Goal: Task Accomplishment & Management: Manage account settings

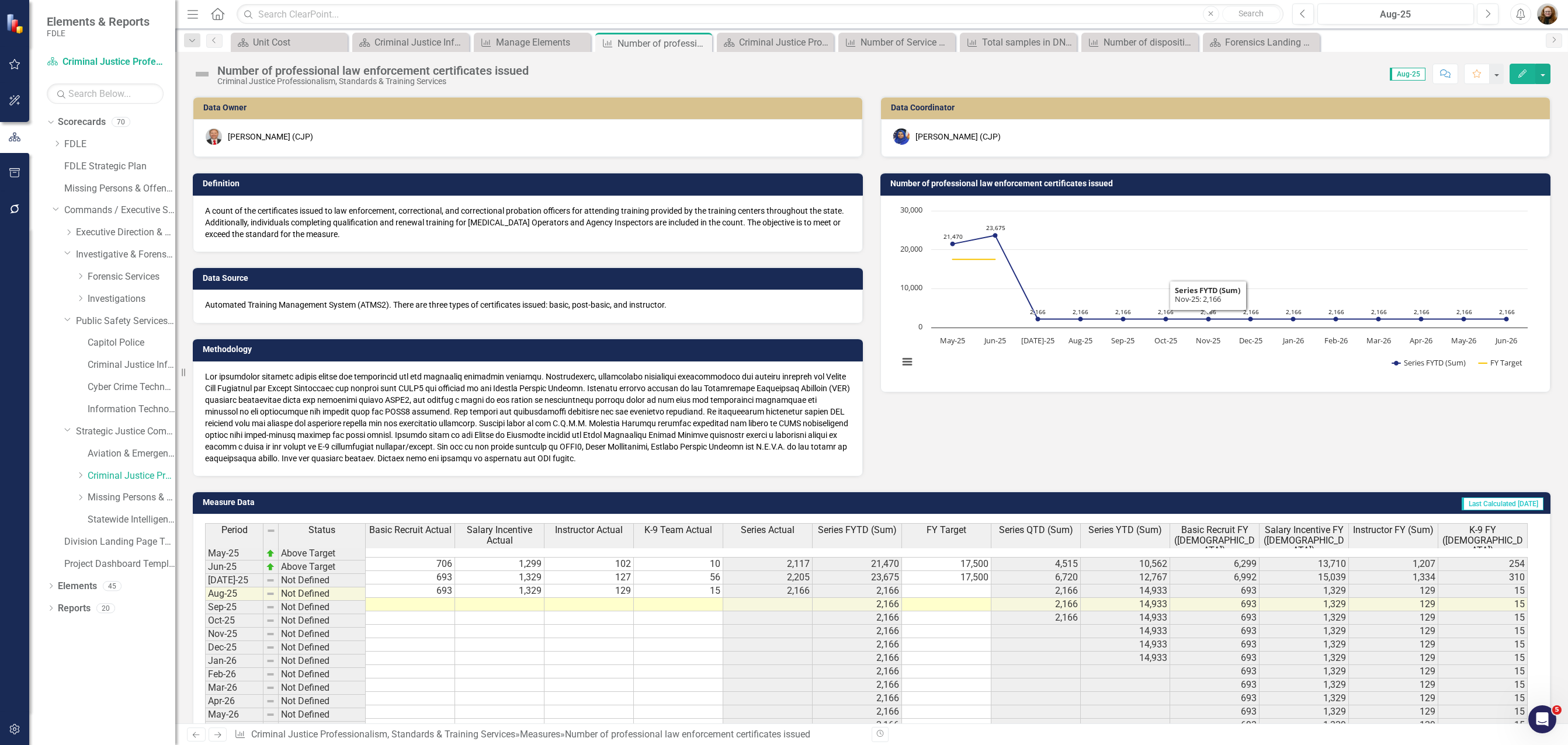
drag, startPoint x: 1140, startPoint y: 445, endPoint x: 1303, endPoint y: 303, distance: 216.2
click at [1140, 445] on div "Data Owner Brett Kirkland (CJP) Definition A count of the certificates issued t…" at bounding box center [872, 278] width 1375 height 396
click at [1516, 77] on button "Edit" at bounding box center [1522, 74] width 26 height 20
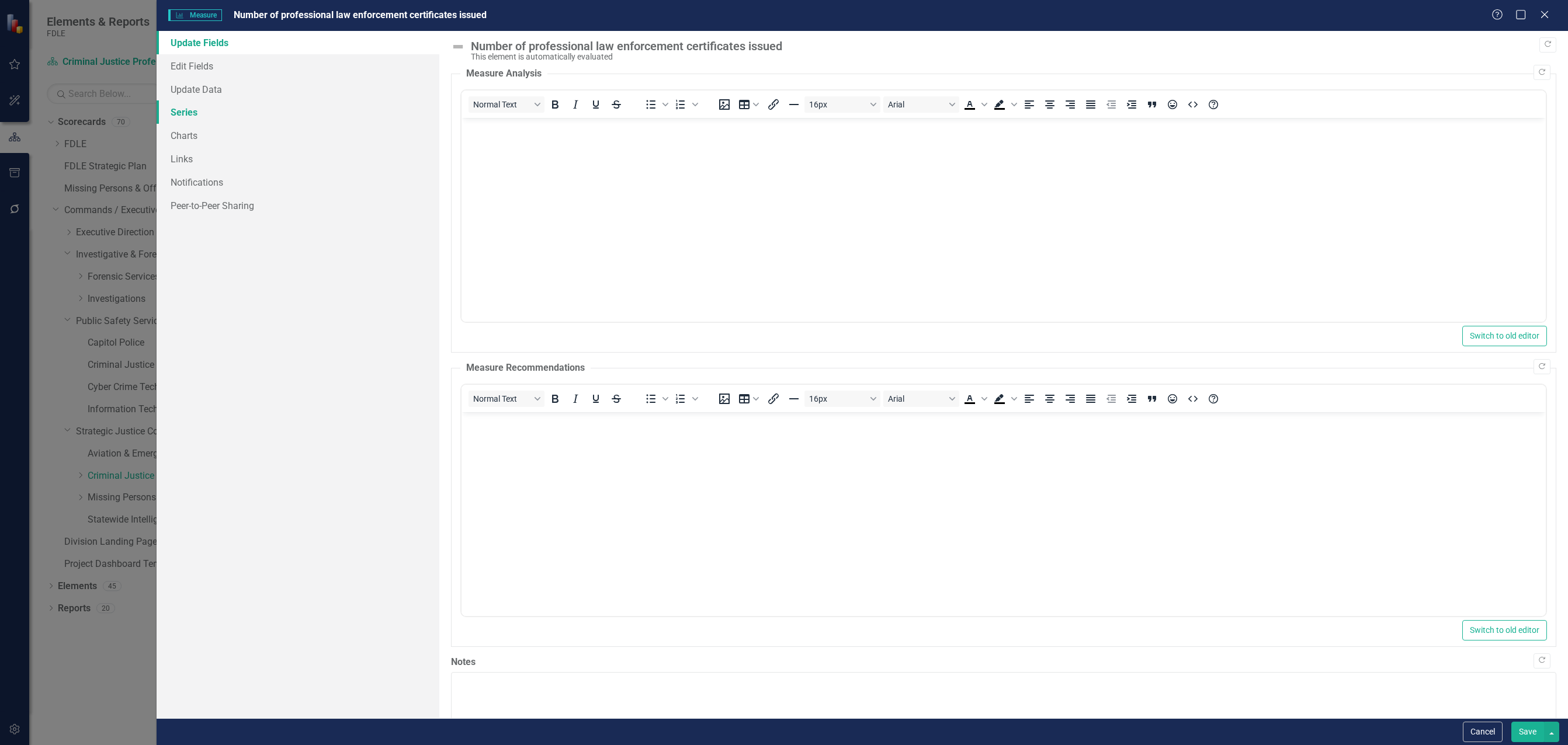
click at [186, 117] on link "Series" at bounding box center [298, 112] width 283 height 23
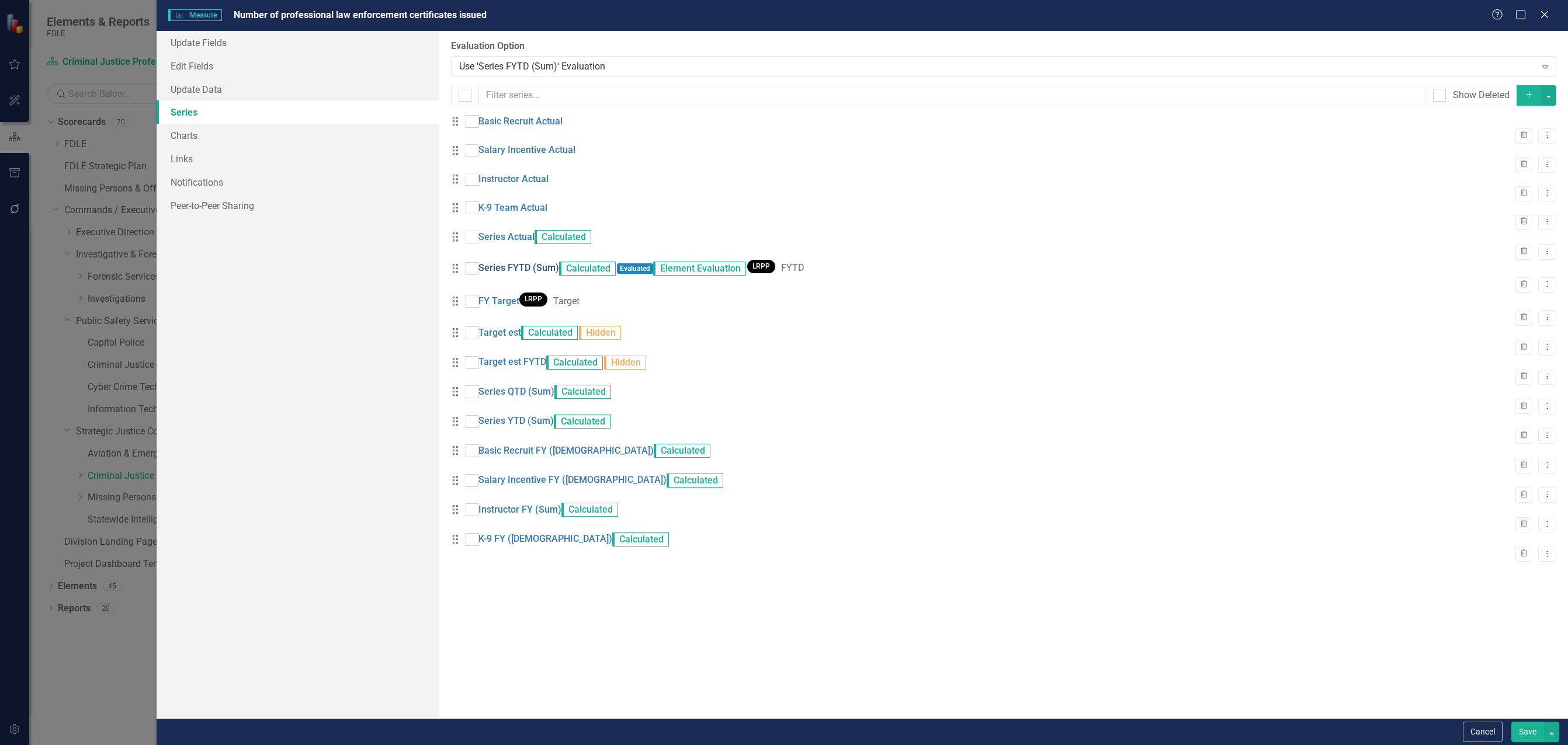
click at [542, 275] on link "Series FYTD (Sum)" at bounding box center [518, 268] width 80 height 13
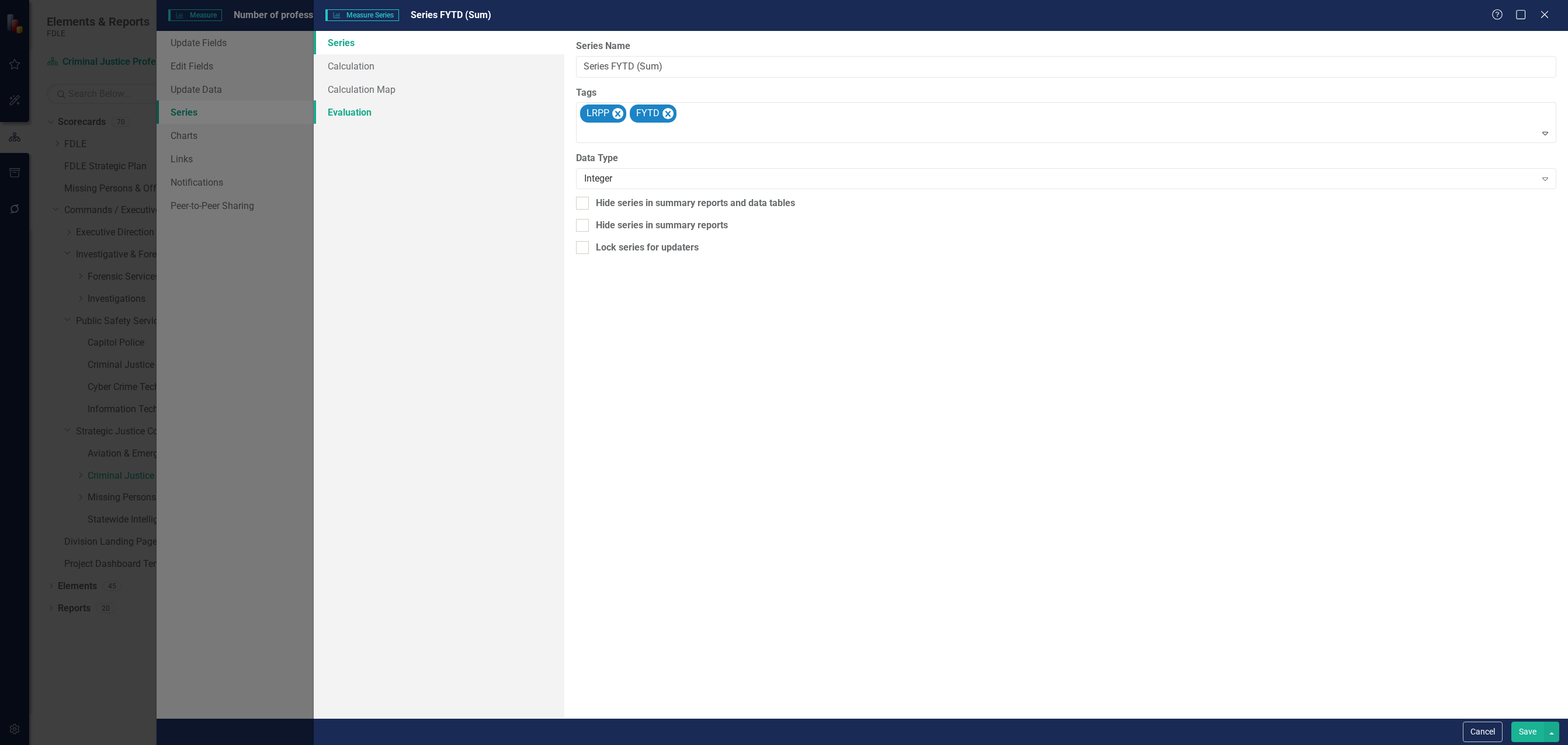
click at [359, 112] on link "Evaluation" at bounding box center [439, 112] width 251 height 23
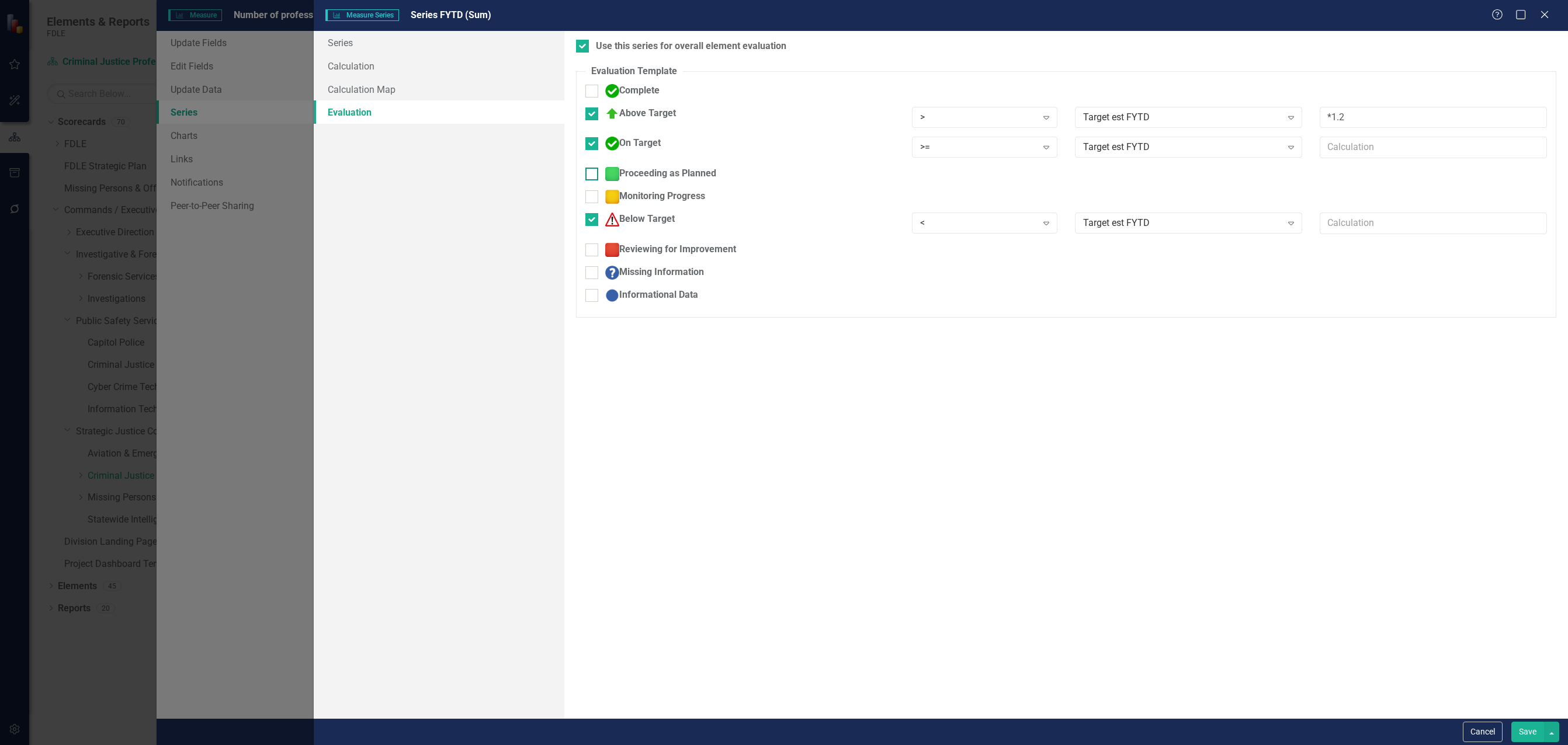
click at [596, 174] on div at bounding box center [592, 174] width 12 height 12
click at [593, 174] on input "Proceeding as Planned" at bounding box center [589, 172] width 8 height 8
checkbox input "true"
click at [593, 256] on input "Reviewing for Improvement" at bounding box center [589, 255] width 8 height 8
checkbox input "true"
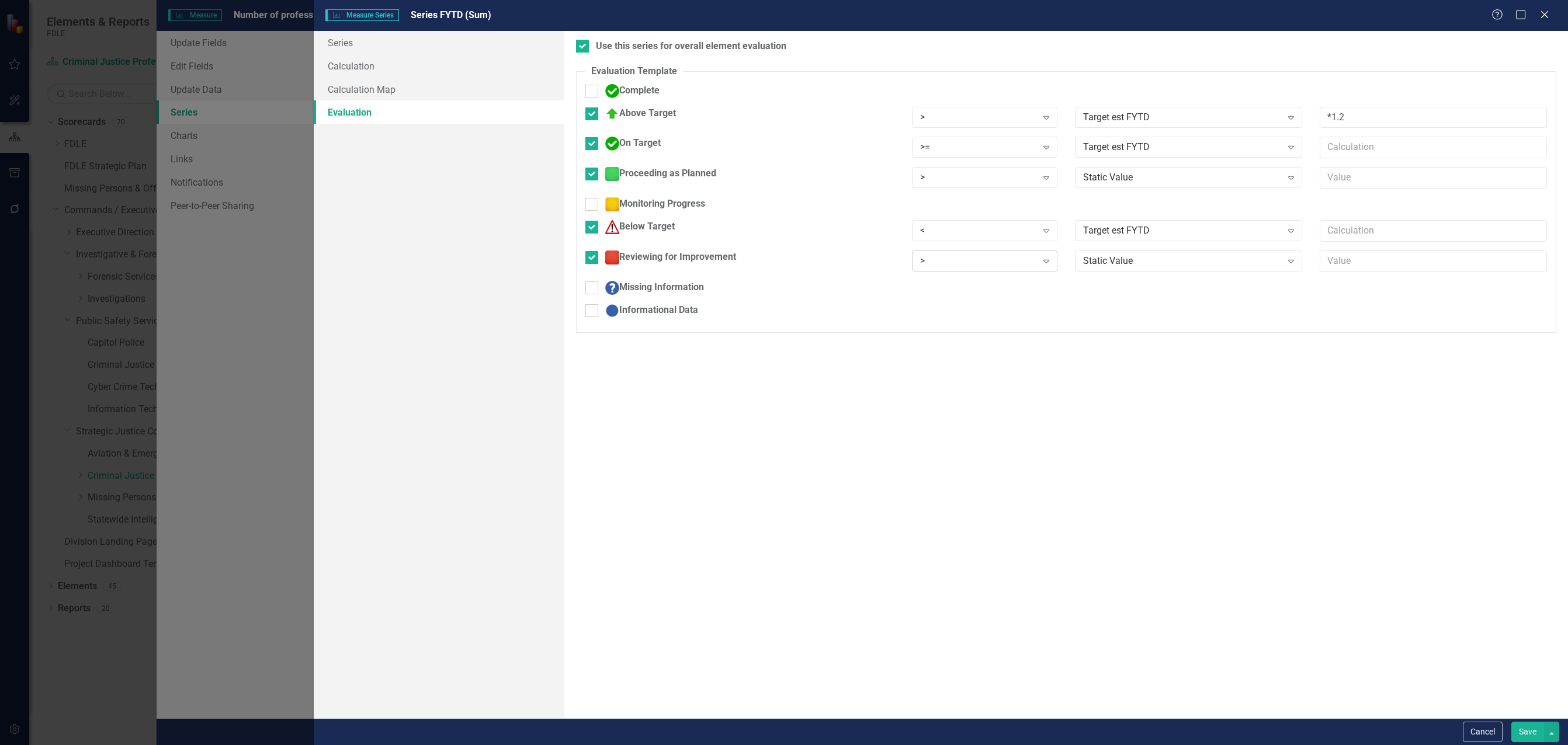
click at [1017, 254] on div "> Expand" at bounding box center [985, 261] width 145 height 21
click at [1125, 258] on div "Static Value" at bounding box center [1182, 261] width 198 height 13
click at [593, 227] on input "Below Target" at bounding box center [589, 225] width 8 height 8
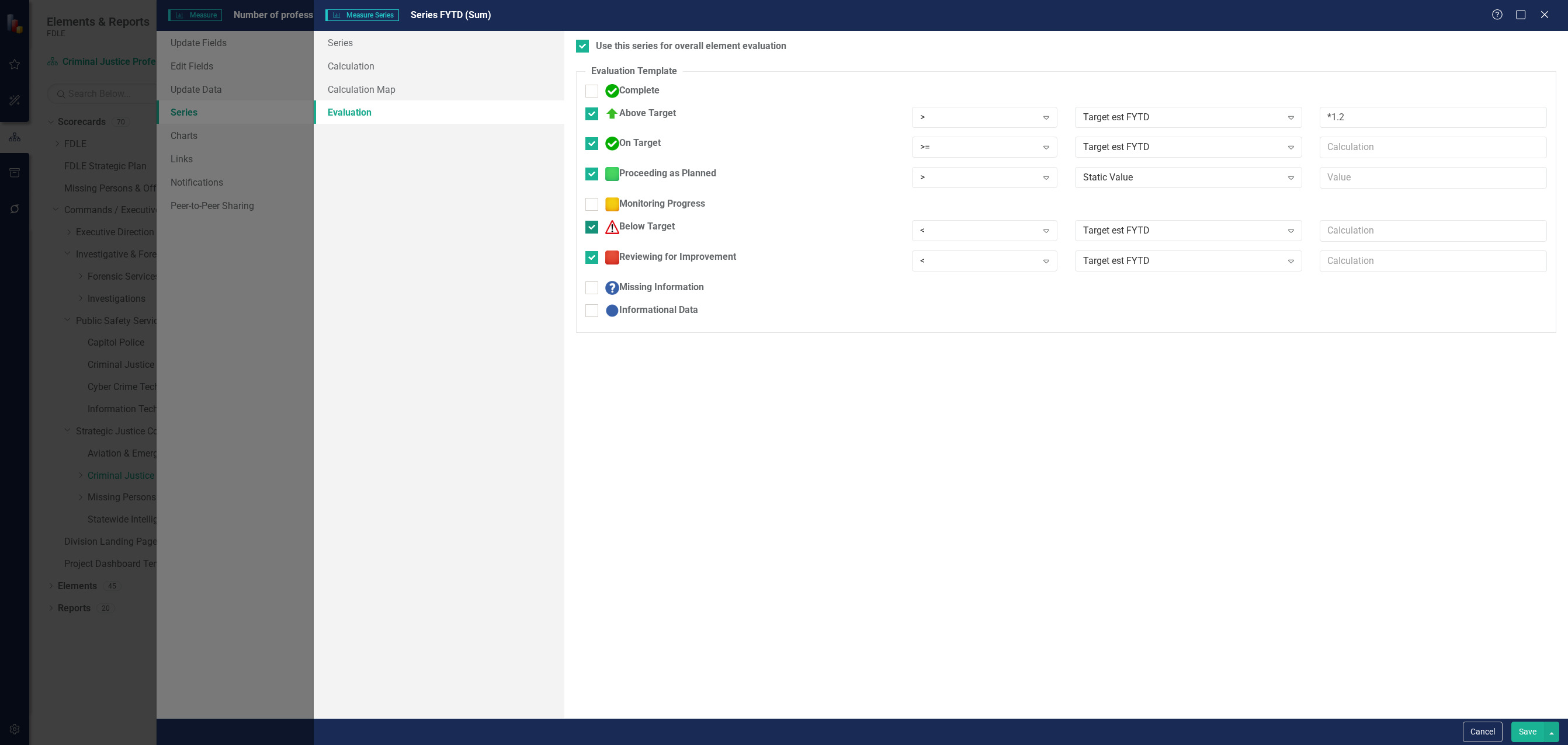
checkbox input "false"
click at [589, 112] on input "Above Target" at bounding box center [589, 112] width 8 height 8
checkbox input "false"
click at [955, 169] on div ">" at bounding box center [979, 170] width 117 height 13
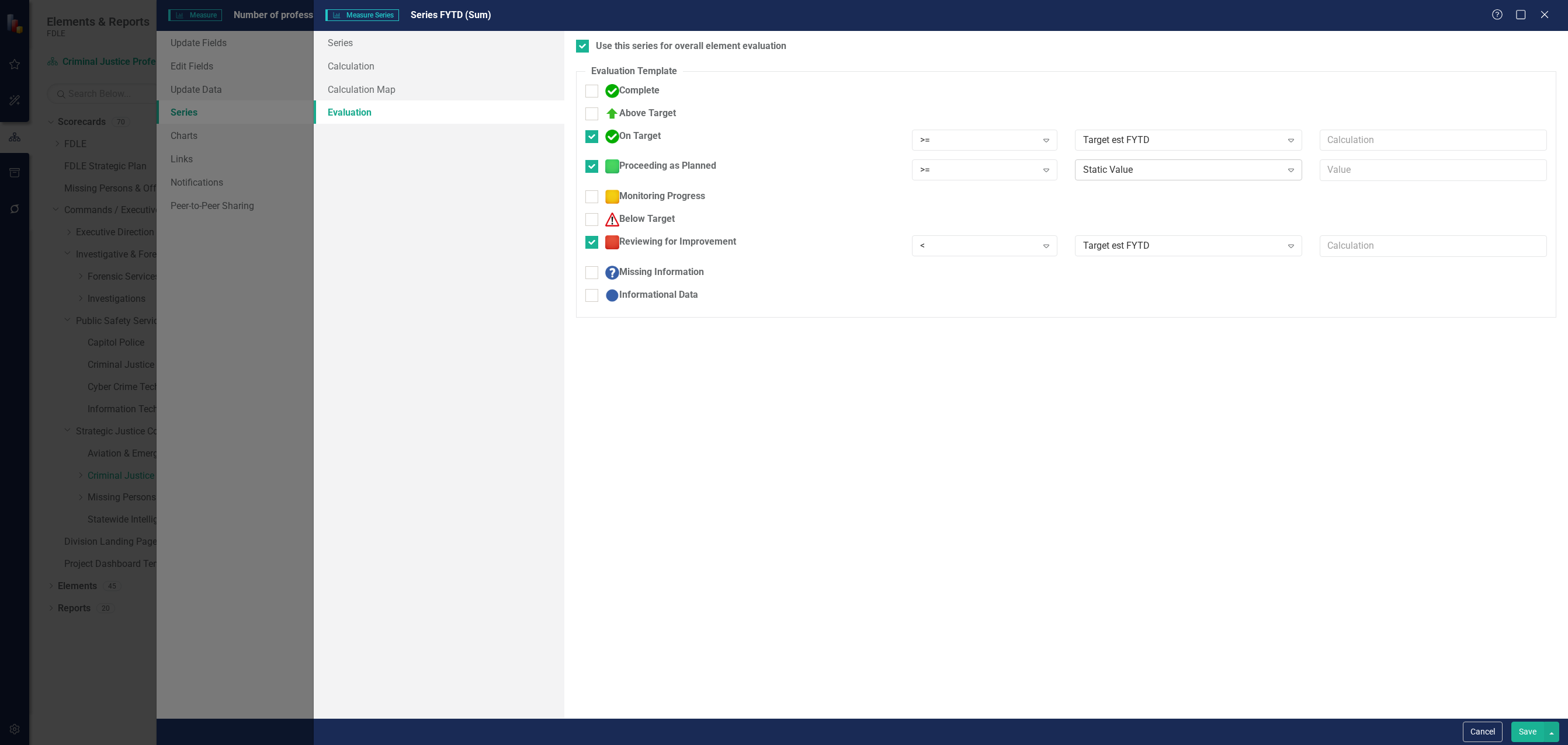
click at [1122, 171] on div "Static Value" at bounding box center [1182, 170] width 198 height 13
click at [596, 137] on div at bounding box center [592, 137] width 12 height 12
click at [593, 137] on input "On Target" at bounding box center [589, 134] width 8 height 8
checkbox input "false"
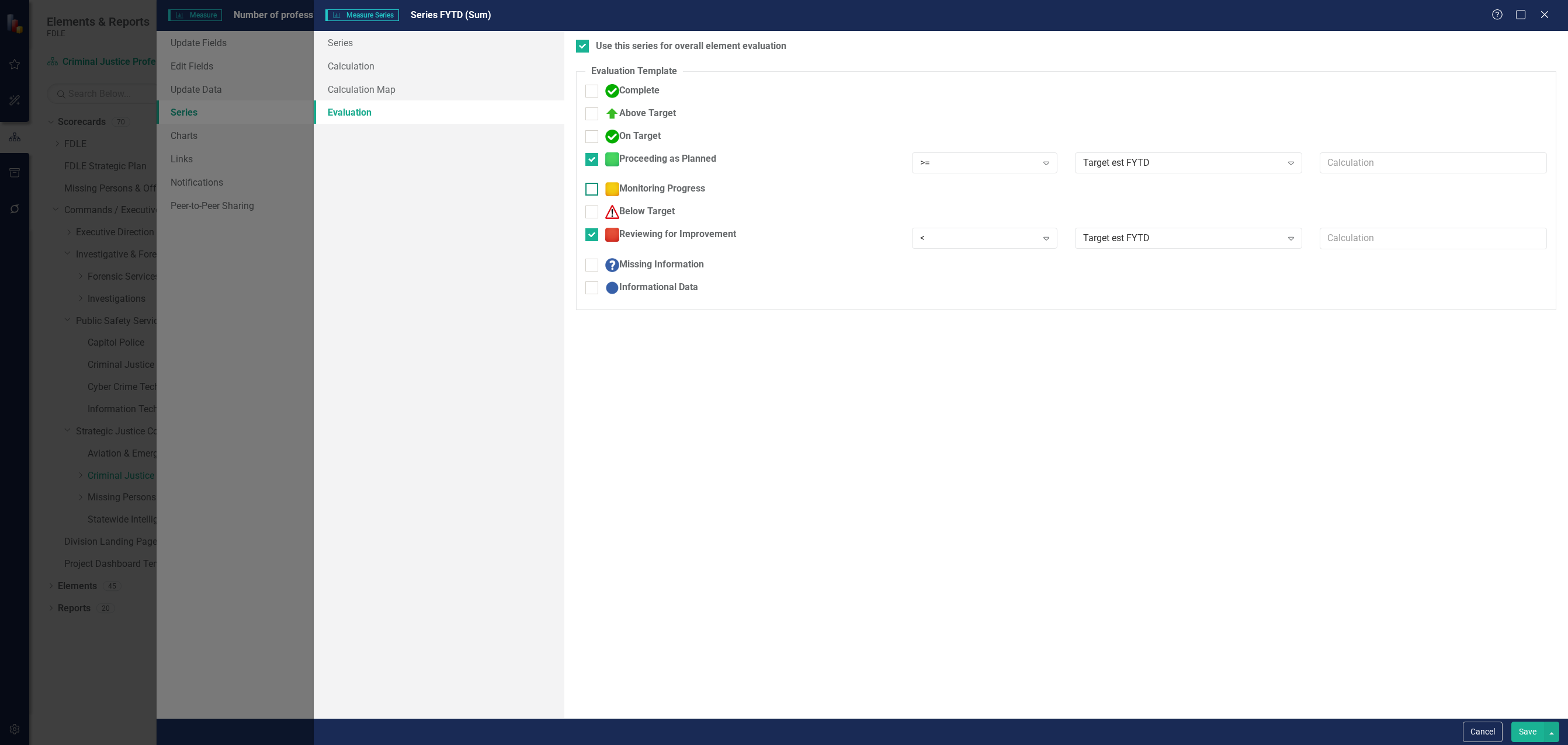
click at [595, 193] on div at bounding box center [592, 189] width 12 height 12
click at [593, 190] on input "Monitoring Progress" at bounding box center [589, 186] width 8 height 8
checkbox input "true"
click at [1013, 193] on div ">" at bounding box center [979, 193] width 117 height 13
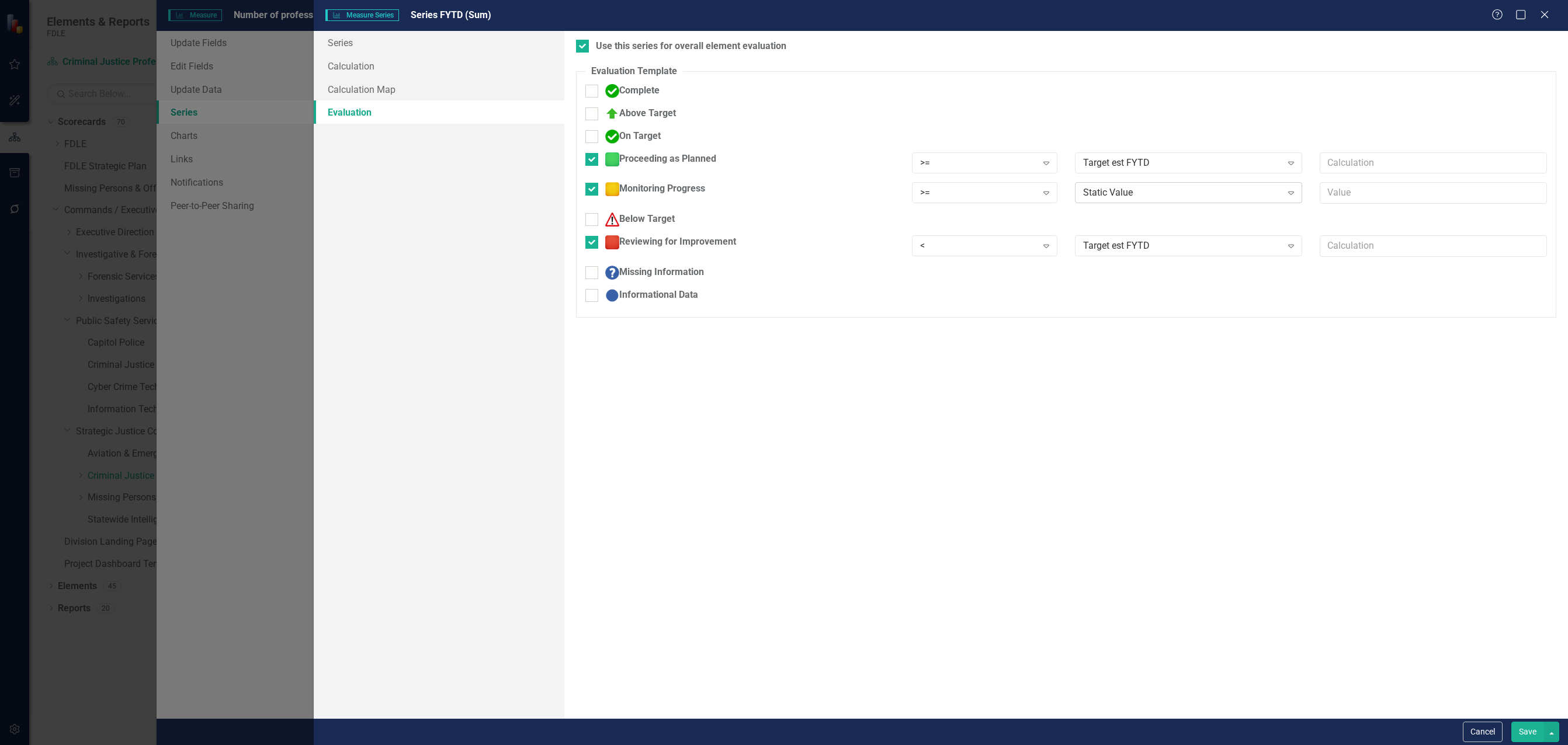
click at [1088, 196] on div "Static Value" at bounding box center [1182, 193] width 198 height 13
click at [1396, 194] on input "text" at bounding box center [1433, 193] width 227 height 22
type input "*.90"
click at [1519, 733] on button "Save" at bounding box center [1528, 732] width 33 height 20
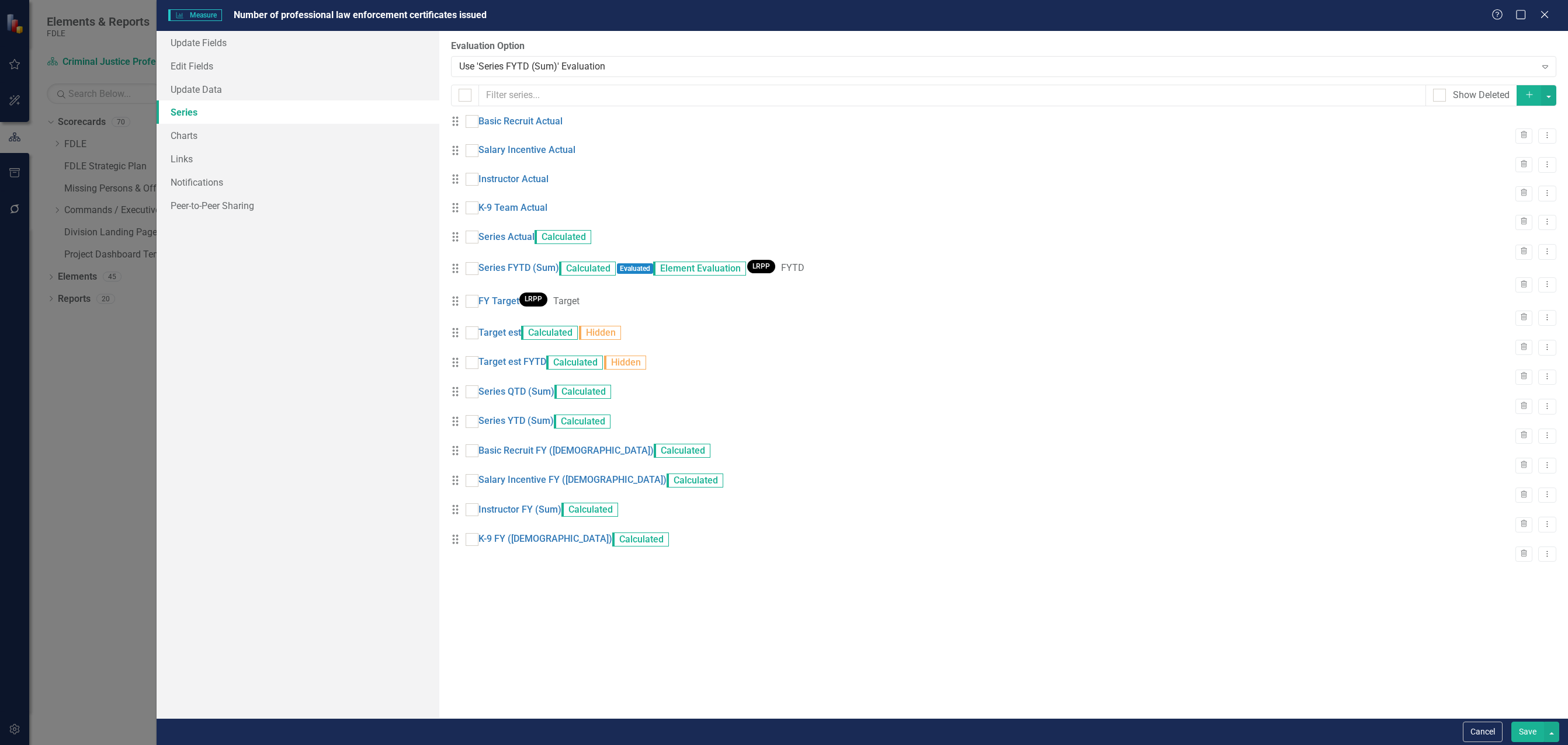
click at [1519, 733] on button "Save" at bounding box center [1528, 732] width 33 height 20
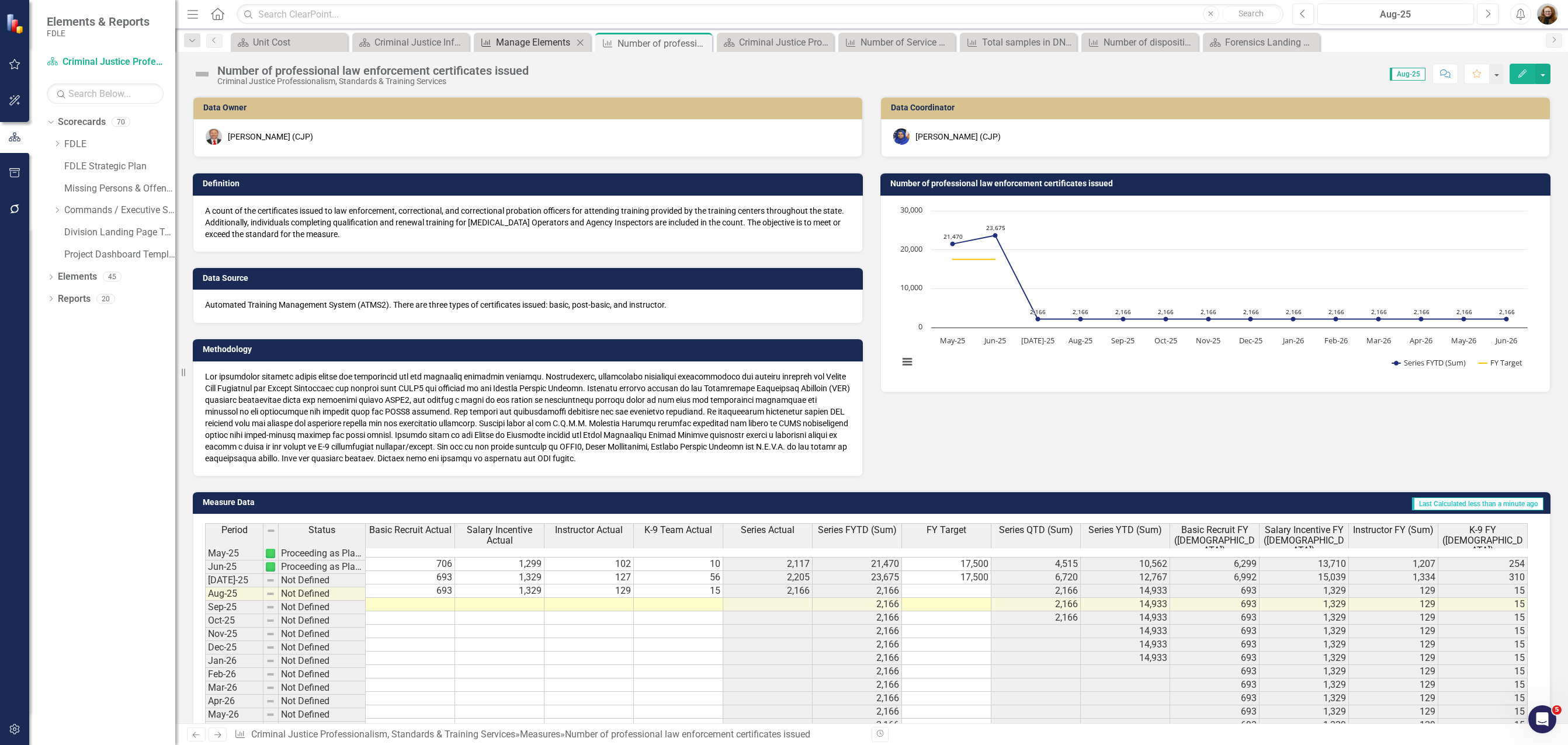
click at [540, 48] on div "Manage Elements" at bounding box center [535, 42] width 77 height 15
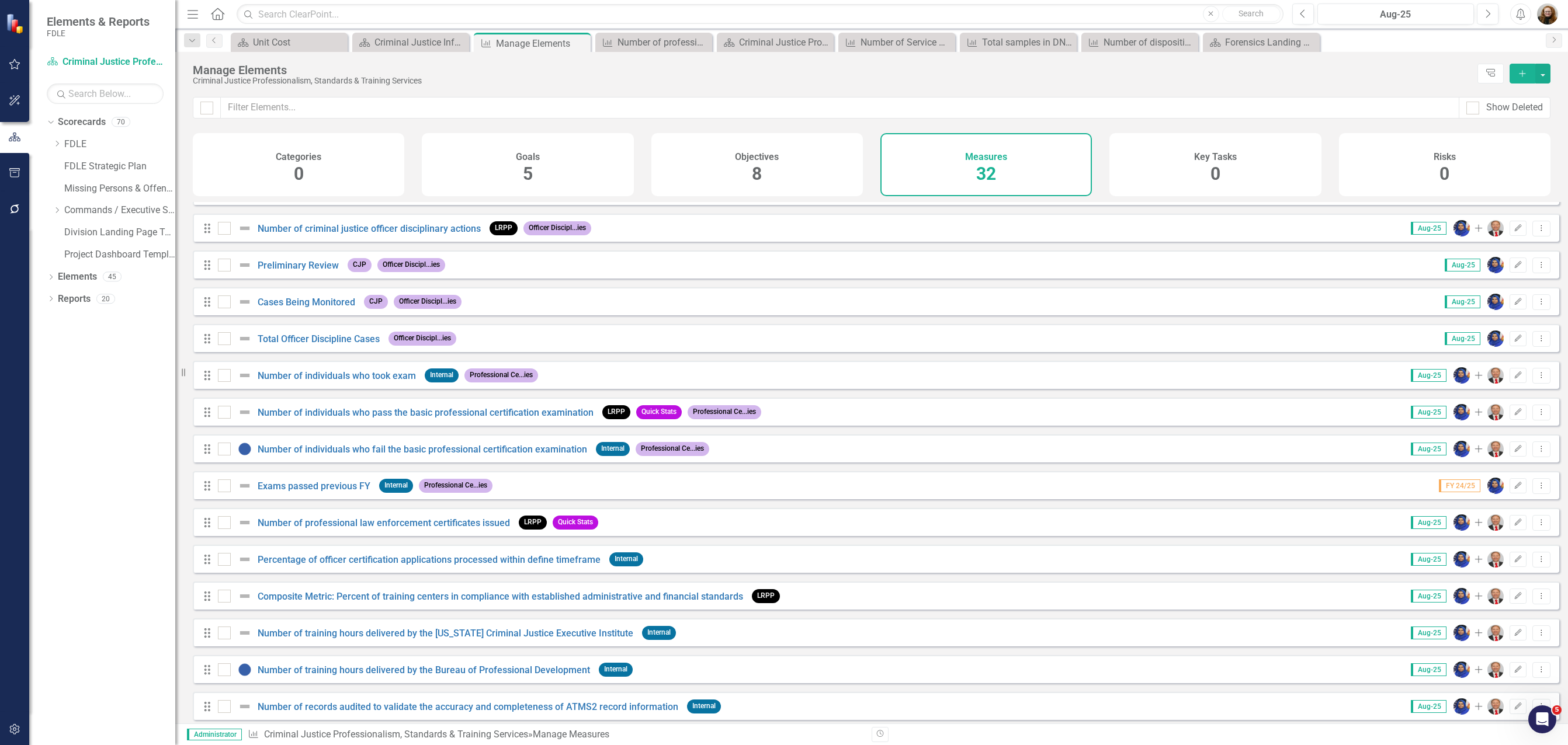
scroll to position [467, 0]
click at [476, 640] on div "Number of training hours delivered by the [US_STATE] Criminal Justice Executive…" at bounding box center [427, 633] width 418 height 14
click at [473, 638] on link "Number of training hours delivered by the [US_STATE] Criminal Justice Executive…" at bounding box center [445, 633] width 375 height 11
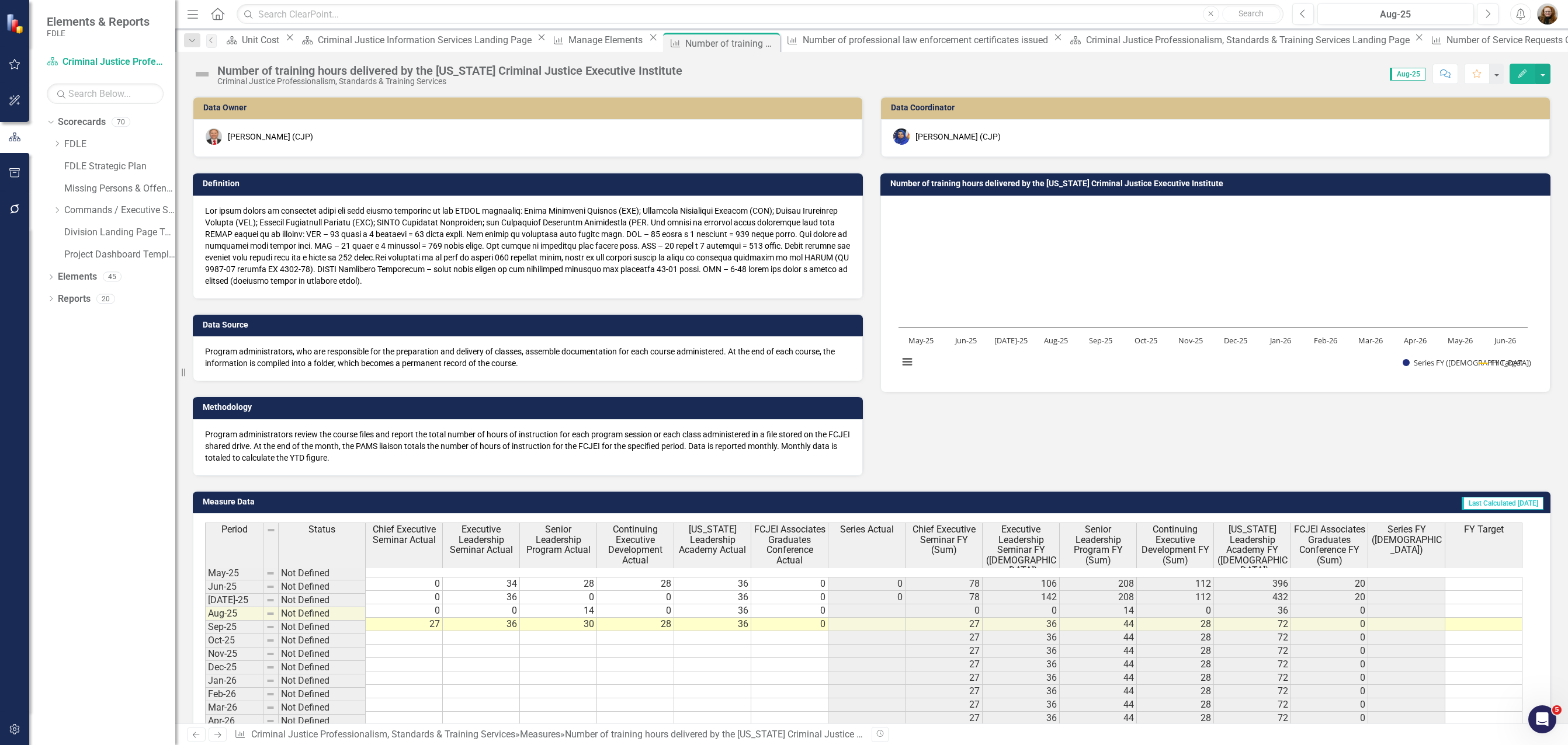
click at [993, 190] on td "Number of training hours delivered by the [US_STATE] Criminal Justice Executive…" at bounding box center [1218, 185] width 654 height 17
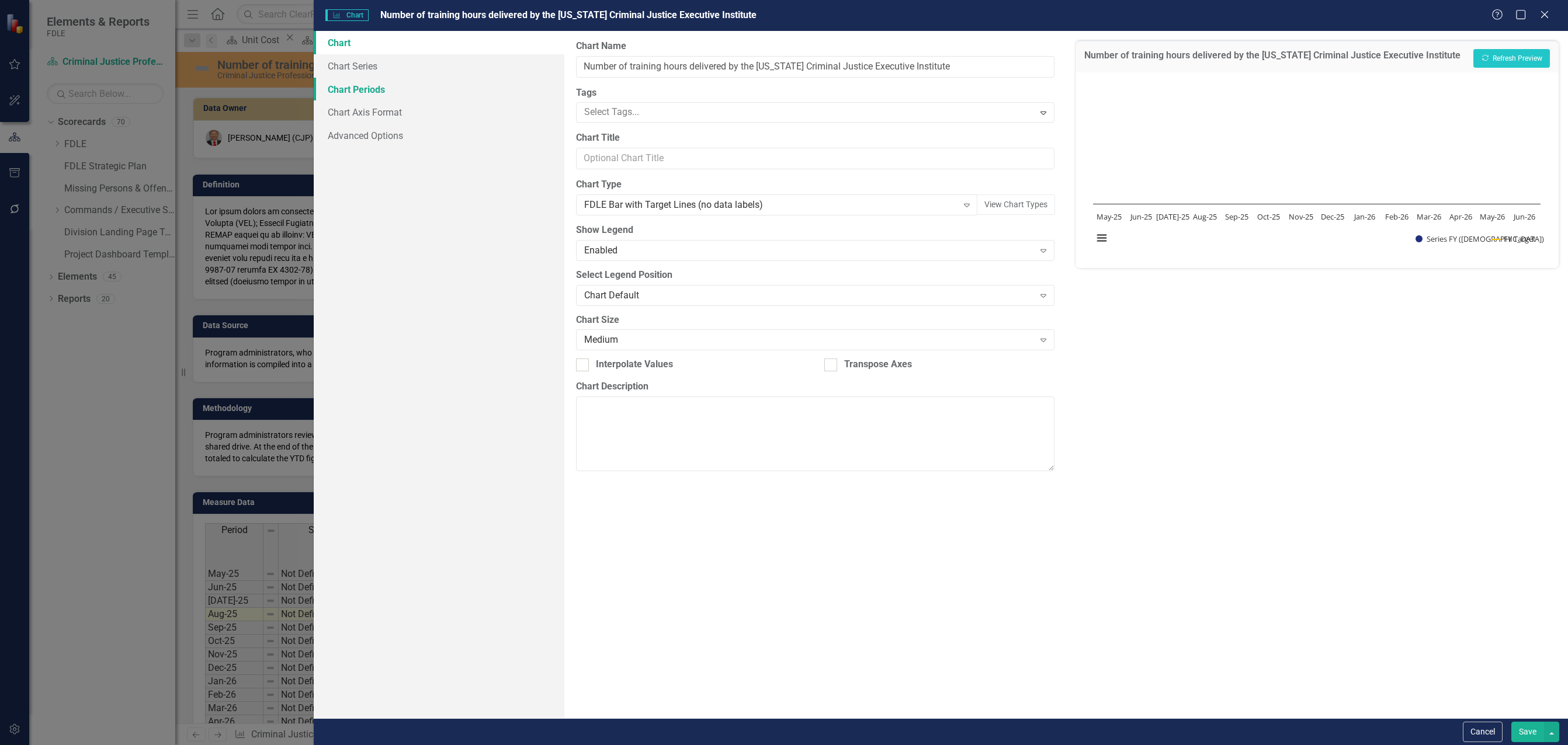
click at [349, 87] on link "Chart Periods" at bounding box center [439, 90] width 251 height 23
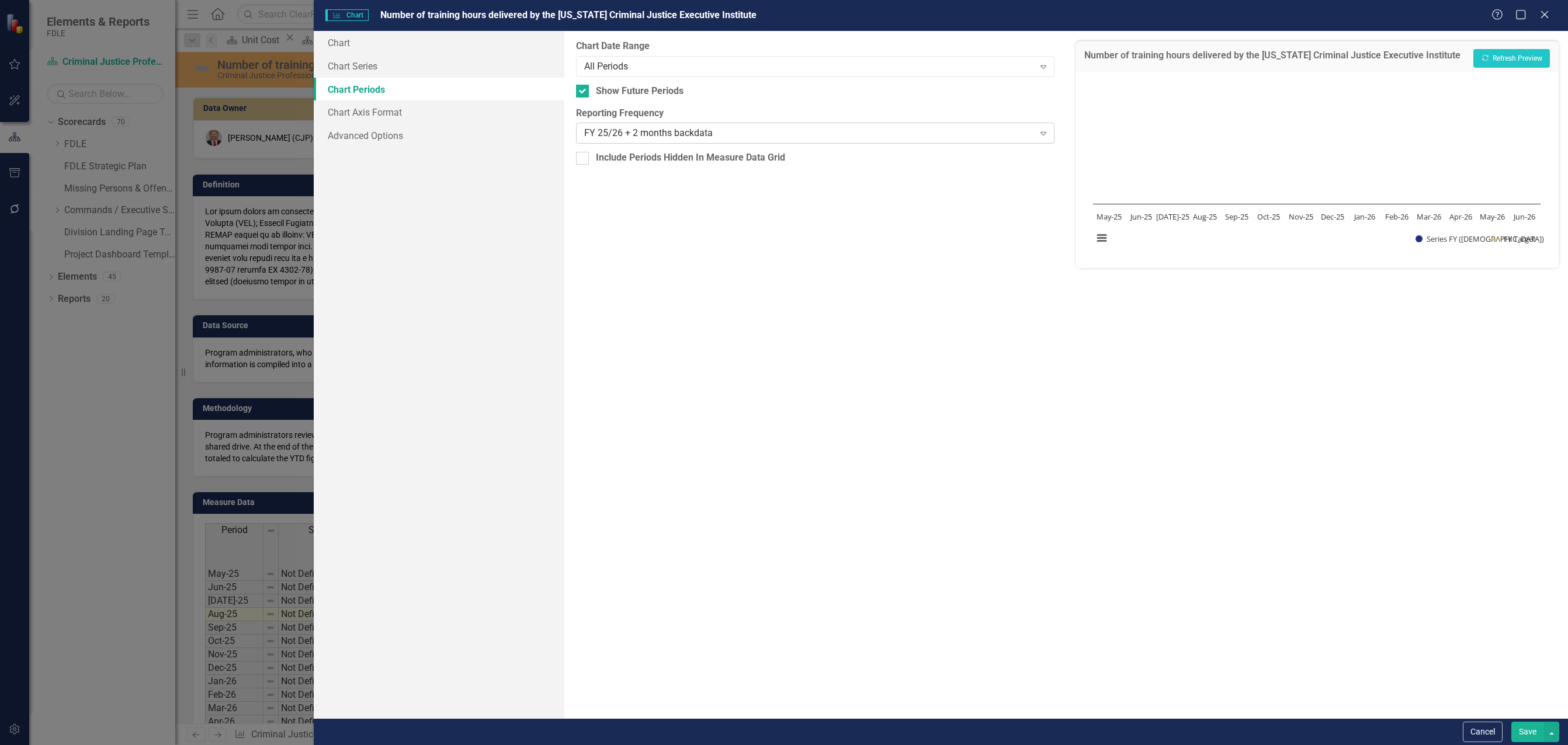
click at [630, 129] on div "FY 25/26 + 2 months backdata" at bounding box center [809, 133] width 450 height 13
click at [582, 93] on div at bounding box center [582, 91] width 12 height 12
click at [582, 92] on input "Show Future Periods" at bounding box center [580, 89] width 8 height 8
checkbox input "false"
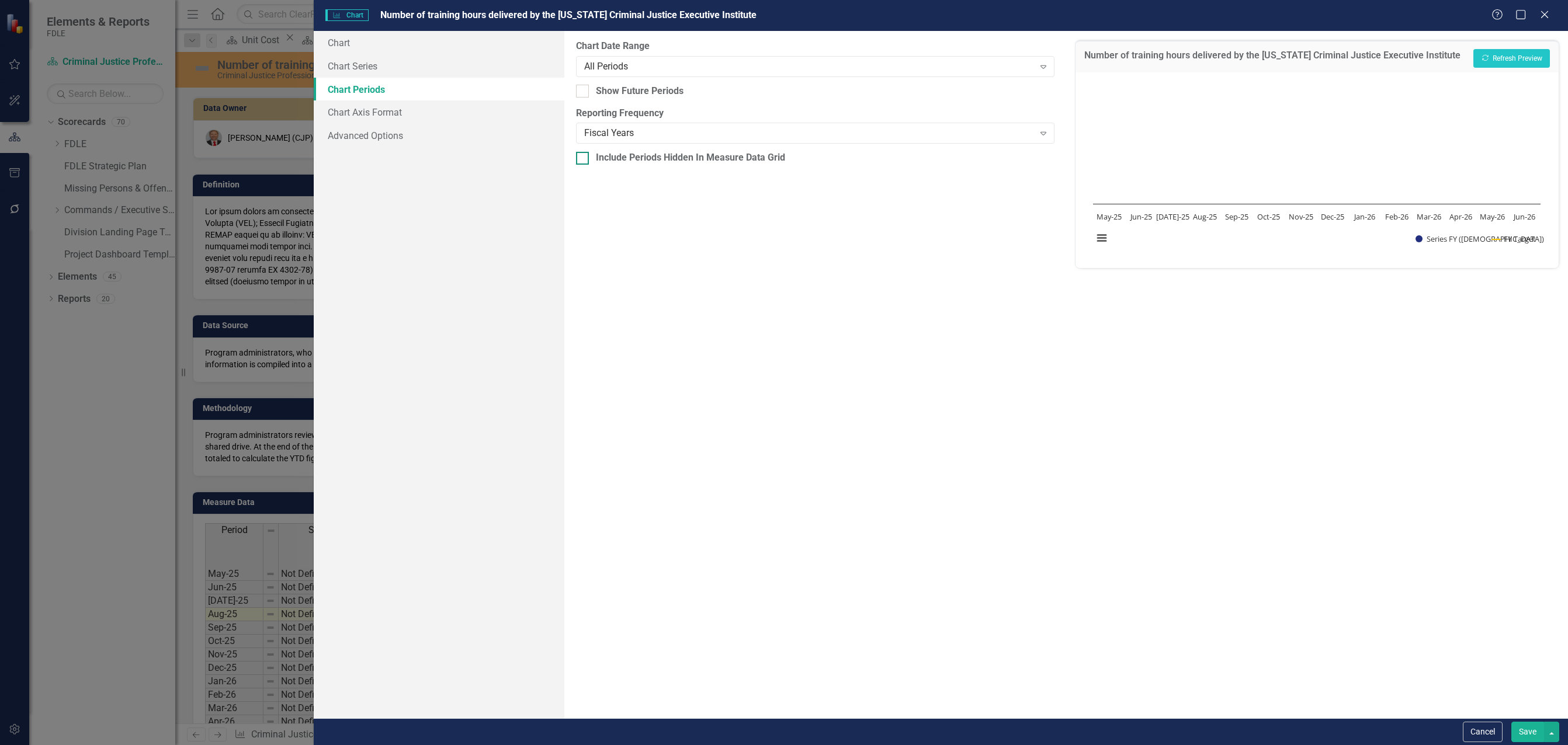
click at [578, 164] on div at bounding box center [582, 158] width 12 height 12
click at [578, 159] on input "Include Periods Hidden In Measure Data Grid" at bounding box center [580, 156] width 8 height 8
checkbox input "true"
click at [598, 72] on div "All Periods" at bounding box center [809, 66] width 450 height 13
click at [1498, 56] on button "Recalculate Refresh Preview" at bounding box center [1512, 59] width 76 height 19
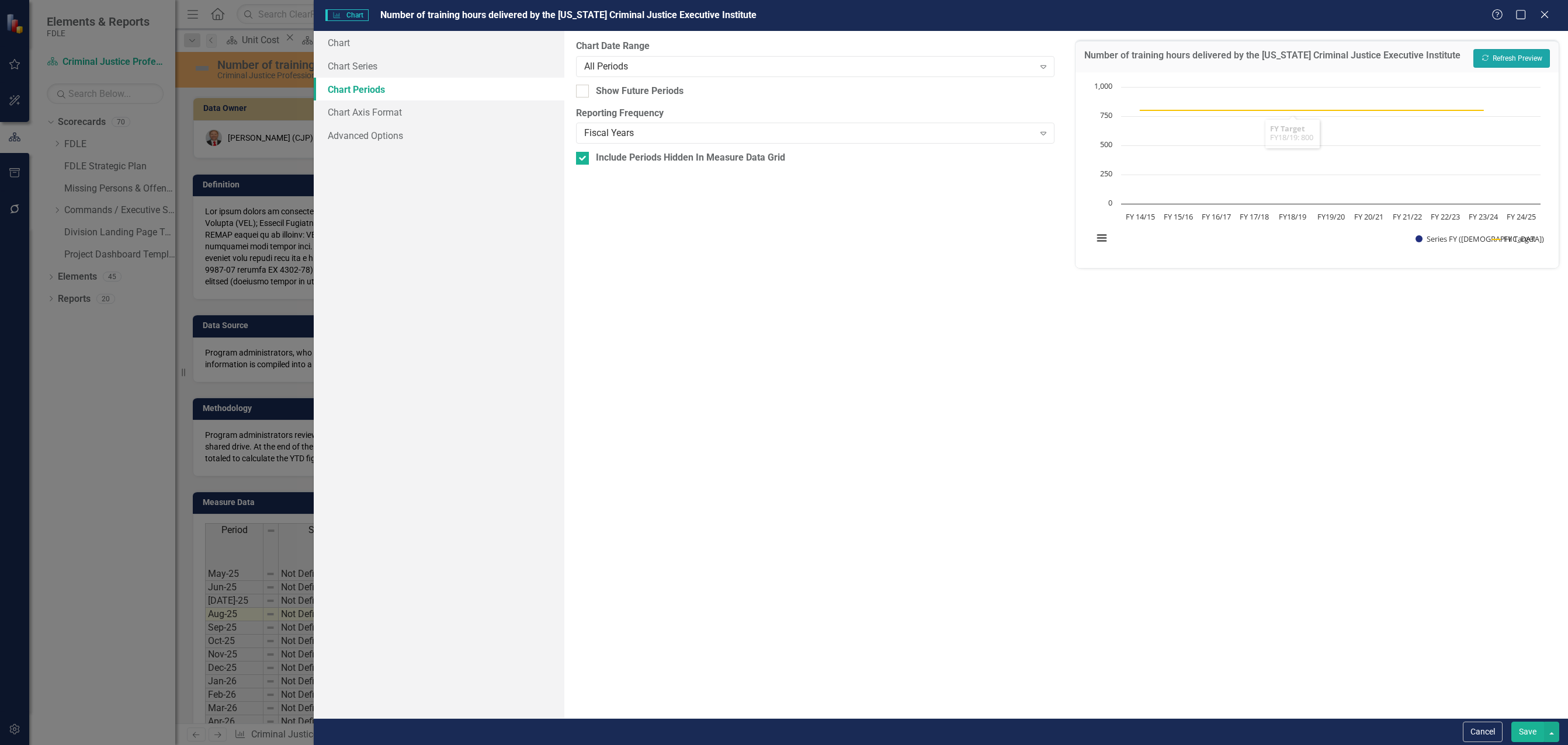
drag, startPoint x: 1497, startPoint y: 61, endPoint x: 852, endPoint y: 401, distance: 729.1
click at [852, 401] on div "Chart Chart Series Chart Periods Chart Axis Format Advanced Options From this p…" at bounding box center [940, 374] width 1254 height 687
click at [947, 387] on div "From this tab, you define the periods you want included in the chart. For examp…" at bounding box center [815, 374] width 502 height 687
click at [1150, 299] on div "Number of training hours delivered by the Florida Criminal Justice Executive In…" at bounding box center [1317, 374] width 502 height 687
click at [1545, 13] on icon at bounding box center [1544, 14] width 9 height 9
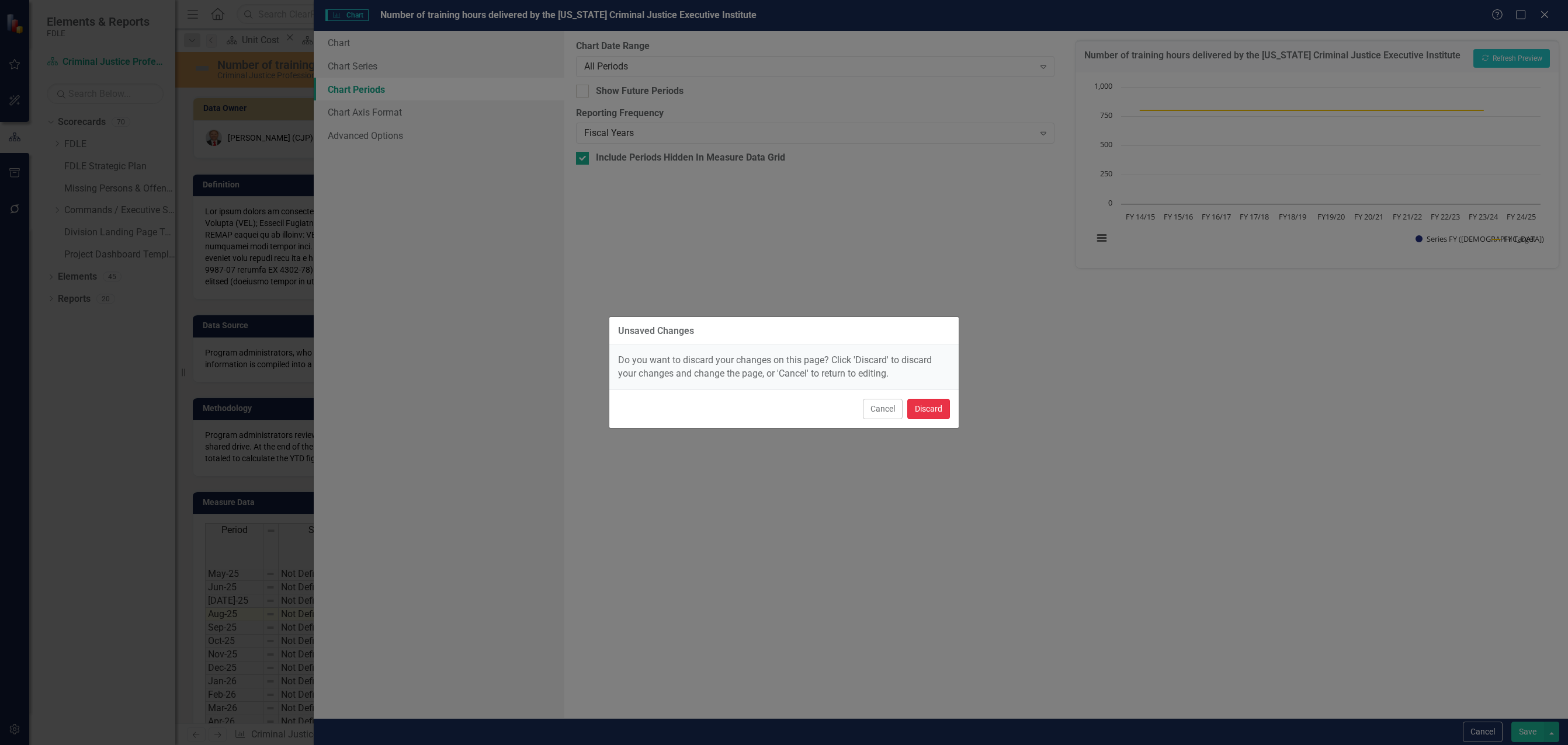
click at [917, 413] on button "Discard" at bounding box center [929, 409] width 43 height 20
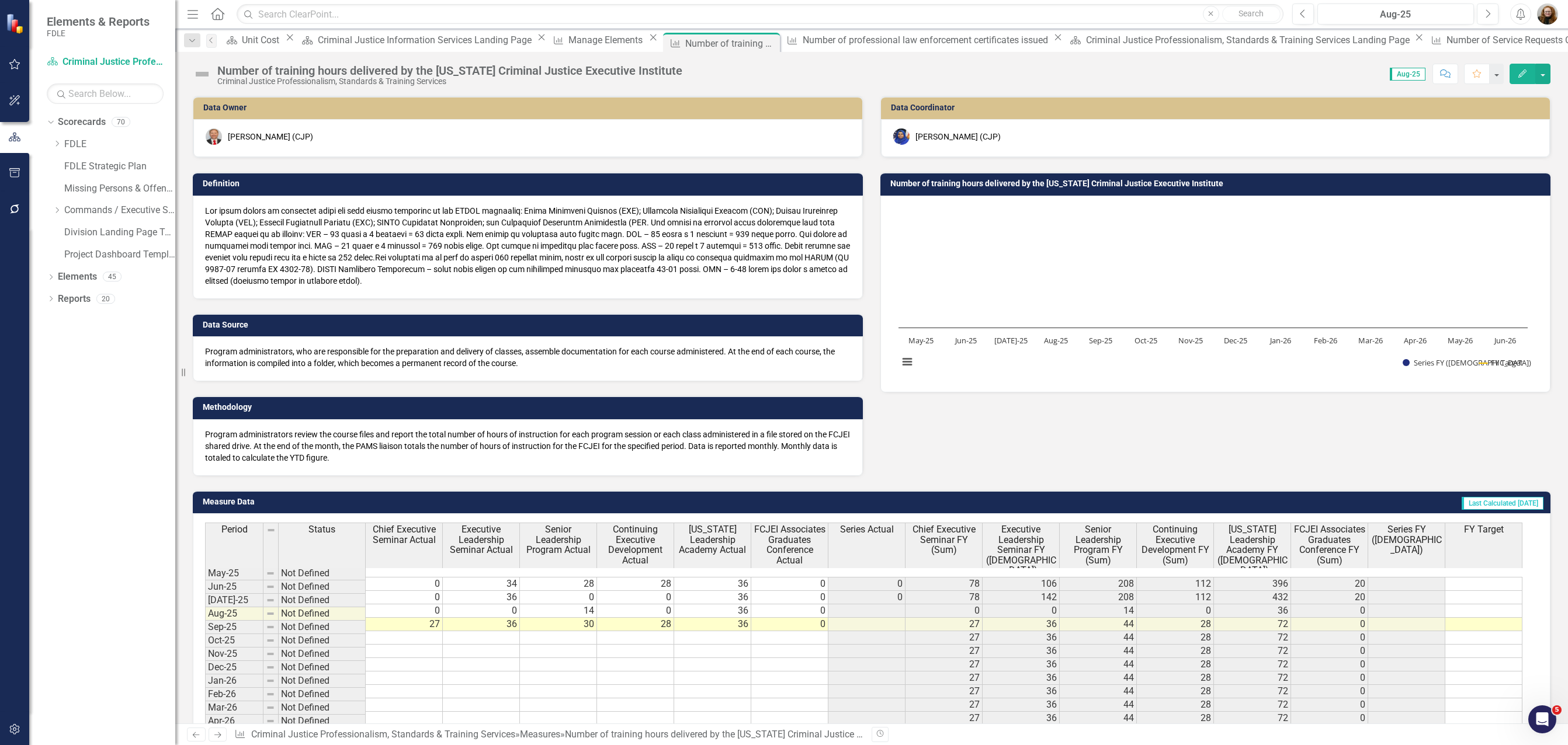
click at [1524, 72] on icon "Edit" at bounding box center [1522, 73] width 10 height 8
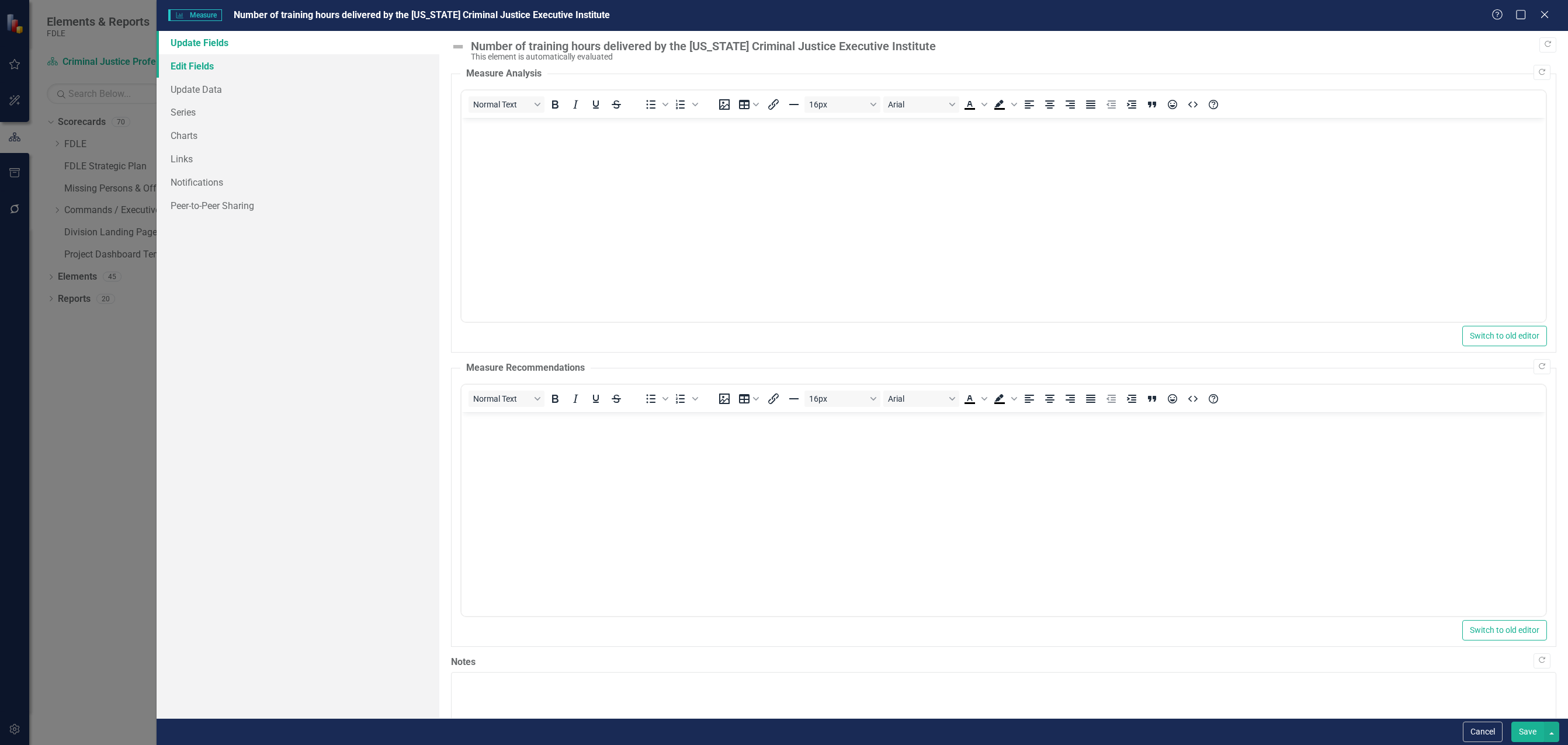
click at [192, 69] on link "Edit Fields" at bounding box center [298, 66] width 283 height 23
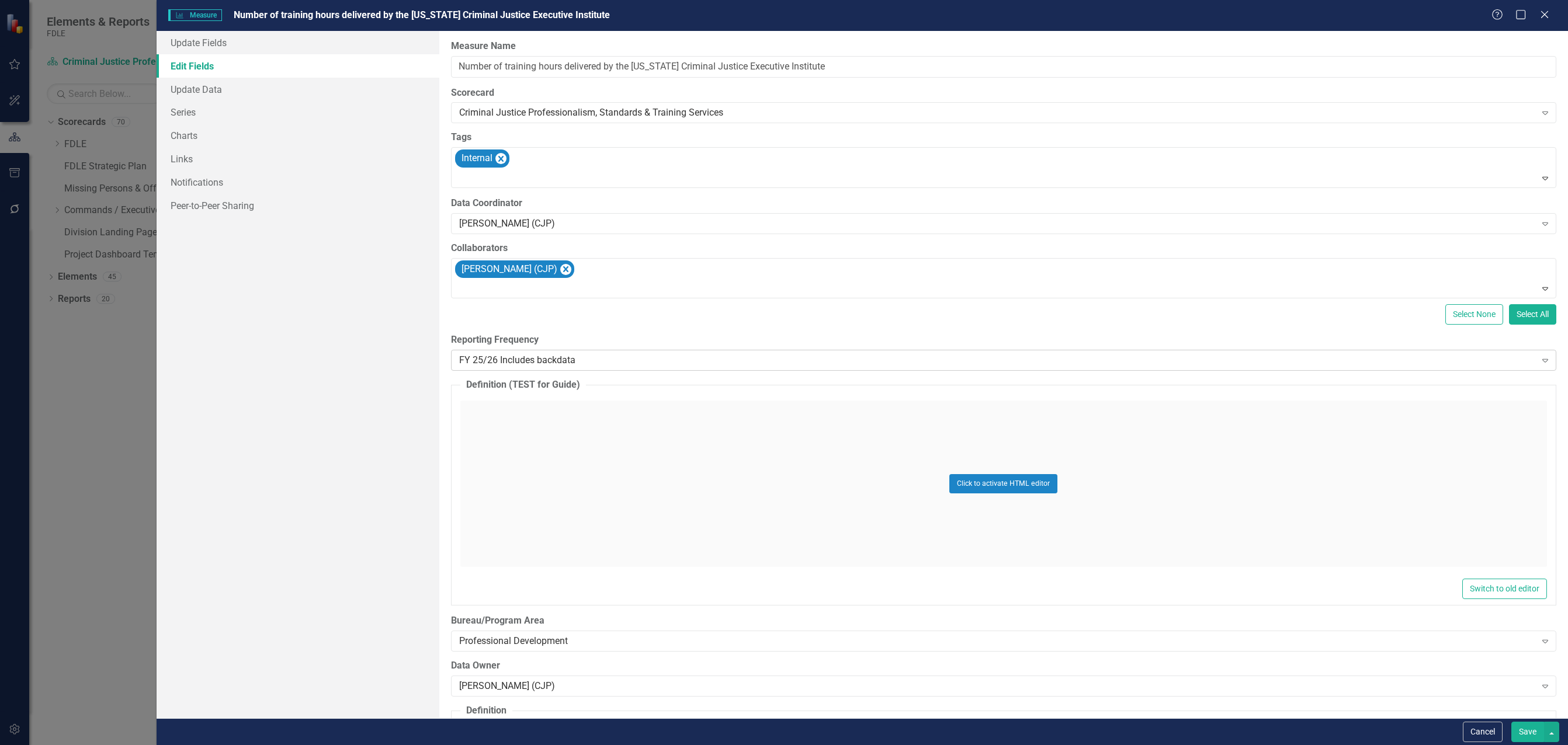
click at [489, 362] on div "FY 25/26 Includes backdata" at bounding box center [997, 360] width 1077 height 13
click at [499, 744] on div "All Periods" at bounding box center [786, 754] width 1549 height 13
click at [1530, 733] on button "Save" at bounding box center [1528, 732] width 33 height 20
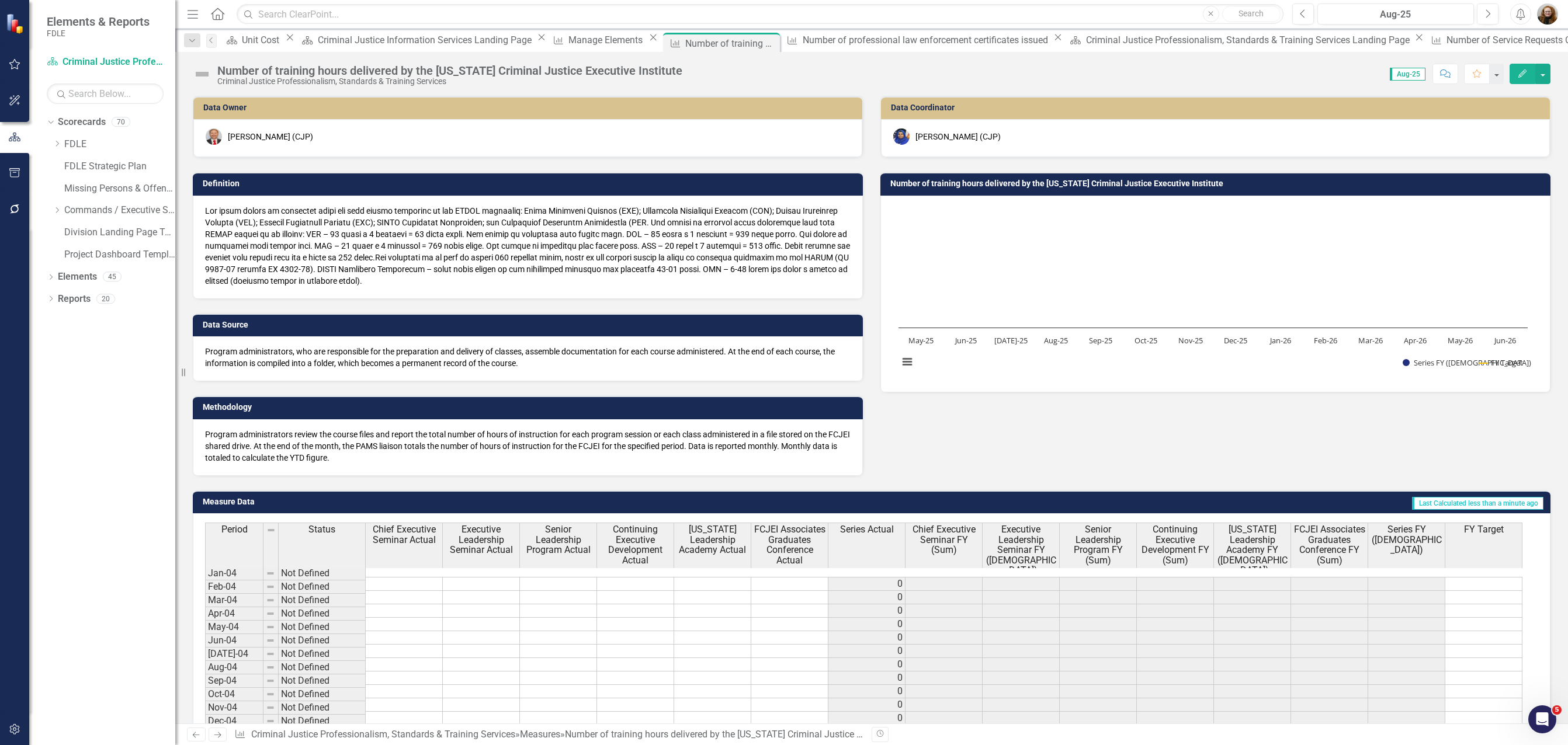
click at [992, 186] on h3 "Number of training hours delivered by the [US_STATE] Criminal Justice Executive…" at bounding box center [1218, 183] width 654 height 9
click at [922, 186] on h3 "Number of training hours delivered by the [US_STATE] Criminal Justice Executive…" at bounding box center [1218, 183] width 654 height 9
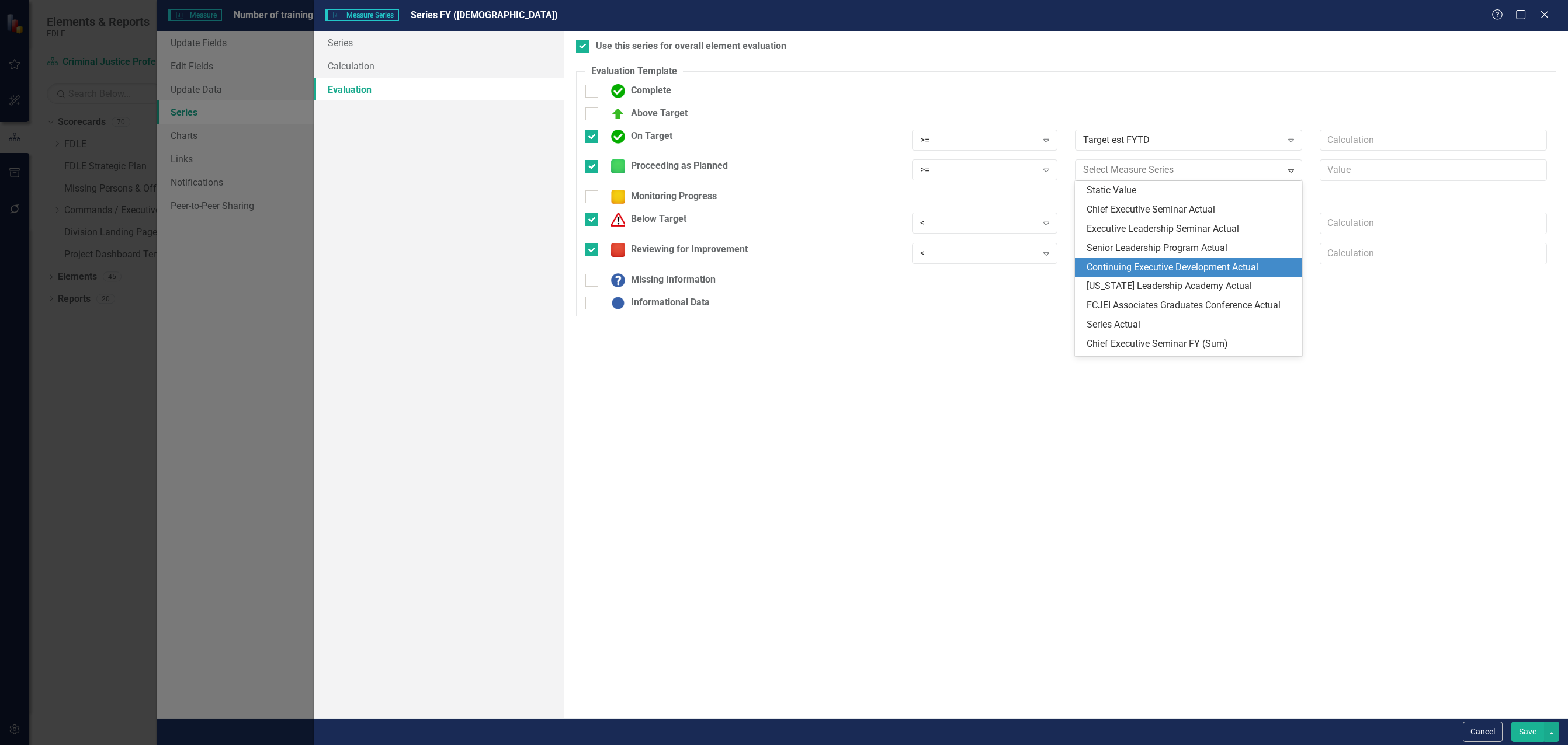
scroll to position [164, 0]
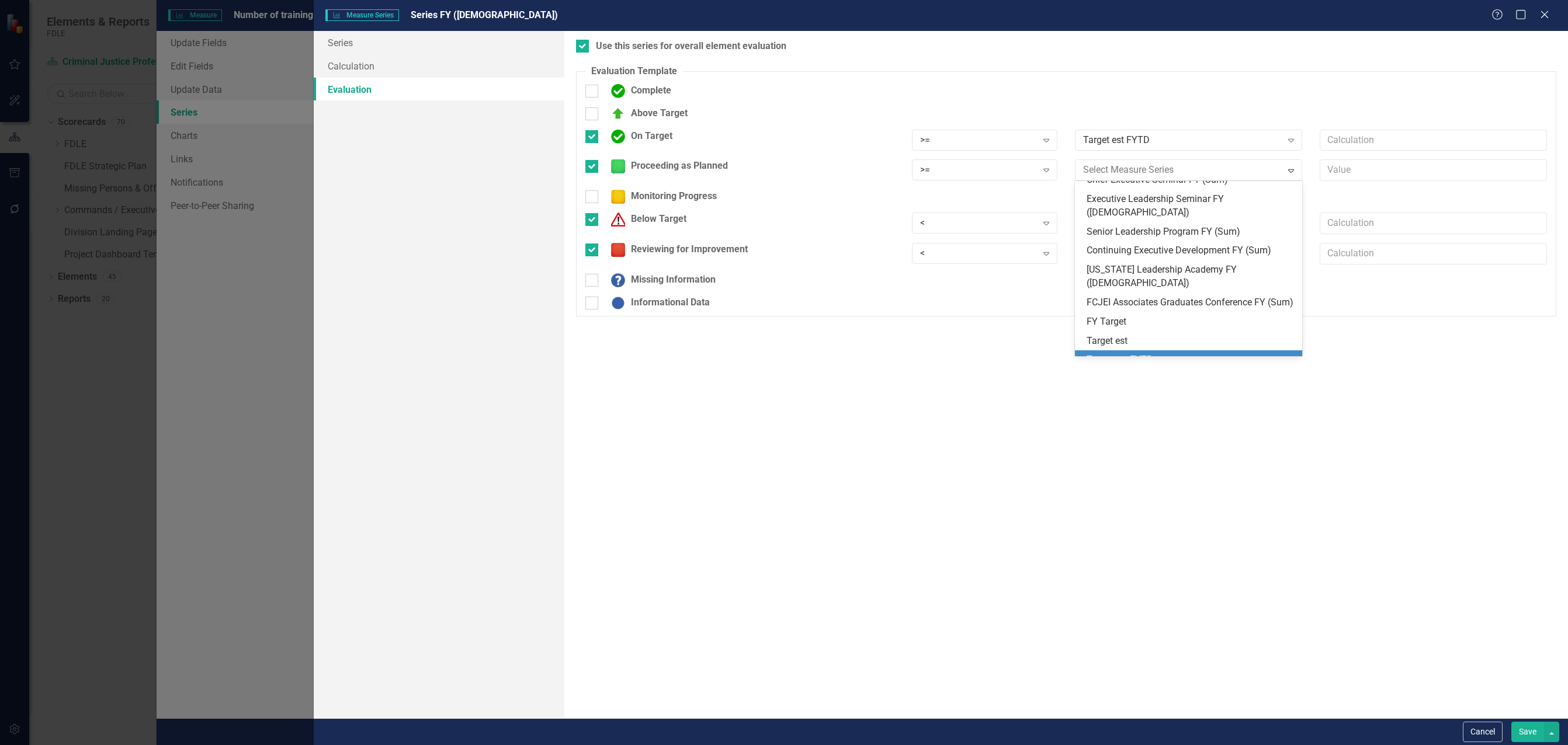
click at [1155, 350] on div "Target est FYTD" at bounding box center [1188, 360] width 227 height 20
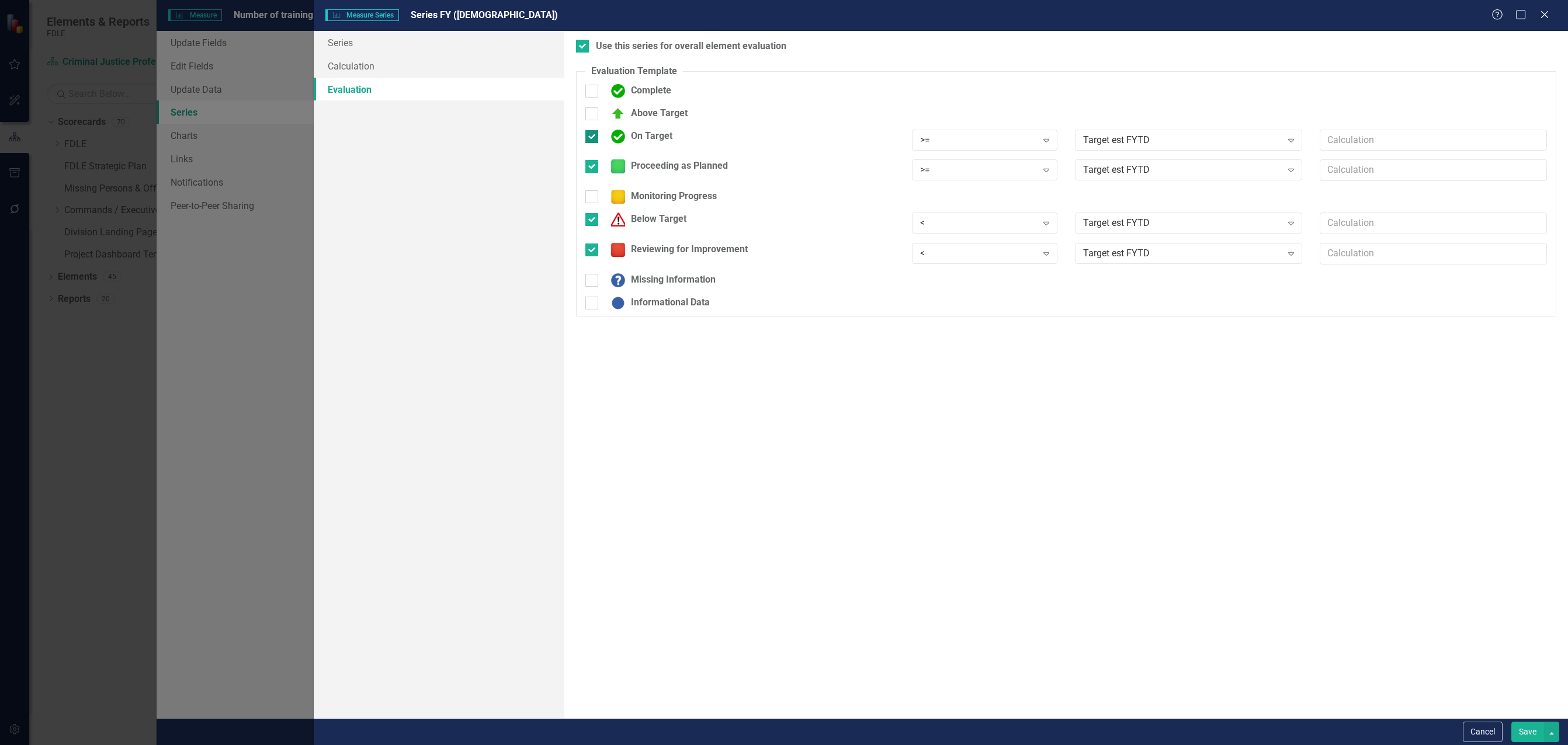
click at [596, 140] on div at bounding box center [592, 137] width 12 height 12
click at [593, 138] on input "On Target" at bounding box center [589, 134] width 8 height 8
checkbox input "false"
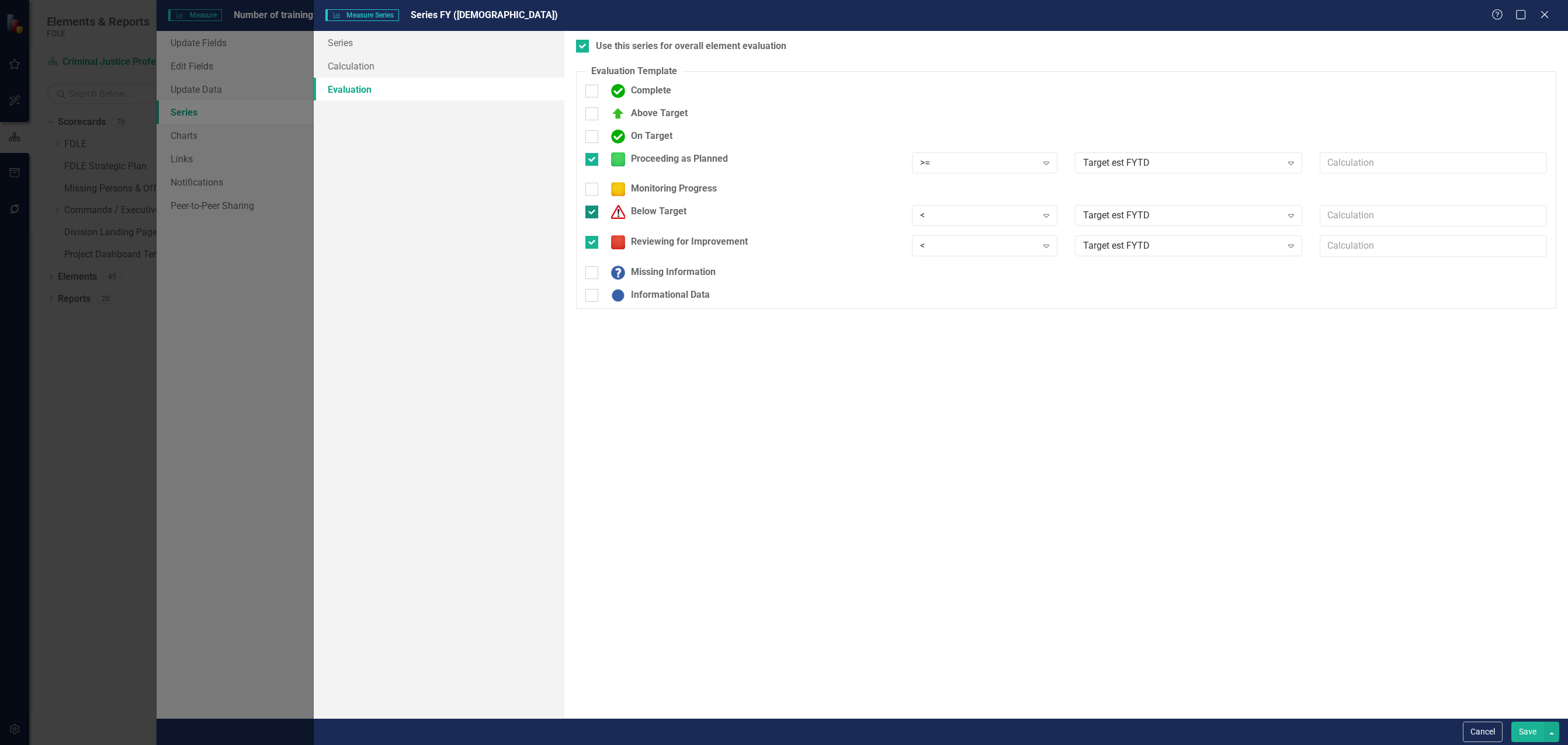
click at [594, 216] on div at bounding box center [592, 212] width 12 height 12
click at [593, 213] on input "Below Target" at bounding box center [589, 210] width 8 height 8
checkbox input "false"
click at [594, 196] on div at bounding box center [592, 189] width 12 height 12
click at [593, 190] on input "Monitoring Progress" at bounding box center [589, 186] width 8 height 8
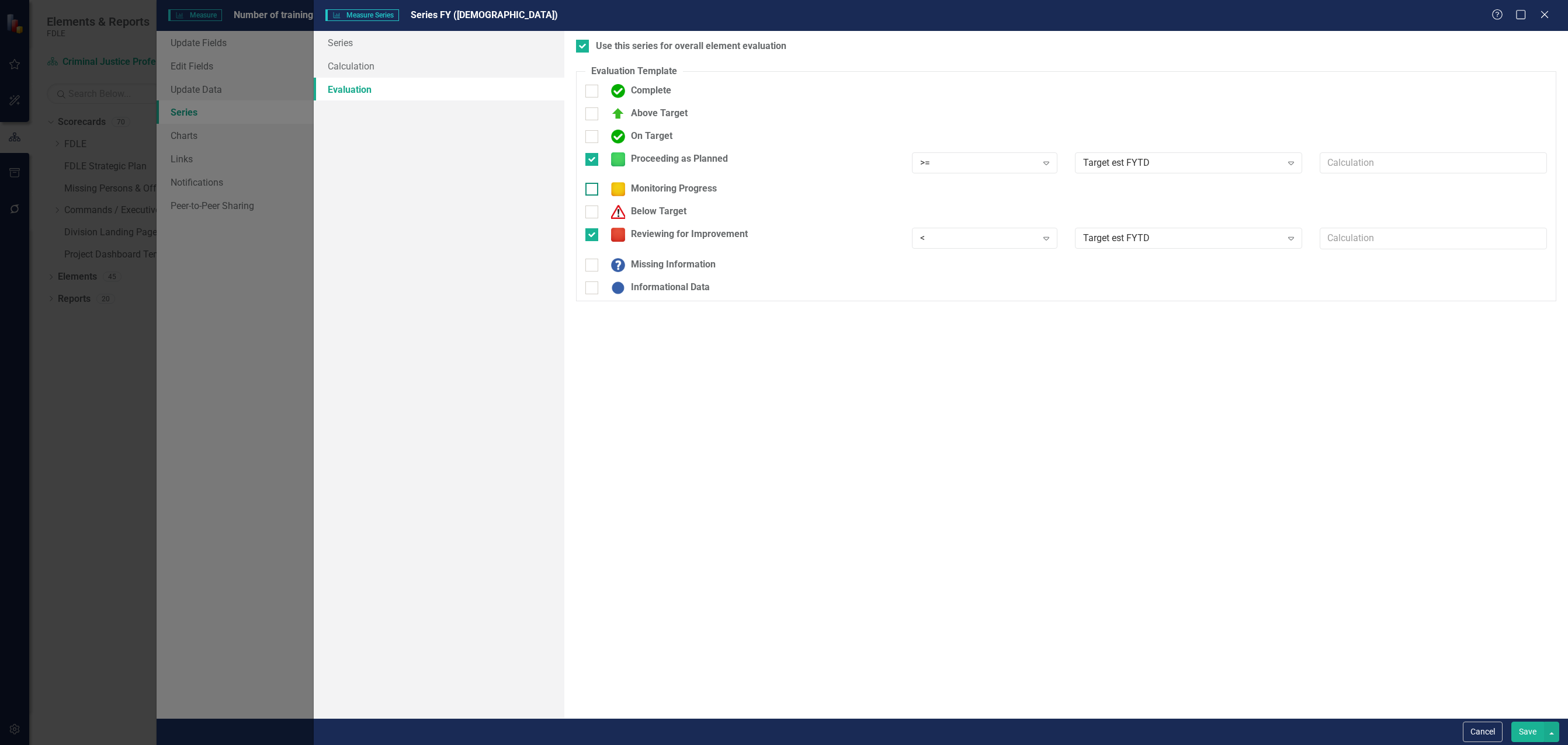
checkbox input "true"
click at [995, 193] on div ">" at bounding box center [979, 193] width 117 height 13
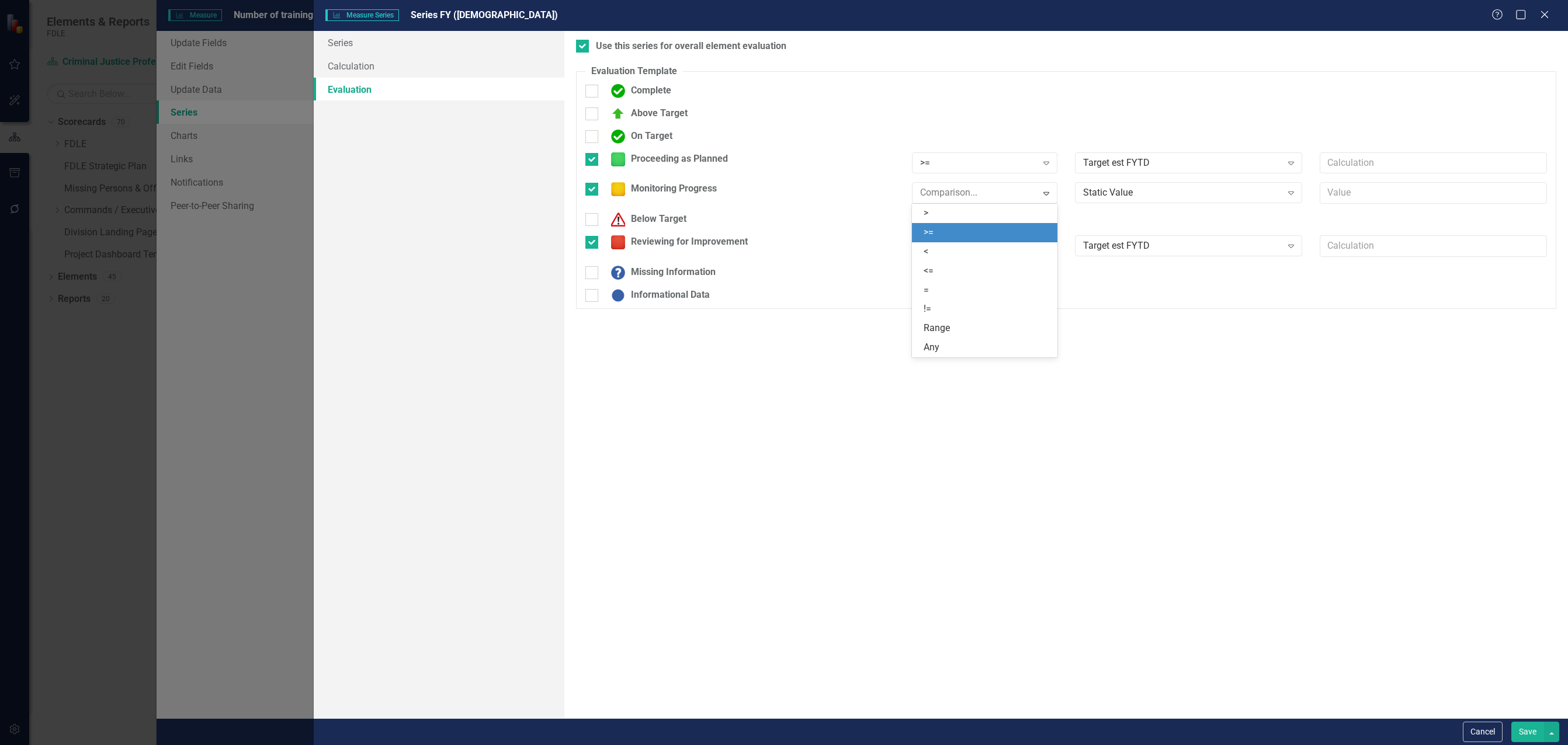
click at [989, 232] on div ">=" at bounding box center [987, 232] width 126 height 13
click at [1186, 195] on div "Static Value" at bounding box center [1182, 193] width 198 height 13
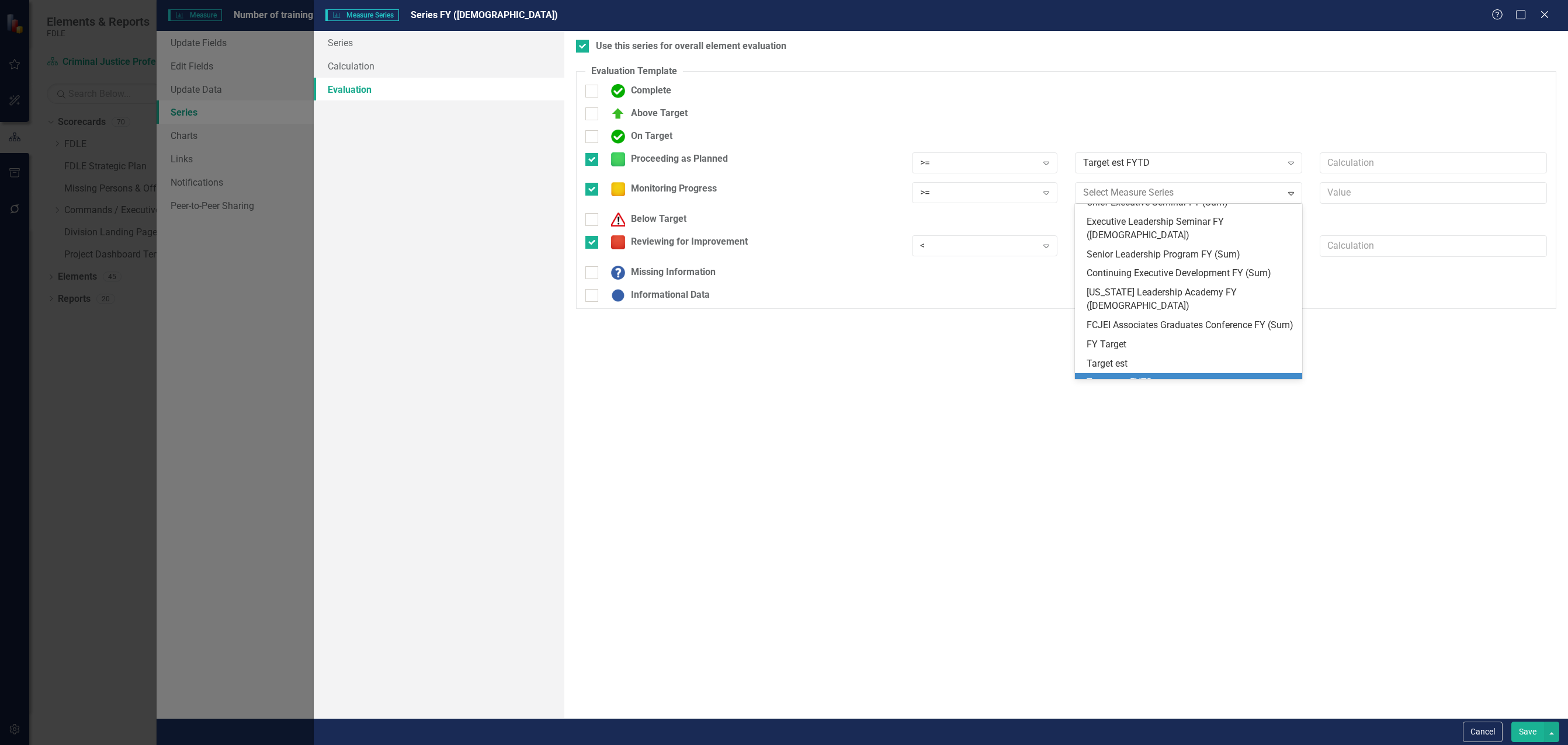
click at [1154, 376] on div "Target est FYTD" at bounding box center [1190, 382] width 208 height 13
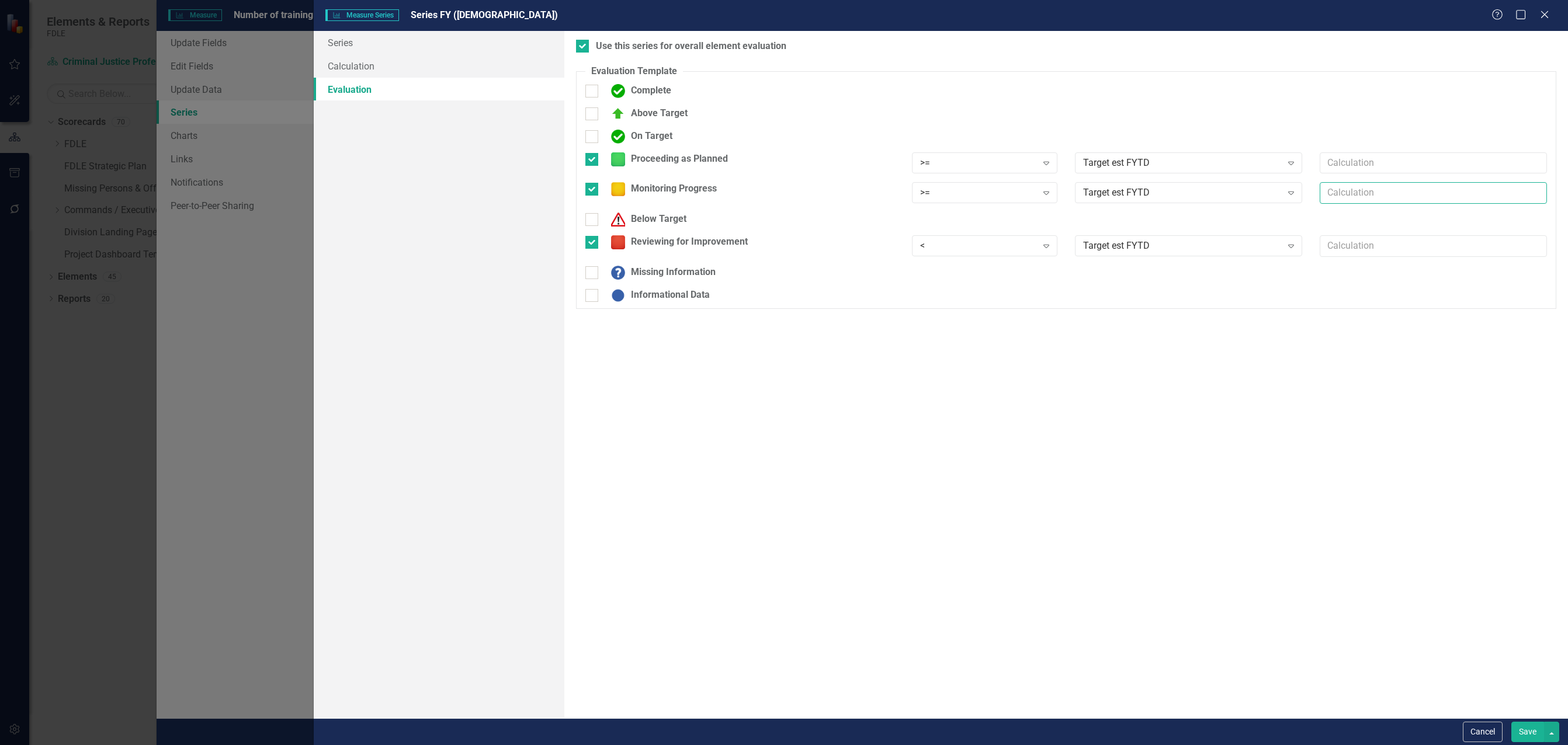
click at [1357, 194] on input "text" at bounding box center [1433, 193] width 227 height 22
type input "*.90"
click at [1533, 736] on button "Save" at bounding box center [1528, 732] width 33 height 20
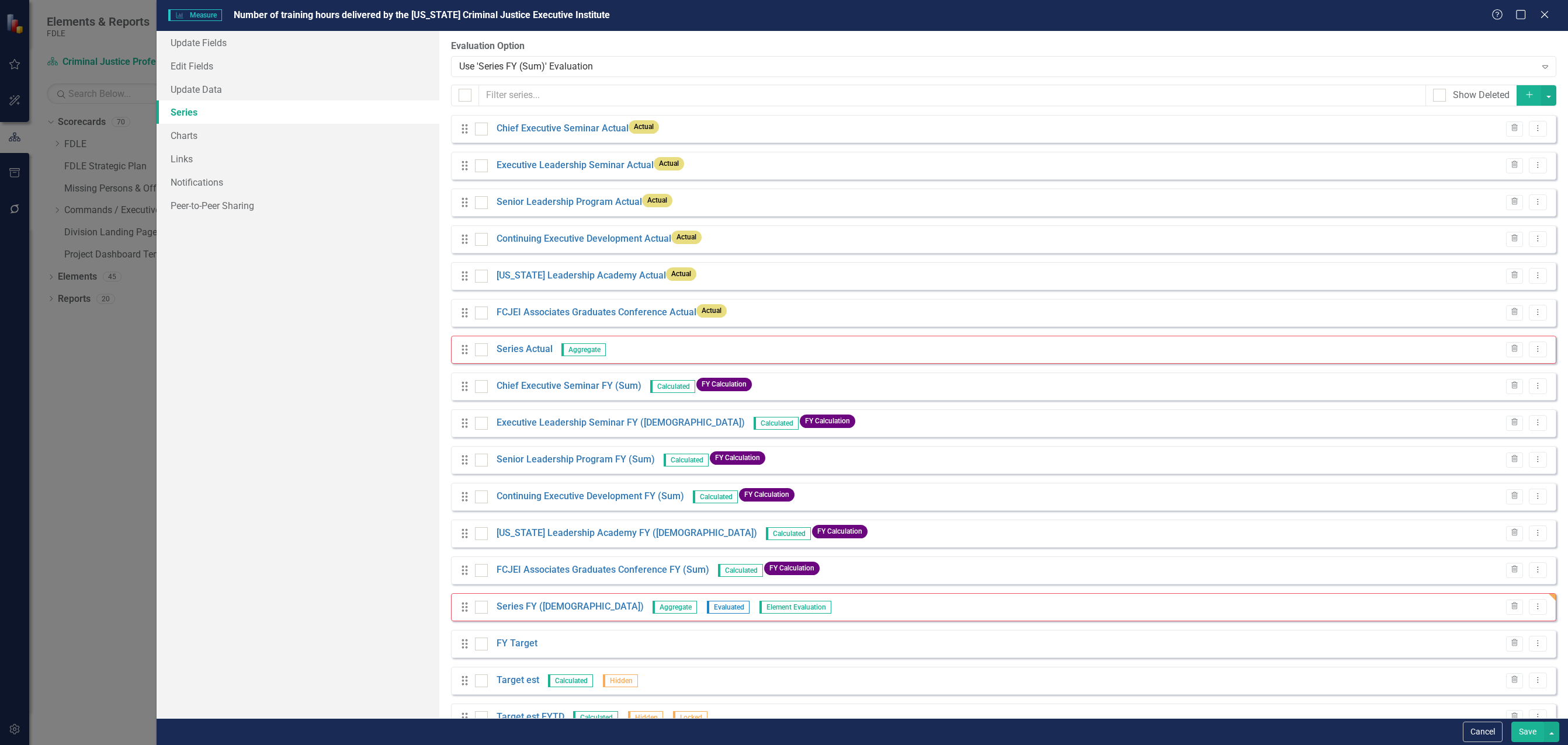
scroll to position [31, 0]
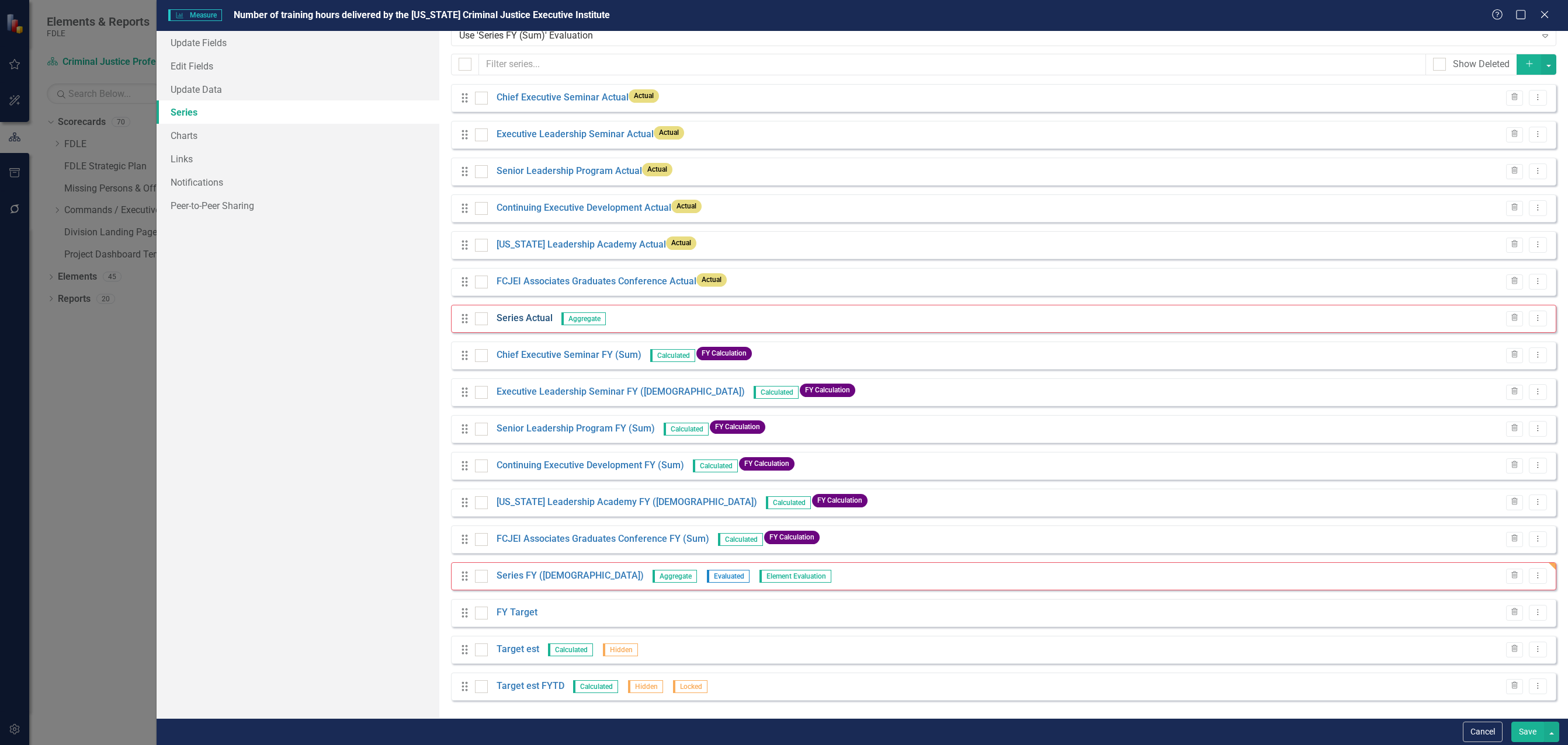
click at [524, 317] on link "Series Actual" at bounding box center [524, 318] width 56 height 13
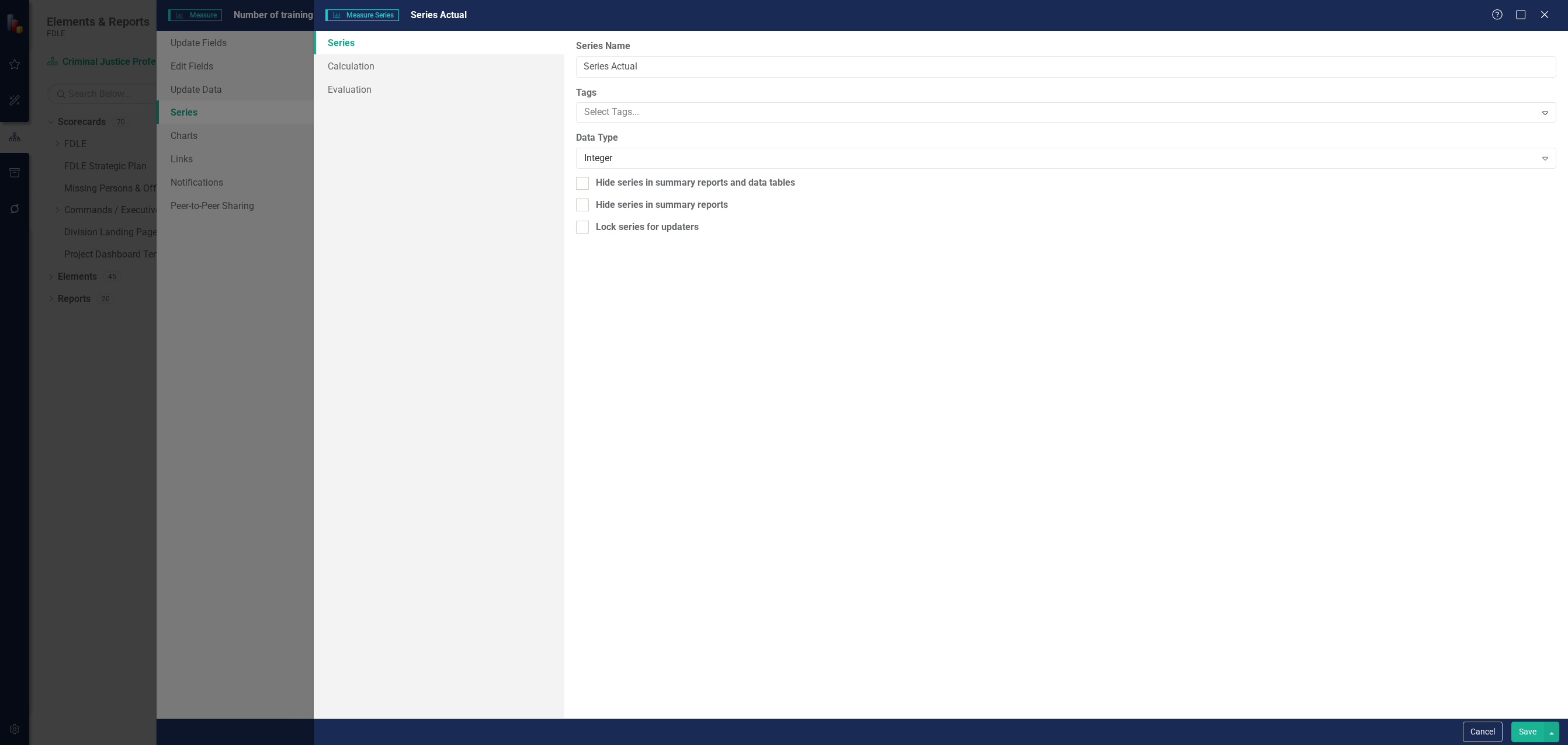
click at [525, 317] on div "Measure Series Measure Series Series Actual Help Maximize Close Series Calculat…" at bounding box center [784, 372] width 1568 height 745
click at [368, 64] on link "Calculation" at bounding box center [439, 66] width 251 height 23
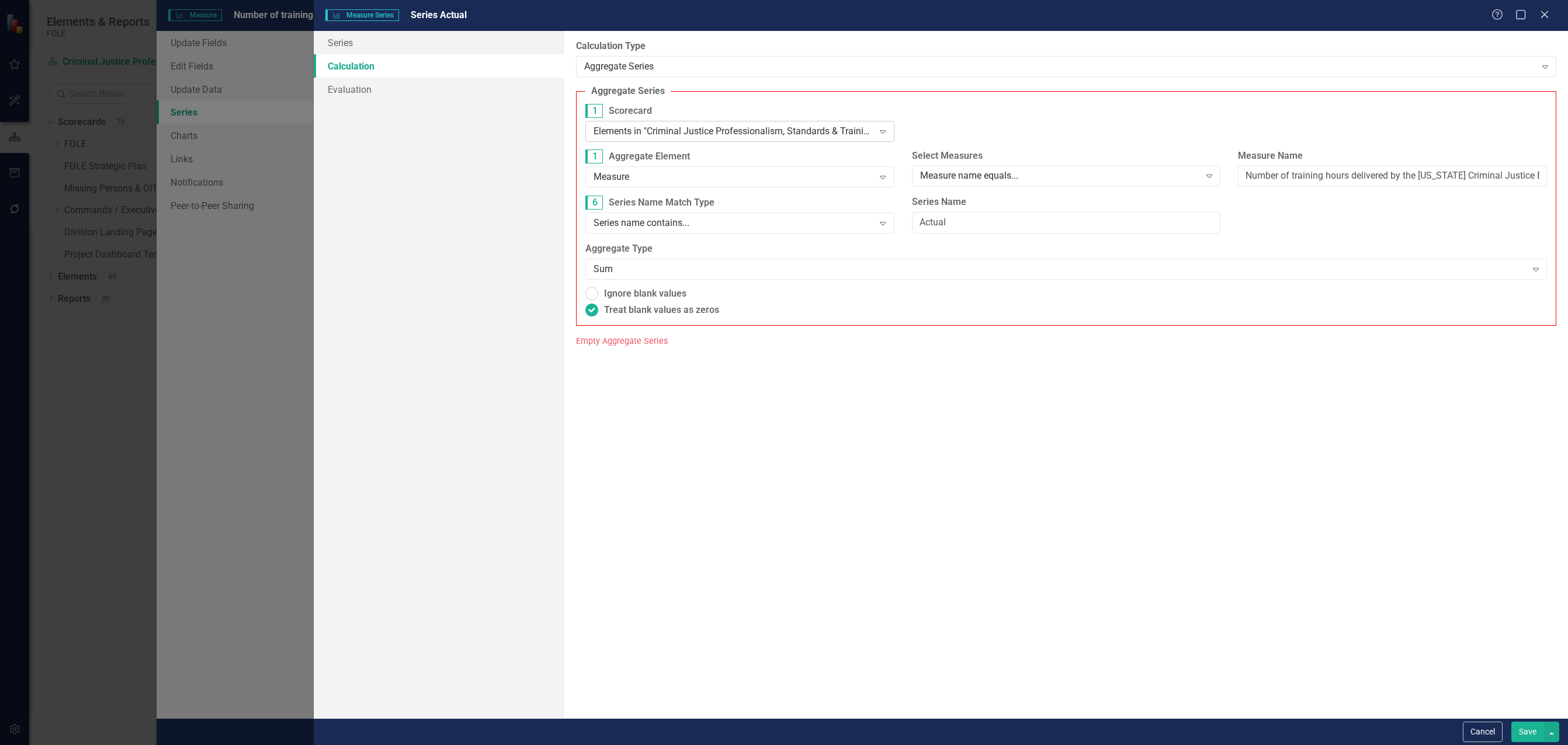
click at [693, 137] on div "Elements in "Criminal Justice Professionalism, Standards & Training Services"" at bounding box center [734, 130] width 280 height 13
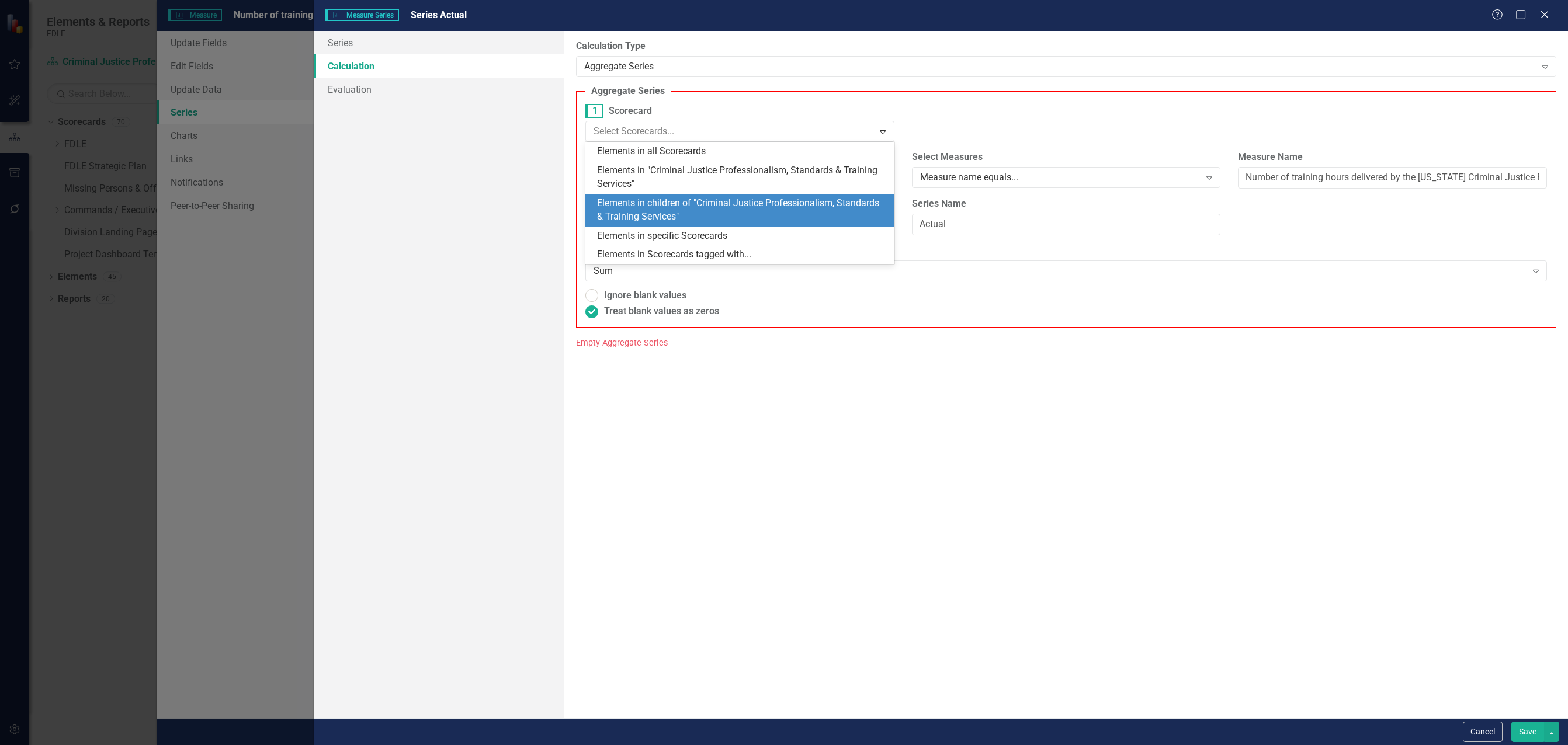
click at [684, 208] on div "Elements in children of "Criminal Justice Professionalism, Standards & Training…" at bounding box center [742, 210] width 290 height 27
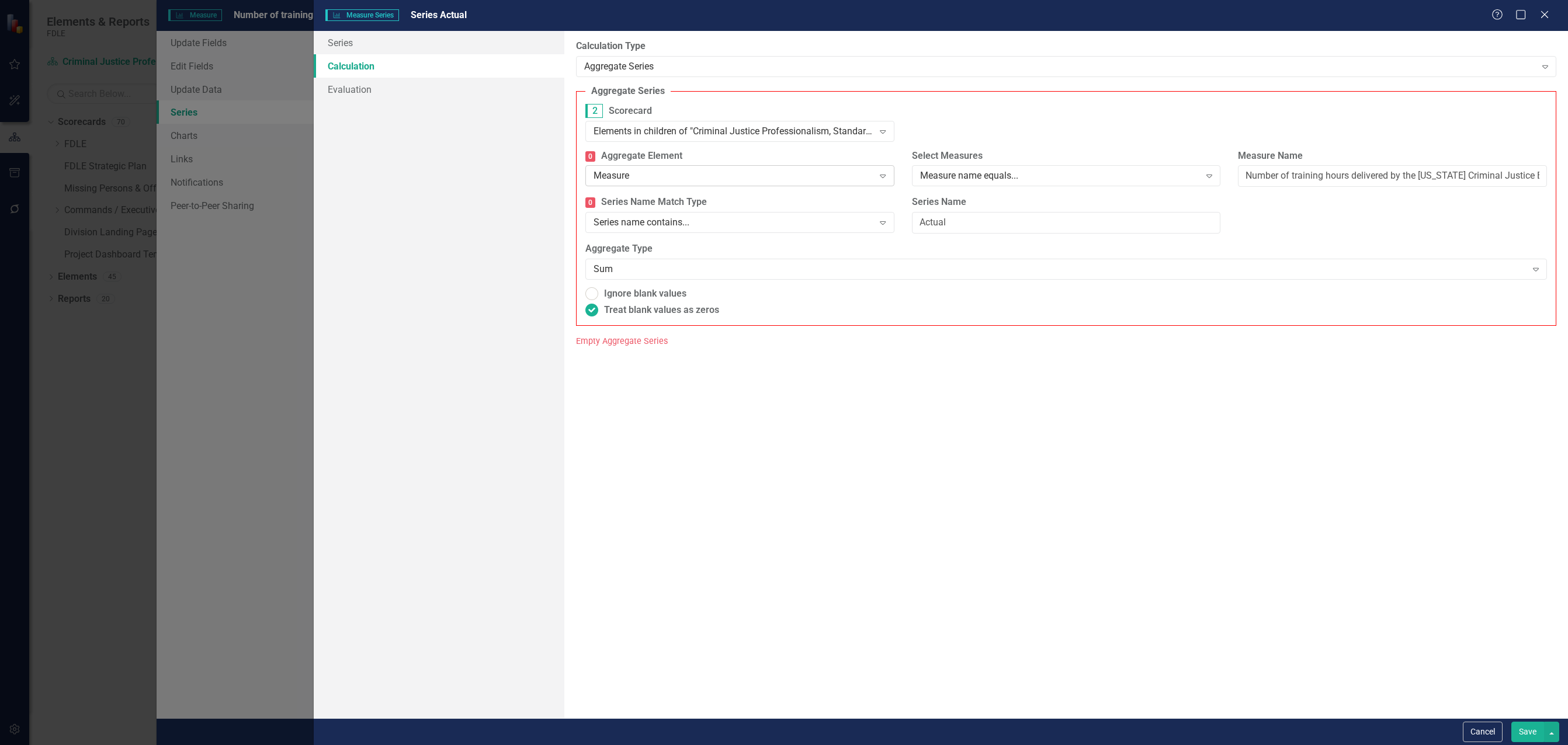
click at [877, 179] on div "Expand" at bounding box center [883, 176] width 21 height 19
click at [842, 744] on div "Measure" at bounding box center [786, 754] width 1549 height 13
click at [980, 173] on div "Measure name equals..." at bounding box center [1060, 176] width 280 height 13
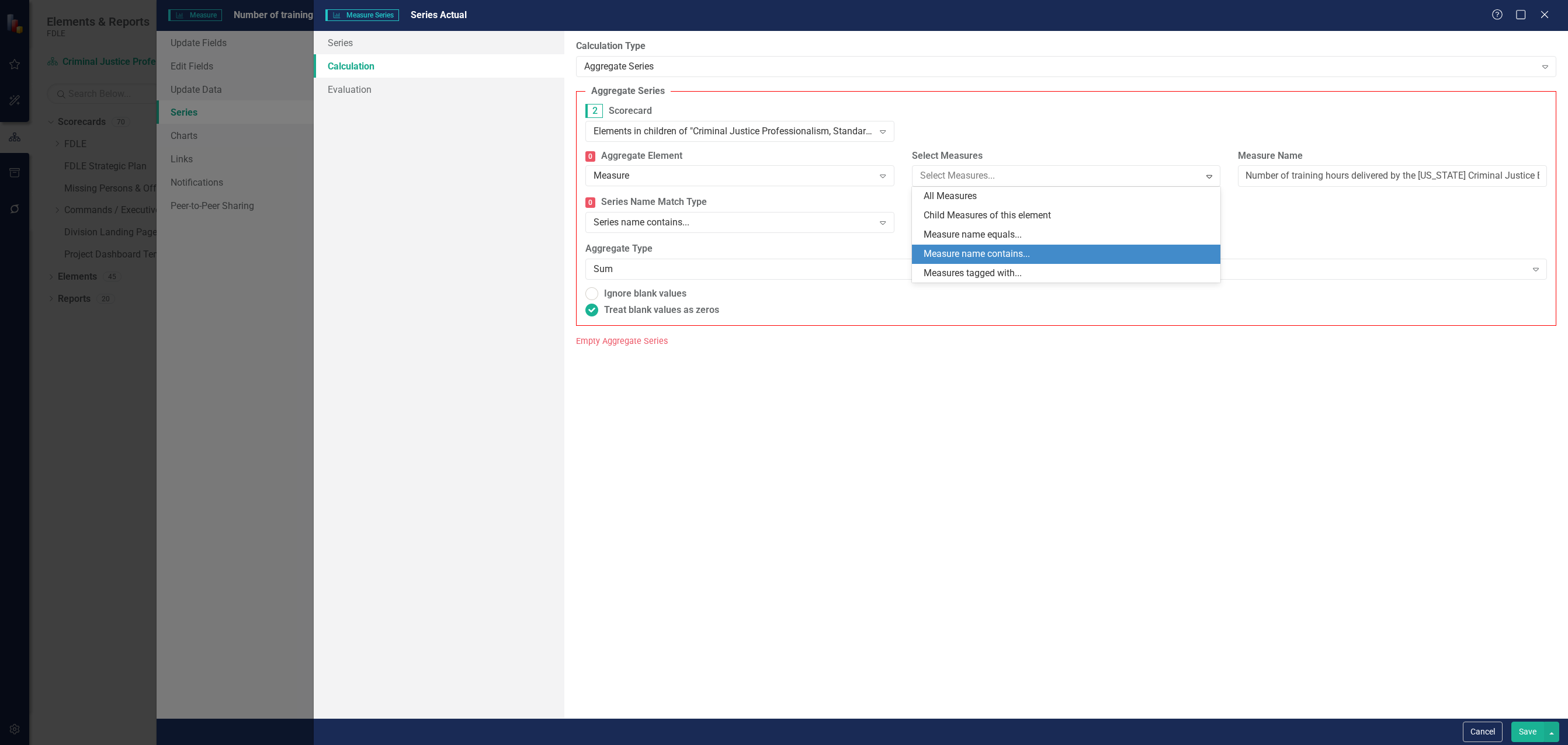
click at [979, 253] on div "Measure name contains..." at bounding box center [1069, 254] width 290 height 13
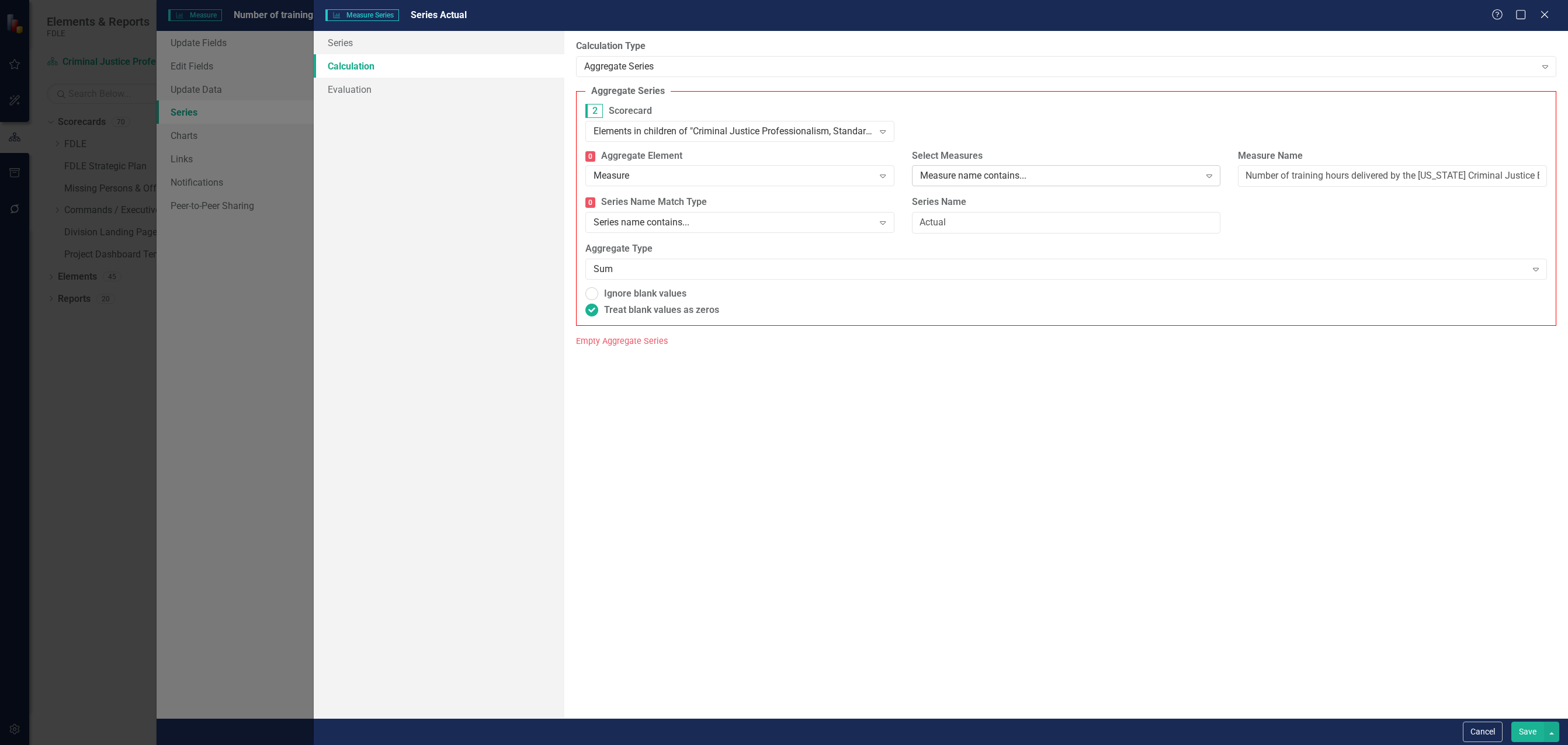
click at [996, 173] on div "Measure name contains..." at bounding box center [1060, 176] width 280 height 13
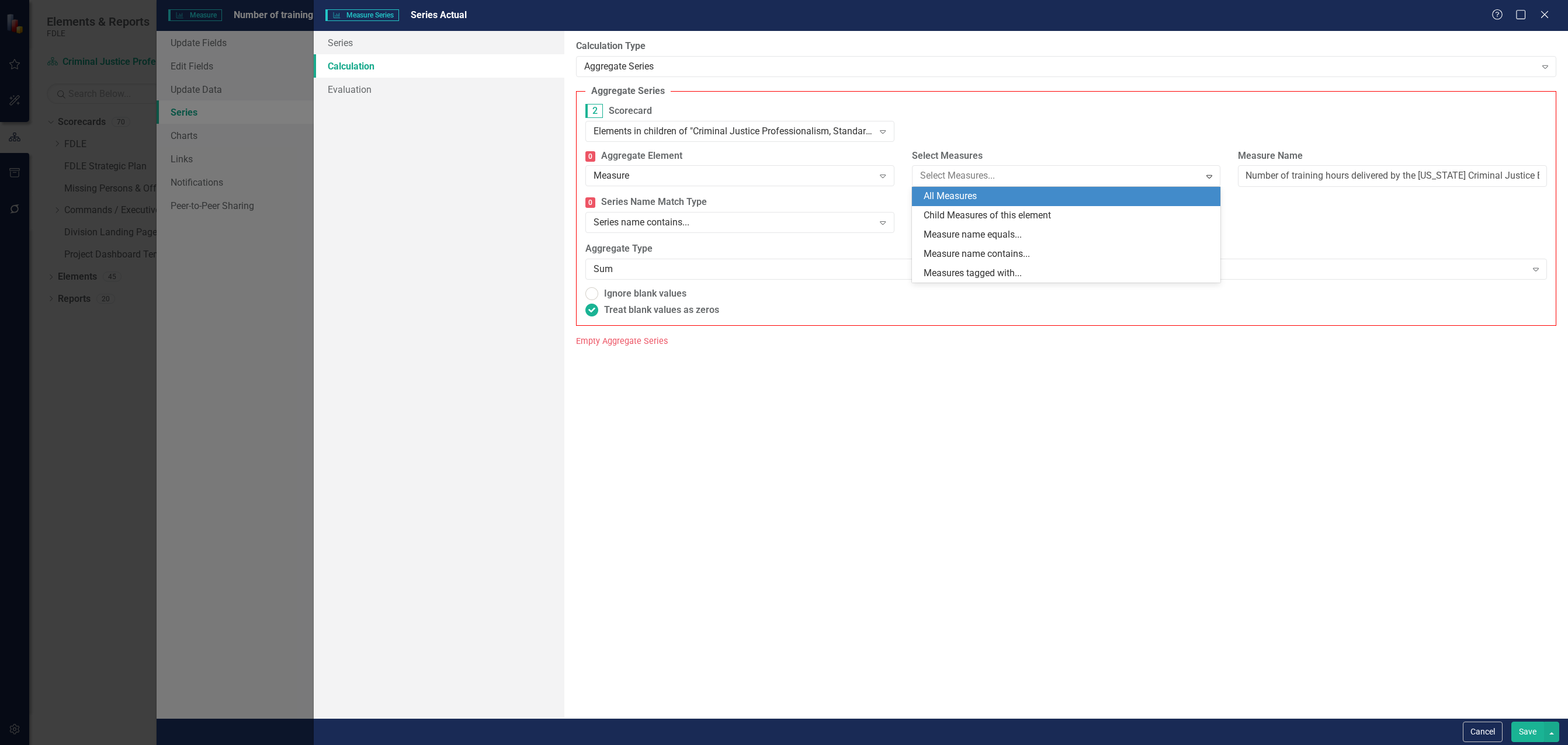
click at [996, 199] on div "All Measures" at bounding box center [1069, 196] width 290 height 13
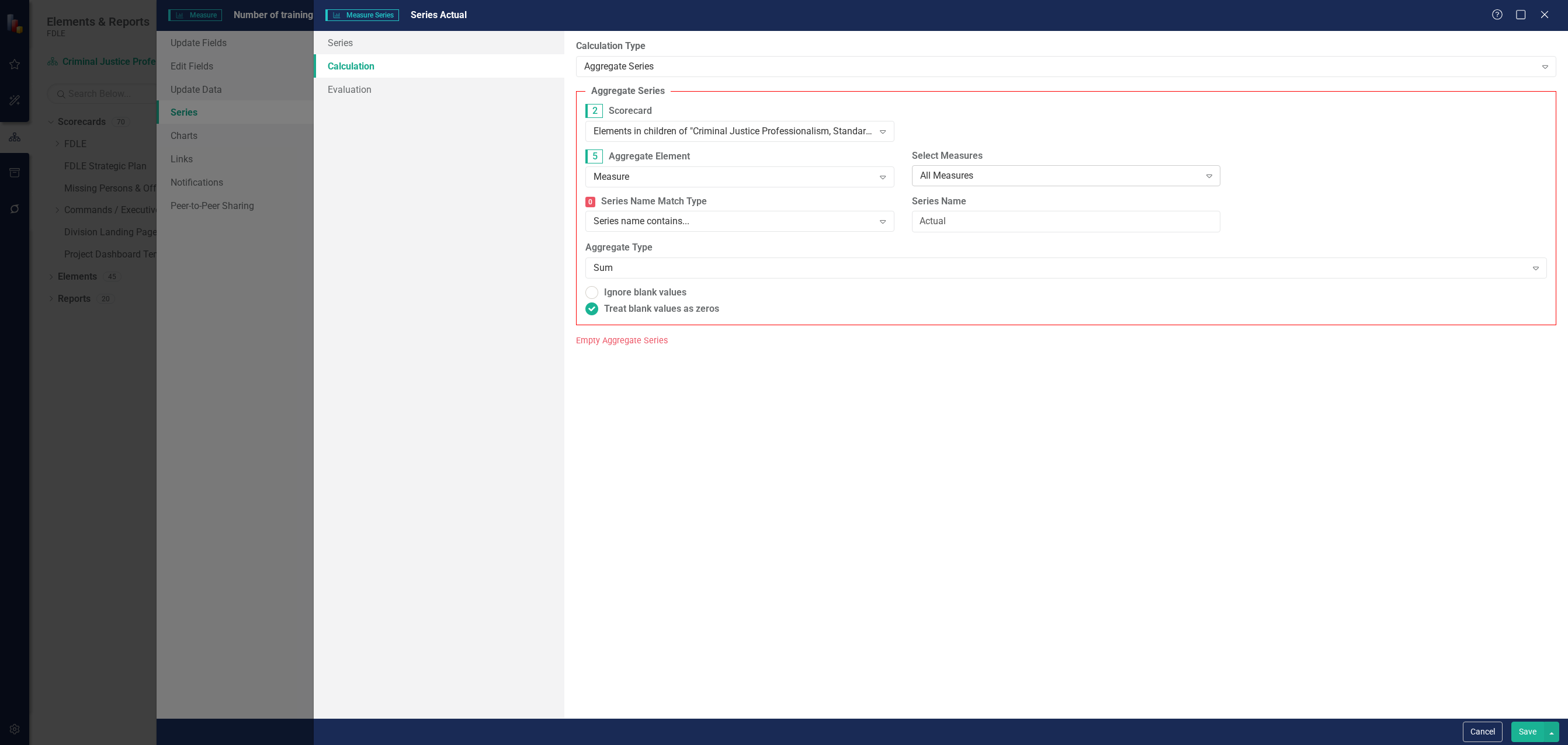
click at [1035, 172] on div "All Measures" at bounding box center [1060, 176] width 280 height 13
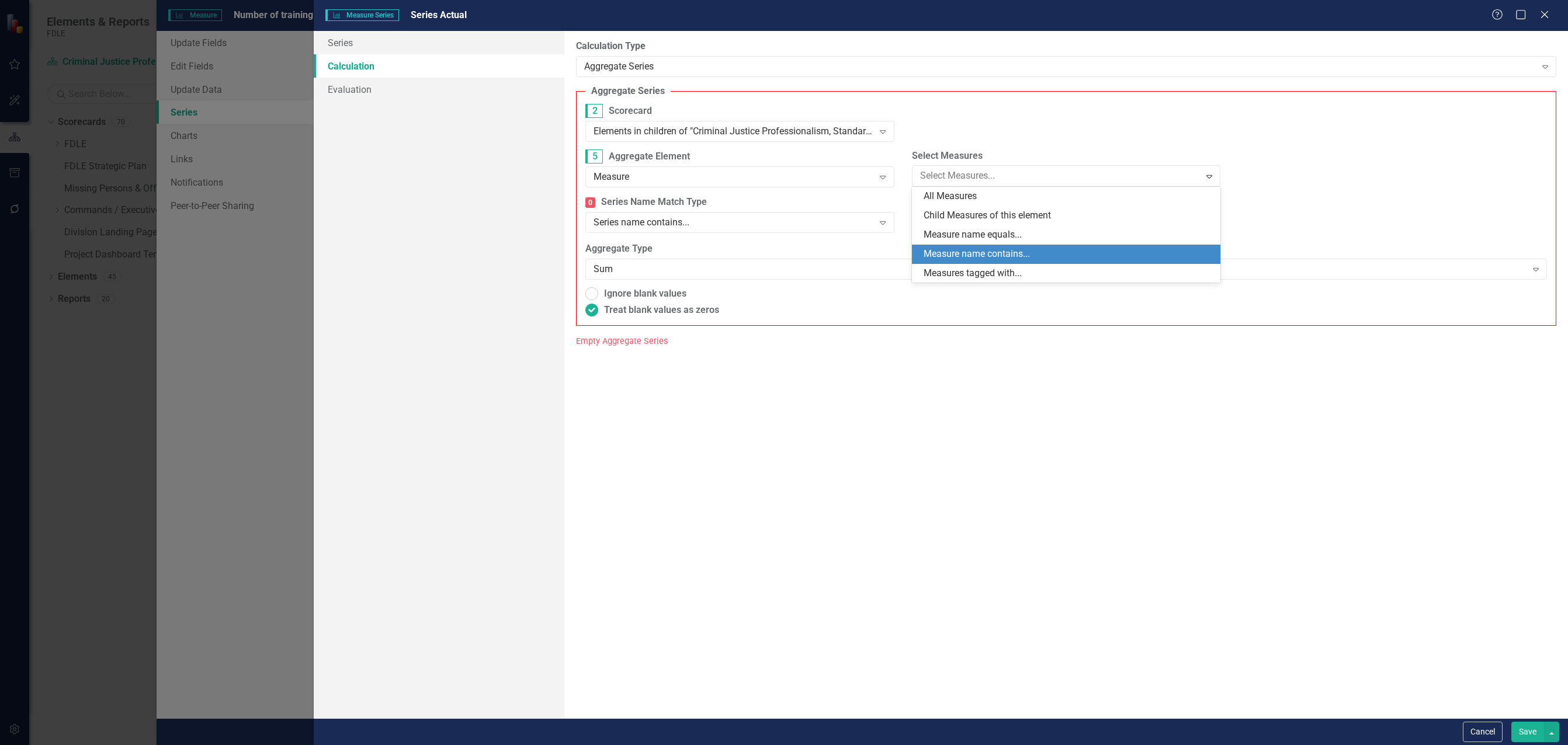
click at [1019, 256] on div "Measure name contains..." at bounding box center [1069, 254] width 290 height 13
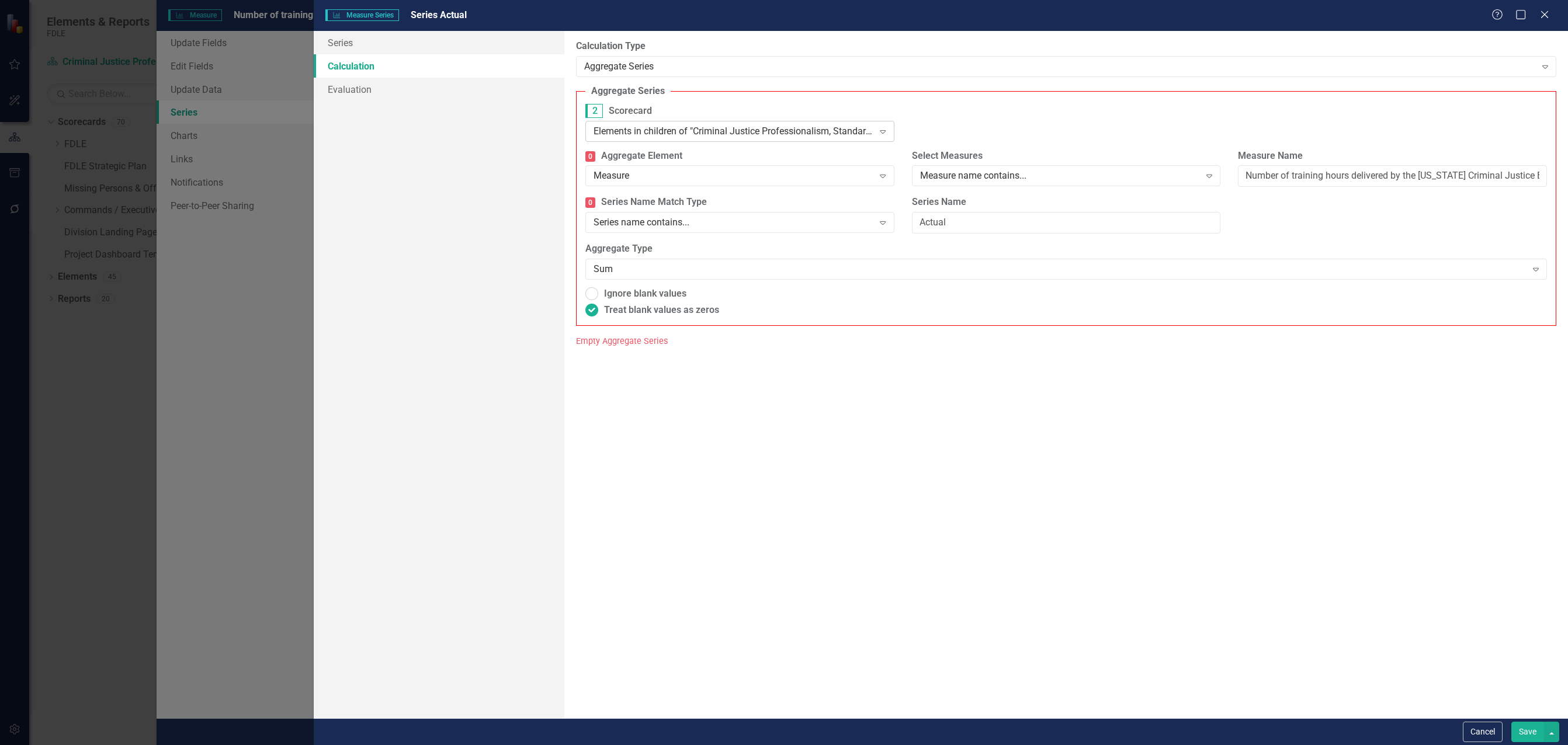
click at [718, 132] on div "Elements in children of "Criminal Justice Professionalism, Standards & Training…" at bounding box center [734, 130] width 280 height 13
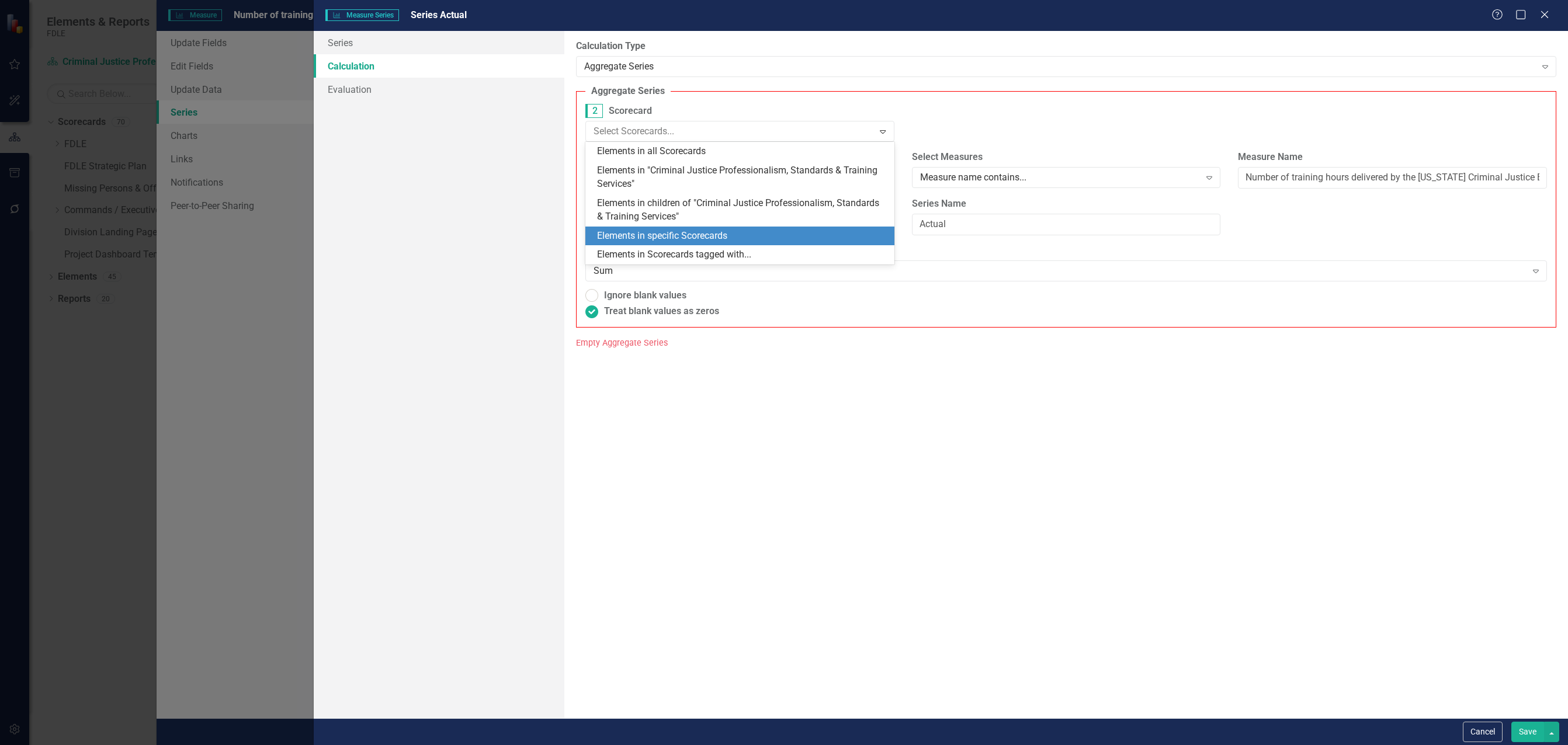
click at [724, 238] on div "Elements in specific Scorecards" at bounding box center [742, 236] width 290 height 13
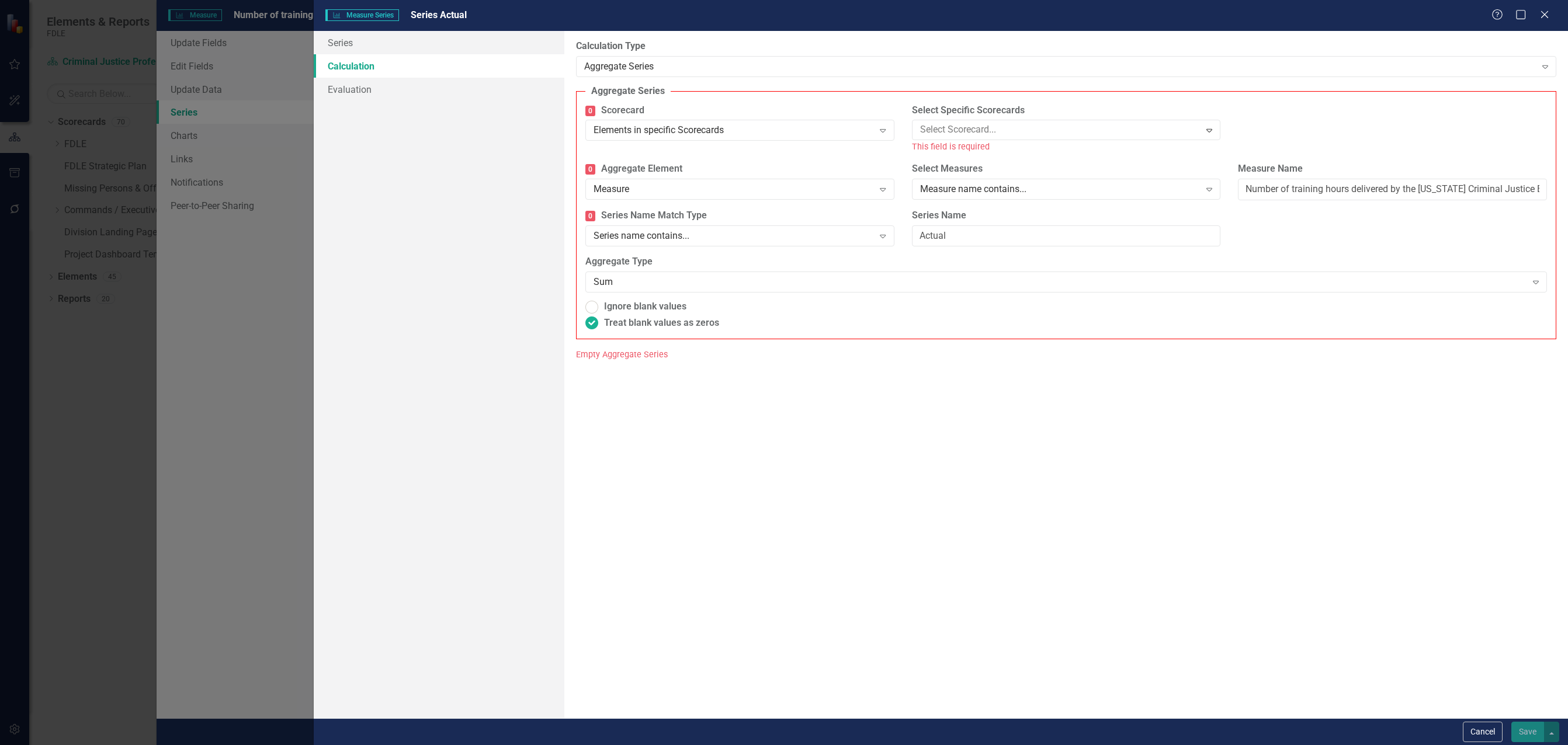
click at [972, 124] on div at bounding box center [1058, 129] width 285 height 16
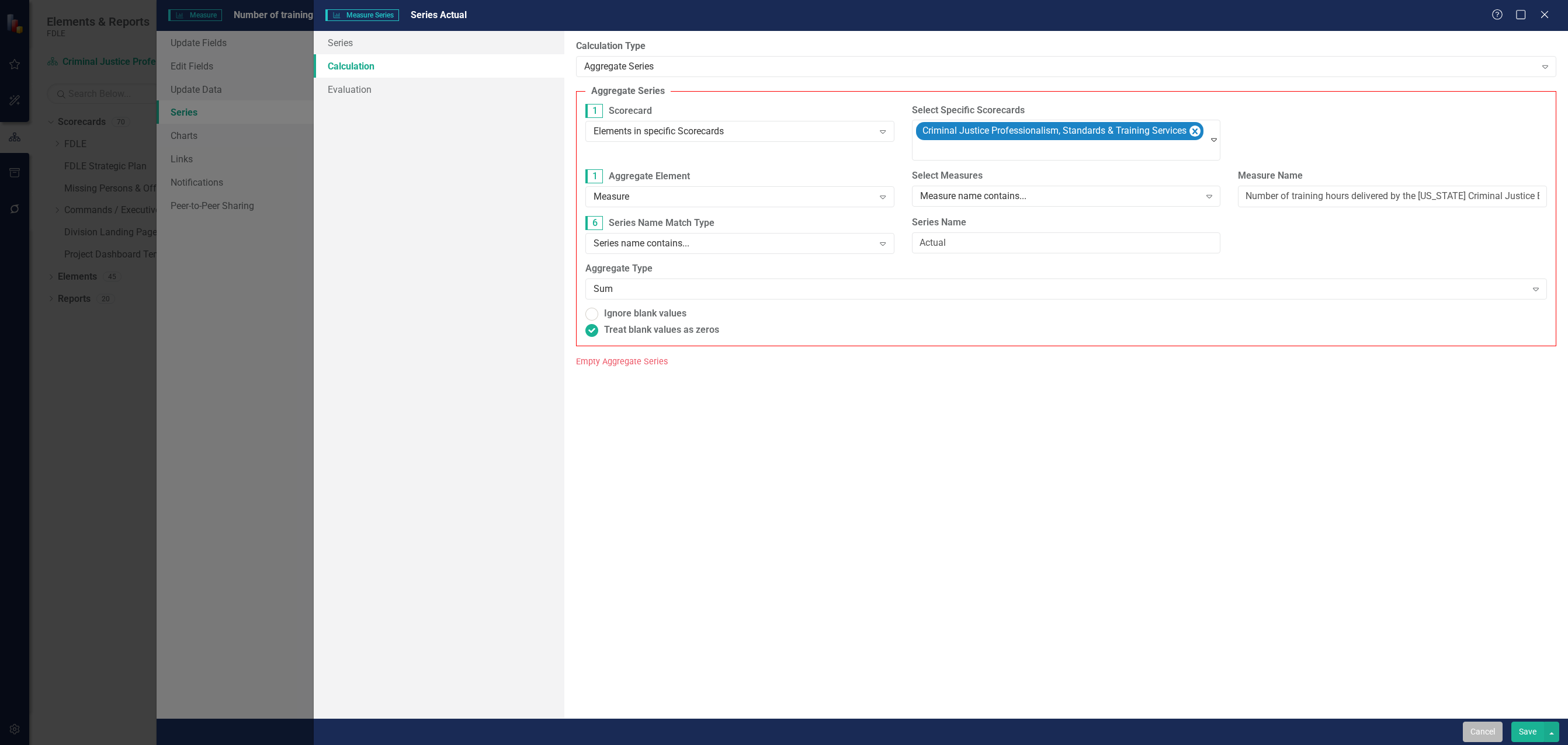
click at [1483, 736] on button "Cancel" at bounding box center [1482, 732] width 40 height 20
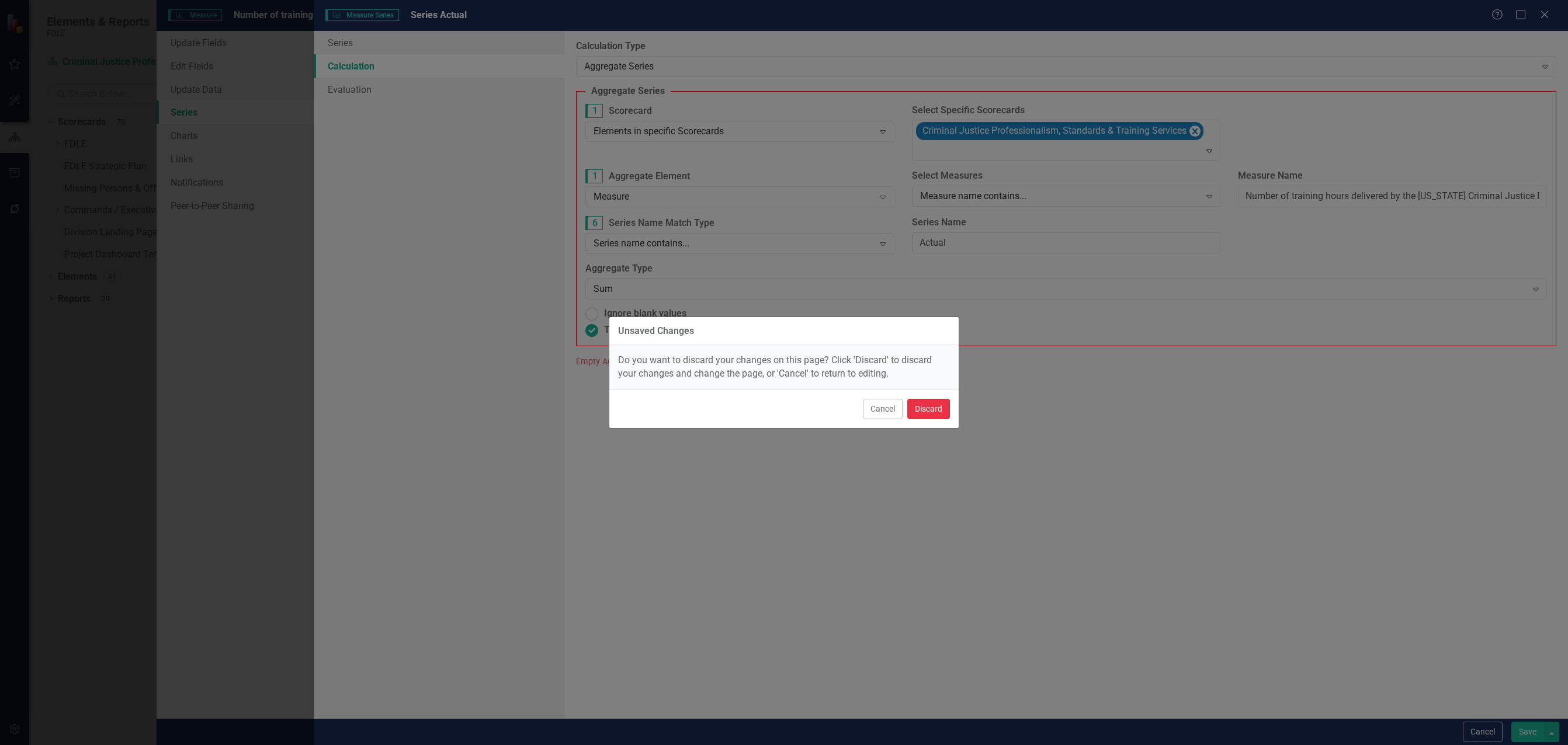
click at [930, 410] on button "Discard" at bounding box center [929, 409] width 43 height 20
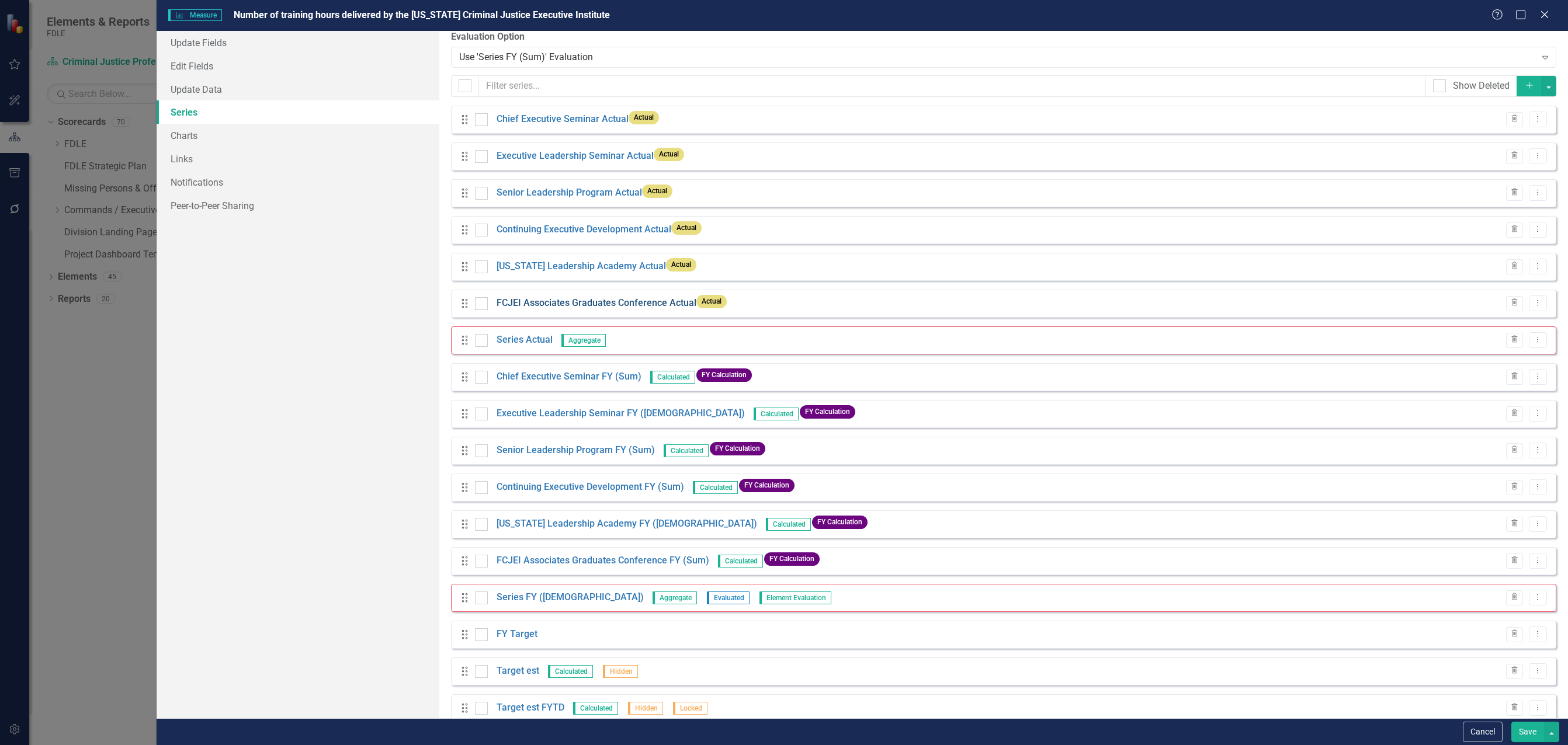
scroll to position [0, 0]
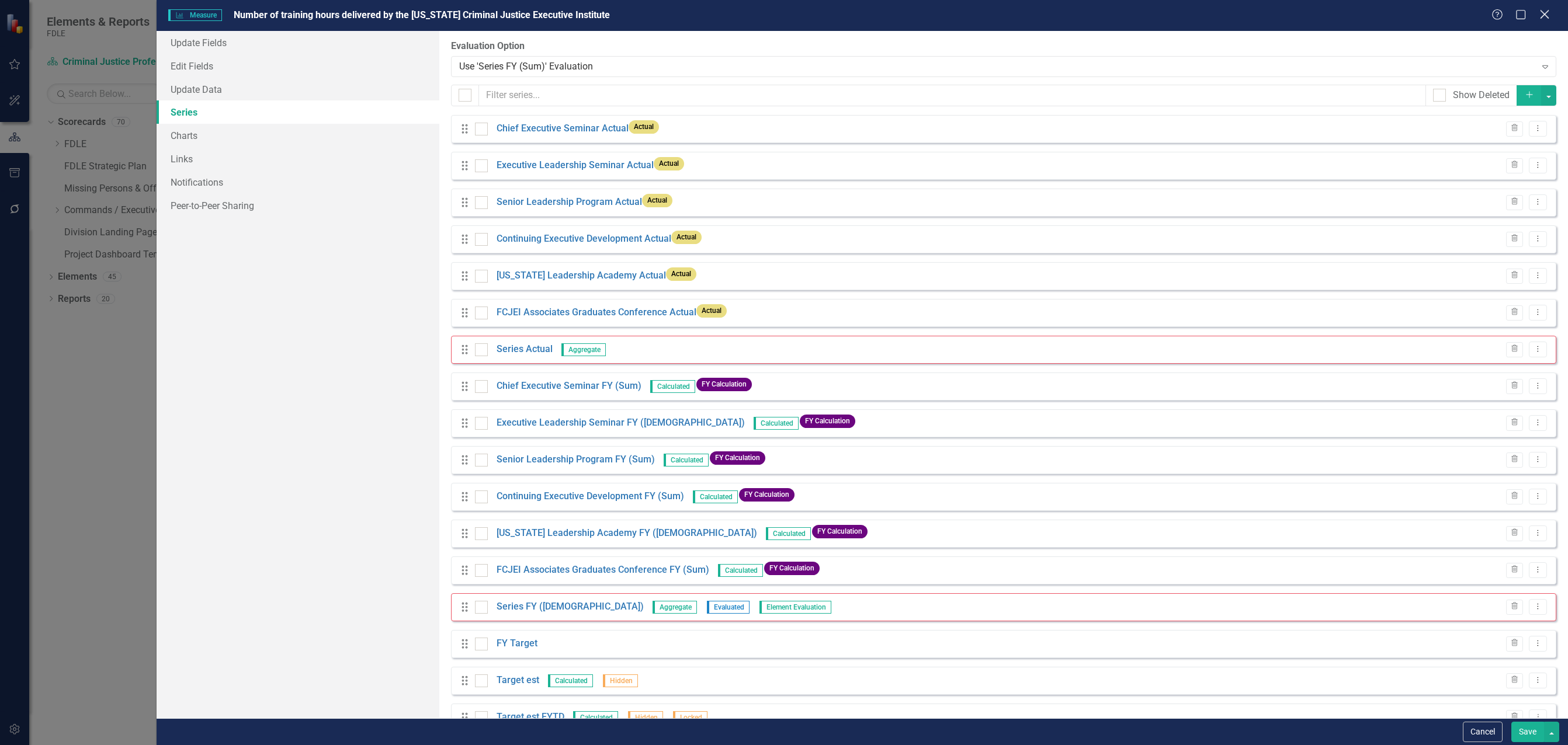
click at [1545, 12] on icon "Close" at bounding box center [1545, 14] width 15 height 11
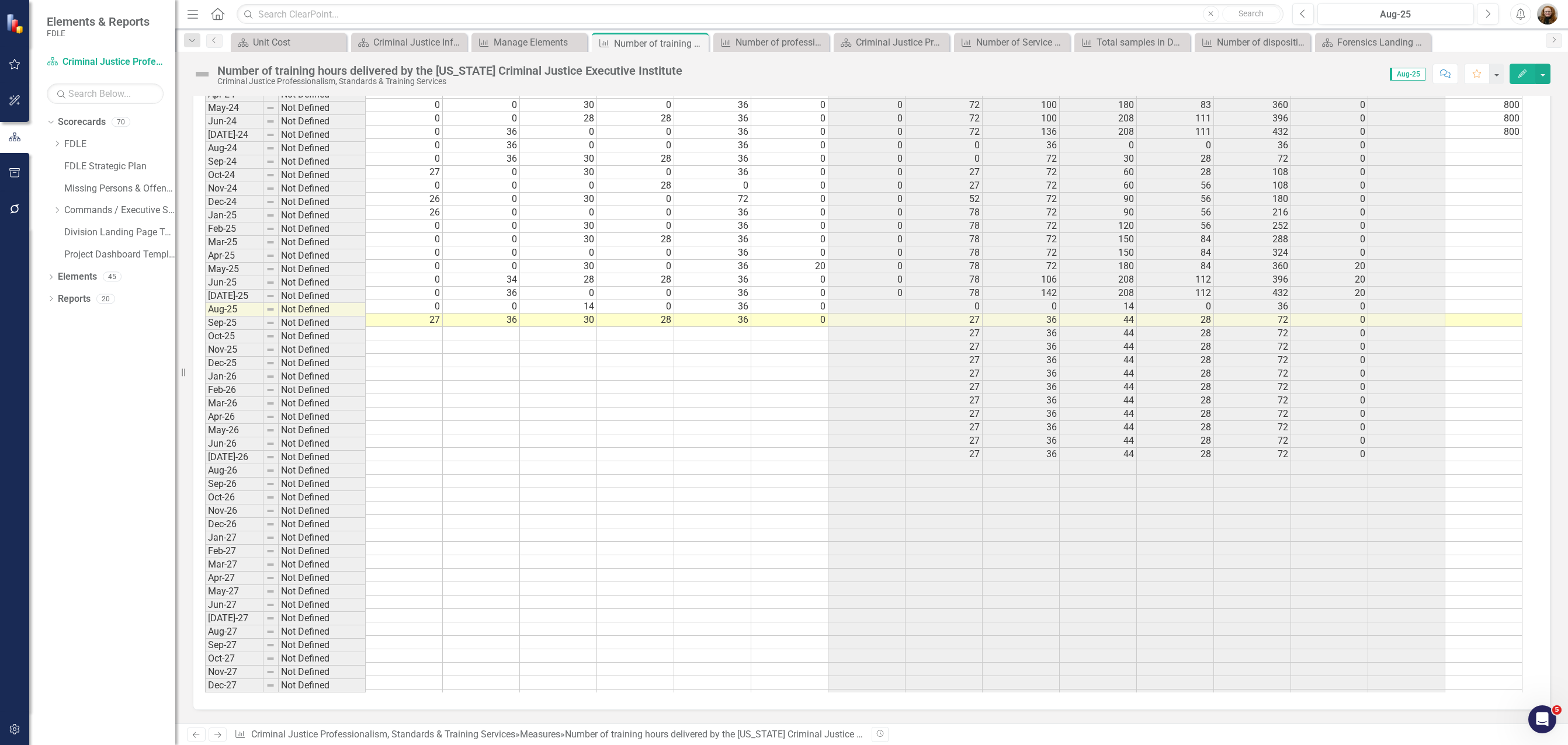
scroll to position [3695, 0]
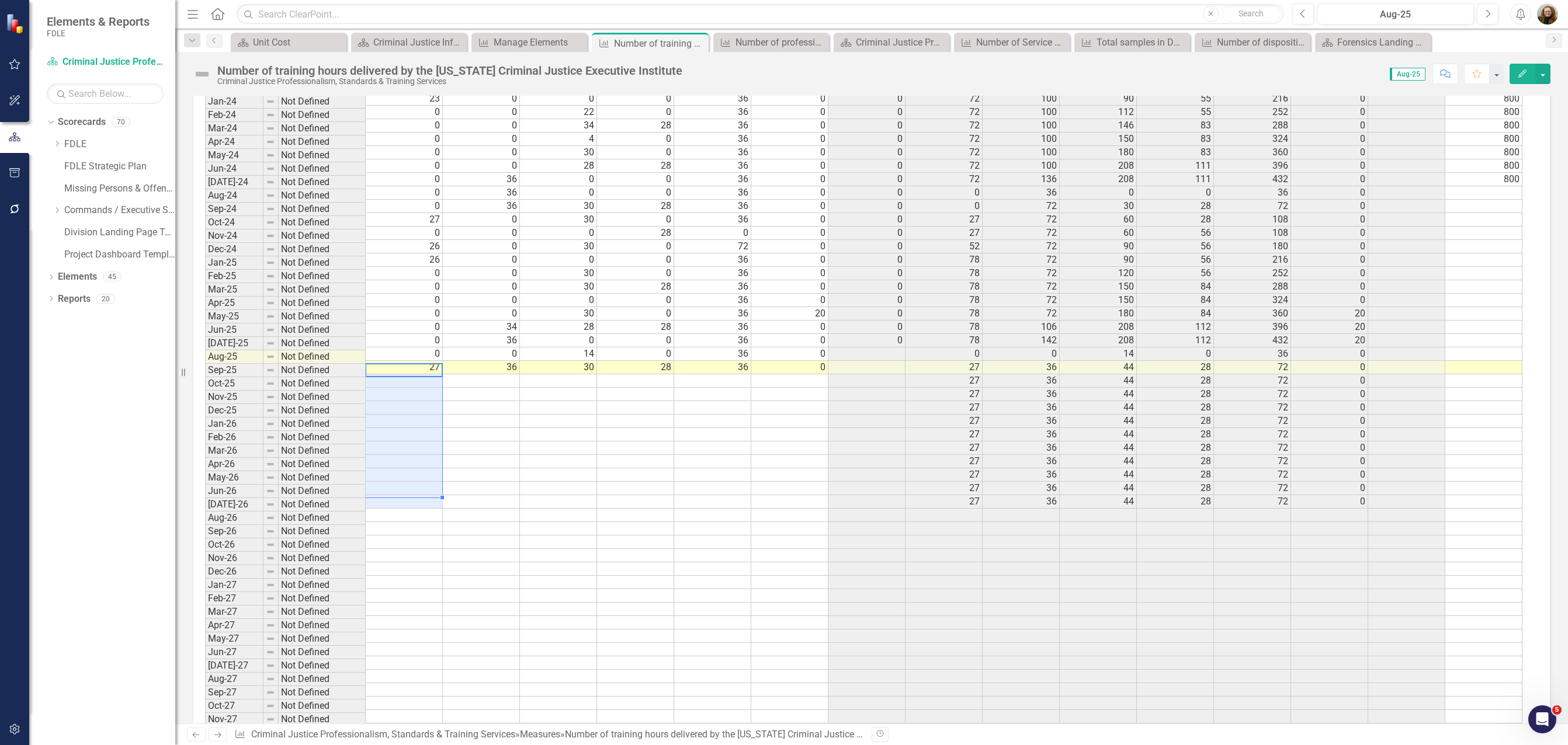
drag, startPoint x: 428, startPoint y: 376, endPoint x: 443, endPoint y: 499, distance: 123.9
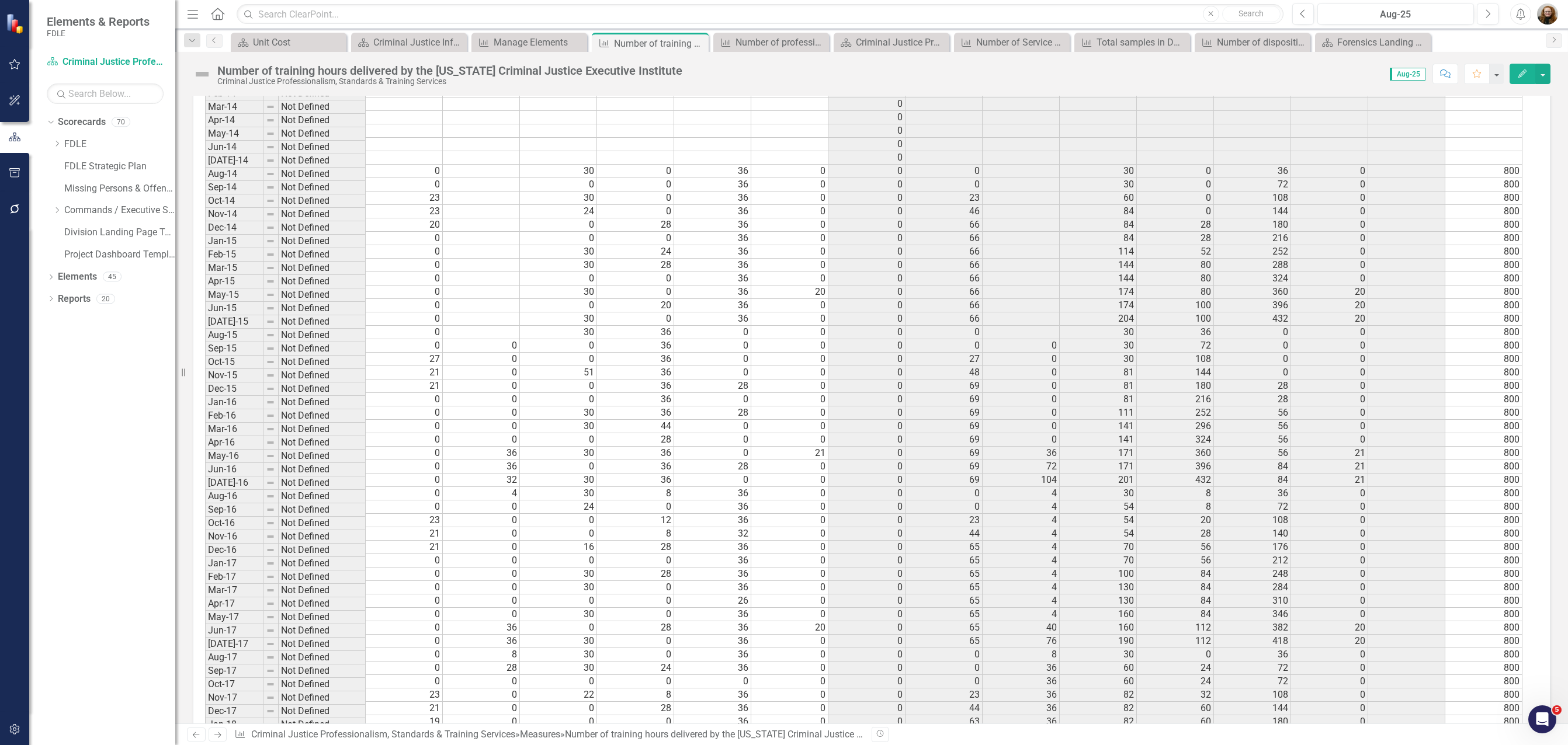
scroll to position [2002, 0]
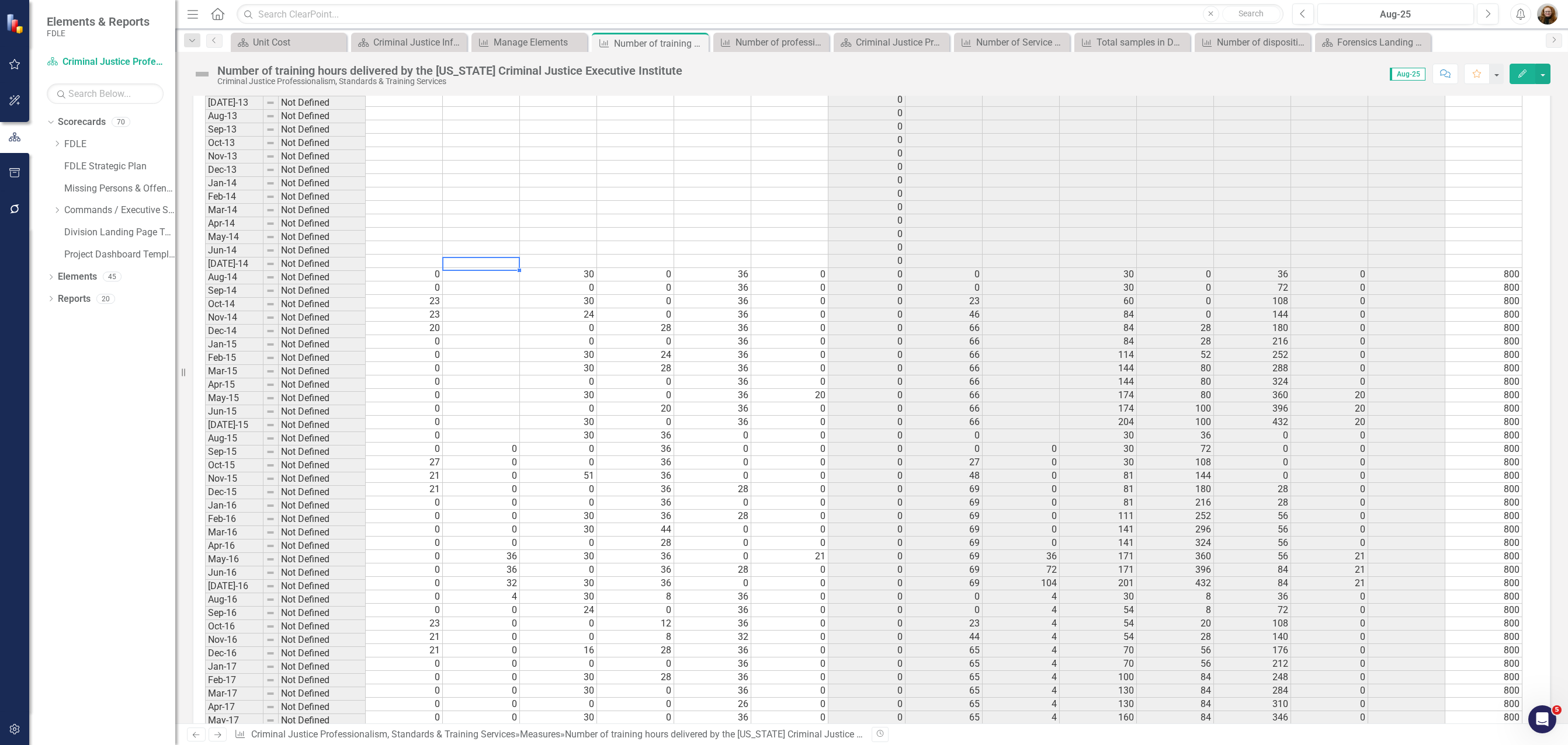
click at [511, 268] on td at bounding box center [481, 275] width 77 height 13
type textarea "0"
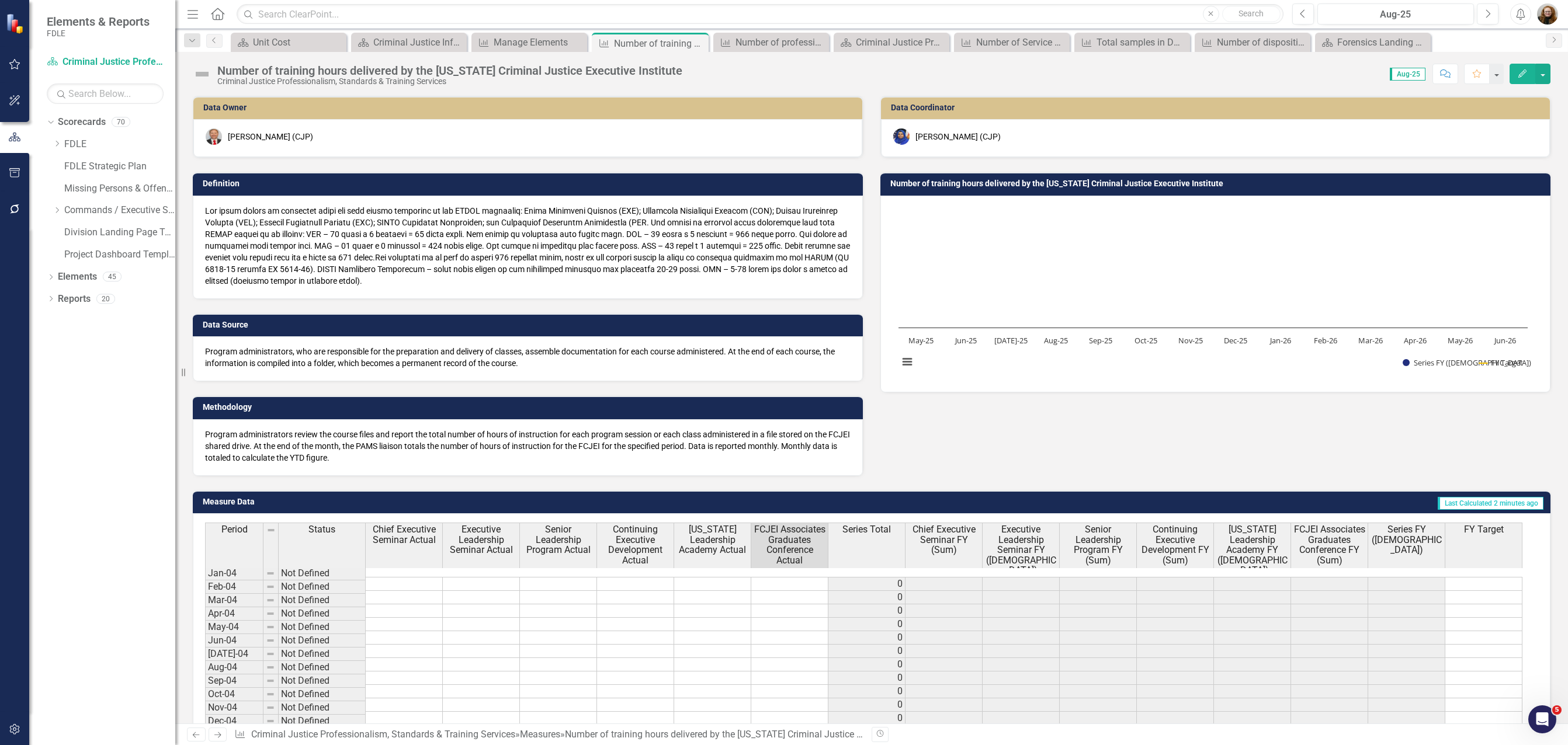
click at [1524, 71] on icon "button" at bounding box center [1523, 73] width 8 height 8
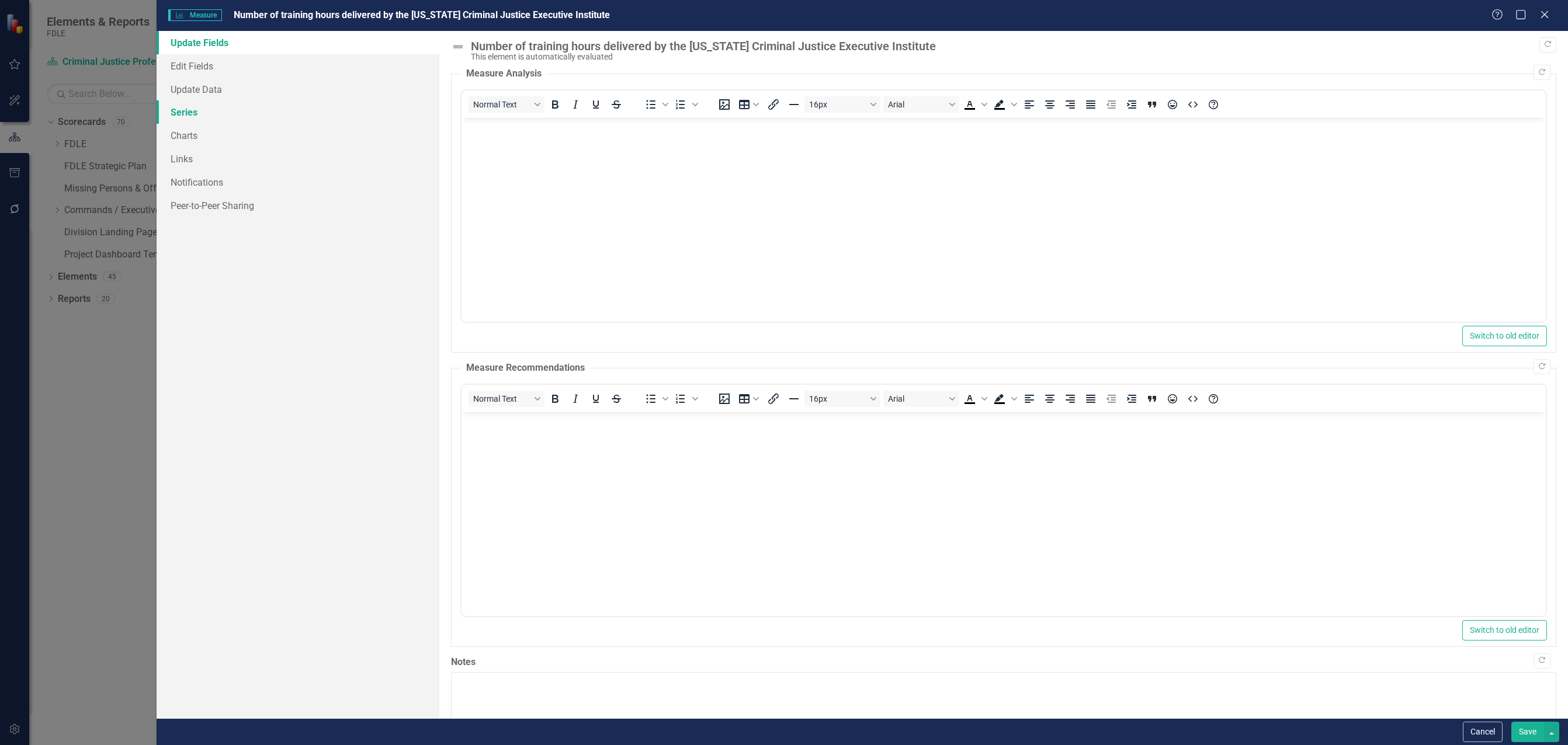
click at [188, 113] on link "Series" at bounding box center [298, 112] width 283 height 23
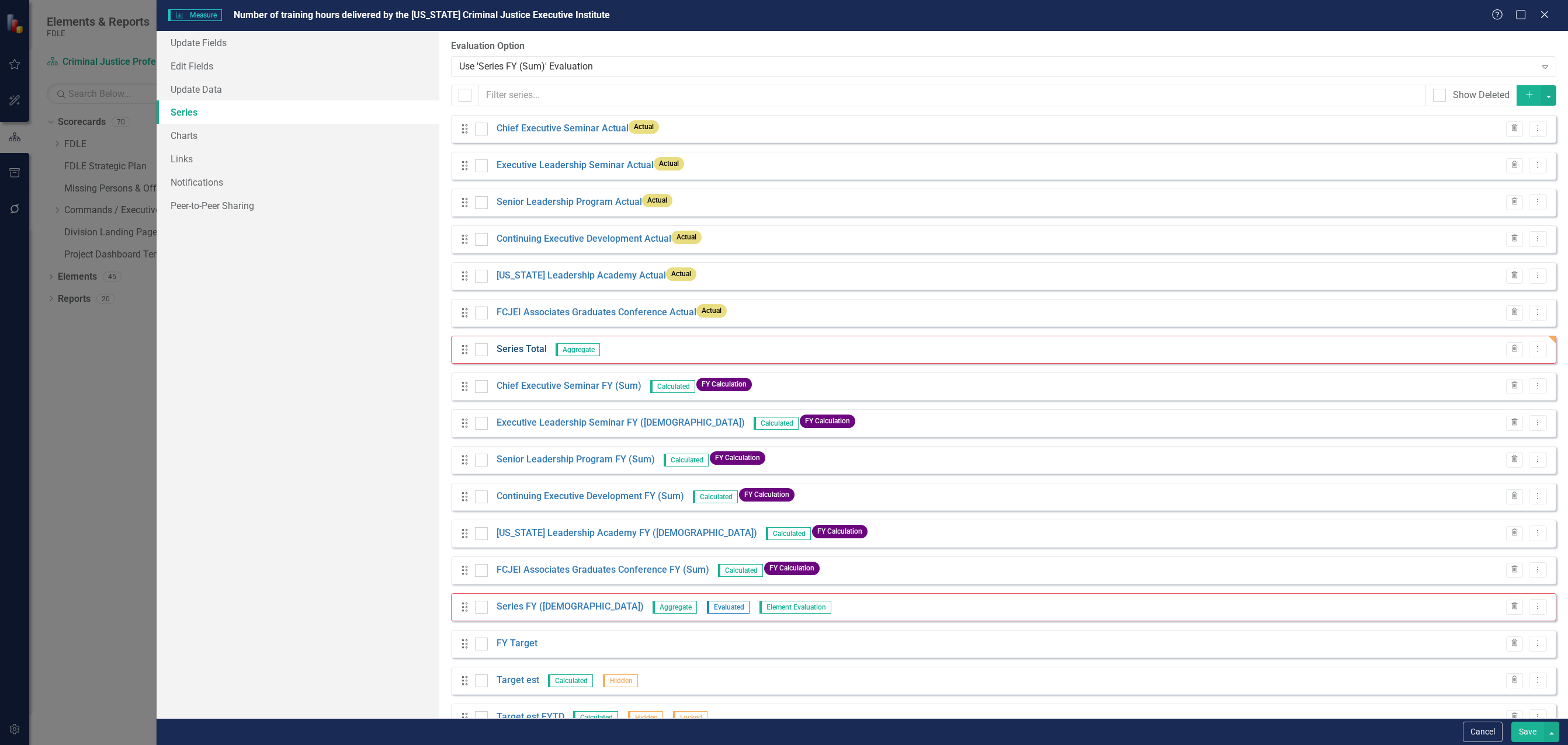
click at [517, 351] on link "Series Total" at bounding box center [521, 349] width 50 height 13
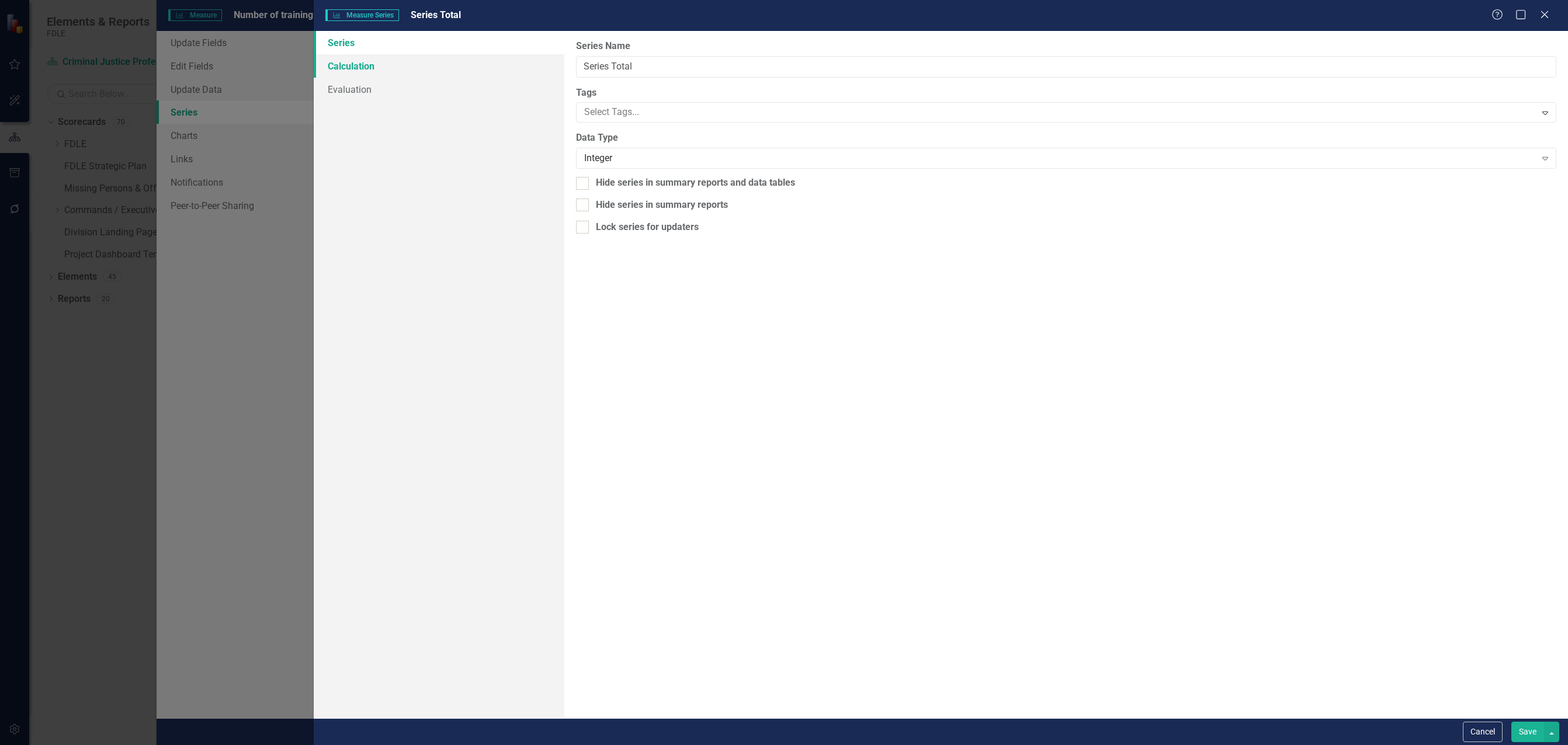
click at [332, 68] on link "Calculation" at bounding box center [439, 66] width 251 height 23
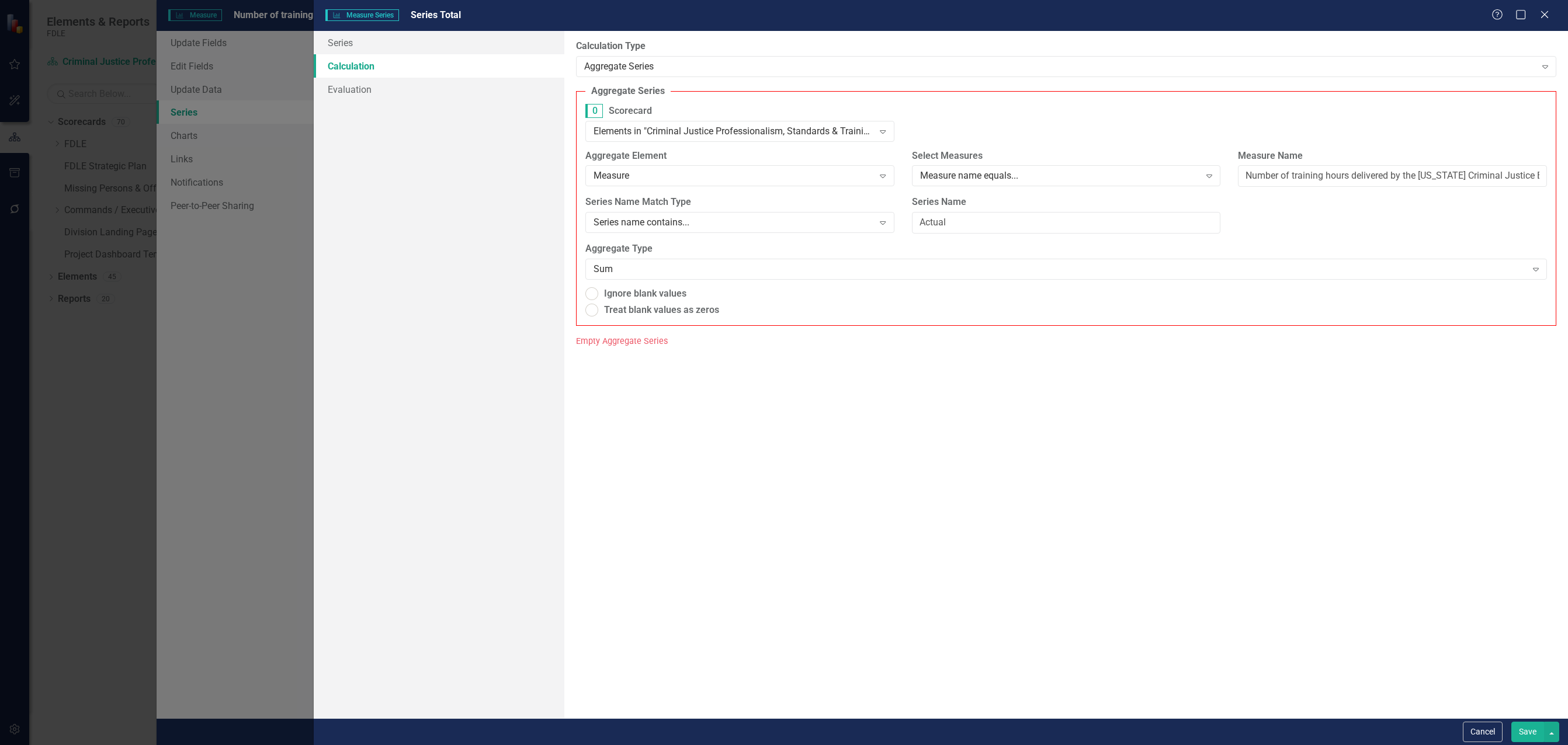
radio input "true"
click at [603, 69] on div "Aggregate Series" at bounding box center [1060, 66] width 951 height 13
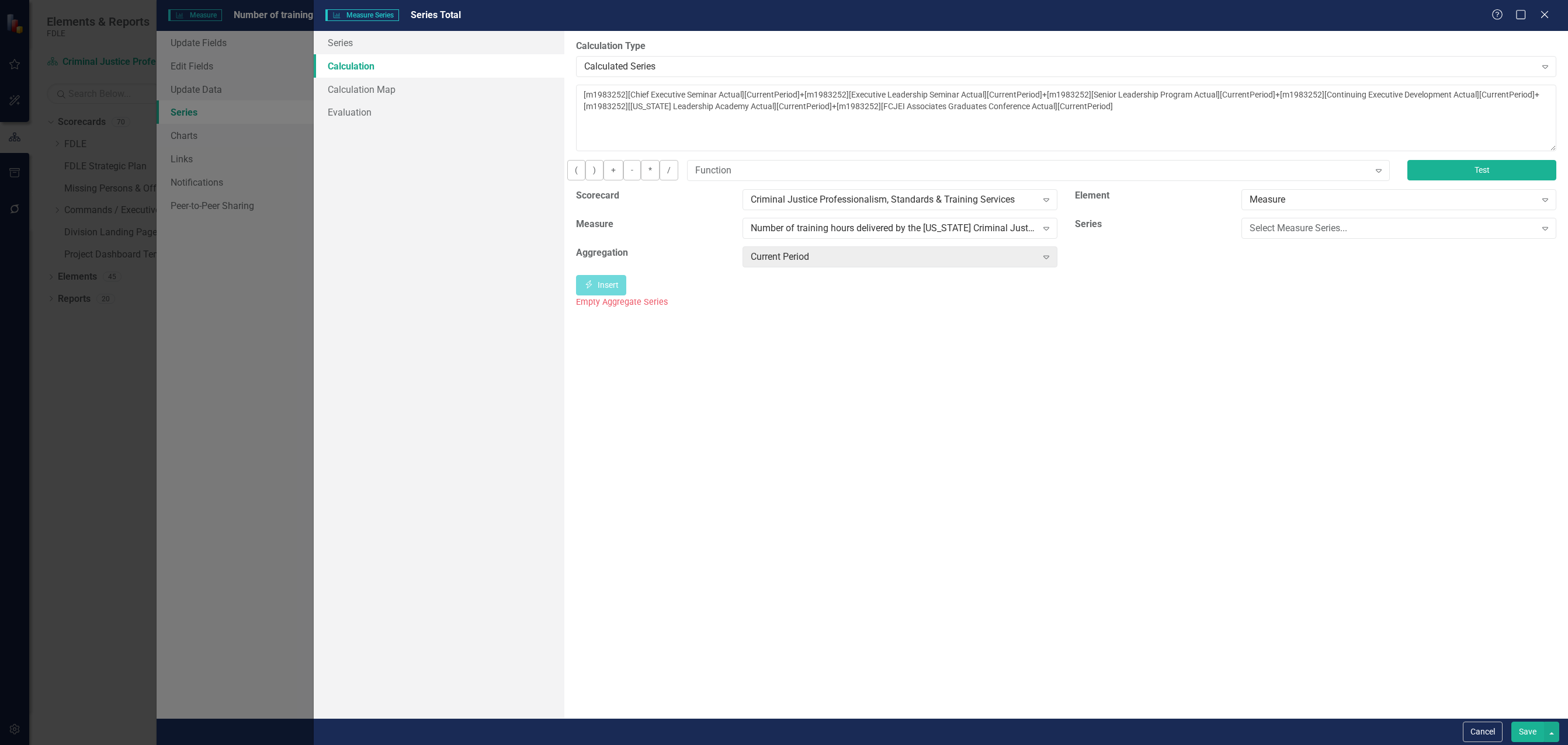
click at [1474, 176] on button "Test" at bounding box center [1481, 170] width 149 height 20
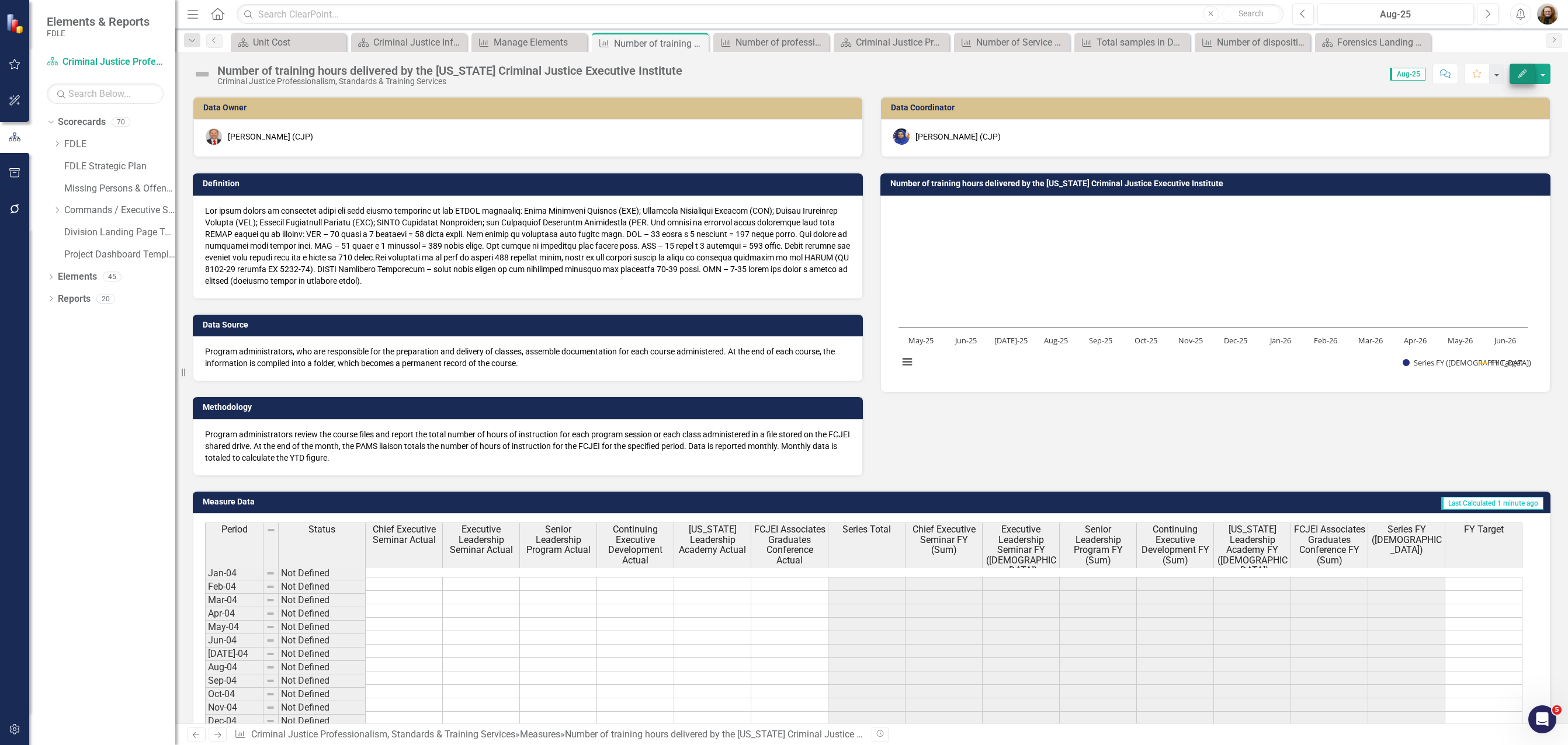
click at [1523, 73] on icon "Edit" at bounding box center [1522, 73] width 10 height 8
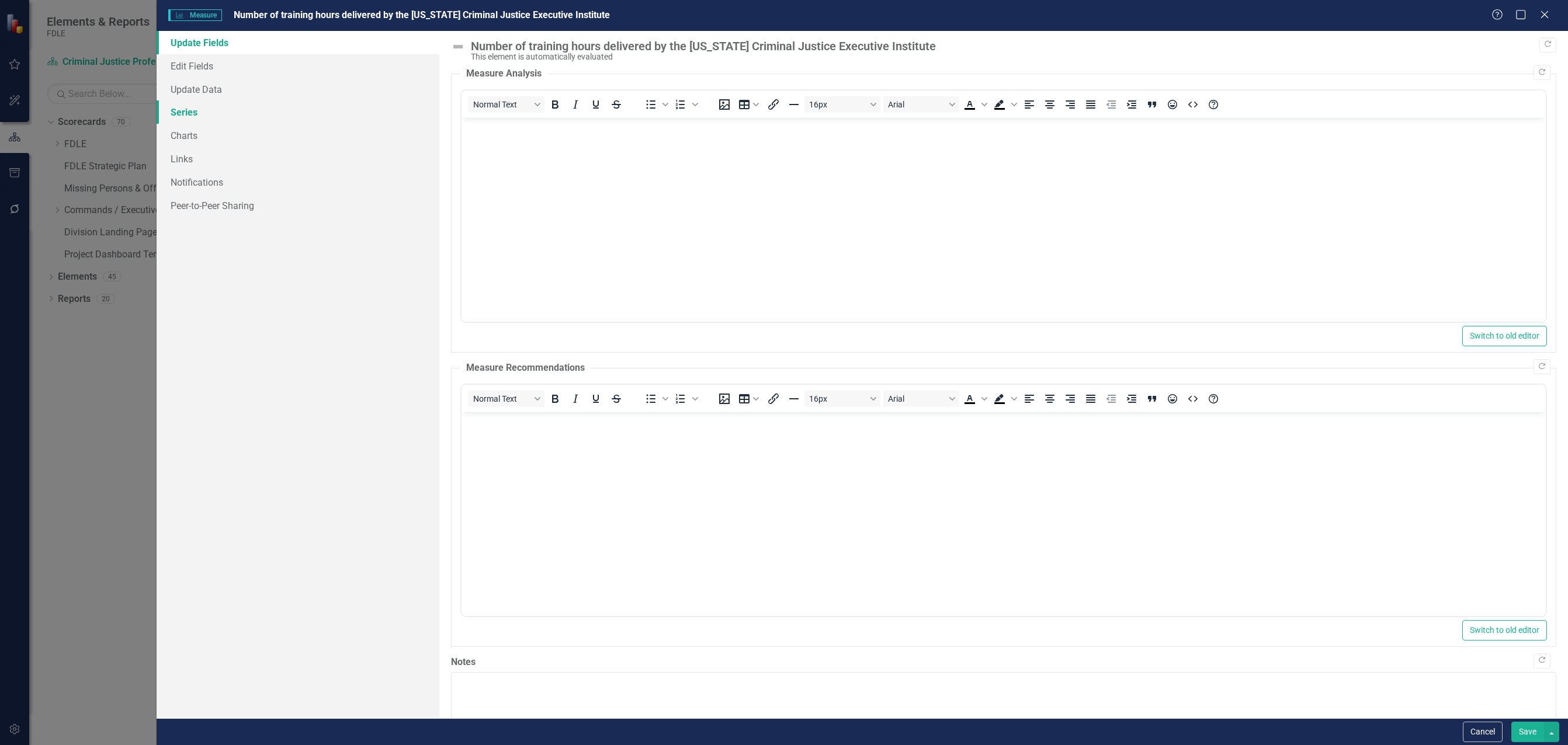
click at [179, 110] on link "Series" at bounding box center [298, 112] width 283 height 23
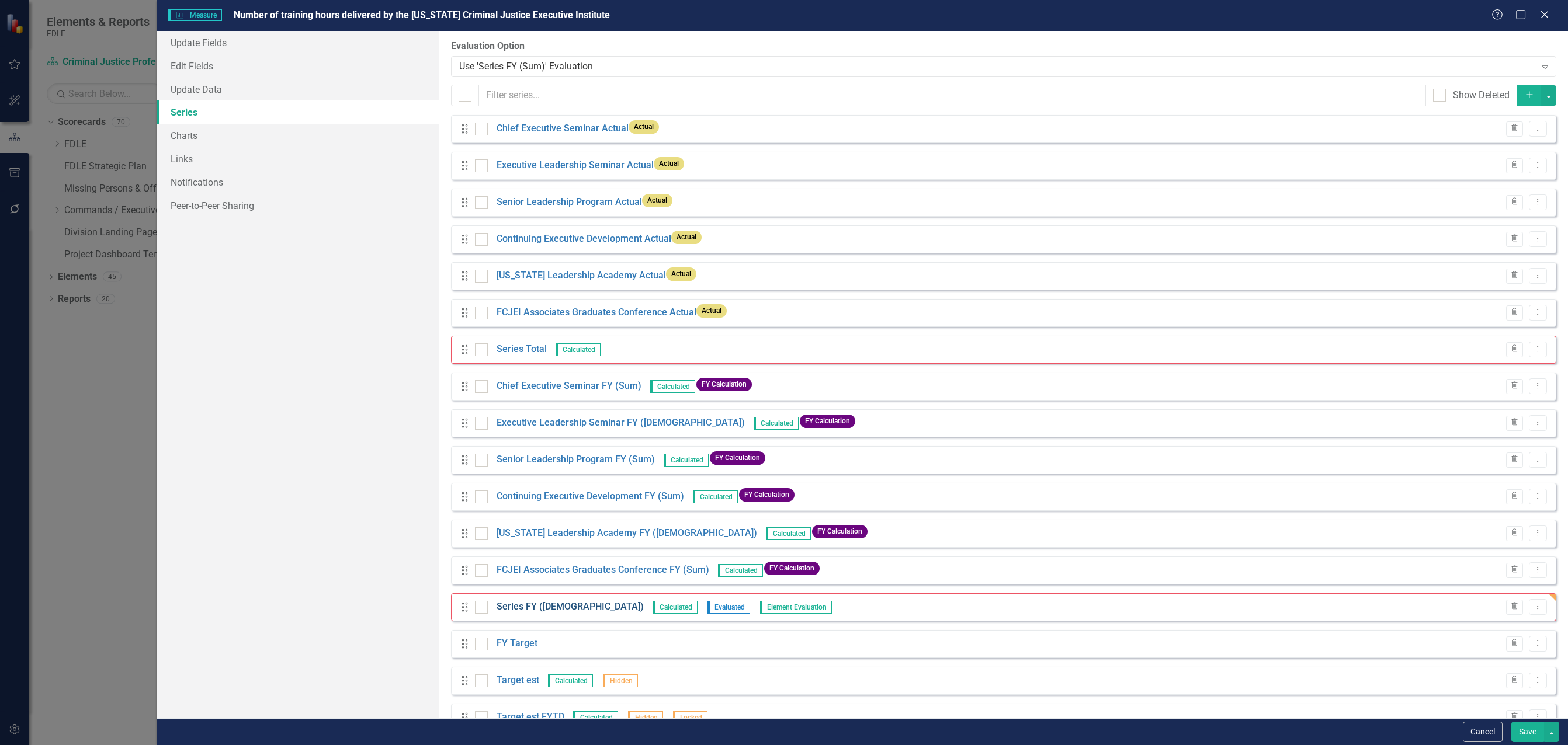
click at [529, 610] on link "Series FY ([DEMOGRAPHIC_DATA])" at bounding box center [570, 607] width 148 height 13
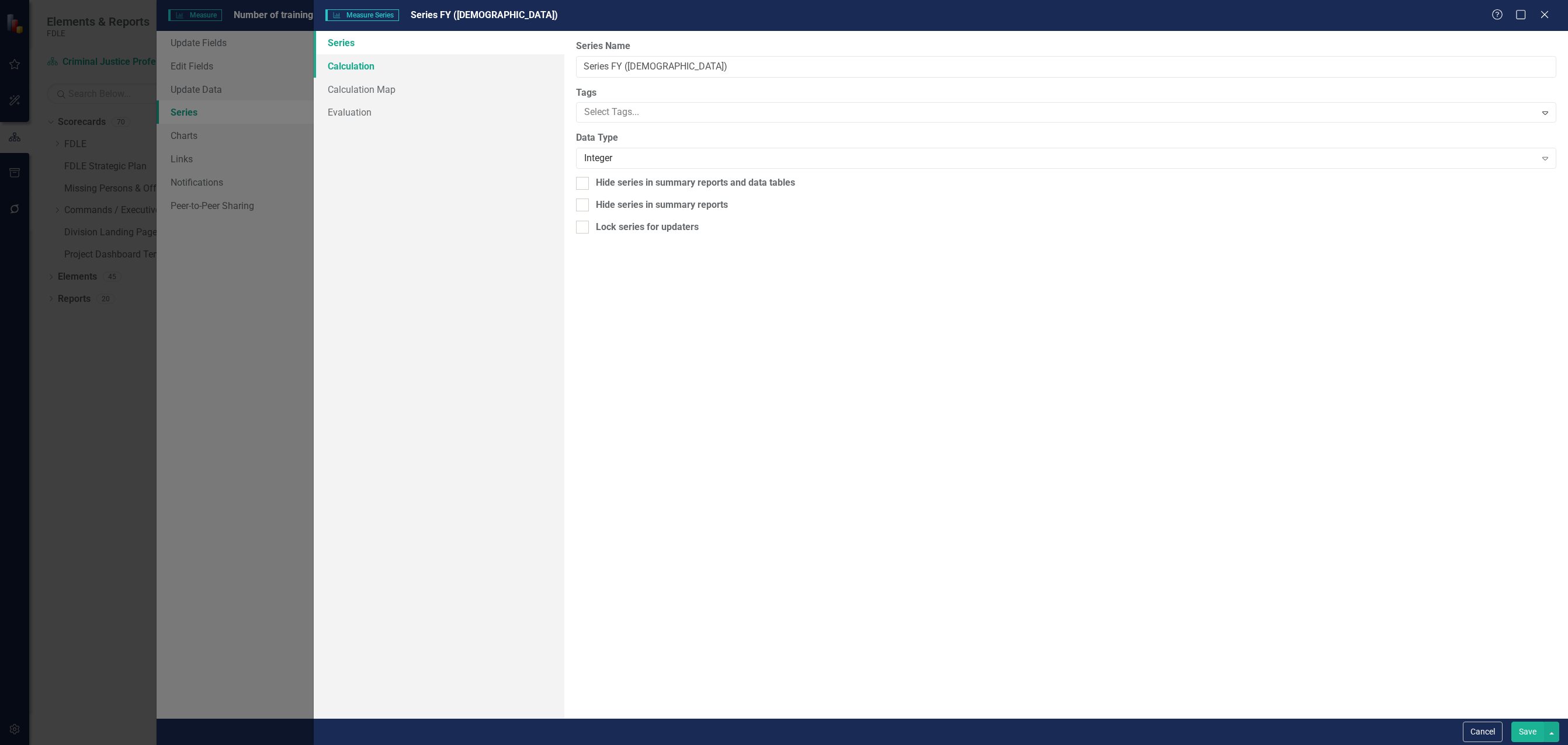
click at [360, 73] on link "Calculation" at bounding box center [439, 66] width 251 height 23
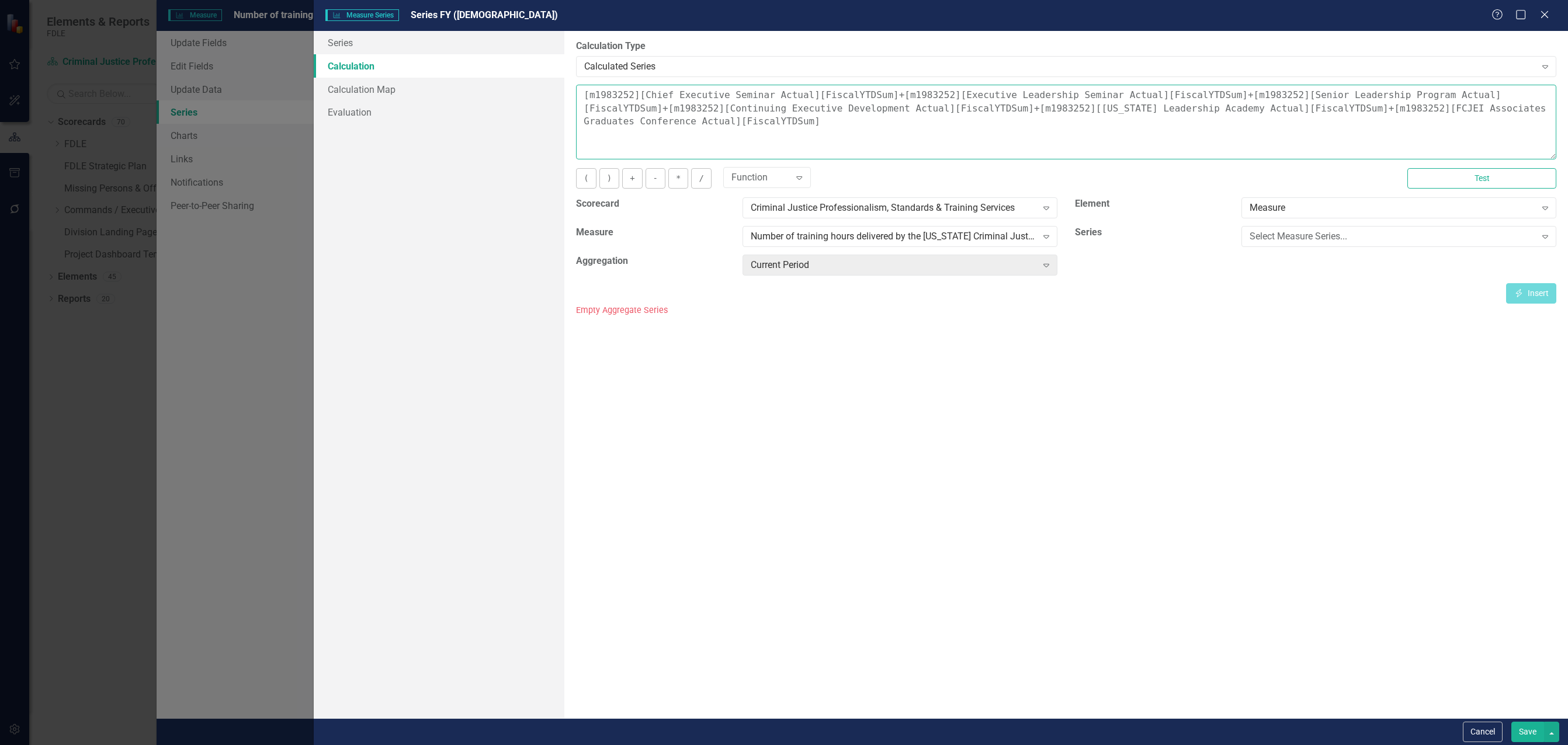
drag, startPoint x: 718, startPoint y: 131, endPoint x: 742, endPoint y: 150, distance: 30.6
click at [742, 150] on textarea "[m1983252][Chief Executive Seminar Actual][FiscalYTDSum]+[m1983252][Executive L…" at bounding box center [1066, 122] width 980 height 75
click at [691, 140] on textarea "[m1983252][Chief Executive Seminar Actual][FiscalYTDSum]+[m1983252][Executive L…" at bounding box center [1066, 122] width 980 height 75
click at [694, 133] on textarea "[m1983252][Chief Executive Seminar Actual][FiscalYTDSum]+[m1983252][Executive L…" at bounding box center [1066, 122] width 980 height 75
drag, startPoint x: 1077, startPoint y: 134, endPoint x: 1100, endPoint y: 129, distance: 23.5
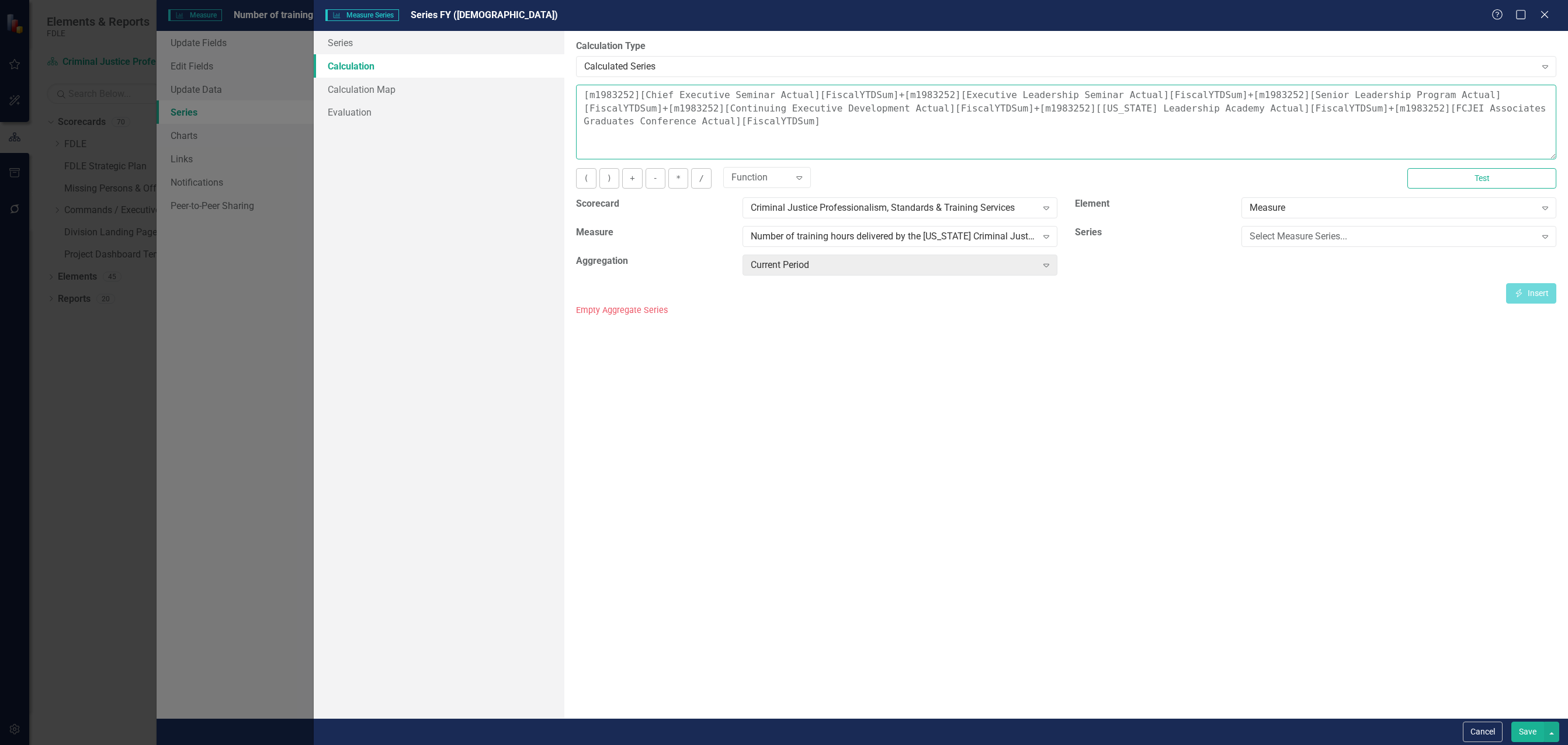
click at [1099, 129] on textarea "[m1983252][Chief Executive Seminar Actual][FiscalYTDSum]+[m1983252][Executive L…" at bounding box center [1066, 122] width 980 height 75
click at [1091, 126] on textarea "[m1983252][Chief Executive Seminar Actual][FiscalYTDSum]+[m1983252][Executive L…" at bounding box center [1066, 122] width 980 height 75
click at [703, 129] on textarea "[m1983252][Chief Executive Seminar Actual][FiscalYTDSum]+[m1983252][Executive L…" at bounding box center [1066, 122] width 980 height 75
click at [1508, 179] on button "Test" at bounding box center [1481, 179] width 149 height 20
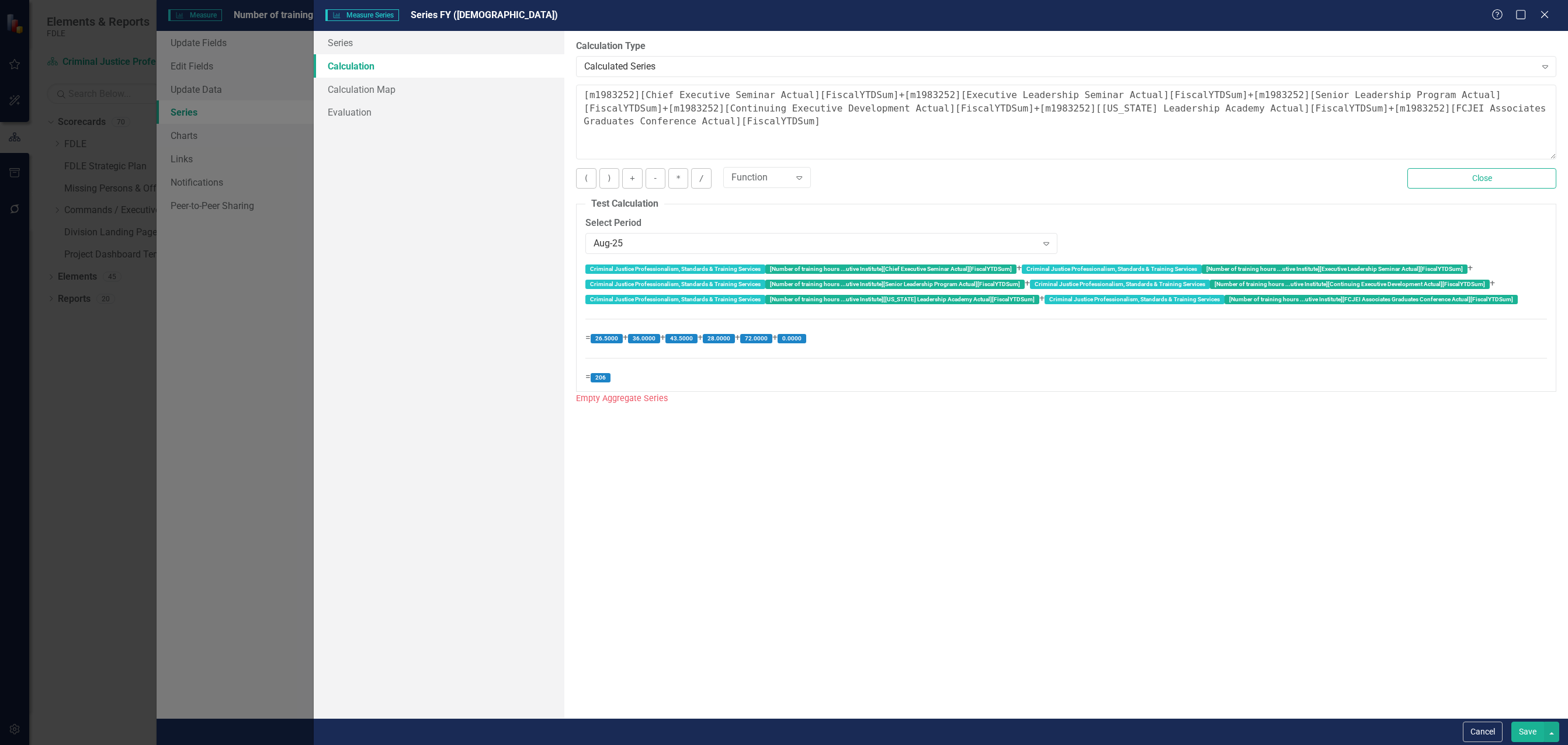
click at [1531, 735] on button "Save" at bounding box center [1528, 732] width 33 height 20
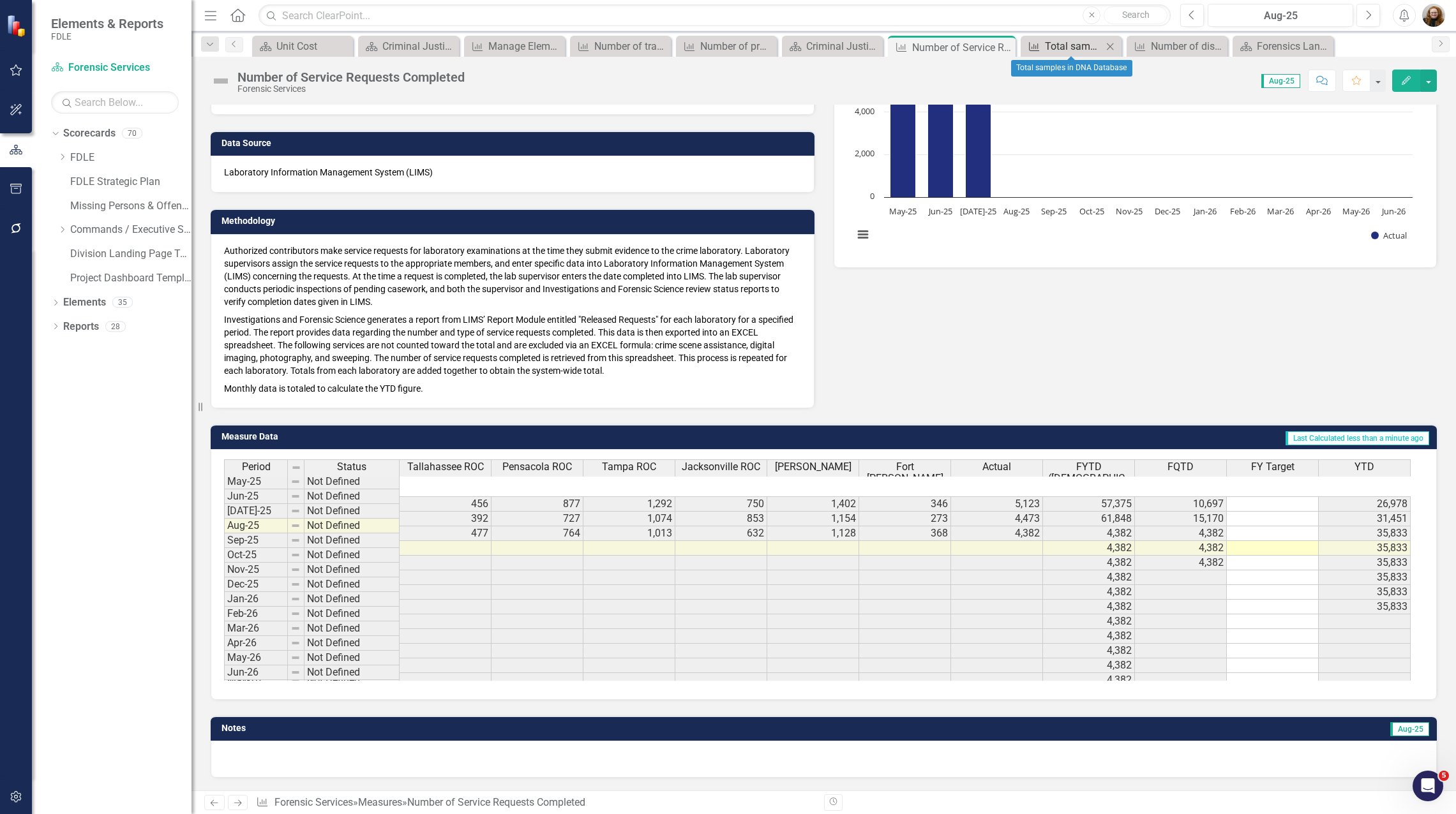
click at [1073, 50] on div "Total samples in DNA Database" at bounding box center [1072, 46] width 57 height 16
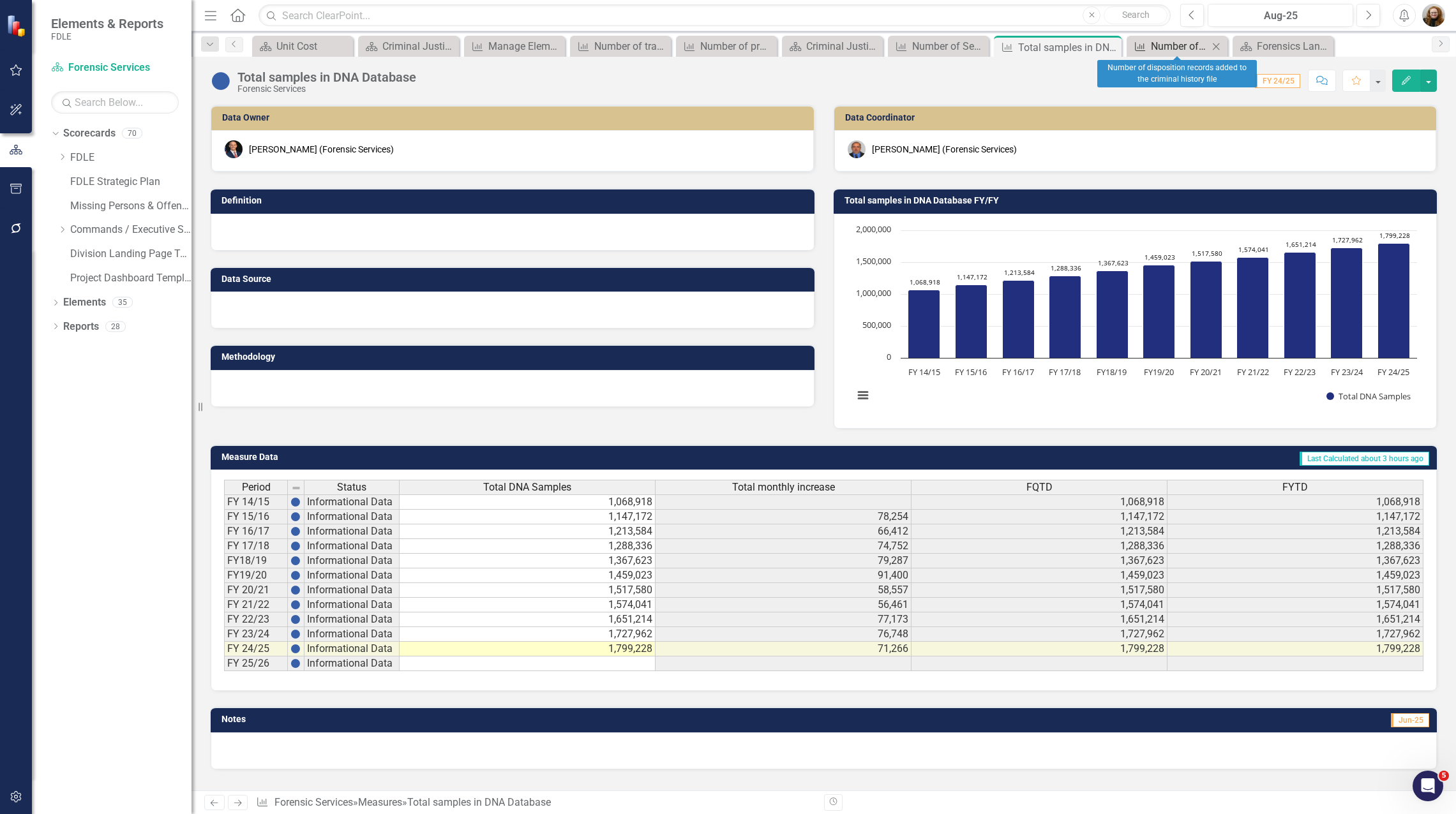
click at [1166, 42] on div "Number of disposition records added to the criminal history file" at bounding box center [1179, 46] width 57 height 16
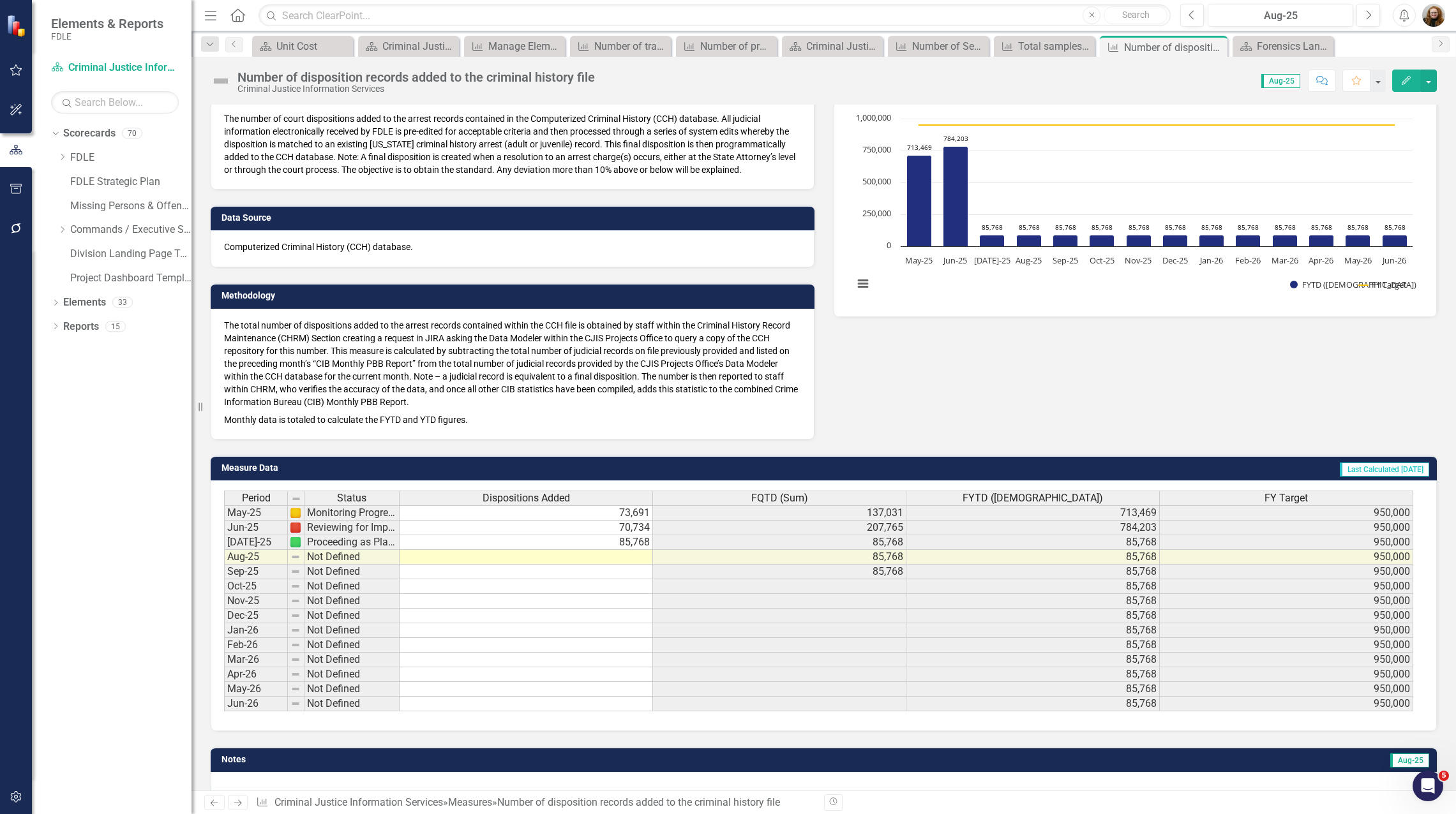
scroll to position [143, 0]
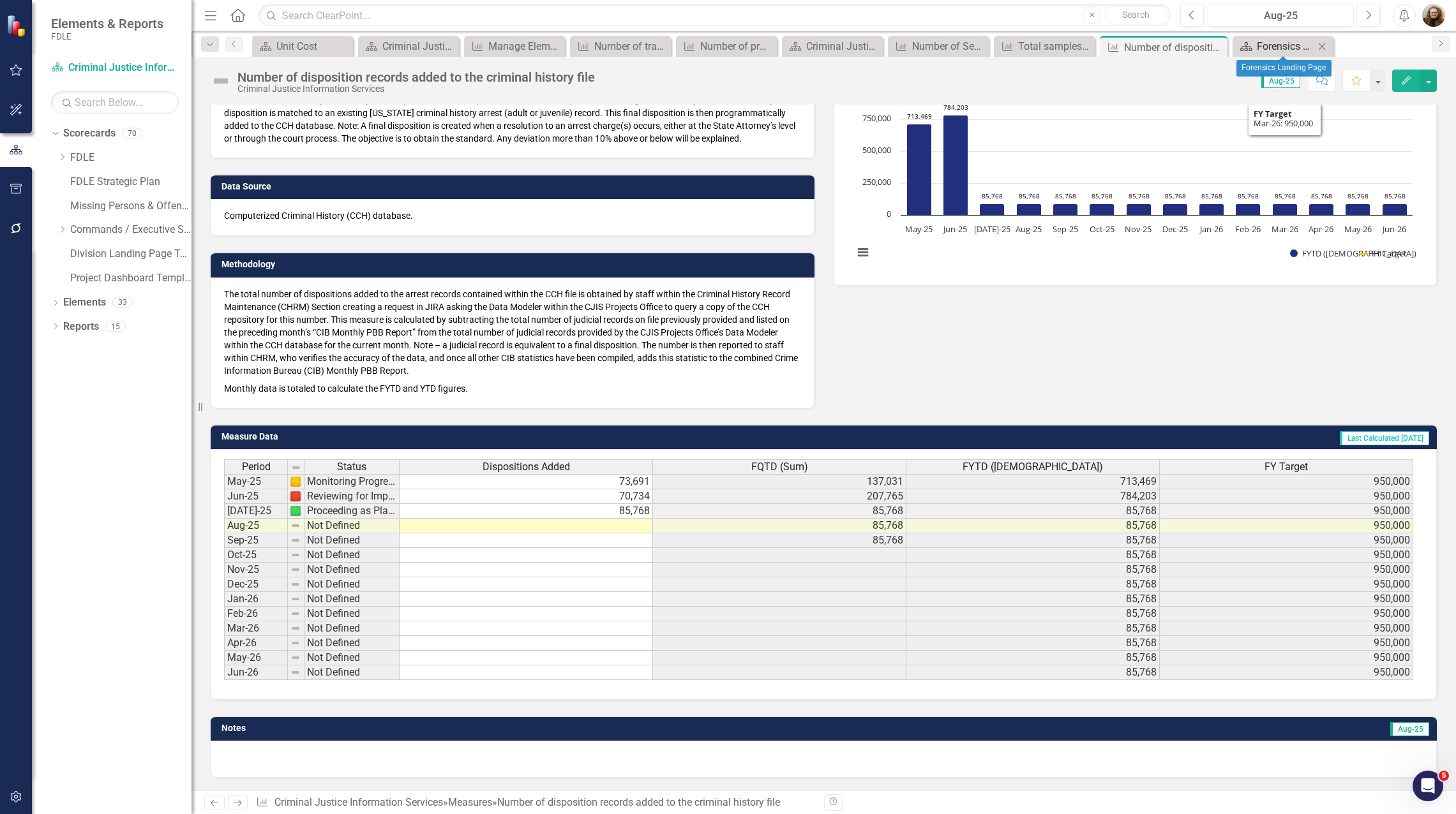
click at [1290, 43] on div "Forensics Landing Page" at bounding box center [1285, 46] width 57 height 16
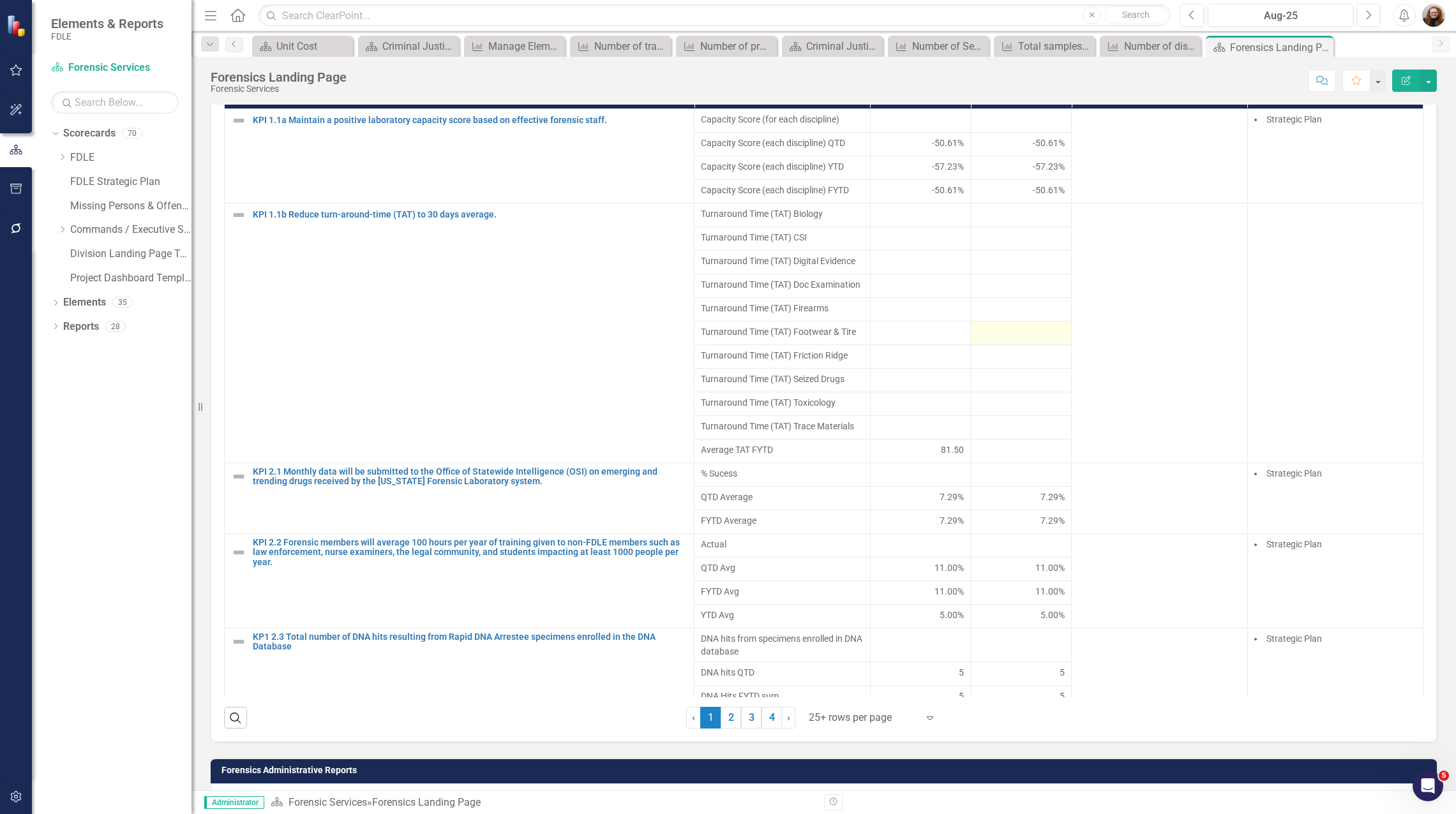
scroll to position [893, 0]
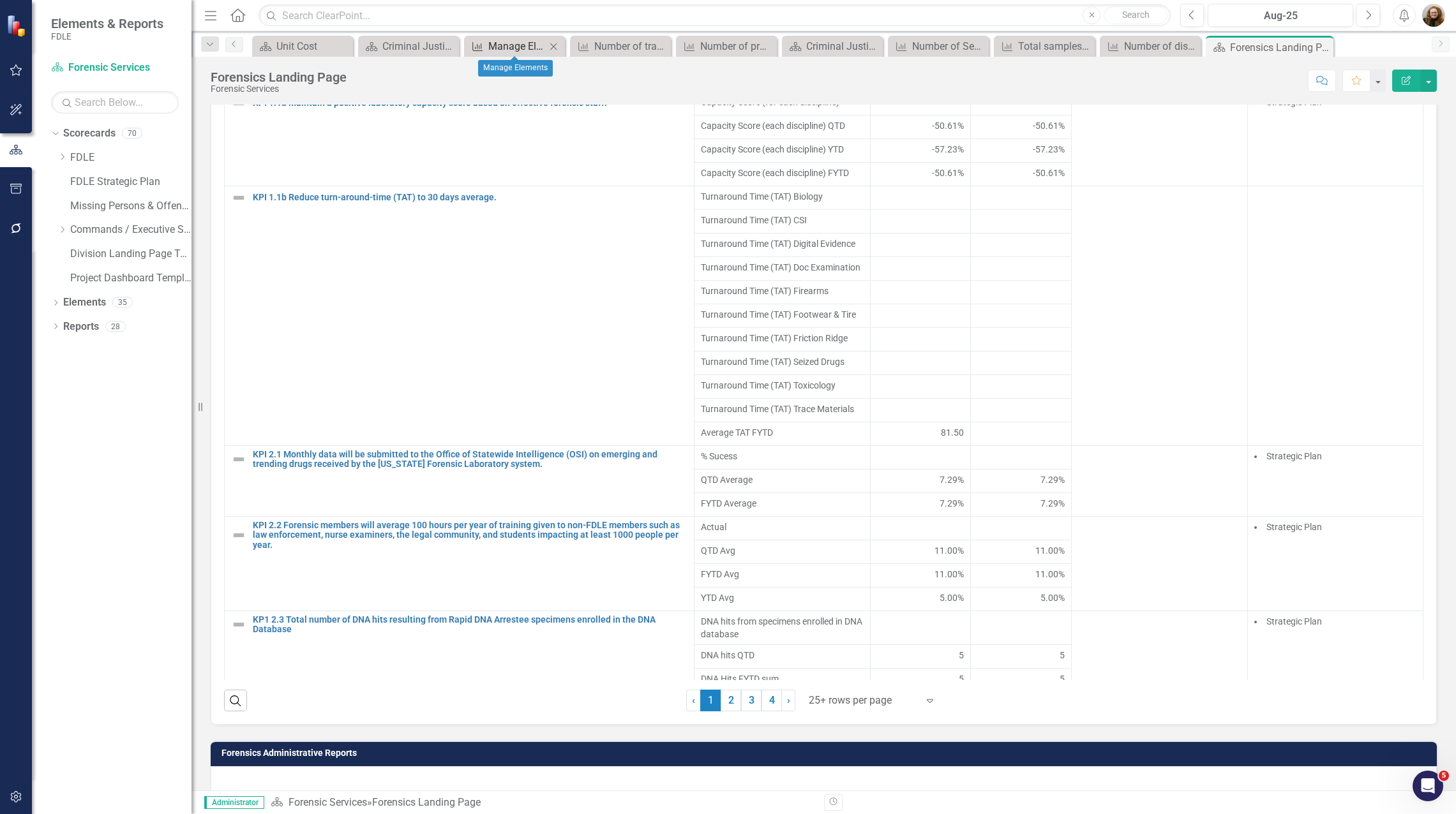
click at [499, 38] on div "Manage Elements" at bounding box center [517, 46] width 57 height 16
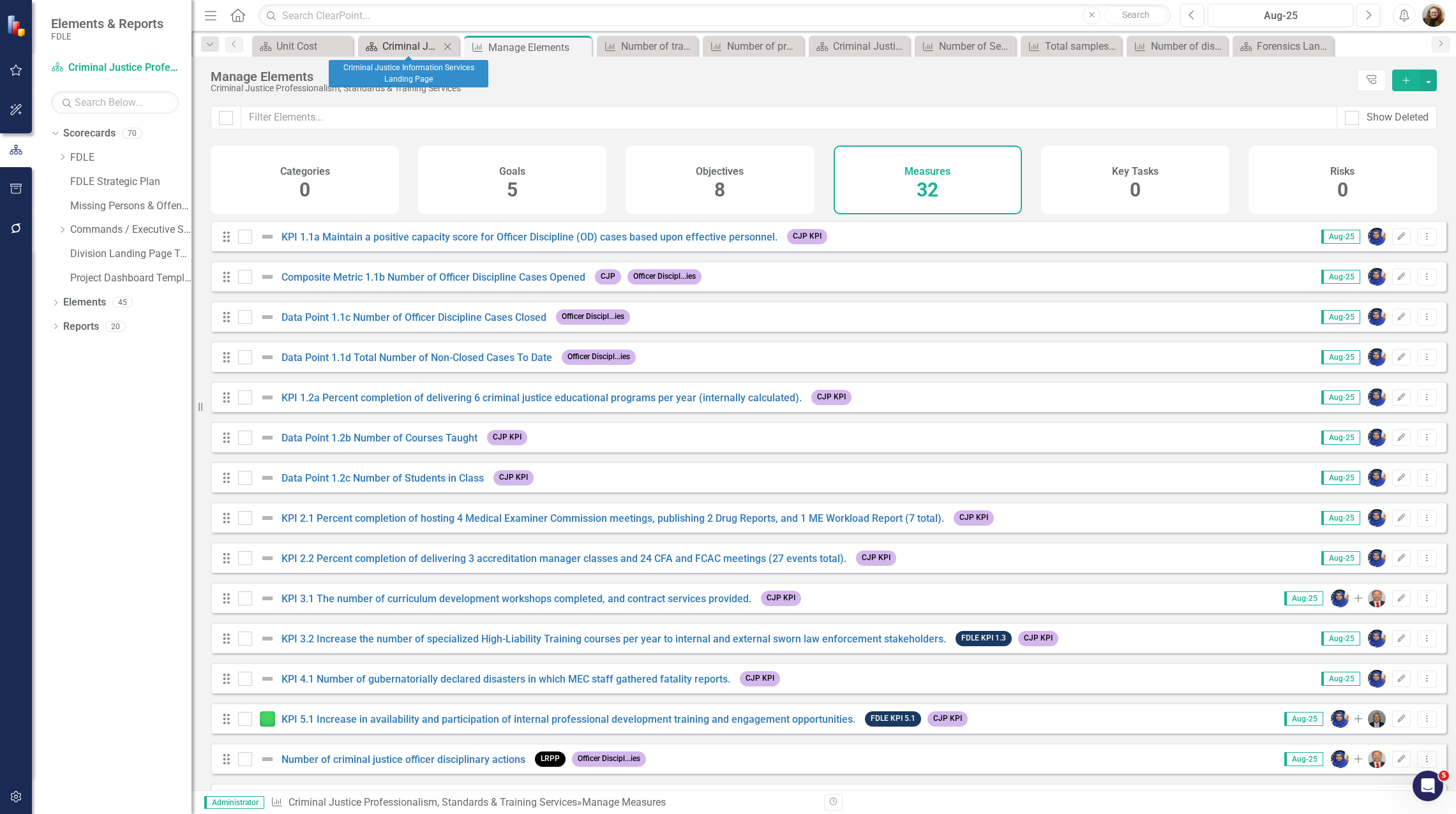
click at [407, 47] on div "Criminal Justice Information Services Landing Page" at bounding box center [410, 46] width 57 height 16
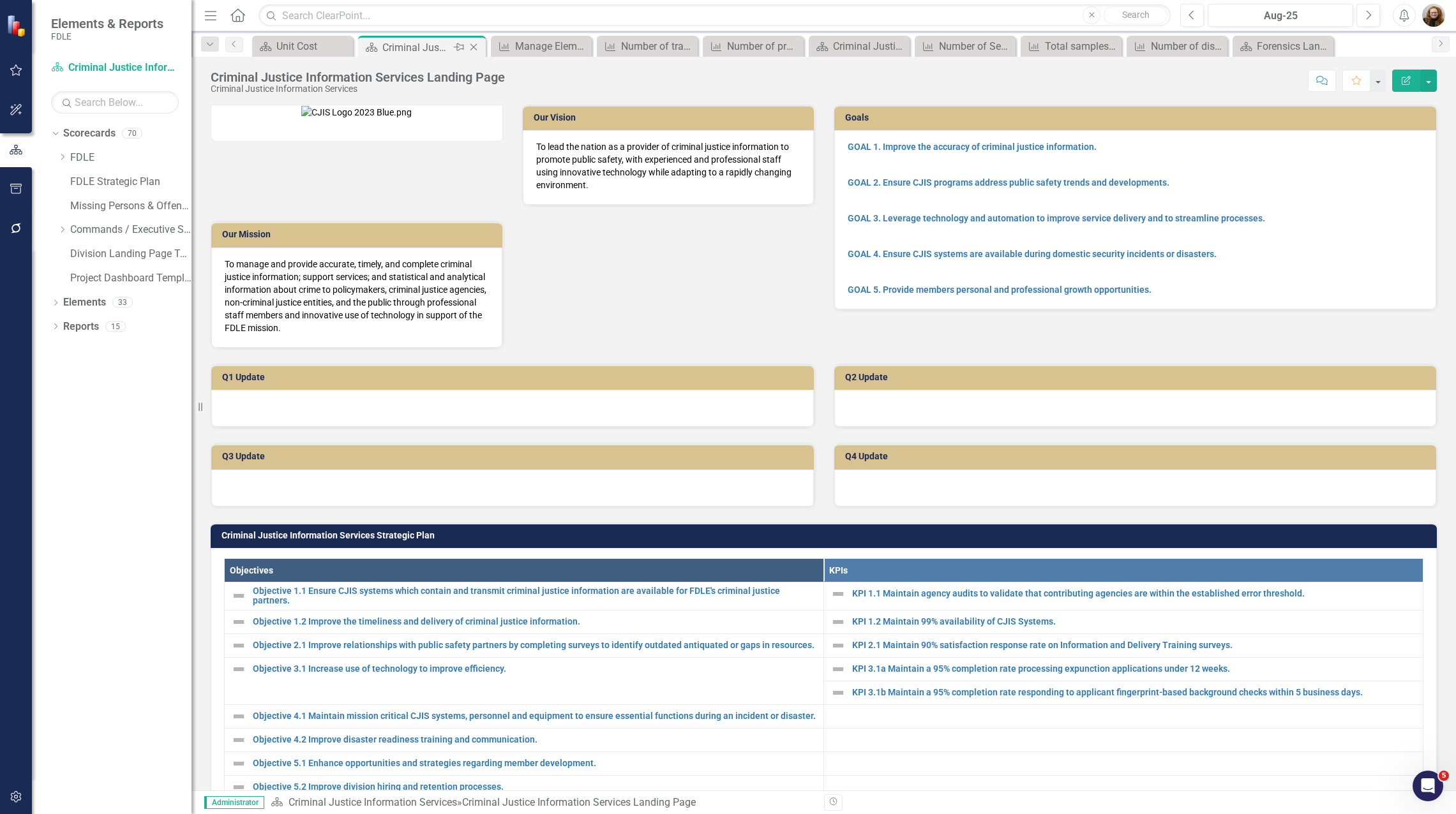
click at [474, 46] on icon "Close" at bounding box center [473, 47] width 13 height 10
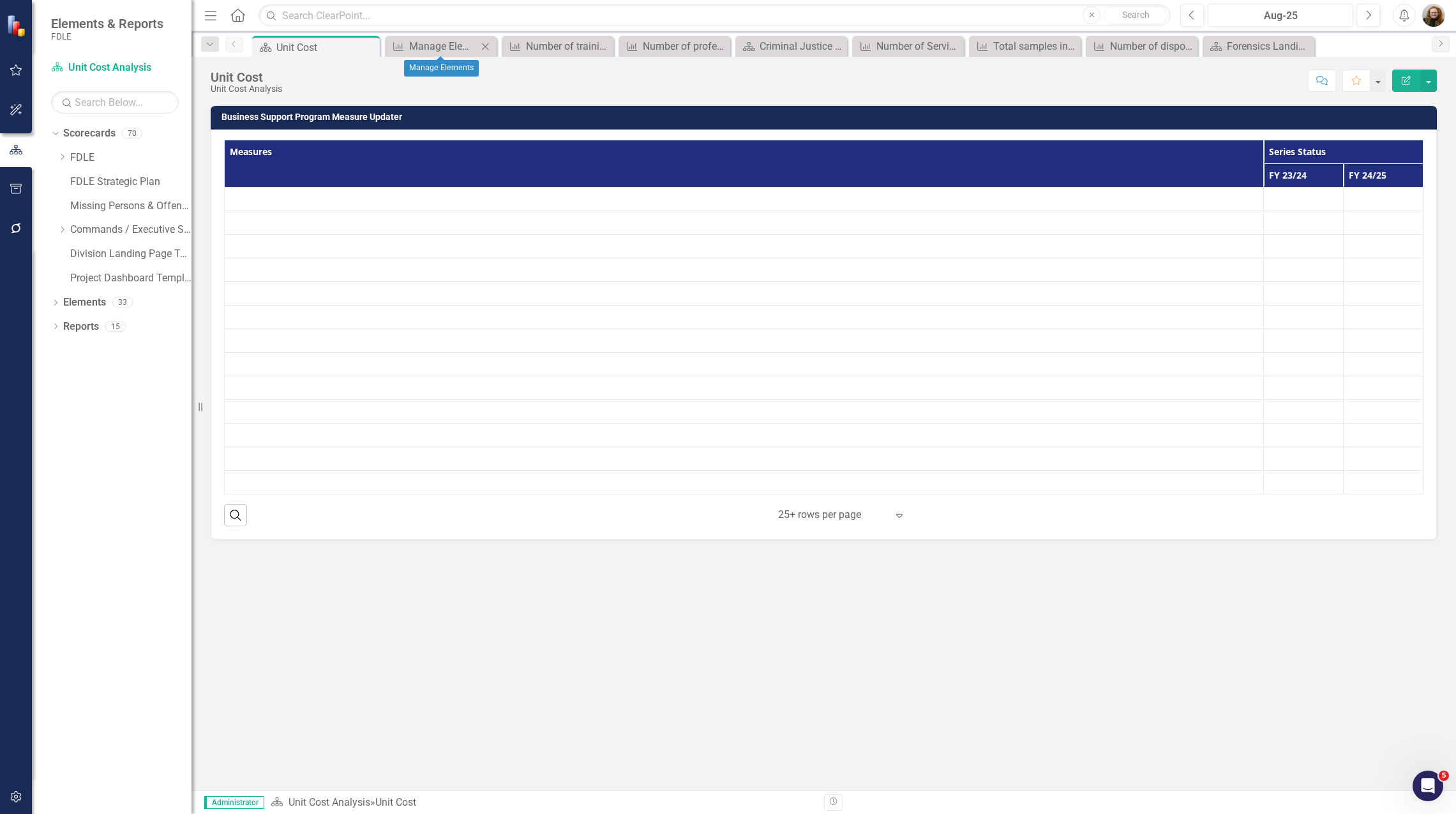
click at [488, 43] on icon "Close" at bounding box center [484, 47] width 13 height 10
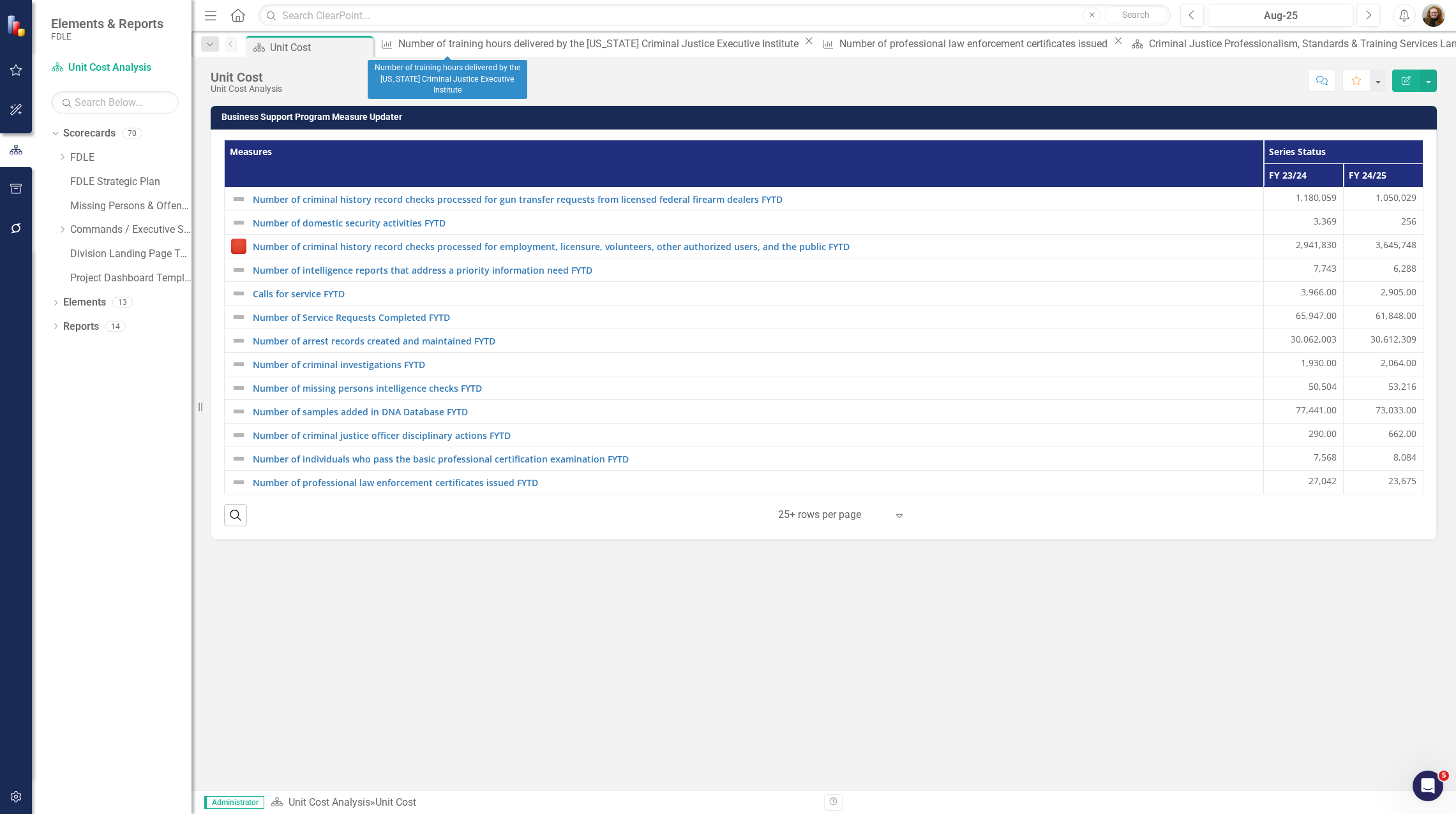
click at [507, 44] on div "Measure Number of training hours delivered by the Florida Criminal Justice Exec…" at bounding box center [596, 43] width 441 height 16
click at [802, 46] on icon "Close" at bounding box center [808, 41] width 13 height 10
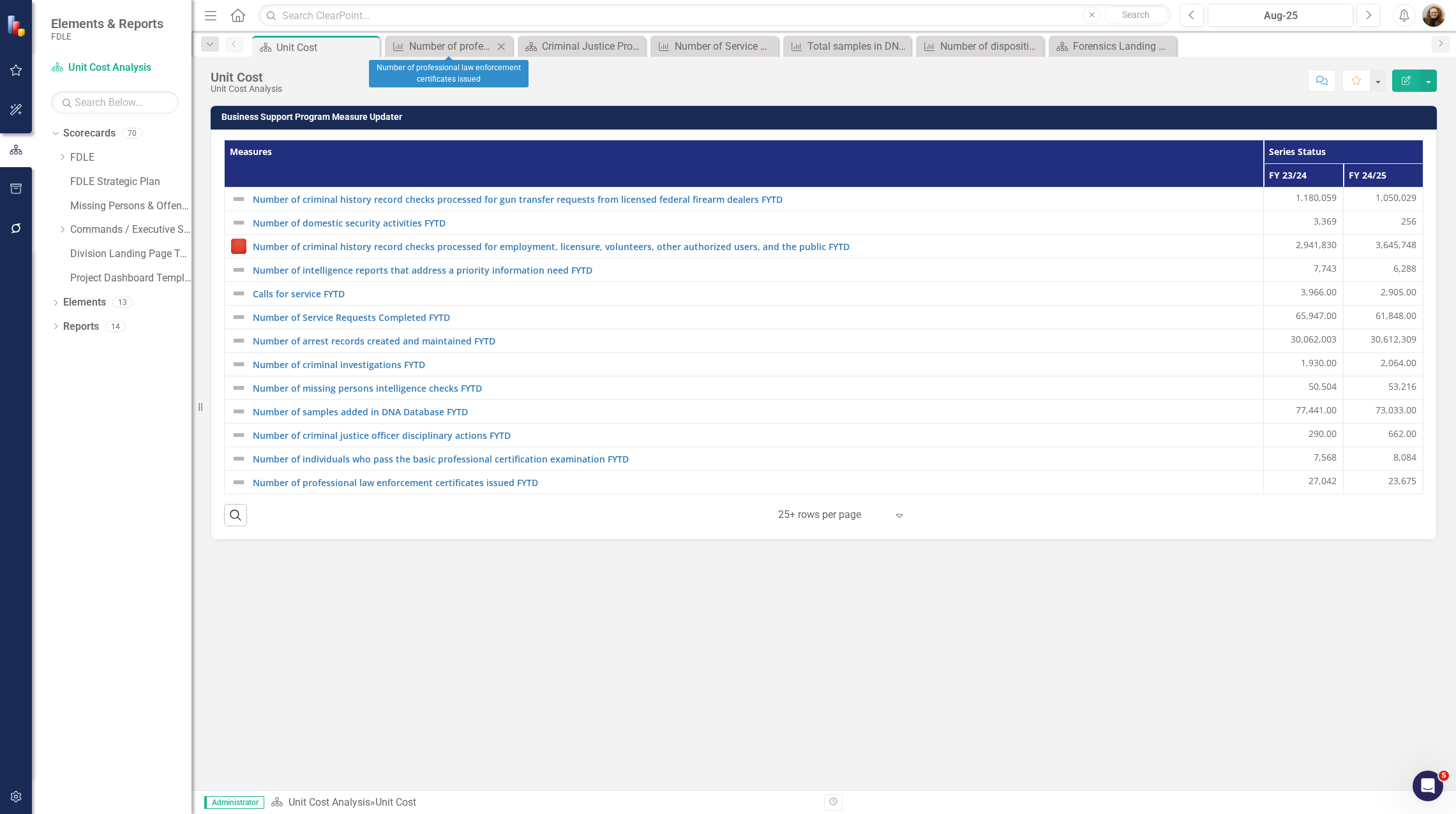
click at [503, 44] on icon at bounding box center [501, 46] width 7 height 7
click at [0, 0] on icon at bounding box center [0, 0] width 0 height 0
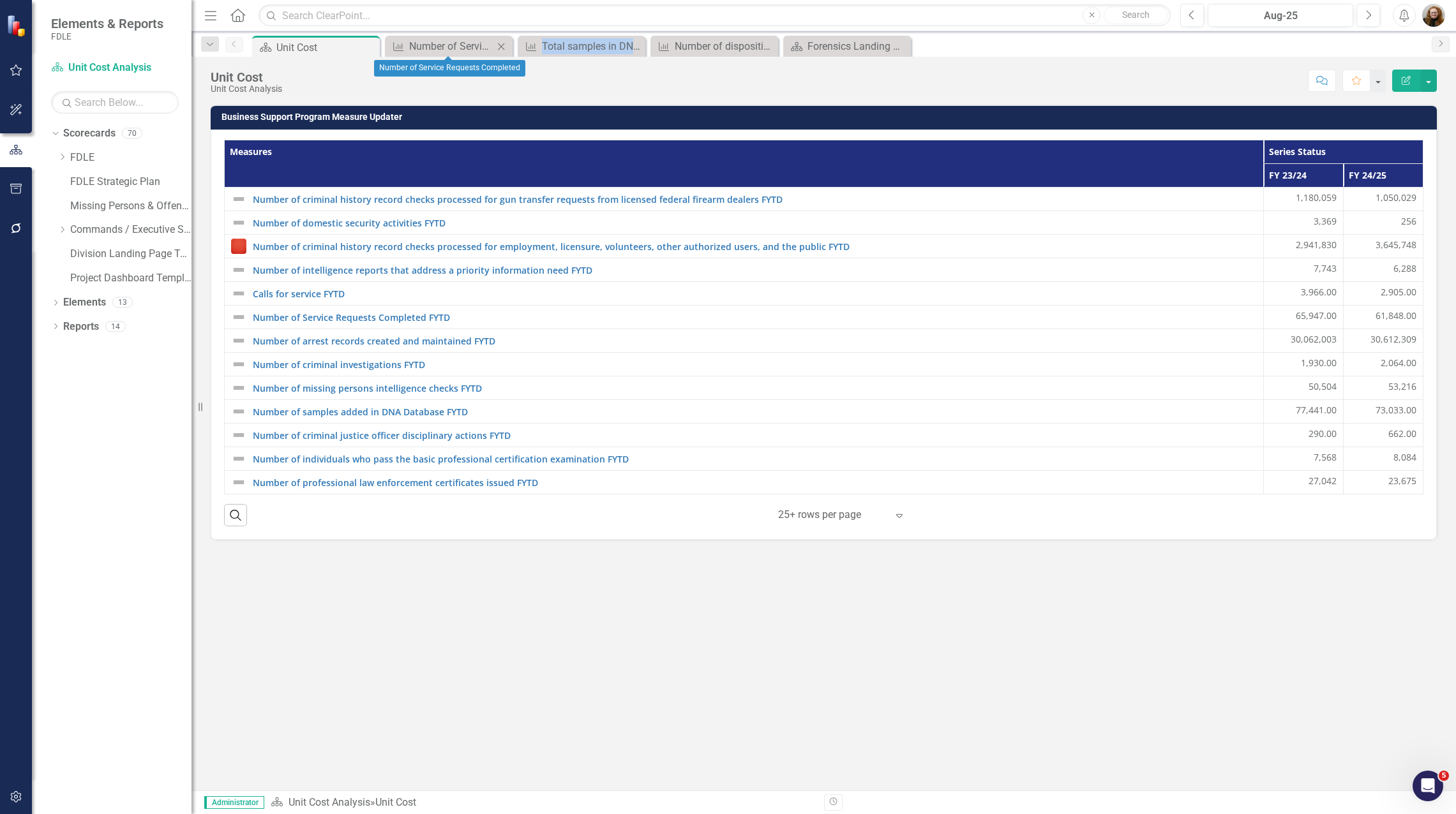
click at [504, 44] on icon "Close" at bounding box center [500, 47] width 13 height 10
click at [0, 0] on icon "Close" at bounding box center [0, 0] width 0 height 0
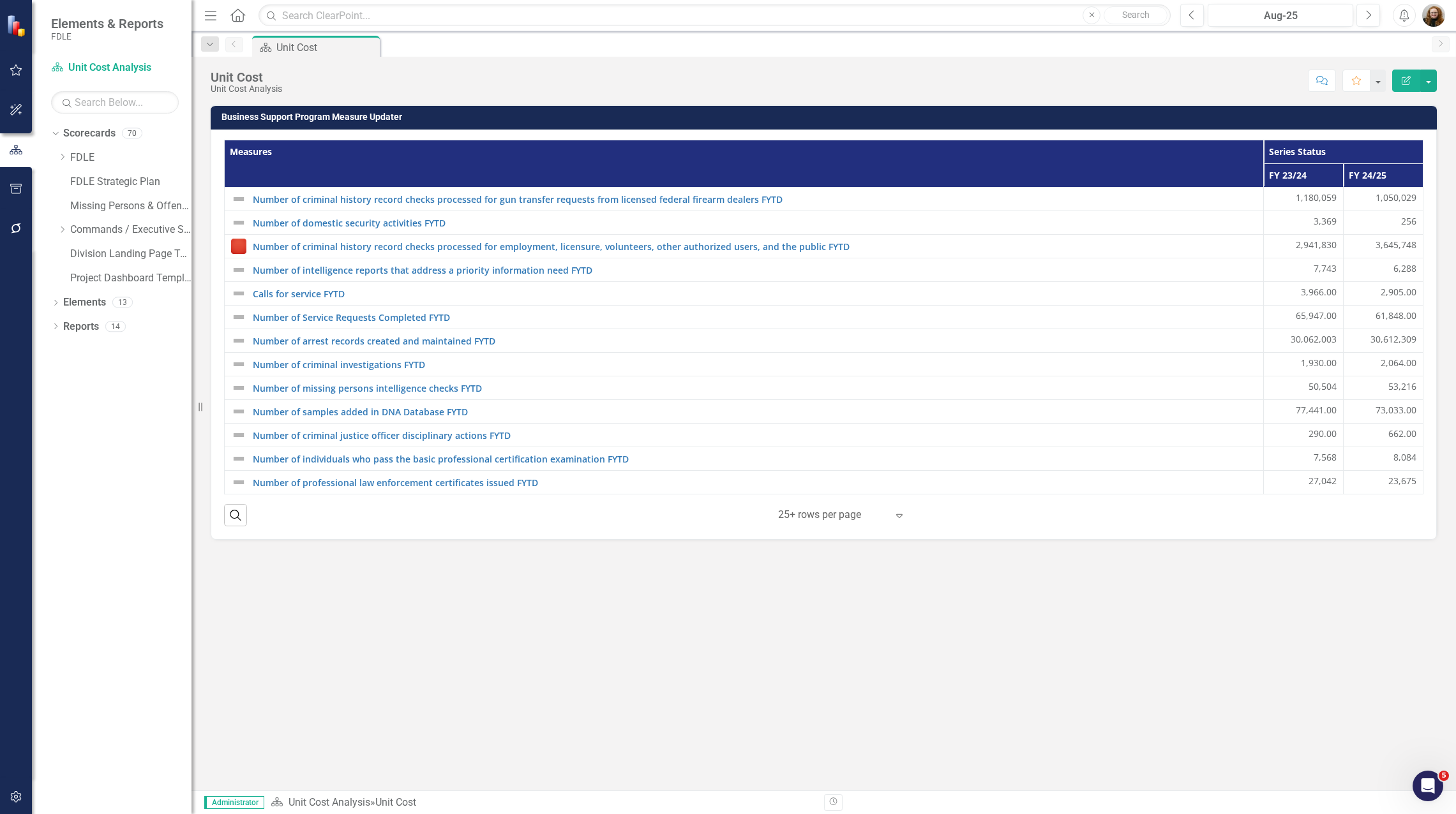
click at [608, 664] on div "Business Support Program Measure Updater Measures Series Status FY 23/24 FY 24/…" at bounding box center [823, 447] width 1264 height 686
drag, startPoint x: 489, startPoint y: 637, endPoint x: 397, endPoint y: 522, distance: 147.3
click at [482, 626] on div "Business Support Program Measure Updater Measures Series Status FY 23/24 FY 24/…" at bounding box center [823, 447] width 1264 height 686
click at [89, 207] on link "Missing Persons & Offender Enforcement" at bounding box center [130, 206] width 121 height 14
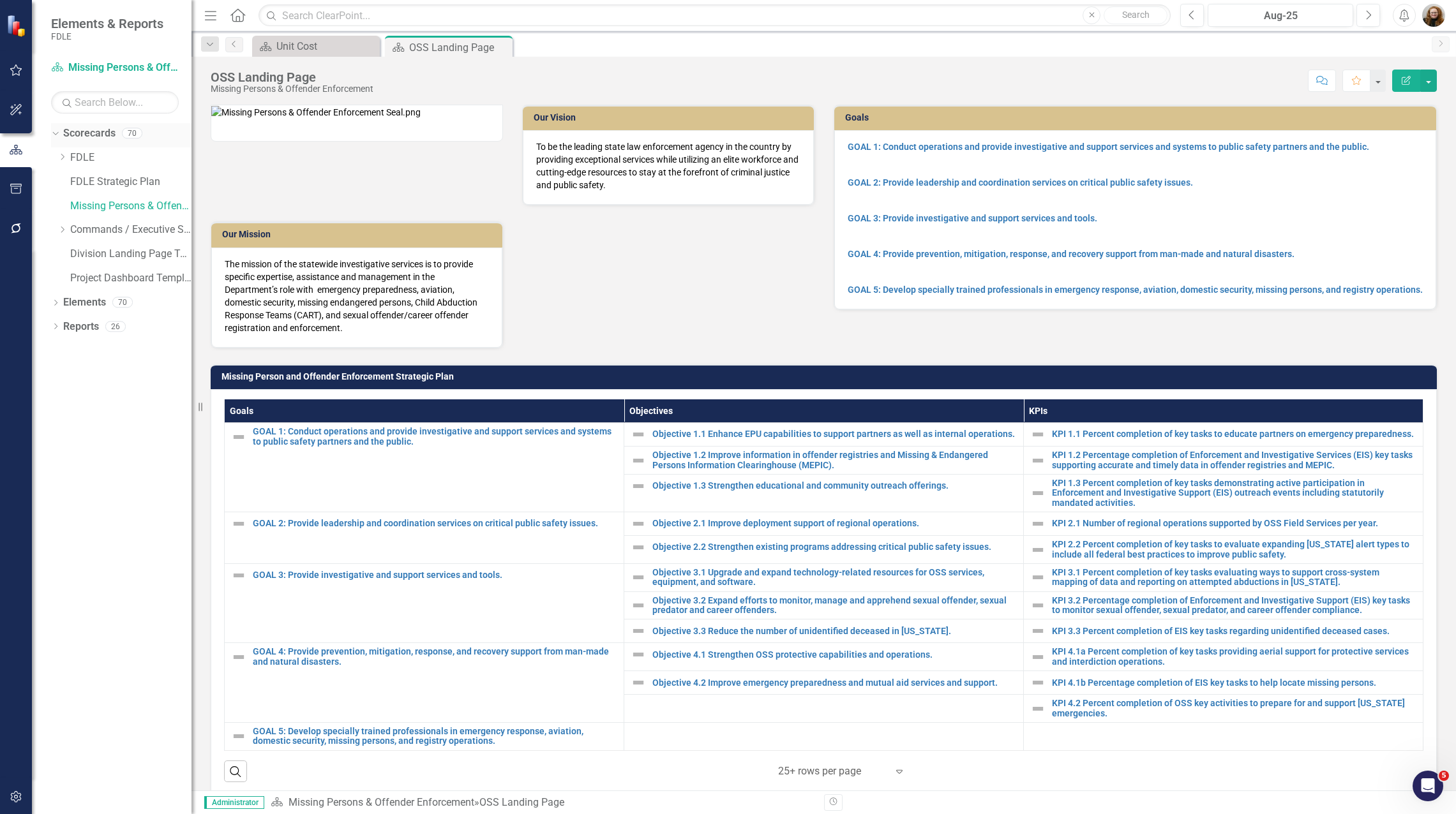
click at [72, 128] on link "Scorecards" at bounding box center [89, 133] width 52 height 14
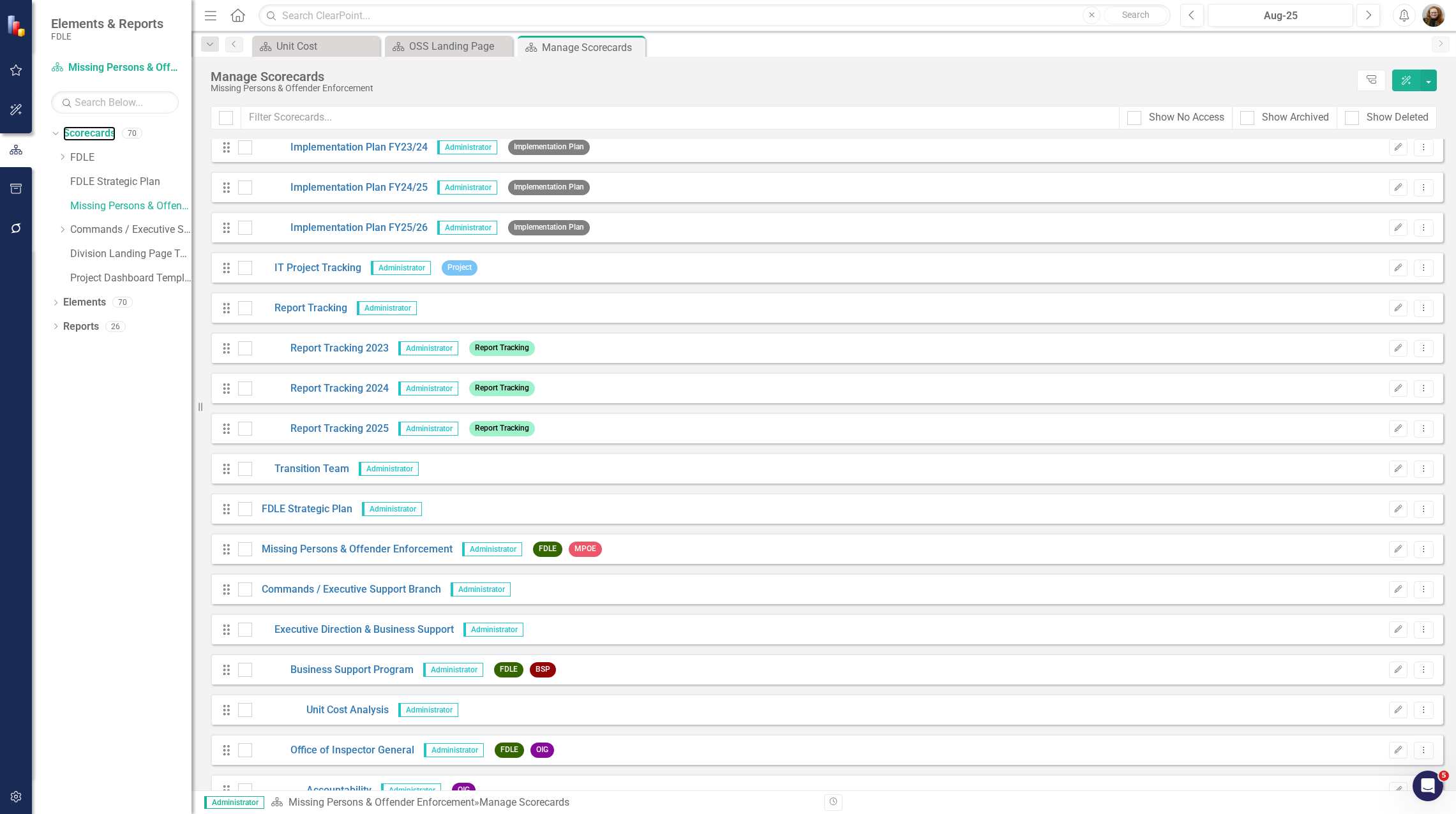
scroll to position [192, 0]
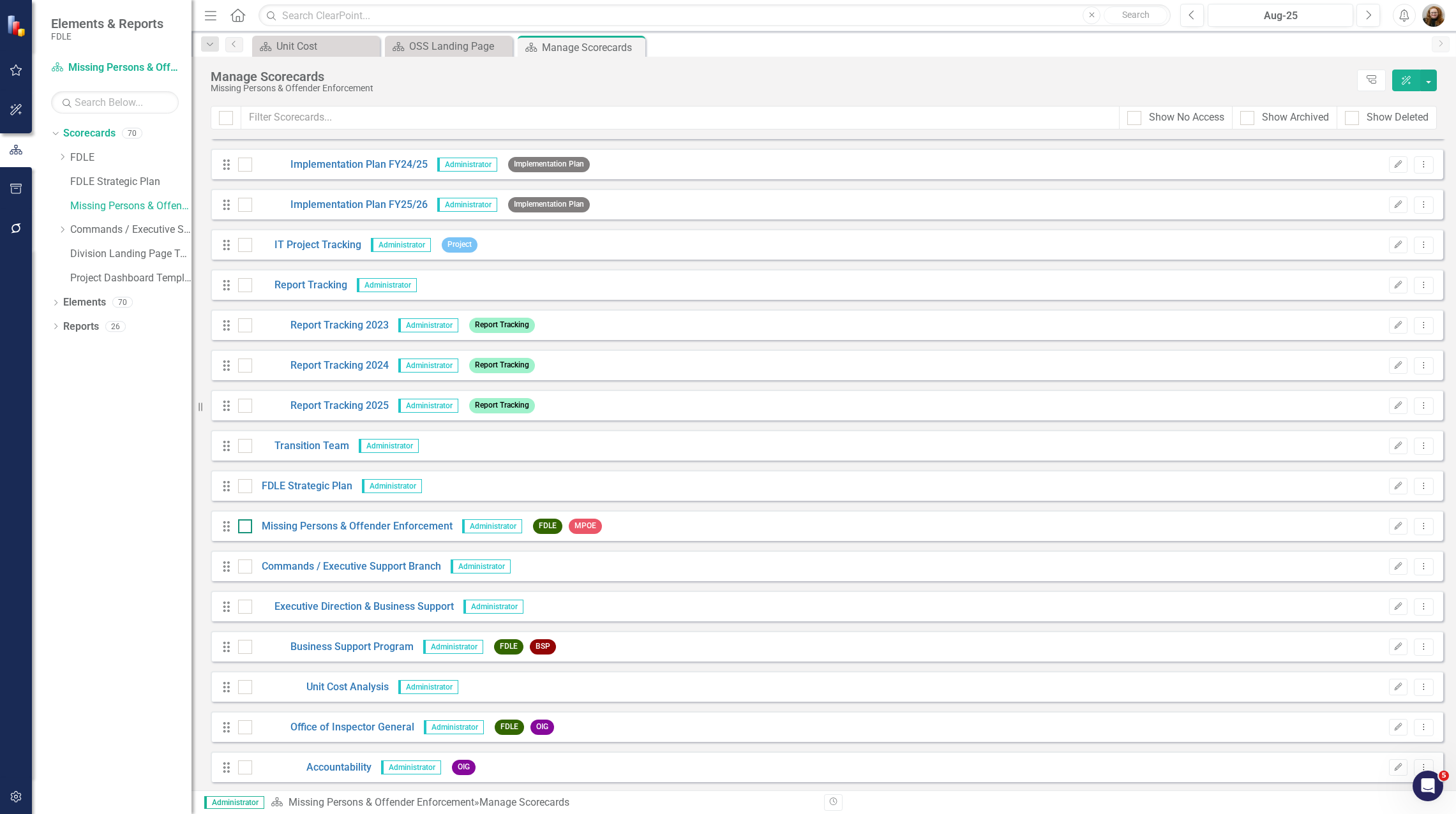
click at [251, 523] on div at bounding box center [245, 526] width 14 height 14
click at [246, 523] on input "checkbox" at bounding box center [242, 523] width 9 height 9
checkbox input "true"
click at [1428, 82] on button "button" at bounding box center [1428, 80] width 16 height 21
click at [1377, 181] on link "Edit Multiple Edit Multiple" at bounding box center [1369, 176] width 132 height 24
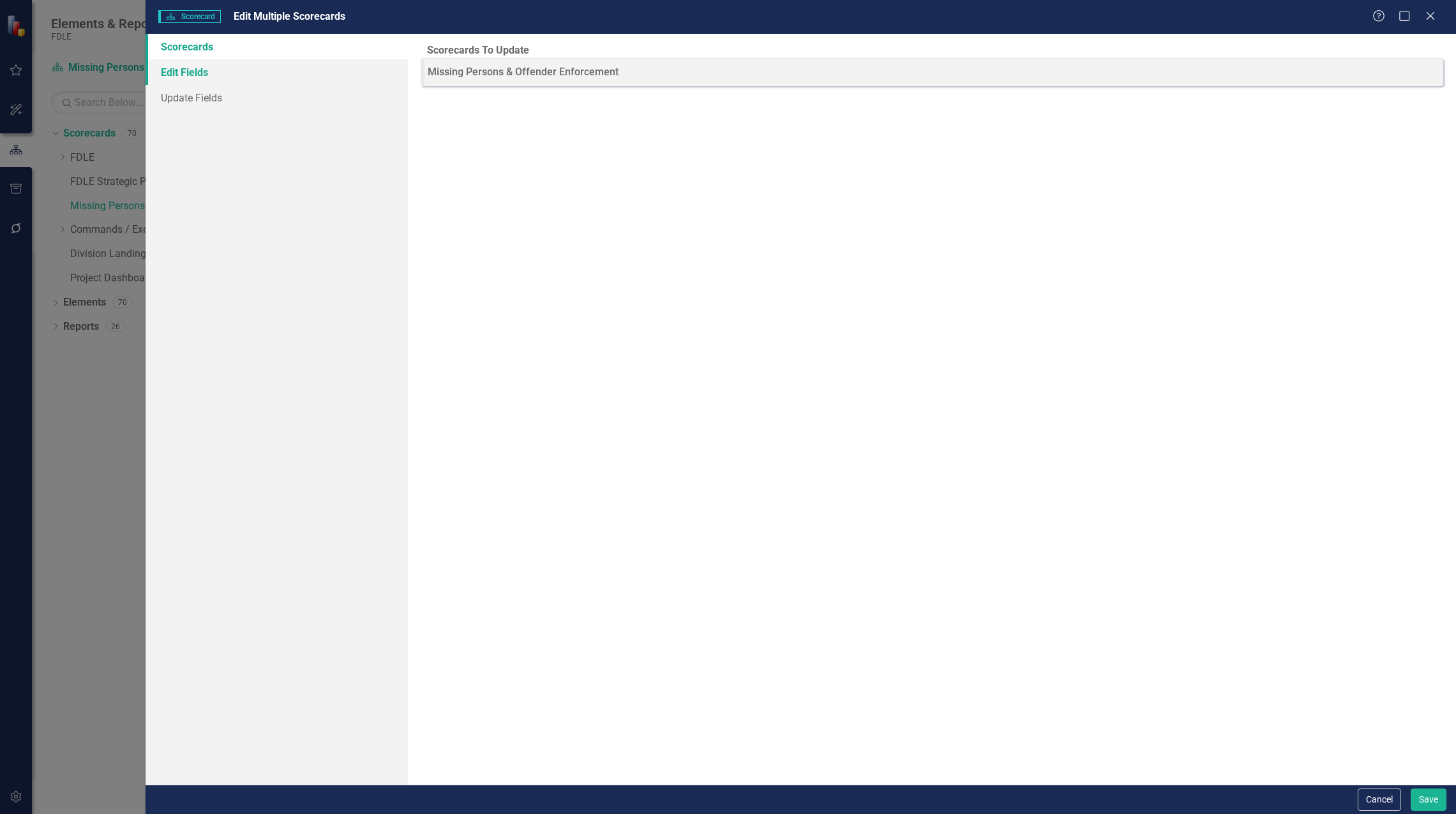
click at [185, 72] on link "Edit Fields" at bounding box center [277, 72] width 263 height 26
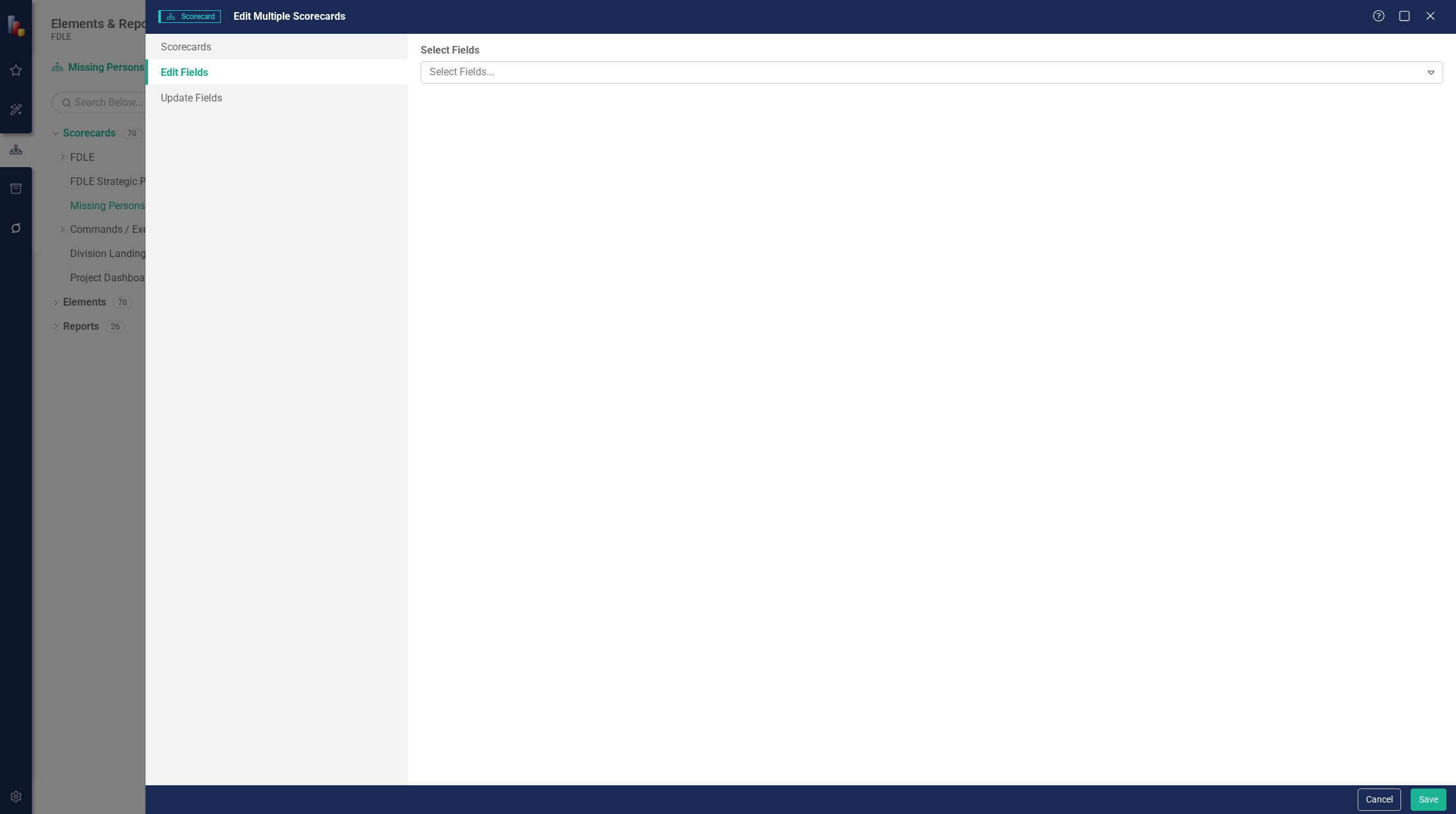
click at [529, 64] on div at bounding box center [922, 72] width 997 height 17
click at [448, 141] on span "True" at bounding box center [451, 140] width 21 height 14
click at [437, 141] on input "True" at bounding box center [427, 140] width 20 height 20
radio input "true"
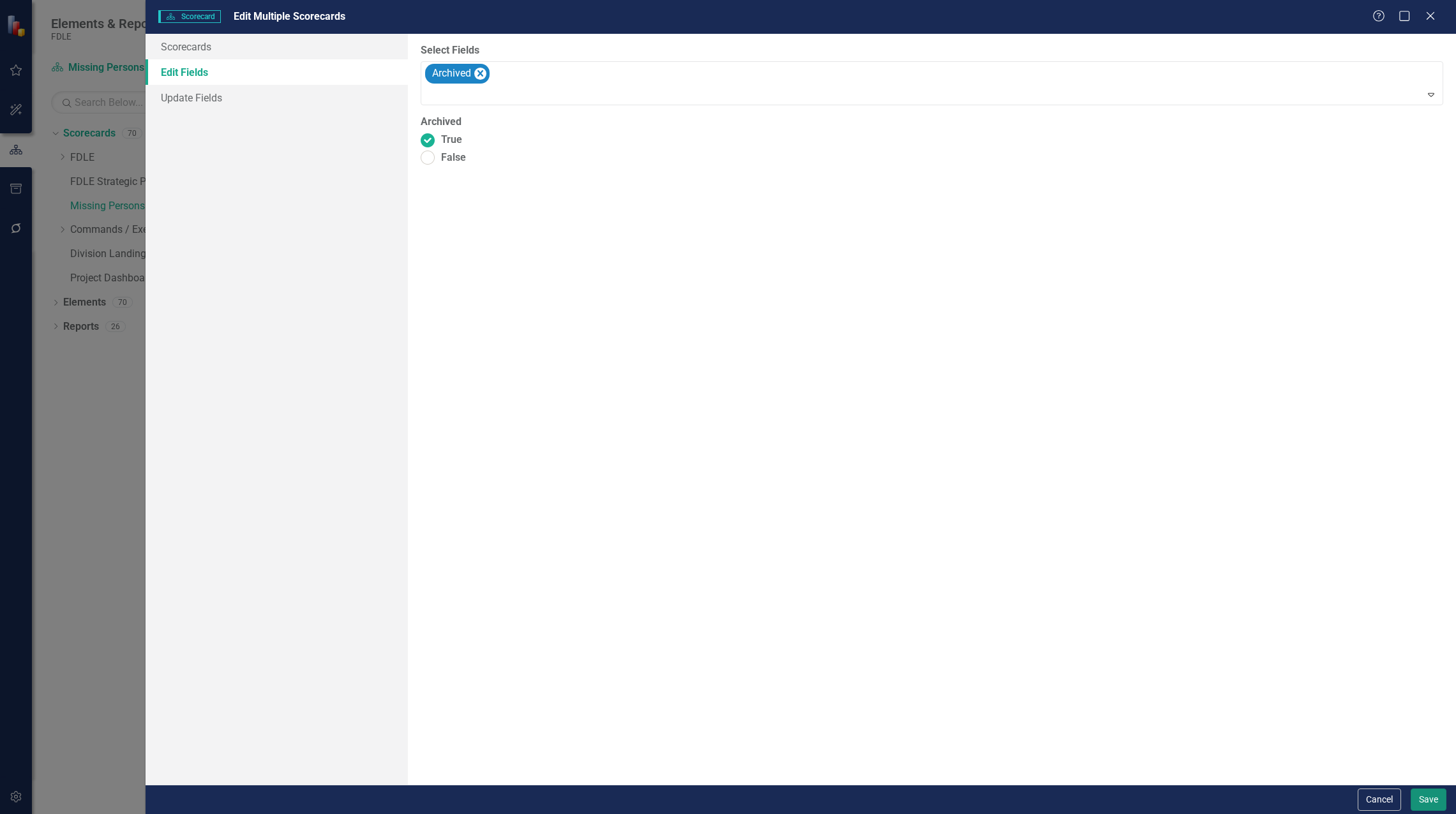
click at [1412, 796] on button "Save" at bounding box center [1428, 800] width 36 height 22
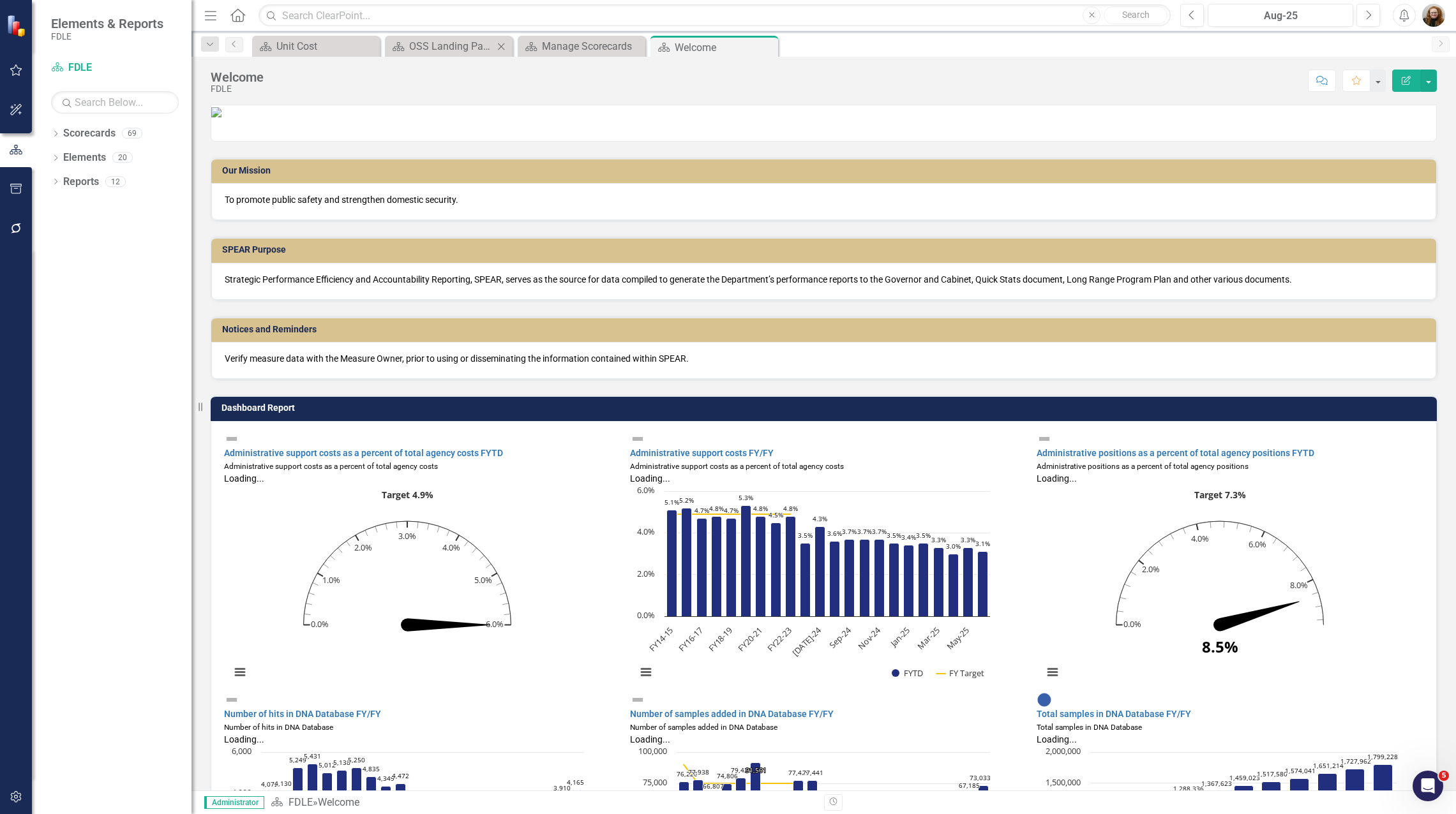
click at [504, 45] on icon "Close" at bounding box center [500, 47] width 13 height 10
click at [502, 46] on icon "Close" at bounding box center [500, 47] width 13 height 10
click at [0, 0] on icon "Close" at bounding box center [0, 0] width 0 height 0
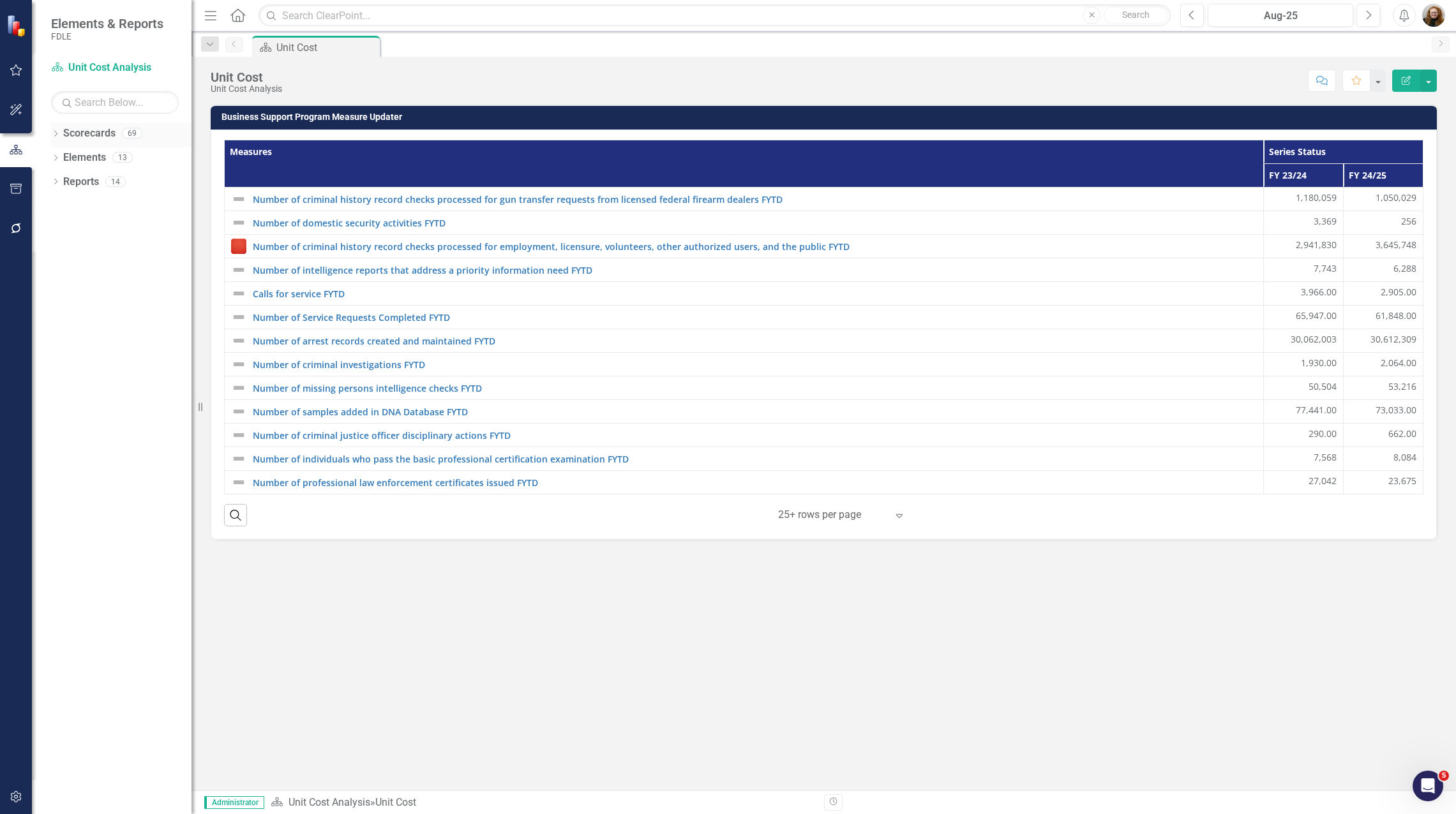
click at [57, 131] on icon "Dropdown" at bounding box center [55, 135] width 9 height 7
click at [64, 202] on icon "Dropdown" at bounding box center [61, 205] width 9 height 8
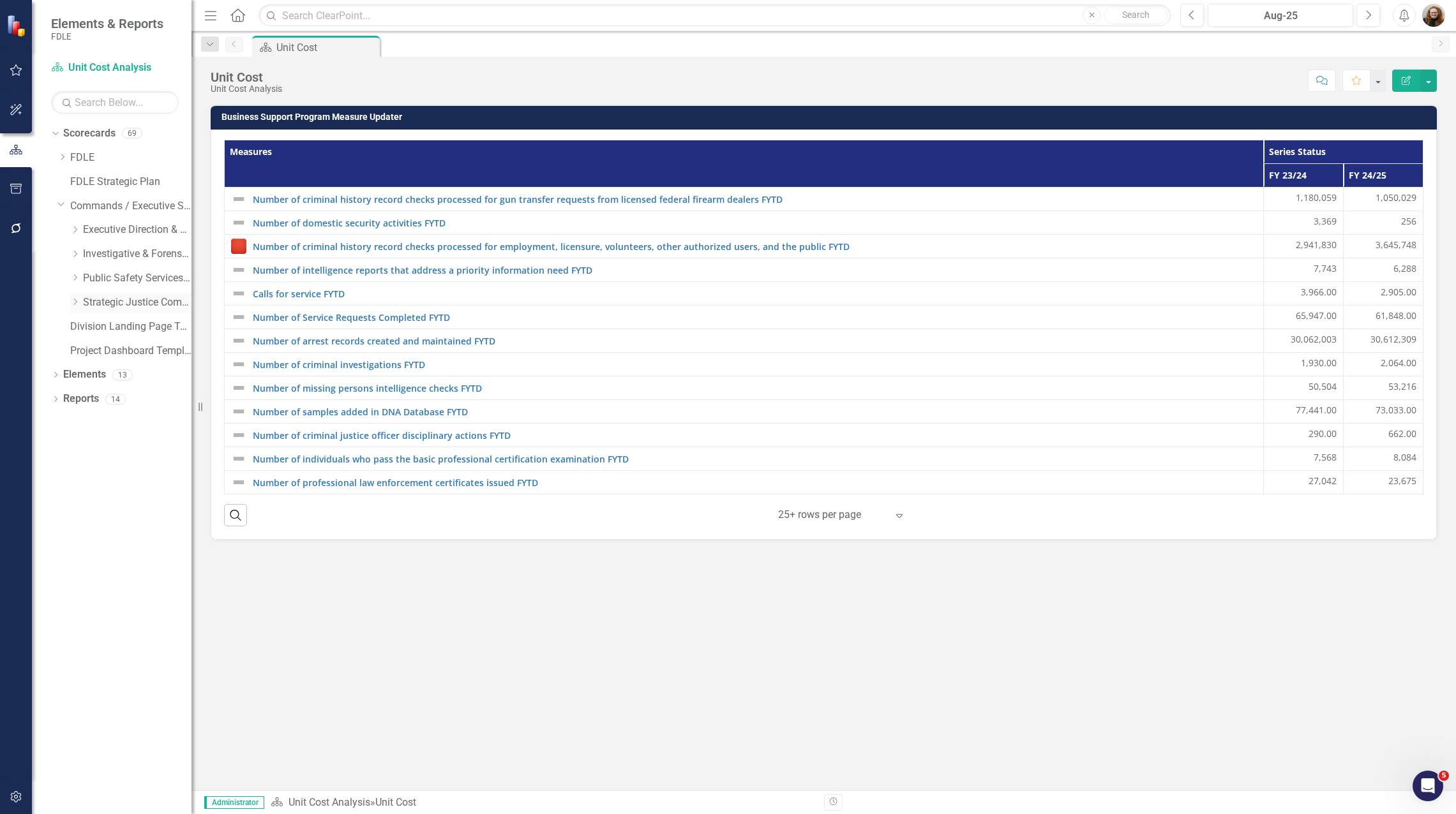
click at [78, 303] on icon "Dropdown" at bounding box center [74, 302] width 9 height 8
click at [105, 374] on link "Missing Persons & Offender Enforcement" at bounding box center [143, 374] width 95 height 14
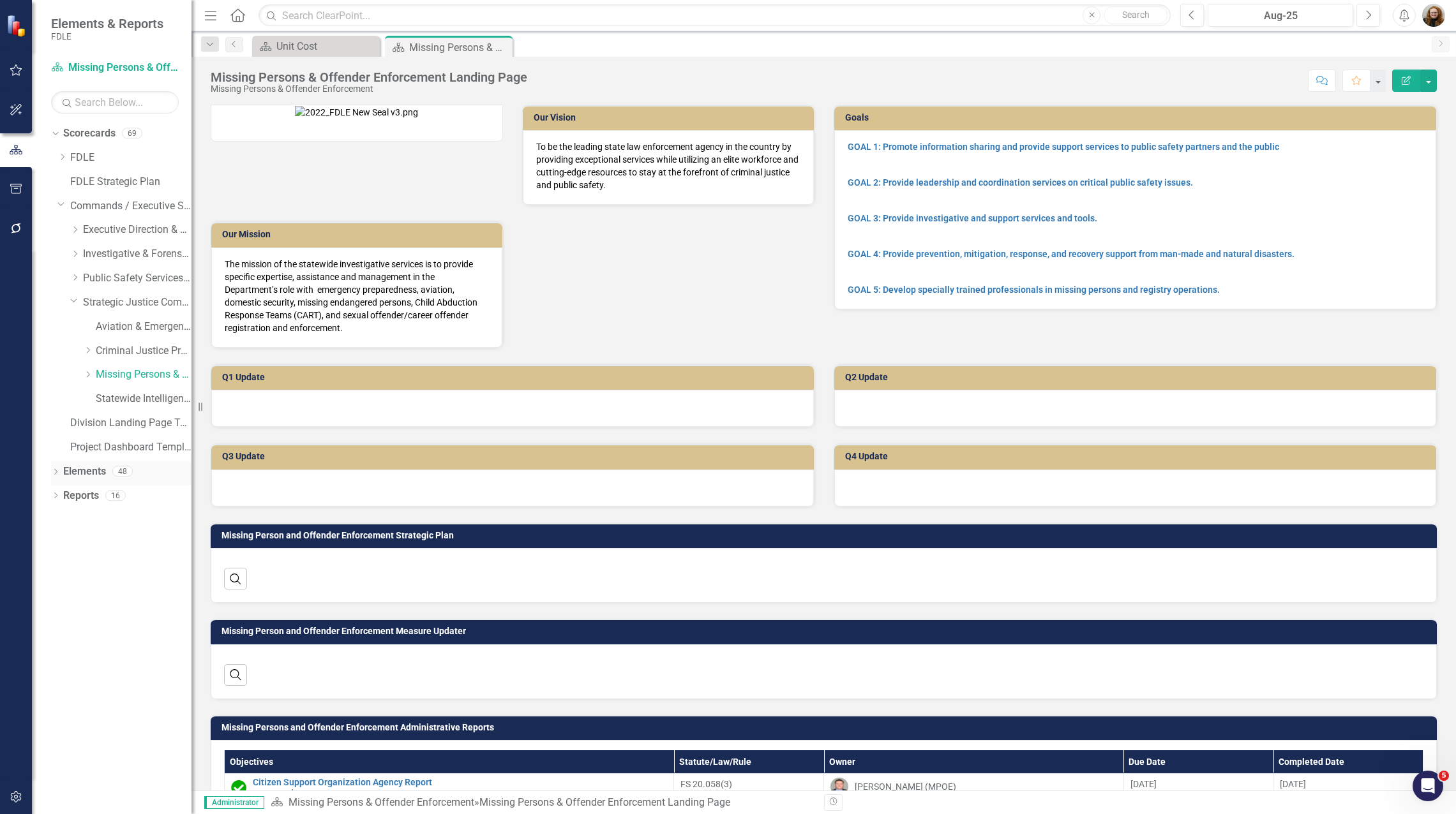
click at [93, 468] on link "Elements" at bounding box center [84, 471] width 43 height 14
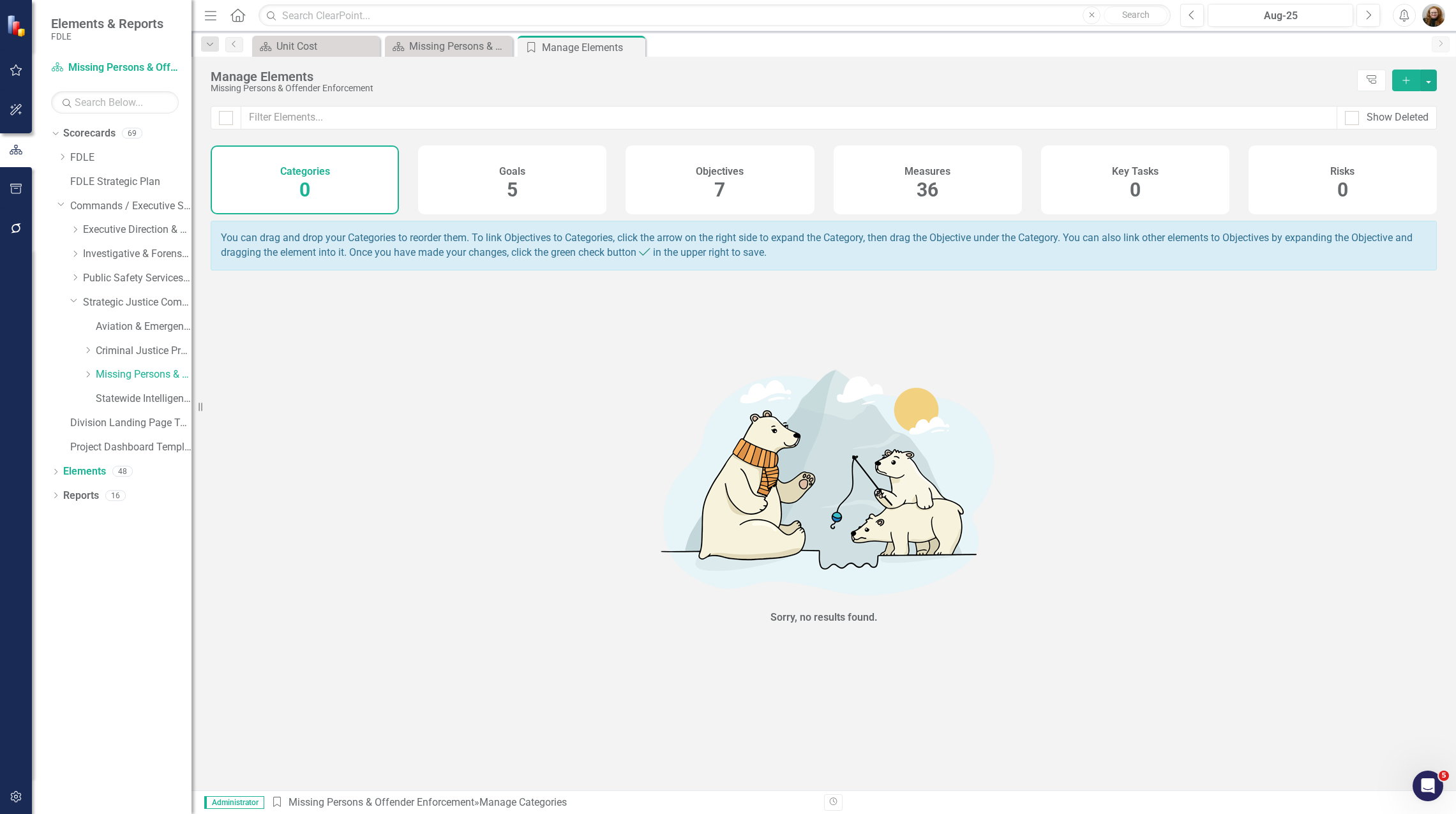
click at [907, 202] on div "Measures 36" at bounding box center [927, 180] width 188 height 69
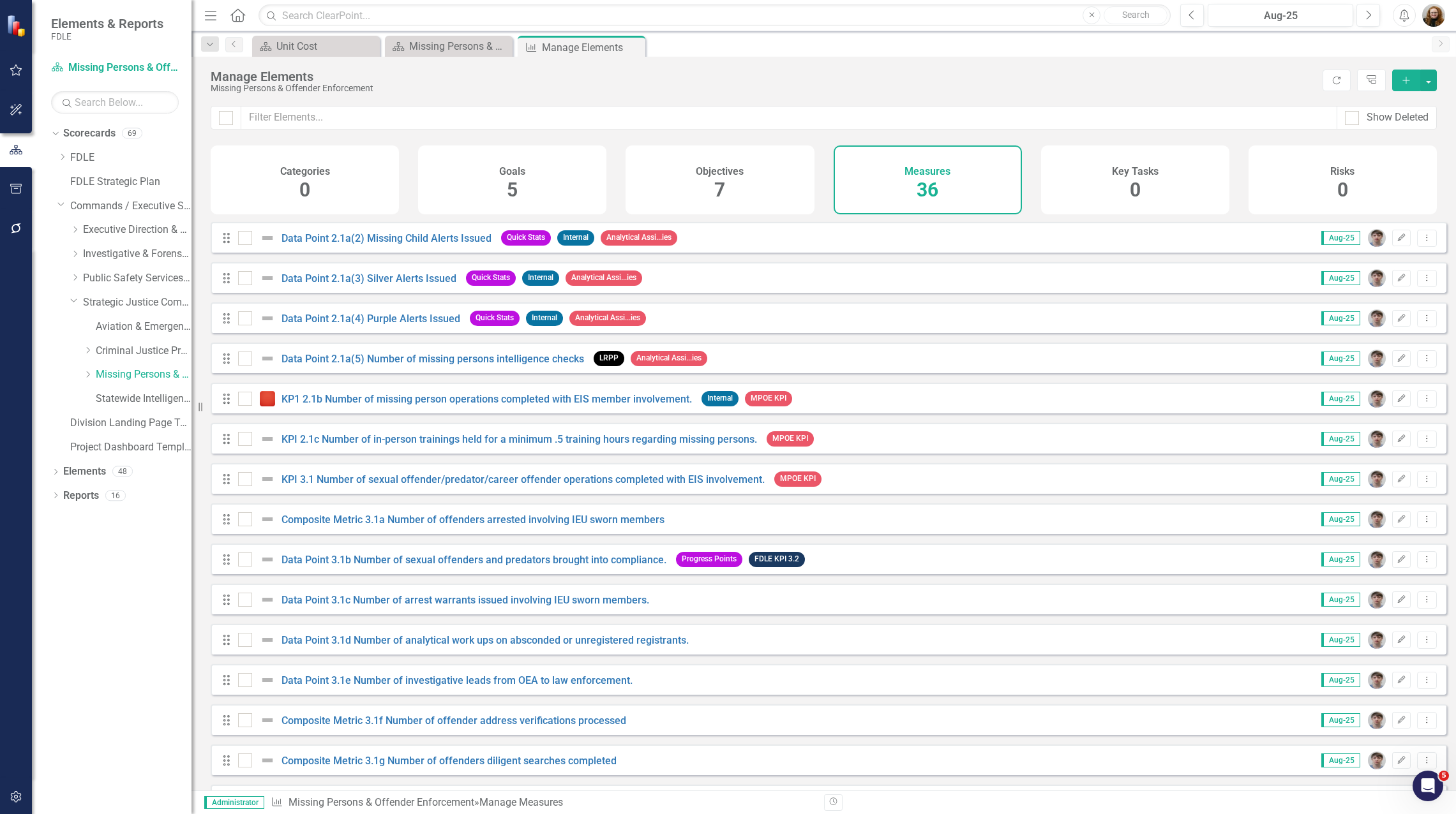
scroll to position [887, 0]
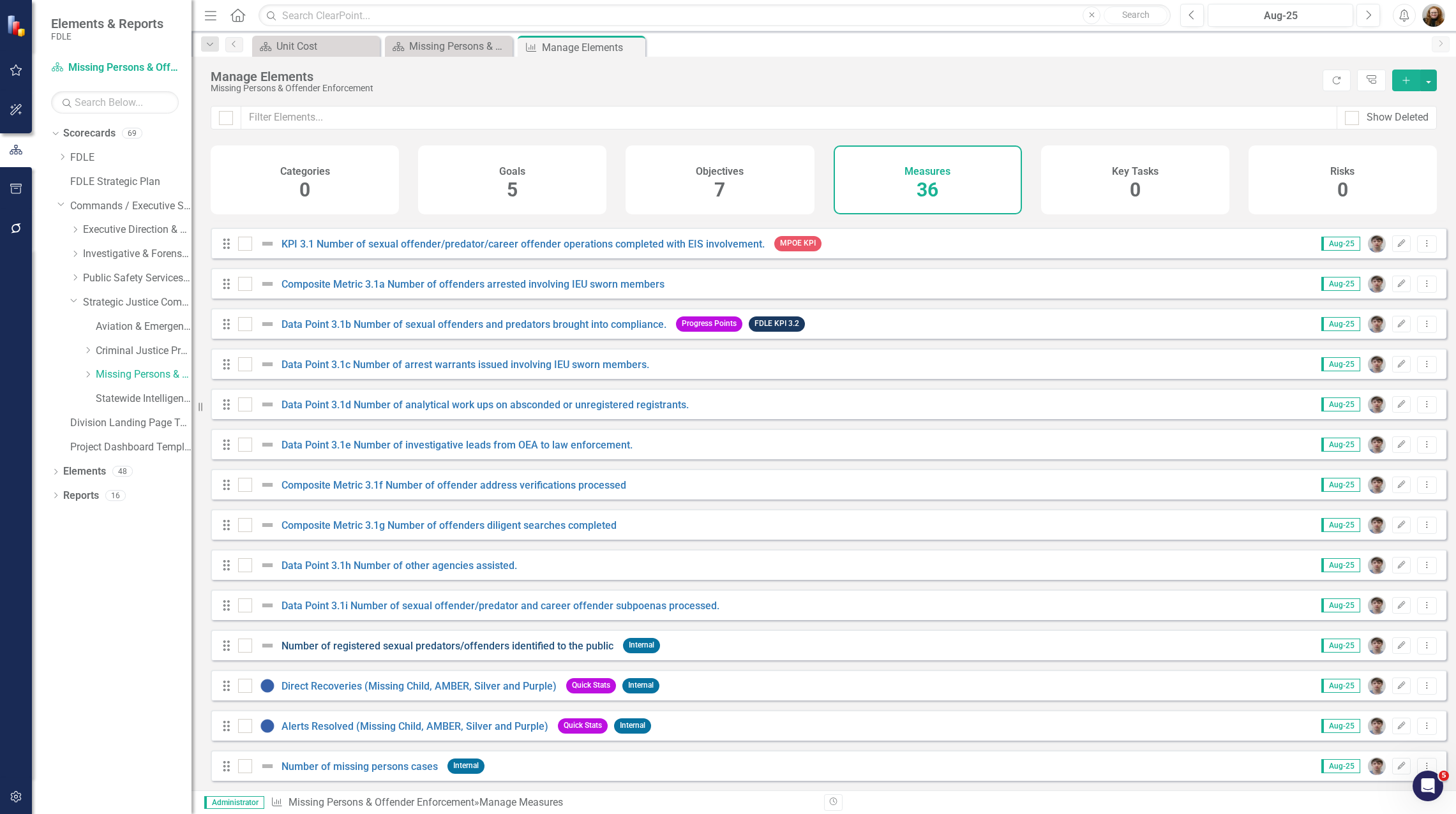
click at [473, 649] on link "Number of registered sexual predators/offenders identified to the public" at bounding box center [447, 646] width 332 height 12
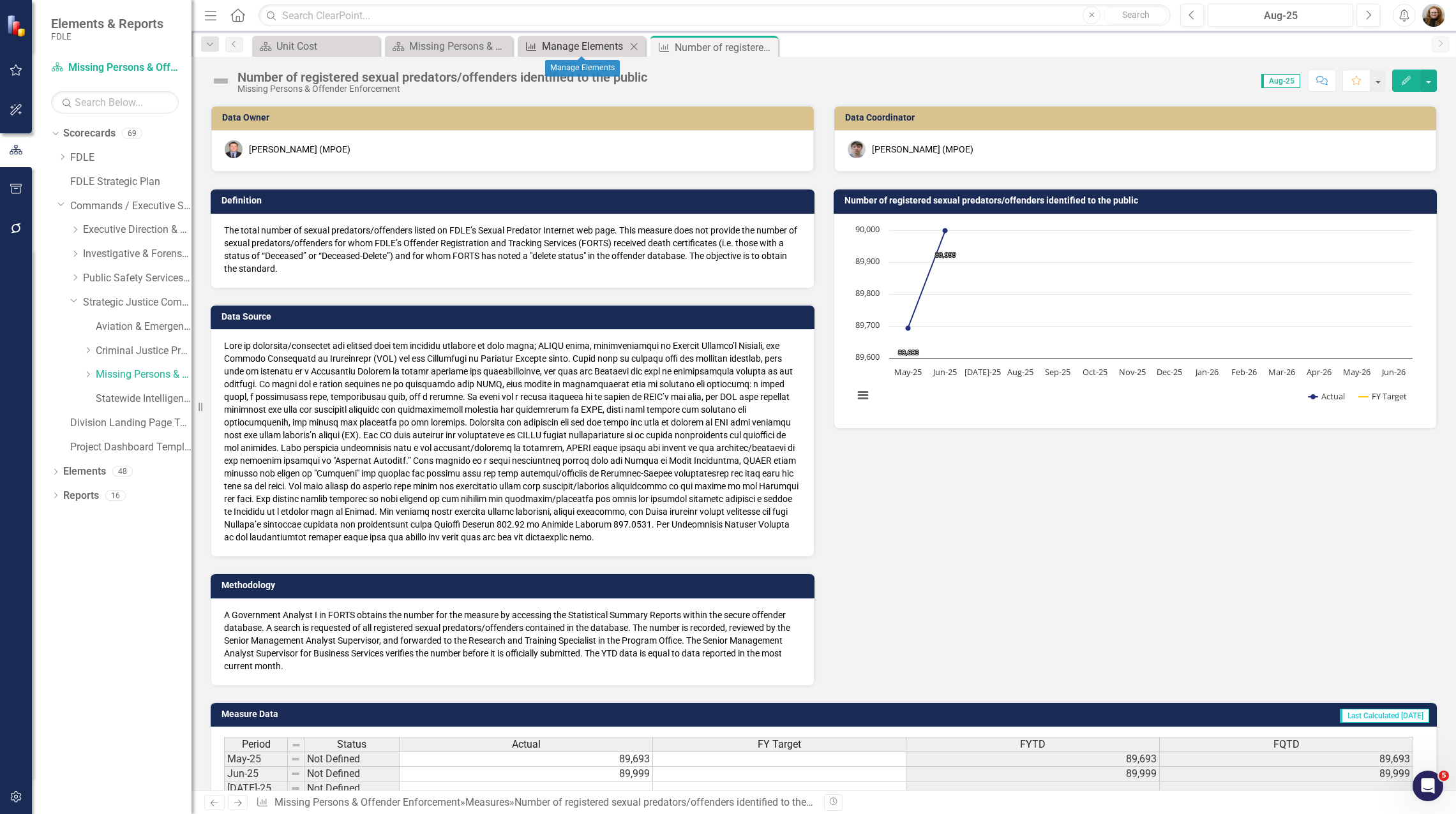
click at [587, 44] on div "Manage Elements" at bounding box center [584, 46] width 84 height 16
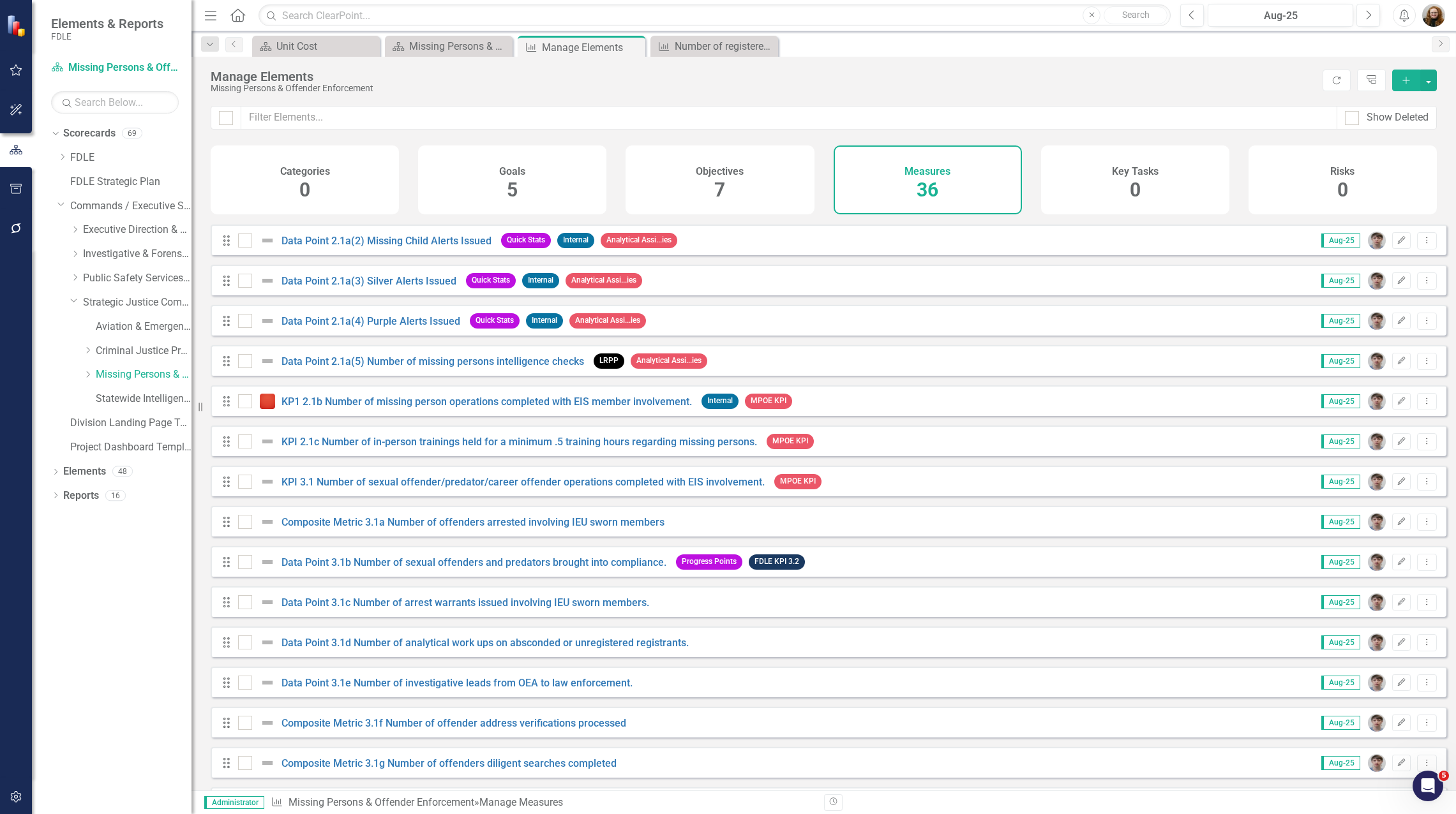
scroll to position [887, 0]
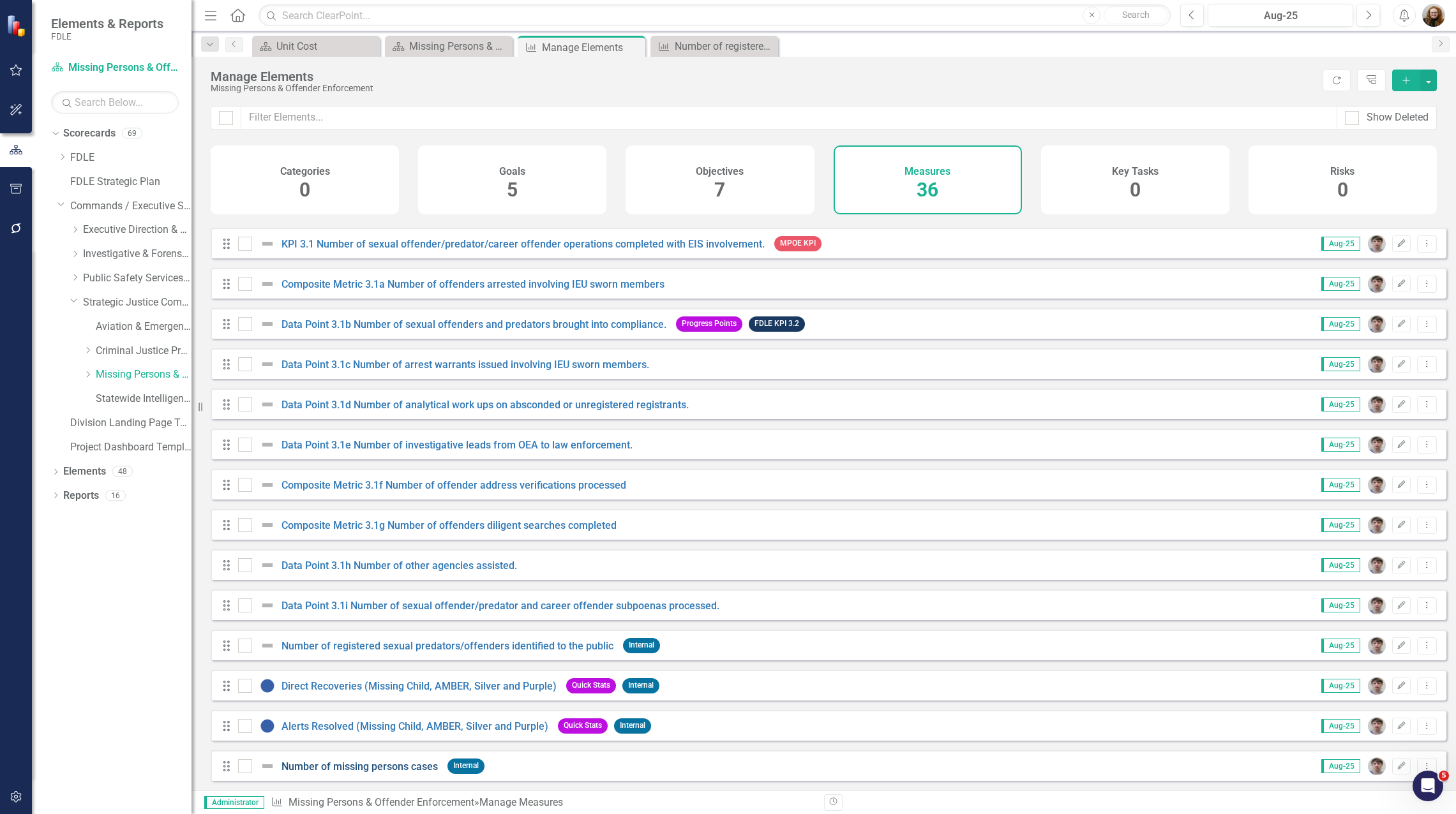
click at [390, 765] on link "Number of missing persons cases" at bounding box center [359, 766] width 156 height 12
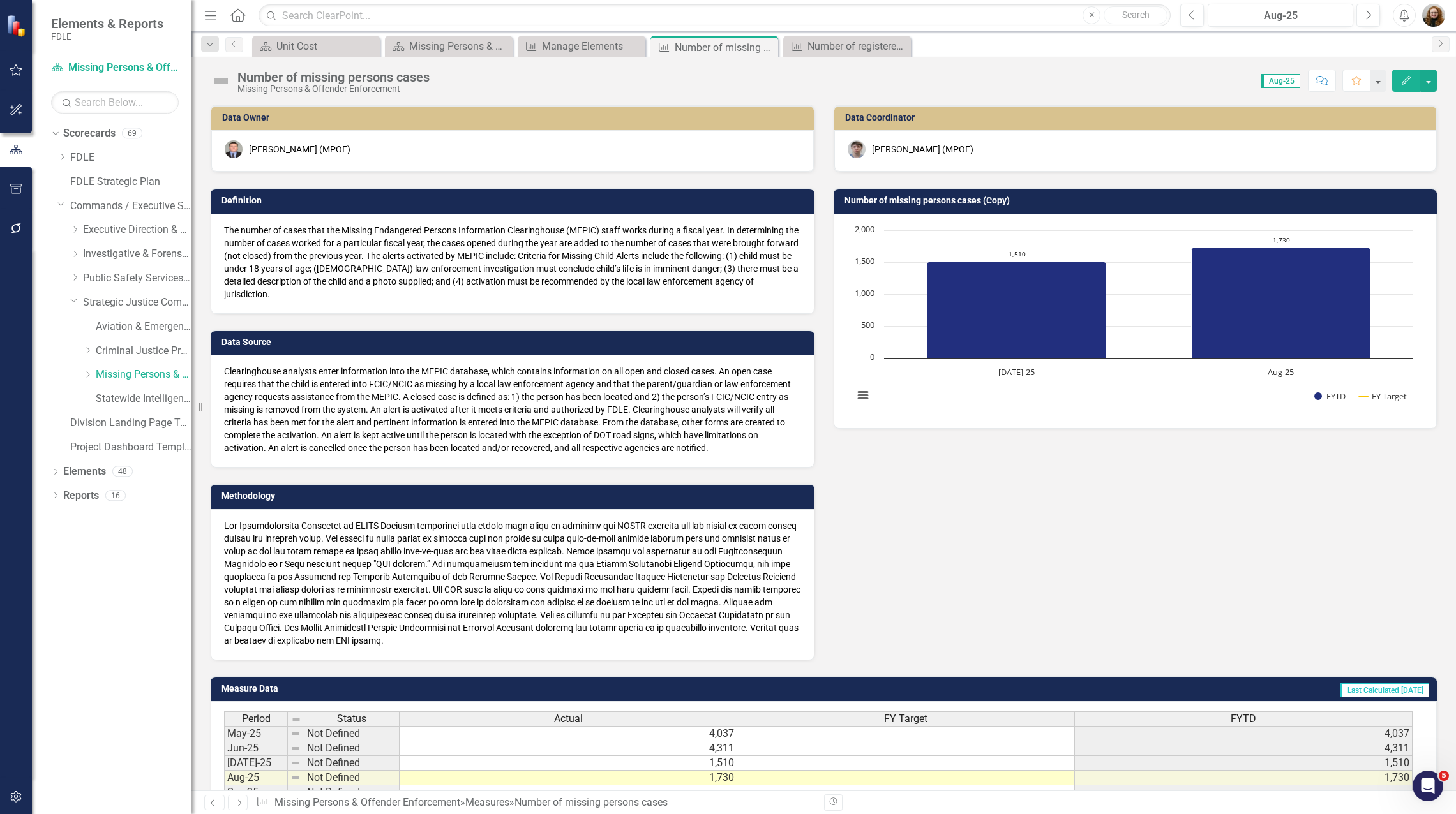
click at [1008, 199] on h3 "Number of missing persons cases (Copy)" at bounding box center [1137, 200] width 586 height 9
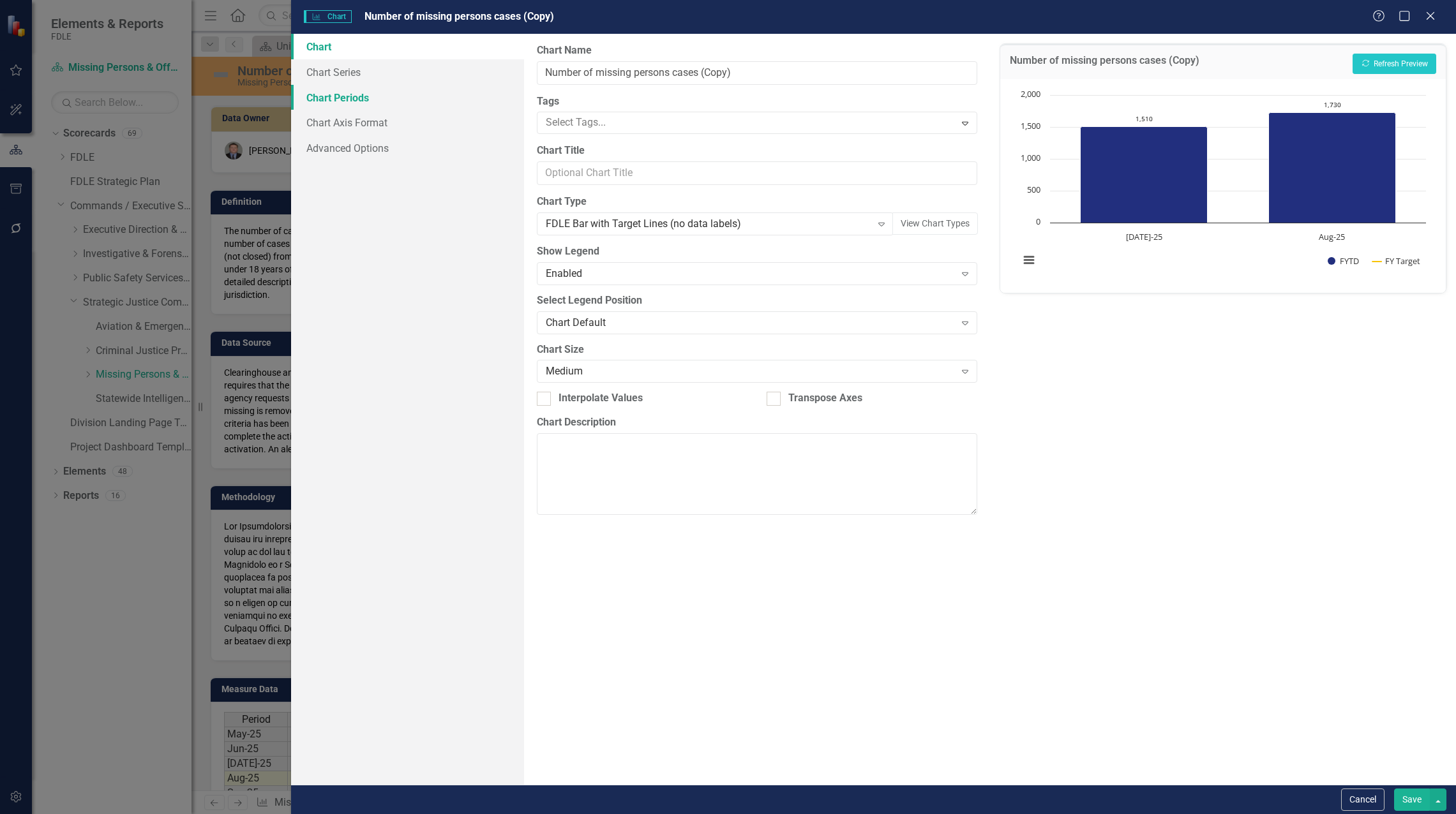
click at [340, 96] on link "Chart Periods" at bounding box center [407, 98] width 233 height 26
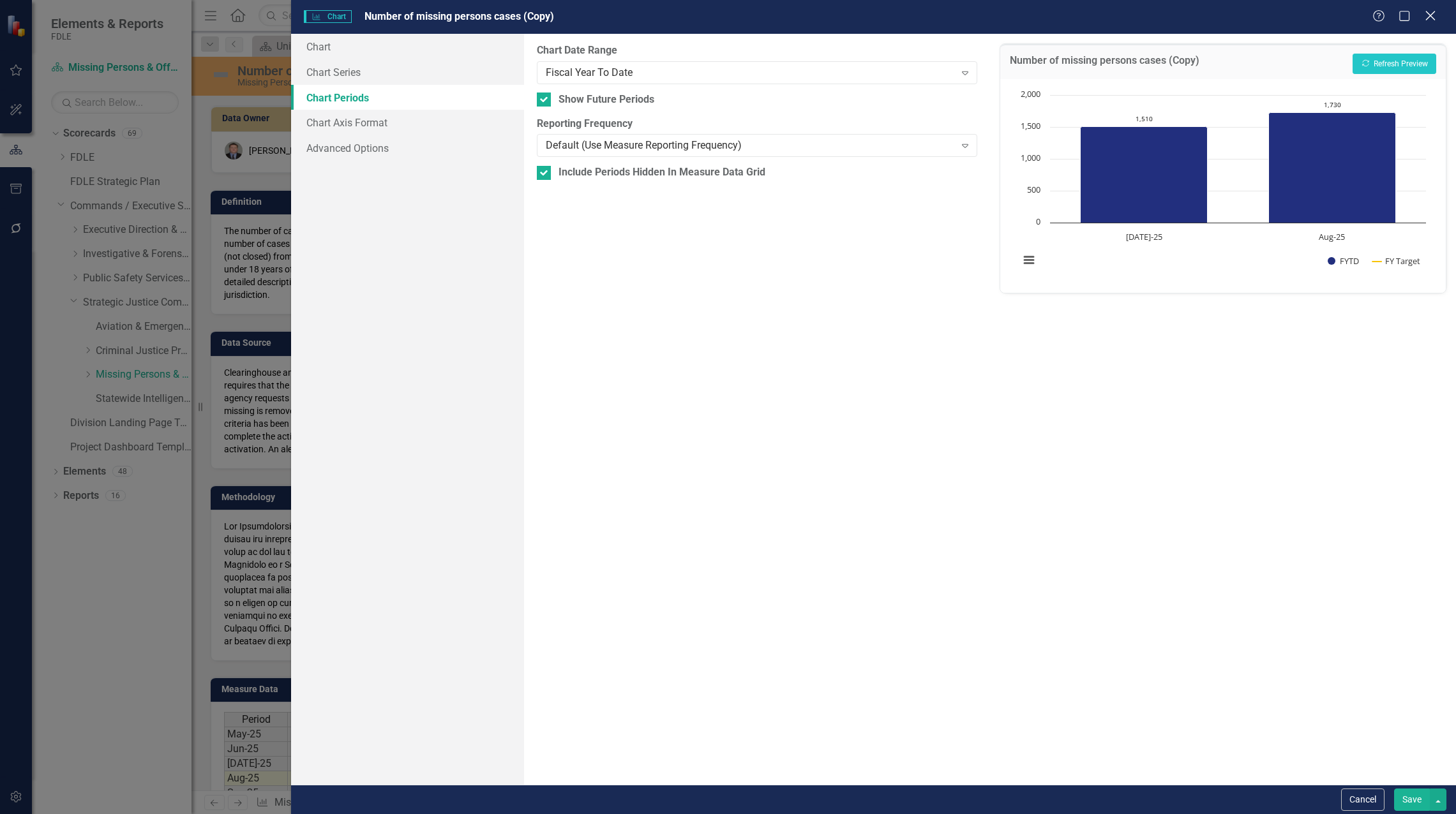
click at [1428, 17] on icon at bounding box center [1430, 15] width 9 height 9
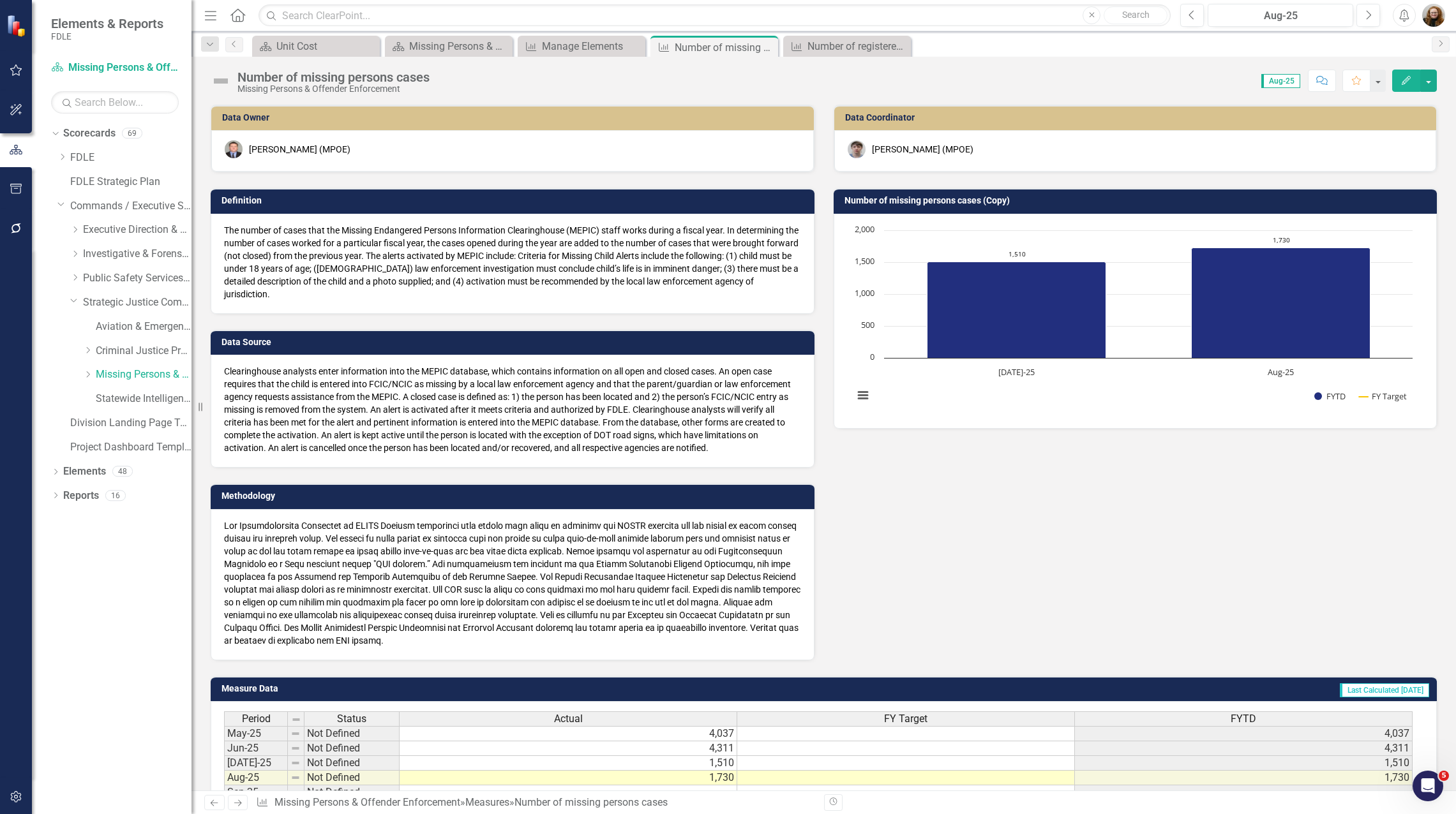
click at [1100, 201] on h3 "Number of missing persons cases (Copy)" at bounding box center [1137, 200] width 586 height 9
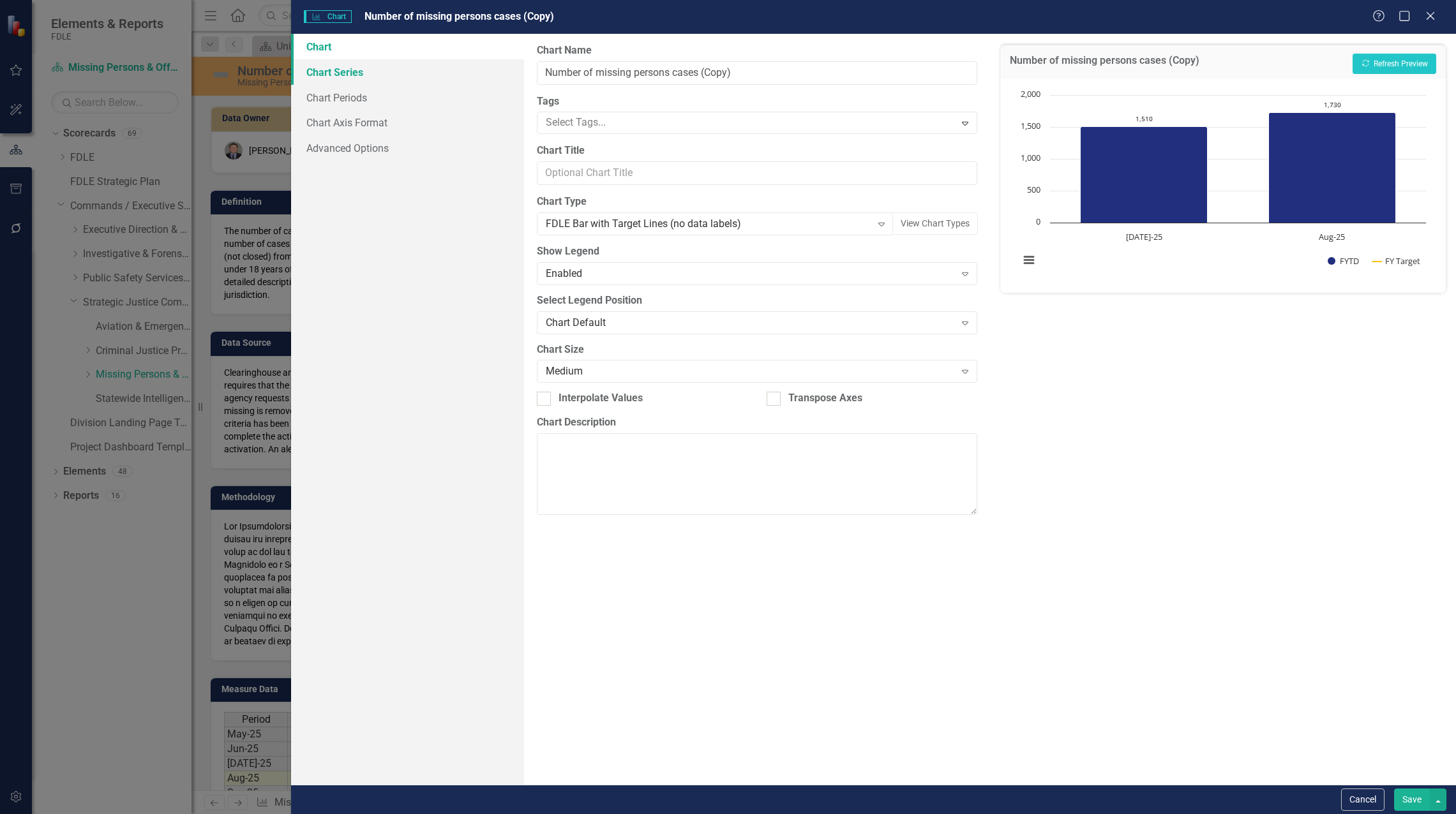
click at [330, 75] on link "Chart Series" at bounding box center [407, 72] width 233 height 26
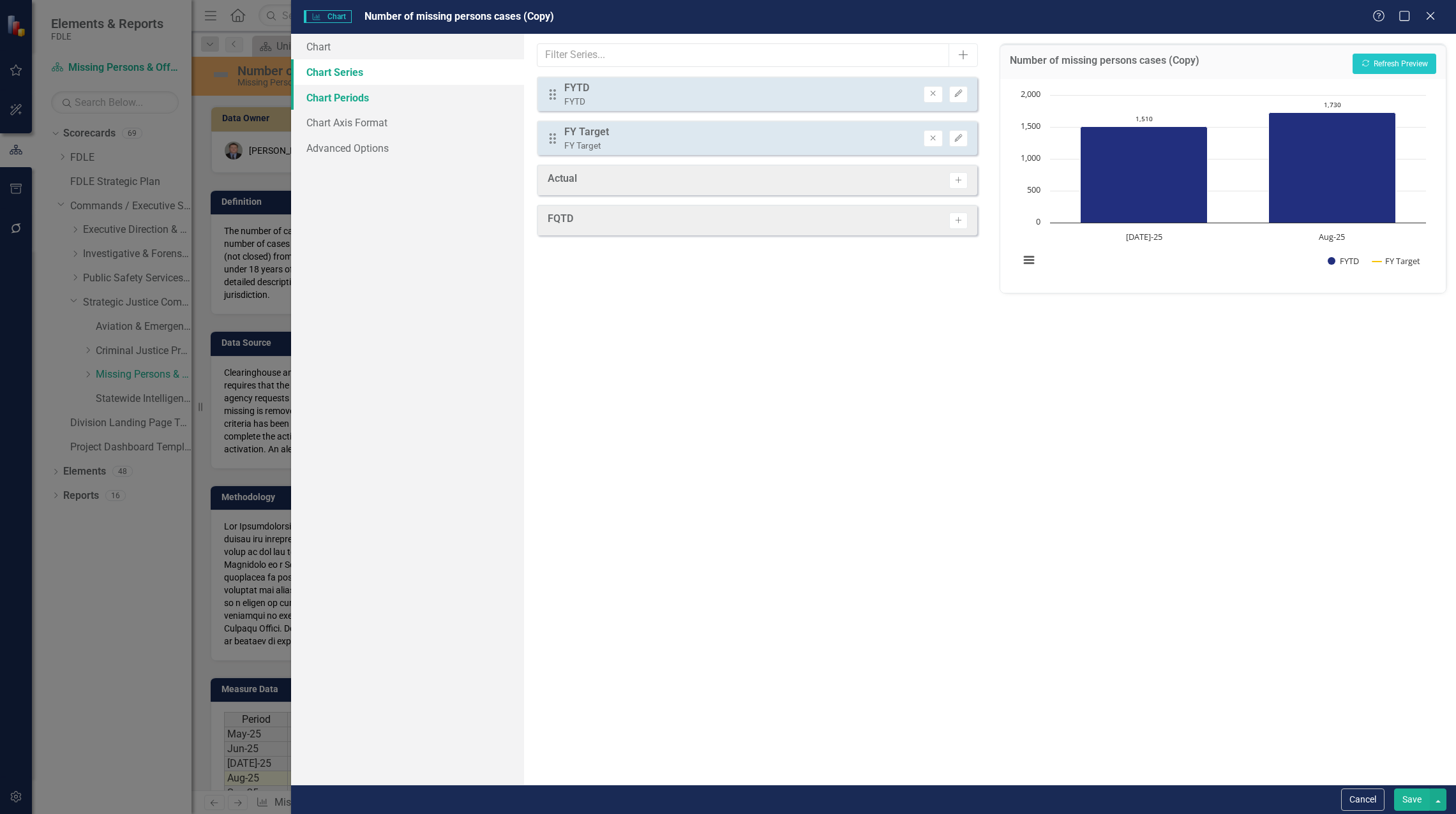
click at [330, 88] on link "Chart Periods" at bounding box center [407, 98] width 233 height 26
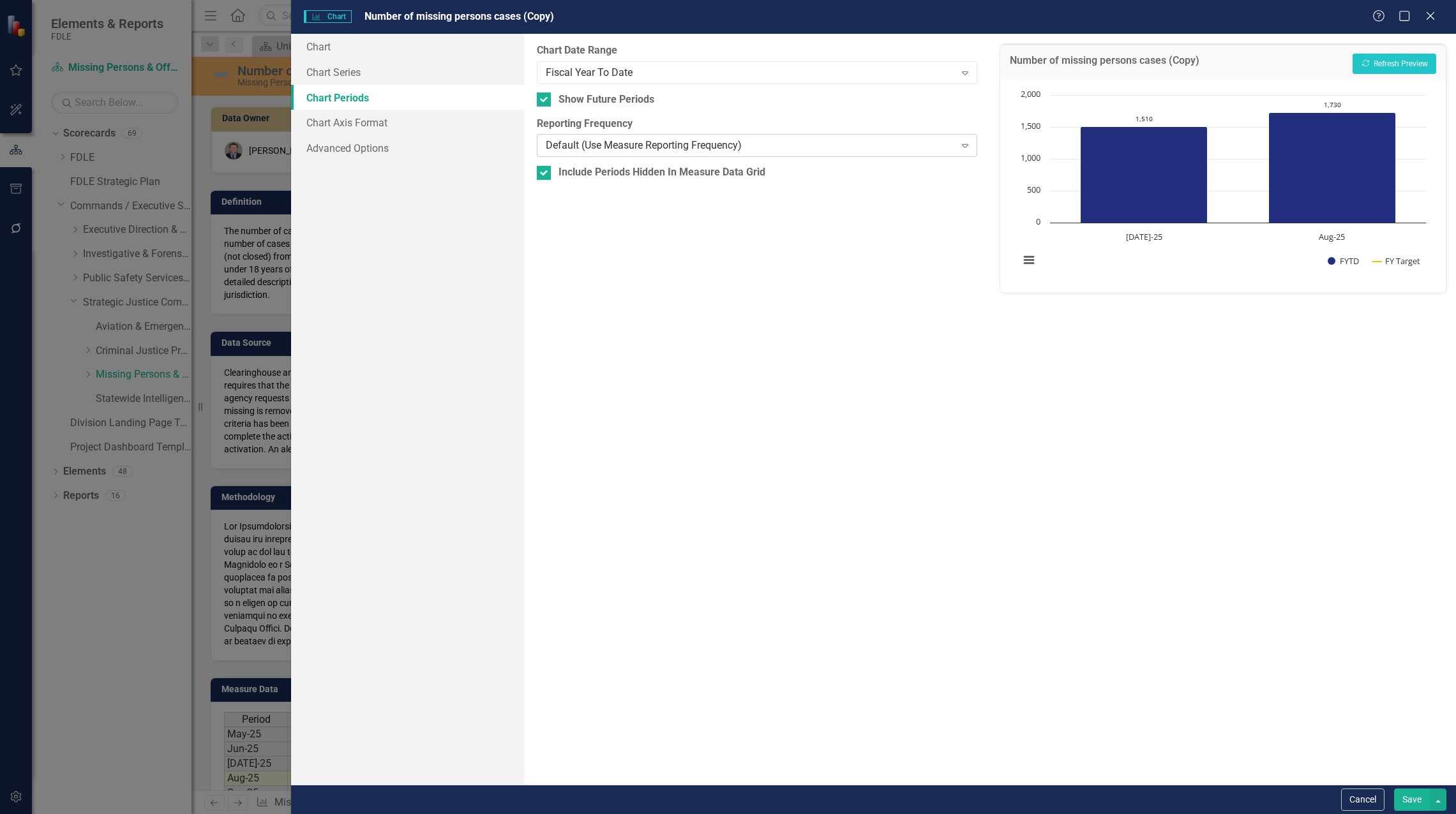
click at [589, 148] on div "Default (Use Measure Reporting Frequency)" at bounding box center [749, 145] width 408 height 14
click at [613, 811] on div "FY 25/26 Includes backdata" at bounding box center [731, 818] width 1436 height 14
click at [1398, 61] on button "Recalculate Refresh Preview" at bounding box center [1394, 64] width 84 height 20
click at [589, 76] on div "Fiscal Year To Date" at bounding box center [749, 72] width 408 height 14
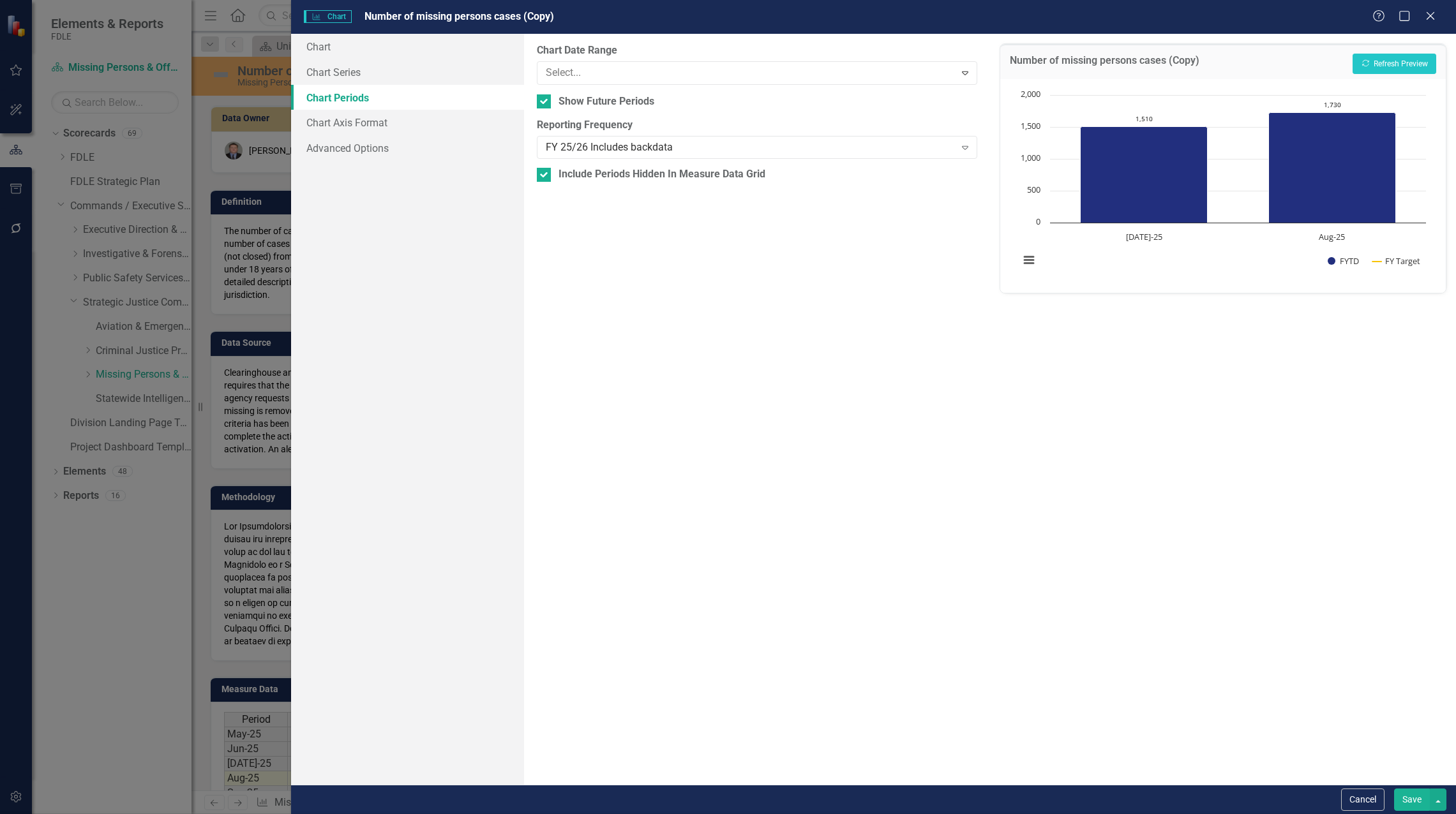
click at [587, 813] on div "All Periods" at bounding box center [731, 824] width 1436 height 14
click at [1354, 62] on button "Recalculate Refresh Preview" at bounding box center [1394, 64] width 84 height 20
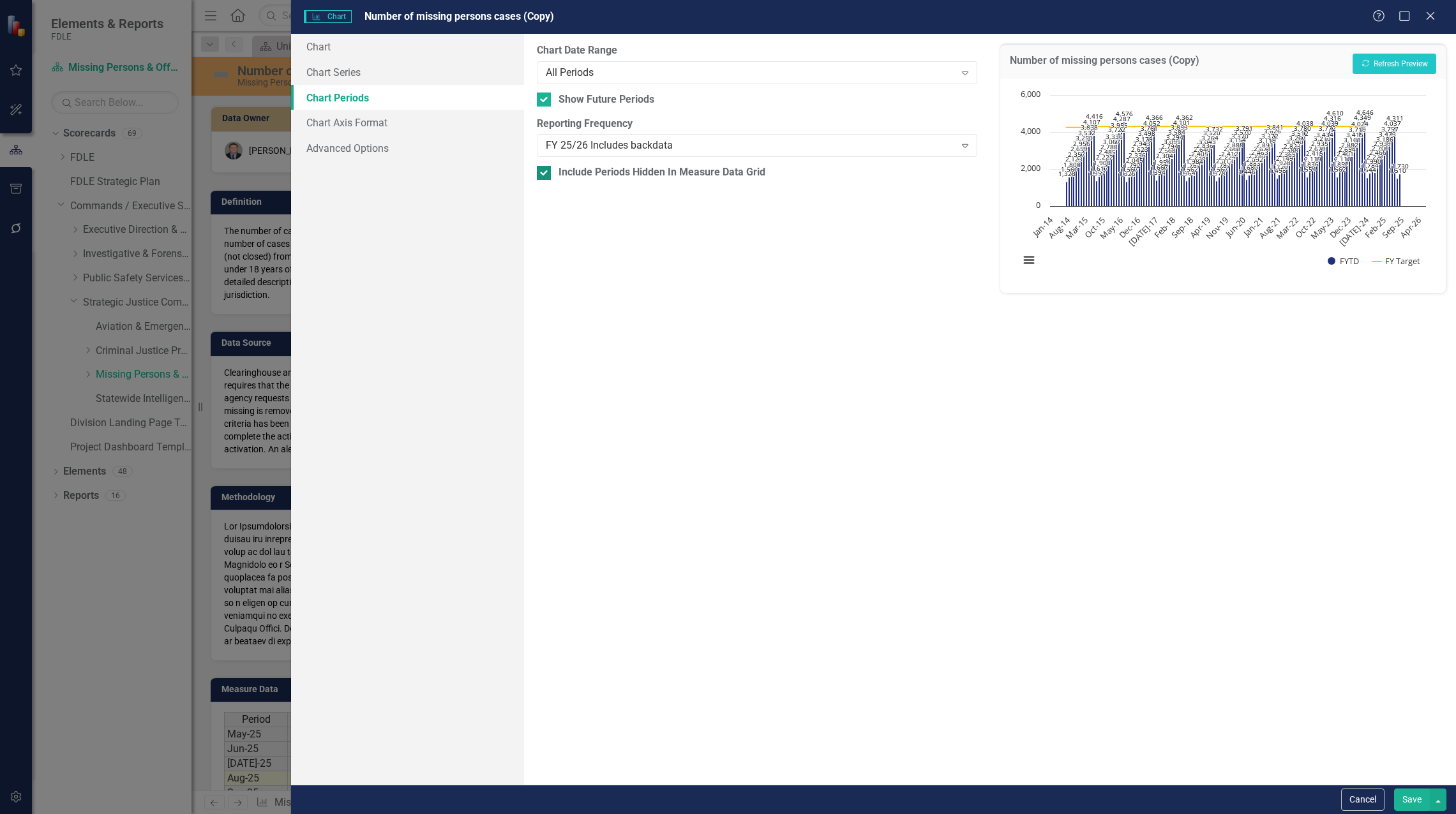
click at [538, 171] on input "Include Periods Hidden In Measure Data Grid" at bounding box center [541, 170] width 9 height 9
checkbox input "false"
click at [618, 79] on div "All Periods" at bounding box center [749, 72] width 408 height 14
click at [1391, 67] on button "Recalculate Refresh Preview" at bounding box center [1394, 64] width 84 height 20
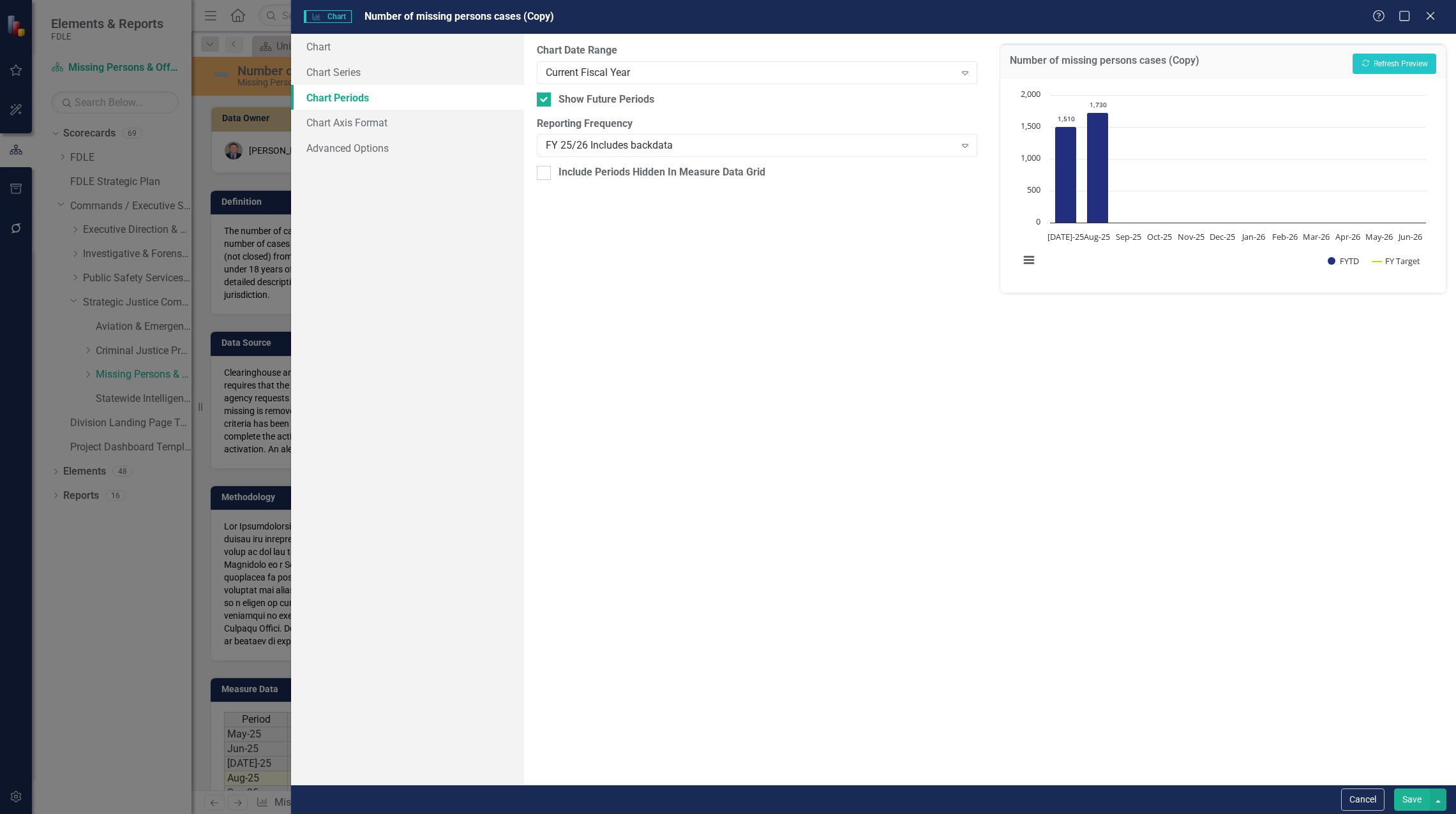
click at [1413, 801] on button "Save" at bounding box center [1412, 800] width 36 height 22
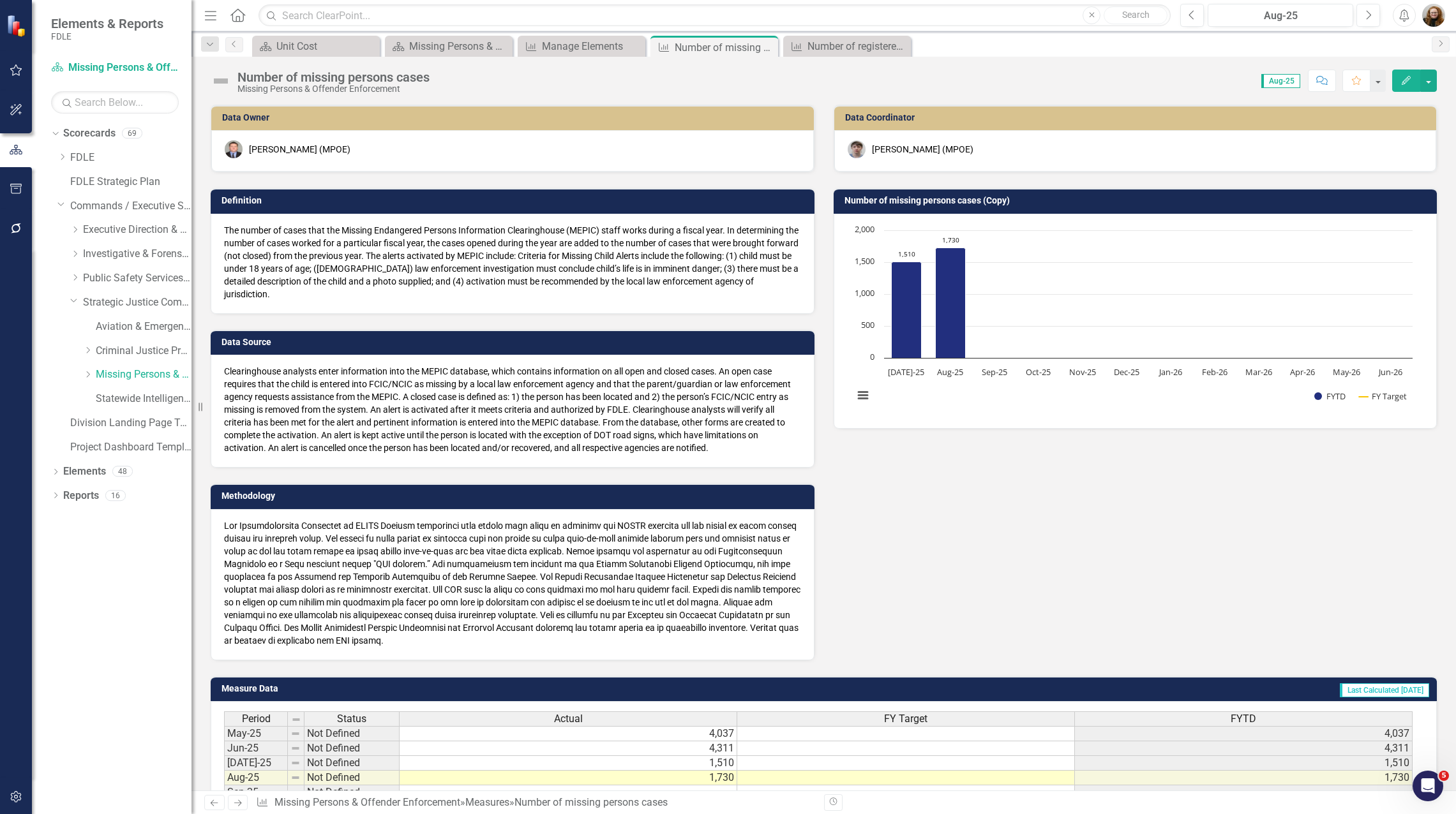
click at [991, 203] on h3 "Number of missing persons cases (Copy)" at bounding box center [1137, 200] width 586 height 9
click at [991, 205] on h3 "Number of missing persons cases (Copy)" at bounding box center [1137, 200] width 586 height 9
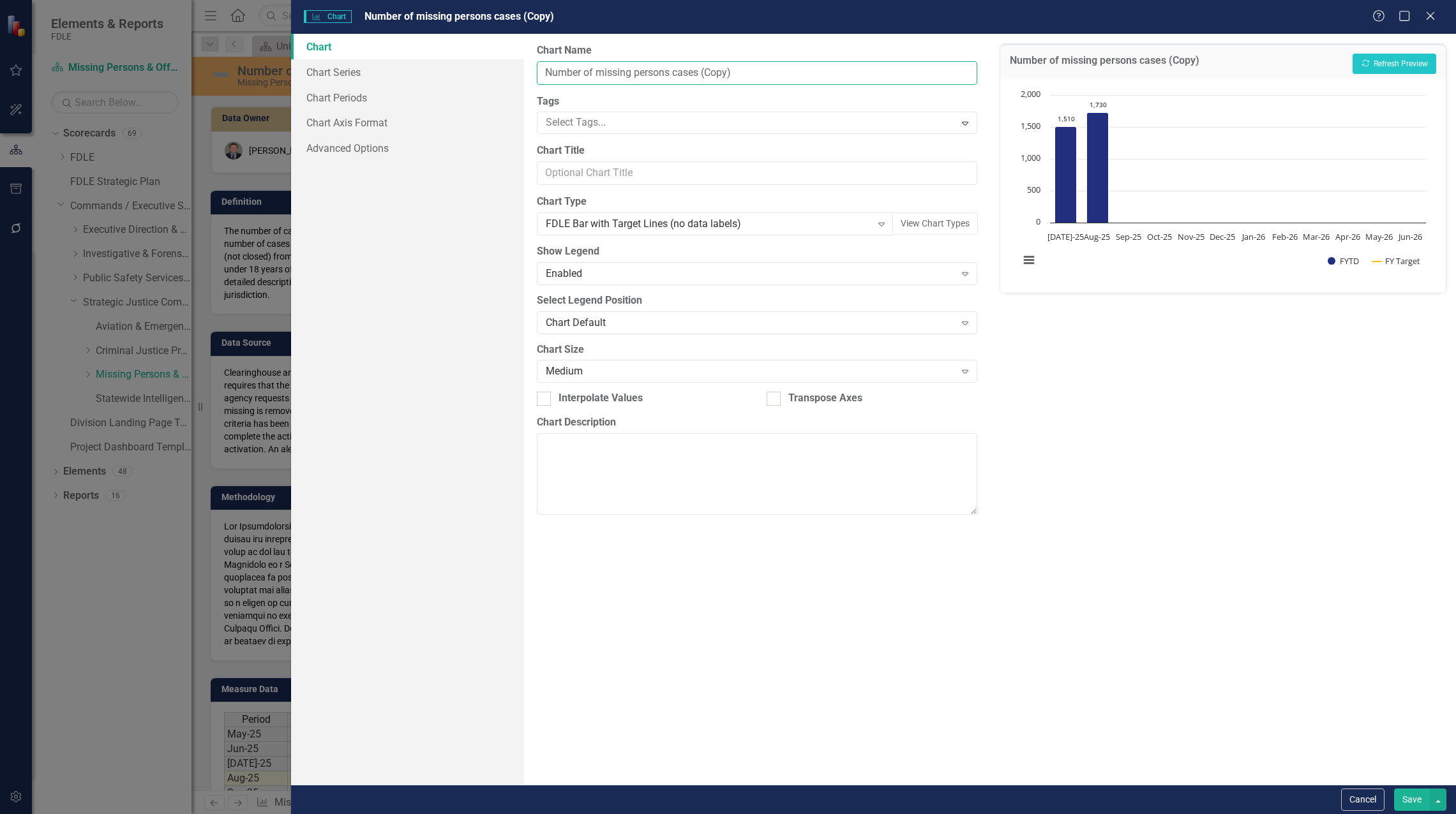
drag, startPoint x: 773, startPoint y: 72, endPoint x: 700, endPoint y: 78, distance: 73.2
click at [700, 78] on input "Number of missing persons cases (Copy)" at bounding box center [757, 73] width 441 height 24
type input "Number of missing persons cases"
click at [1421, 806] on button "Save" at bounding box center [1412, 800] width 36 height 22
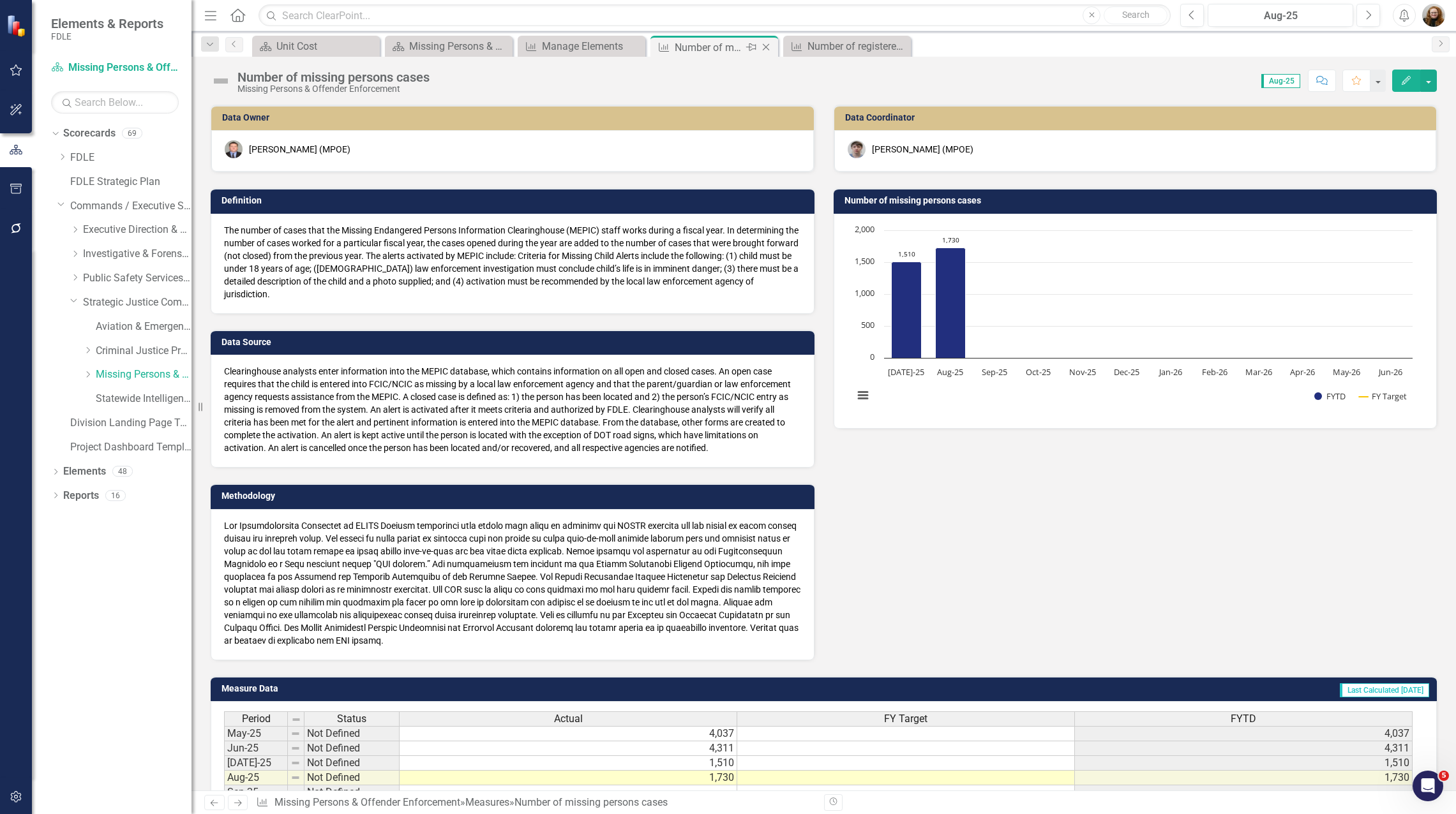
click at [766, 46] on icon "Close" at bounding box center [766, 47] width 13 height 10
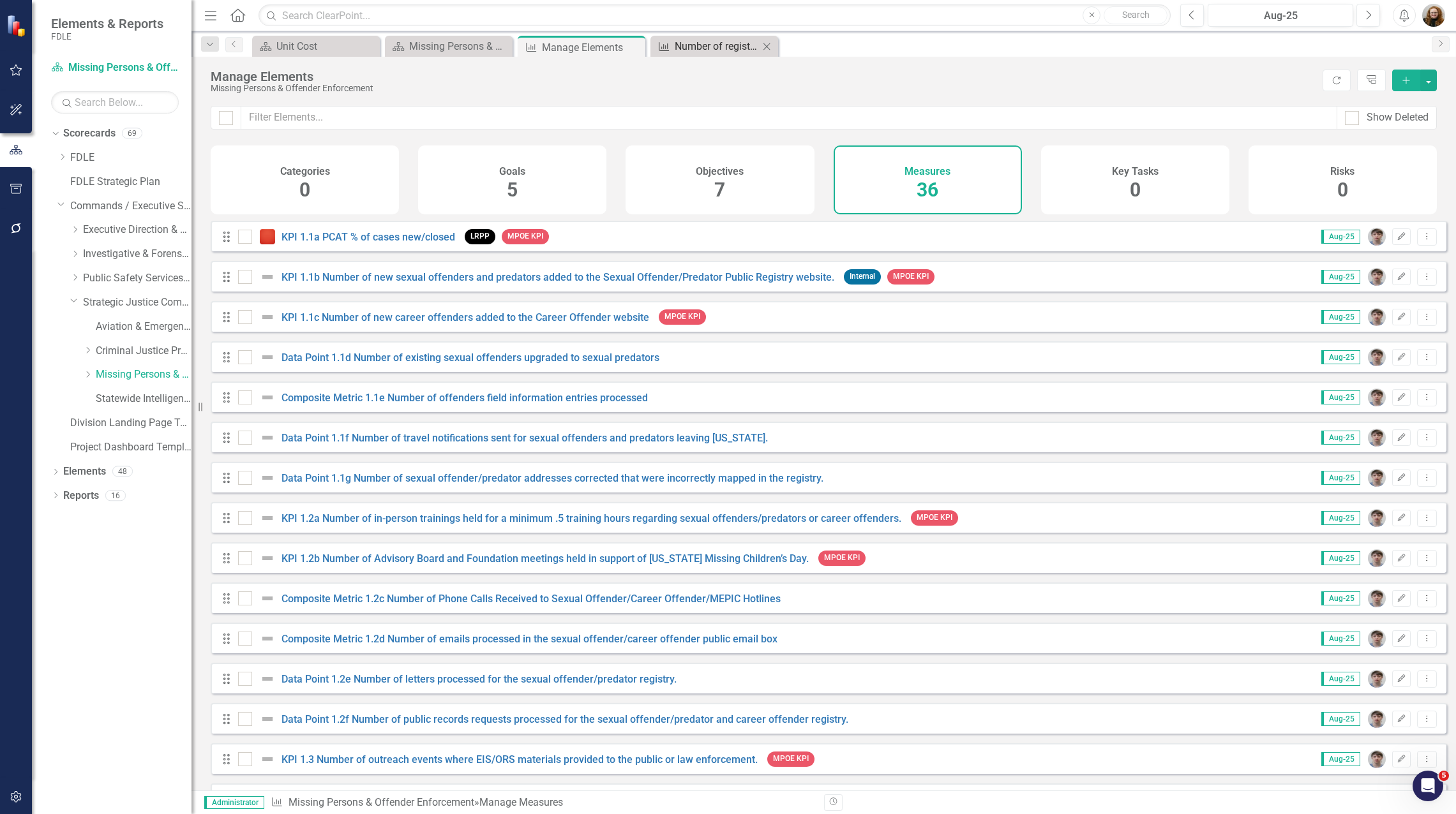
click at [704, 43] on div "Number of registered sexual predators/offenders identified to the public" at bounding box center [716, 46] width 84 height 16
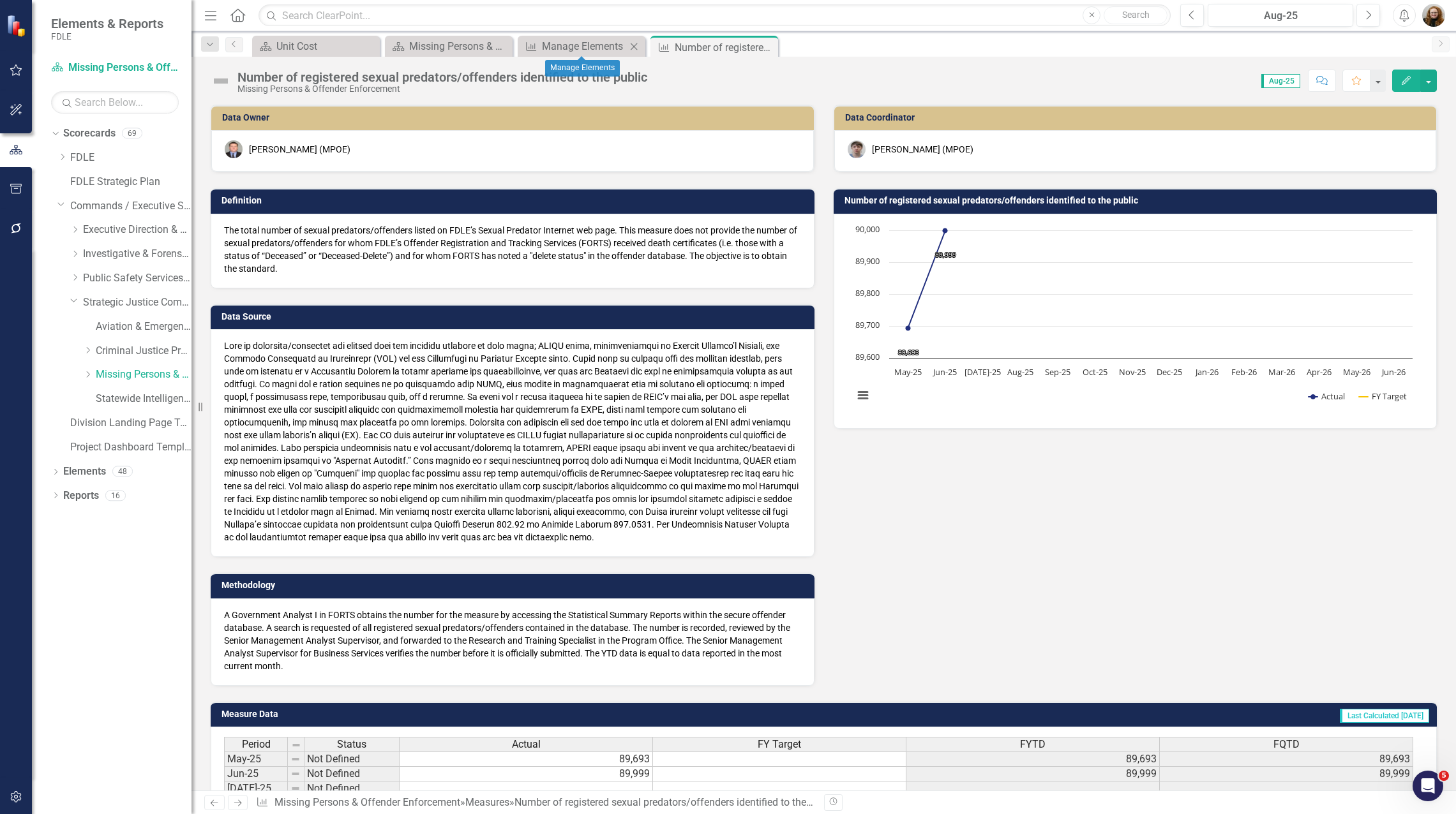
click at [636, 44] on icon at bounding box center [634, 46] width 7 height 7
click at [0, 0] on icon at bounding box center [0, 0] width 0 height 0
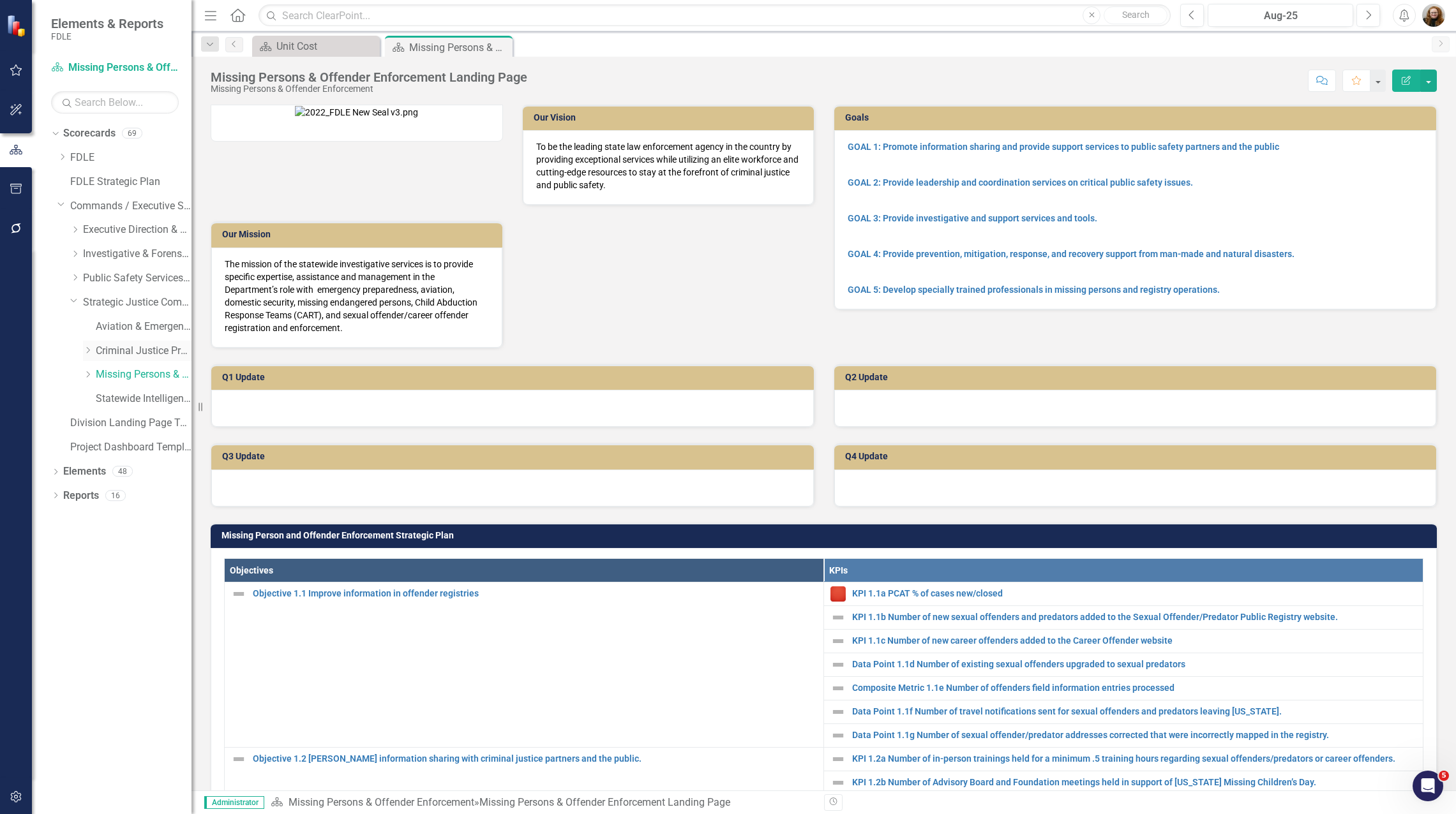
click at [110, 352] on link "Criminal Justice Professionalism, Standards & Training Services" at bounding box center [143, 350] width 95 height 14
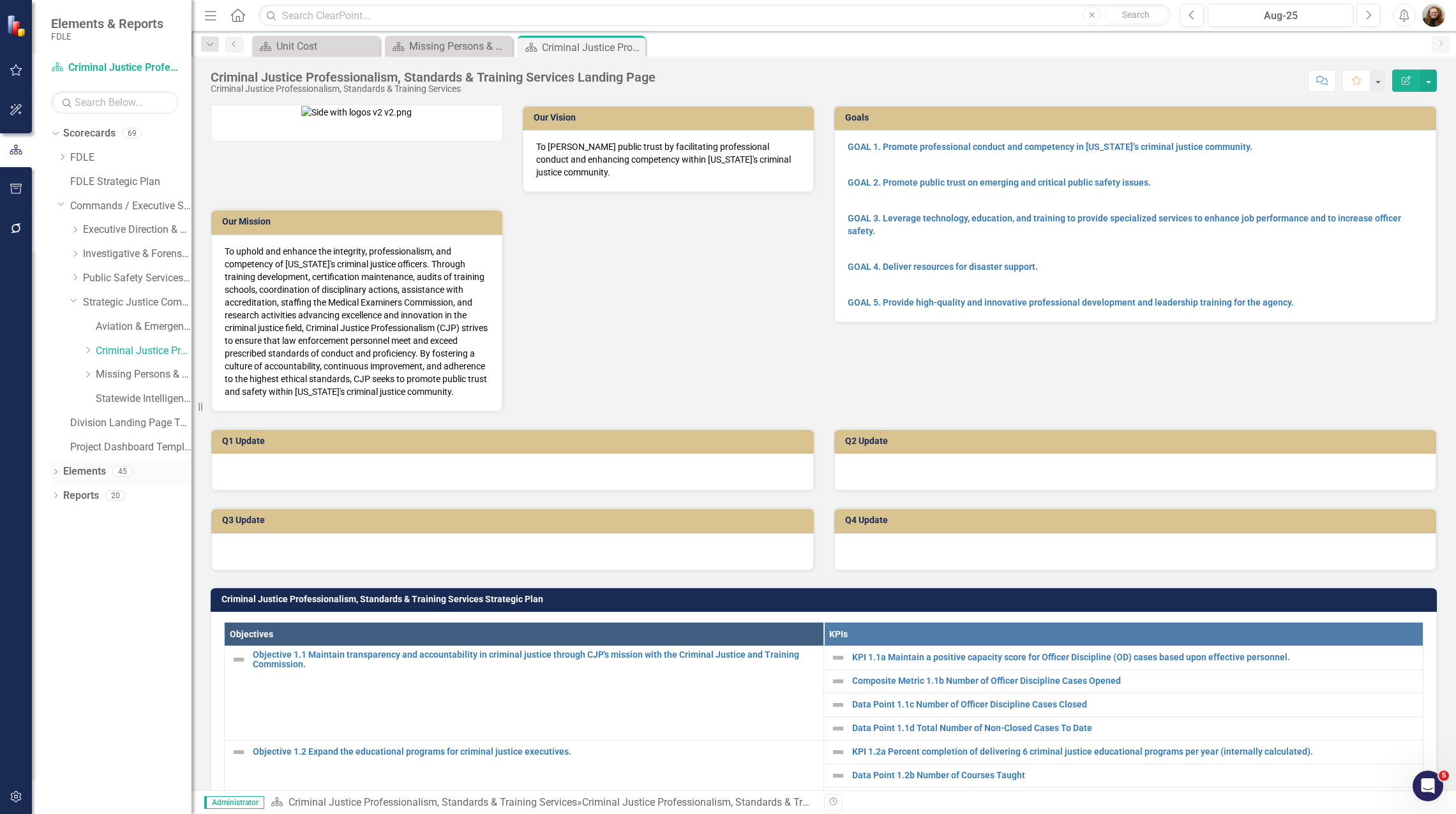
click at [80, 472] on link "Elements" at bounding box center [84, 471] width 43 height 14
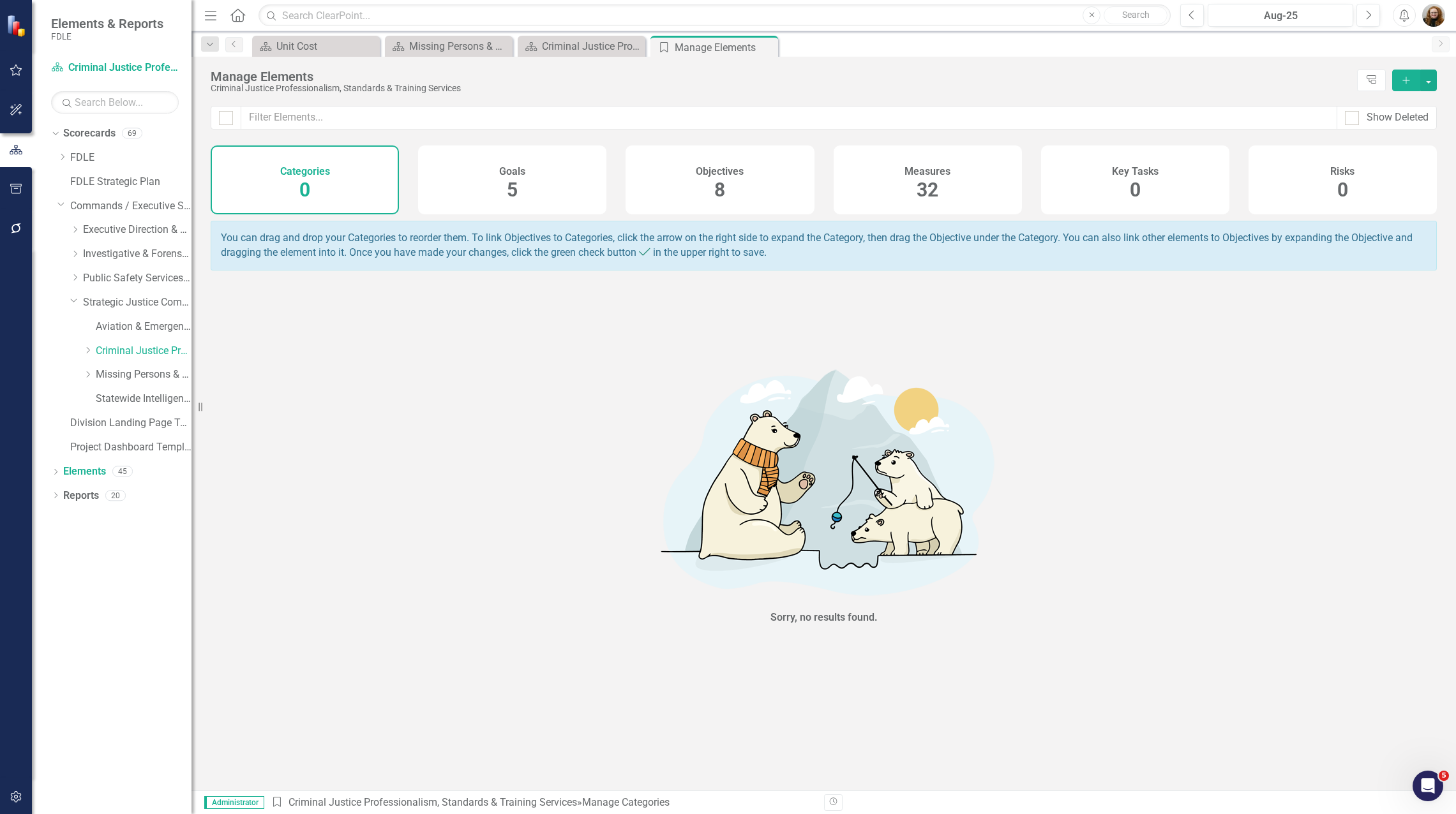
click at [935, 180] on span "32" at bounding box center [927, 190] width 21 height 22
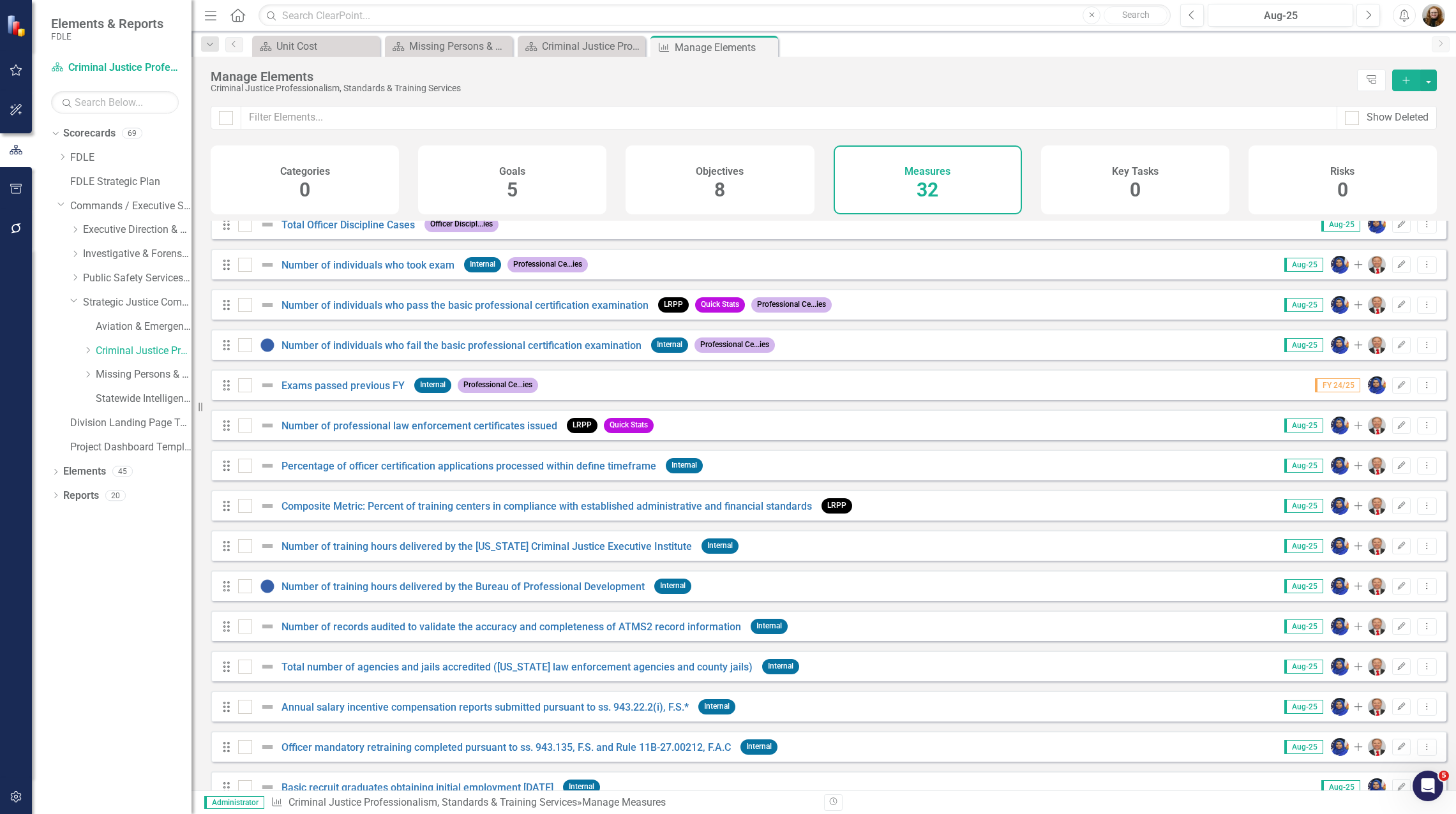
scroll to position [726, 0]
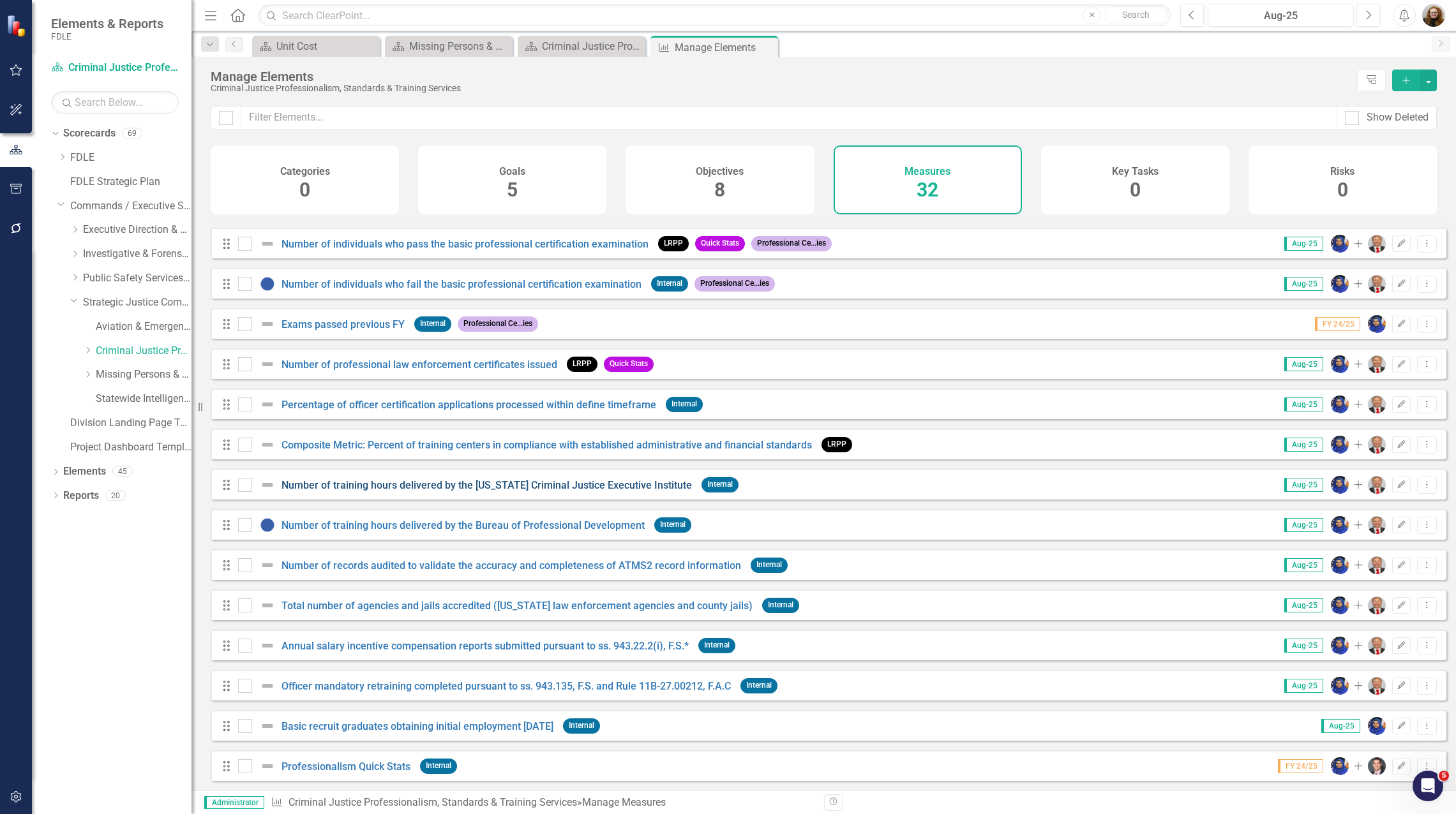
click at [425, 485] on link "Number of training hours delivered by the [US_STATE] Criminal Justice Executive…" at bounding box center [486, 485] width 410 height 12
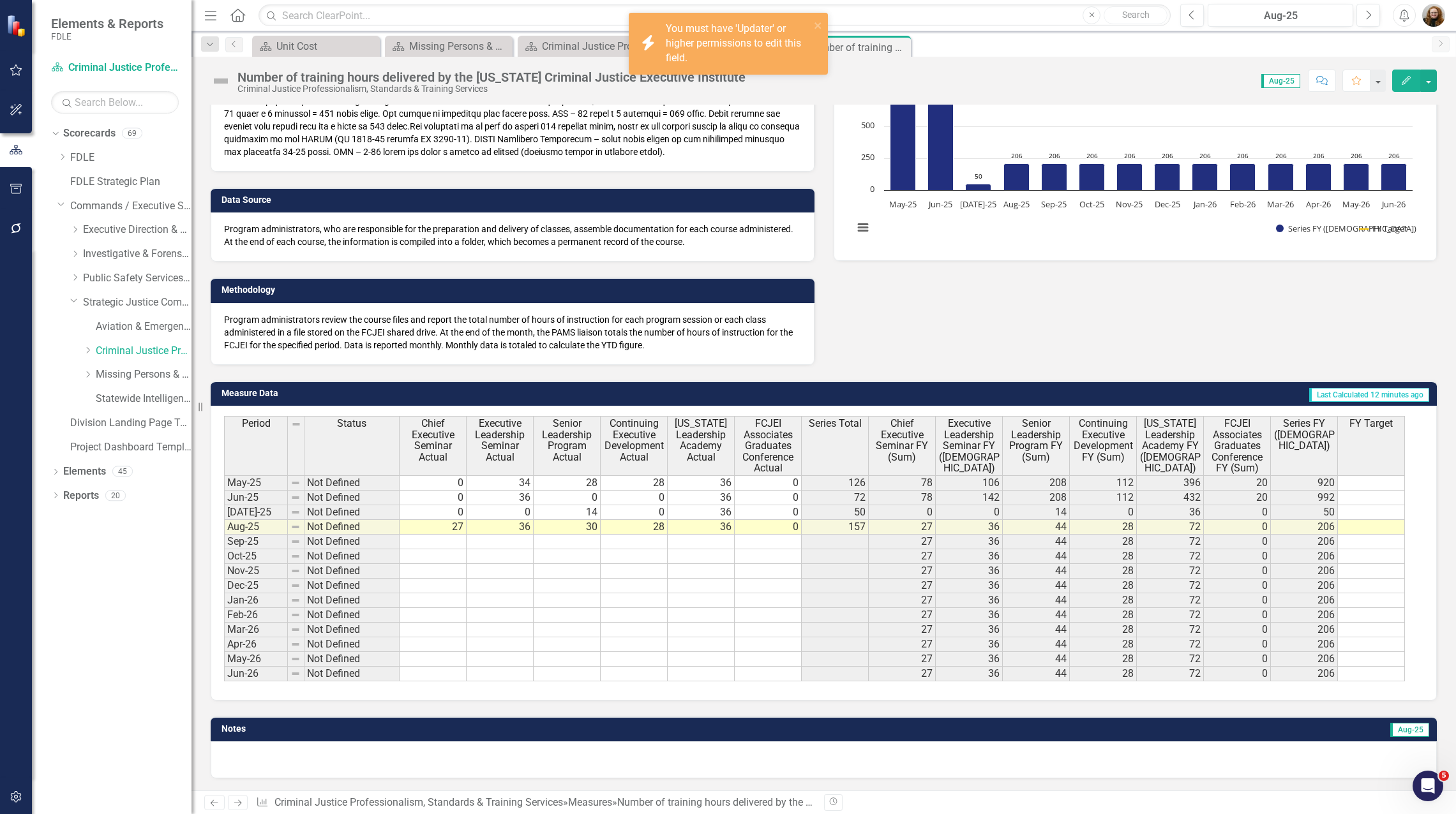
scroll to position [169, 0]
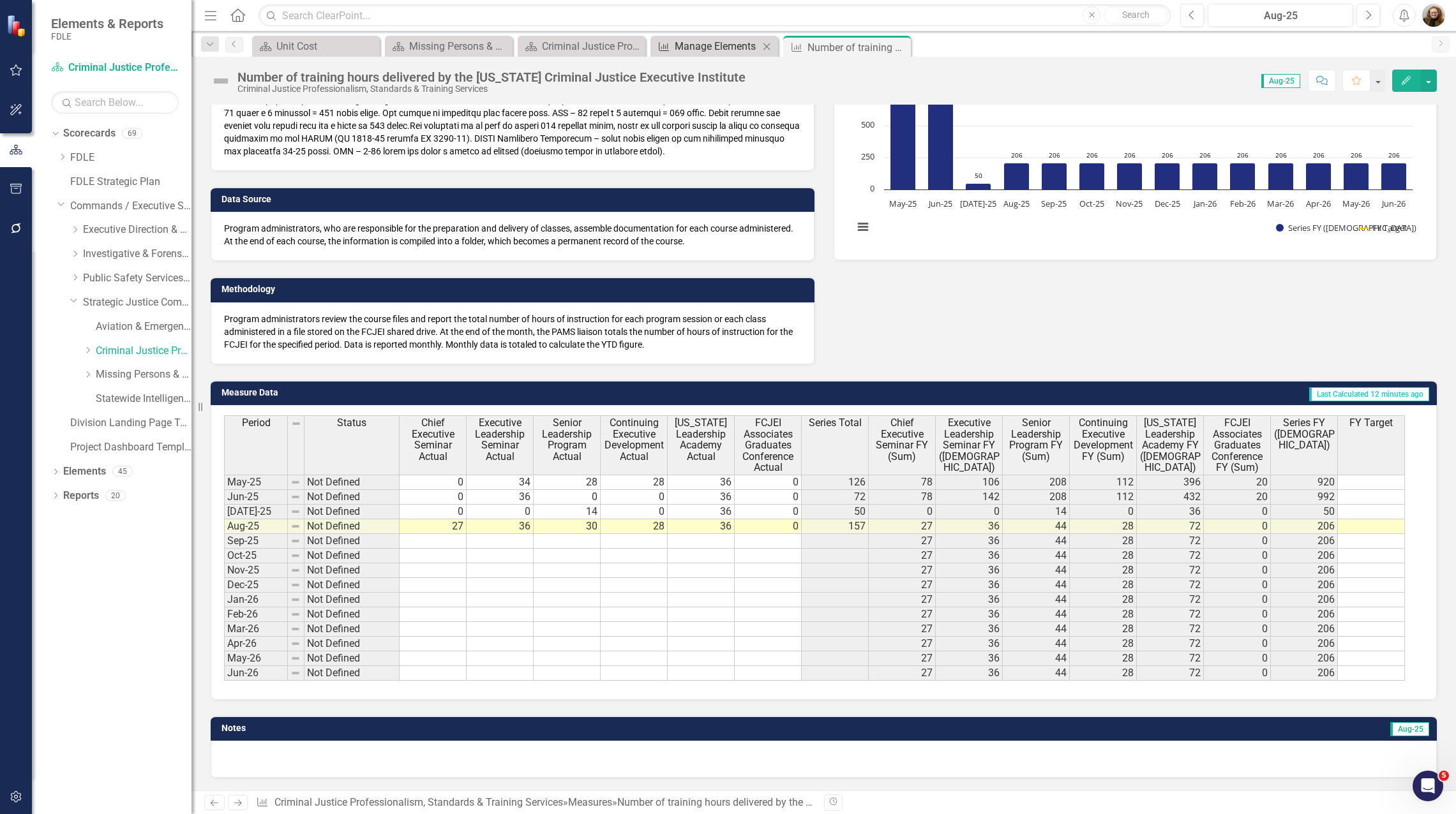
click at [725, 43] on div "Manage Elements" at bounding box center [716, 46] width 84 height 16
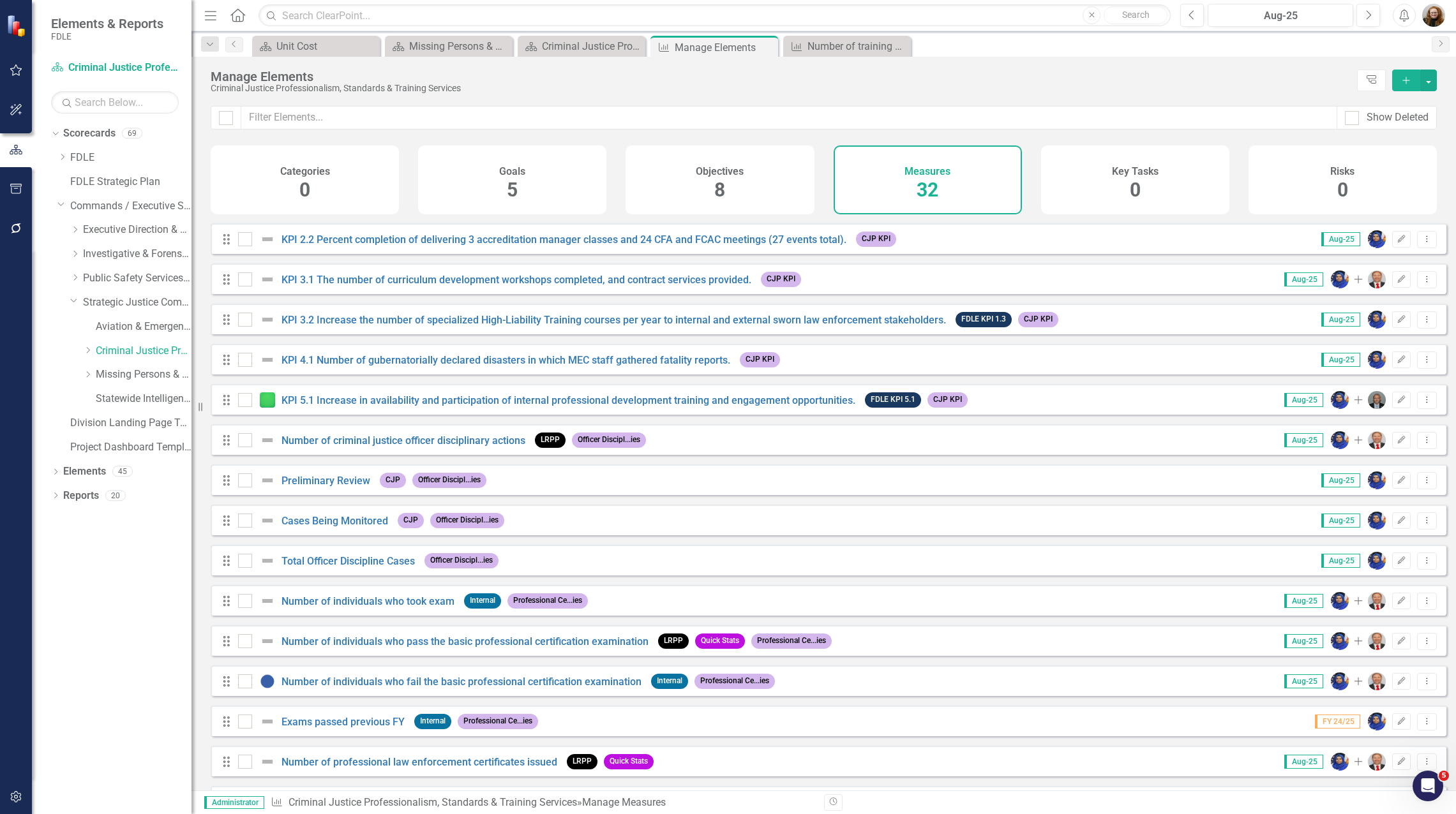
scroll to position [383, 0]
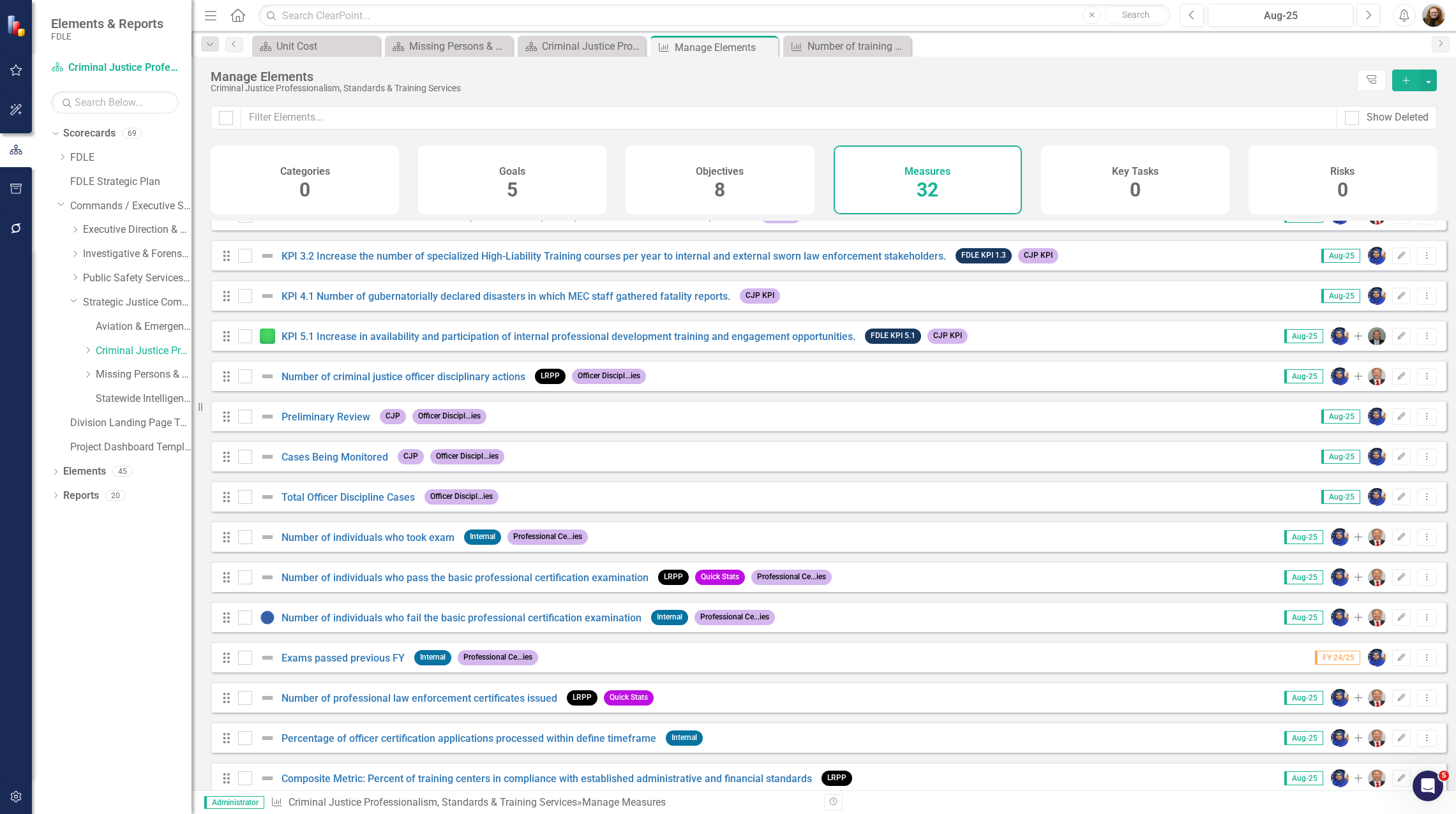
click at [410, 706] on div "Number of professional law enforcement certificates issued" at bounding box center [399, 698] width 322 height 15
click at [410, 704] on link "Number of professional law enforcement certificates issued" at bounding box center [419, 698] width 275 height 12
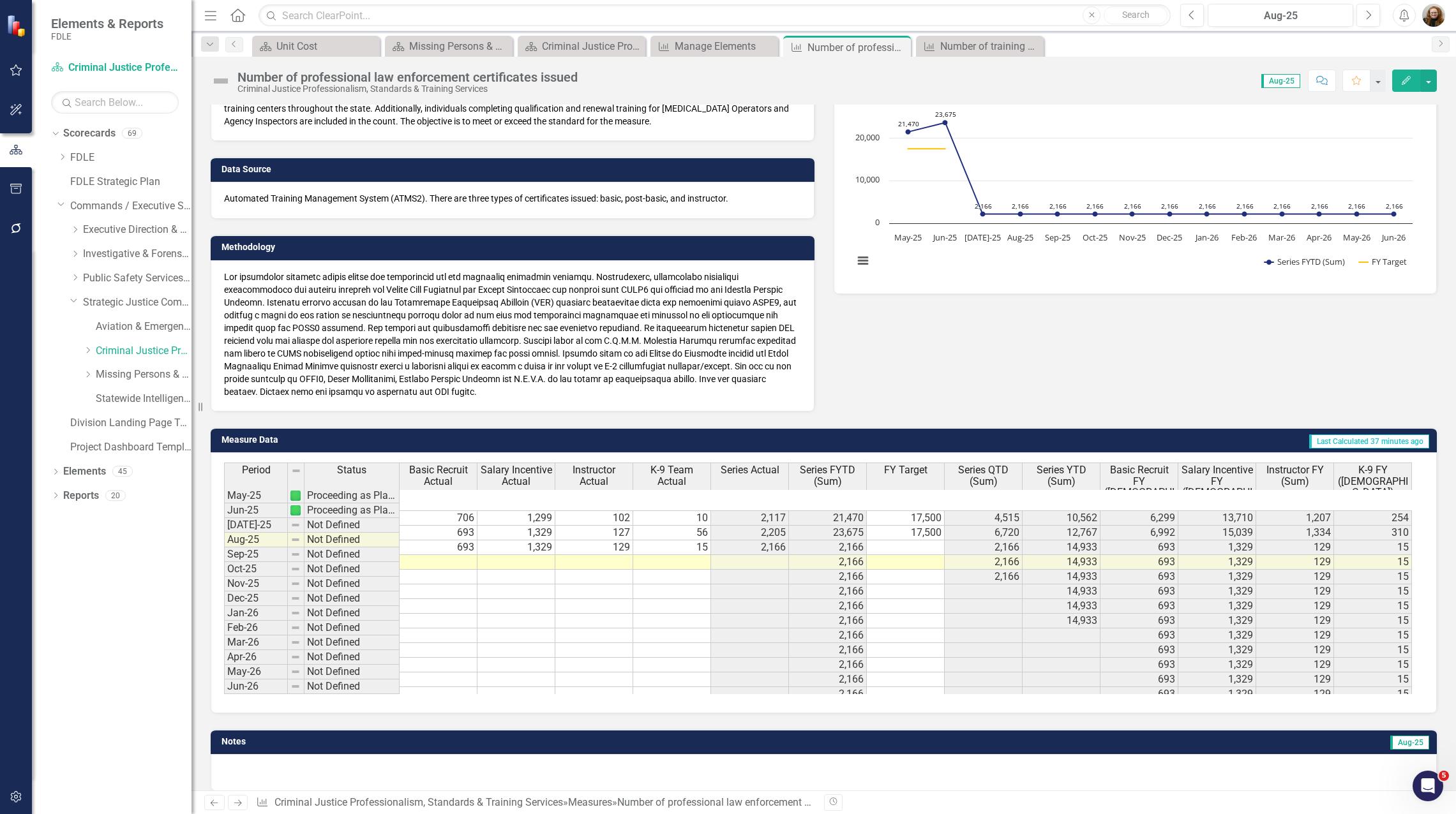
scroll to position [148, 0]
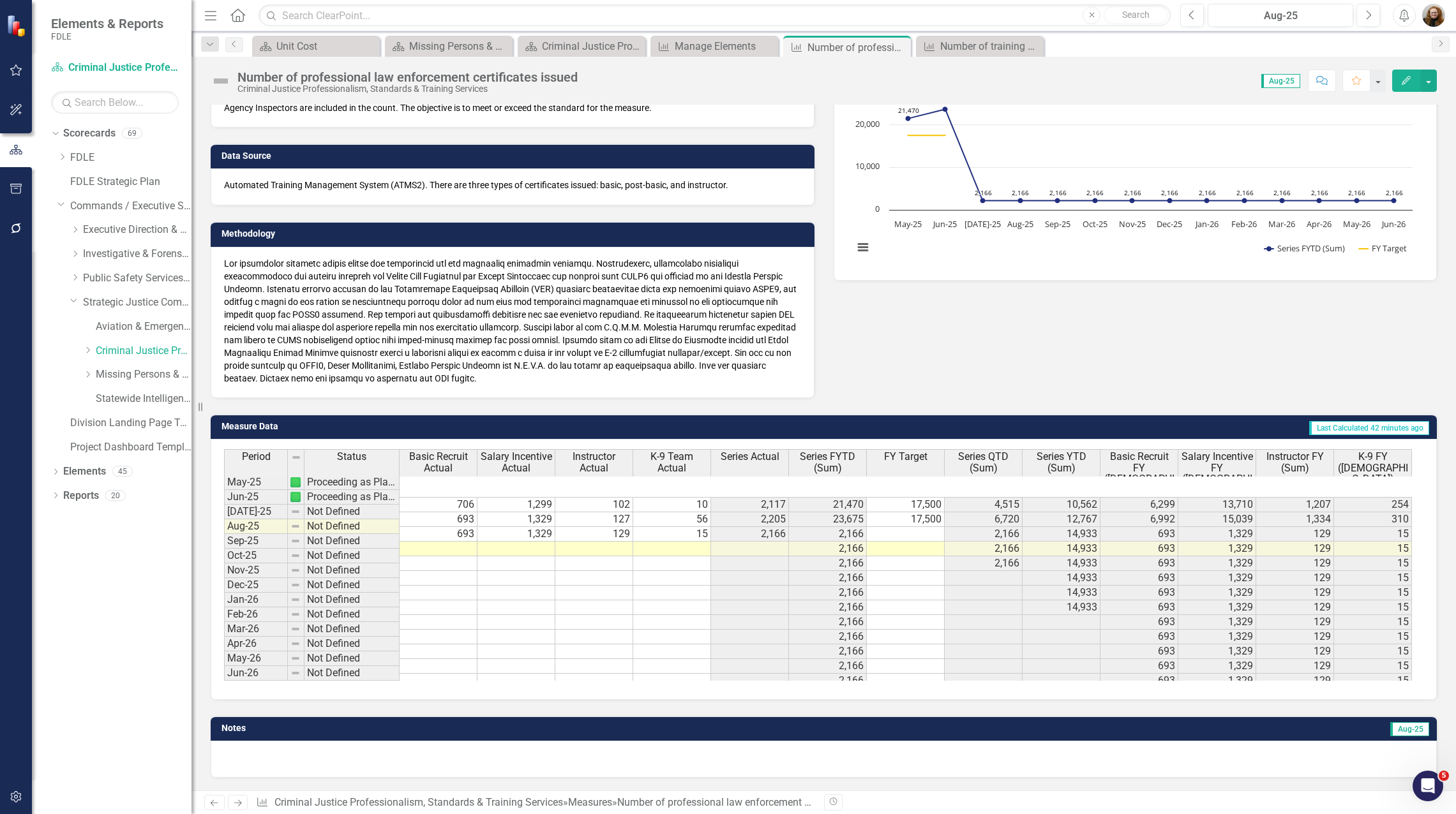
click at [632, 100] on div "Number of professional law enforcement certificates issued Criminal Justice Pro…" at bounding box center [823, 424] width 1264 height 734
click at [309, 48] on div "Unit Cost" at bounding box center [318, 46] width 84 height 16
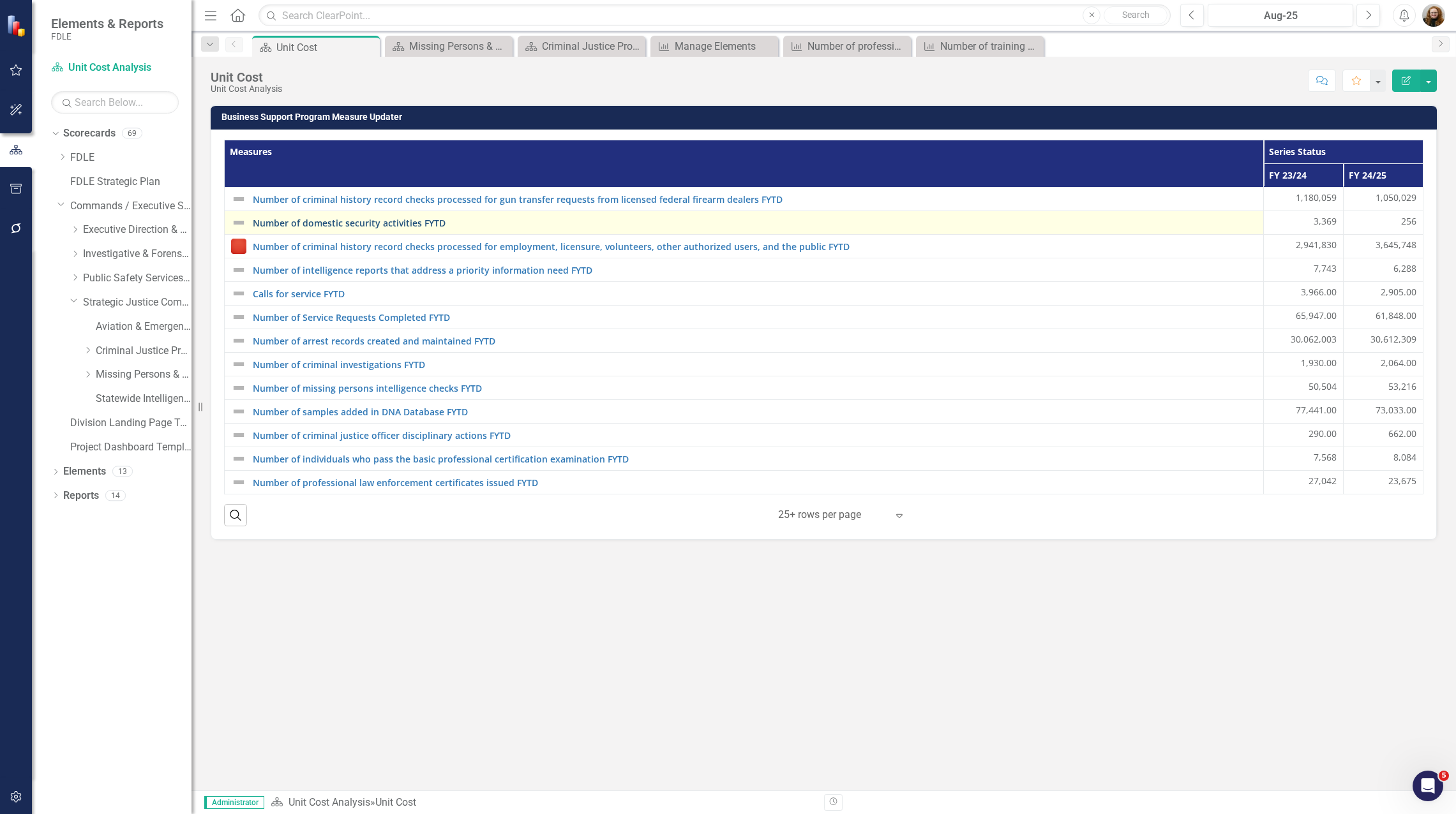
click at [380, 228] on link "Number of domestic security activities FYTD" at bounding box center [754, 222] width 1004 height 9
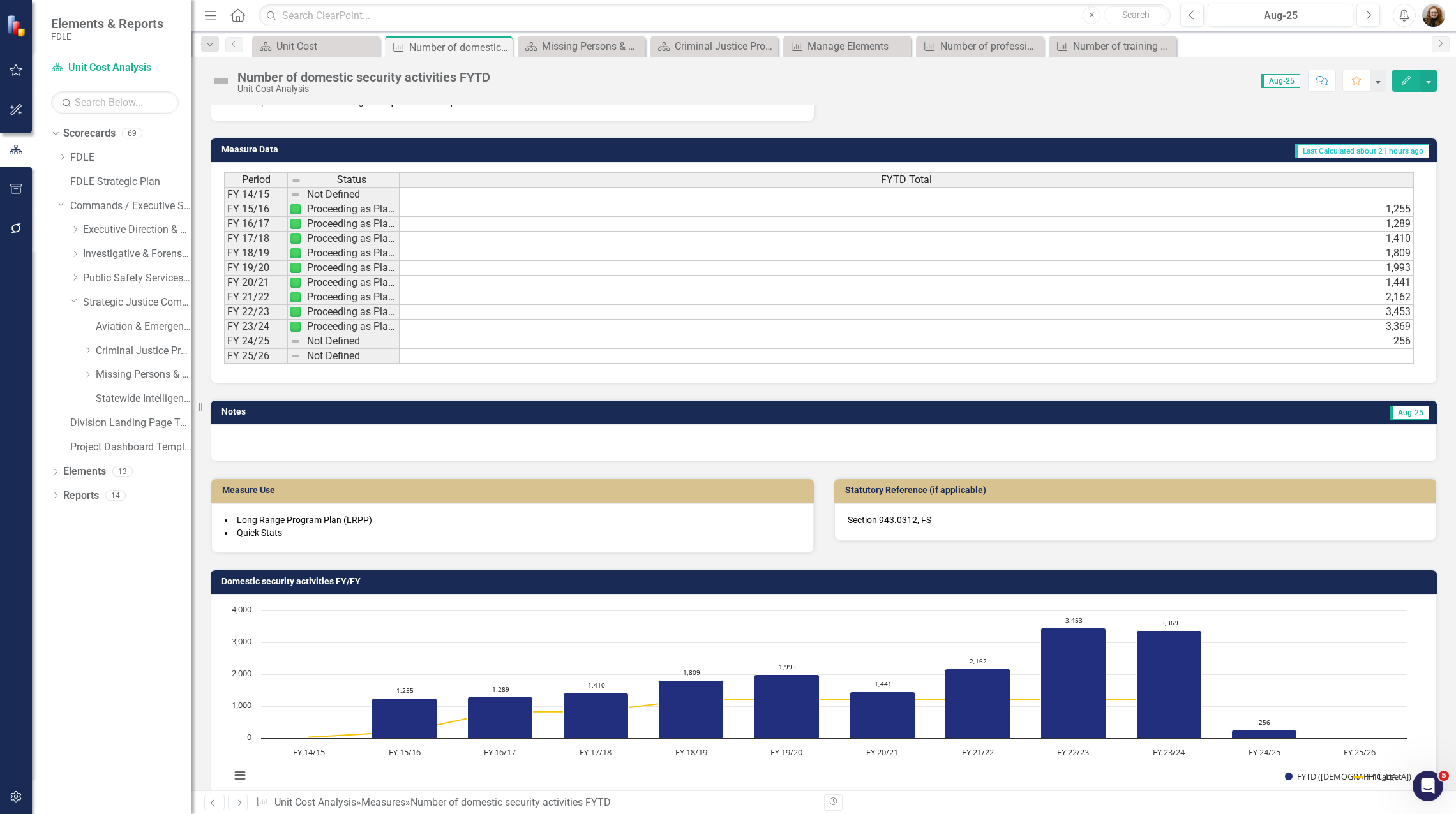
scroll to position [468, 0]
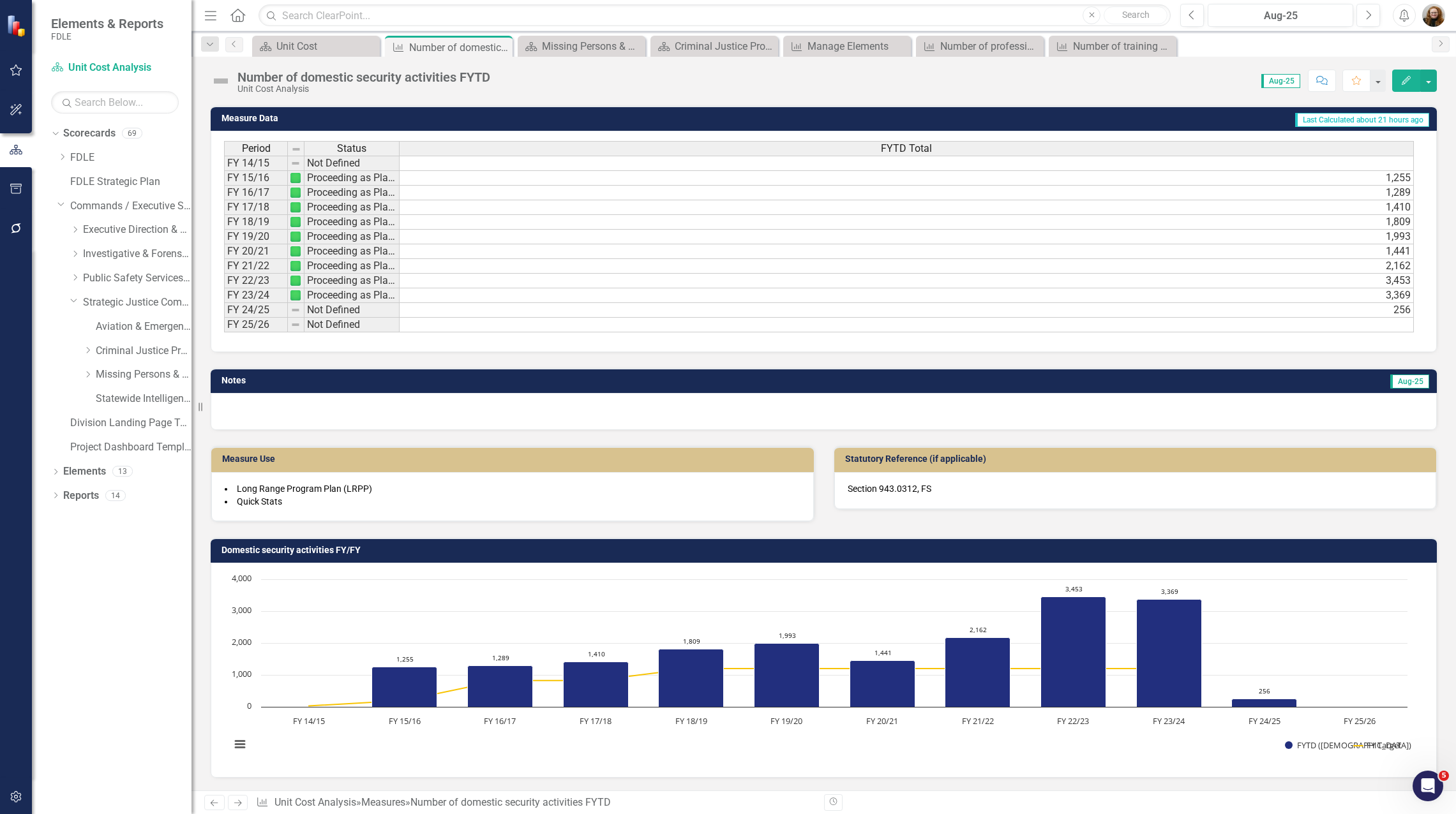
click at [976, 554] on h3 "Domestic security activities FY/FY" at bounding box center [826, 550] width 1209 height 9
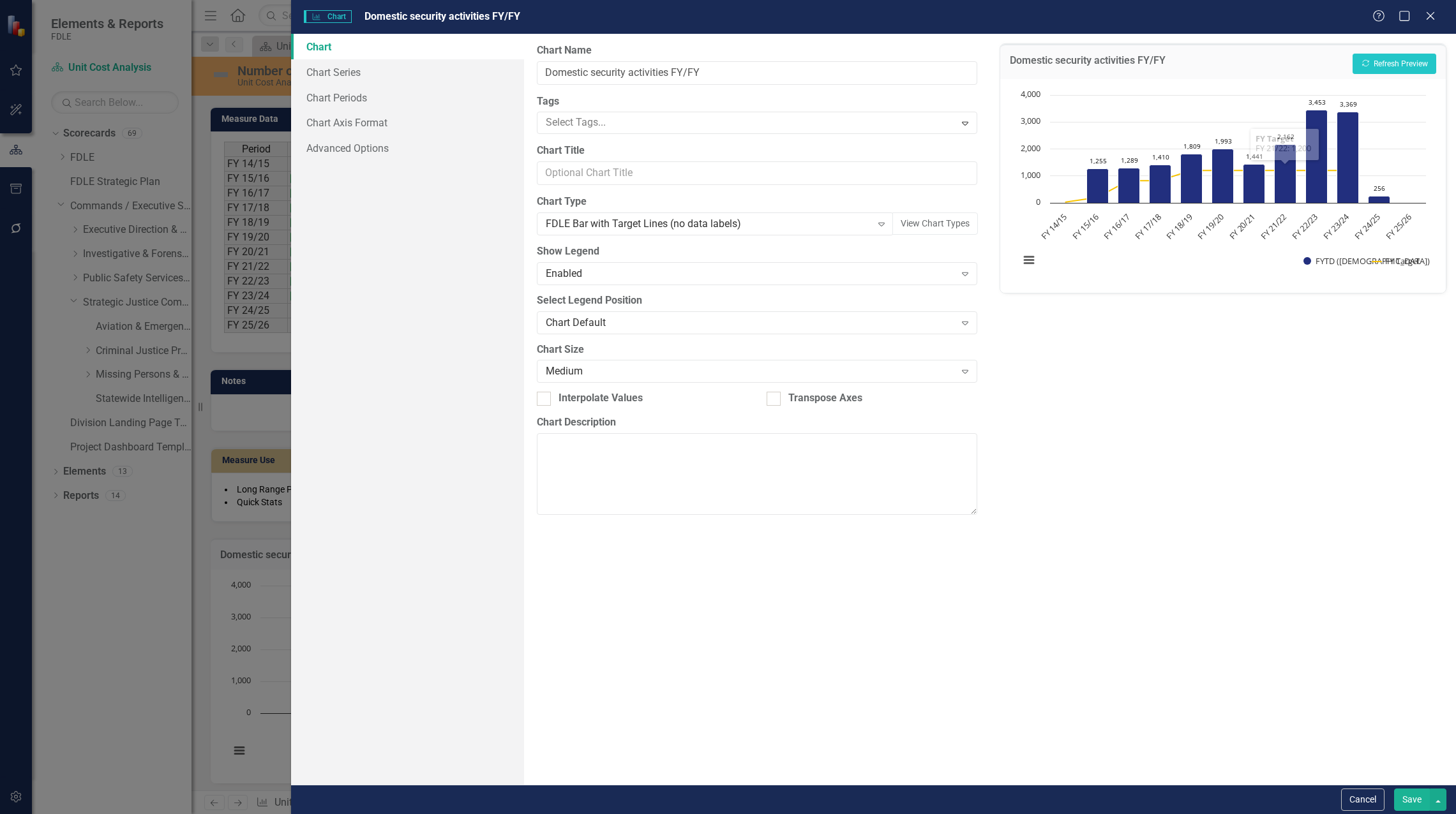
click at [1193, 63] on div "Domestic security activities FY/FY Recalculate Refresh Preview" at bounding box center [1222, 61] width 446 height 35
click at [1089, 65] on h3 "Domestic security activities FY/FY" at bounding box center [1087, 62] width 156 height 15
click at [321, 98] on link "Chart Periods" at bounding box center [407, 98] width 233 height 26
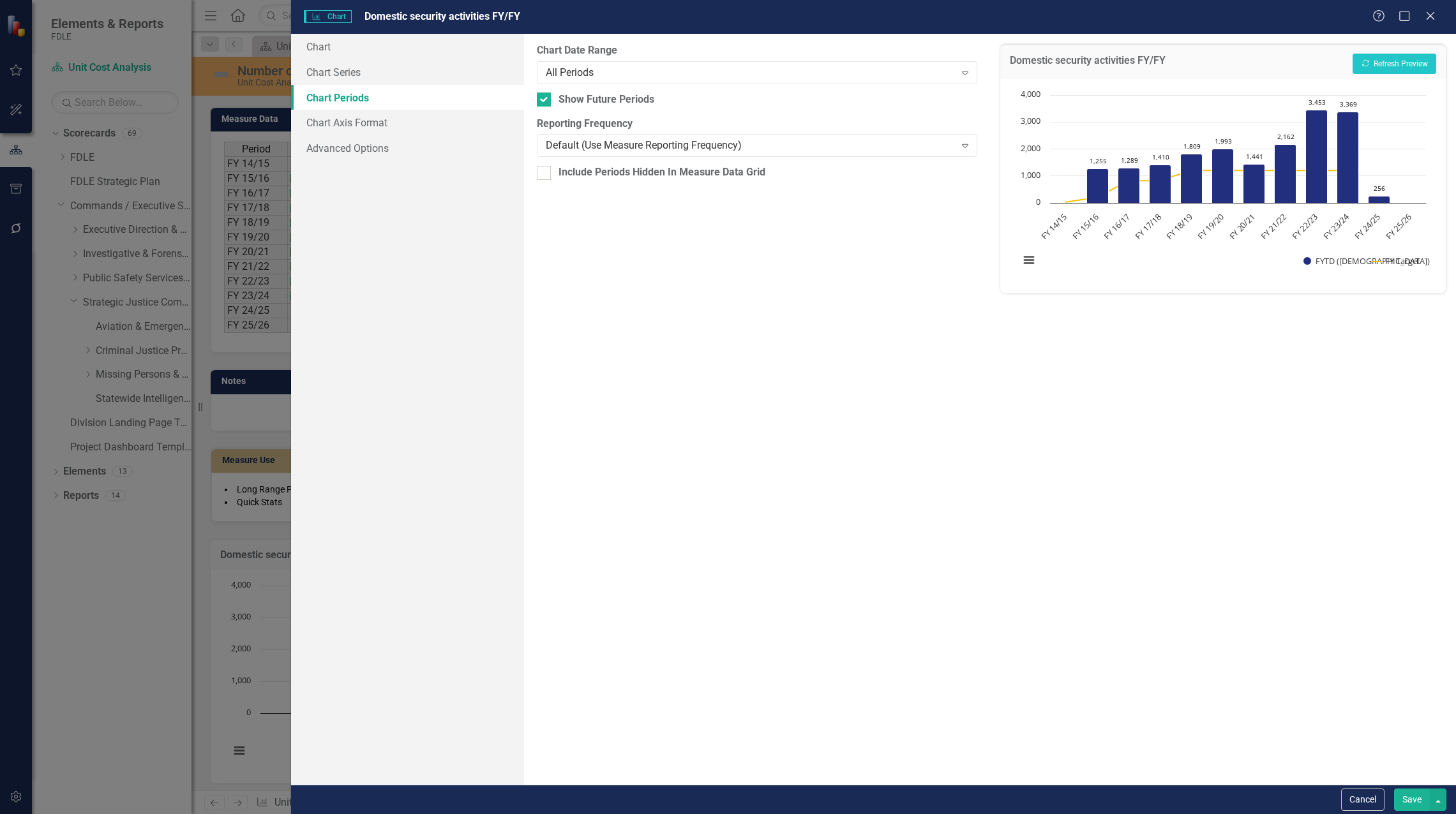
click at [539, 91] on div "From this tab, you define the periods you want included in the chart. For examp…" at bounding box center [757, 409] width 465 height 751
click at [540, 97] on input "Show Future Periods" at bounding box center [541, 97] width 9 height 9
checkbox input "false"
click at [1437, 21] on div "Help Maximize Close" at bounding box center [1407, 16] width 71 height 14
click at [1432, 19] on icon "Close" at bounding box center [1430, 15] width 16 height 12
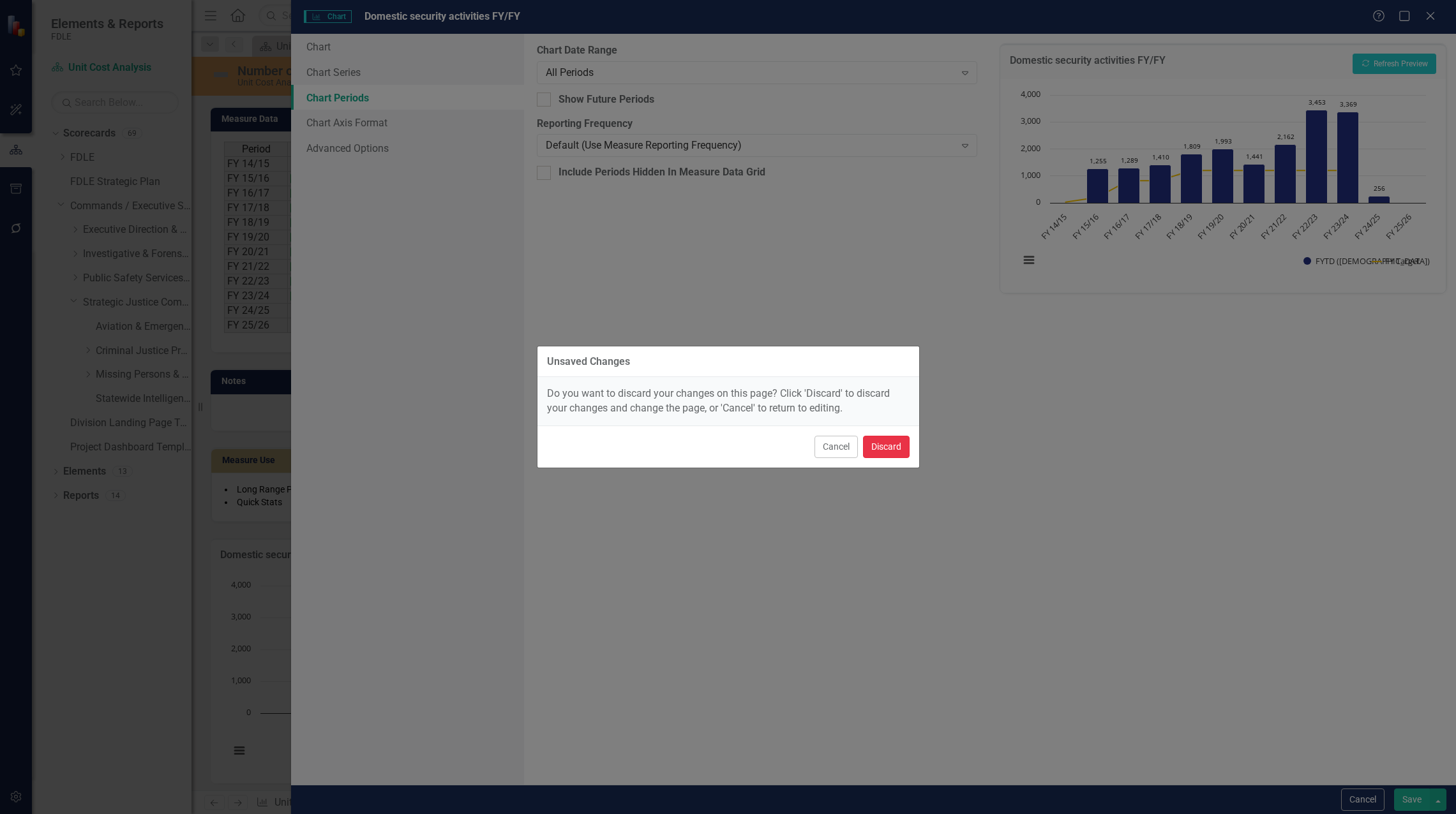
click at [872, 444] on button "Discard" at bounding box center [886, 447] width 47 height 22
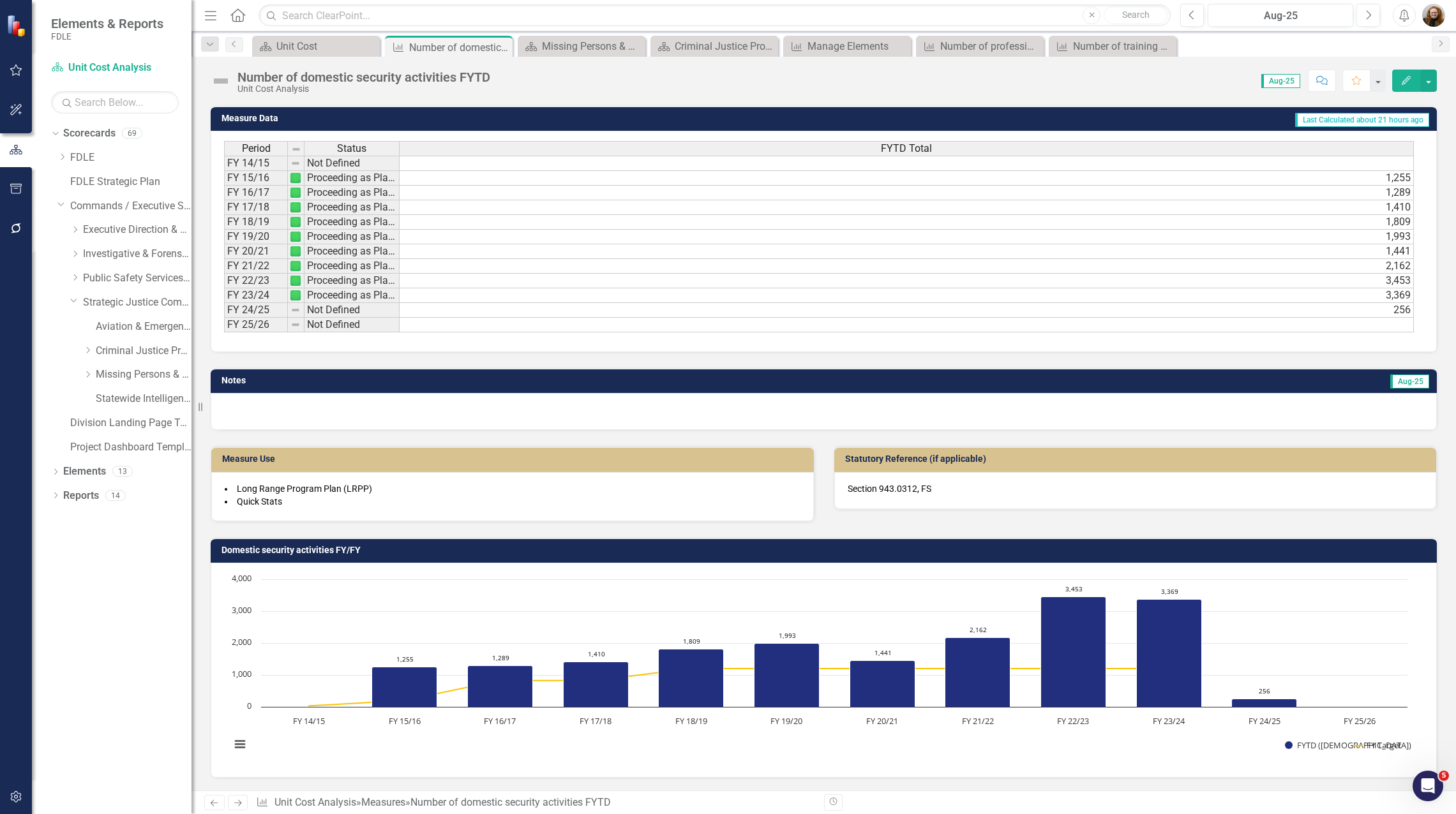
click at [1388, 164] on td at bounding box center [906, 164] width 1014 height 15
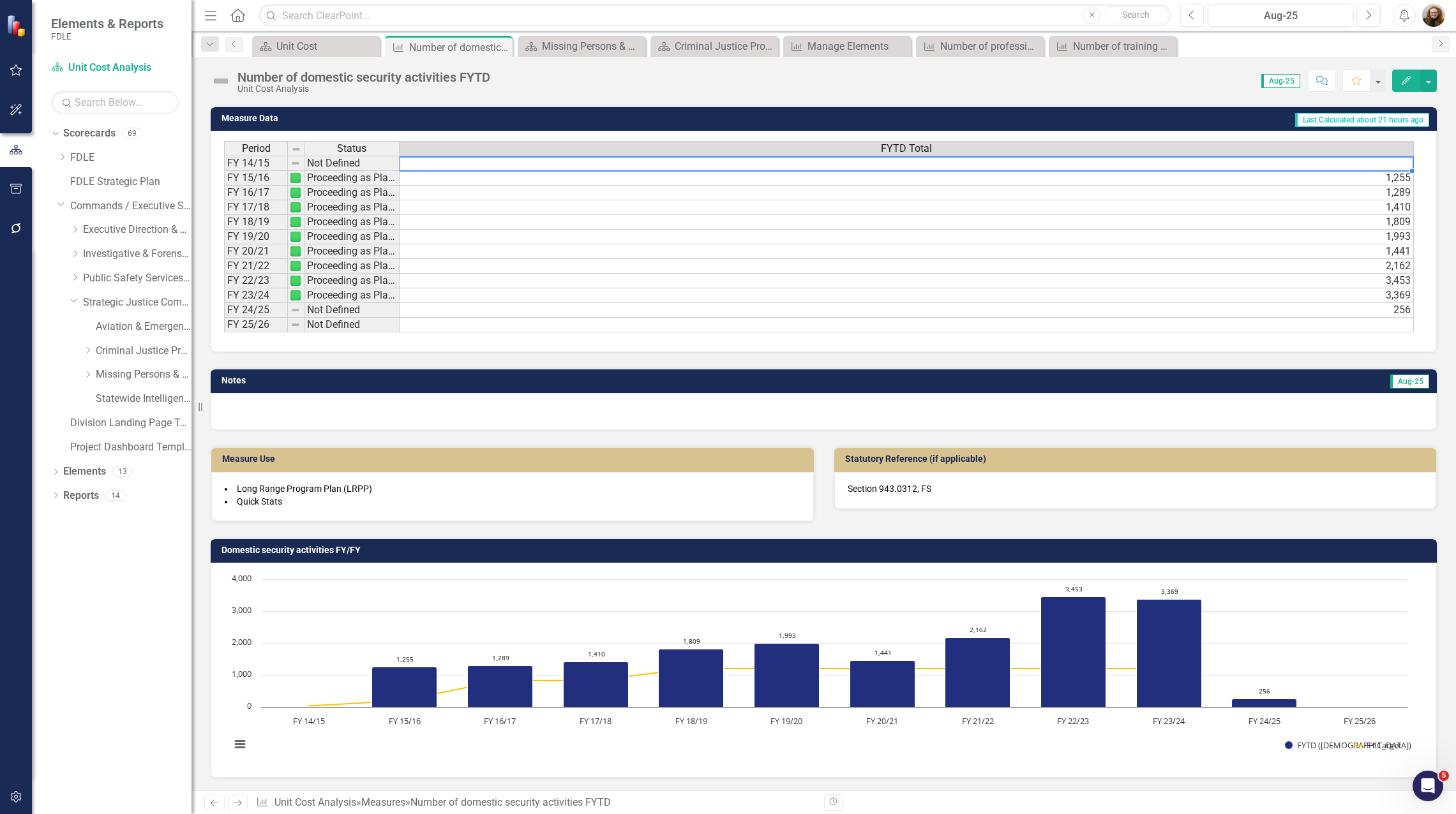
click at [1388, 165] on td at bounding box center [906, 164] width 1014 height 15
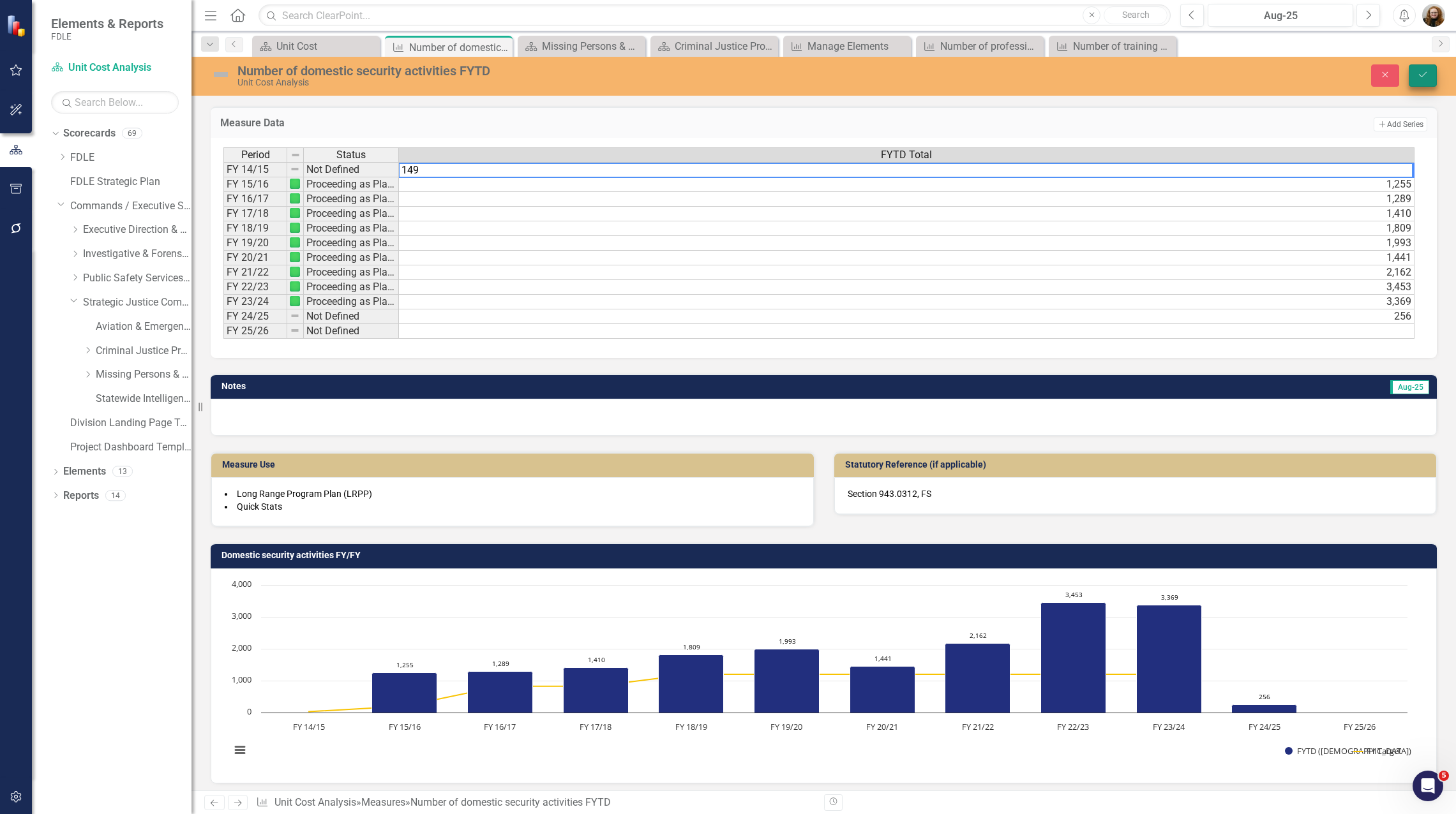
type textarea "149"
click at [1412, 67] on button "Save" at bounding box center [1422, 76] width 28 height 22
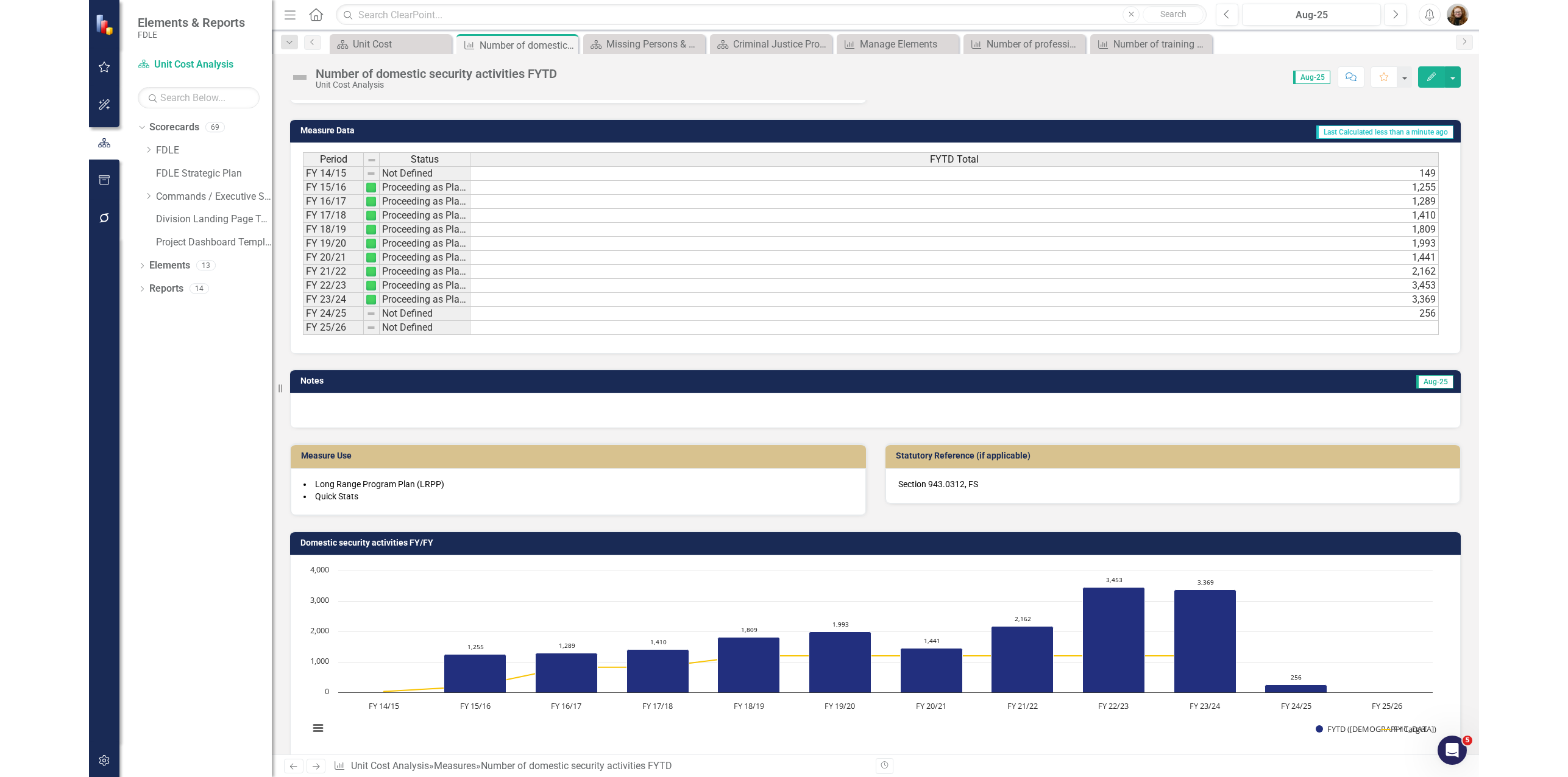
scroll to position [447, 0]
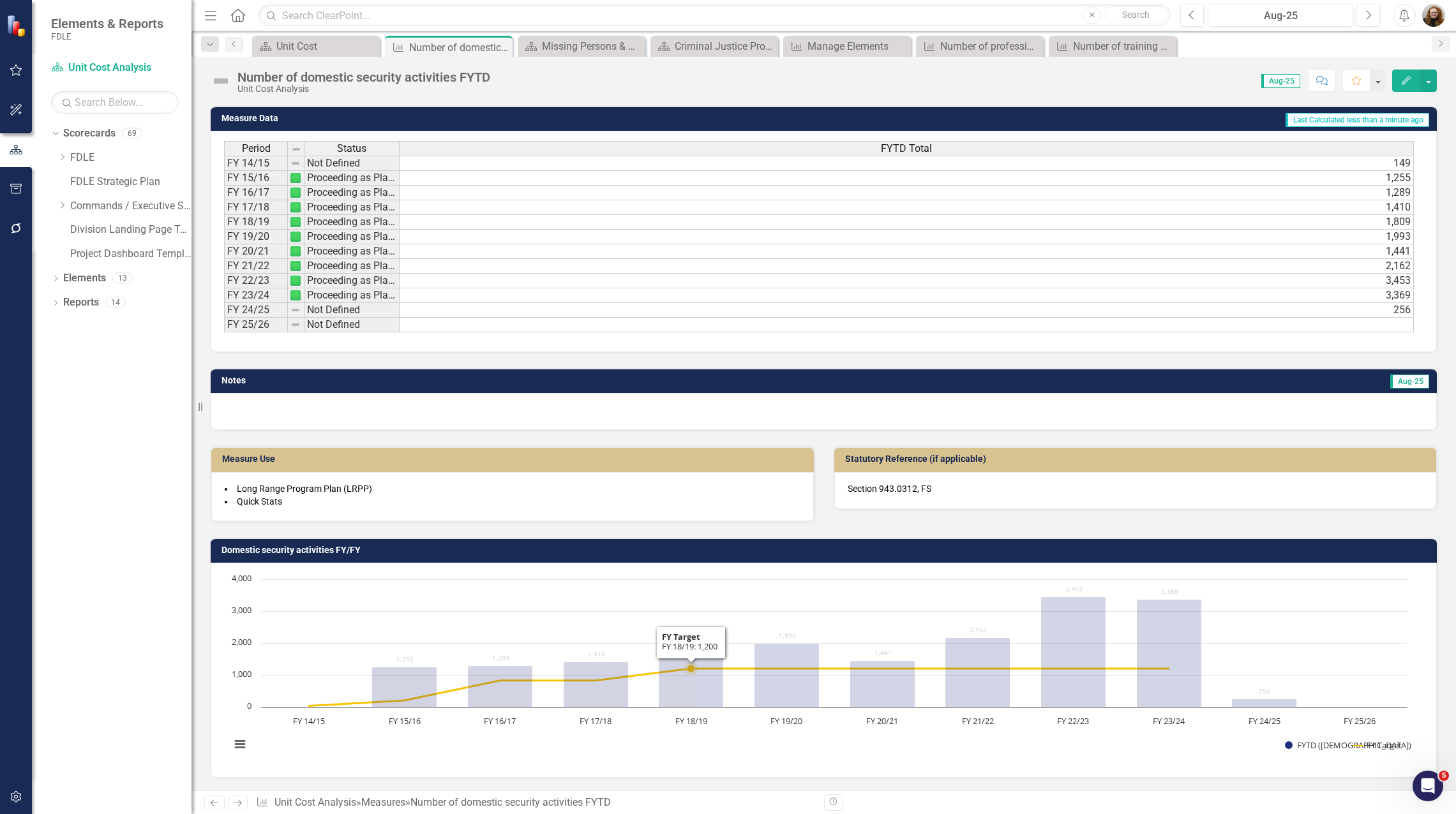
click at [732, 587] on rect "Interactive chart" at bounding box center [818, 668] width 1189 height 192
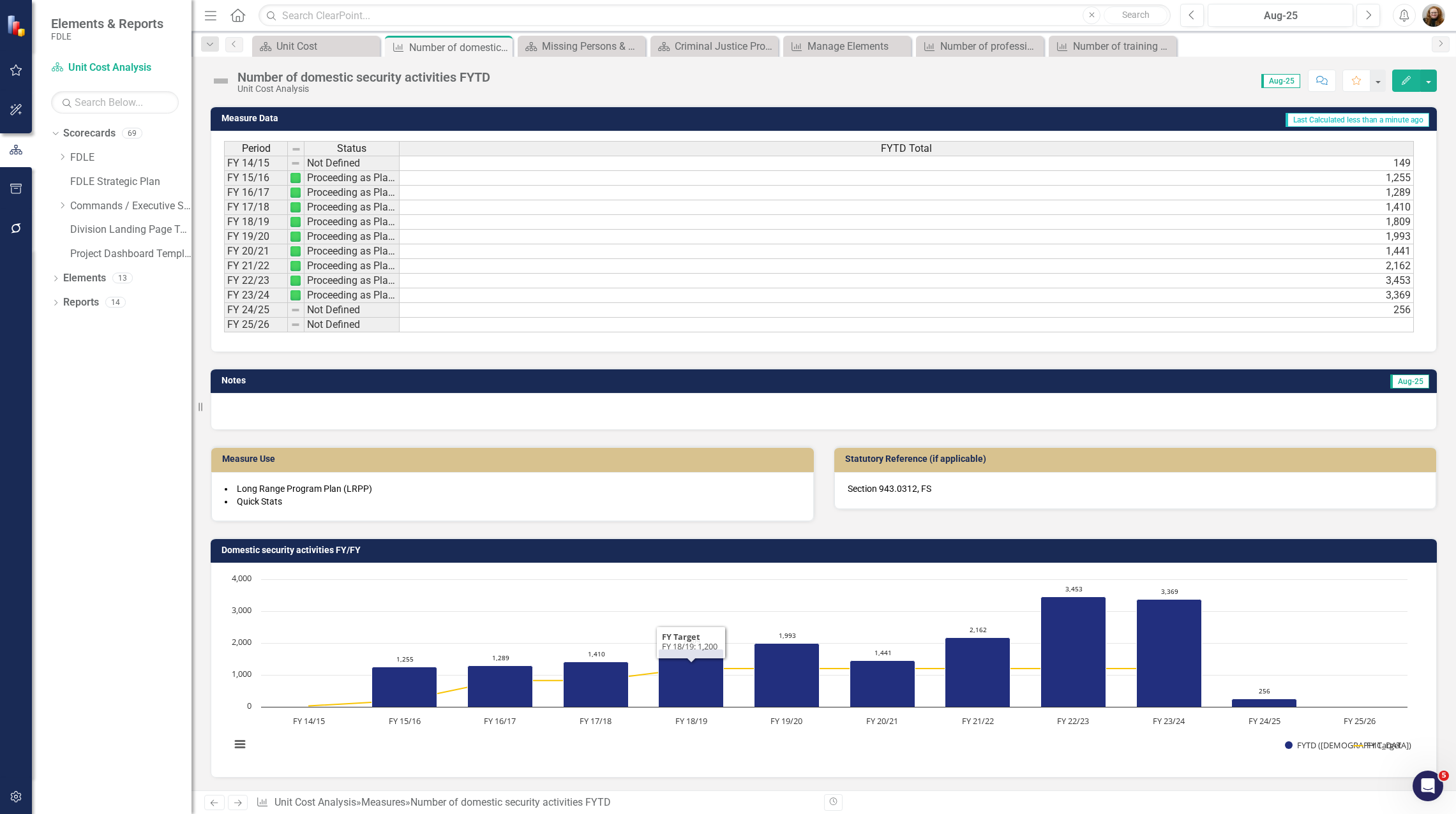
click at [688, 551] on h3 "Domestic security activities FY/FY" at bounding box center [826, 550] width 1209 height 9
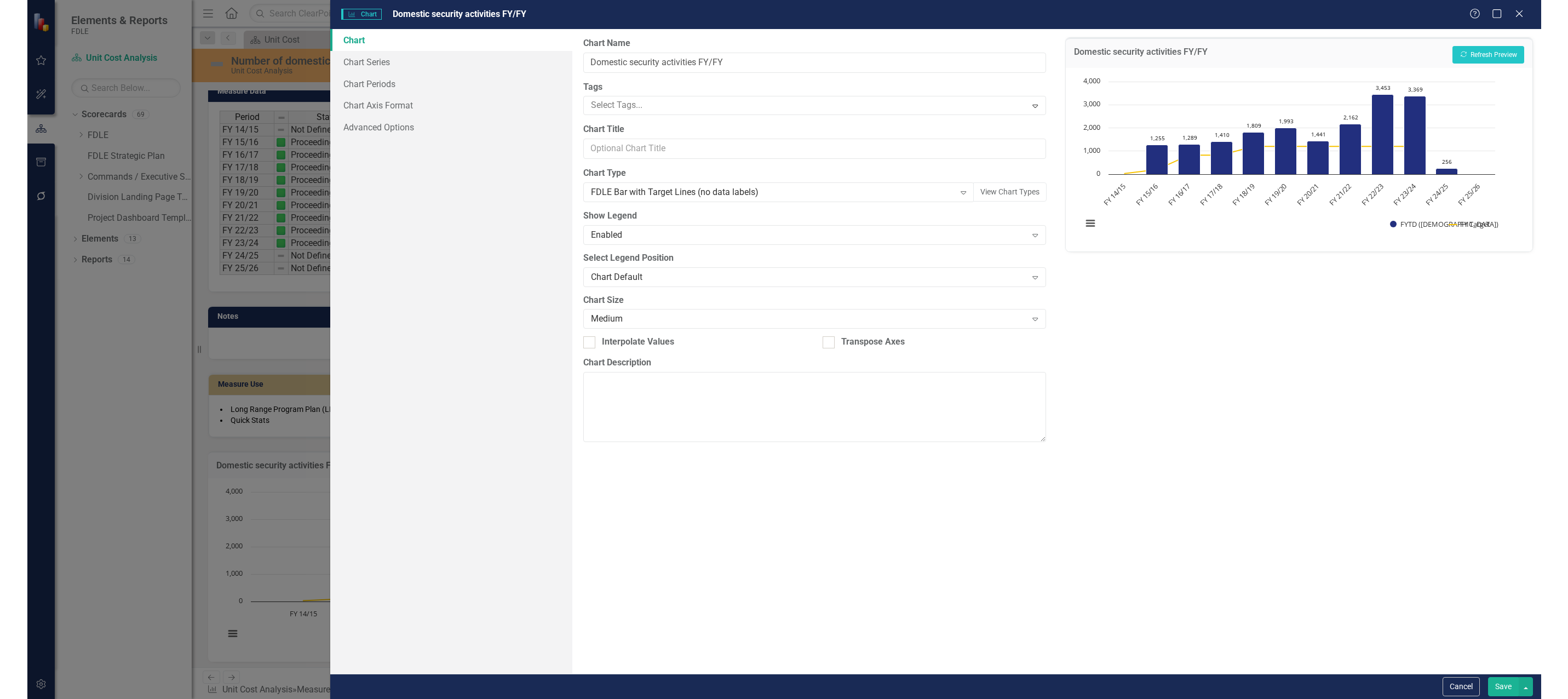
scroll to position [370, 0]
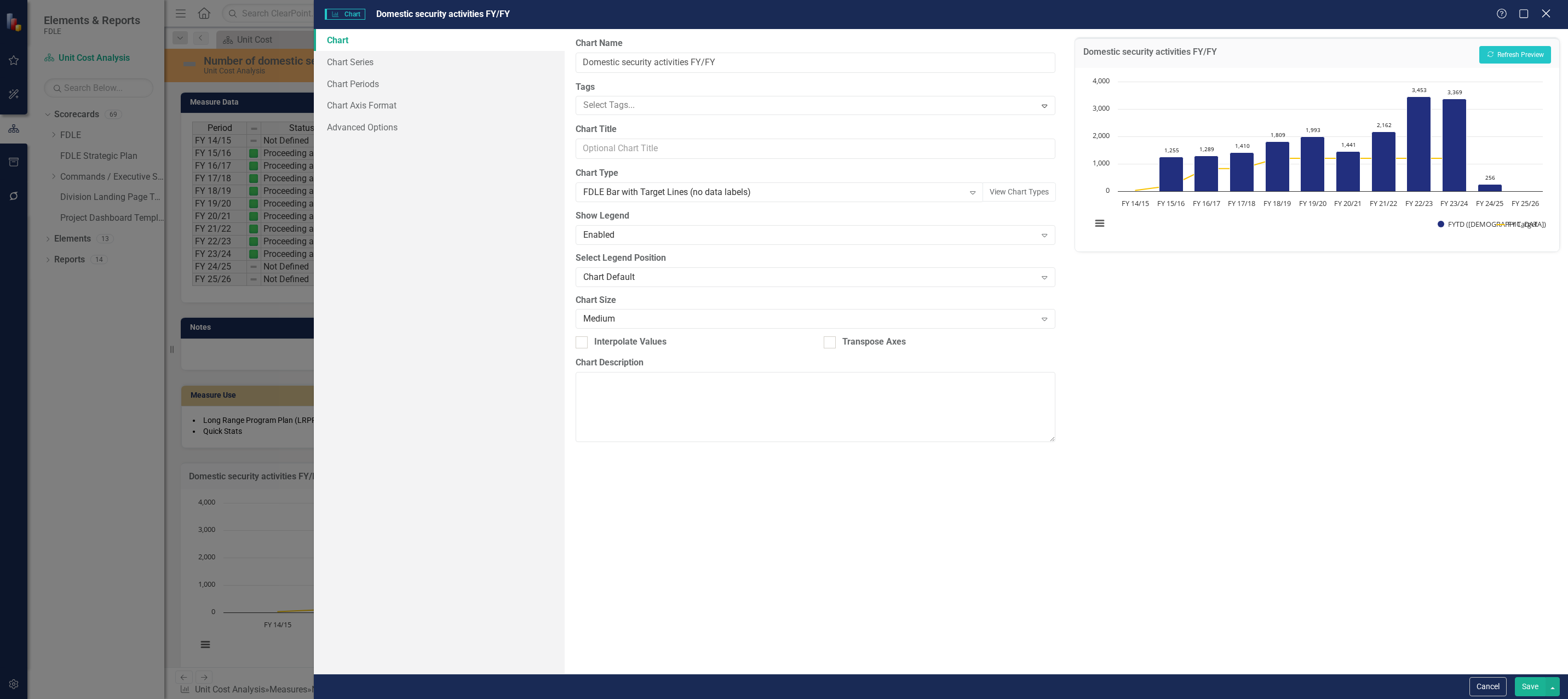
click at [1249, 8] on icon "Close" at bounding box center [1546, 13] width 14 height 10
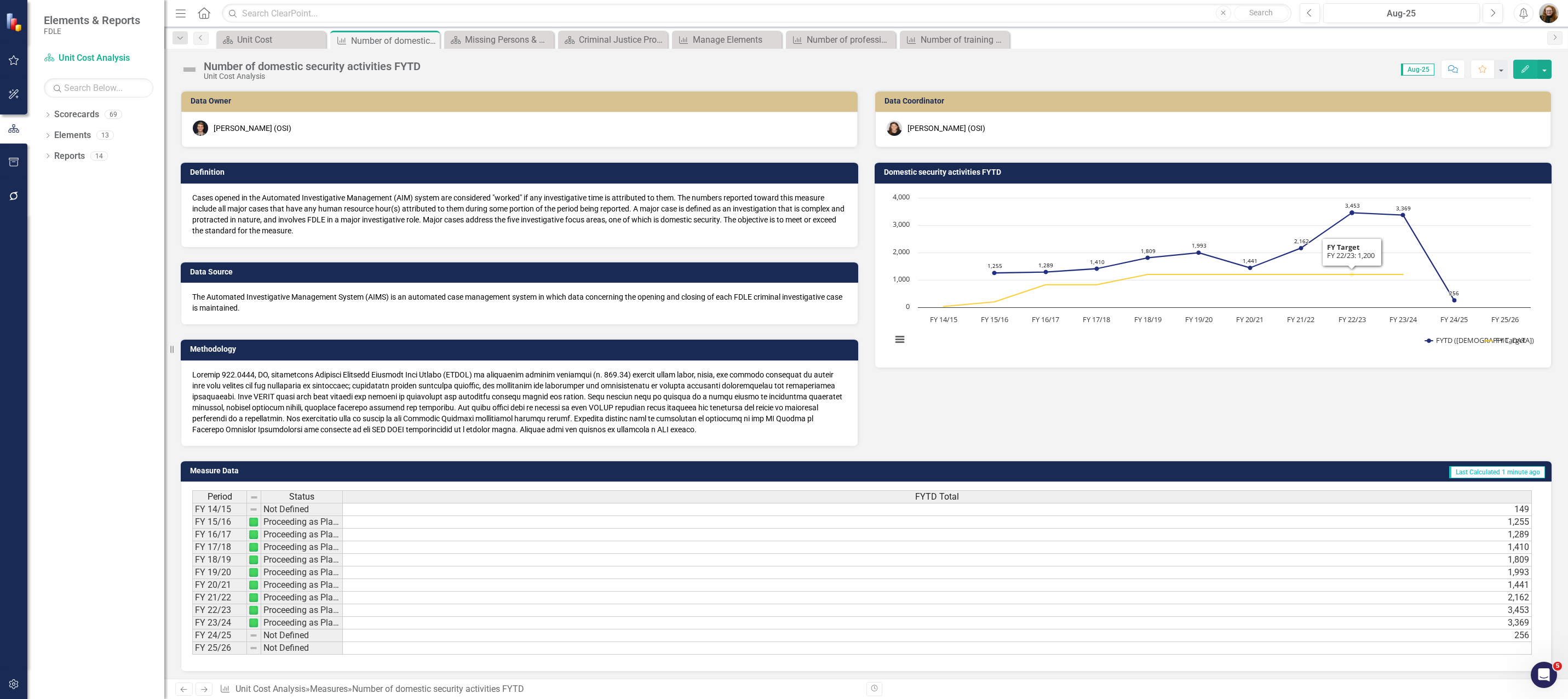
scroll to position [370, 0]
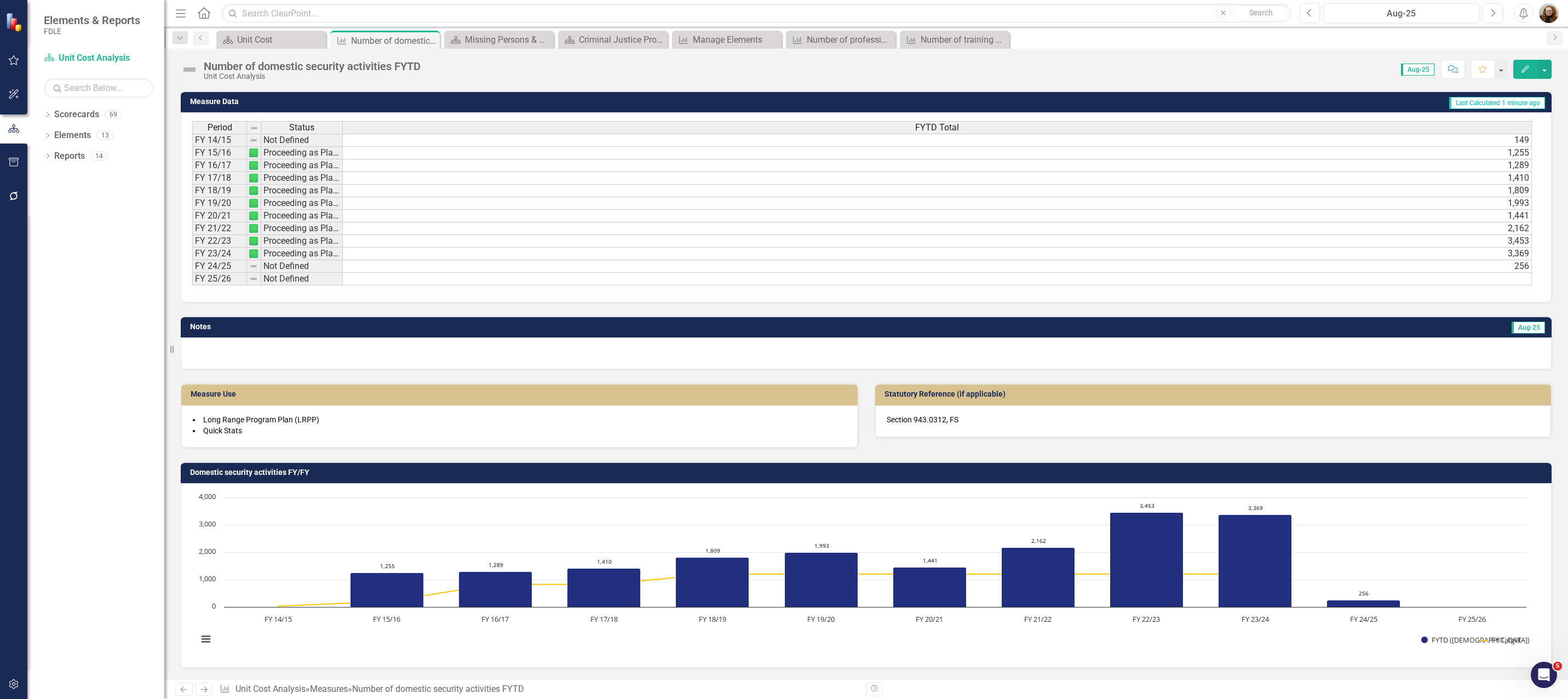
click at [578, 476] on h3 "Domestic security activities FY/FY" at bounding box center [868, 472] width 1356 height 8
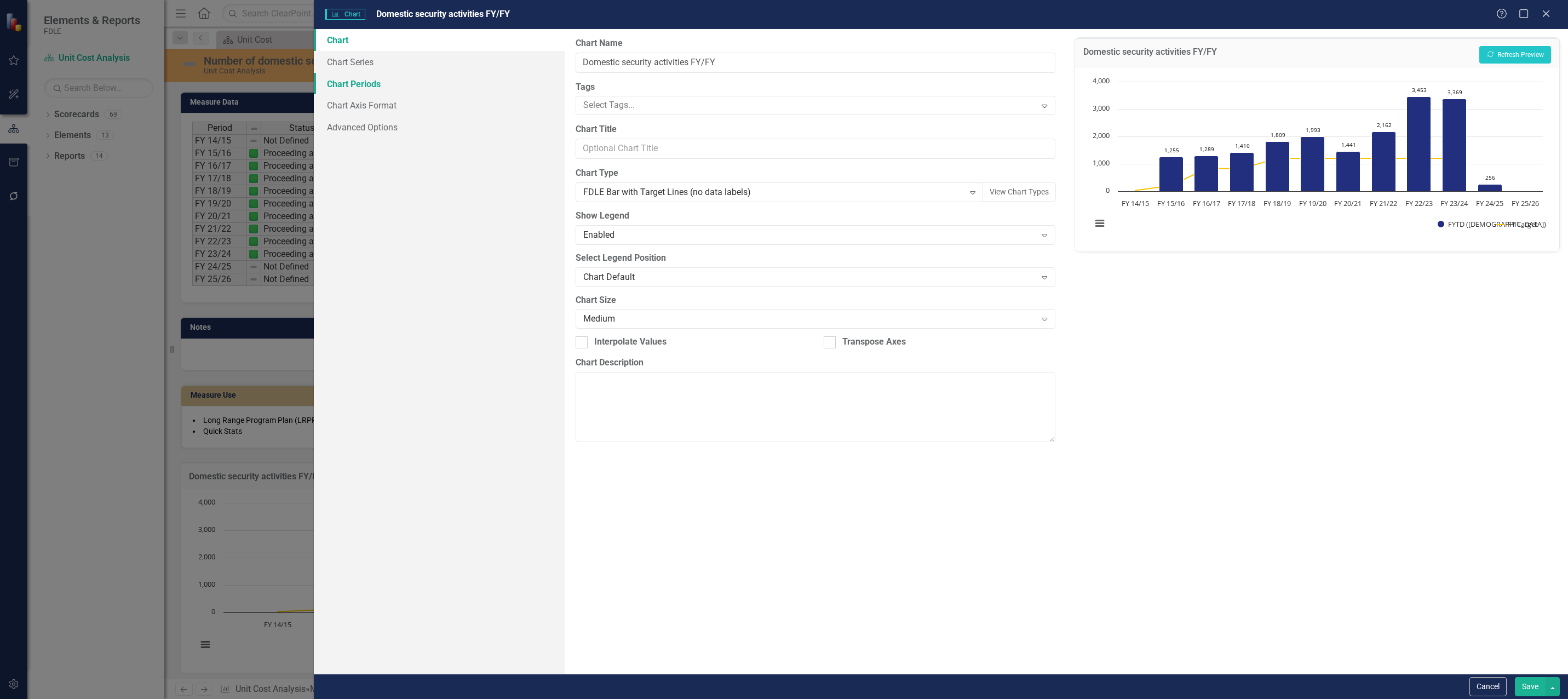
click at [353, 89] on link "Chart Periods" at bounding box center [439, 84] width 251 height 22
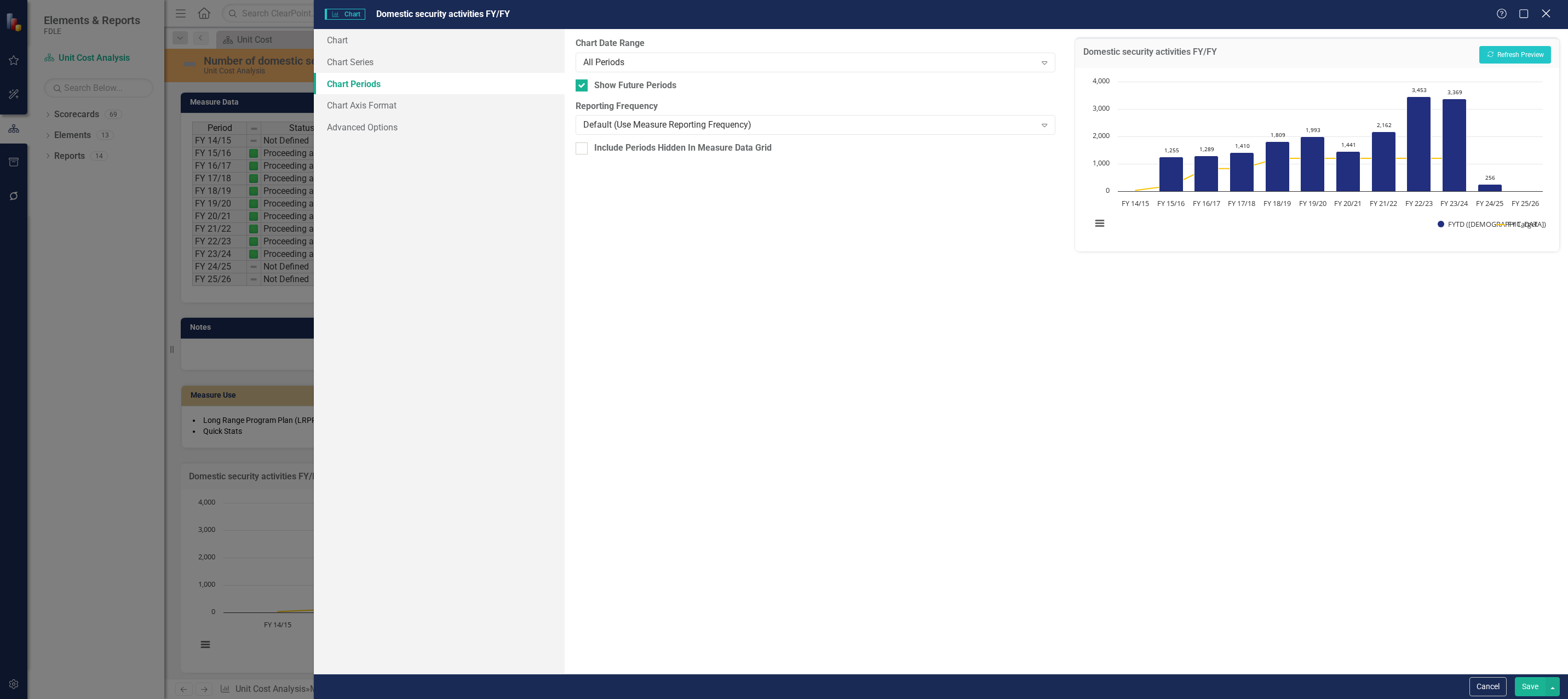
click at [1542, 15] on icon "Close" at bounding box center [1546, 13] width 14 height 10
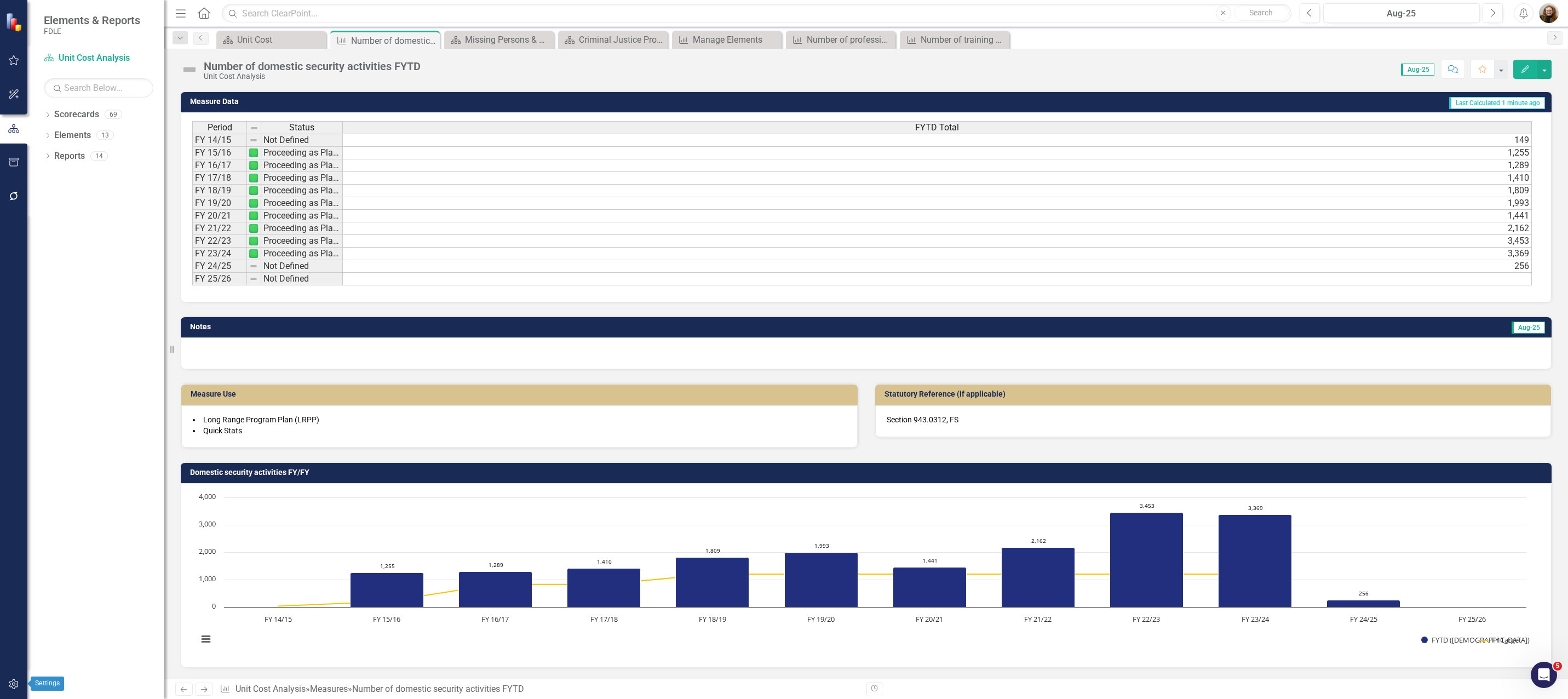
click at [12, 691] on button "button" at bounding box center [14, 684] width 25 height 23
click at [100, 163] on link "Reporting Frequencies" at bounding box center [99, 165] width 110 height 12
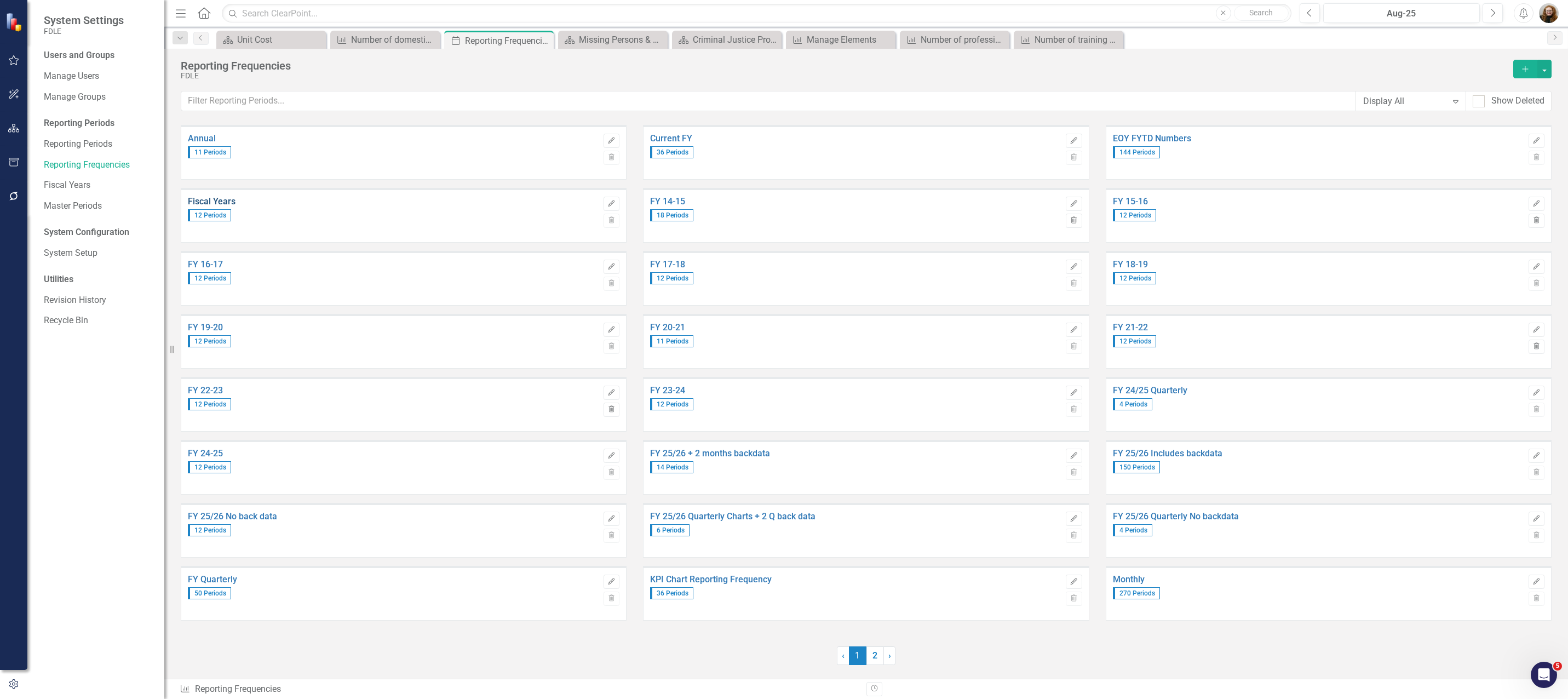
click at [223, 203] on link "Fiscal Years" at bounding box center [393, 201] width 410 height 10
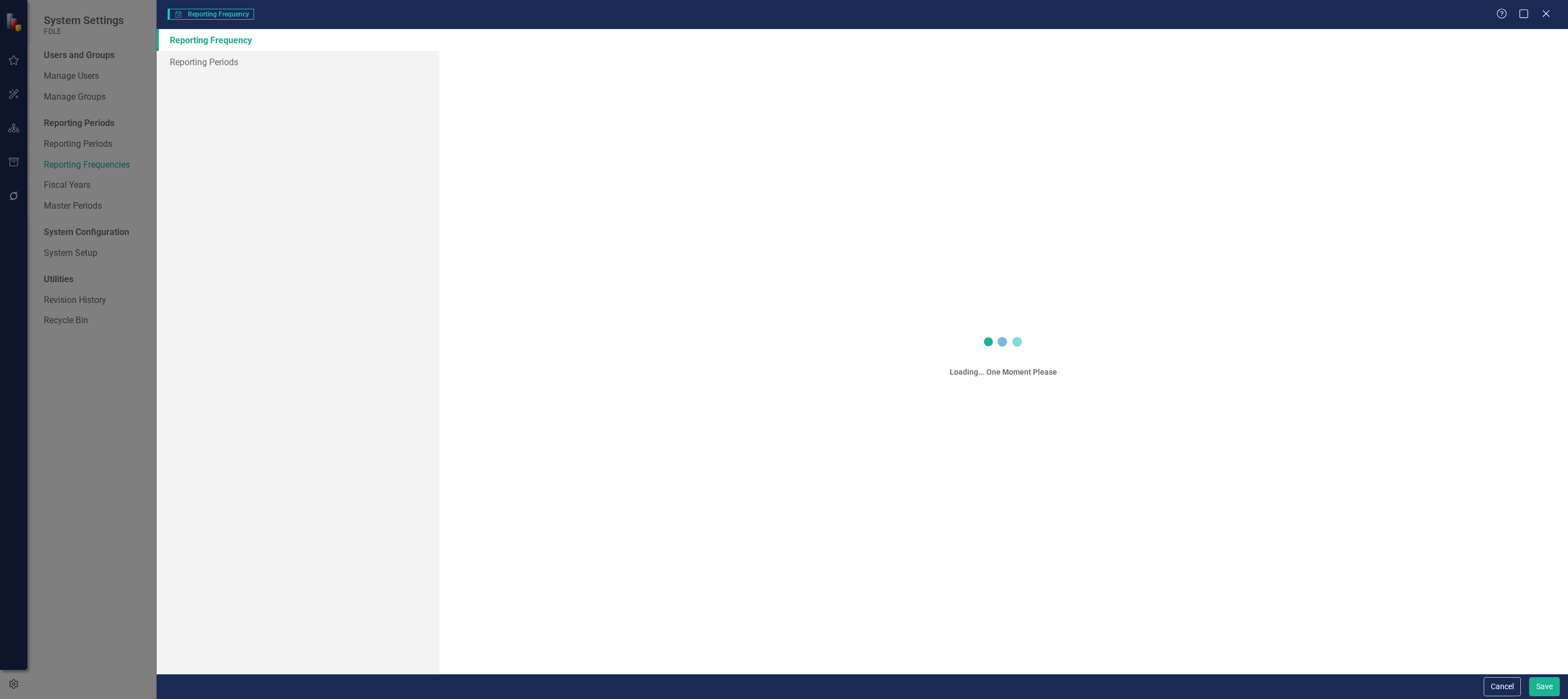
click at [223, 203] on div "Manage Period Groups Reporting Frequency Help Maximize Close Reporting Frequenc…" at bounding box center [784, 349] width 1568 height 699
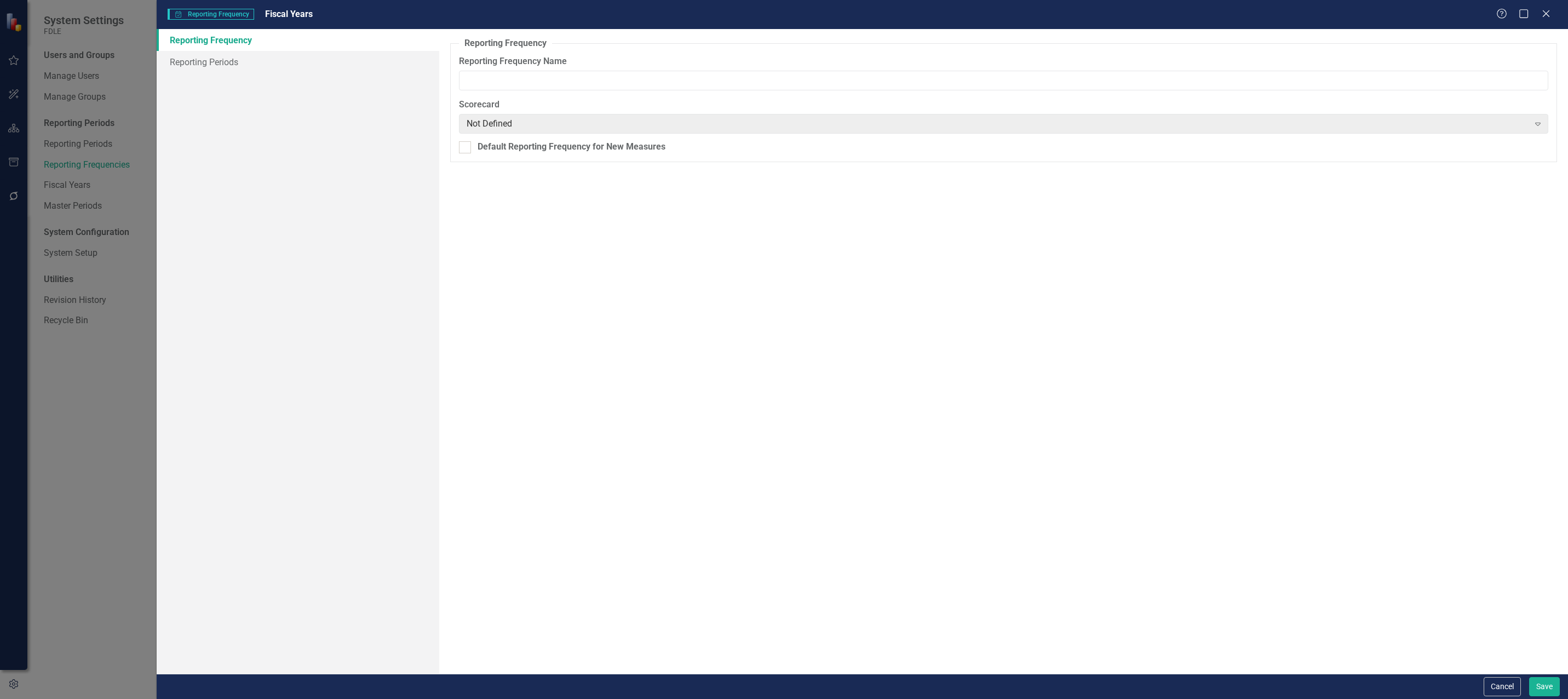
type input "Fiscal Years"
click at [191, 67] on link "Reporting Periods" at bounding box center [298, 62] width 282 height 22
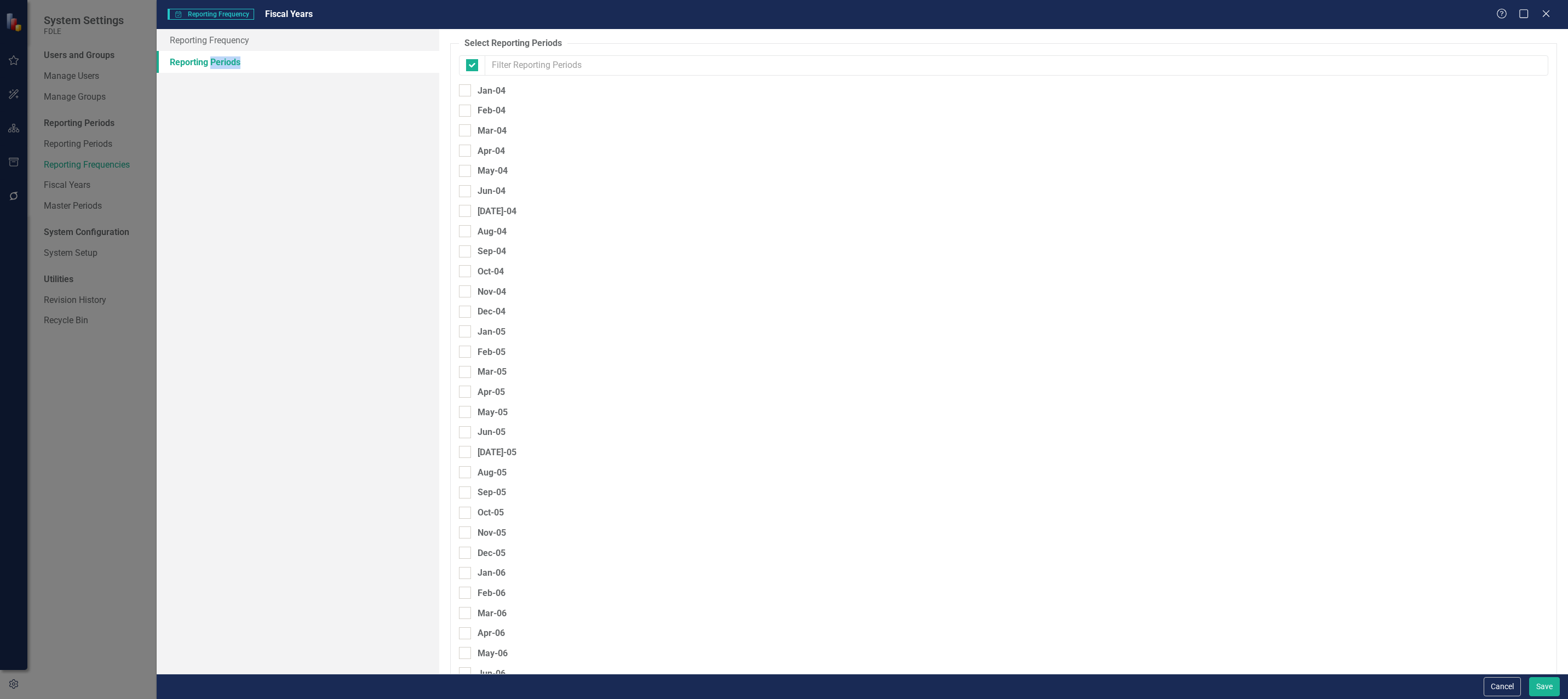
checkbox input "false"
drag, startPoint x: 1507, startPoint y: 687, endPoint x: 1504, endPoint y: 683, distance: 5.0
click button "Cancel"
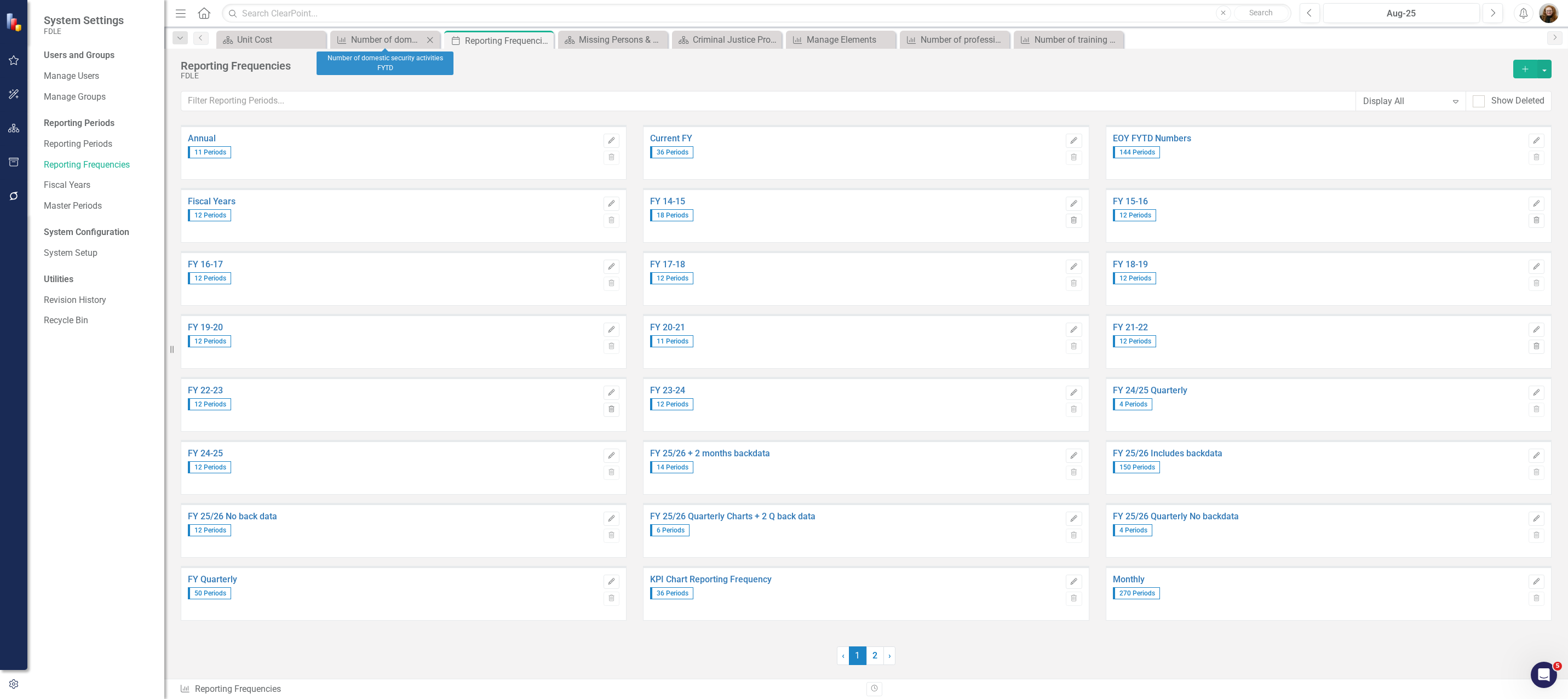
click div "Measure Number of domestic security activities FYTD Close"
click div "Number of domestic security activities FYTD"
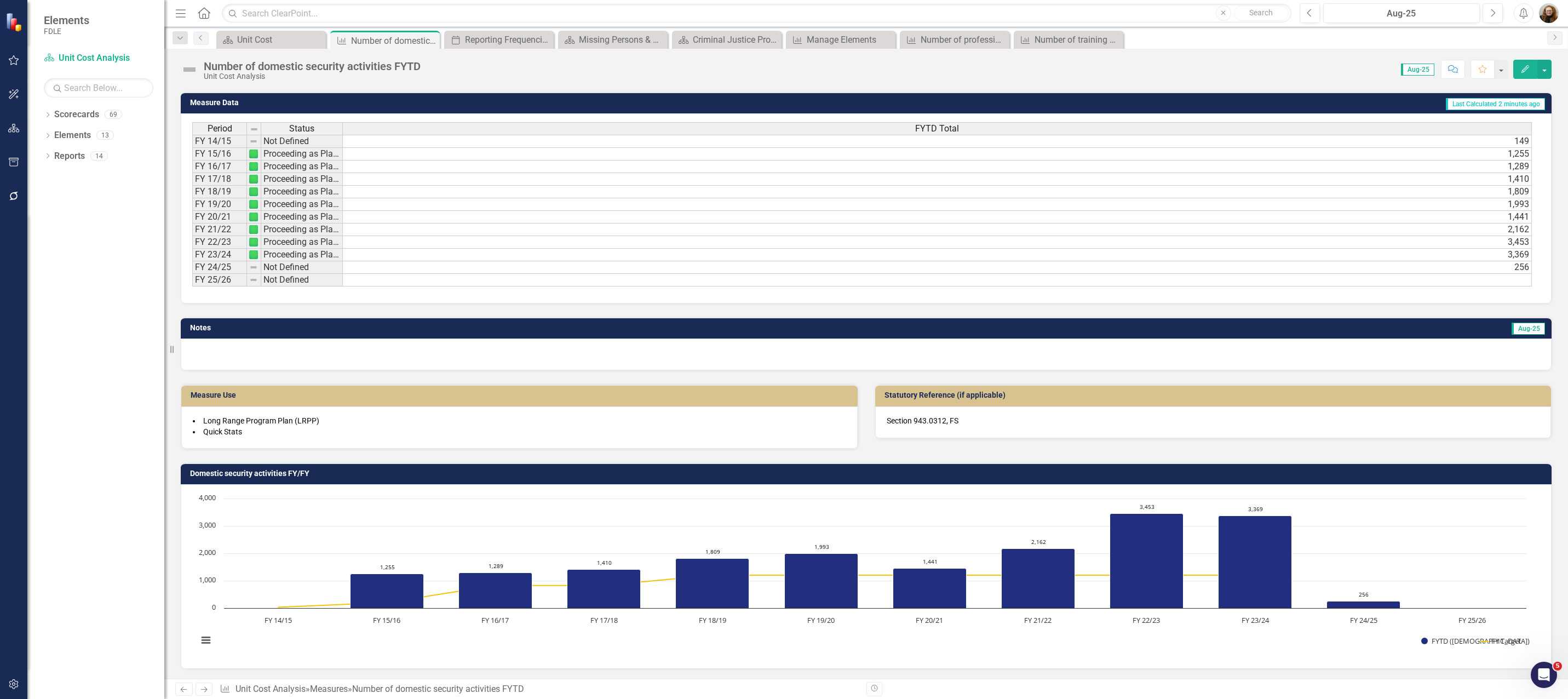
scroll to position [370, 0]
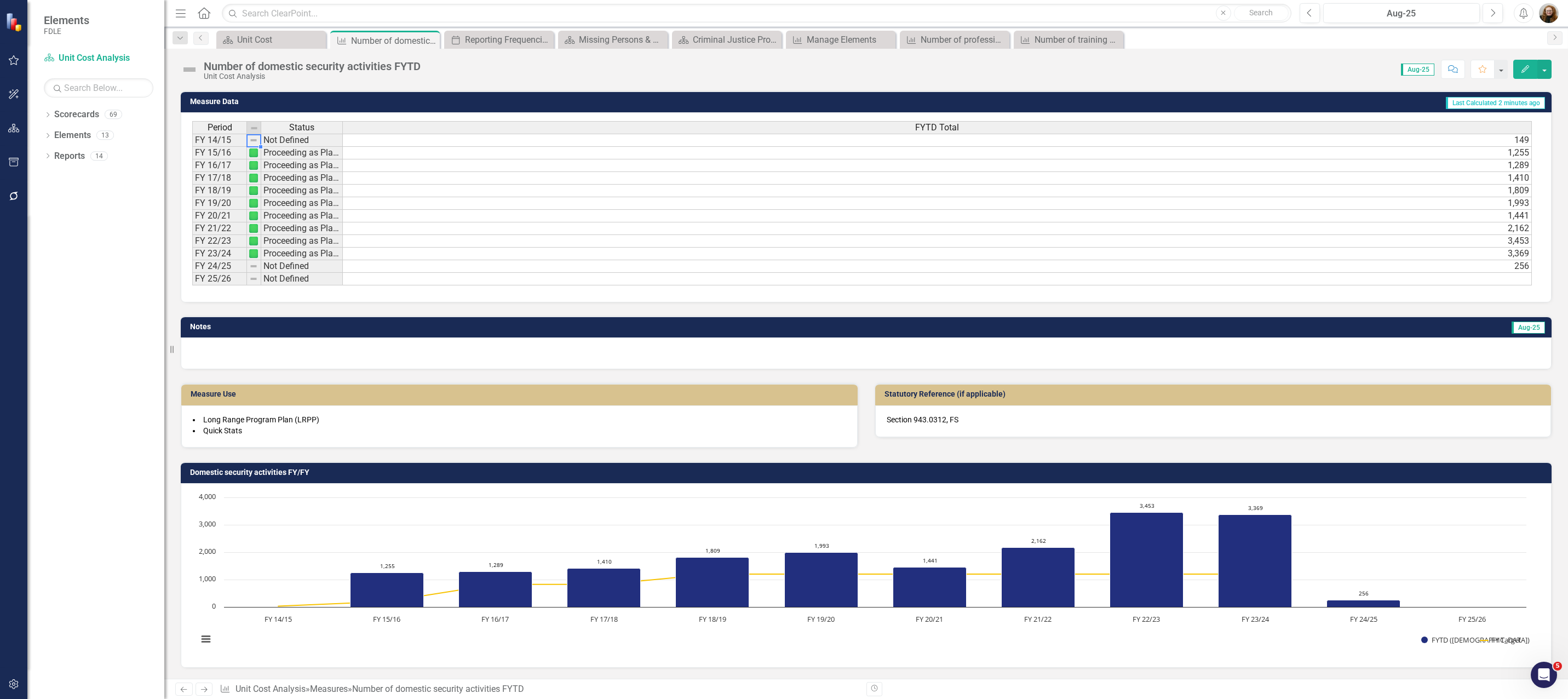
click at [277, 139] on td "Not Defined" at bounding box center [302, 141] width 82 height 13
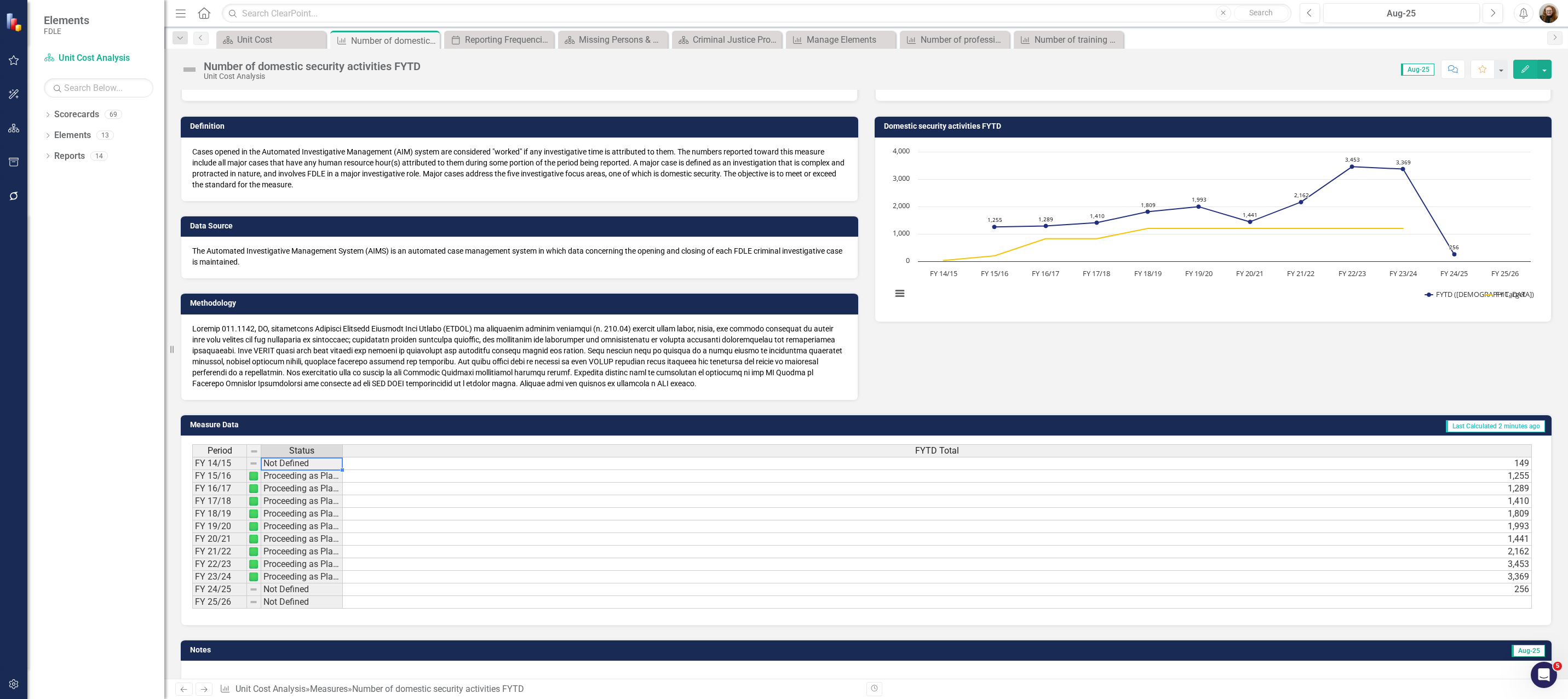
scroll to position [40, 0]
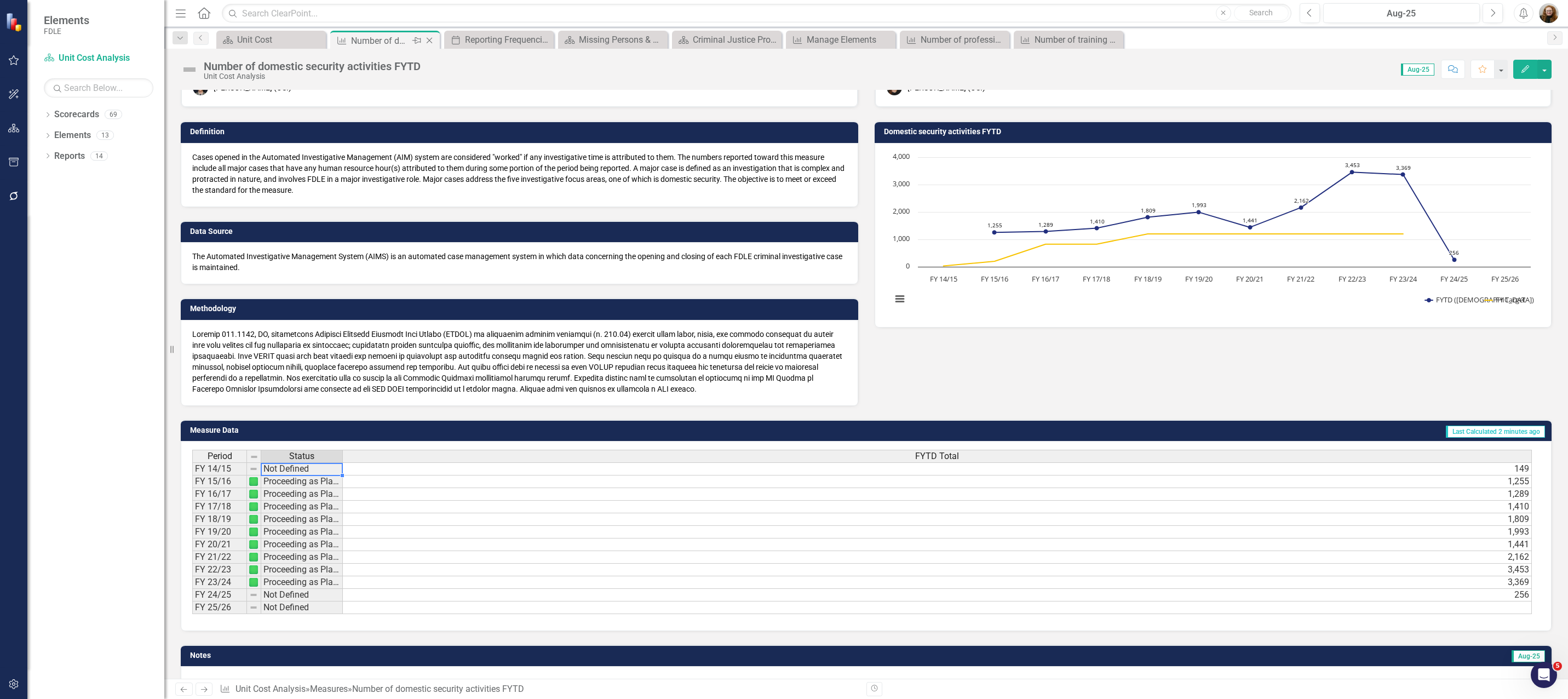
click at [429, 41] on icon "Close" at bounding box center [429, 40] width 11 height 9
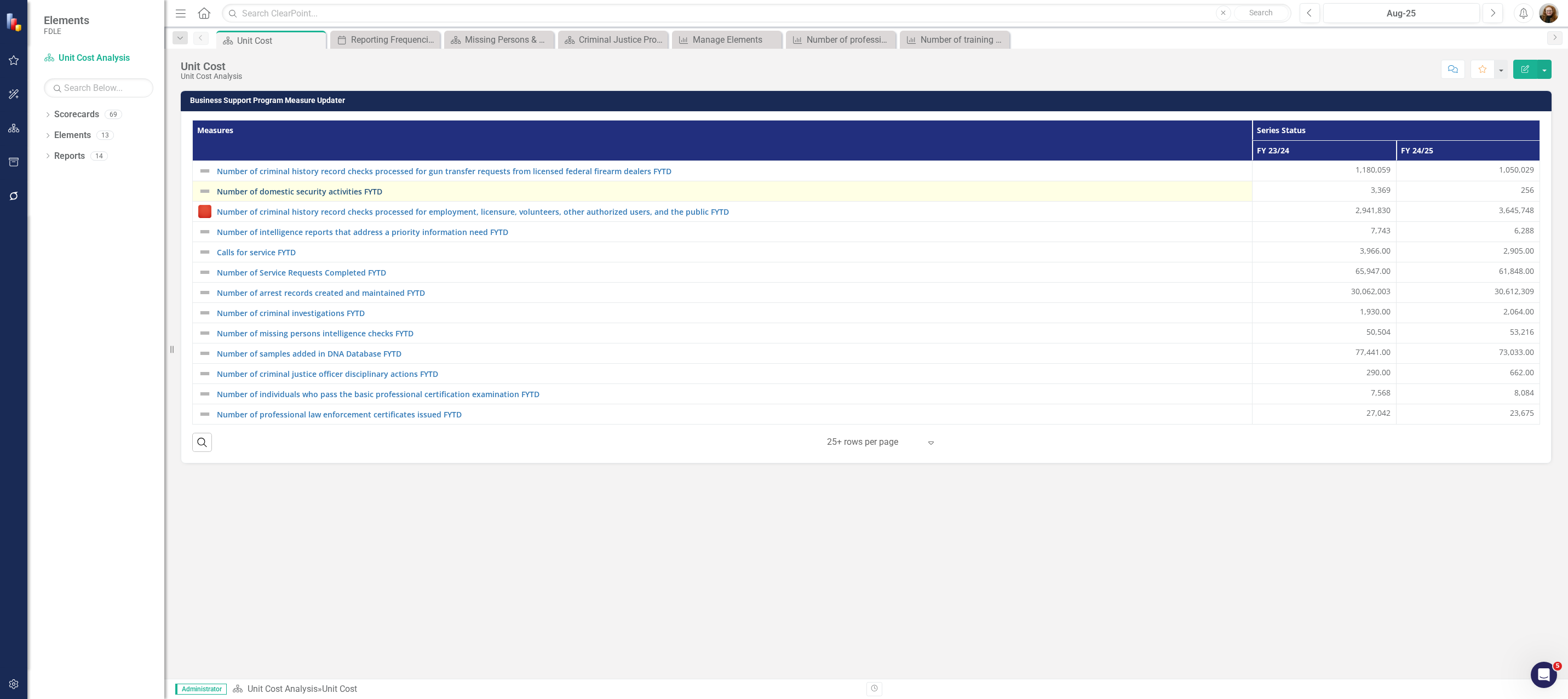
click at [304, 190] on link "Number of domestic security activities FYTD" at bounding box center [731, 191] width 1029 height 8
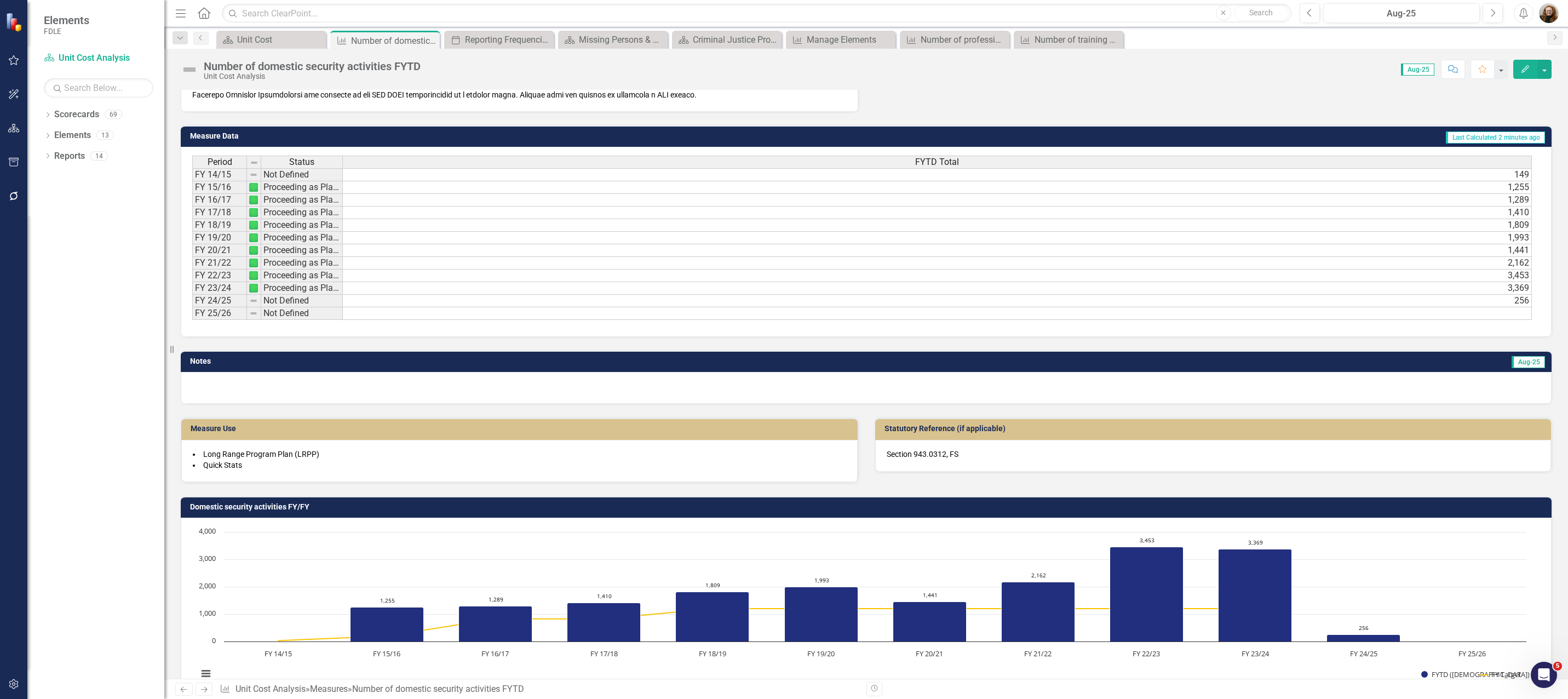
scroll to position [370, 0]
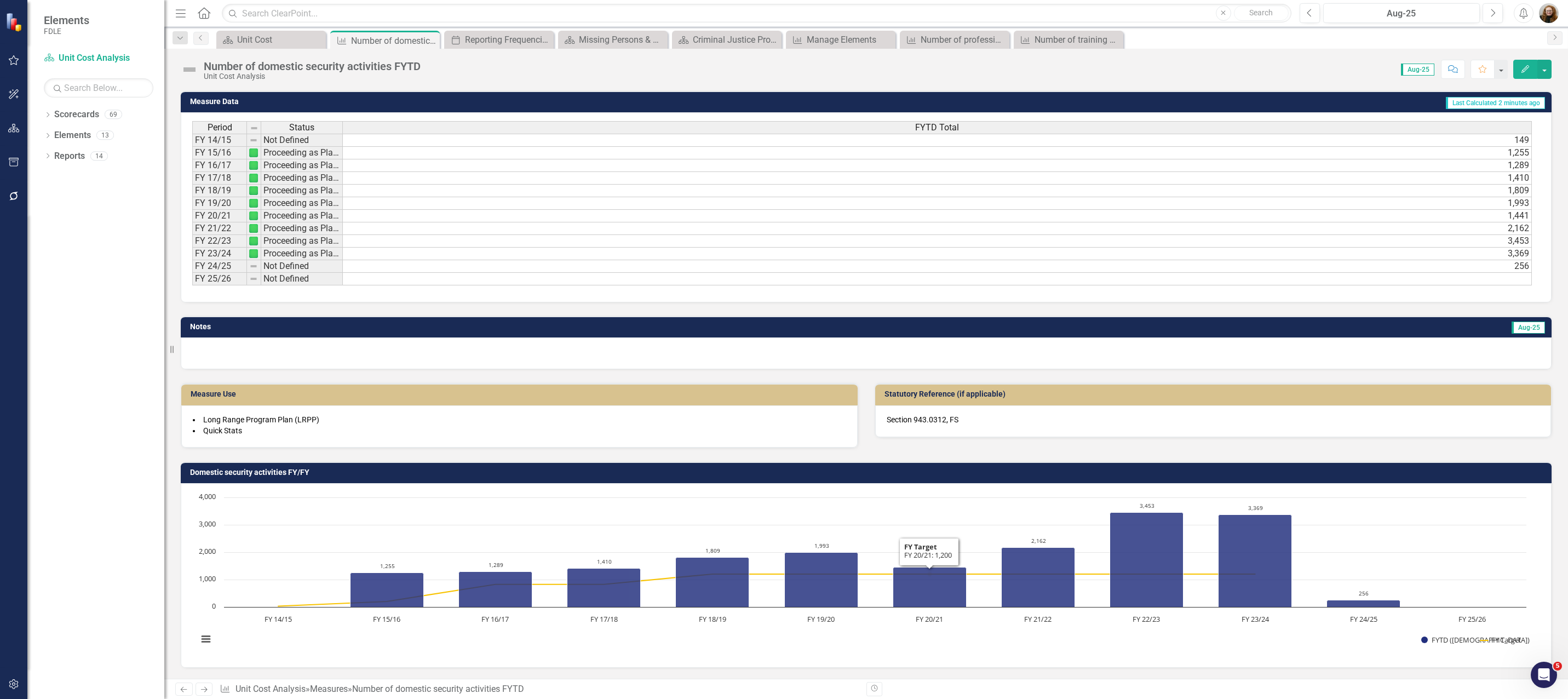
click at [972, 487] on div "Chart Combination chart with 2 data series. Domestic security activities FY/FY …" at bounding box center [866, 575] width 1371 height 184
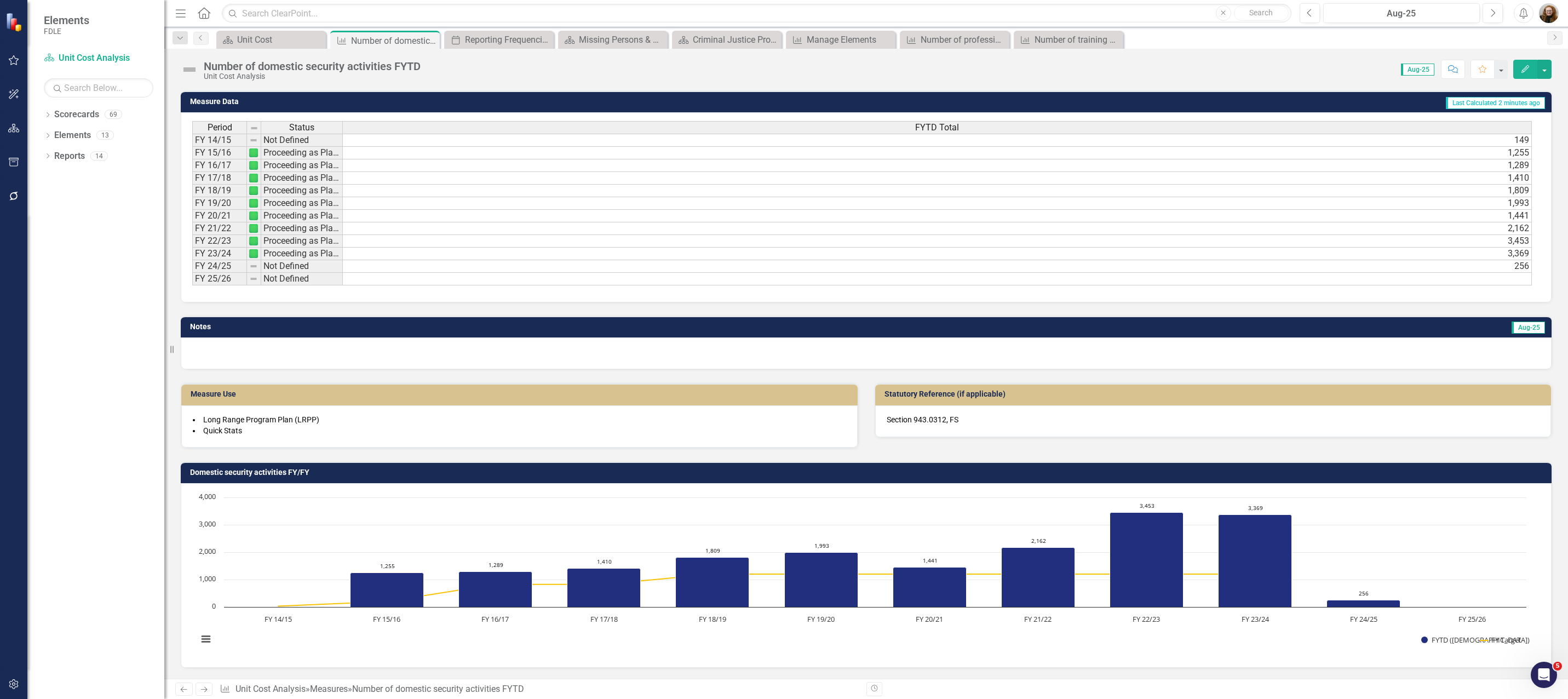
click at [972, 487] on div "Chart Combination chart with 2 data series. Domestic security activities FY/FY …" at bounding box center [866, 575] width 1371 height 184
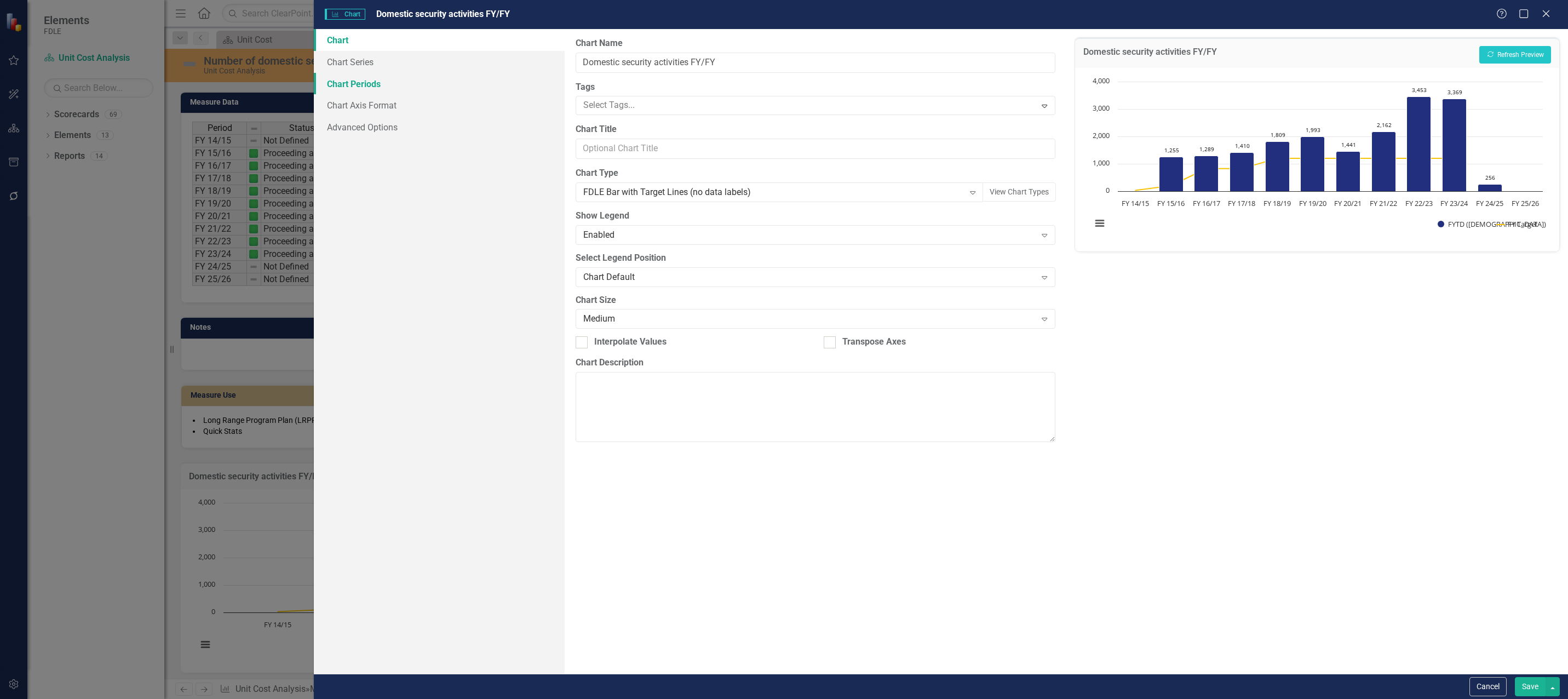
click at [343, 86] on link "Chart Periods" at bounding box center [439, 84] width 251 height 22
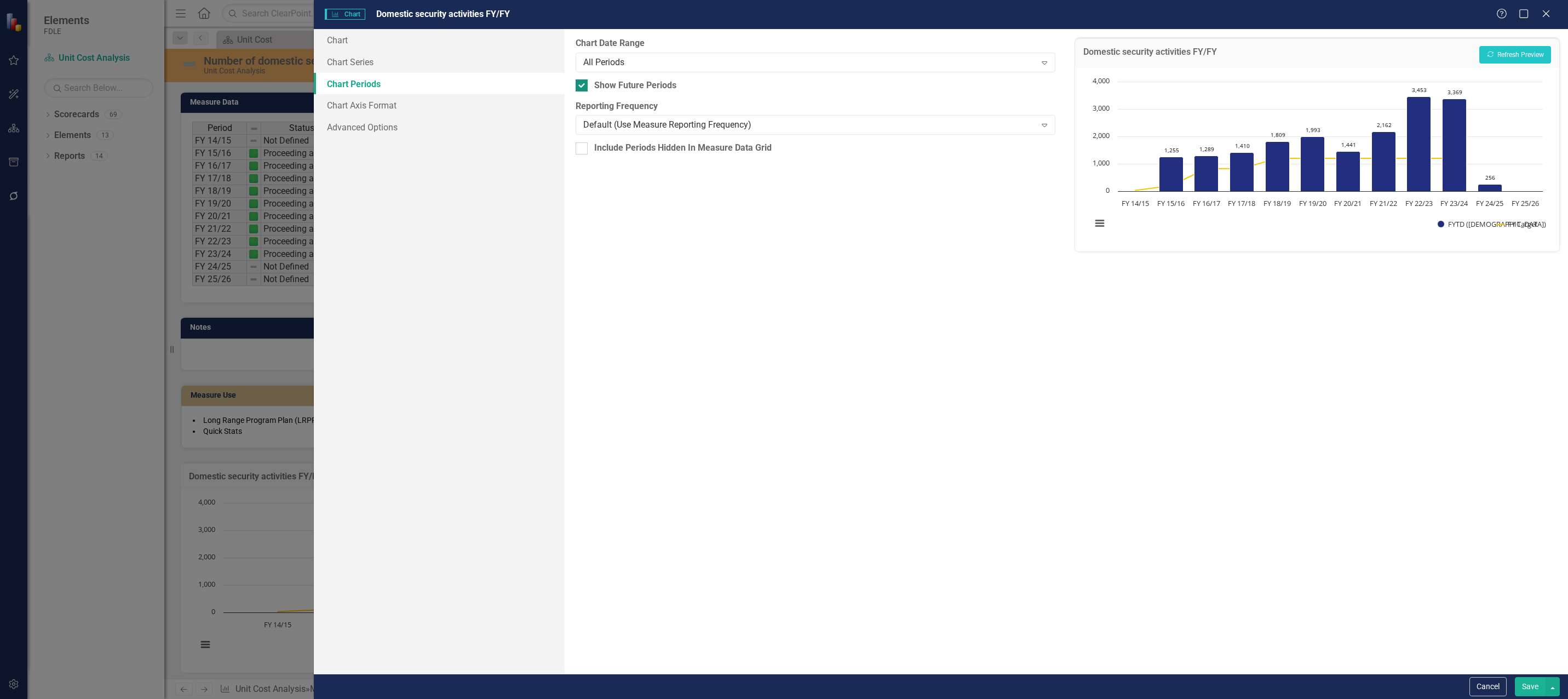
click at [582, 89] on div at bounding box center [582, 86] width 12 height 12
click at [582, 86] on input "Show Future Periods" at bounding box center [579, 83] width 7 height 7
checkbox input "false"
click at [1291, 334] on div "Domestic security activities FY/FY Recalculate Refresh Preview Chart Combinatio…" at bounding box center [1317, 351] width 502 height 645
click at [517, 188] on div "Chart Chart Series Chart Periods Chart Axis Format Advanced Options" at bounding box center [439, 351] width 251 height 645
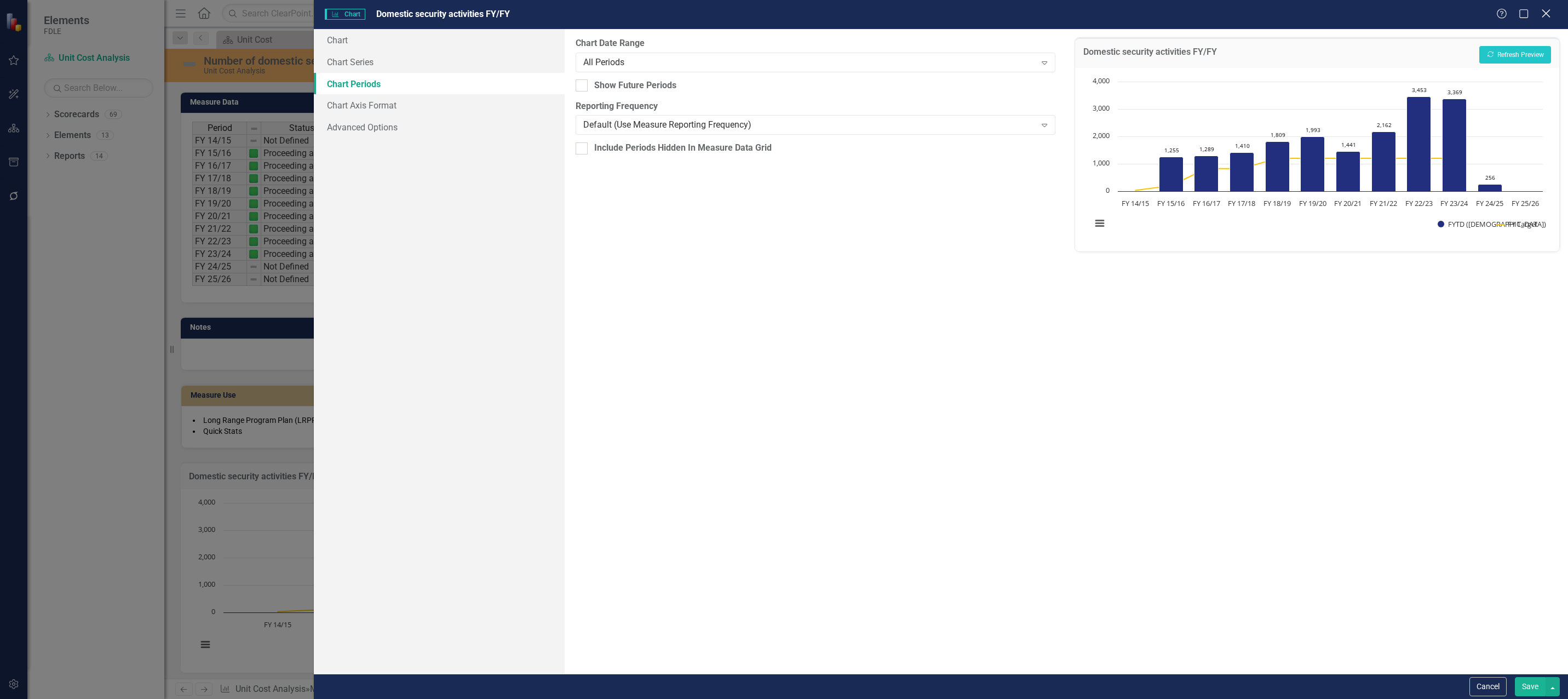
click at [1547, 15] on icon "Close" at bounding box center [1546, 13] width 14 height 10
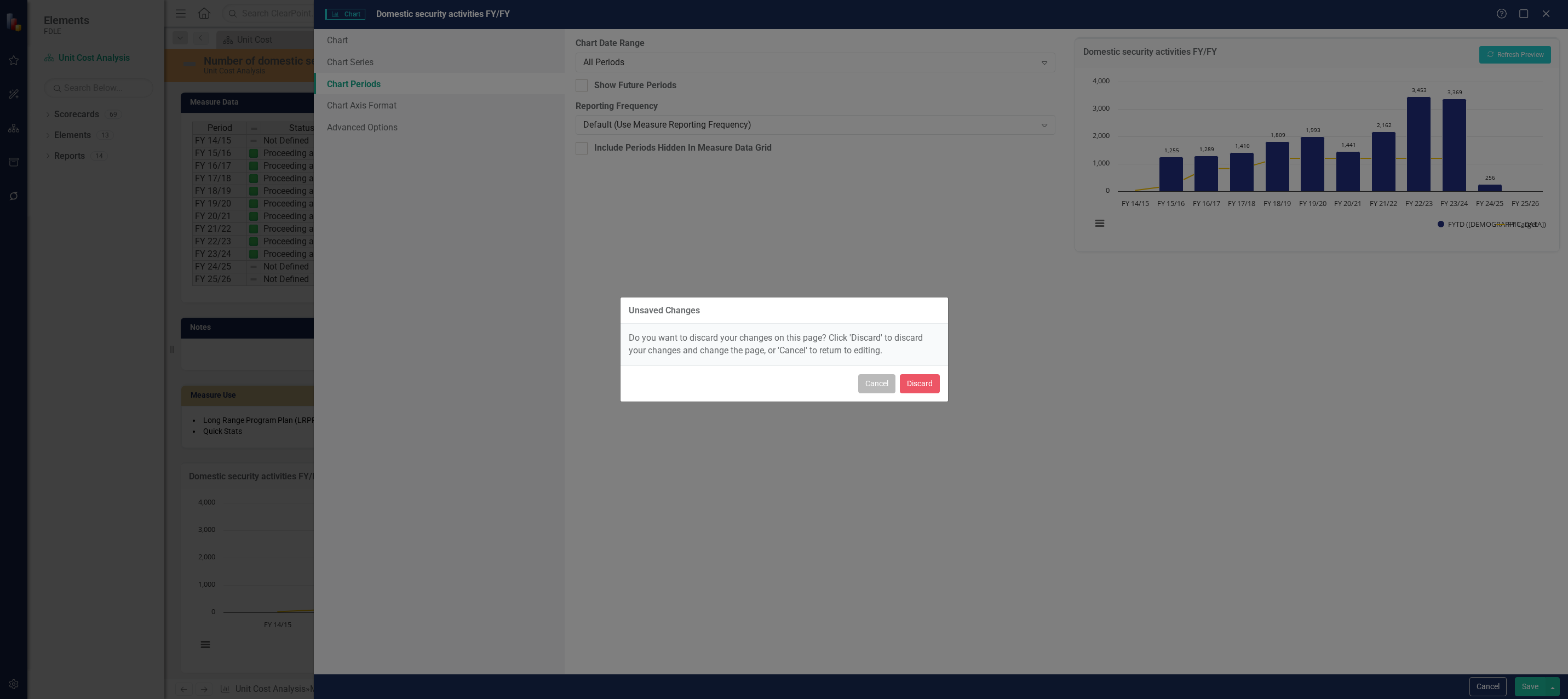
click at [874, 386] on button "Cancel" at bounding box center [877, 384] width 37 height 19
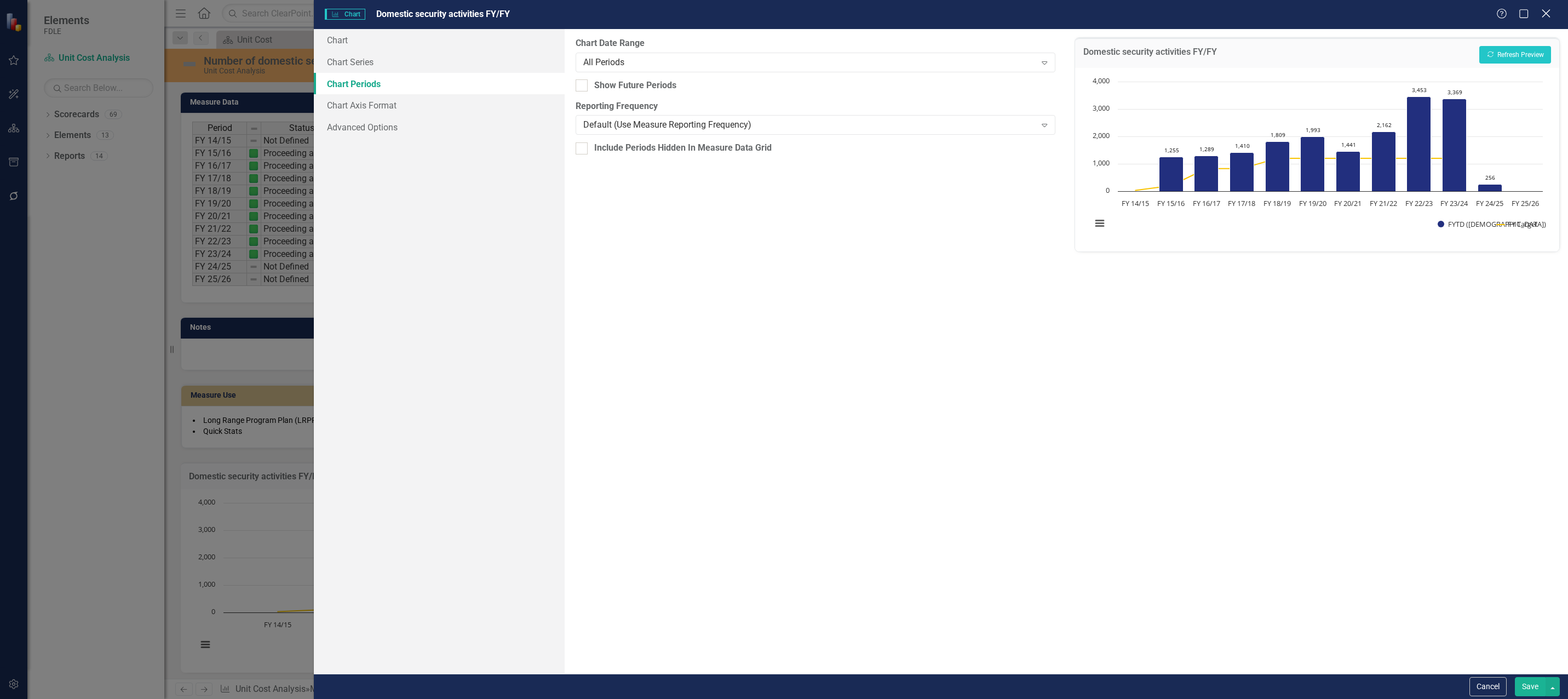
click at [1541, 11] on icon "Close" at bounding box center [1546, 13] width 14 height 10
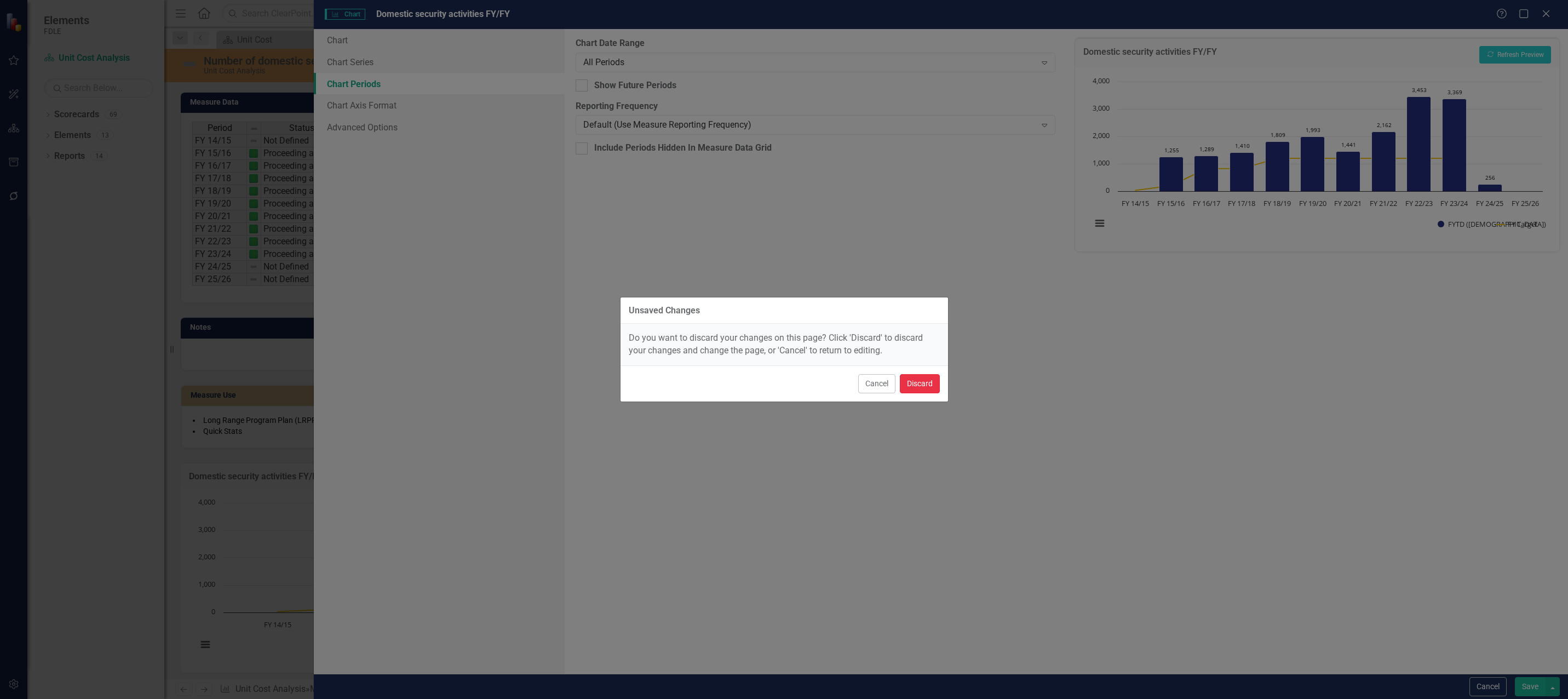
click at [929, 384] on button "Discard" at bounding box center [920, 384] width 40 height 19
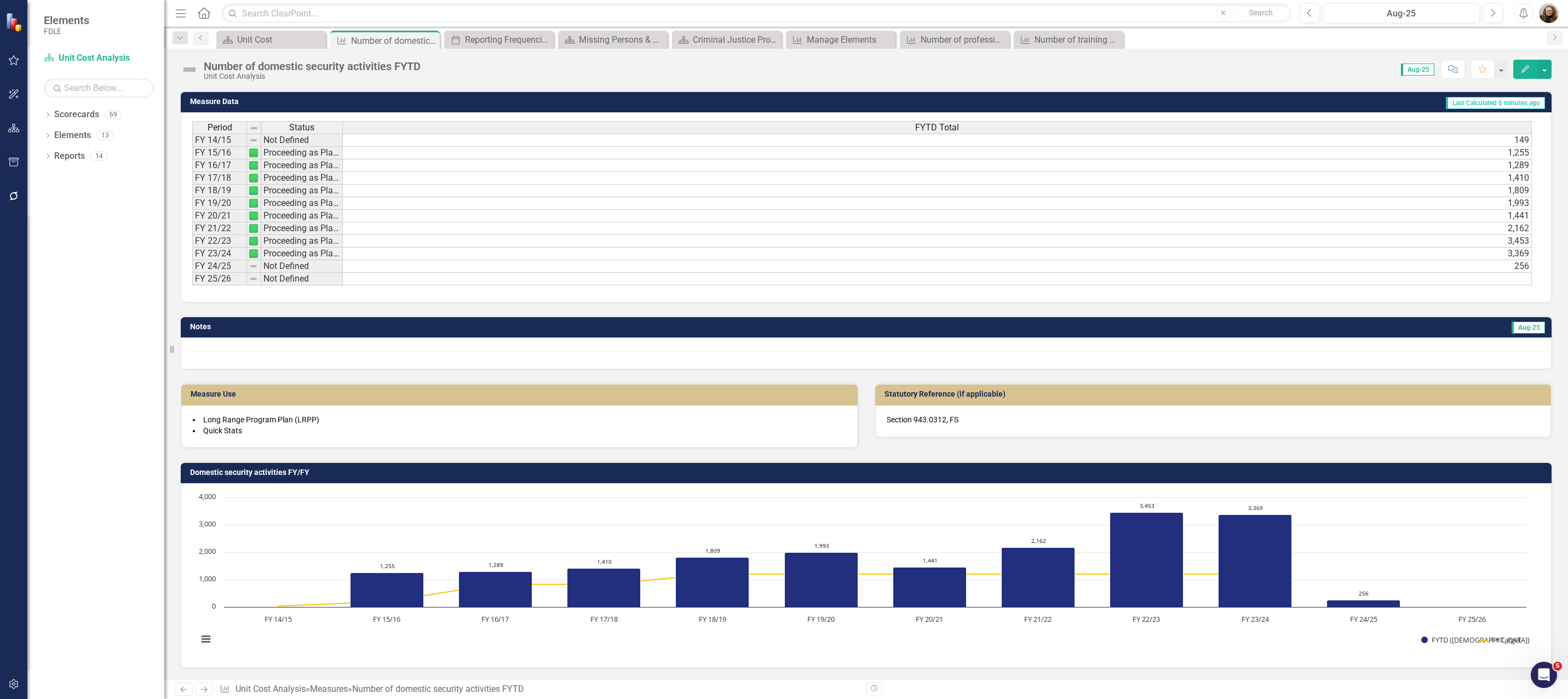
click at [1145, 276] on td at bounding box center [937, 279] width 1189 height 12
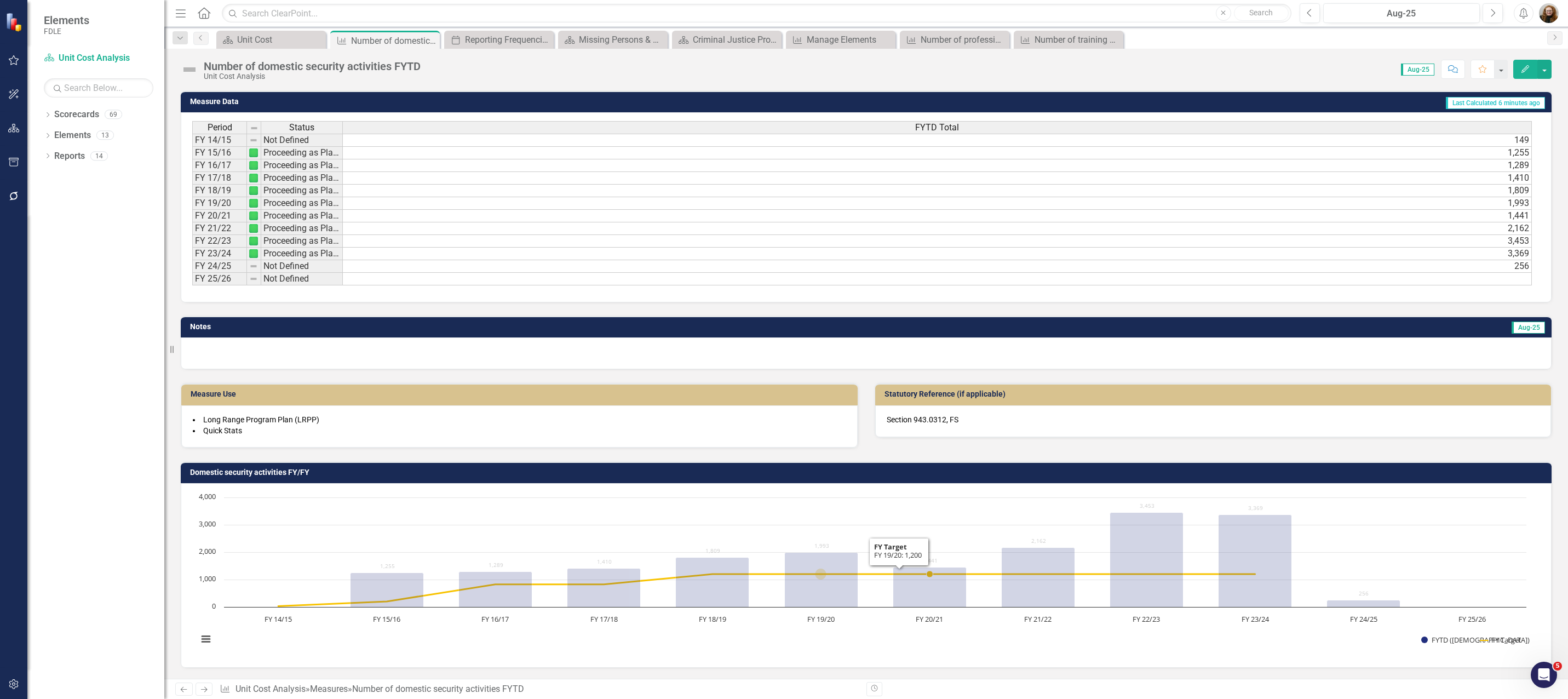
drag, startPoint x: 890, startPoint y: 524, endPoint x: 800, endPoint y: 504, distance: 92.2
click at [800, 504] on rect "Interactive chart" at bounding box center [862, 574] width 1340 height 165
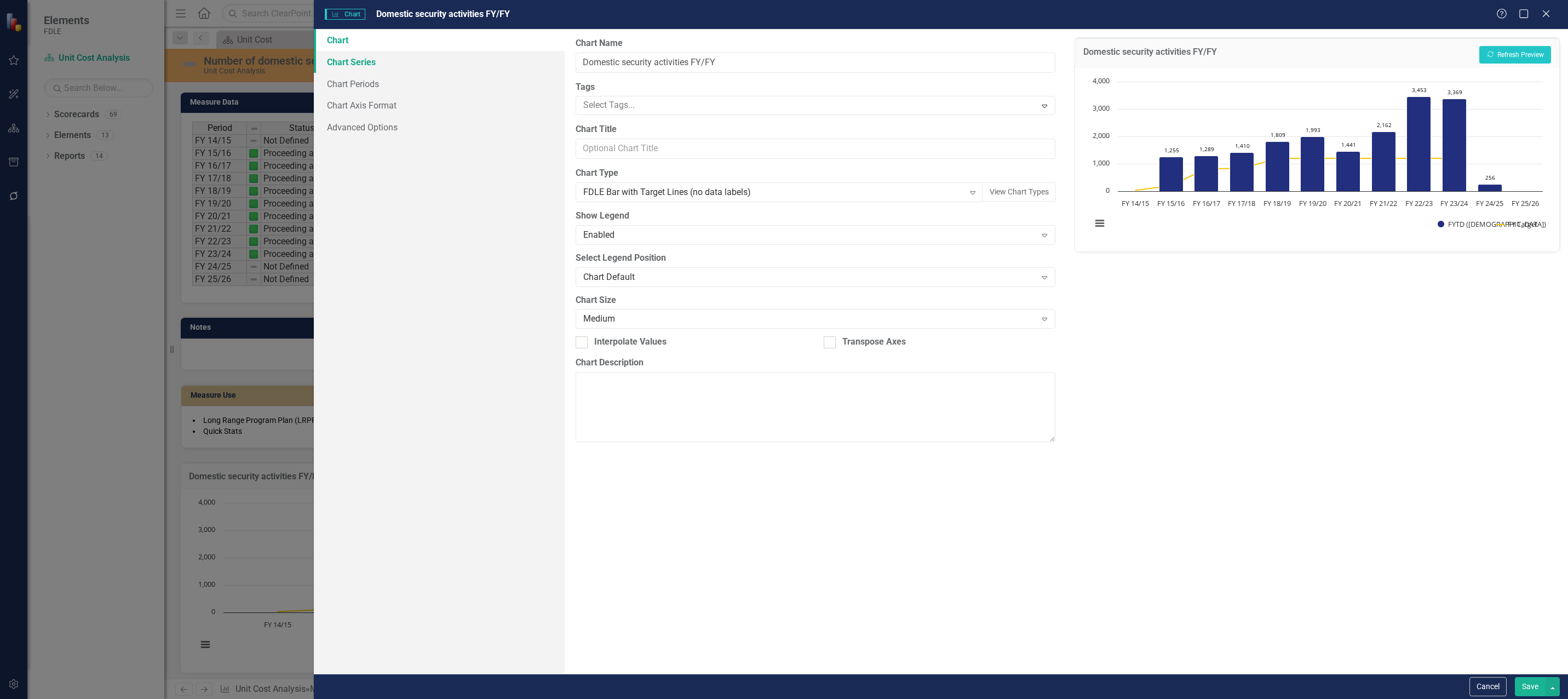
click at [365, 60] on link "Chart Series" at bounding box center [439, 62] width 251 height 22
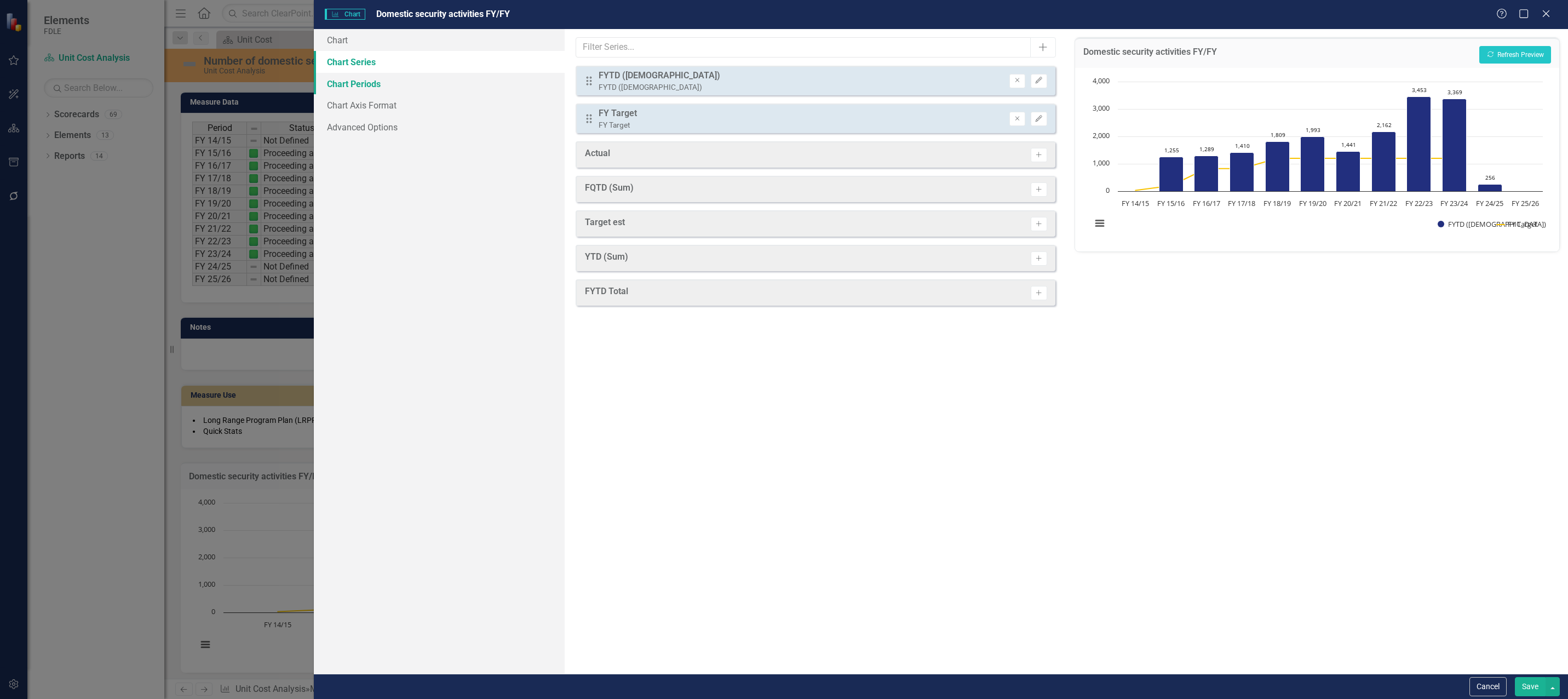
click at [386, 86] on link "Chart Periods" at bounding box center [439, 84] width 251 height 22
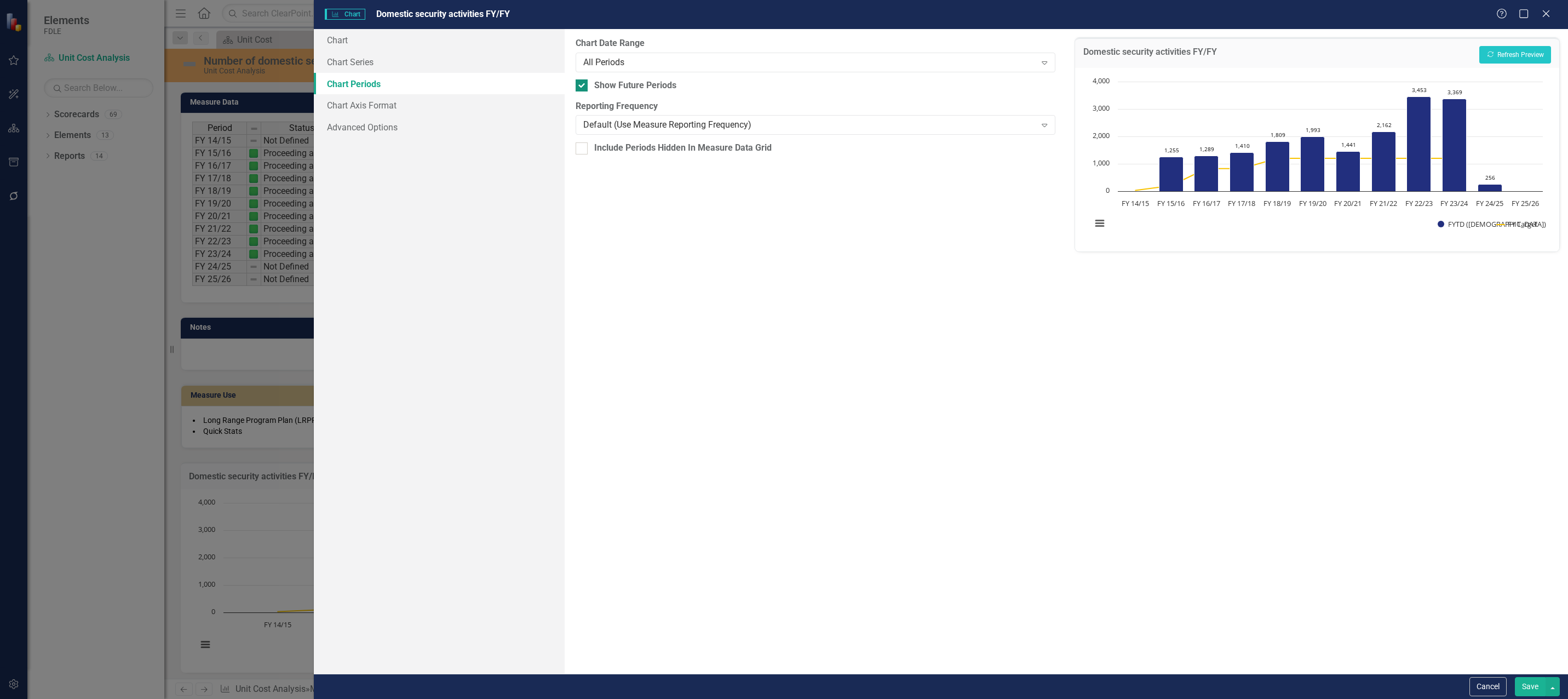
click at [580, 82] on input "Show Future Periods" at bounding box center [579, 83] width 7 height 7
checkbox input "false"
click at [1529, 51] on button "Recalculate Refresh Preview" at bounding box center [1515, 55] width 72 height 18
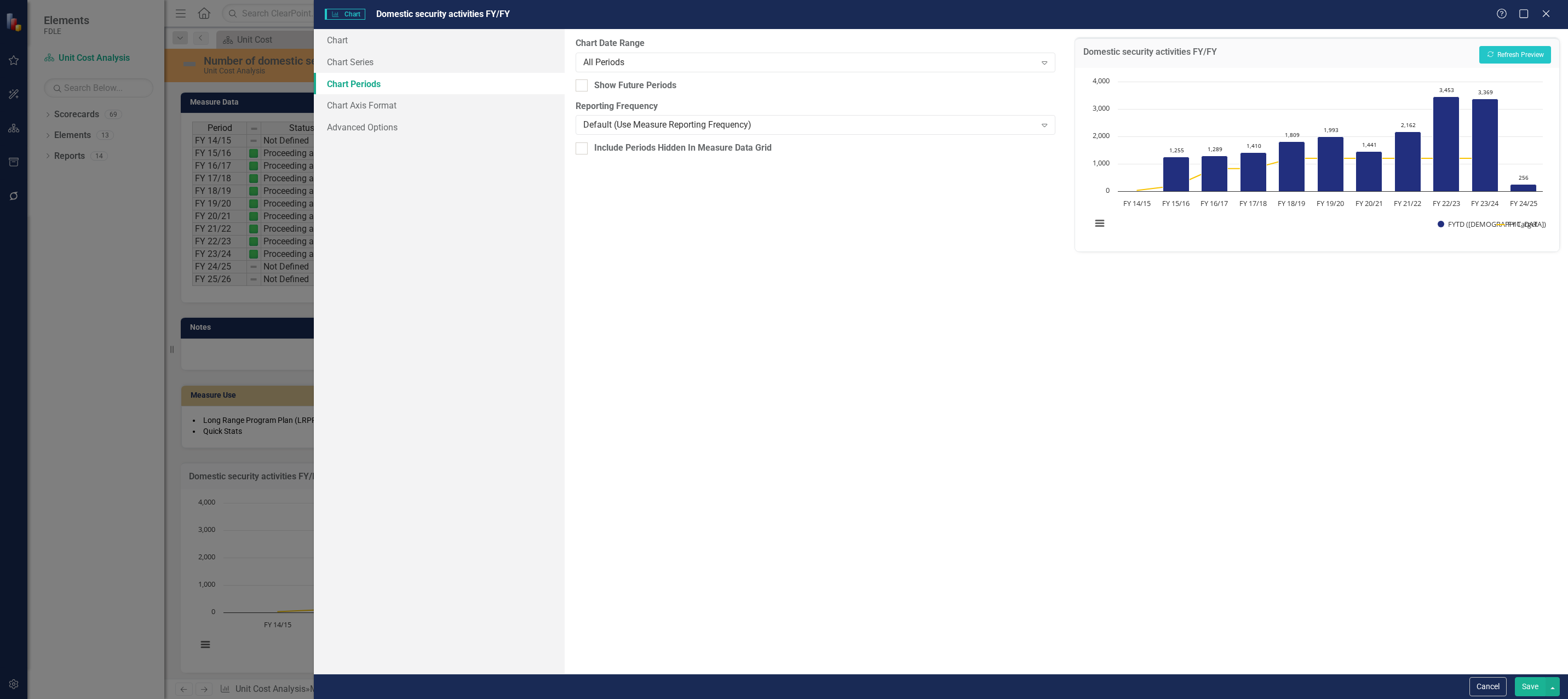
click at [470, 457] on div "Chart Chart Series Chart Periods Chart Axis Format Advanced Options" at bounding box center [439, 351] width 251 height 645
click at [1545, 16] on icon "Close" at bounding box center [1546, 13] width 14 height 10
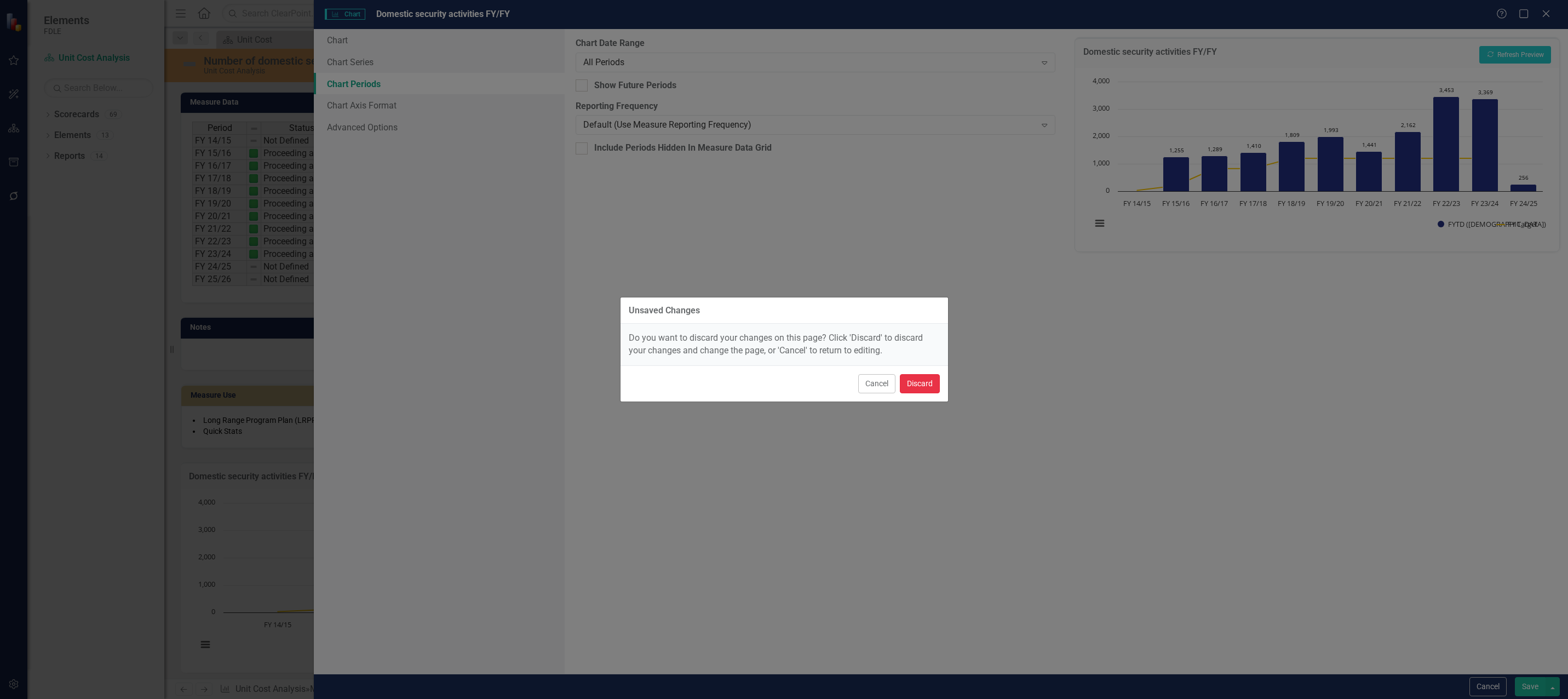
click at [918, 385] on button "Discard" at bounding box center [920, 384] width 40 height 19
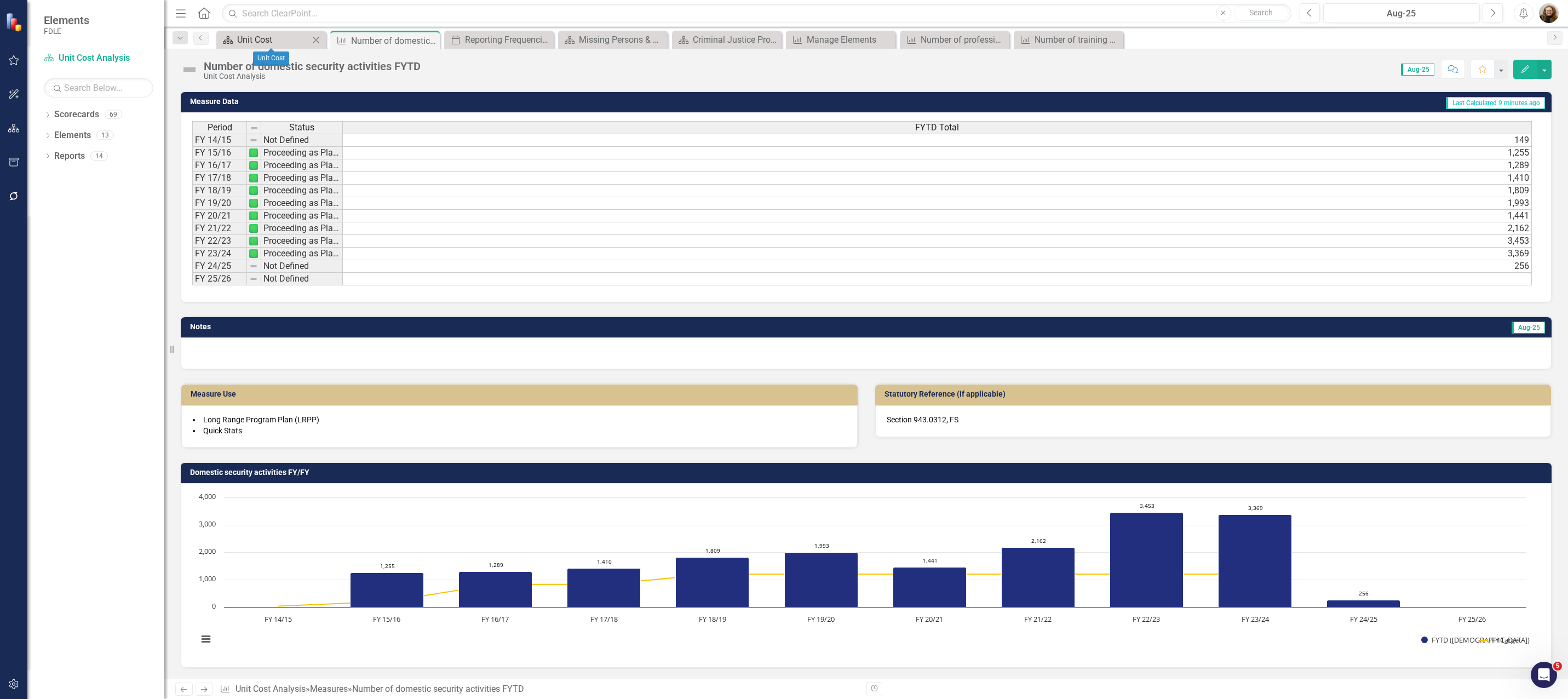
click at [221, 40] on div "Scorecard" at bounding box center [225, 40] width 14 height 14
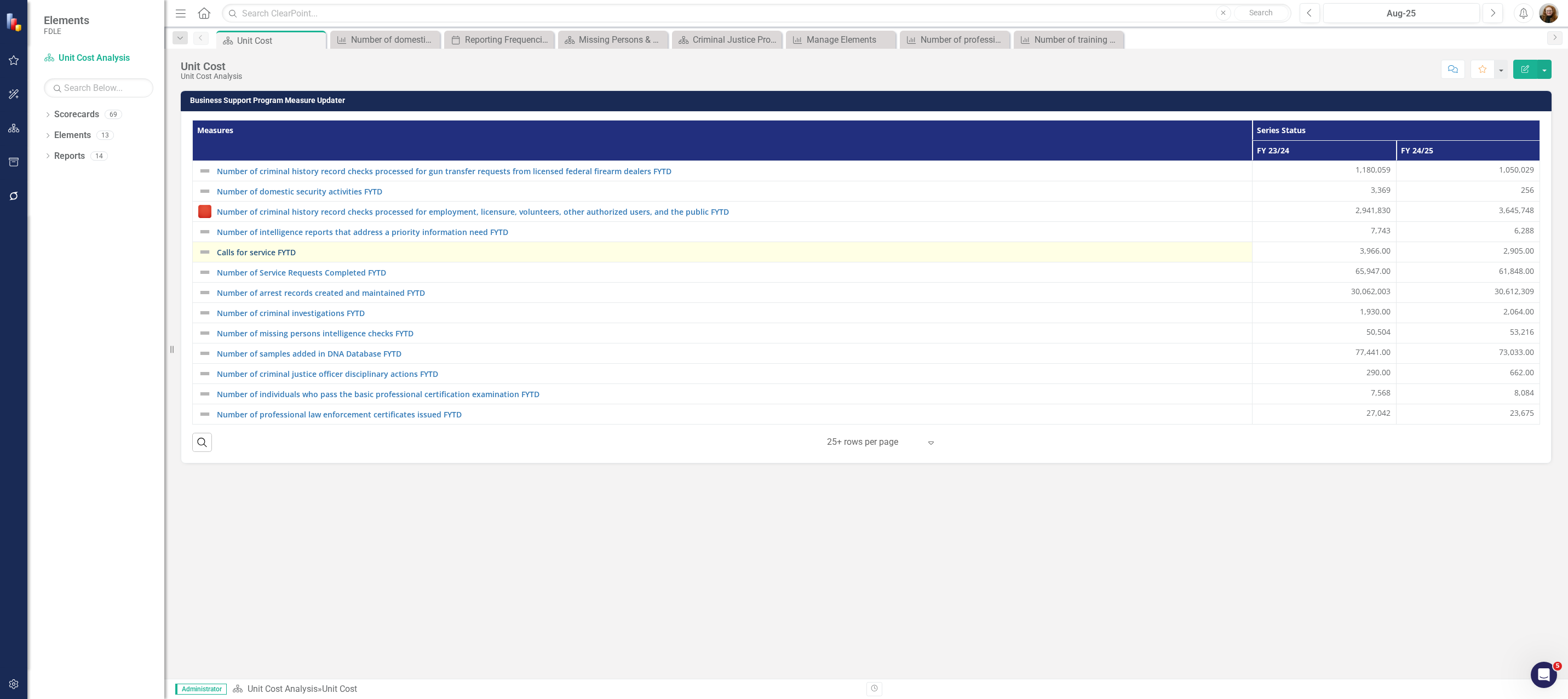
click at [260, 254] on link "Calls for service FYTD" at bounding box center [731, 252] width 1029 height 8
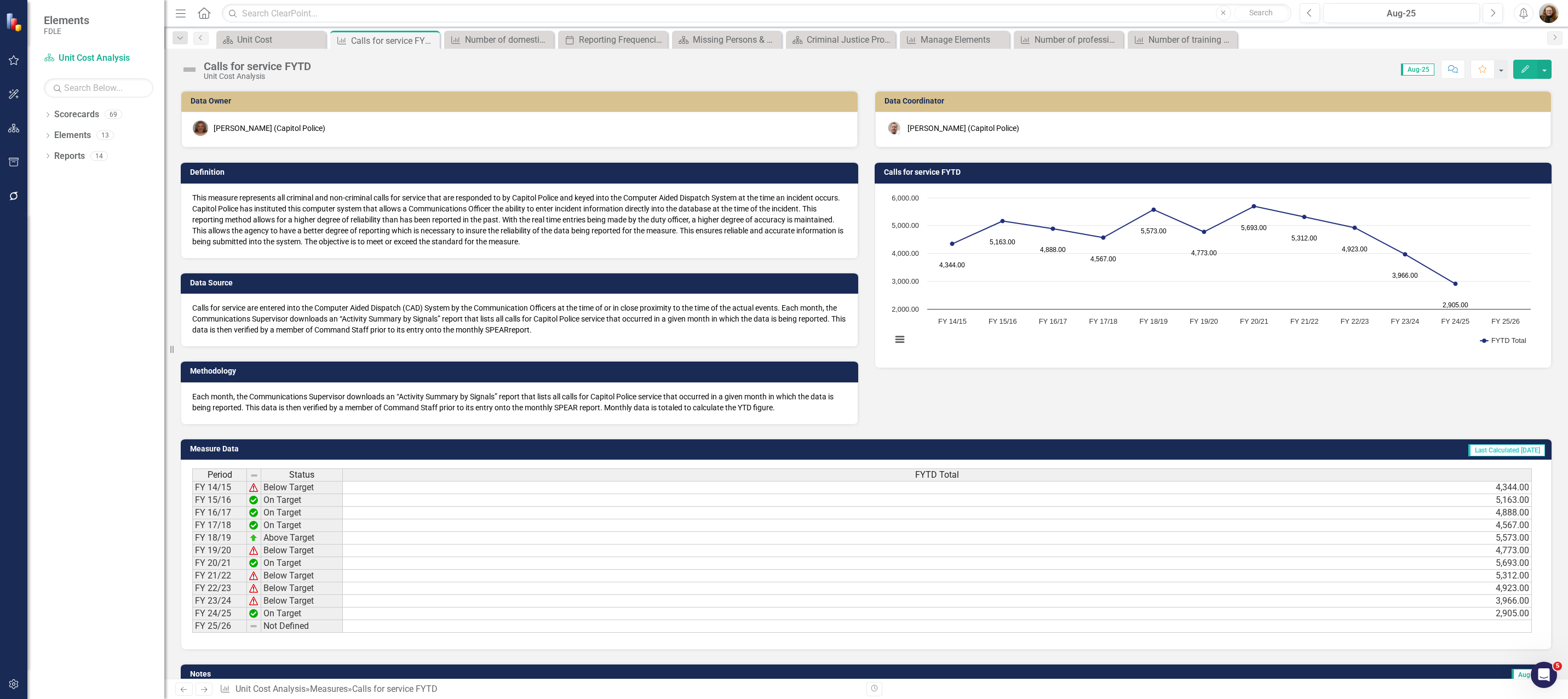
click at [1527, 65] on icon "Edit" at bounding box center [1525, 69] width 10 height 7
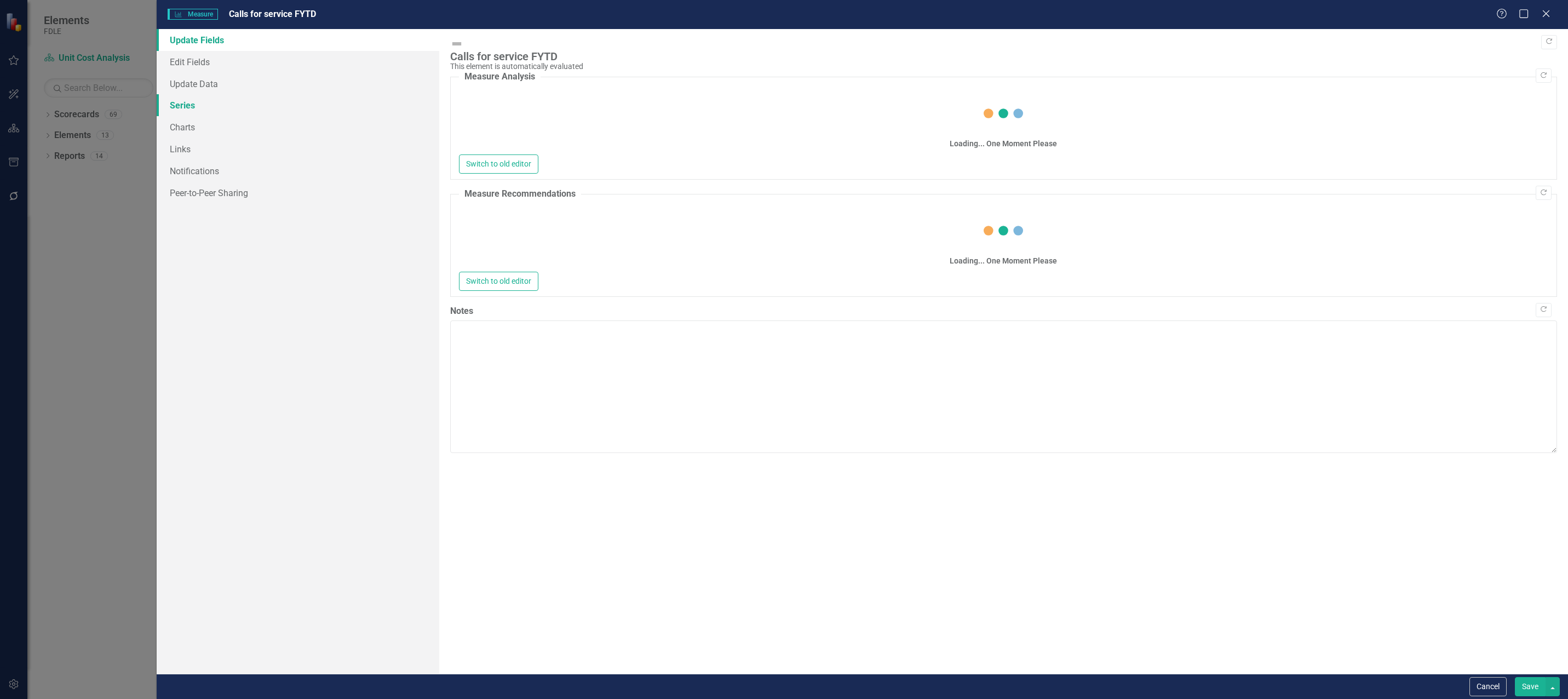
click at [173, 105] on link "Series" at bounding box center [298, 105] width 282 height 22
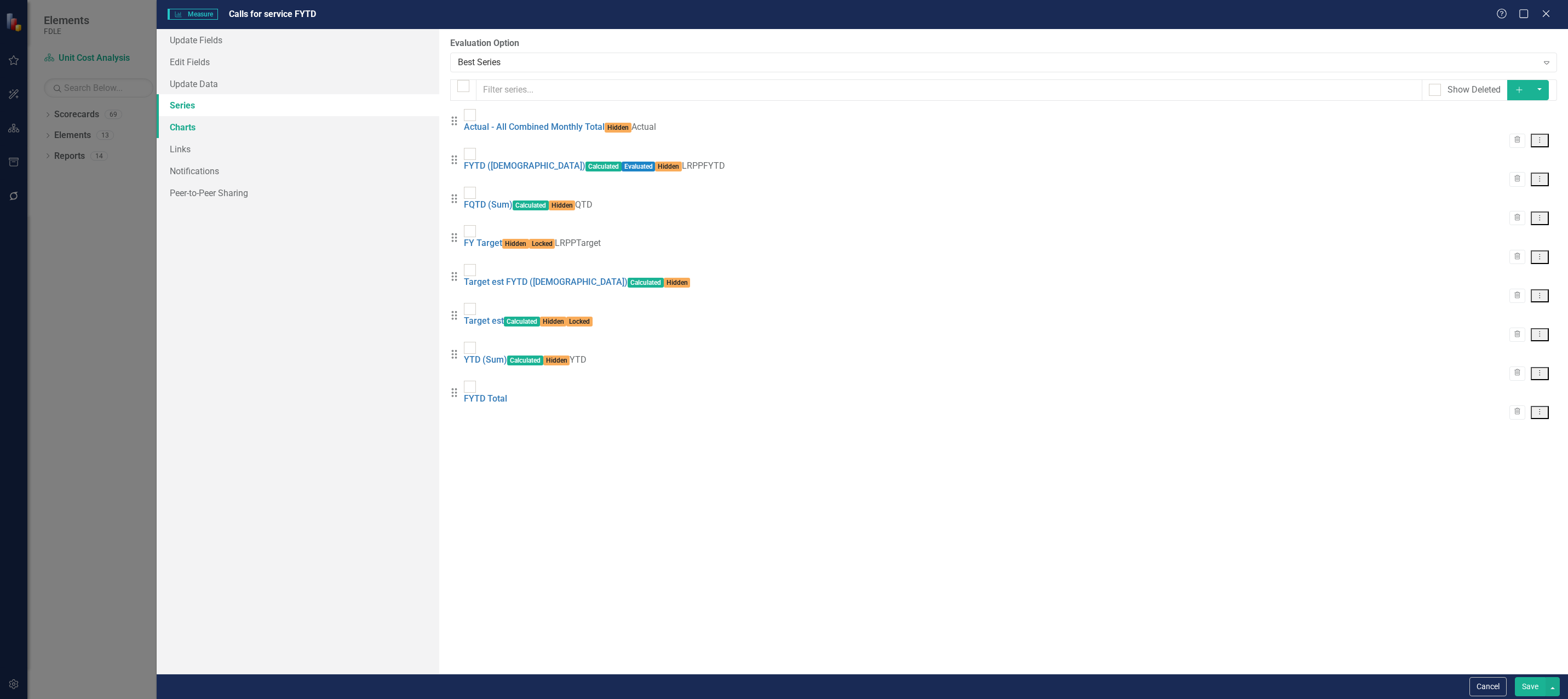
click at [187, 125] on link "Charts" at bounding box center [298, 127] width 282 height 22
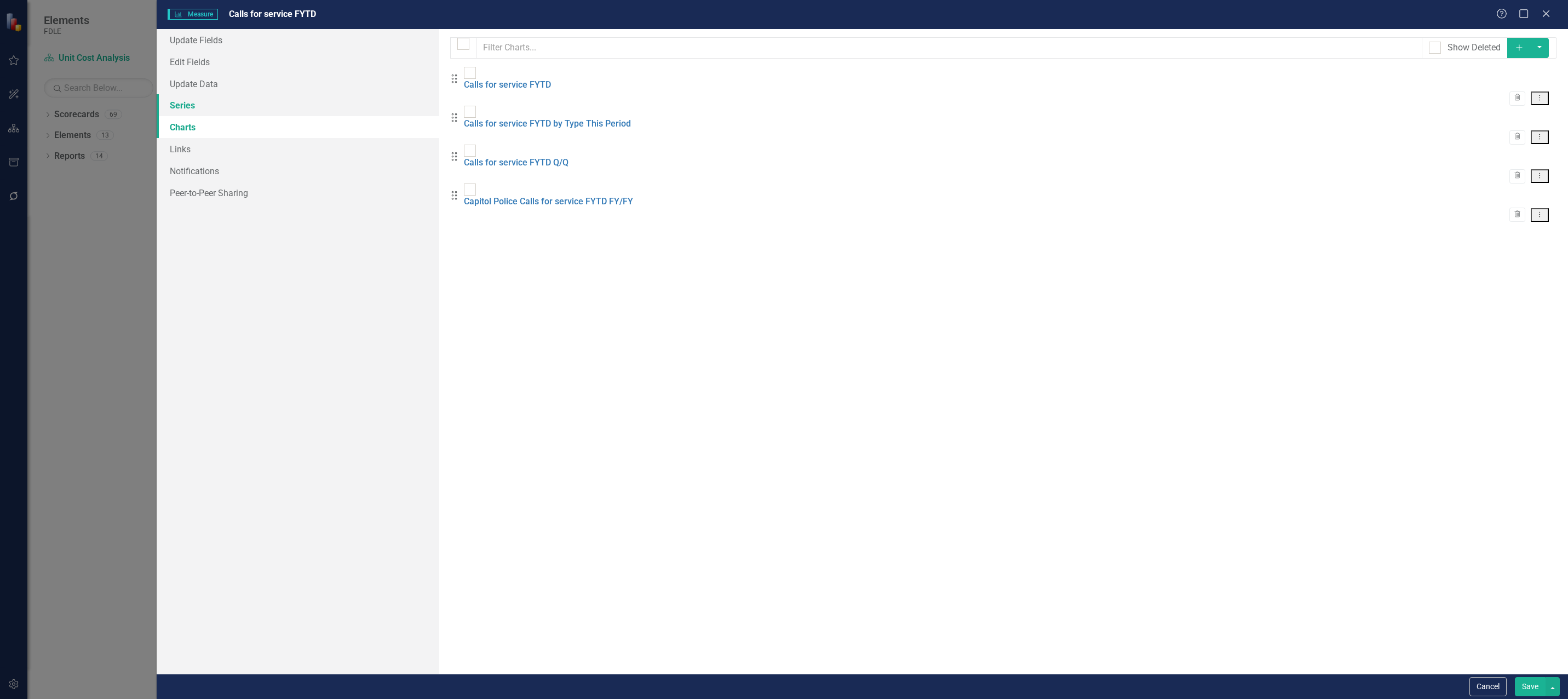
click at [186, 109] on link "Series" at bounding box center [298, 105] width 282 height 22
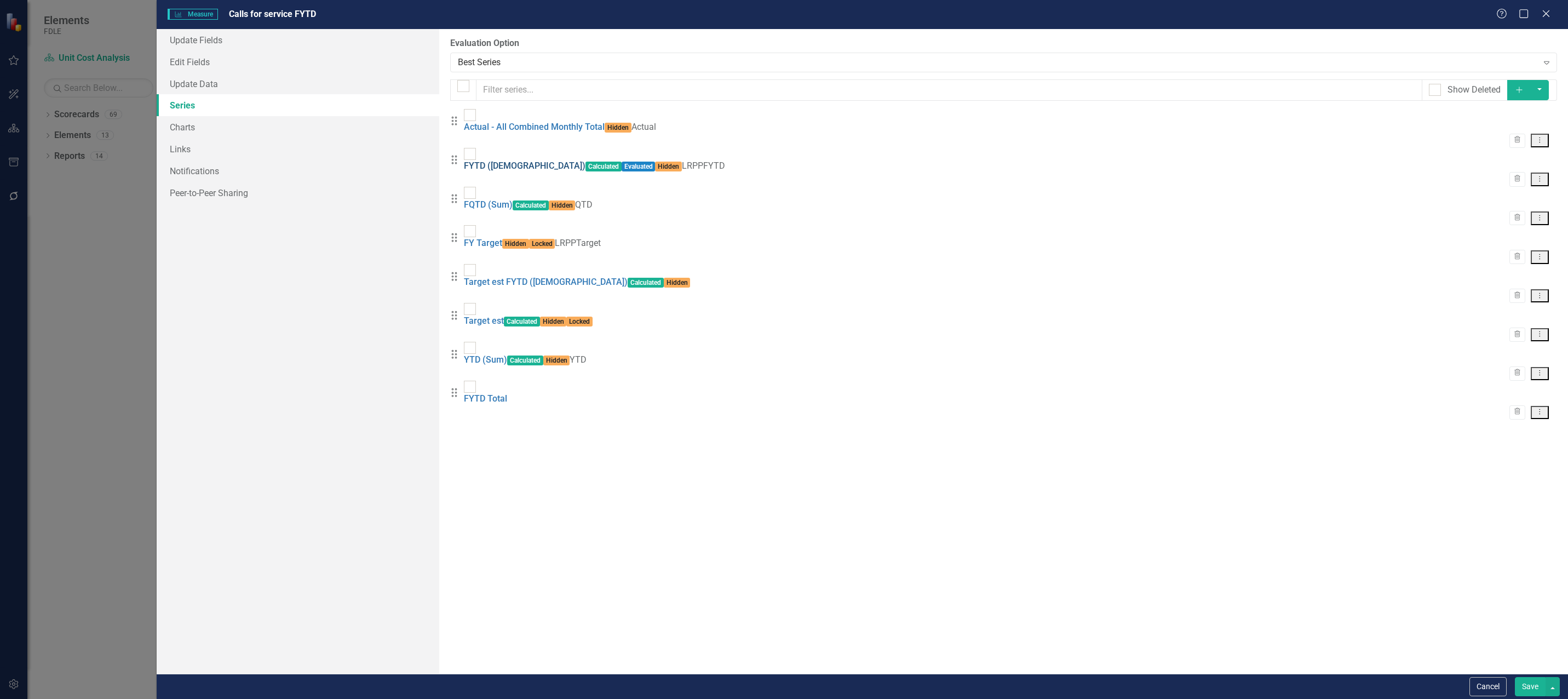
click at [511, 160] on link "FYTD ([DEMOGRAPHIC_DATA])" at bounding box center [525, 165] width 121 height 10
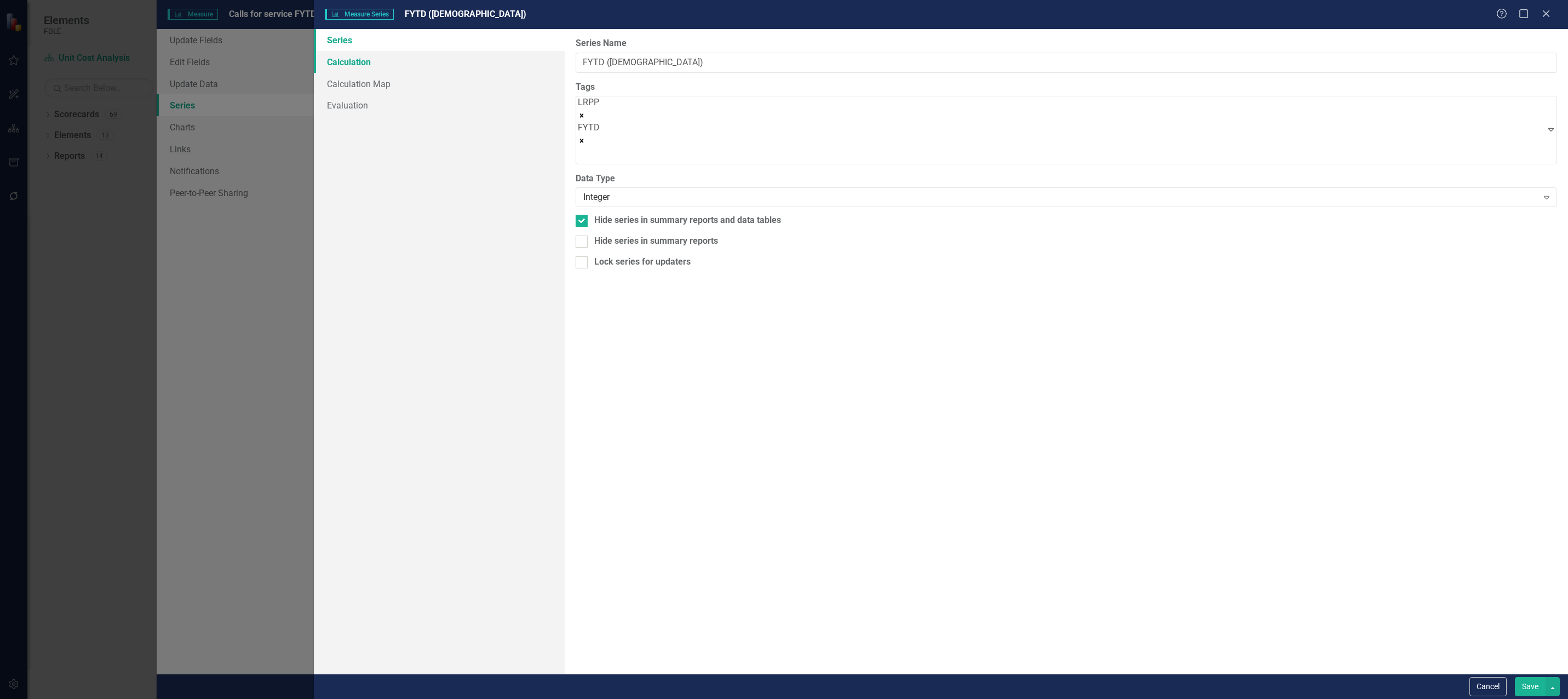
click at [358, 67] on link "Calculation" at bounding box center [439, 62] width 251 height 22
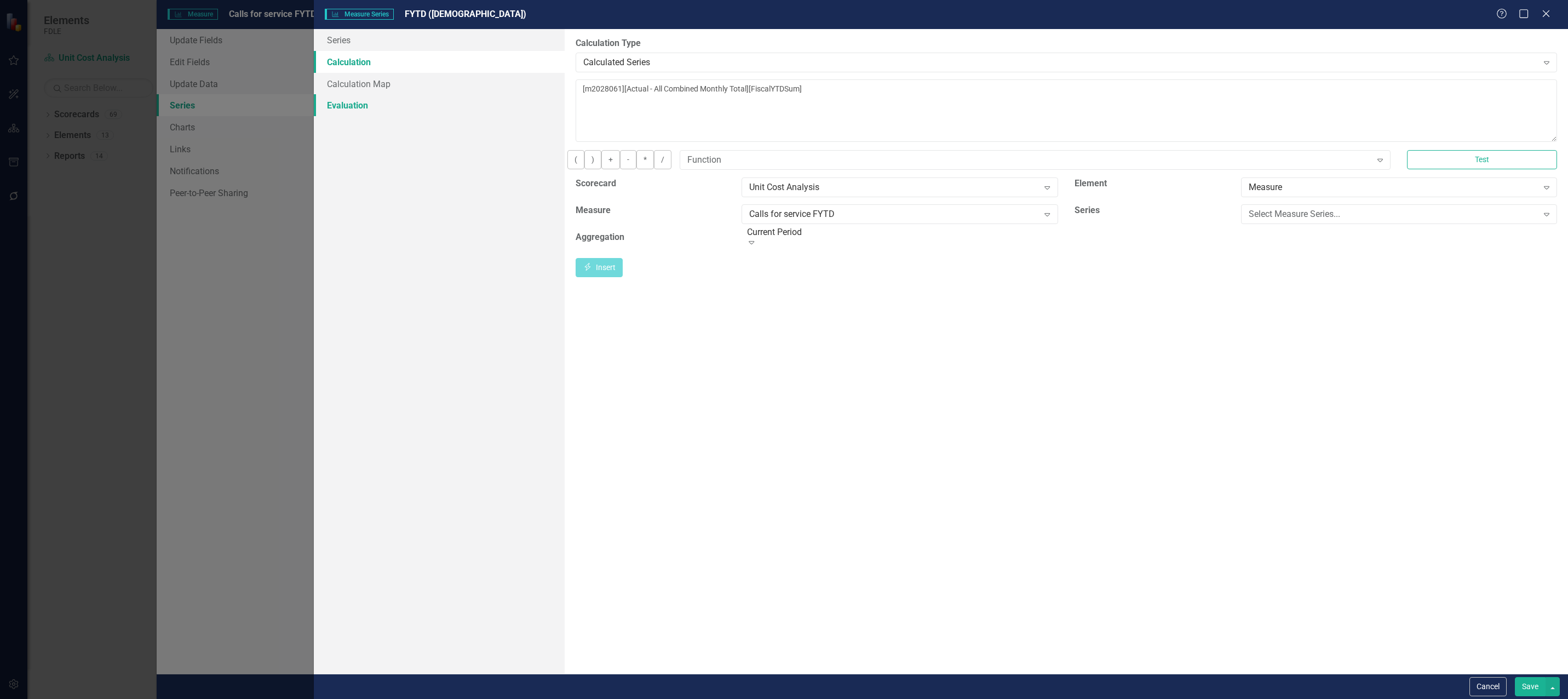
click at [348, 103] on link "Evaluation" at bounding box center [439, 105] width 251 height 22
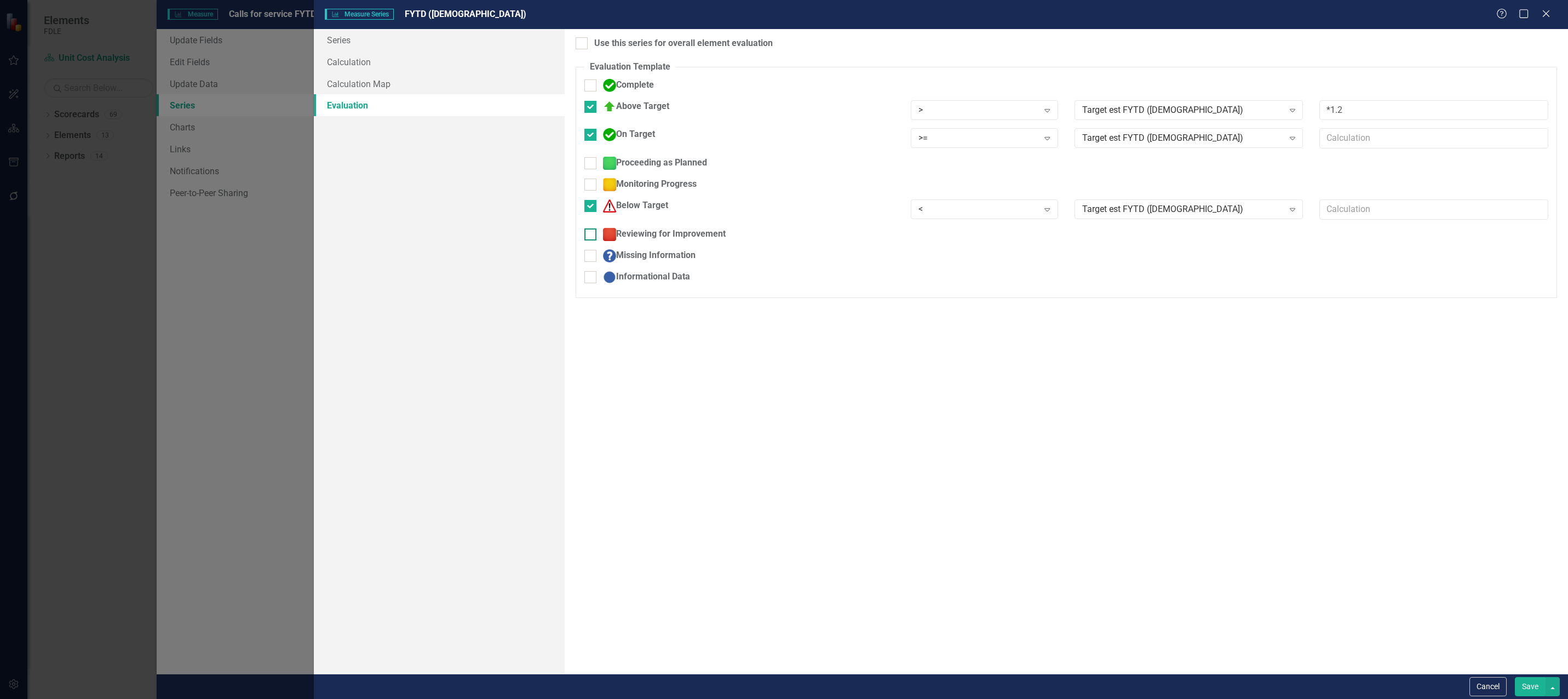
click at [591, 230] on input "Reviewing for Improvement" at bounding box center [588, 232] width 7 height 7
checkbox input "true"
click at [591, 158] on input "Proceeding as Planned" at bounding box center [588, 161] width 7 height 7
checkbox input "true"
click at [962, 241] on div ">" at bounding box center [978, 244] width 120 height 12
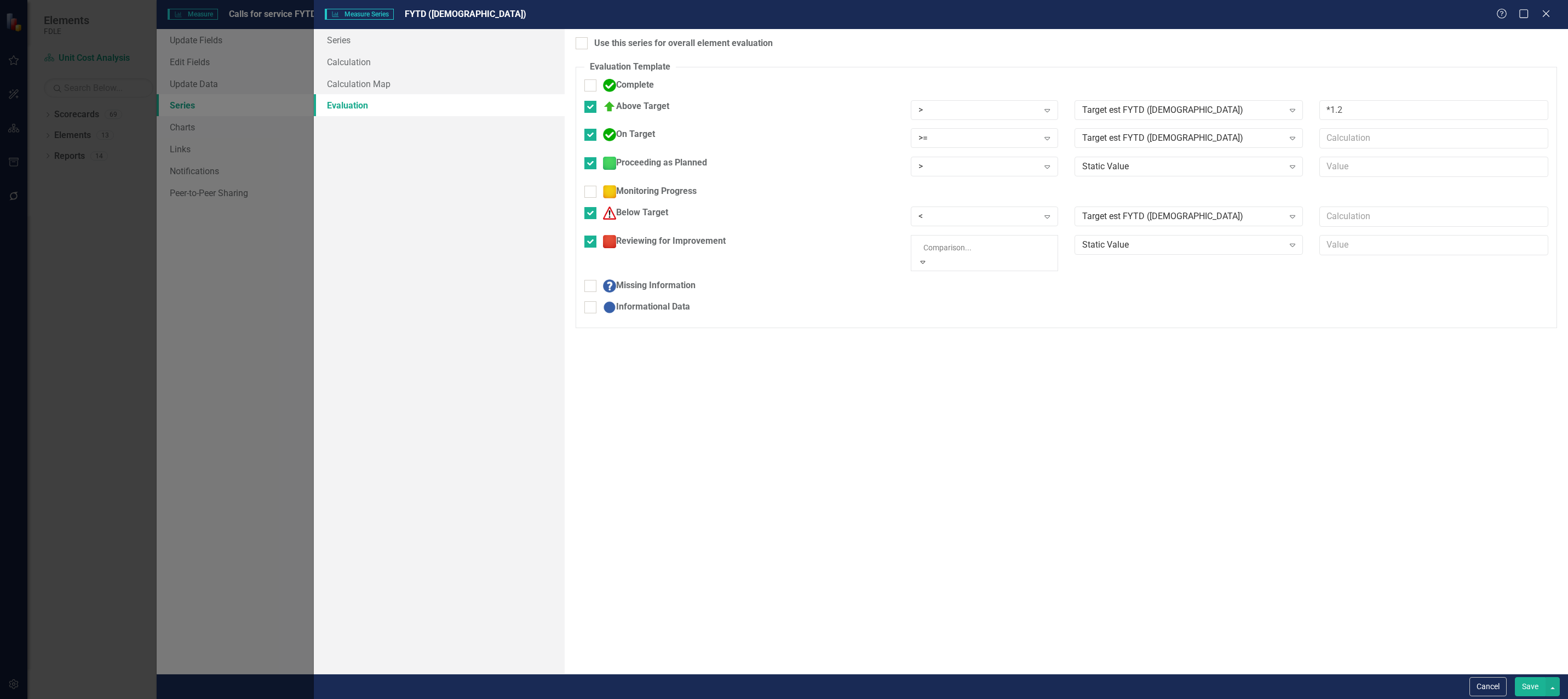
click at [1103, 241] on div "Static Value" at bounding box center [1182, 244] width 201 height 12
click at [592, 212] on div at bounding box center [590, 213] width 12 height 12
click at [591, 212] on input "Below Target" at bounding box center [588, 211] width 7 height 7
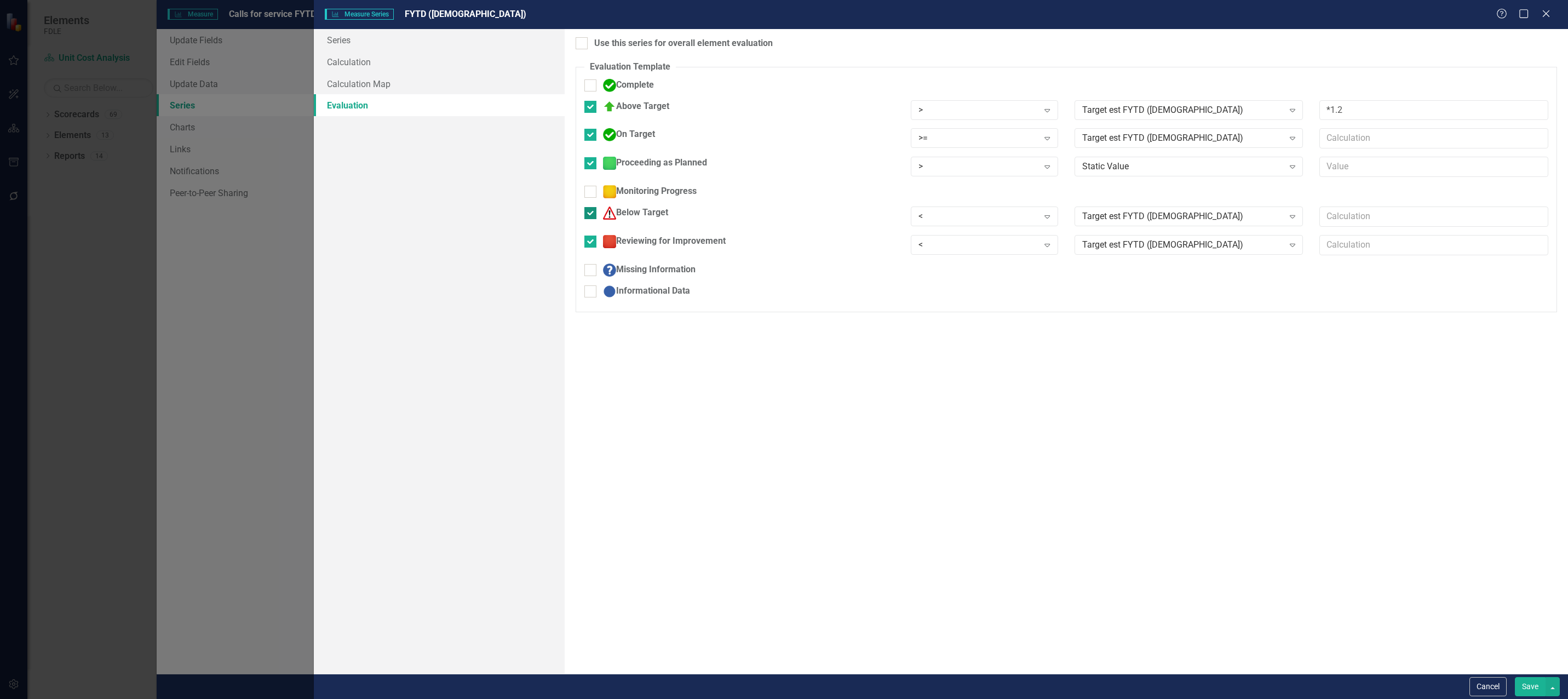
checkbox input "false"
click at [1089, 168] on div "Static Value" at bounding box center [1182, 166] width 201 height 12
click at [934, 168] on div ">" at bounding box center [978, 166] width 120 height 12
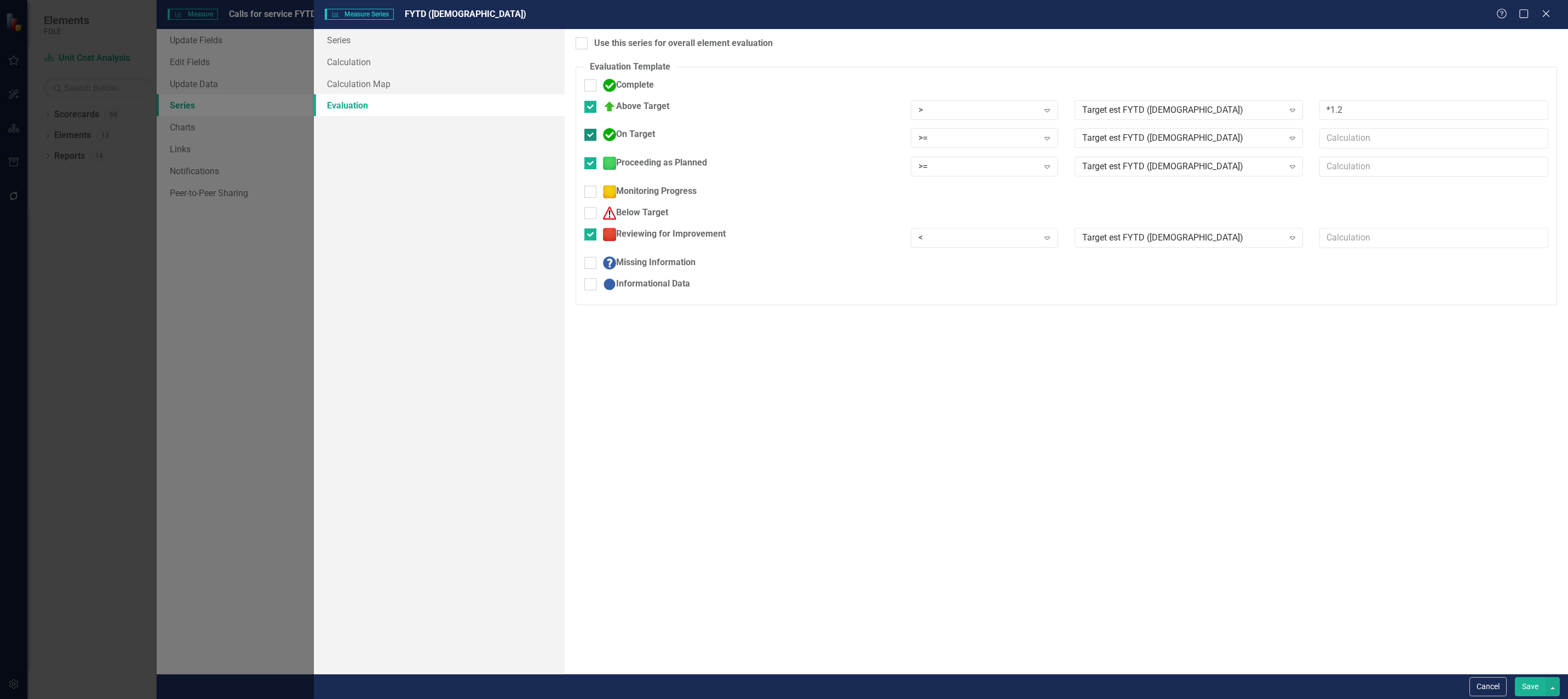
click at [594, 134] on div at bounding box center [590, 135] width 12 height 12
click at [591, 134] on input "On Target" at bounding box center [588, 132] width 7 height 7
checkbox input "false"
click at [589, 107] on input "Above Target" at bounding box center [588, 105] width 7 height 7
checkbox input "false"
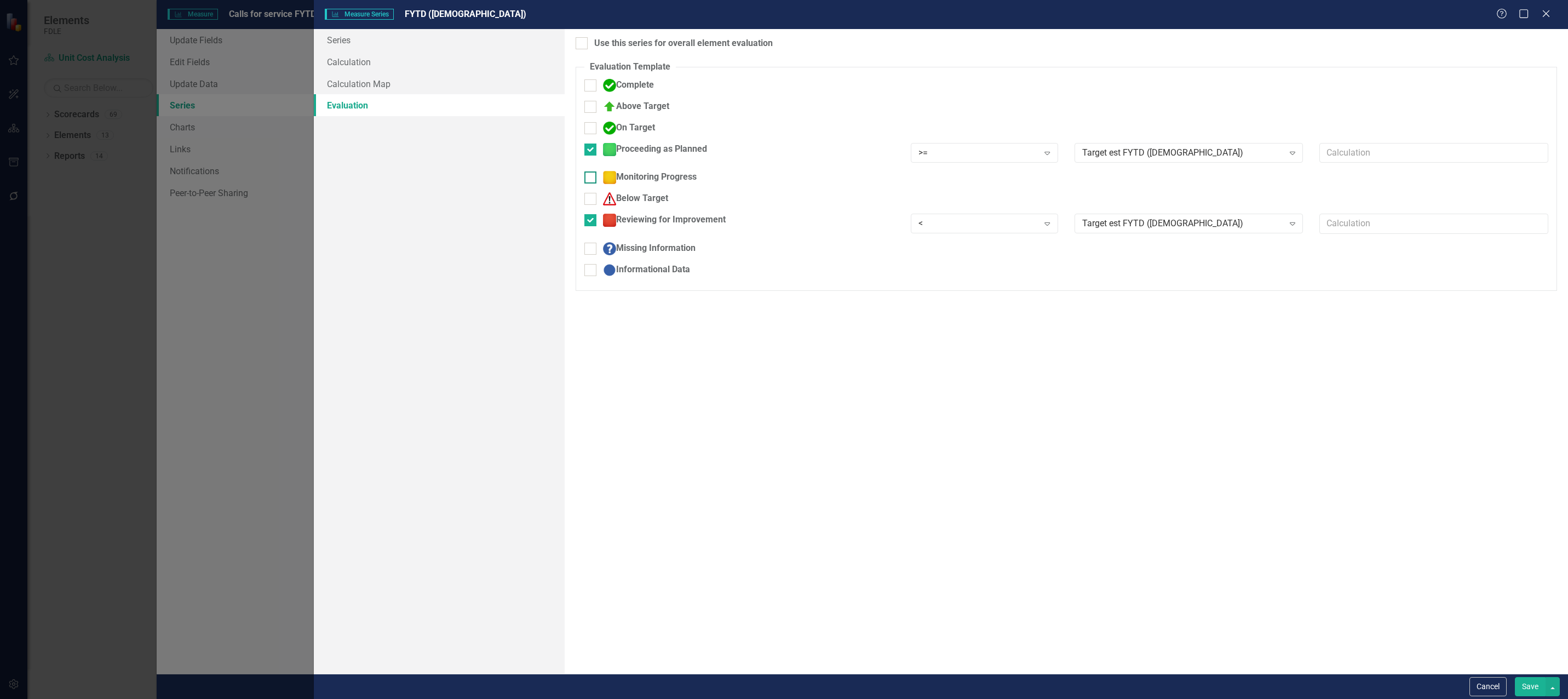
click at [590, 178] on input "Monitoring Progress" at bounding box center [588, 175] width 7 height 7
checkbox input "true"
click at [977, 187] on div ">" at bounding box center [978, 181] width 120 height 12
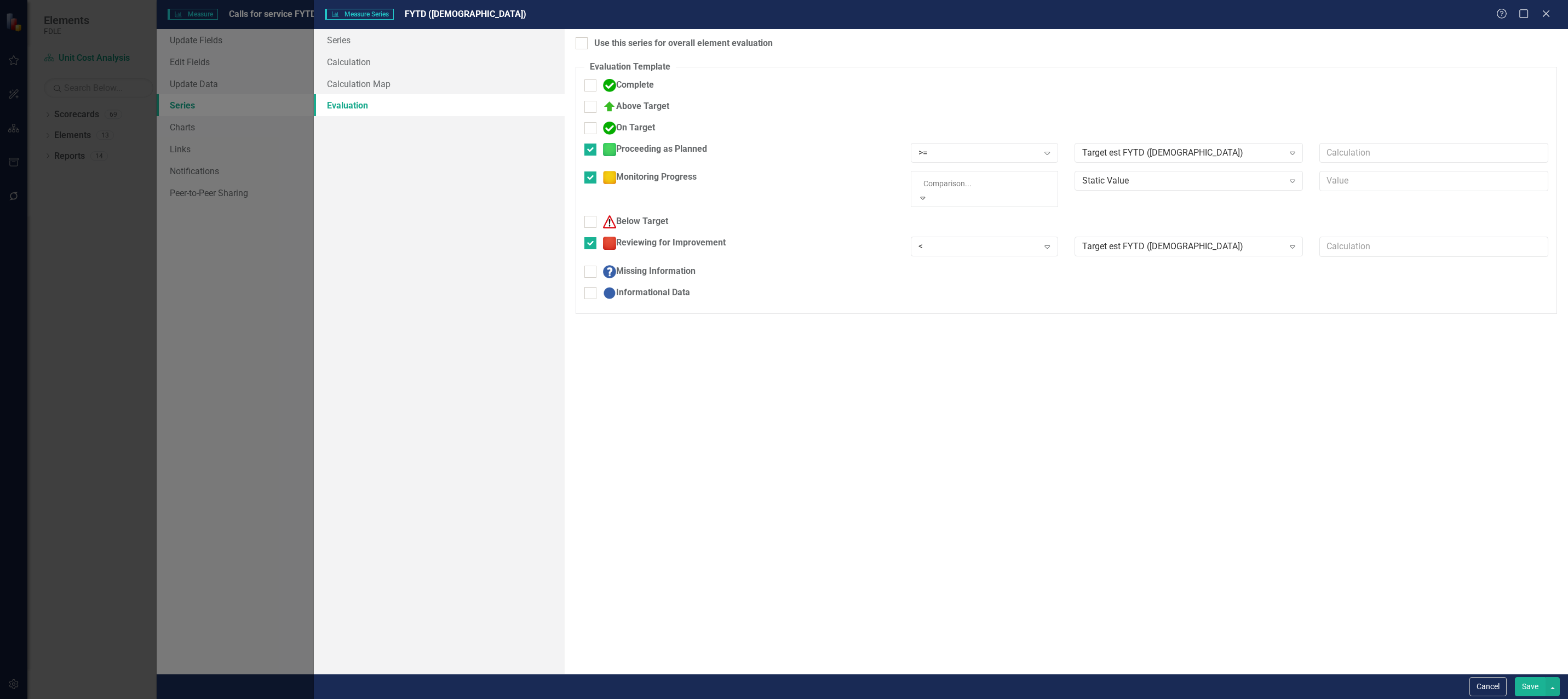
click at [1084, 182] on div "Static Value" at bounding box center [1182, 181] width 201 height 12
drag, startPoint x: 1127, startPoint y: 274, endPoint x: 1131, endPoint y: 267, distance: 8.1
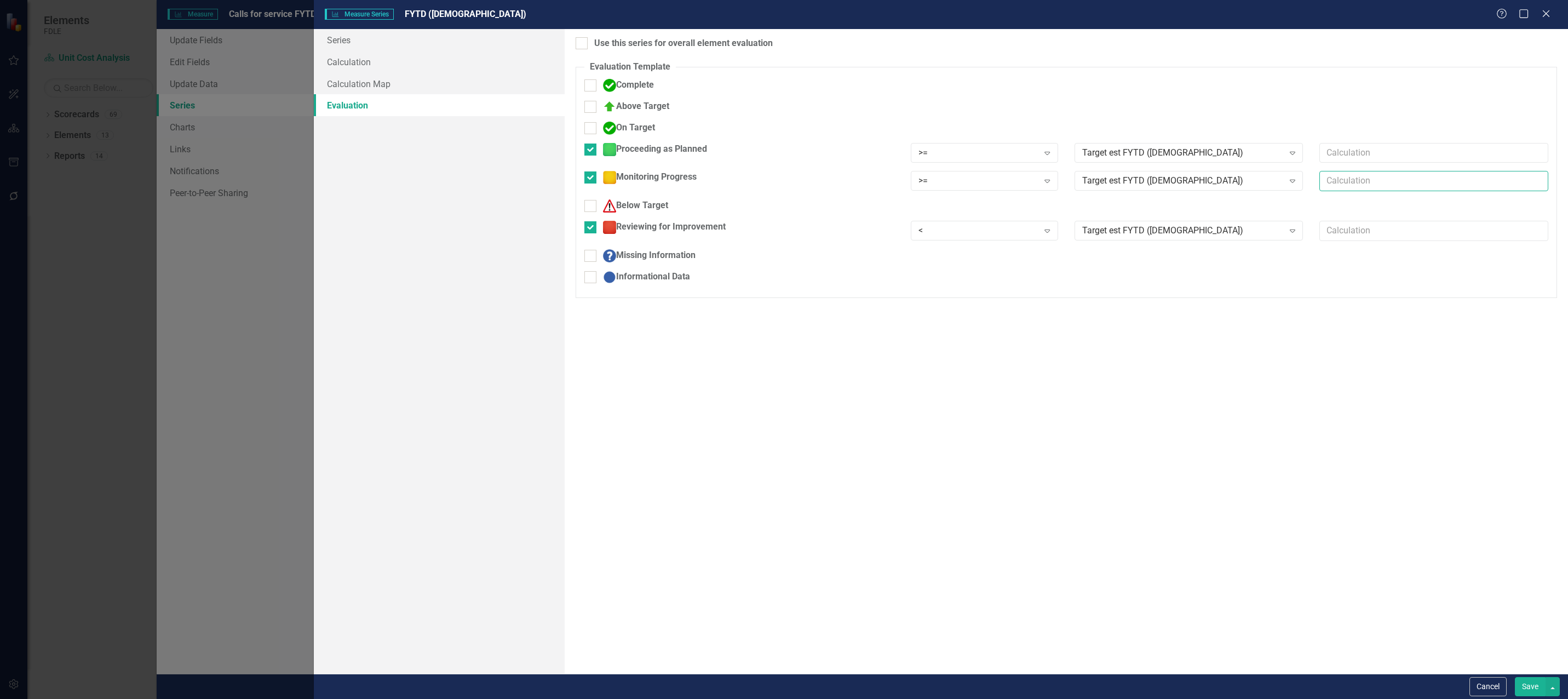
click at [1352, 184] on input "text" at bounding box center [1433, 182] width 229 height 20
type input "*.90"
click at [1536, 685] on button "Save" at bounding box center [1531, 687] width 31 height 19
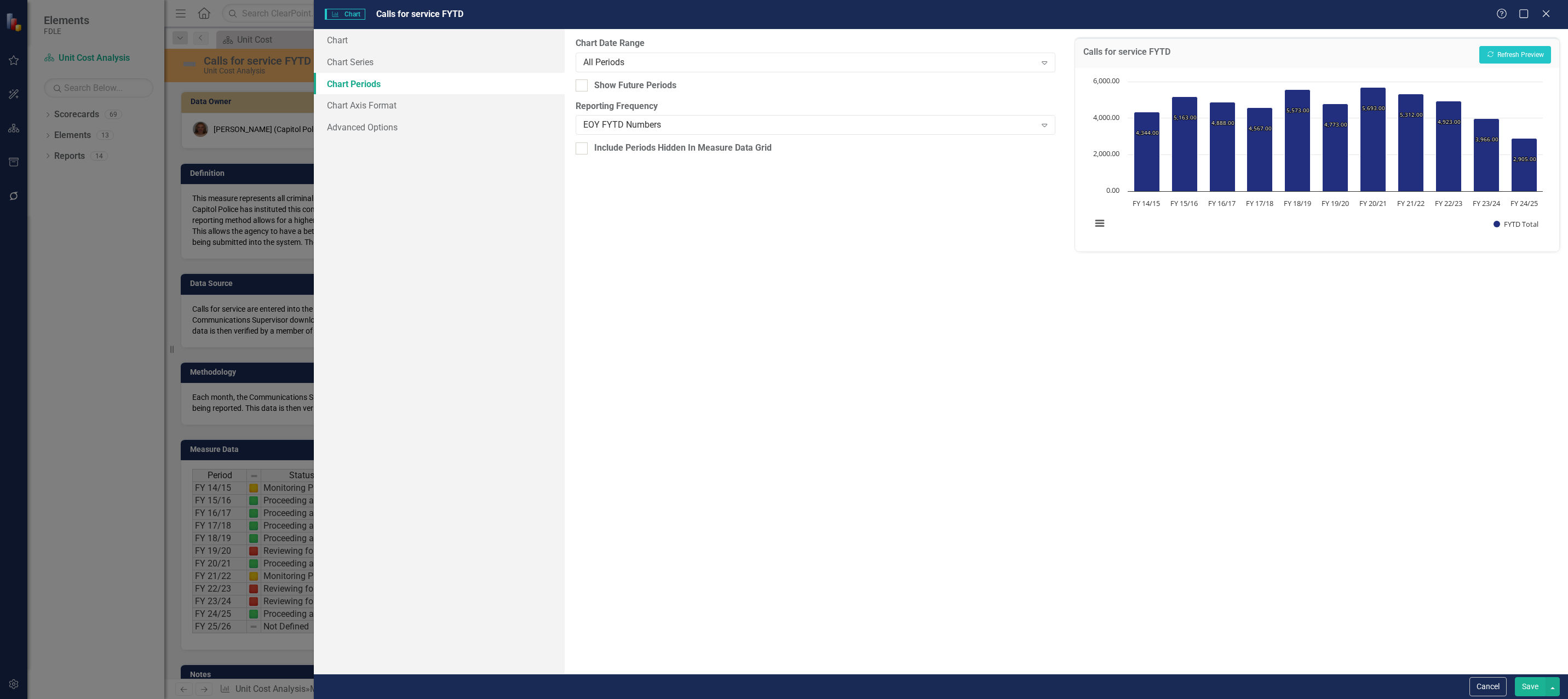
click at [530, 487] on div "Chart Chart Series Chart Periods Chart Axis Format Advanced Options" at bounding box center [439, 351] width 251 height 645
click at [1547, 11] on icon "Close" at bounding box center [1546, 13] width 14 height 10
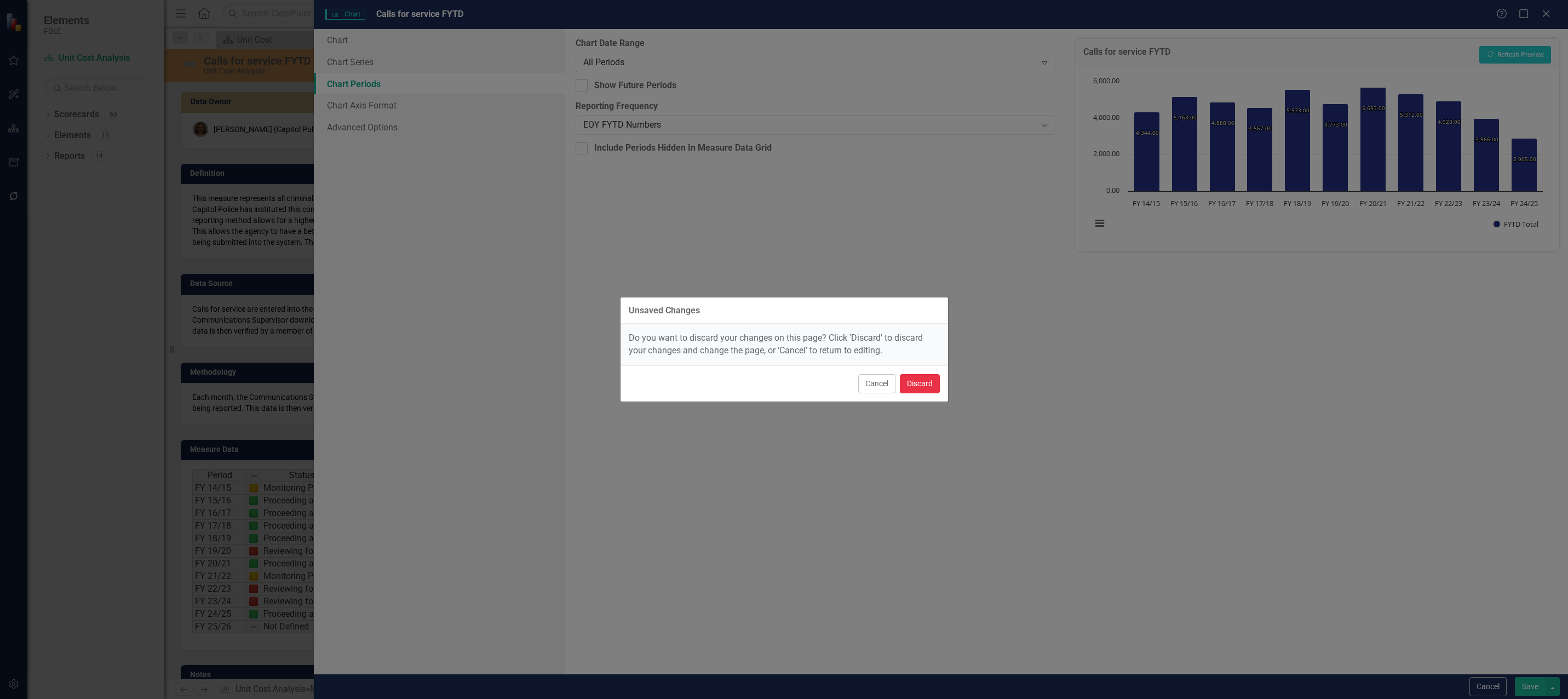
click at [927, 386] on button "Discard" at bounding box center [920, 384] width 40 height 19
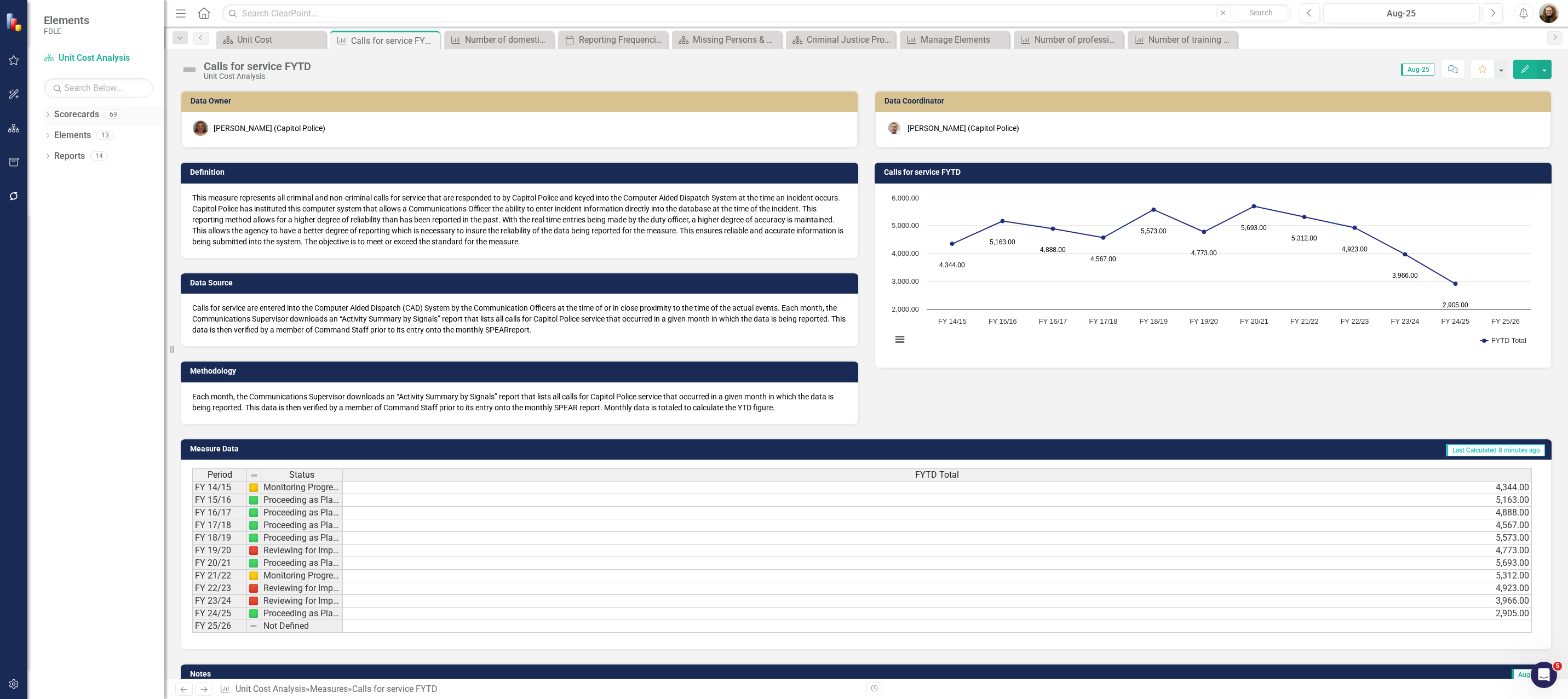
click at [49, 116] on icon "Dropdown" at bounding box center [48, 116] width 7 height 6
click at [41, 179] on icon "Dropdown" at bounding box center [37, 176] width 8 height 7
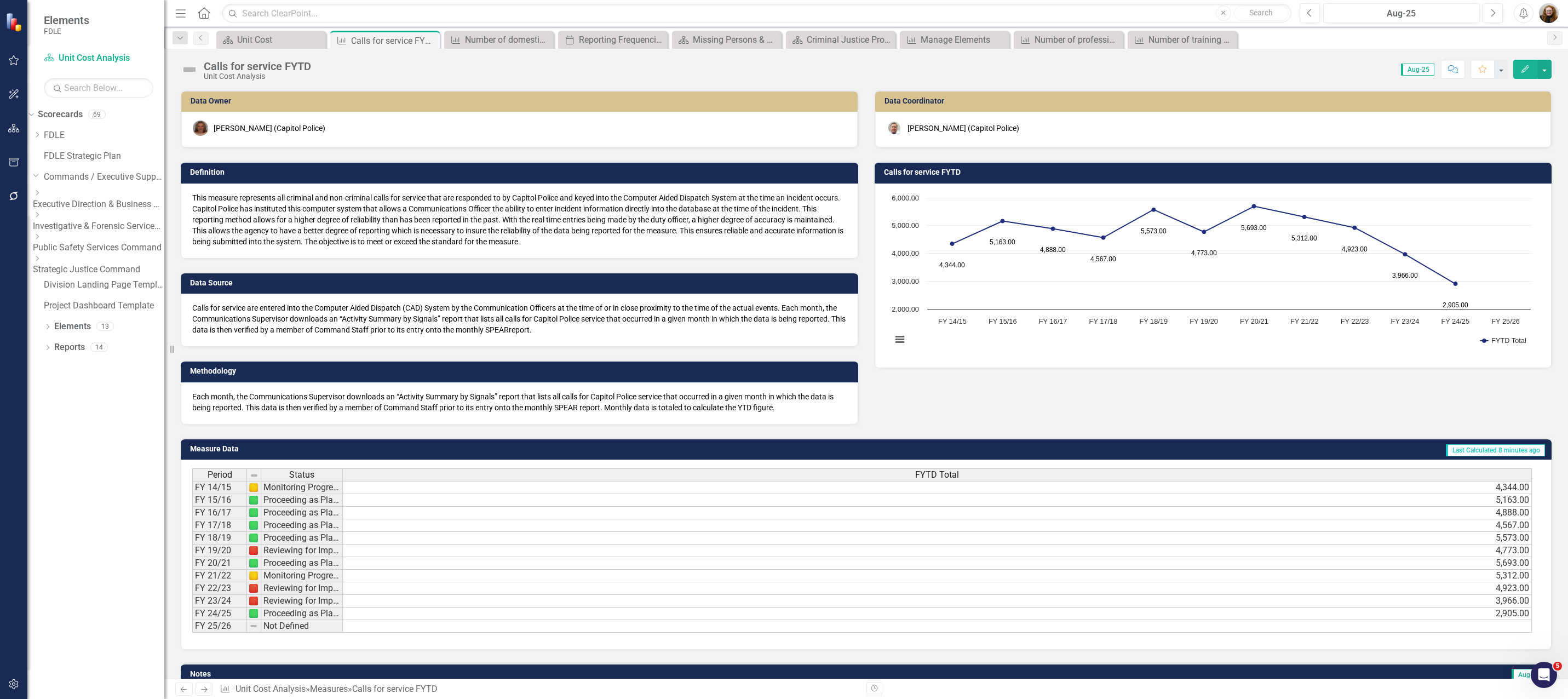
click at [41, 239] on icon "Dropdown" at bounding box center [37, 236] width 8 height 7
drag, startPoint x: 97, startPoint y: 260, endPoint x: 100, endPoint y: 297, distance: 37.1
click at [97, 259] on link "Capitol Police" at bounding box center [104, 256] width 121 height 12
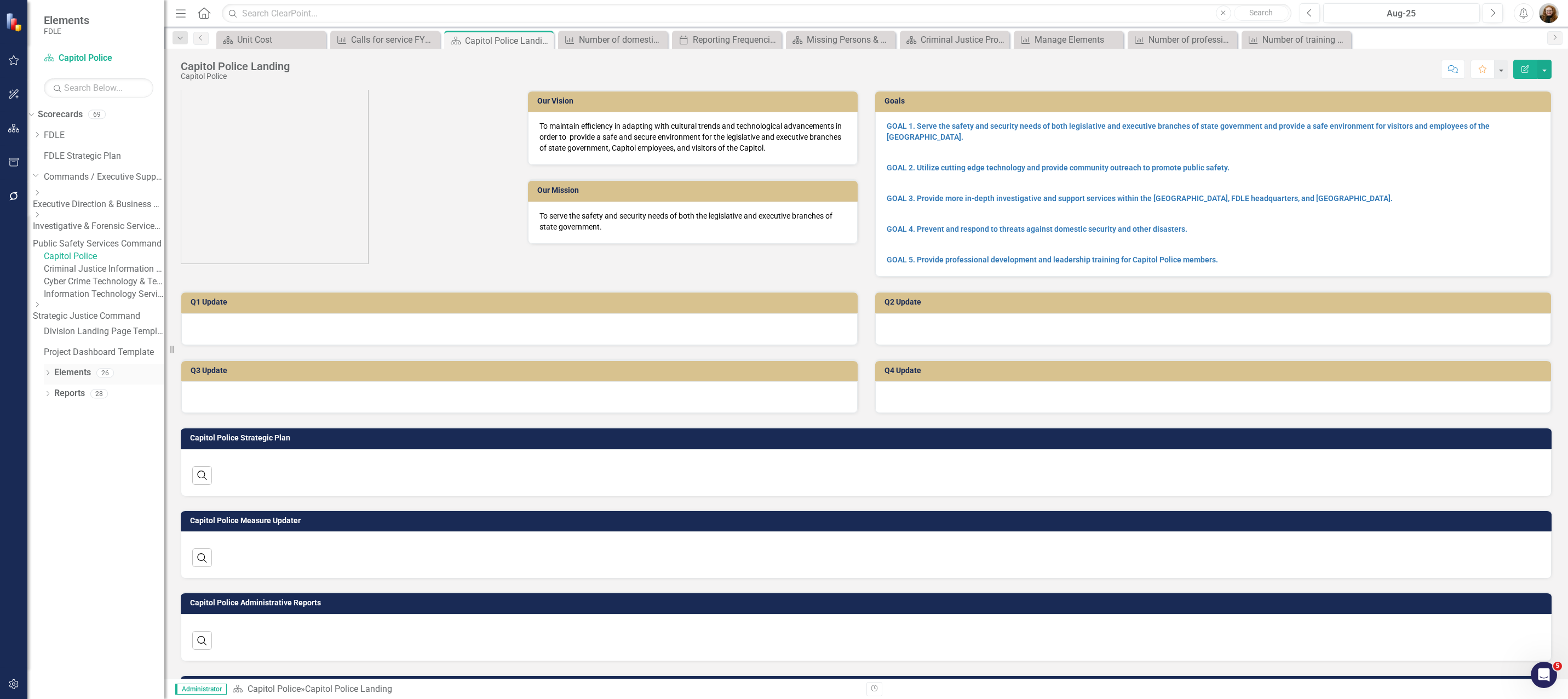
click at [49, 385] on div "Dropdown Elements 26" at bounding box center [104, 374] width 121 height 20
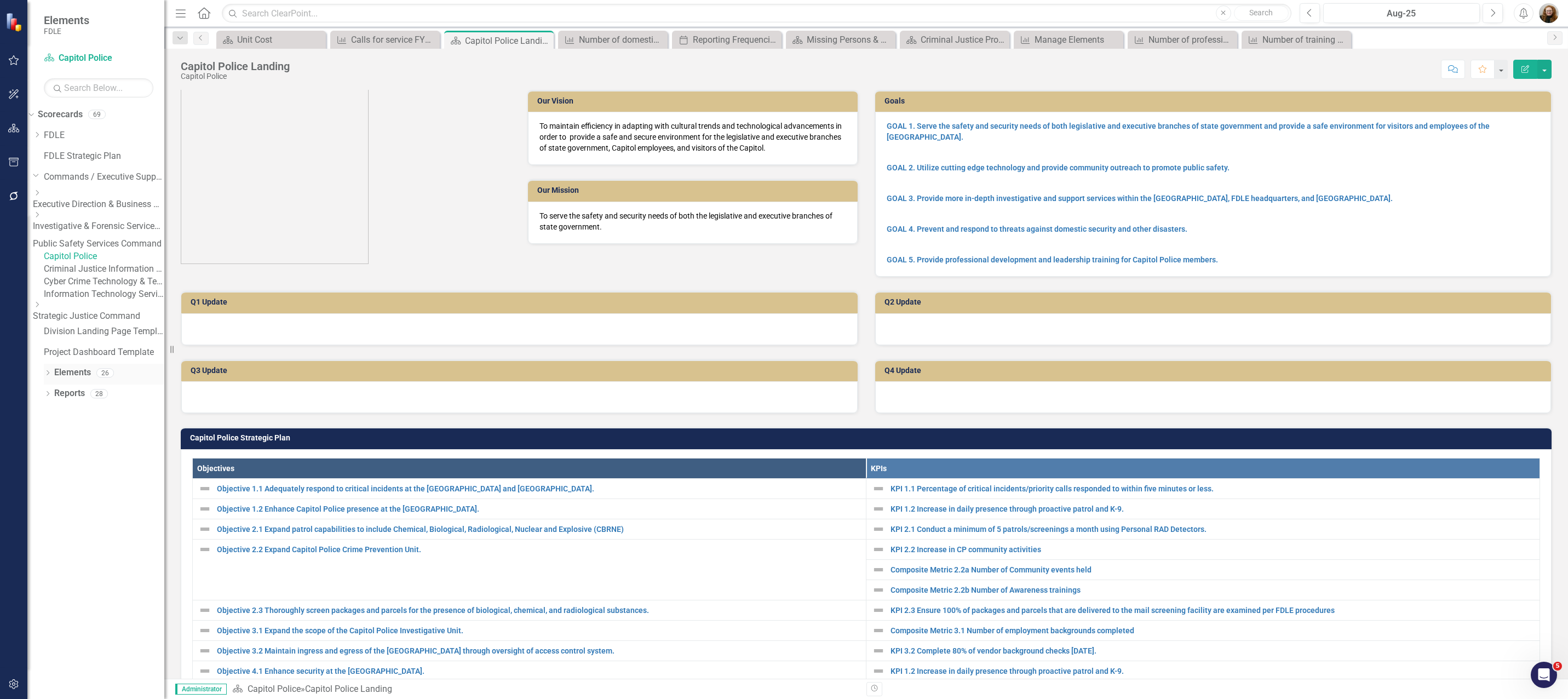
click at [48, 377] on icon "Dropdown" at bounding box center [48, 374] width 7 height 6
click at [96, 441] on link "Measure Measures" at bounding box center [70, 435] width 54 height 12
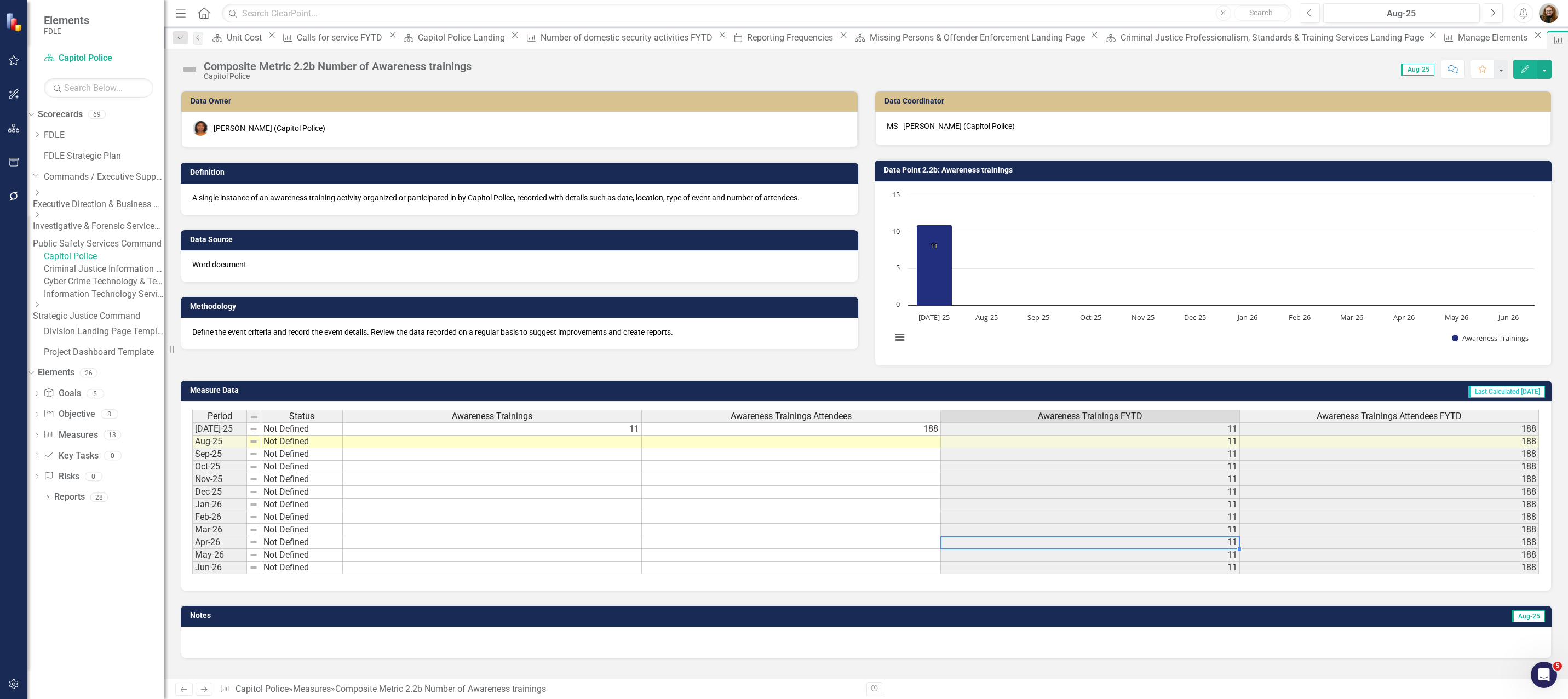
click at [192, 539] on div "Period Status Awareness Trainings Awareness Trainings Attendees Awareness Train…" at bounding box center [192, 492] width 0 height 165
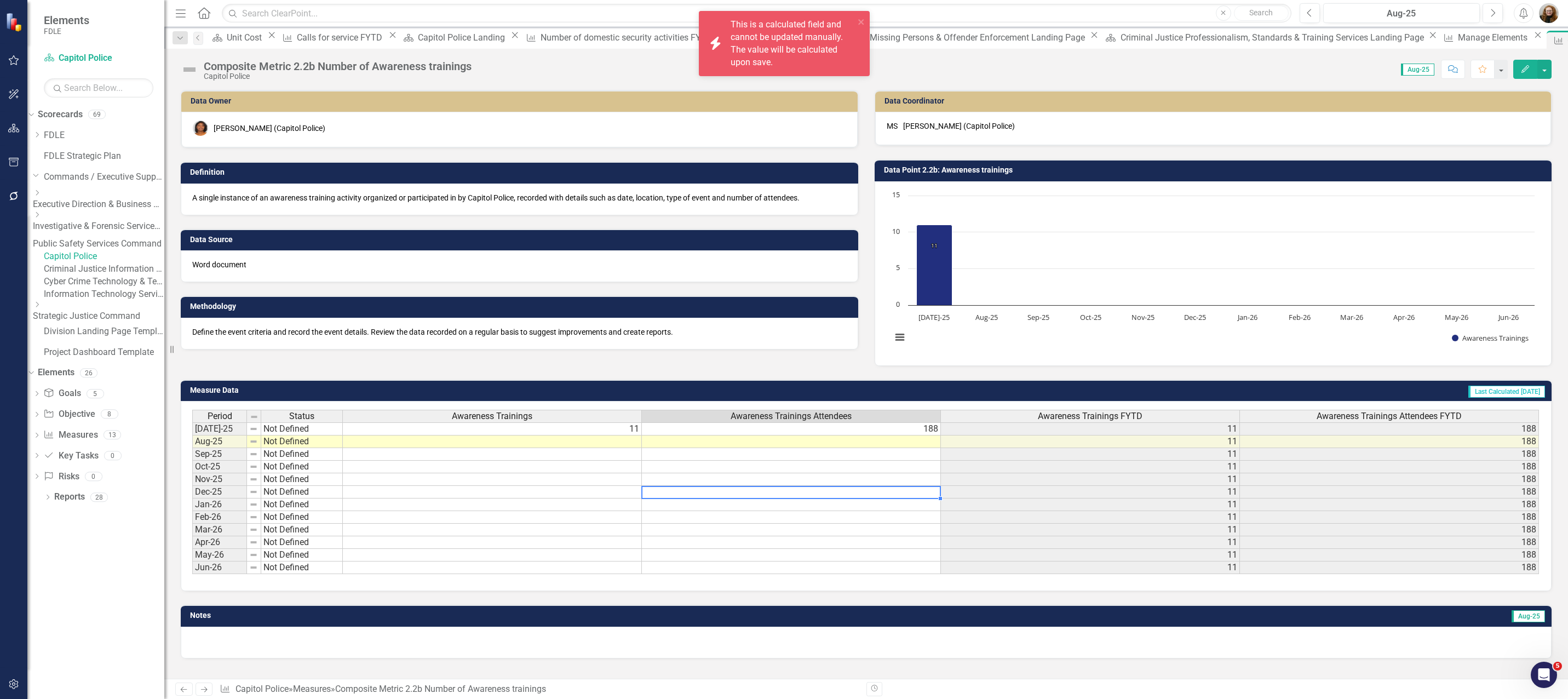
click at [747, 497] on td at bounding box center [791, 492] width 299 height 12
click at [1021, 168] on td "Data Point 2.2b: Awareness trainings" at bounding box center [1215, 171] width 663 height 16
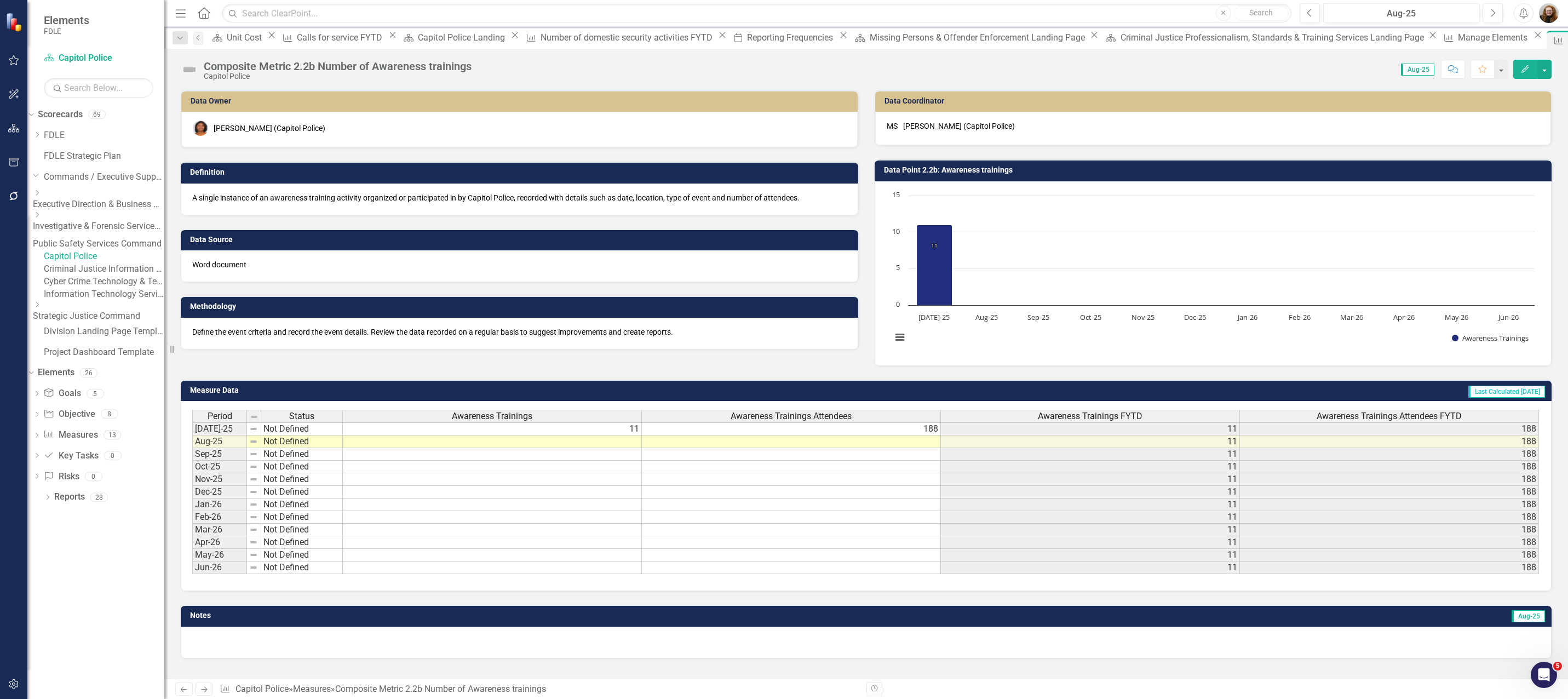
click at [993, 174] on h3 "Data Point 2.2b: Awareness trainings" at bounding box center [1215, 170] width 663 height 8
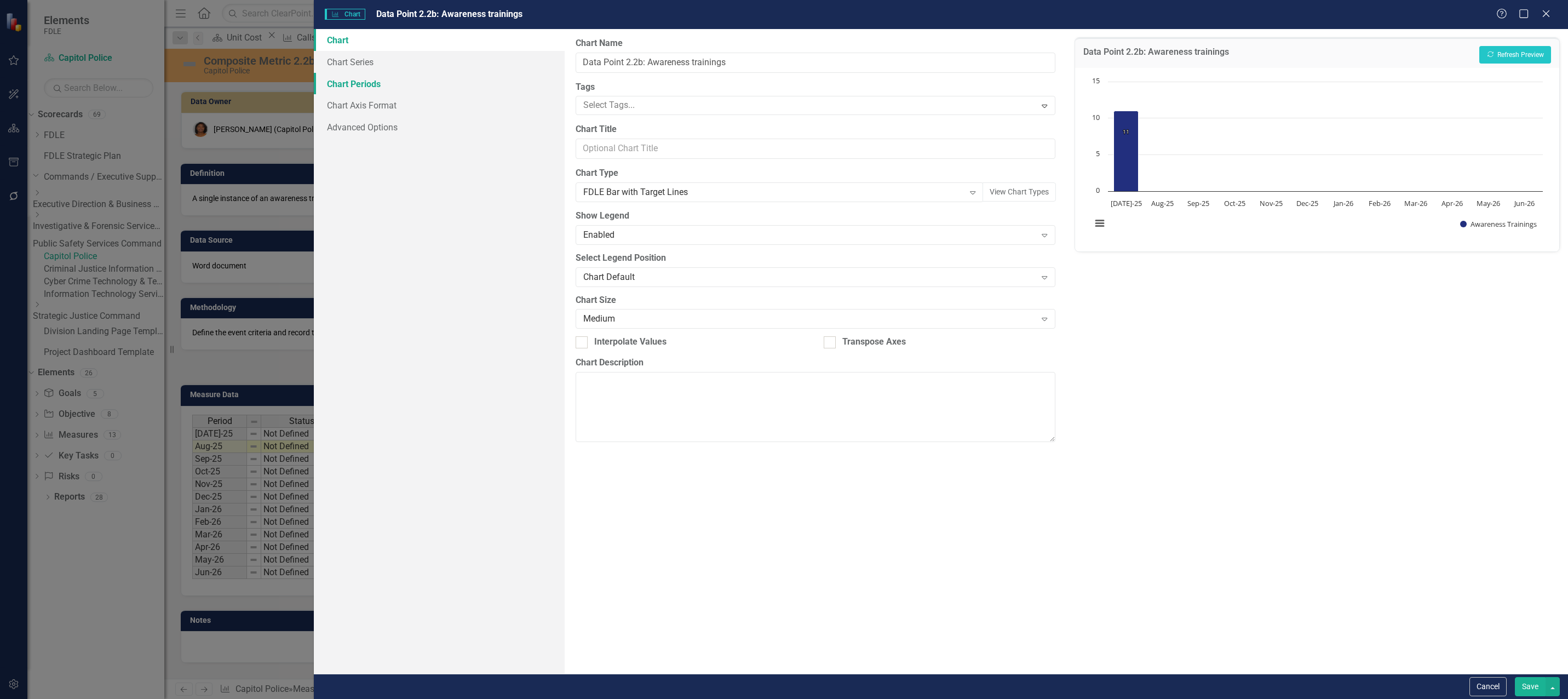
drag, startPoint x: 370, startPoint y: 83, endPoint x: 379, endPoint y: 82, distance: 9.1
click at [369, 83] on link "Chart Periods" at bounding box center [439, 84] width 251 height 22
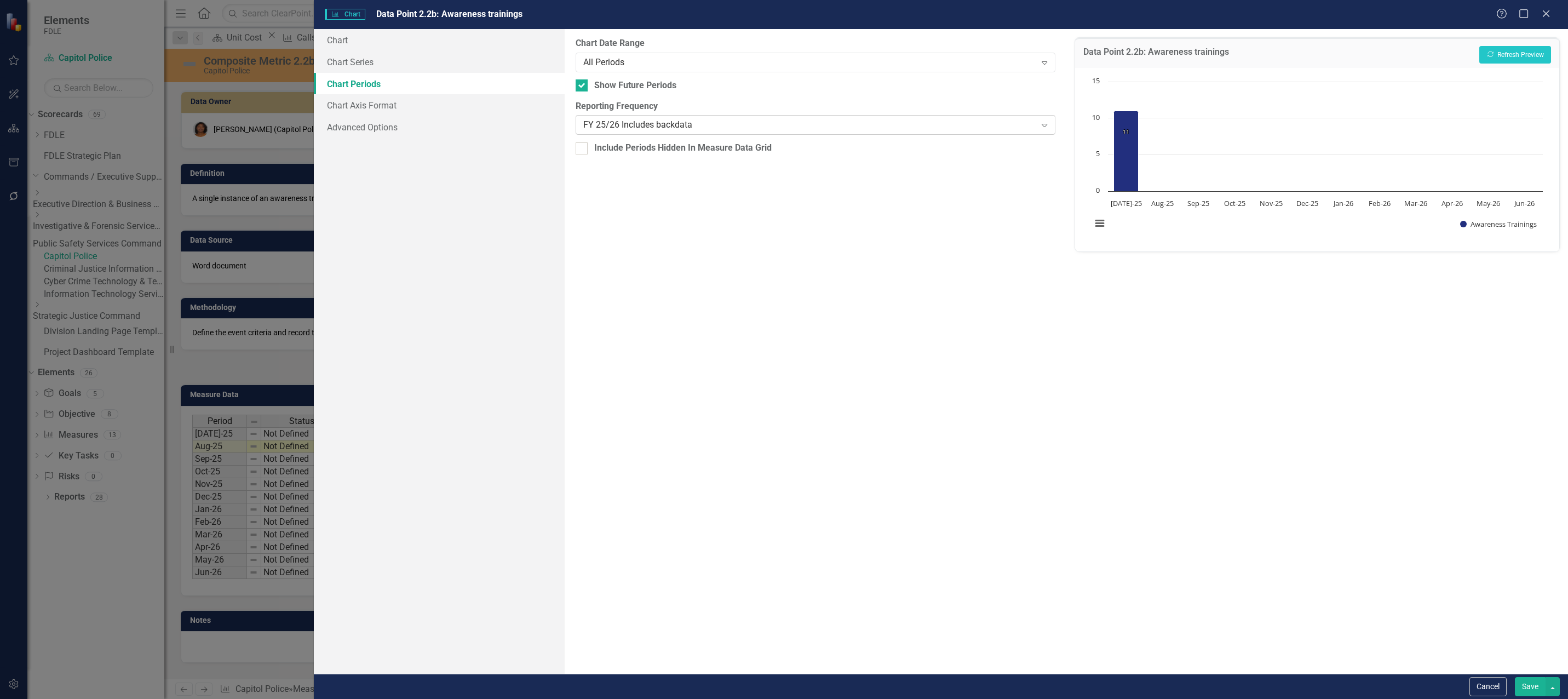
click at [591, 132] on div "FY 25/26 Includes backdata Expand" at bounding box center [816, 124] width 480 height 20
click at [580, 85] on input "Show Future Periods" at bounding box center [579, 83] width 7 height 7
checkbox input "false"
click at [1496, 53] on button "Recalculate Refresh Preview" at bounding box center [1515, 55] width 72 height 18
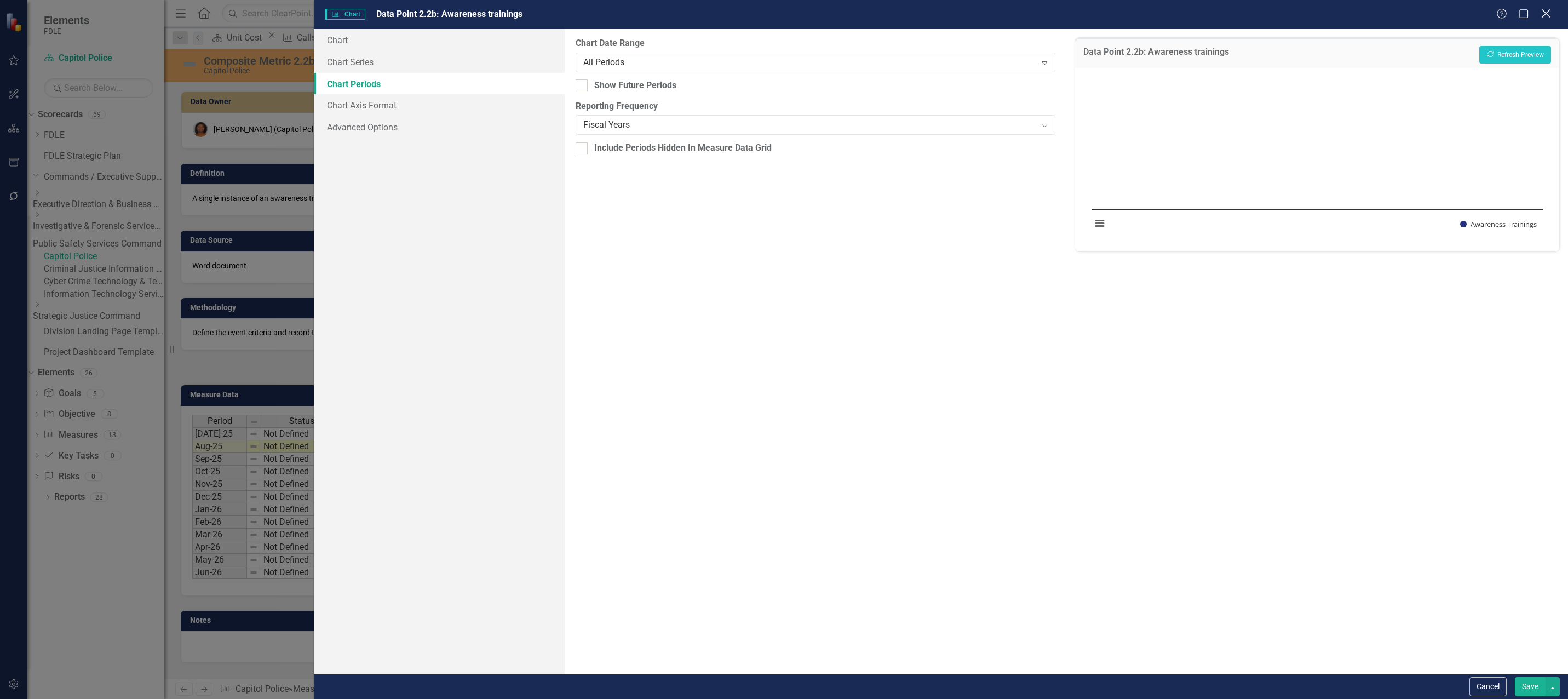
click at [1550, 15] on icon "Close" at bounding box center [1546, 13] width 14 height 10
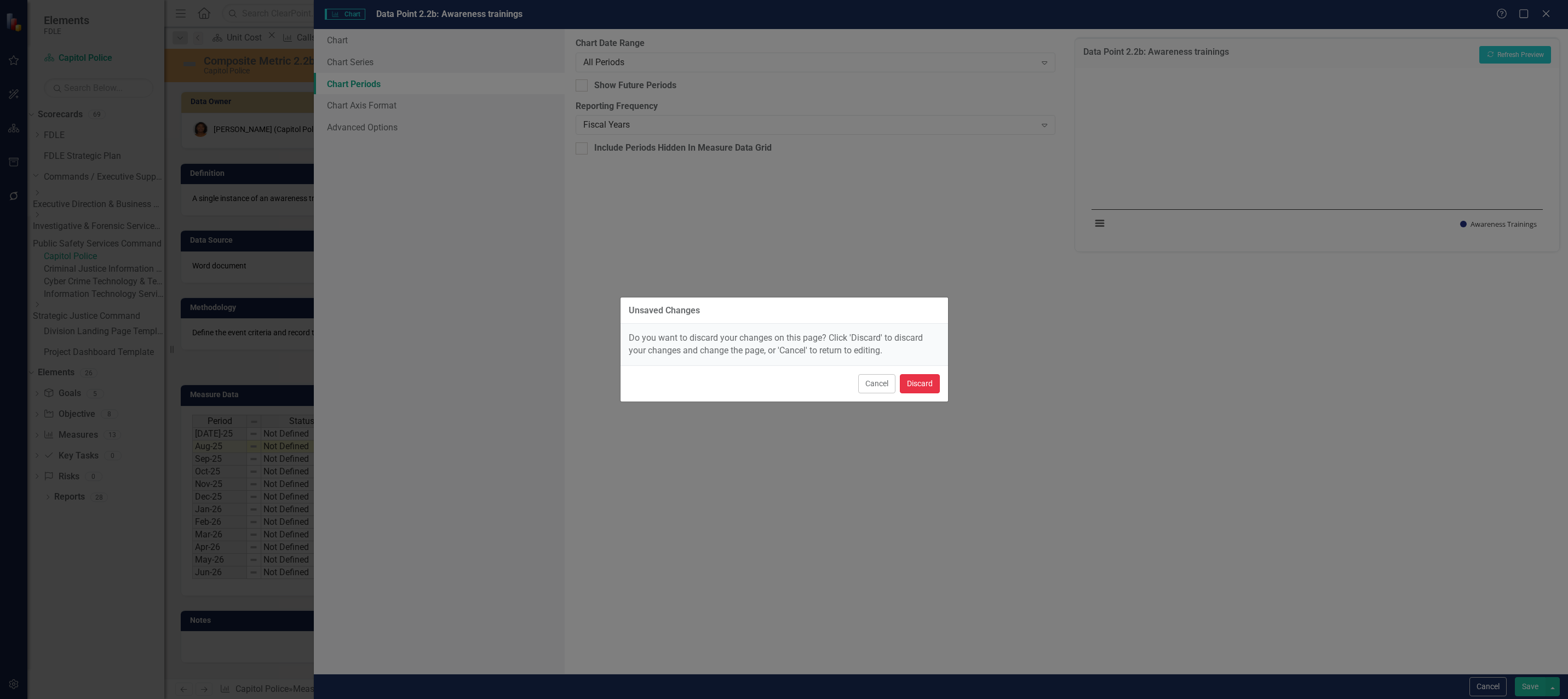
click at [923, 386] on button "Discard" at bounding box center [920, 384] width 40 height 19
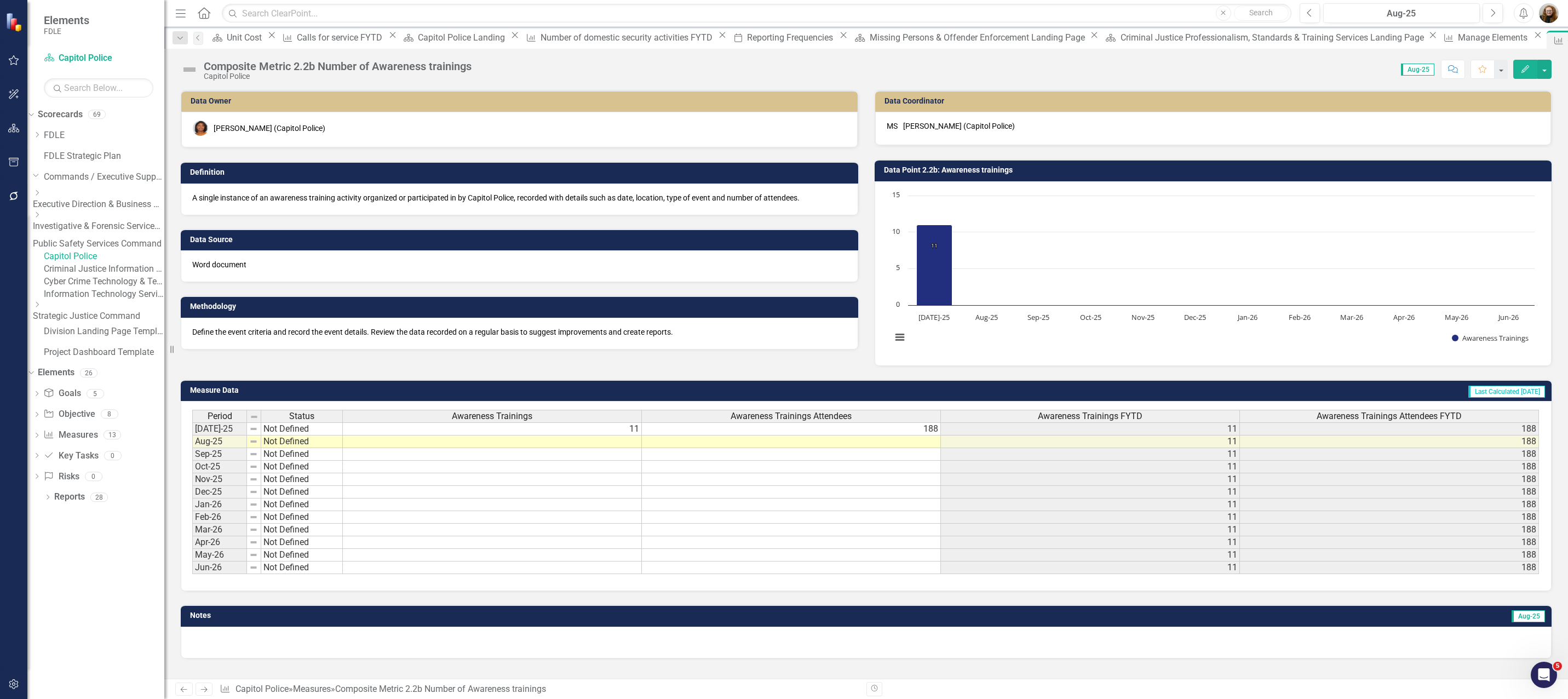
click at [1516, 69] on button "Edit" at bounding box center [1525, 70] width 24 height 19
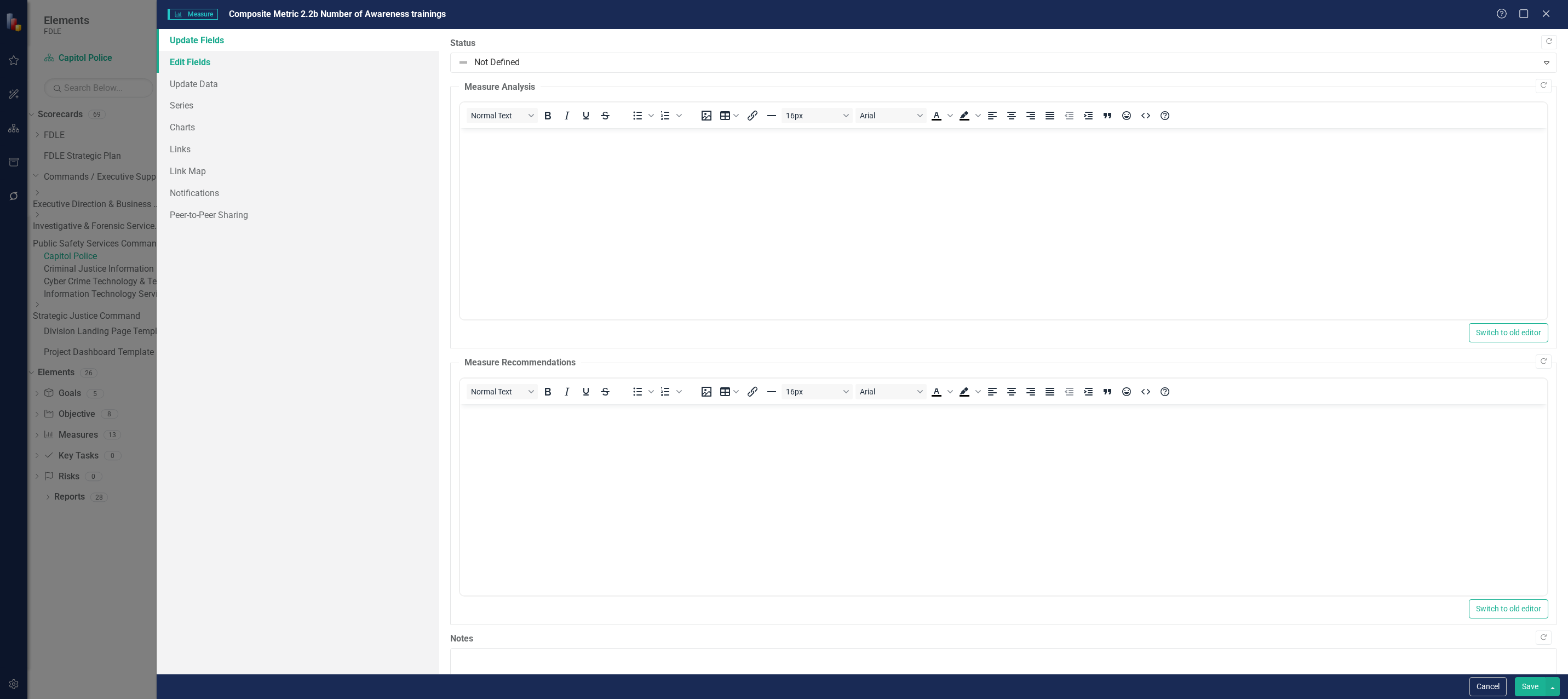
click at [190, 67] on link "Edit Fields" at bounding box center [298, 62] width 282 height 22
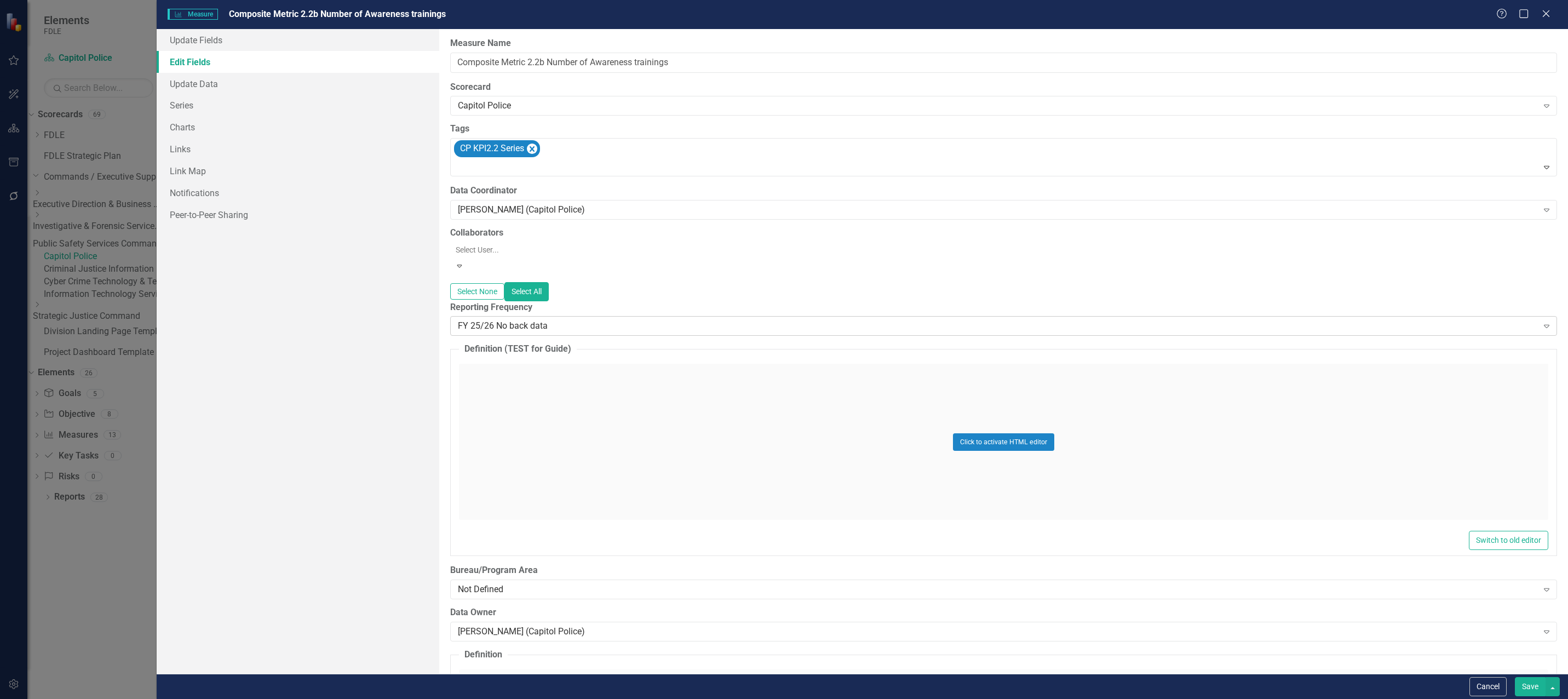
click at [486, 320] on div "FY 25/26 No back data" at bounding box center [998, 326] width 1080 height 12
click at [504, 698] on div "All Periods" at bounding box center [786, 708] width 1550 height 12
click at [1528, 688] on button "Save" at bounding box center [1531, 687] width 31 height 19
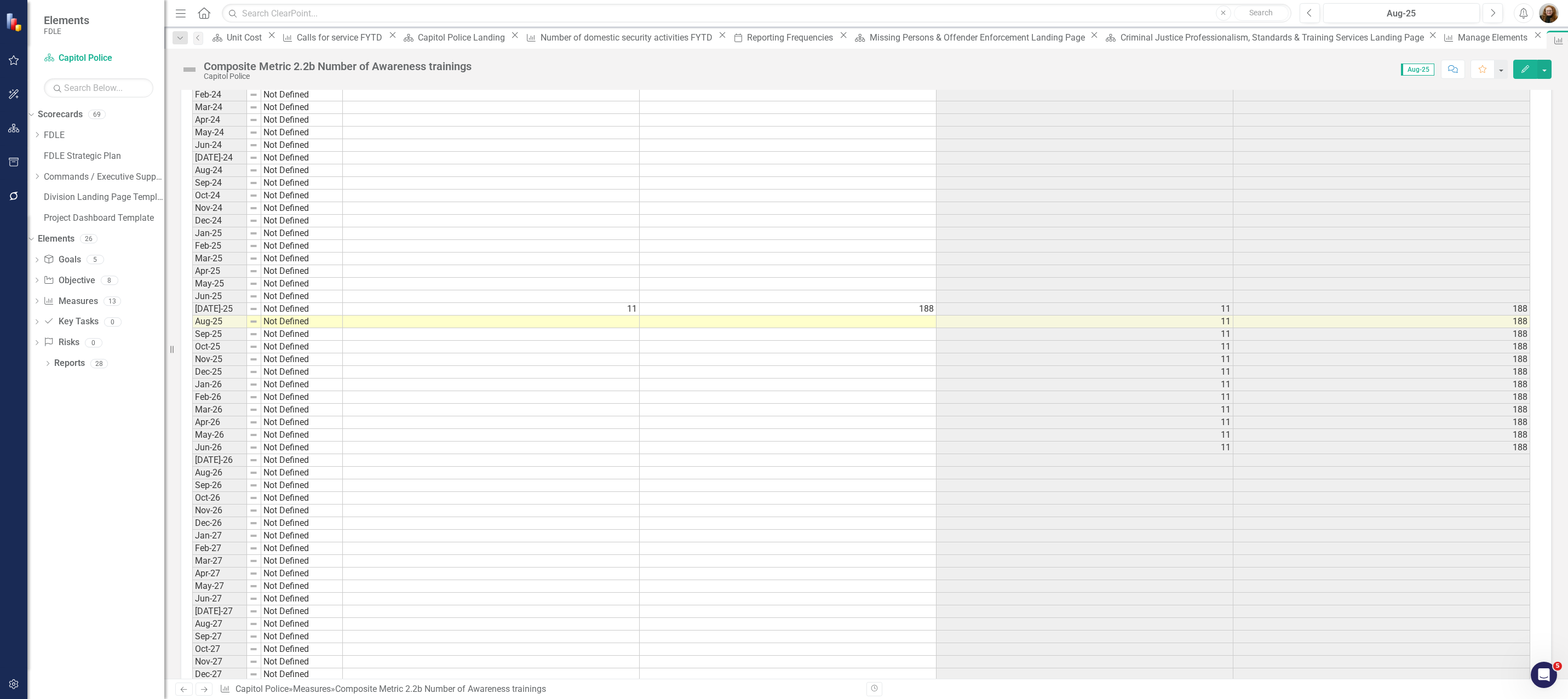
scroll to position [3471, 0]
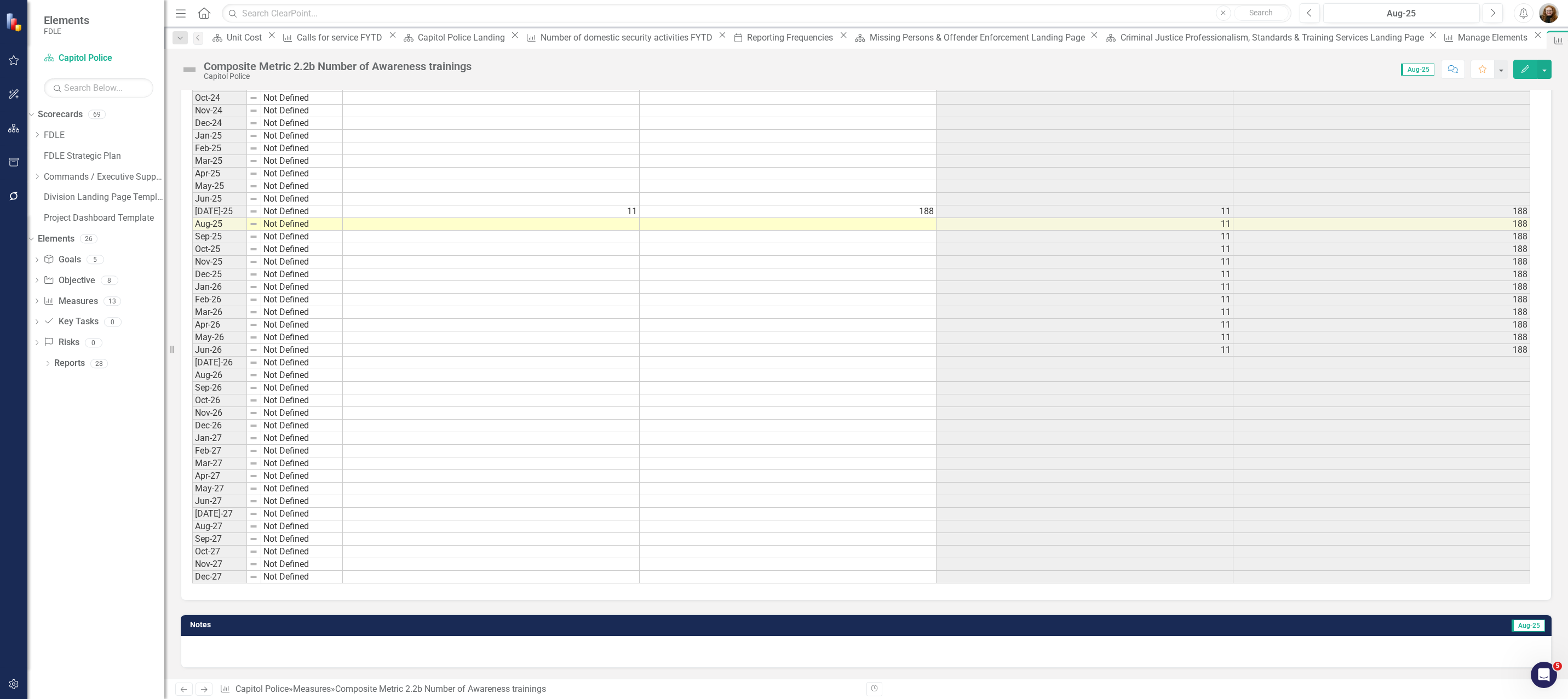
click at [1528, 72] on icon "Edit" at bounding box center [1525, 69] width 10 height 7
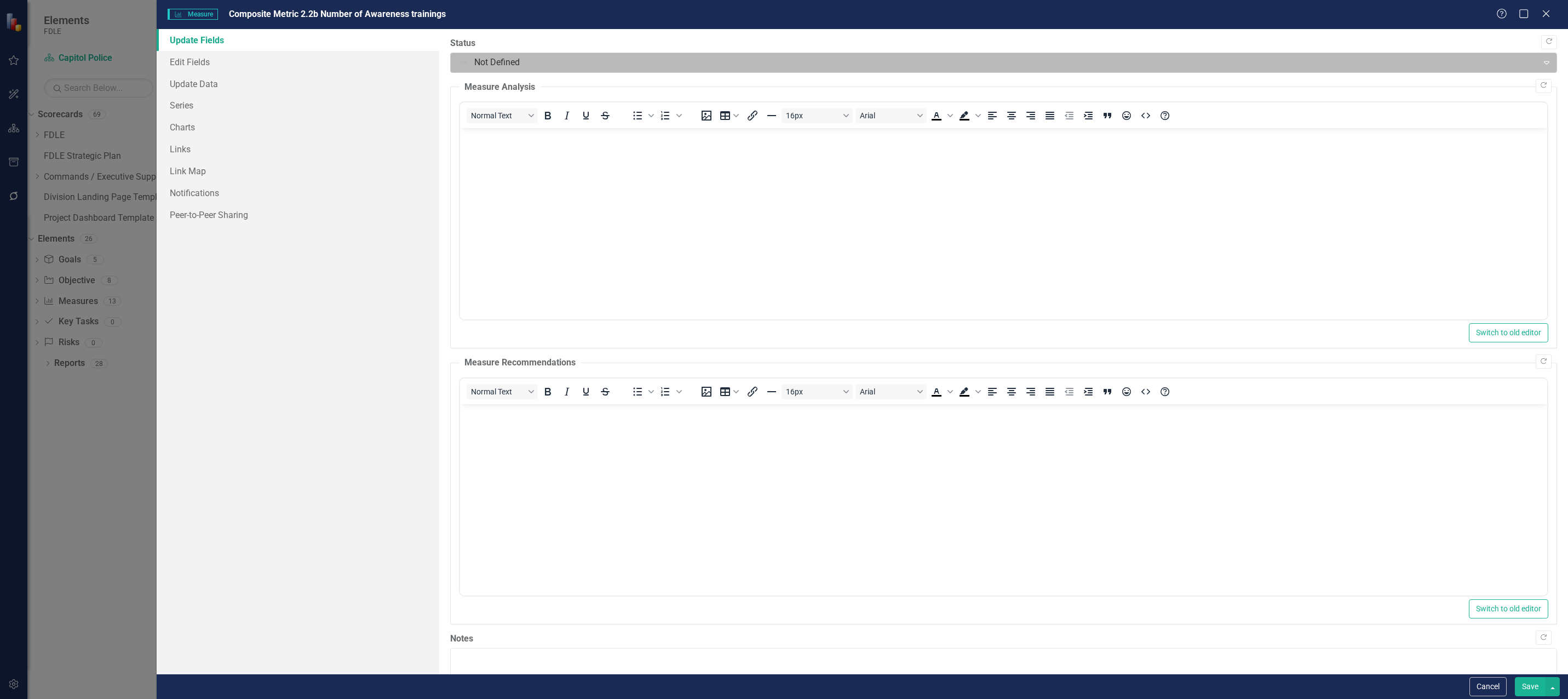
scroll to position [0, 0]
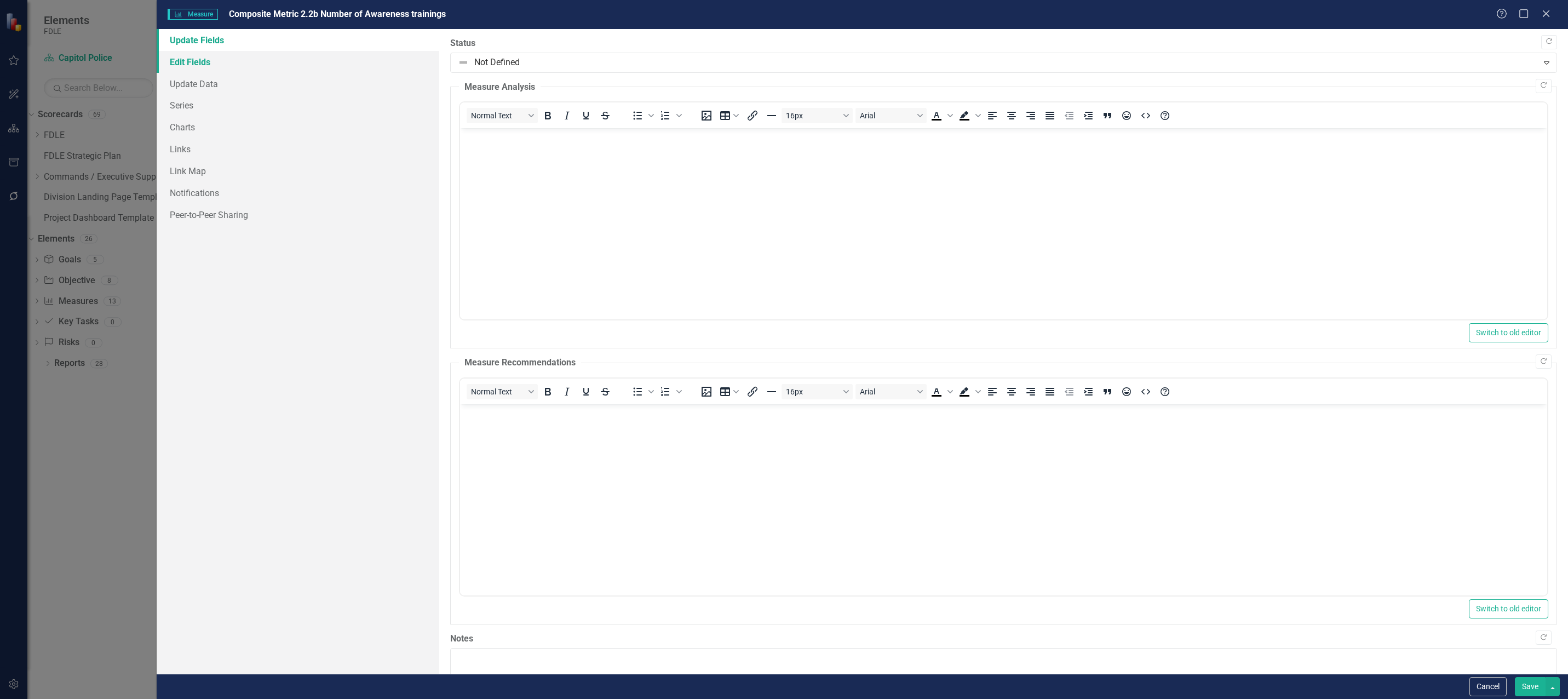
click at [200, 58] on link "Edit Fields" at bounding box center [298, 62] width 282 height 22
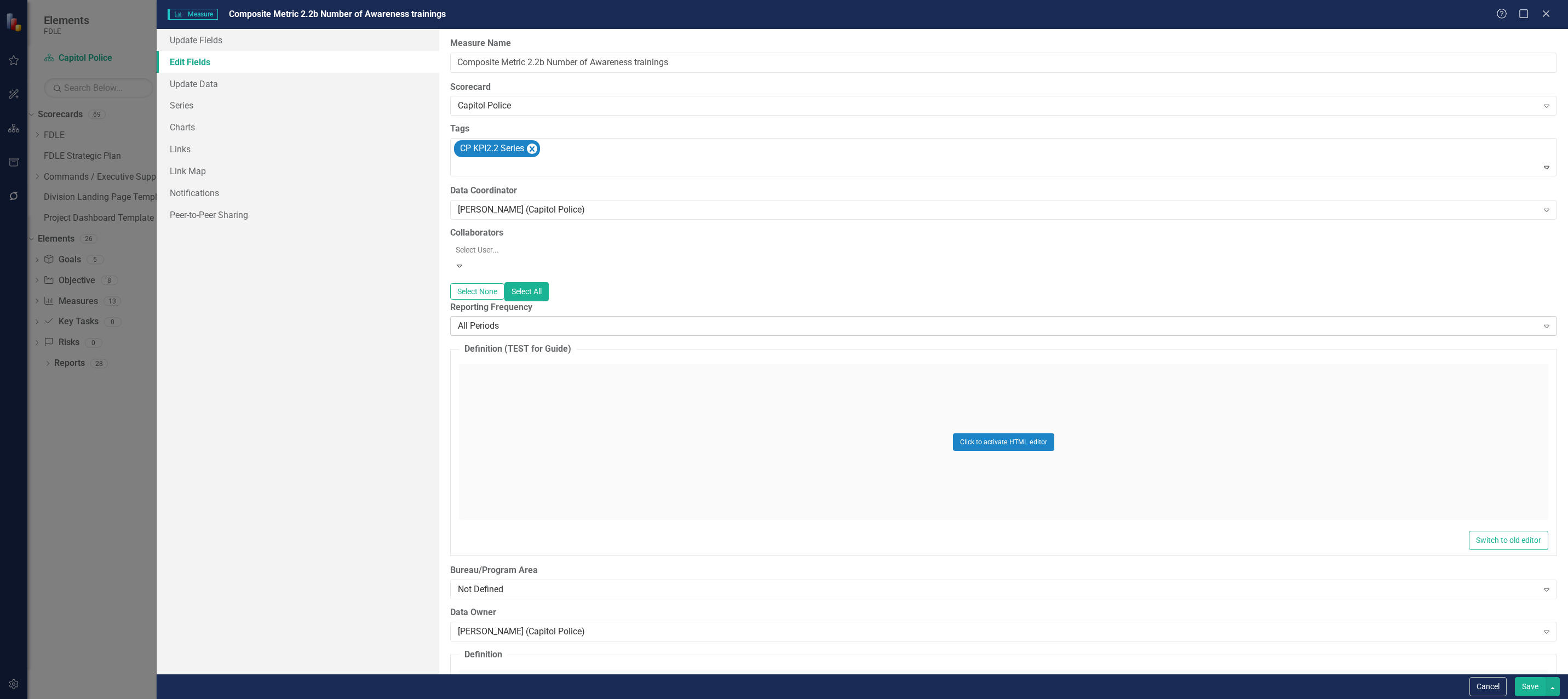
click at [476, 326] on div "All Periods Expand" at bounding box center [1003, 326] width 1107 height 20
click at [1535, 685] on button "Save" at bounding box center [1531, 687] width 31 height 19
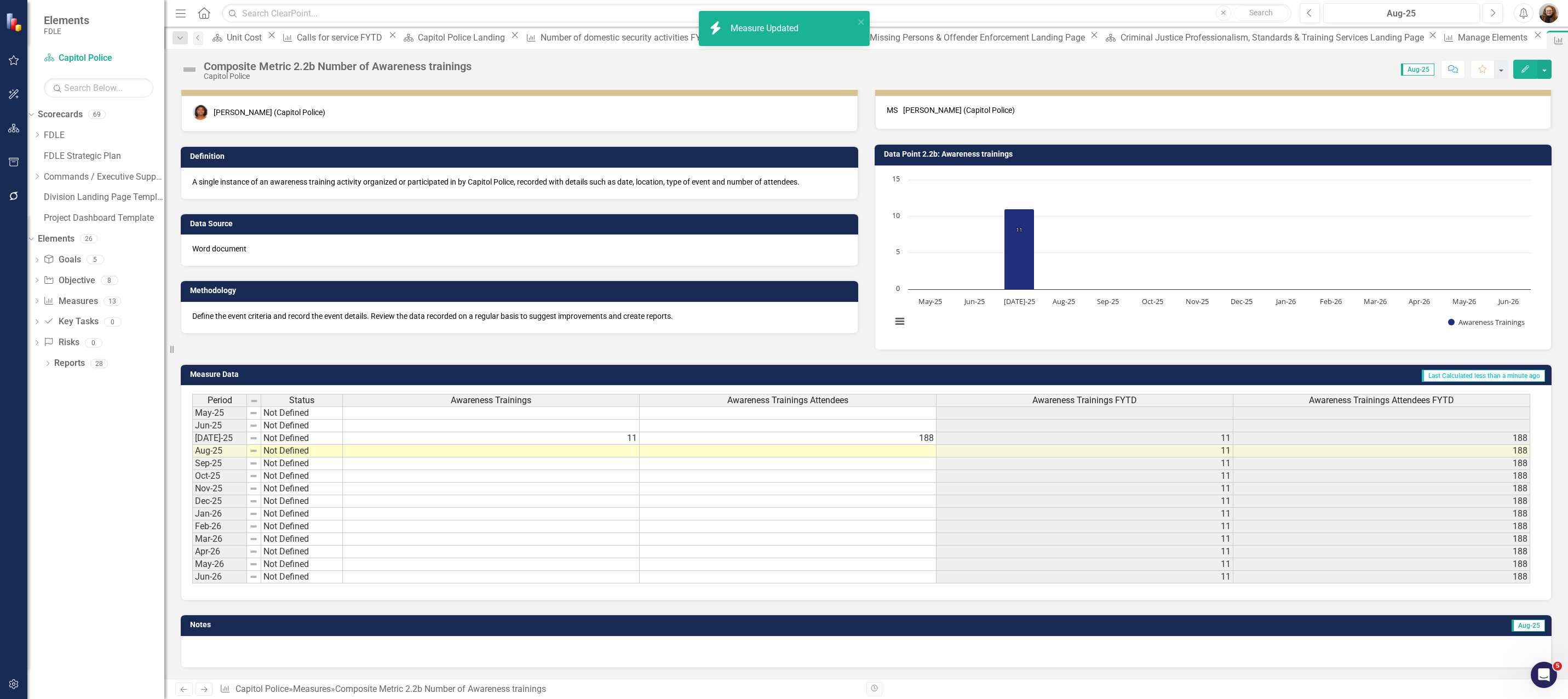
scroll to position [18, 0]
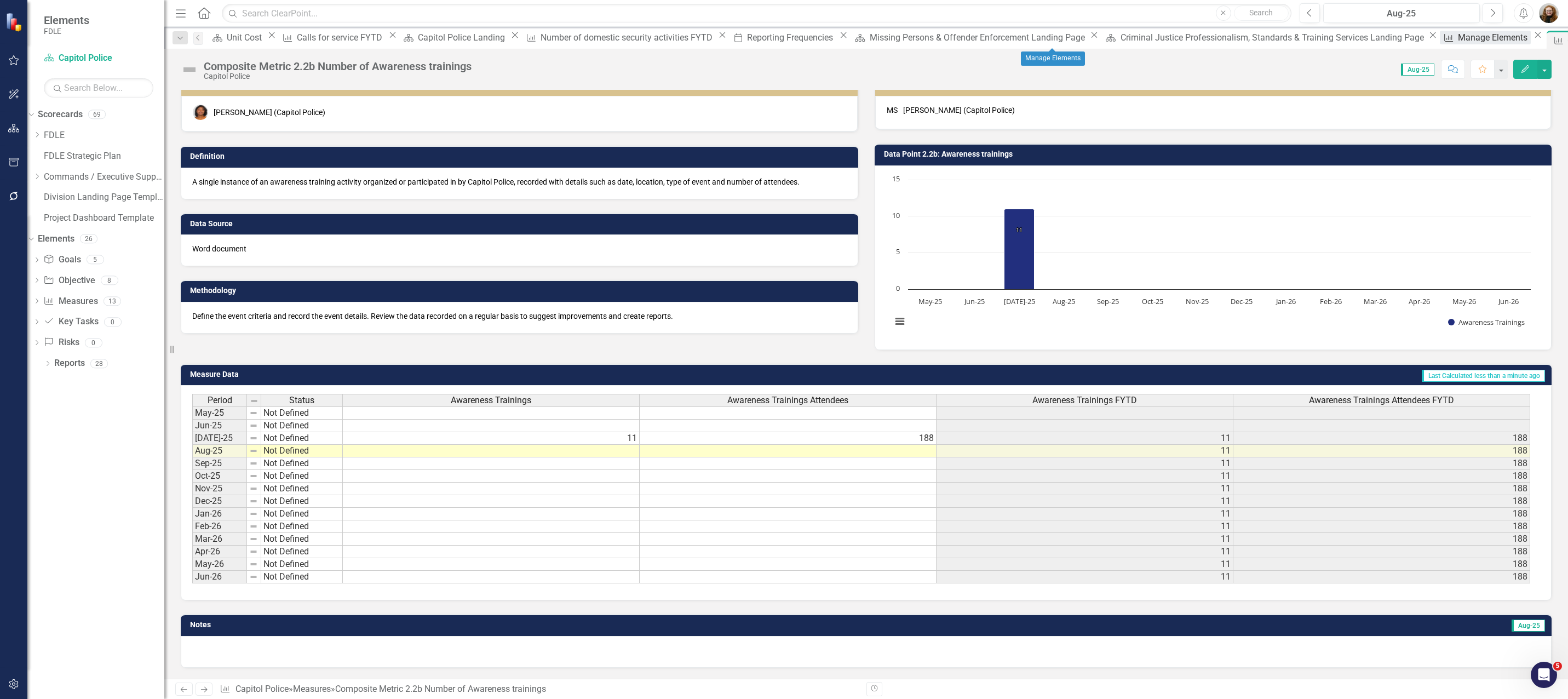
click at [1458, 39] on div "Manage Elements" at bounding box center [1495, 37] width 73 height 14
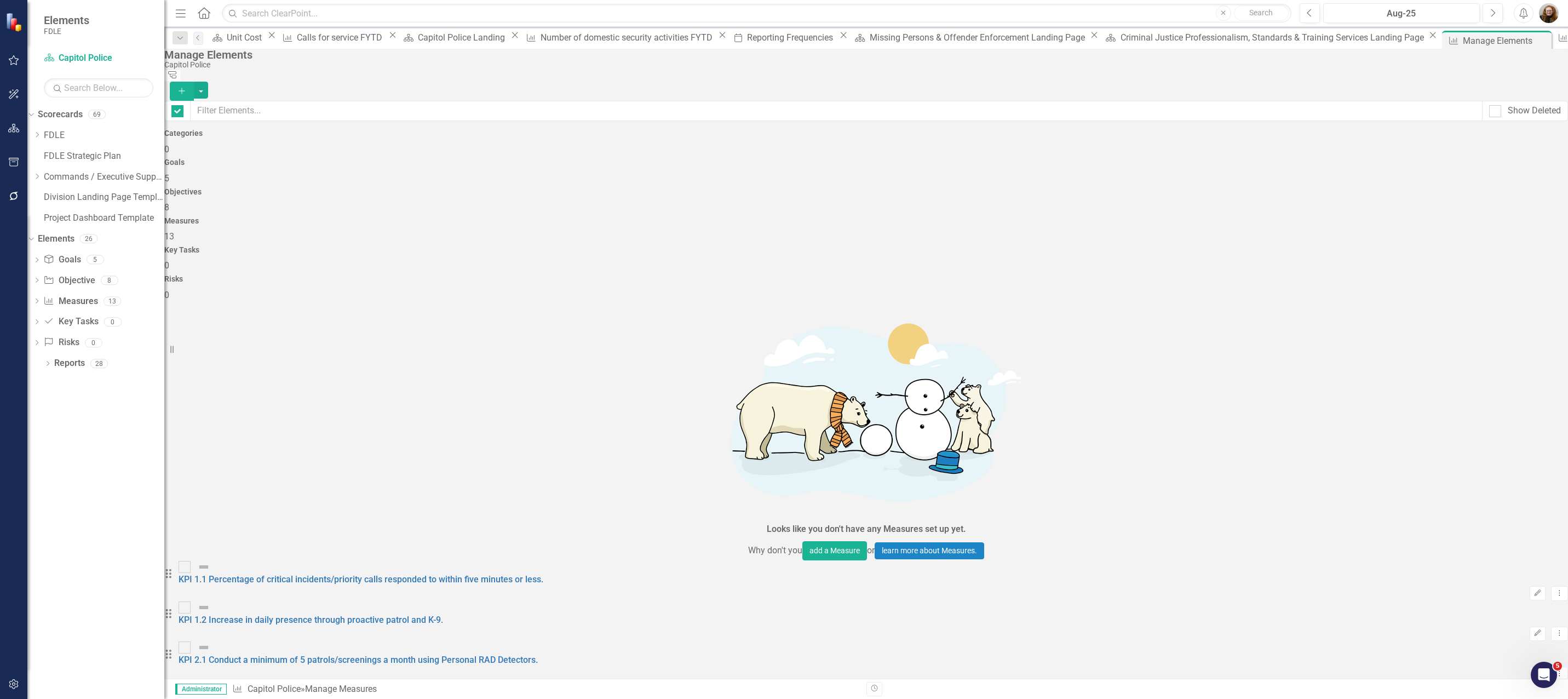
checkbox input "false"
click at [340, 695] on link "KPI 2.2 Increase in CP community activities" at bounding box center [263, 700] width 170 height 10
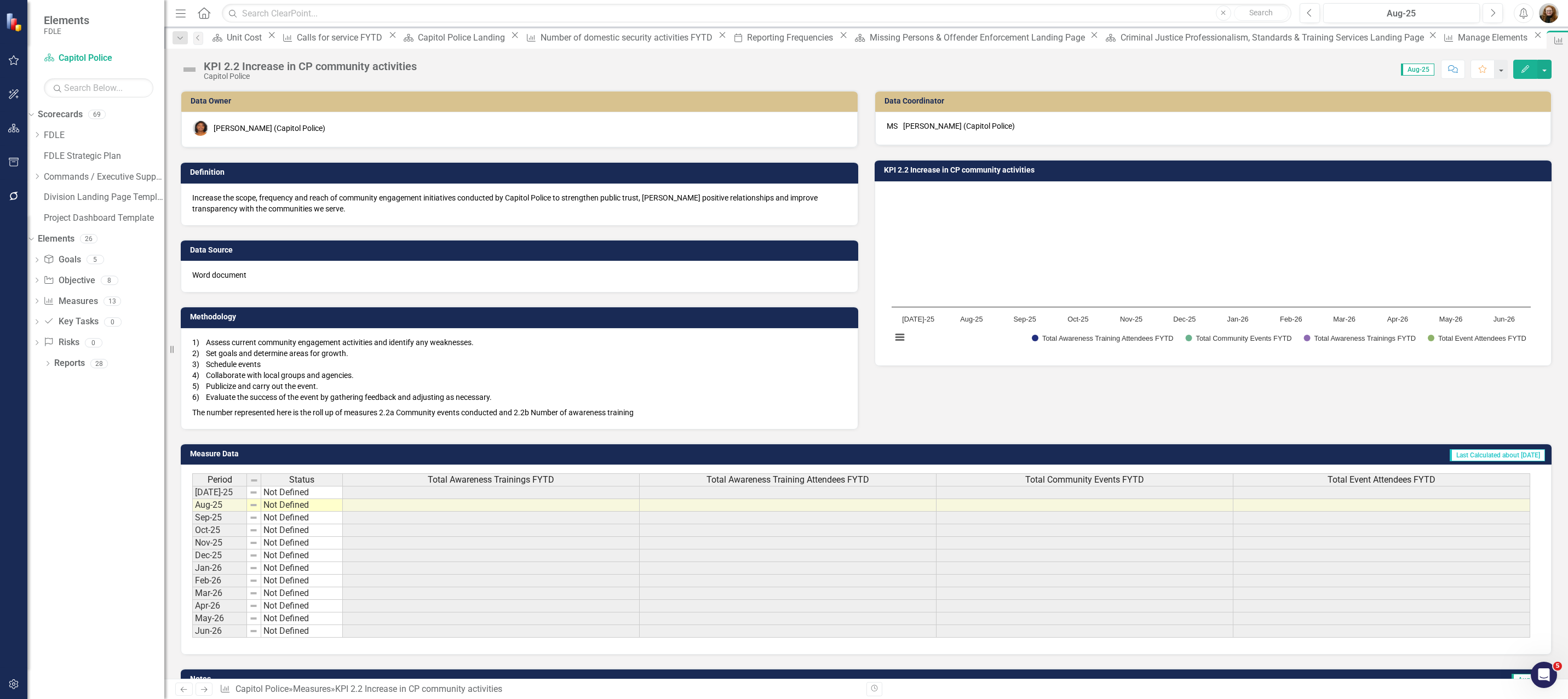
click at [956, 171] on h3 "KPI 2.2 Increase in CP community activities" at bounding box center [1215, 170] width 663 height 8
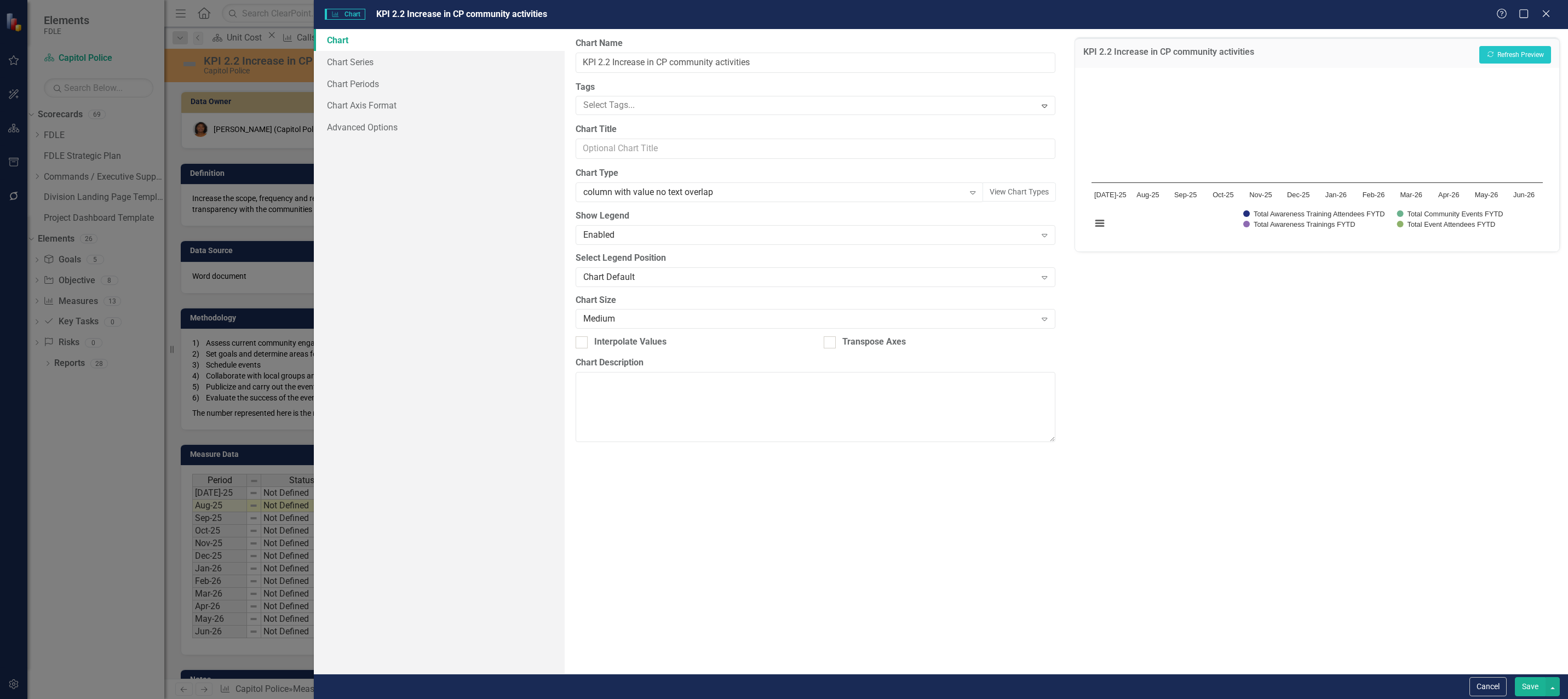
drag, startPoint x: 1234, startPoint y: 14, endPoint x: 1175, endPoint y: 7, distance: 59.4
click at [989, 52] on form "Charts Chart KPI 2.2 Increase in CP community activities Help Maximize Close Ch…" at bounding box center [941, 349] width 1254 height 699
click at [361, 83] on link "Chart Periods" at bounding box center [439, 84] width 251 height 22
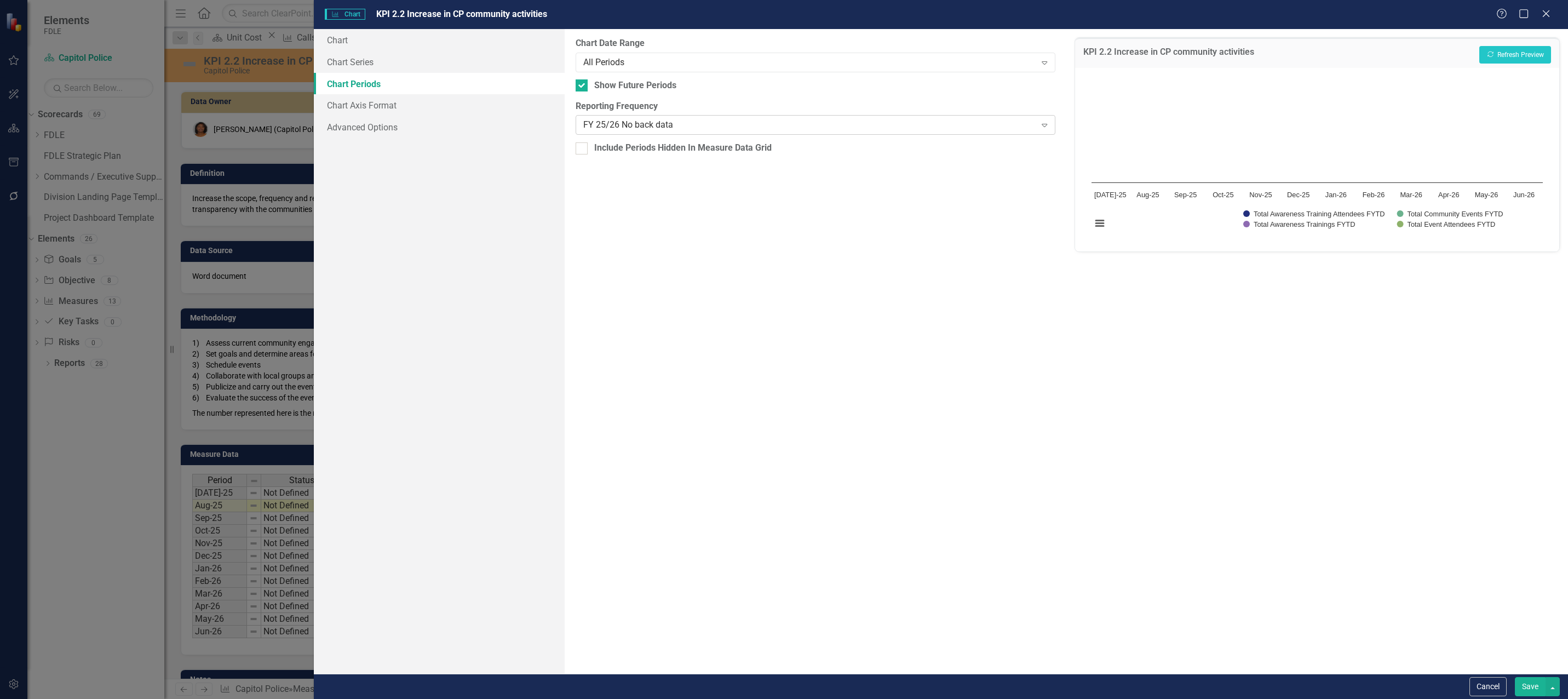
click at [644, 127] on div "FY 25/26 No back data" at bounding box center [809, 124] width 453 height 12
click at [1493, 56] on icon "Recalculate" at bounding box center [1490, 54] width 8 height 7
click at [650, 61] on div "All Periods" at bounding box center [809, 61] width 453 height 12
click at [1548, 14] on icon "Close" at bounding box center [1546, 13] width 14 height 10
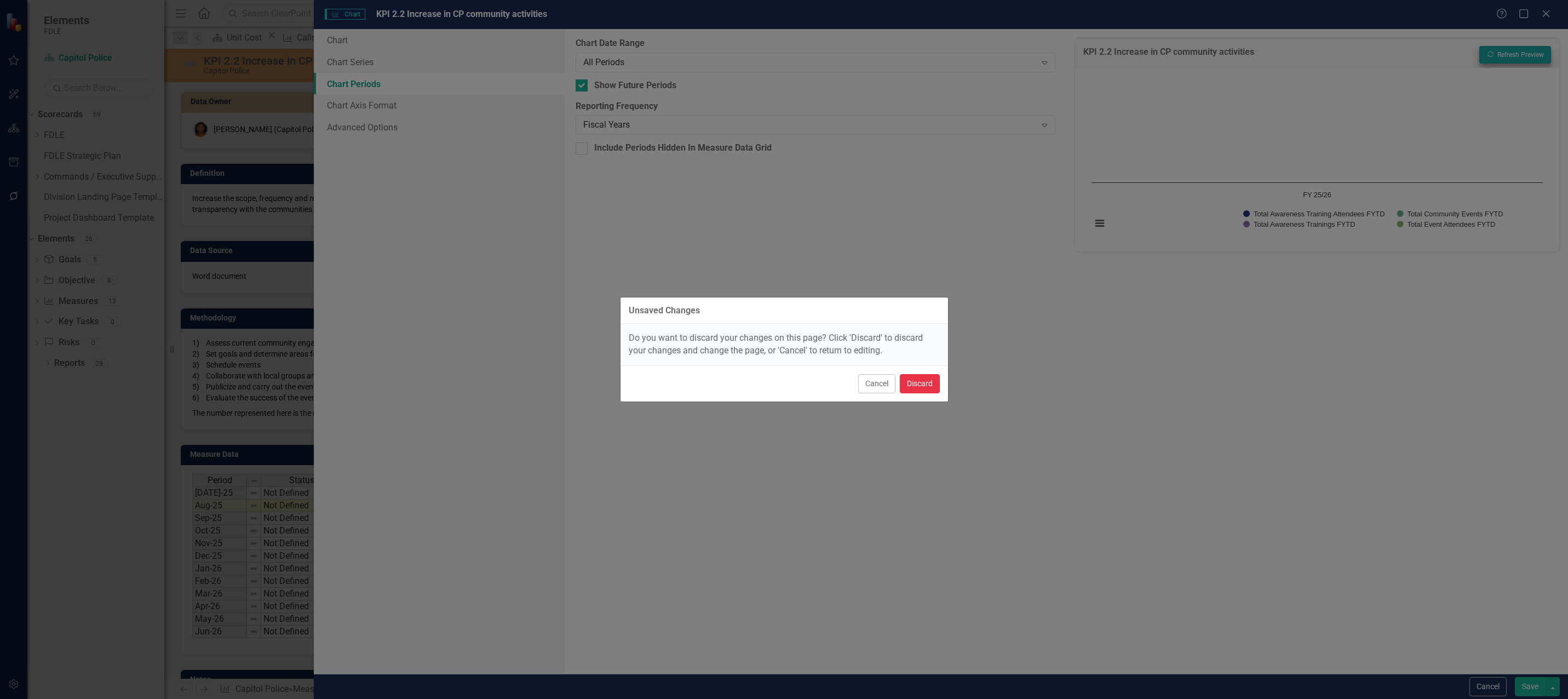
click at [906, 385] on button "Discard" at bounding box center [920, 384] width 40 height 19
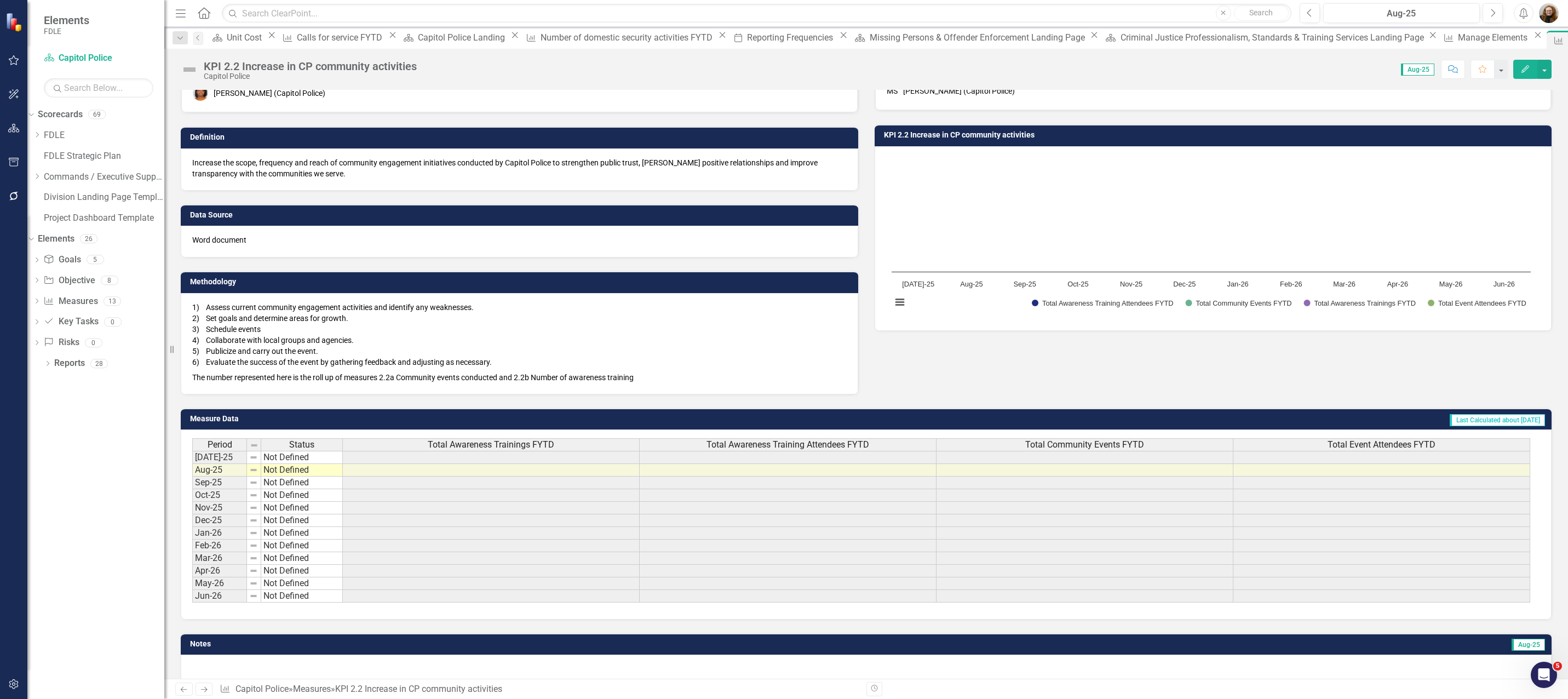
scroll to position [53, 0]
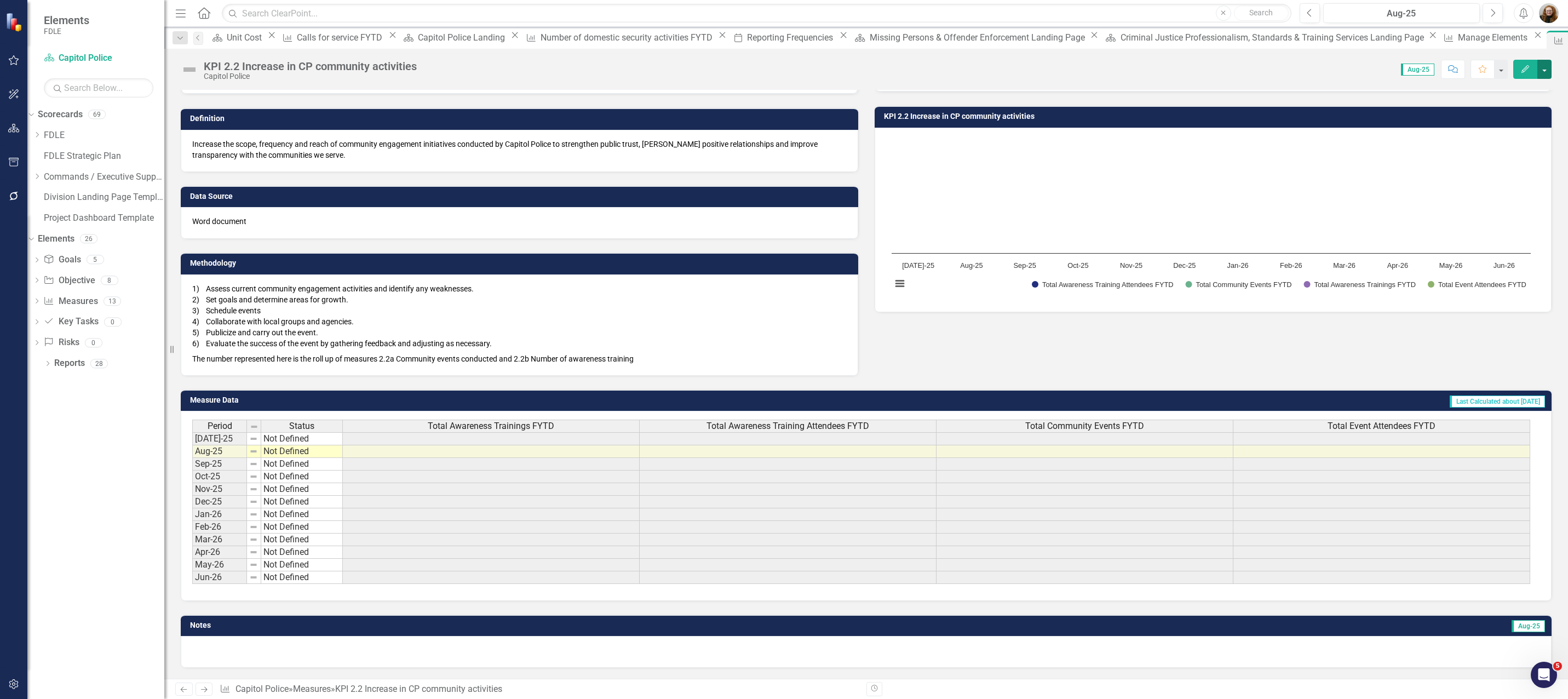
click at [1545, 69] on button "button" at bounding box center [1544, 70] width 14 height 19
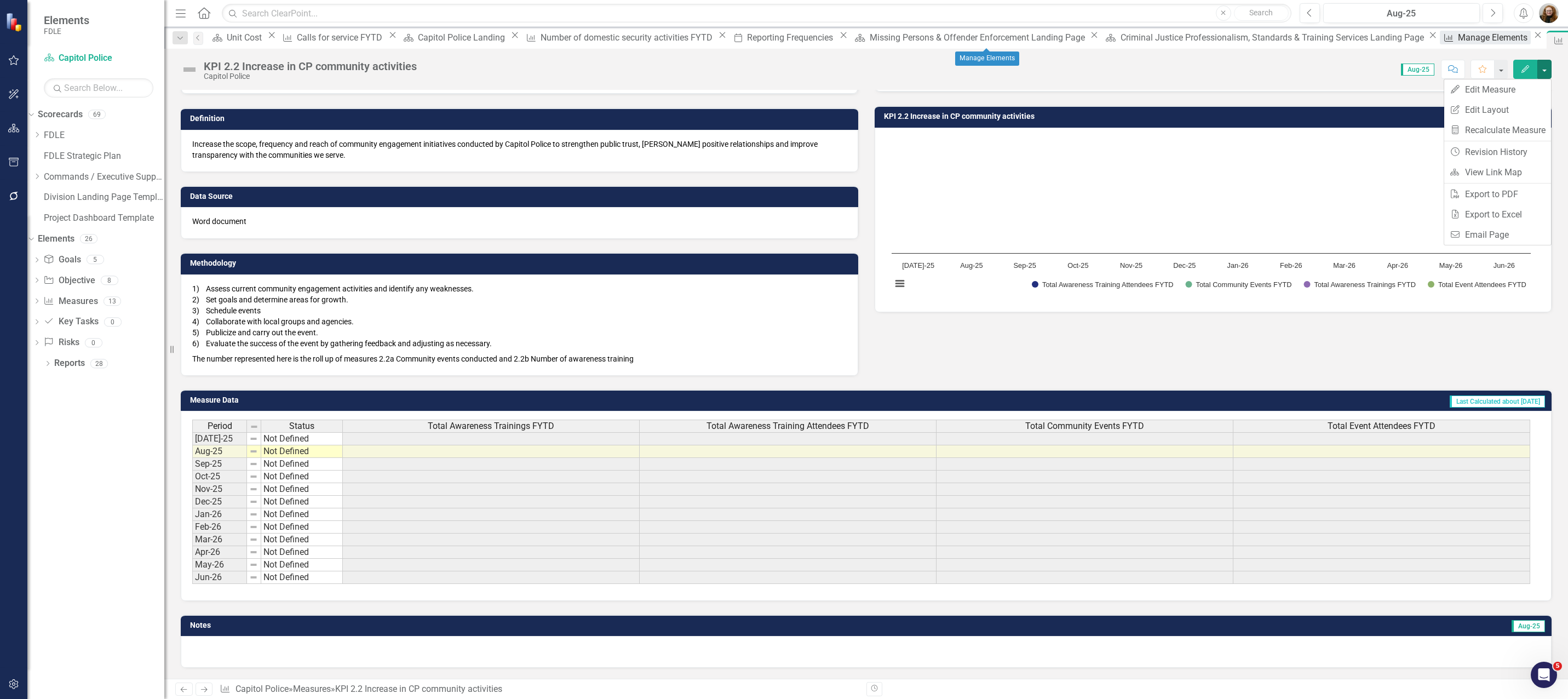
click at [1458, 45] on div "Manage Elements" at bounding box center [1495, 37] width 73 height 14
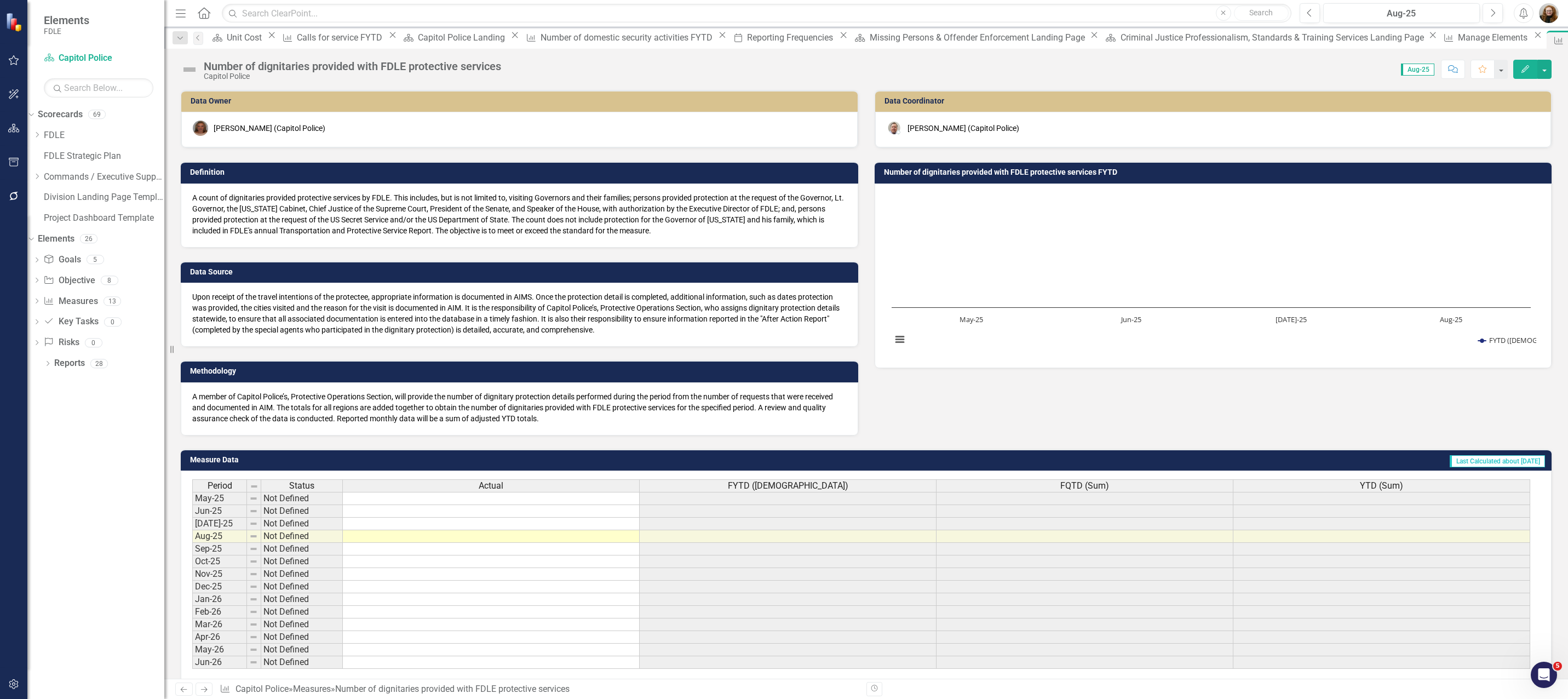
click at [955, 172] on h3 "Number of dignitaries provided with FDLE protective services FYTD" at bounding box center [1215, 172] width 663 height 8
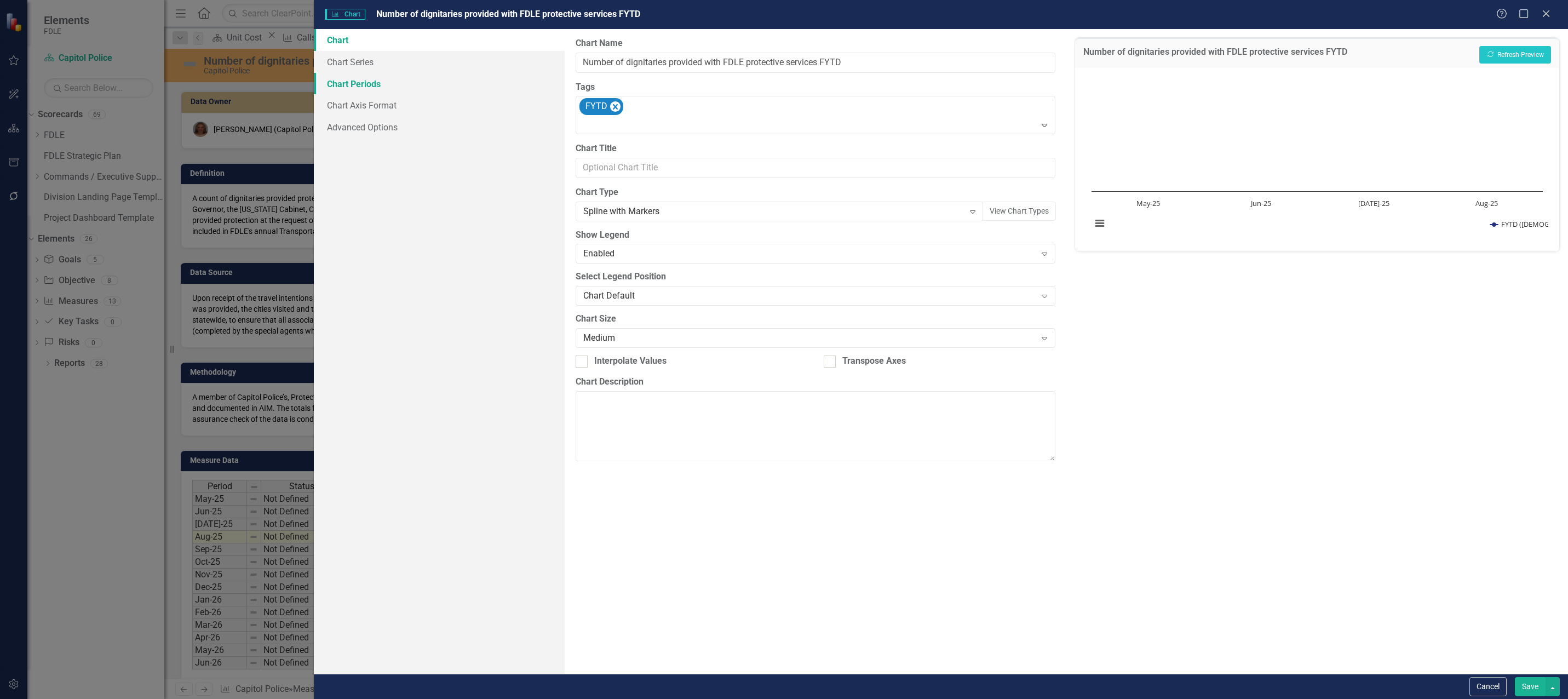
click at [351, 82] on link "Chart Periods" at bounding box center [439, 84] width 251 height 22
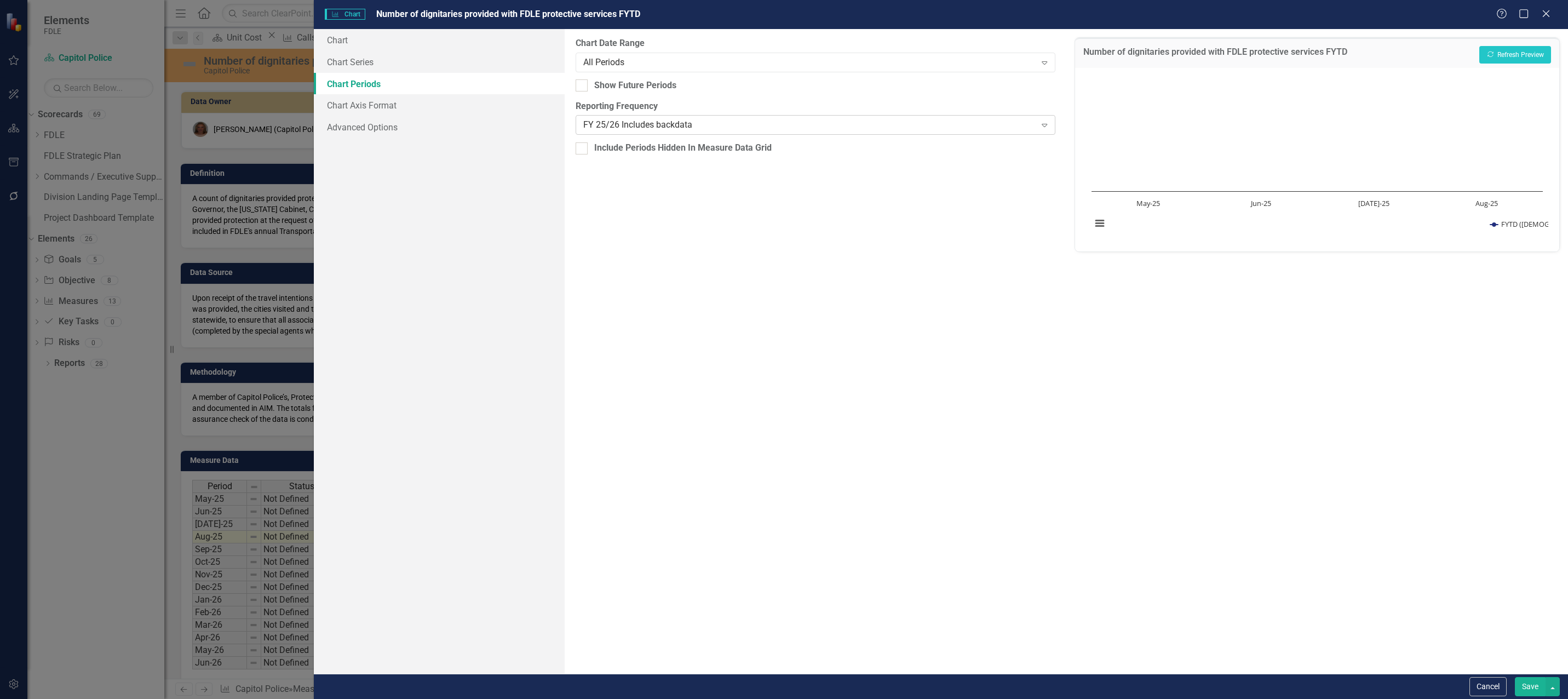
click at [596, 125] on div "FY 25/26 Includes backdata" at bounding box center [809, 124] width 453 height 12
drag, startPoint x: 618, startPoint y: 220, endPoint x: 655, endPoint y: 190, distance: 47.6
click at [1510, 51] on button "Recalculate Refresh Preview" at bounding box center [1515, 55] width 72 height 18
click at [1550, 15] on icon "Close" at bounding box center [1546, 13] width 14 height 10
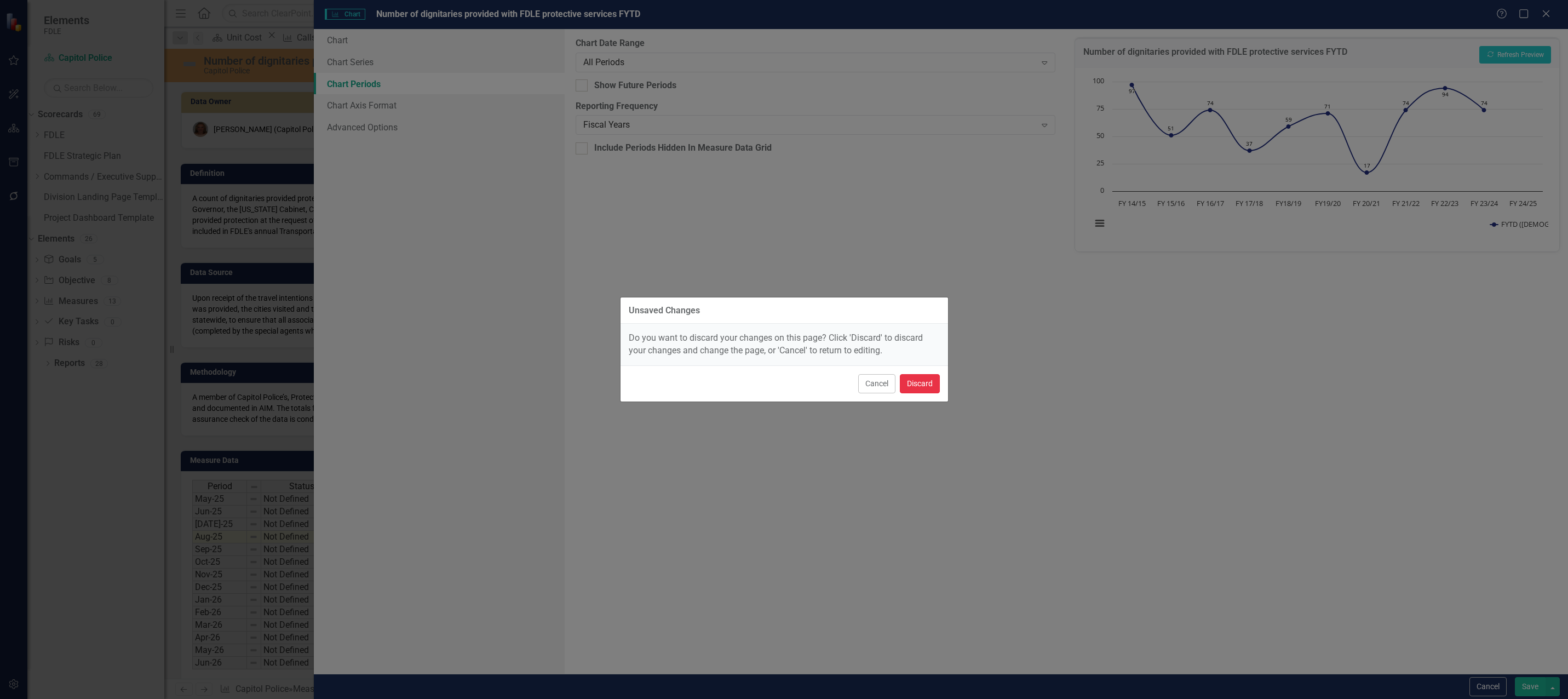
click at [923, 385] on button "Discard" at bounding box center [920, 384] width 40 height 19
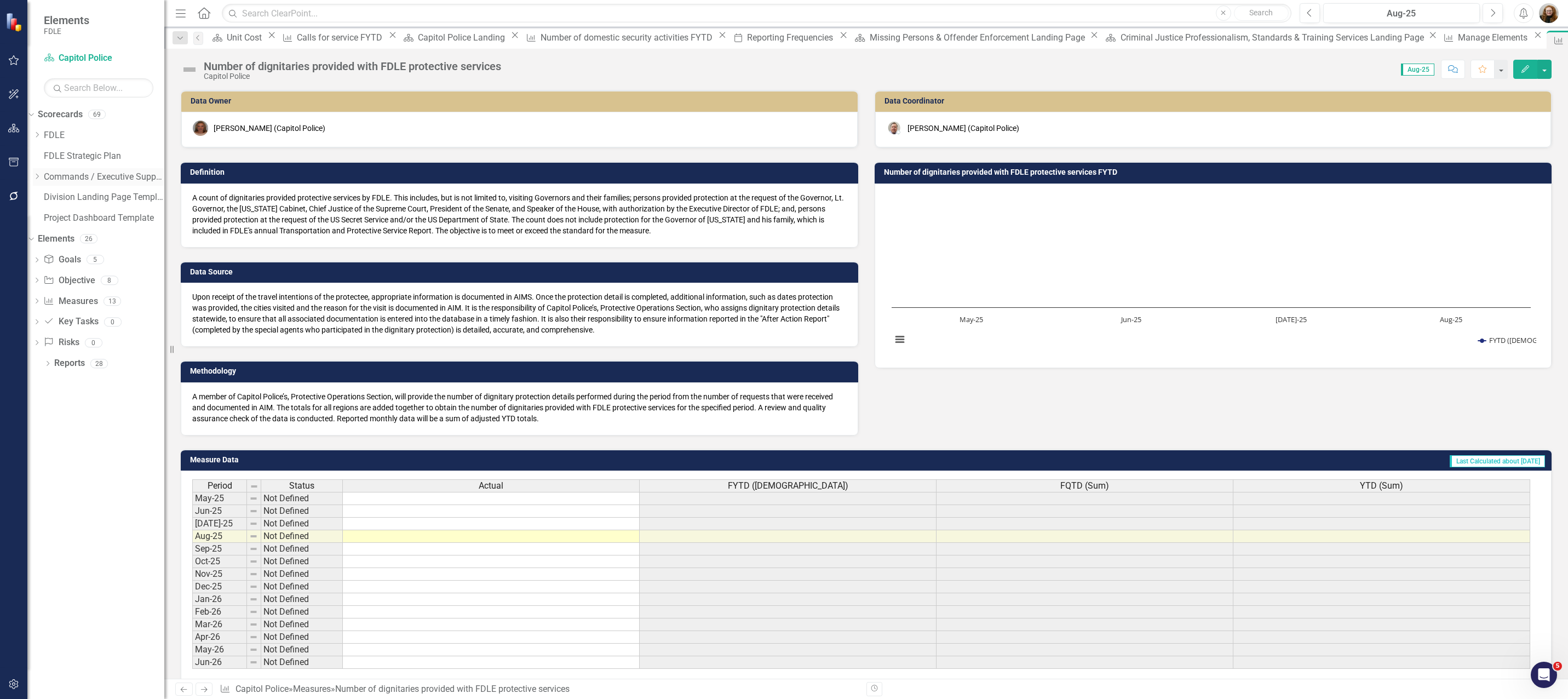
click at [41, 180] on div "Dropdown" at bounding box center [37, 176] width 8 height 10
click at [41, 262] on icon "Dropdown" at bounding box center [37, 258] width 8 height 7
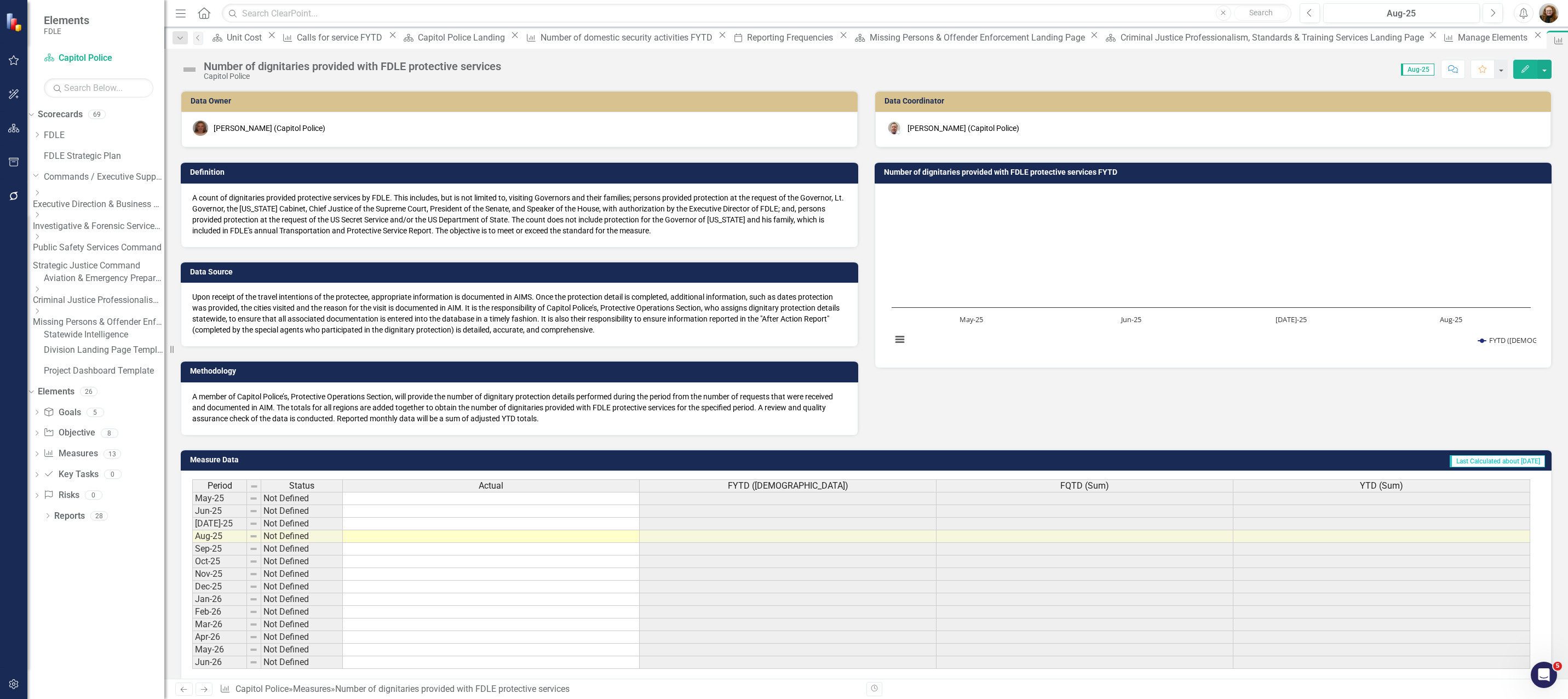
click at [89, 341] on link "Statewide Intelligence" at bounding box center [104, 334] width 121 height 12
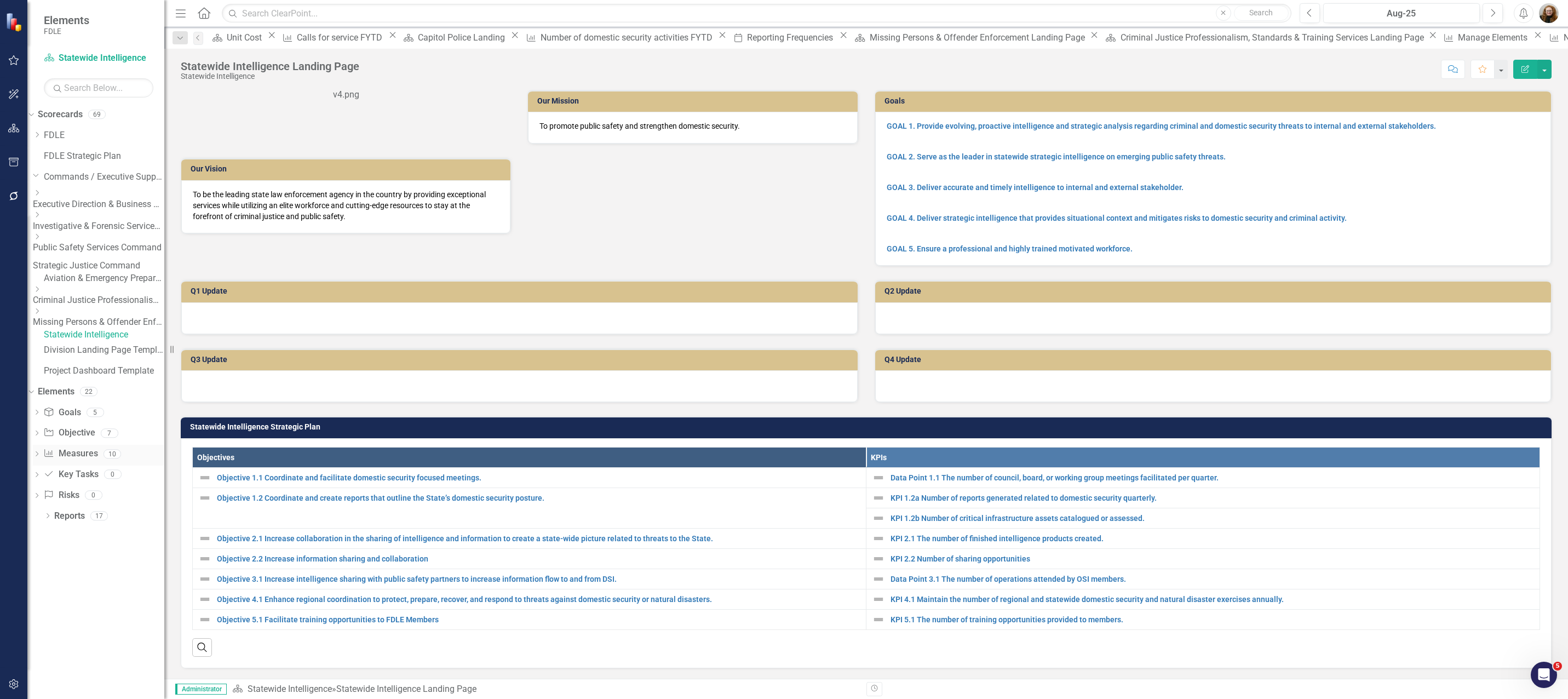
drag, startPoint x: 89, startPoint y: 463, endPoint x: 103, endPoint y: 463, distance: 14.0
click at [89, 460] on link "Measure Measures" at bounding box center [70, 454] width 54 height 12
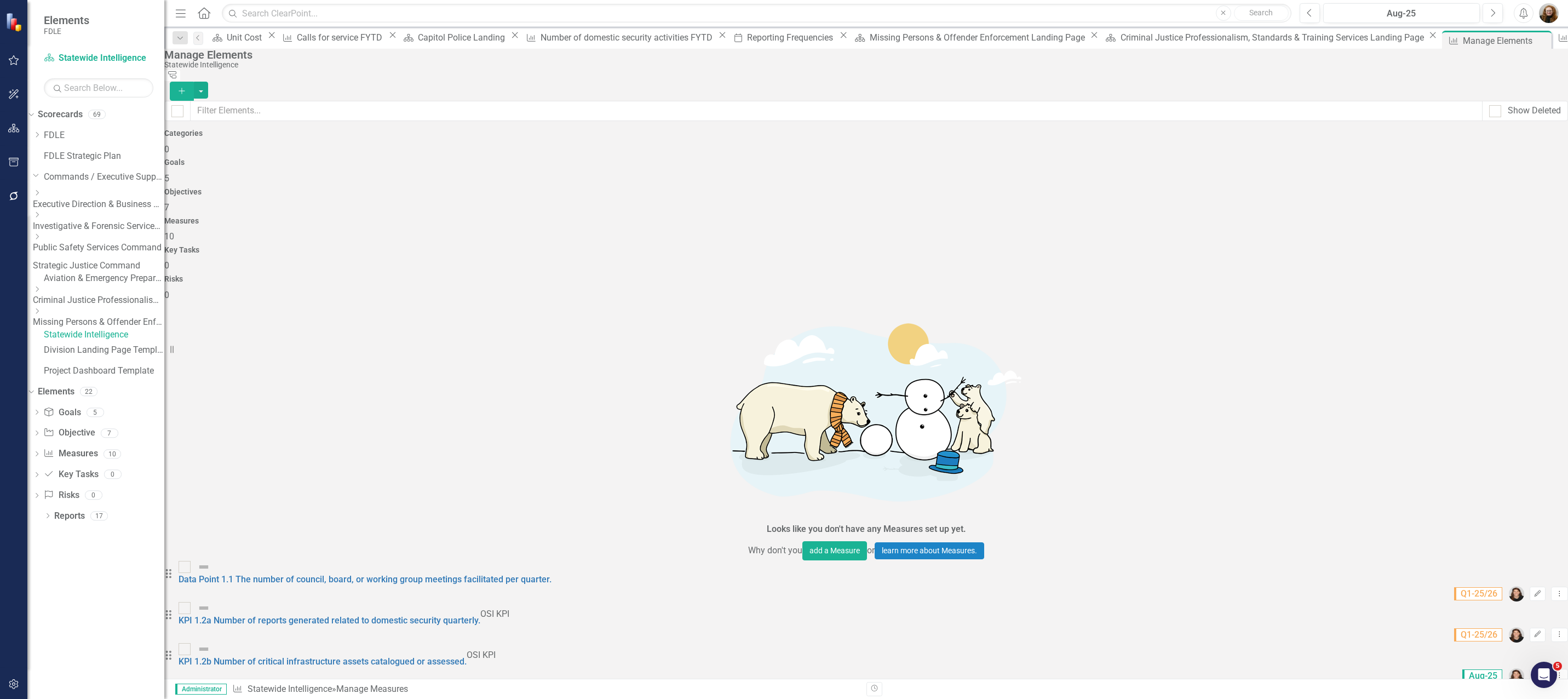
drag, startPoint x: 432, startPoint y: 584, endPoint x: 439, endPoint y: 580, distance: 8.1
click at [432, 584] on div "Looks like you don't have any Measures set up yet. Why don't you add a Measure …" at bounding box center [866, 636] width 1404 height 669
click at [247, 32] on div "Scorecard Unit Cost Close" at bounding box center [244, 37] width 70 height 14
click at [250, 39] on div "Unit Cost" at bounding box center [246, 37] width 38 height 14
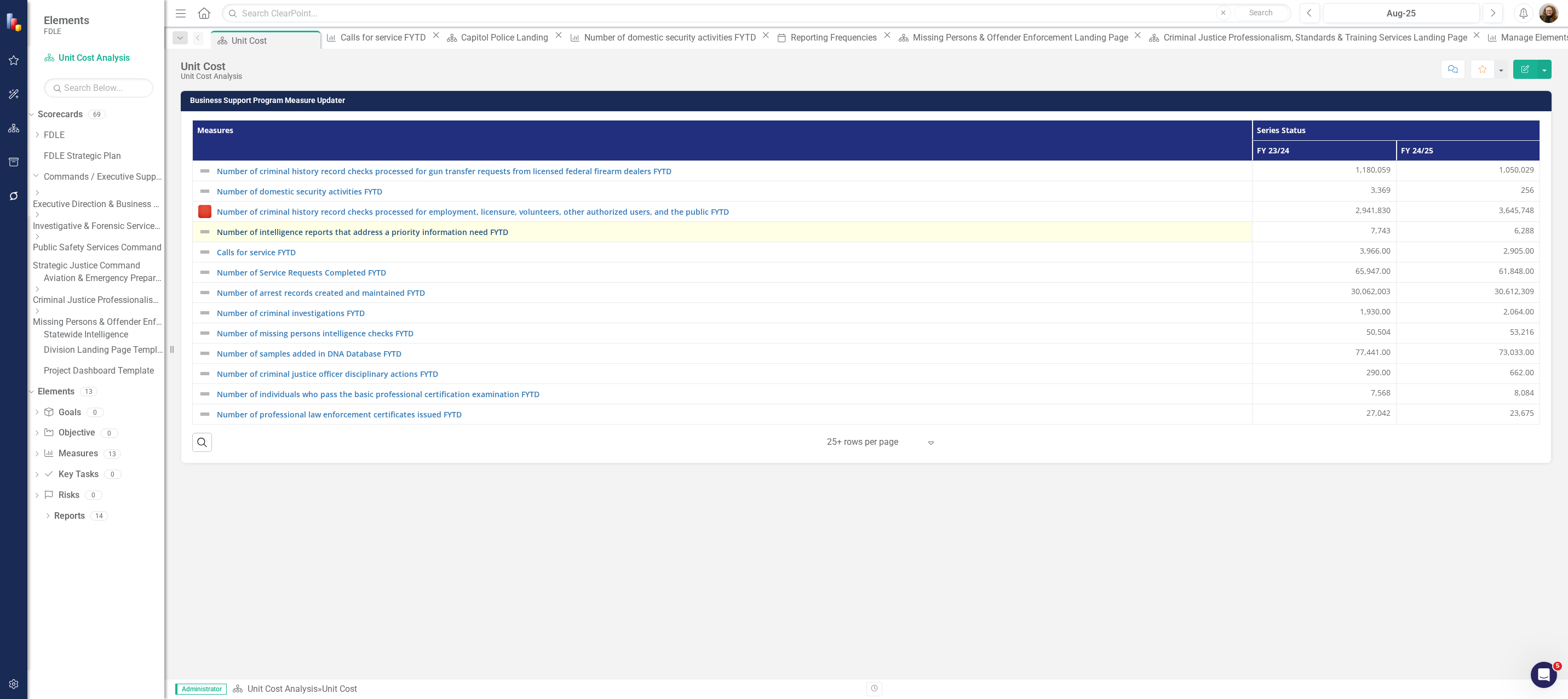
click at [280, 232] on link "Number of intelligence reports that address a priority information need FYTD" at bounding box center [731, 231] width 1029 height 8
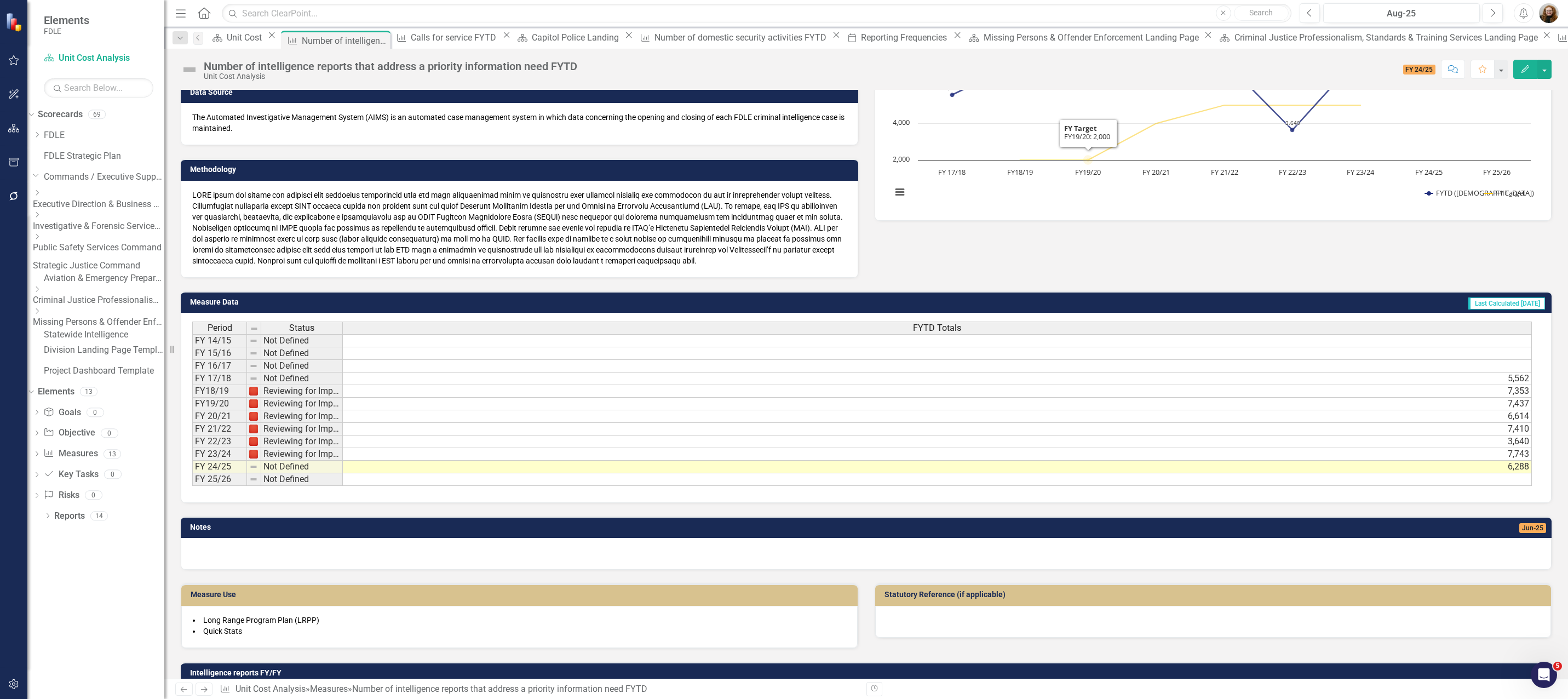
scroll to position [348, 0]
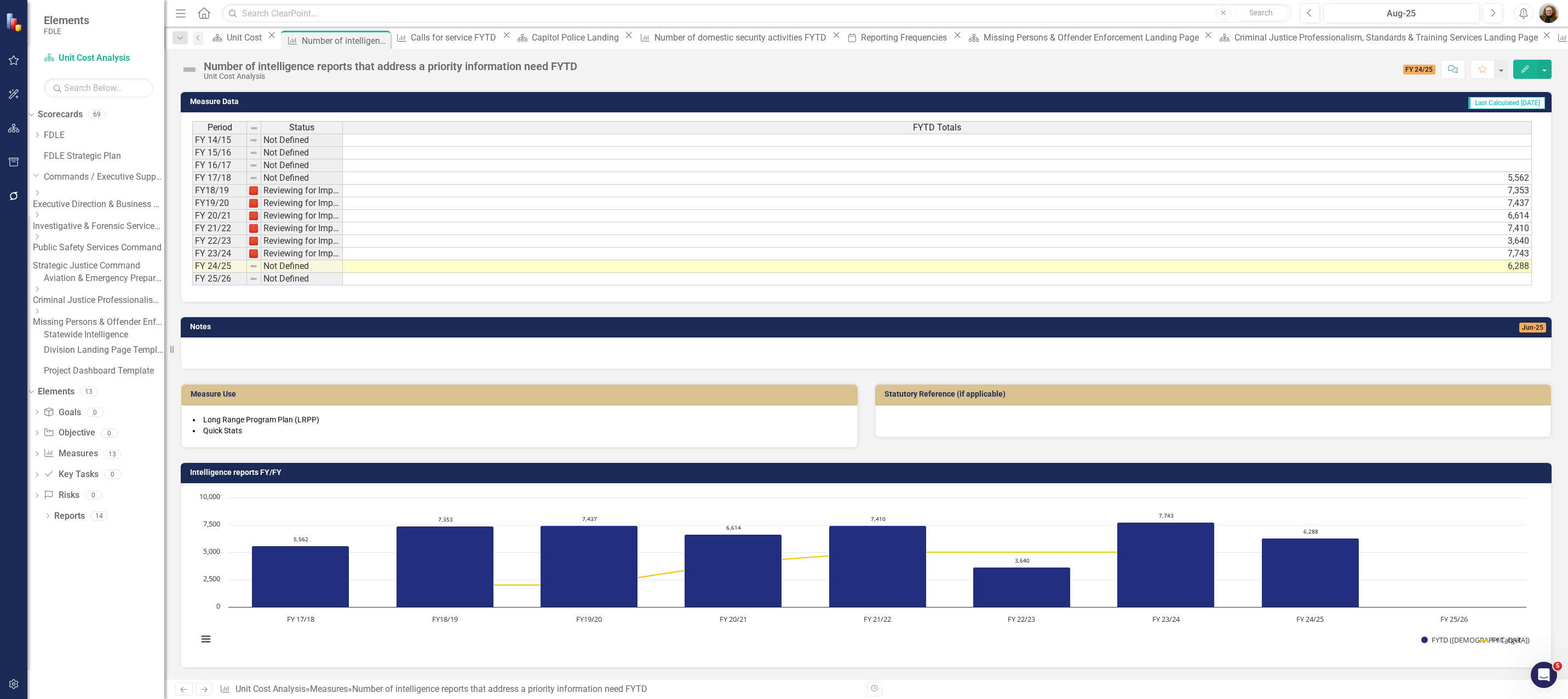
click at [828, 474] on h3 "Intelligence reports FY/FY" at bounding box center [868, 472] width 1356 height 8
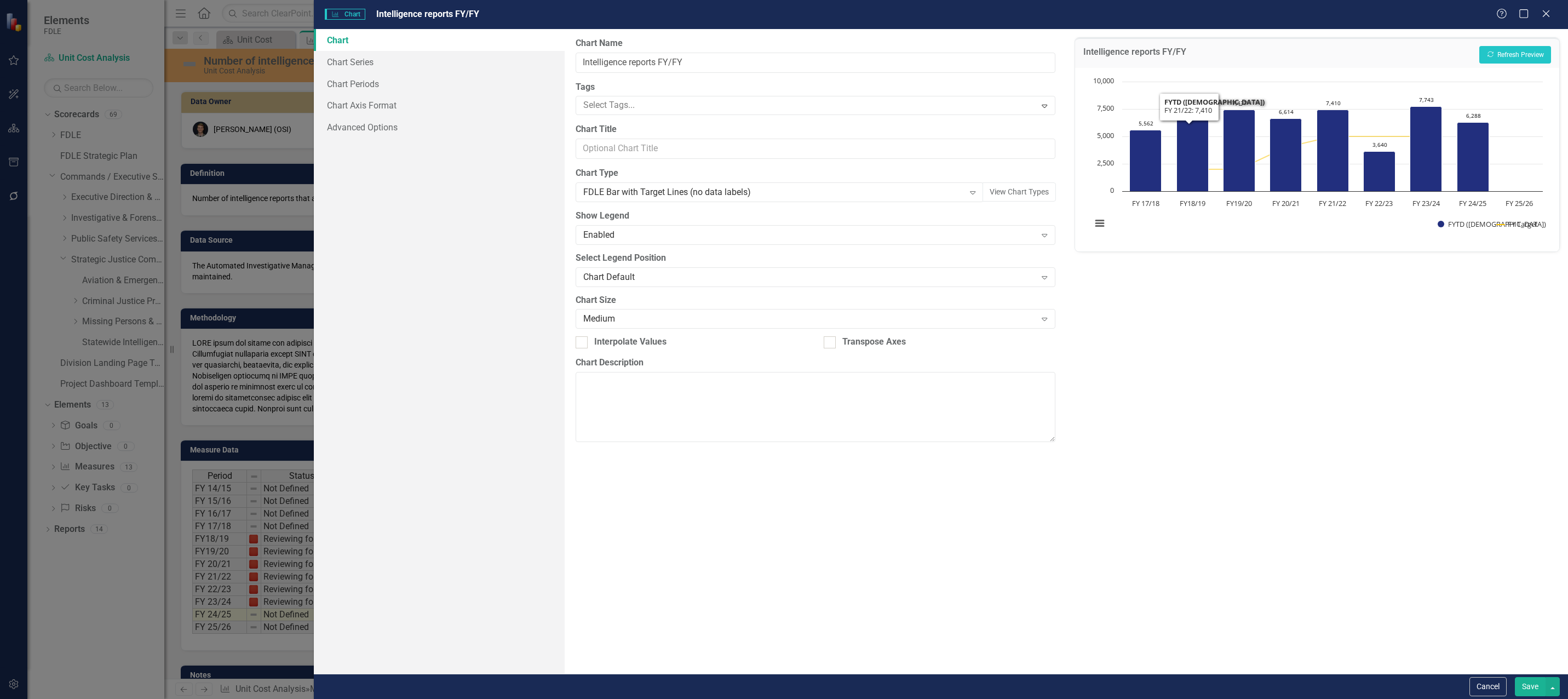
scroll to position [348, 0]
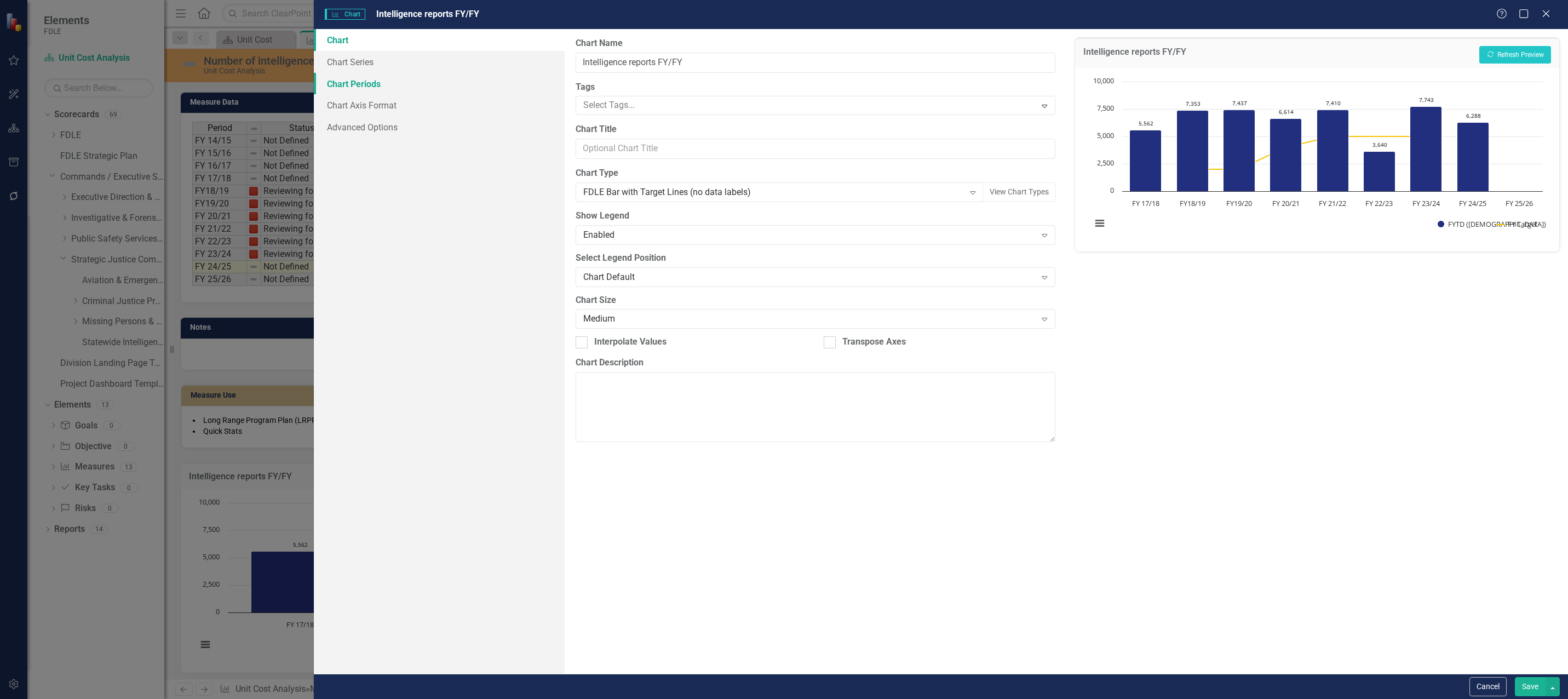
click at [367, 81] on link "Chart Periods" at bounding box center [439, 84] width 251 height 22
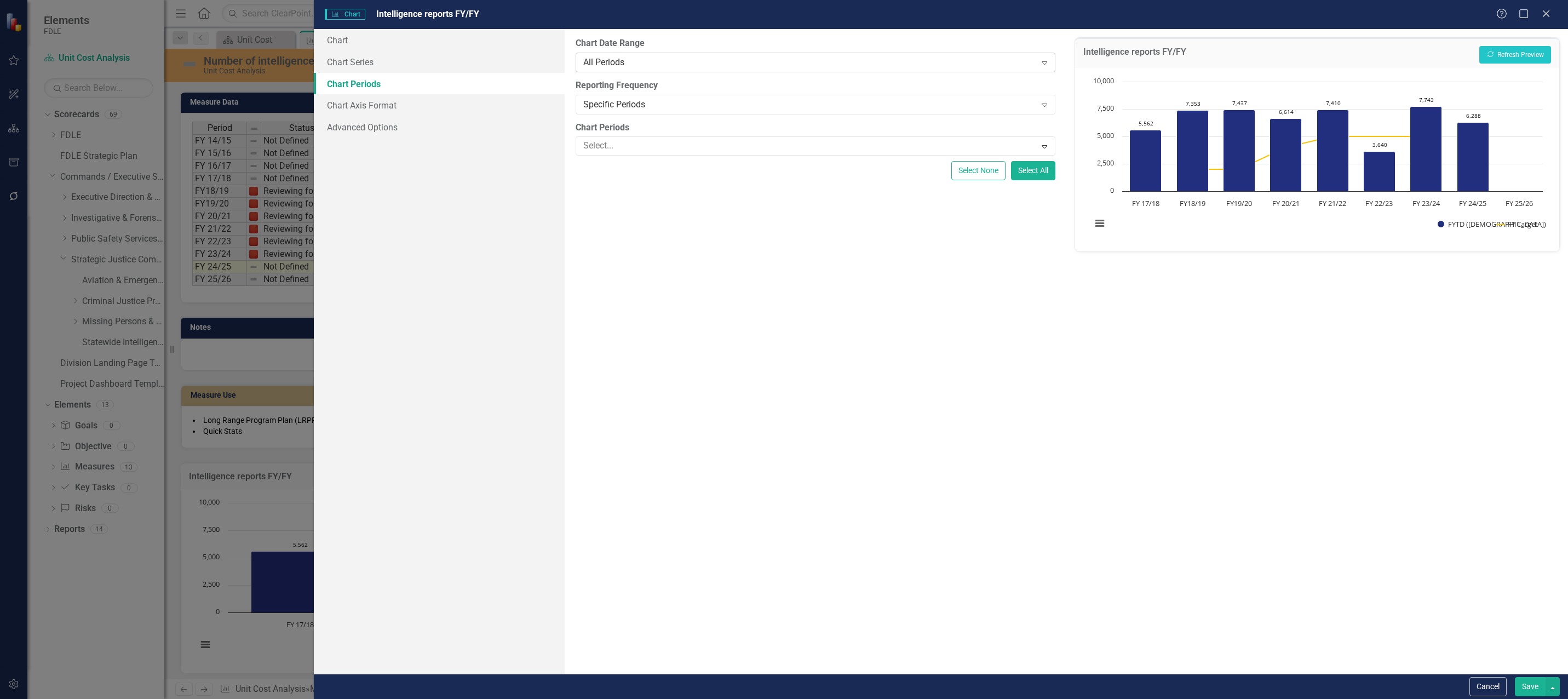
click at [662, 60] on div "All Periods" at bounding box center [809, 61] width 453 height 12
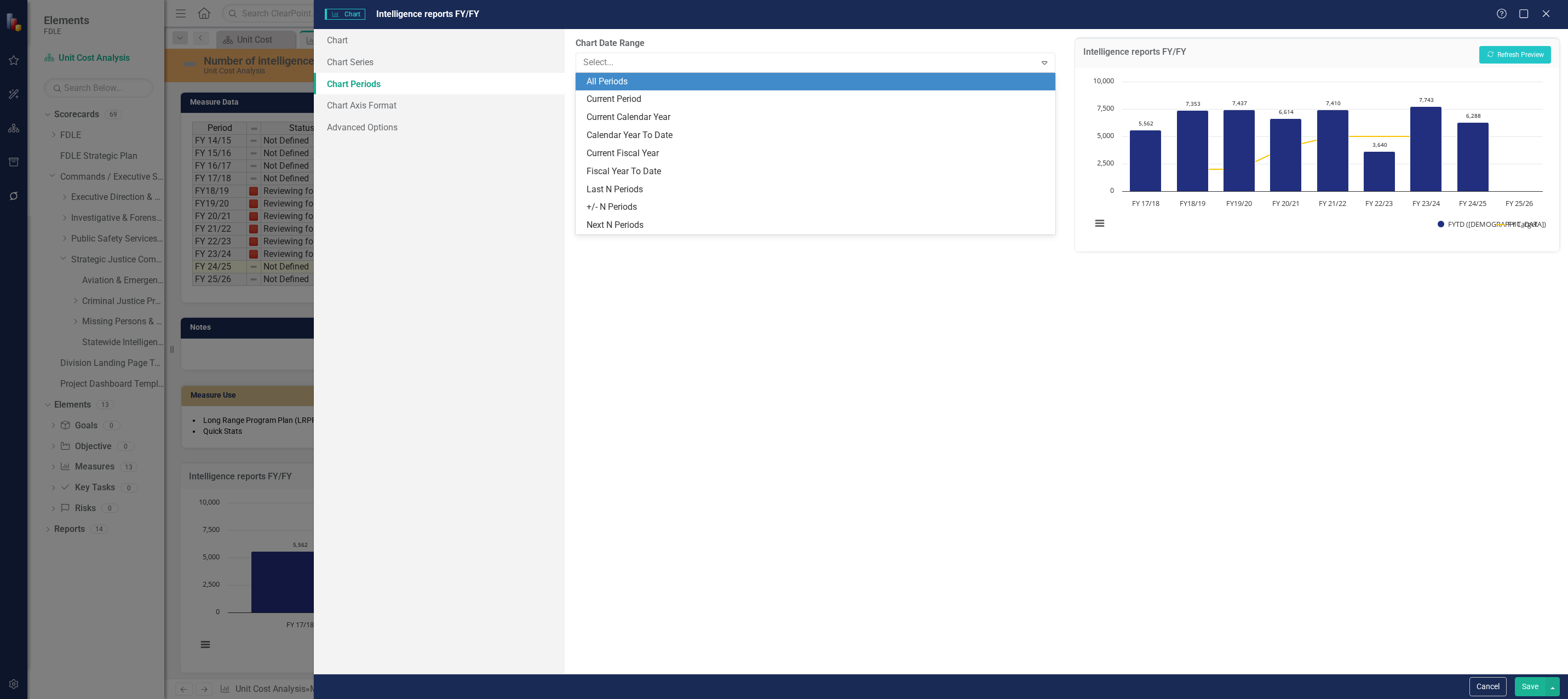
drag, startPoint x: 723, startPoint y: 348, endPoint x: 702, endPoint y: 308, distance: 45.2
click at [722, 348] on div "From this tab, you define the periods you want included in the chart. For examp…" at bounding box center [816, 351] width 502 height 645
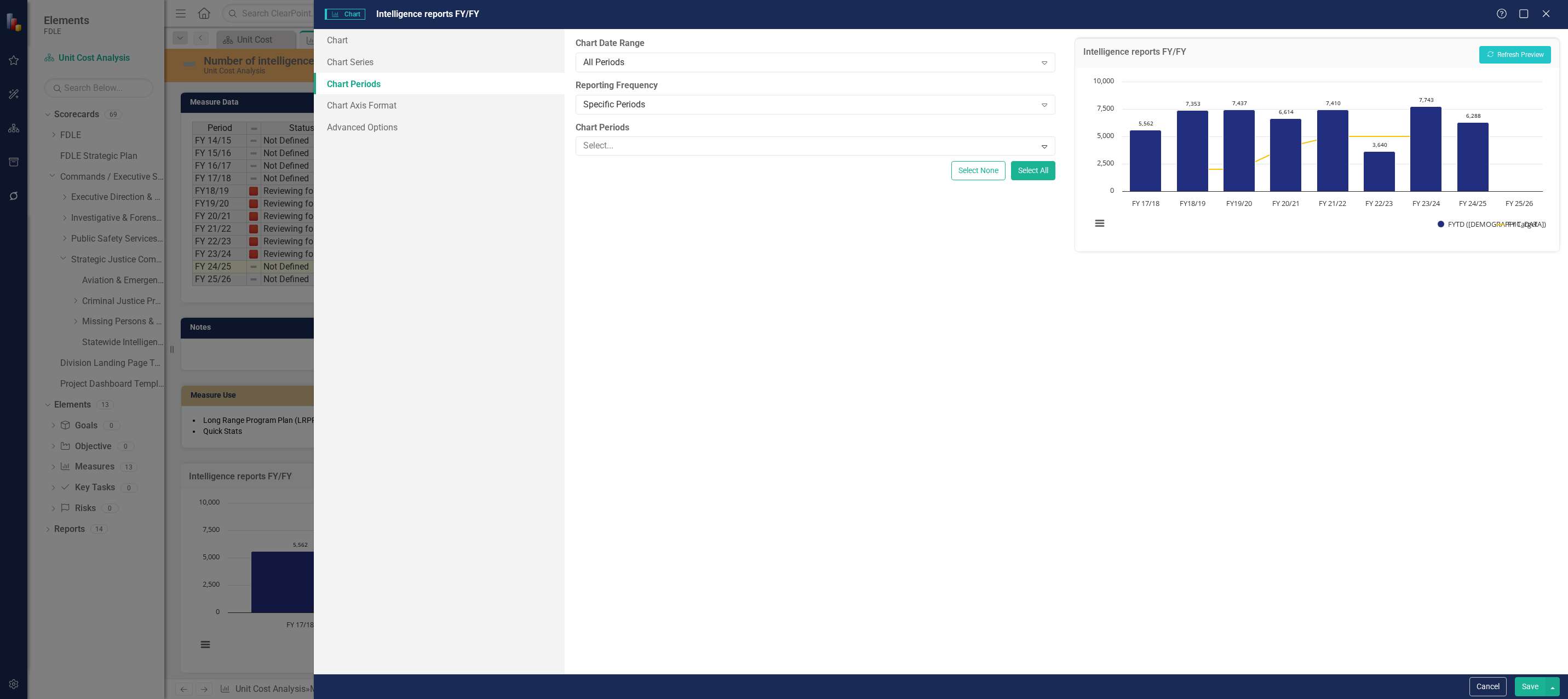
click at [1496, 291] on div "Intelligence reports FY/FY Recalculate Refresh Preview Chart Combination chart …" at bounding box center [1317, 351] width 502 height 645
click at [615, 109] on div "Specific Periods" at bounding box center [809, 104] width 453 height 12
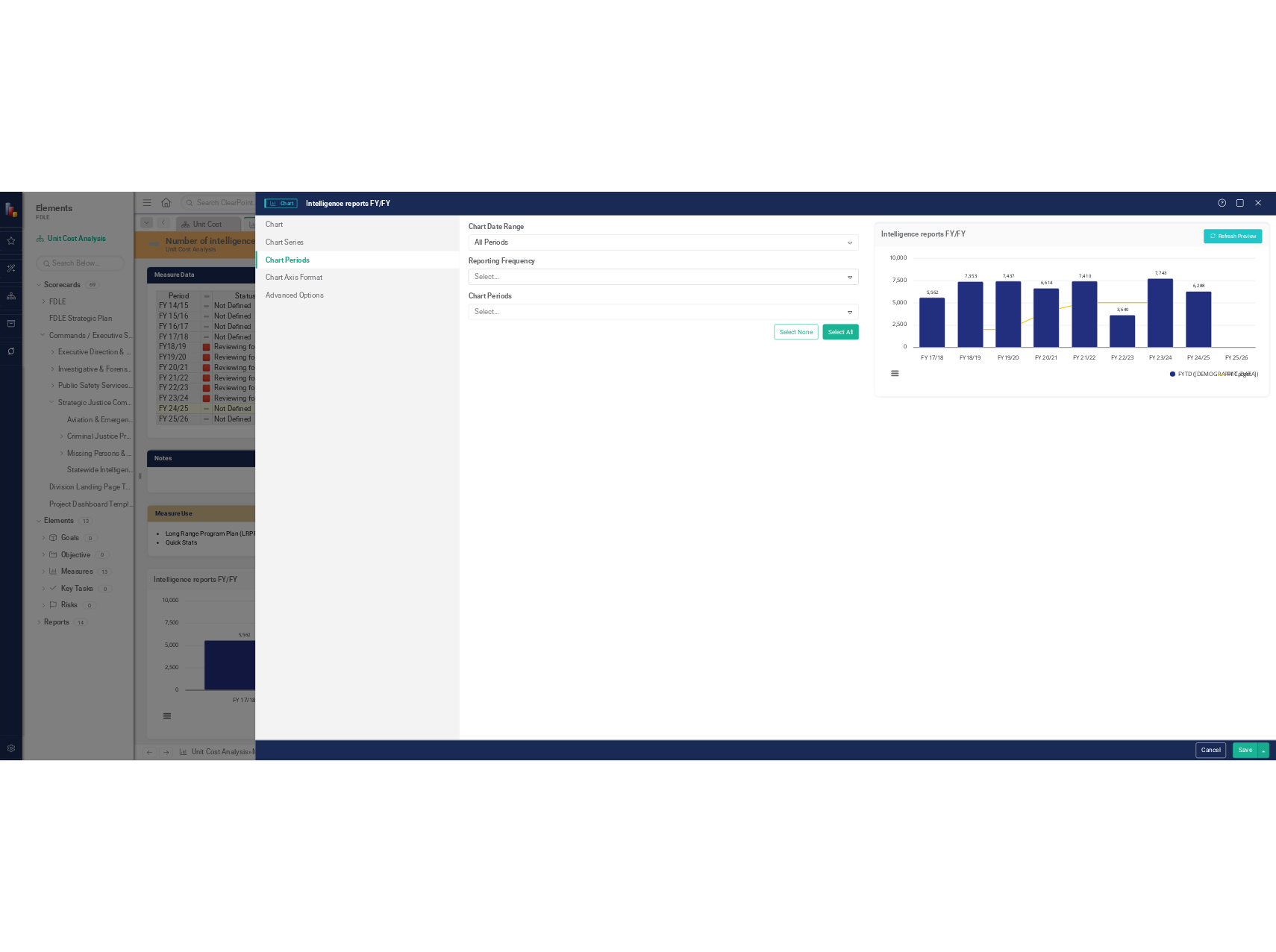
scroll to position [463, 0]
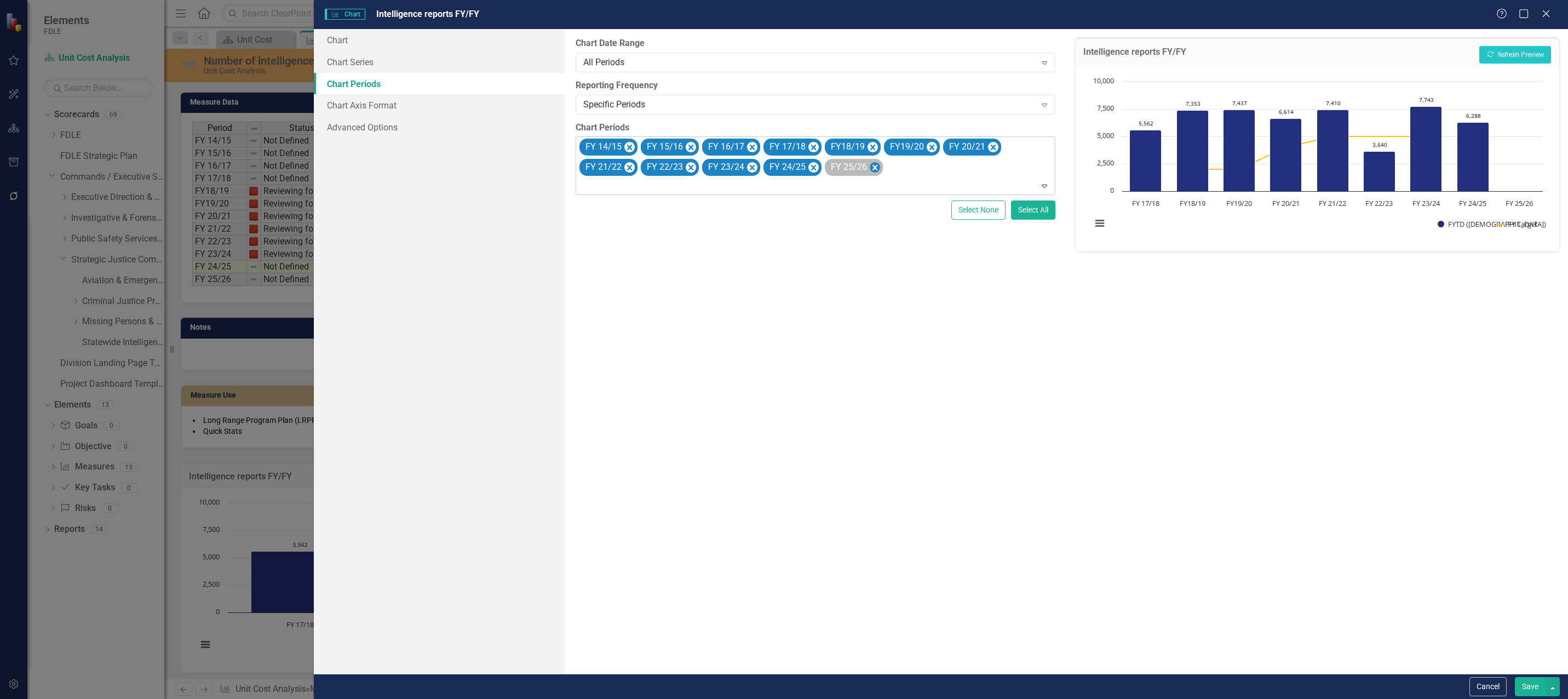
click at [872, 170] on icon "Remove FY 25/26" at bounding box center [874, 167] width 5 height 5
click at [1533, 51] on button "Recalculate Refresh Preview" at bounding box center [1515, 55] width 72 height 18
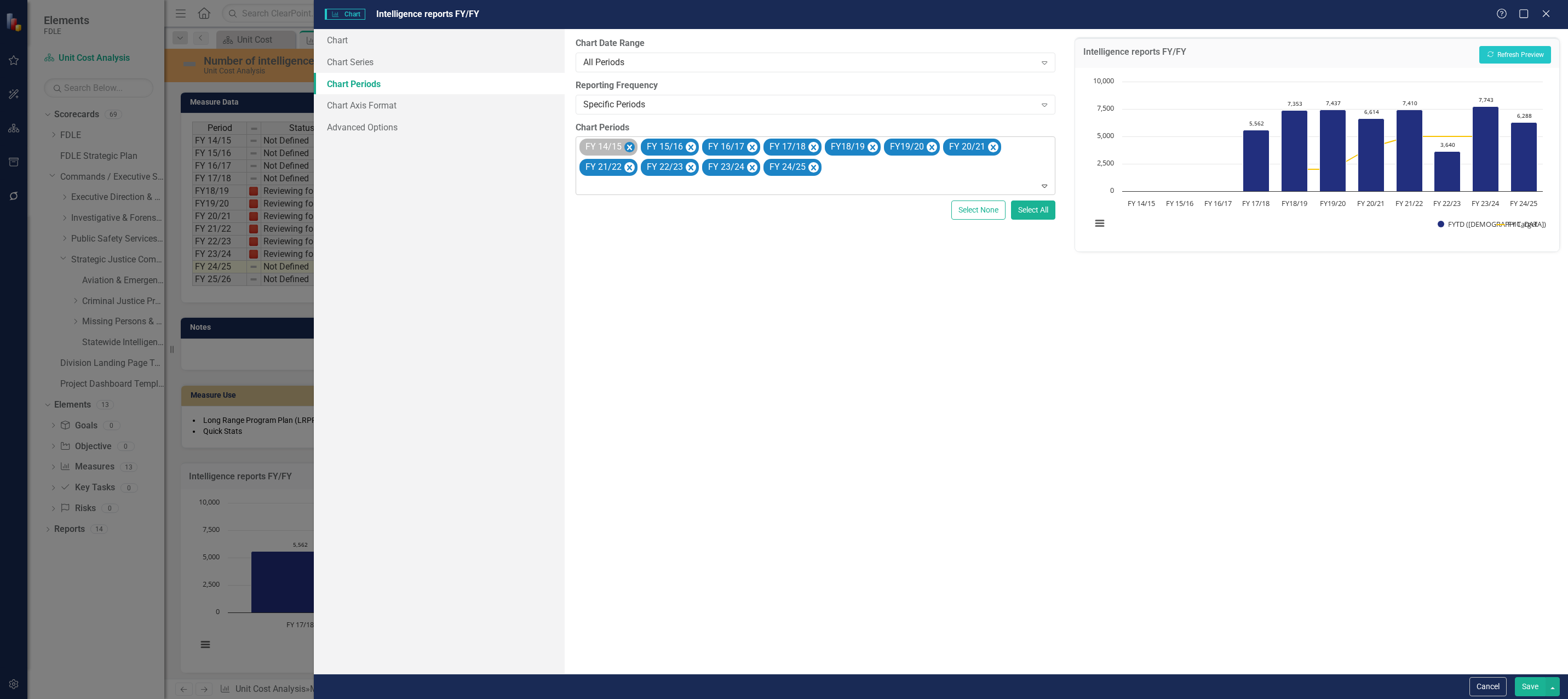
click at [631, 145] on icon "Remove FY 14/15" at bounding box center [629, 147] width 10 height 14
click at [631, 145] on icon "Remove FY 15/16" at bounding box center [629, 147] width 10 height 14
click at [631, 145] on icon "Remove FY 16/17" at bounding box center [629, 147] width 10 height 14
click at [1515, 56] on button "Recalculate Refresh Preview" at bounding box center [1515, 55] width 72 height 18
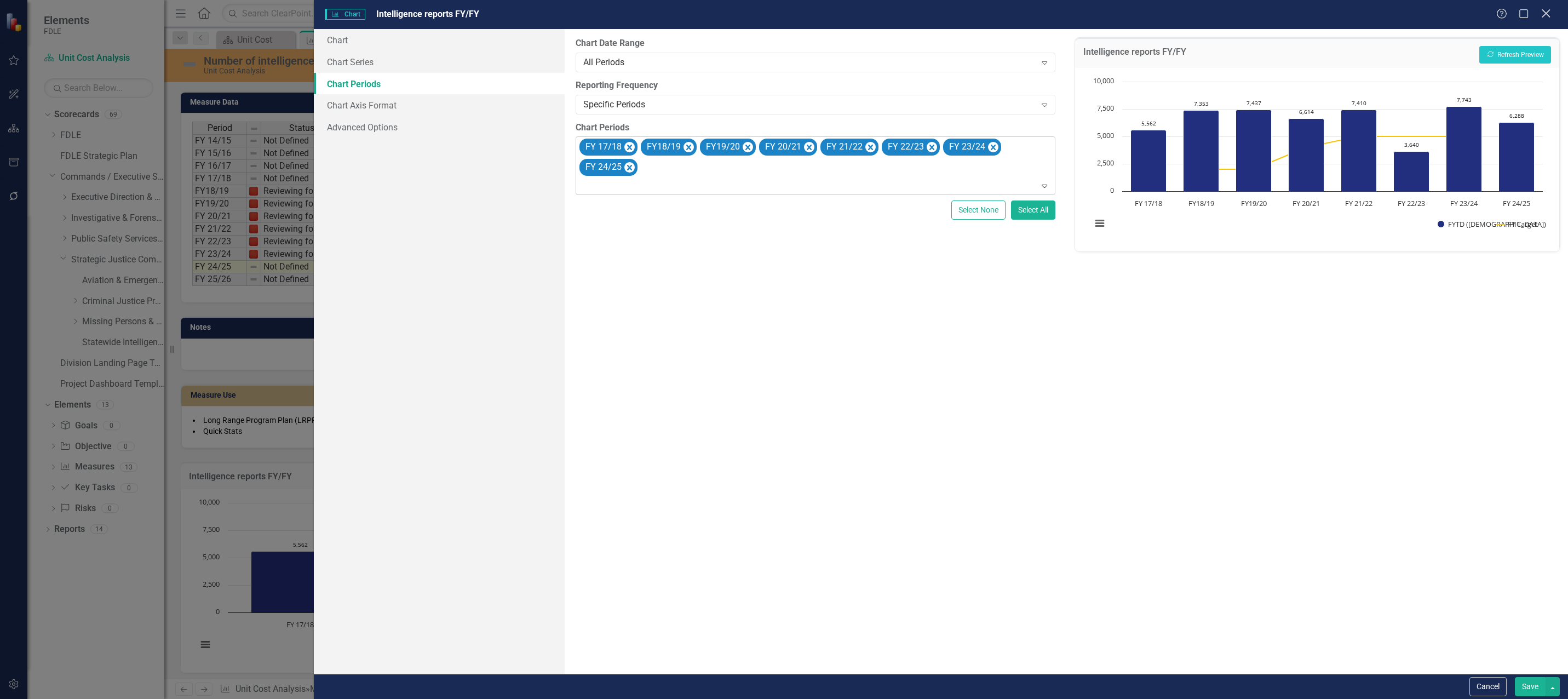
click at [1545, 15] on icon at bounding box center [1545, 13] width 8 height 8
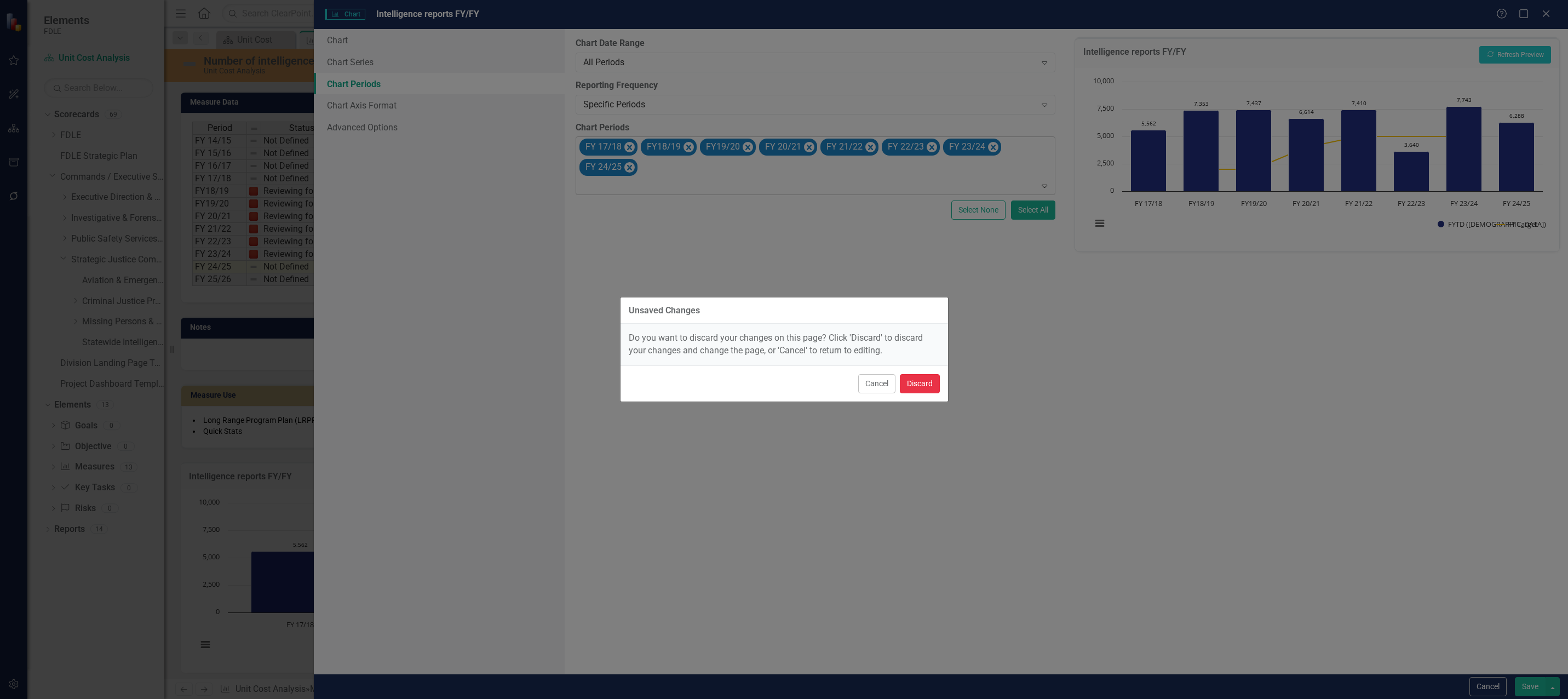
click at [925, 392] on button "Discard" at bounding box center [920, 384] width 40 height 19
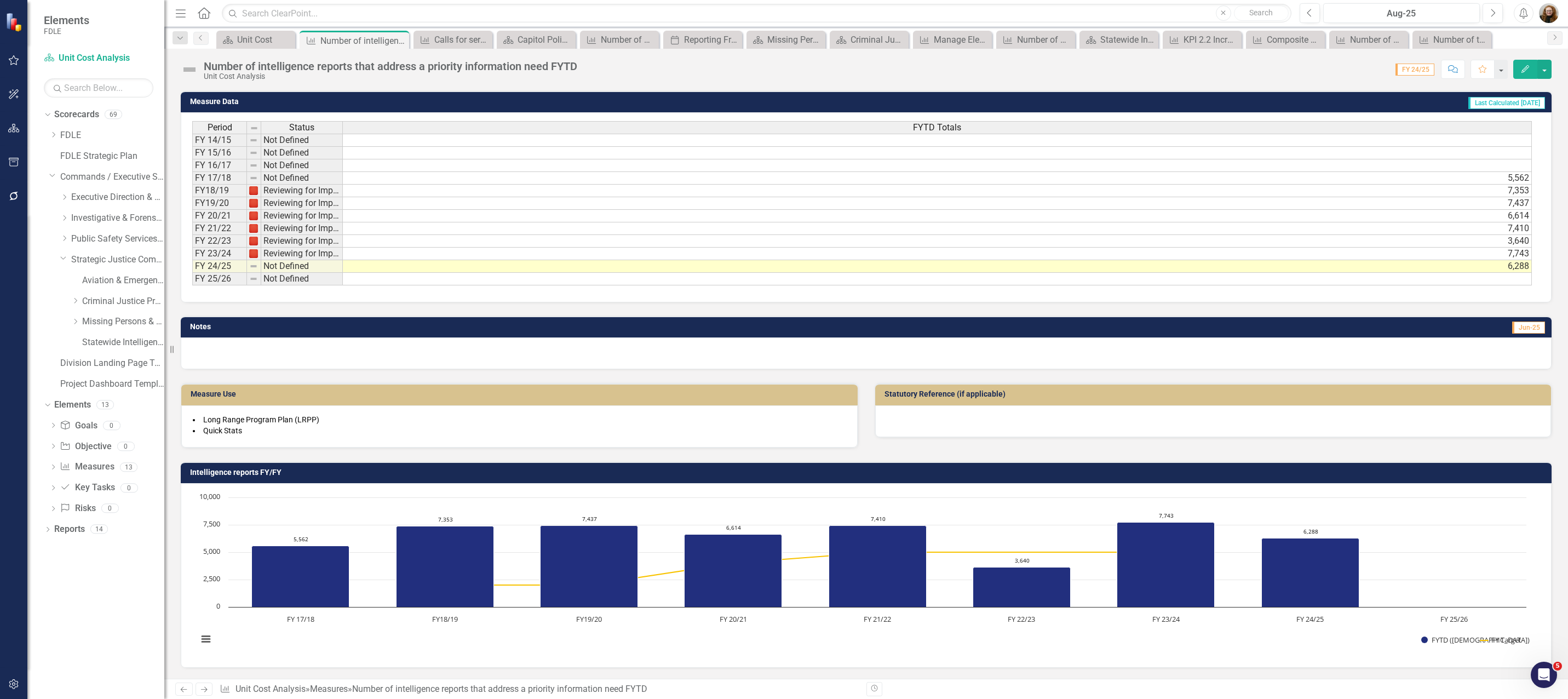
click at [461, 137] on td at bounding box center [937, 141] width 1189 height 13
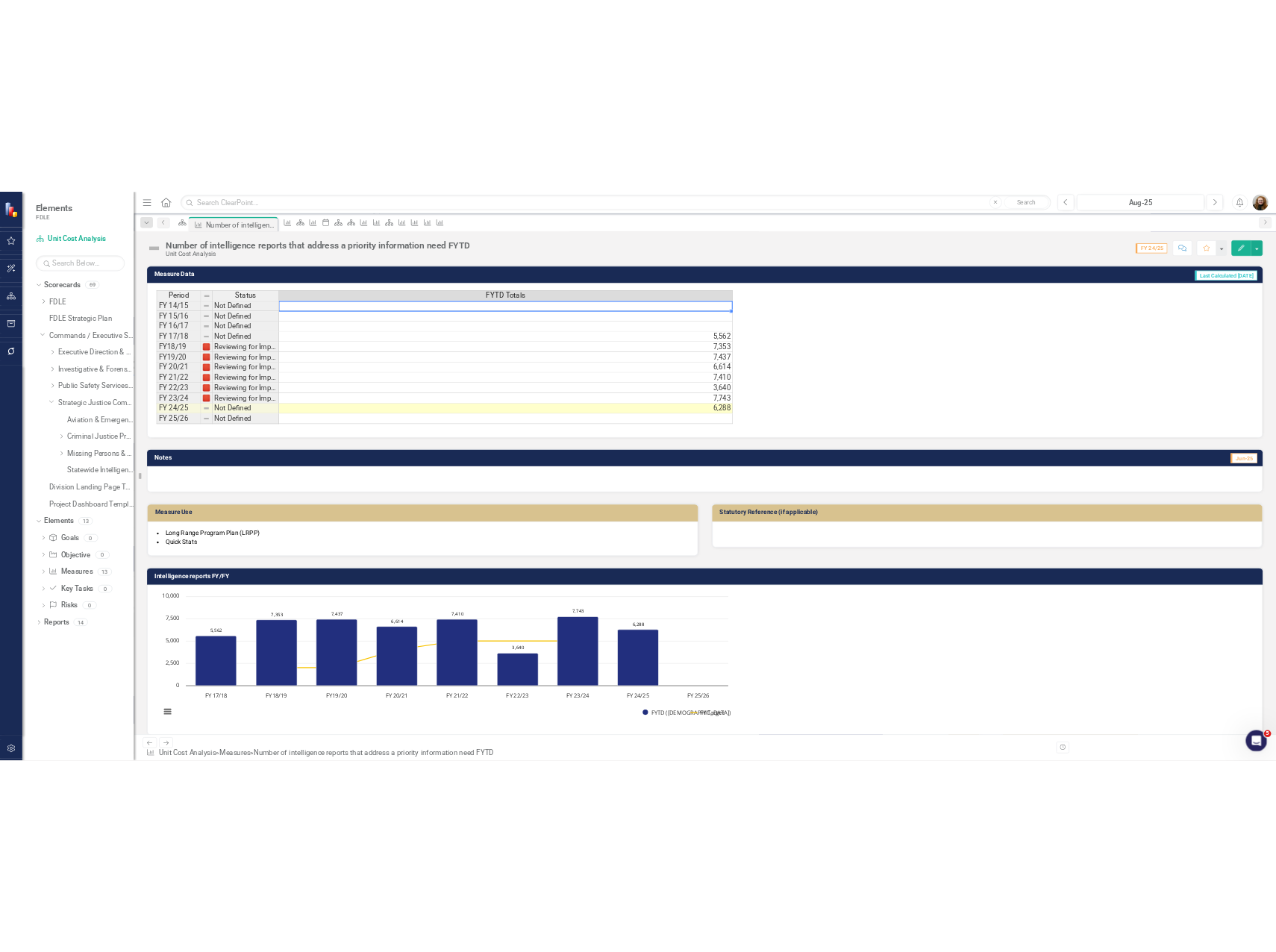
scroll to position [593, 0]
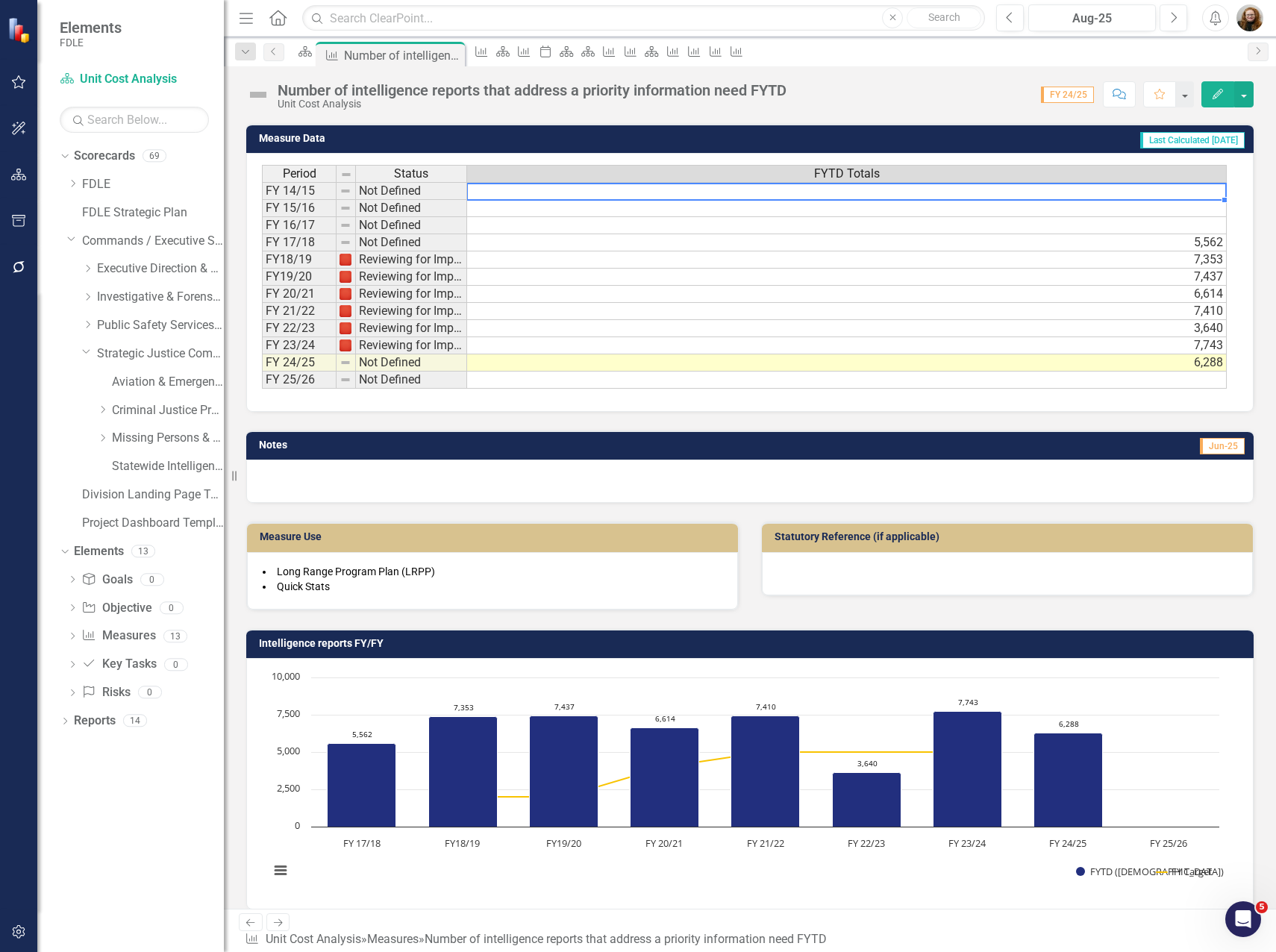
drag, startPoint x: 108, startPoint y: 837, endPoint x: 103, endPoint y: 777, distance: 60.2
click at [108, 835] on div "Dropdown Scorecards 69 Dropdown FDLE Commissioner's Initiative Team Project Das…" at bounding box center [130, 547] width 186 height 808
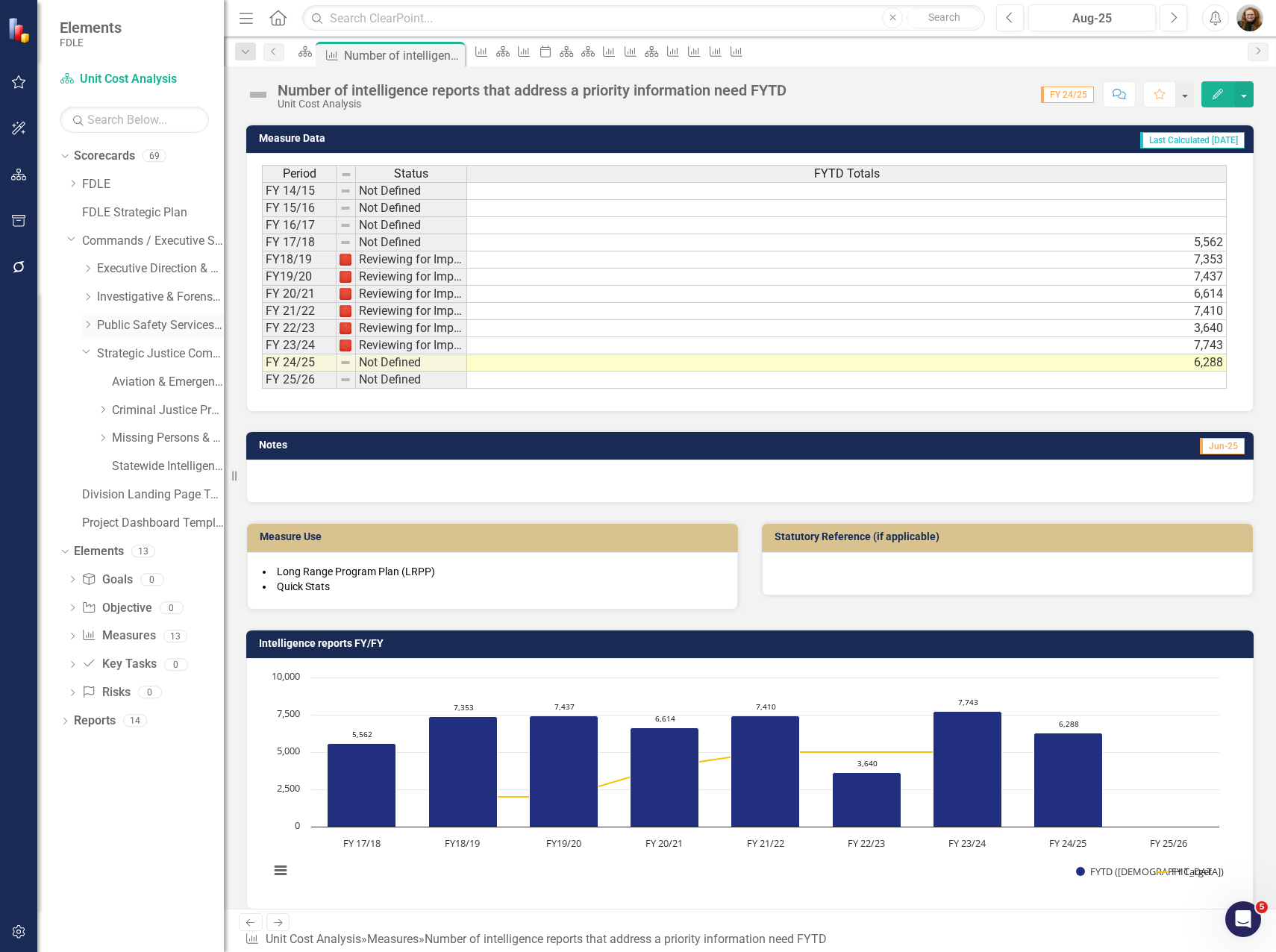
click at [95, 325] on div "Dropdown" at bounding box center [89, 325] width 15 height 13
click at [130, 355] on link "Capitol Police" at bounding box center [167, 354] width 112 height 17
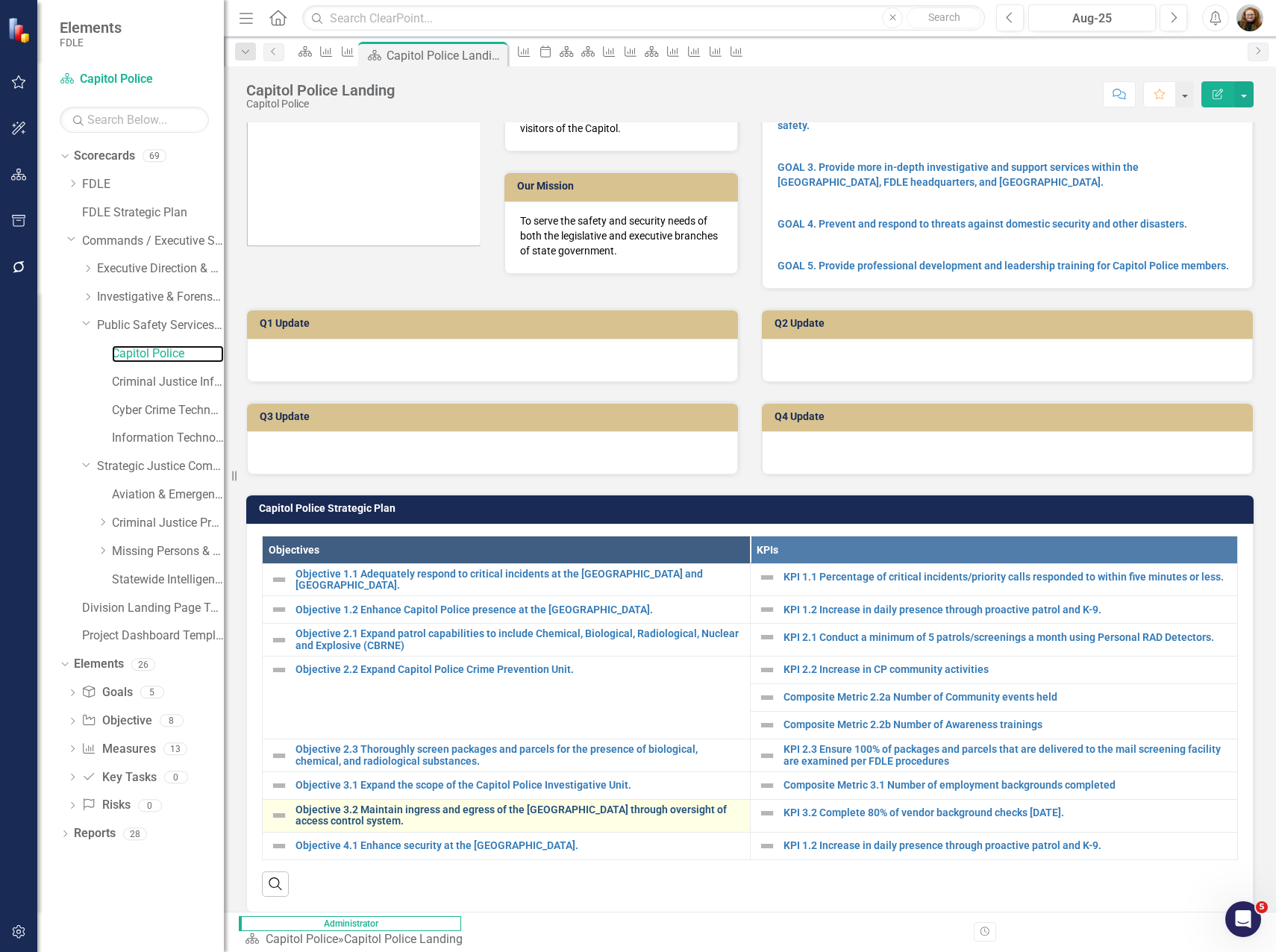
scroll to position [224, 0]
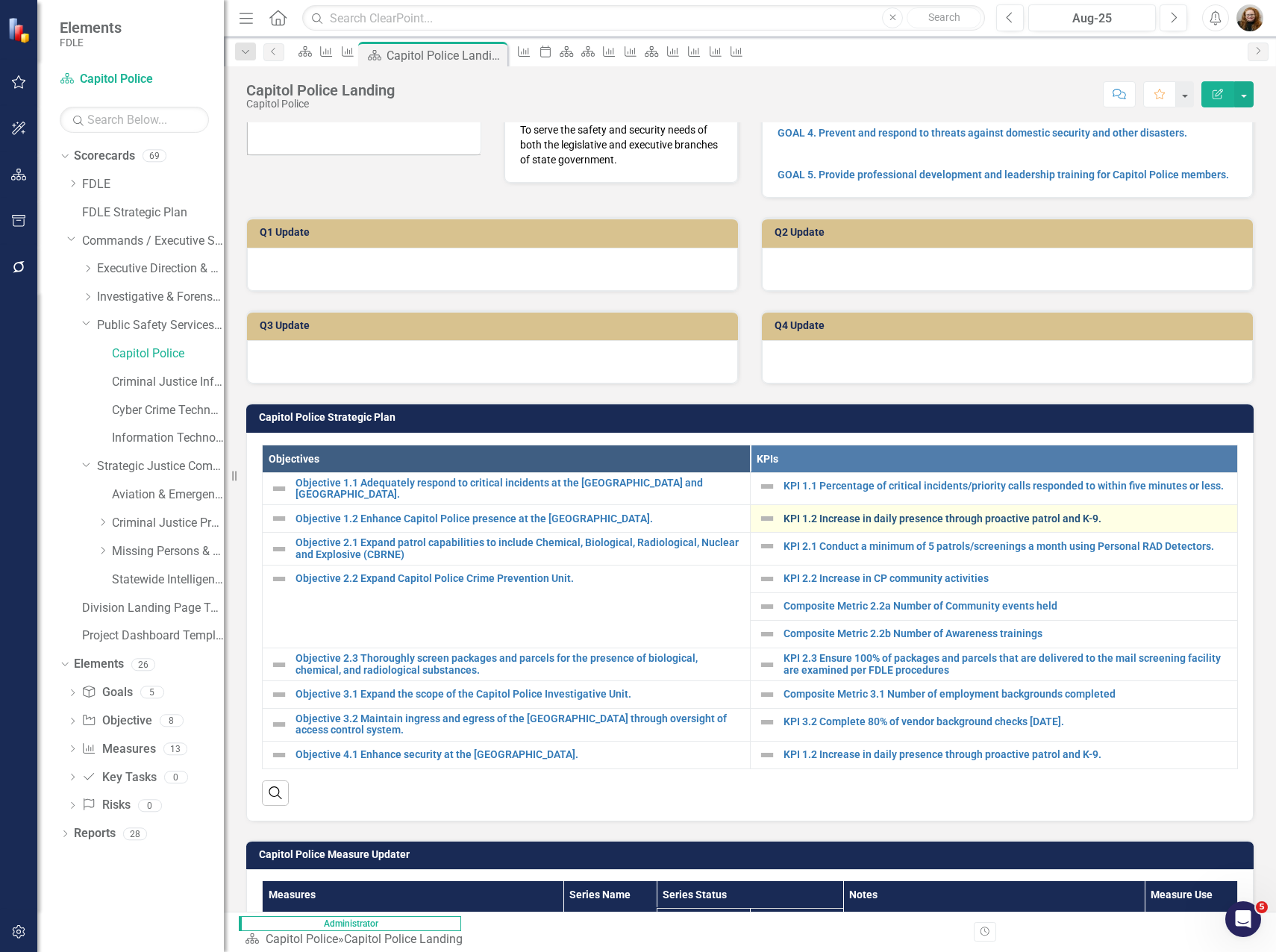
click at [943, 513] on link "KPI 1.2 Increase in daily presence through proactive patrol and K-9." at bounding box center [1007, 518] width 447 height 11
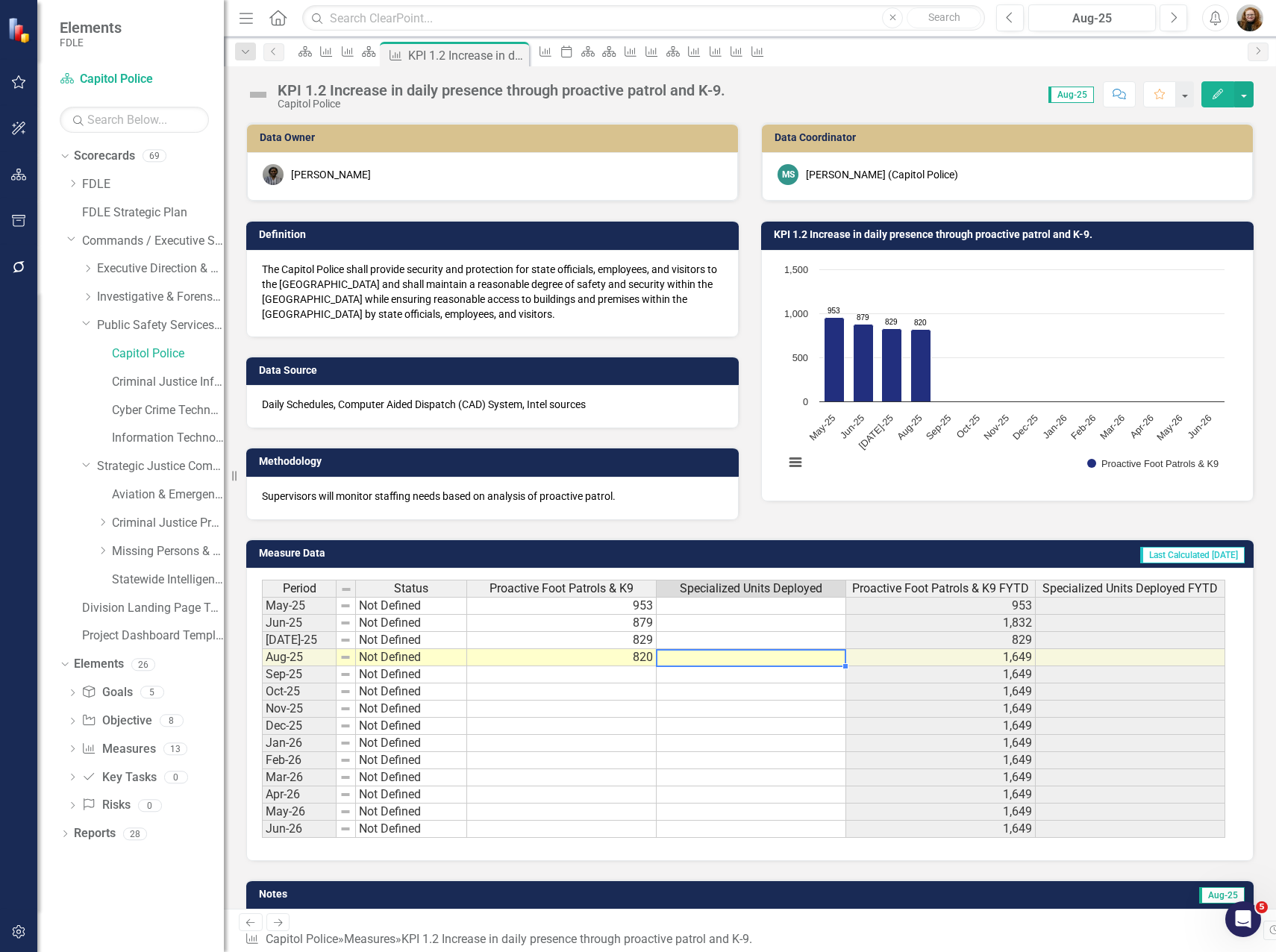
click at [739, 658] on td at bounding box center [752, 657] width 189 height 17
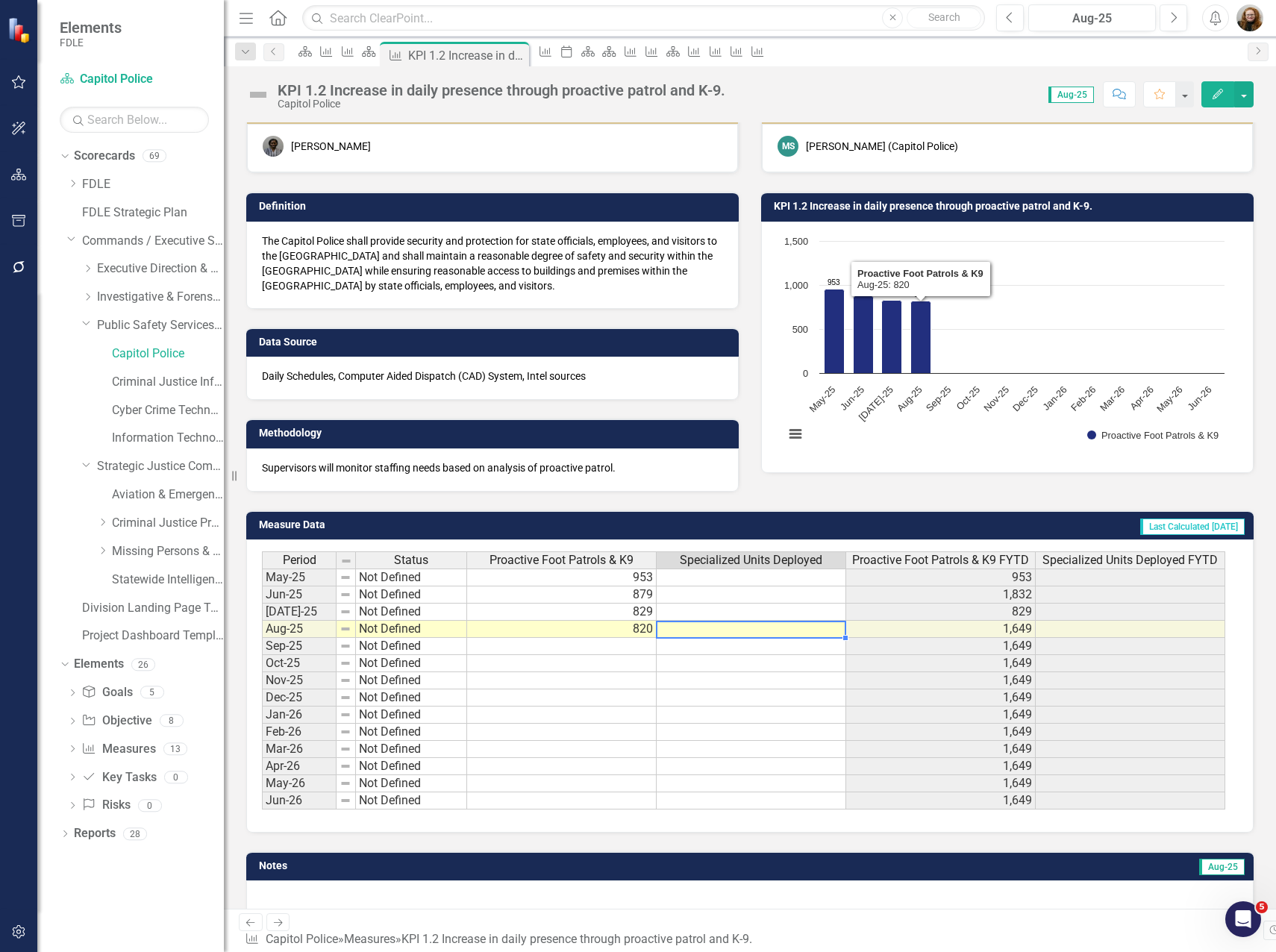
scroll to position [43, 0]
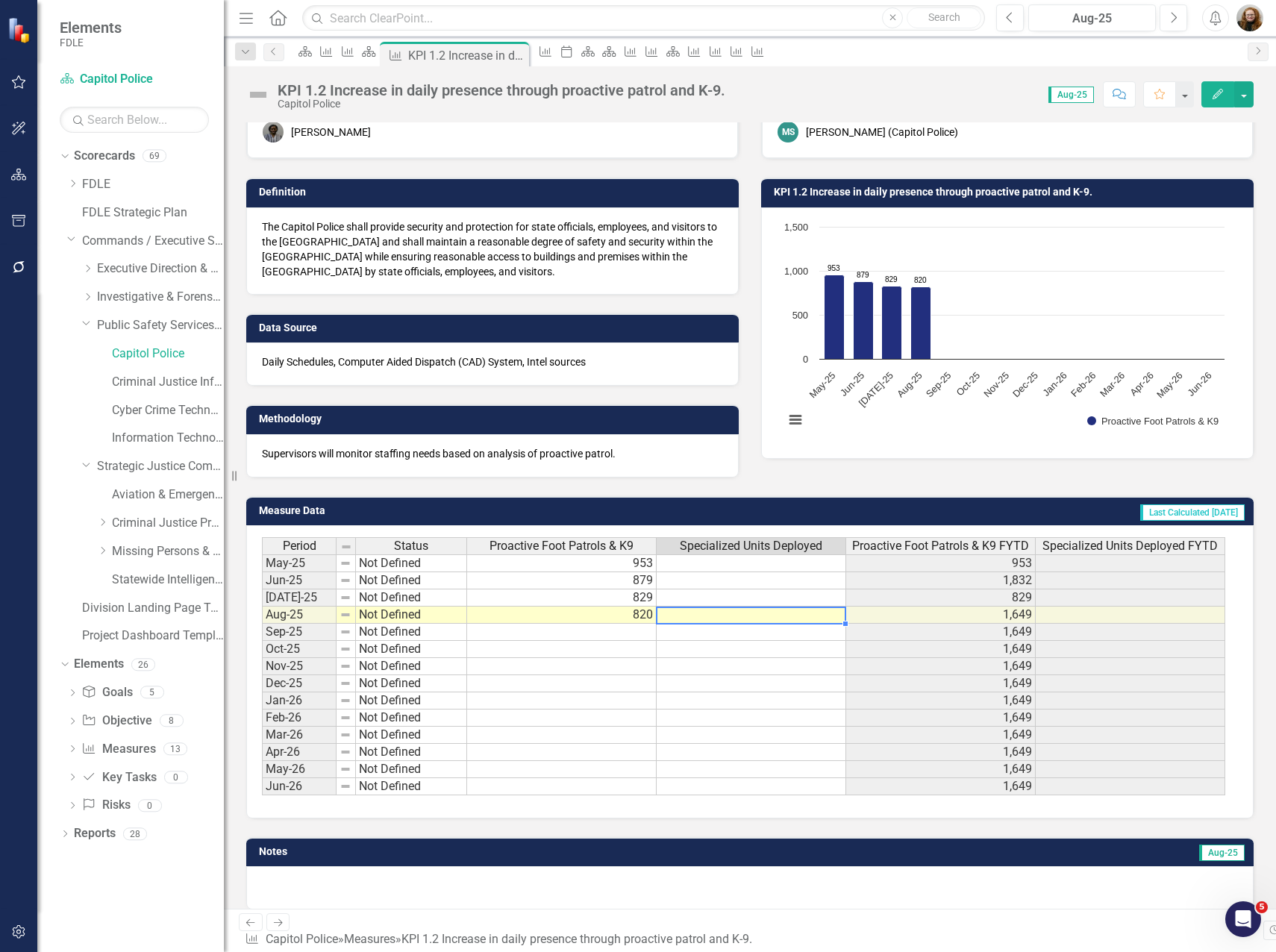
drag, startPoint x: 88, startPoint y: 297, endPoint x: 121, endPoint y: 312, distance: 36.2
click at [88, 297] on icon "Dropdown" at bounding box center [87, 296] width 11 height 9
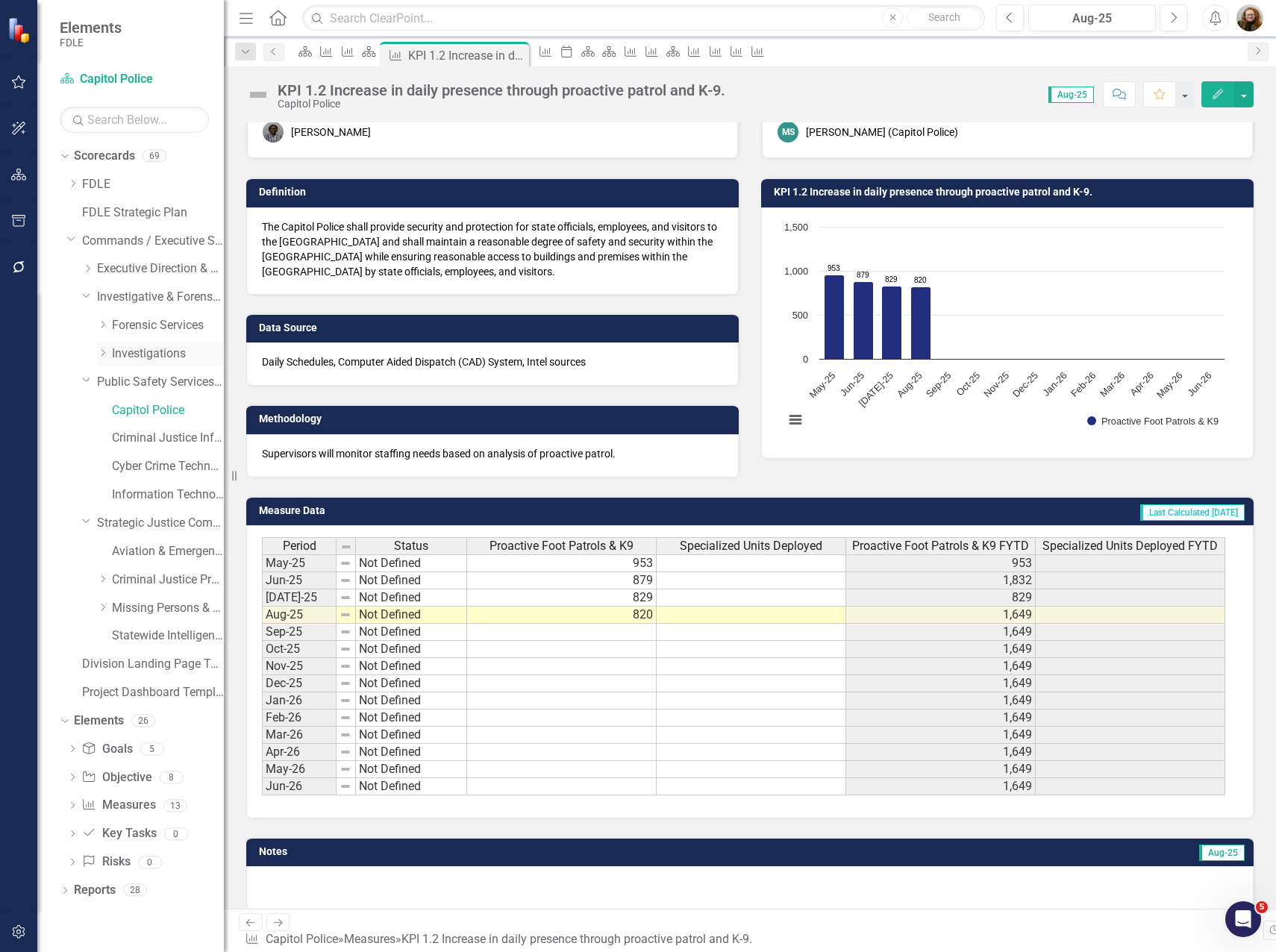
click at [109, 352] on div "Dropdown" at bounding box center [104, 354] width 15 height 13
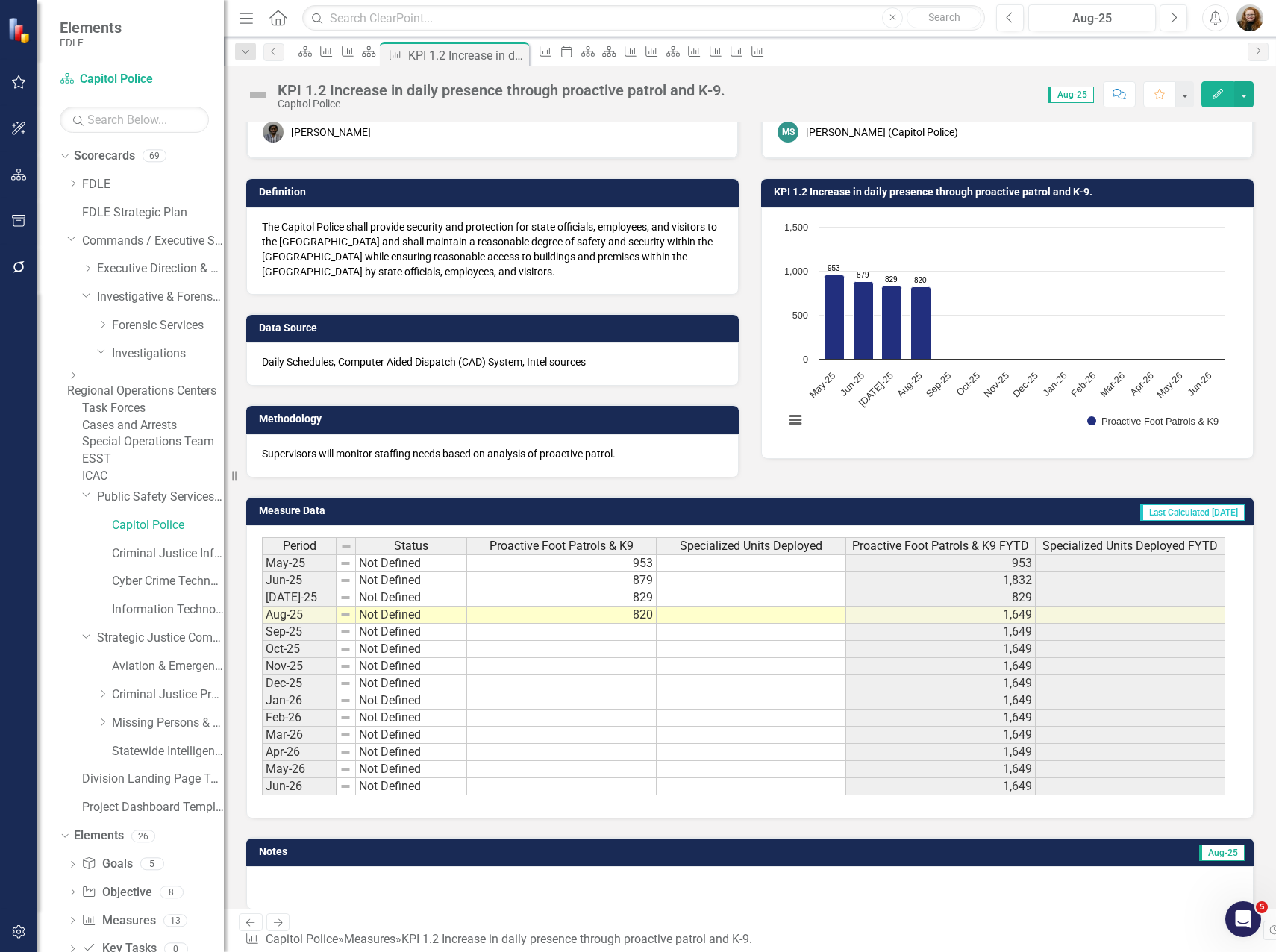
click at [144, 451] on link "Special Operations Team" at bounding box center [153, 442] width 142 height 17
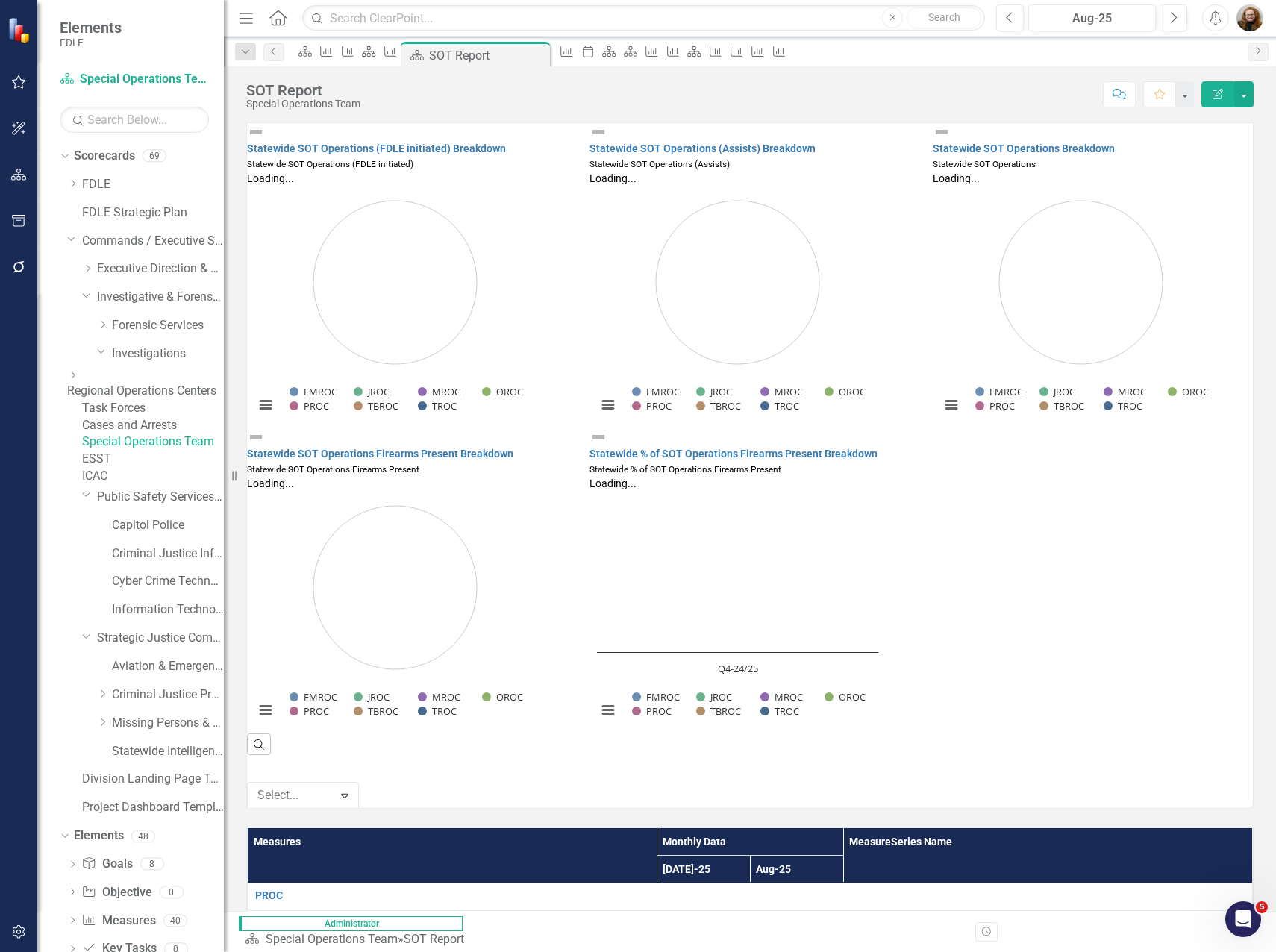
click at [142, 433] on link "Cases and Arrests" at bounding box center [153, 425] width 142 height 17
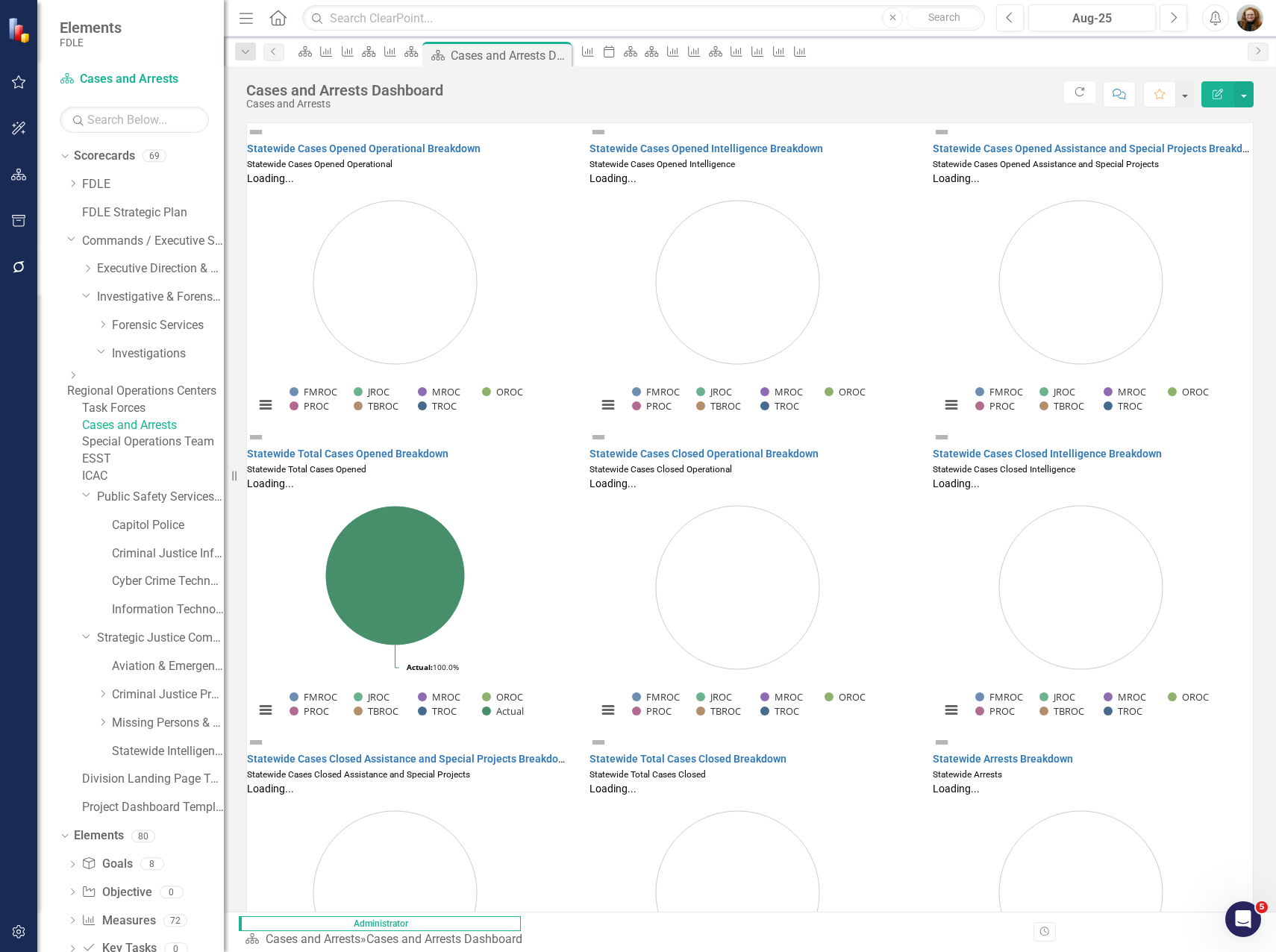
click at [157, 415] on link "Task Forces" at bounding box center [153, 408] width 142 height 17
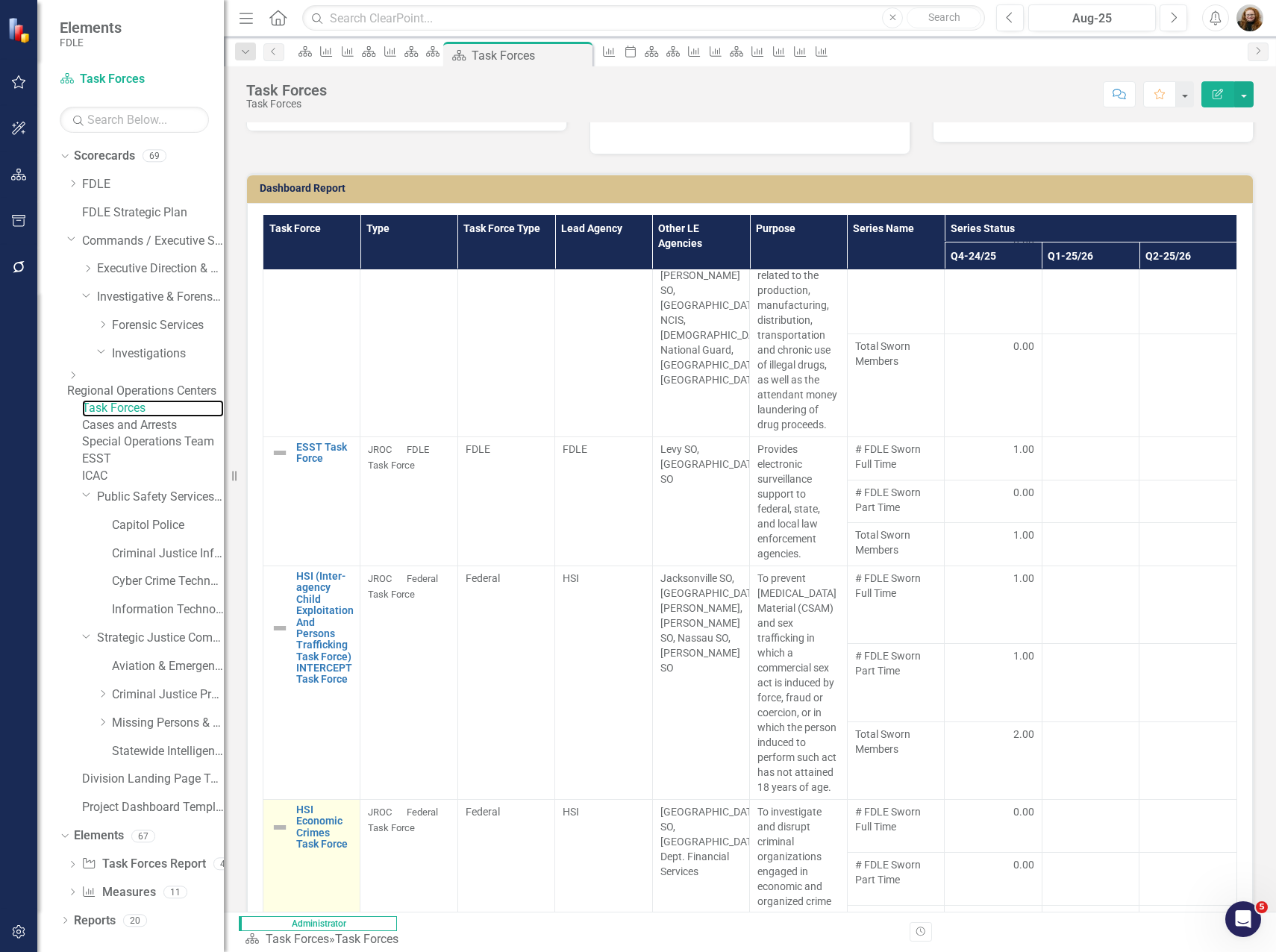
scroll to position [374, 0]
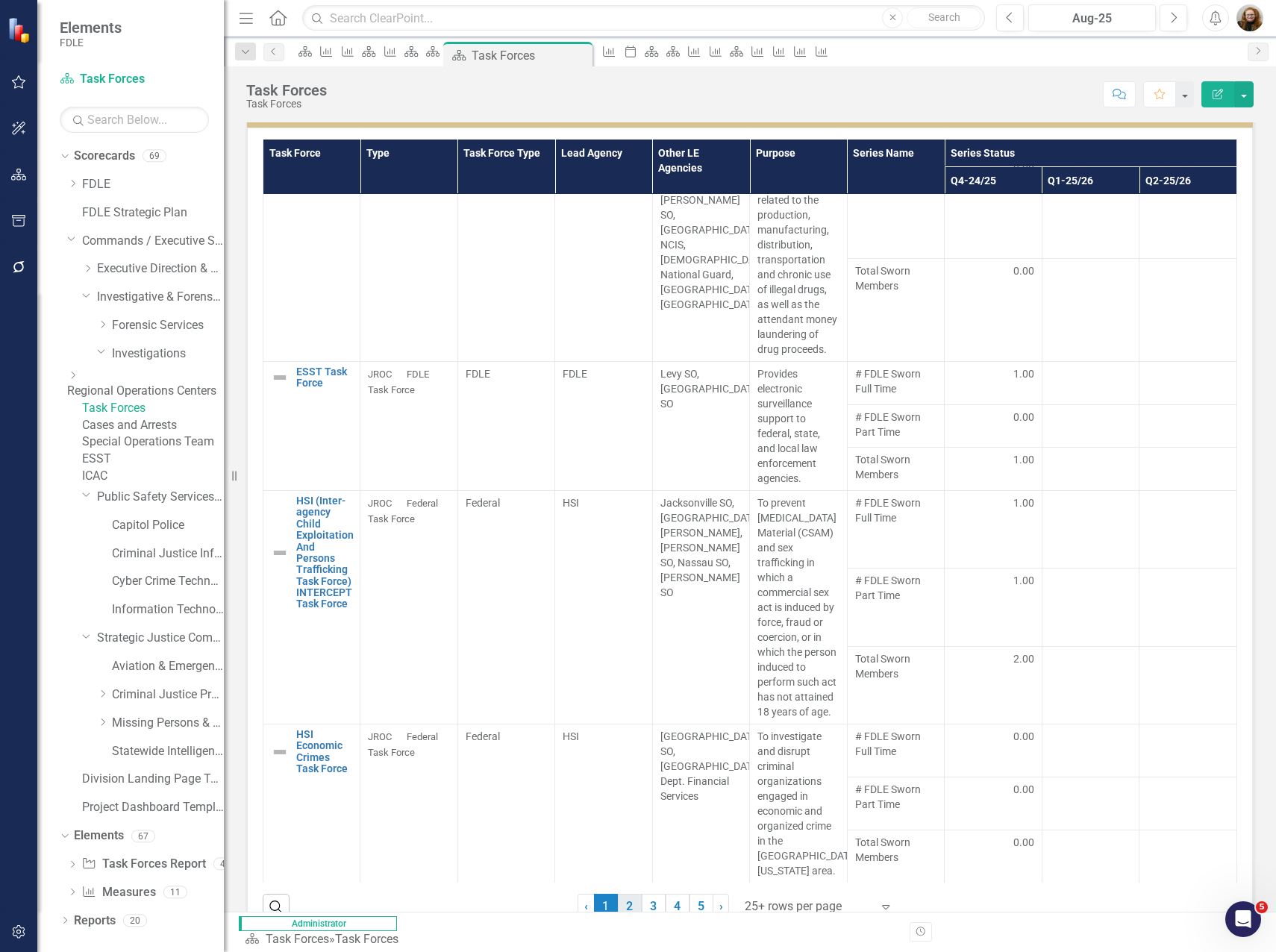
click at [622, 894] on link "2" at bounding box center [630, 906] width 24 height 25
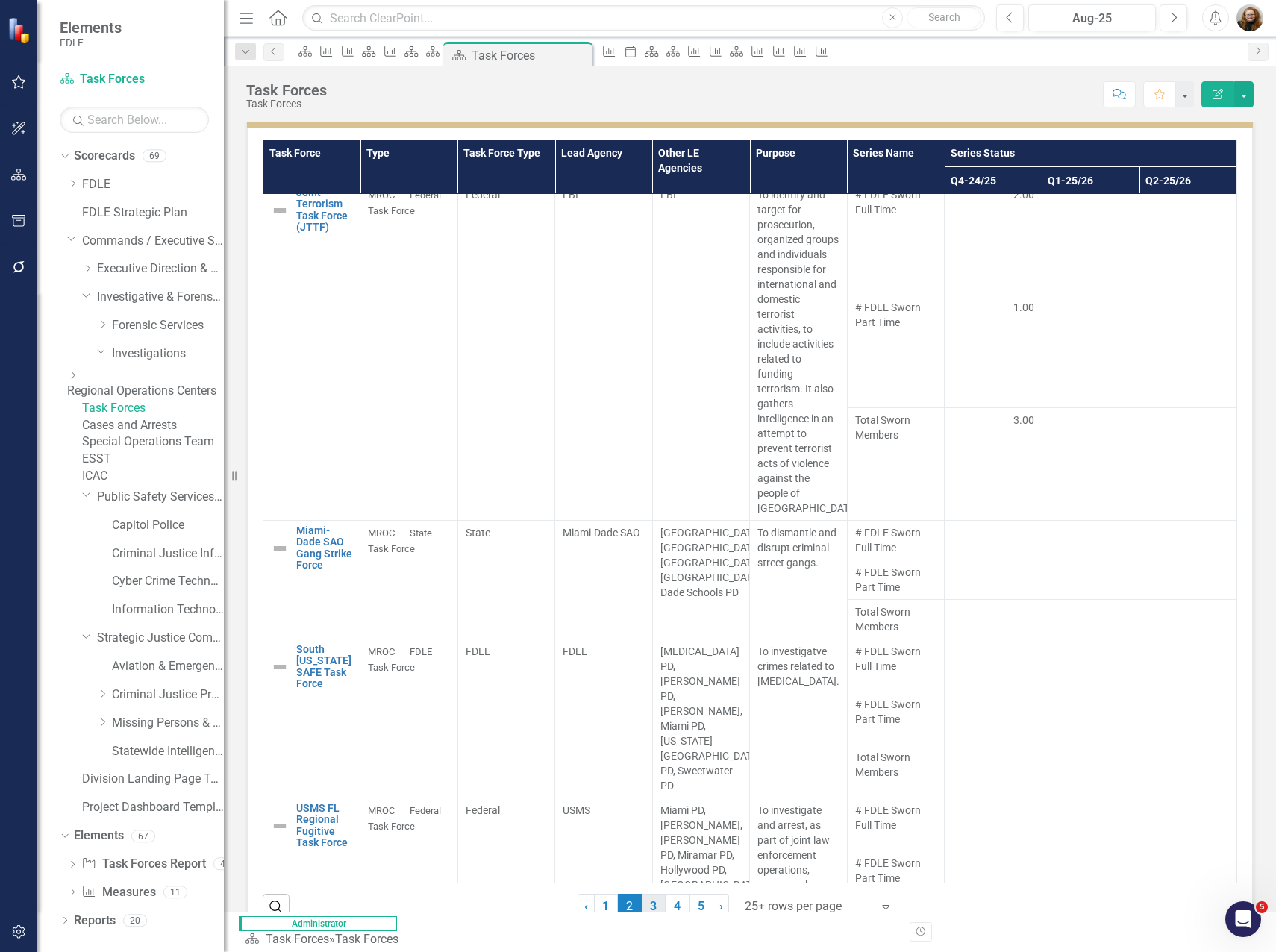
click at [646, 894] on link "3" at bounding box center [654, 906] width 24 height 25
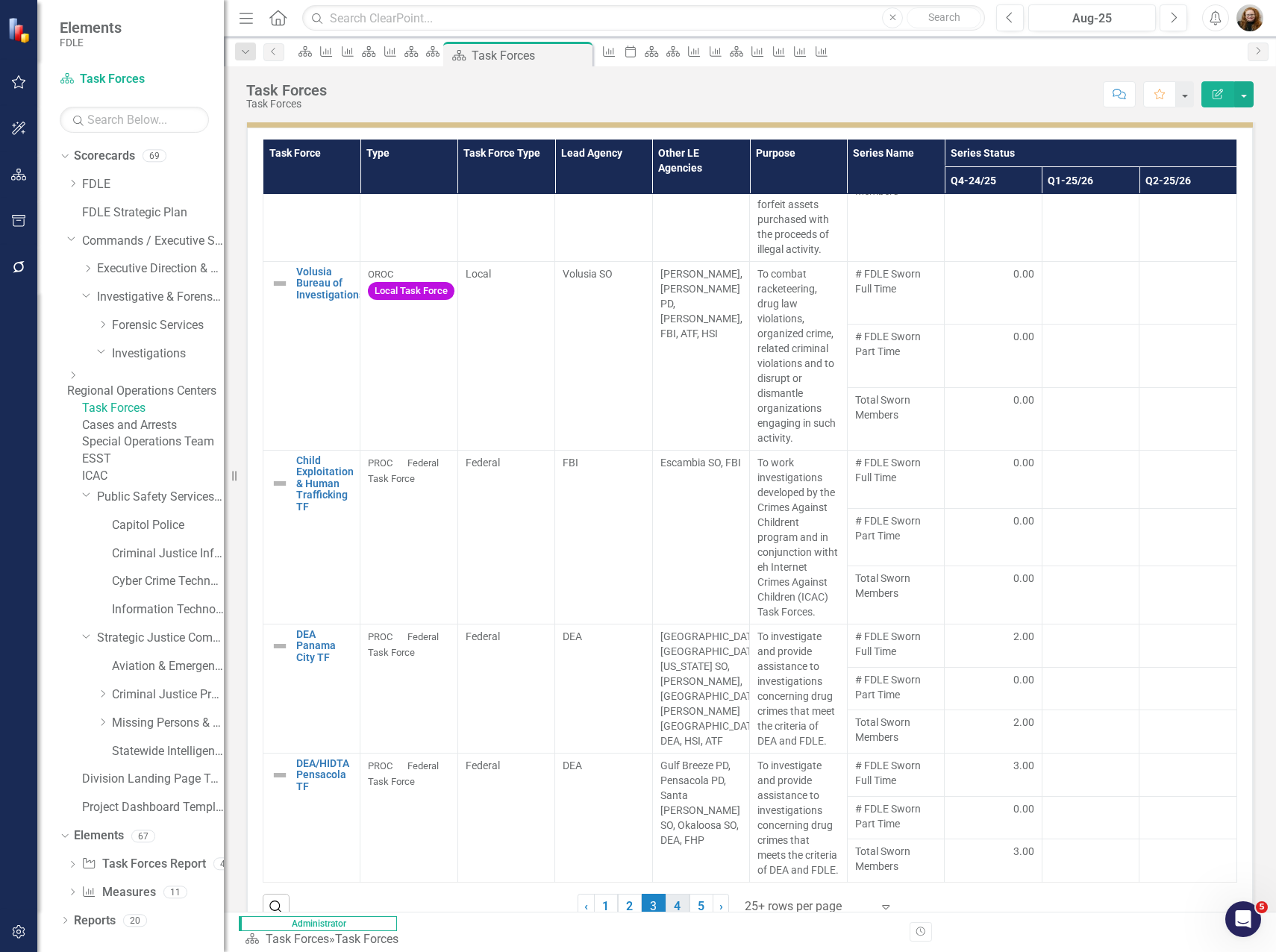
click at [670, 894] on link "4" at bounding box center [678, 906] width 24 height 25
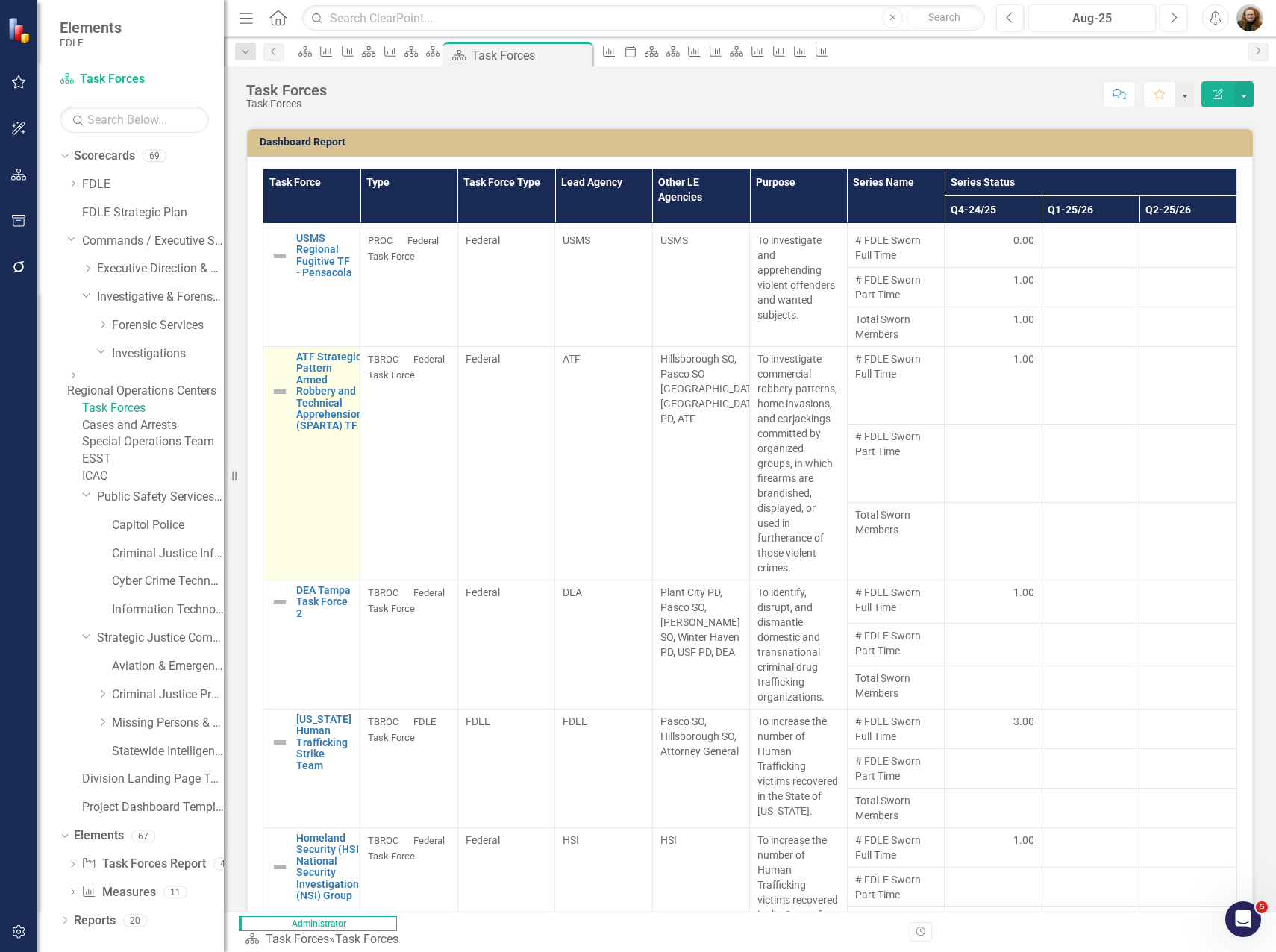
scroll to position [1248, 0]
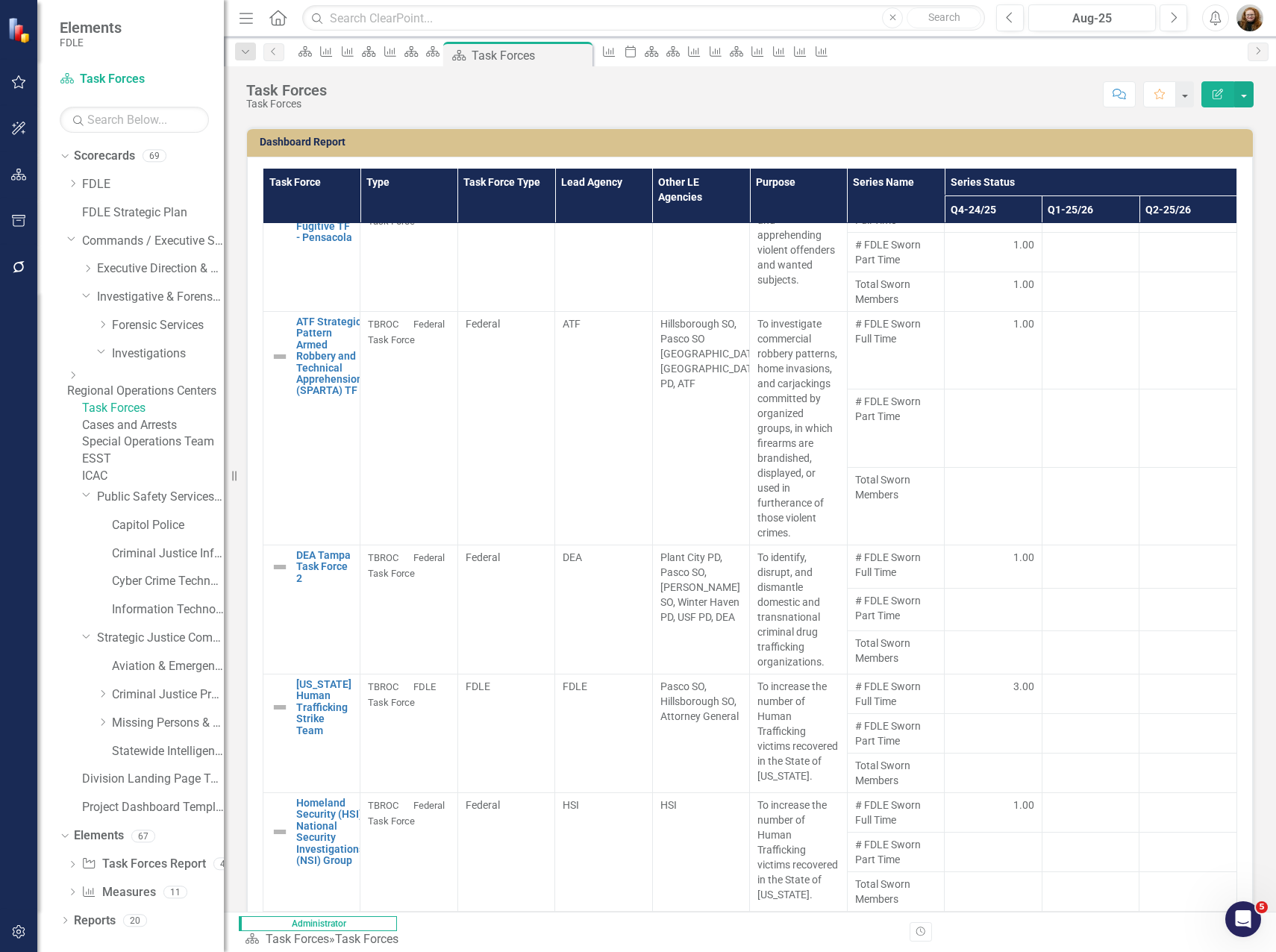
click at [690, 923] on link "5" at bounding box center [702, 935] width 24 height 25
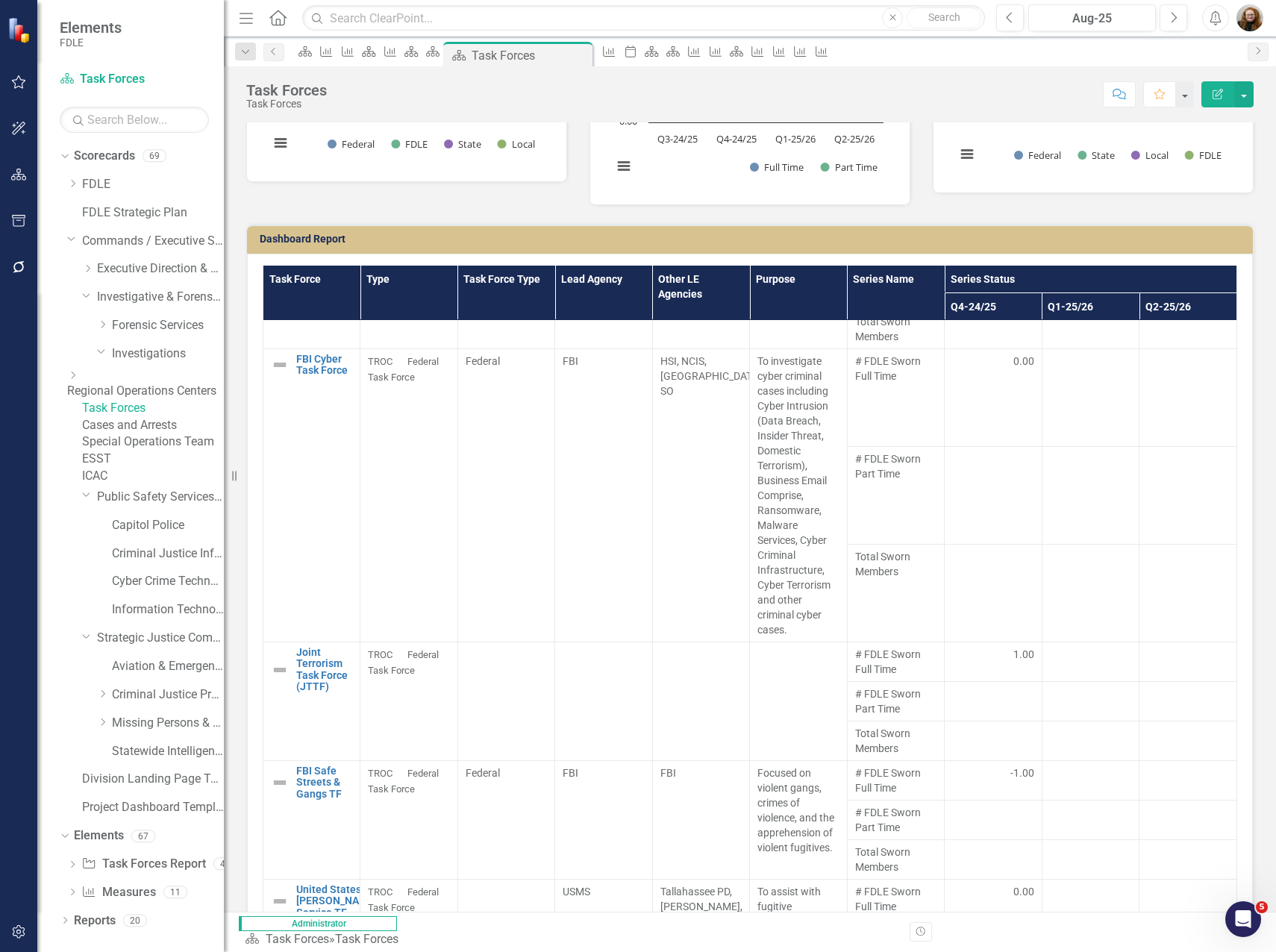
scroll to position [0, 0]
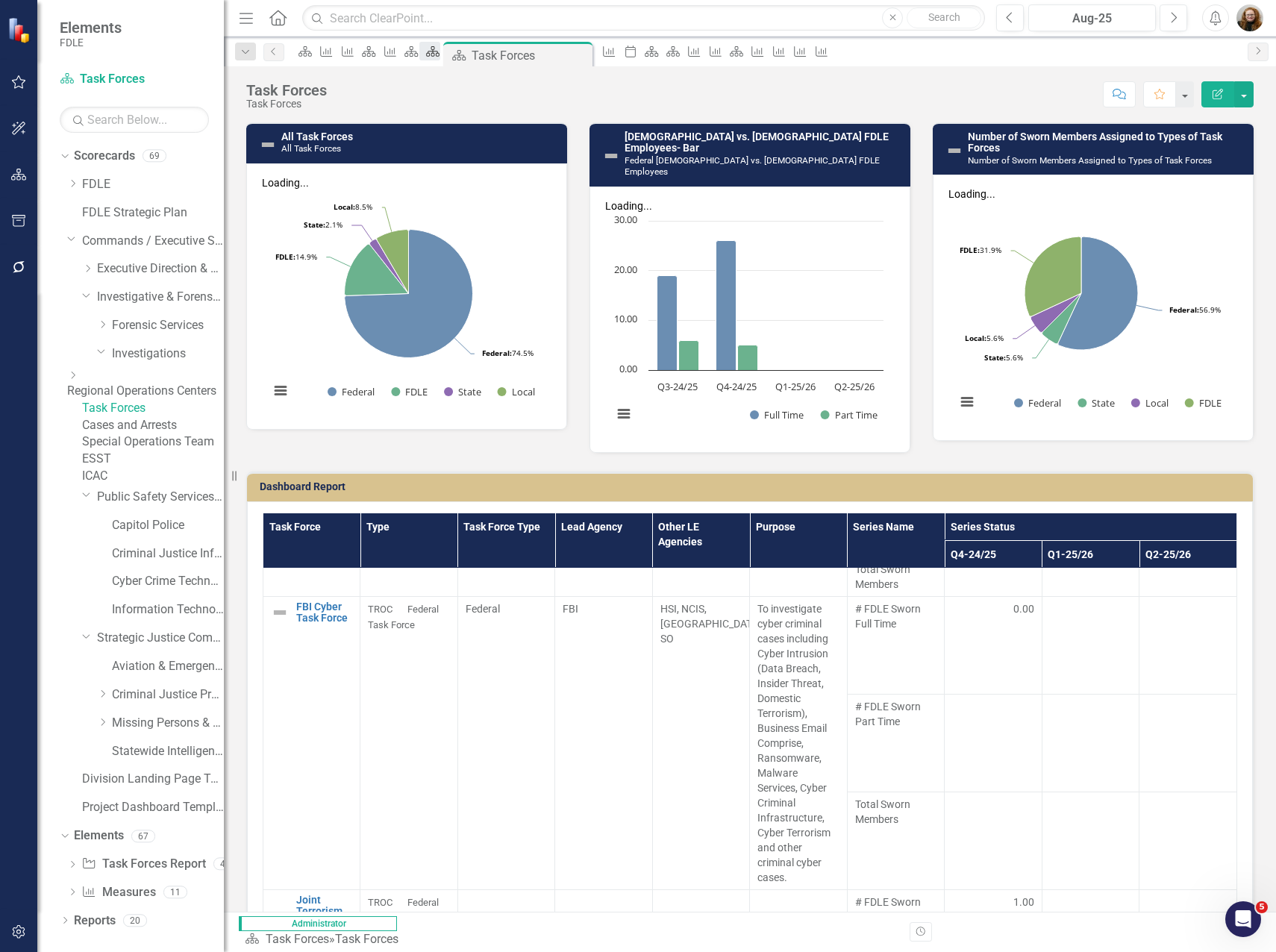
click at [441, 46] on div "Scorecard" at bounding box center [430, 51] width 21 height 19
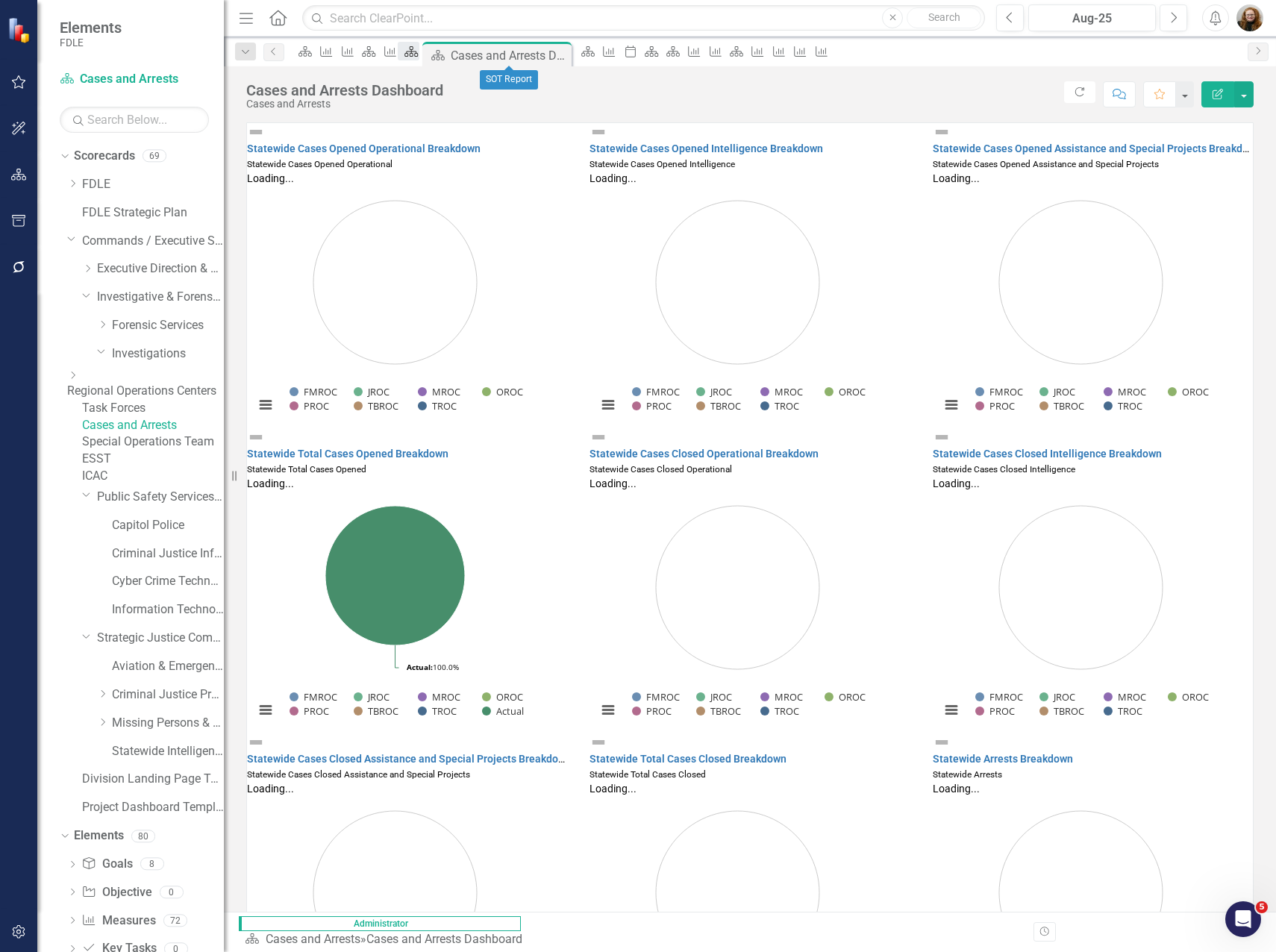
click at [419, 55] on link "Scorecard" at bounding box center [408, 51] width 21 height 19
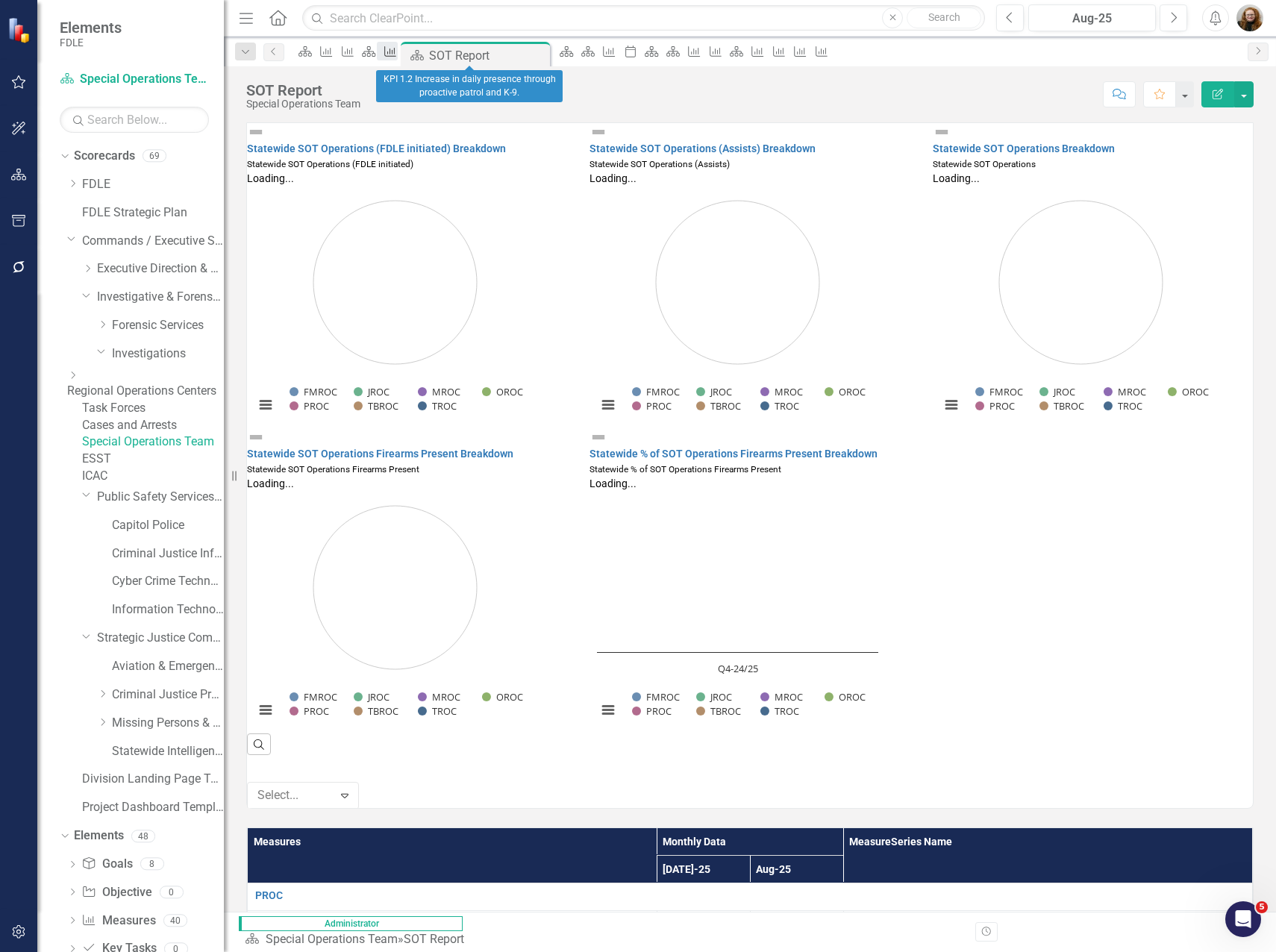
click at [396, 55] on icon at bounding box center [391, 51] width 12 height 10
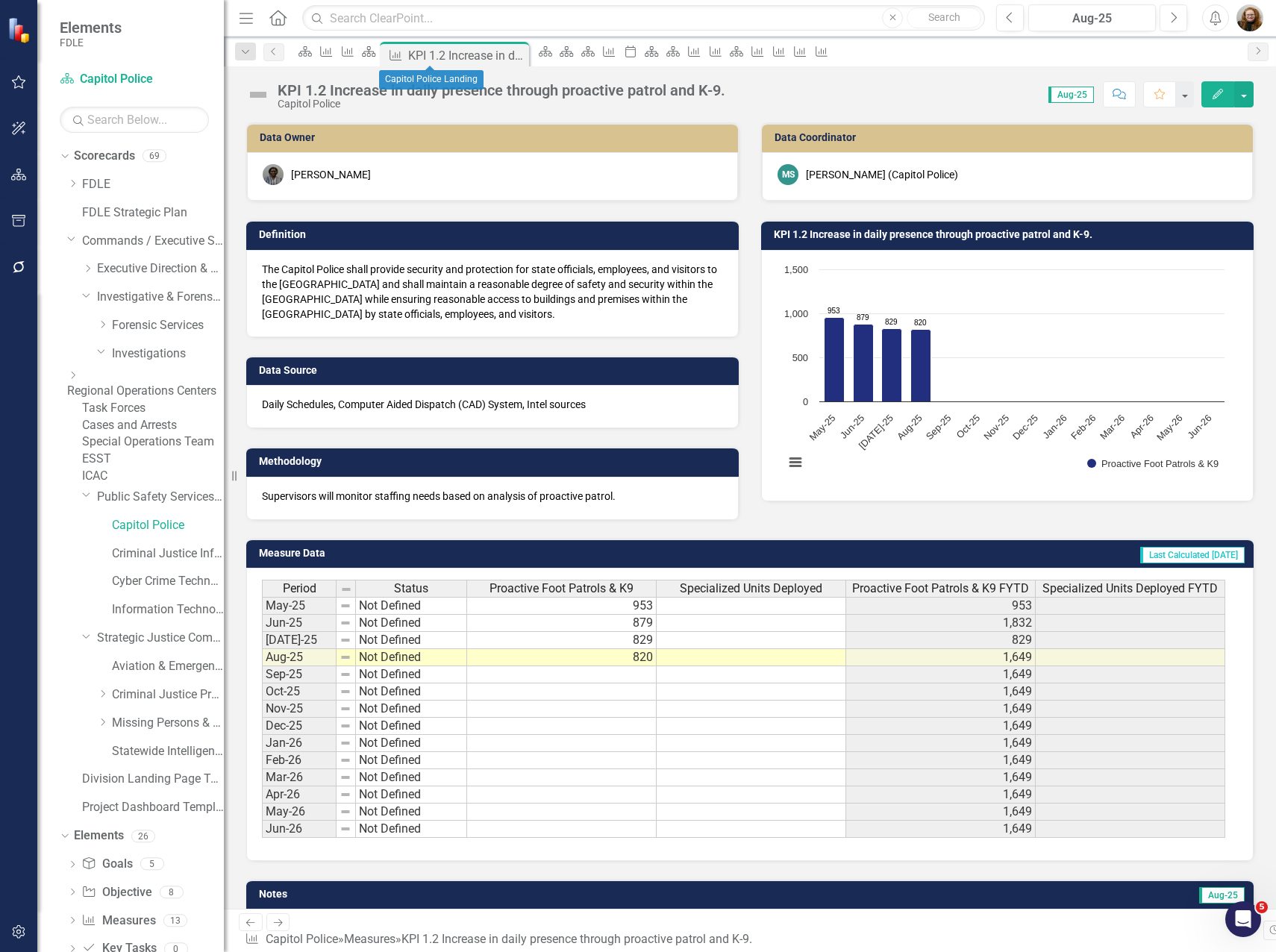
click at [376, 54] on span "Scorecard" at bounding box center [365, 54] width 21 height 24
click at [376, 55] on icon "Scorecard" at bounding box center [368, 52] width 15 height 12
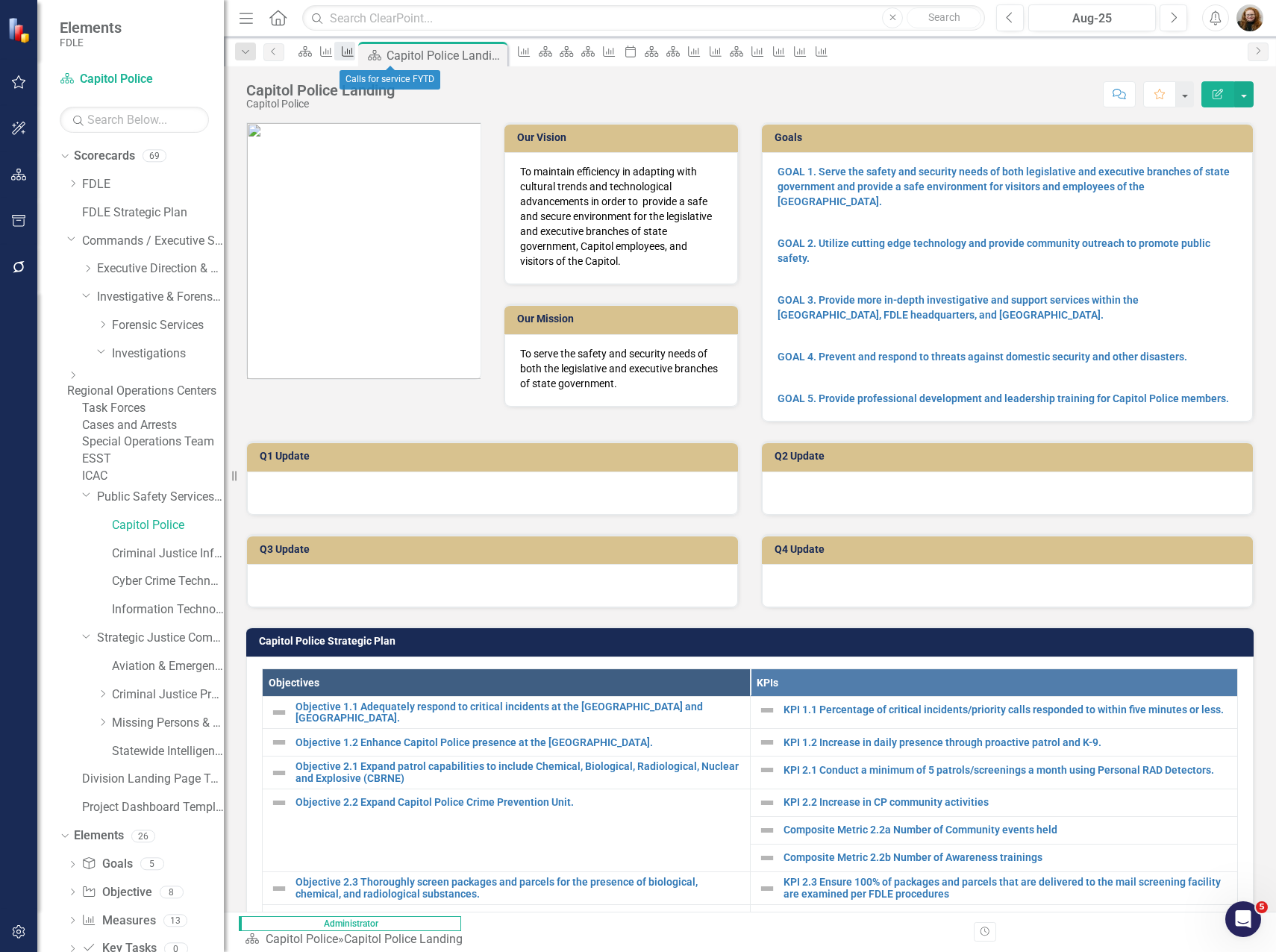
click at [355, 57] on link "Measure" at bounding box center [344, 51] width 21 height 19
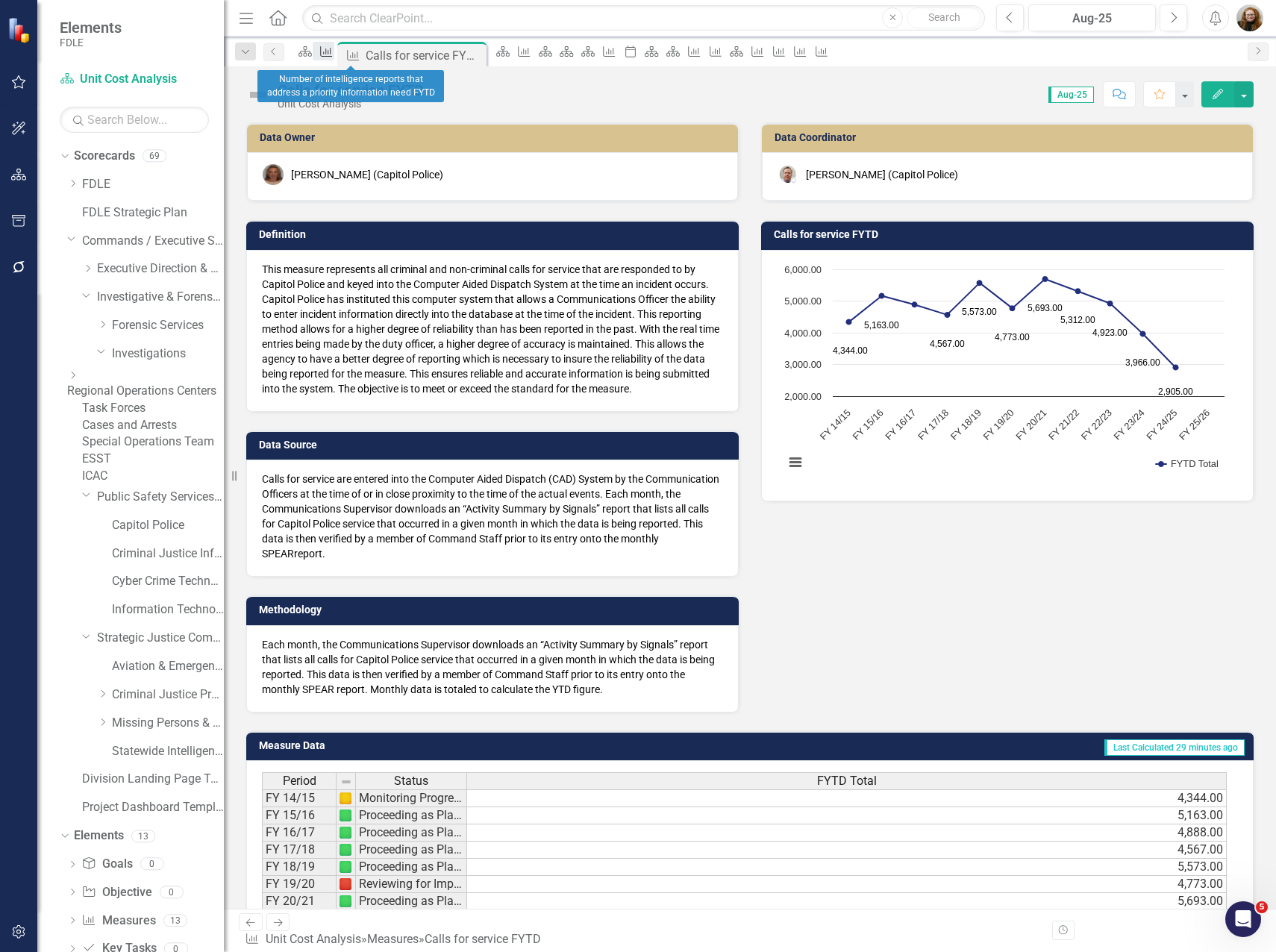
click at [334, 57] on link "Measure" at bounding box center [323, 51] width 21 height 19
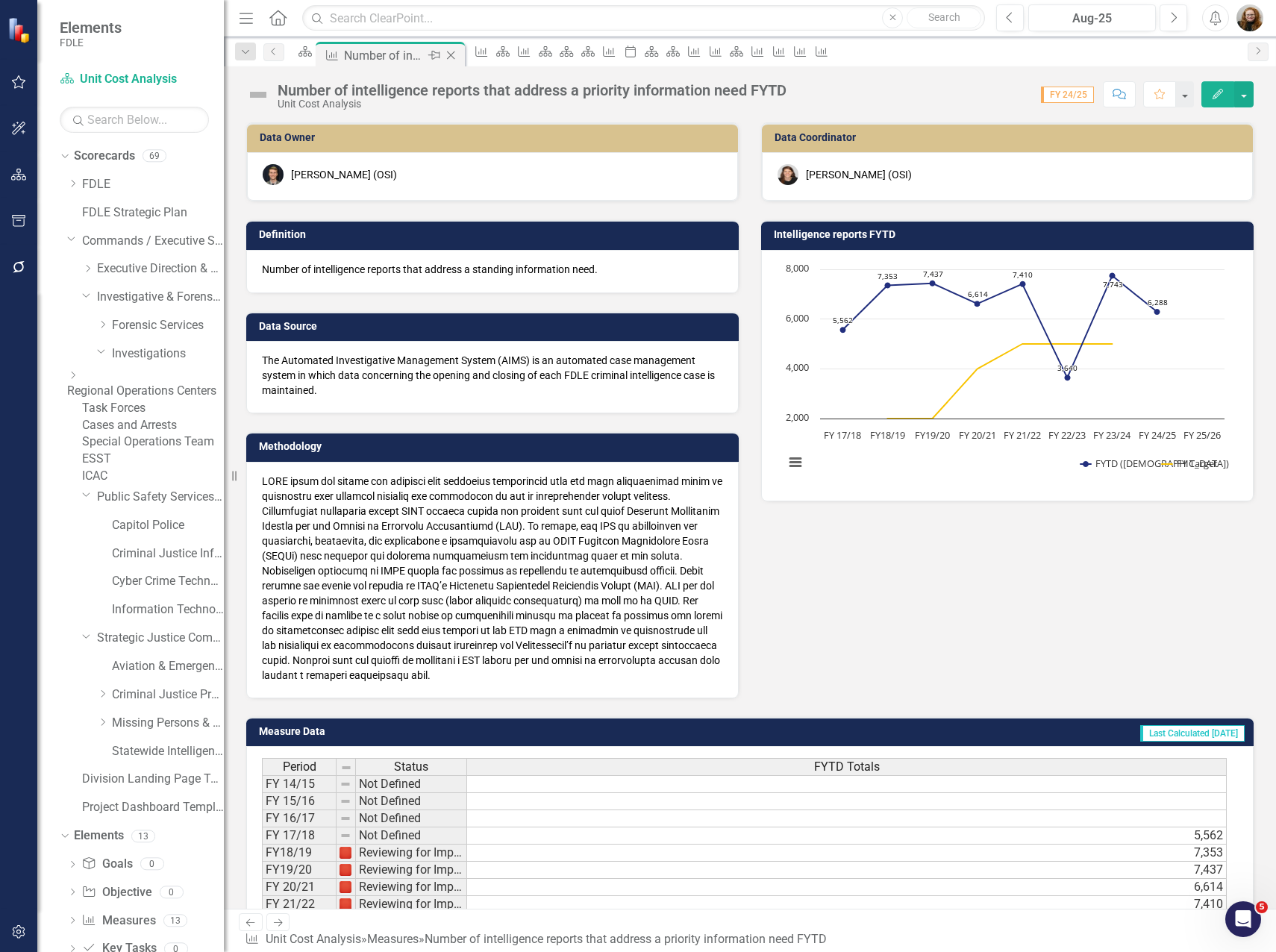
click at [459, 55] on icon "Close" at bounding box center [451, 55] width 15 height 12
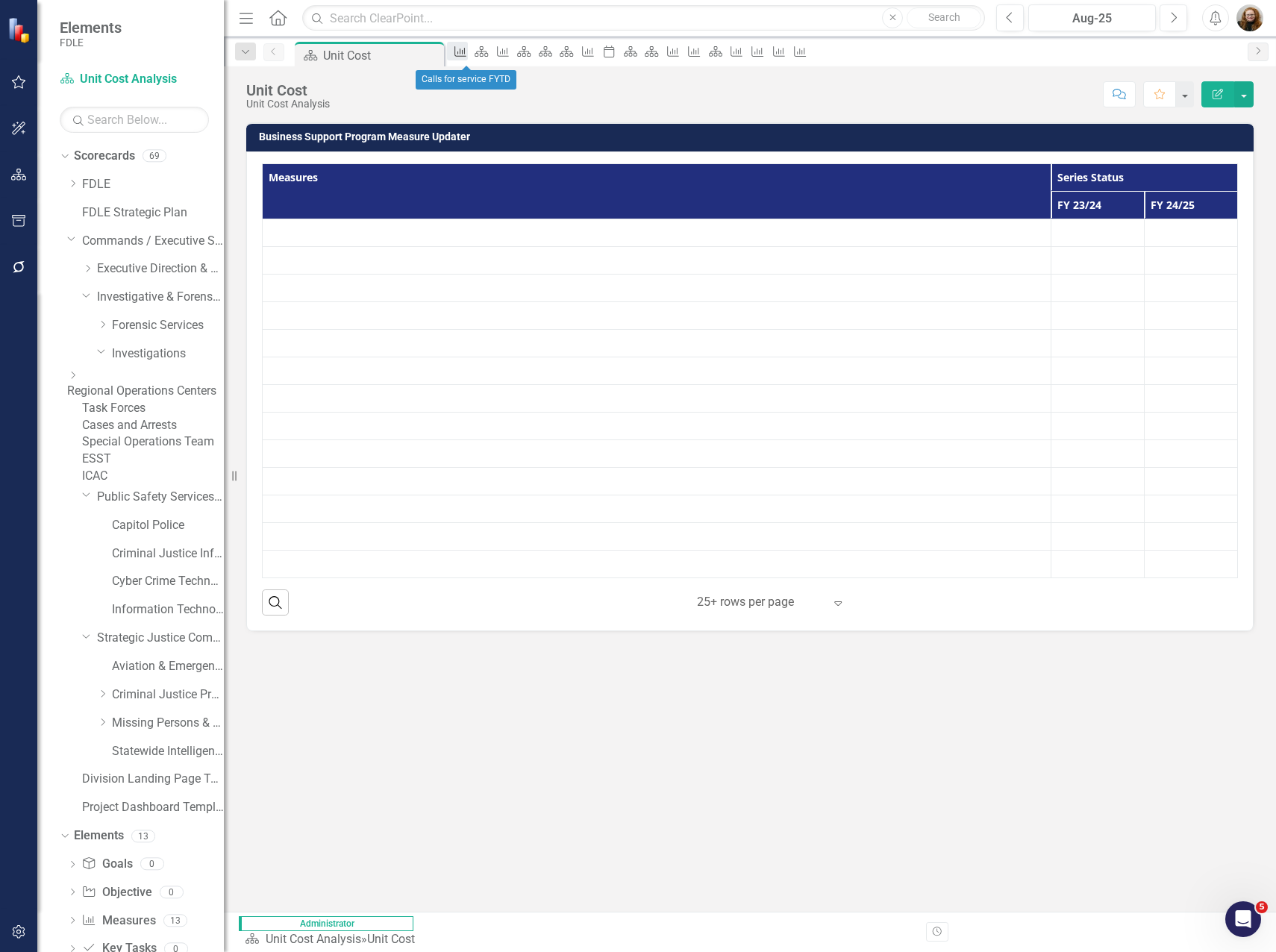
click at [468, 56] on icon "Measure" at bounding box center [460, 52] width 15 height 12
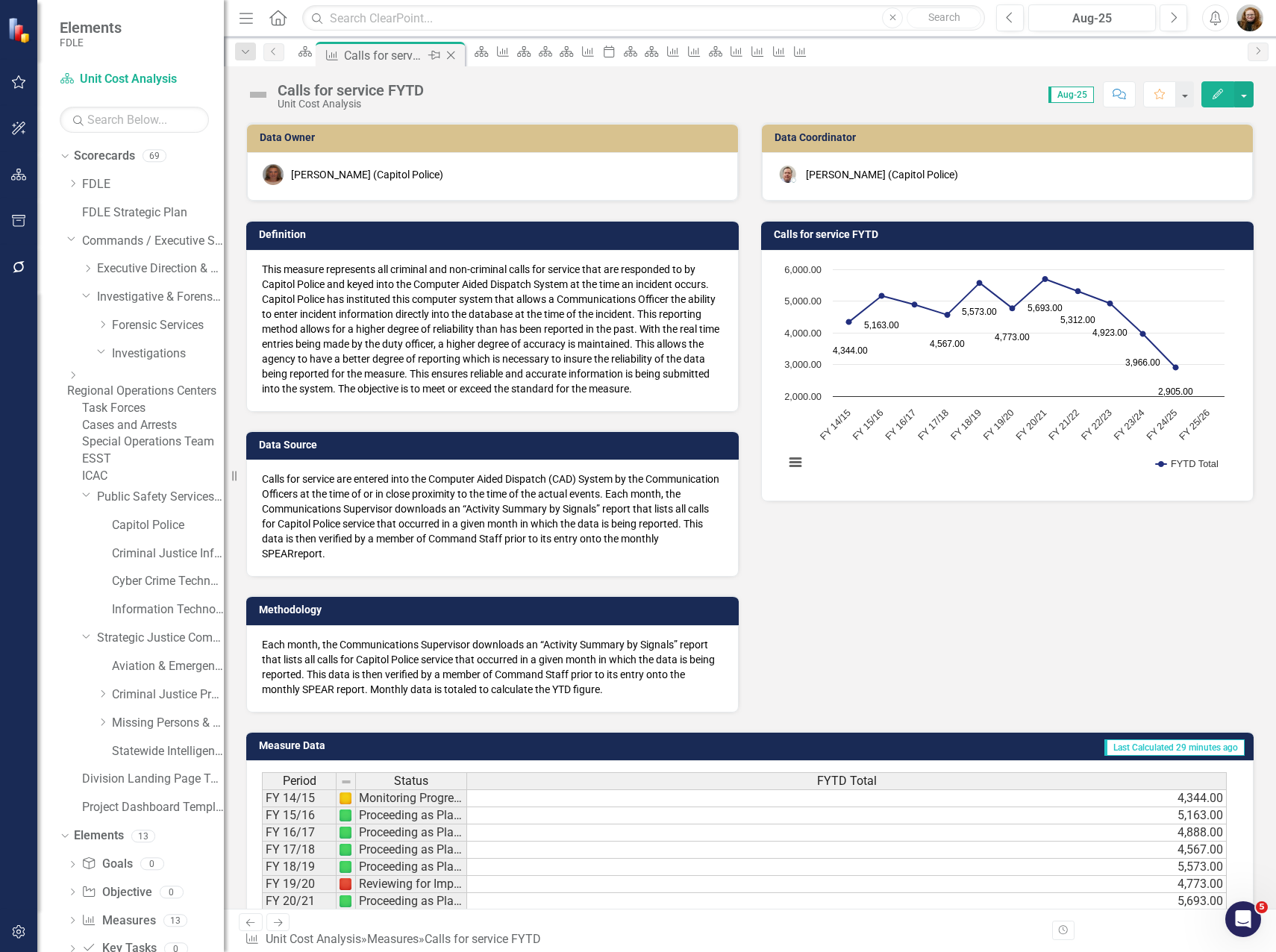
click at [459, 55] on icon "Close" at bounding box center [451, 55] width 15 height 12
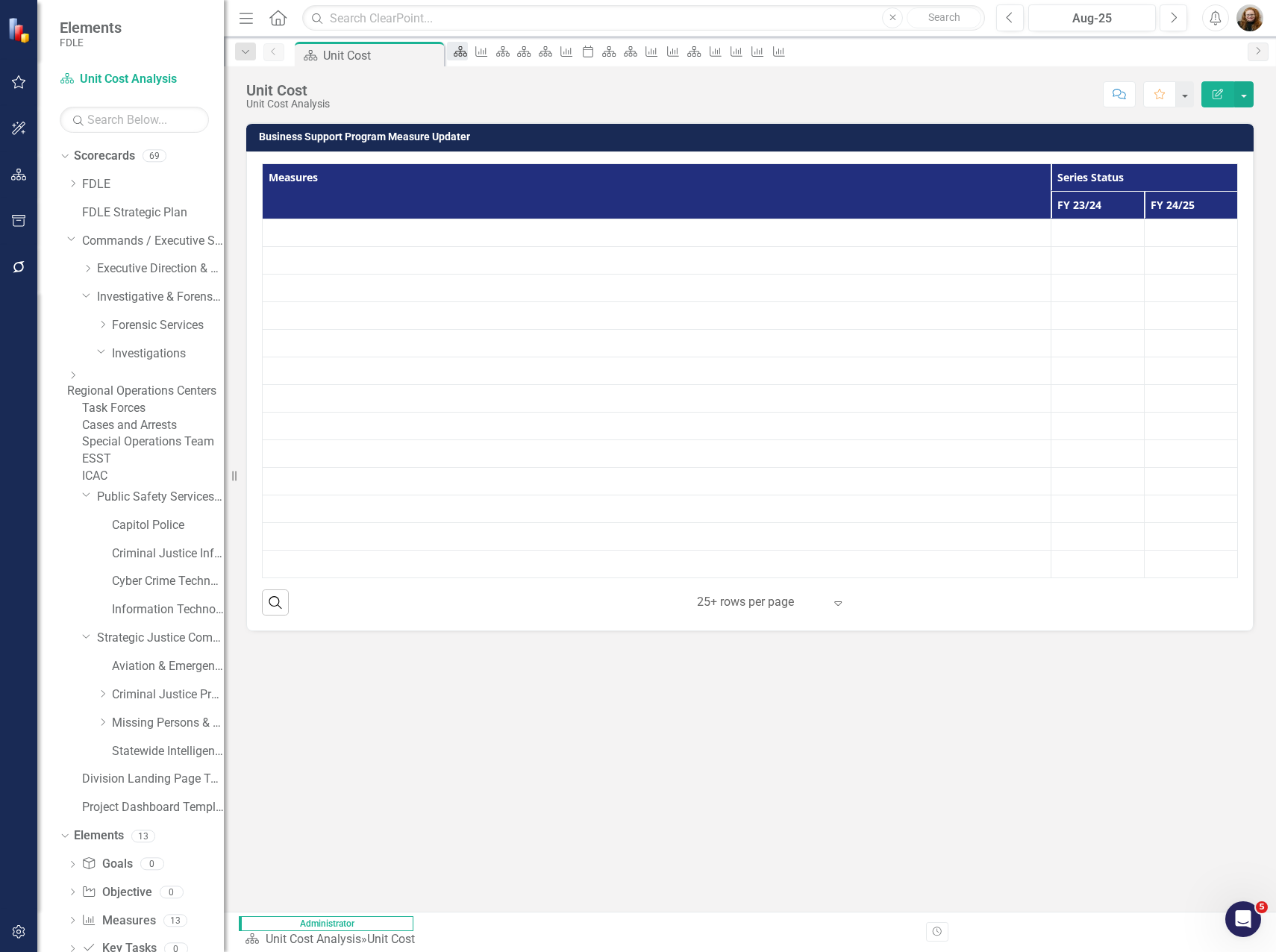
click at [468, 53] on icon "Scorecard" at bounding box center [460, 52] width 15 height 12
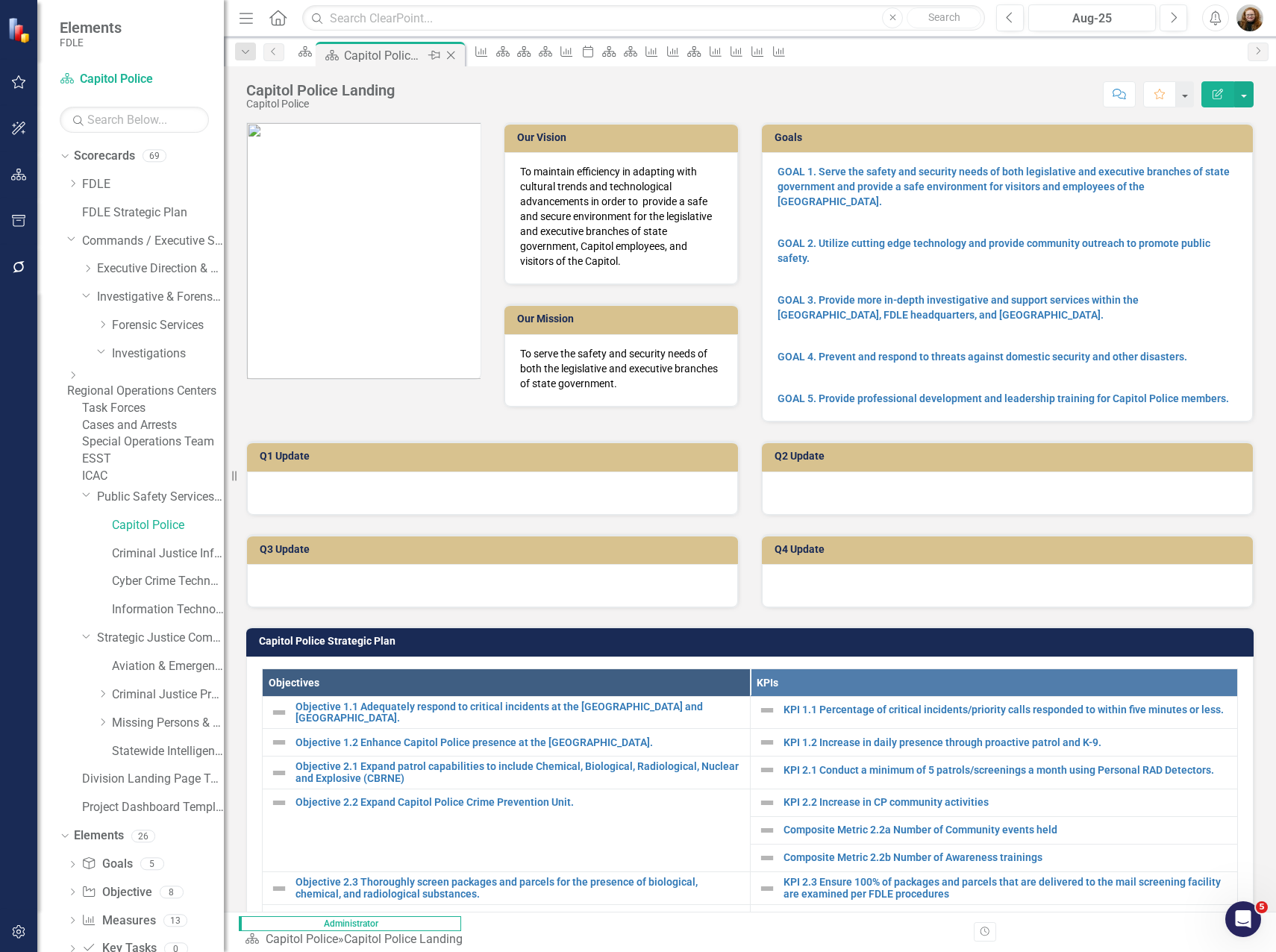
click at [459, 53] on icon "Close" at bounding box center [451, 55] width 15 height 12
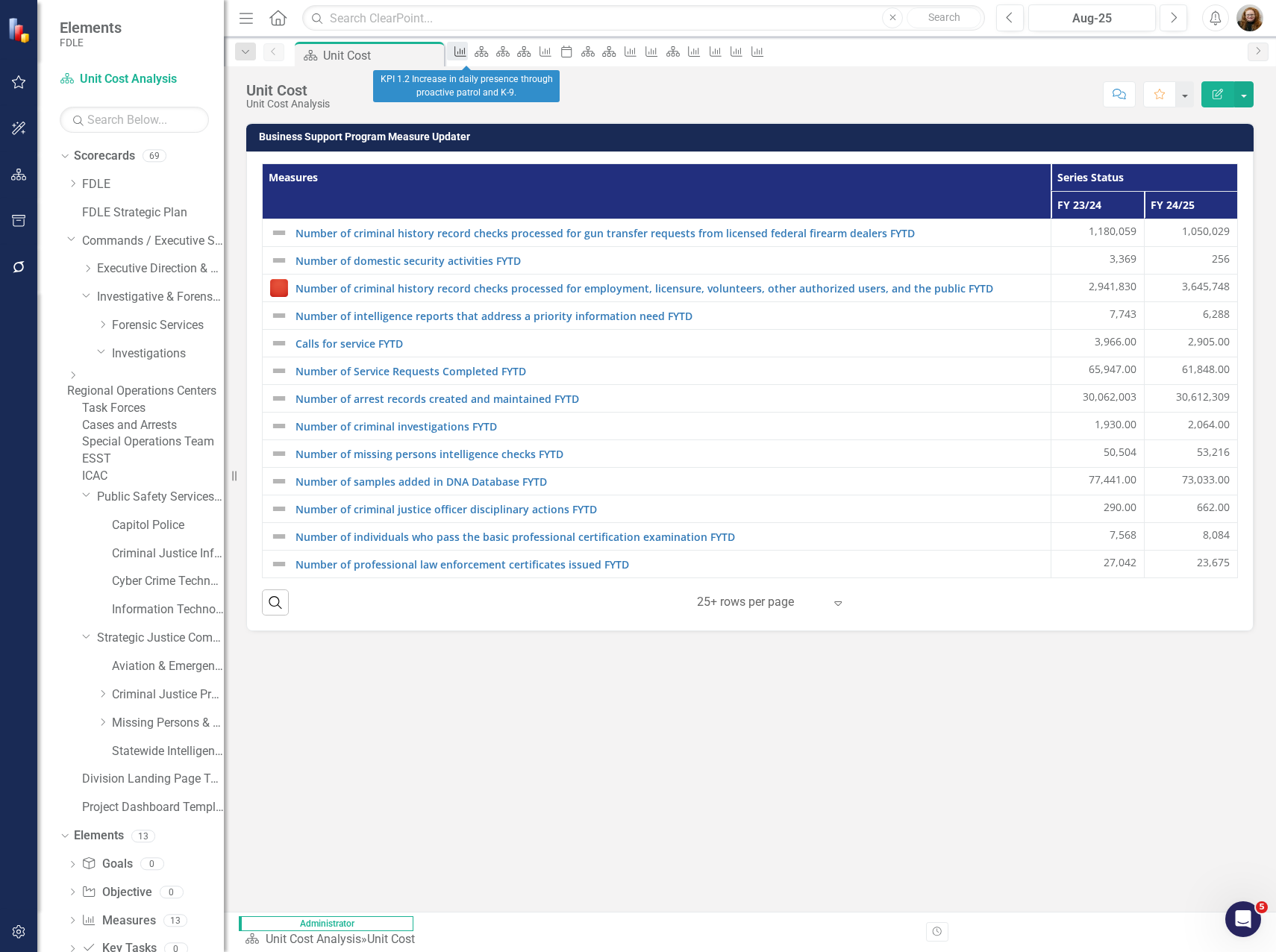
click at [468, 52] on icon "Measure" at bounding box center [460, 52] width 15 height 12
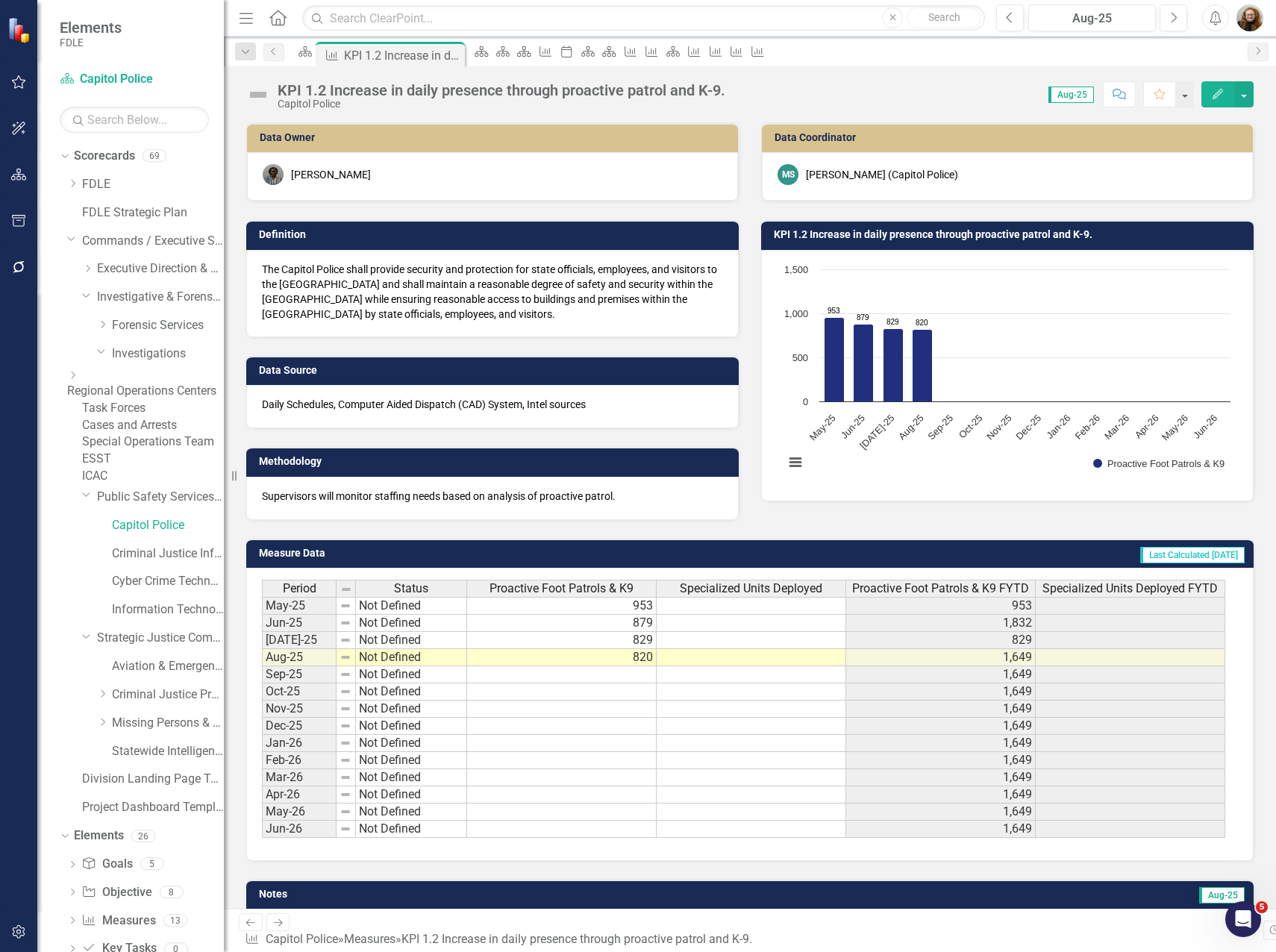
click at [0, 0] on icon "Close" at bounding box center [0, 0] width 0 height 0
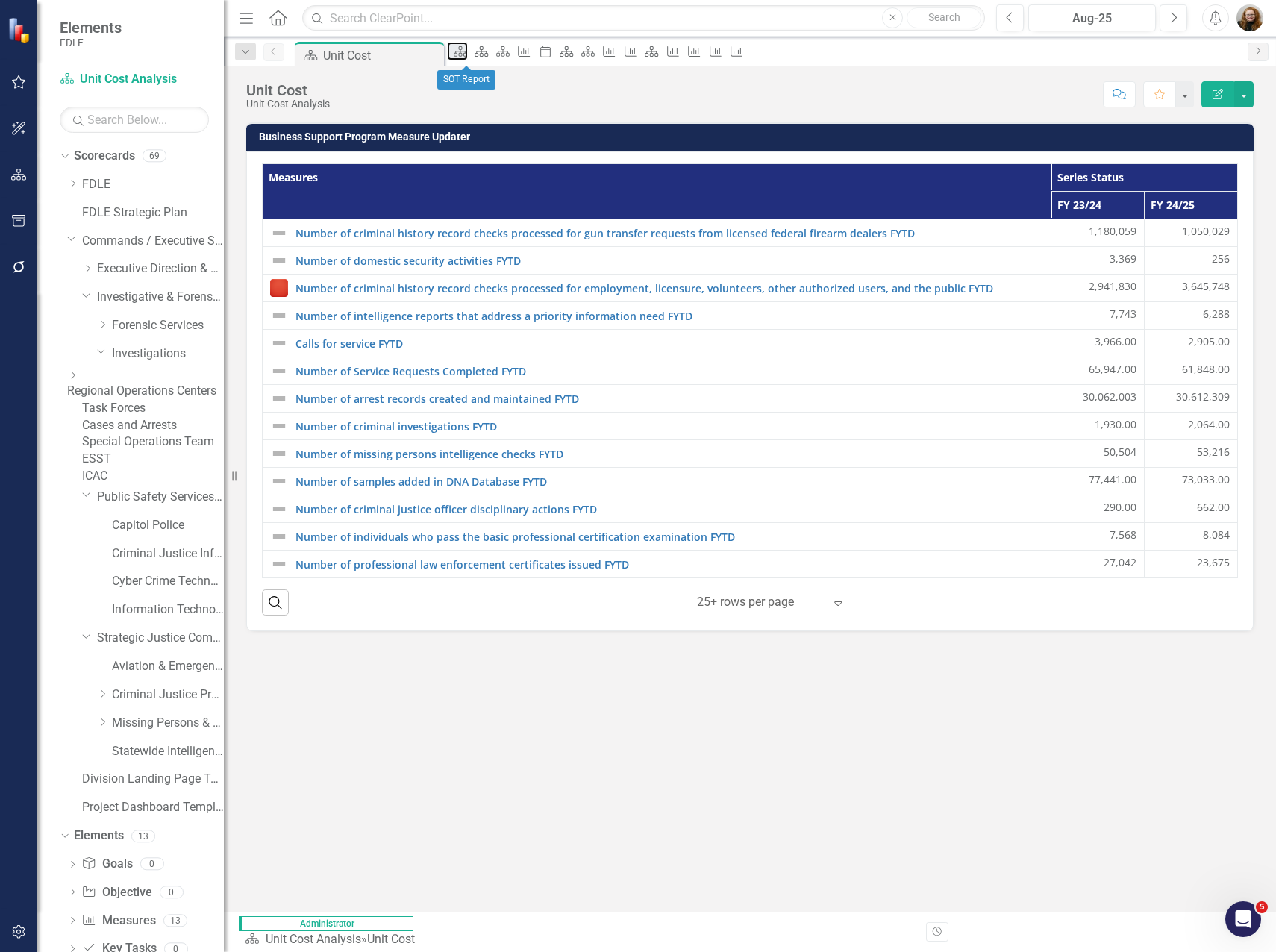
click at [468, 52] on icon "Scorecard" at bounding box center [460, 52] width 15 height 12
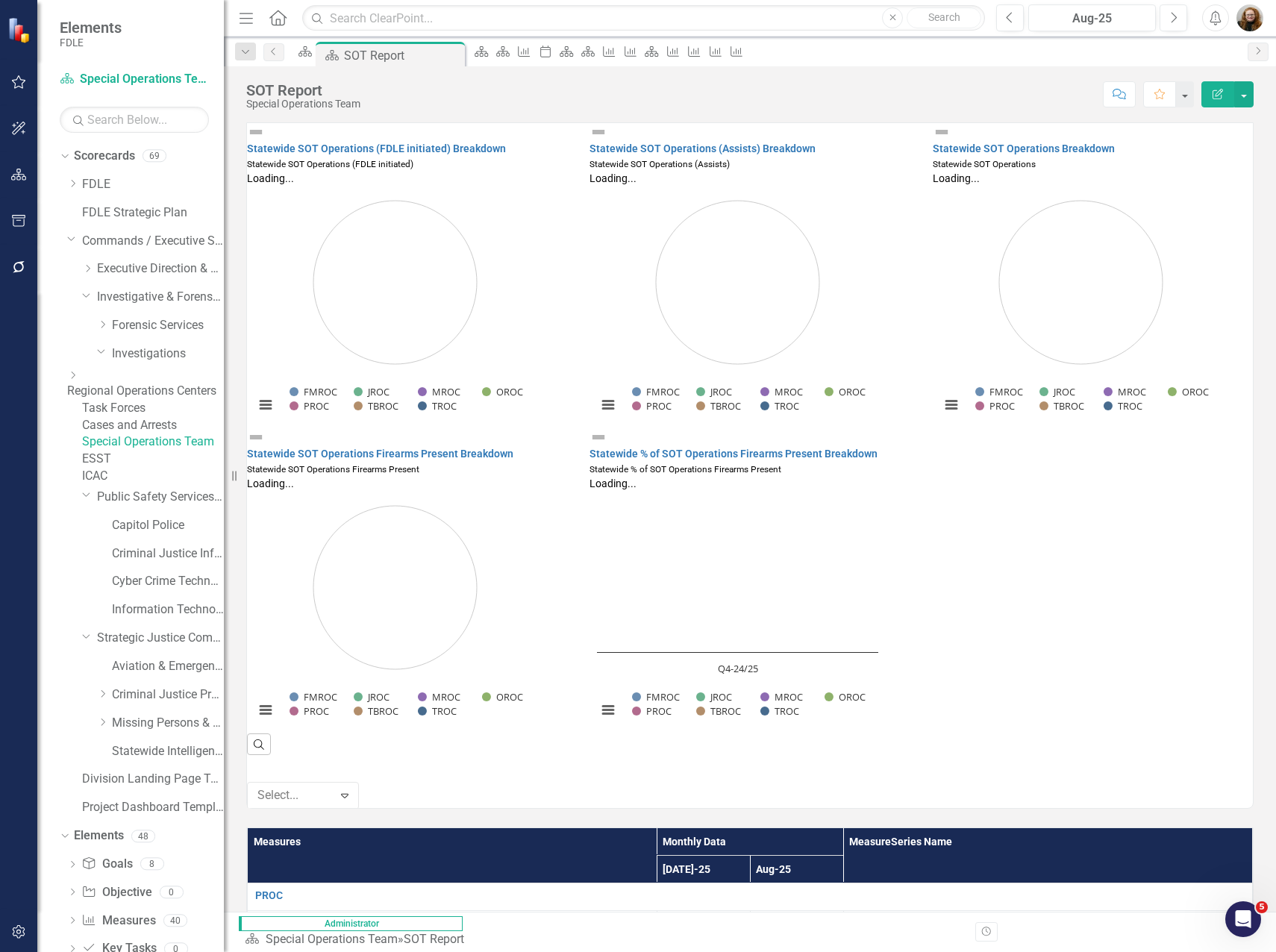
click at [0, 0] on icon "Close" at bounding box center [0, 0] width 0 height 0
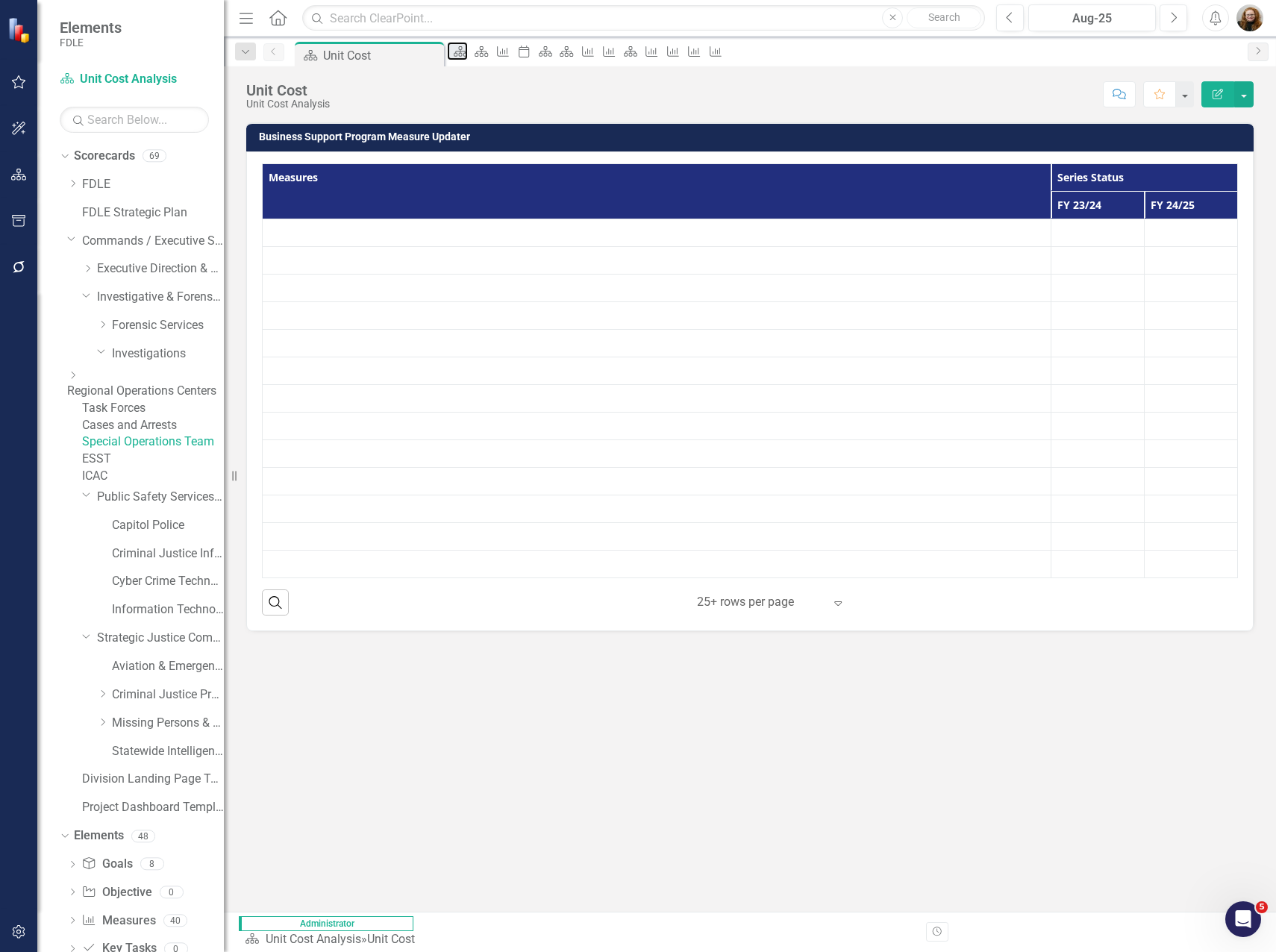
click at [468, 52] on icon "Scorecard" at bounding box center [460, 52] width 15 height 12
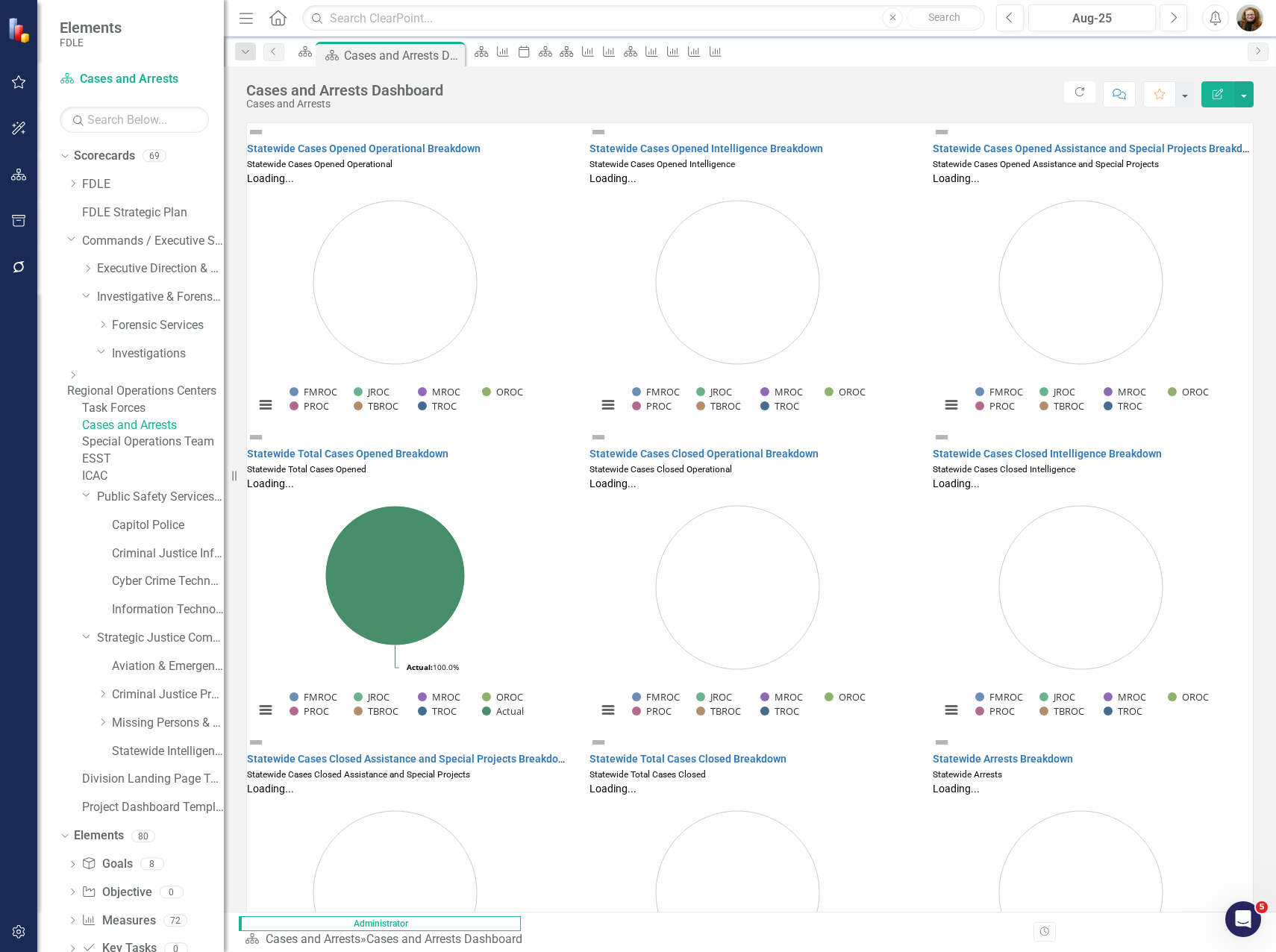
click at [0, 0] on icon "Close" at bounding box center [0, 0] width 0 height 0
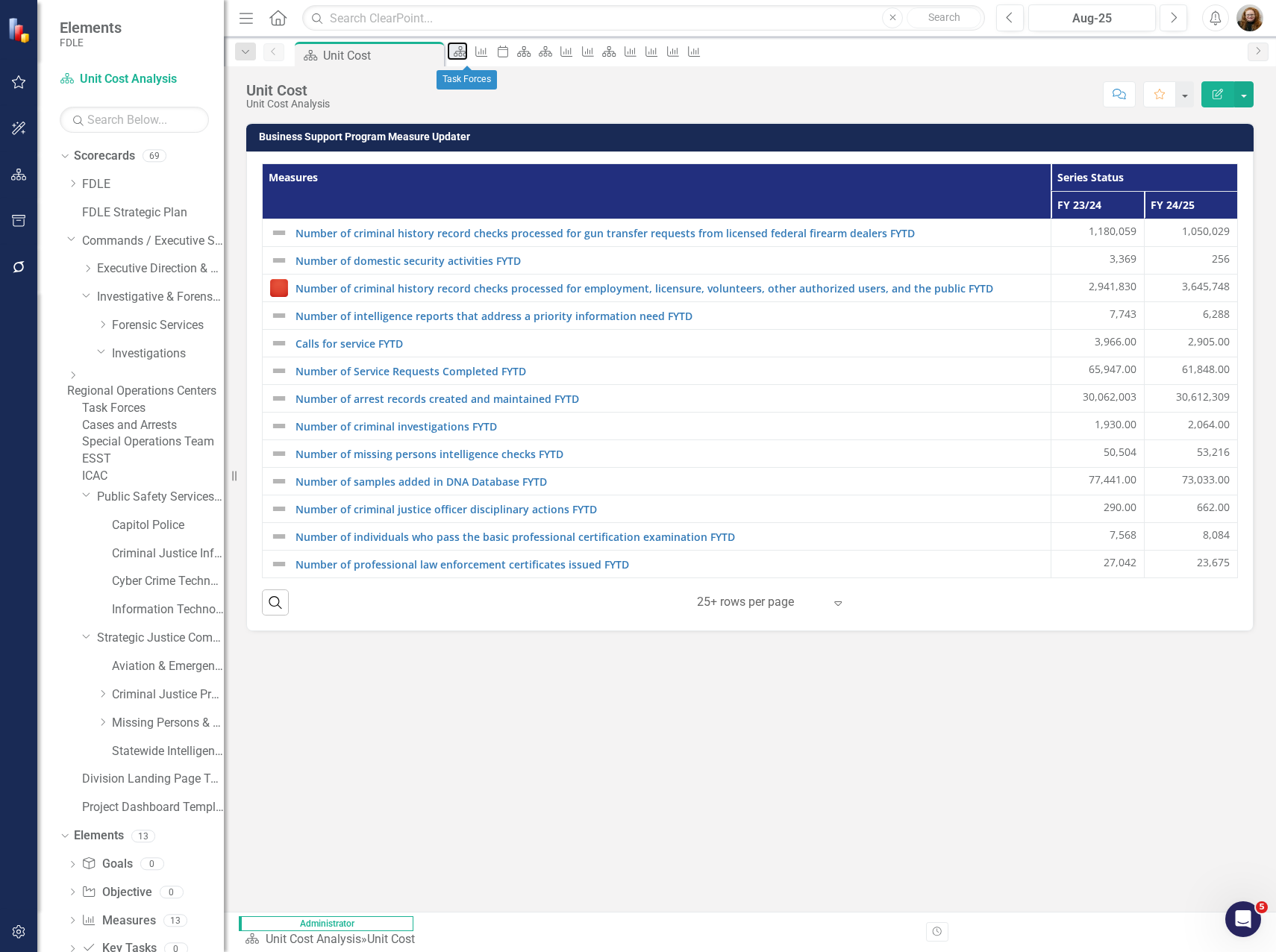
click at [468, 52] on icon "Scorecard" at bounding box center [460, 52] width 15 height 12
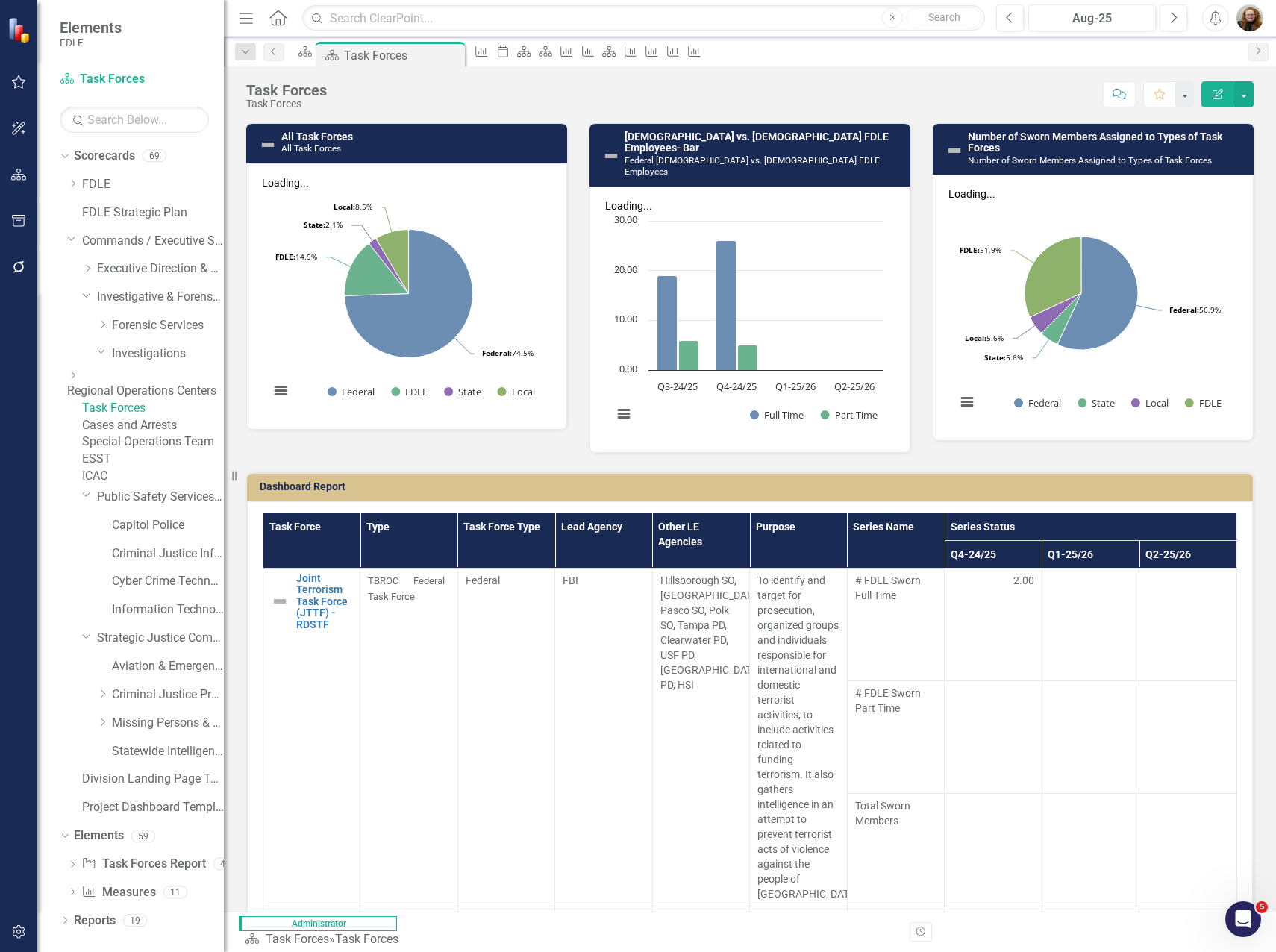
click at [0, 0] on icon "Close" at bounding box center [0, 0] width 0 height 0
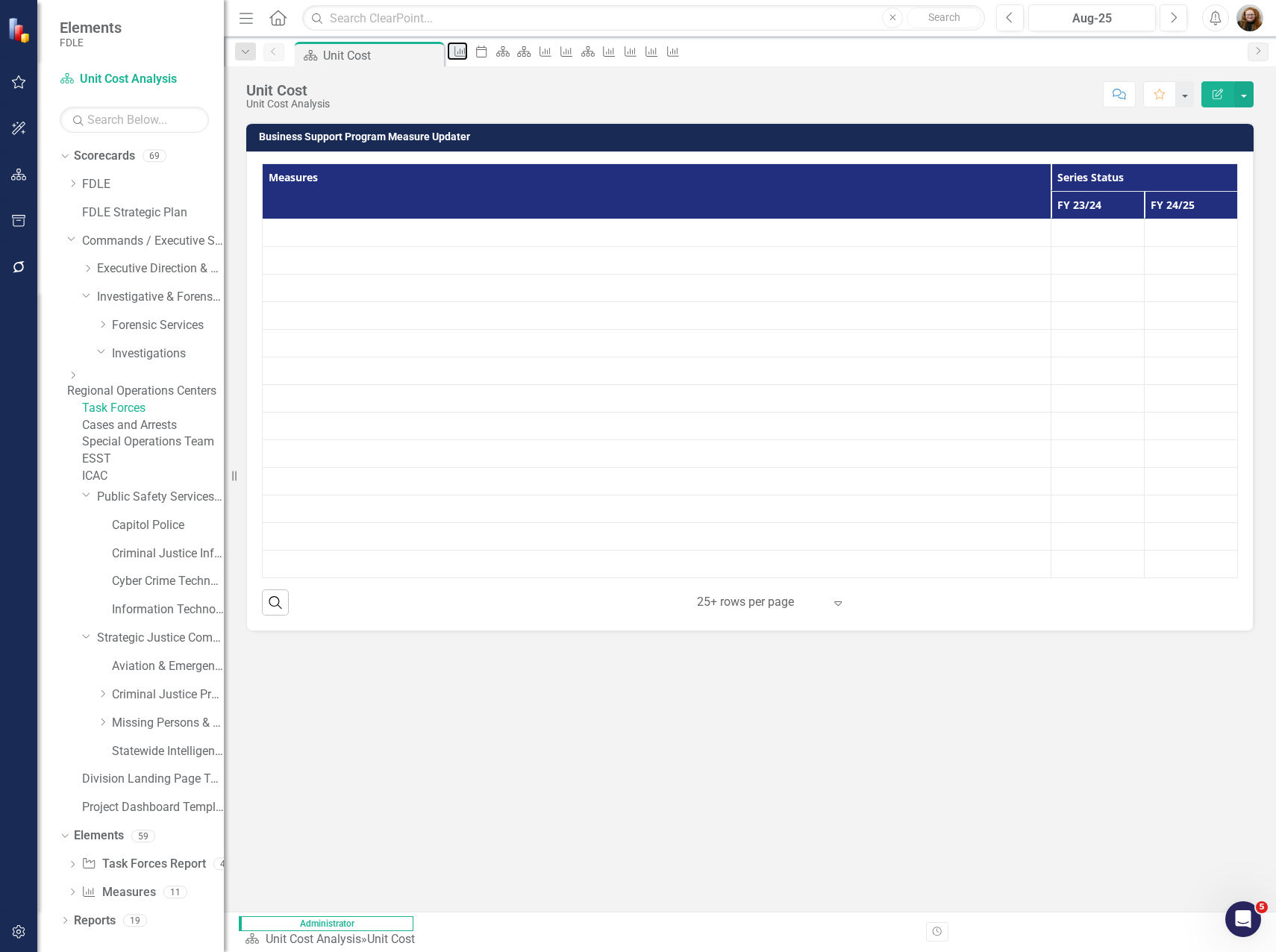
click at [468, 52] on icon "Measure" at bounding box center [460, 52] width 15 height 12
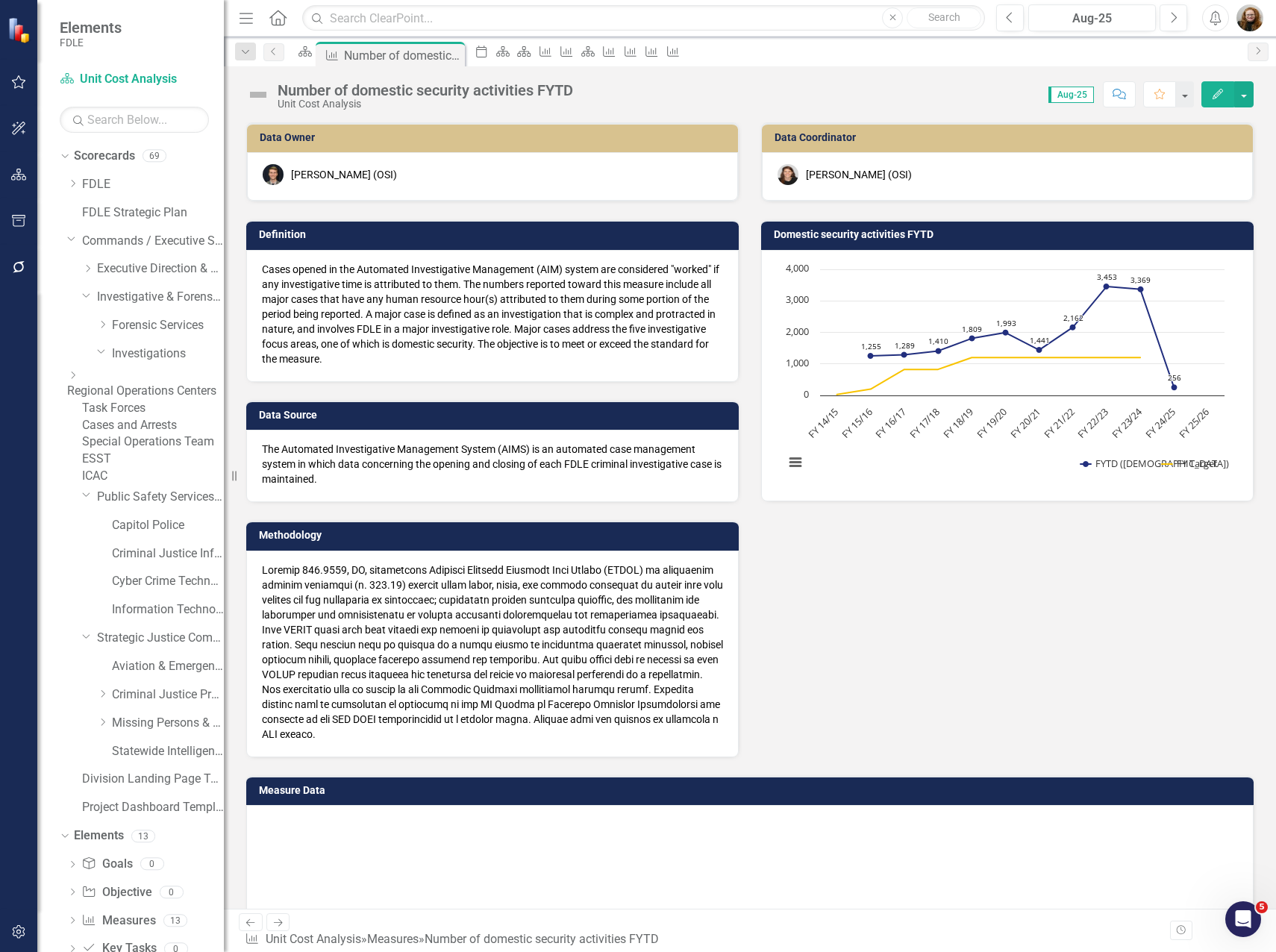
click at [0, 0] on icon "Close" at bounding box center [0, 0] width 0 height 0
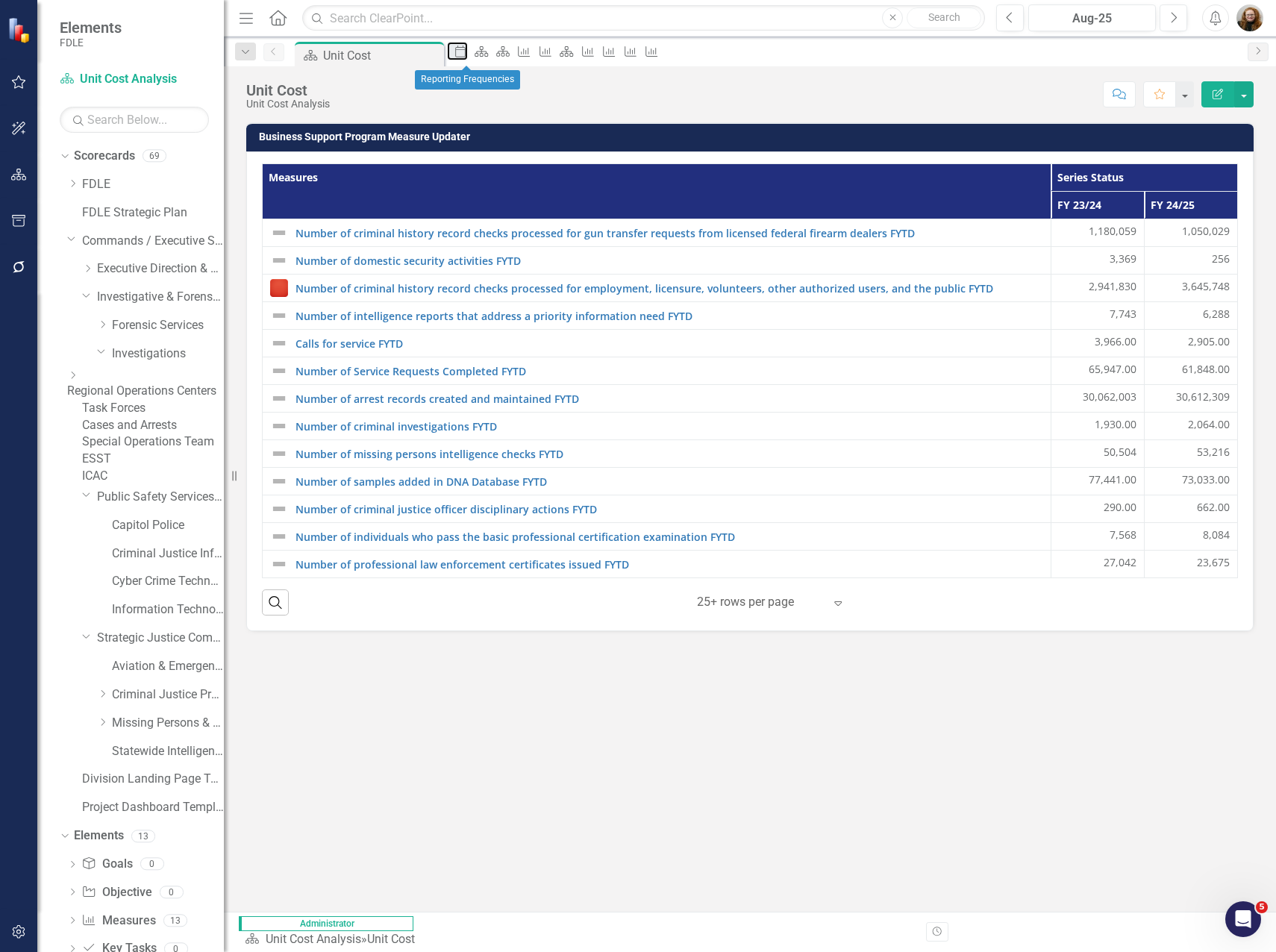
click at [468, 52] on icon "Period" at bounding box center [460, 52] width 15 height 12
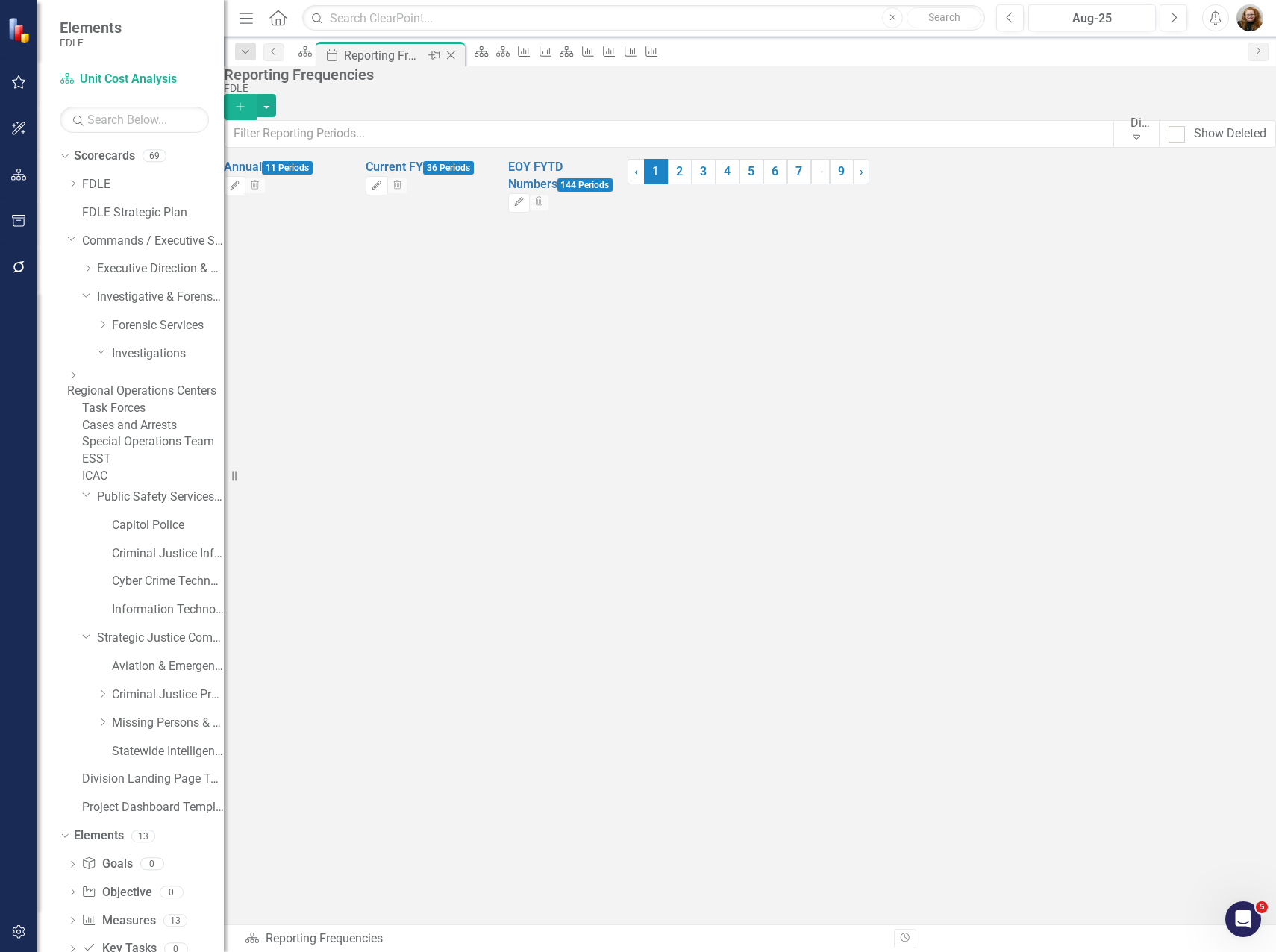
click at [459, 52] on icon "Close" at bounding box center [451, 55] width 15 height 12
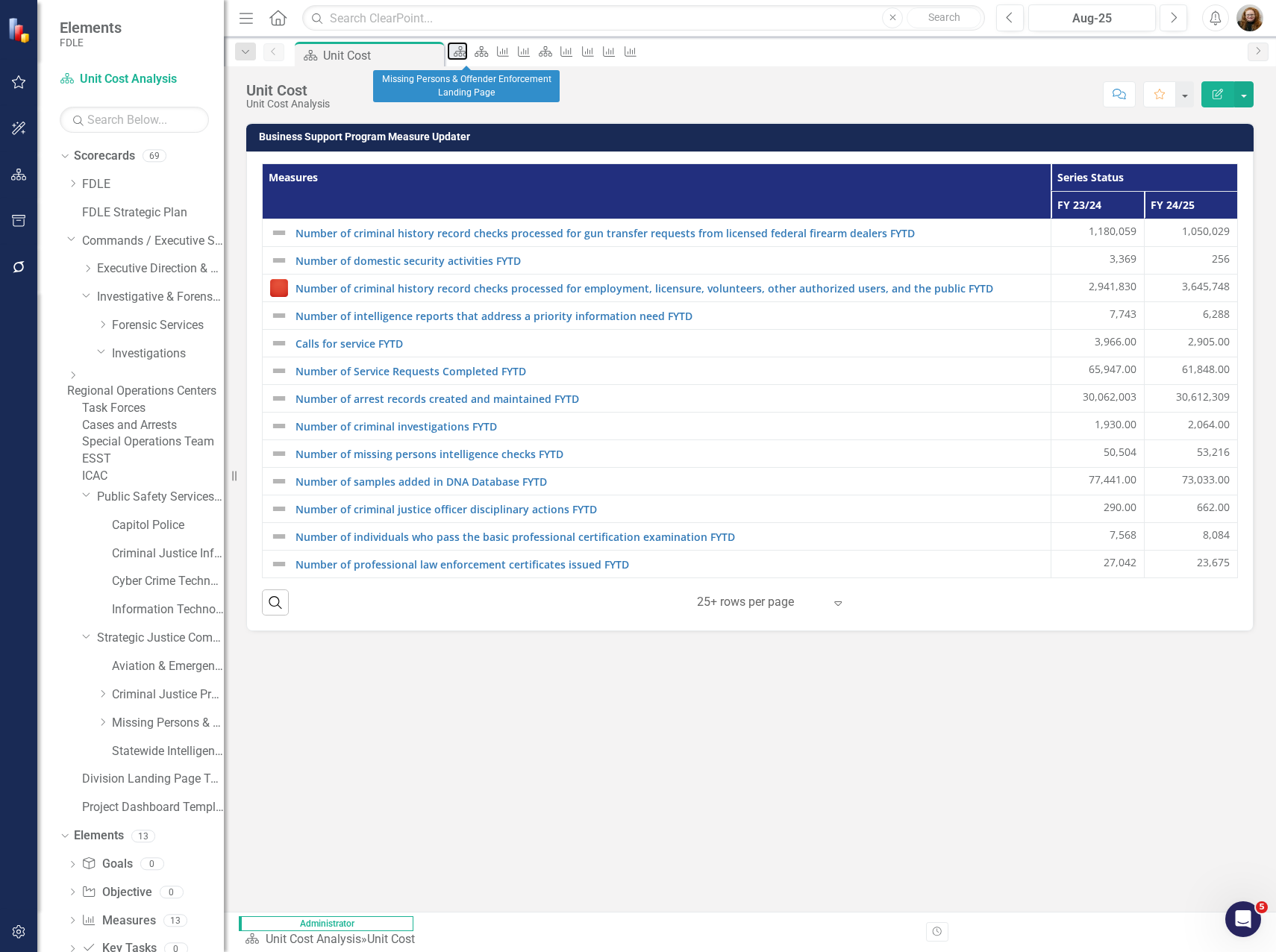
click at [468, 52] on icon "Scorecard" at bounding box center [460, 52] width 15 height 12
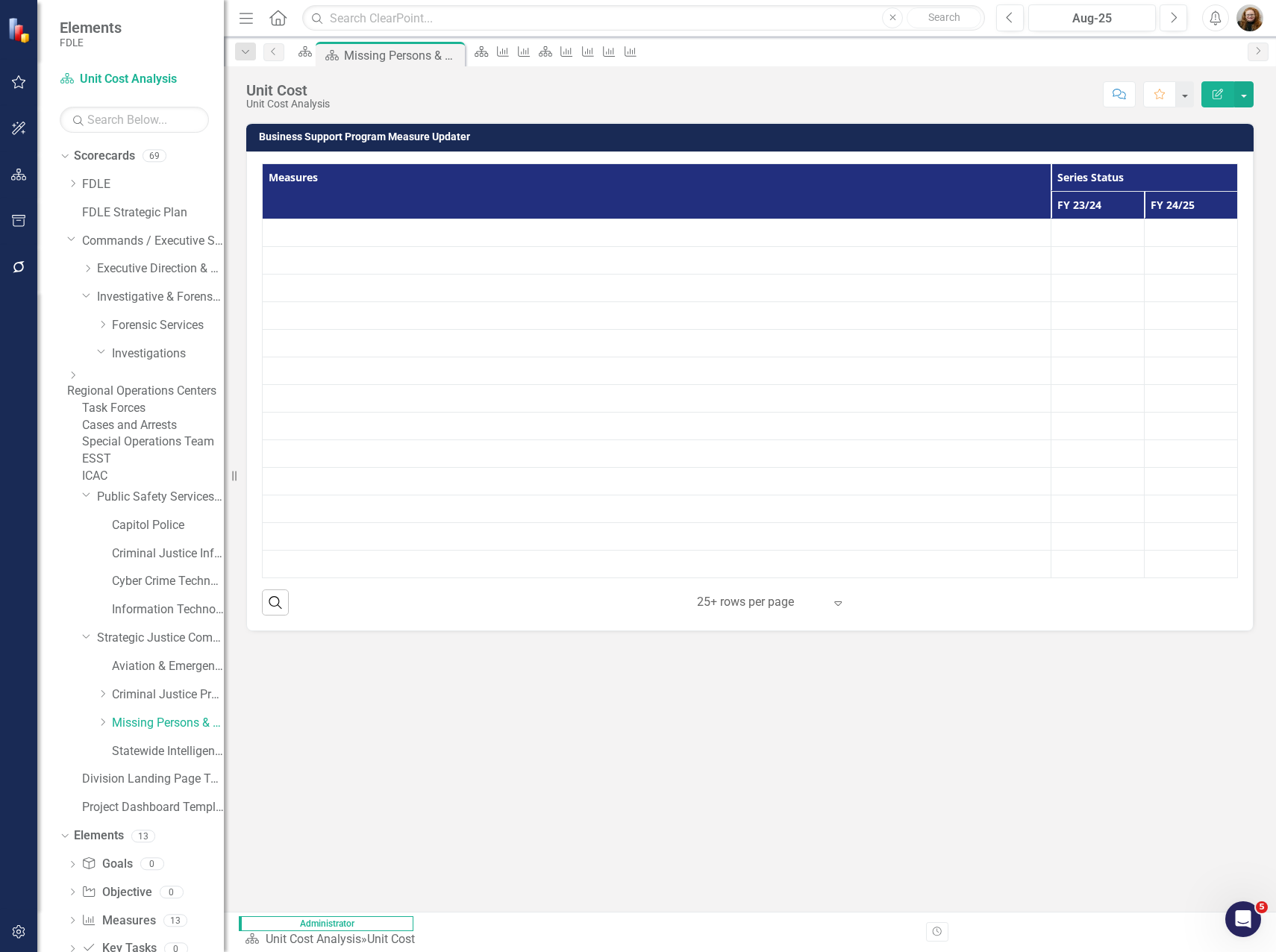
click at [0, 0] on icon "Close" at bounding box center [0, 0] width 0 height 0
click at [468, 52] on icon "Scorecard" at bounding box center [460, 52] width 15 height 12
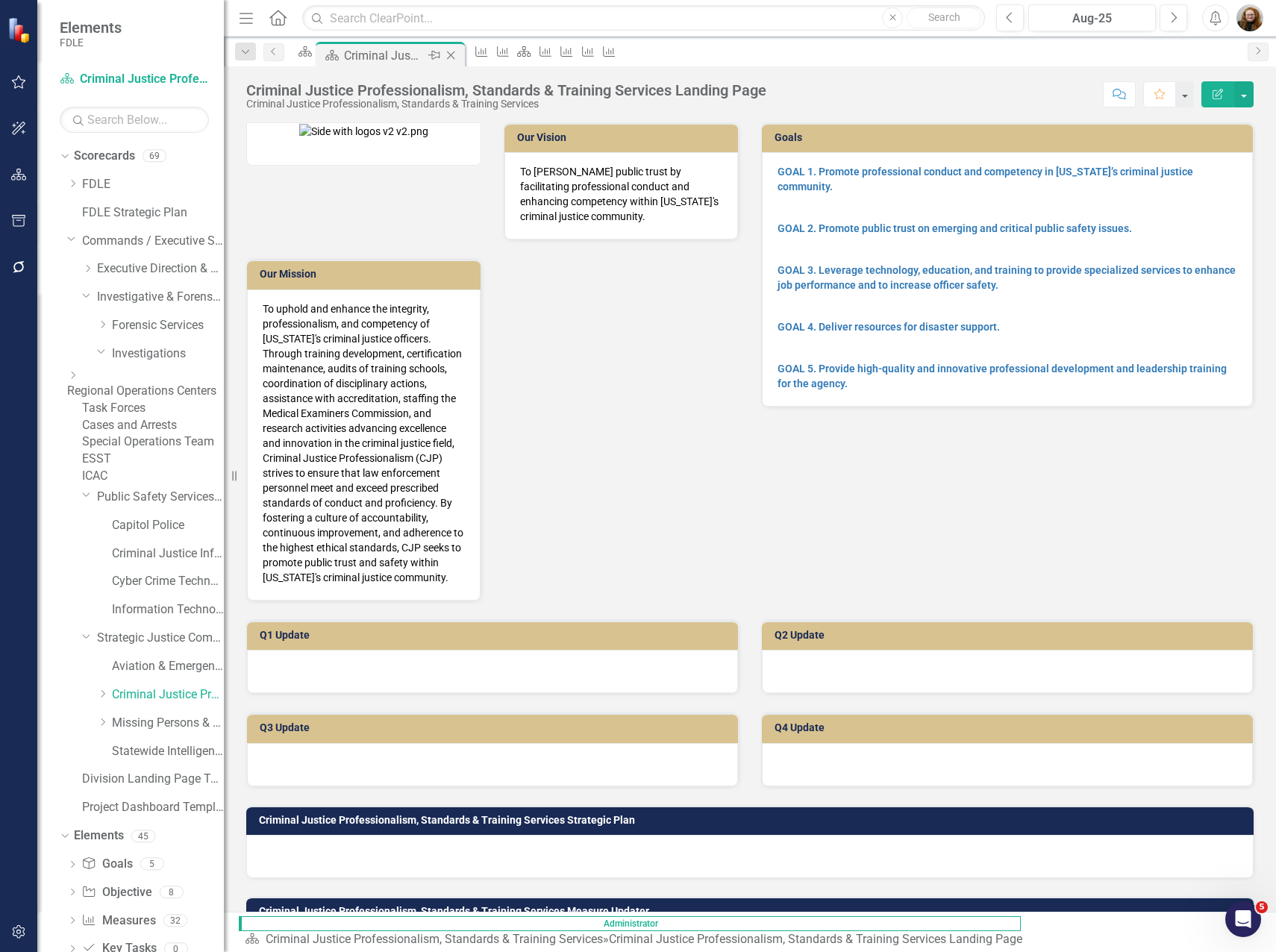
click at [459, 52] on icon "Close" at bounding box center [451, 55] width 15 height 12
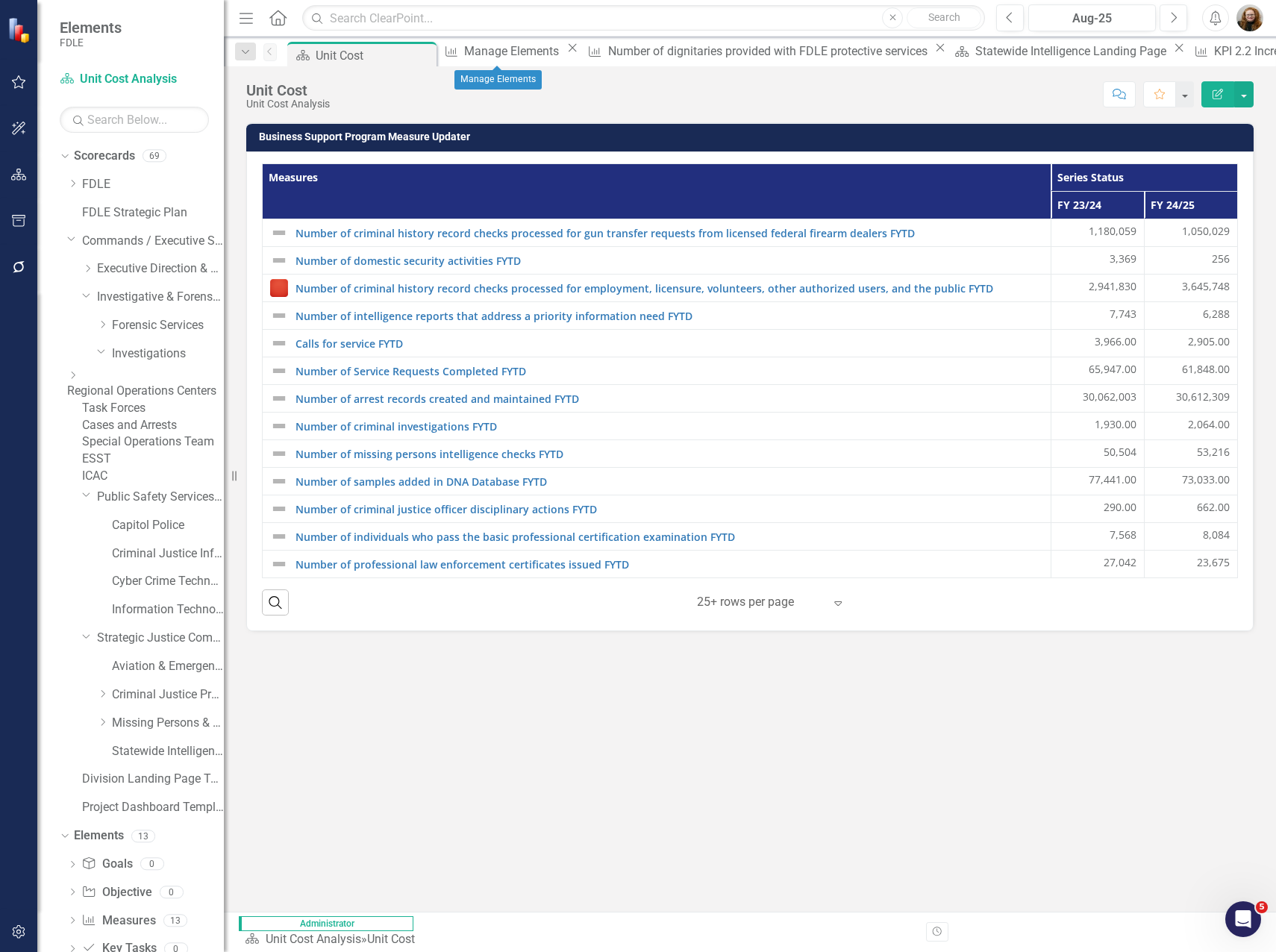
click at [565, 51] on icon "Close" at bounding box center [572, 48] width 15 height 12
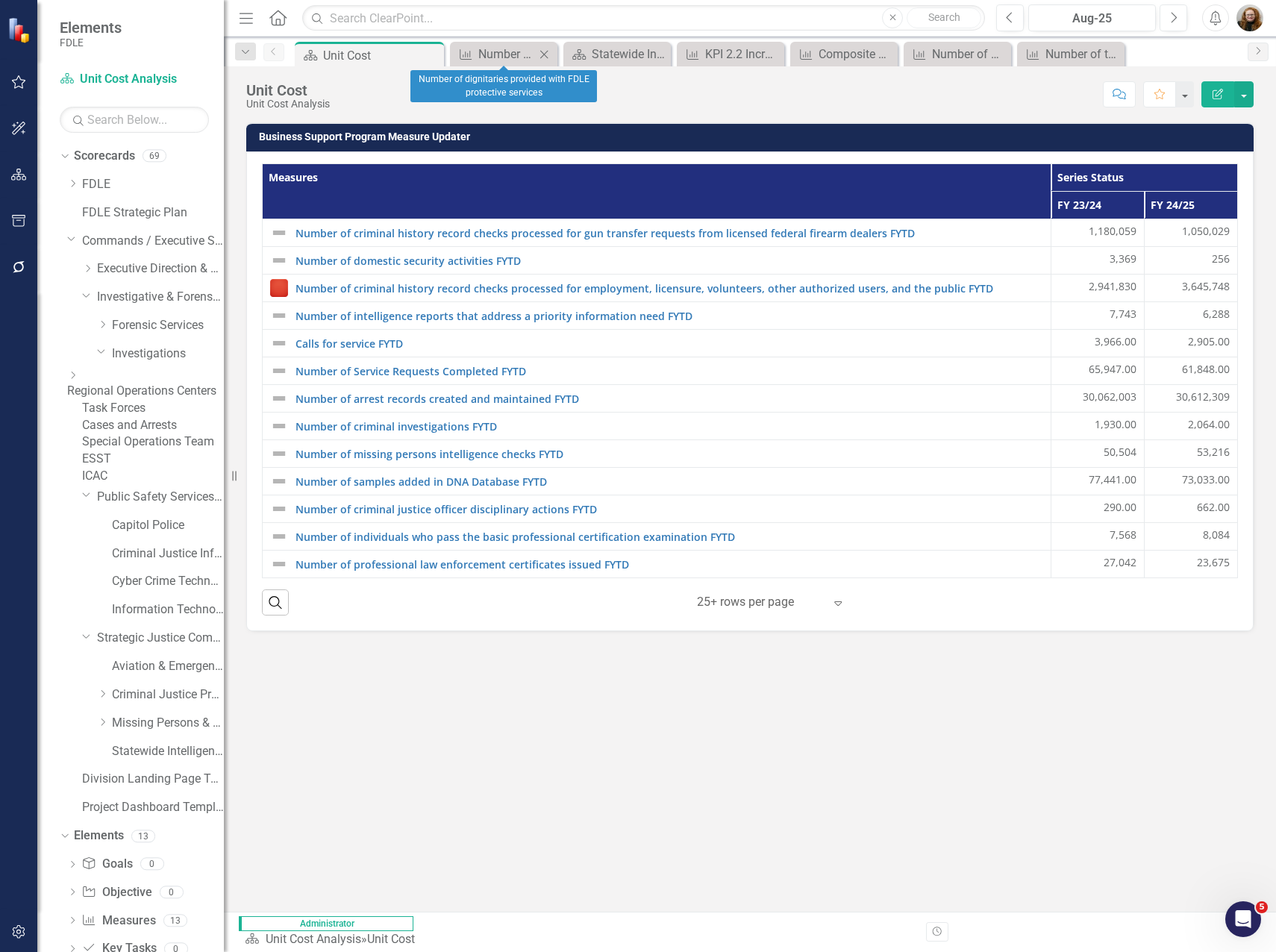
click at [548, 54] on icon "Close" at bounding box center [543, 55] width 15 height 12
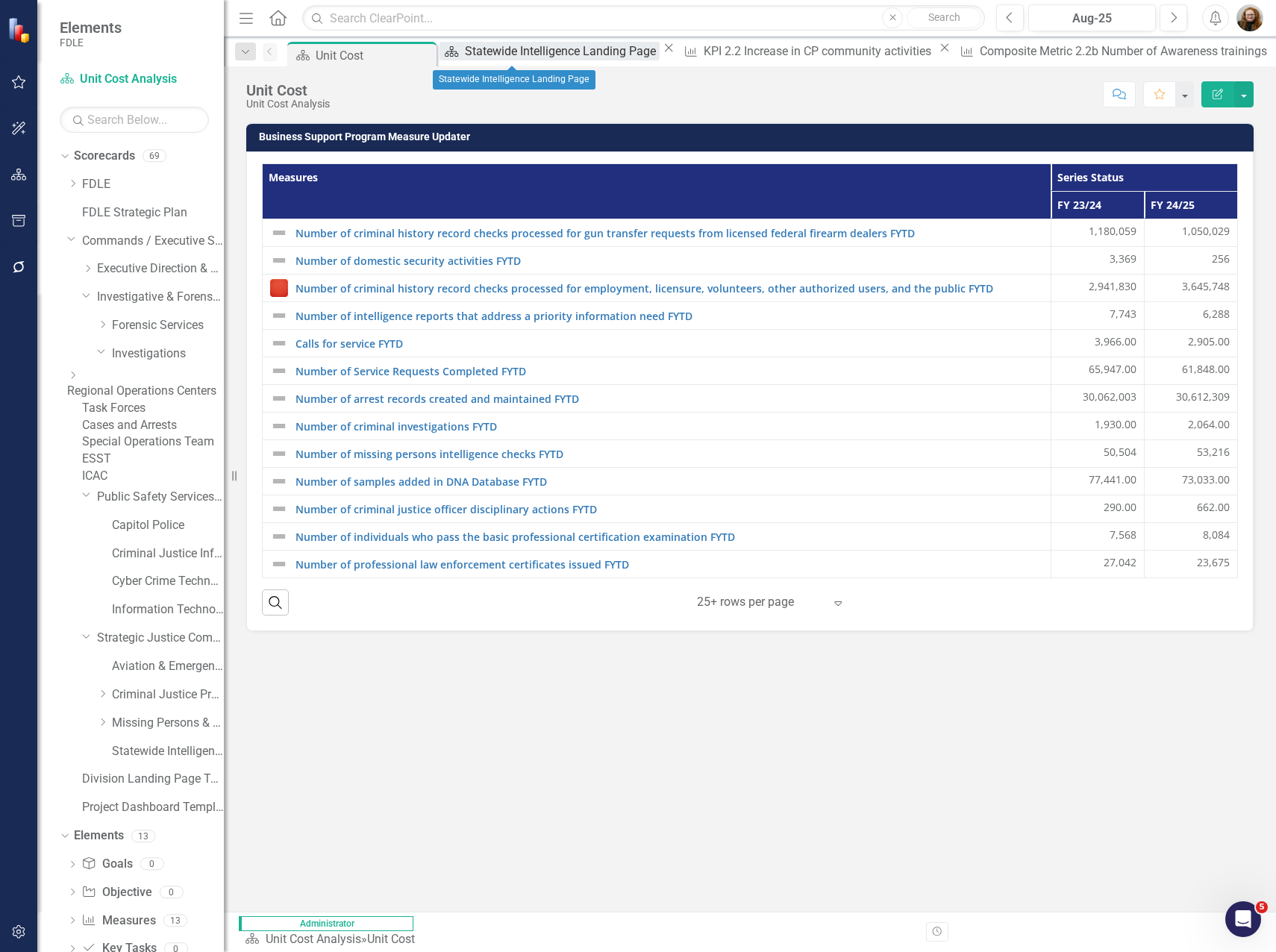
click at [547, 54] on div "Statewide Intelligence Landing Page" at bounding box center [561, 51] width 194 height 19
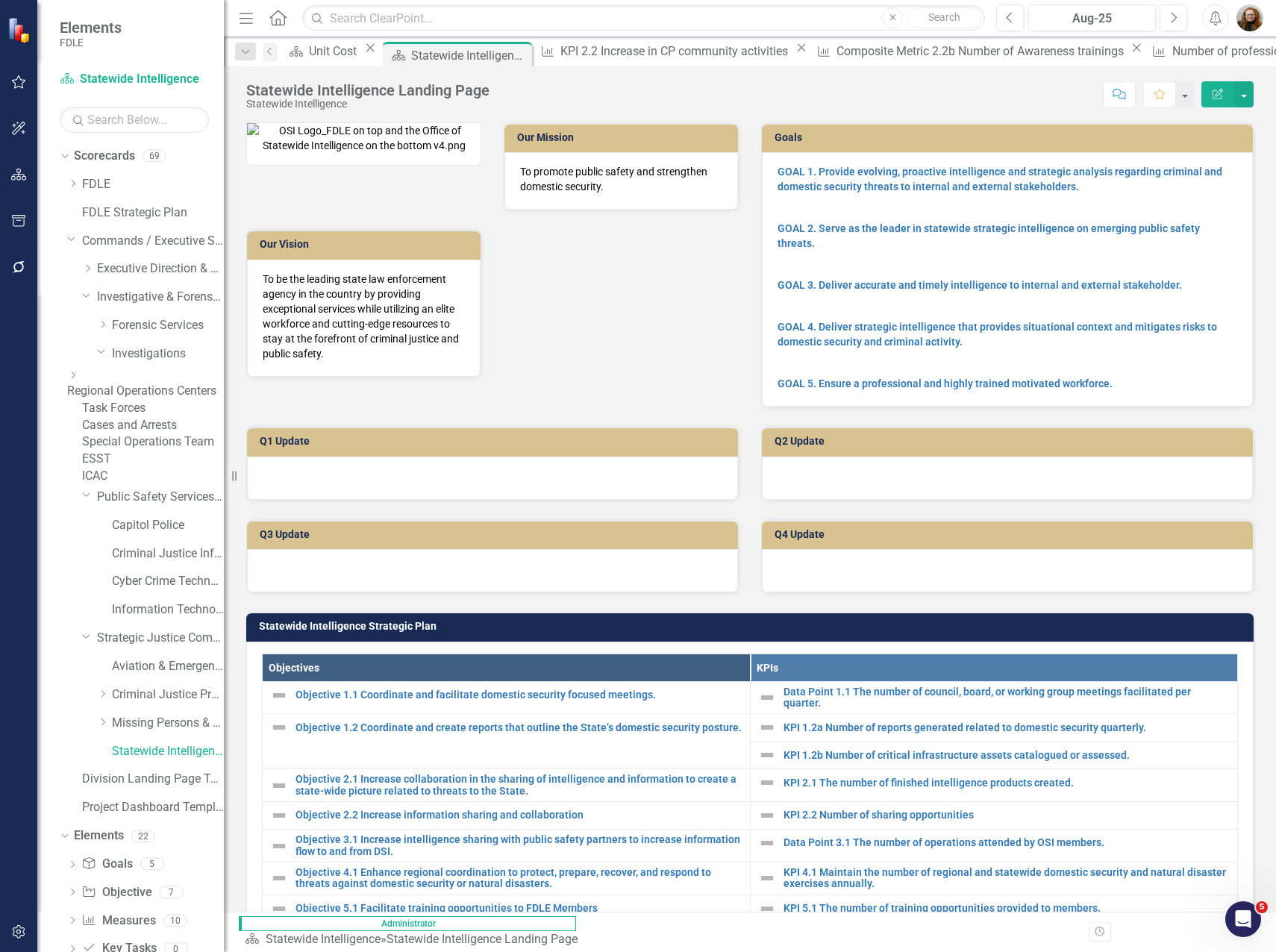
click at [0, 0] on icon "Pin" at bounding box center [0, 0] width 0 height 0
click at [532, 52] on icon "Close" at bounding box center [525, 48] width 15 height 12
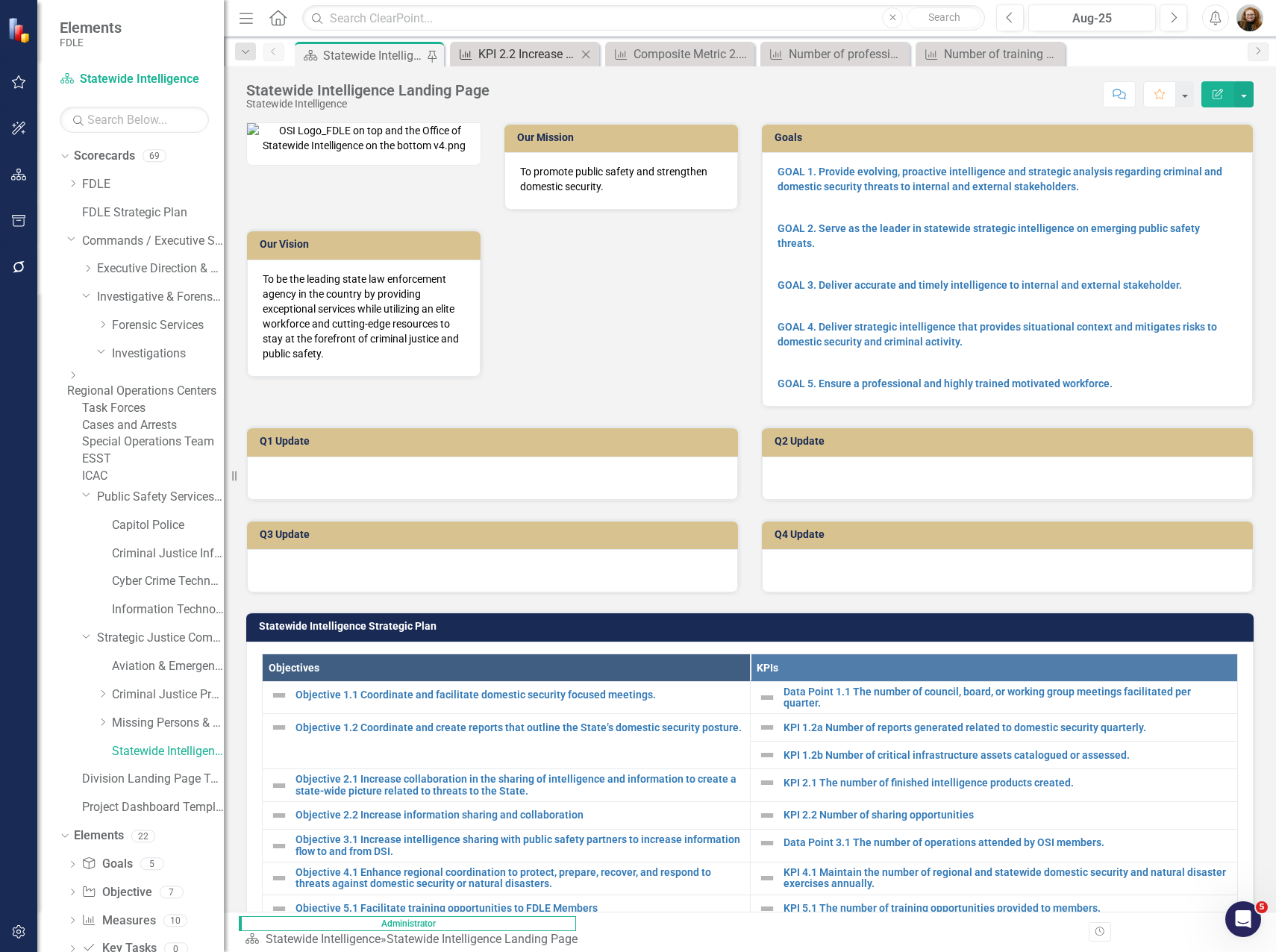
click at [563, 49] on div "KPI 2.2 Increase in CP community activities" at bounding box center [527, 54] width 99 height 19
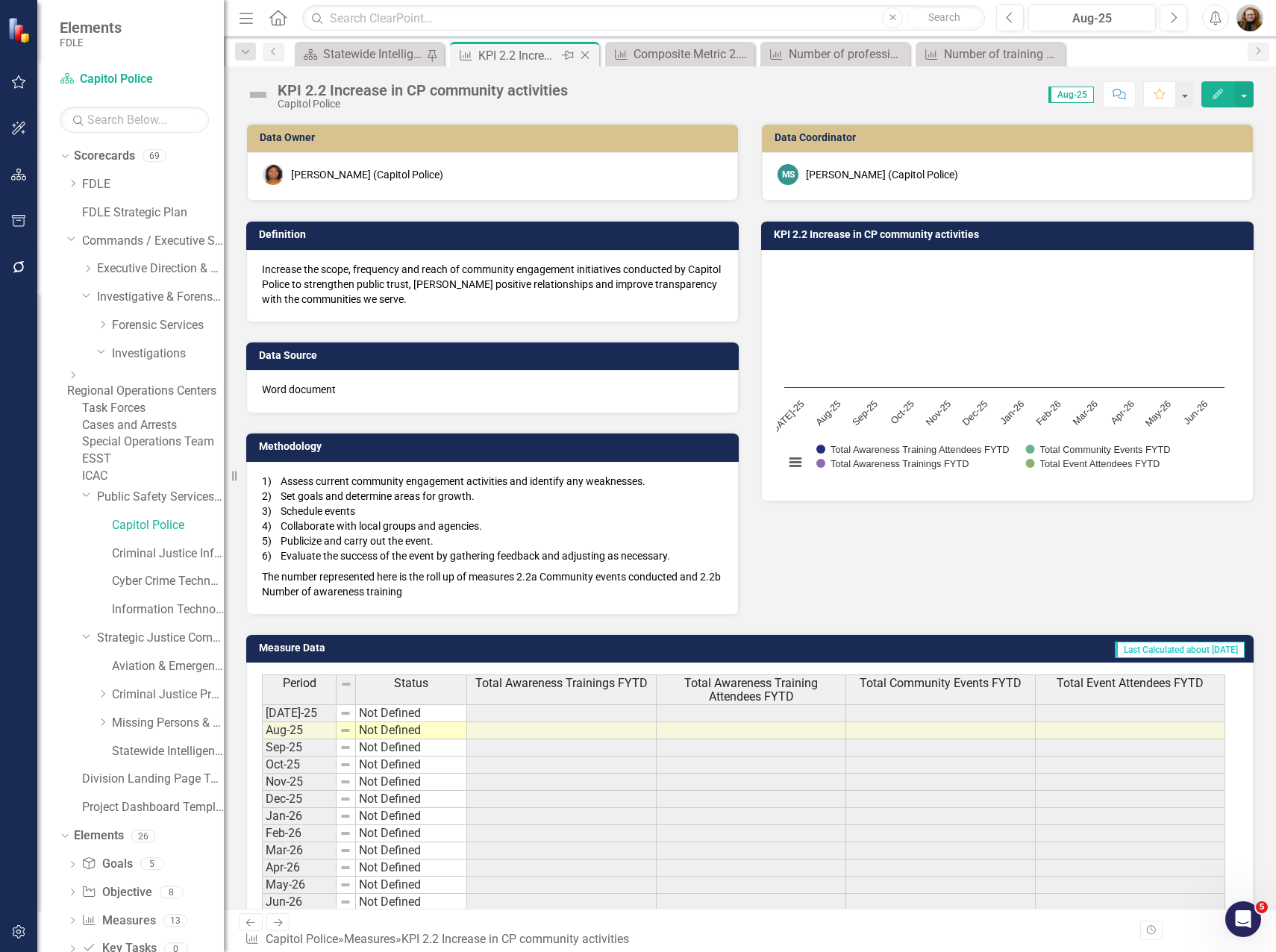
click at [592, 55] on icon "Close" at bounding box center [584, 55] width 15 height 12
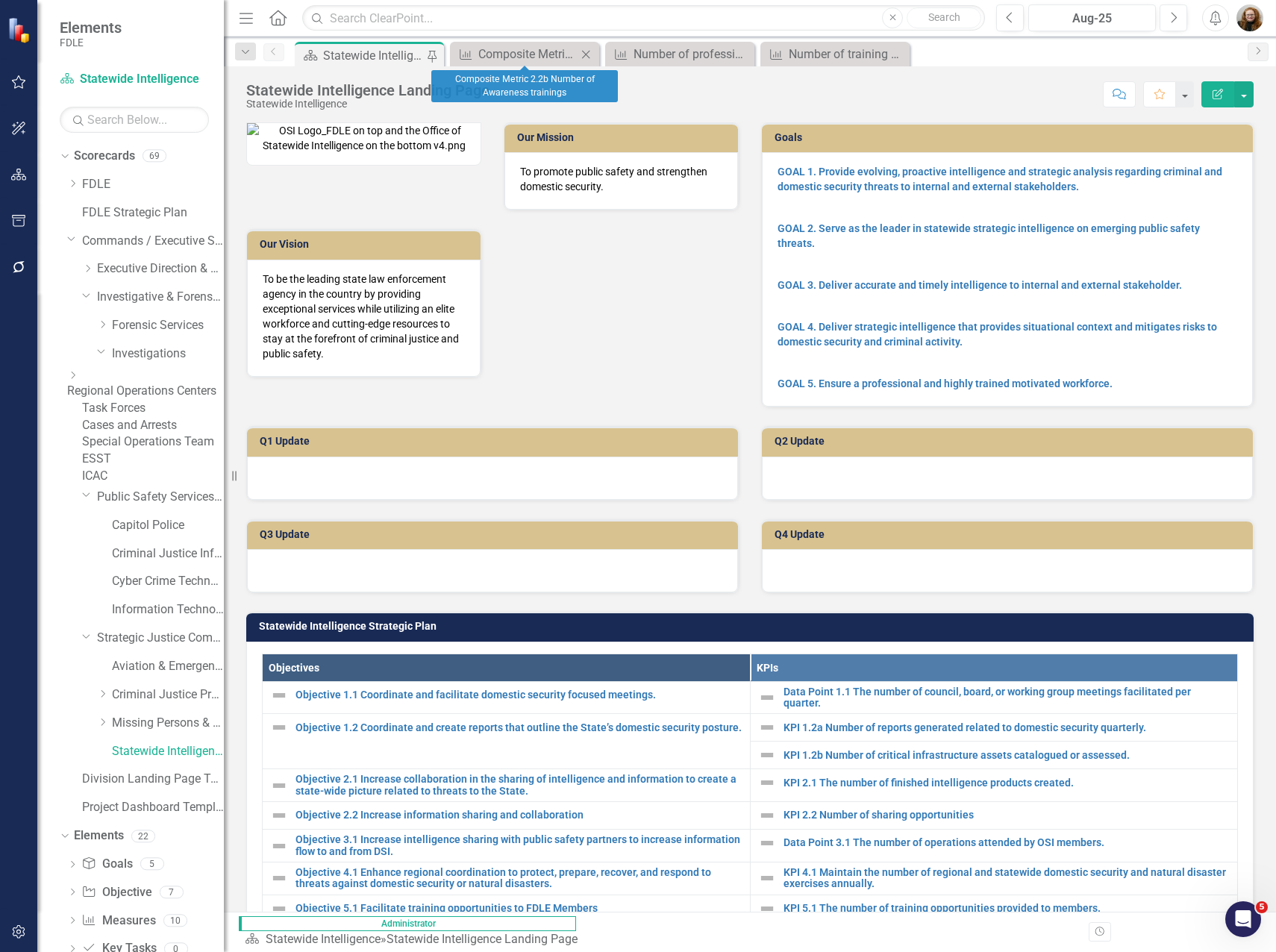
click at [591, 55] on icon "Close" at bounding box center [585, 55] width 15 height 12
click at [0, 0] on icon "Close" at bounding box center [0, 0] width 0 height 0
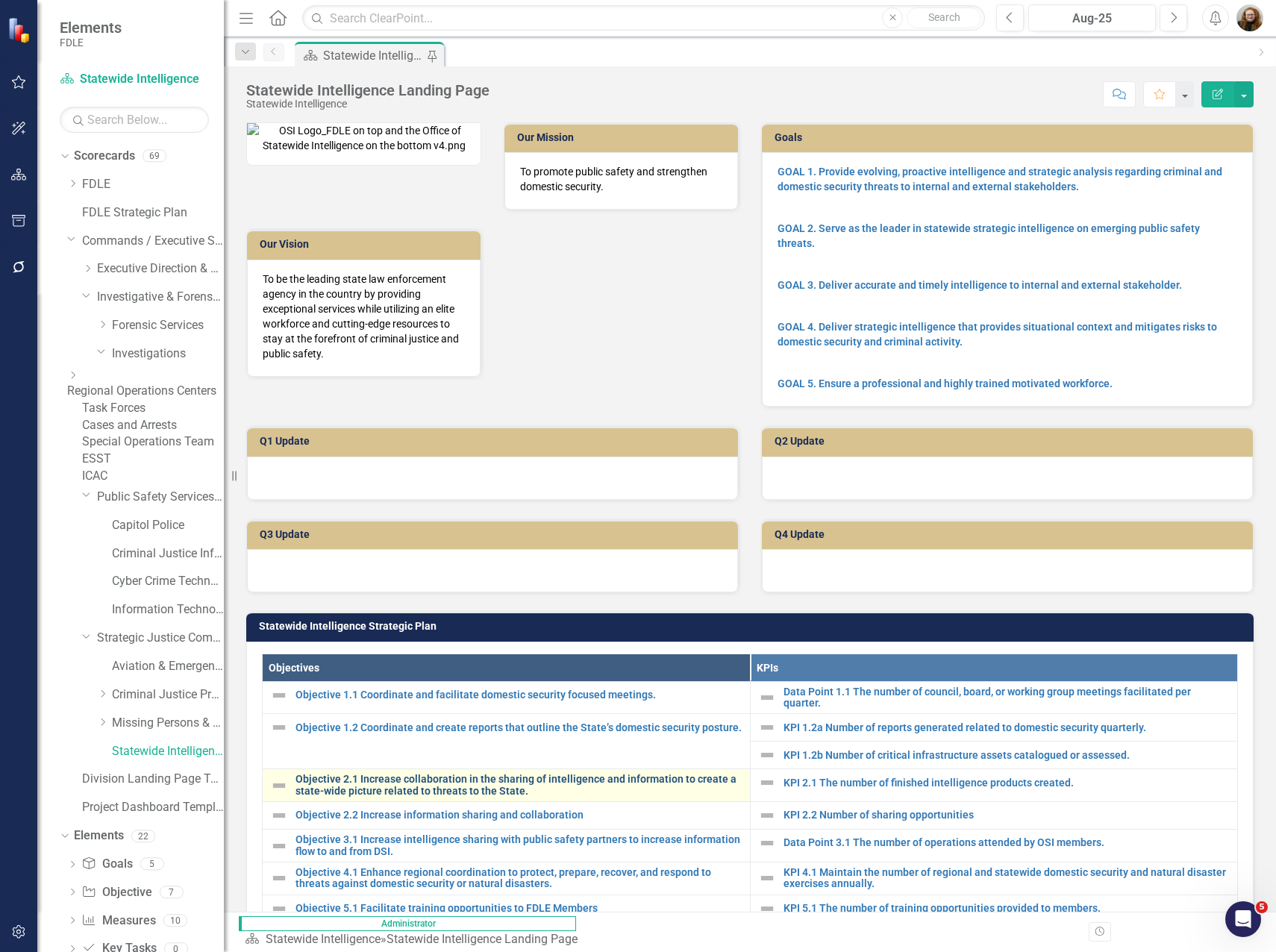
click at [538, 796] on link "Objective 2.1 Increase collaboration in the sharing of intelligence and informa…" at bounding box center [518, 785] width 447 height 23
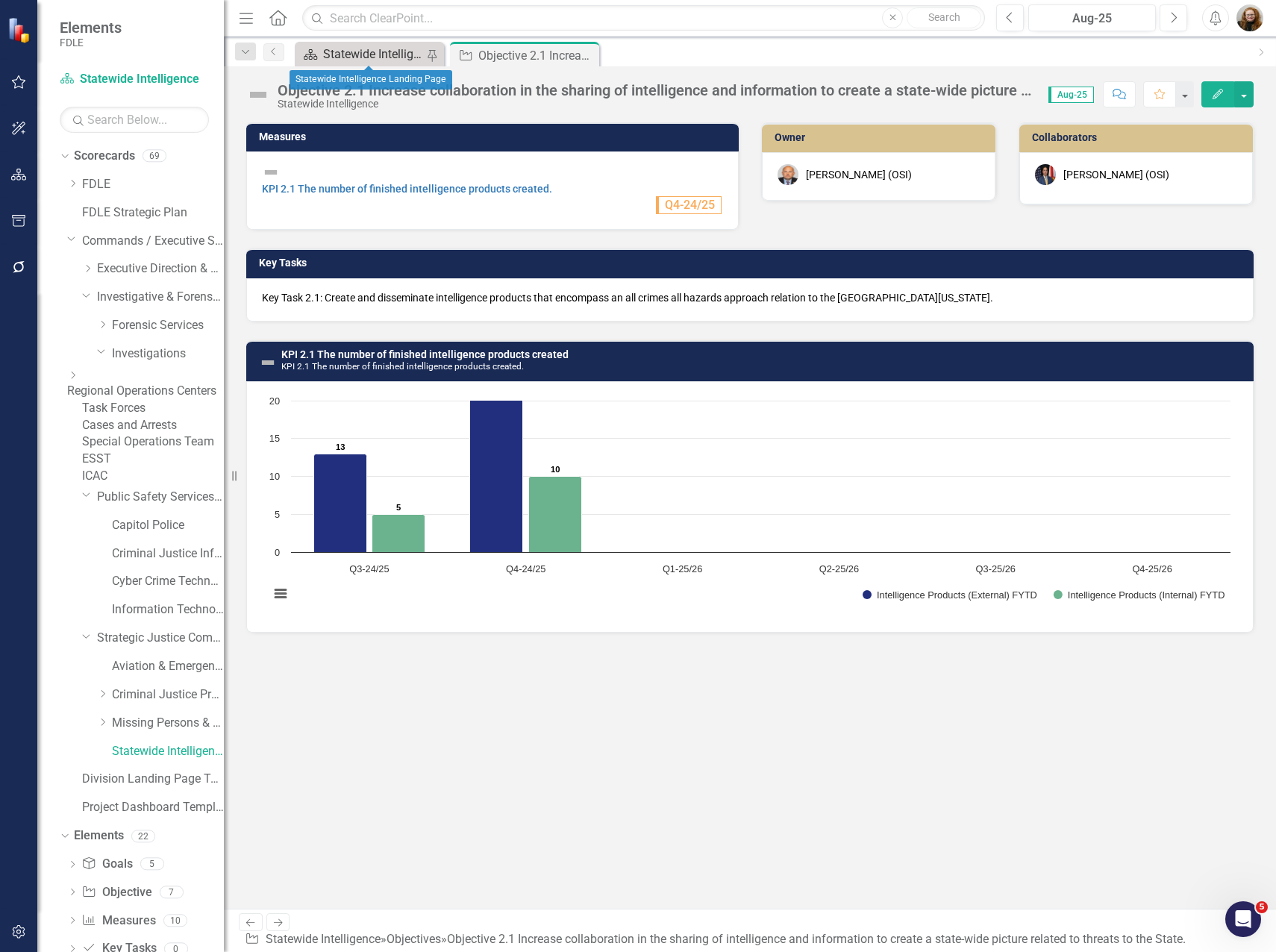
click at [384, 54] on div "Statewide Intelligence Landing Page" at bounding box center [374, 54] width 103 height 19
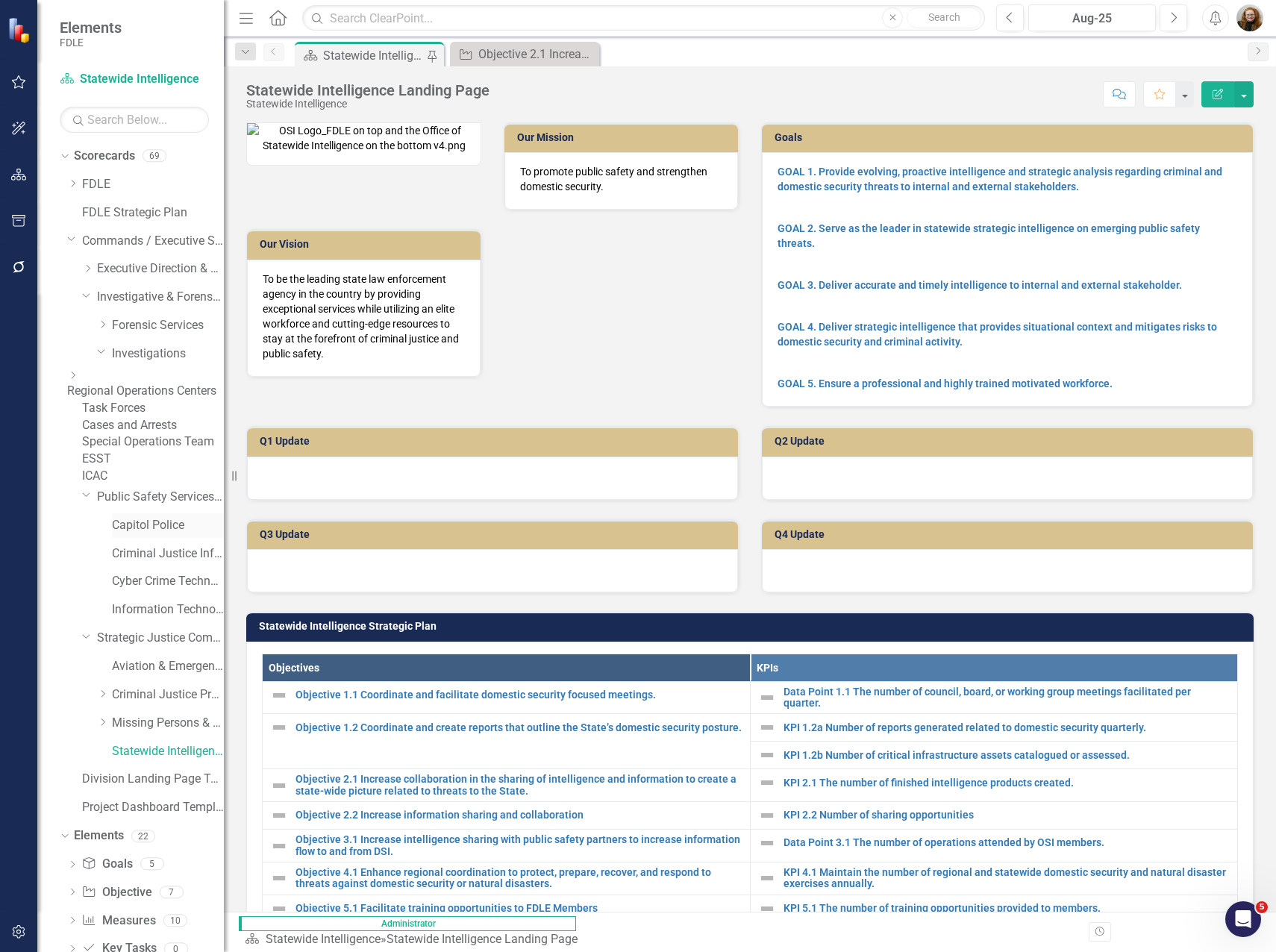
click at [143, 534] on link "Capitol Police" at bounding box center [167, 525] width 112 height 17
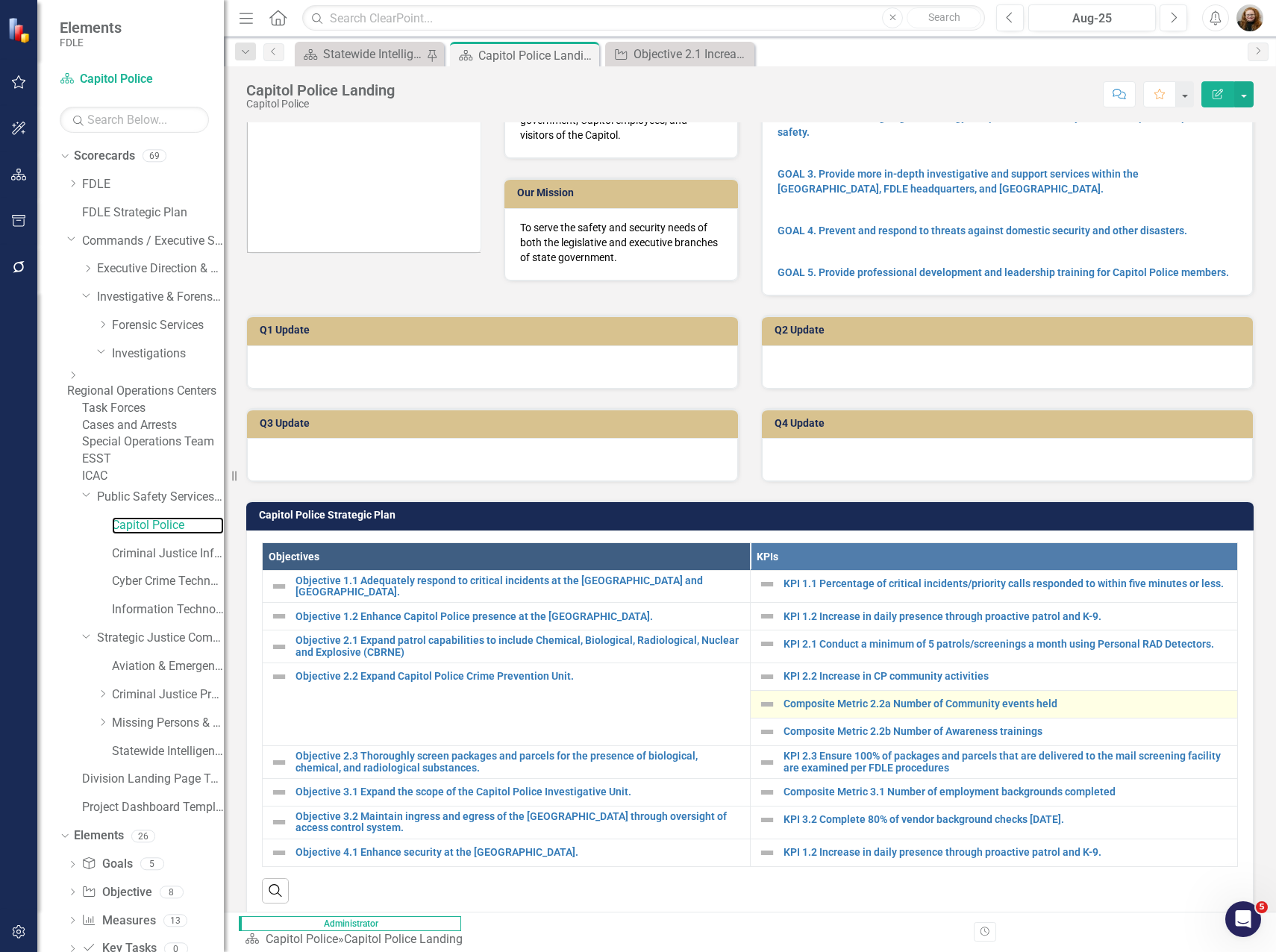
scroll to position [150, 0]
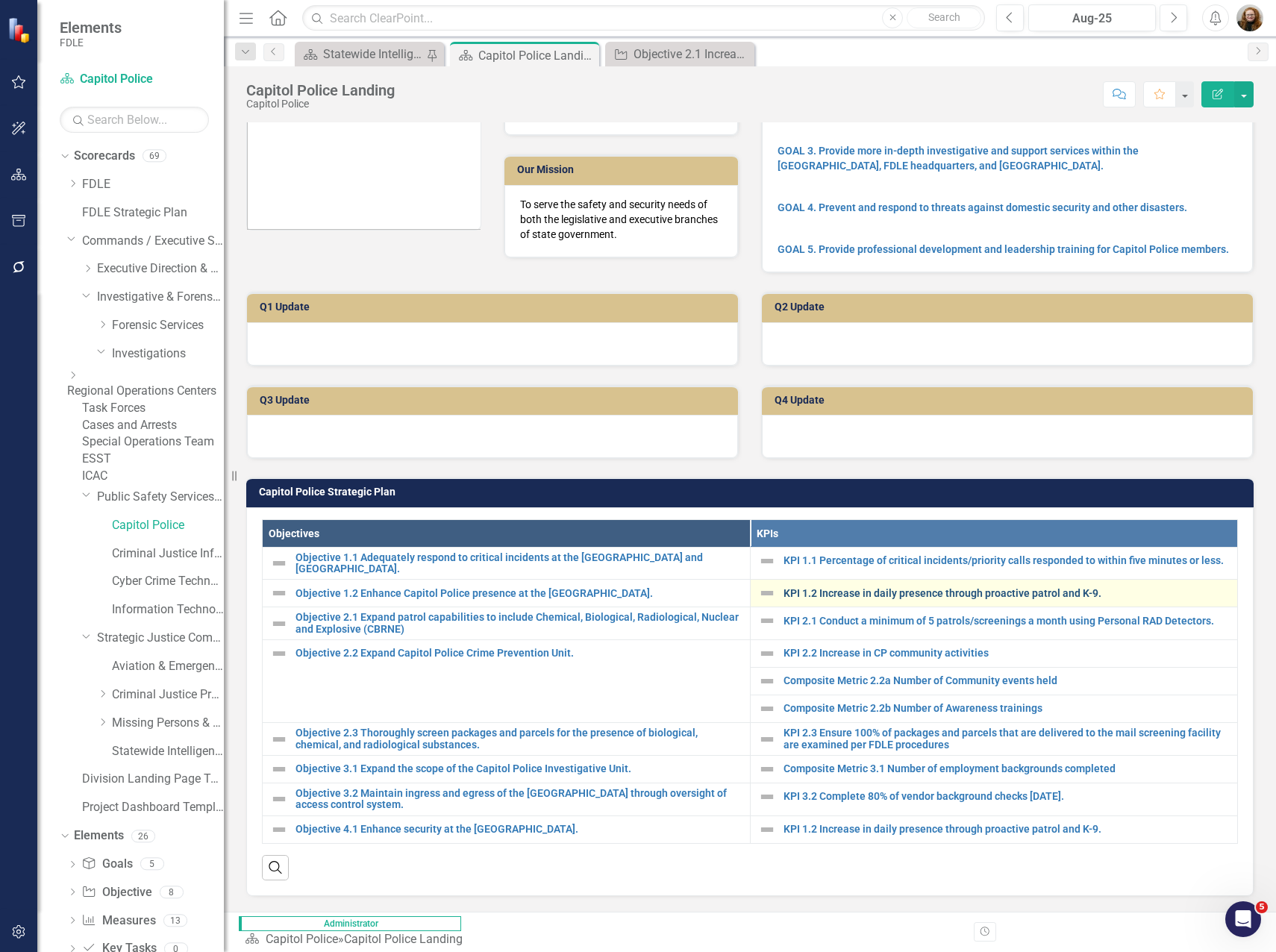
click at [874, 588] on link "KPI 1.2 Increase in daily presence through proactive patrol and K-9." at bounding box center [1007, 593] width 447 height 11
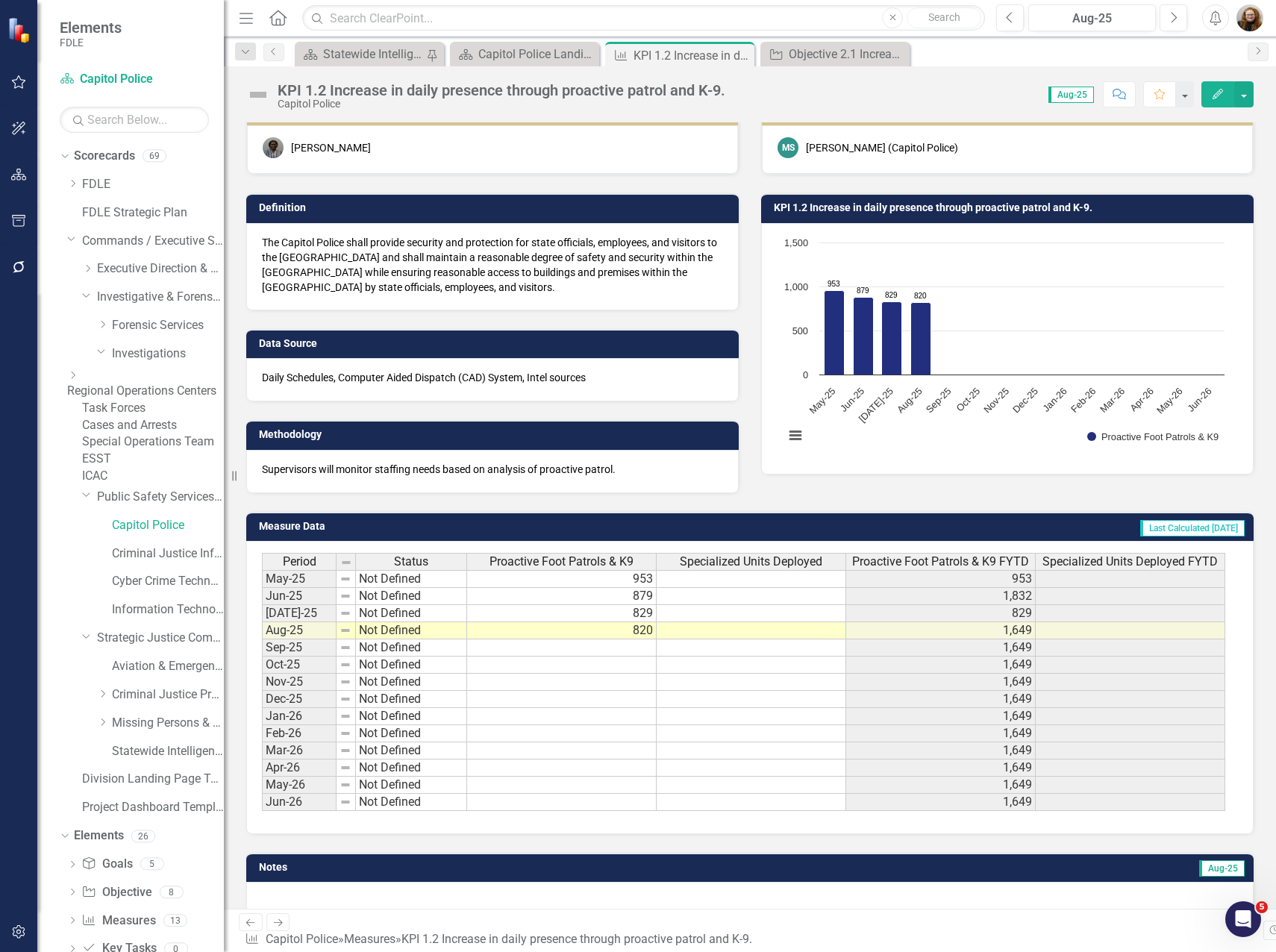
scroll to position [43, 0]
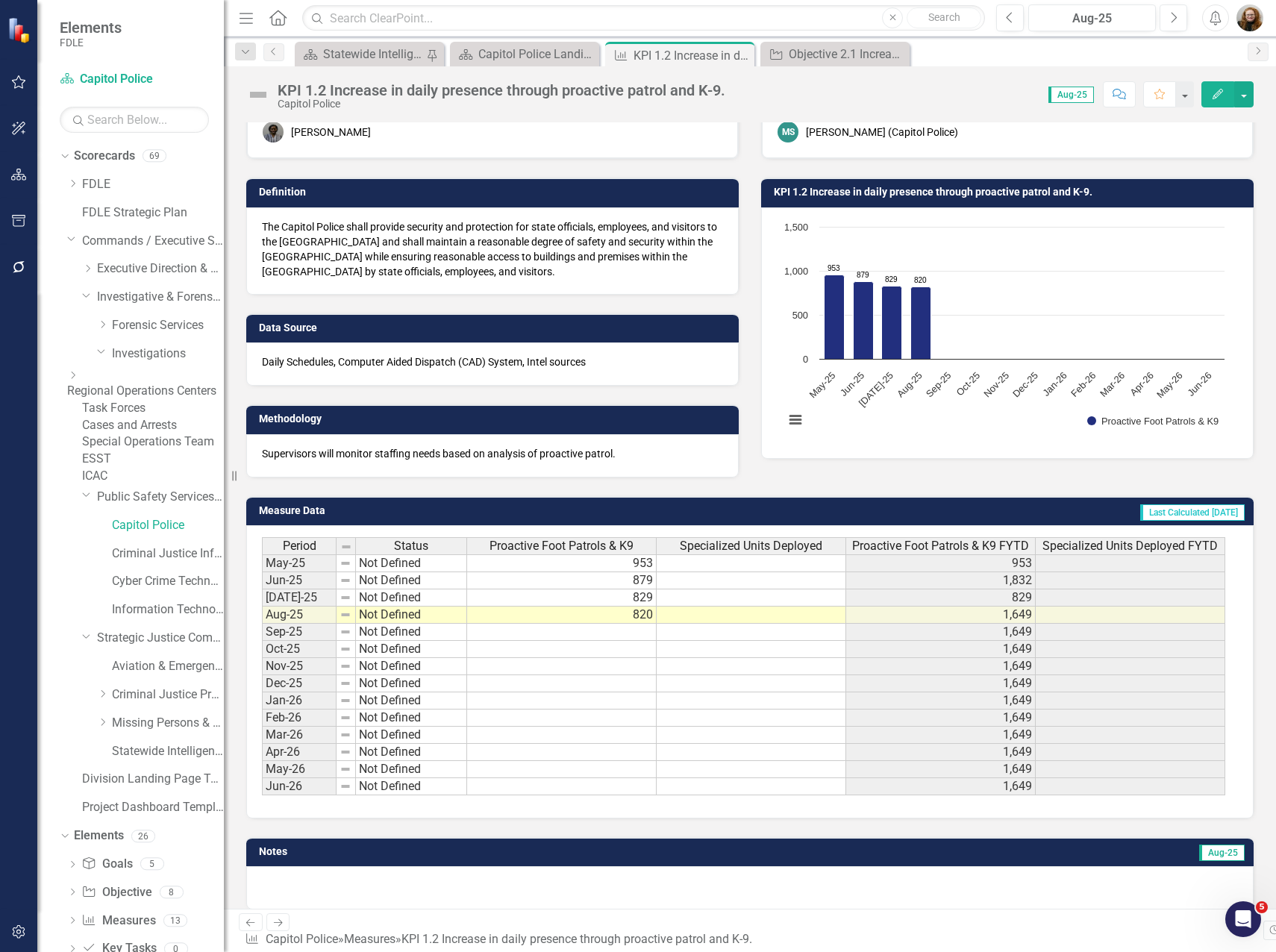
click at [745, 488] on div "Measure Data Last Calculated 6 days ago Period Status Proactive Foot Patrols & …" at bounding box center [750, 648] width 1030 height 341
click at [170, 590] on link "Cyber Crime Technology & Telecommunications" at bounding box center [167, 581] width 112 height 17
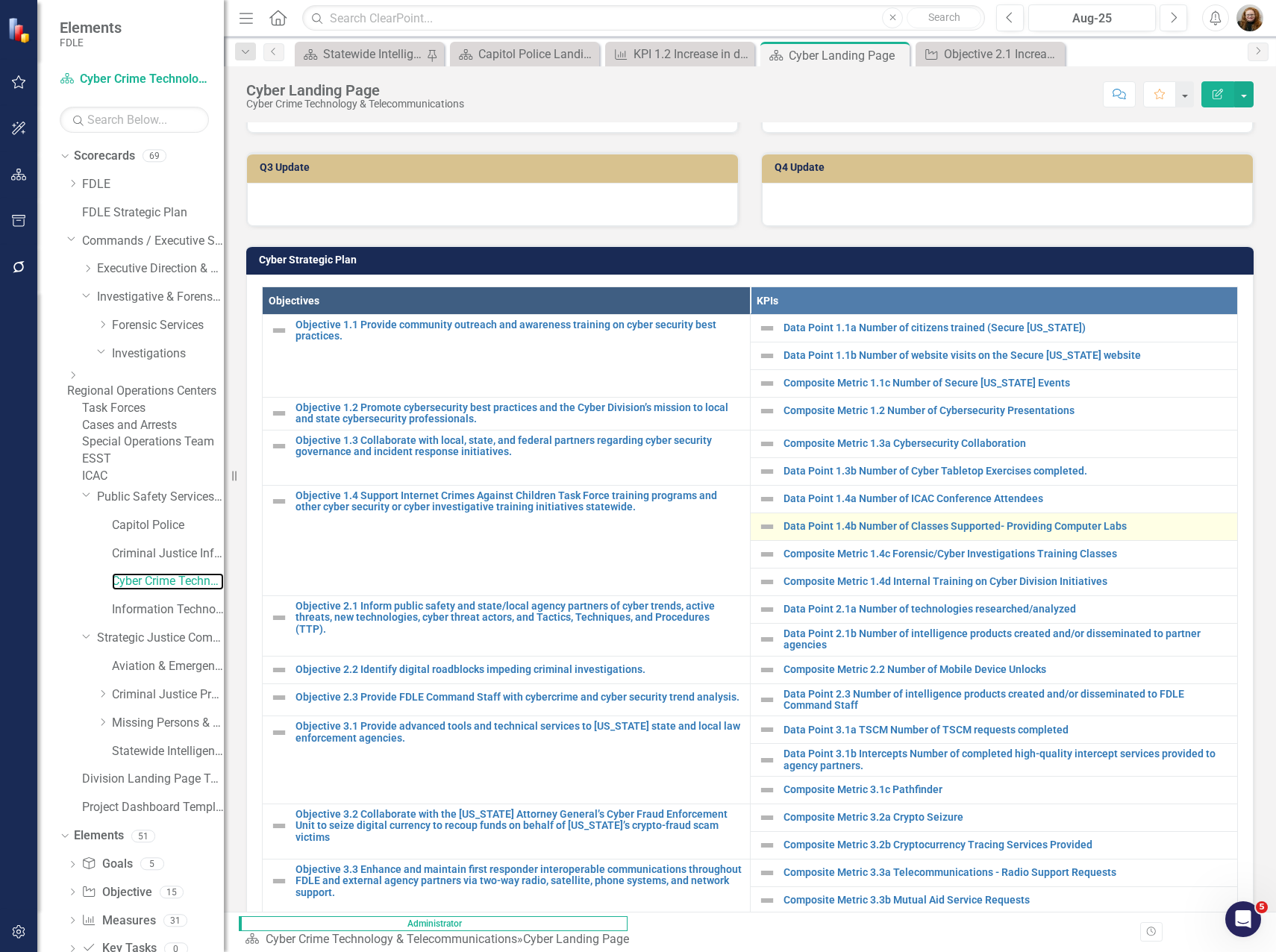
scroll to position [405, 0]
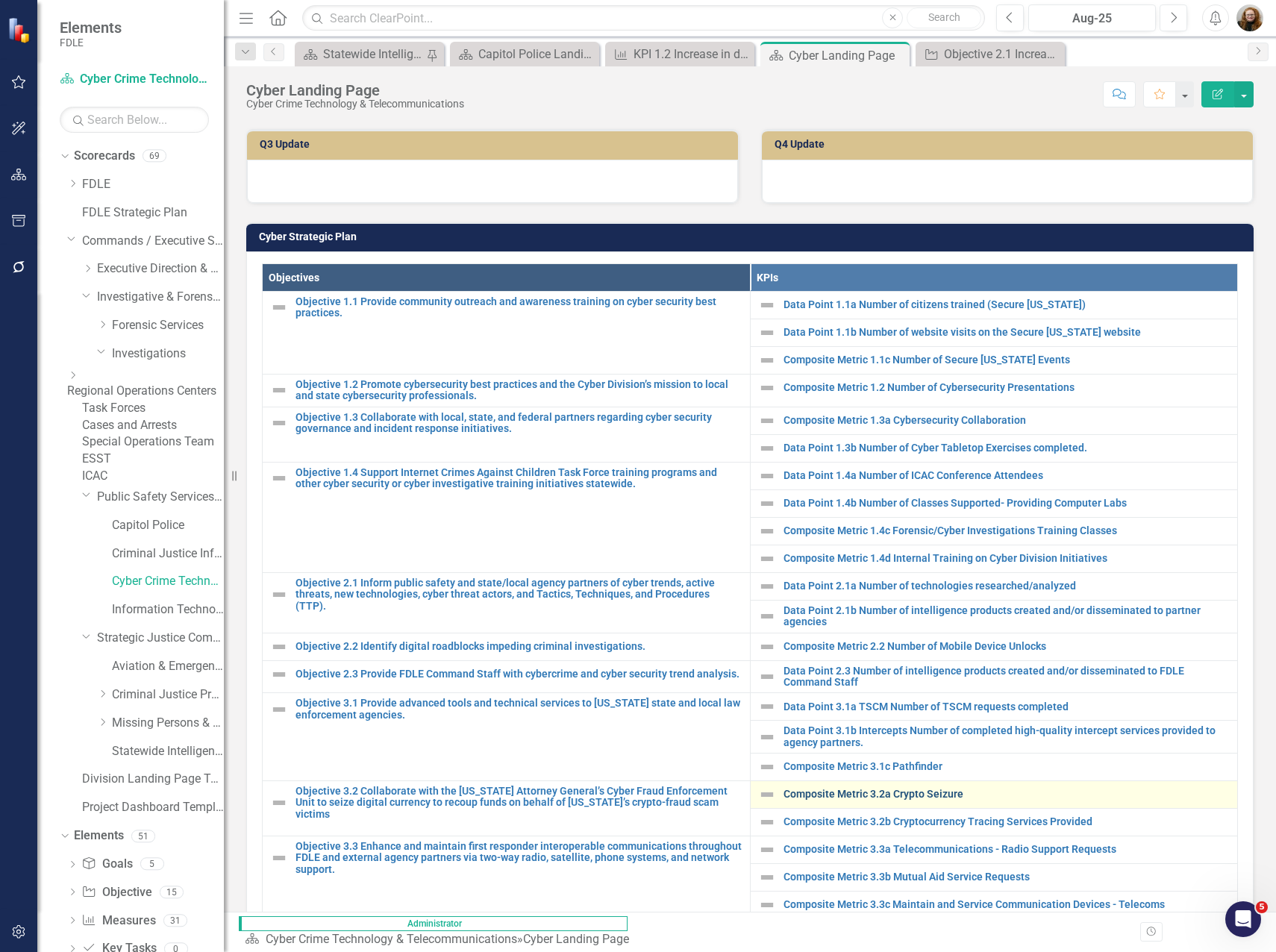
click at [935, 795] on link "Composite Metric 3.2a Crypto Seizure" at bounding box center [1007, 793] width 447 height 11
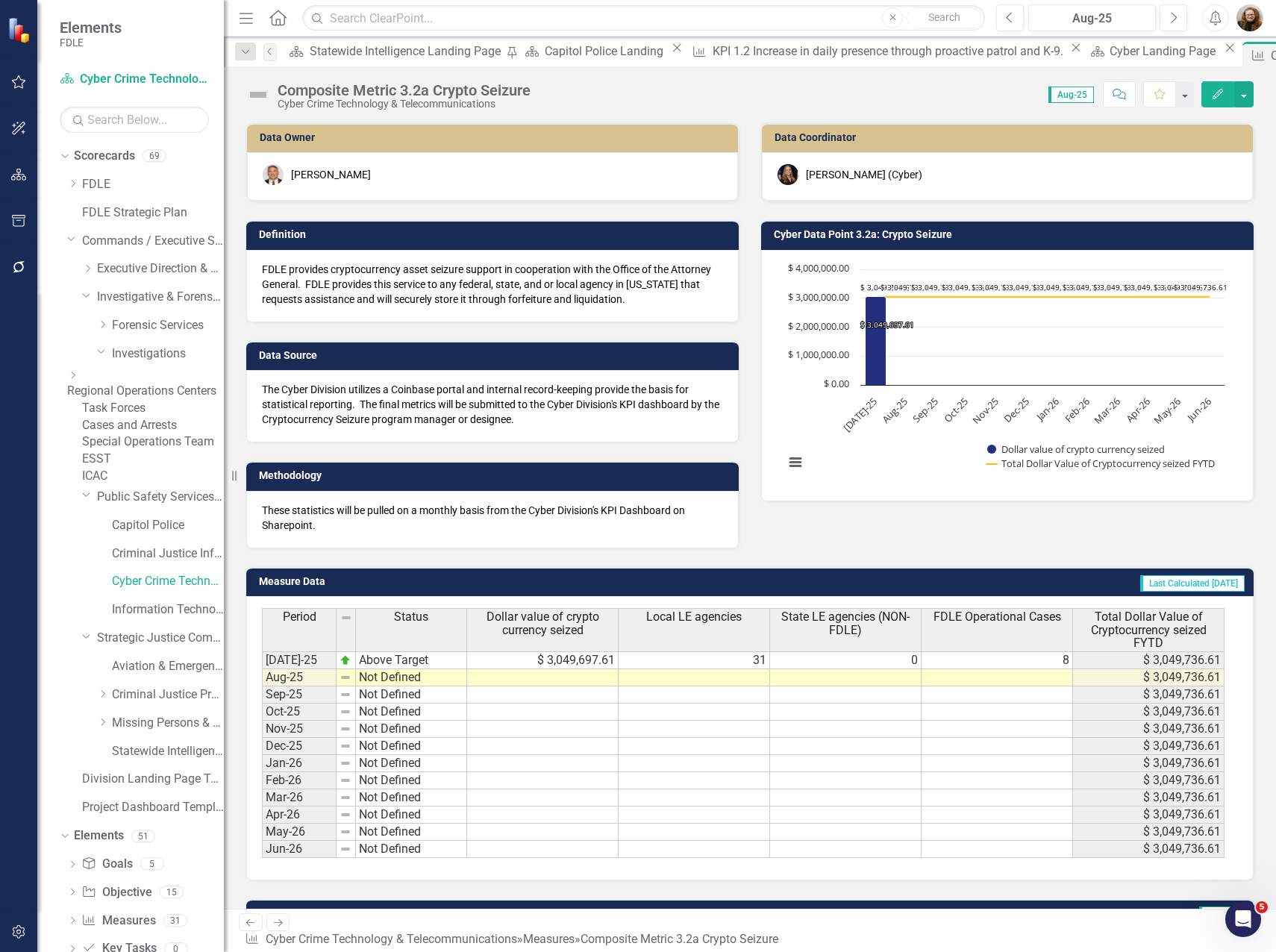
click at [883, 227] on td "Cyber Data Point 3.2a: Crypto Seizure" at bounding box center [1010, 236] width 473 height 22
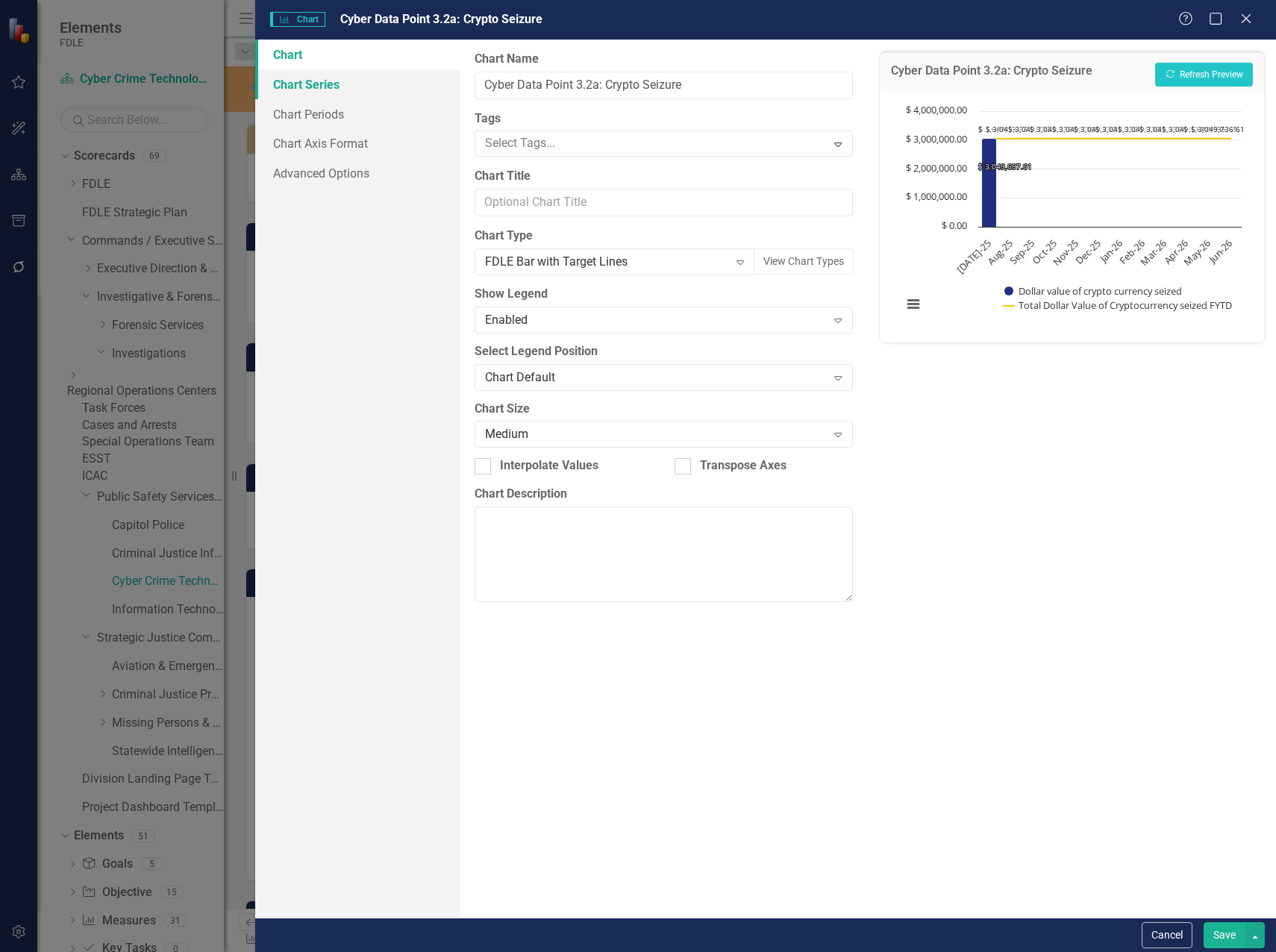
click at [316, 90] on link "Chart Series" at bounding box center [357, 85] width 204 height 30
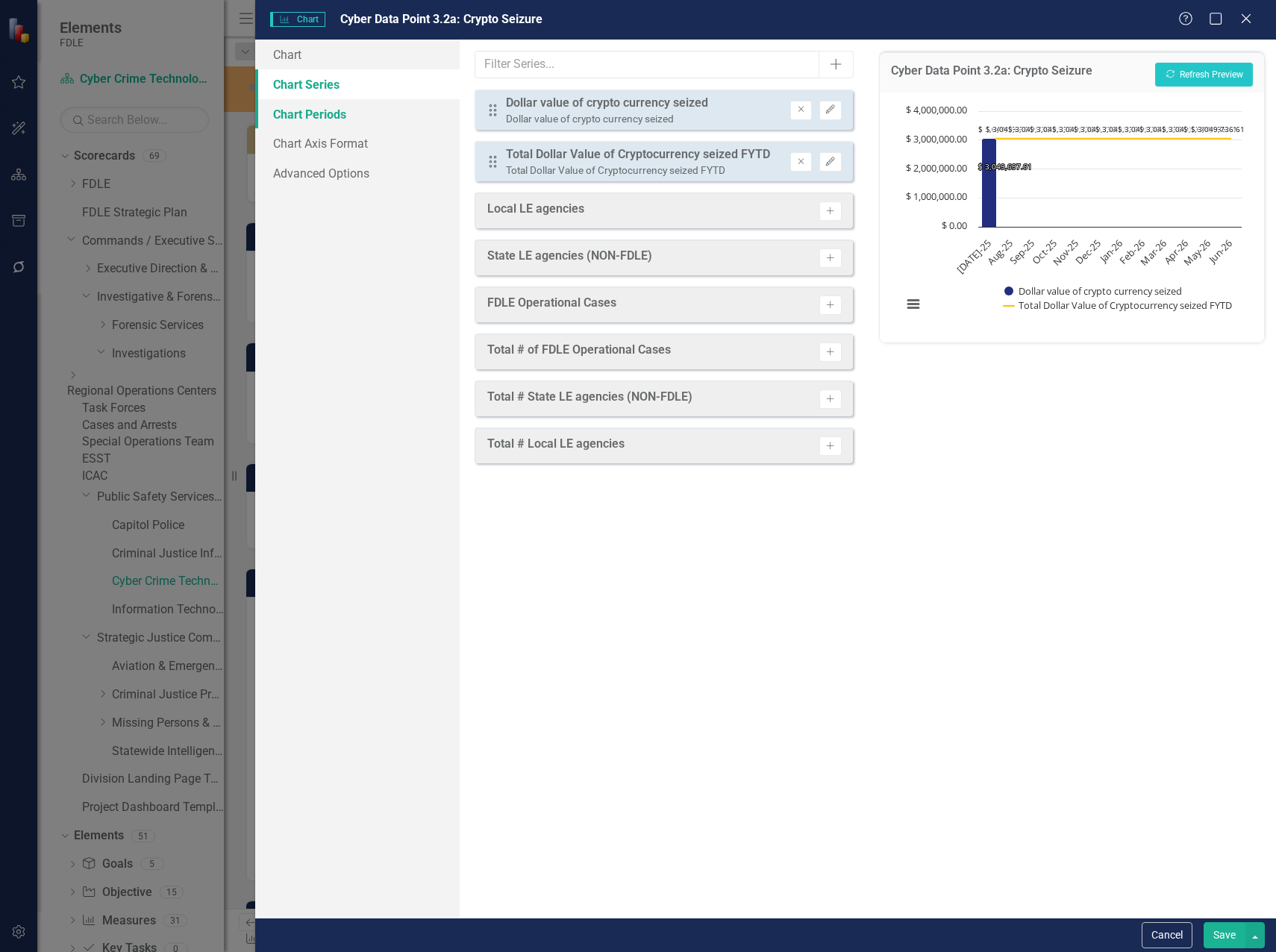
click at [332, 118] on link "Chart Periods" at bounding box center [357, 115] width 204 height 30
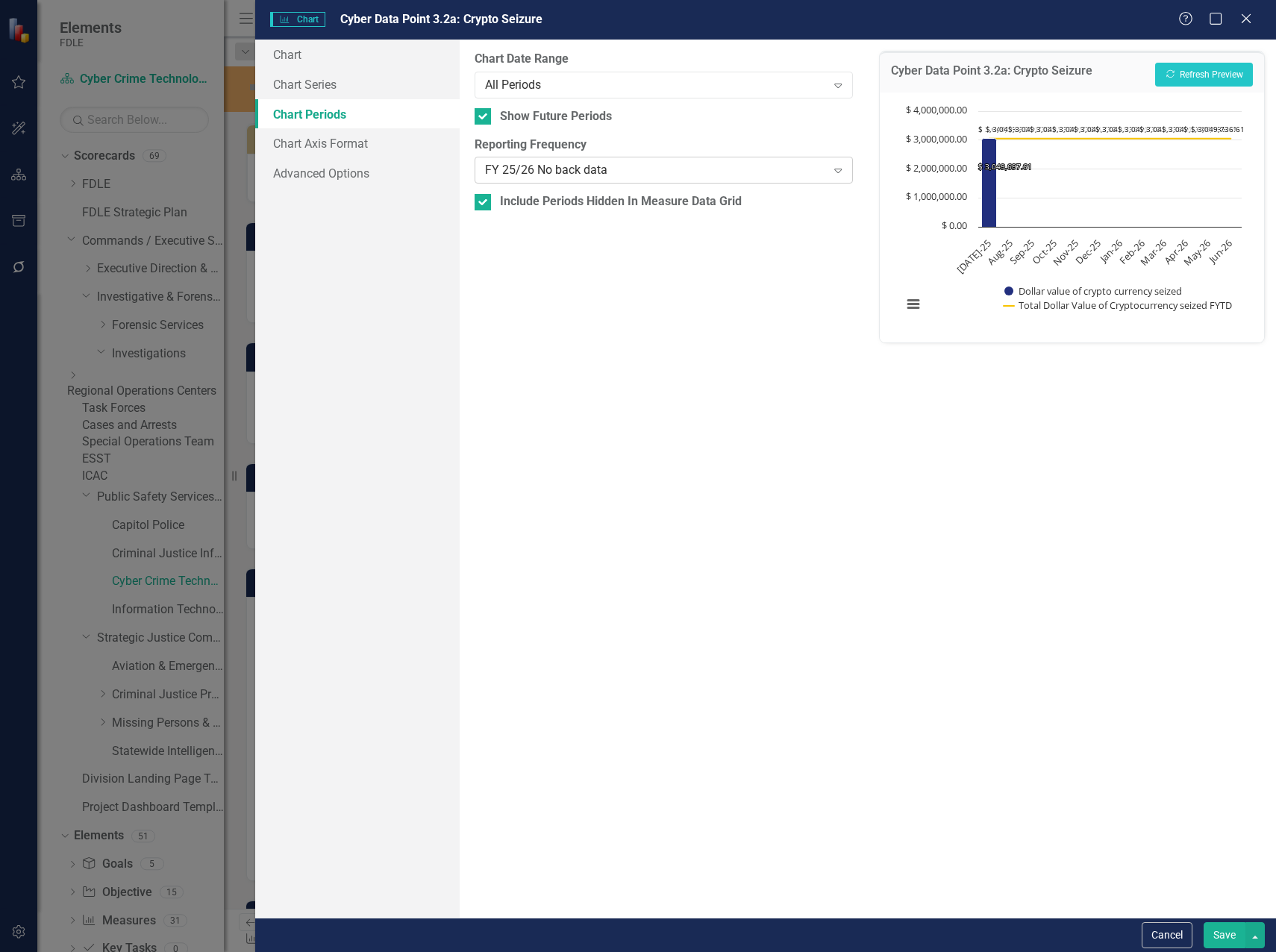
click at [553, 160] on div "FY 25/26 No back data Expand" at bounding box center [664, 169] width 379 height 27
click at [1215, 72] on button "Recalculate Refresh Preview" at bounding box center [1204, 75] width 98 height 24
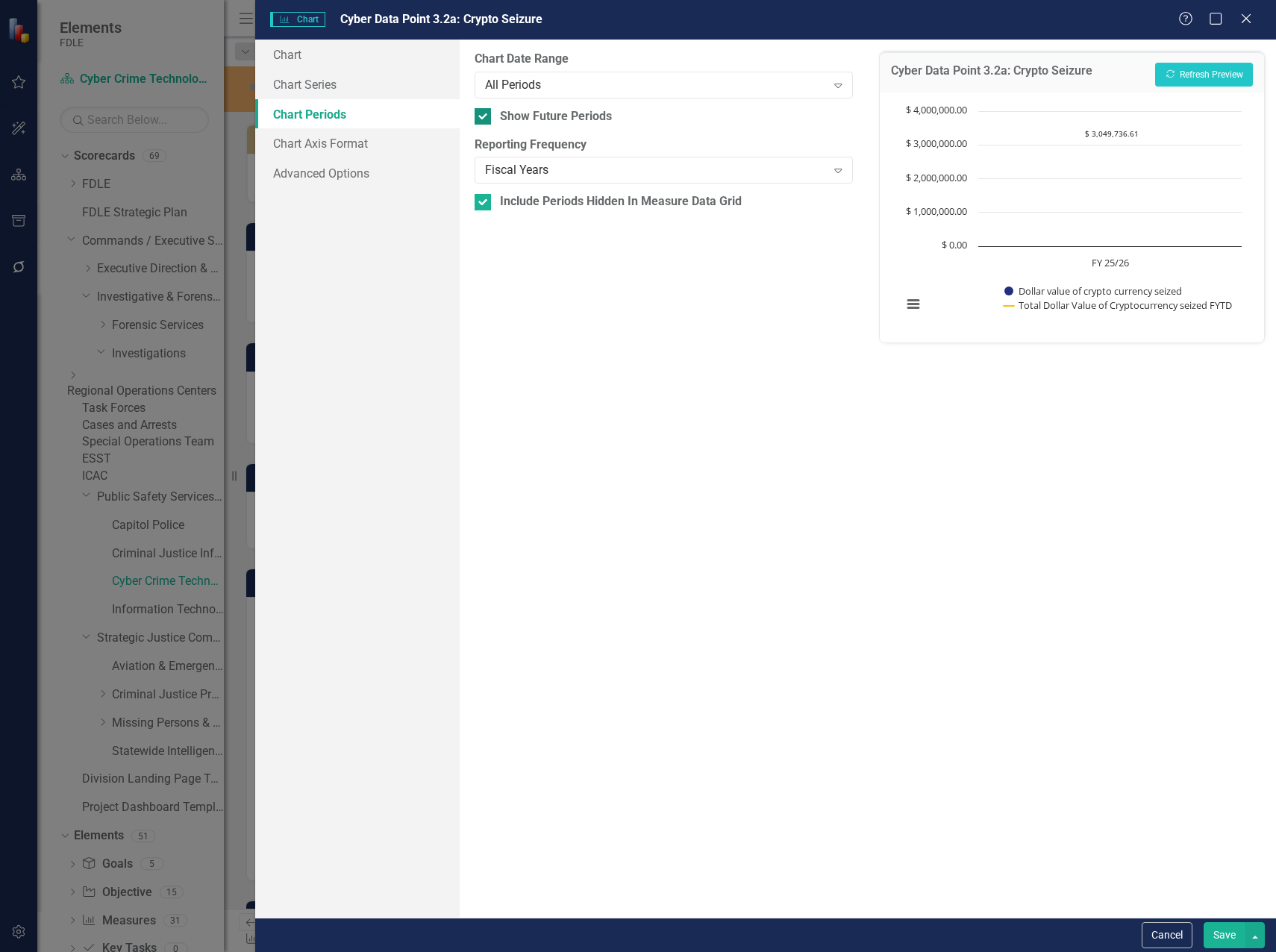
click at [479, 117] on input "Show Future Periods" at bounding box center [479, 114] width 10 height 10
checkbox input "false"
click at [1202, 69] on button "Recalculate Refresh Preview" at bounding box center [1204, 75] width 98 height 24
click at [756, 165] on div "Fiscal Years" at bounding box center [656, 169] width 342 height 17
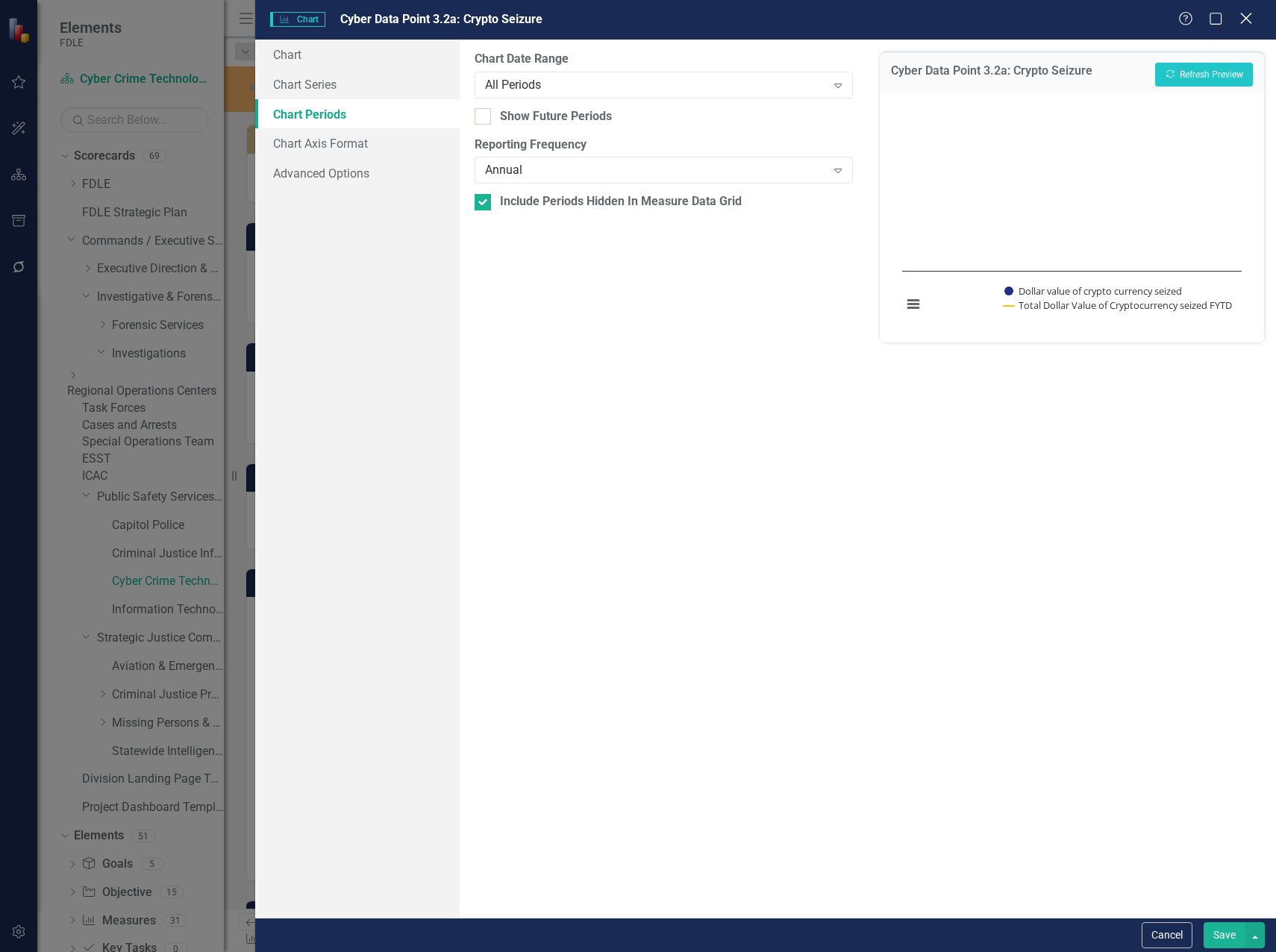
click at [1245, 25] on icon "Close" at bounding box center [1245, 18] width 19 height 14
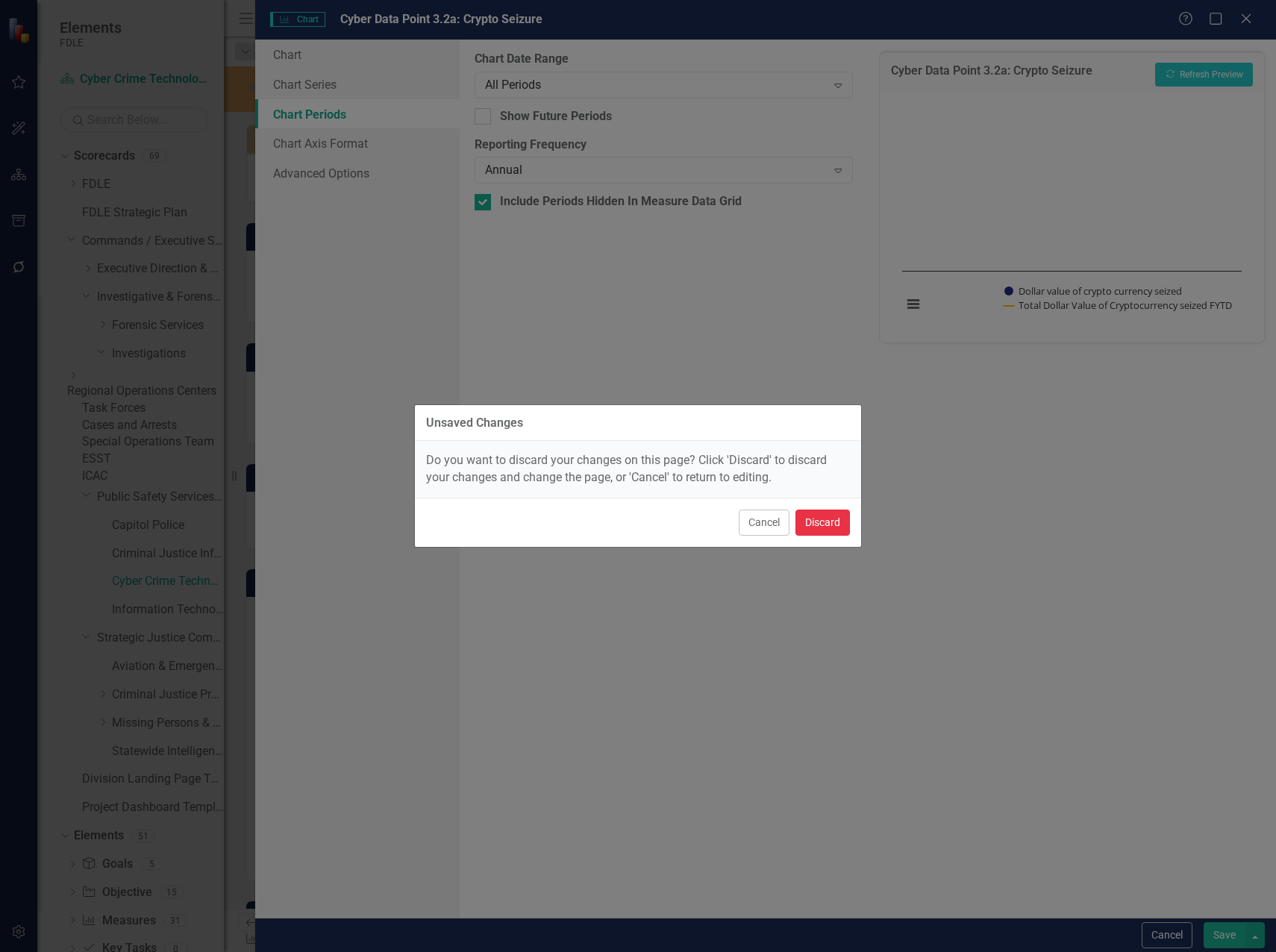
click at [810, 522] on button "Discard" at bounding box center [822, 522] width 55 height 26
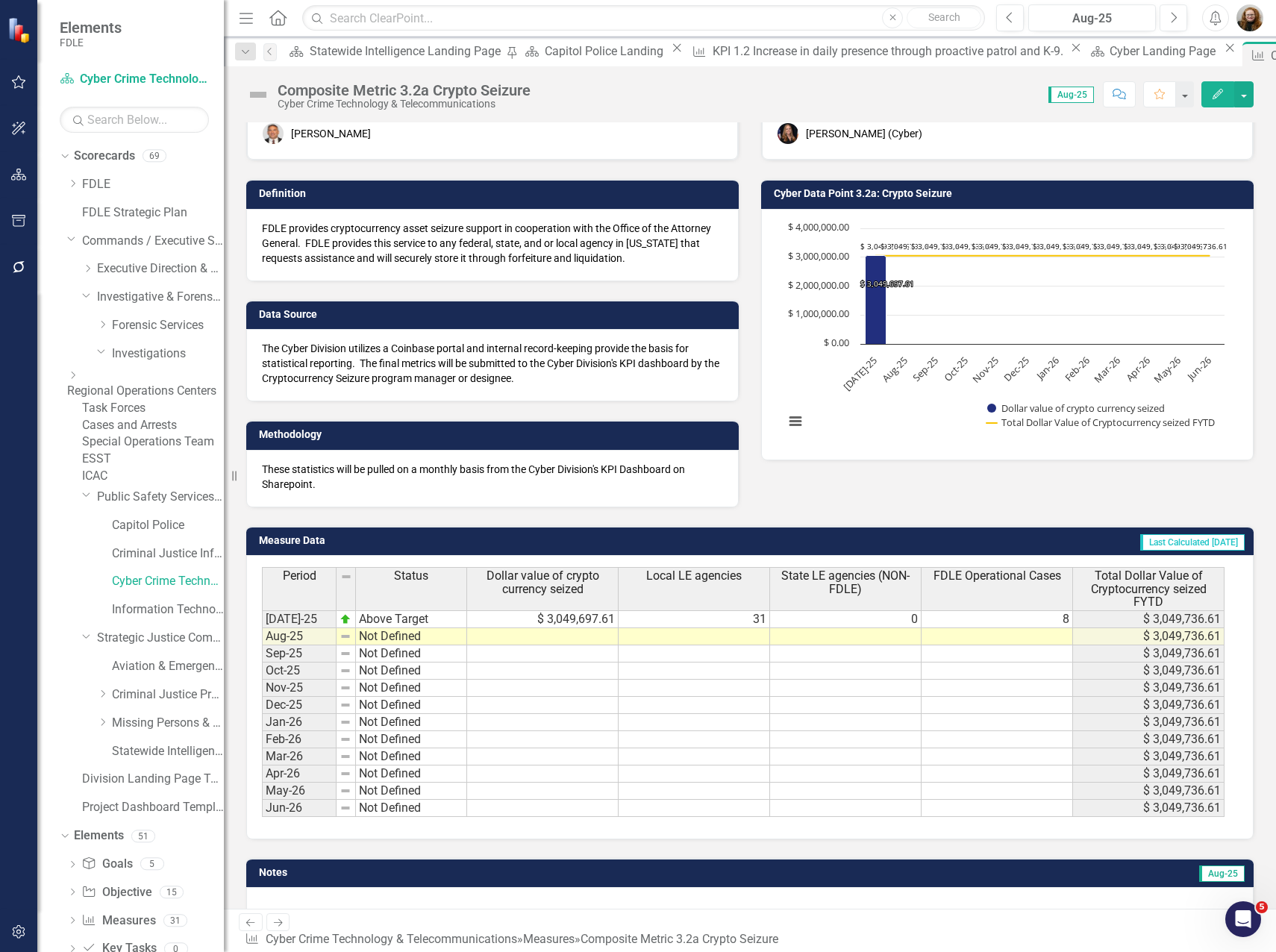
scroll to position [62, 0]
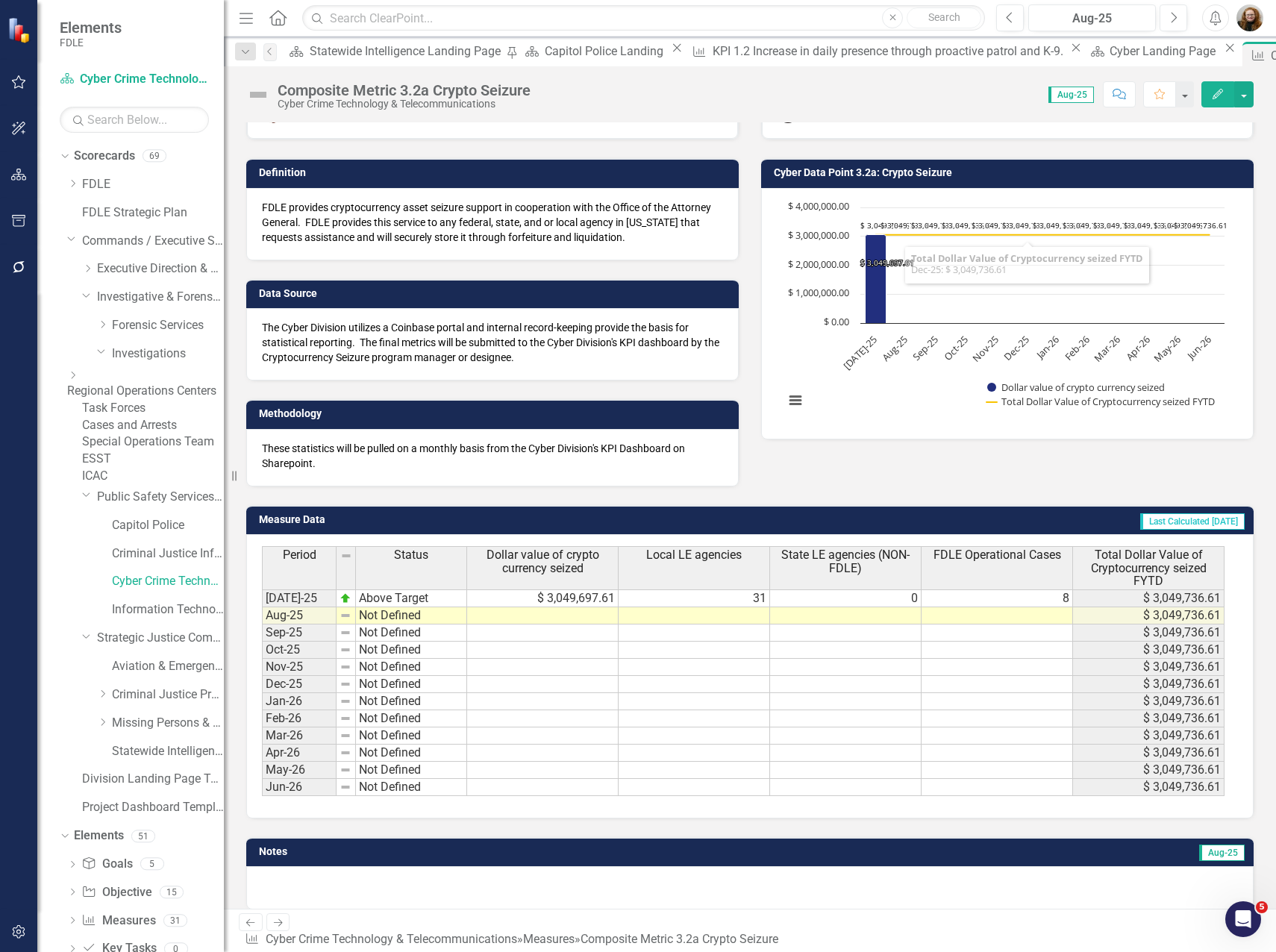
click at [1213, 89] on icon "Edit" at bounding box center [1217, 94] width 13 height 10
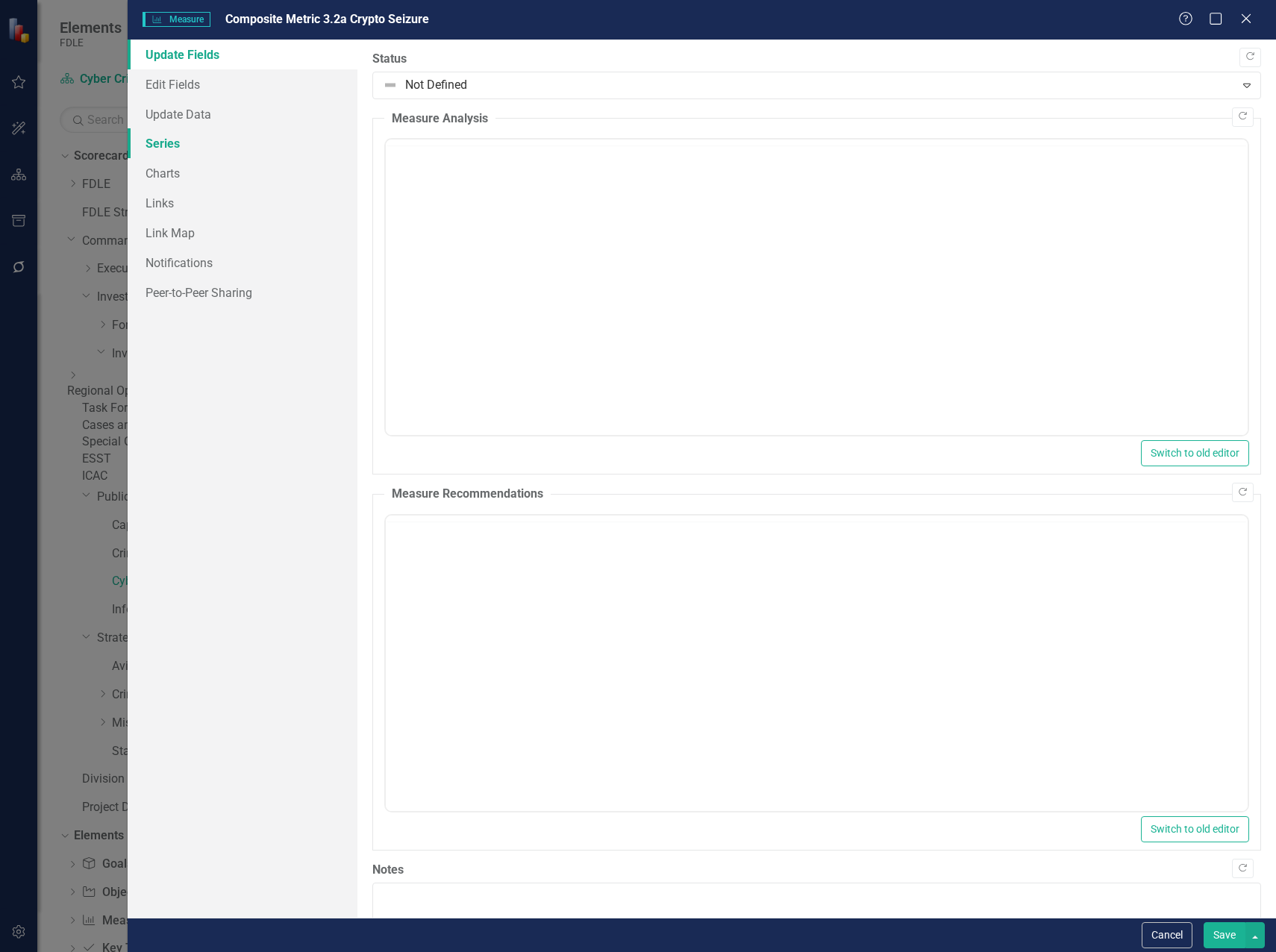
scroll to position [0, 0]
click at [164, 150] on link "Series" at bounding box center [242, 144] width 230 height 30
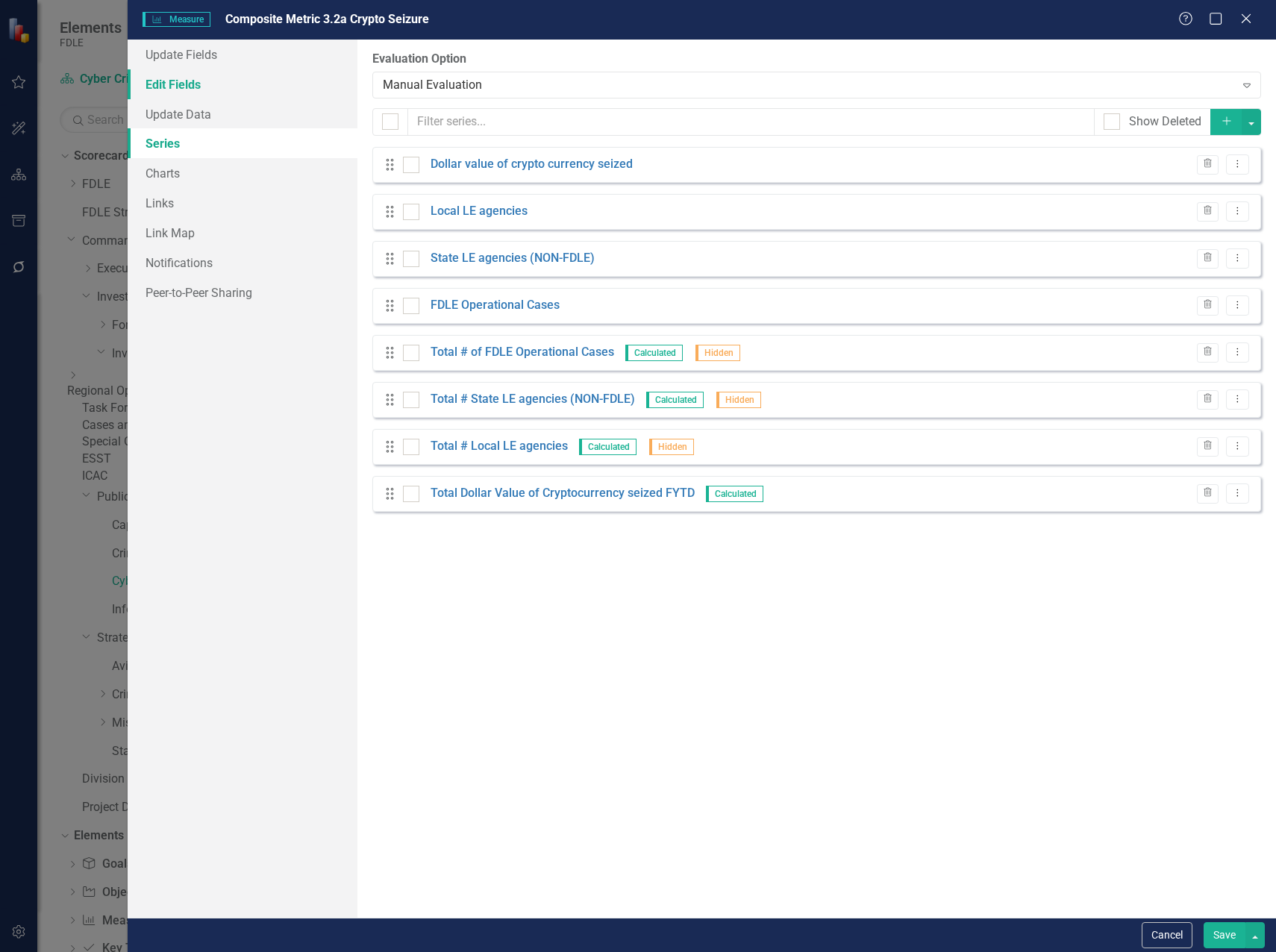
click at [197, 88] on link "Edit Fields" at bounding box center [242, 85] width 230 height 30
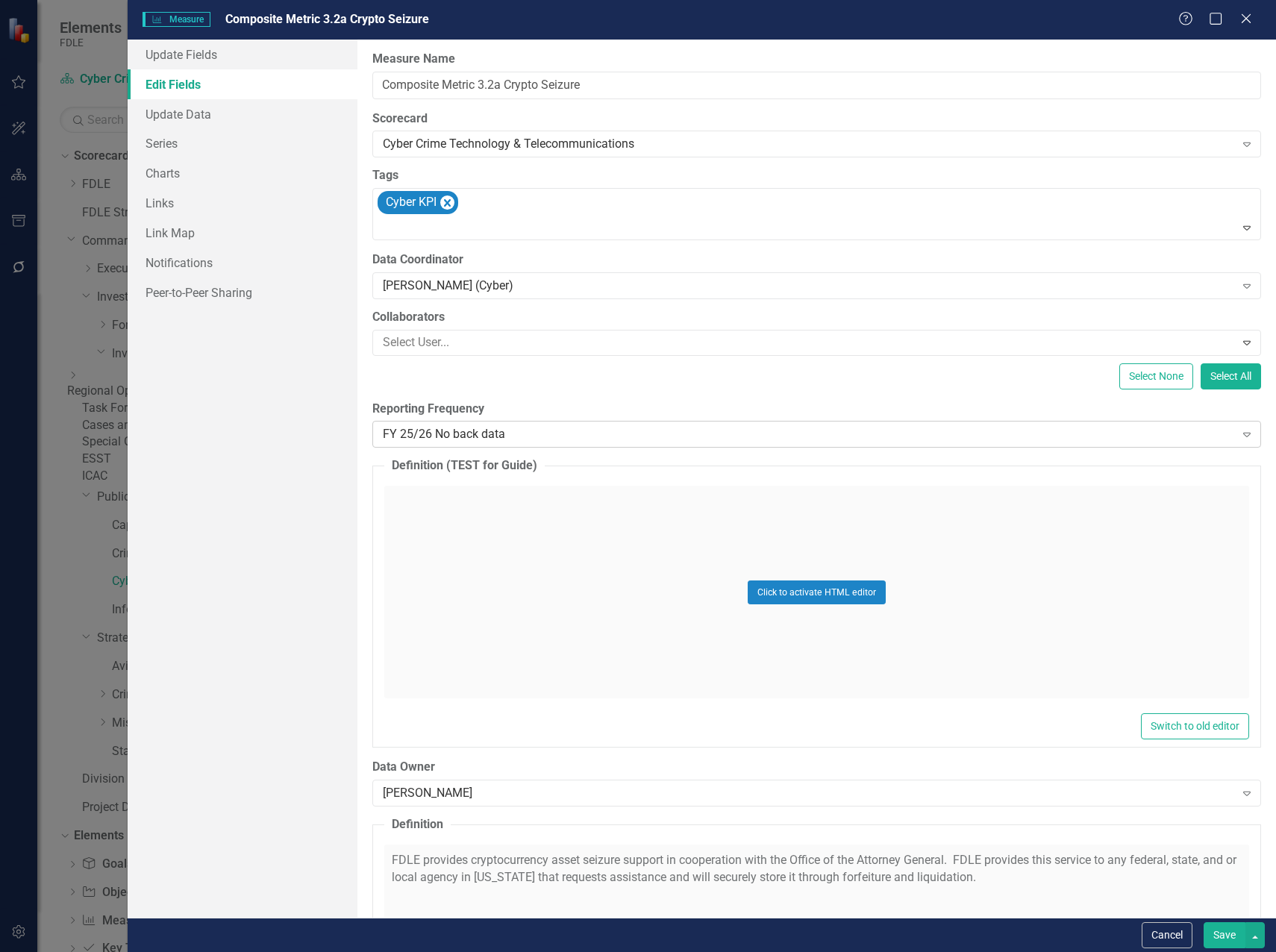
click at [459, 429] on div "FY 25/26 No back data" at bounding box center [808, 434] width 852 height 17
click at [475, 951] on div "All Periods" at bounding box center [641, 964] width 1252 height 17
click at [1215, 931] on button "Save" at bounding box center [1224, 935] width 42 height 26
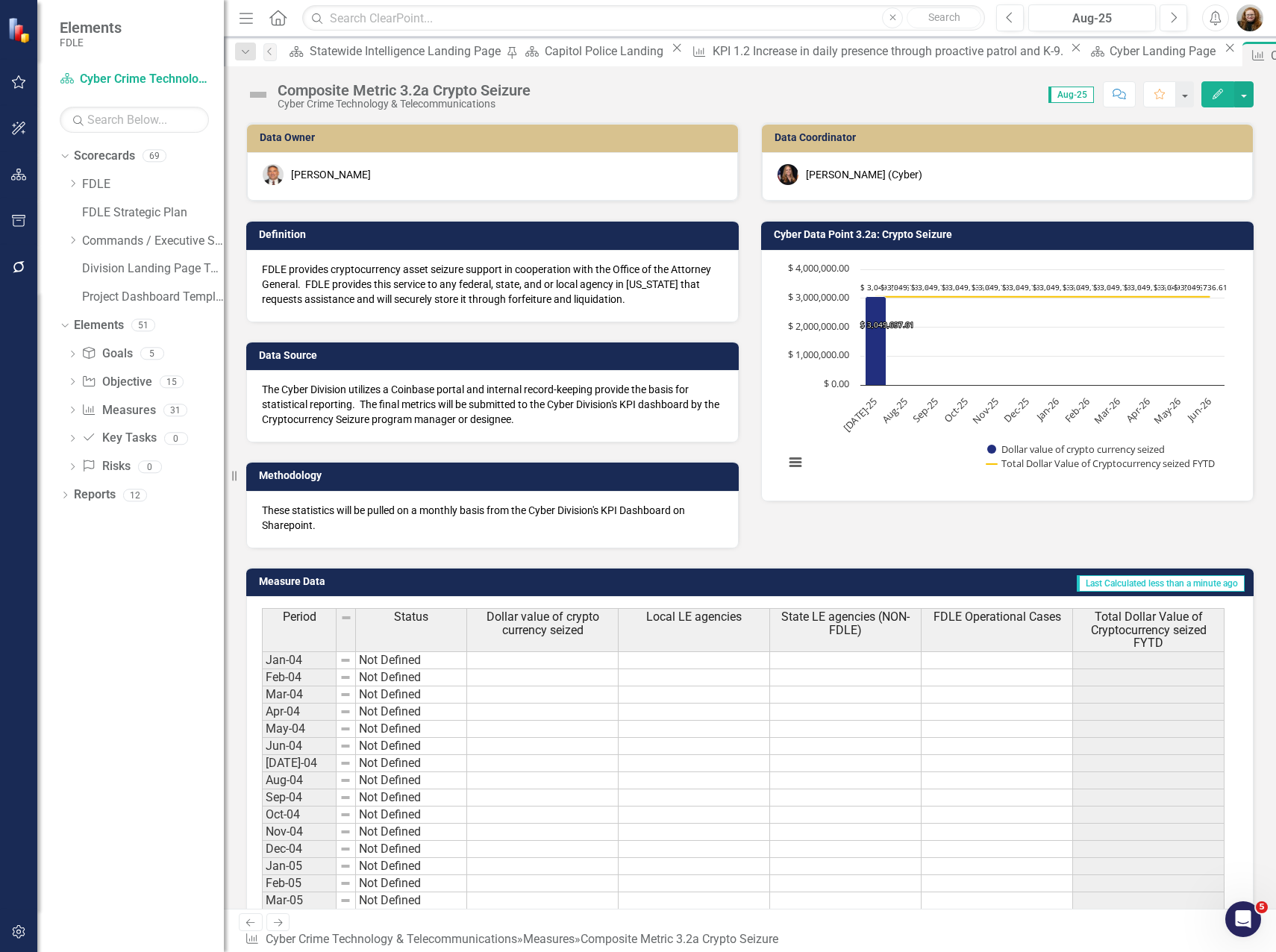
click at [1215, 99] on icon "Edit" at bounding box center [1217, 94] width 13 height 10
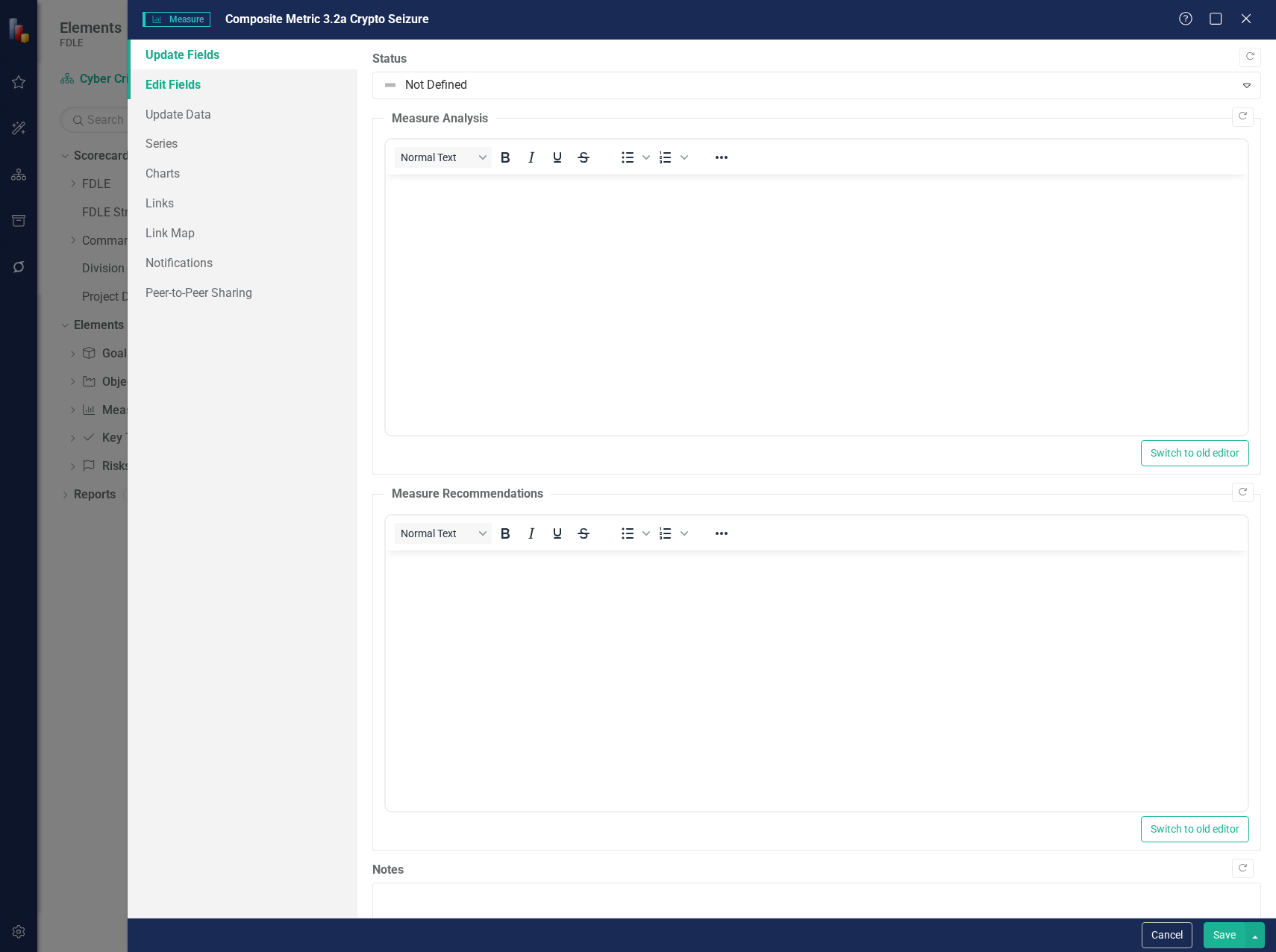
click at [169, 83] on link "Edit Fields" at bounding box center [242, 85] width 230 height 30
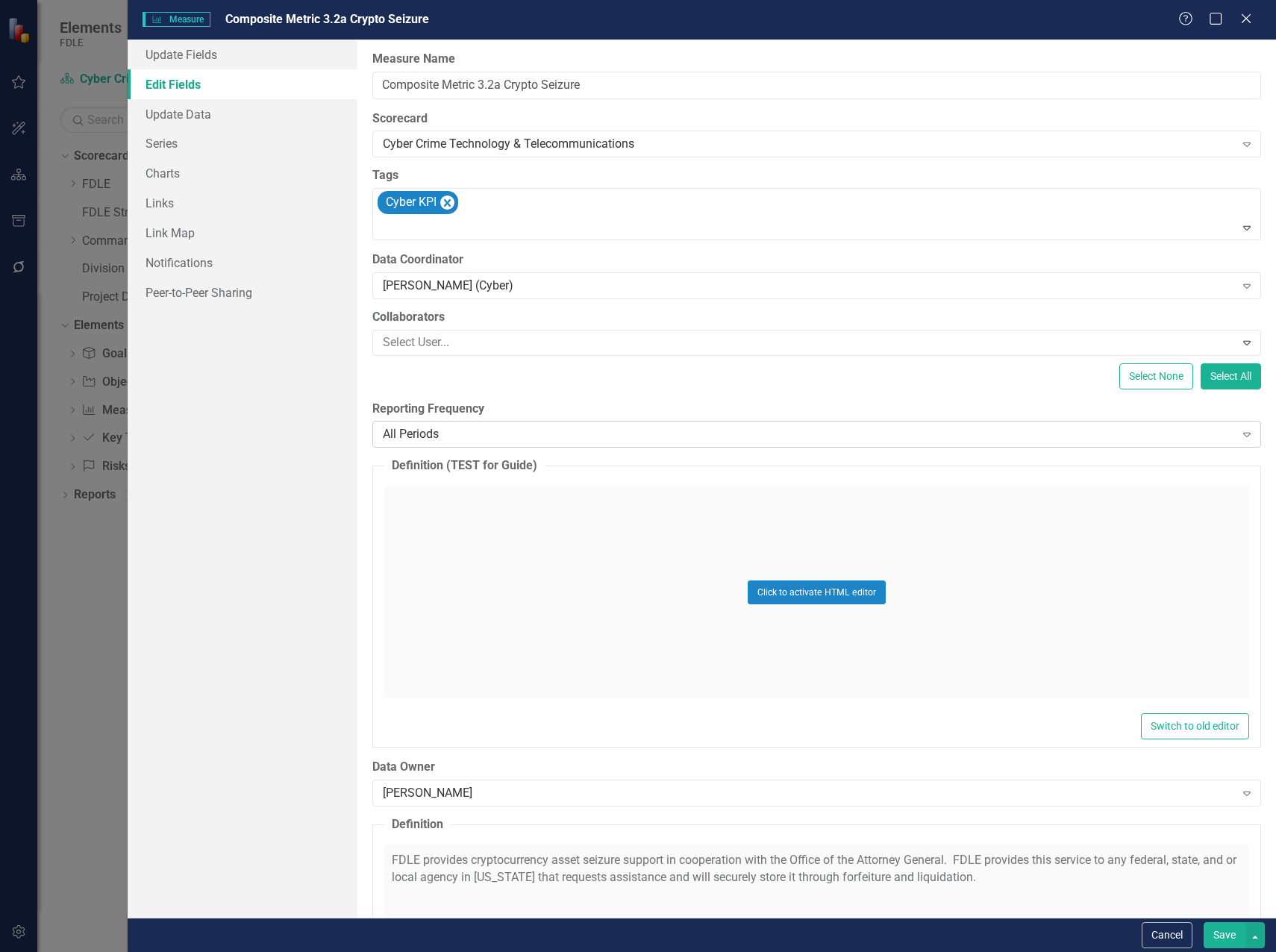
click at [438, 440] on div "All Periods" at bounding box center [808, 434] width 852 height 17
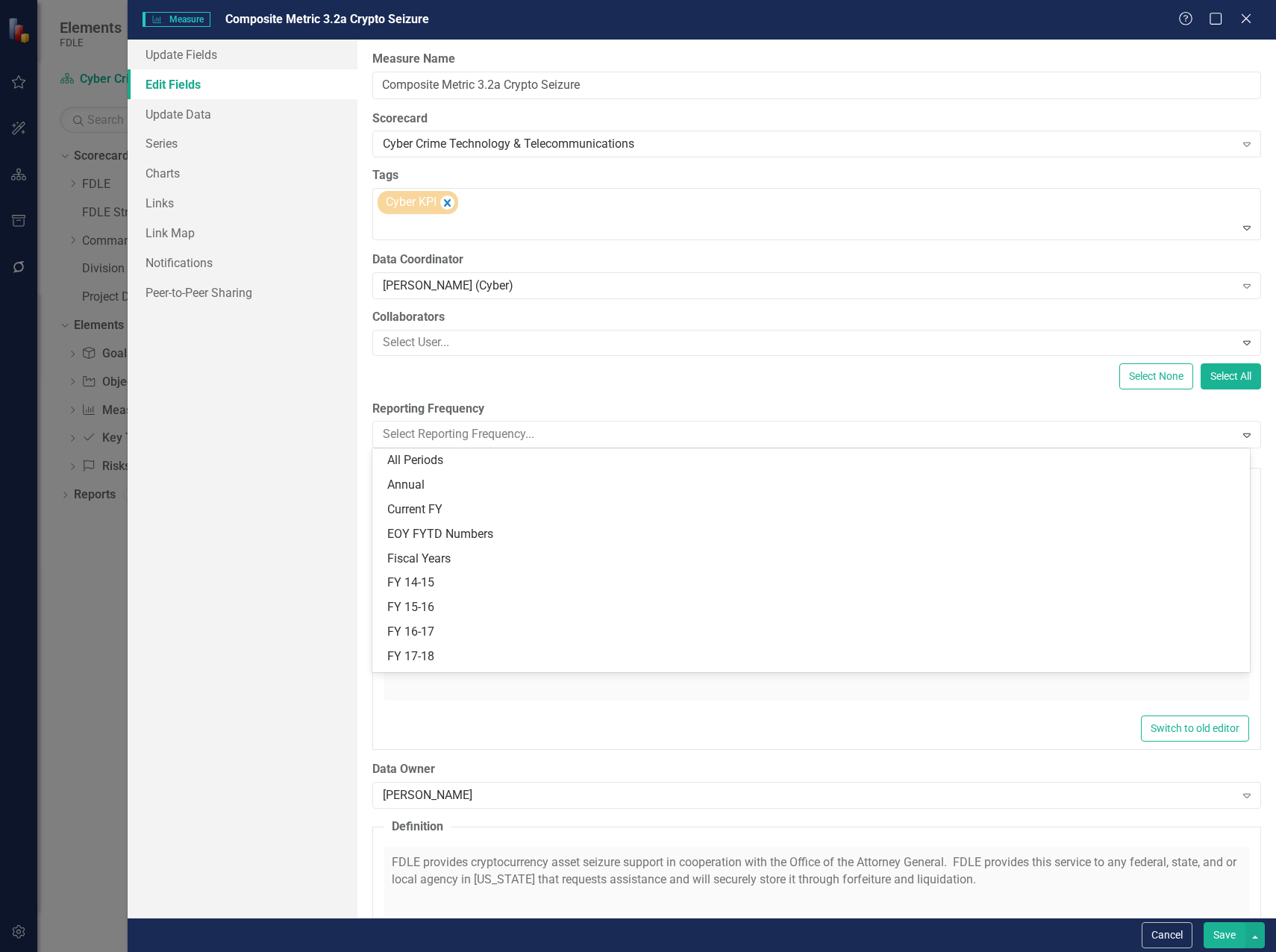
scroll to position [438, 0]
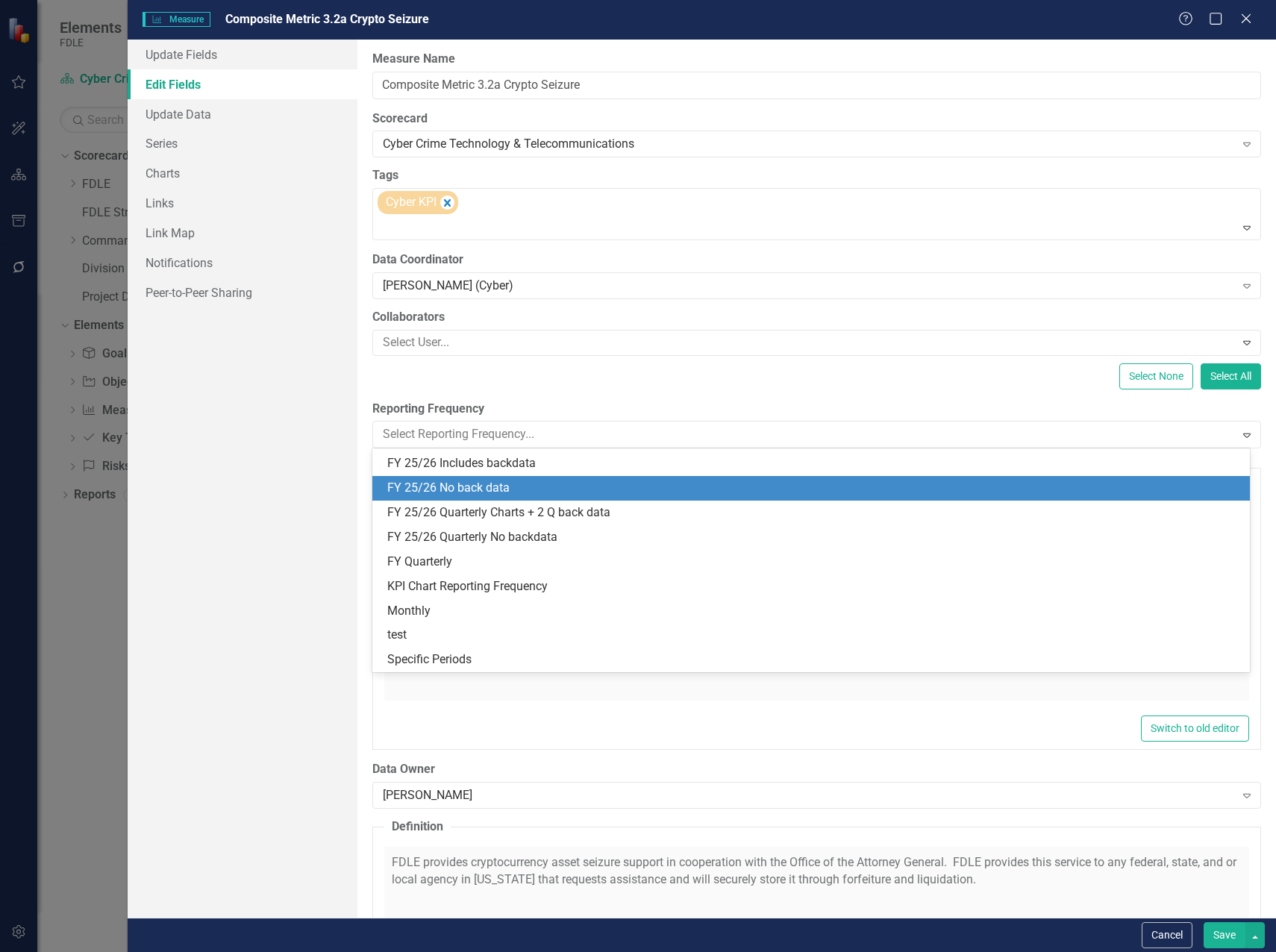
click at [483, 488] on div "FY 25/26 No back data" at bounding box center [814, 487] width 853 height 17
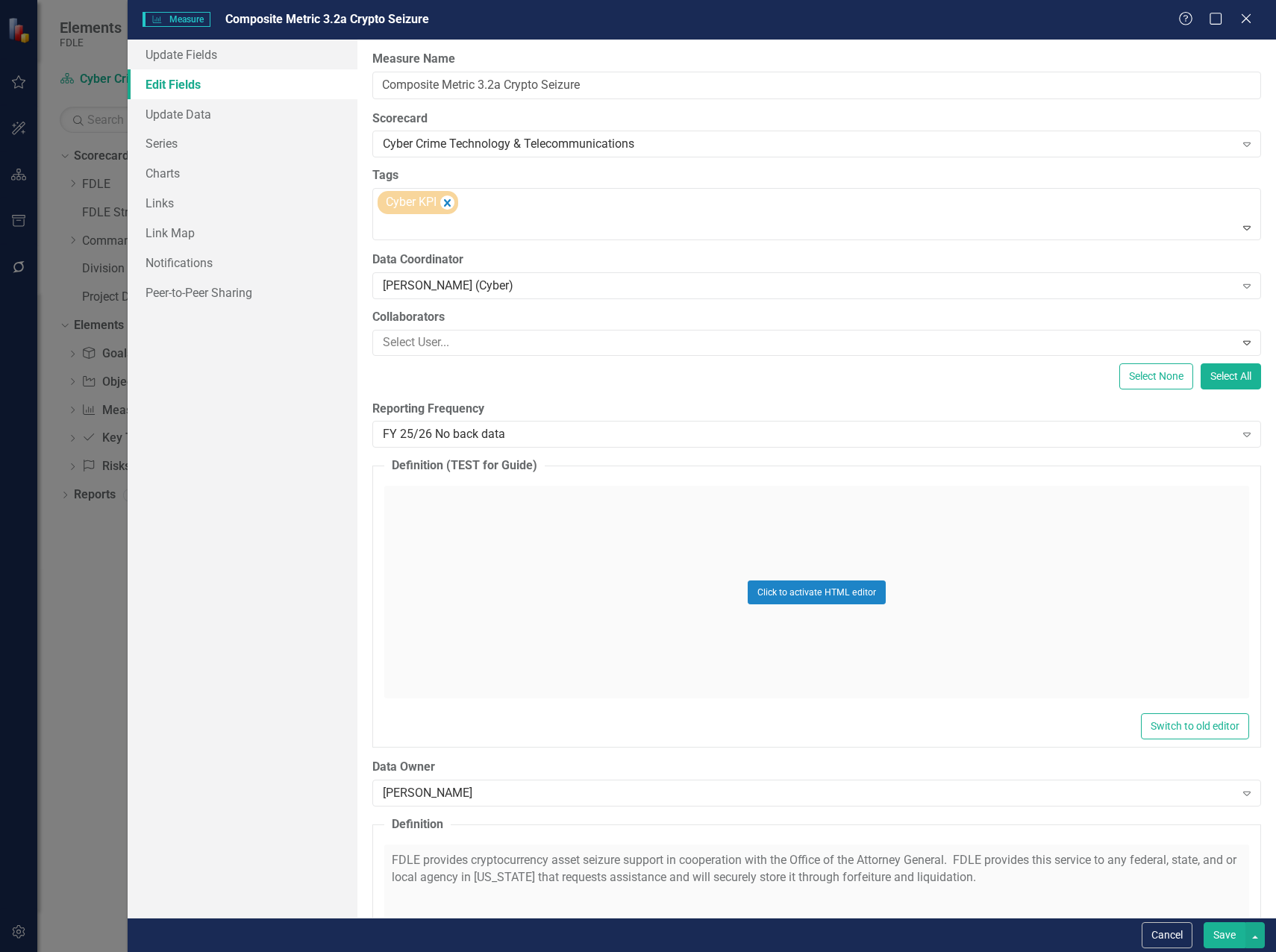
drag, startPoint x: 1226, startPoint y: 939, endPoint x: 926, endPoint y: 696, distance: 386.1
click at [1227, 937] on button "Save" at bounding box center [1224, 935] width 42 height 26
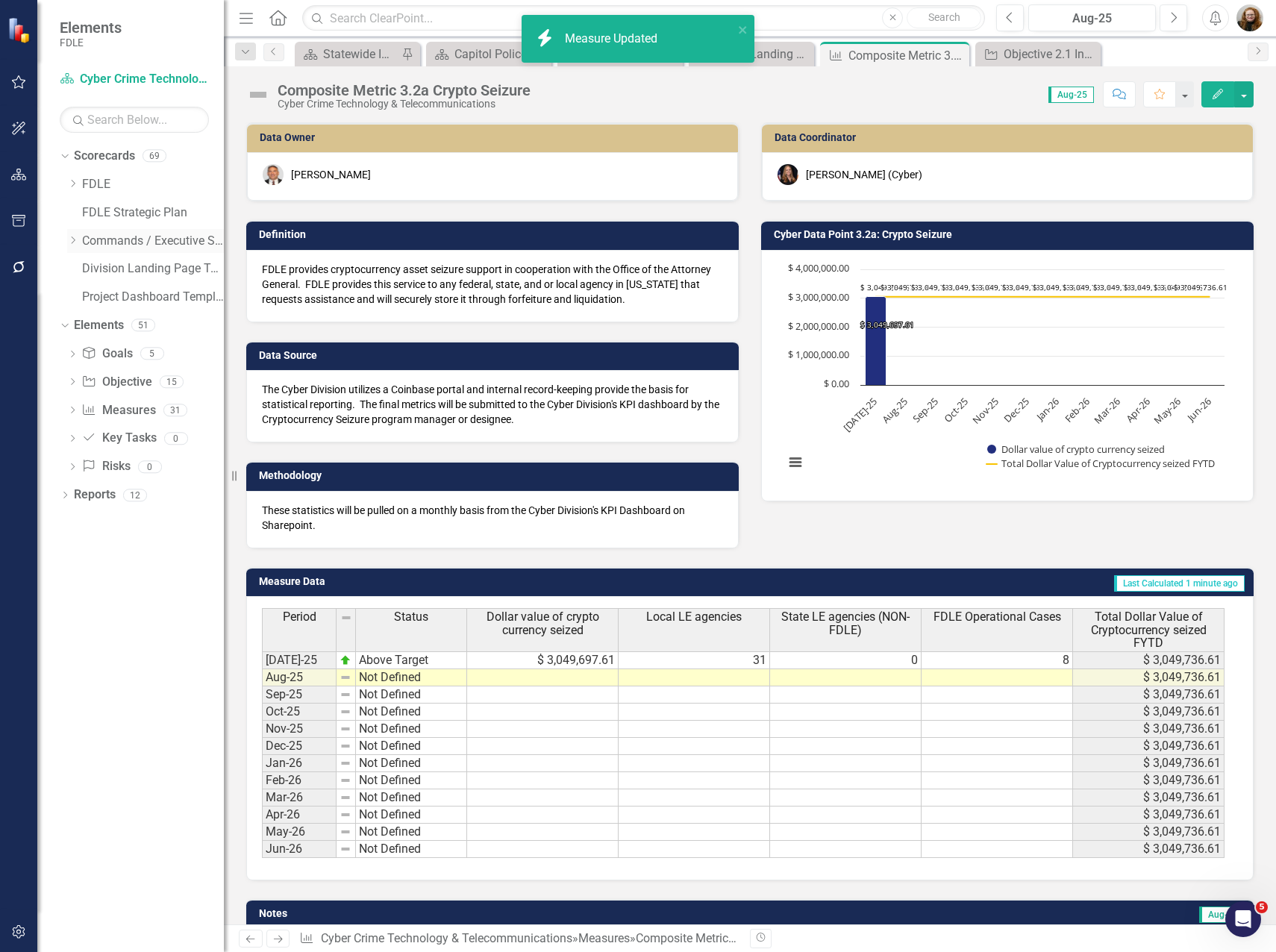
click at [71, 238] on icon "Dropdown" at bounding box center [72, 240] width 11 height 9
click at [87, 303] on div "Dropdown" at bounding box center [87, 297] width 11 height 13
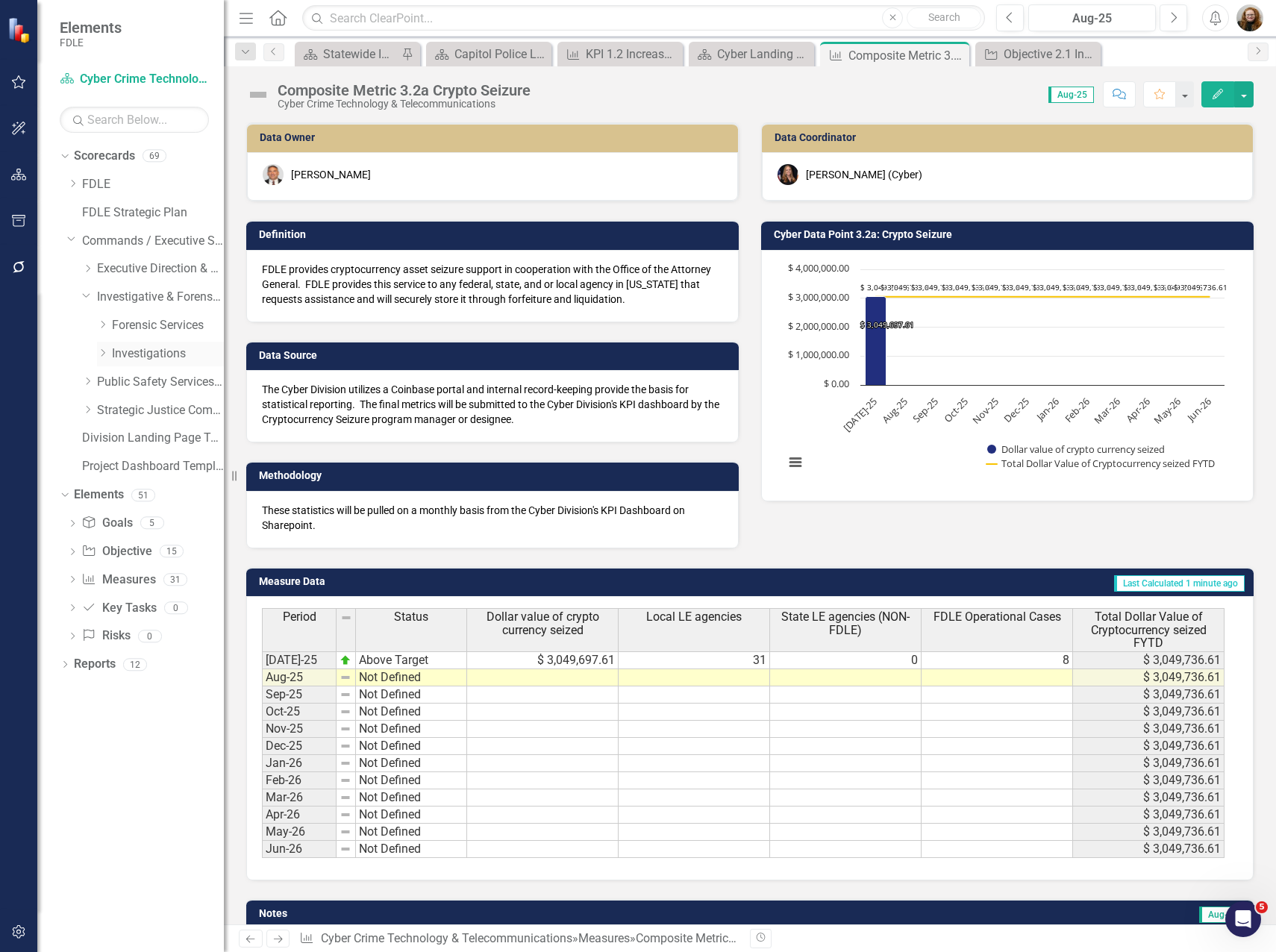
click at [105, 356] on icon "Dropdown" at bounding box center [102, 353] width 11 height 9
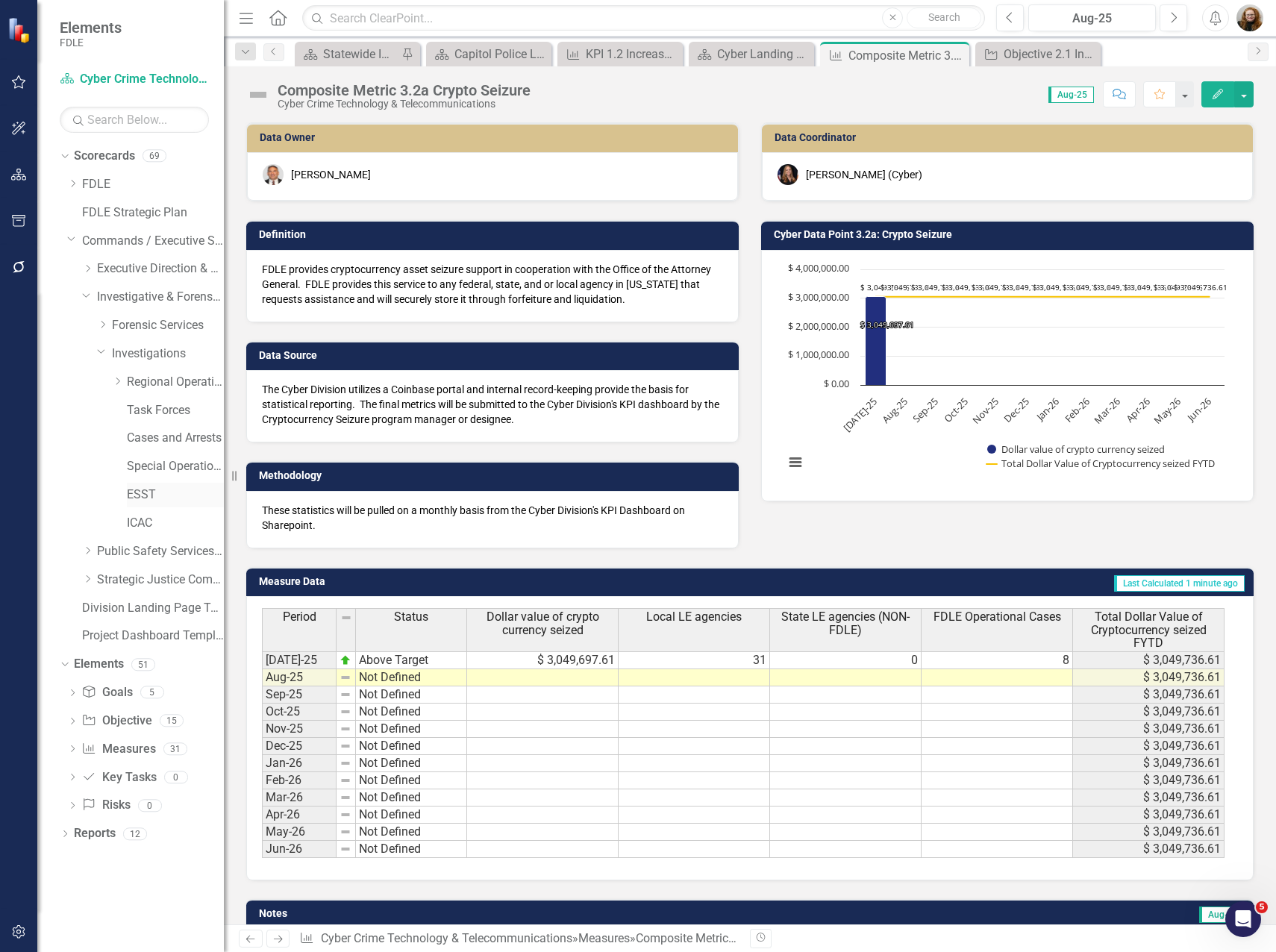
click at [139, 492] on link "ESST" at bounding box center [174, 494] width 97 height 17
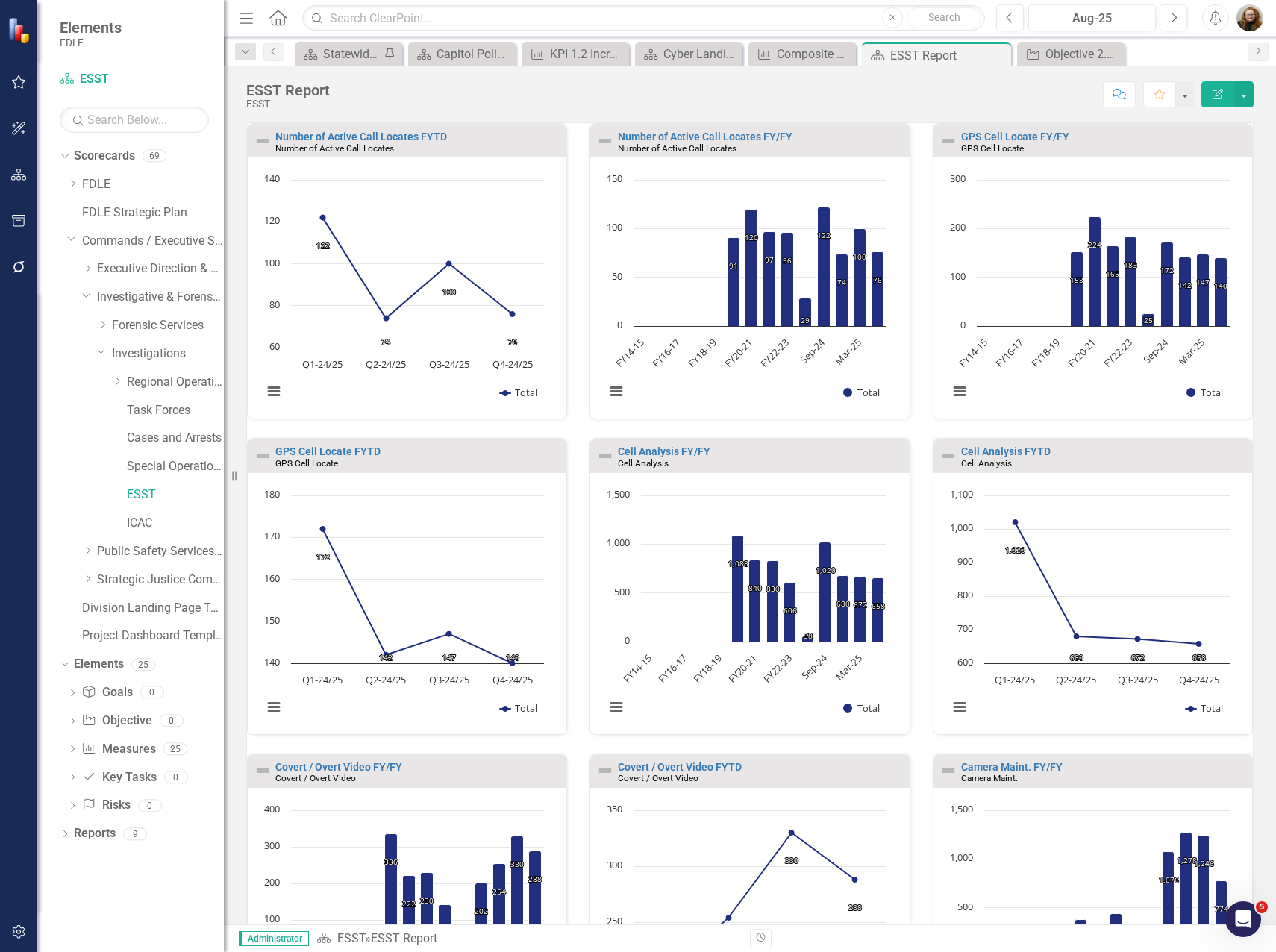
scroll to position [1, 0]
click at [578, 423] on div "Number of Active Call Locates FY/FY Number of Active Call Locates Loading... Ch…" at bounding box center [750, 280] width 343 height 315
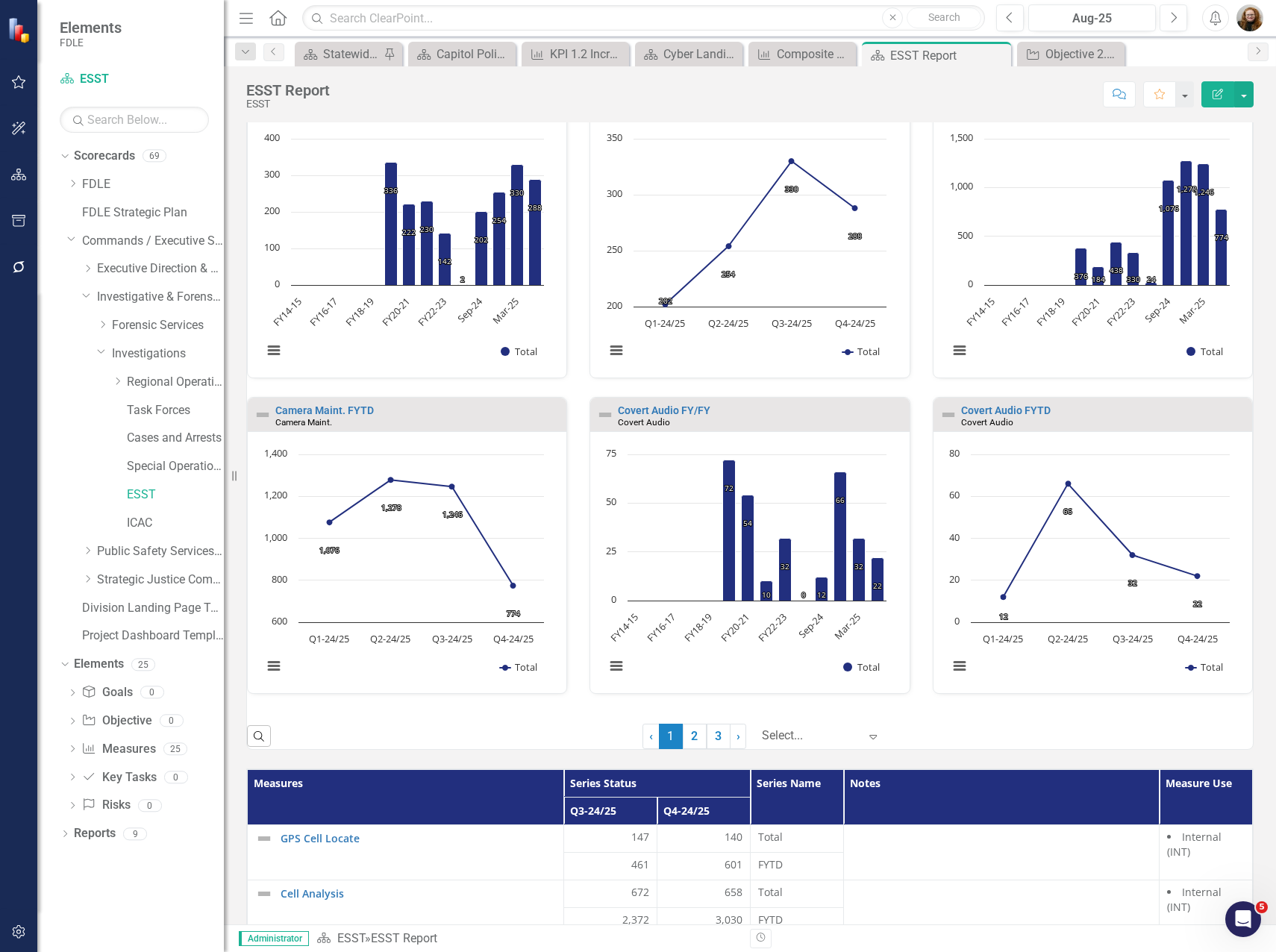
scroll to position [640, 0]
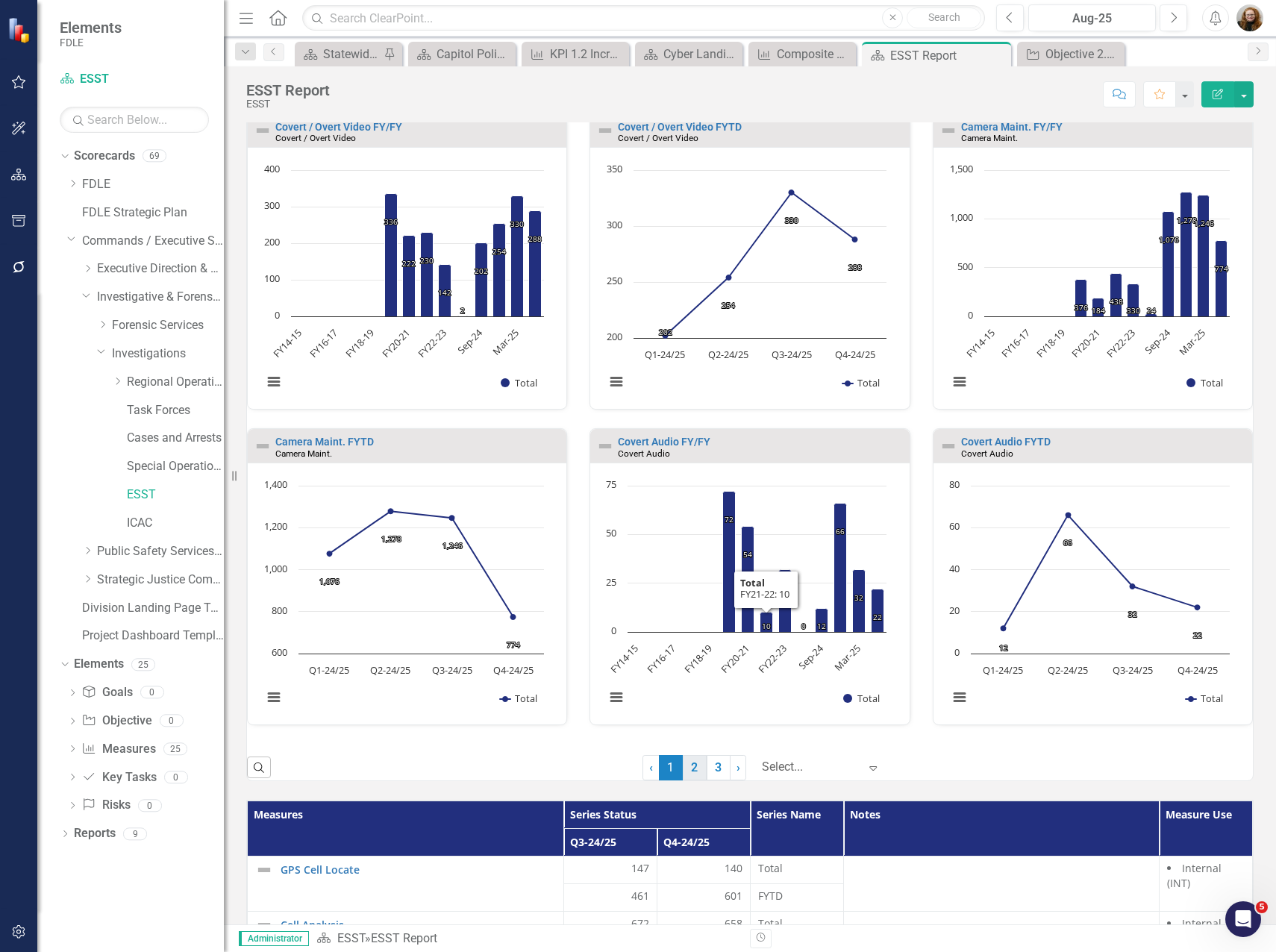
click at [684, 767] on link "2" at bounding box center [695, 768] width 24 height 25
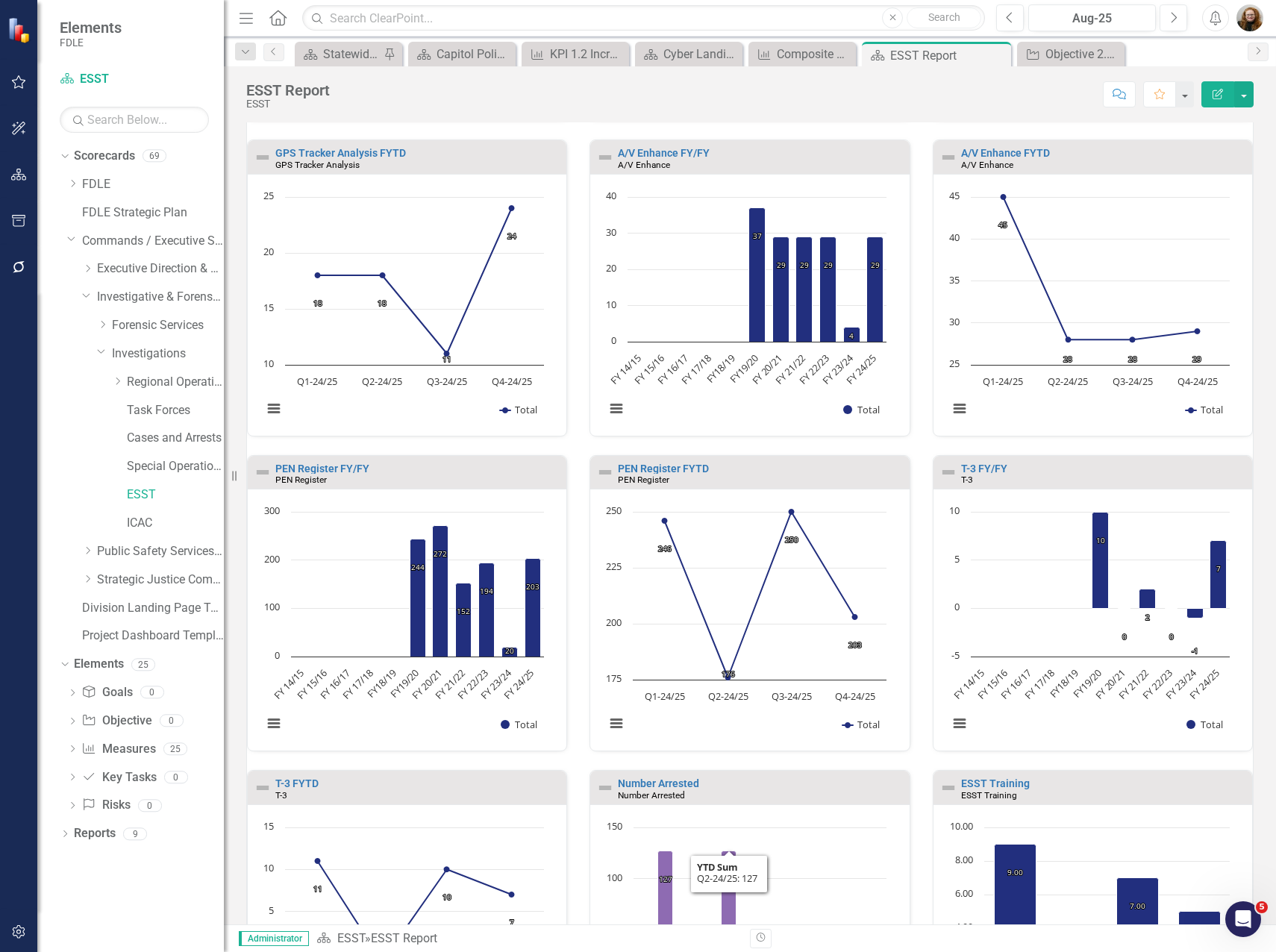
scroll to position [597, 0]
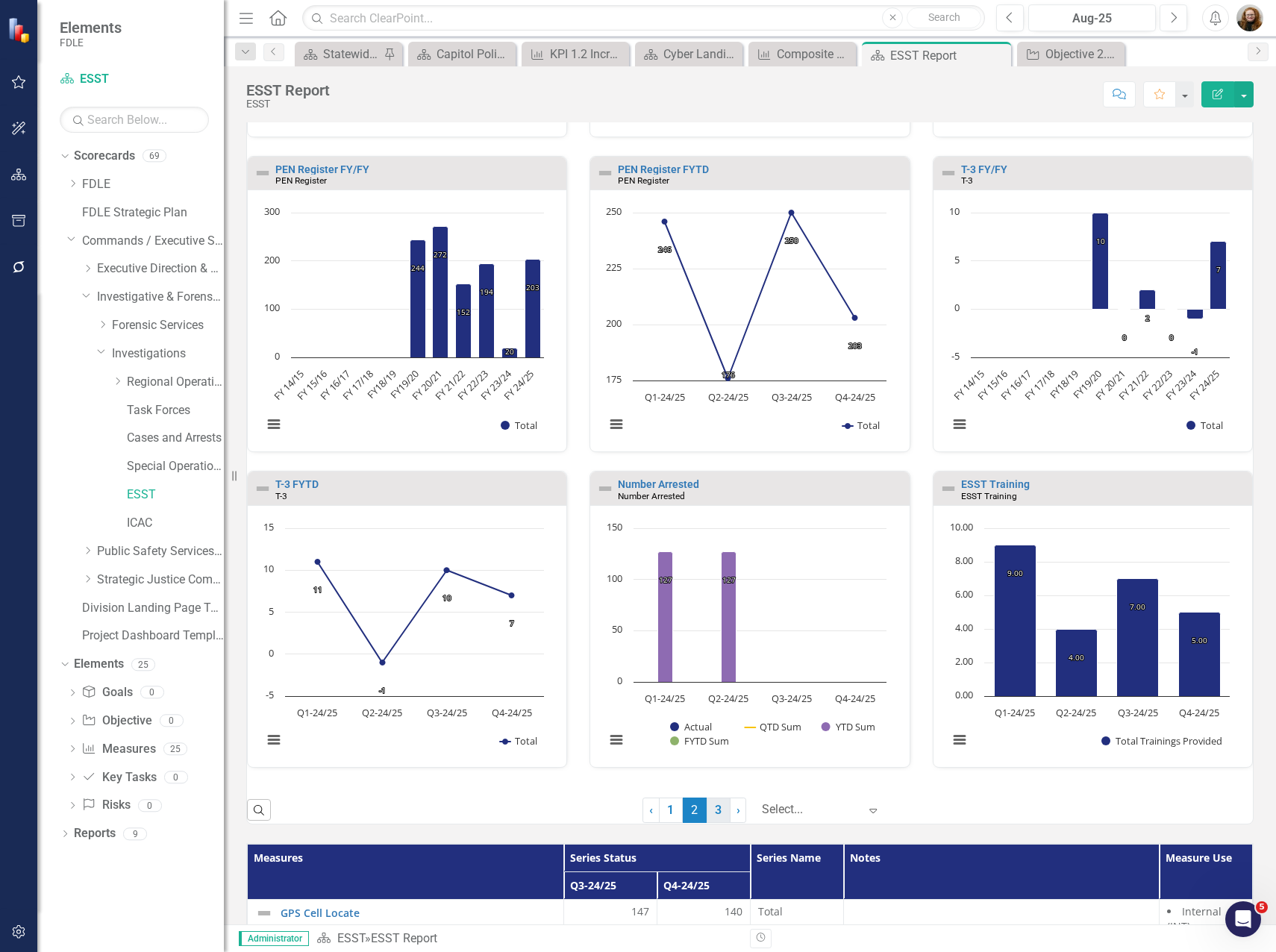
click at [707, 814] on link "3" at bounding box center [719, 809] width 24 height 25
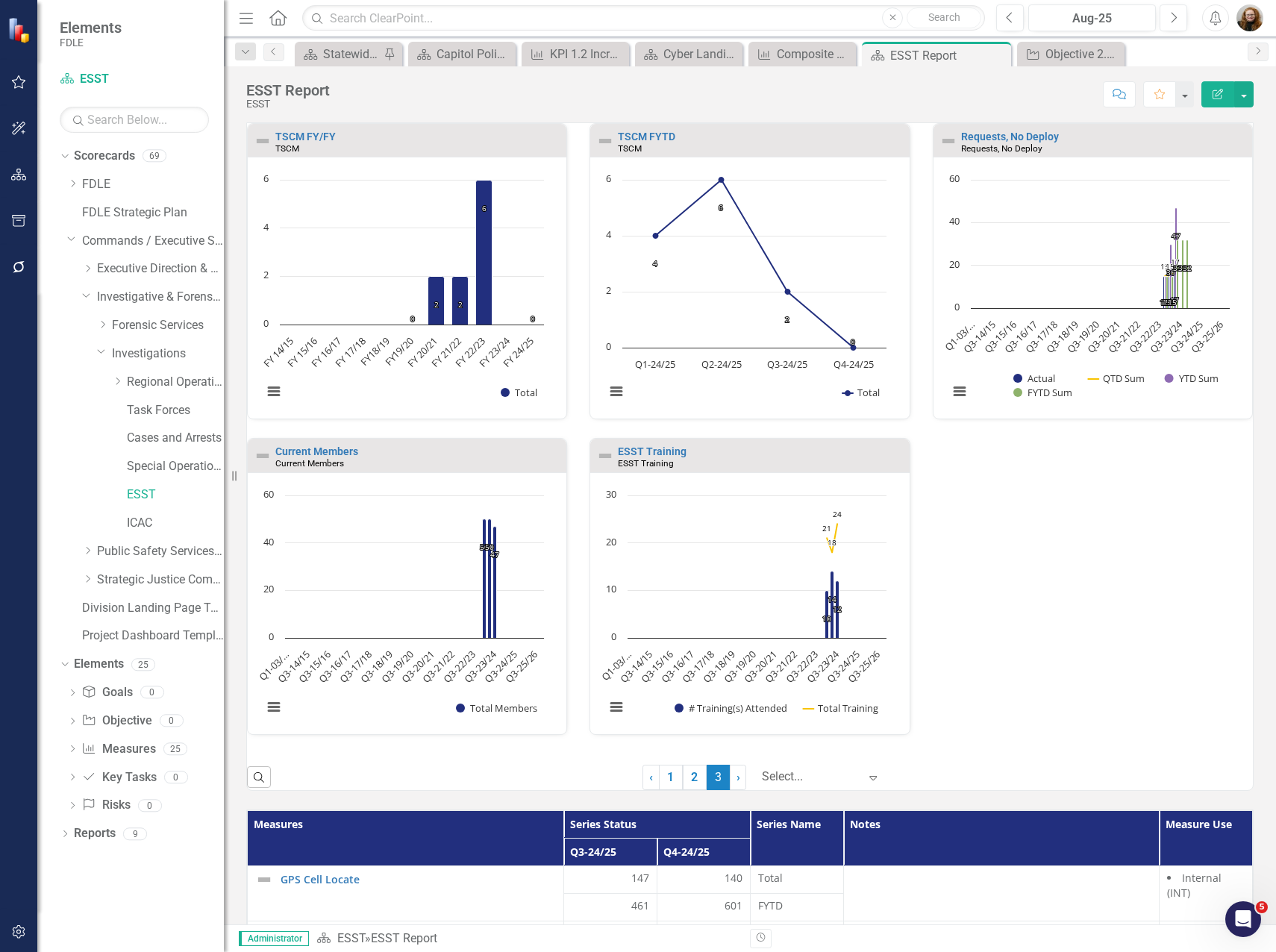
scroll to position [1, 0]
click at [1088, 565] on div "TSCM FY/FY TSCM Loading... Chart Bar chart with 11 bars. TSCM FY/FY (Chart Type…" at bounding box center [751, 438] width 1029 height 631
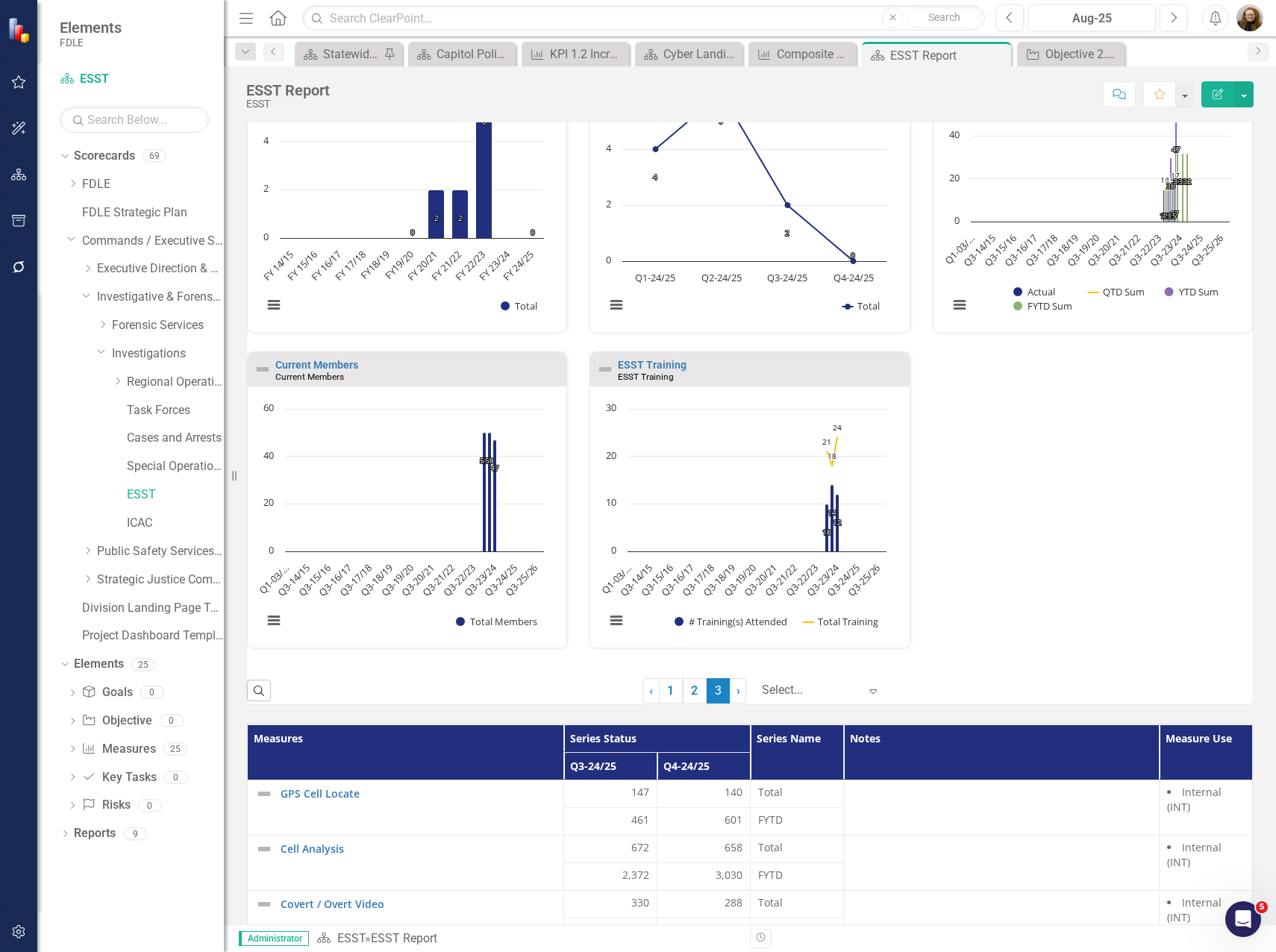
scroll to position [0, 0]
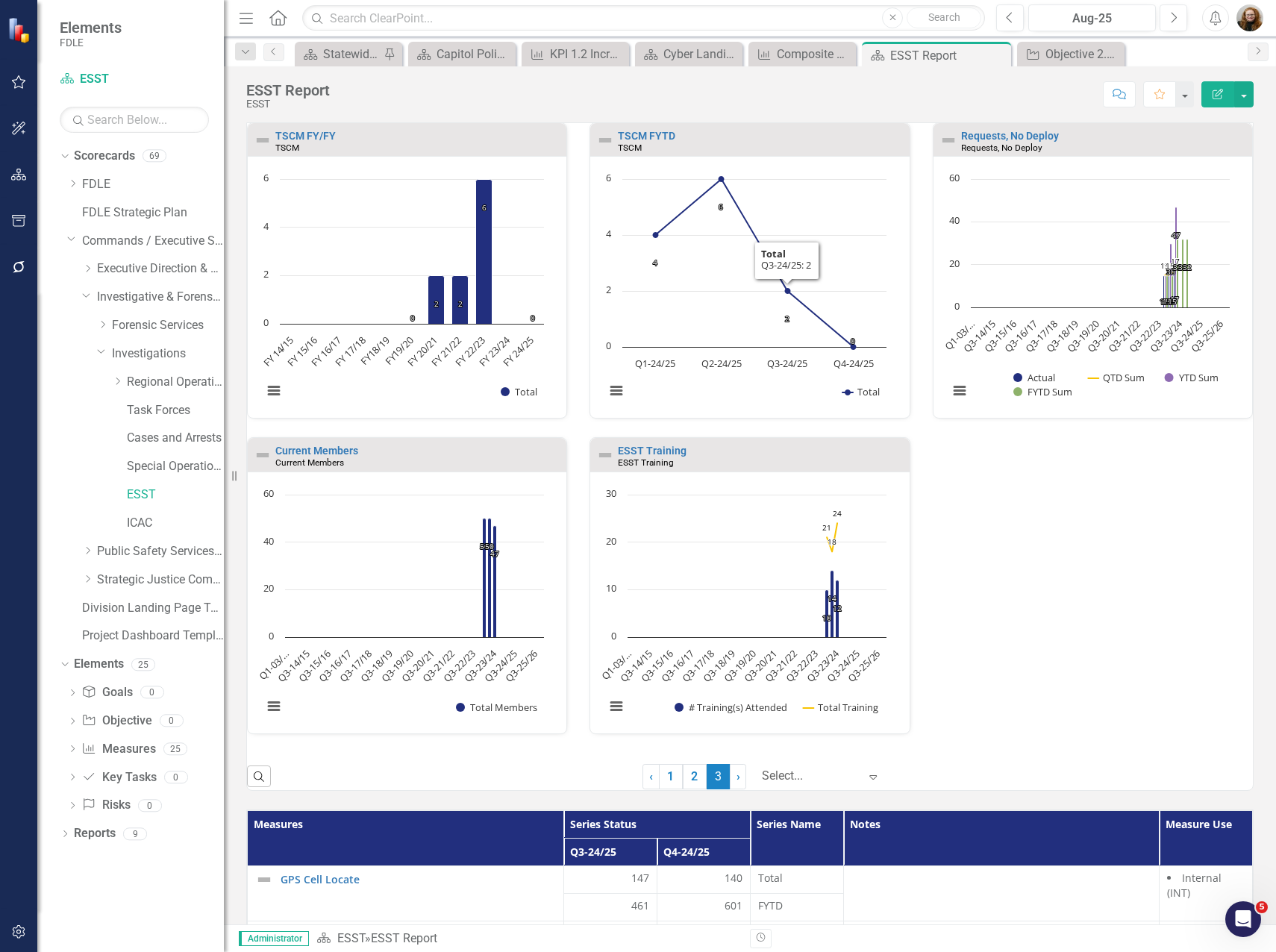
click at [579, 424] on div "TSCM FYTD TSCM Loading... Chart Line chart with 4 data points. TSCM FYTD (Chart…" at bounding box center [750, 280] width 343 height 315
click at [683, 784] on link "2" at bounding box center [695, 777] width 24 height 25
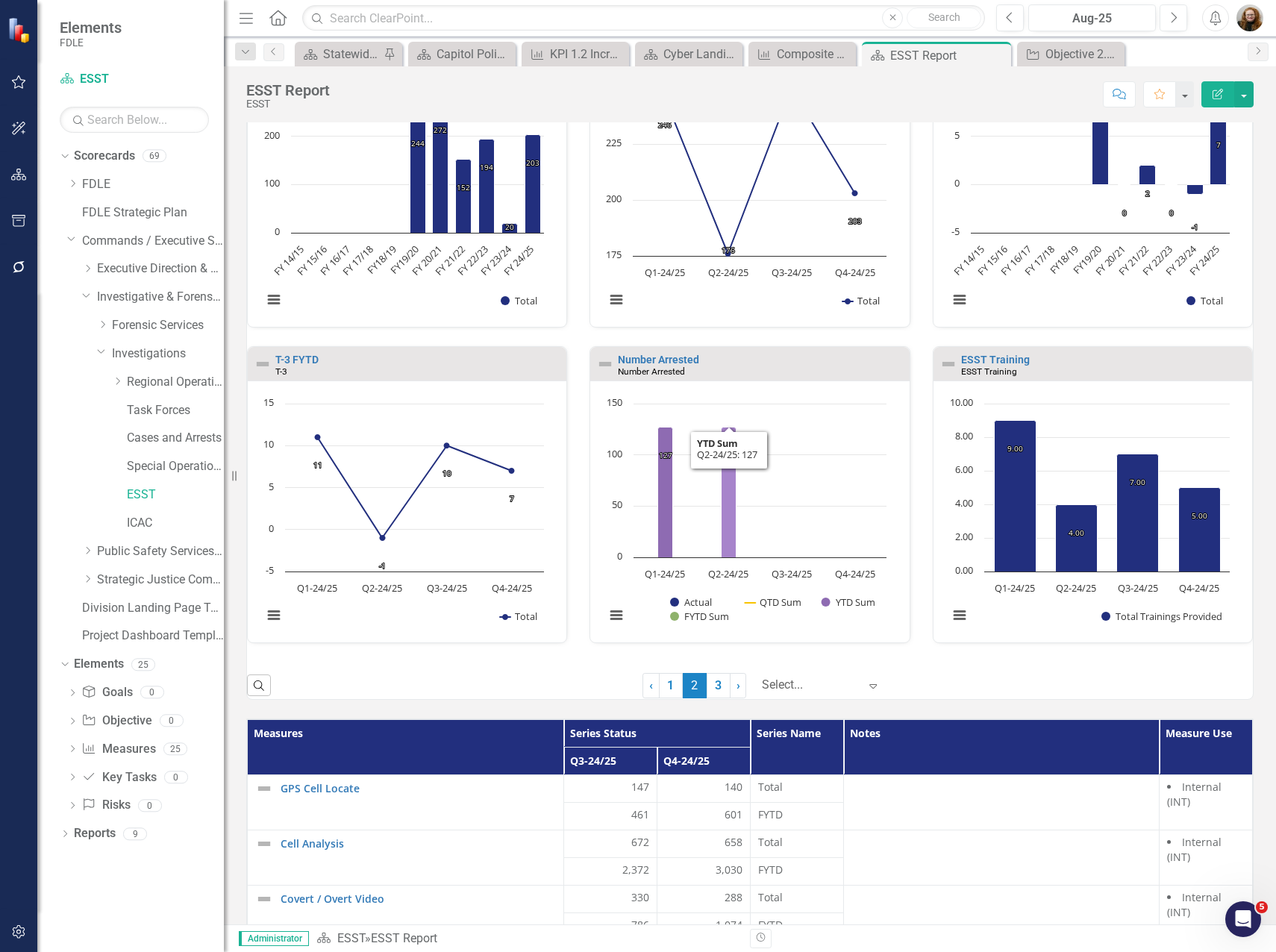
scroll to position [747, 0]
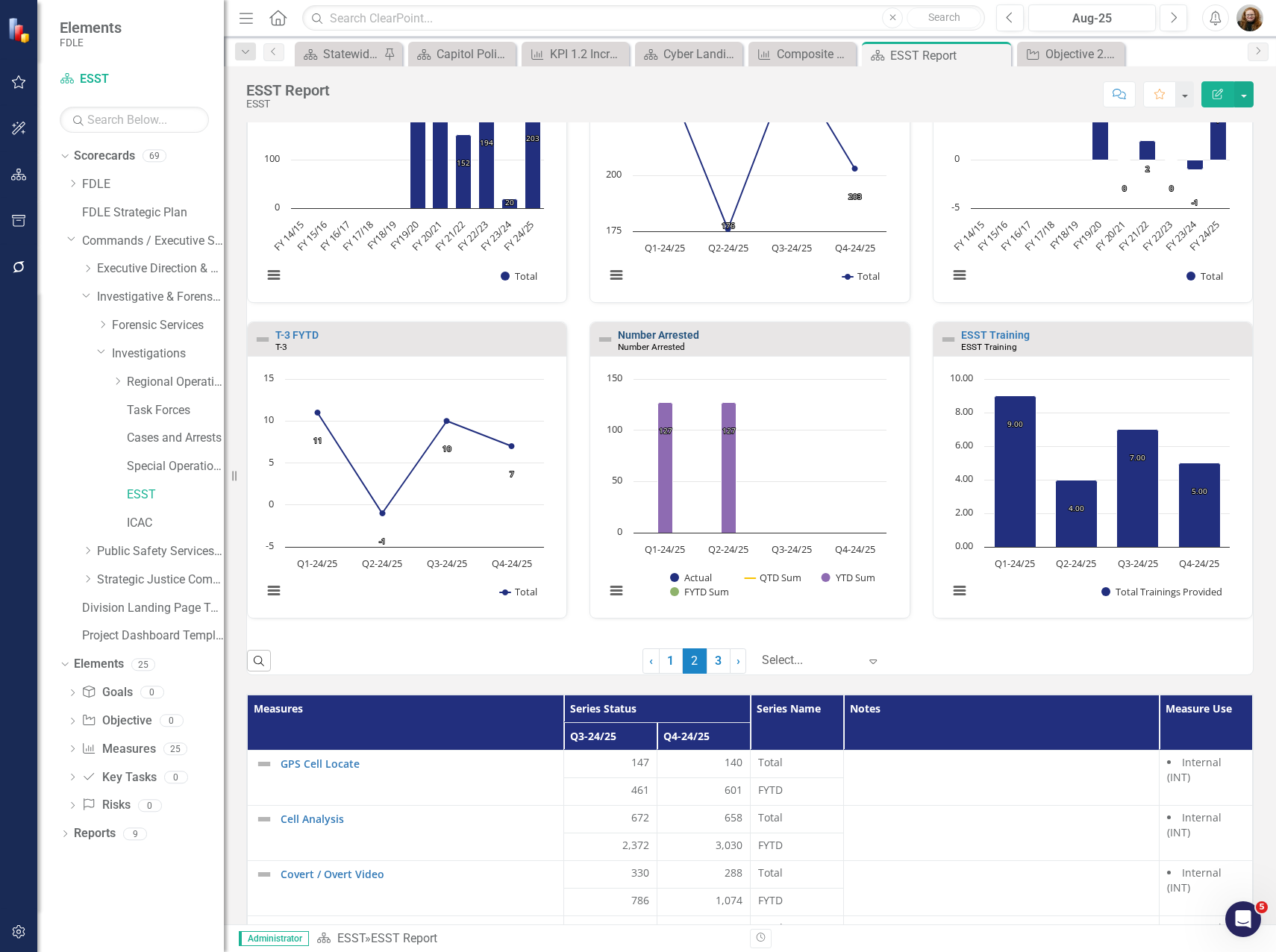
click at [666, 331] on link "Number Arrested" at bounding box center [659, 335] width 82 height 12
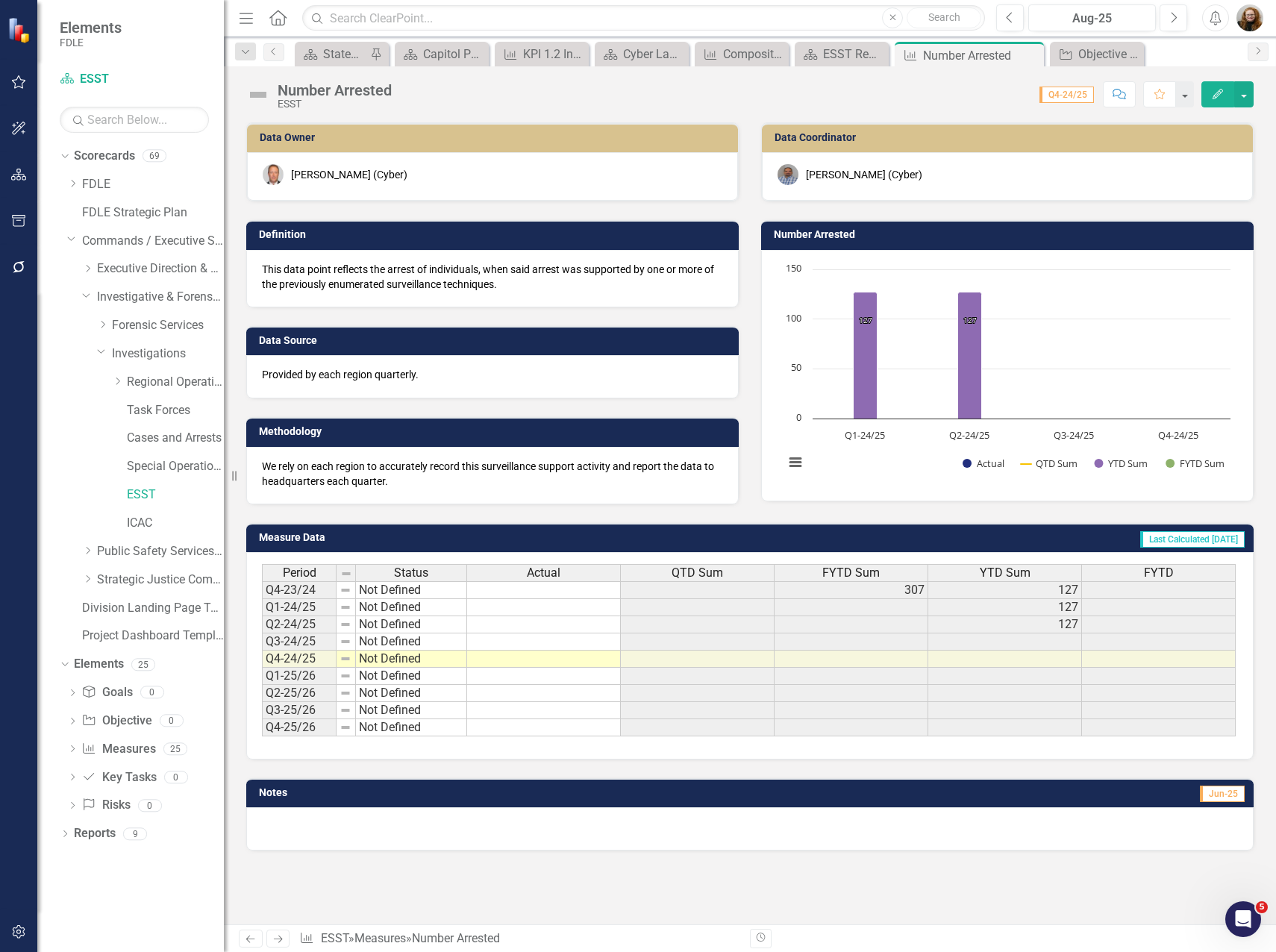
click at [821, 232] on h3 "Number Arrested" at bounding box center [1010, 234] width 473 height 11
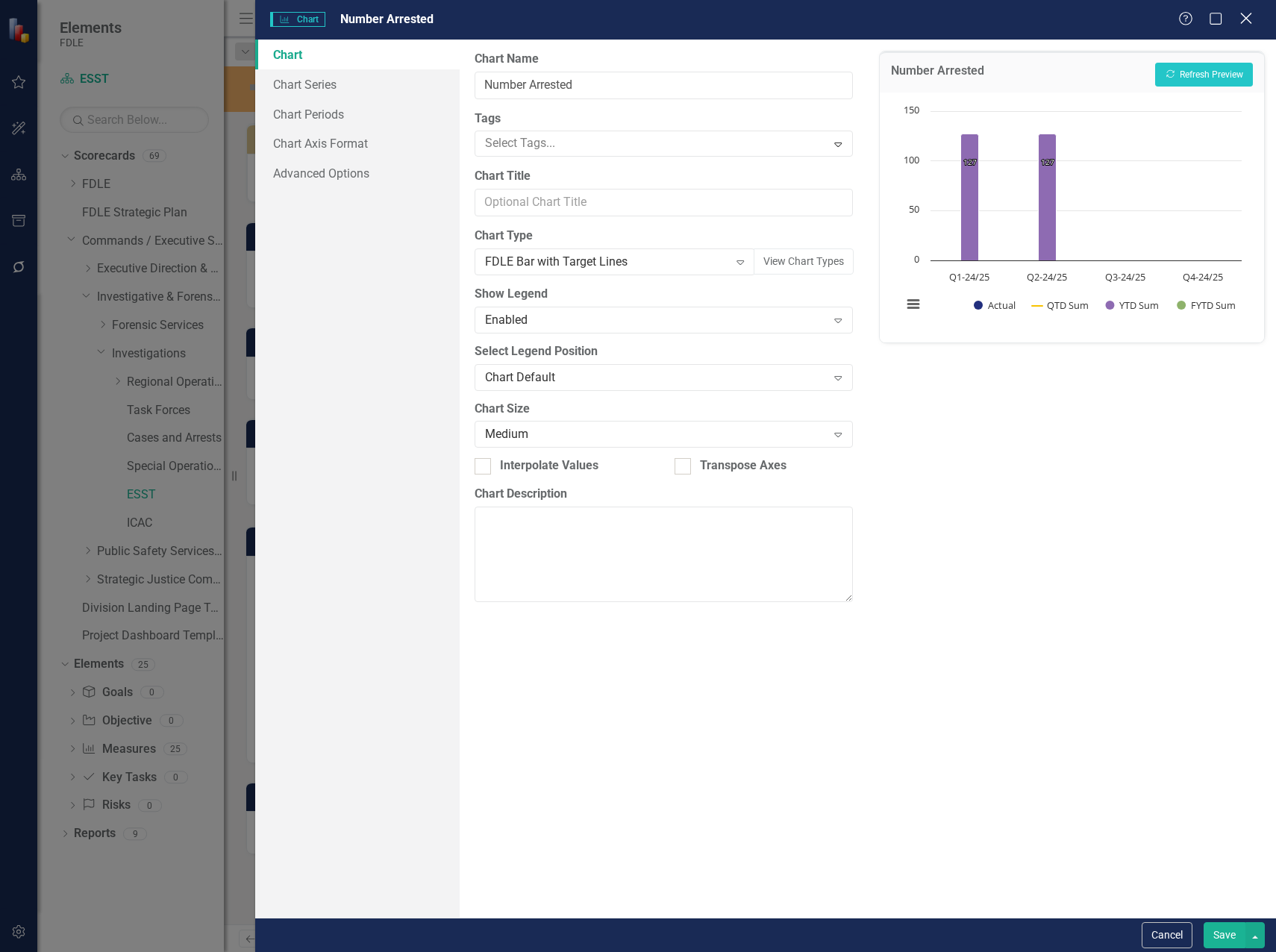
click at [1251, 11] on icon "Close" at bounding box center [1245, 18] width 19 height 14
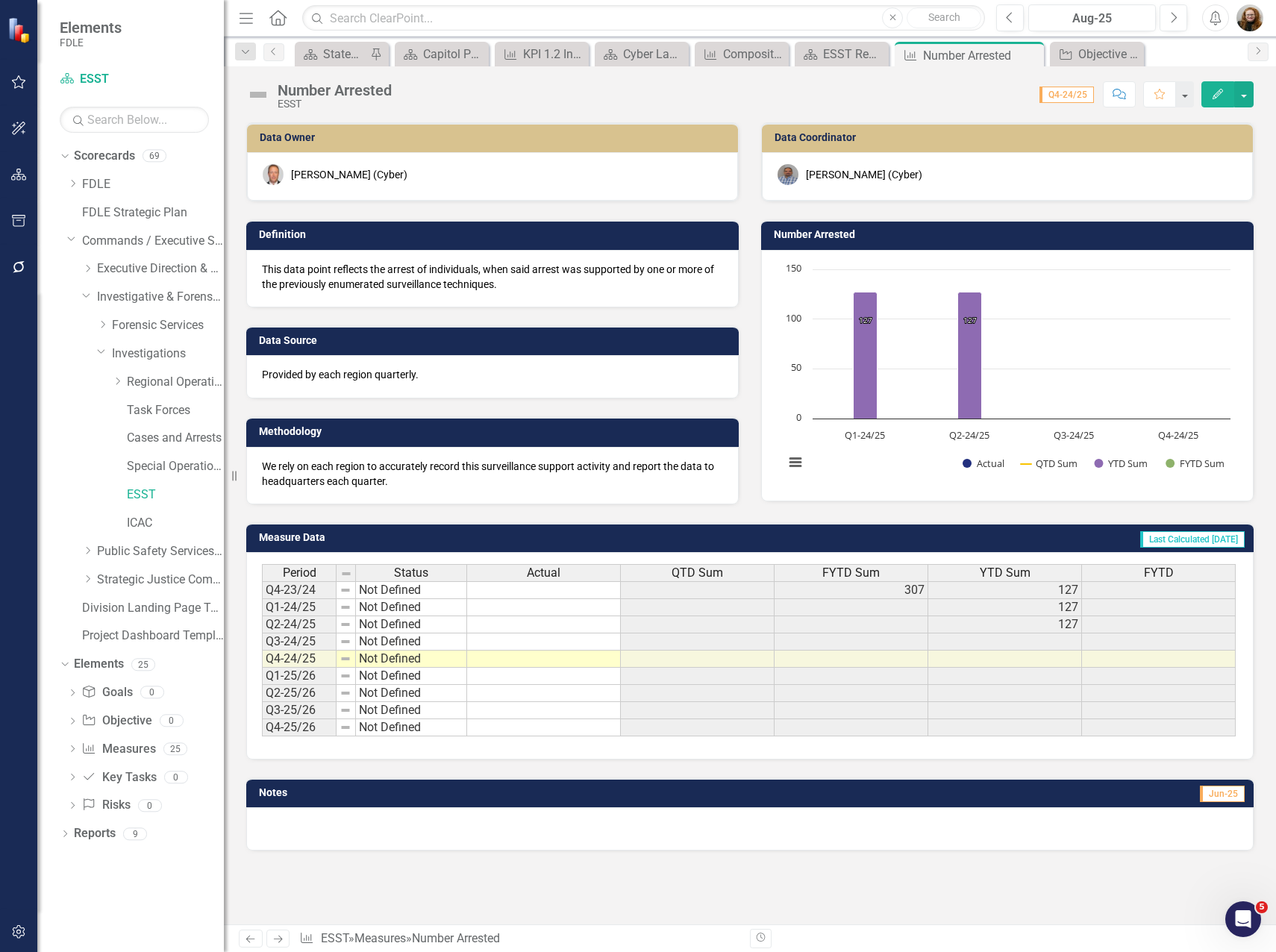
click at [811, 238] on h3 "Number Arrested" at bounding box center [1010, 234] width 473 height 11
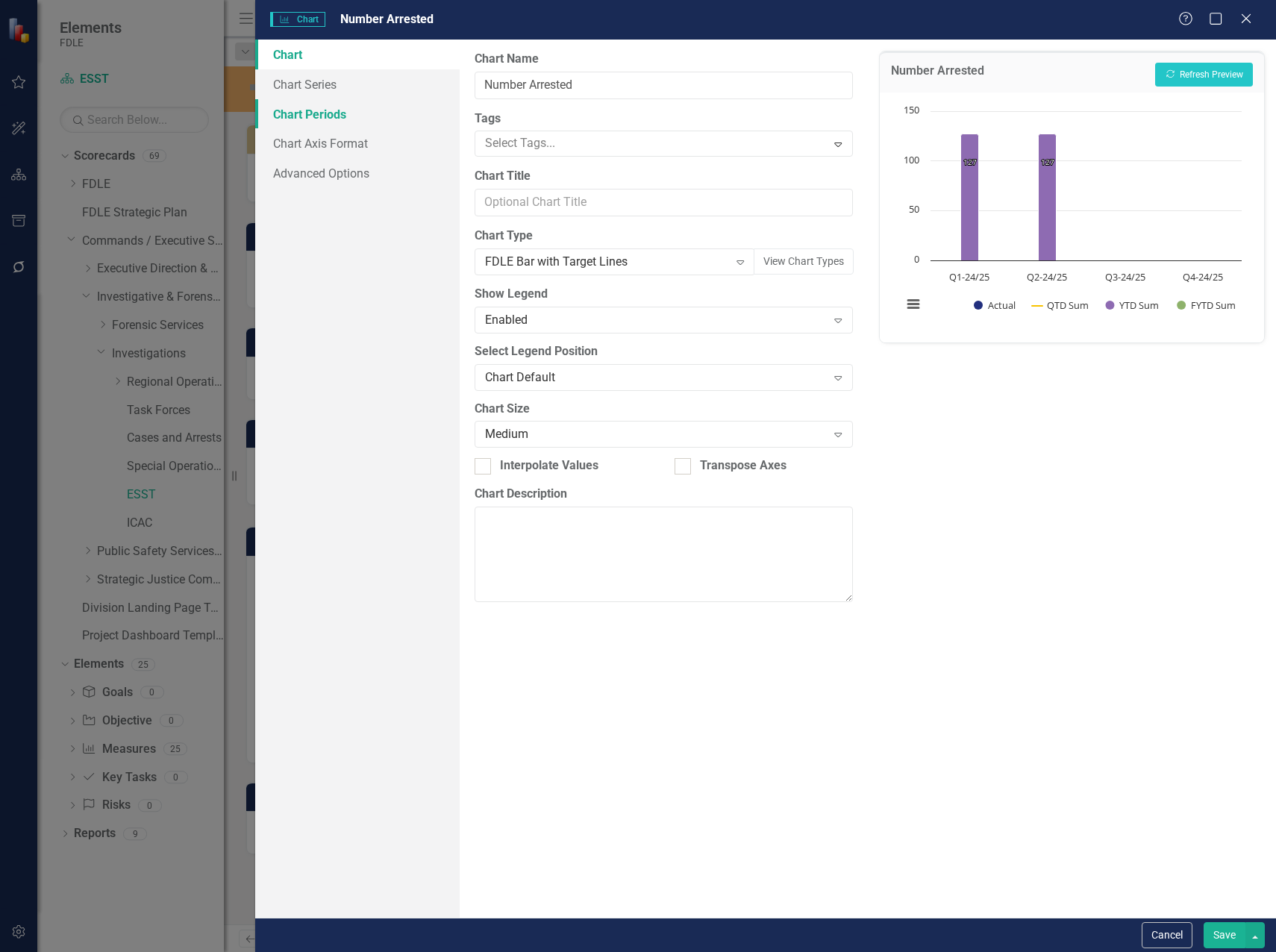
click at [292, 107] on link "Chart Periods" at bounding box center [357, 115] width 204 height 30
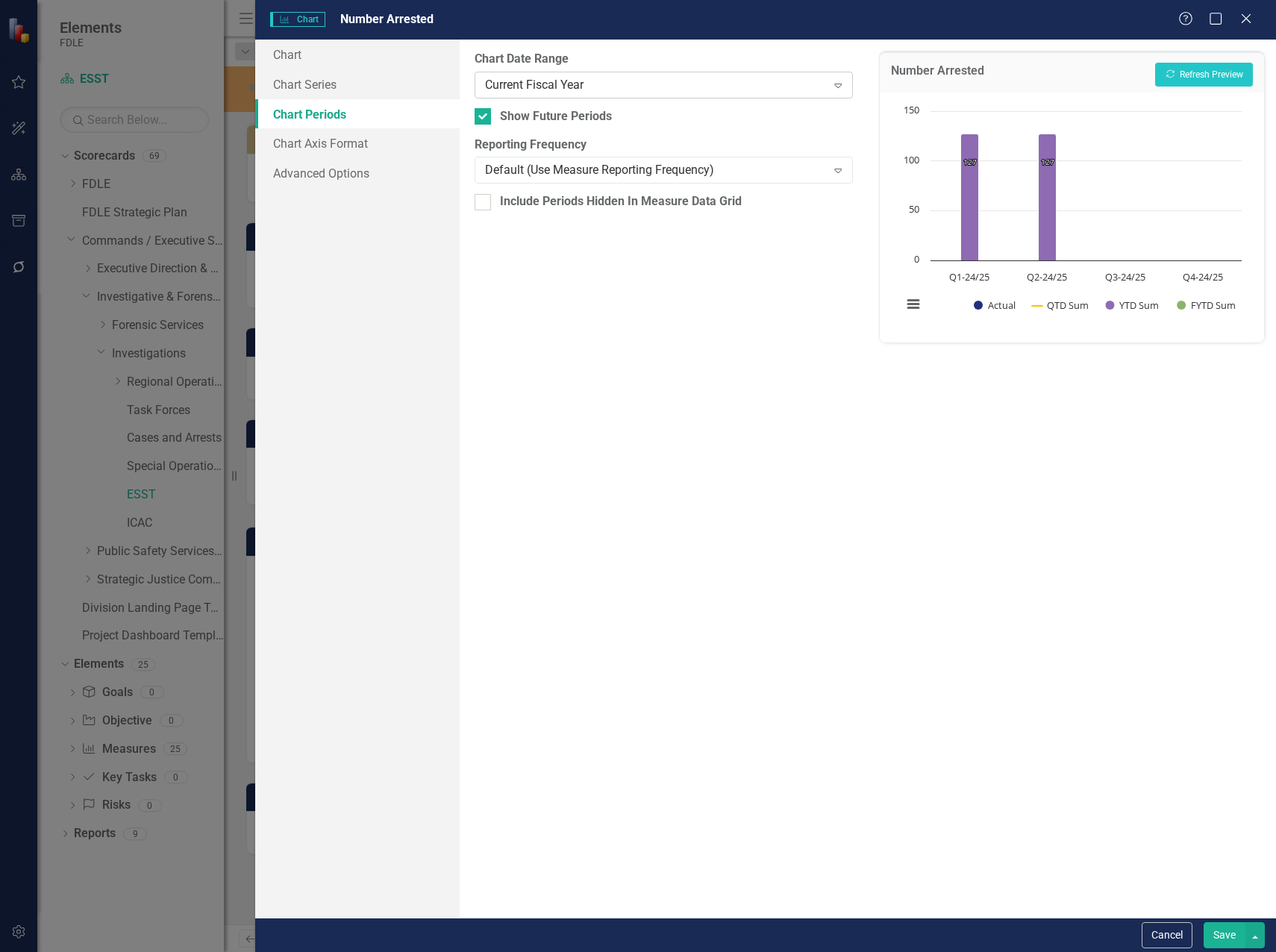
click at [553, 91] on div "Current Fiscal Year" at bounding box center [656, 84] width 342 height 17
click at [540, 951] on div "All Periods" at bounding box center [641, 964] width 1252 height 17
click at [523, 164] on div "Default (Use Measure Reporting Frequency)" at bounding box center [656, 169] width 342 height 17
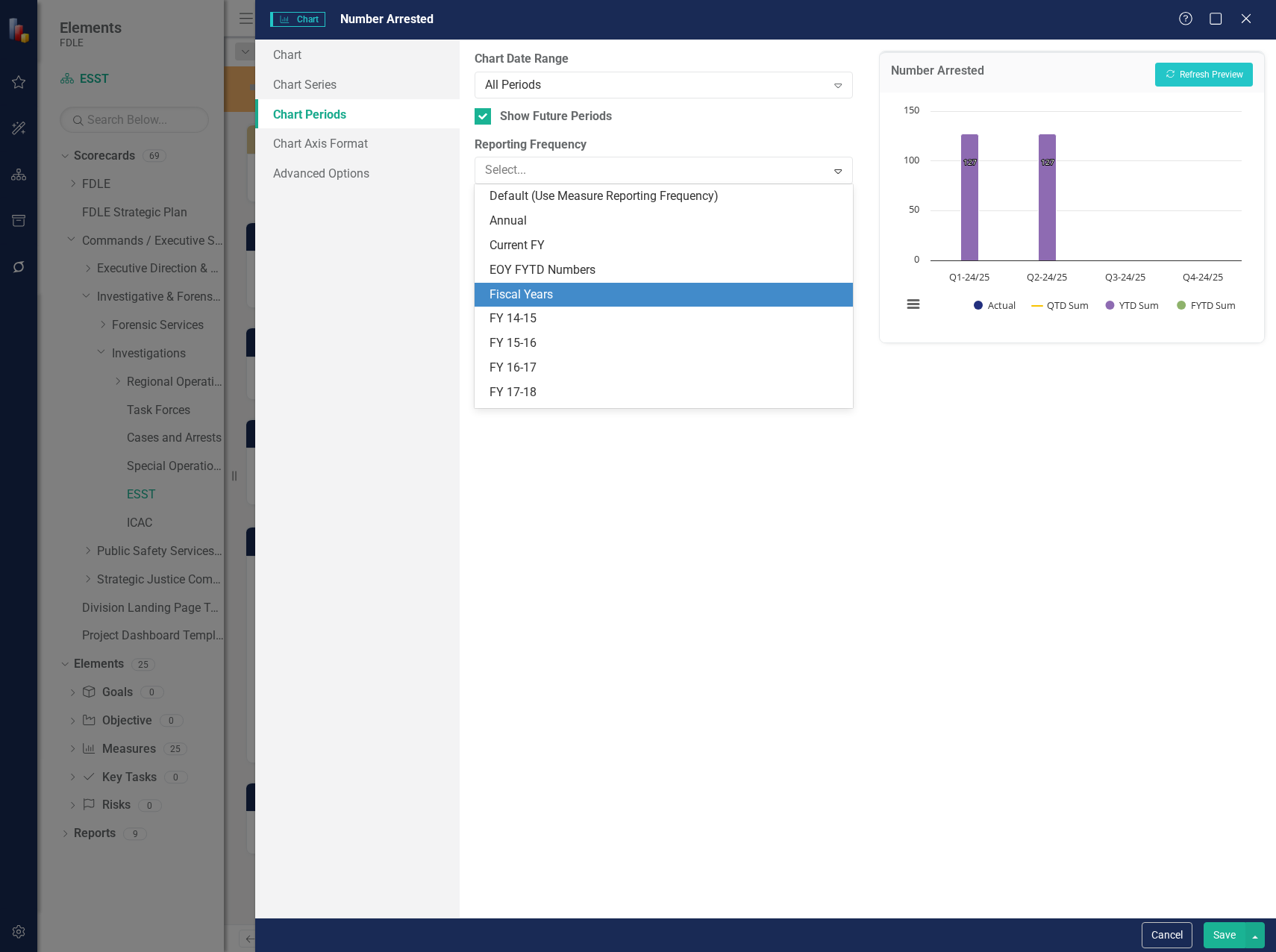
click at [529, 289] on div "Fiscal Years" at bounding box center [667, 294] width 355 height 17
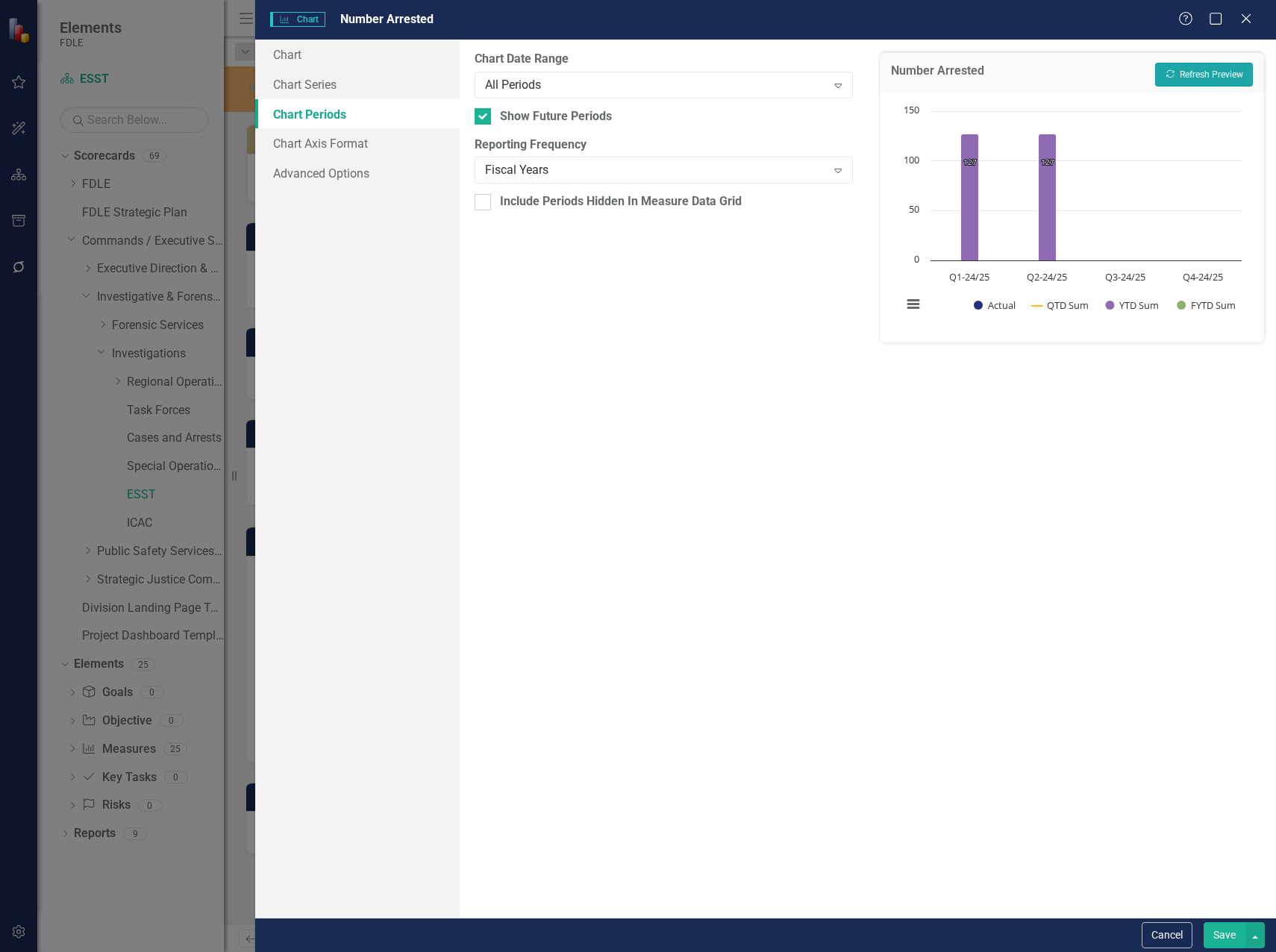
click at [1219, 74] on button "Recalculate Refresh Preview" at bounding box center [1204, 75] width 98 height 24
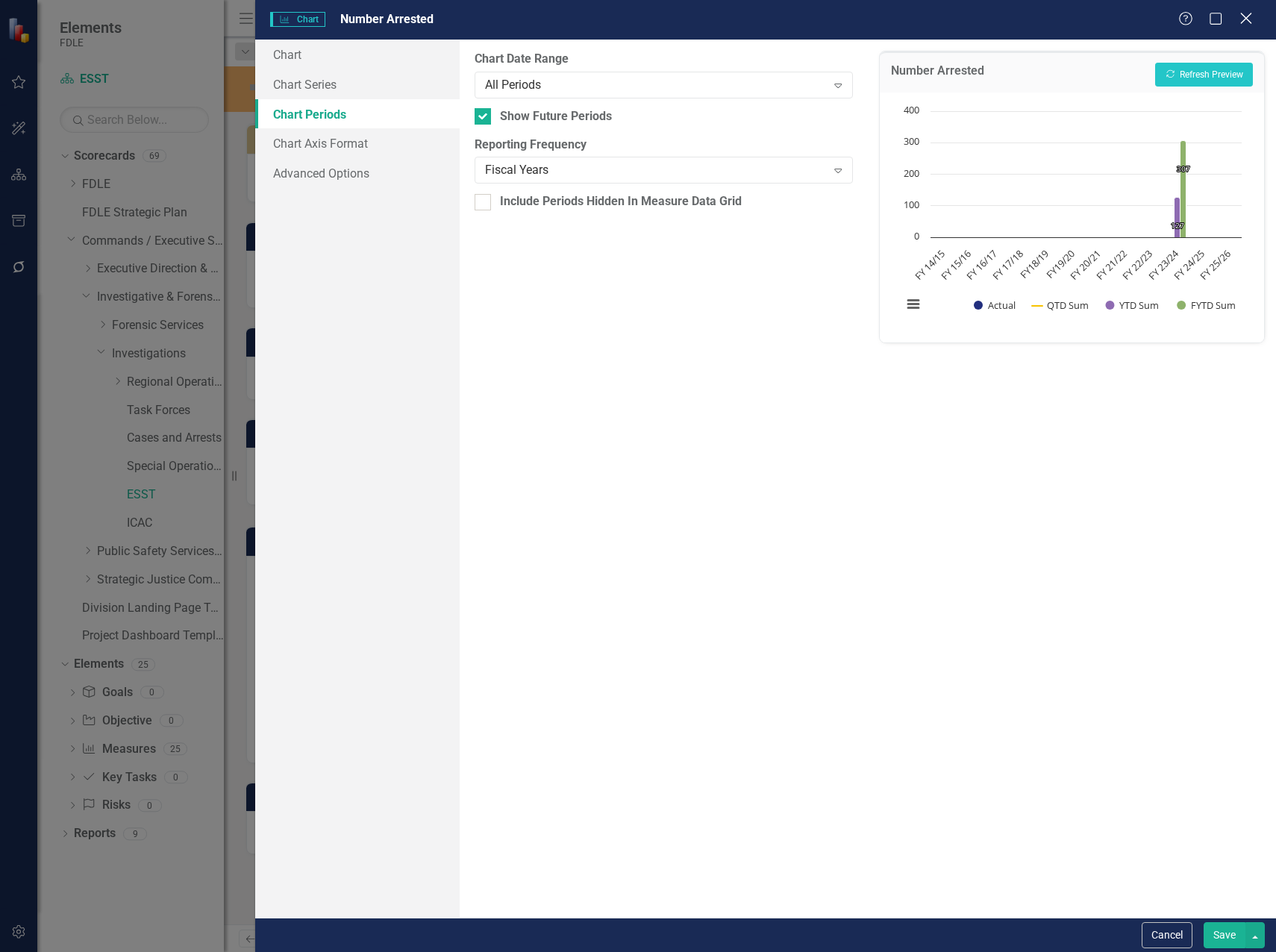
click at [1242, 22] on icon "Close" at bounding box center [1245, 18] width 19 height 14
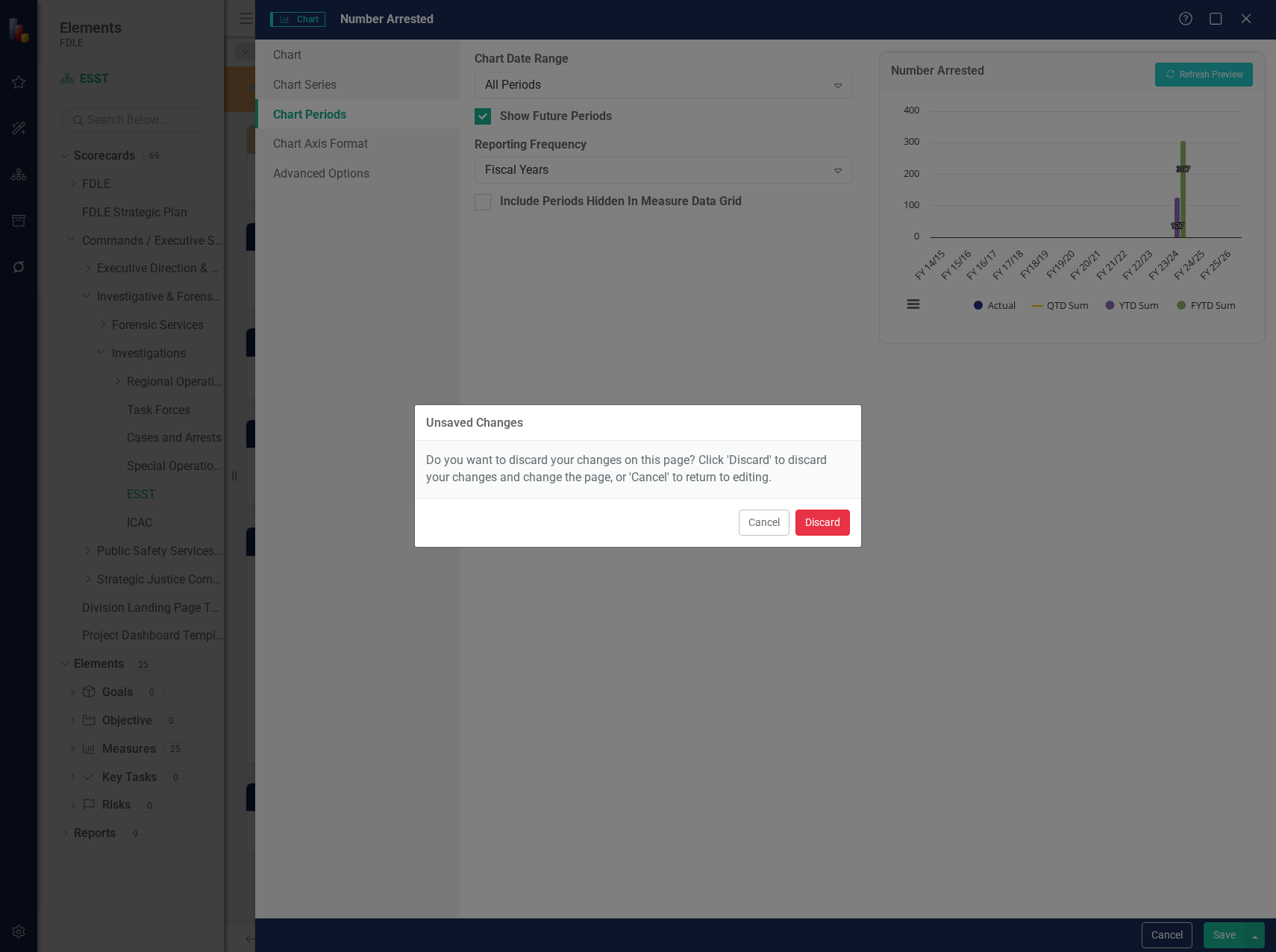
click at [828, 524] on button "Discard" at bounding box center [822, 522] width 55 height 26
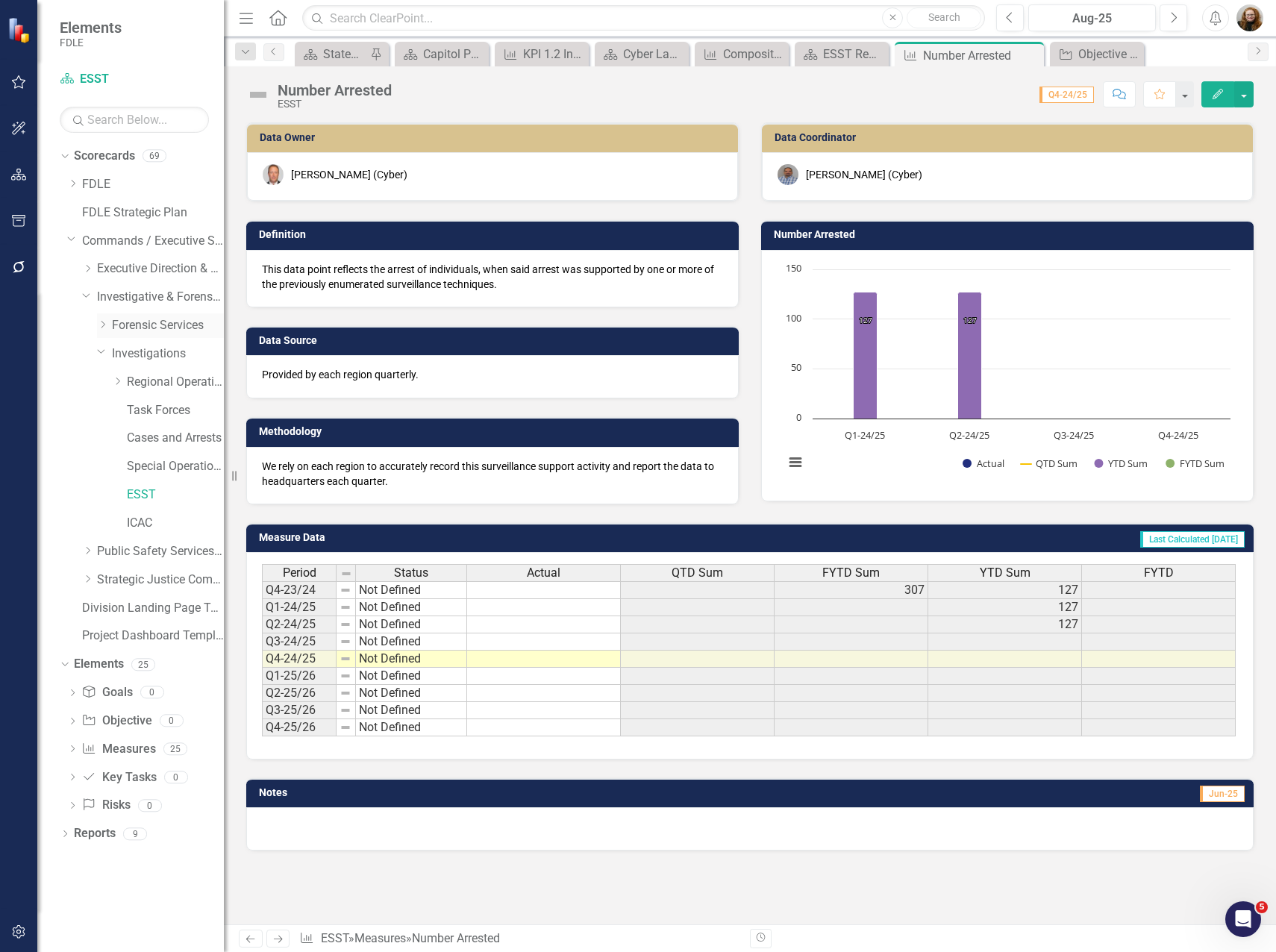
click at [127, 326] on link "Forensic Services" at bounding box center [167, 325] width 112 height 17
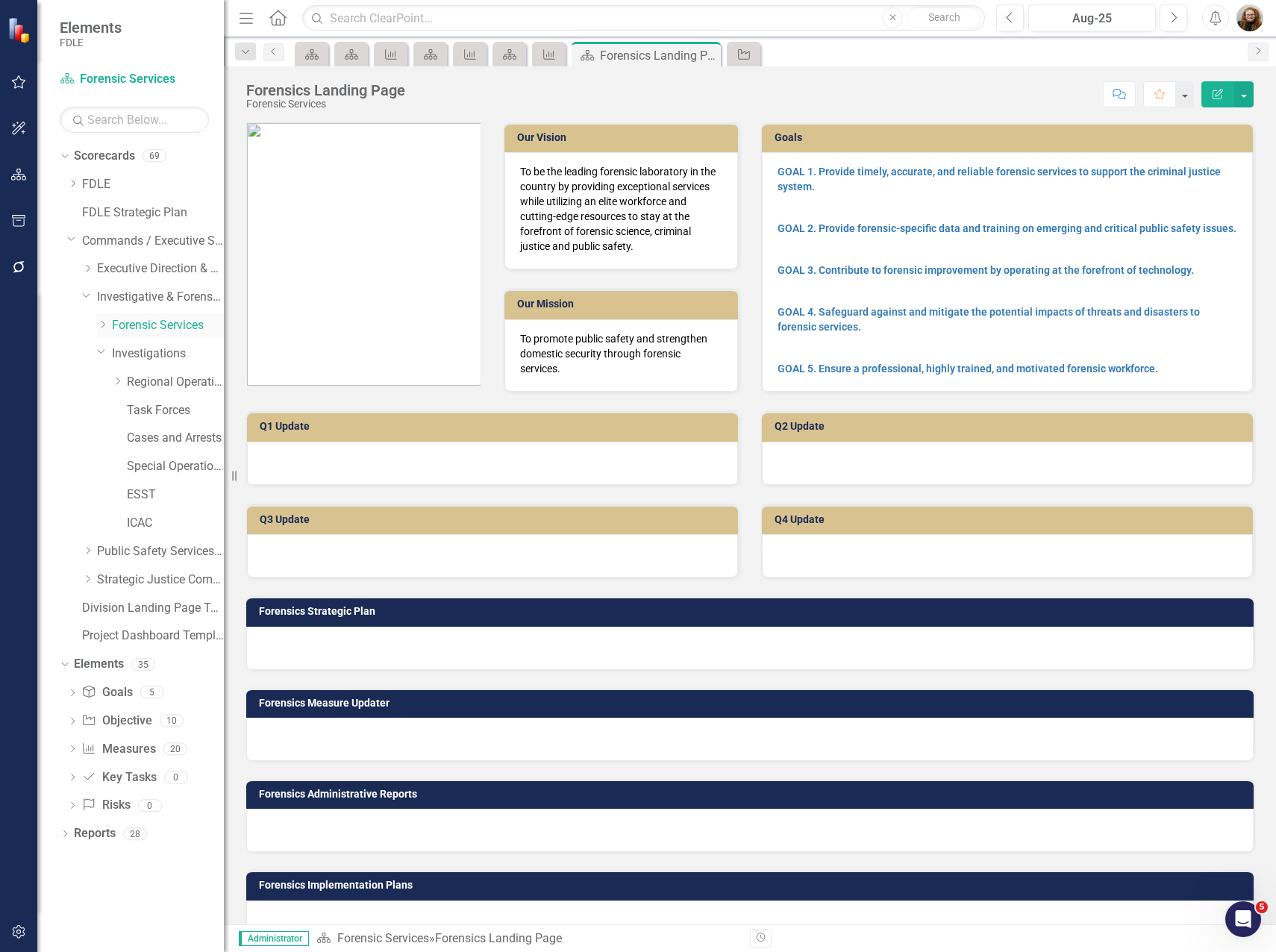
click at [103, 325] on icon "Dropdown" at bounding box center [102, 324] width 11 height 9
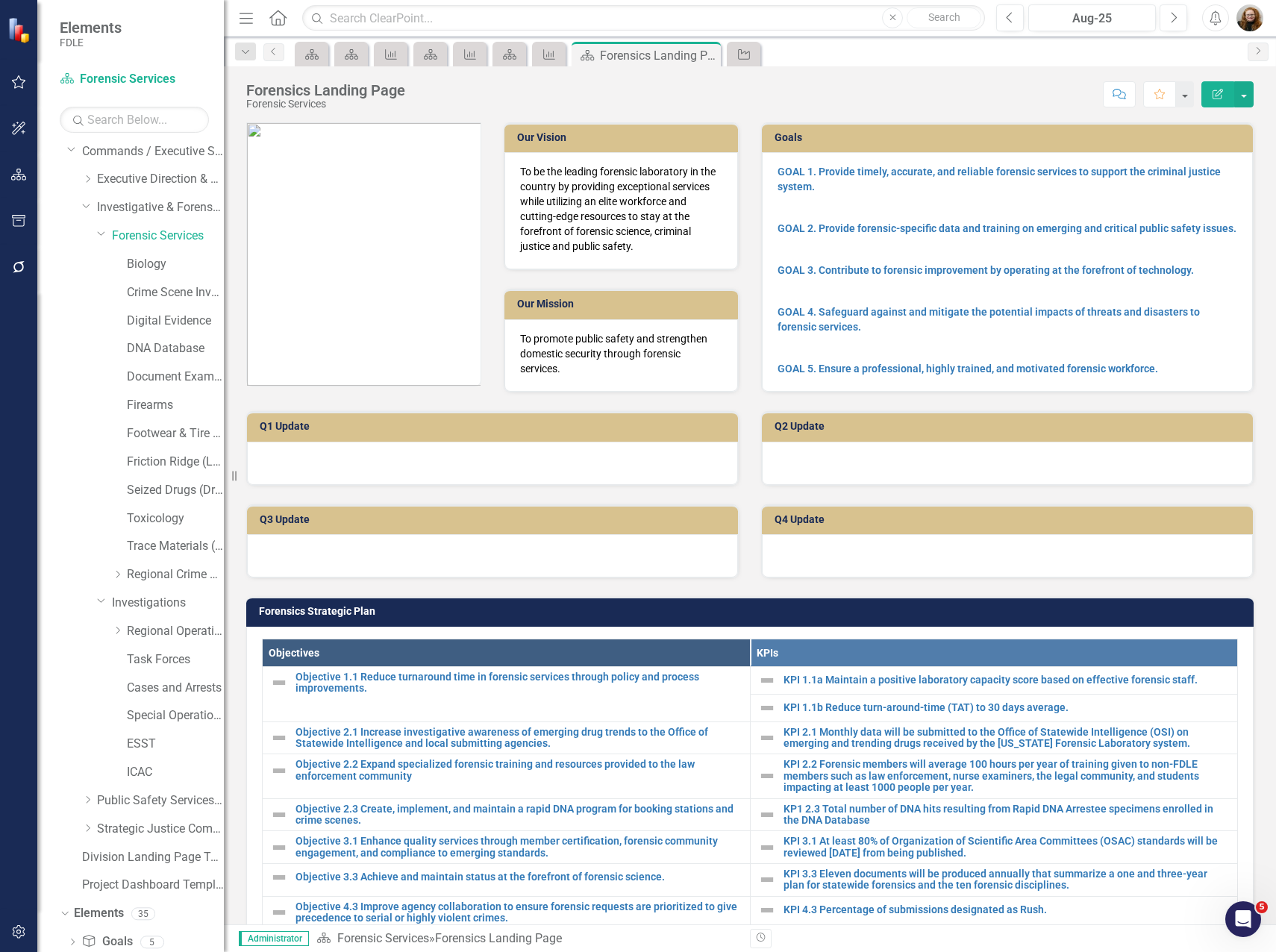
scroll to position [236, 0]
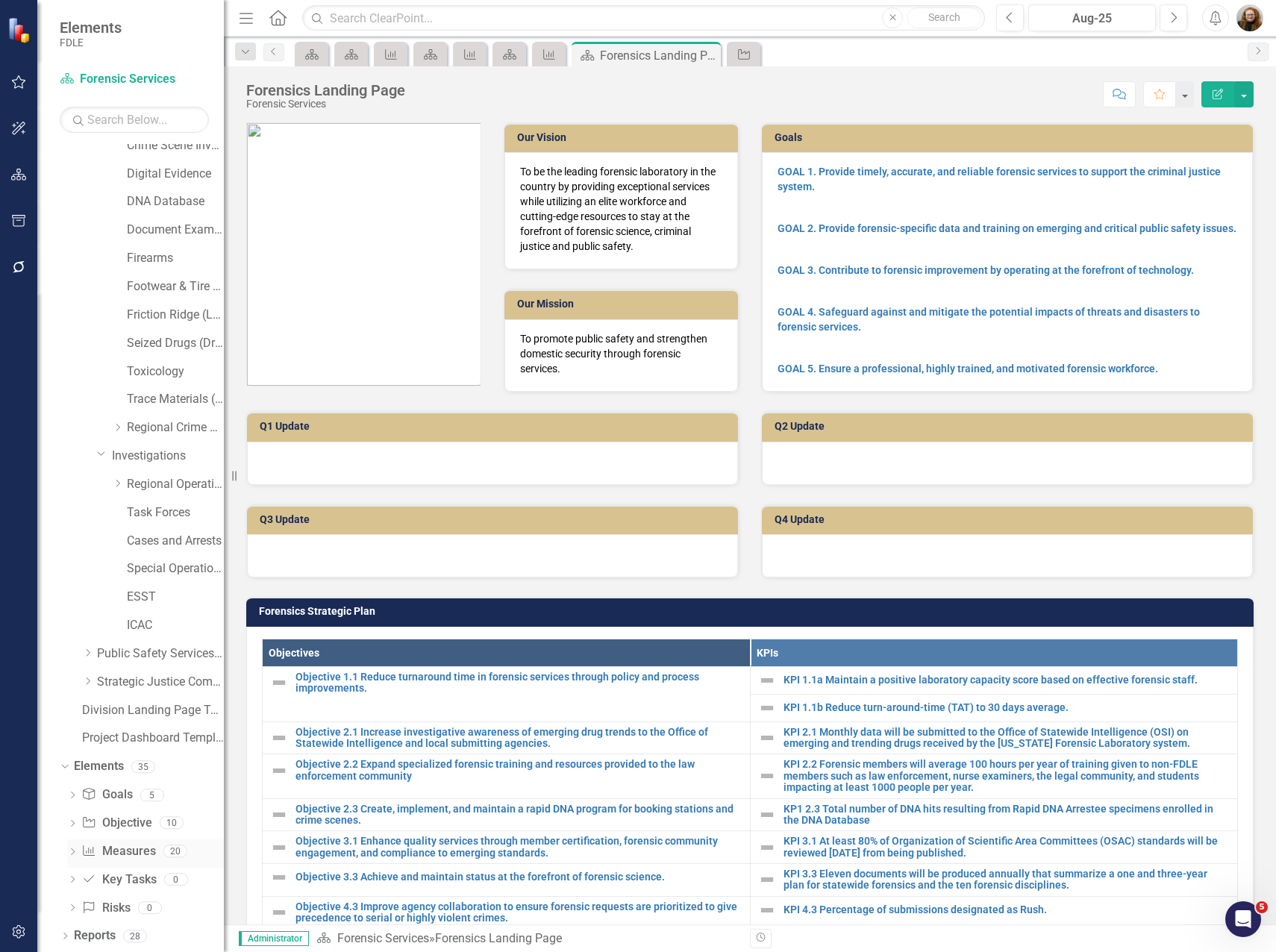
click at [128, 849] on link "Measure Measures" at bounding box center [119, 851] width 74 height 17
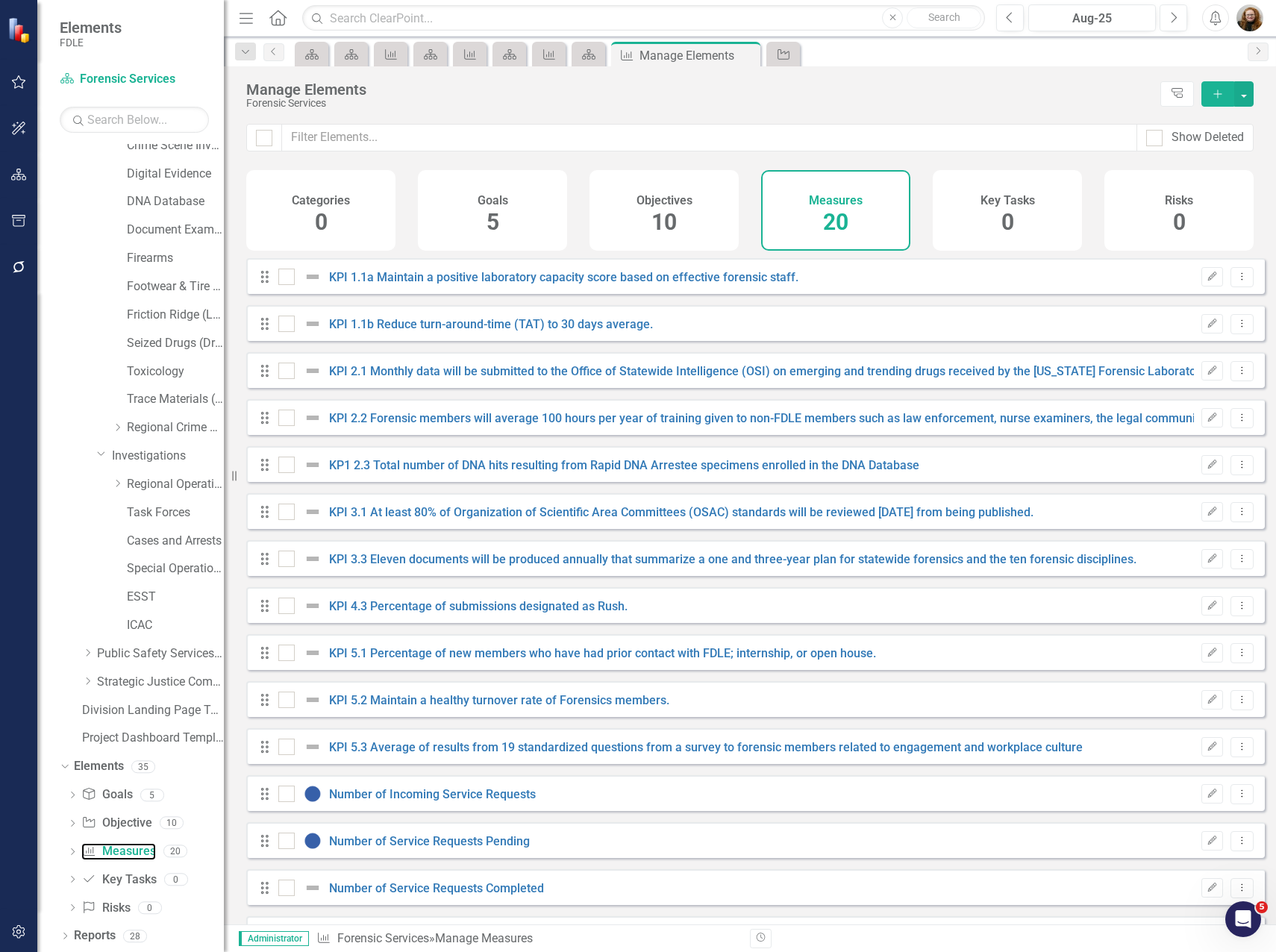
checkbox input "false"
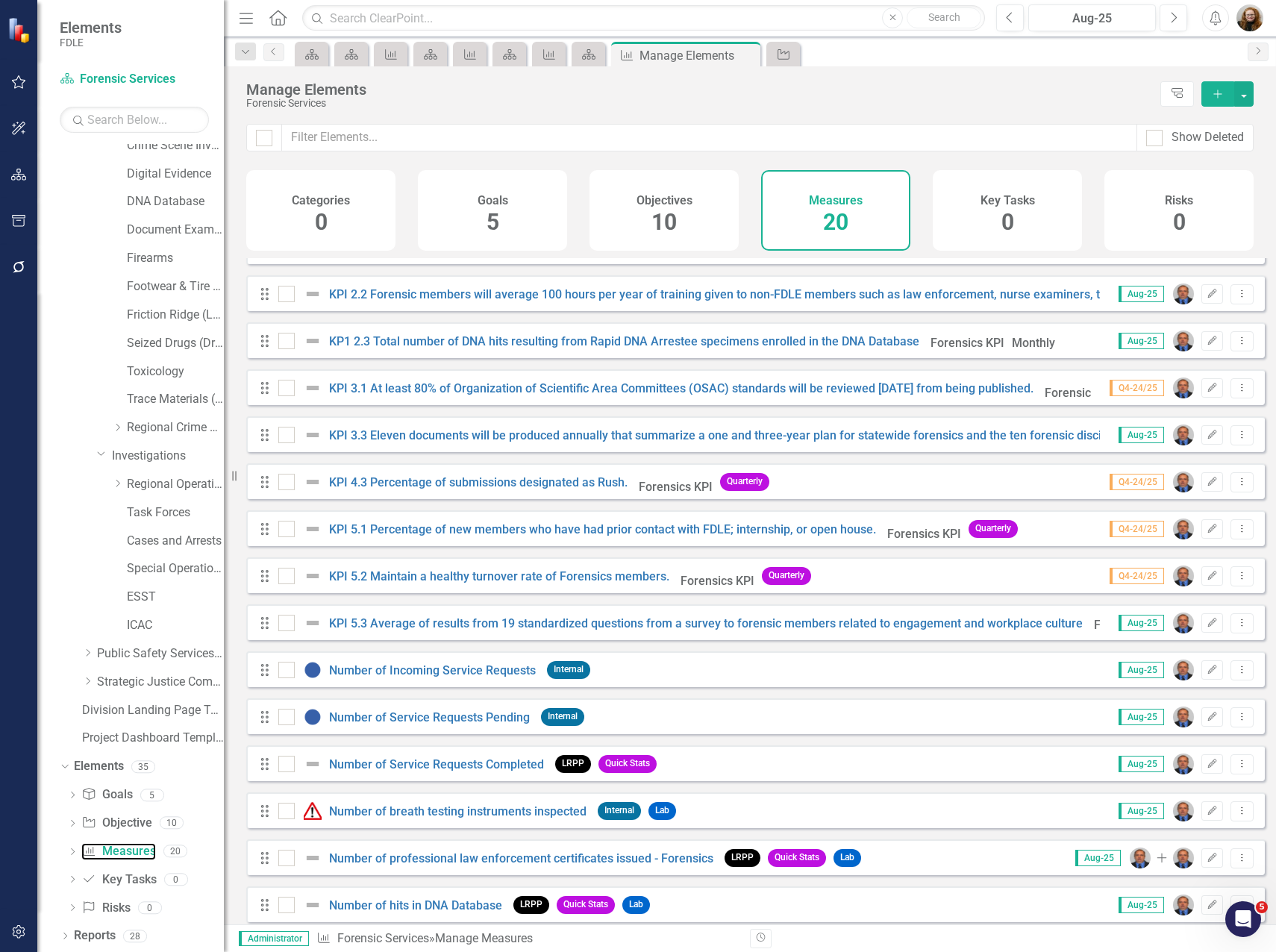
scroll to position [285, 0]
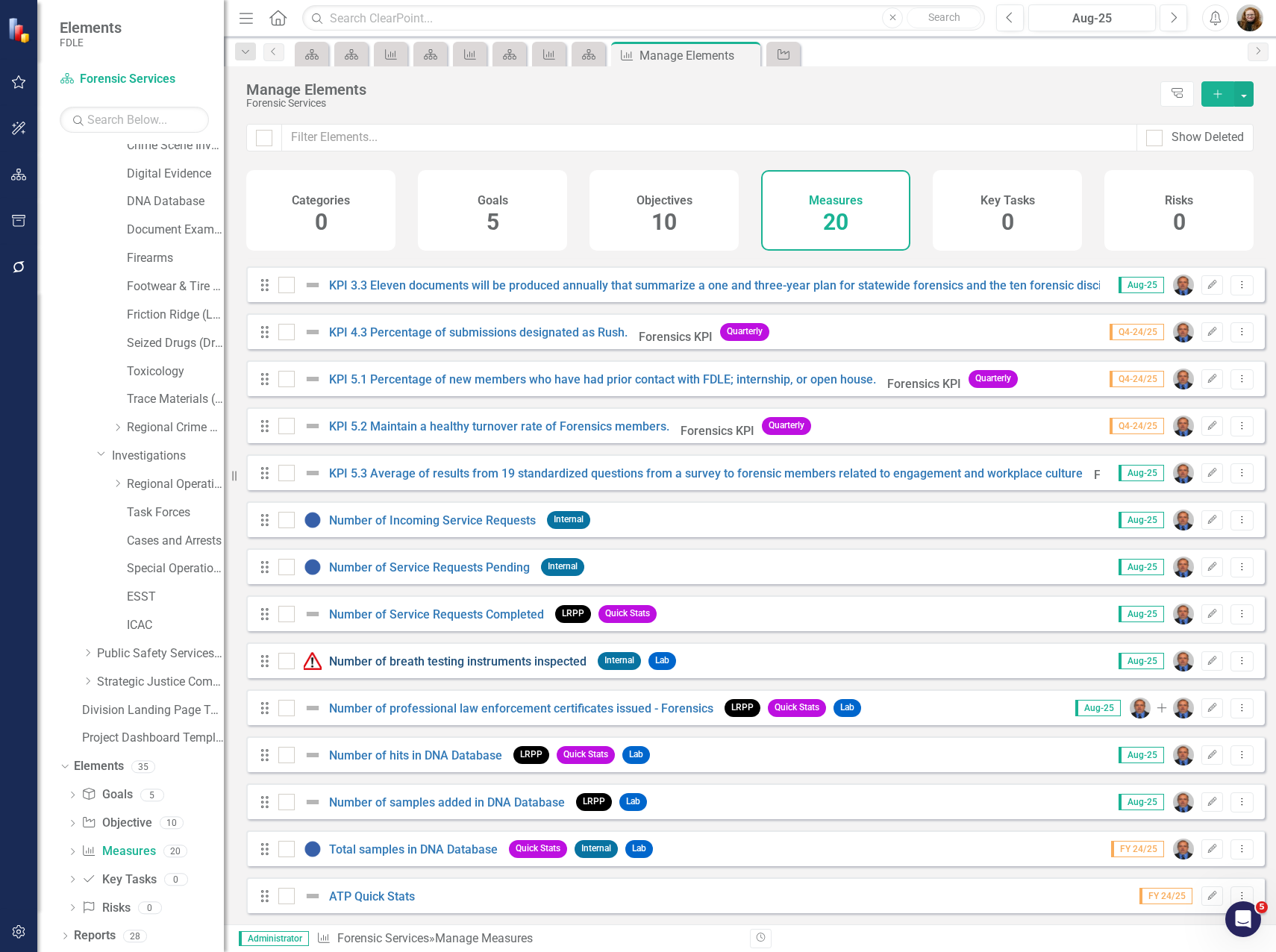
click at [379, 665] on link "Number of breath testing instruments inspected" at bounding box center [458, 662] width 257 height 14
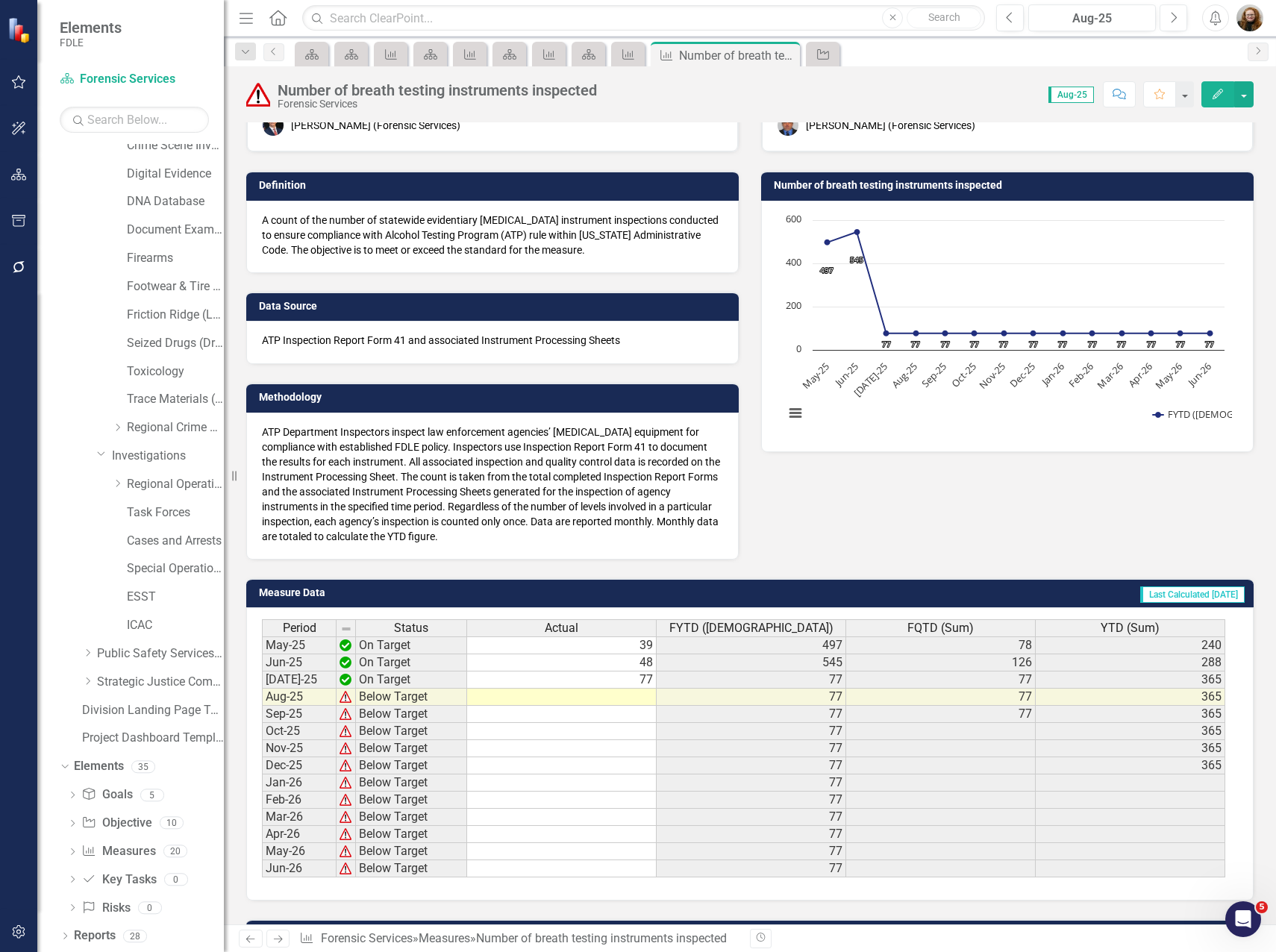
scroll to position [132, 0]
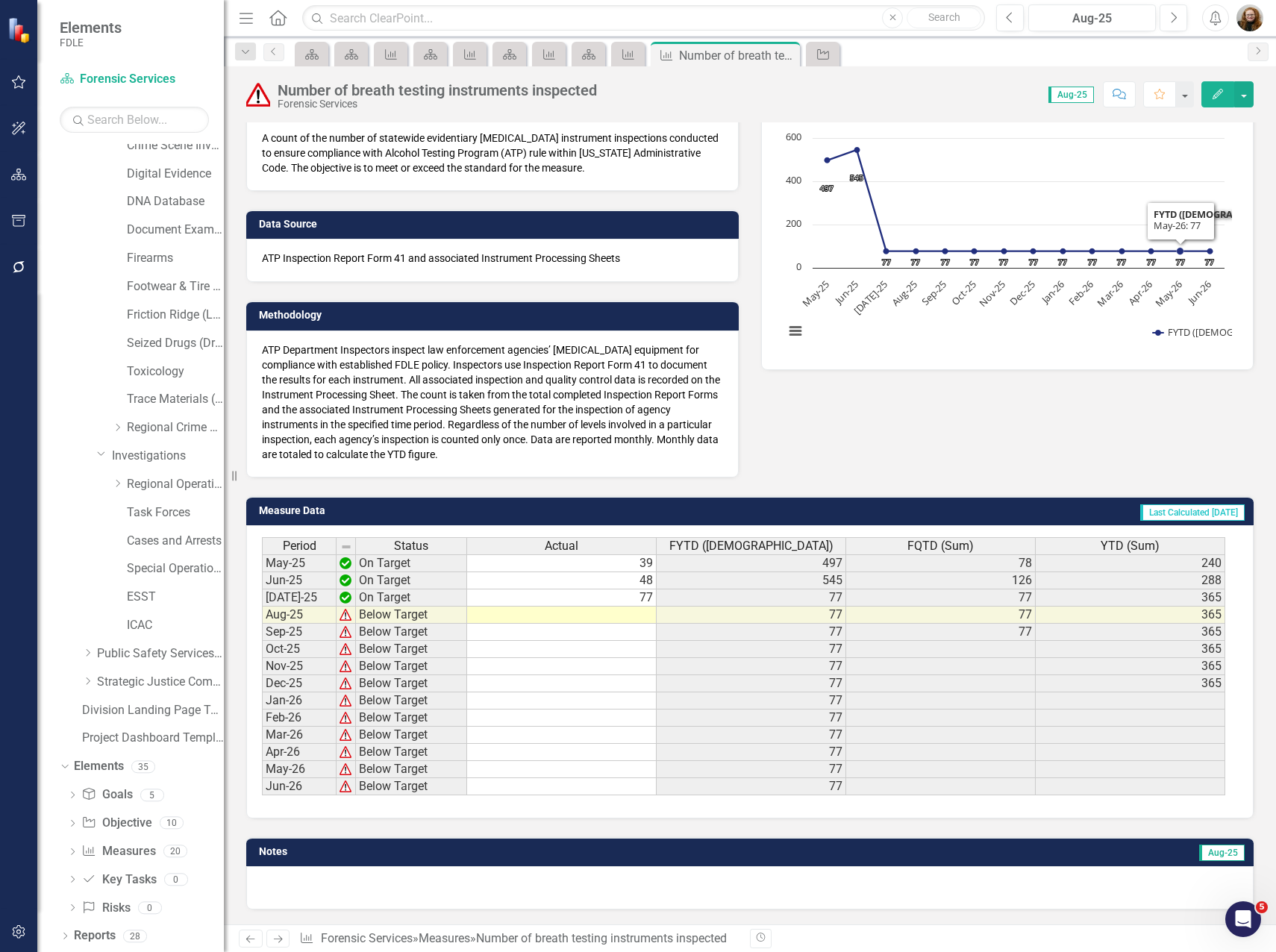
click at [1221, 92] on icon "button" at bounding box center [1217, 94] width 10 height 10
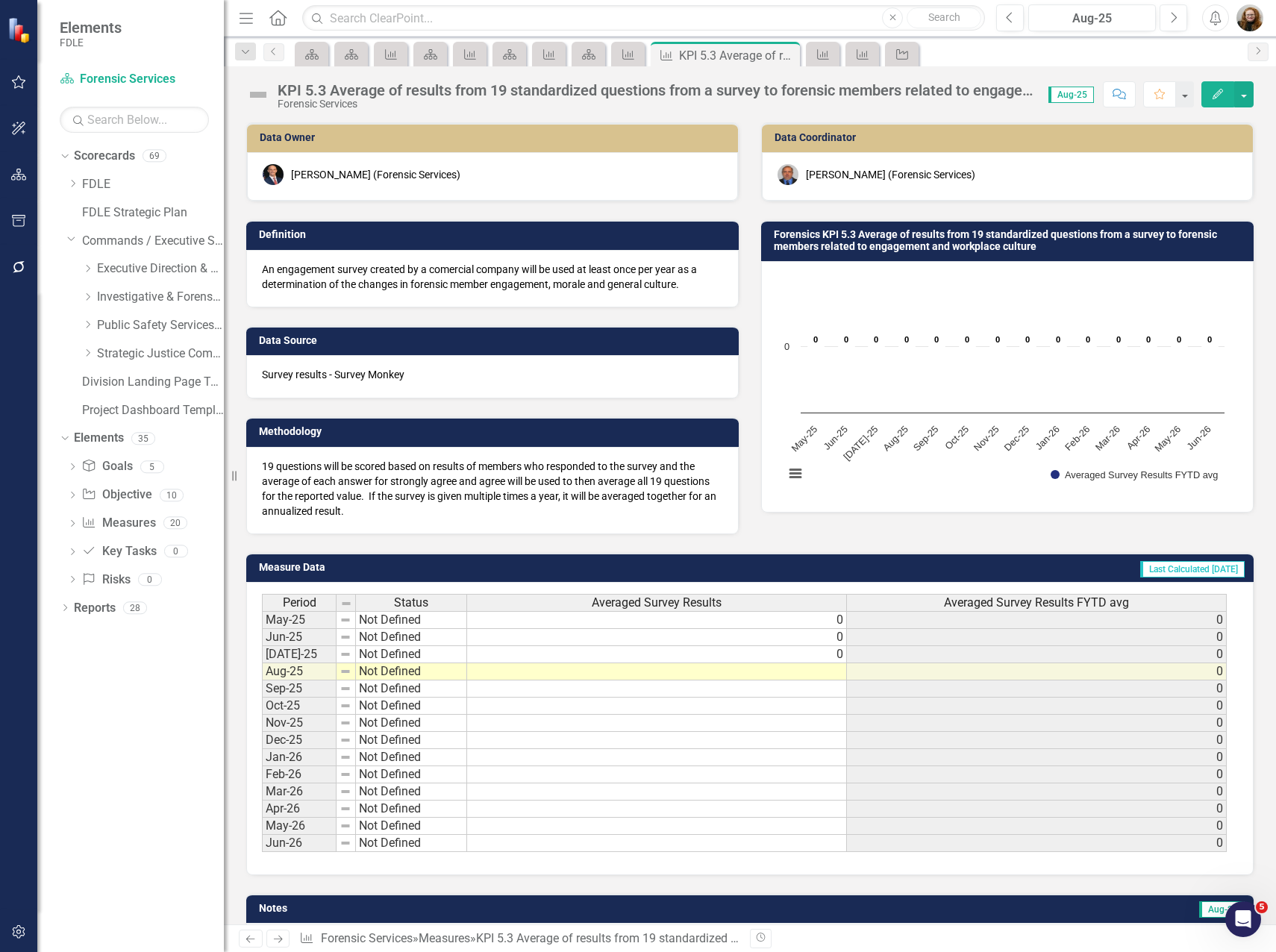
click at [91, 297] on icon "Dropdown" at bounding box center [87, 296] width 11 height 9
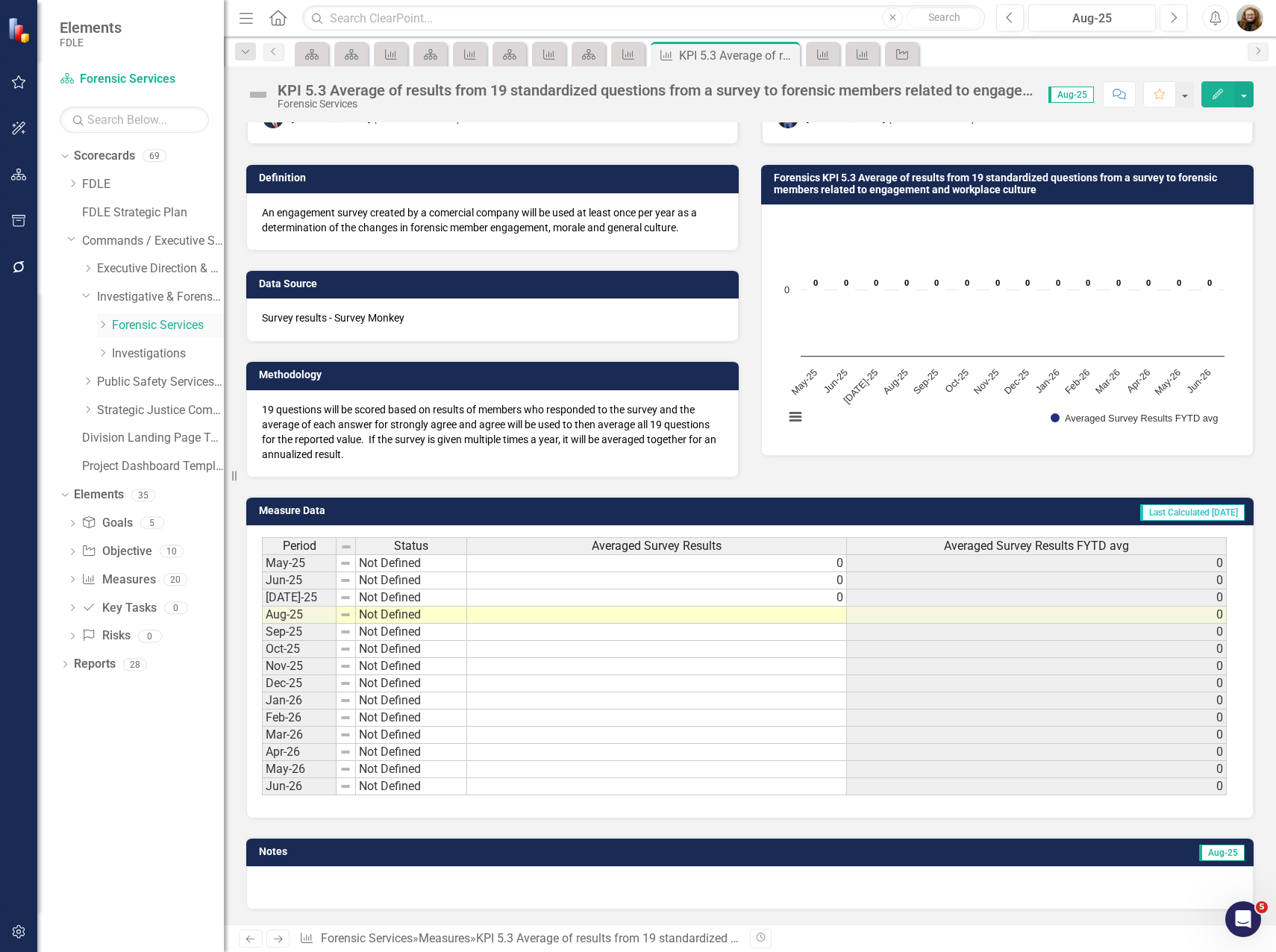
drag, startPoint x: 102, startPoint y: 321, endPoint x: 107, endPoint y: 331, distance: 11.2
click at [103, 321] on icon "Dropdown" at bounding box center [102, 324] width 11 height 9
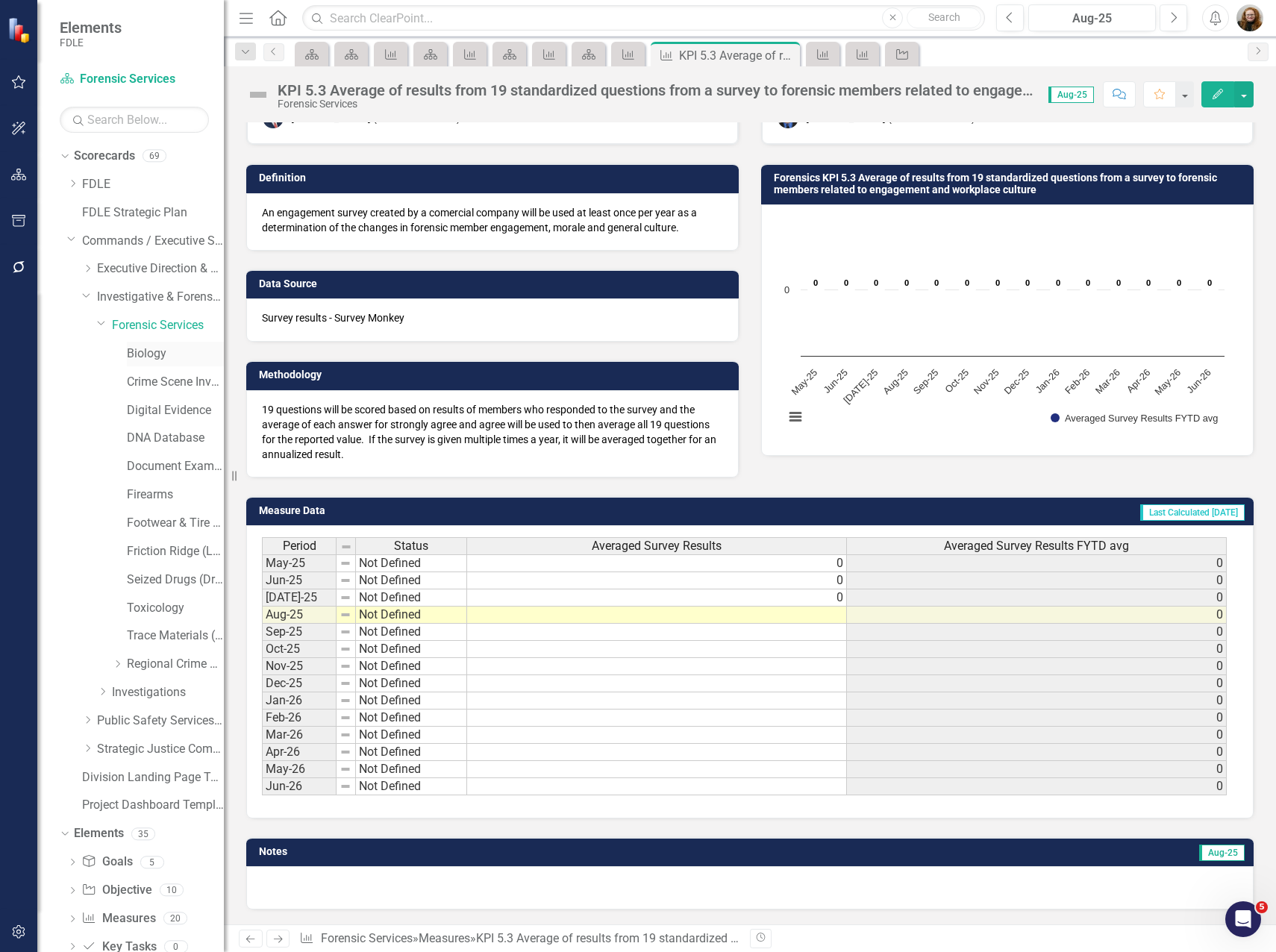
click at [148, 358] on link "Biology" at bounding box center [174, 354] width 97 height 17
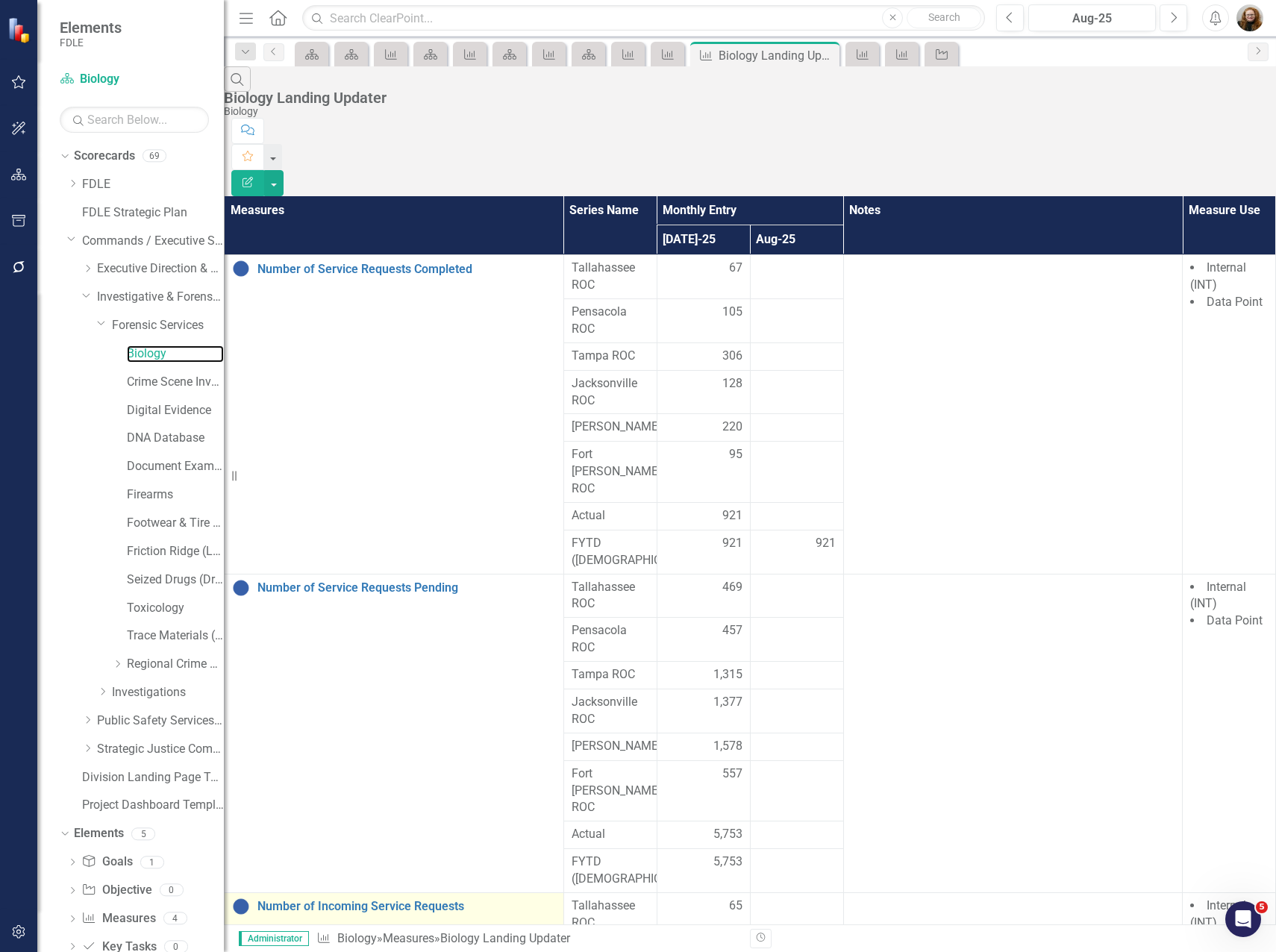
scroll to position [158, 0]
click at [182, 391] on div "Crime Scene Investigation" at bounding box center [174, 382] width 97 height 25
click at [155, 384] on link "Crime Scene Investigation" at bounding box center [174, 382] width 97 height 17
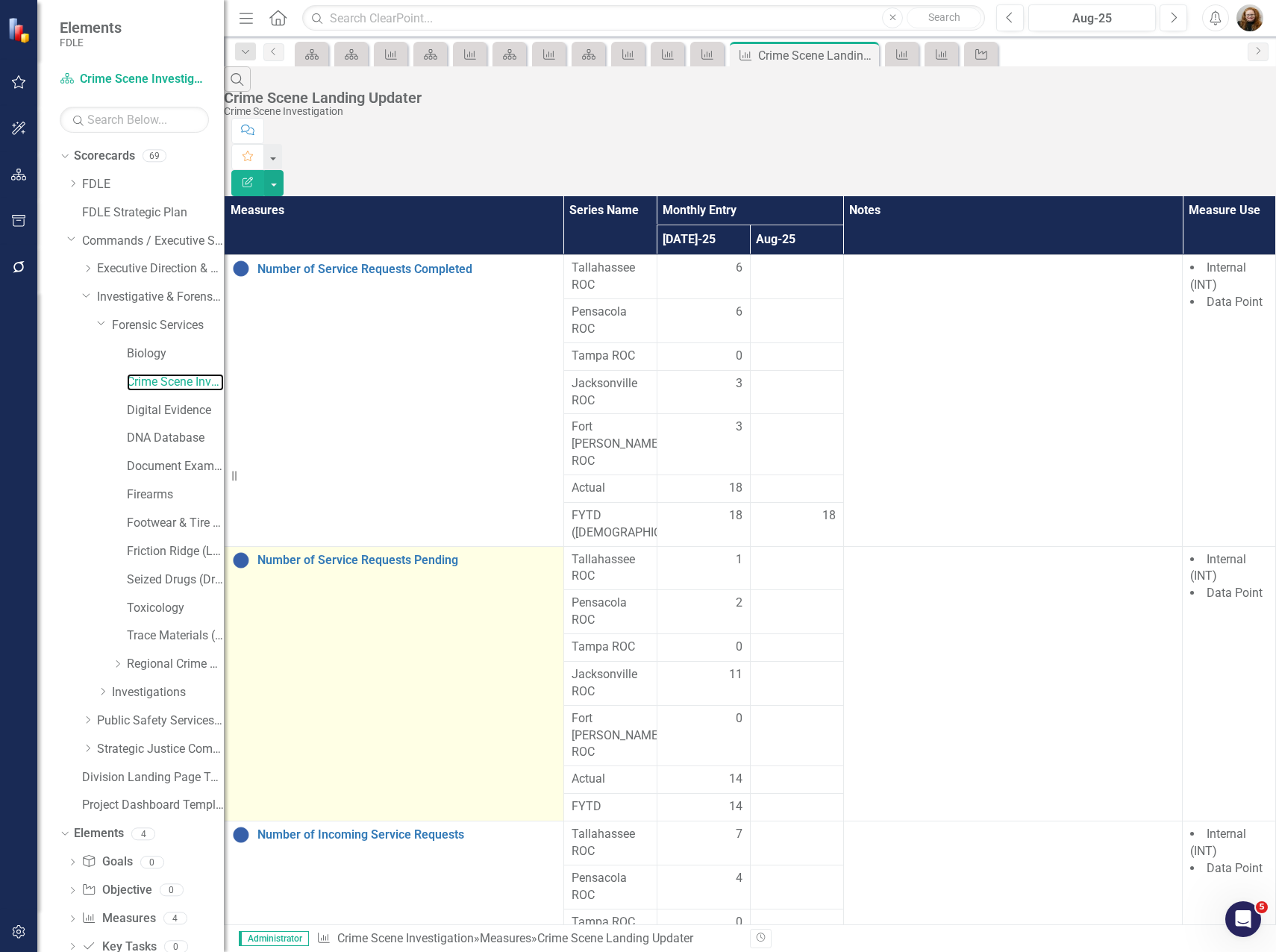
scroll to position [19, 0]
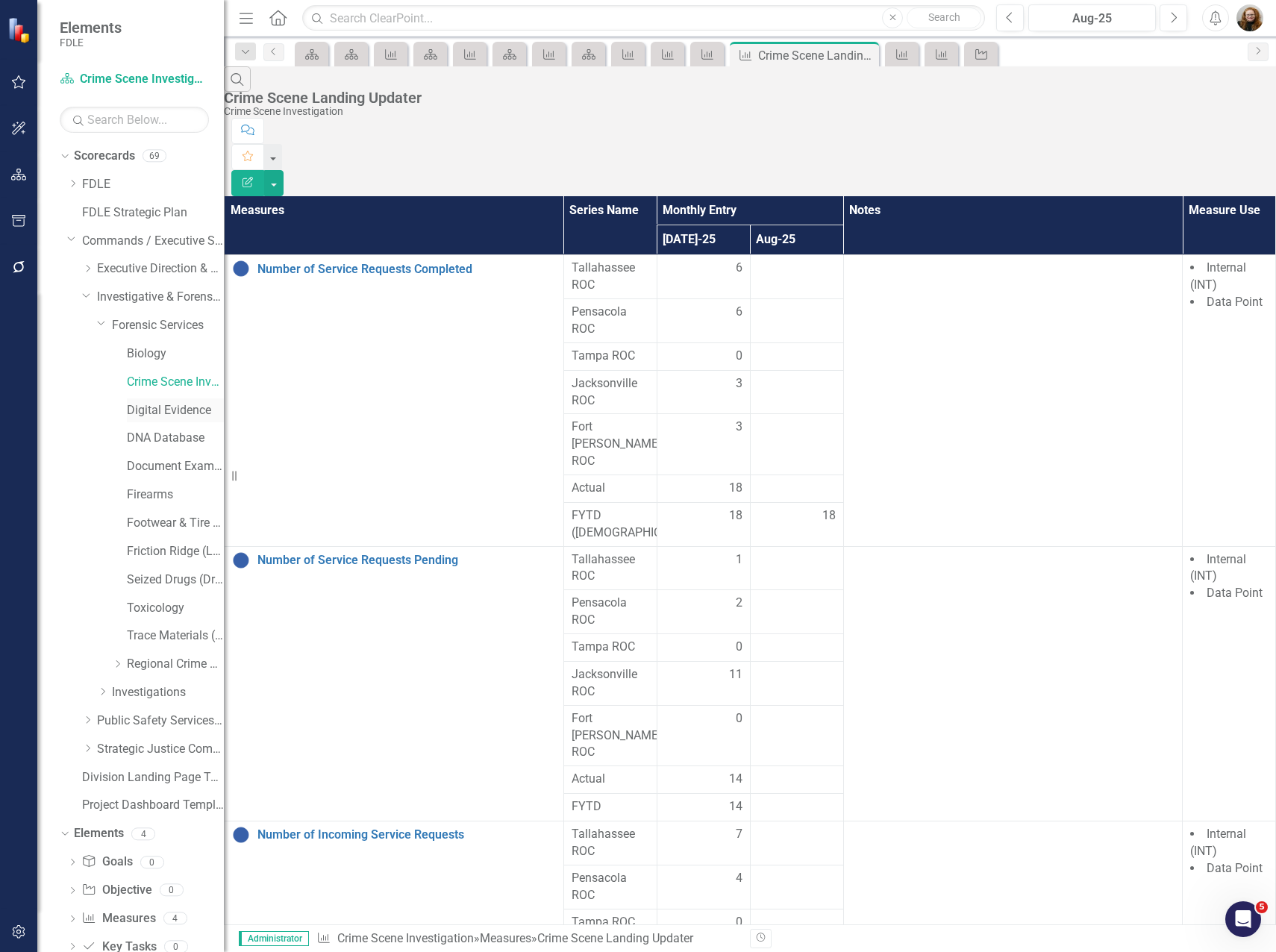
click at [159, 414] on link "Digital Evidence" at bounding box center [174, 410] width 97 height 17
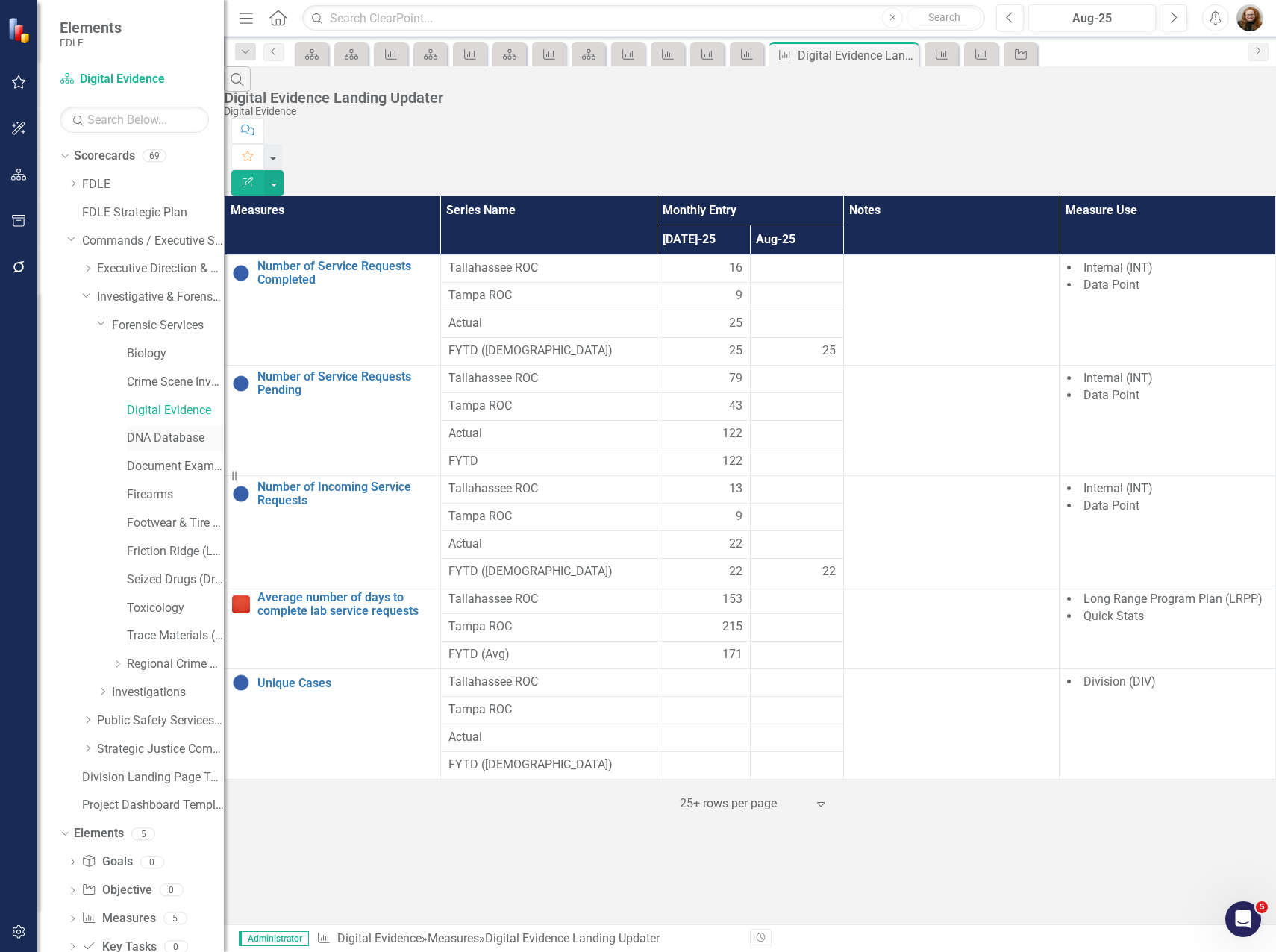
click at [167, 440] on link "DNA Database" at bounding box center [174, 438] width 97 height 17
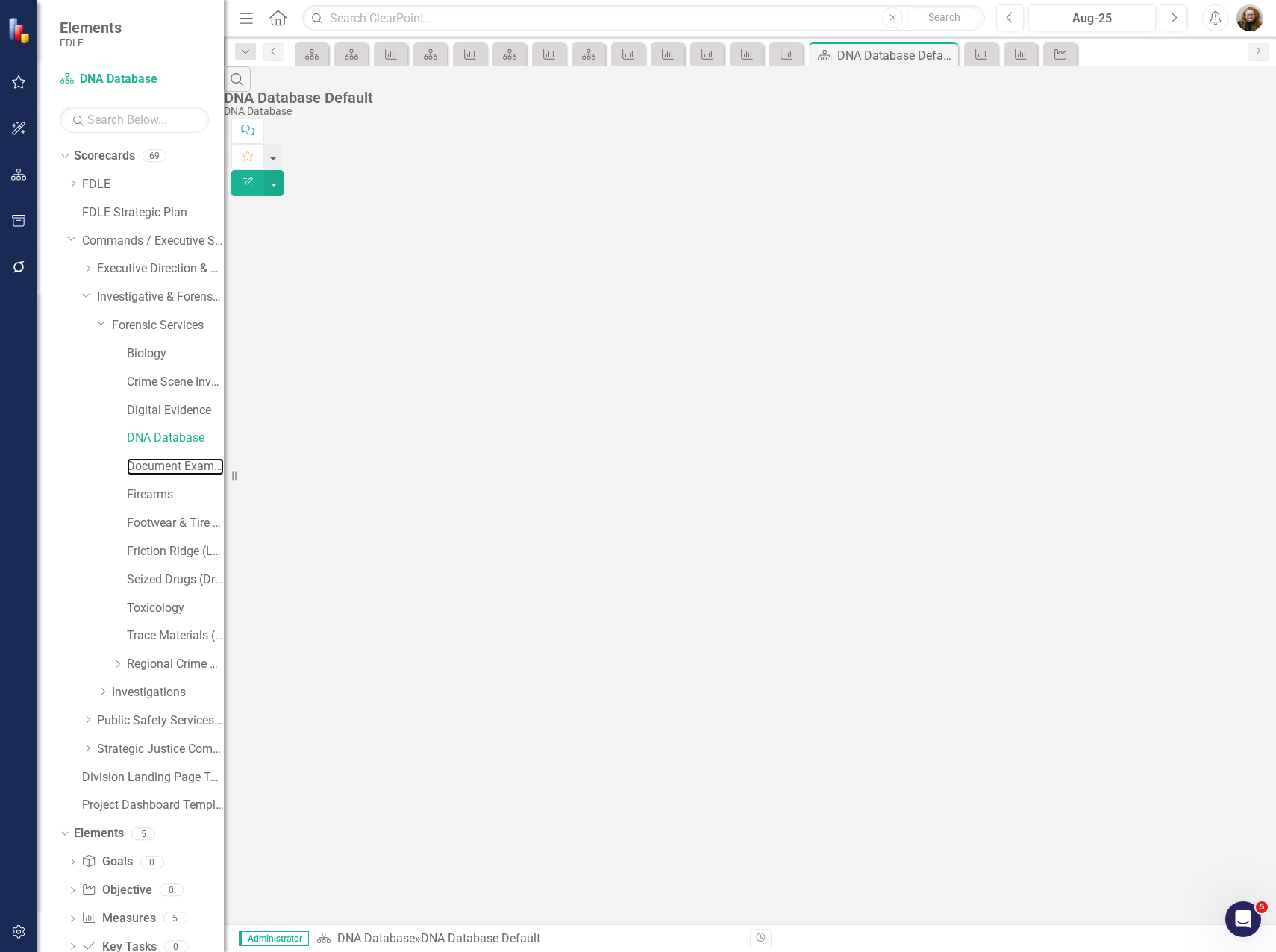
drag, startPoint x: 156, startPoint y: 469, endPoint x: 159, endPoint y: 482, distance: 13.3
click at [156, 470] on link "Document Examination (Questioned Documents)" at bounding box center [174, 467] width 97 height 17
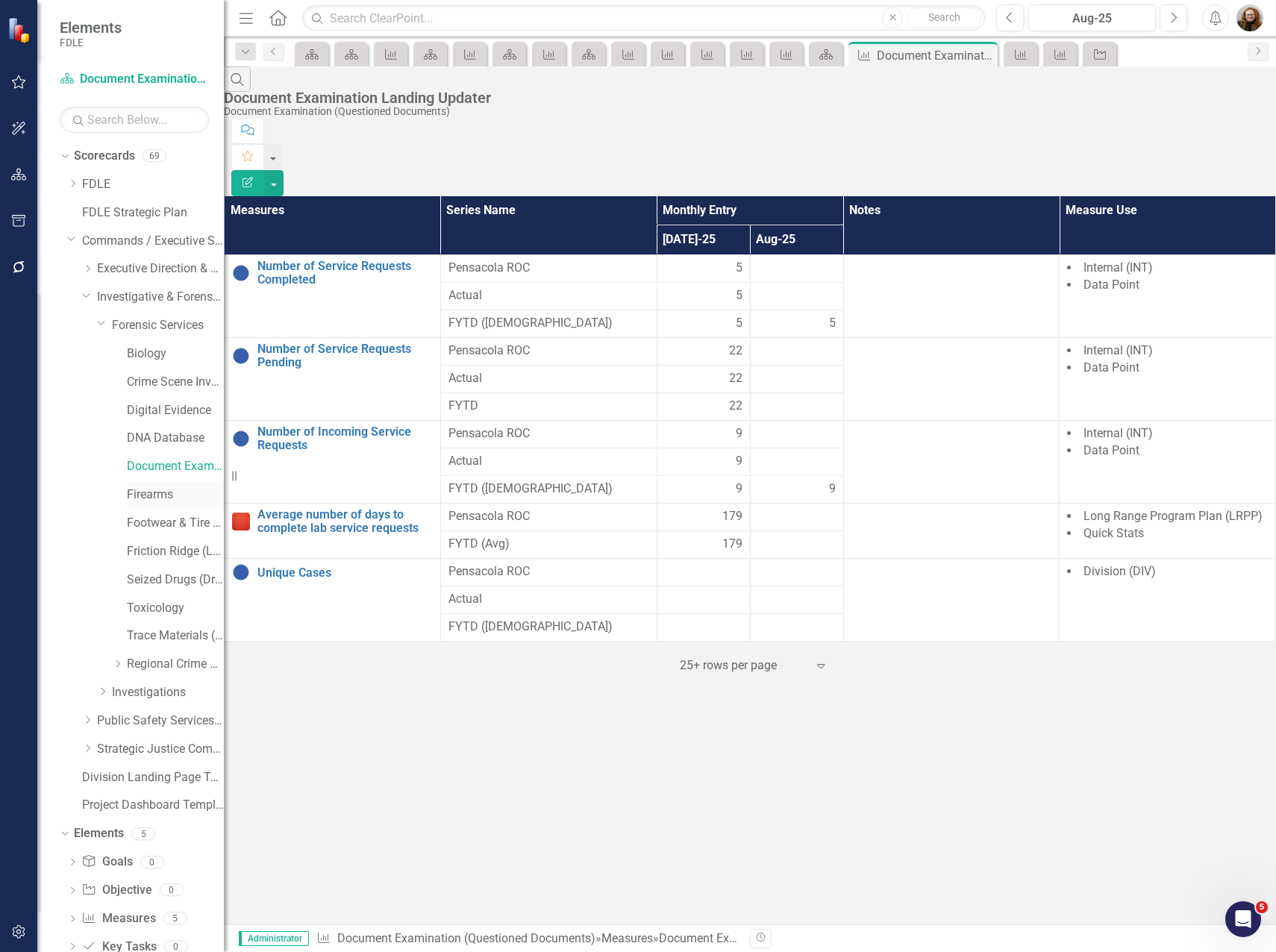
click at [158, 499] on link "Firearms" at bounding box center [174, 494] width 97 height 17
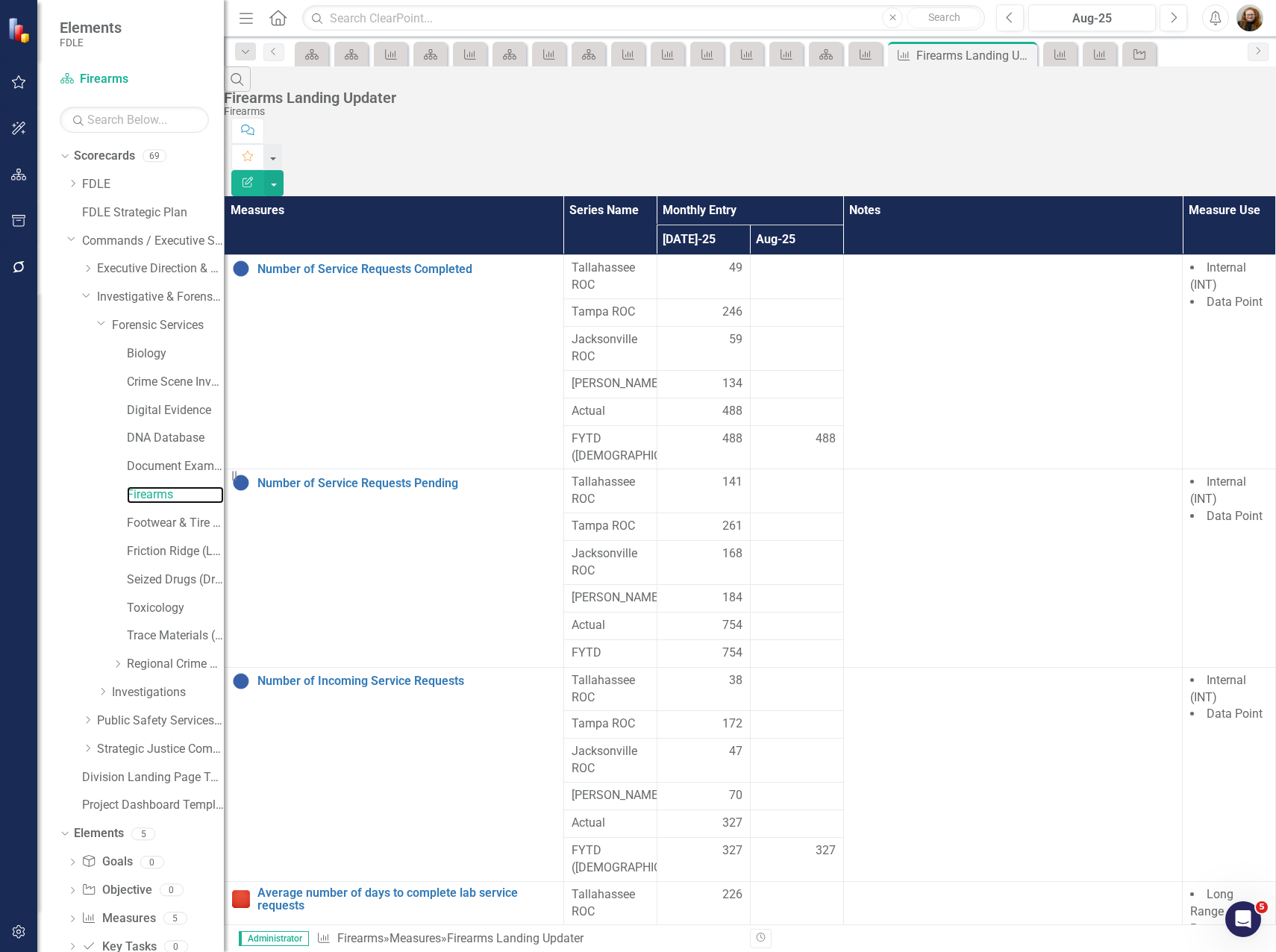
scroll to position [103, 0]
click at [171, 526] on link "Footwear & Tire (Impression Evidence)" at bounding box center [174, 523] width 97 height 17
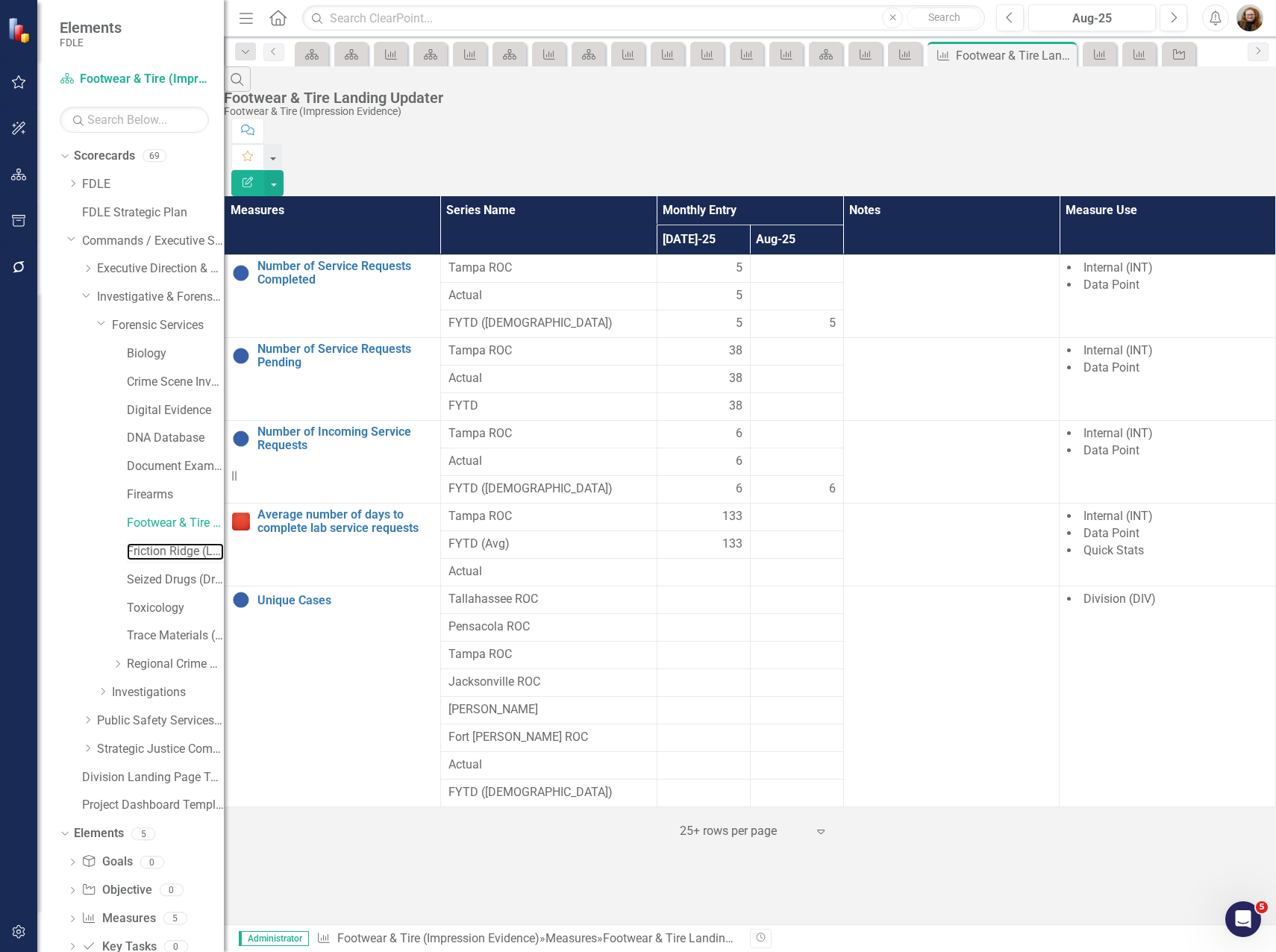
drag, startPoint x: 162, startPoint y: 553, endPoint x: 163, endPoint y: 560, distance: 7.1
click at [164, 555] on link "Friction Ridge (Latent Prints)" at bounding box center [174, 551] width 97 height 17
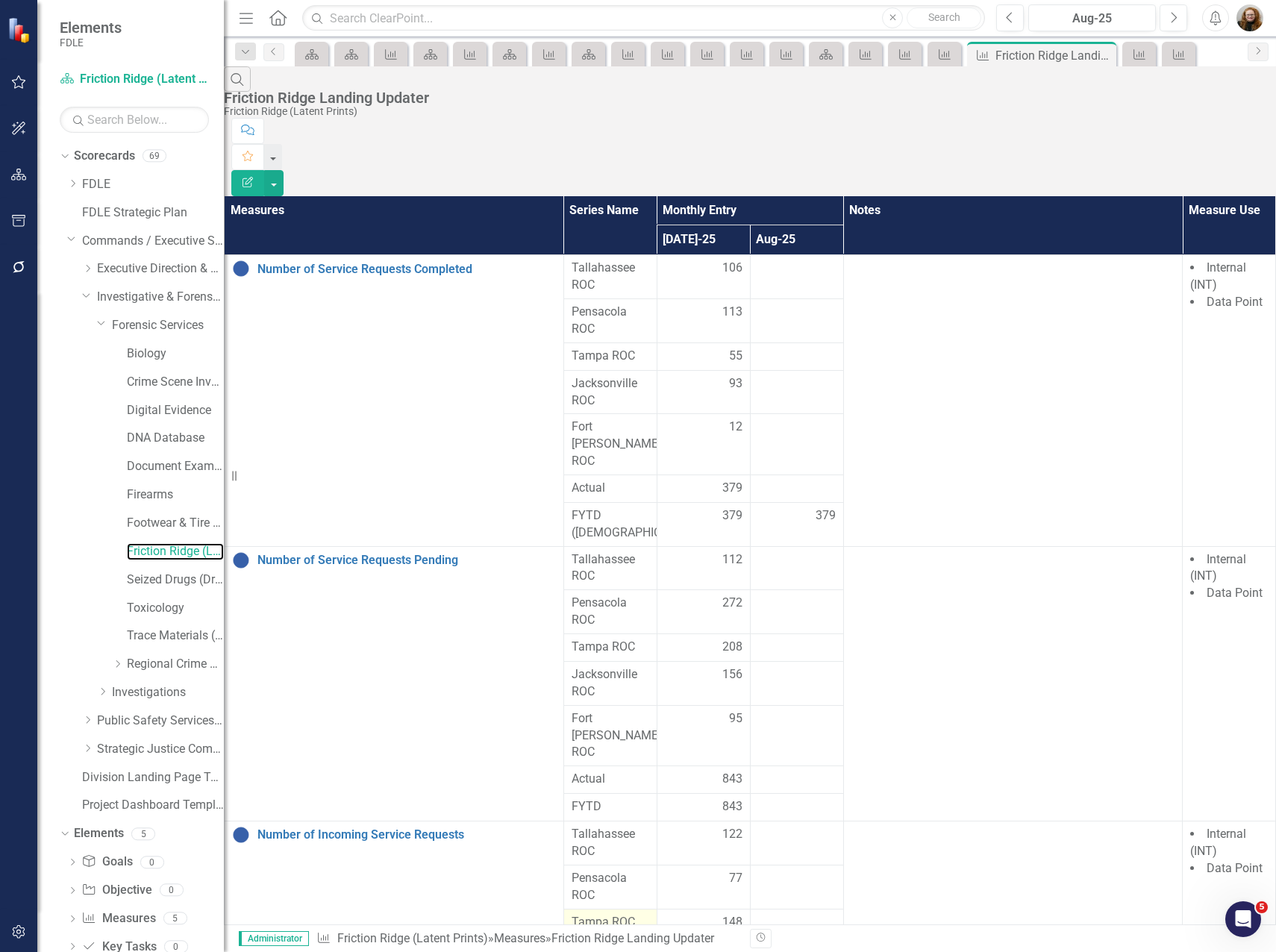
scroll to position [62, 0]
drag, startPoint x: 152, startPoint y: 580, endPoint x: 152, endPoint y: 607, distance: 27.0
click at [153, 580] on link "Seized Drugs (Drug Chemistry)" at bounding box center [174, 579] width 97 height 17
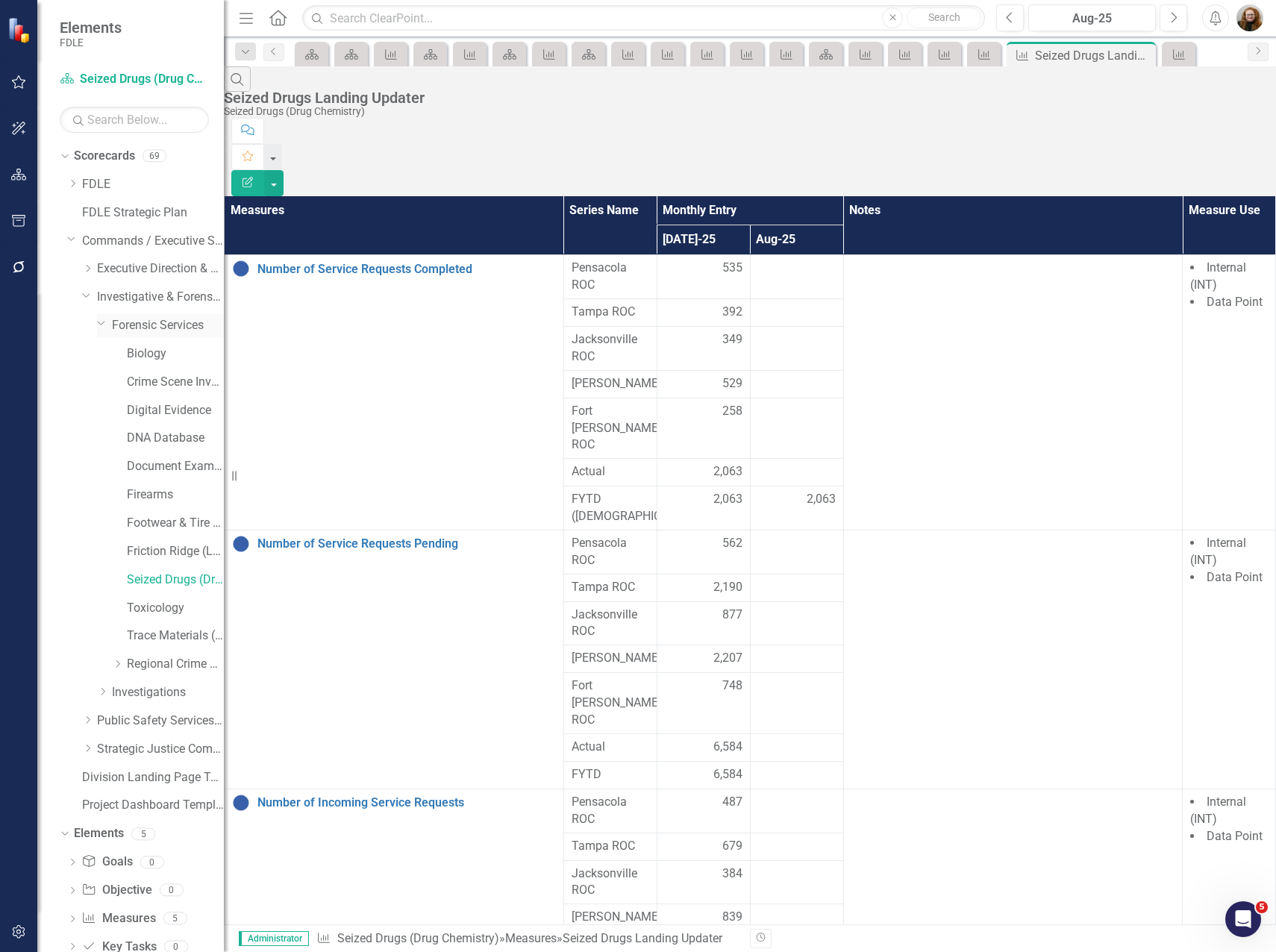
click at [130, 322] on link "Forensic Services" at bounding box center [167, 325] width 112 height 17
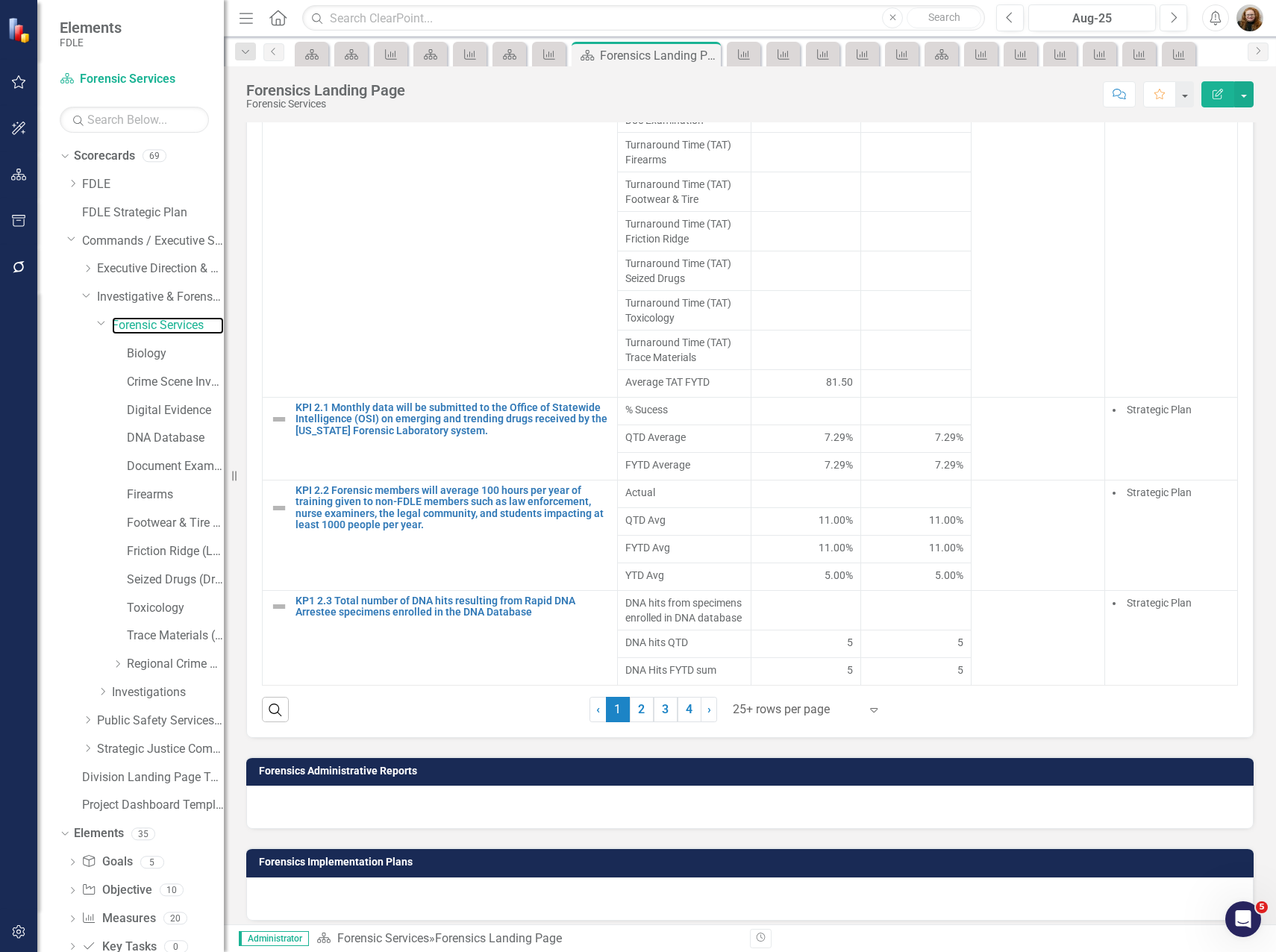
scroll to position [1194, 0]
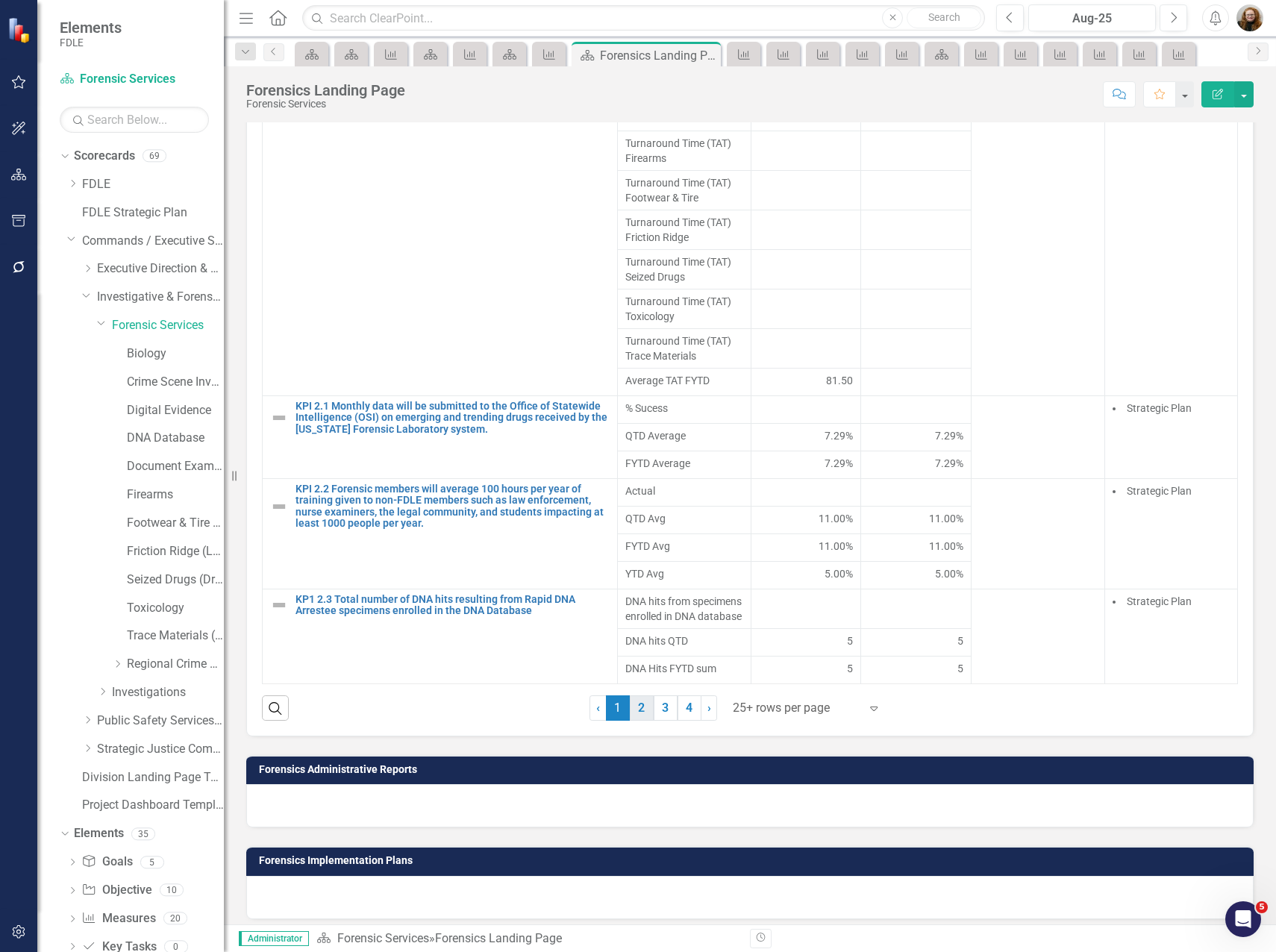
click at [640, 703] on link "2" at bounding box center [642, 708] width 24 height 25
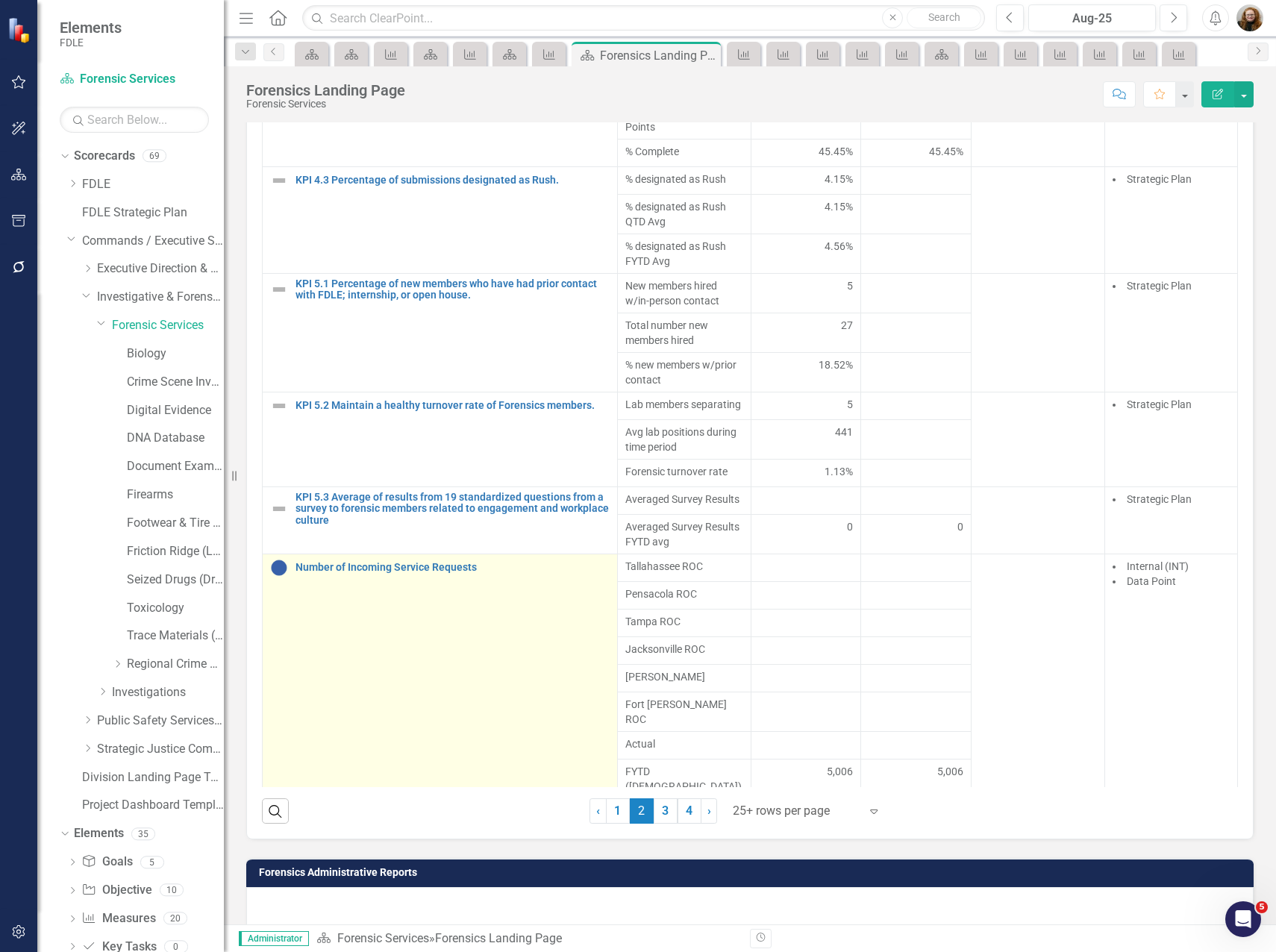
scroll to position [1100, 0]
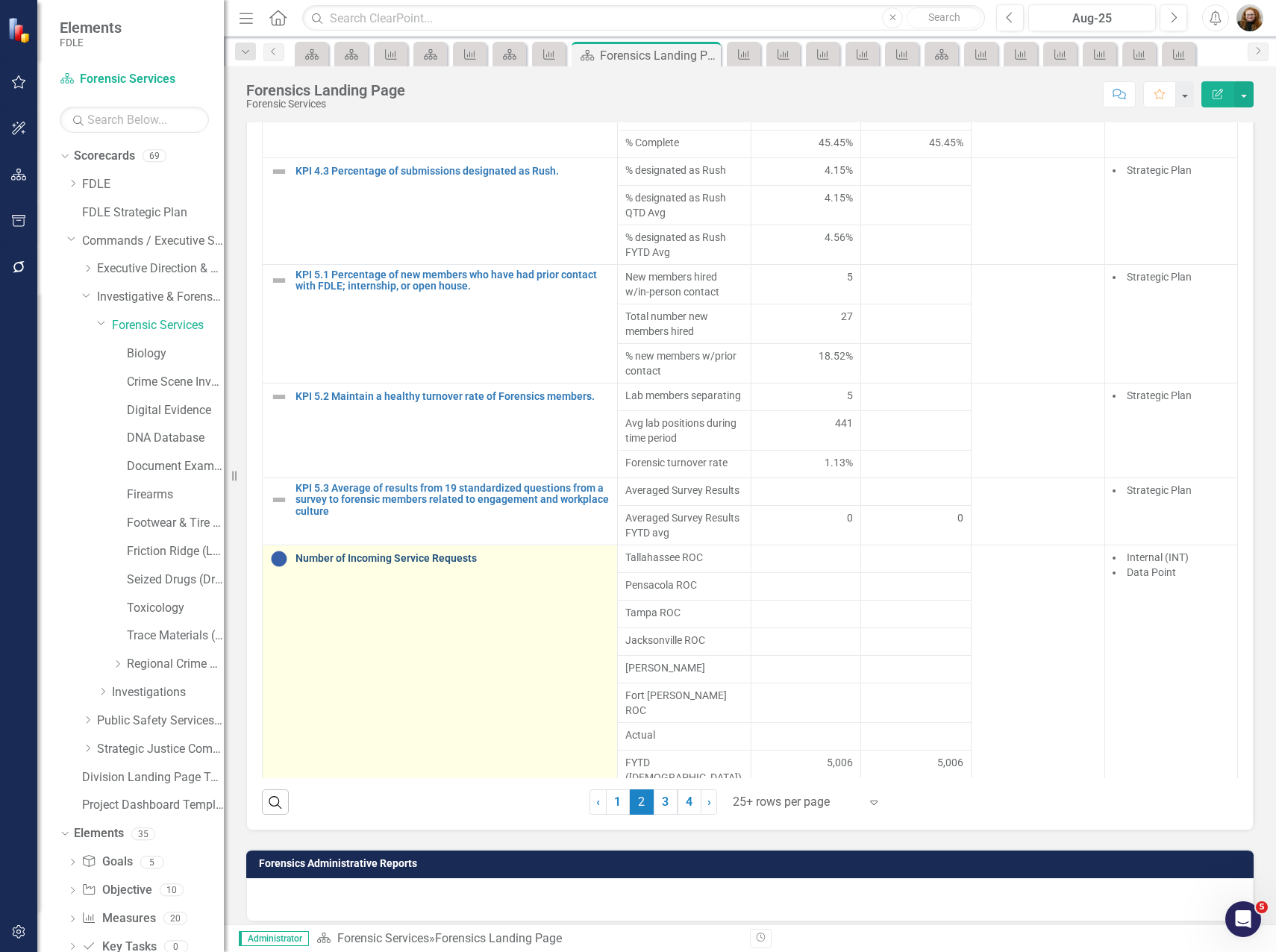
click at [411, 564] on link "Number of Incoming Service Requests" at bounding box center [452, 558] width 314 height 11
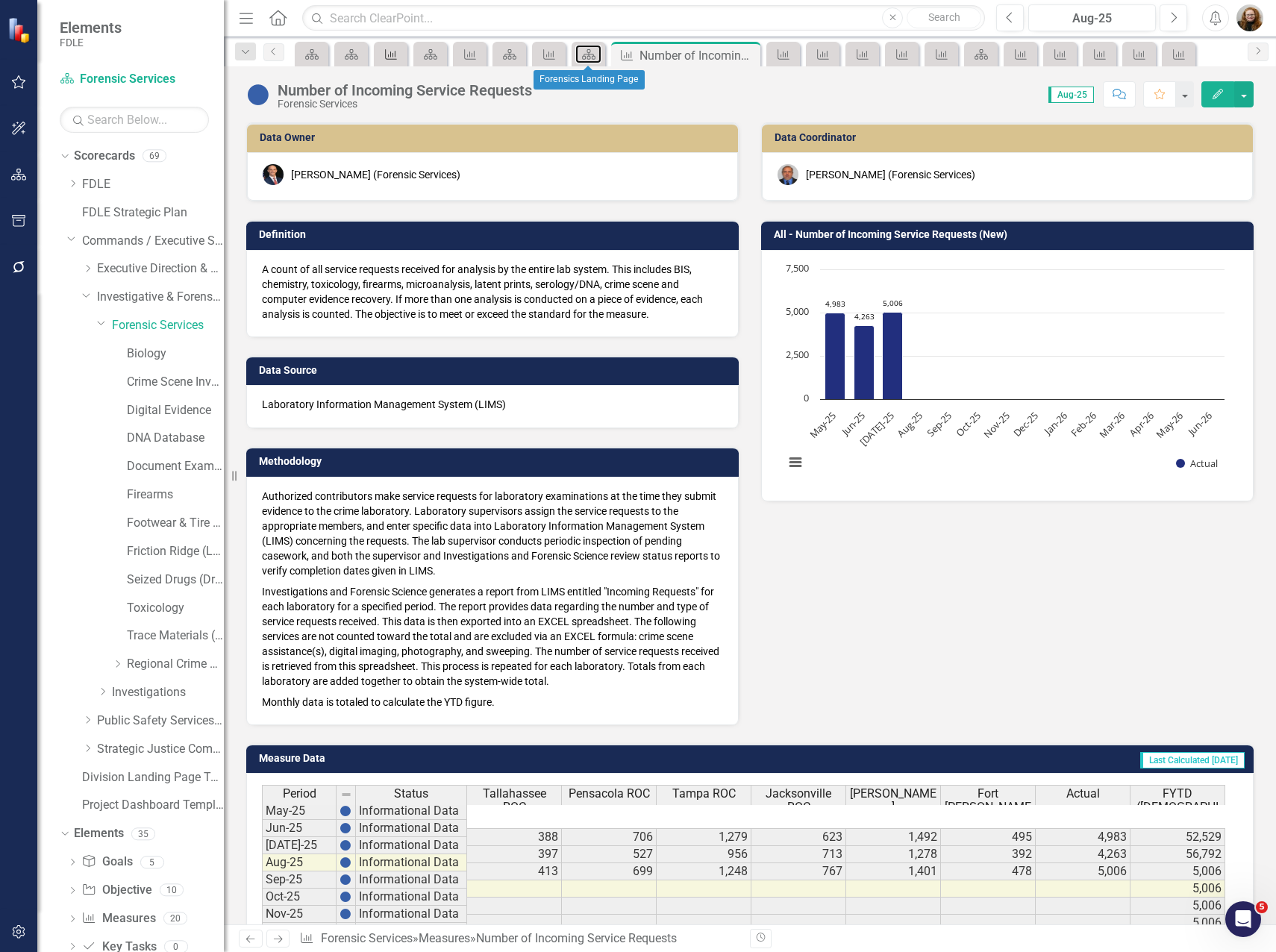
drag, startPoint x: 586, startPoint y: 48, endPoint x: 392, endPoint y: 52, distance: 194.0
click at [586, 49] on icon "Scorecard" at bounding box center [588, 55] width 15 height 12
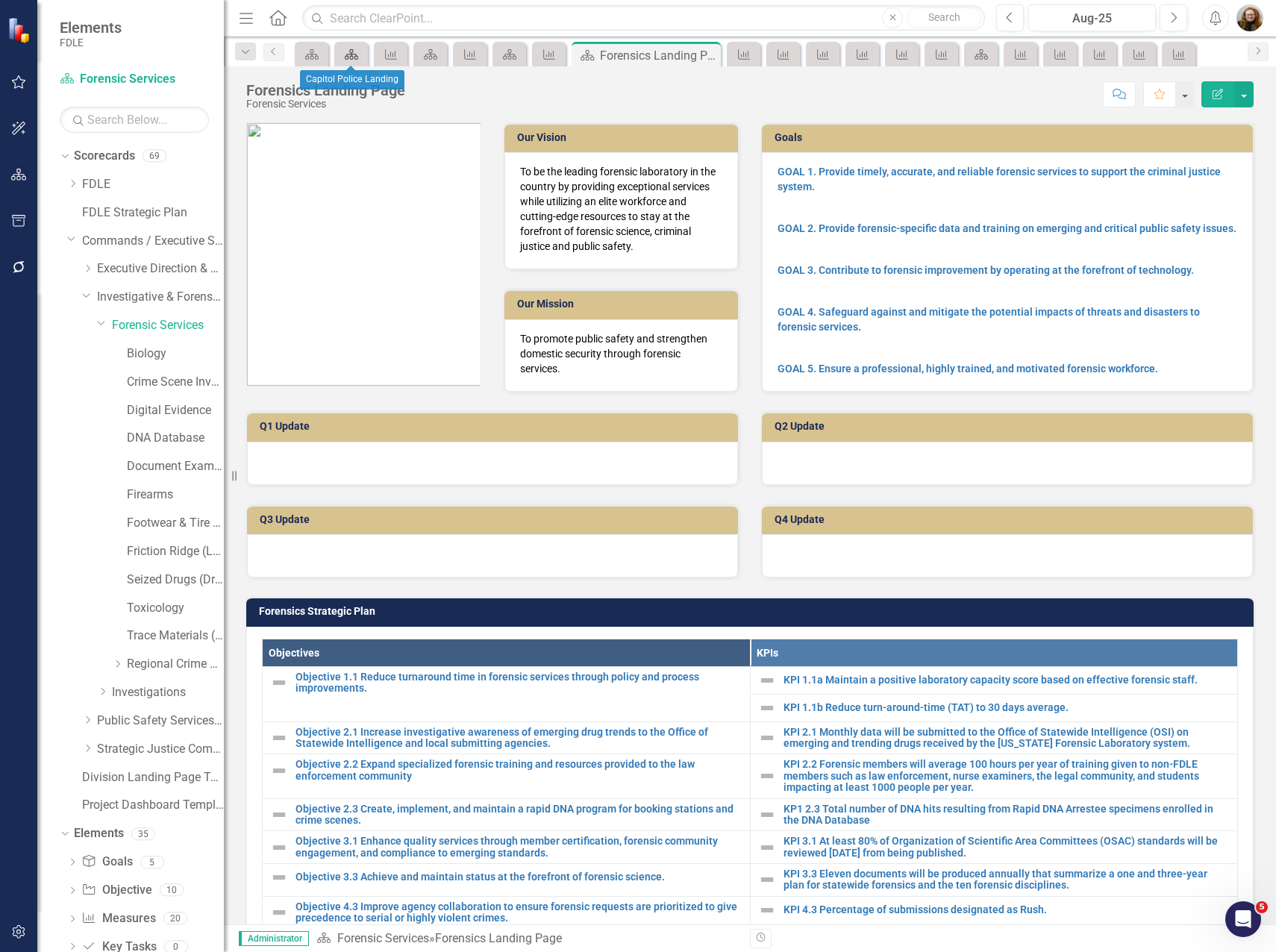
click at [347, 50] on icon "Scorecard" at bounding box center [351, 55] width 15 height 12
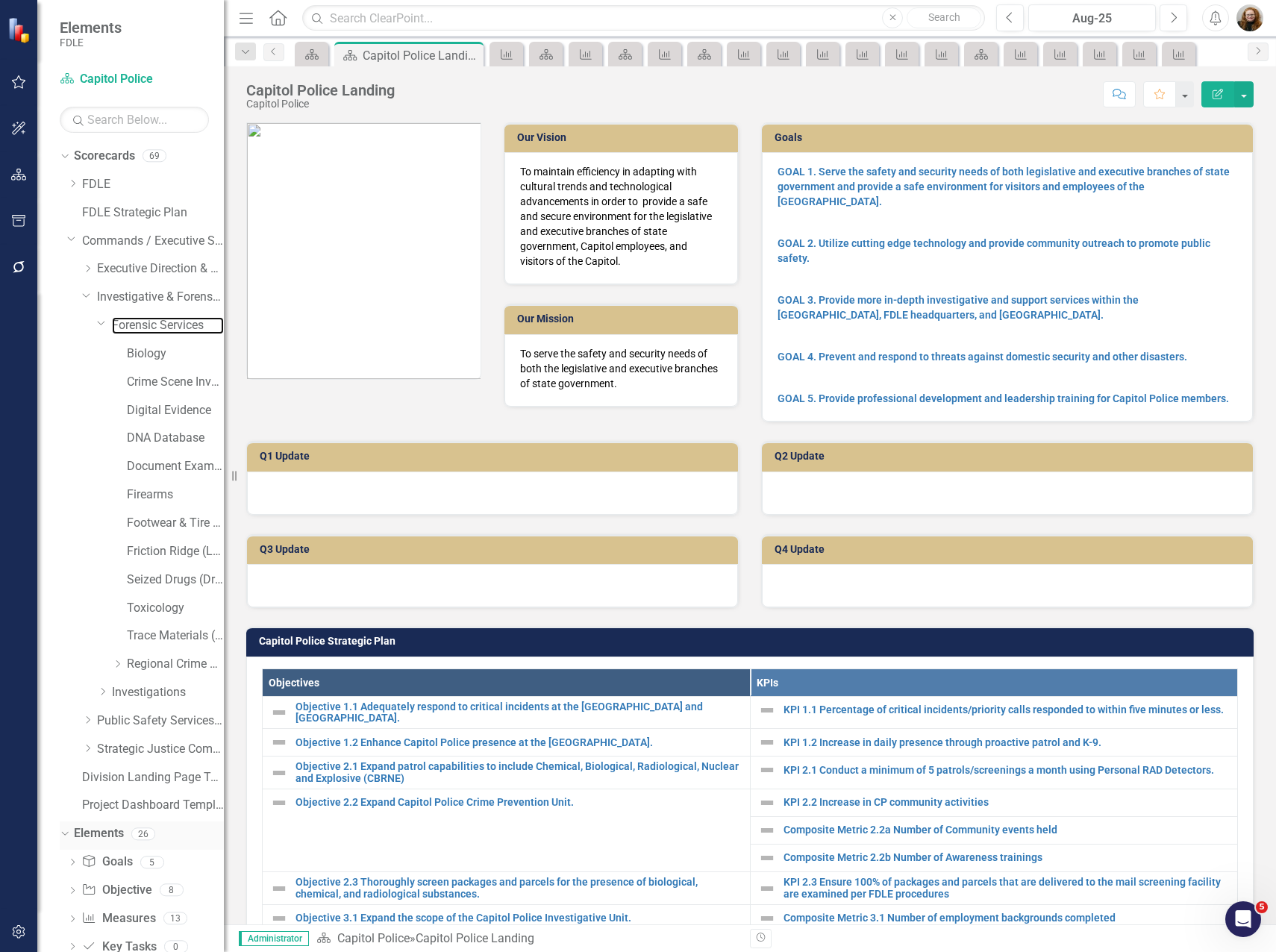
click at [147, 321] on link "Forensic Services" at bounding box center [167, 325] width 112 height 17
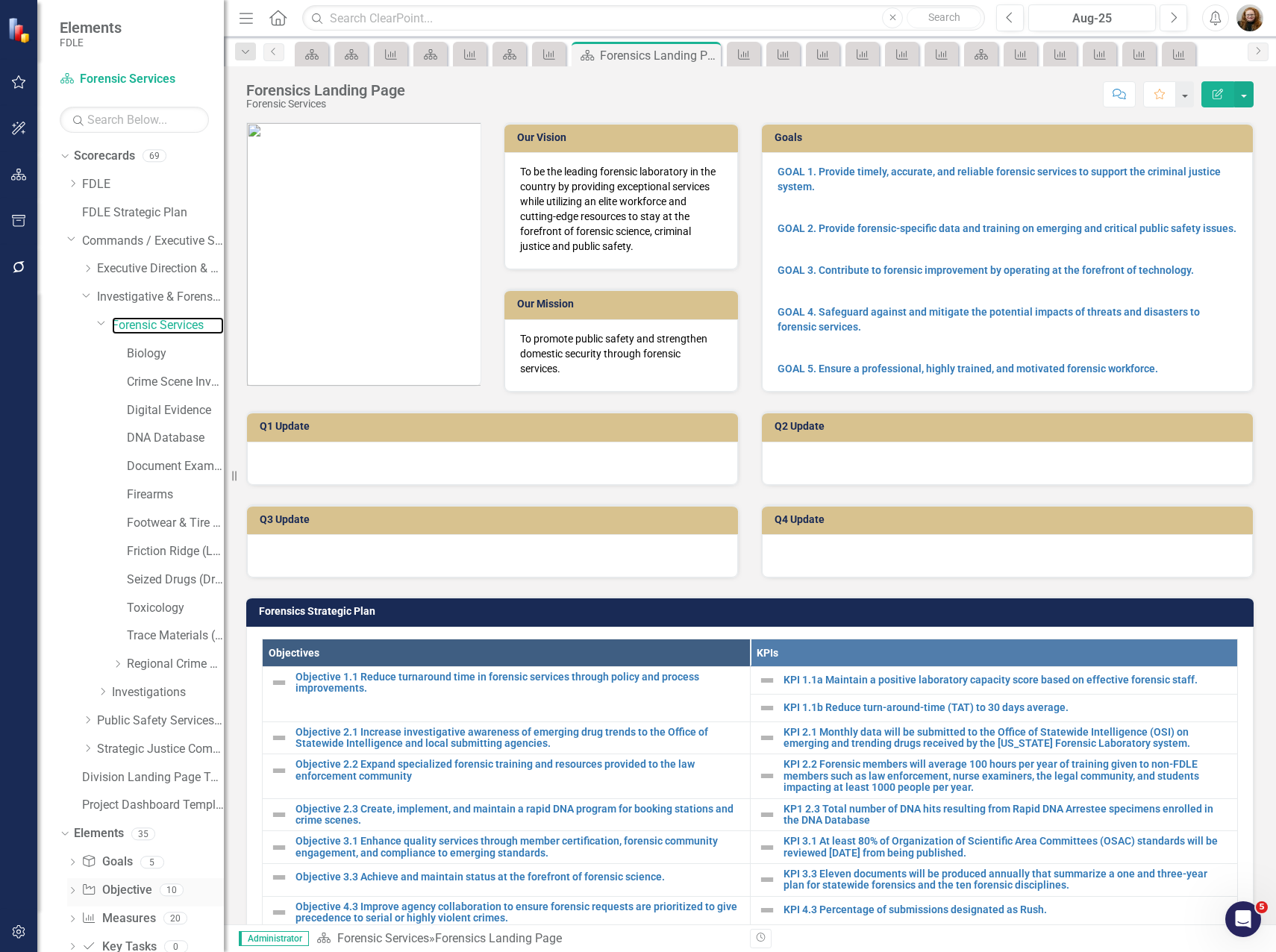
scroll to position [67, 0]
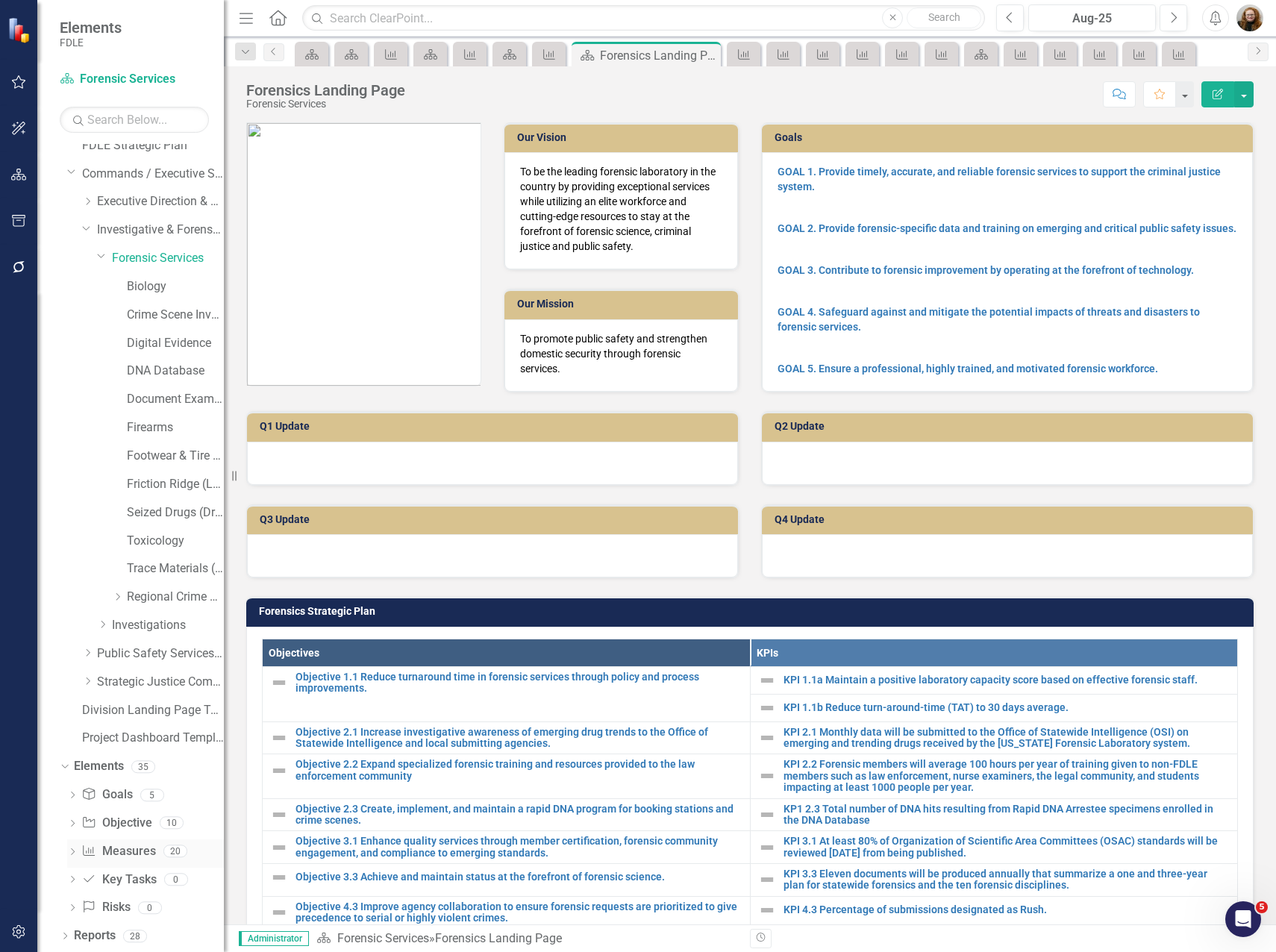
drag, startPoint x: 135, startPoint y: 857, endPoint x: 152, endPoint y: 845, distance: 20.8
click at [135, 856] on link "Measure Measures" at bounding box center [119, 851] width 74 height 17
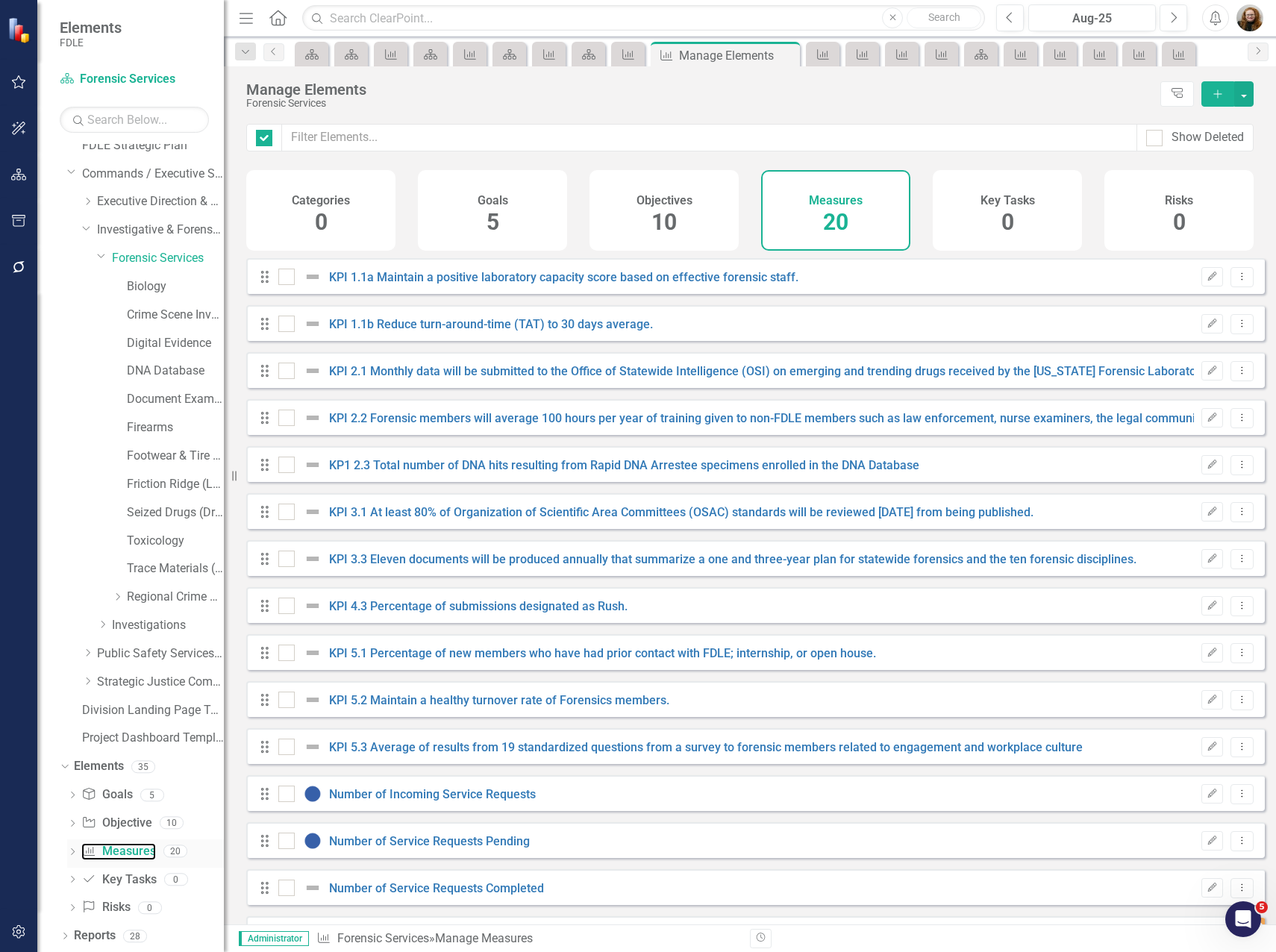
checkbox input "false"
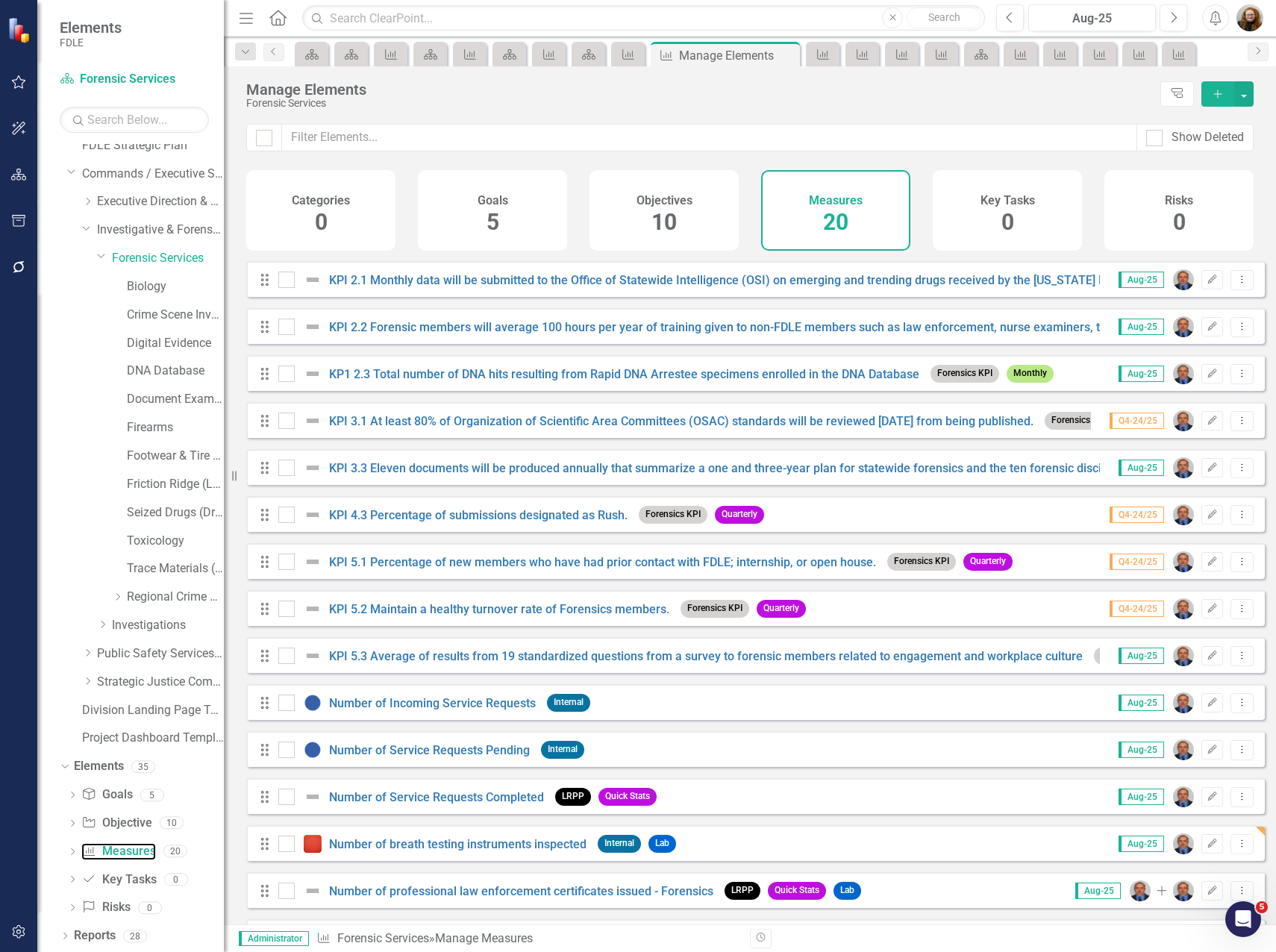
scroll to position [285, 0]
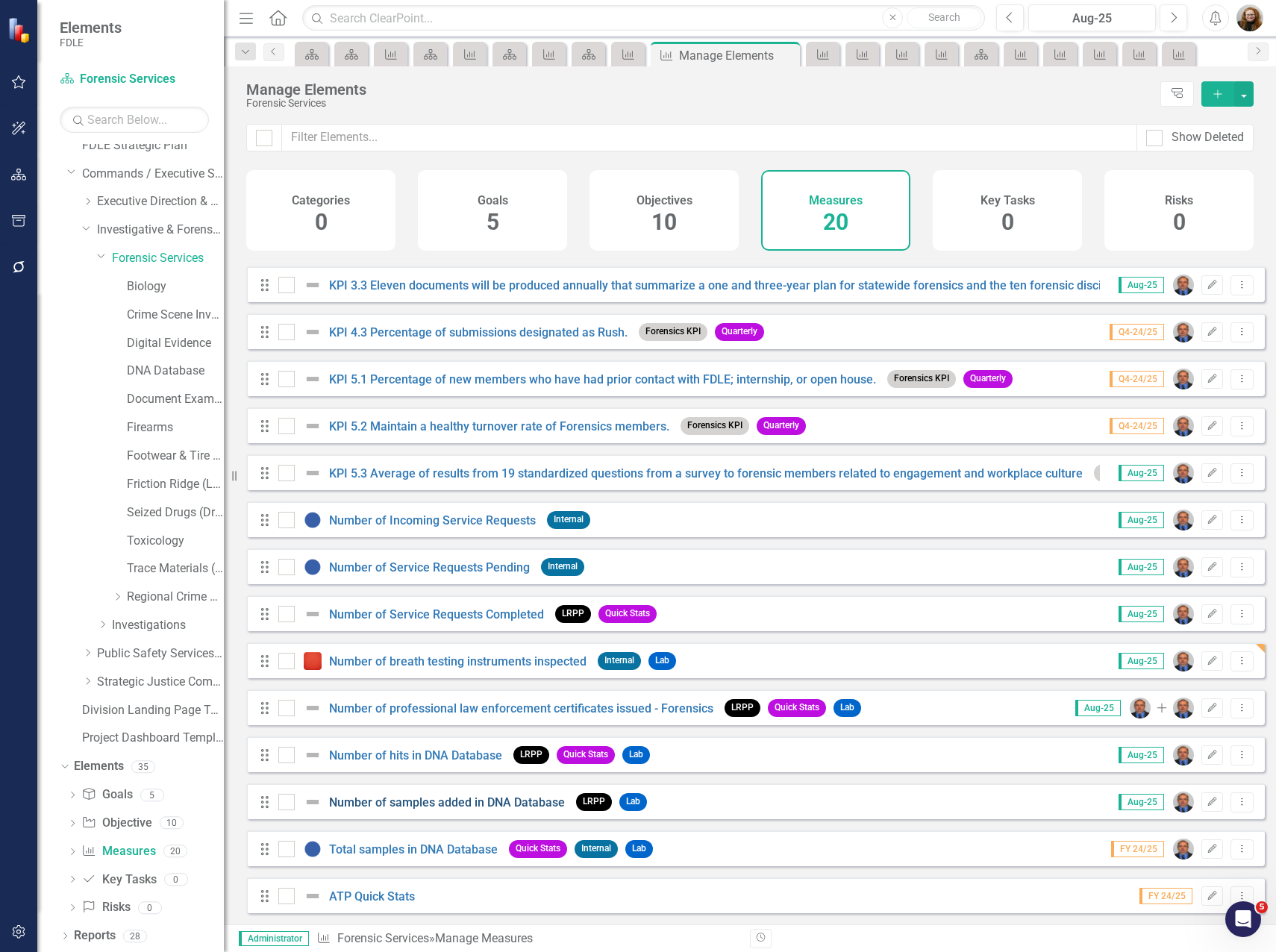
click at [425, 798] on link "Number of samples added in DNA Database" at bounding box center [447, 802] width 236 height 14
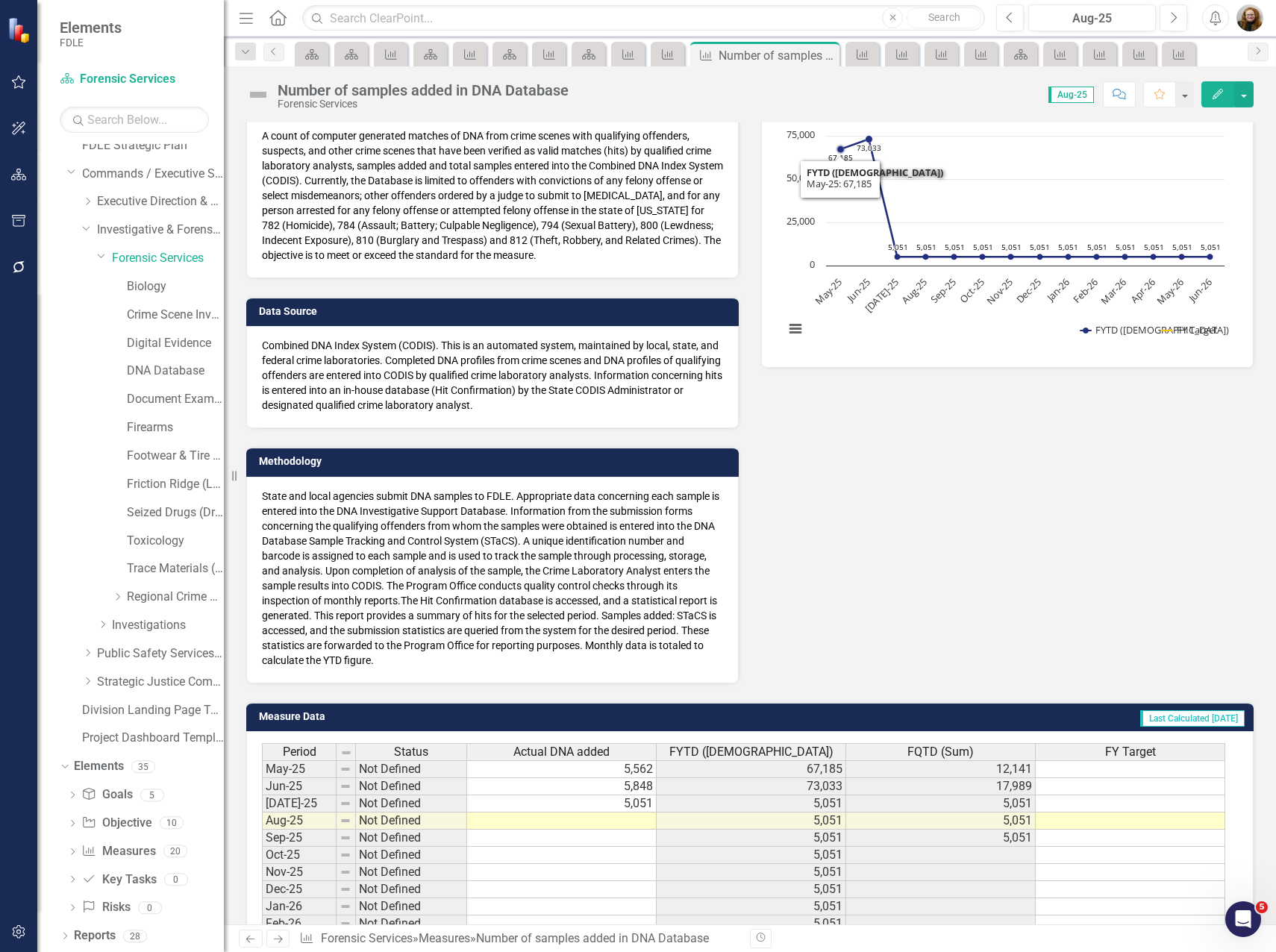
scroll to position [340, 0]
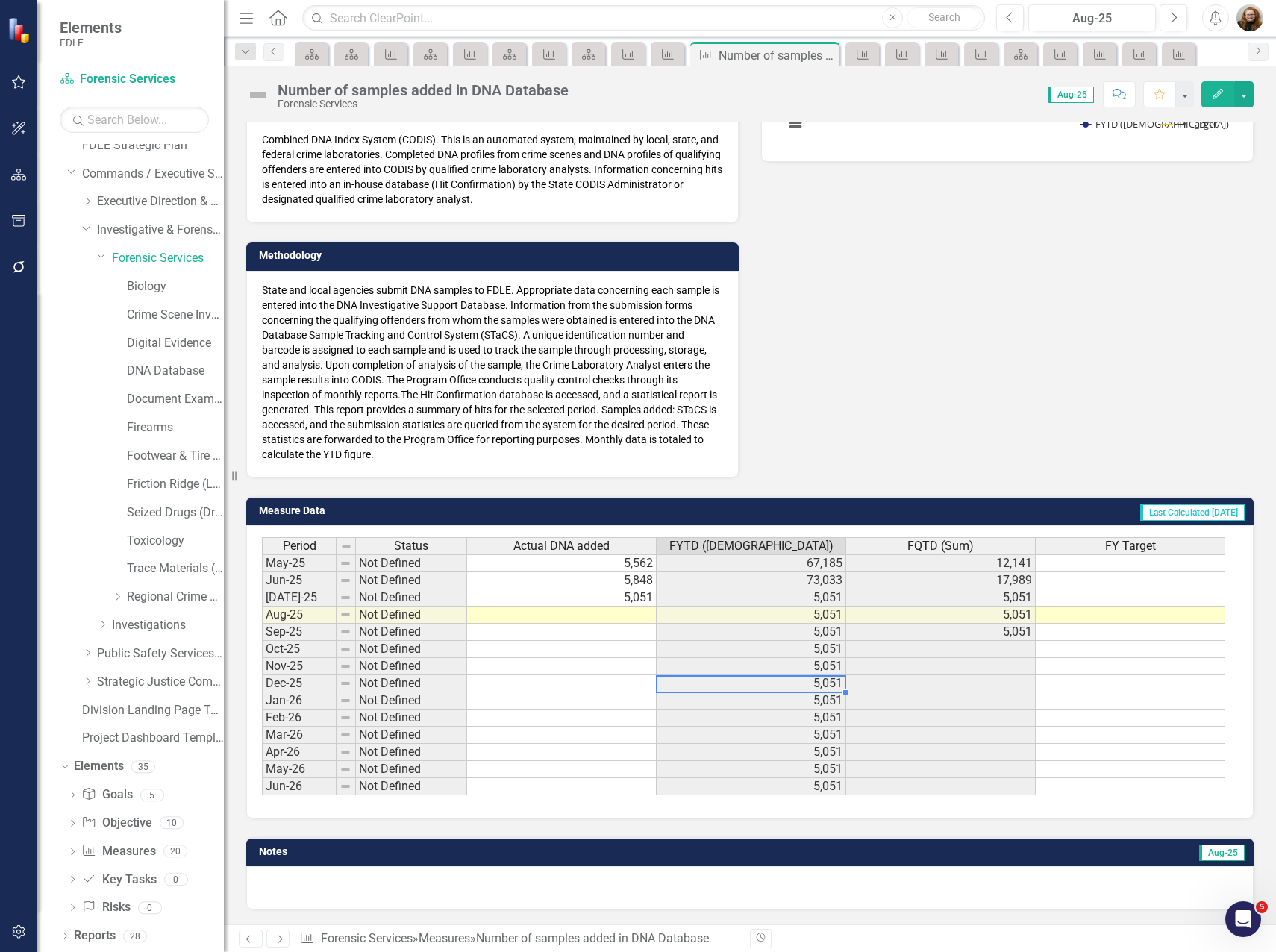
click at [734, 684] on td "5,051" at bounding box center [752, 683] width 189 height 17
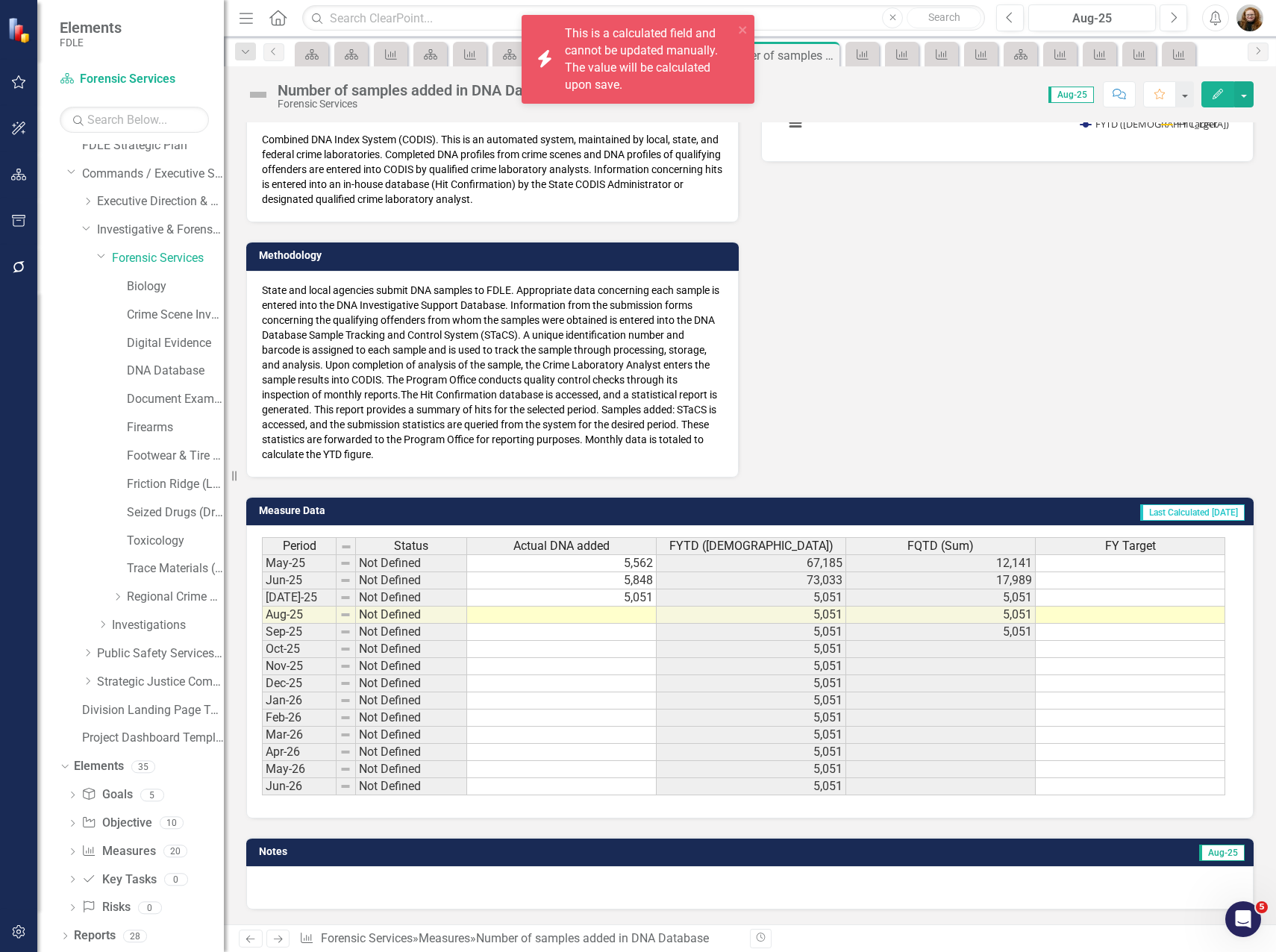
click at [904, 346] on div "Data Owner Jason Bundy (Forensic Services) Definition A count of computer gener…" at bounding box center [750, 121] width 1030 height 714
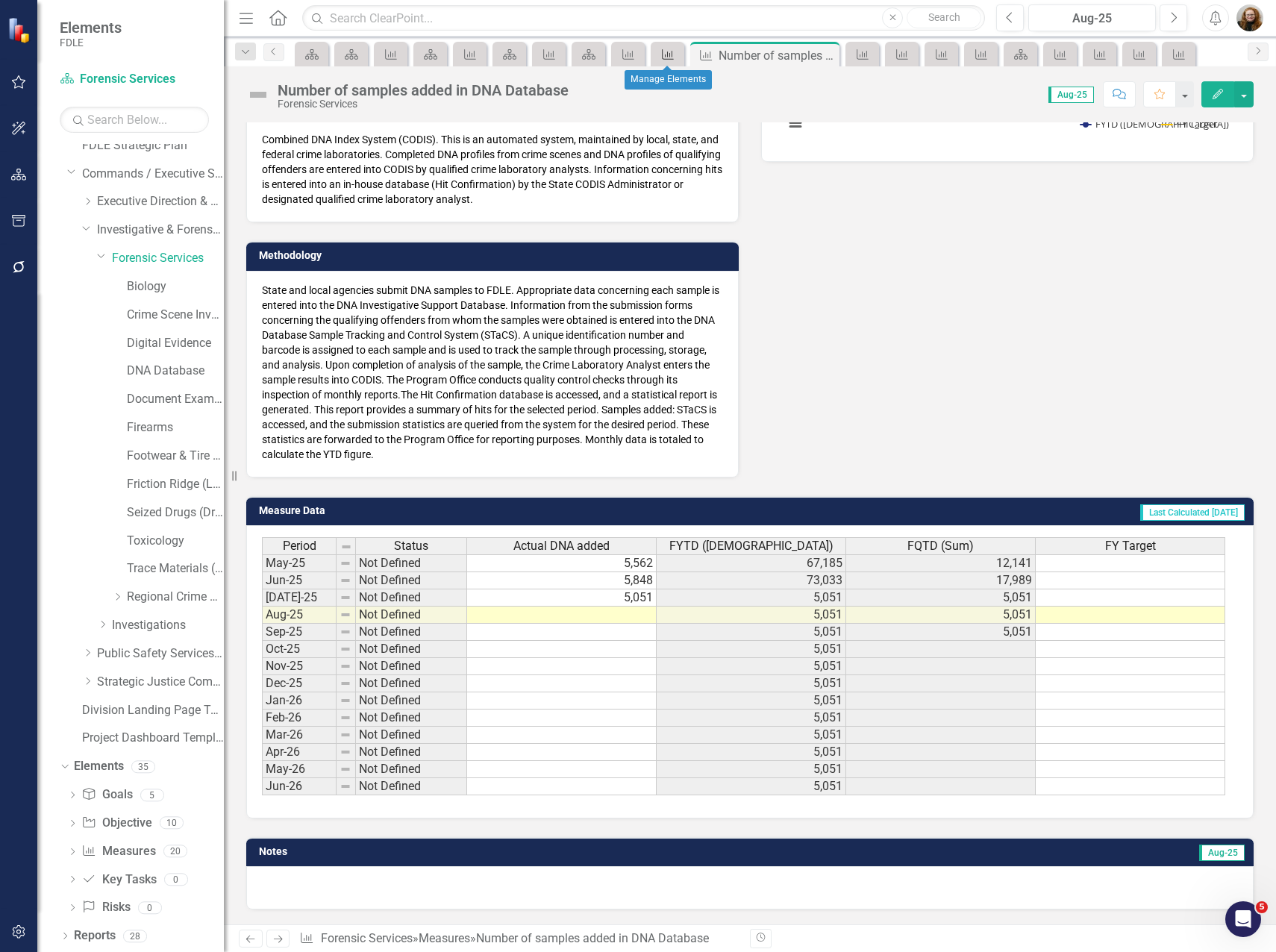
click at [655, 53] on div "Measure" at bounding box center [665, 54] width 21 height 19
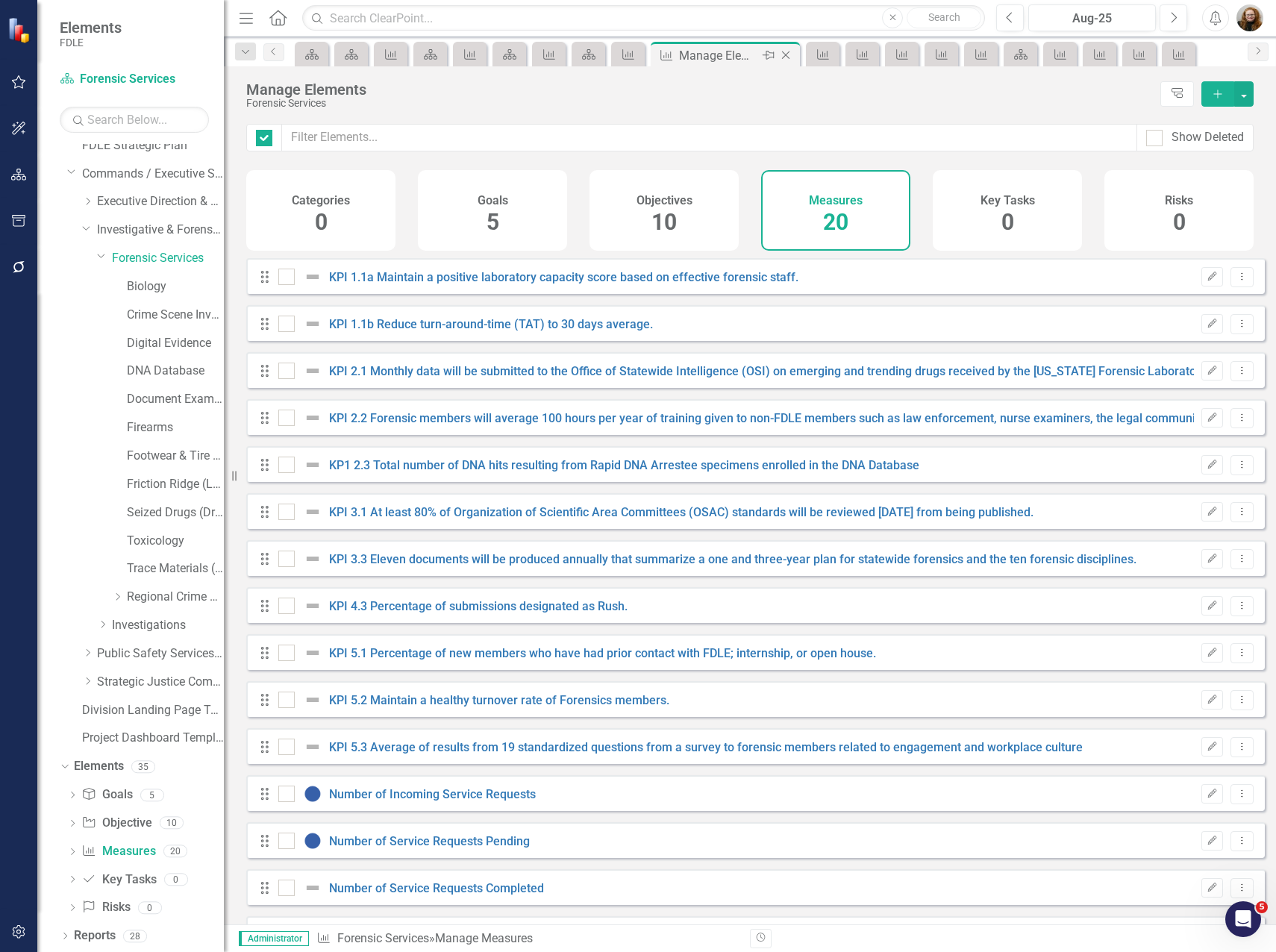
checkbox input "false"
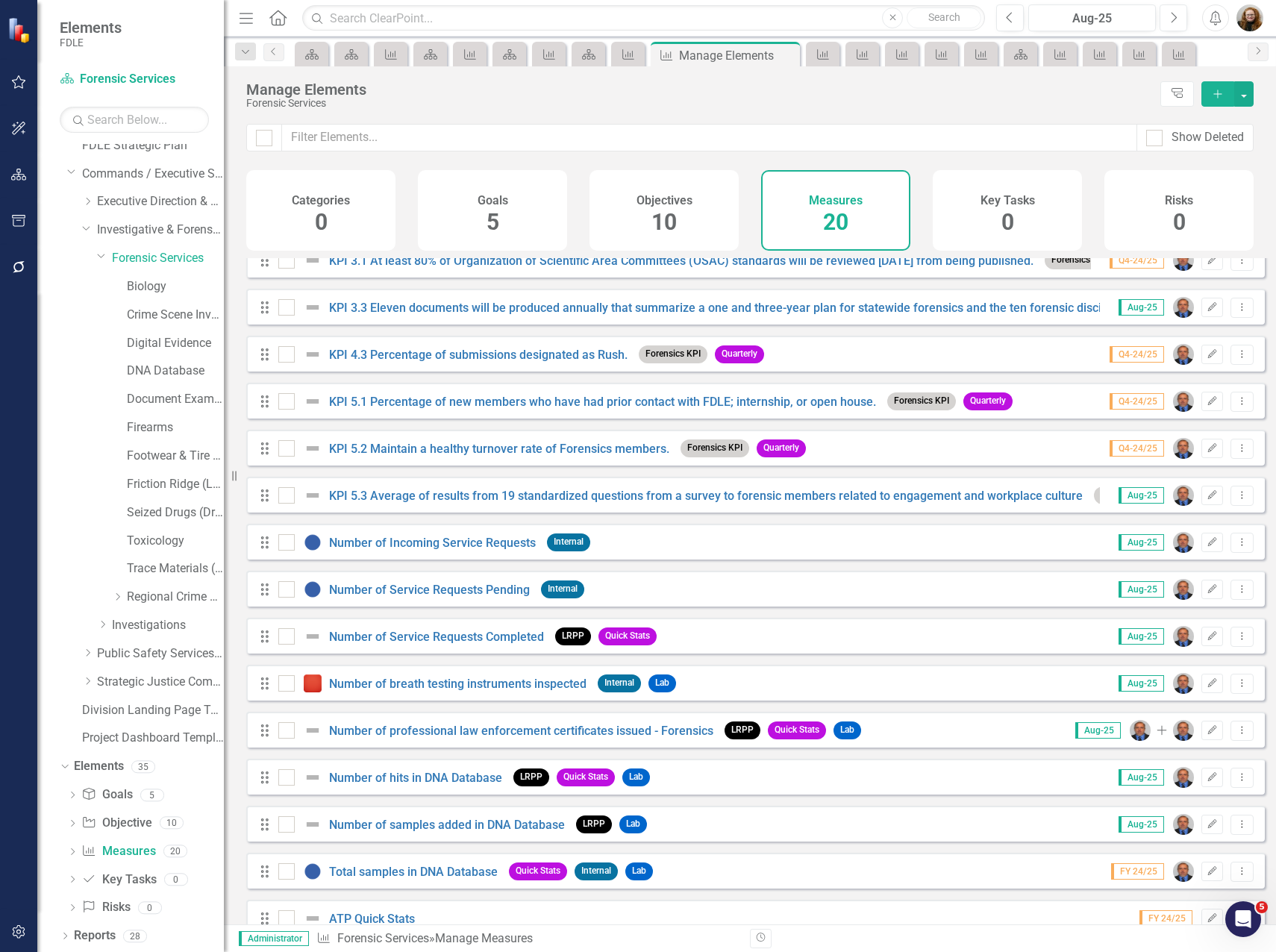
scroll to position [285, 0]
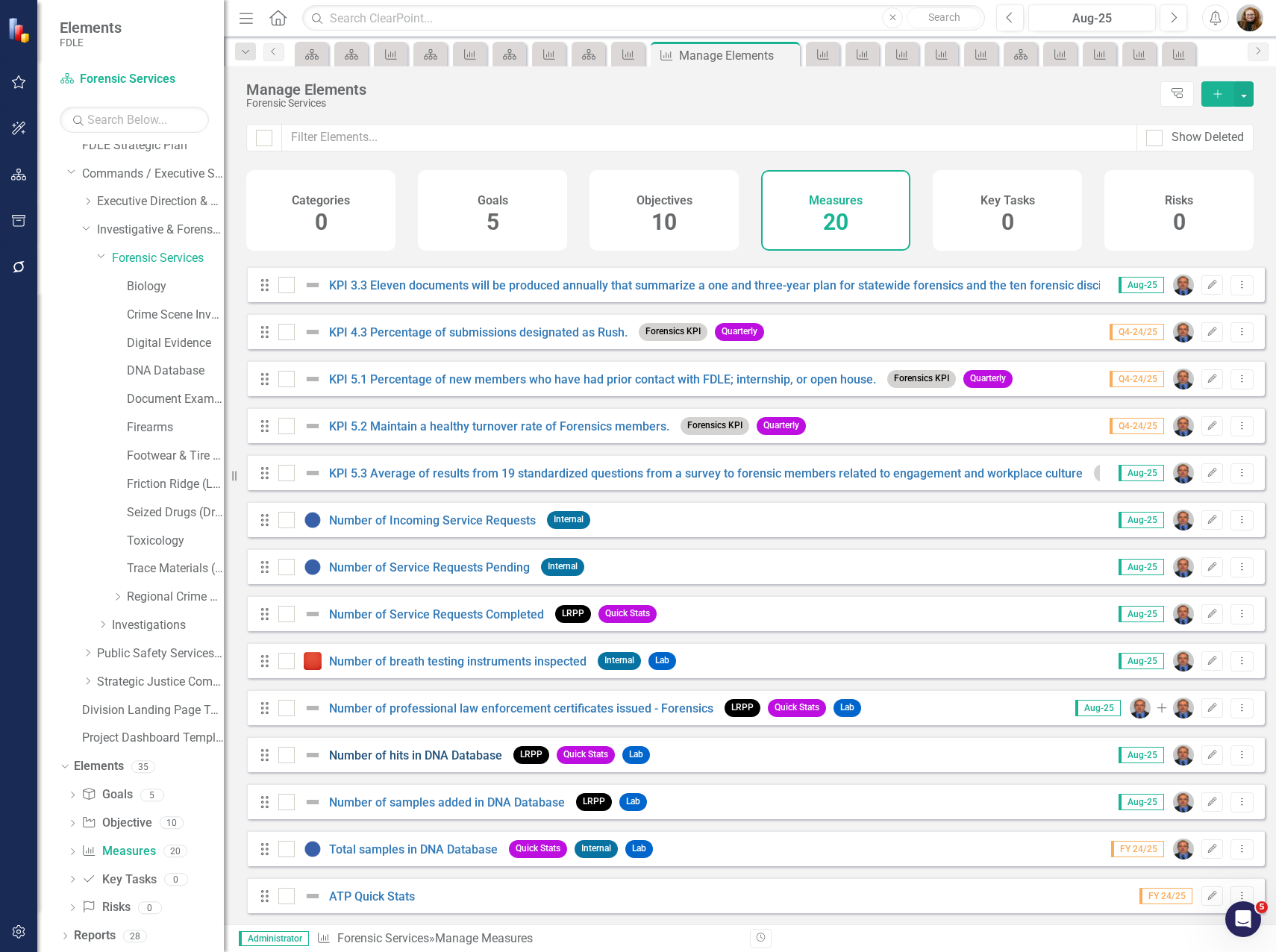
click at [431, 758] on link "Number of hits in DNA Database" at bounding box center [416, 756] width 173 height 14
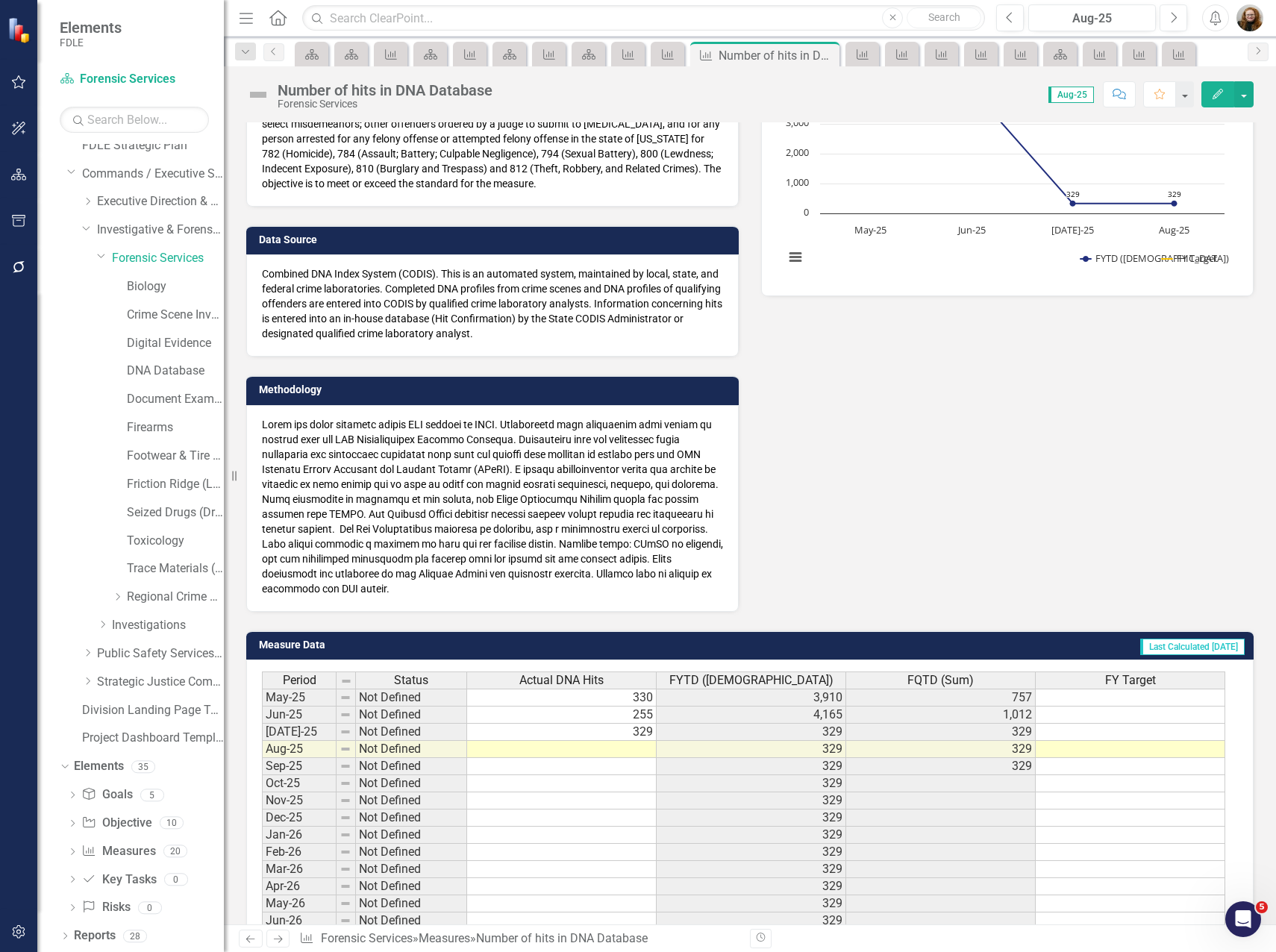
scroll to position [340, 0]
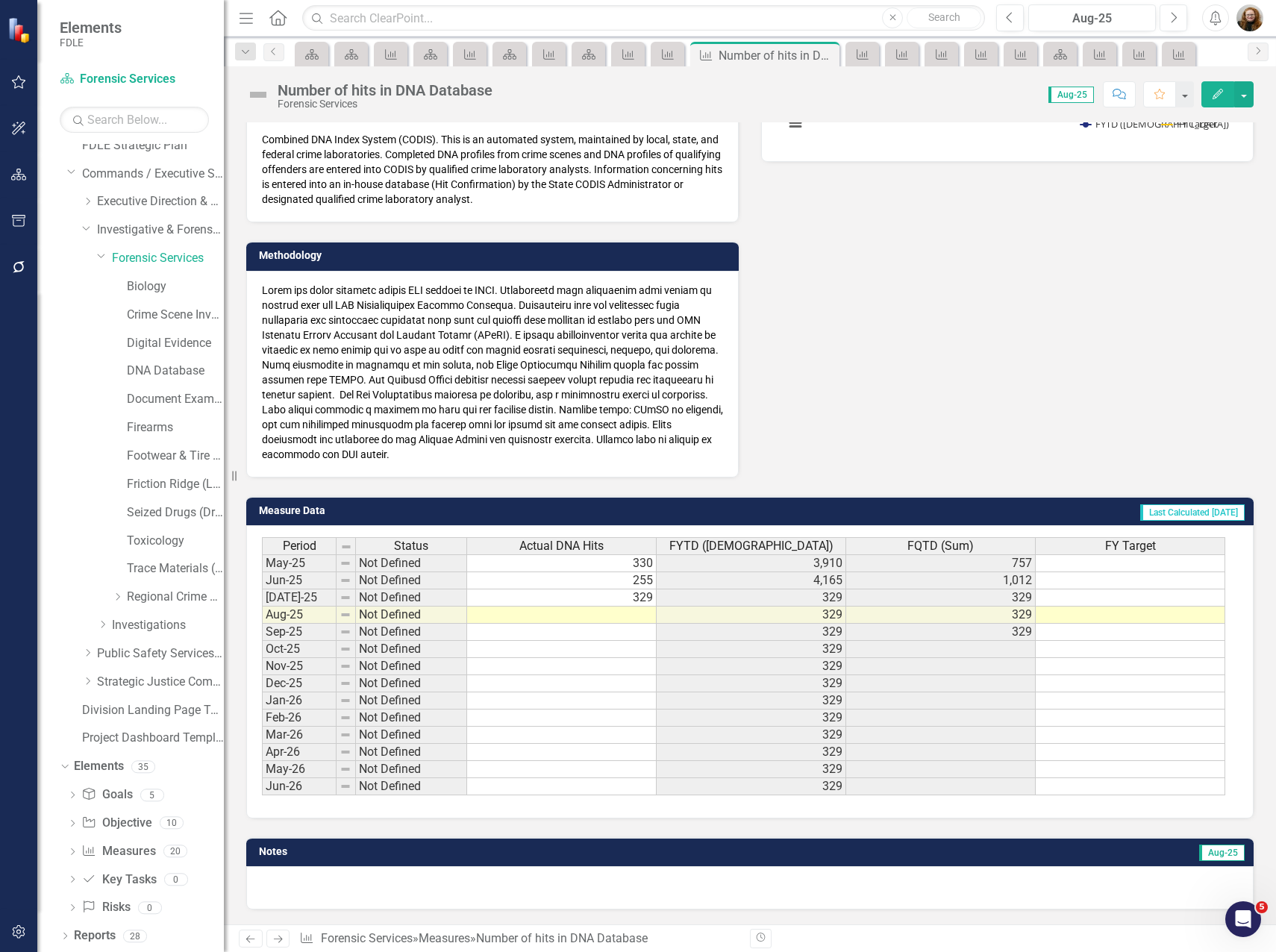
click at [762, 826] on div "Notes Aug-25" at bounding box center [750, 863] width 1030 height 91
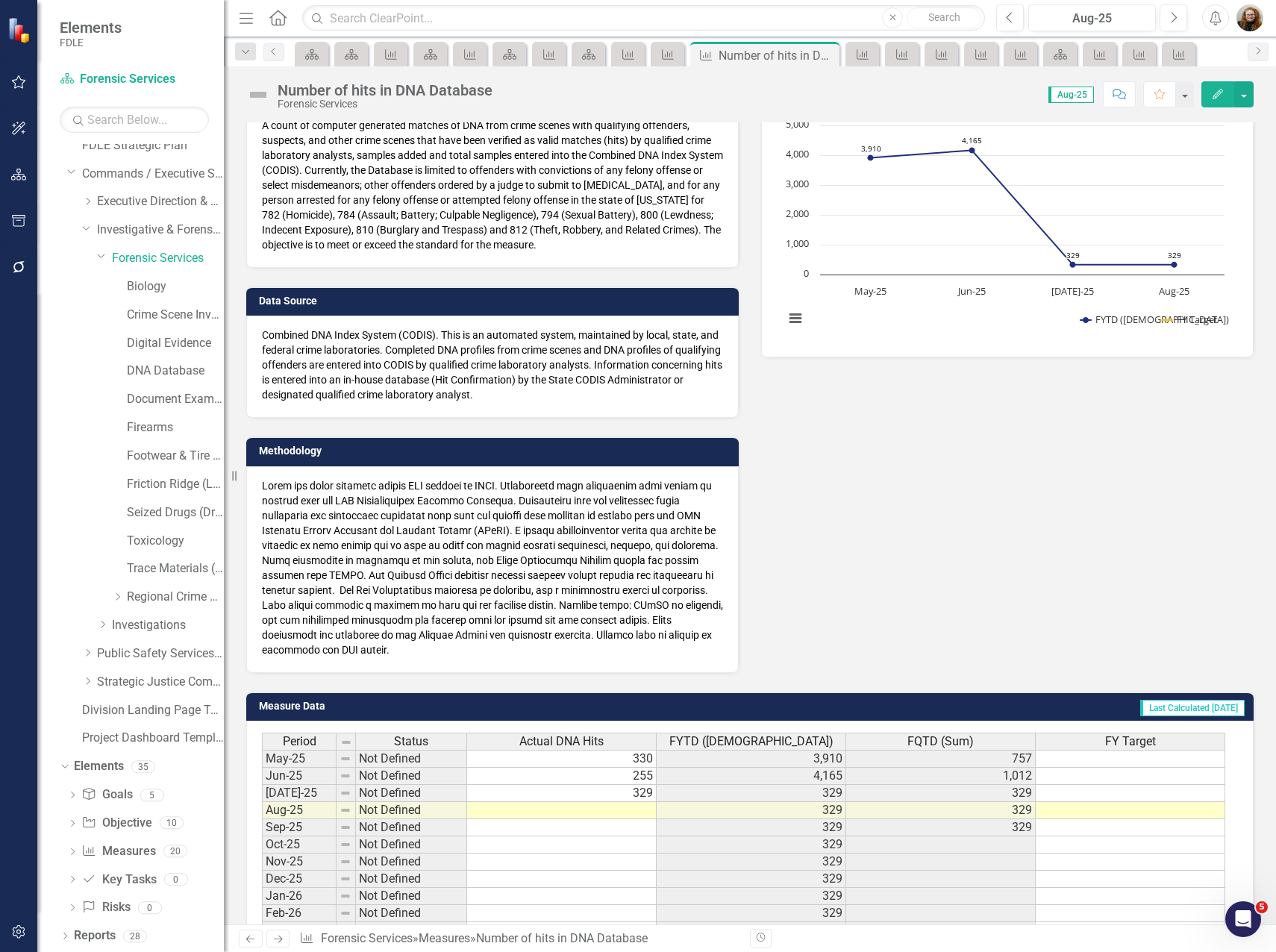
scroll to position [0, 0]
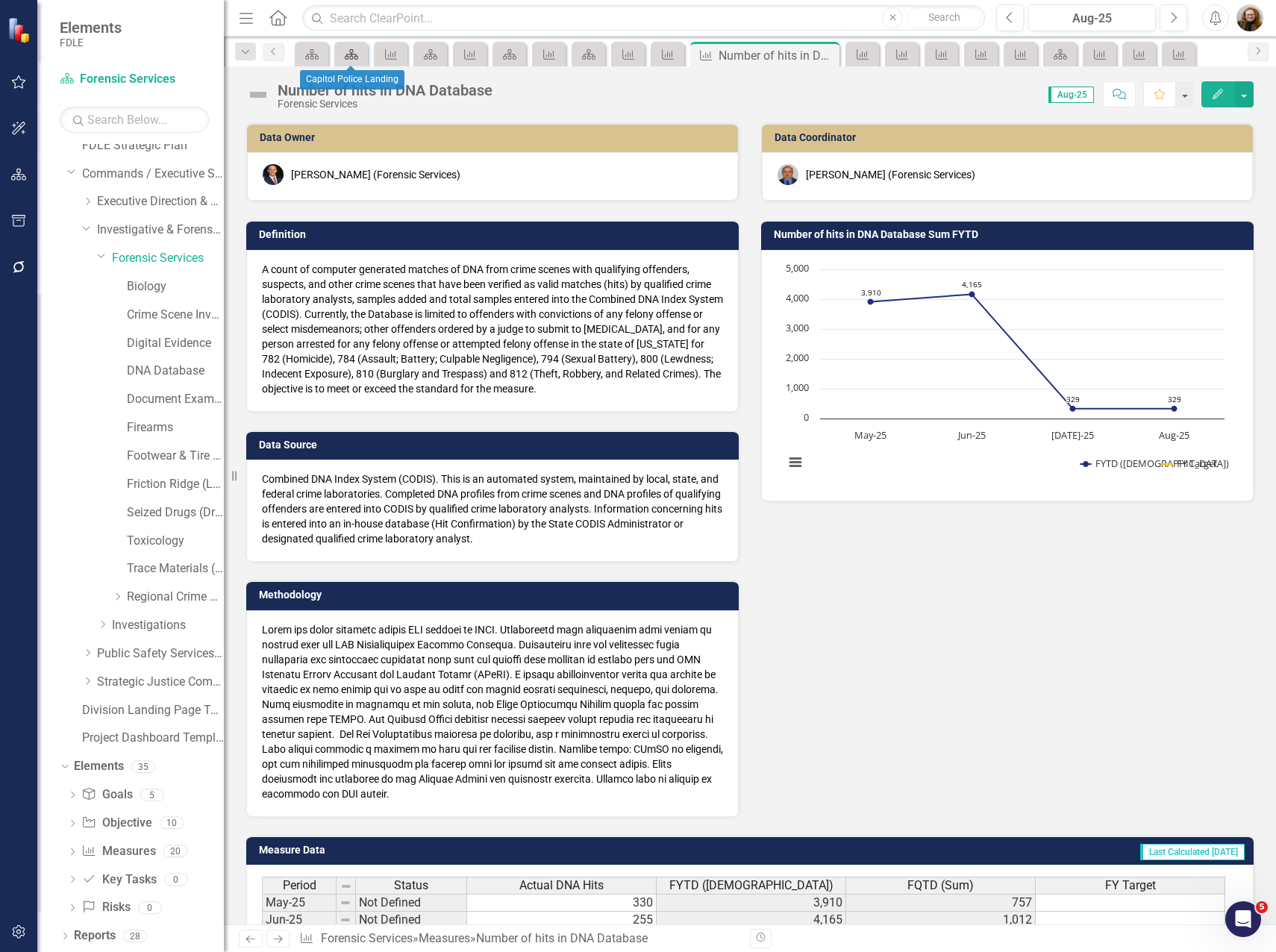
click at [355, 52] on icon "Scorecard" at bounding box center [351, 55] width 15 height 12
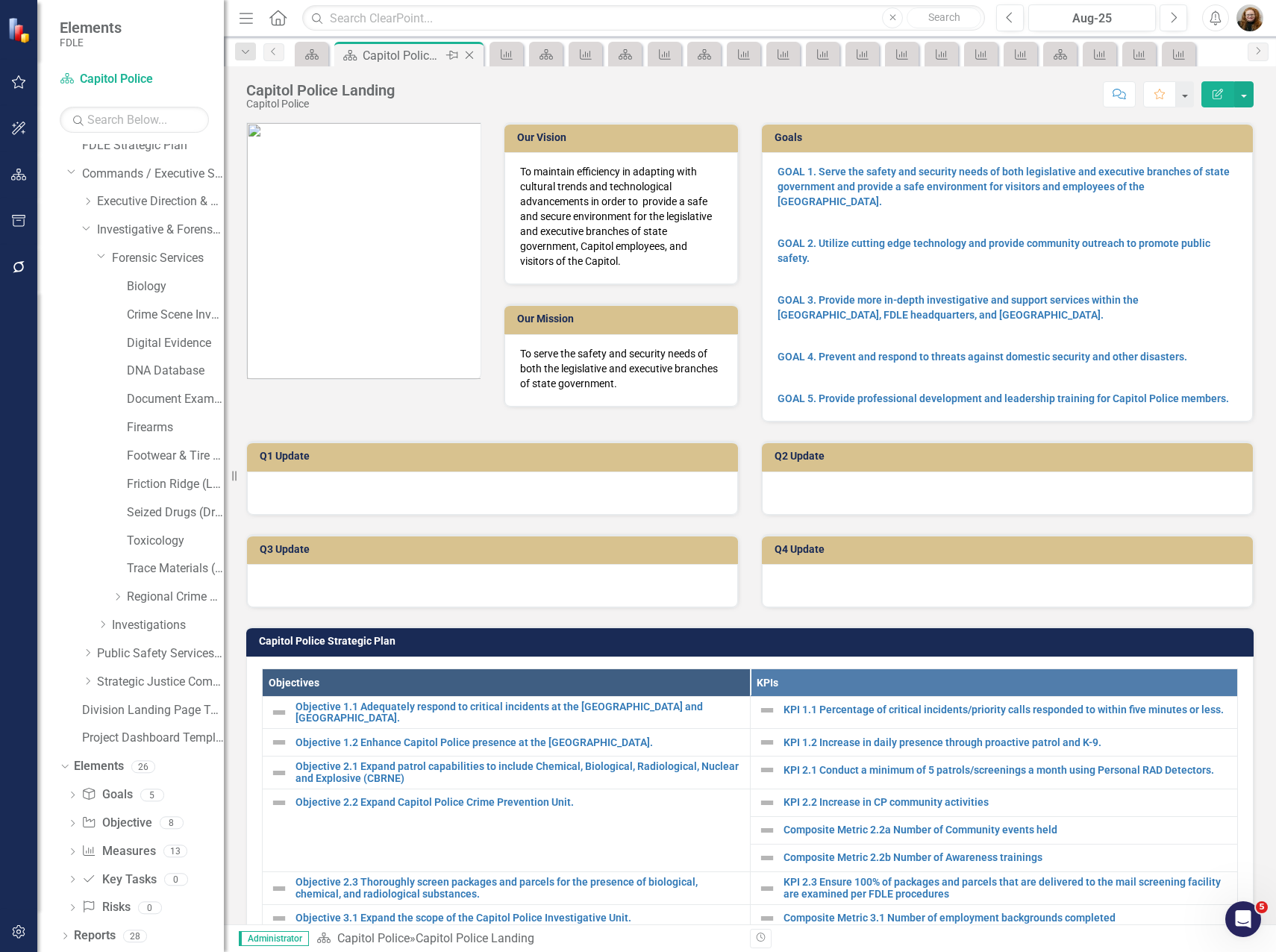
click at [465, 55] on icon "Close" at bounding box center [469, 55] width 15 height 12
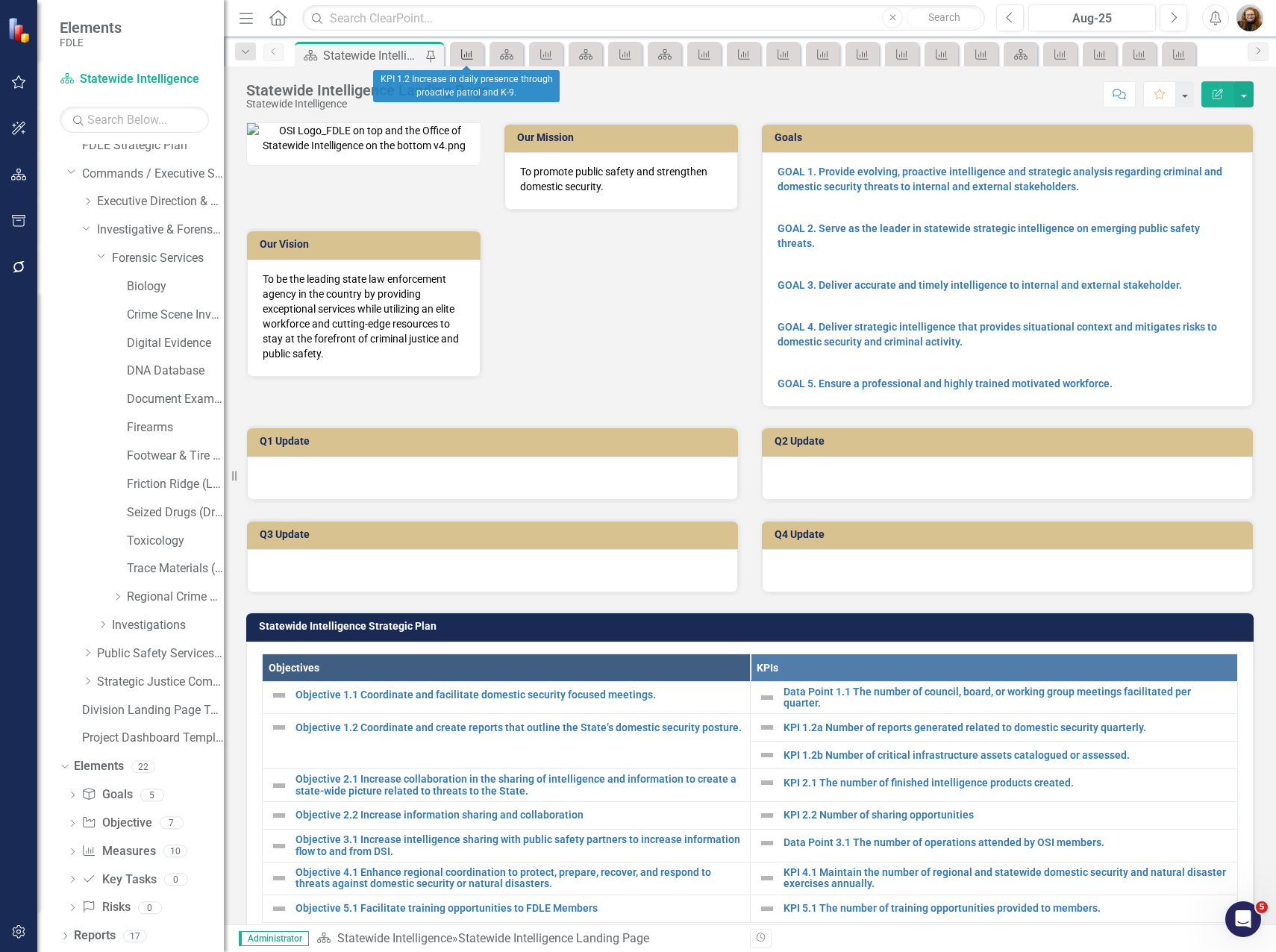
click at [471, 54] on icon "Measure" at bounding box center [467, 55] width 15 height 12
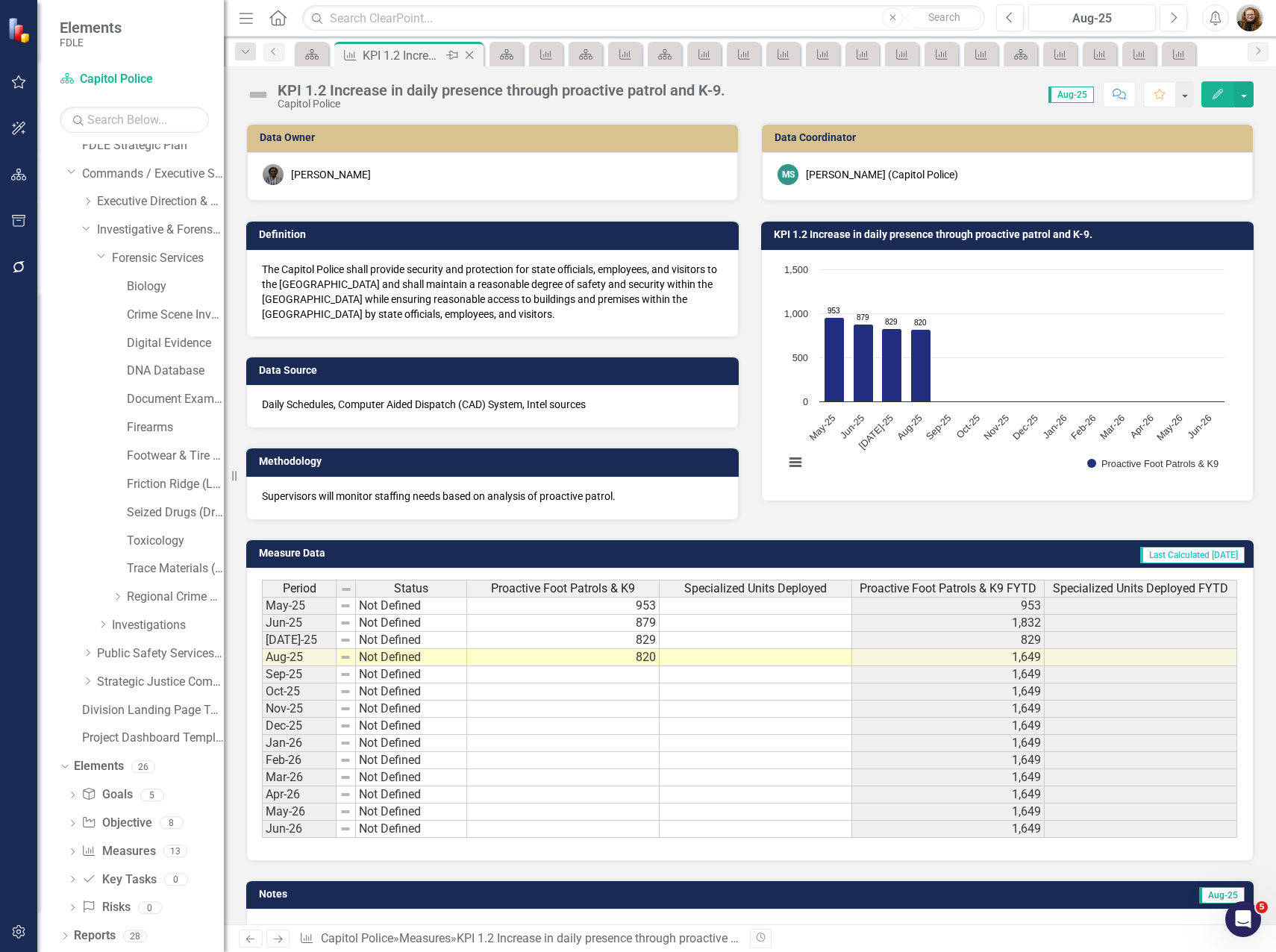
click at [478, 53] on div "Close" at bounding box center [471, 55] width 19 height 19
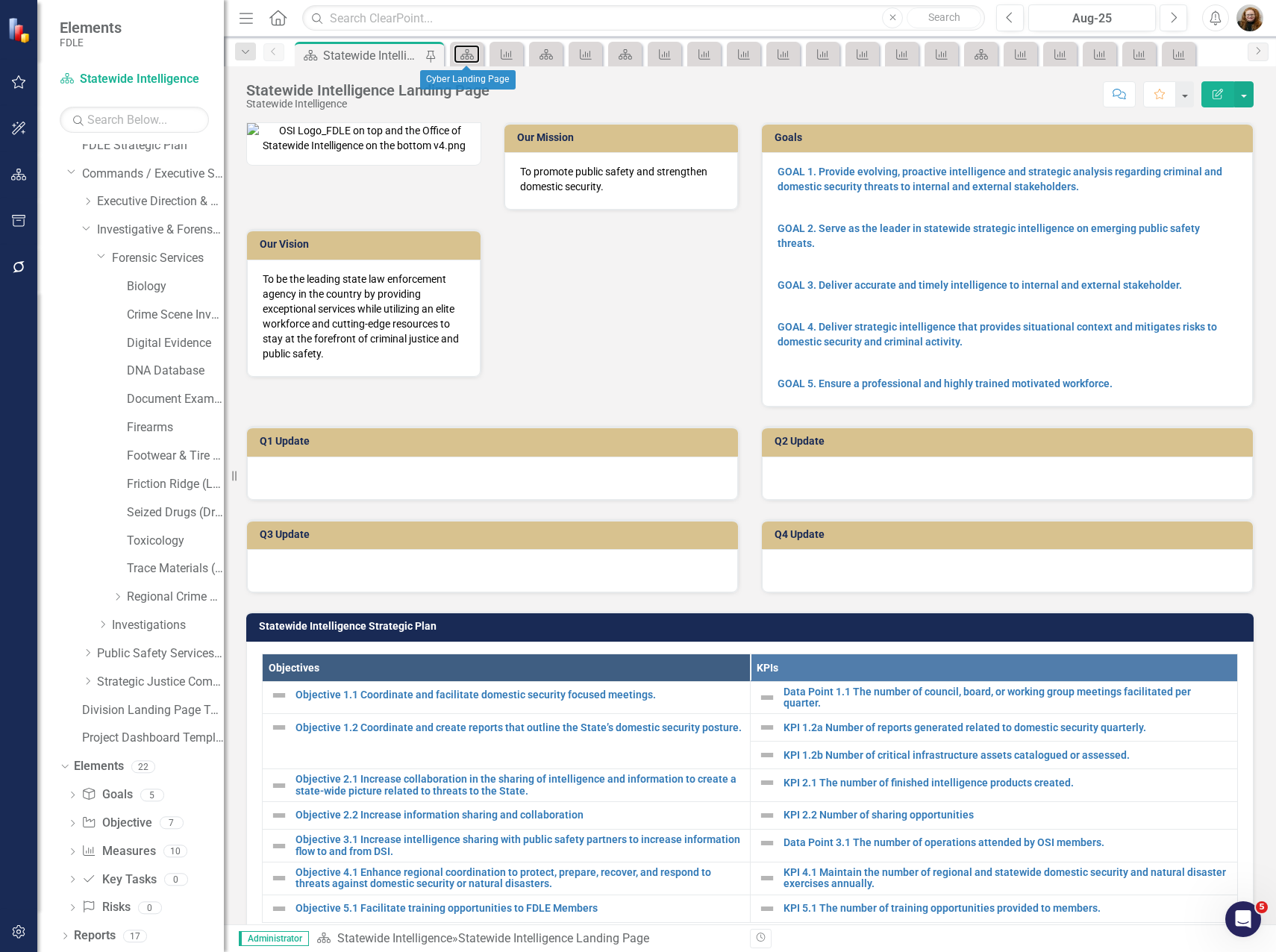
click at [478, 53] on link "Scorecard" at bounding box center [467, 54] width 26 height 19
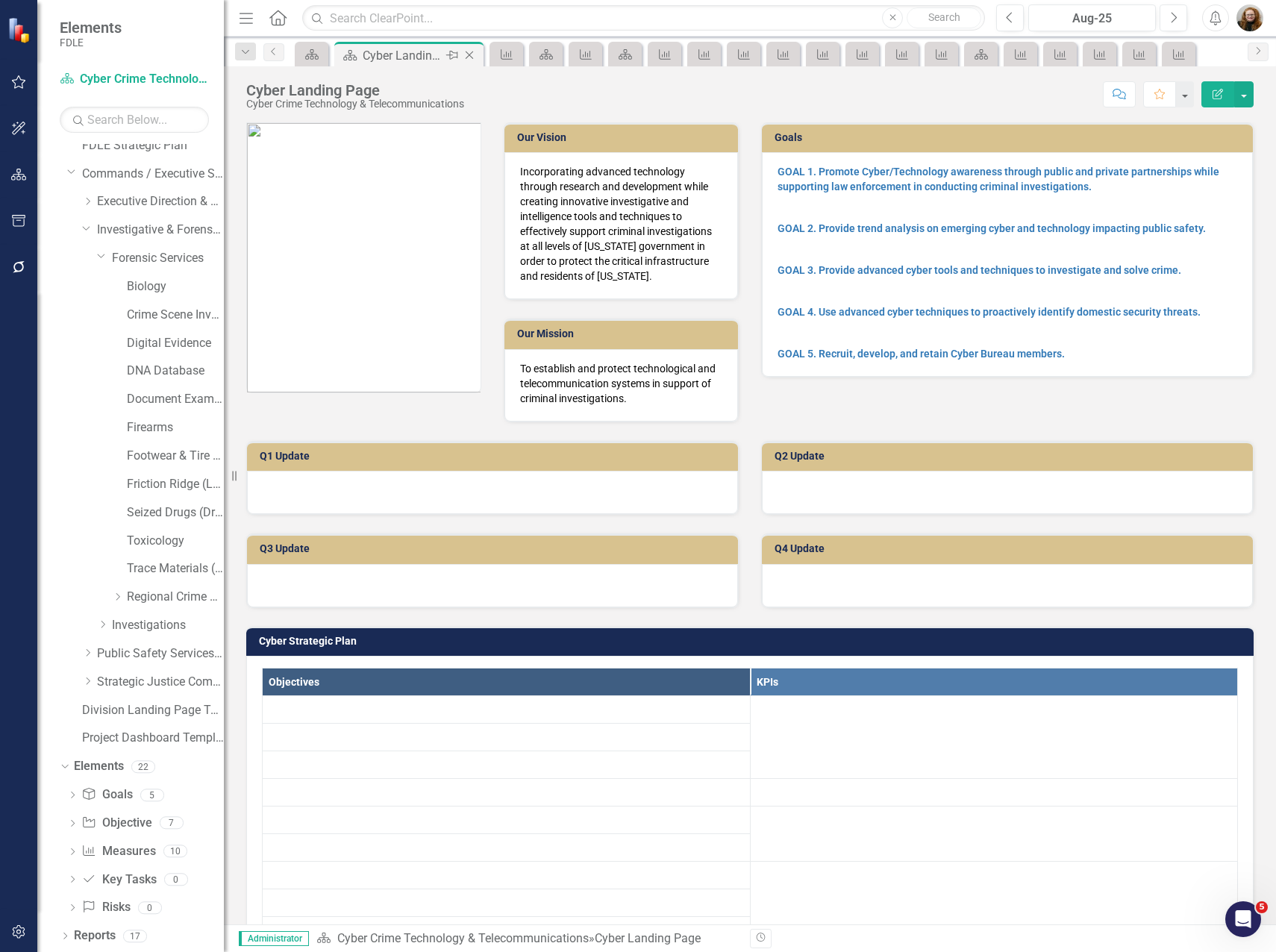
click at [478, 53] on div "Close" at bounding box center [471, 55] width 19 height 19
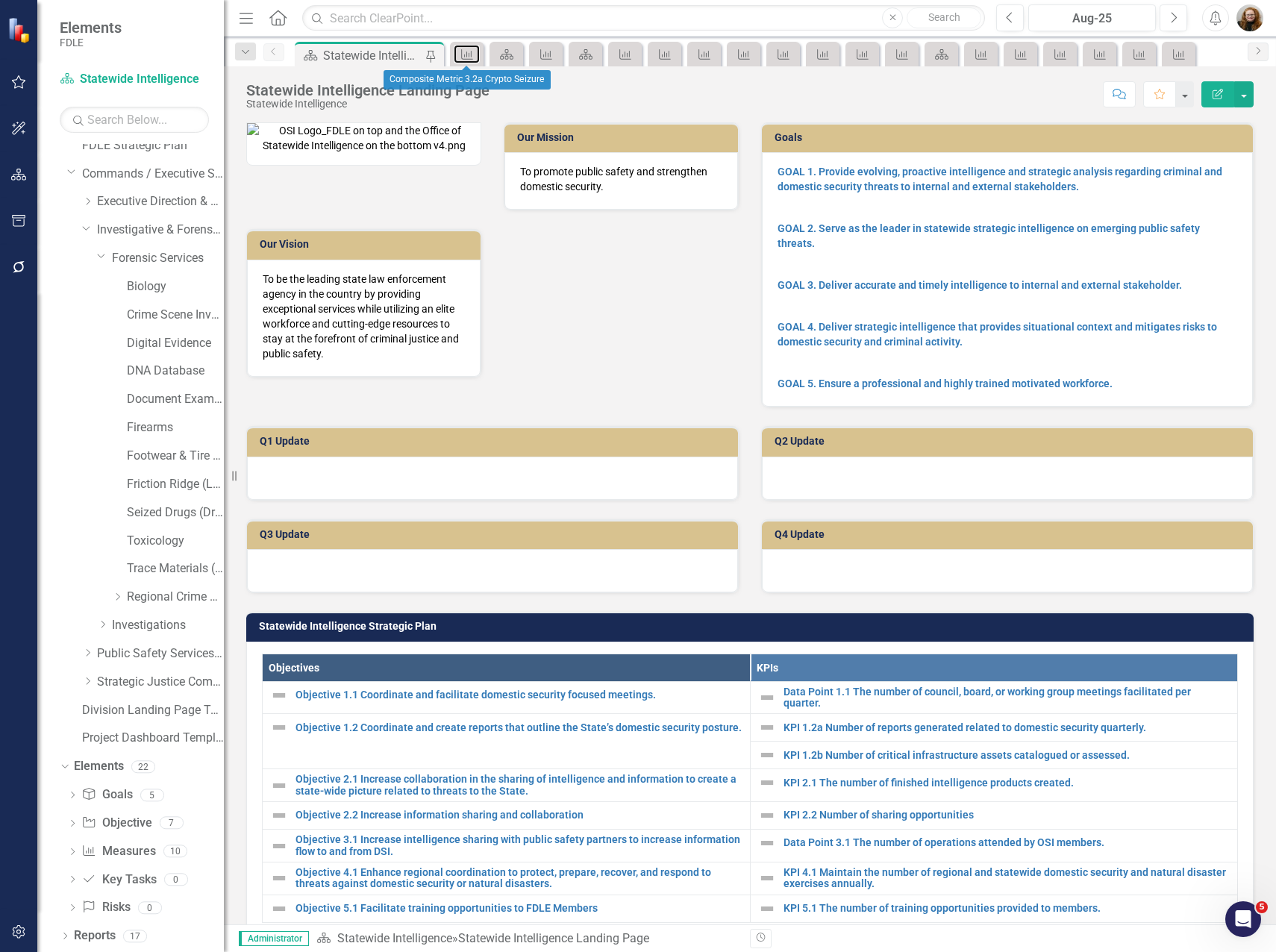
click at [478, 53] on link "Measure" at bounding box center [467, 54] width 26 height 19
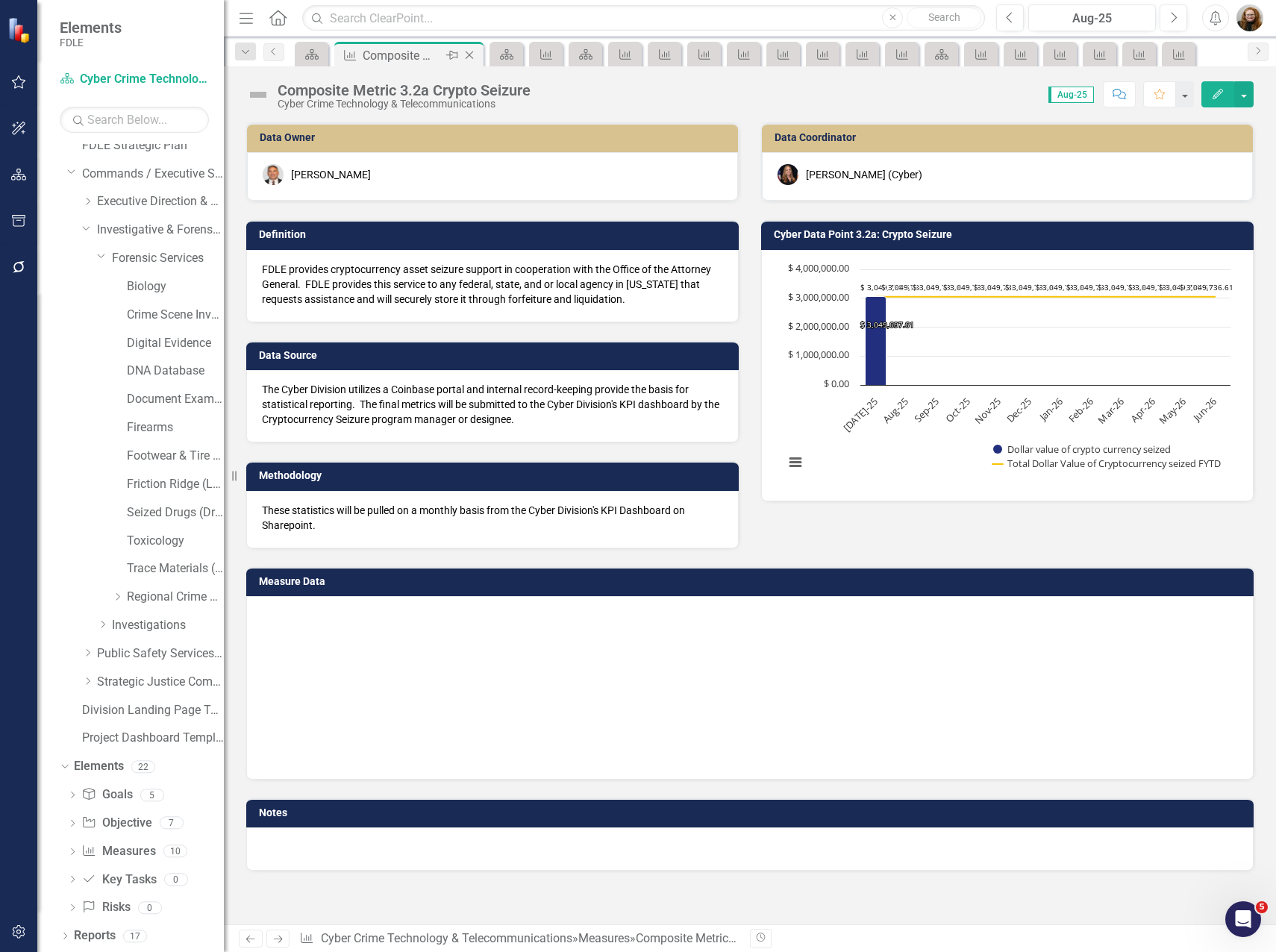
click at [478, 53] on div "Close" at bounding box center [471, 55] width 19 height 19
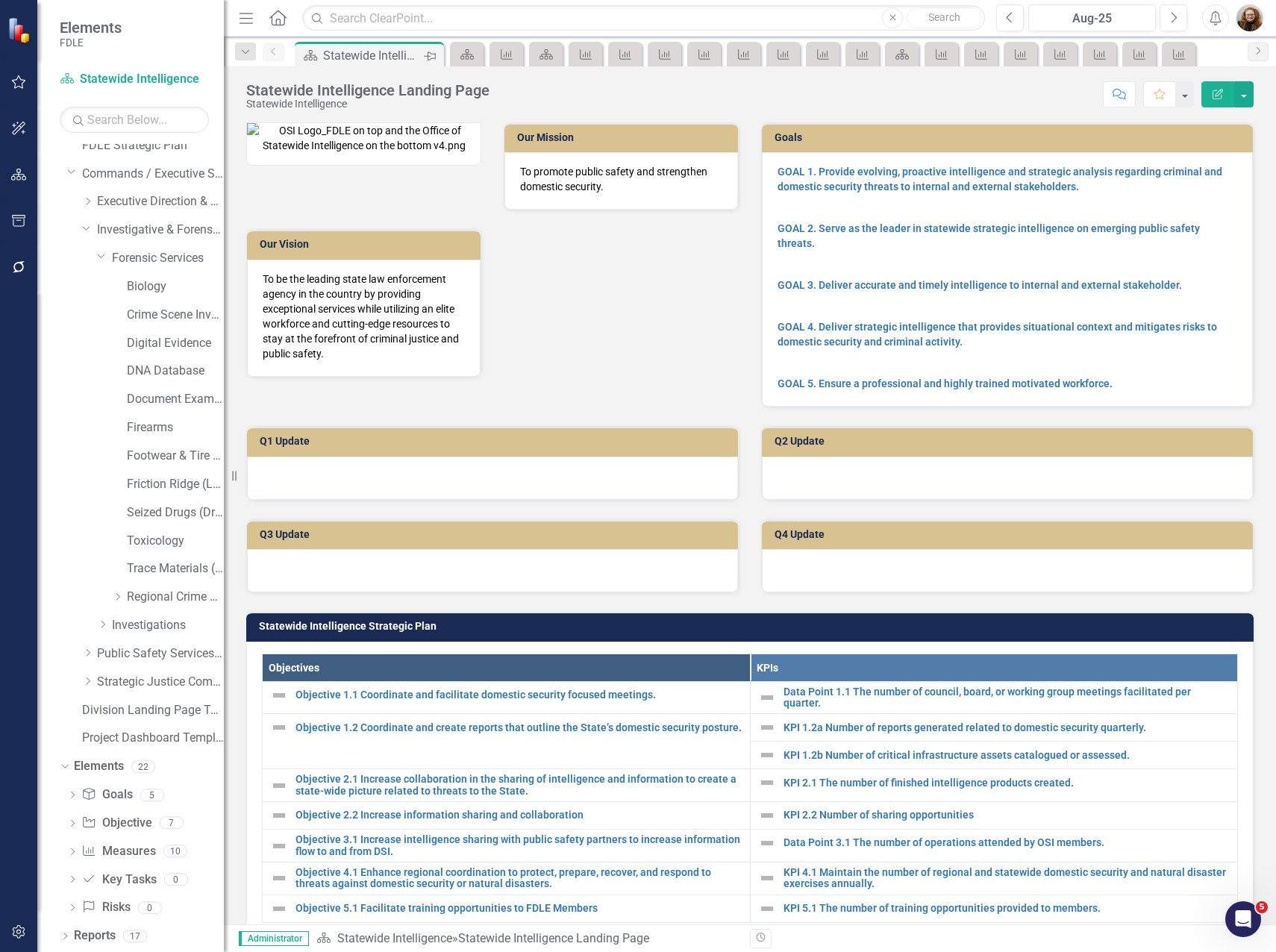
click at [430, 57] on icon at bounding box center [430, 56] width 12 height 9
click at [430, 57] on icon "Close" at bounding box center [430, 55] width 15 height 12
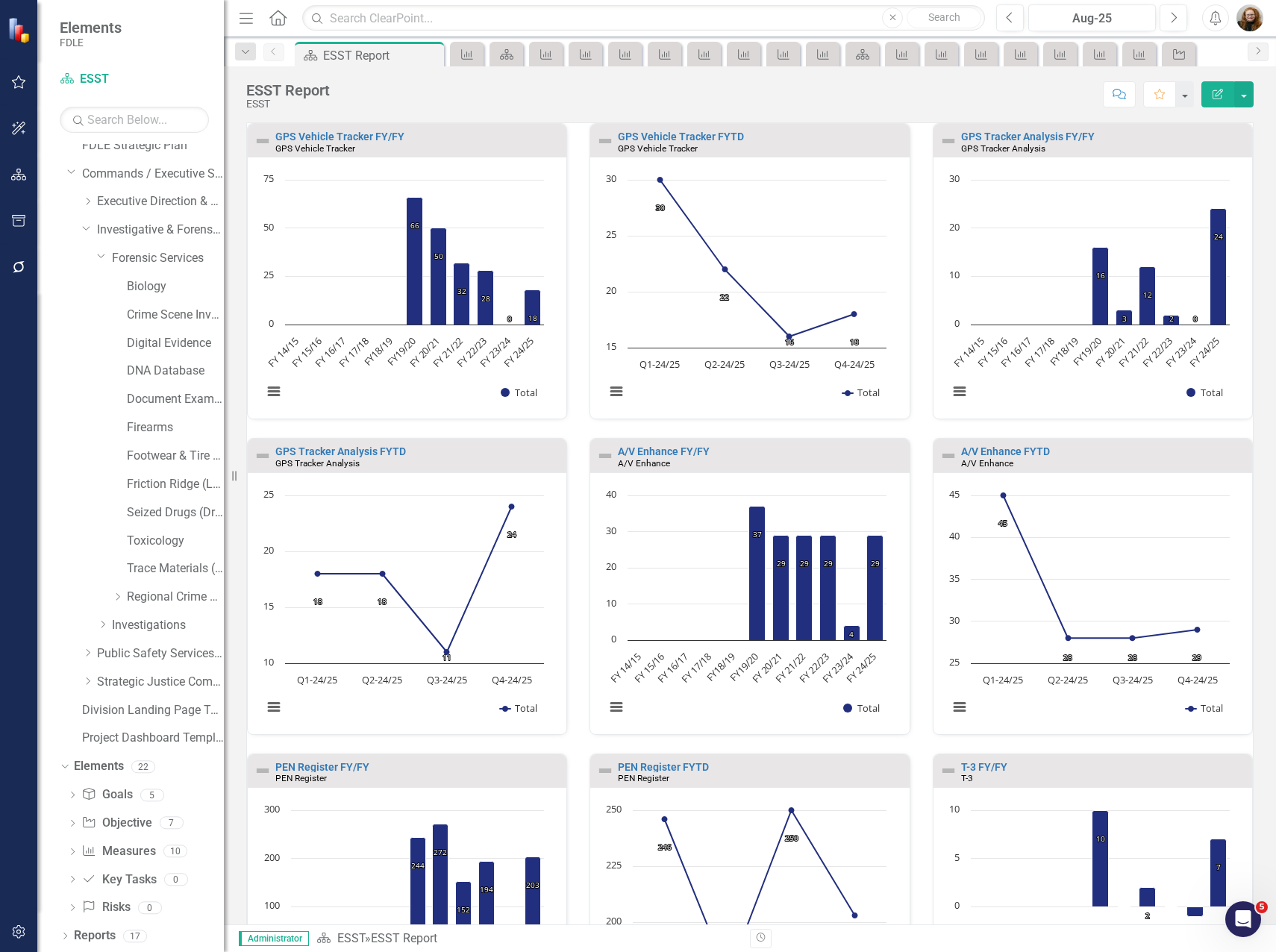
click at [0, 0] on icon "Close" at bounding box center [0, 0] width 0 height 0
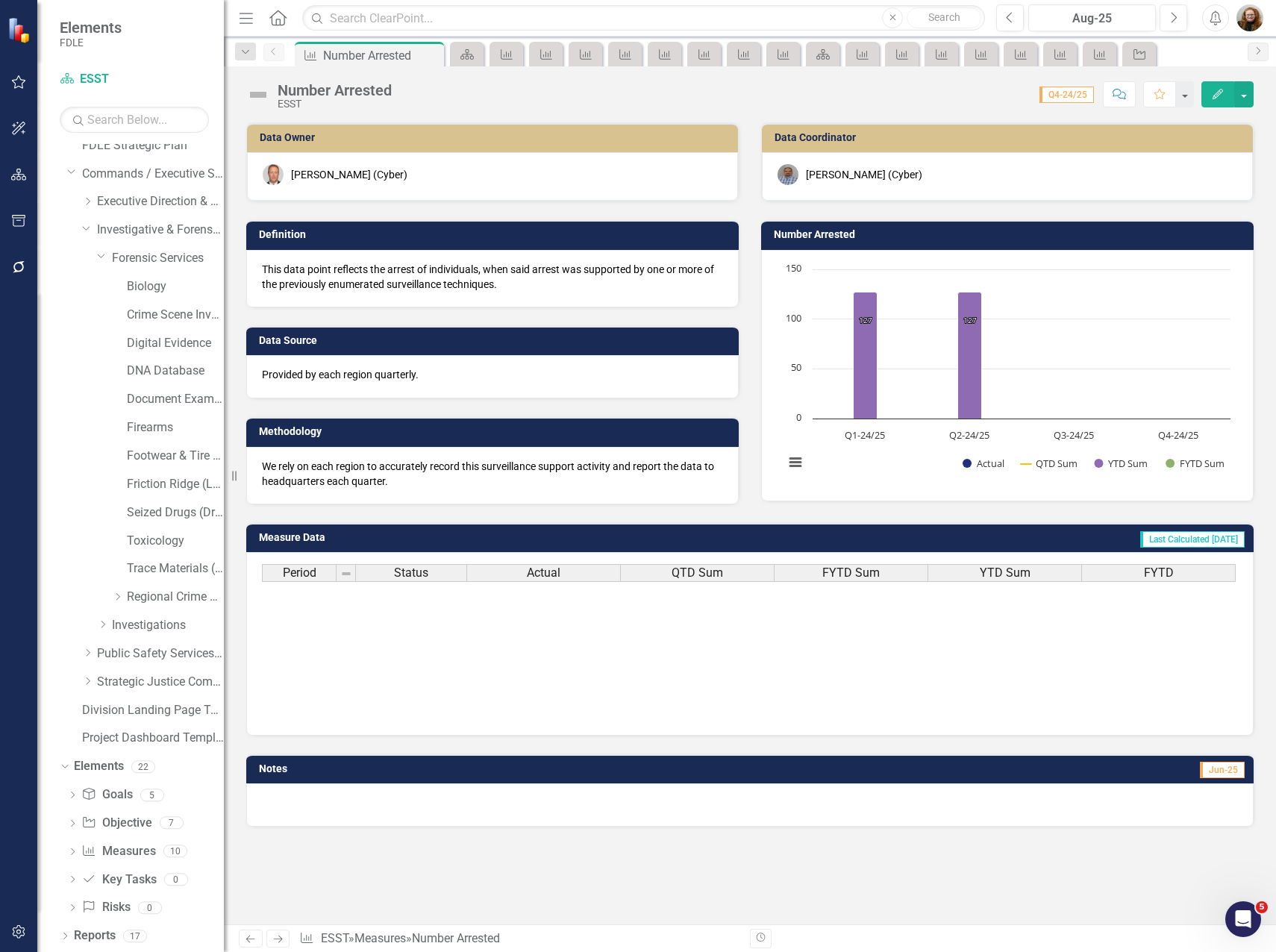
click at [0, 0] on icon "Close" at bounding box center [0, 0] width 0 height 0
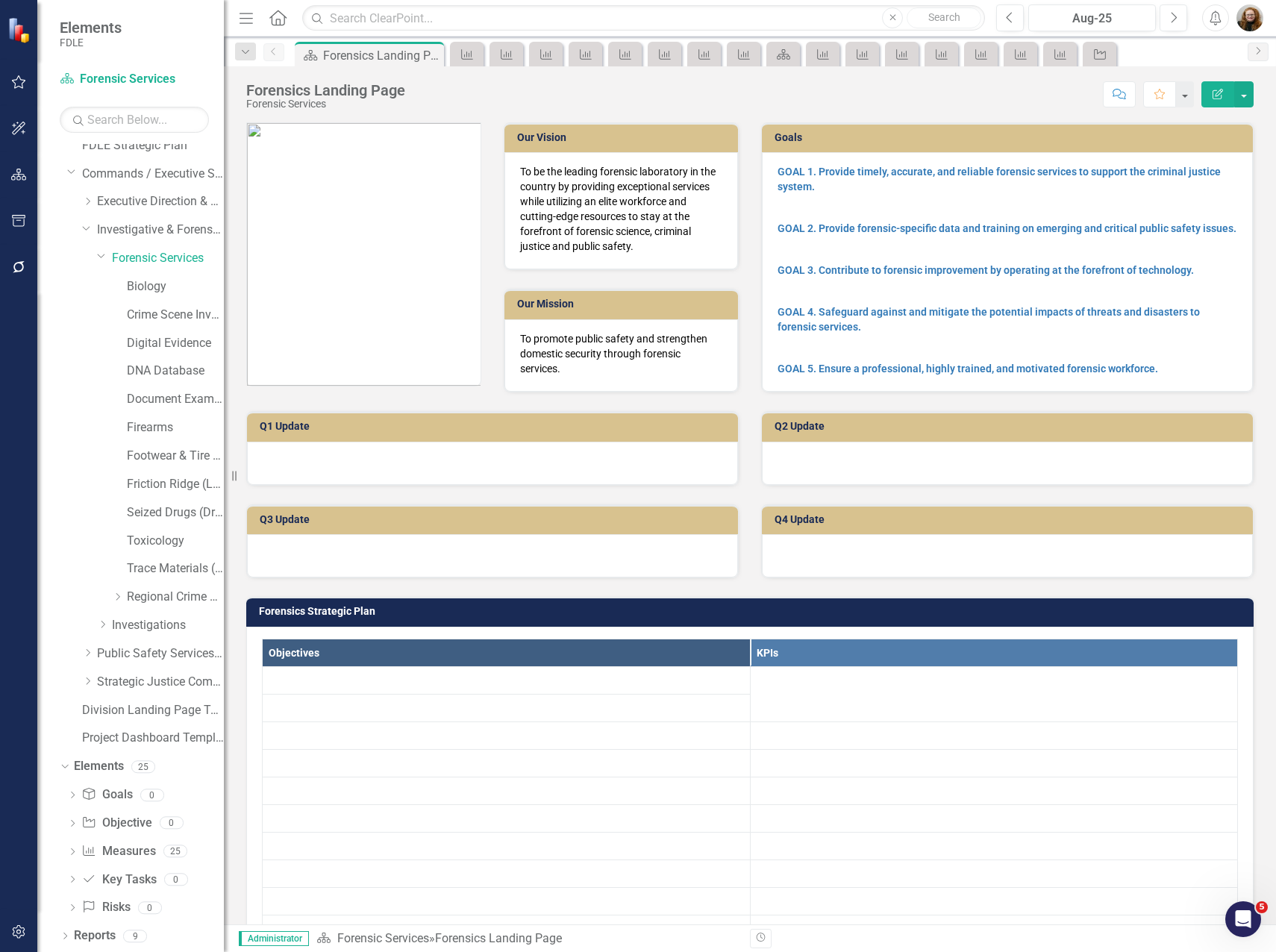
click at [0, 0] on icon "Close" at bounding box center [0, 0] width 0 height 0
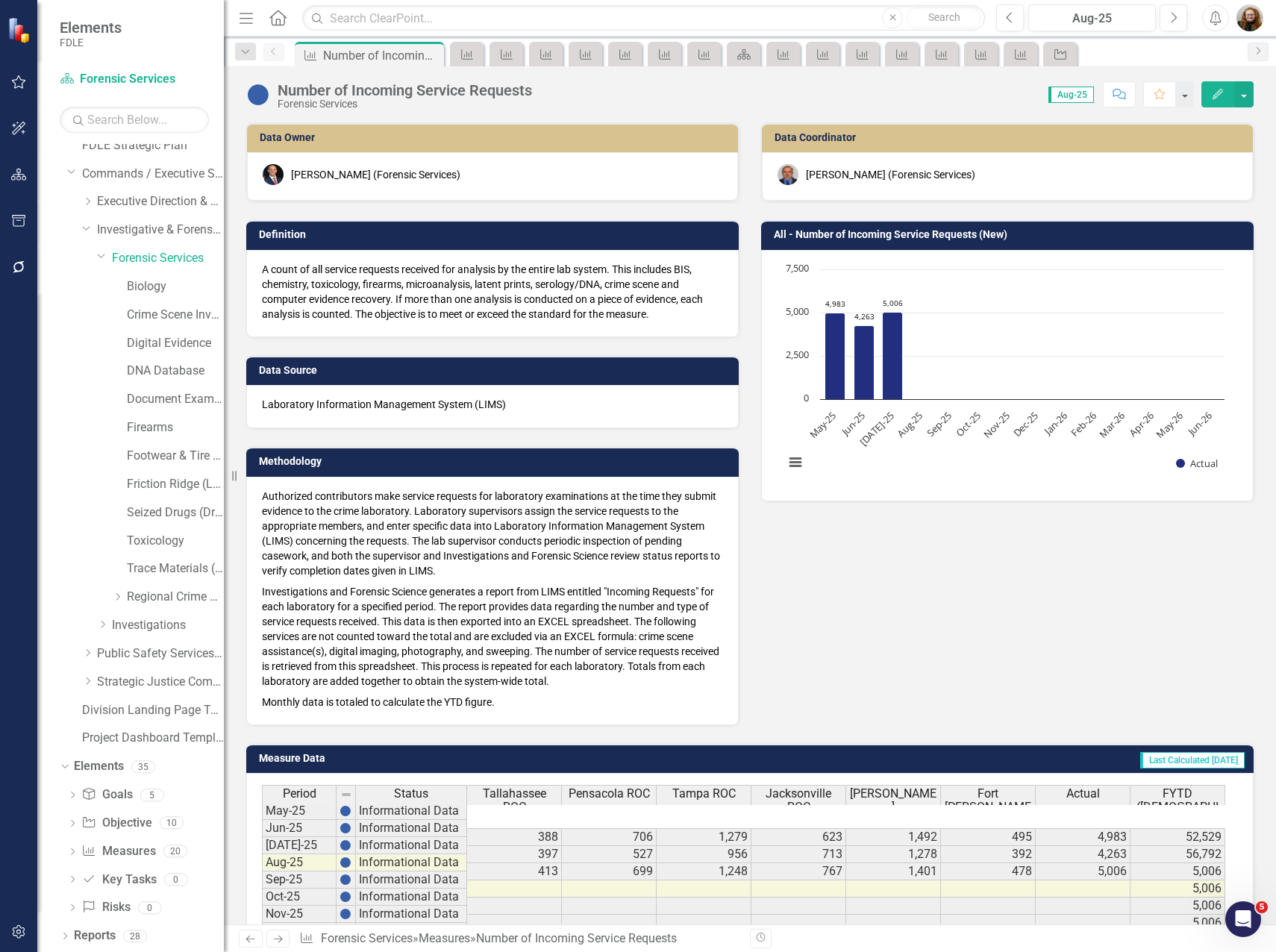
click at [0, 0] on icon "Close" at bounding box center [0, 0] width 0 height 0
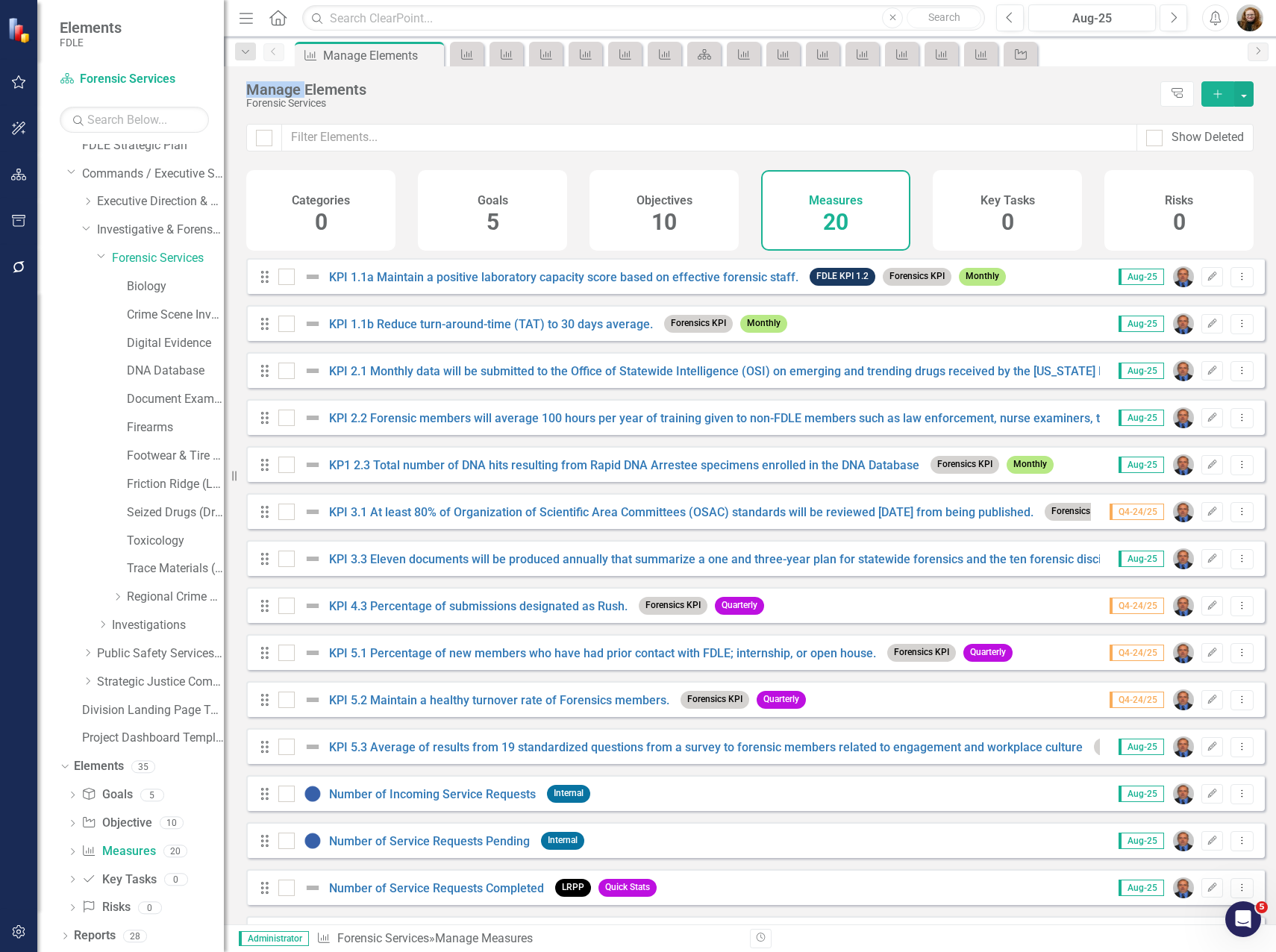
click at [0, 0] on icon "Close" at bounding box center [0, 0] width 0 height 0
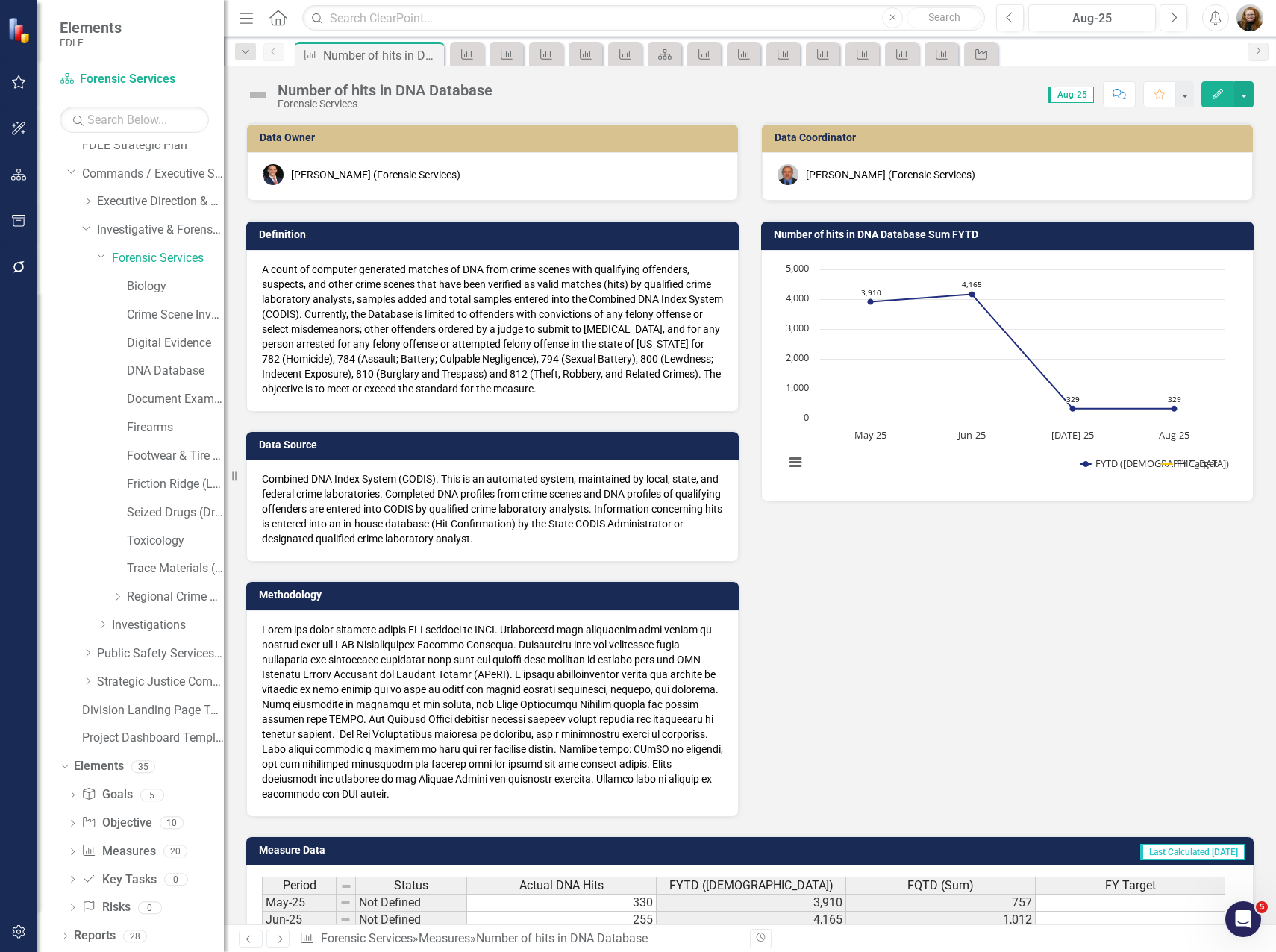
click at [0, 0] on icon "Close" at bounding box center [0, 0] width 0 height 0
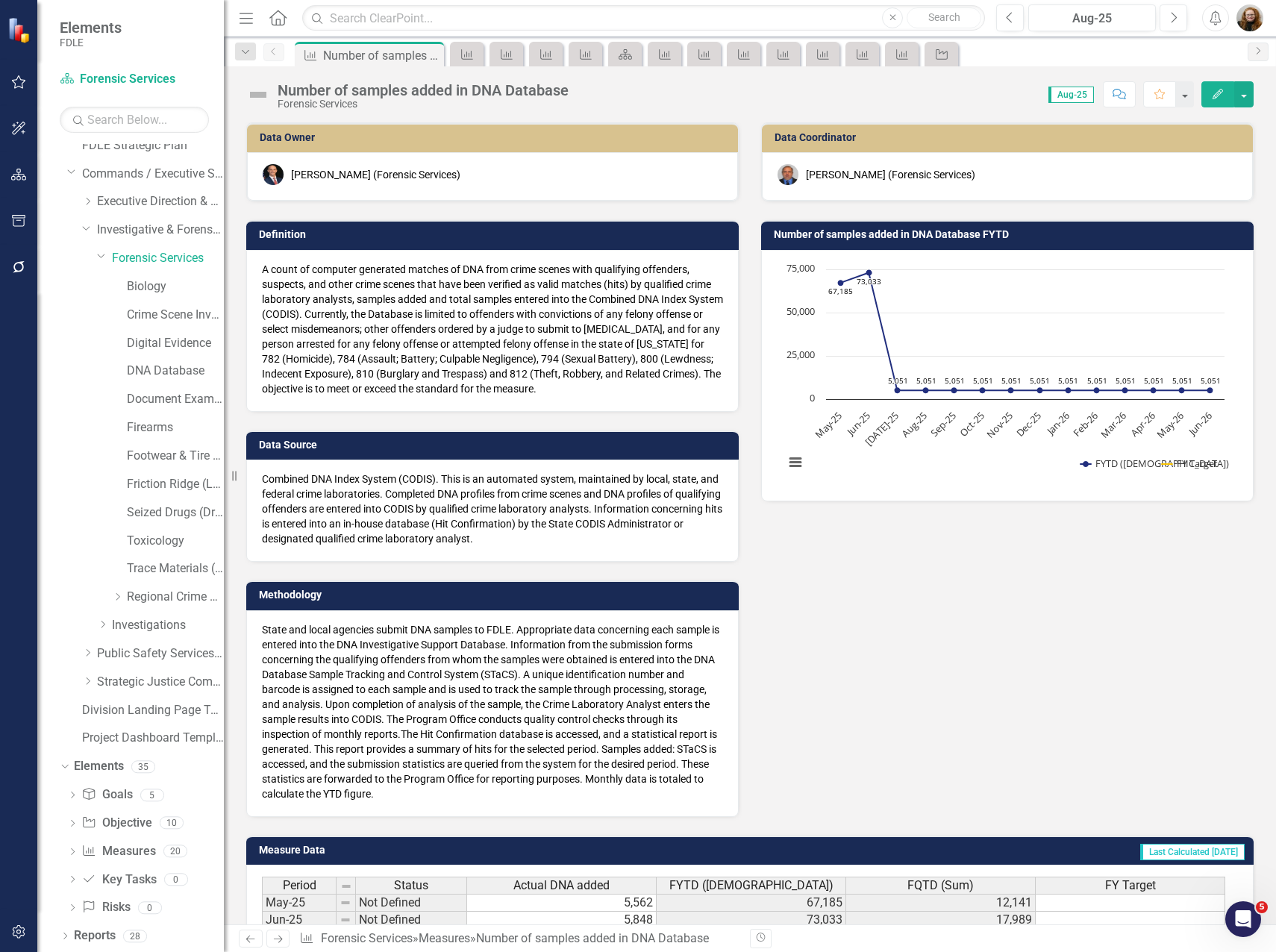
click at [0, 0] on icon "Close" at bounding box center [0, 0] width 0 height 0
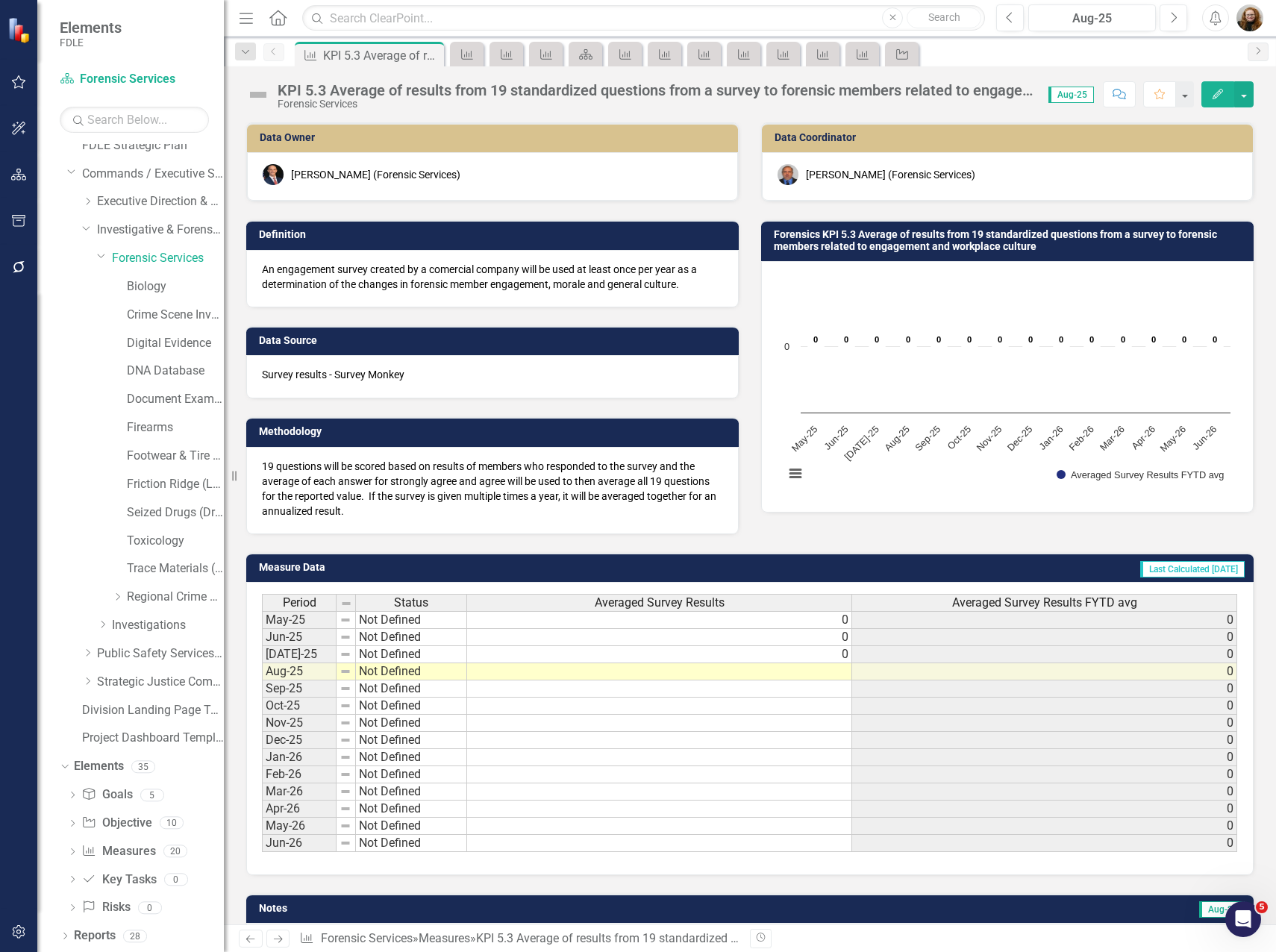
click at [0, 0] on icon "Close" at bounding box center [0, 0] width 0 height 0
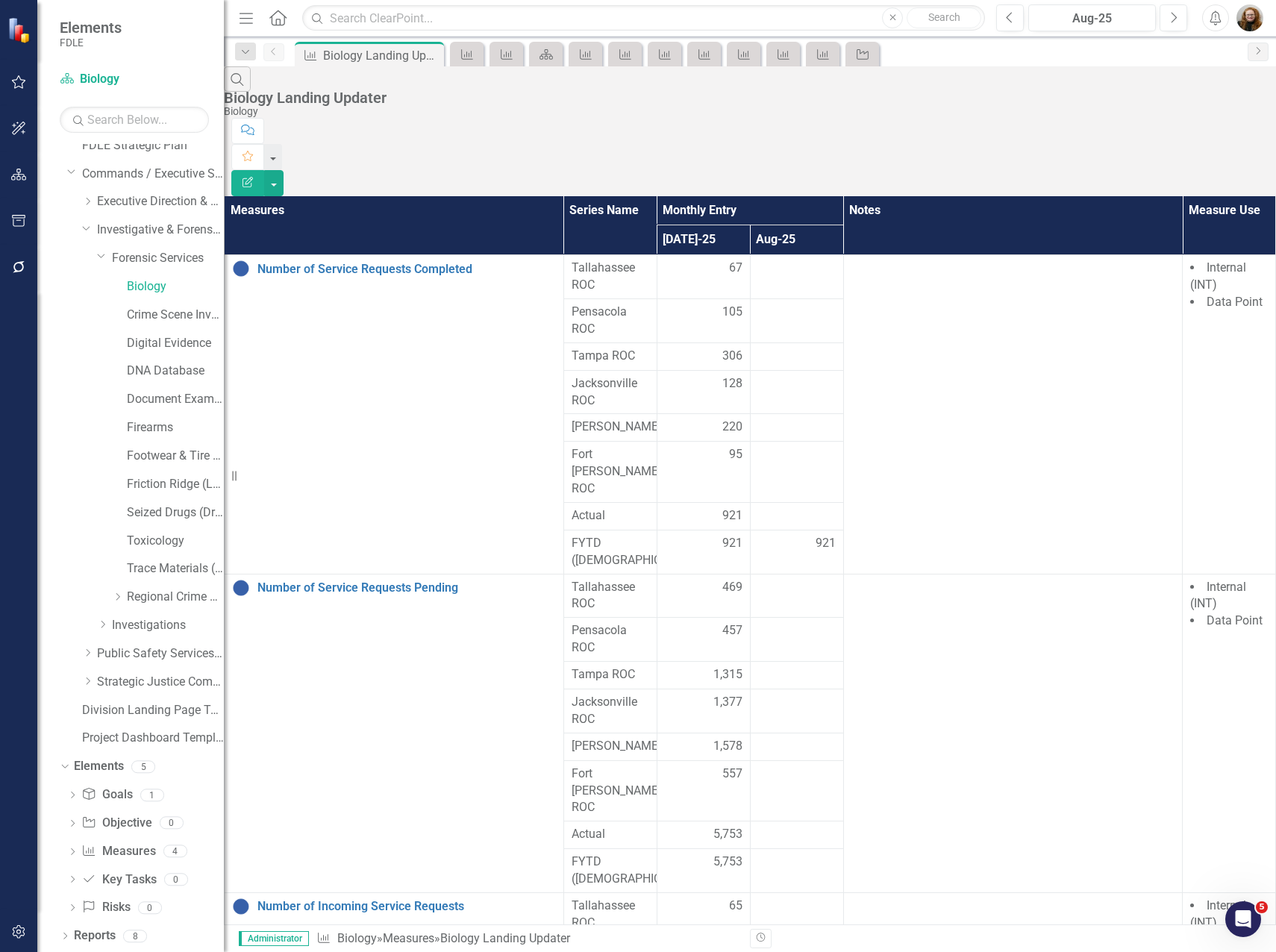
click at [0, 0] on icon "Close" at bounding box center [0, 0] width 0 height 0
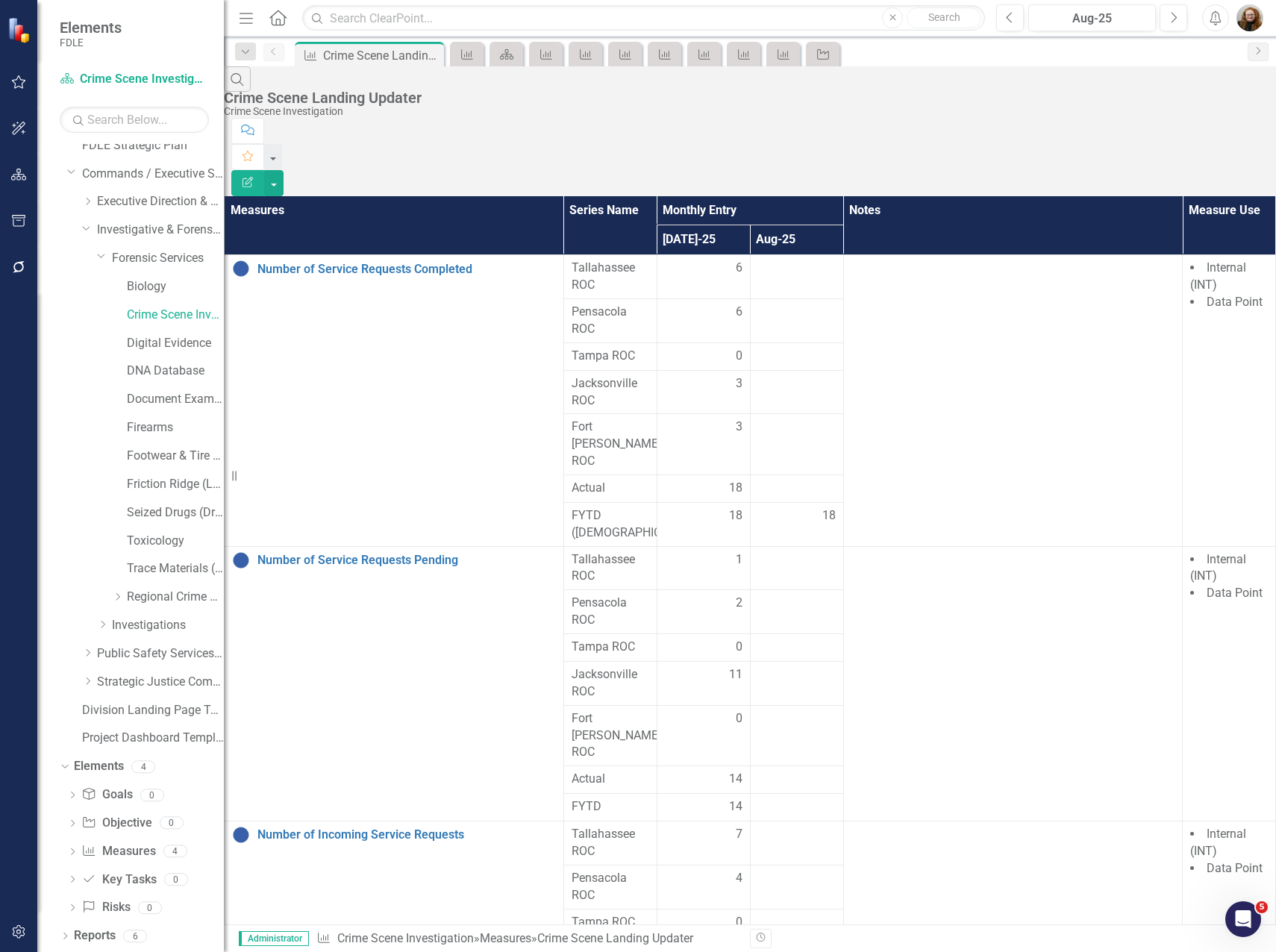
click at [0, 0] on icon "Close" at bounding box center [0, 0] width 0 height 0
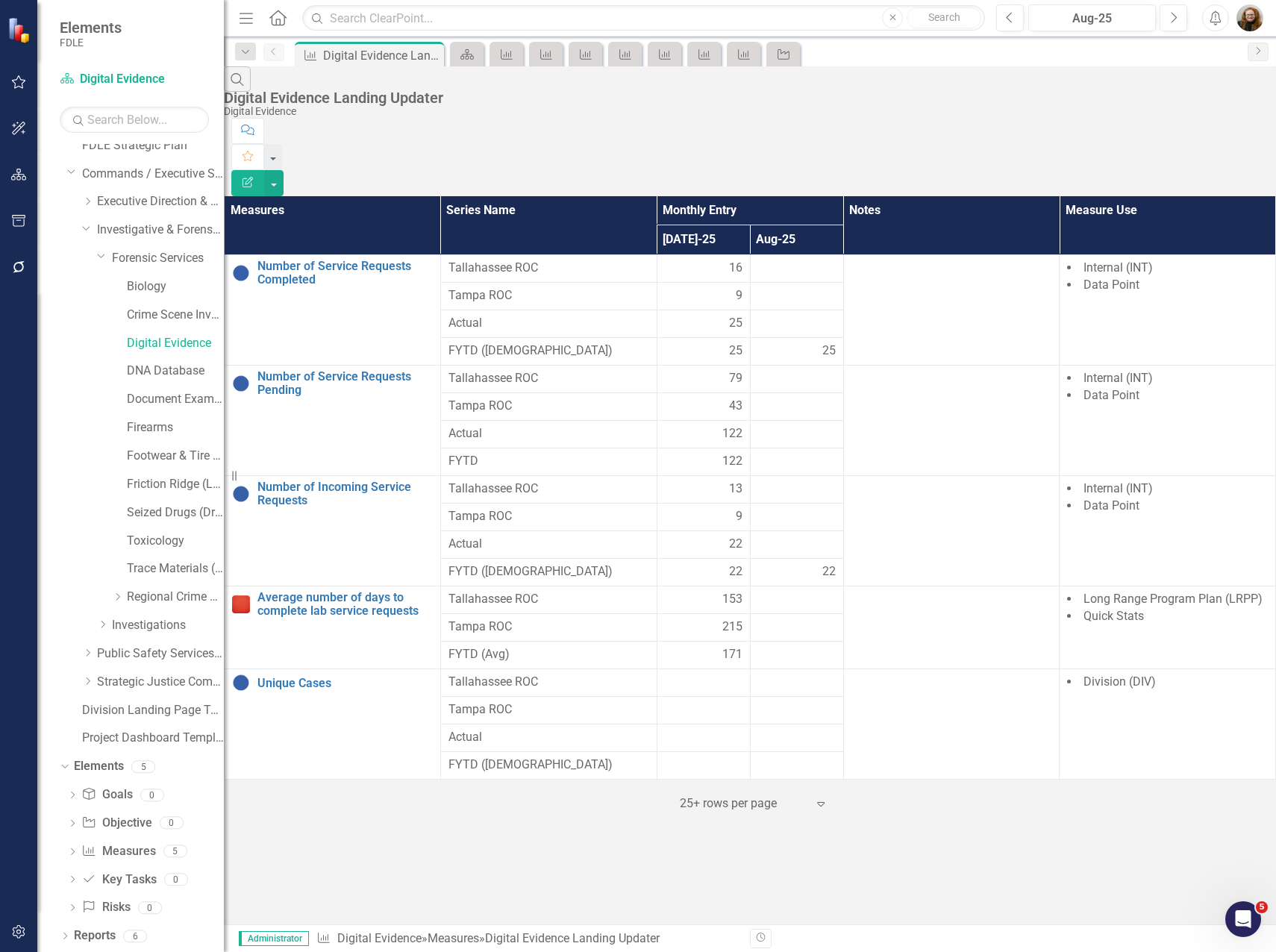
click at [0, 0] on icon "Close" at bounding box center [0, 0] width 0 height 0
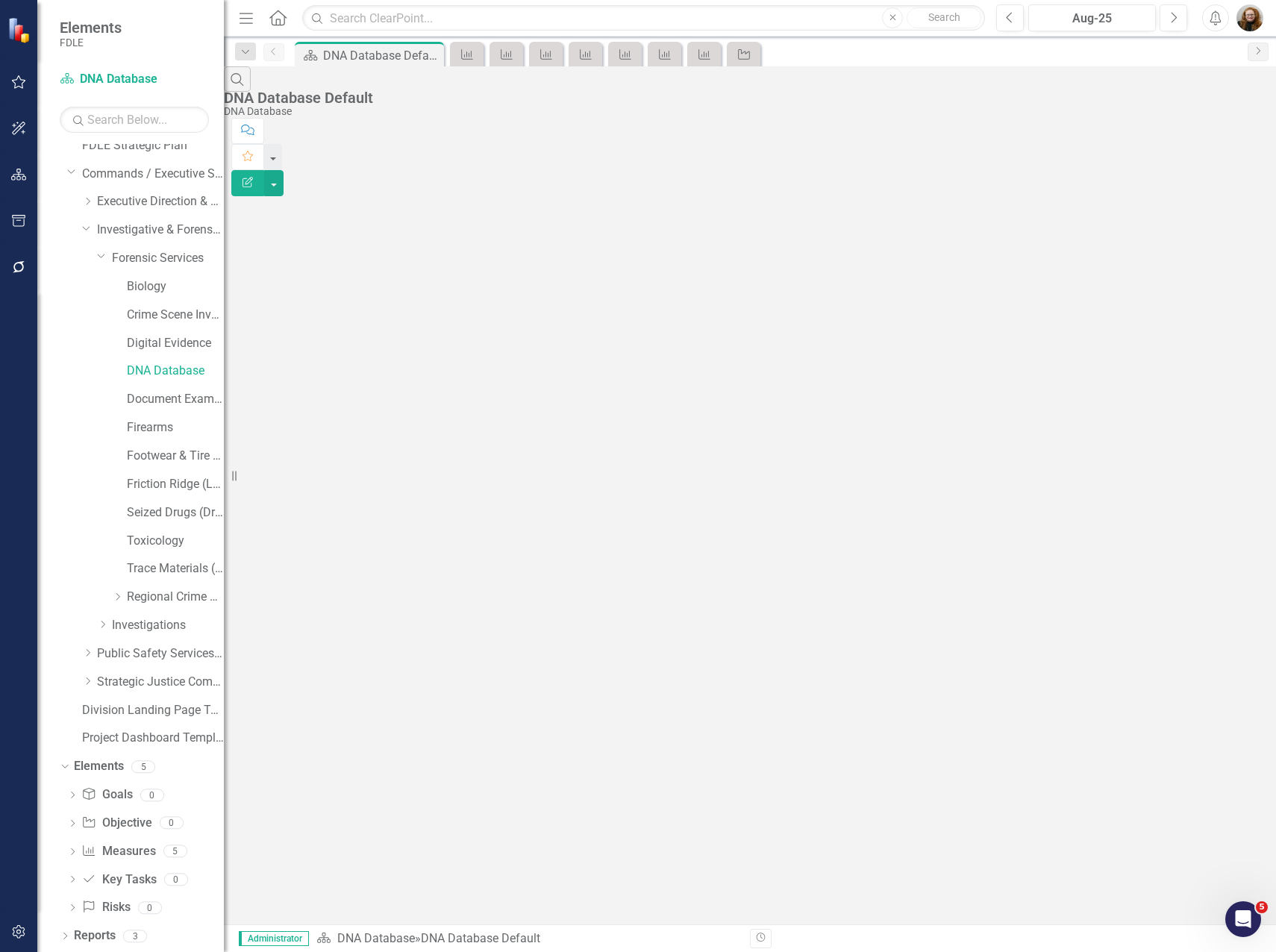
click at [0, 0] on icon "Close" at bounding box center [0, 0] width 0 height 0
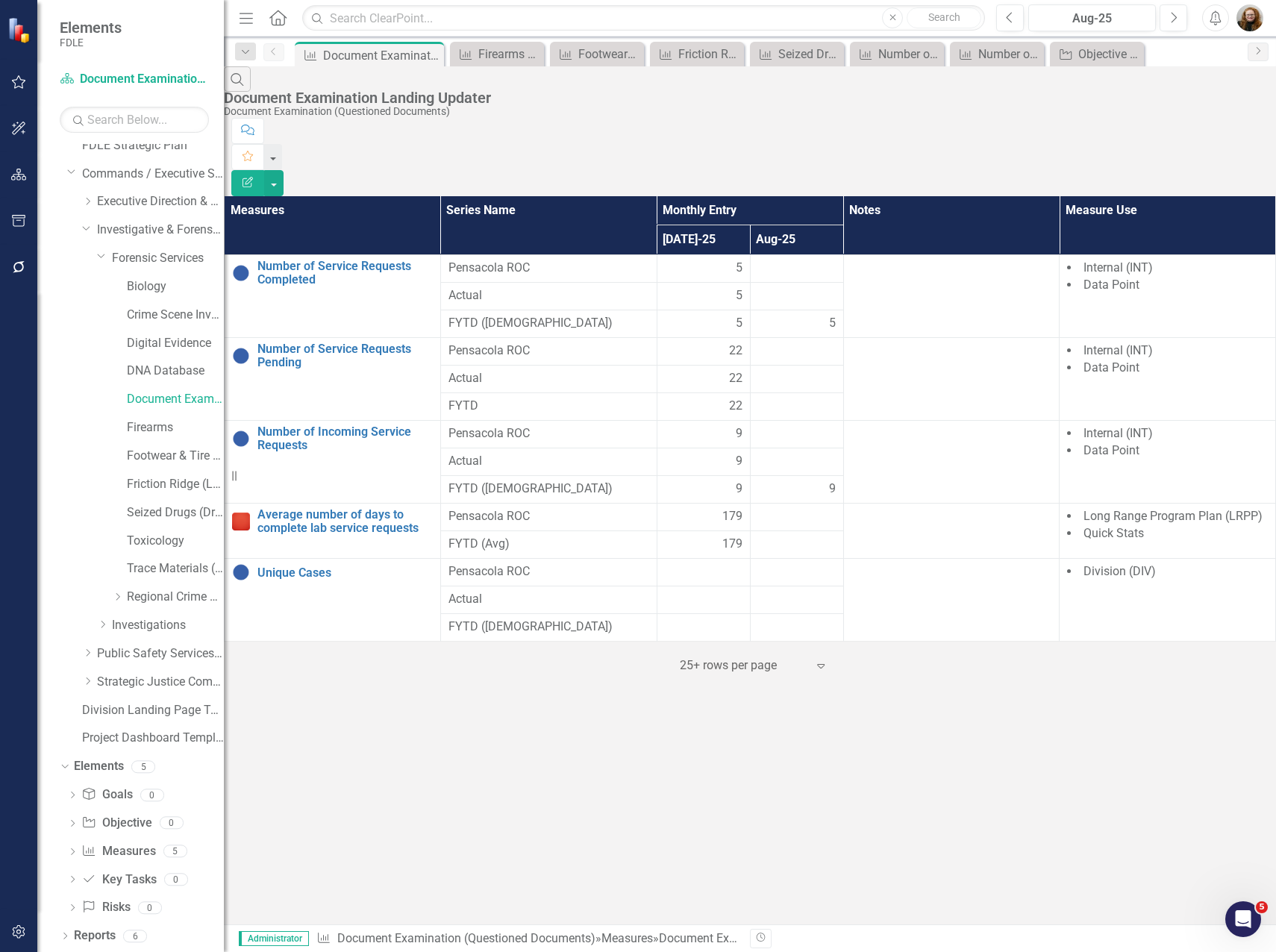
click at [0, 0] on icon "Close" at bounding box center [0, 0] width 0 height 0
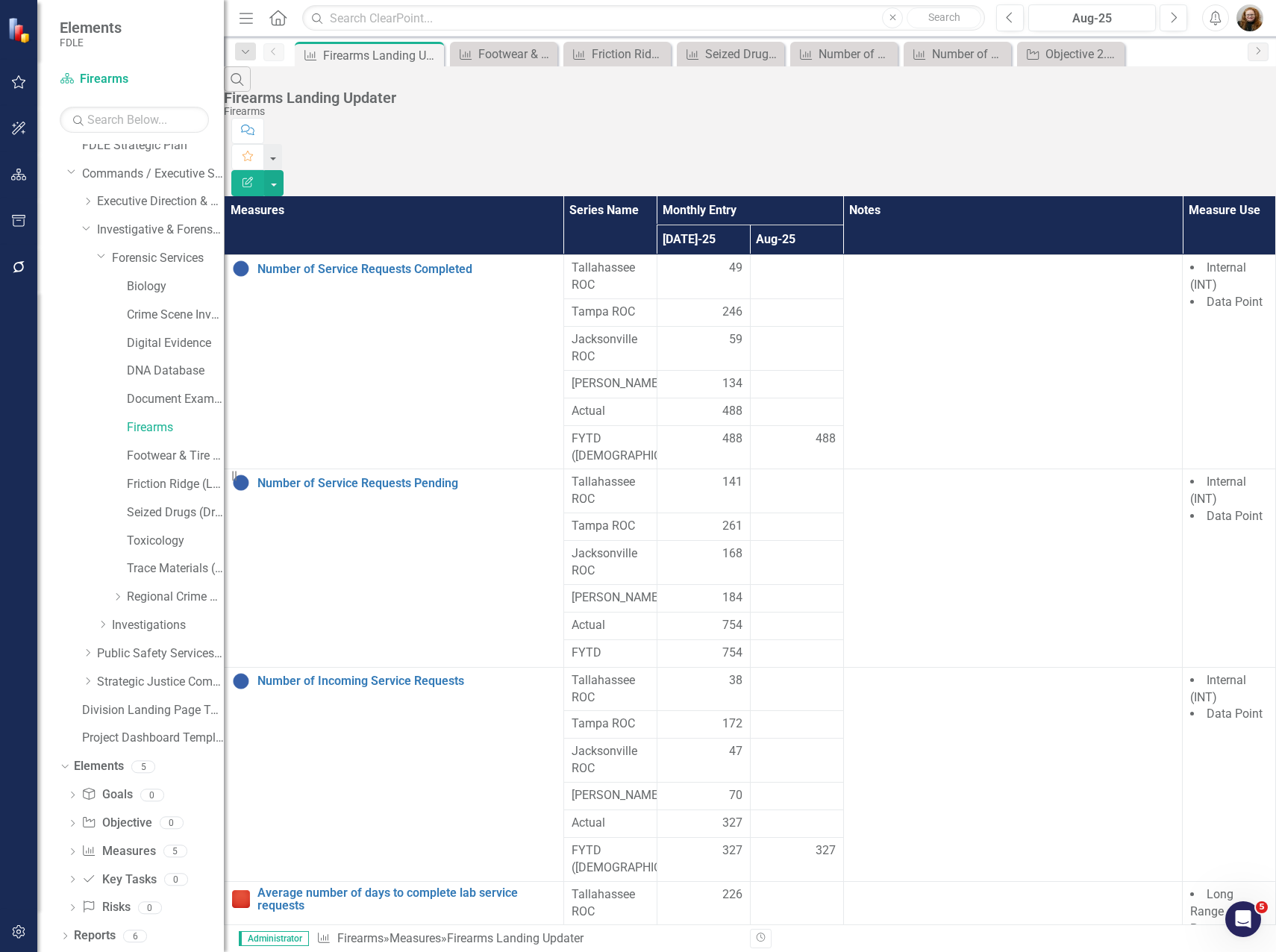
click at [0, 0] on icon "Close" at bounding box center [0, 0] width 0 height 0
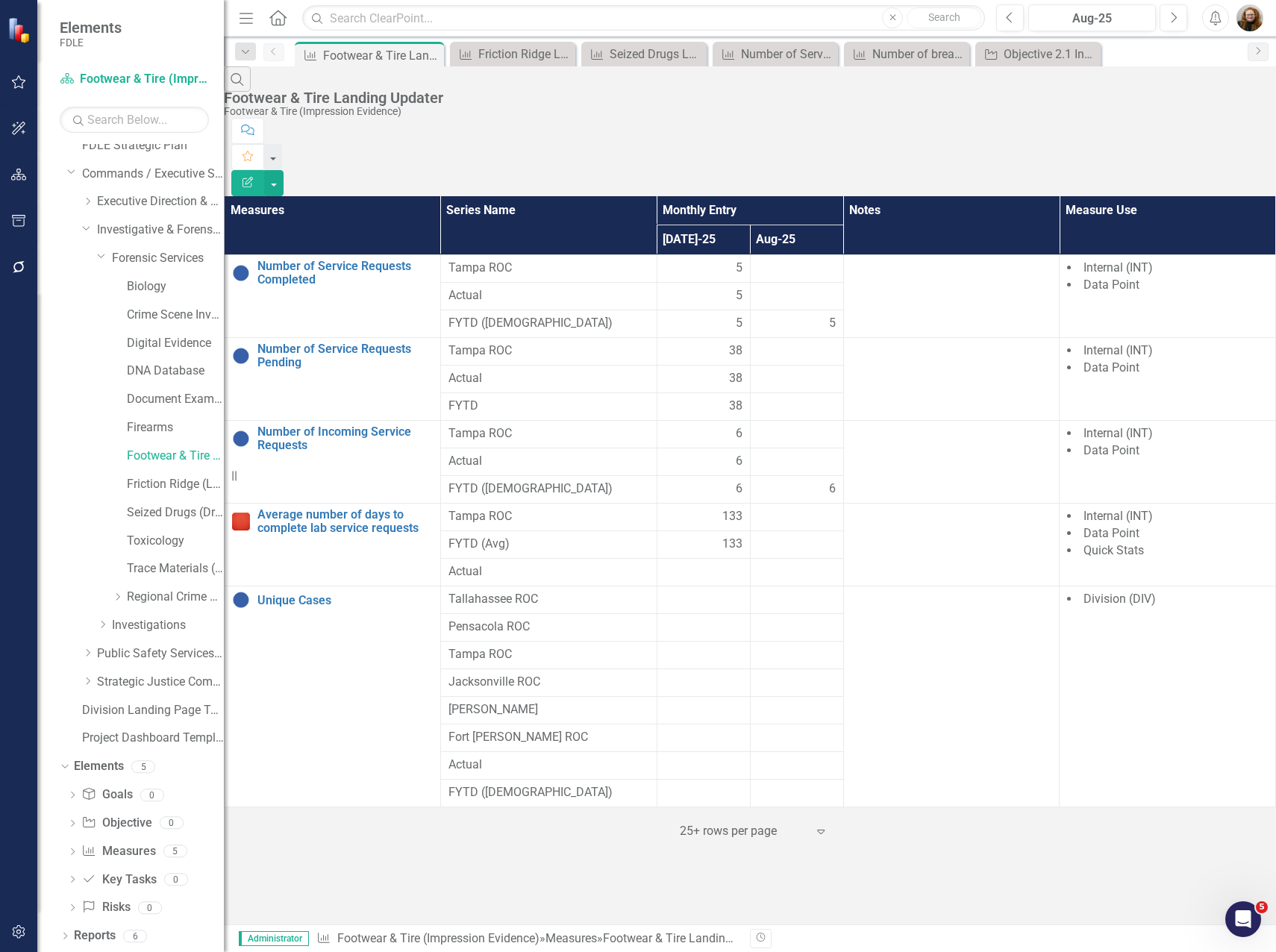
click at [0, 0] on icon "Close" at bounding box center [0, 0] width 0 height 0
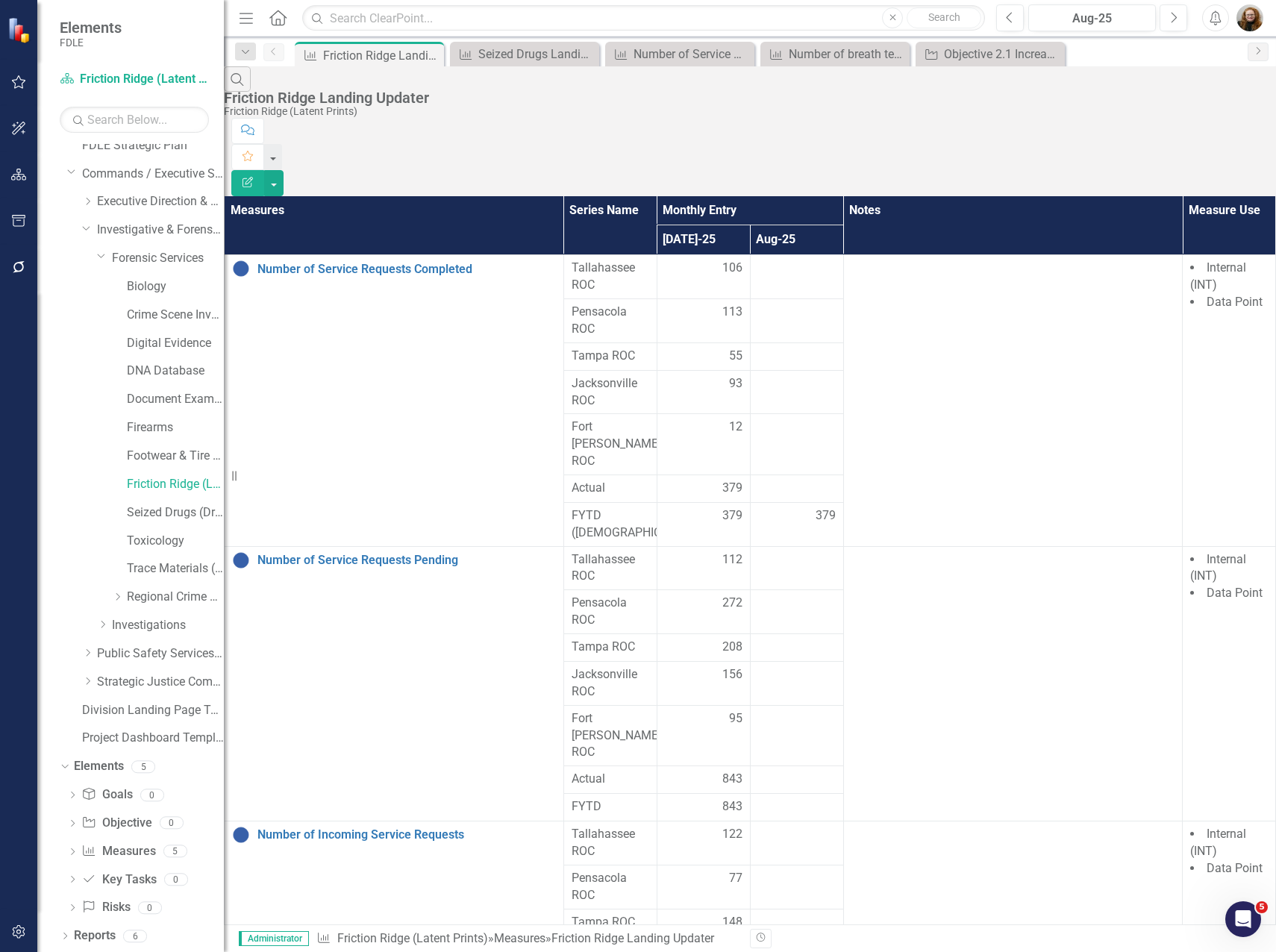
click at [0, 0] on icon "Close" at bounding box center [0, 0] width 0 height 0
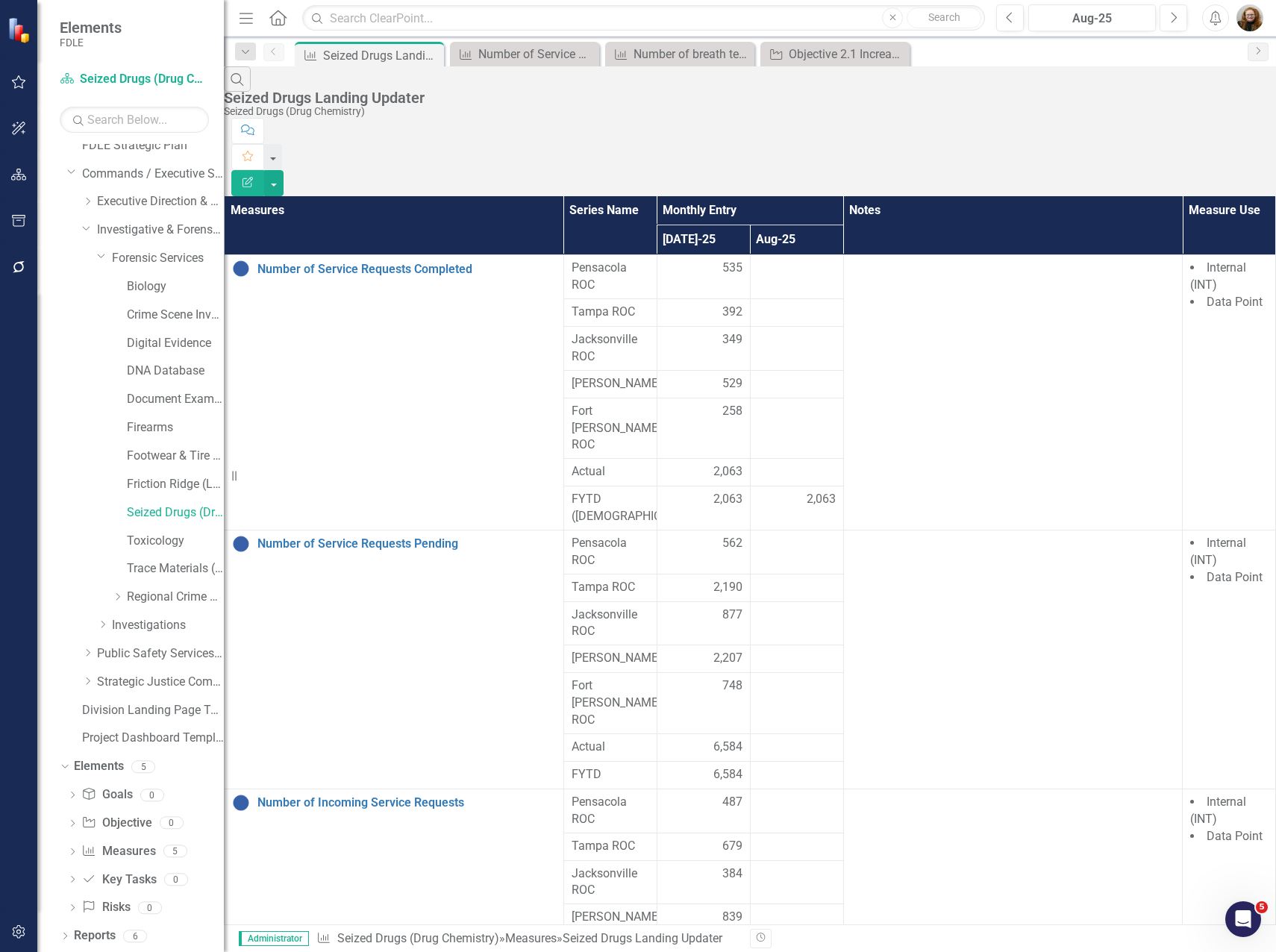
click at [0, 0] on icon "Close" at bounding box center [0, 0] width 0 height 0
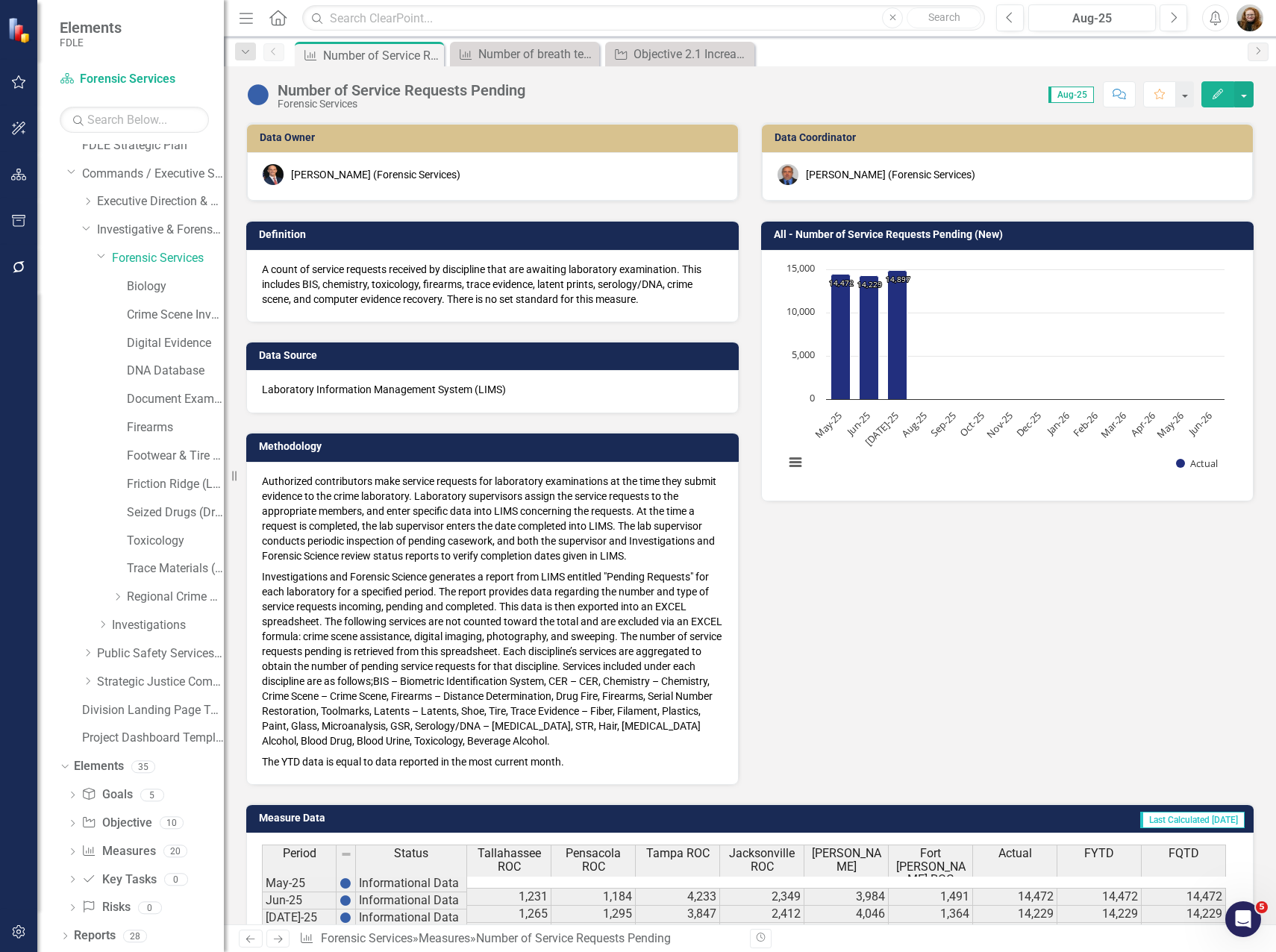
click at [0, 0] on icon "Close" at bounding box center [0, 0] width 0 height 0
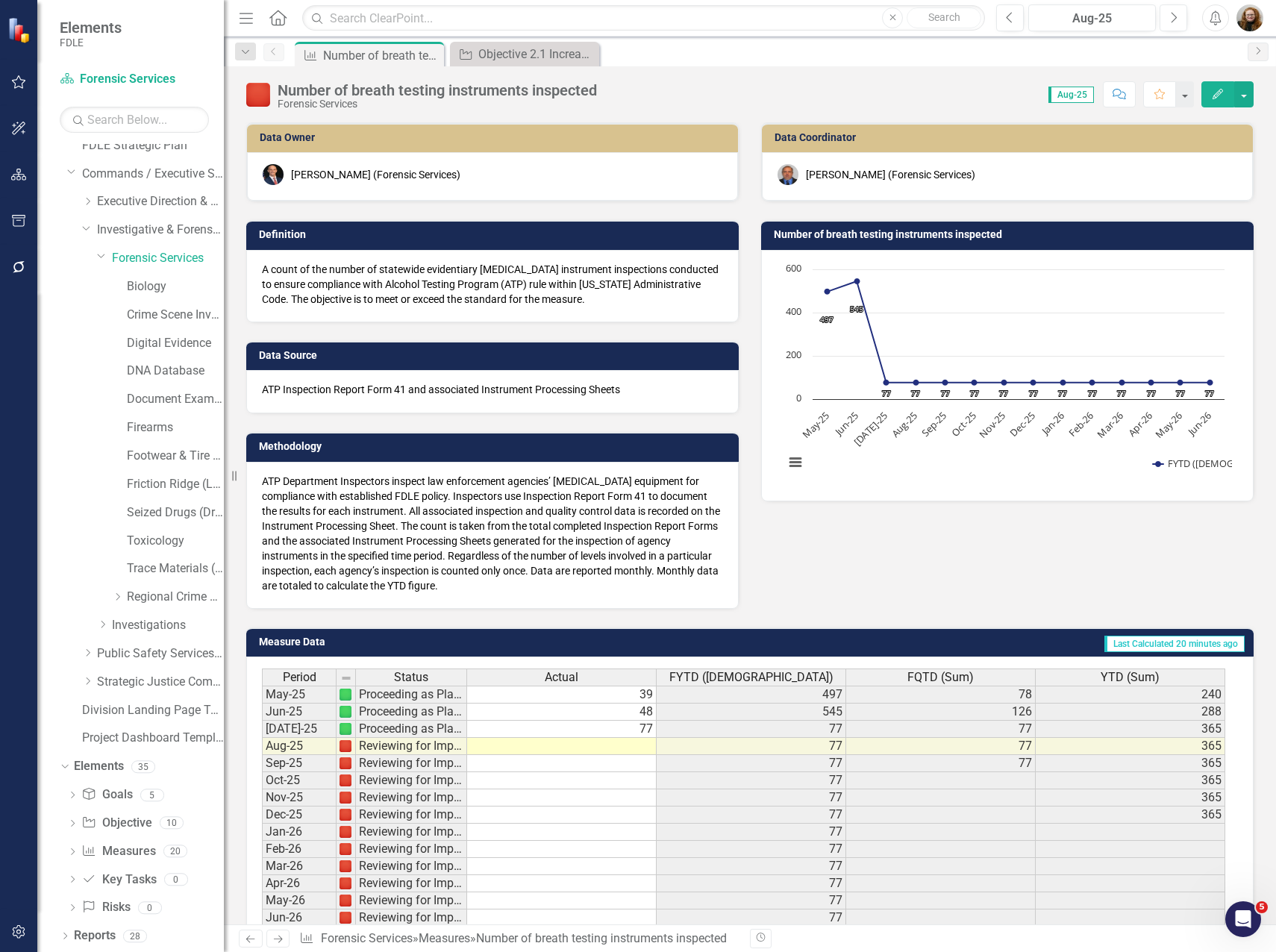
click at [0, 0] on icon "Close" at bounding box center [0, 0] width 0 height 0
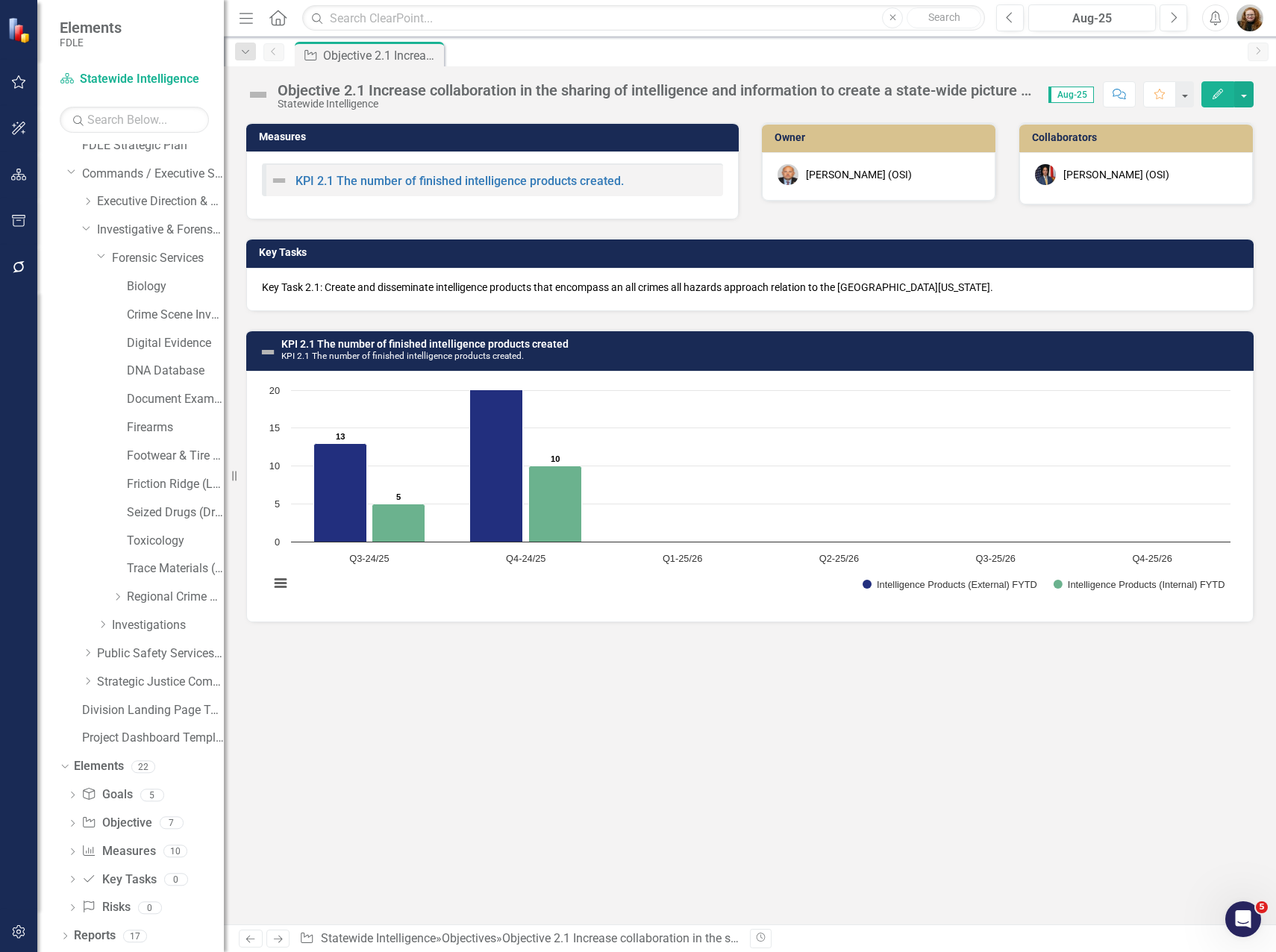
click at [0, 0] on icon "Pin" at bounding box center [0, 0] width 0 height 0
click at [95, 257] on div "Dropdown" at bounding box center [100, 255] width 13 height 11
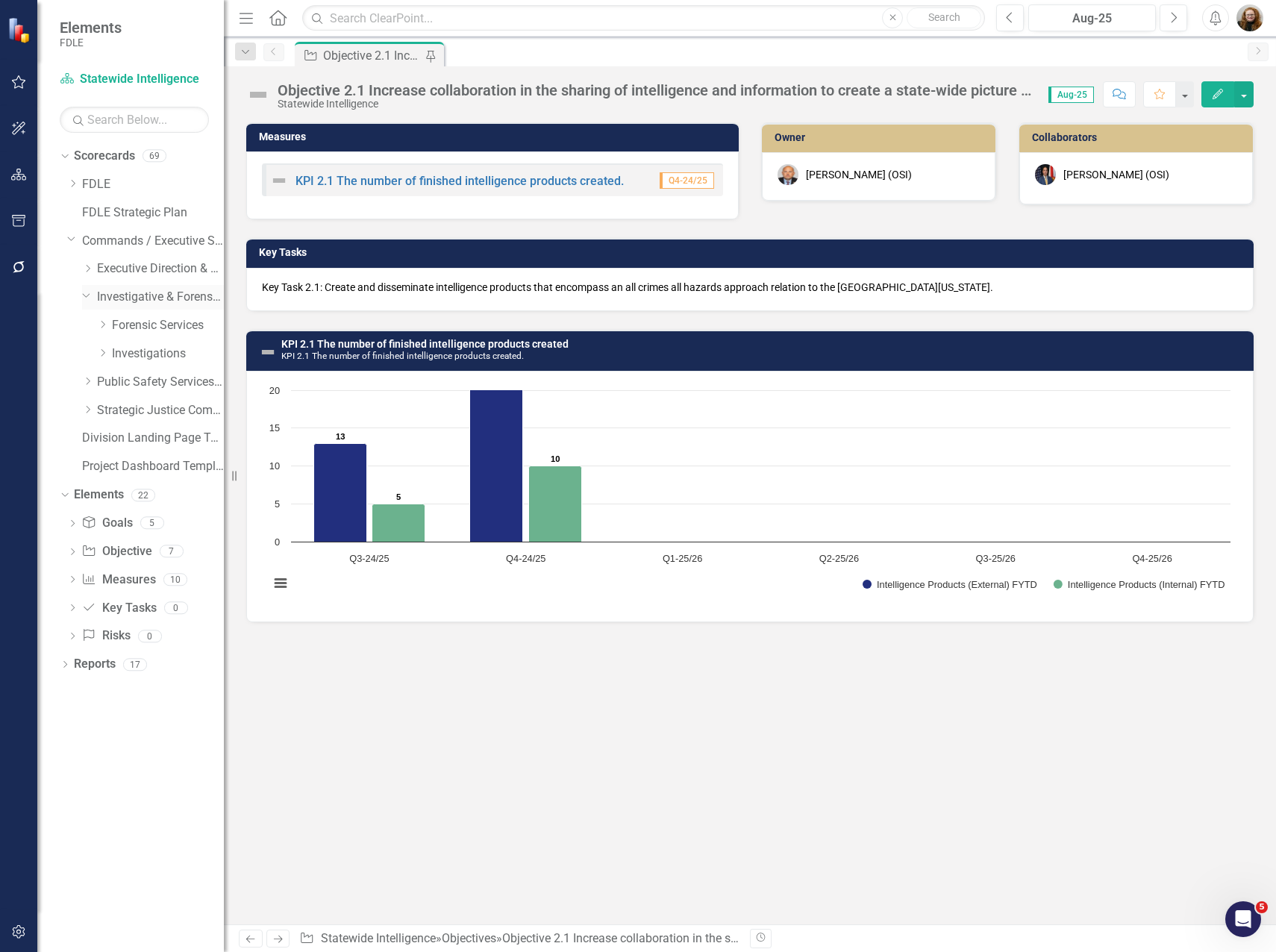
click at [84, 296] on icon "Dropdown" at bounding box center [86, 294] width 9 height 11
click at [73, 239] on icon at bounding box center [71, 239] width 7 height 4
click at [114, 614] on div "Dropdown Scorecards 69 Dropdown FDLE Commissioner's Initiative Team Project Das…" at bounding box center [130, 547] width 186 height 808
click at [429, 687] on div "Measures KPI 2.1 The number of finished intelligence products created. Q4-24/25…" at bounding box center [751, 523] width 1053 height 802
drag, startPoint x: 721, startPoint y: 769, endPoint x: 731, endPoint y: 759, distance: 14.1
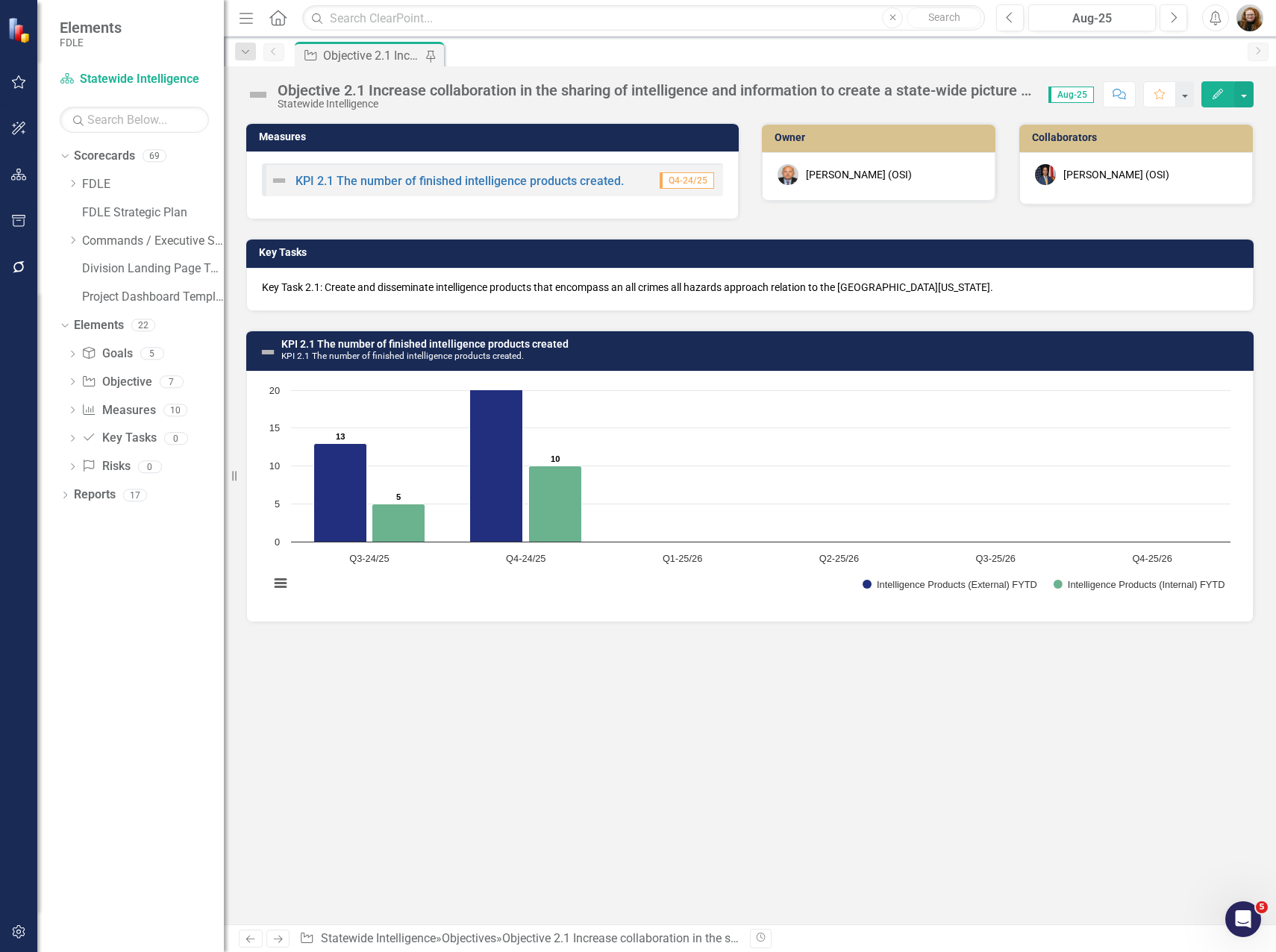
click at [724, 770] on div "Measures KPI 2.1 The number of finished intelligence products created. Q4-24/25…" at bounding box center [751, 523] width 1053 height 802
click at [176, 607] on div "Dropdown Scorecards 69 Dropdown FDLE Commissioner's Initiative Team Project Das…" at bounding box center [130, 547] width 186 height 808
click at [73, 245] on div "Dropdown" at bounding box center [72, 240] width 11 height 13
click at [89, 353] on icon "Dropdown" at bounding box center [87, 353] width 11 height 9
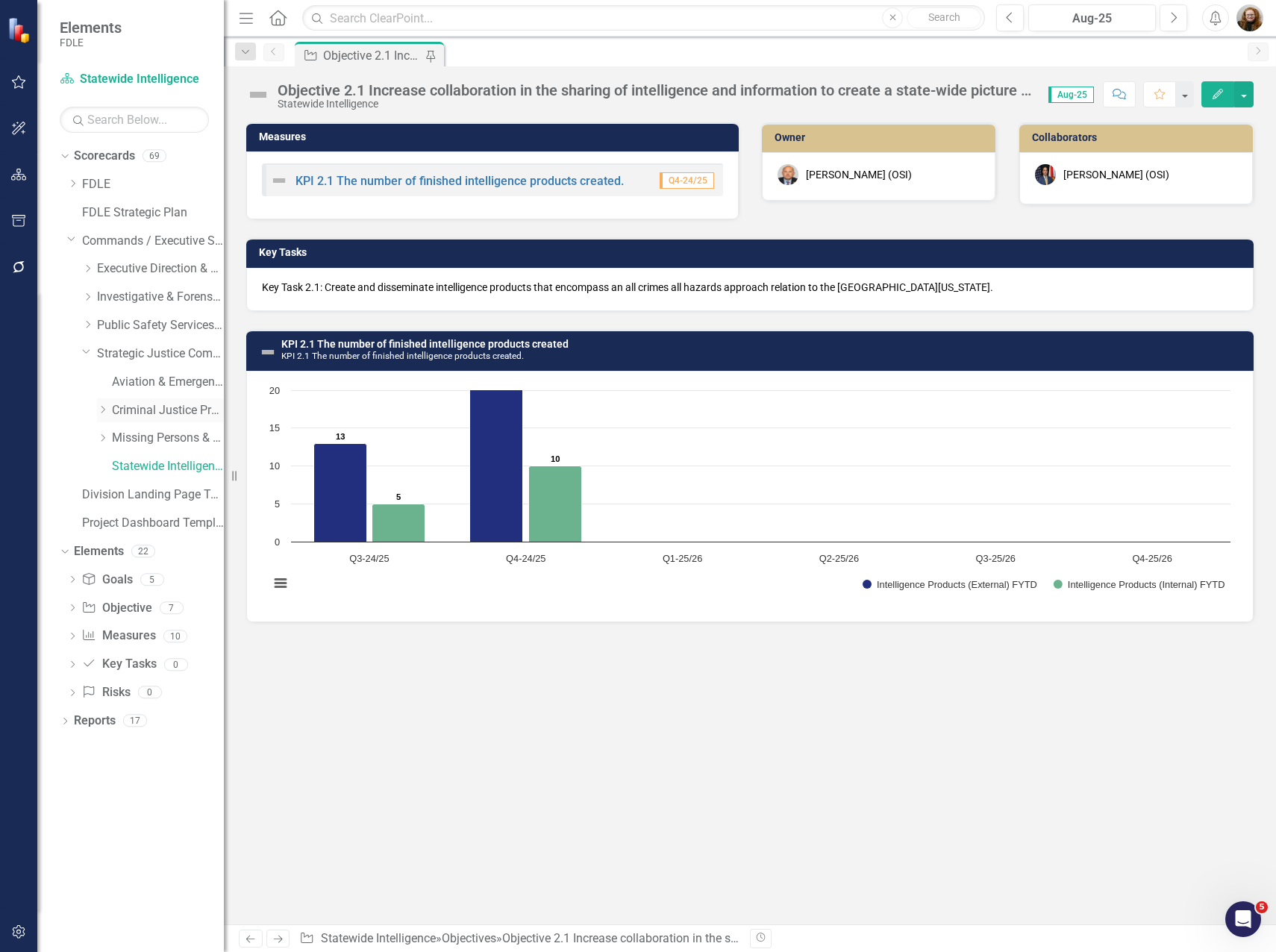
click at [108, 414] on icon "Dropdown" at bounding box center [102, 409] width 11 height 9
click at [139, 701] on link "Measure Measures" at bounding box center [119, 692] width 74 height 17
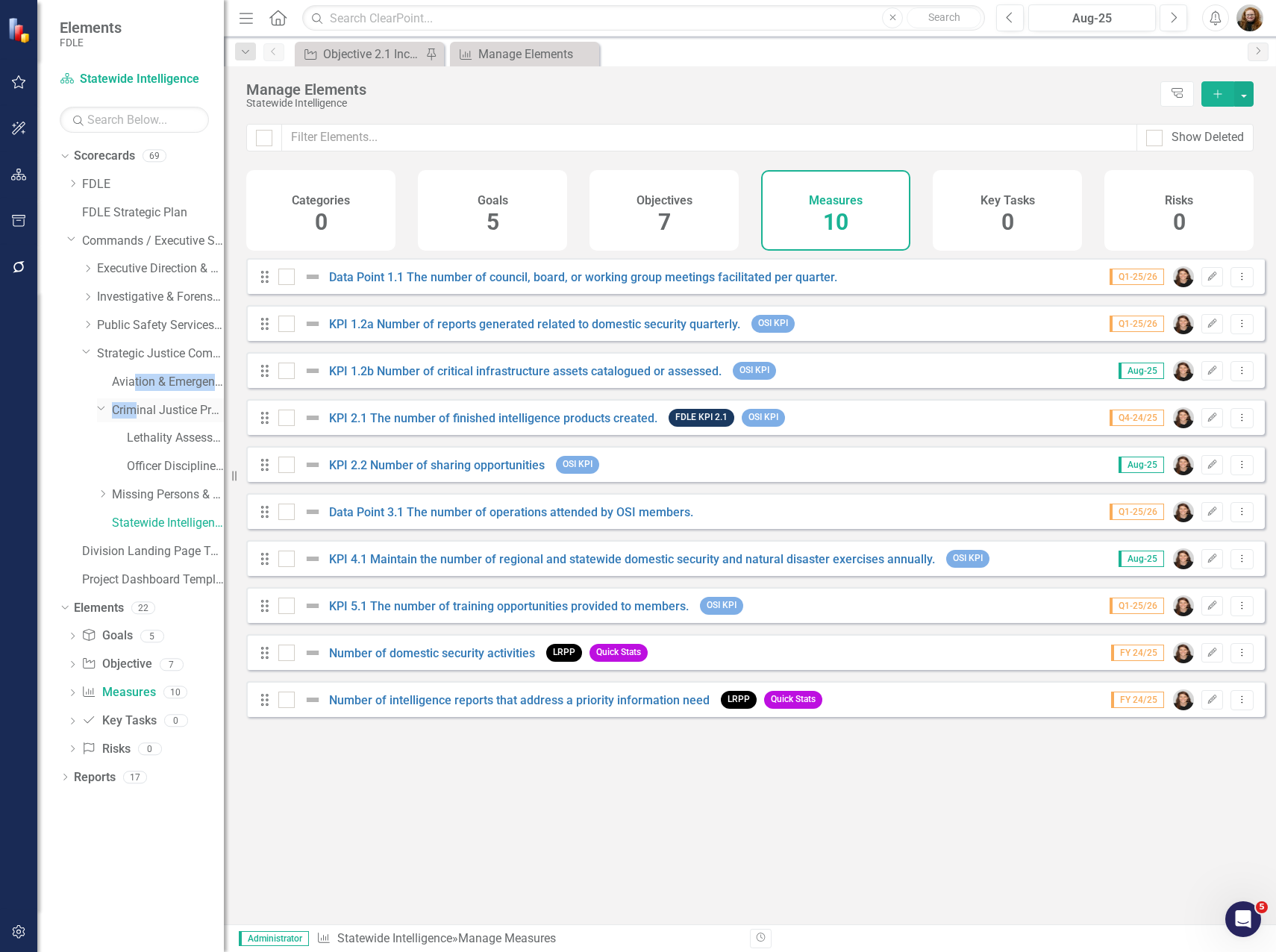
drag, startPoint x: 135, startPoint y: 396, endPoint x: 135, endPoint y: 405, distance: 9.0
click at [135, 405] on div "Dropdown FDLE Commissioner's Initiative Team Project Dashboard Dropdown Impleme…" at bounding box center [145, 384] width 157 height 424
click at [180, 410] on link "Criminal Justice Professionalism, Standards & Training Services" at bounding box center [167, 410] width 112 height 17
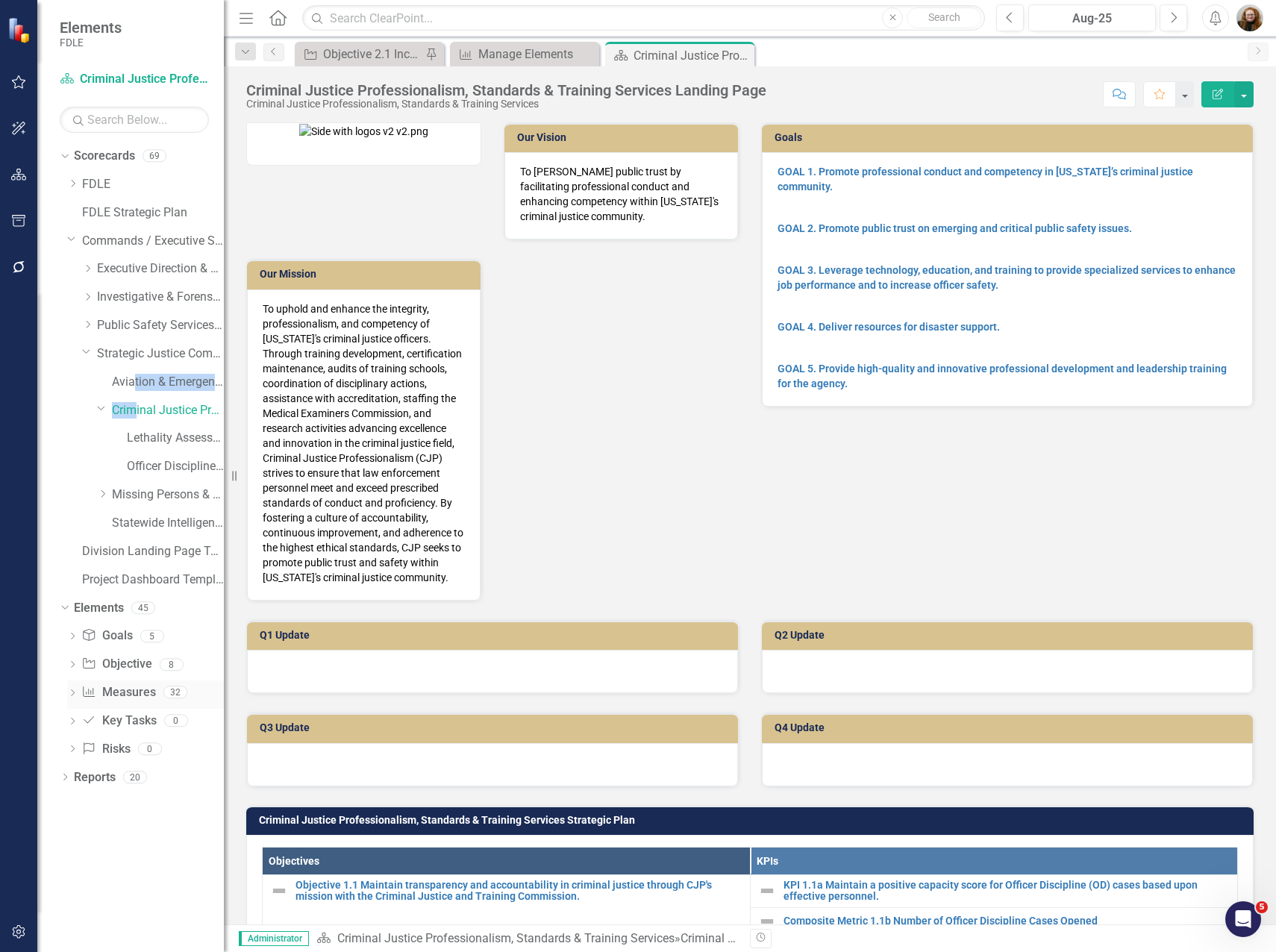
click at [133, 693] on link "Measure Measures" at bounding box center [119, 692] width 74 height 17
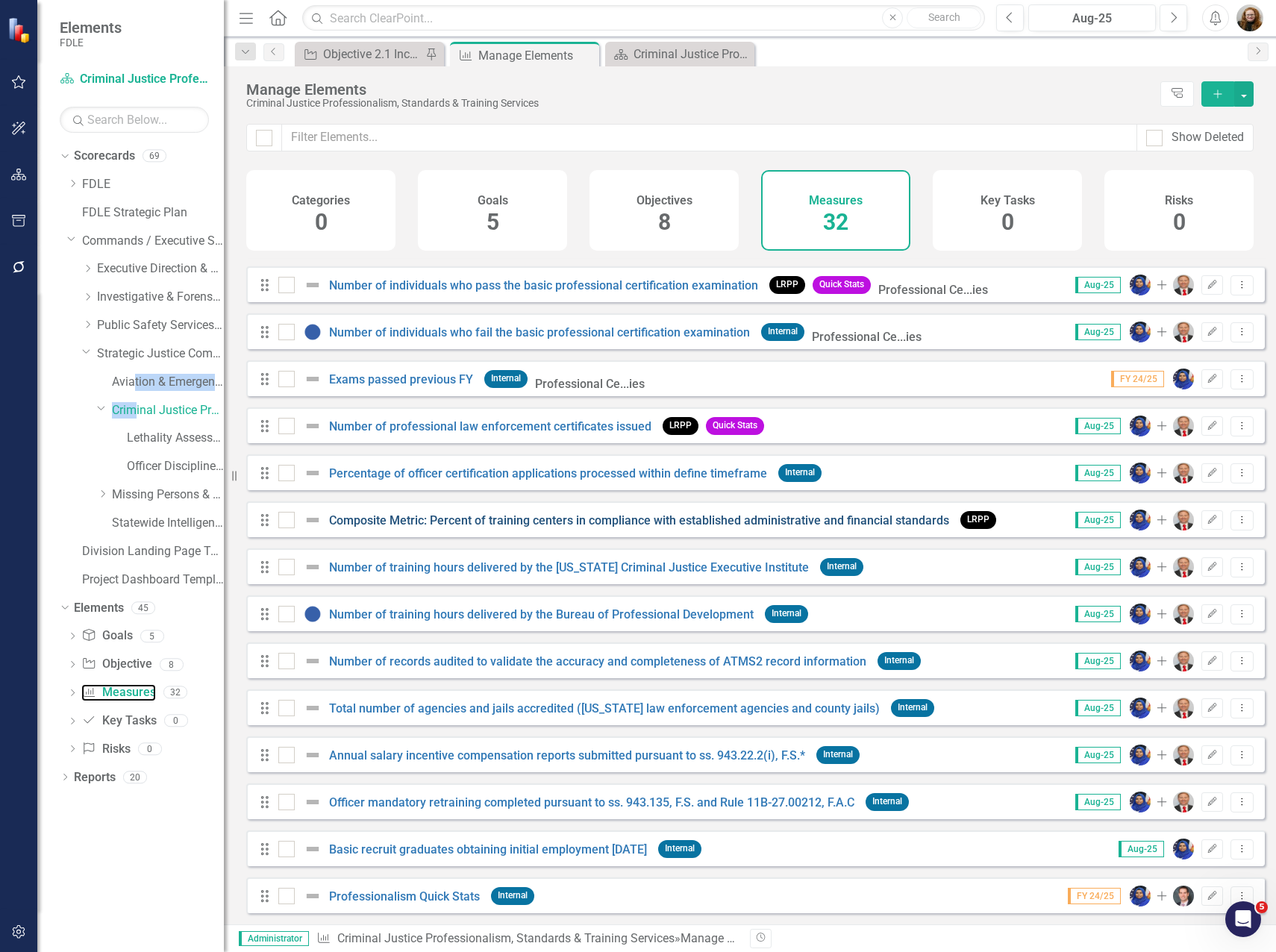
scroll to position [849, 0]
click at [555, 614] on link "Number of training hours delivered by the Bureau of Professional Development" at bounding box center [541, 614] width 425 height 14
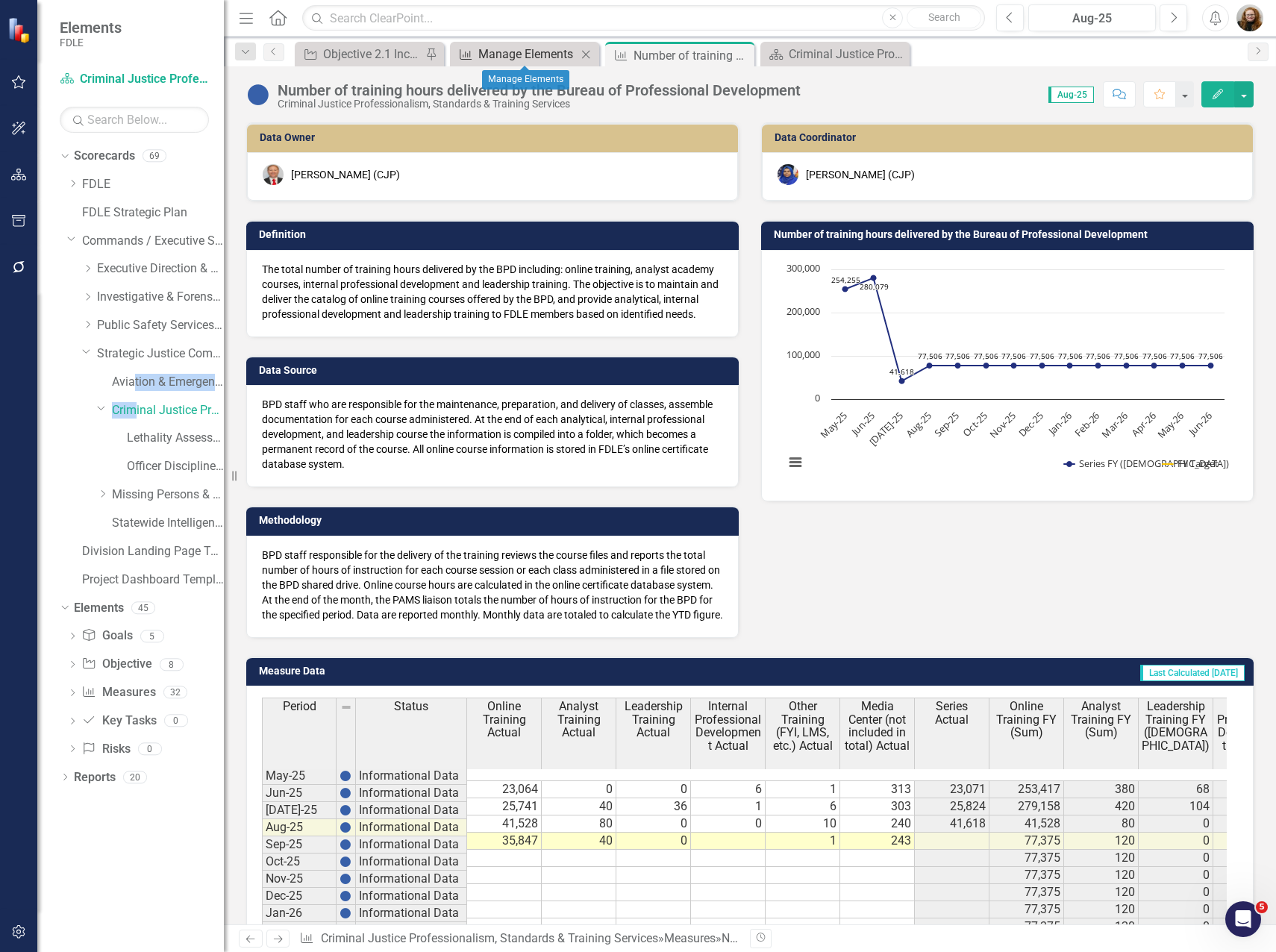
click at [508, 56] on div "Manage Elements" at bounding box center [527, 54] width 99 height 19
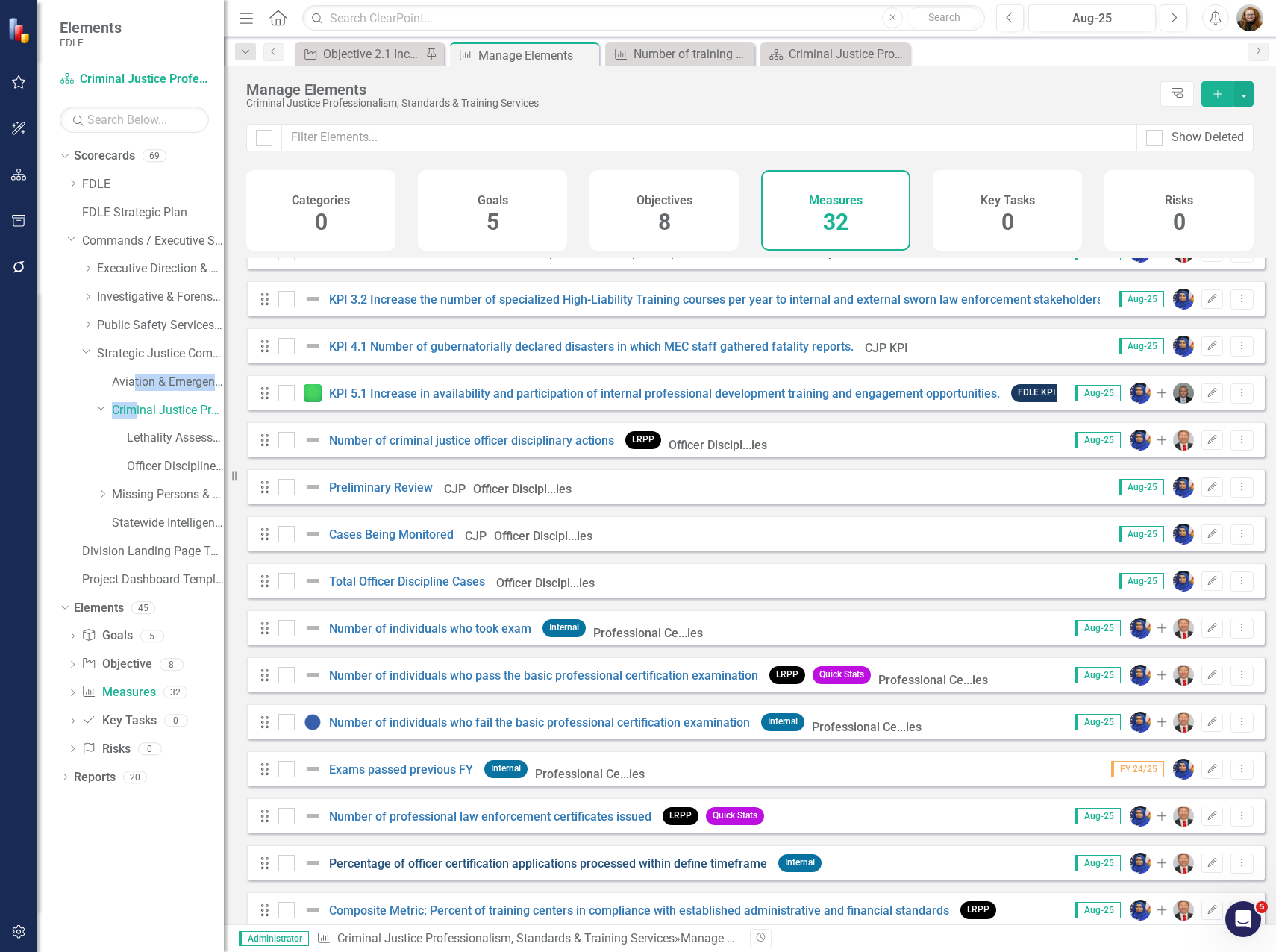
scroll to position [373, 0]
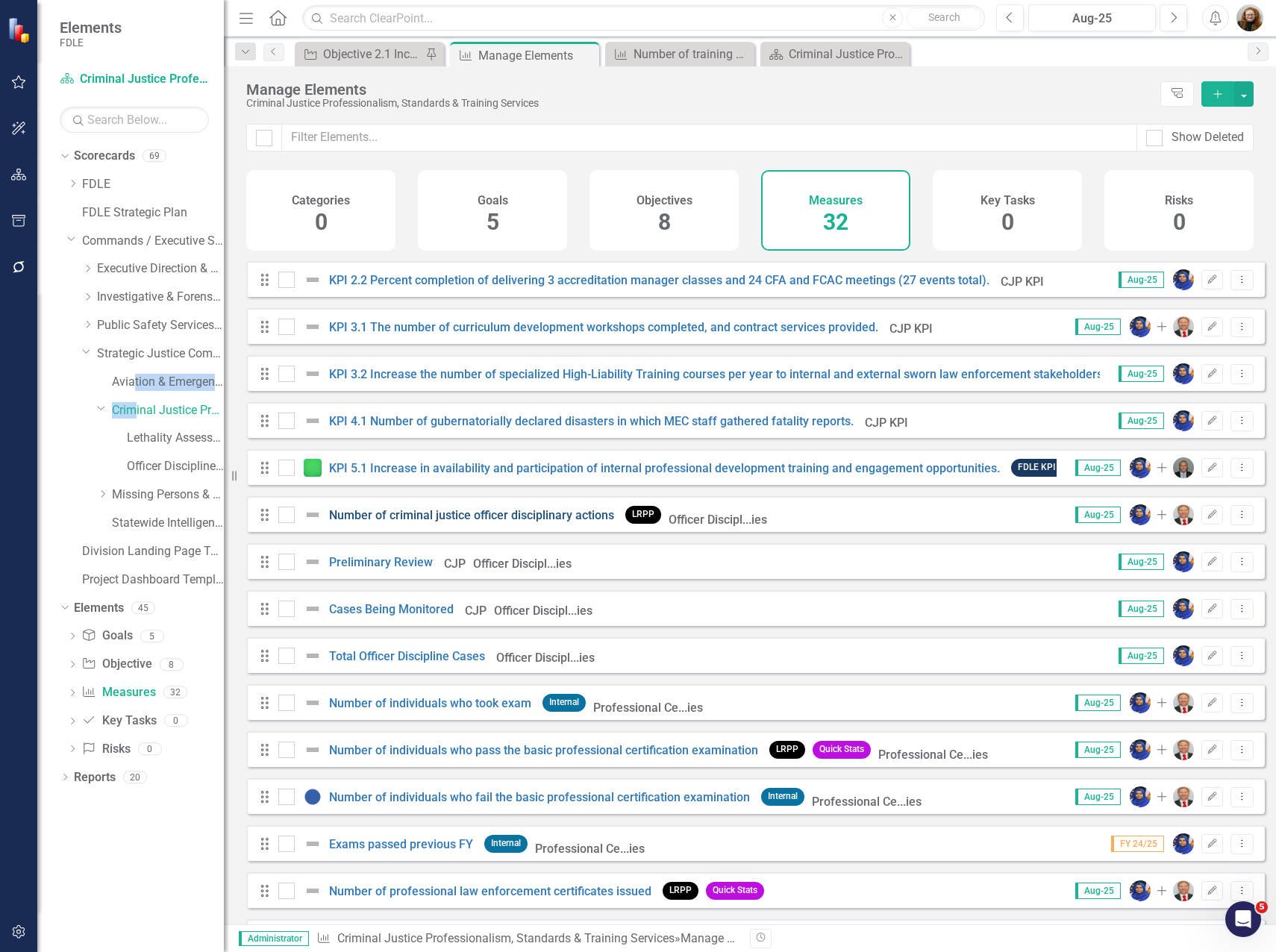
click at [414, 522] on link "Number of criminal justice officer disciplinary actions" at bounding box center [472, 515] width 285 height 14
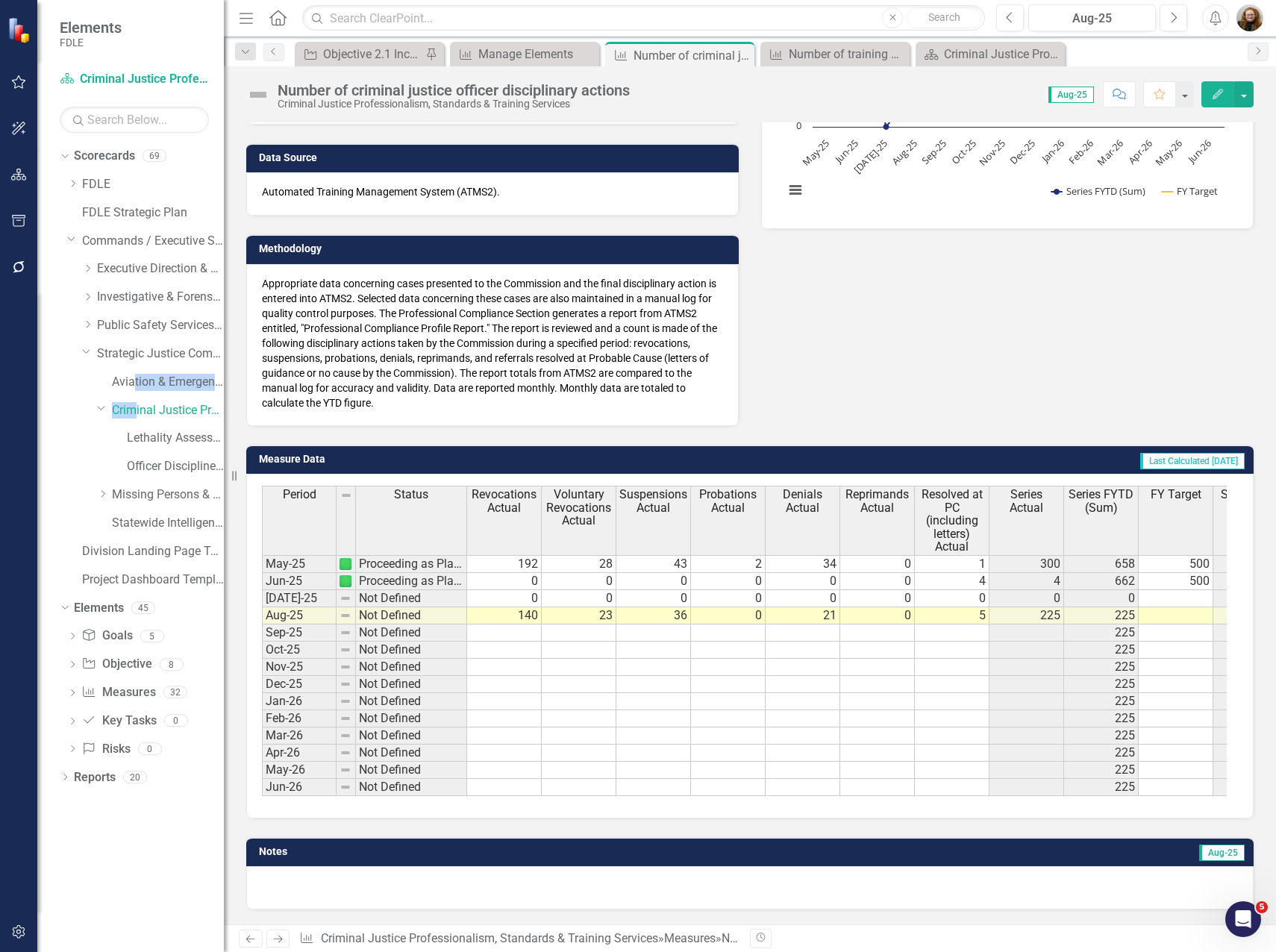
scroll to position [283, 0]
click at [164, 465] on link "Officer Discipline Caseload Dashboard" at bounding box center [174, 467] width 97 height 17
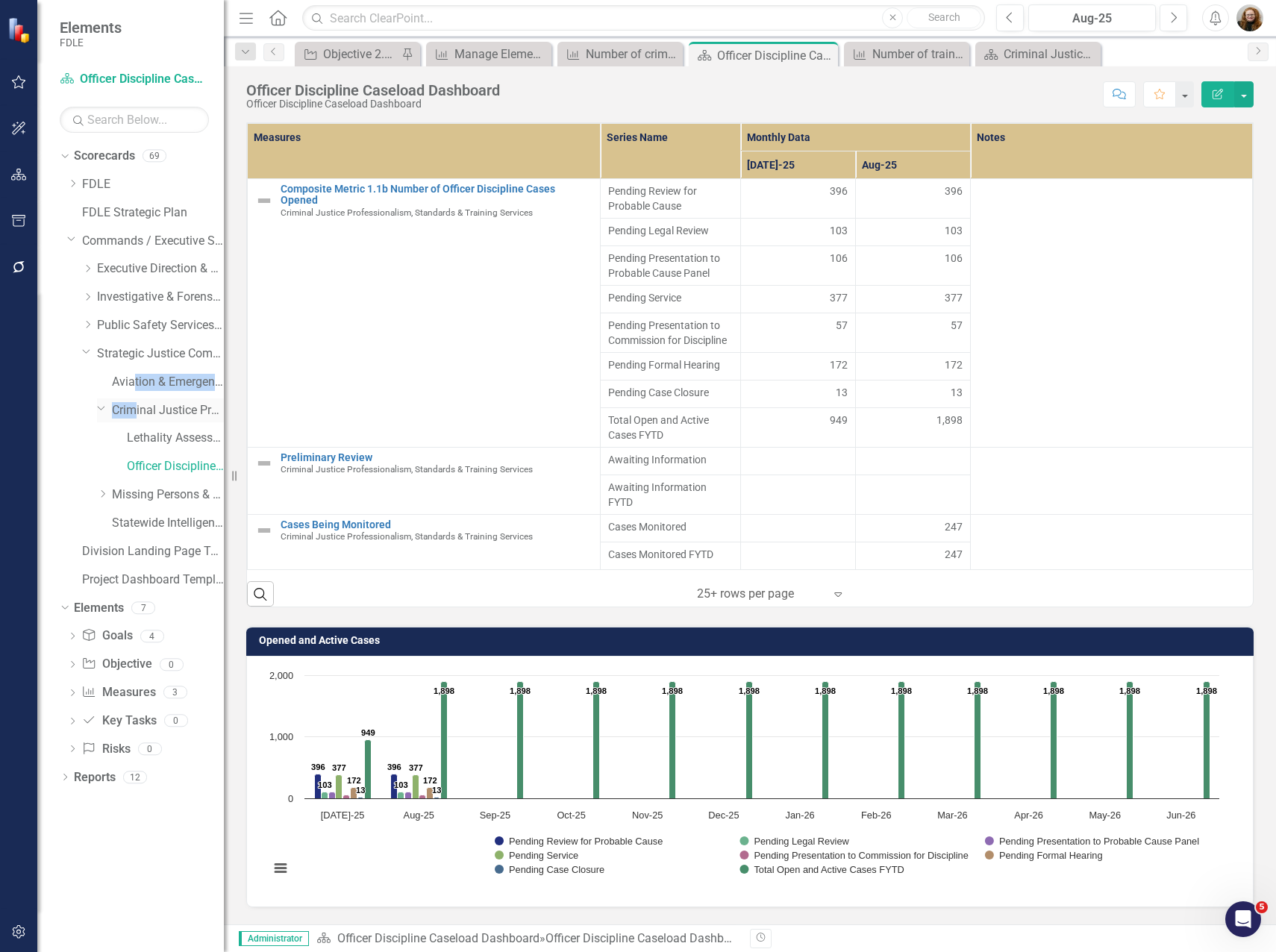
click at [162, 409] on link "Criminal Justice Professionalism, Standards & Training Services" at bounding box center [167, 410] width 112 height 17
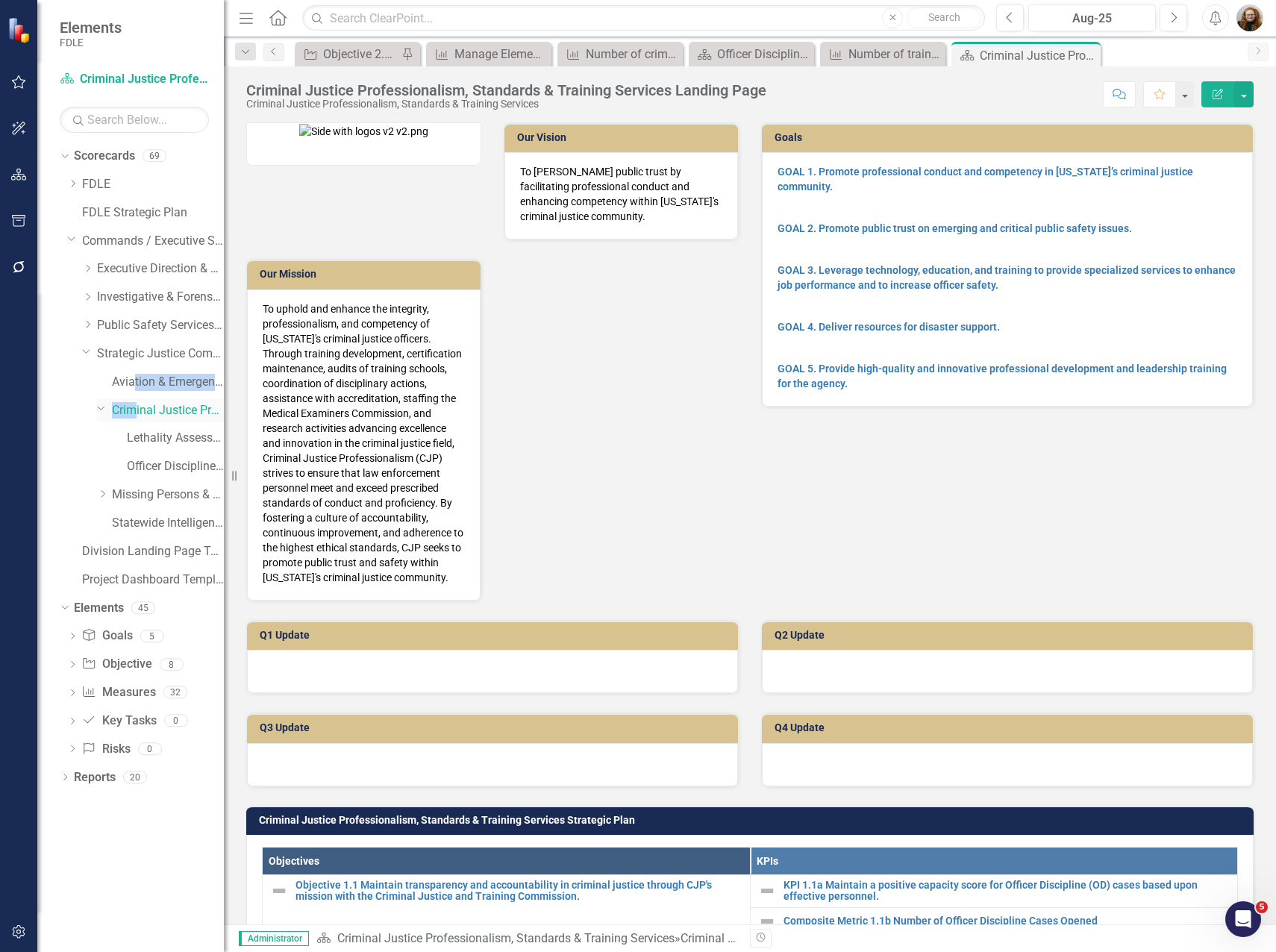
click at [186, 407] on link "Criminal Justice Professionalism, Standards & Training Services" at bounding box center [167, 410] width 112 height 17
click at [120, 695] on link "Measure Measures" at bounding box center [119, 692] width 74 height 17
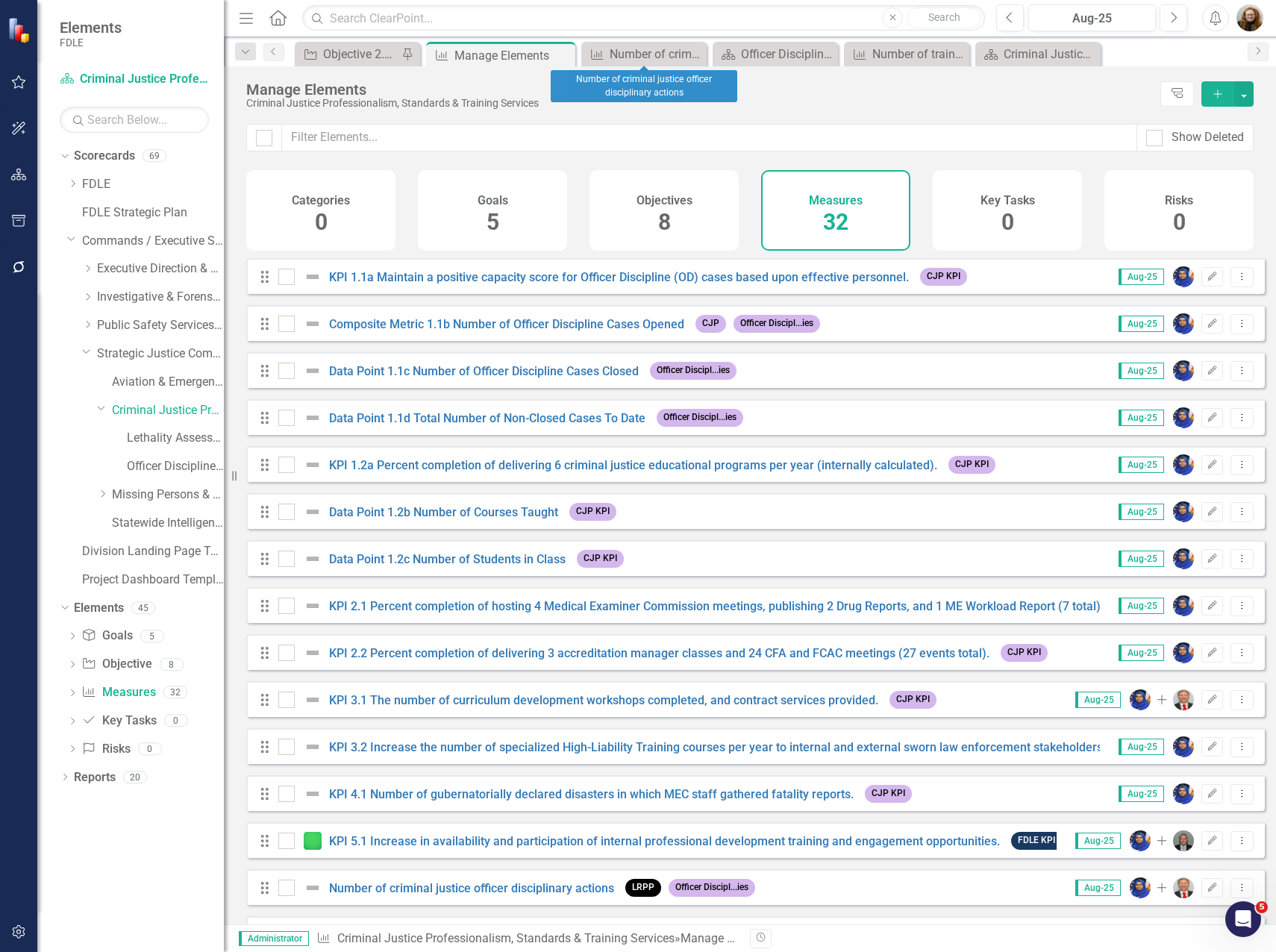
click at [711, 51] on span "Scorecard Officer Discipline Caseload Dashboard Close" at bounding box center [776, 54] width 132 height 24
click at [701, 56] on icon "Close" at bounding box center [693, 55] width 15 height 12
click at [741, 56] on icon "Close" at bounding box center [741, 55] width 15 height 12
click at [0, 0] on icon "Close" at bounding box center [0, 0] width 0 height 0
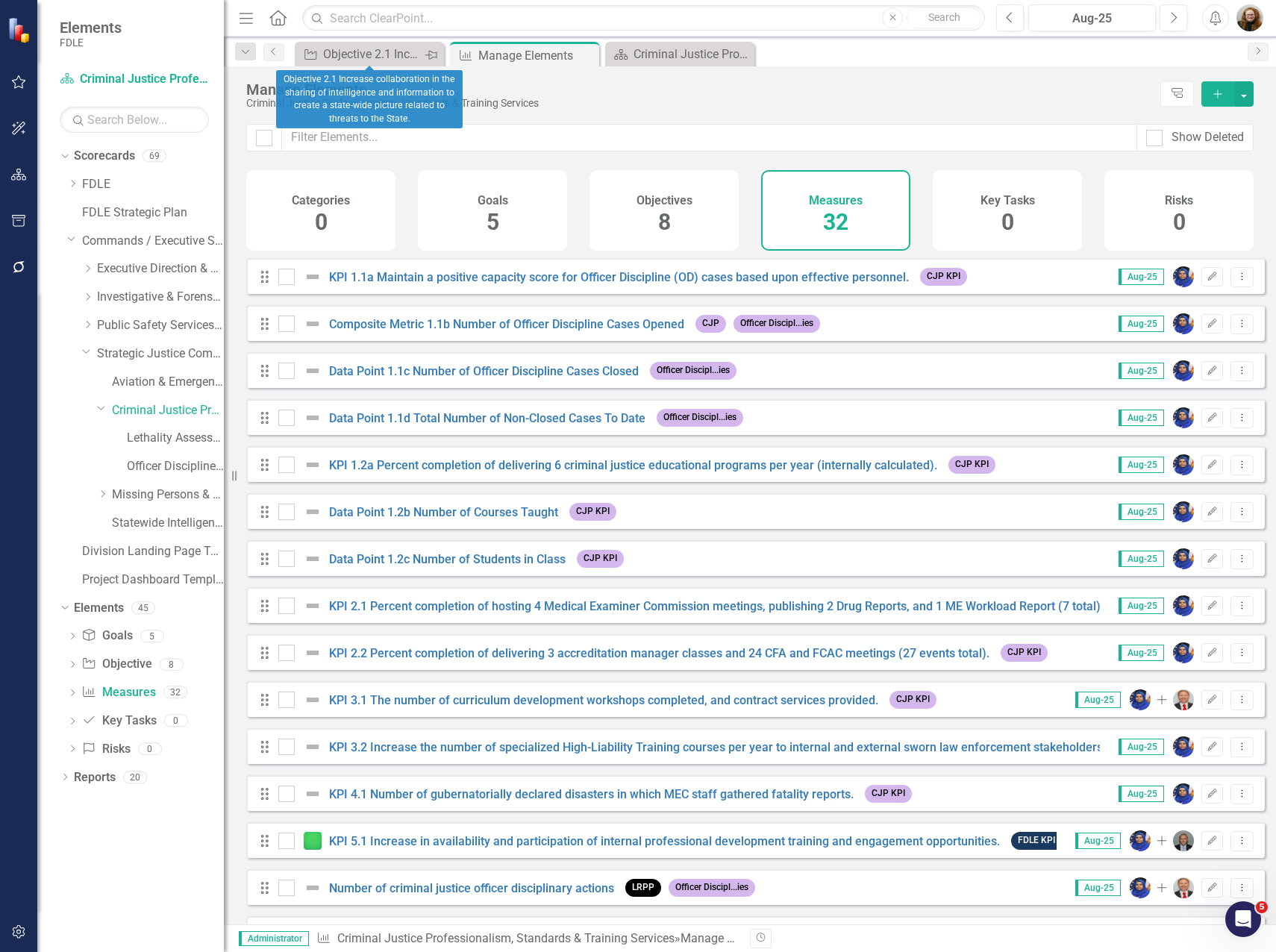
click at [431, 55] on icon "Pin" at bounding box center [431, 55] width 12 height 15
click at [431, 55] on icon at bounding box center [431, 54] width 8 height 8
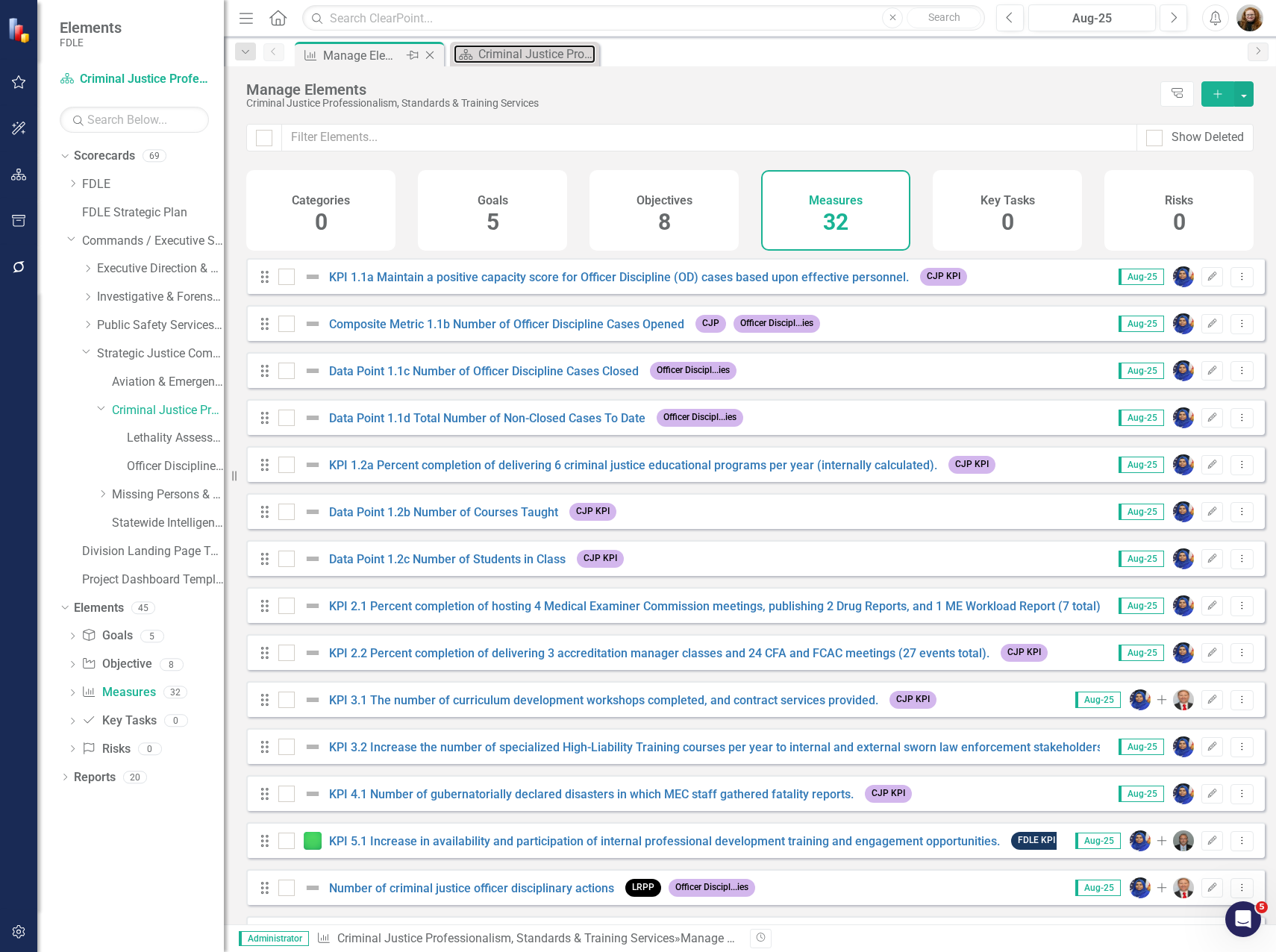
drag, startPoint x: 520, startPoint y: 56, endPoint x: 374, endPoint y: 58, distance: 146.0
click at [374, 58] on div "Measure Manage Elements Pin Close Scorecard Criminal Justice Professionalism, S…" at bounding box center [766, 54] width 948 height 24
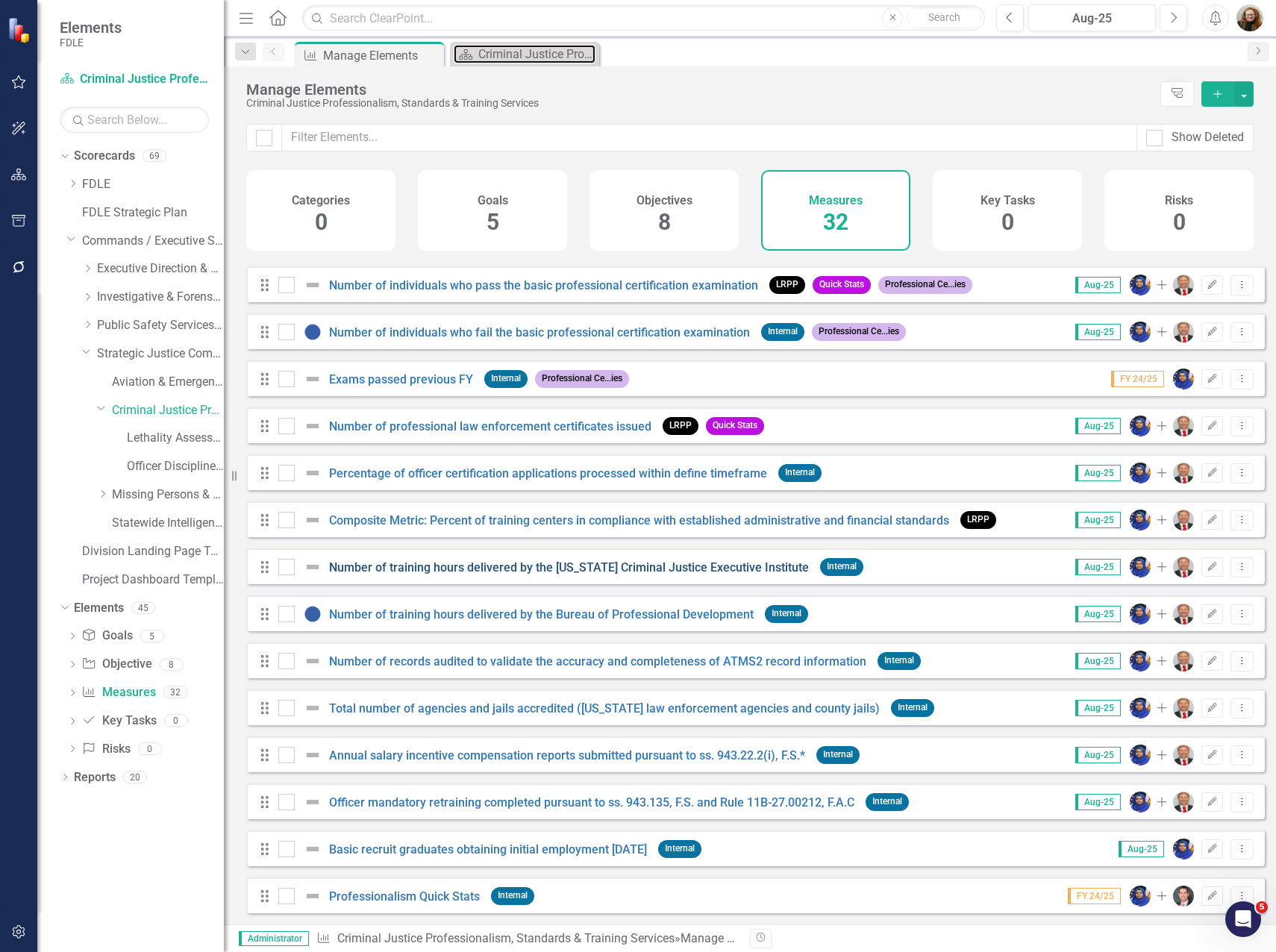
scroll to position [849, 0]
click at [408, 563] on link "Number of training hours delivered by the [US_STATE] Criminal Justice Executive…" at bounding box center [568, 567] width 479 height 14
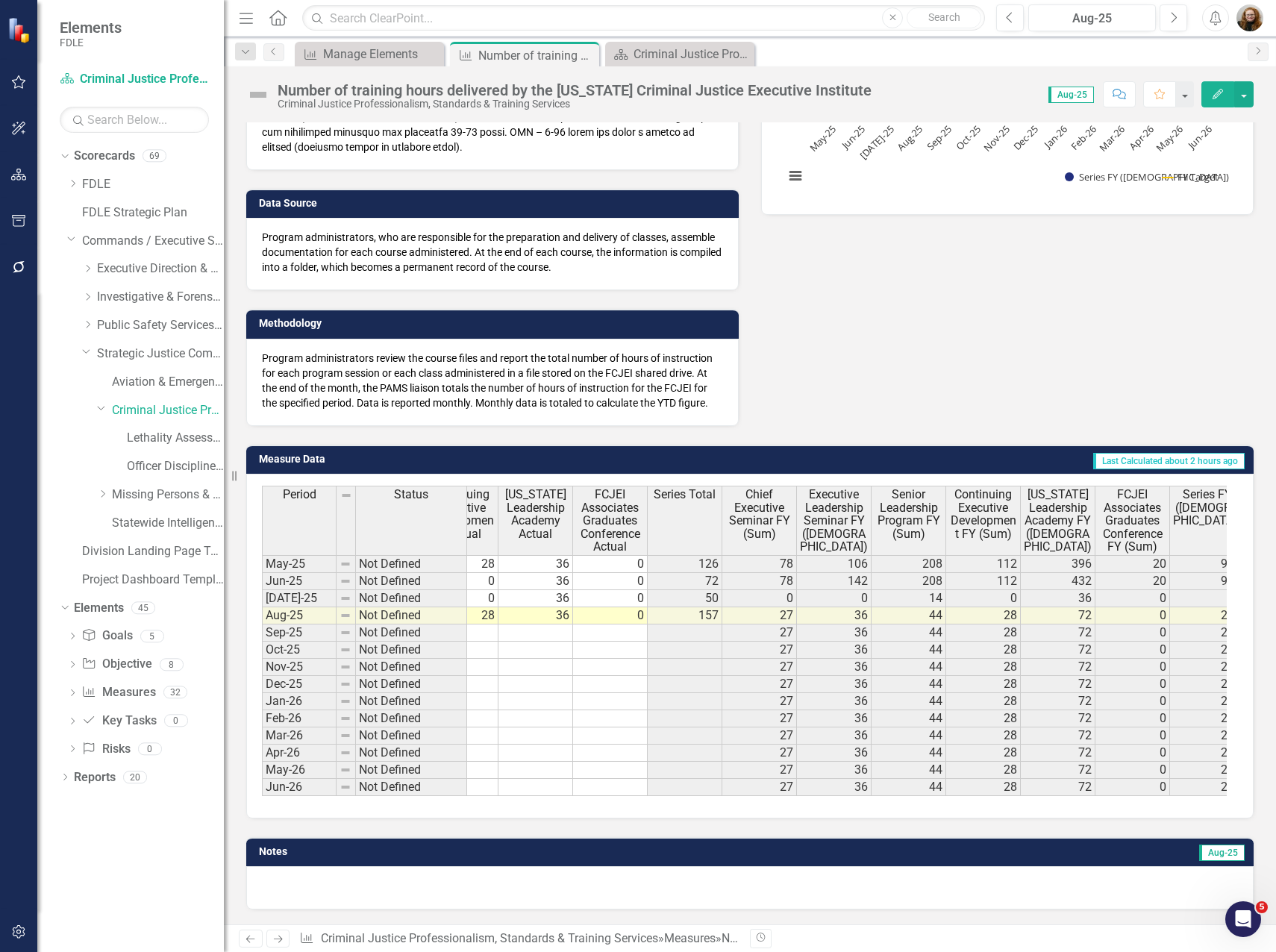
scroll to position [0, 261]
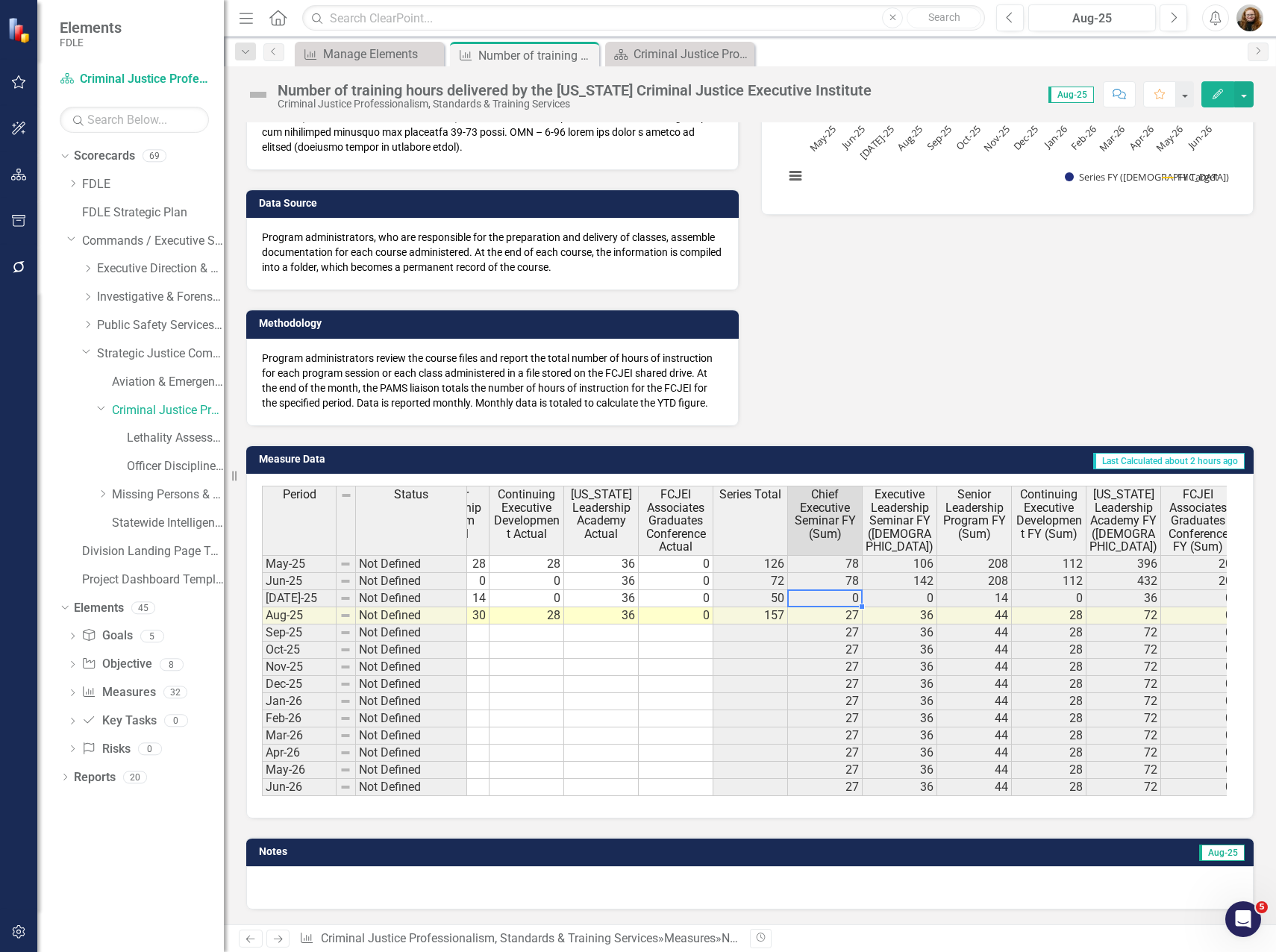
click at [822, 590] on td "0" at bounding box center [825, 598] width 75 height 17
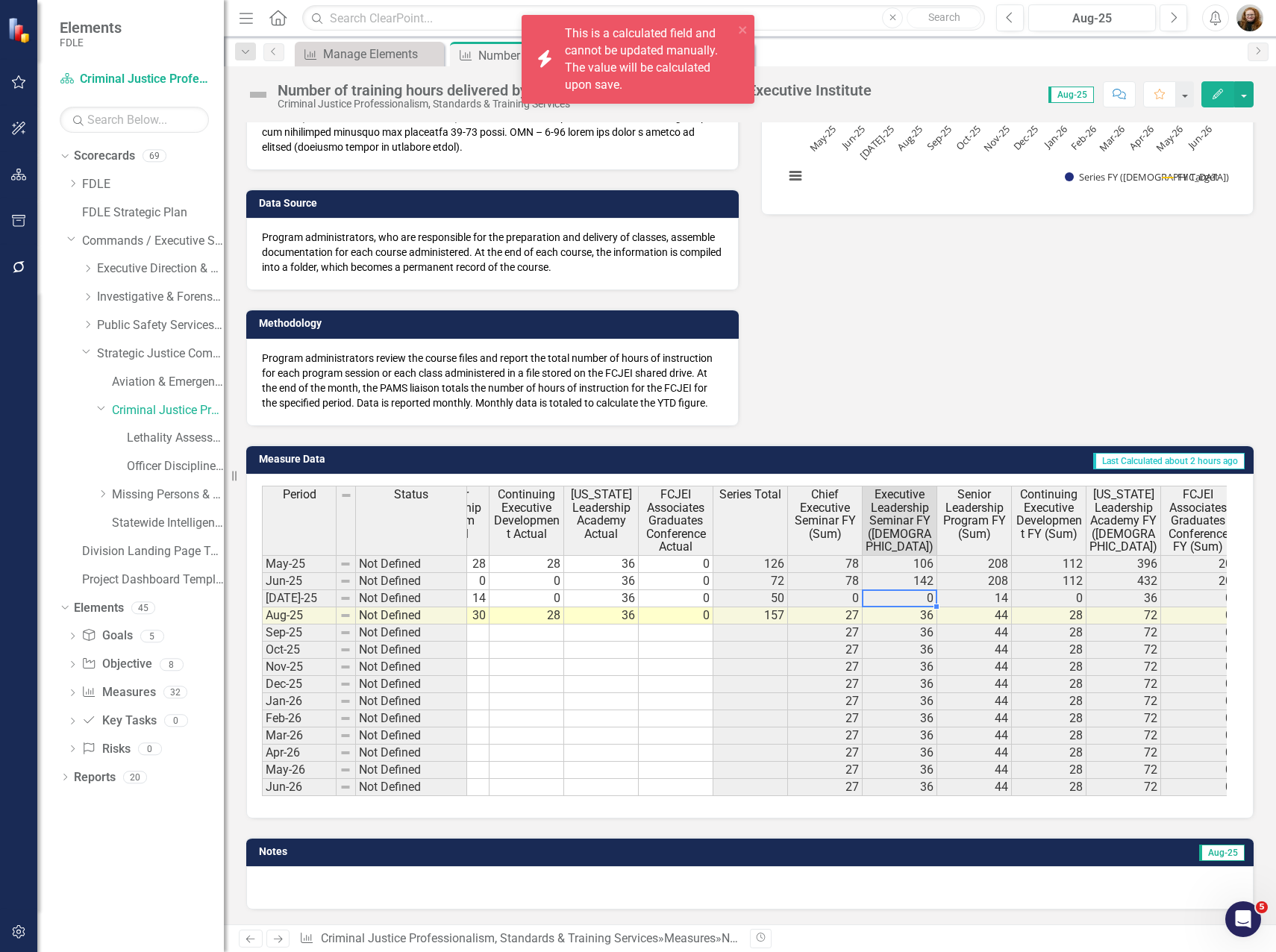
click at [925, 590] on td "0" at bounding box center [899, 598] width 75 height 17
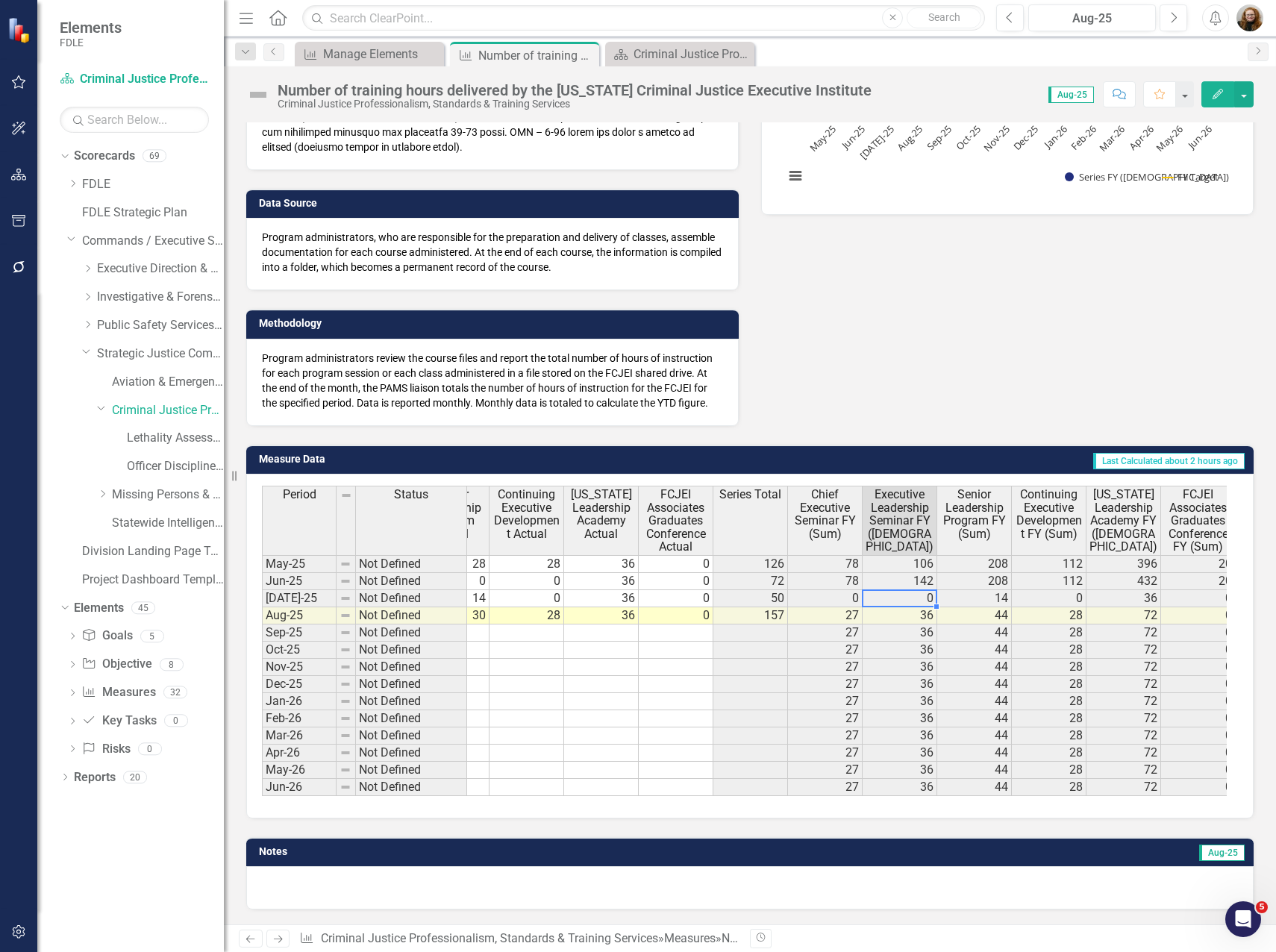
click at [846, 590] on td "0" at bounding box center [825, 598] width 75 height 17
click at [1216, 101] on button "Edit" at bounding box center [1217, 95] width 33 height 26
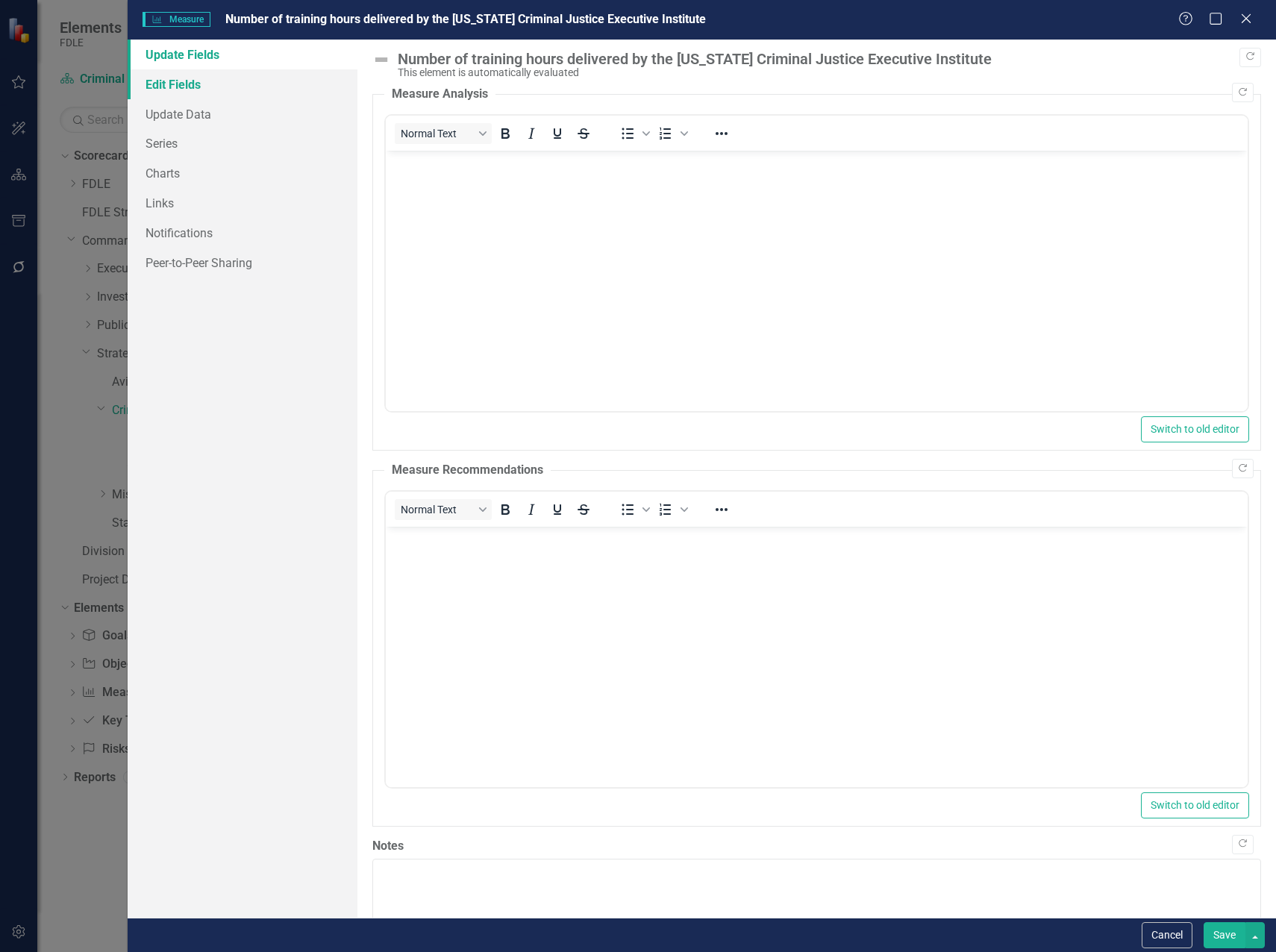
click at [179, 93] on link "Edit Fields" at bounding box center [242, 85] width 230 height 30
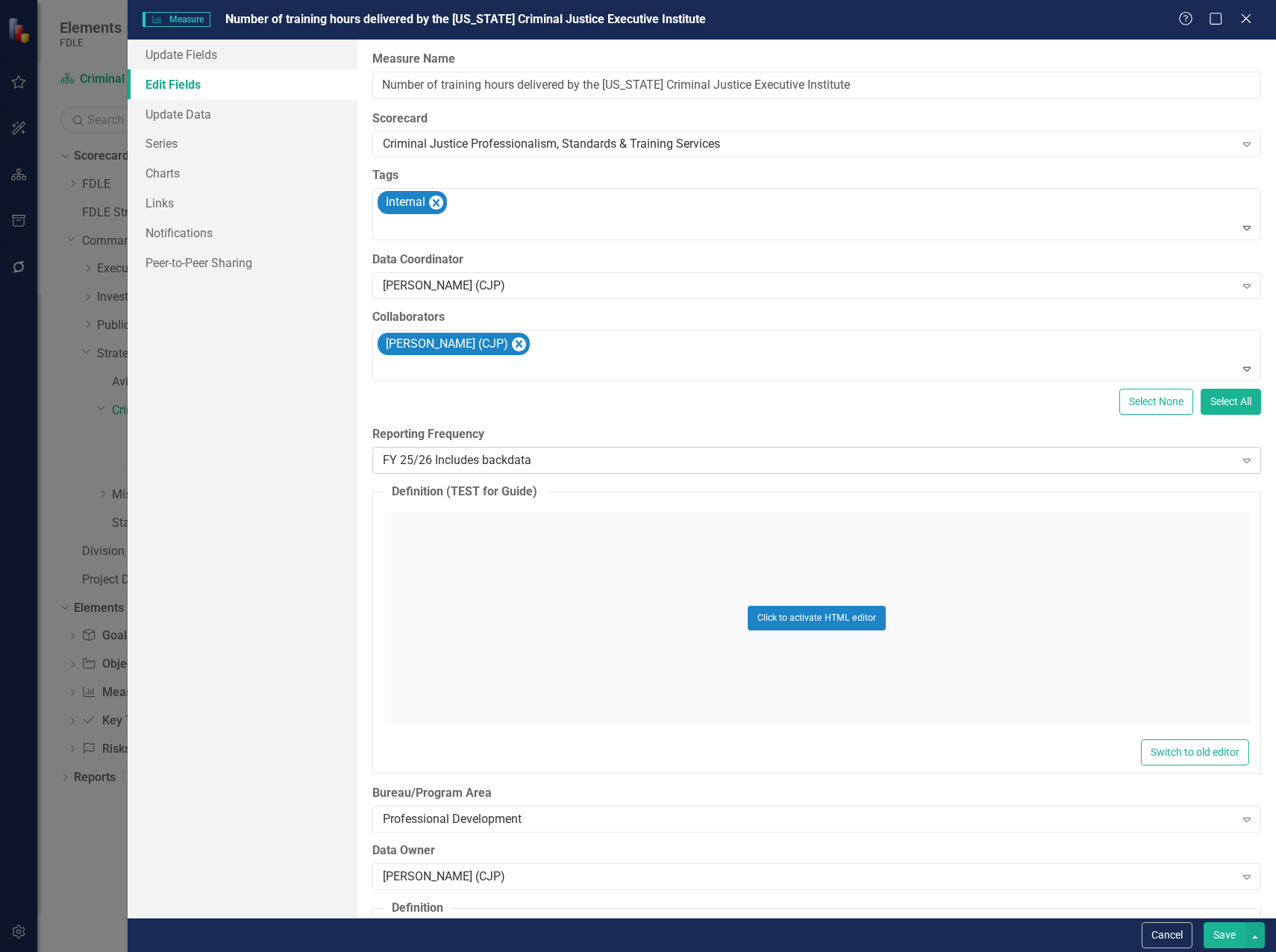
click at [443, 463] on div "FY 25/26 Includes backdata" at bounding box center [808, 461] width 852 height 17
click at [427, 951] on div "All Periods" at bounding box center [641, 964] width 1252 height 17
click at [1215, 928] on button "Save" at bounding box center [1224, 935] width 42 height 26
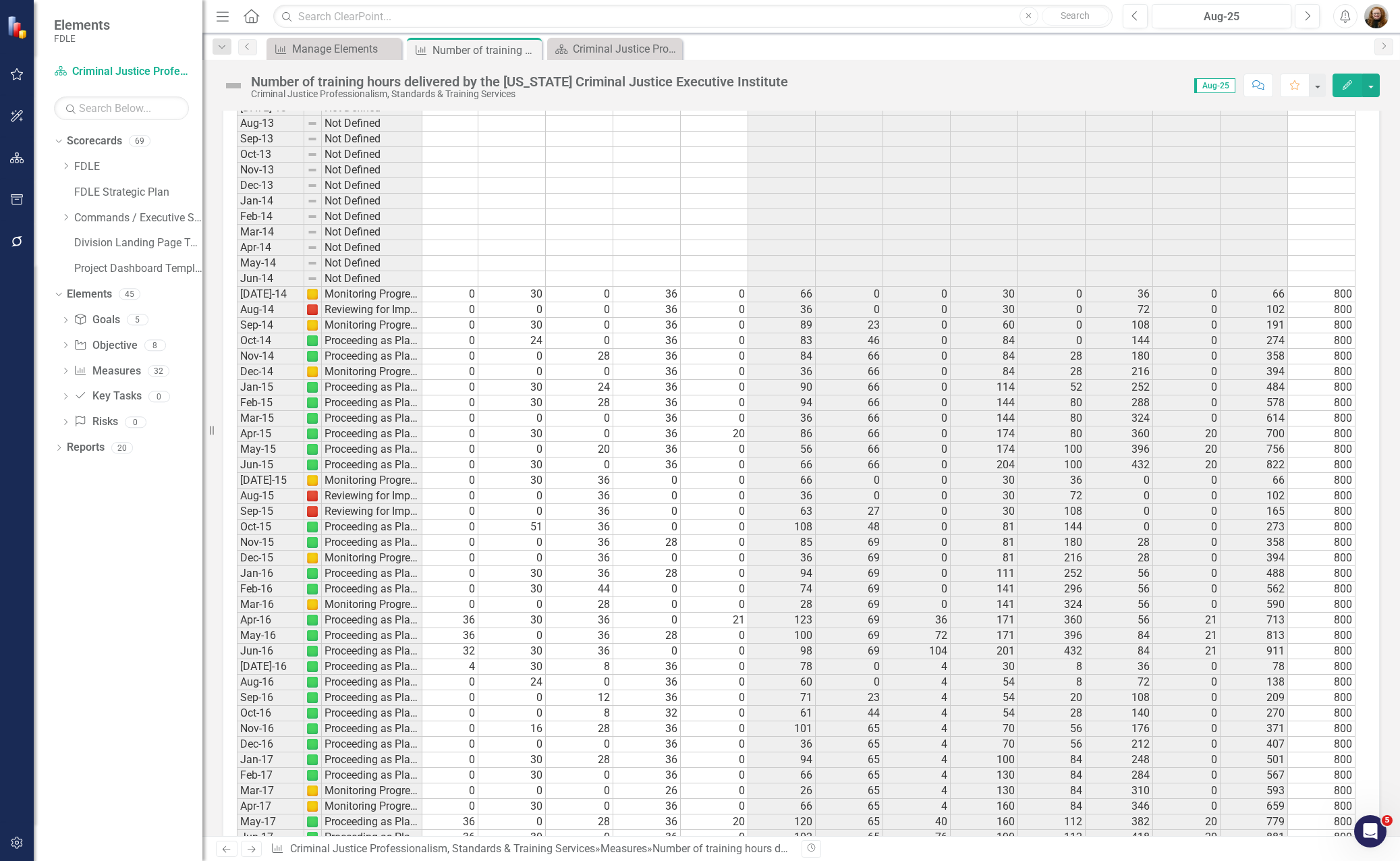
scroll to position [2390, 0]
click at [1345, 89] on icon "Edit" at bounding box center [1347, 85] width 12 height 9
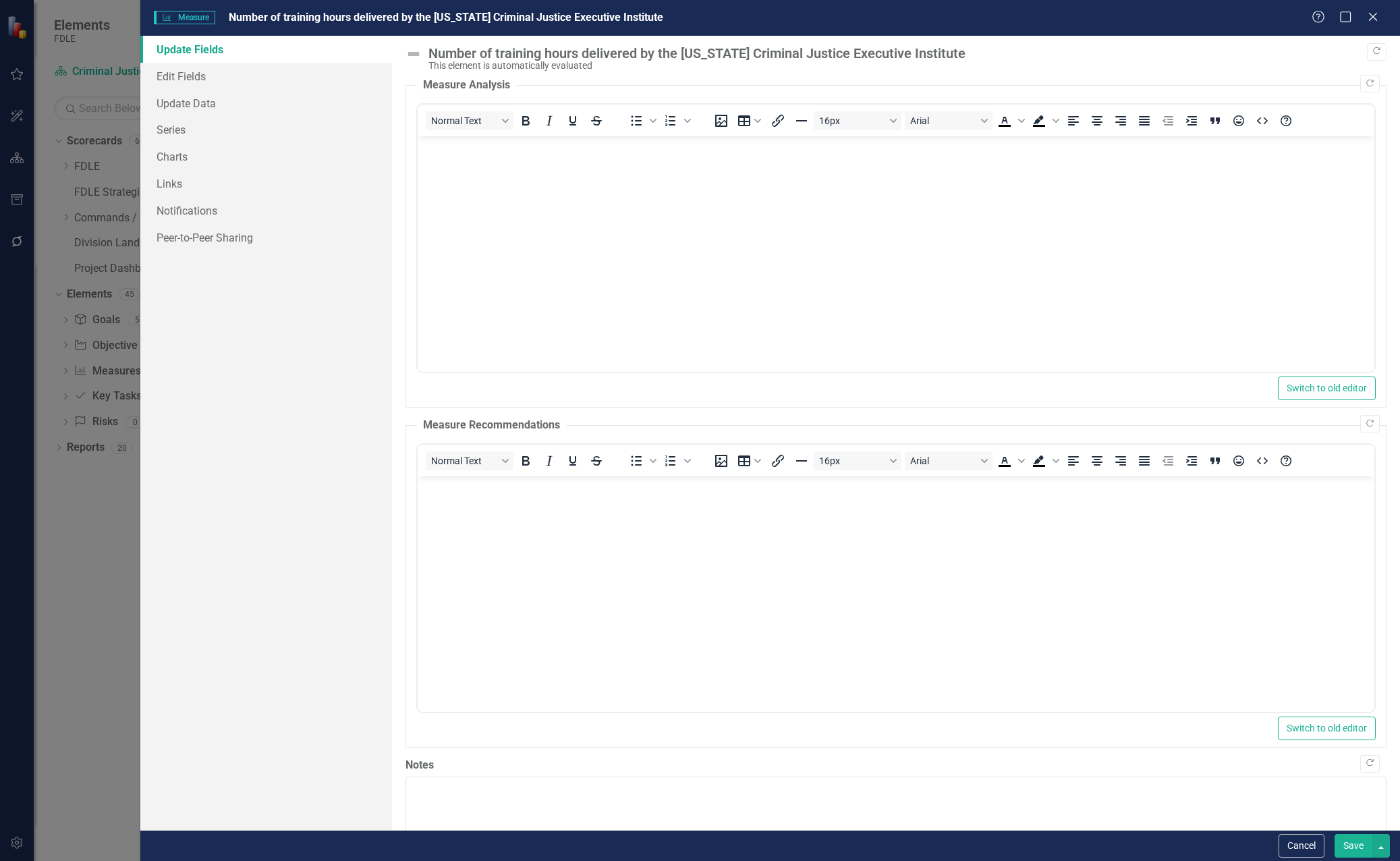
scroll to position [0, 0]
click at [154, 124] on link "Series" at bounding box center [267, 130] width 252 height 27
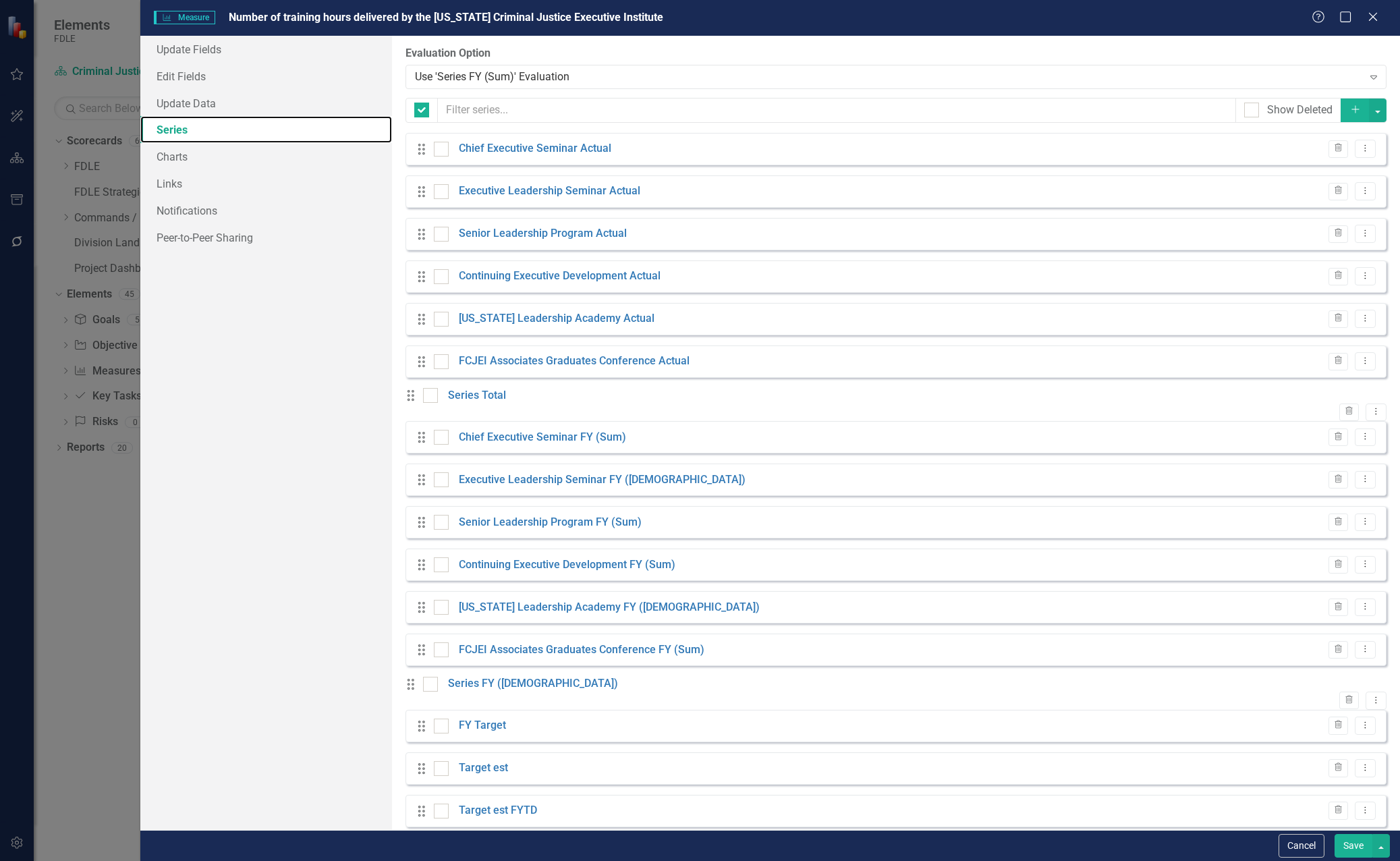
checkbox input "false"
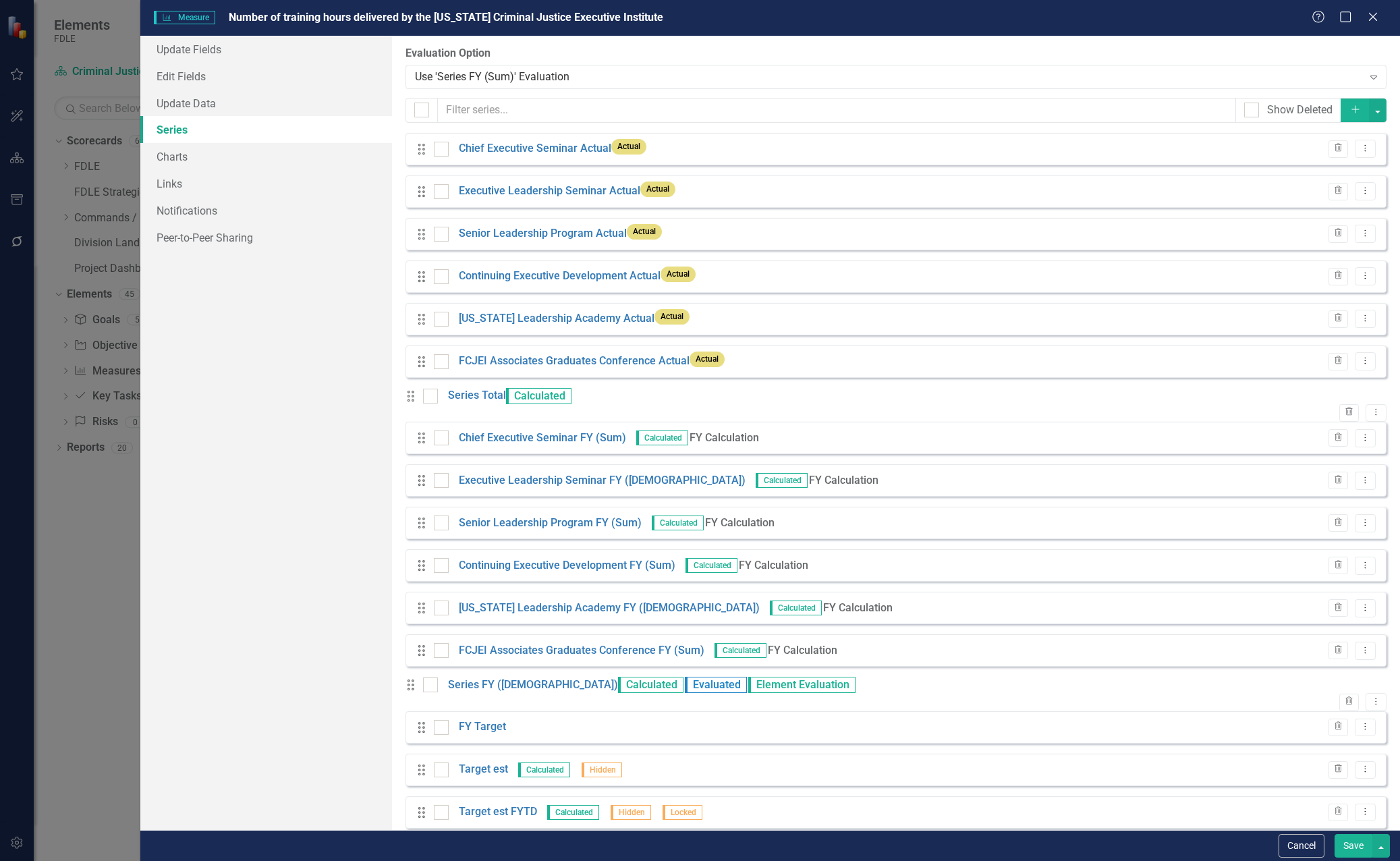
click at [505, 401] on link "Series Total" at bounding box center [477, 395] width 58 height 15
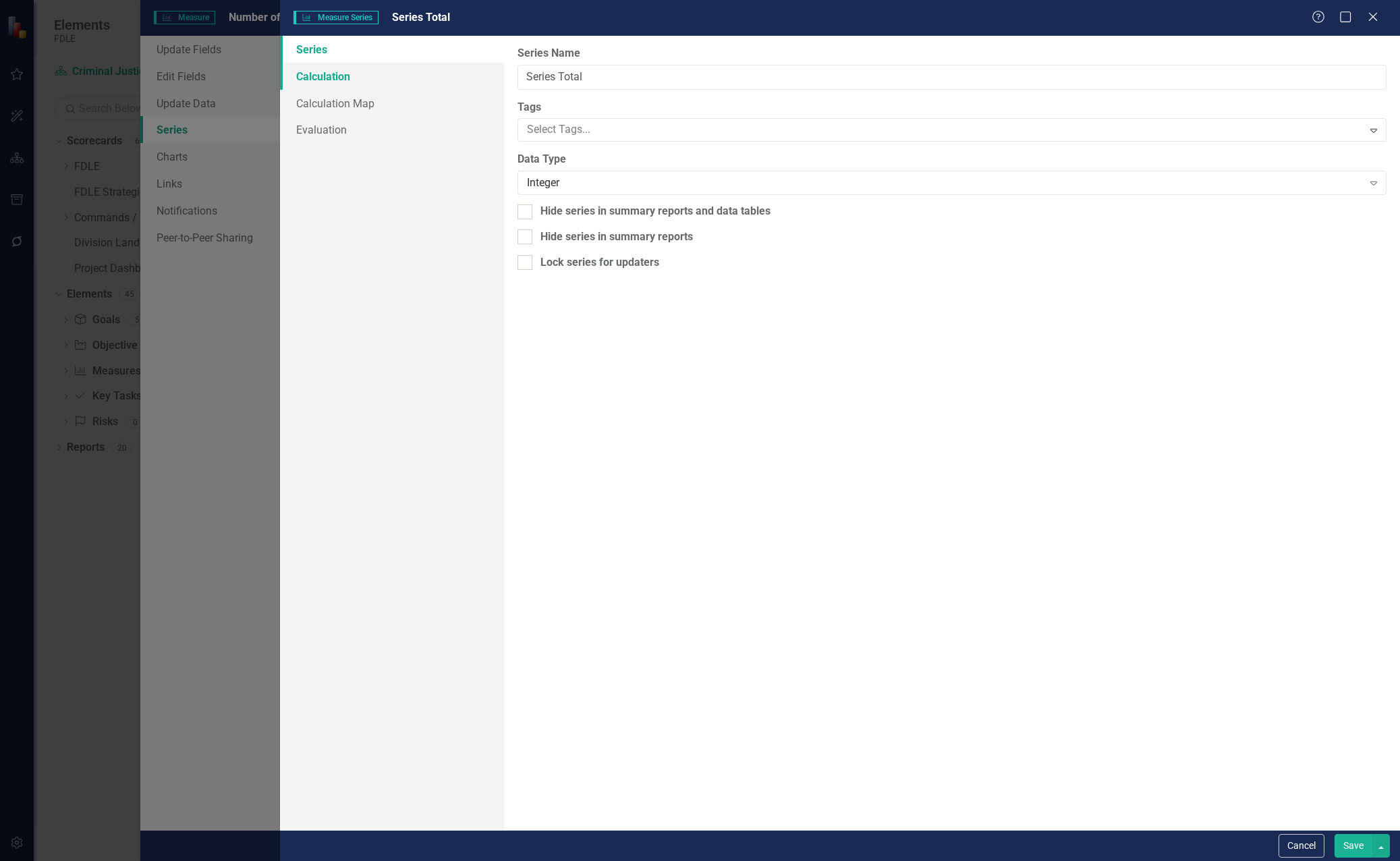
click at [337, 75] on link "Calculation" at bounding box center [392, 77] width 224 height 27
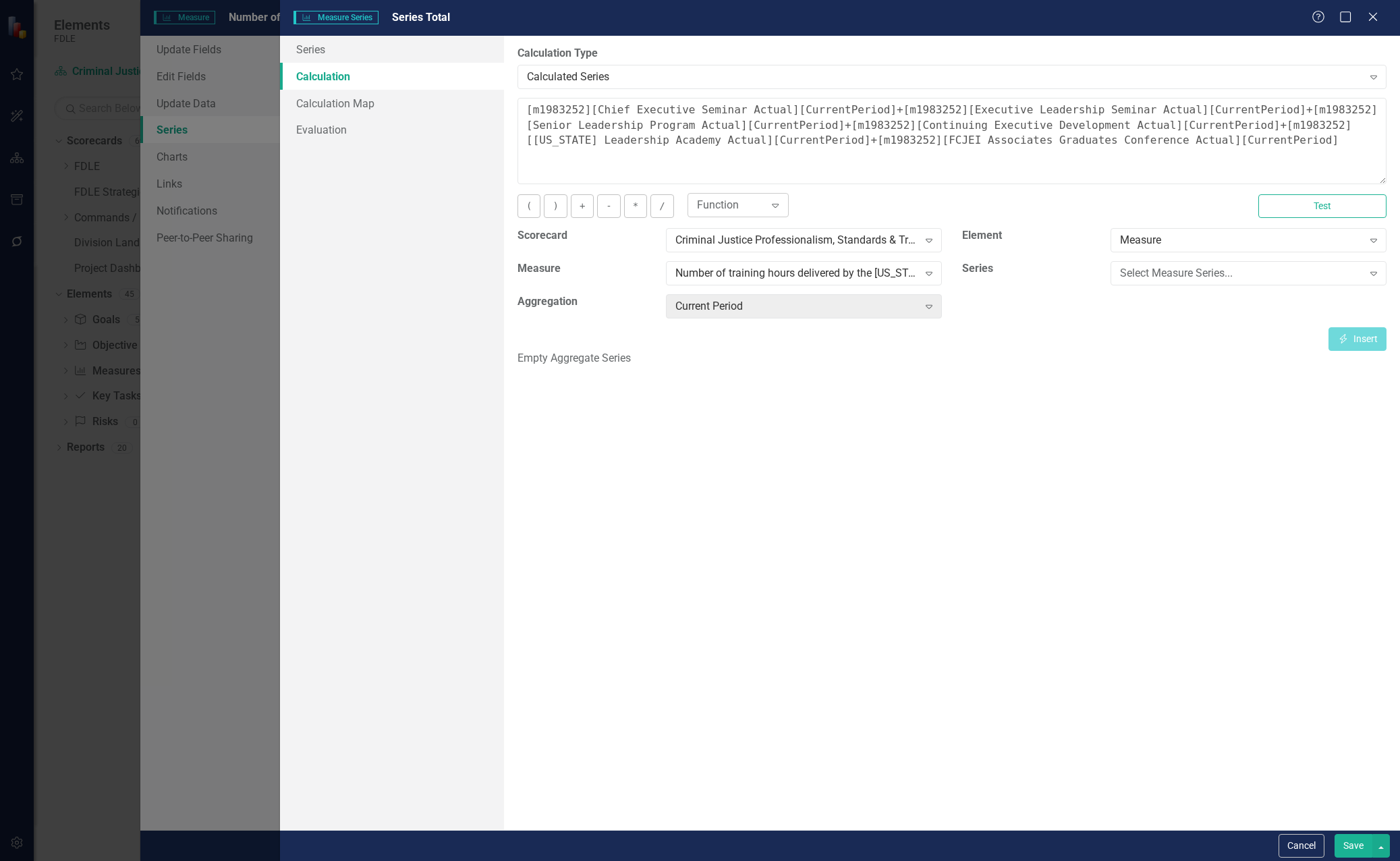
click at [772, 208] on icon "Expand" at bounding box center [775, 206] width 14 height 11
click at [1158, 360] on div "Empty Aggregate Series" at bounding box center [952, 358] width 869 height 15
drag, startPoint x: 1370, startPoint y: 20, endPoint x: 1368, endPoint y: 31, distance: 11.2
click at [1369, 20] on icon at bounding box center [1373, 16] width 8 height 8
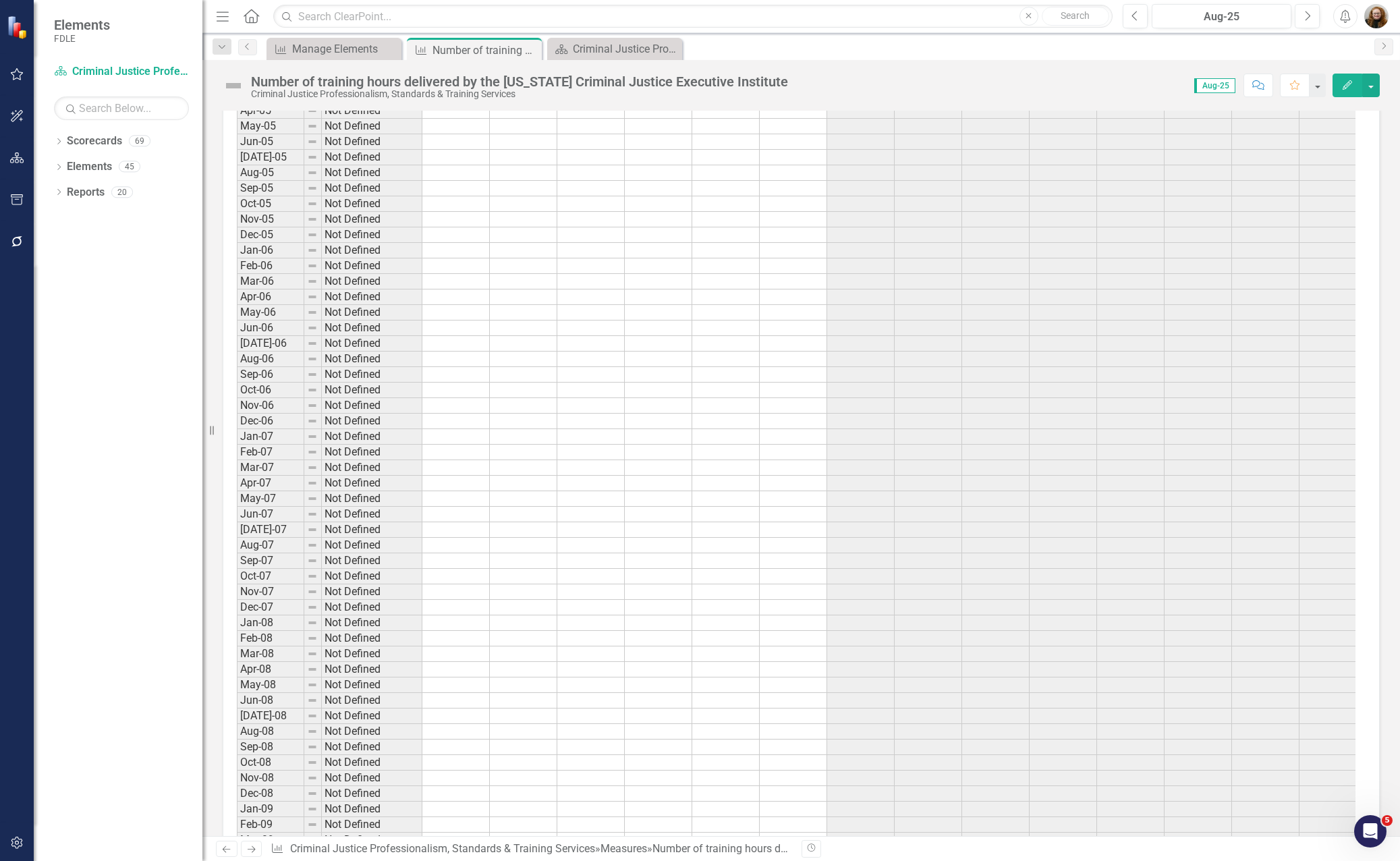
scroll to position [1012, 0]
click at [1076, 412] on td at bounding box center [1063, 415] width 68 height 15
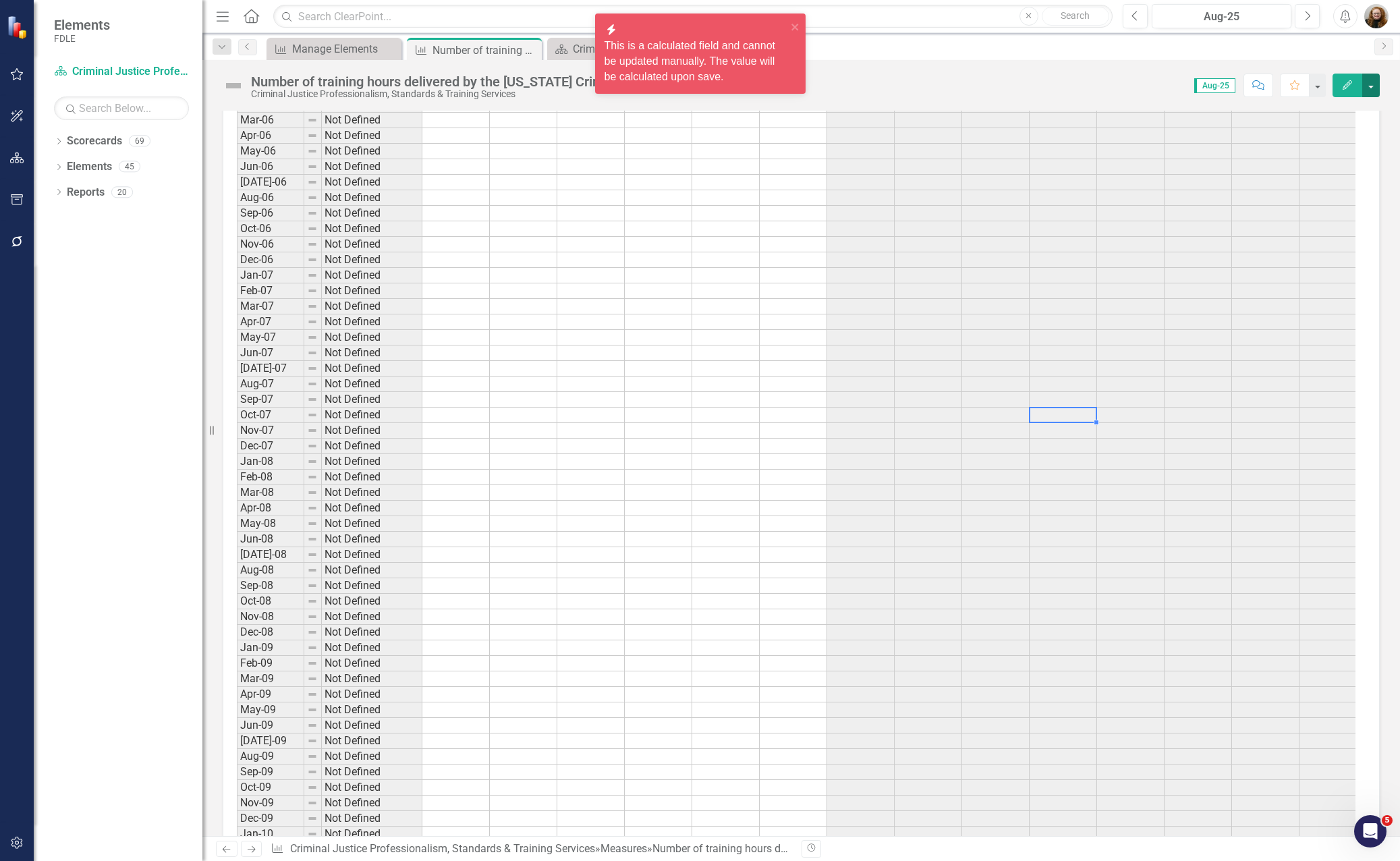
click at [1370, 87] on button "button" at bounding box center [1370, 86] width 17 height 23
click at [1311, 184] on link "Revision History Revision History" at bounding box center [1313, 188] width 132 height 25
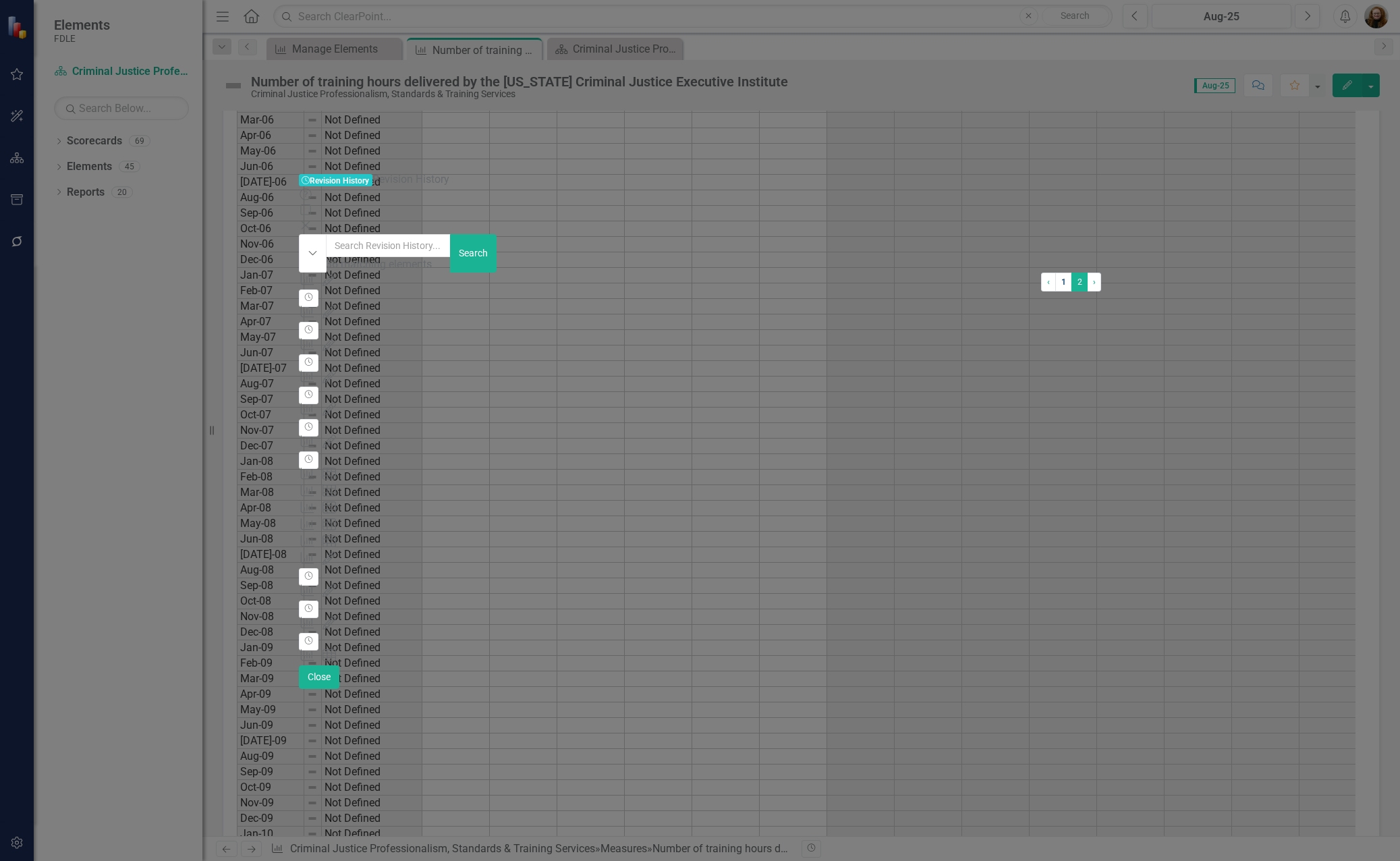
click at [1056, 291] on link "1" at bounding box center [1064, 281] width 16 height 19
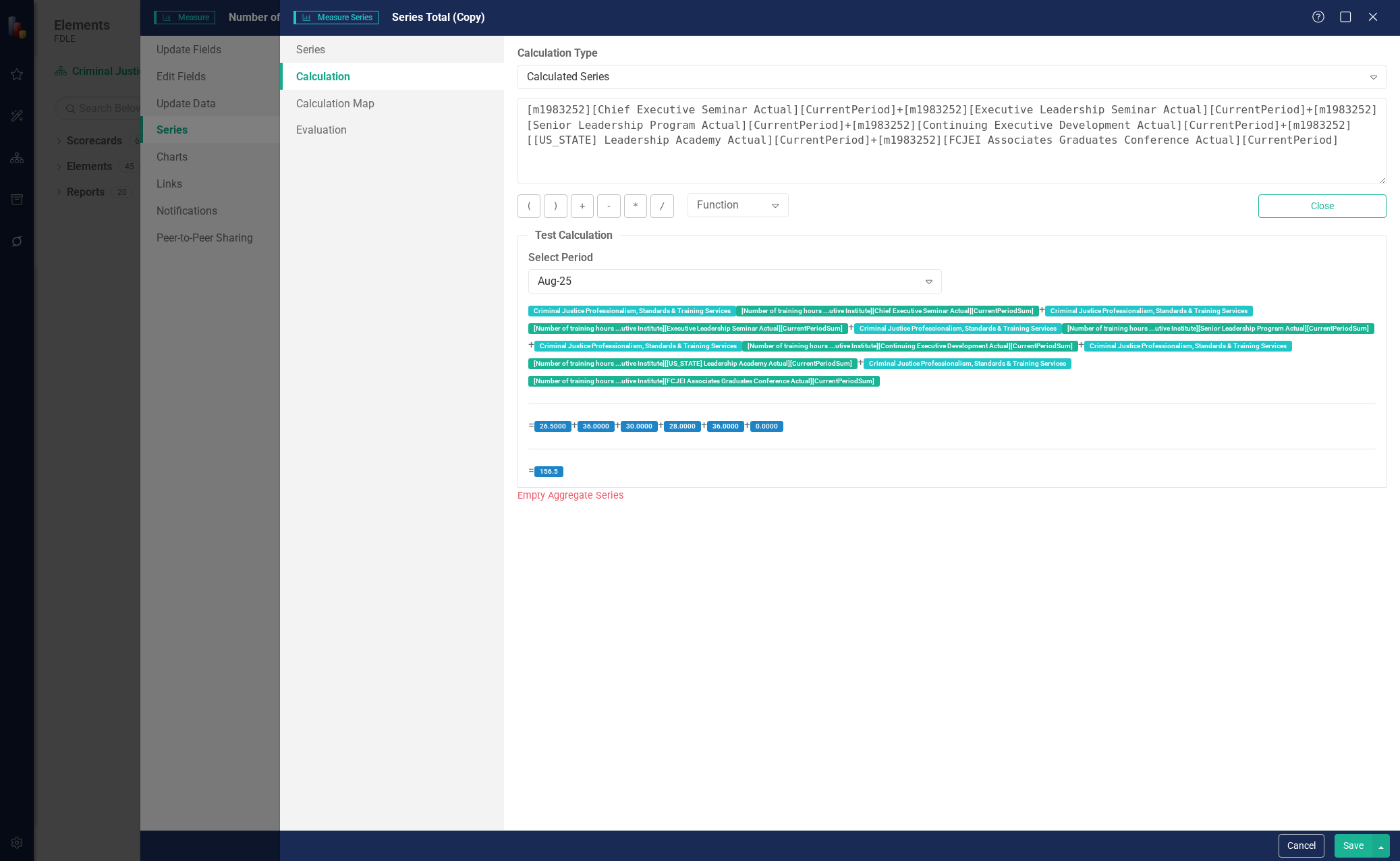
scroll to position [78, 0]
click at [1371, 12] on icon "Close" at bounding box center [1373, 16] width 17 height 13
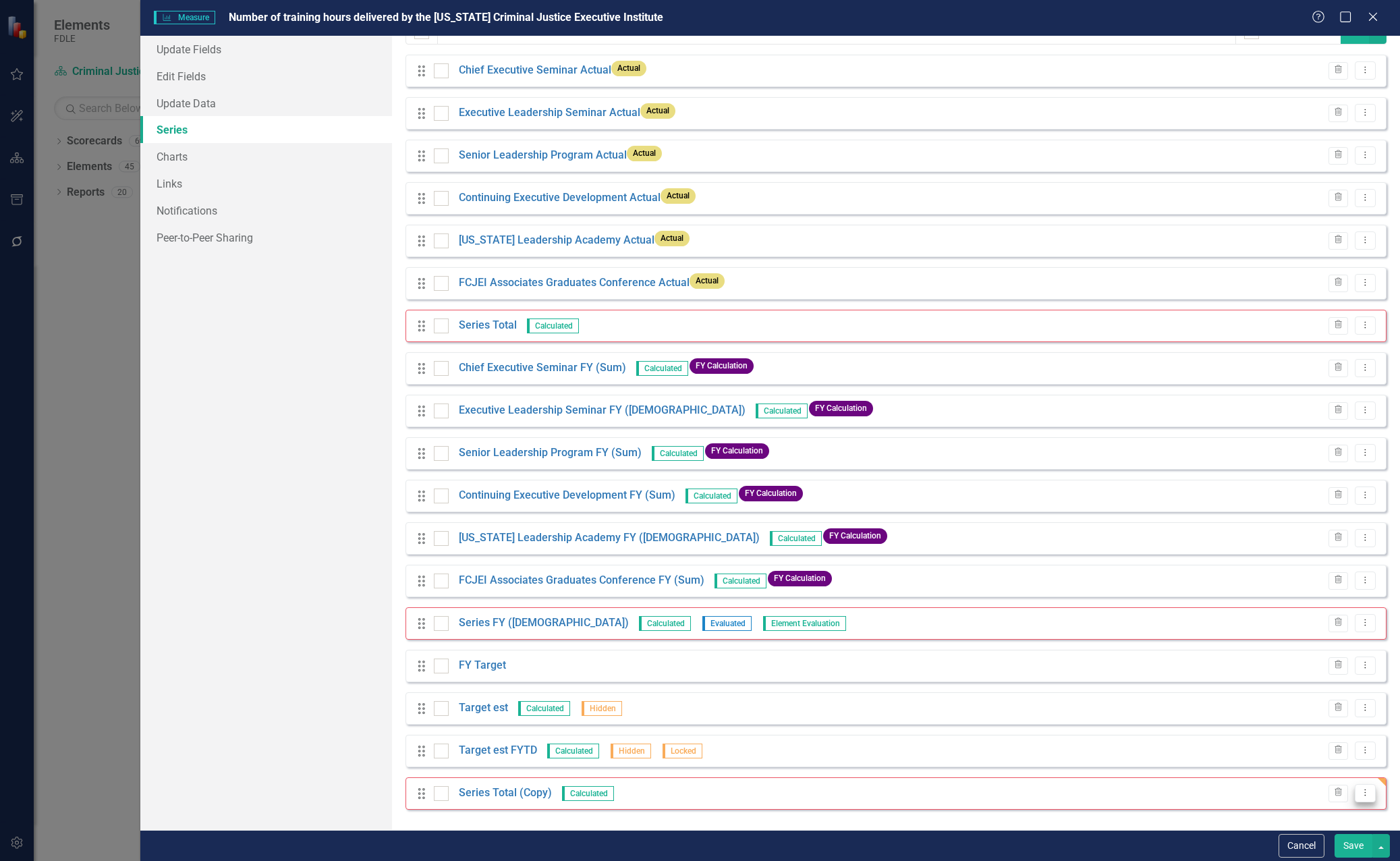
click at [1359, 794] on icon "Dropdown Menu" at bounding box center [1365, 792] width 12 height 9
click at [1322, 775] on link "Trash Delete Measure Series" at bounding box center [1288, 771] width 153 height 25
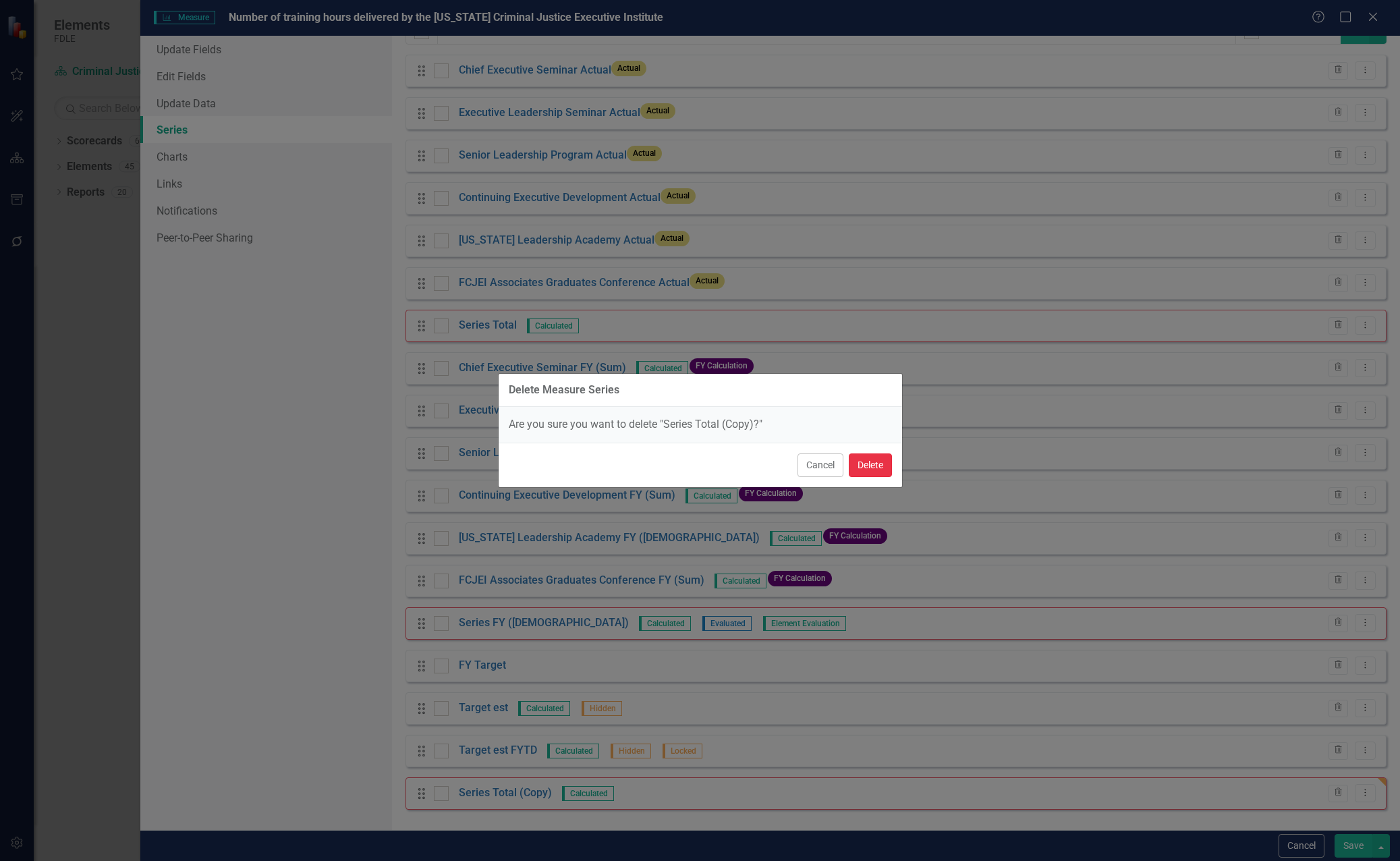
click at [868, 471] on button "Delete" at bounding box center [871, 465] width 43 height 23
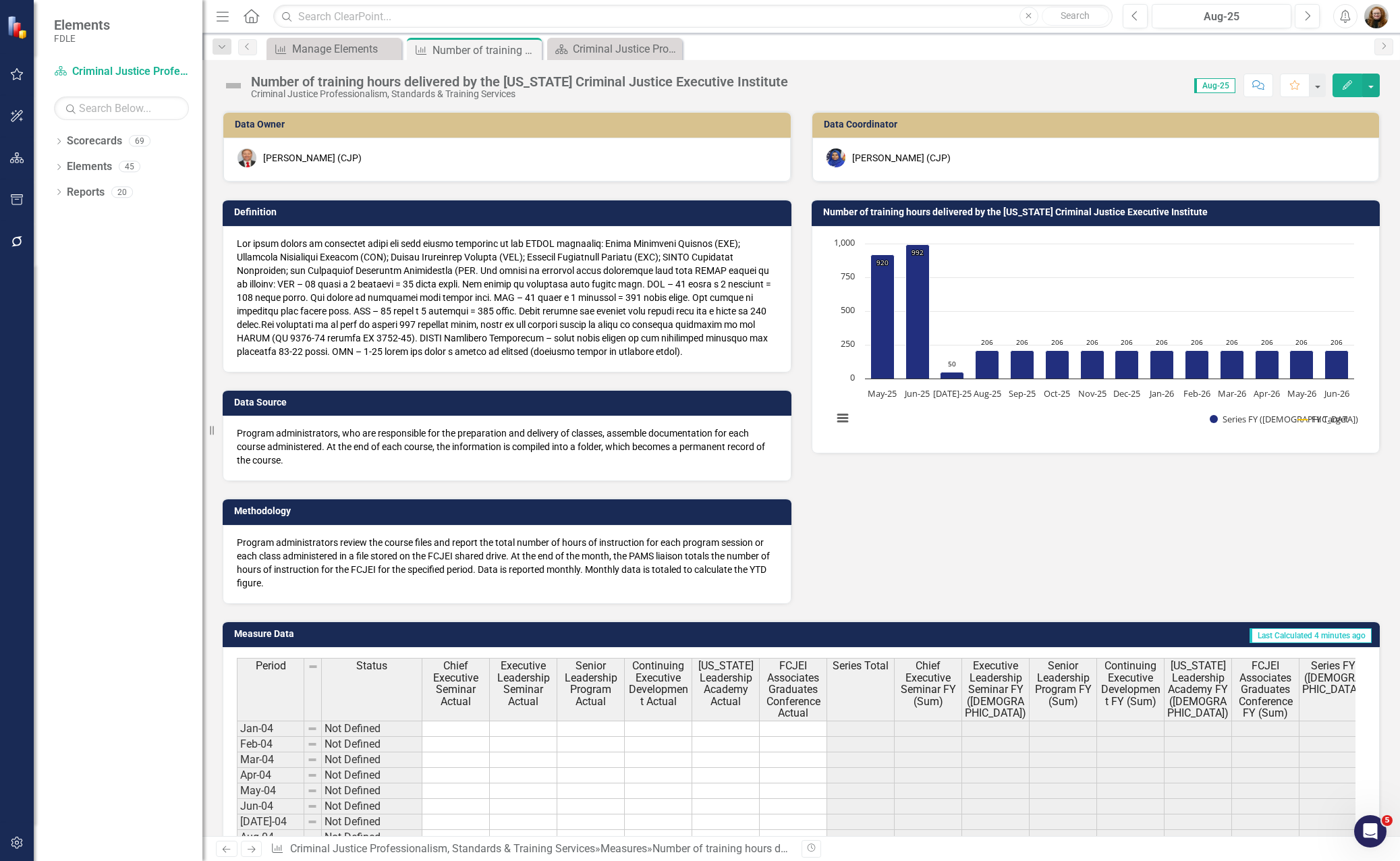
scroll to position [0, 79]
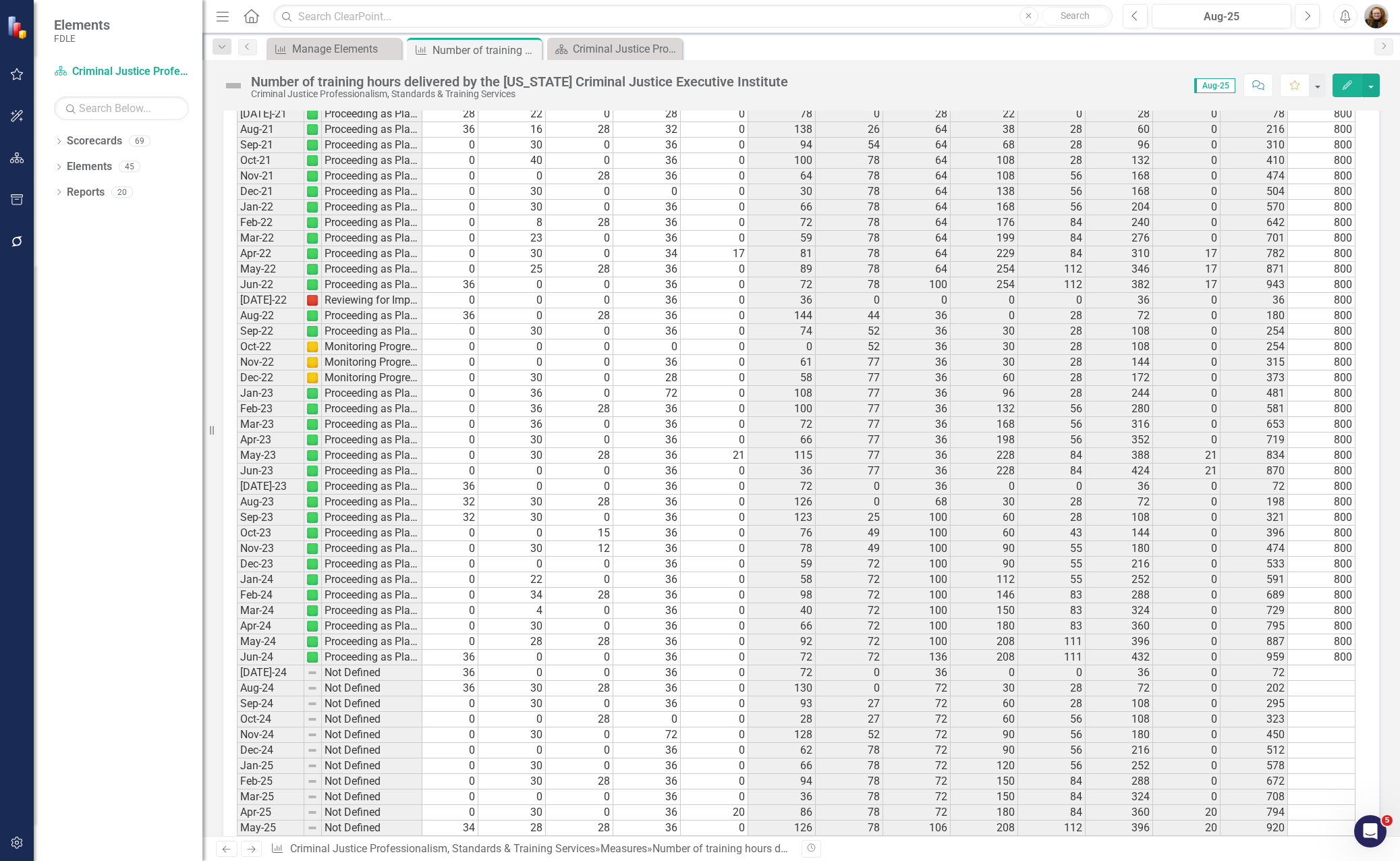
click at [175, 466] on div "Dropdown Scorecards 69 Dropdown FDLE Commissioner's Initiative Team Project Das…" at bounding box center [117, 495] width 169 height 731
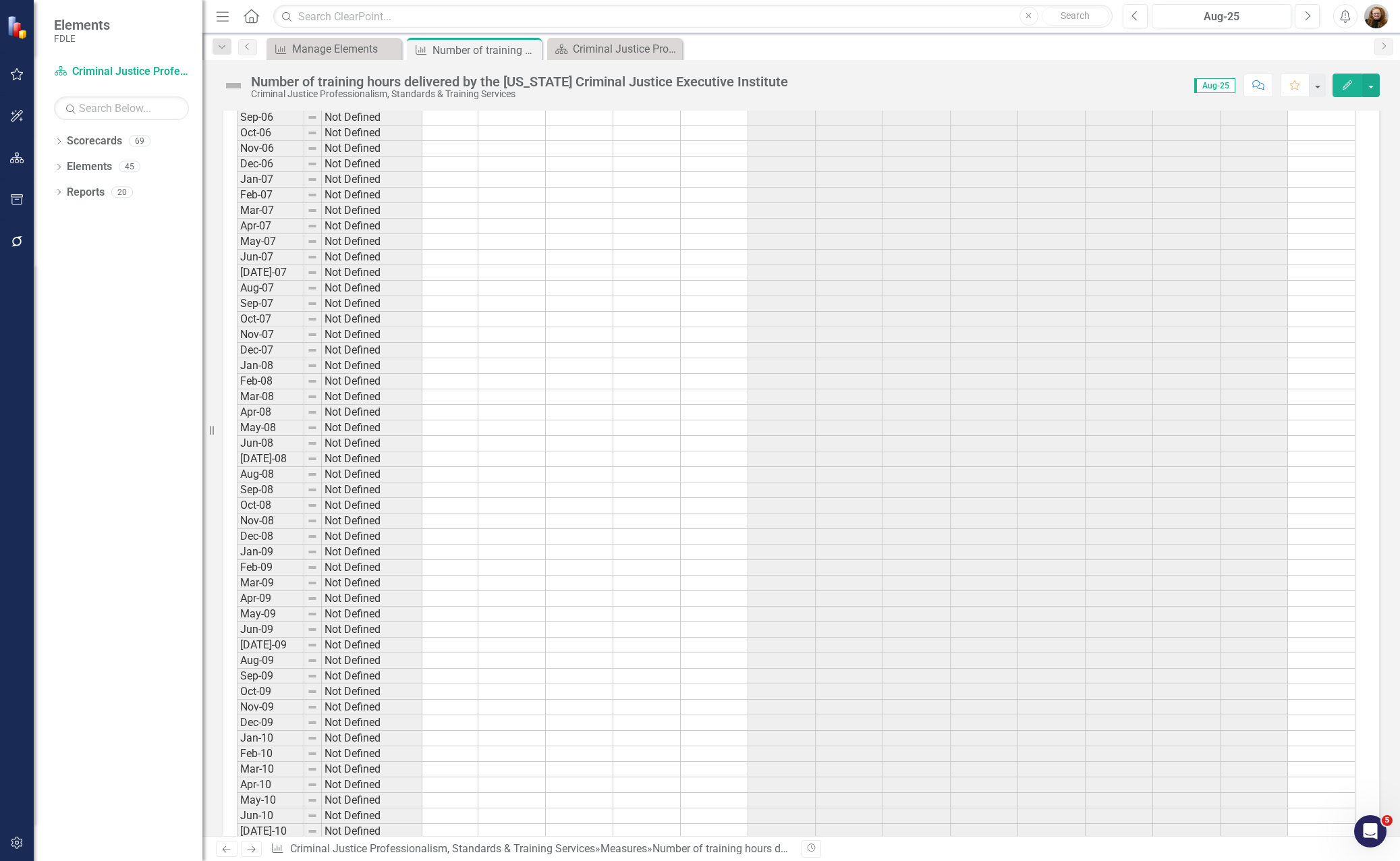
scroll to position [1107, 0]
click at [803, 507] on td at bounding box center [782, 506] width 68 height 15
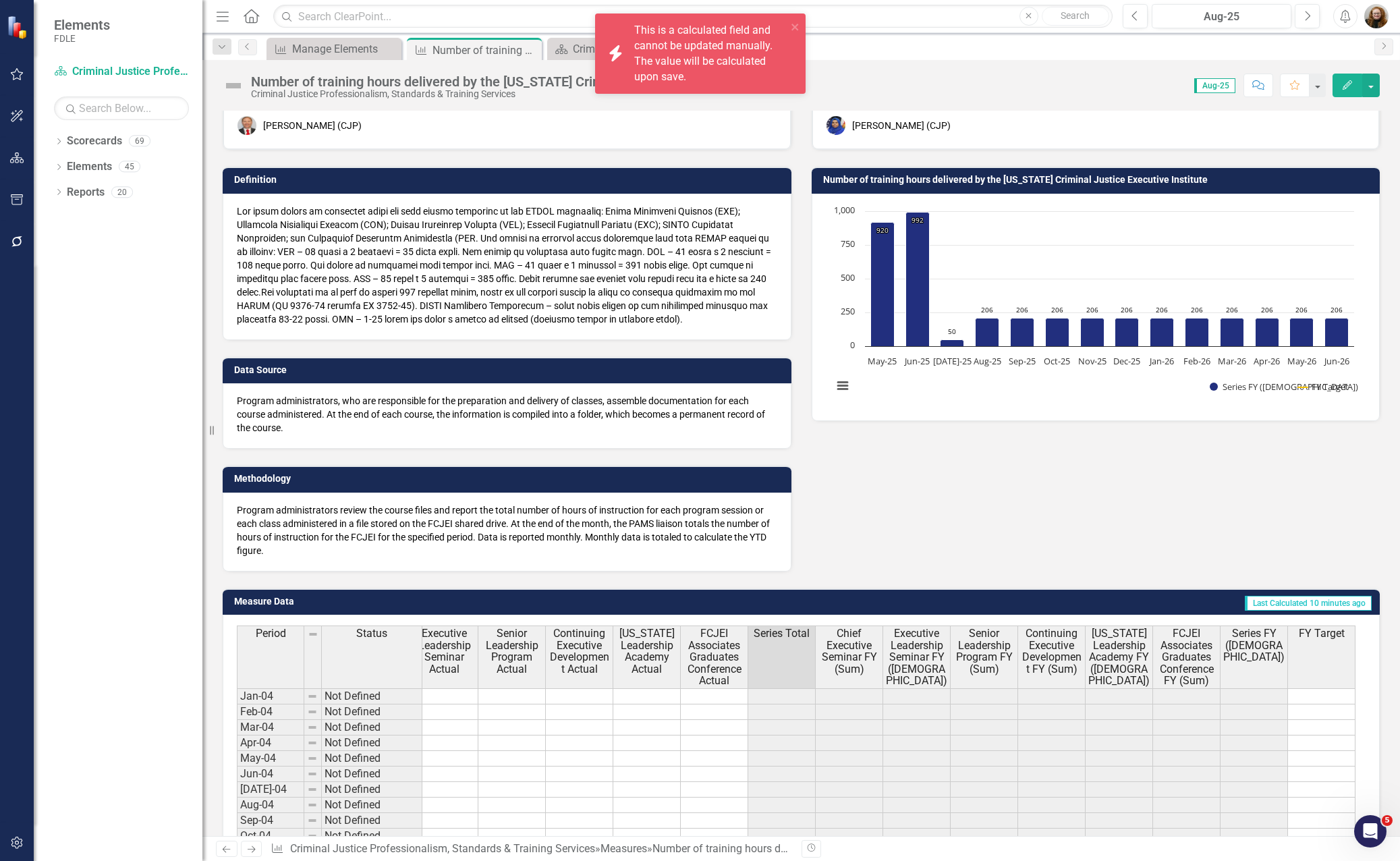
scroll to position [28, 0]
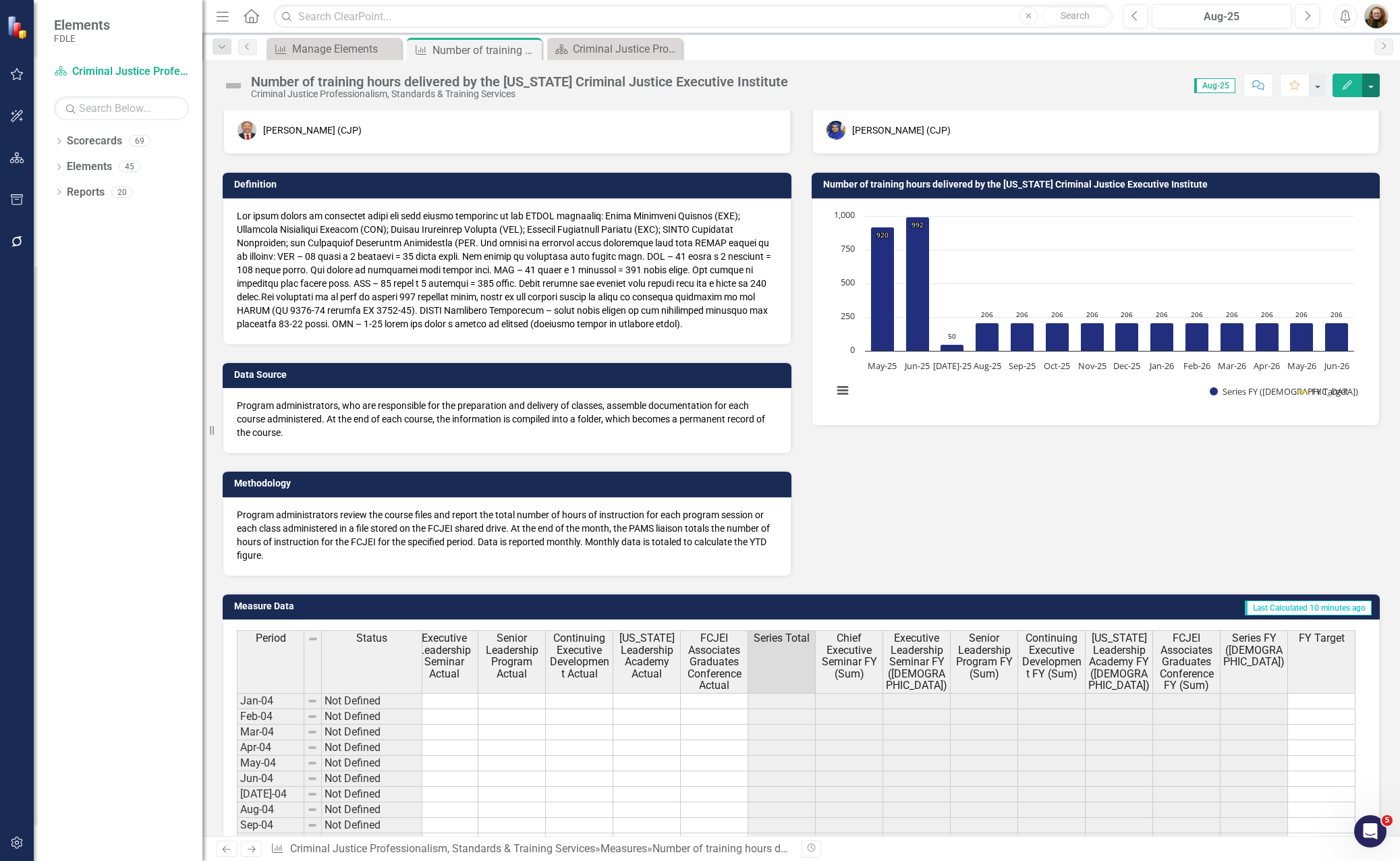
click at [1371, 84] on button "button" at bounding box center [1370, 86] width 17 height 23
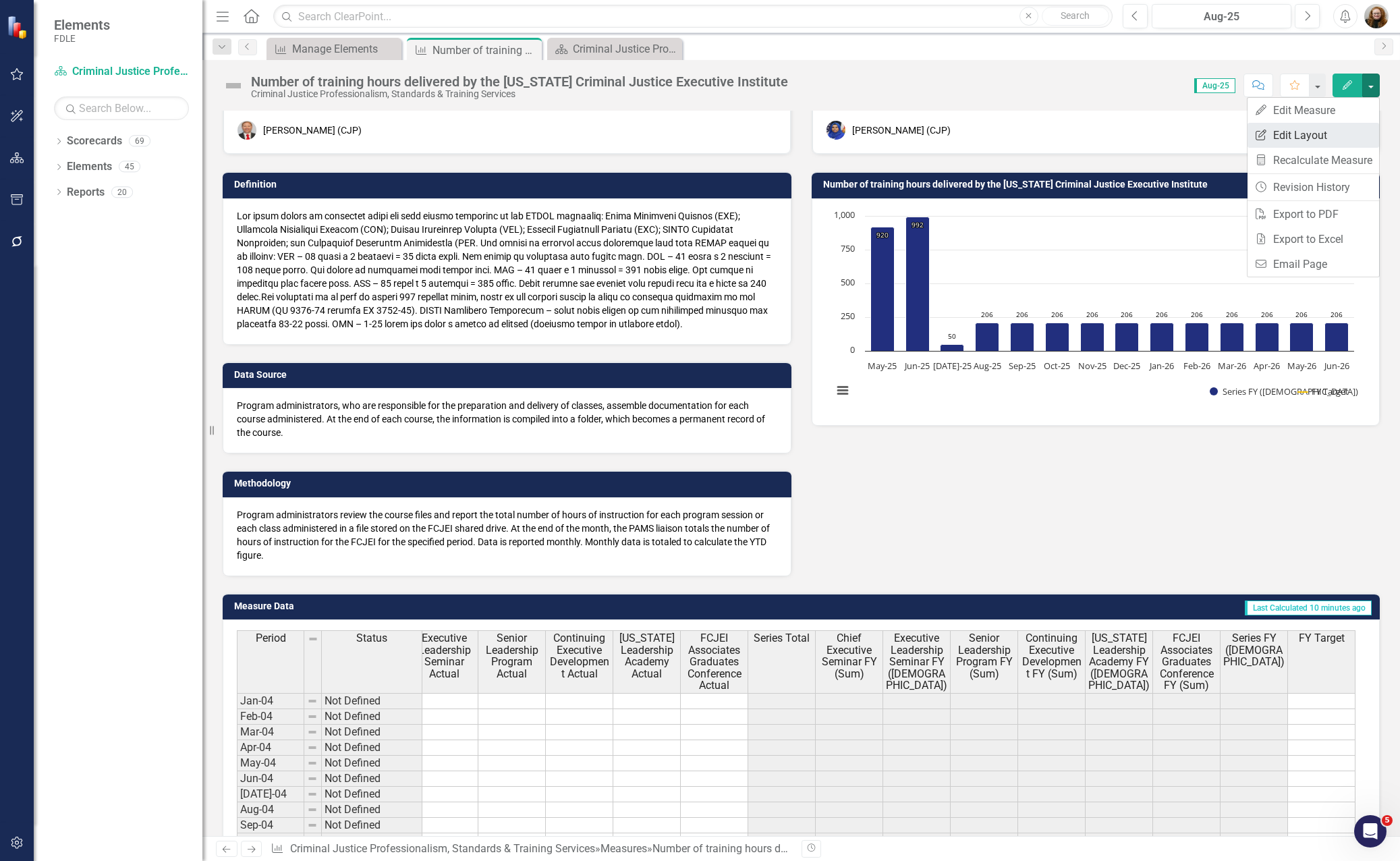
click at [1299, 130] on link "Edit Report Edit Layout" at bounding box center [1313, 135] width 132 height 25
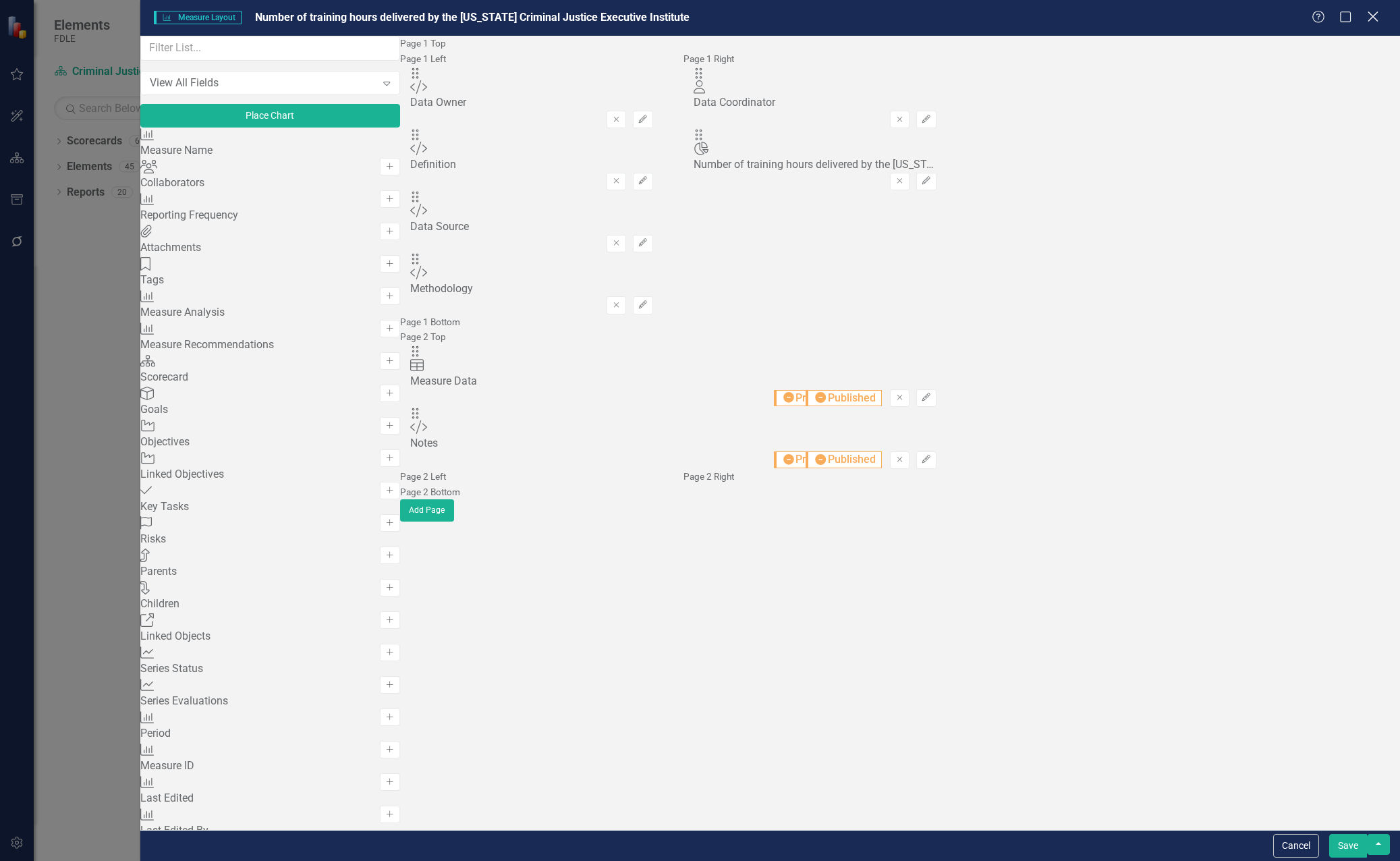
click at [1370, 14] on icon at bounding box center [1372, 16] width 10 height 10
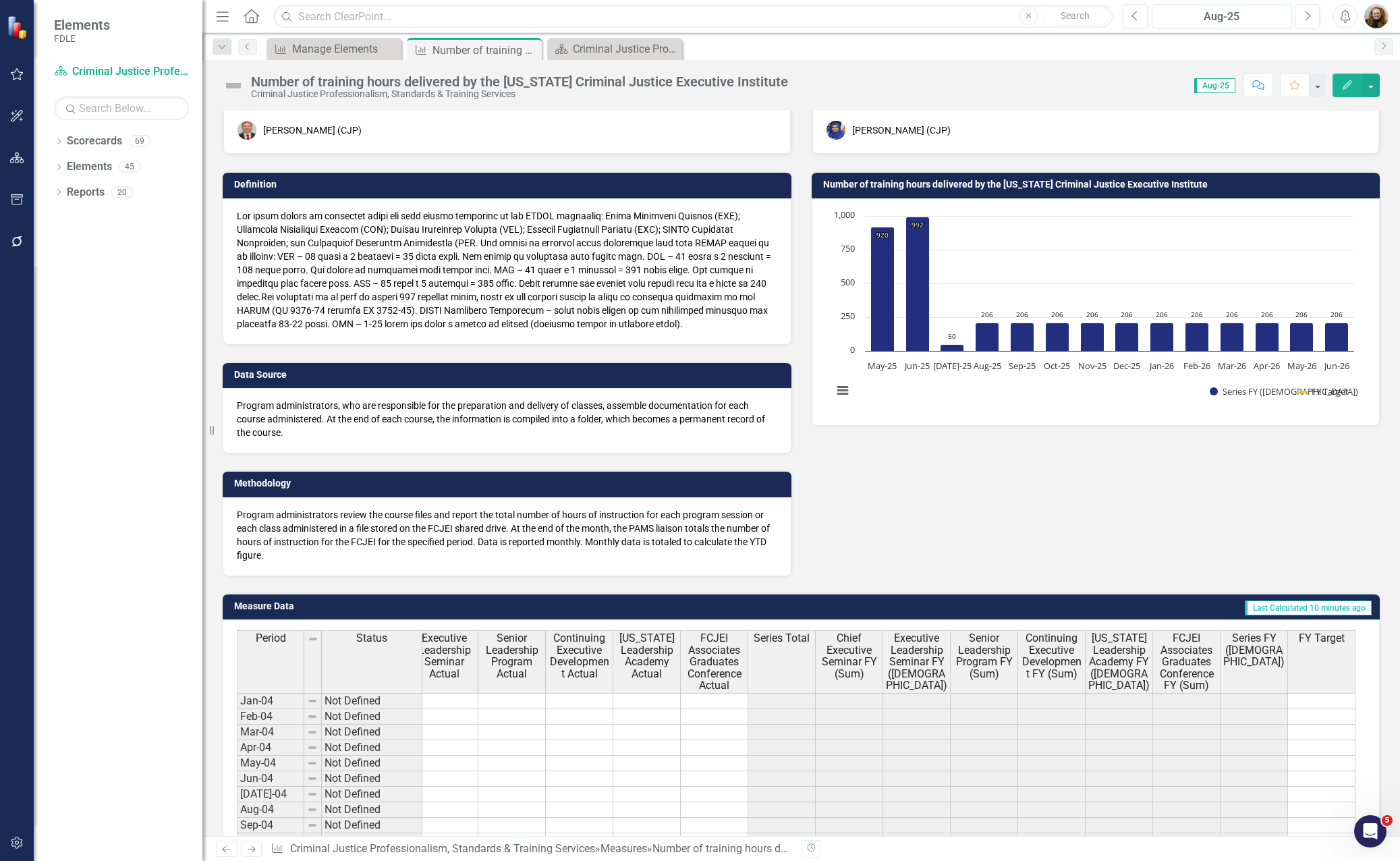
click at [1338, 80] on button "Edit" at bounding box center [1347, 86] width 30 height 23
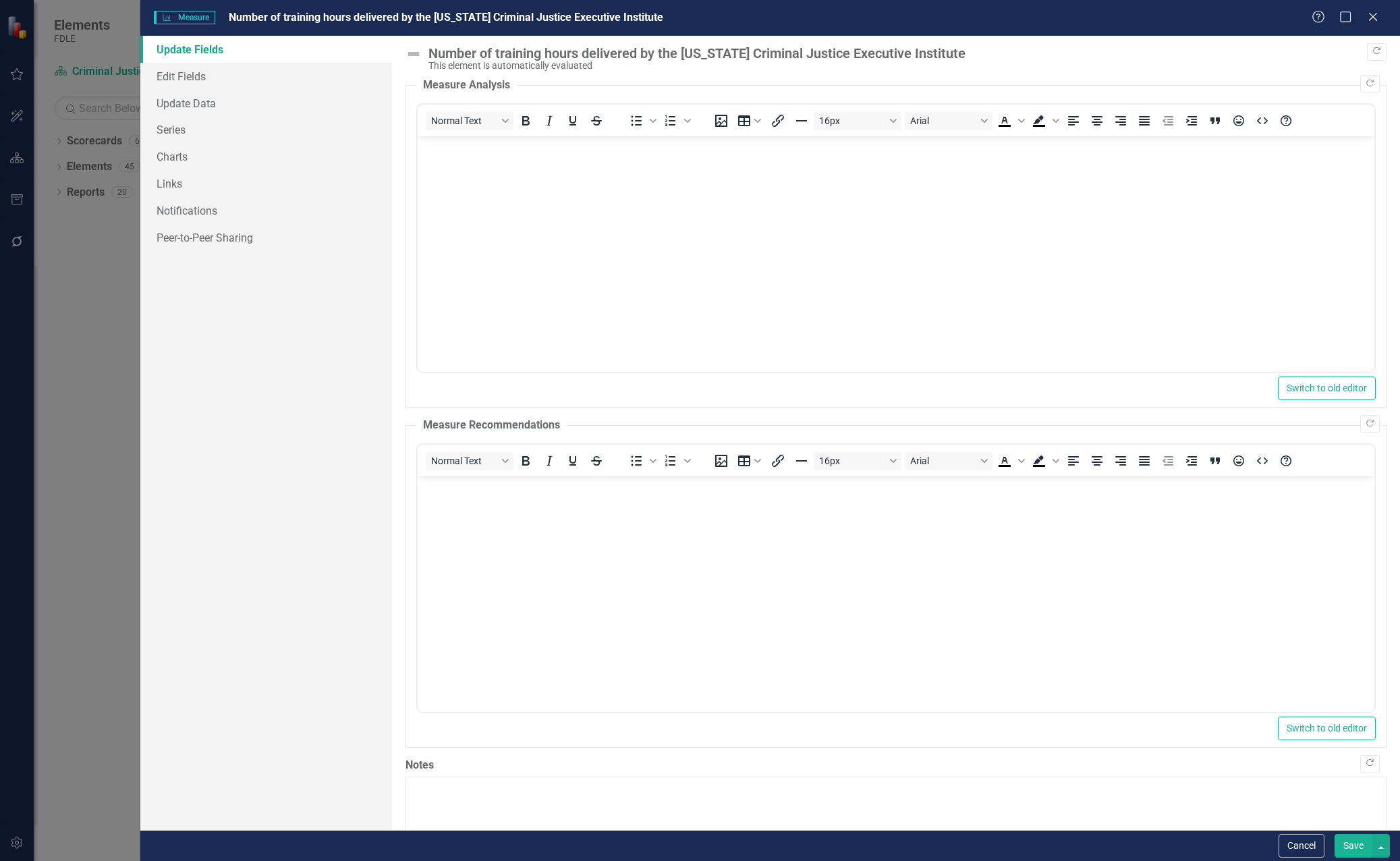
scroll to position [0, 0]
drag, startPoint x: 163, startPoint y: 133, endPoint x: 188, endPoint y: 150, distance: 30.2
click at [163, 133] on link "Series" at bounding box center [267, 130] width 252 height 27
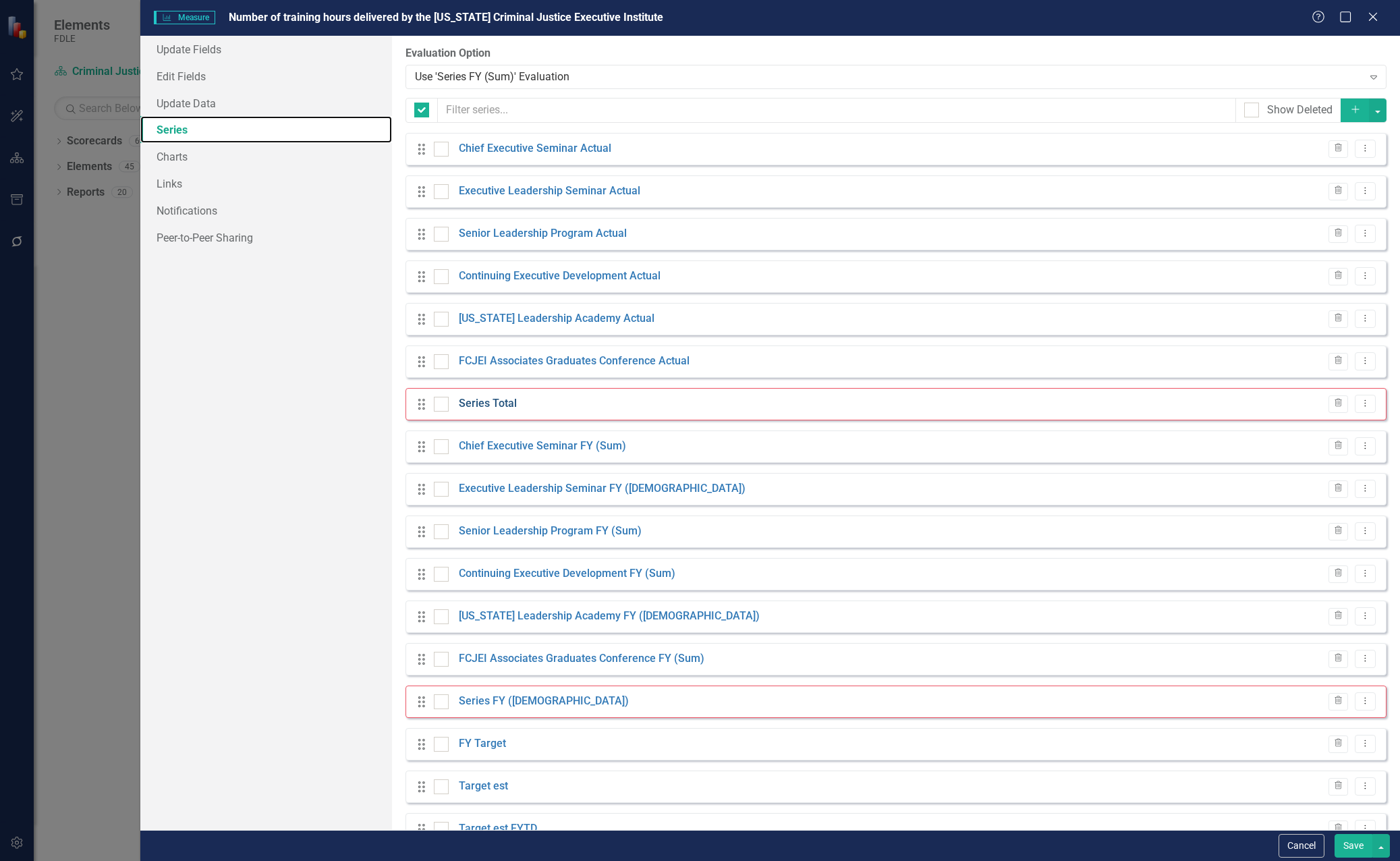
checkbox input "false"
click at [480, 398] on link "Series Total" at bounding box center [488, 403] width 58 height 15
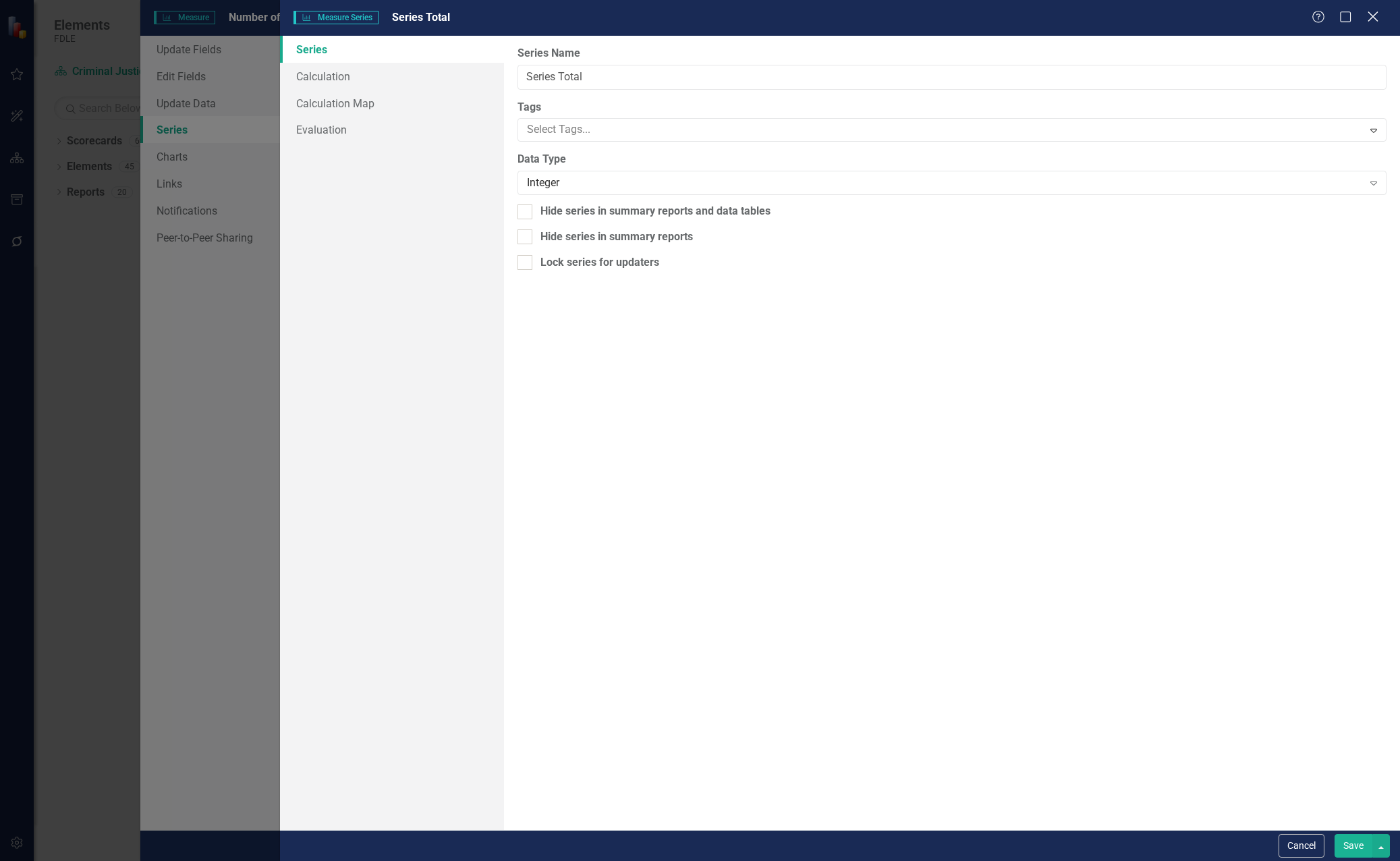
click at [1377, 17] on icon "Close" at bounding box center [1373, 16] width 17 height 13
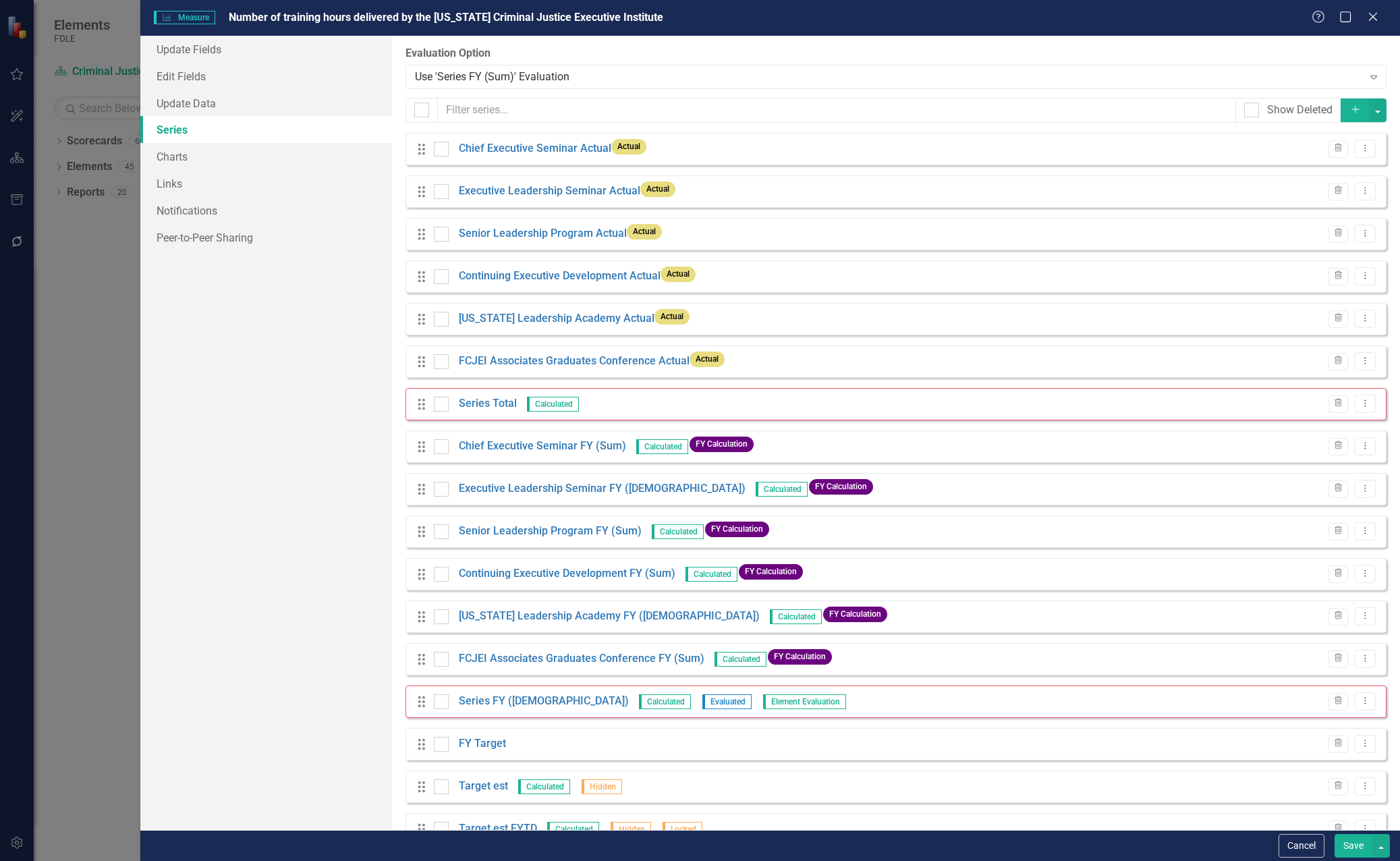
scroll to position [0, 79]
click at [275, 445] on div "Update Fields Edit Fields Update Data Series Charts Links Notifications Peer-to…" at bounding box center [267, 433] width 252 height 794
click at [295, 370] on div "Update Fields Edit Fields Update Data Series Charts Links Notifications Peer-to…" at bounding box center [267, 433] width 252 height 794
click at [1369, 17] on icon "Close" at bounding box center [1373, 16] width 17 height 13
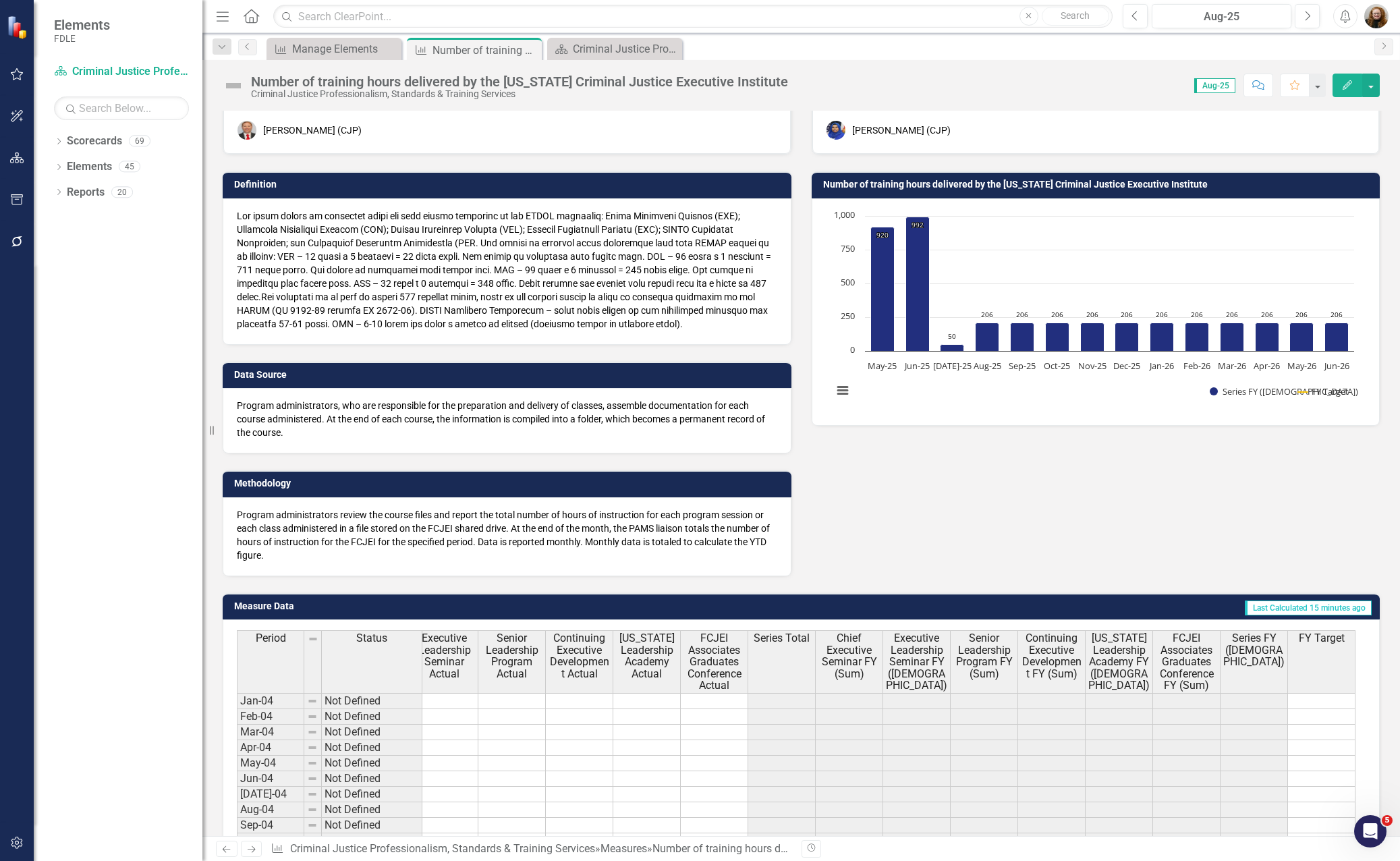
click at [959, 508] on div "Data Owner [PERSON_NAME] (CJP) Definition Data Source Program administrators, w…" at bounding box center [801, 321] width 1177 height 510
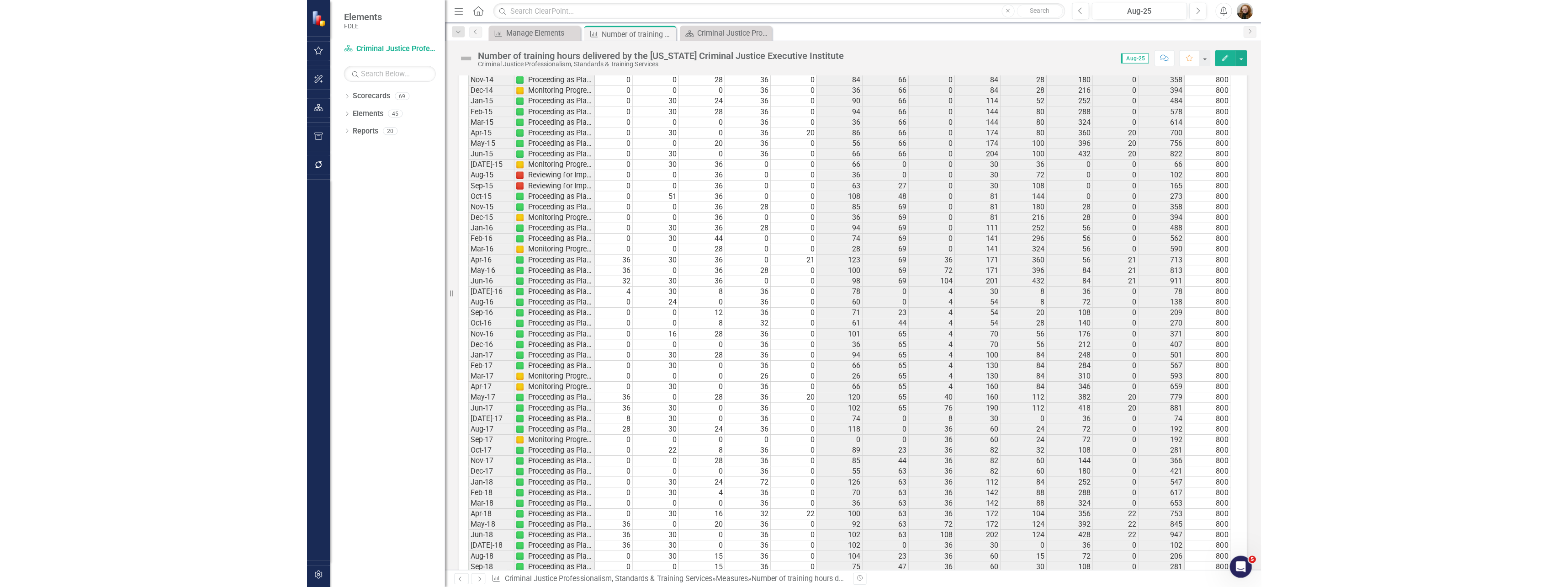
scroll to position [1802, 0]
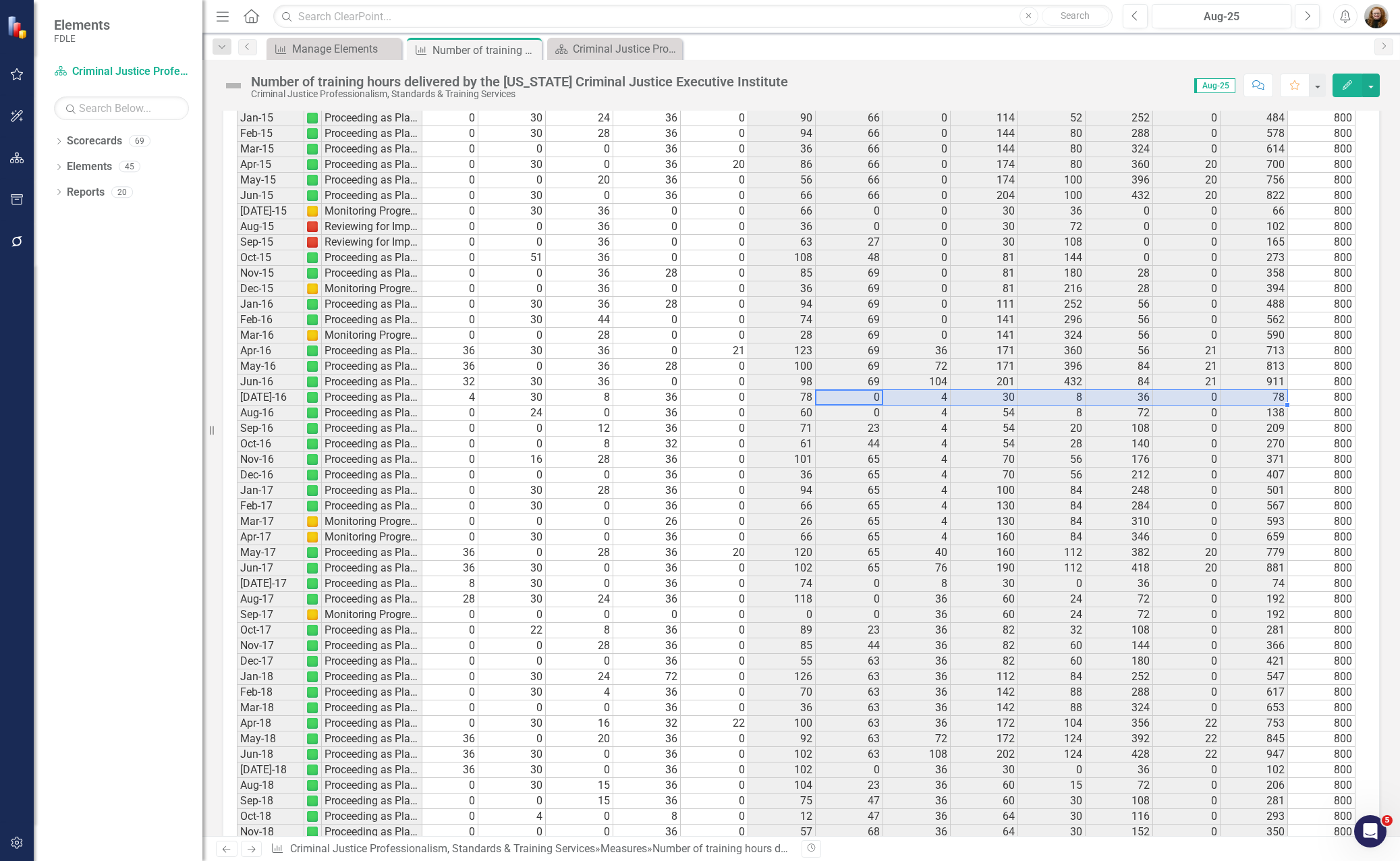
drag, startPoint x: 868, startPoint y: 404, endPoint x: 1251, endPoint y: 404, distance: 383.0
click at [1251, 404] on tr "[DATE]-16 Proceeding as Planned 0 4 30 8 36 0 78 0 4 30 8 36 0 78 800" at bounding box center [756, 398] width 1198 height 15
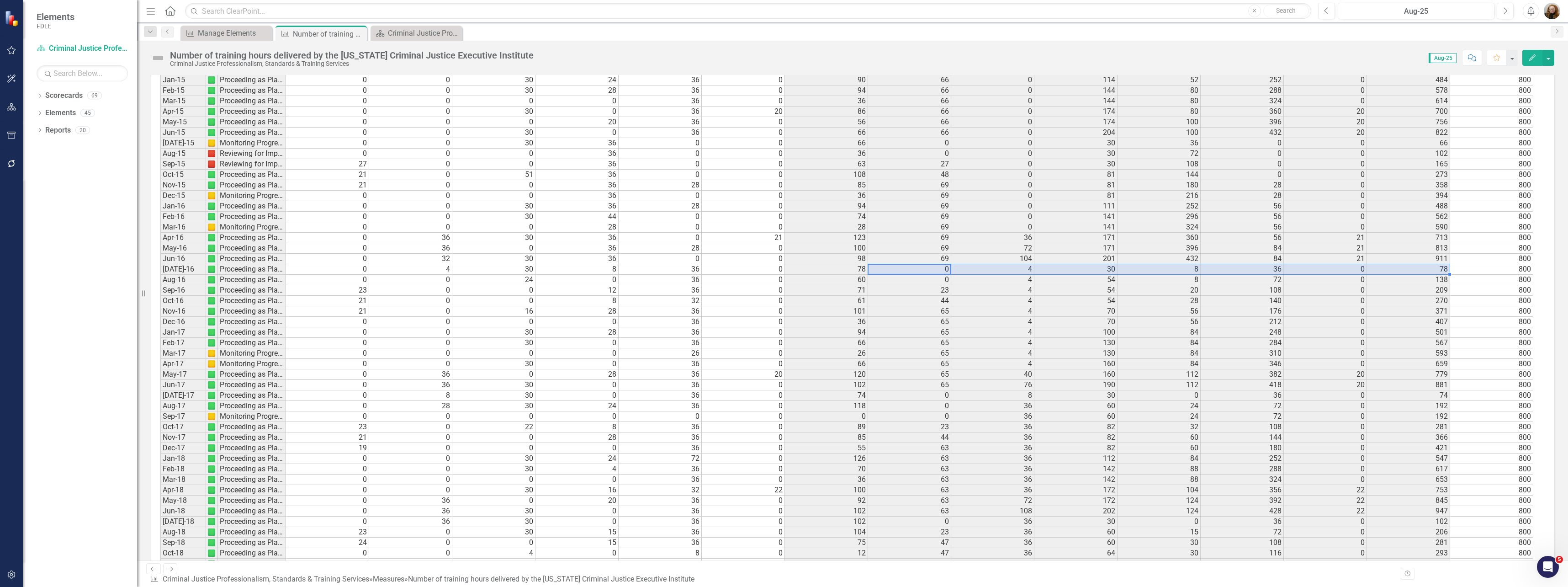
scroll to position [0, 0]
click at [12, 52] on icon "button" at bounding box center [12, 50] width 10 height 7
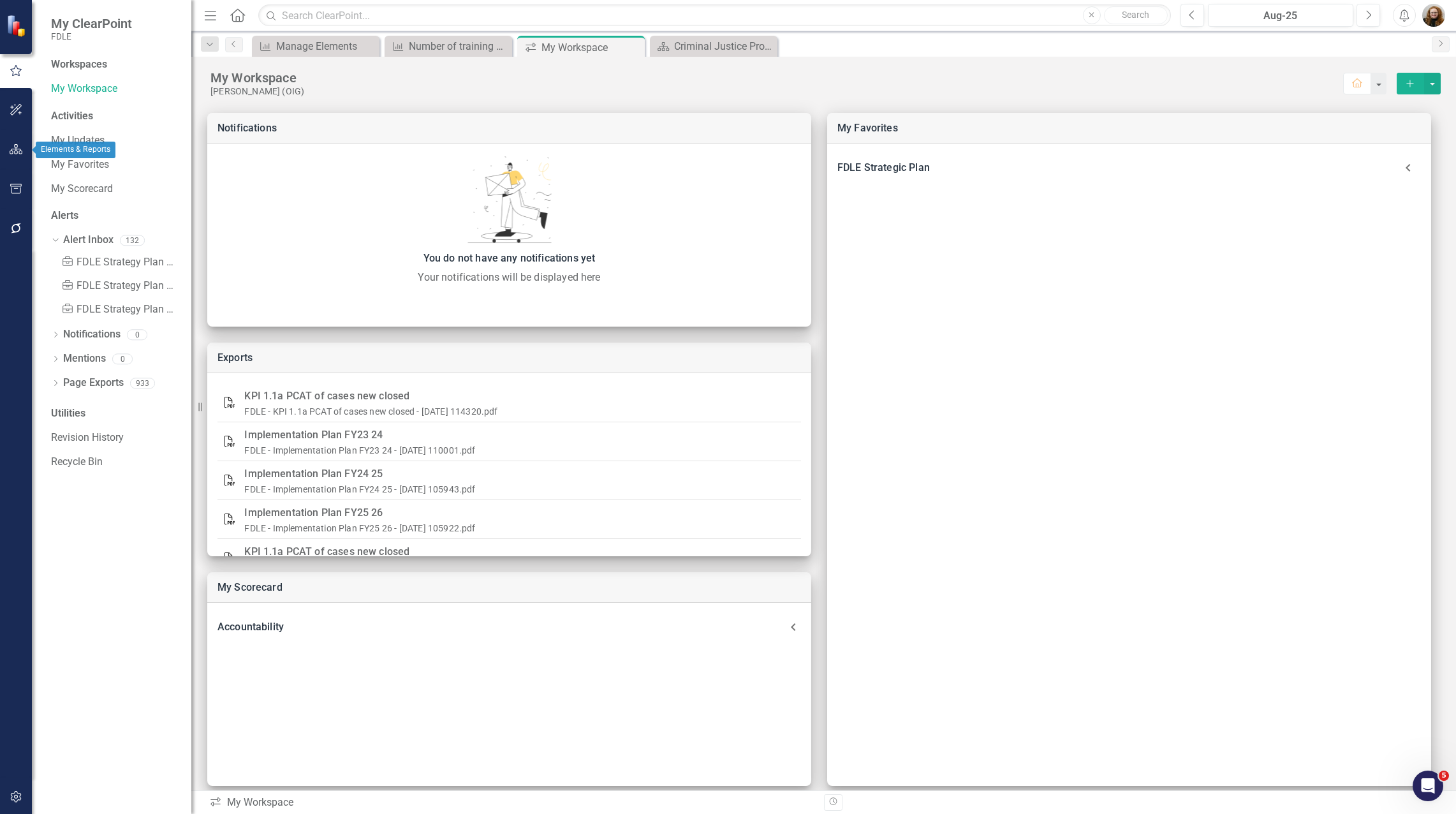
click at [14, 149] on icon "button" at bounding box center [16, 149] width 14 height 10
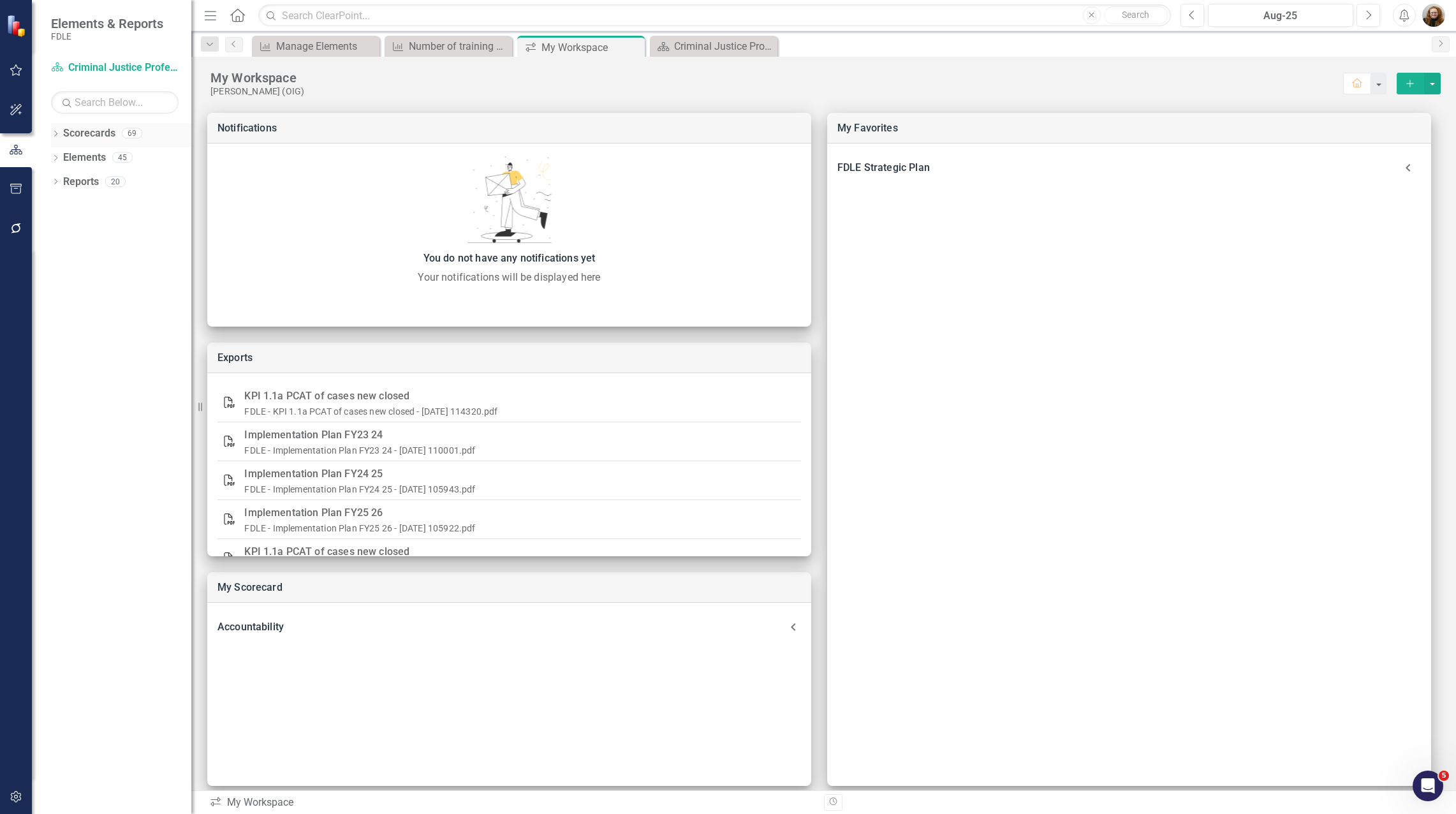
click at [57, 133] on icon "Dropdown" at bounding box center [55, 135] width 9 height 7
click at [48, 204] on icon "Dropdown" at bounding box center [43, 205] width 9 height 8
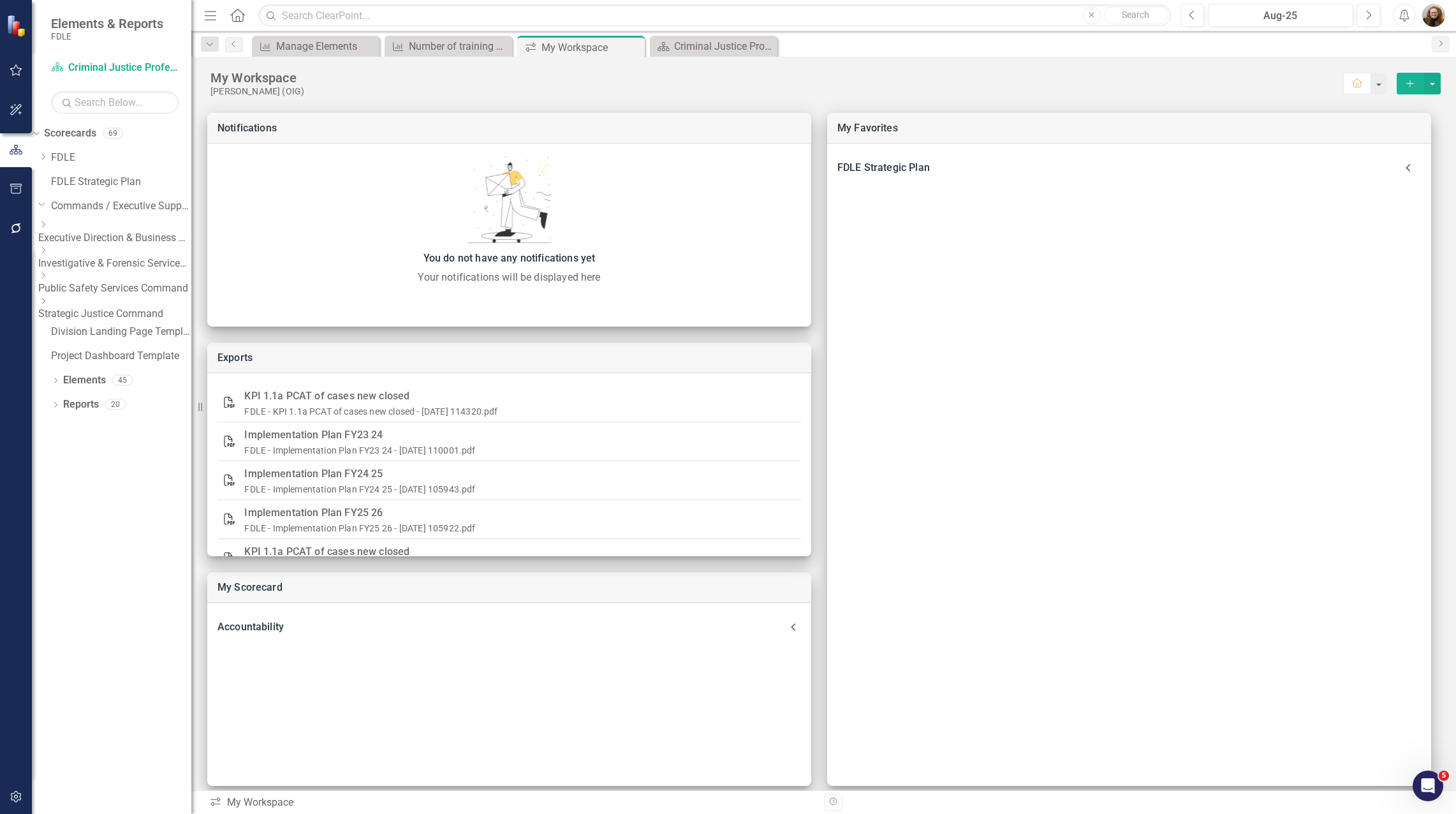
click at [48, 298] on icon "Dropdown" at bounding box center [43, 301] width 9 height 8
click at [45, 279] on icon at bounding box center [43, 275] width 3 height 6
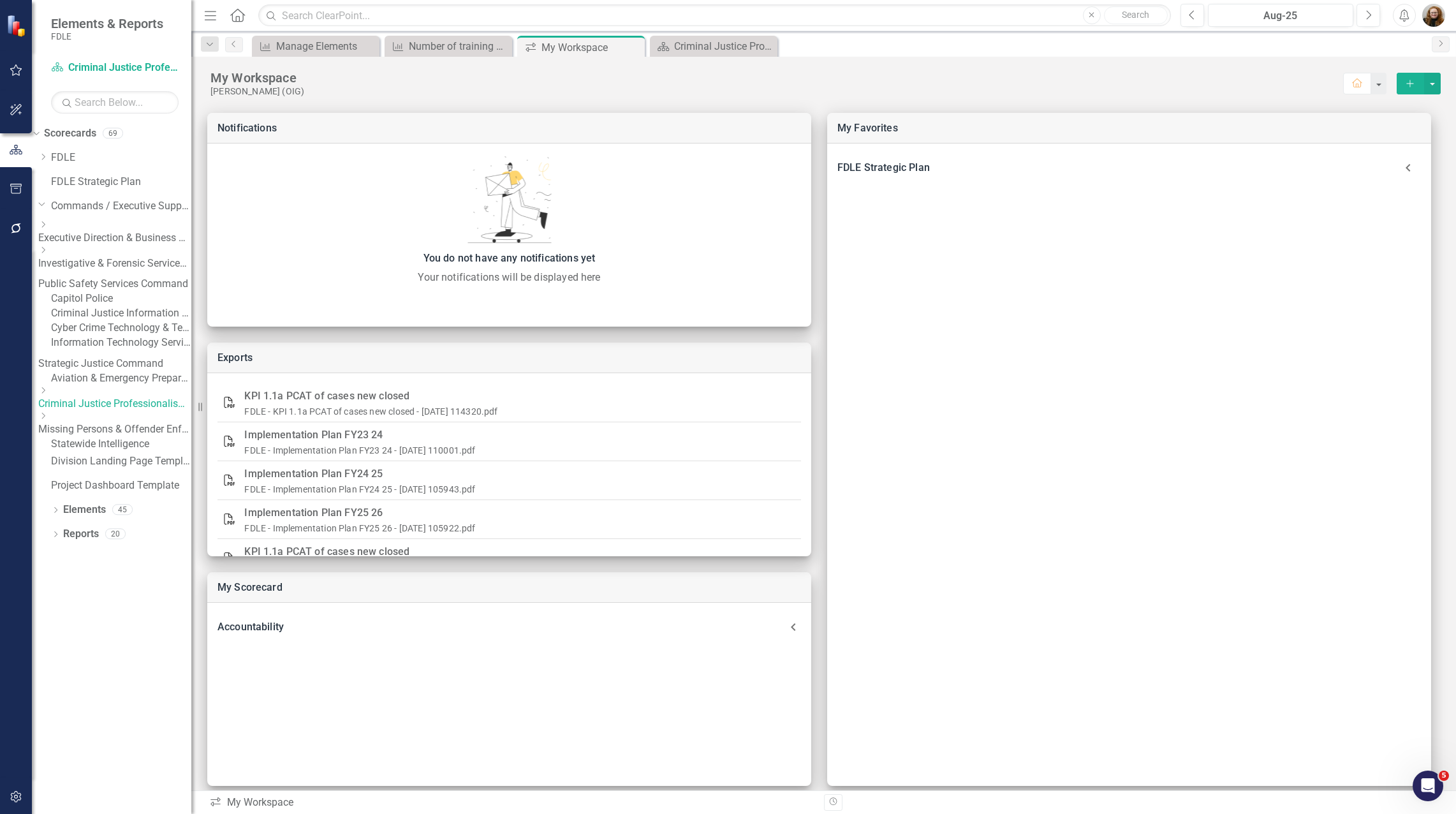
click at [111, 350] on link "Information Technology Services" at bounding box center [121, 343] width 141 height 14
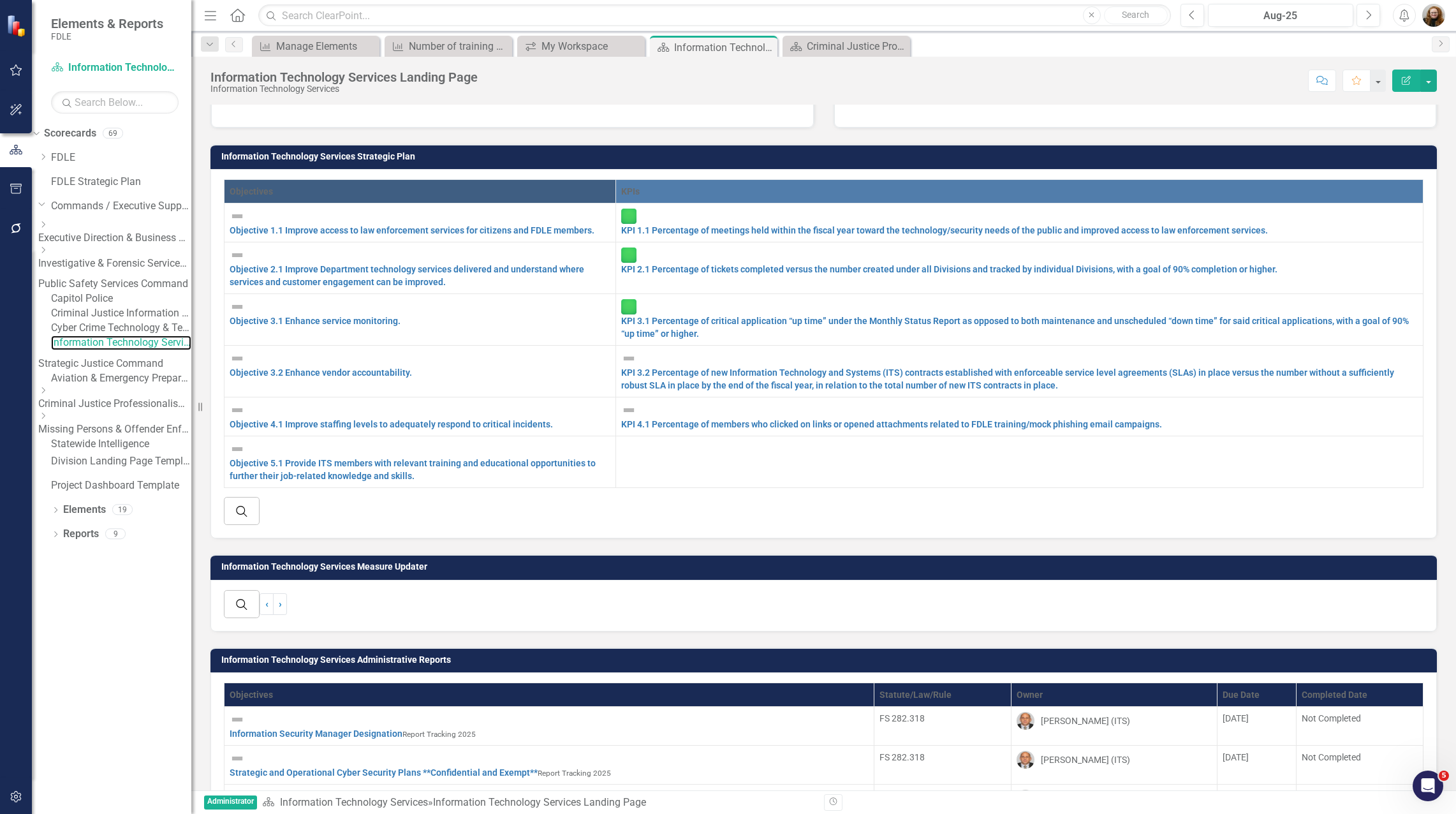
scroll to position [447, 0]
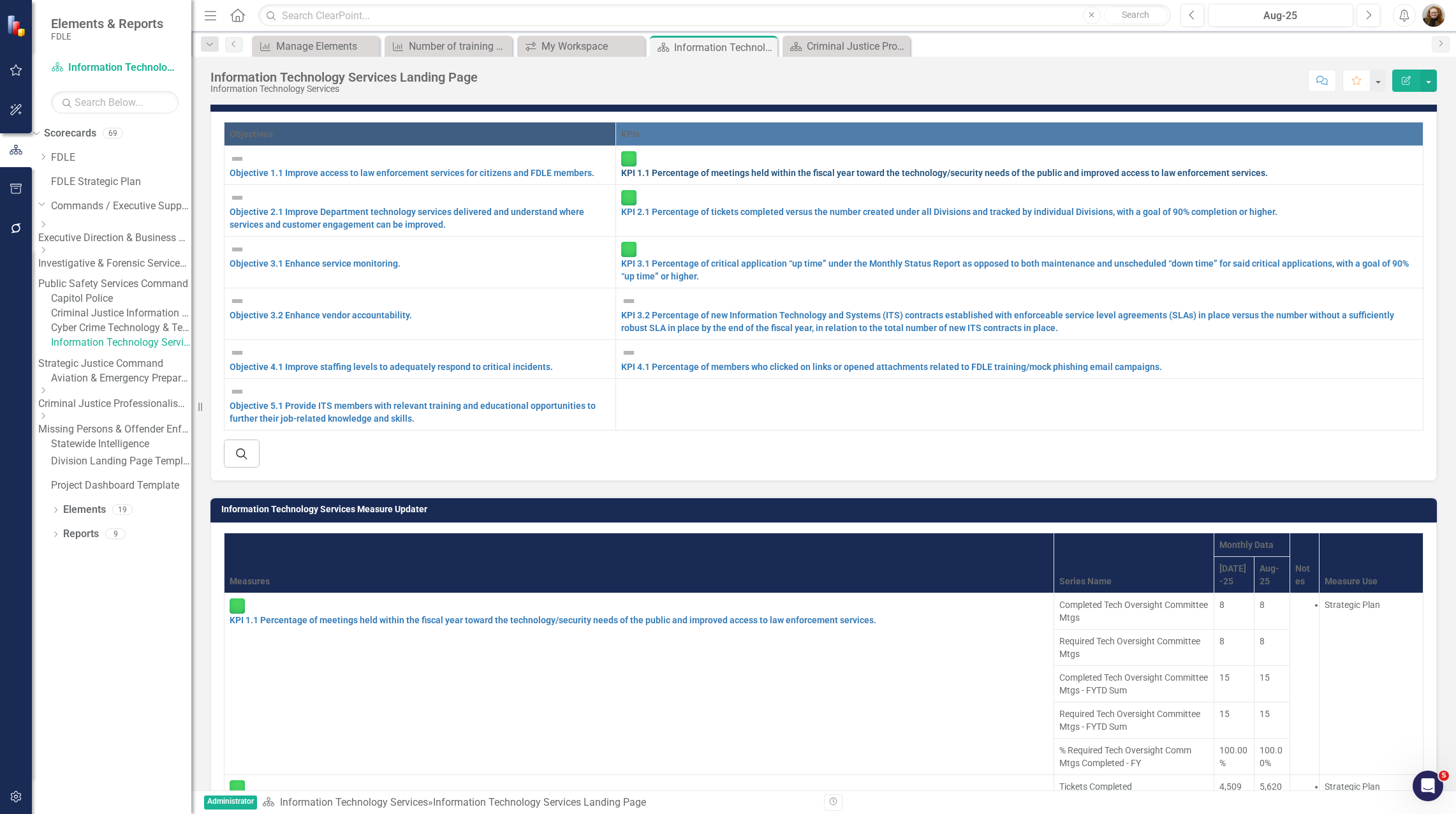
click at [888, 176] on link "KPI 1.1 Percentage of meetings held within the fiscal year toward the technolog…" at bounding box center [944, 173] width 647 height 10
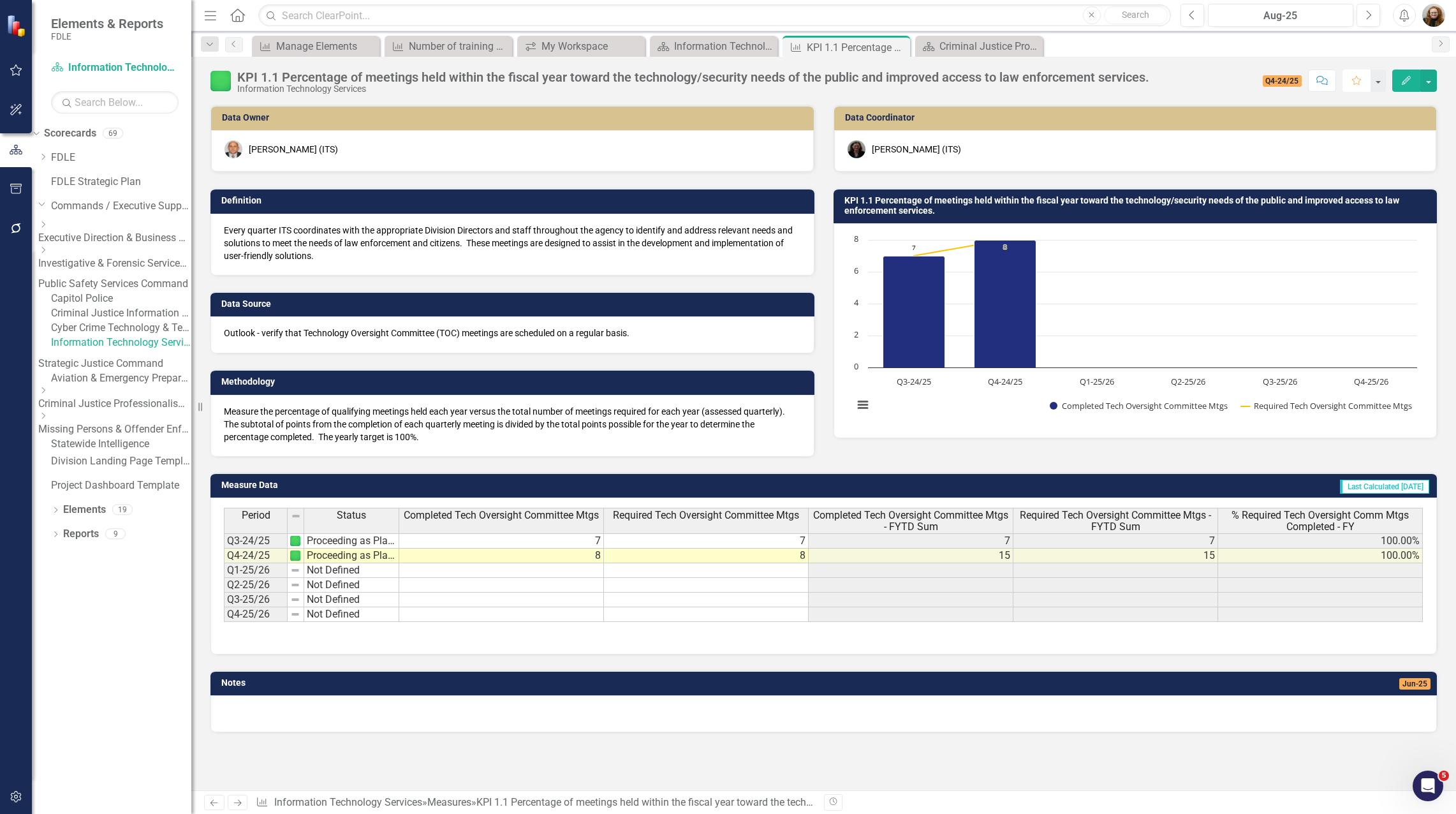
click at [1352, 78] on icon "Favorite" at bounding box center [1355, 80] width 11 height 9
click at [24, 72] on button "button" at bounding box center [16, 70] width 29 height 26
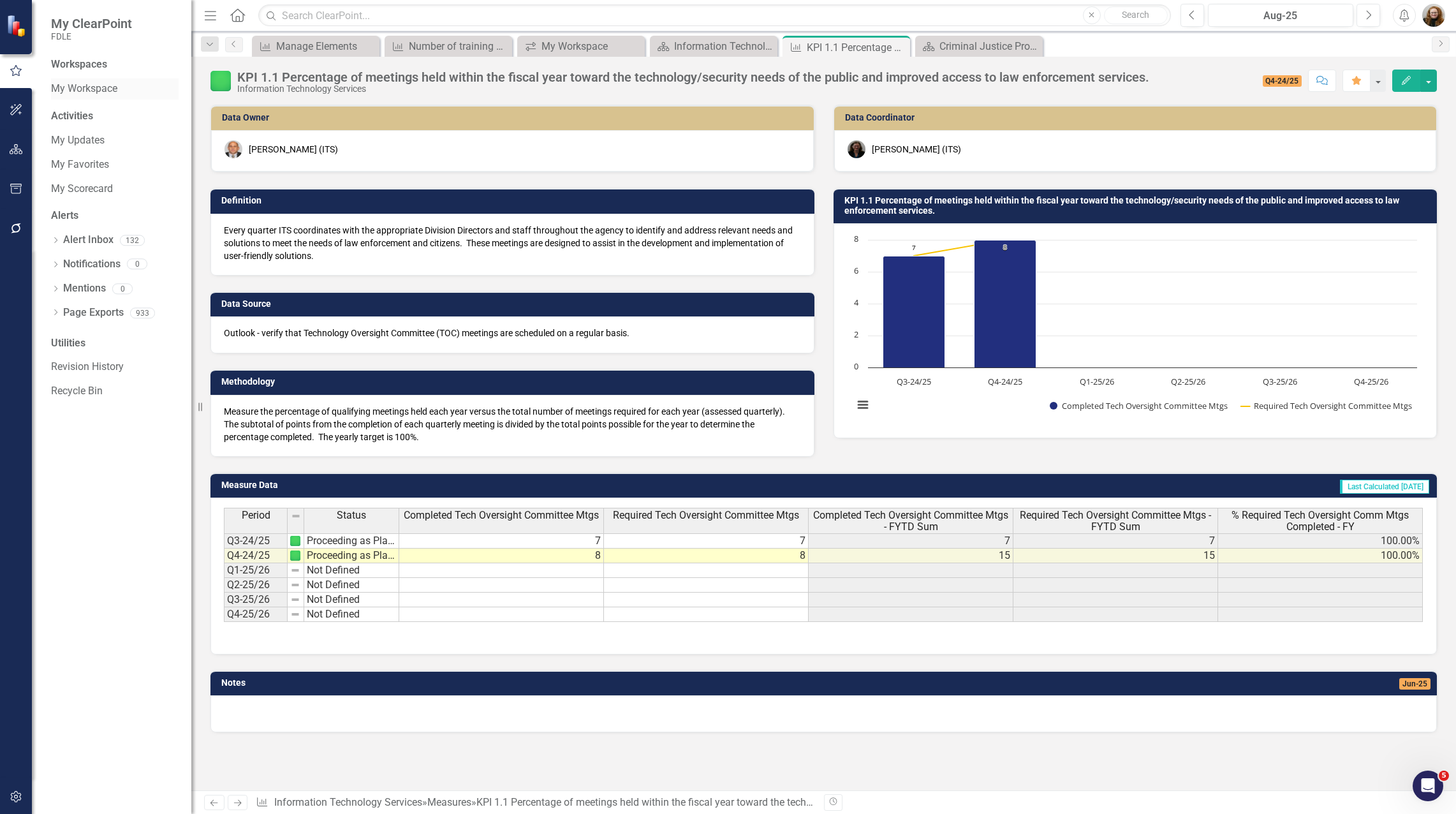
click at [95, 85] on link "My Workspace" at bounding box center [115, 89] width 128 height 14
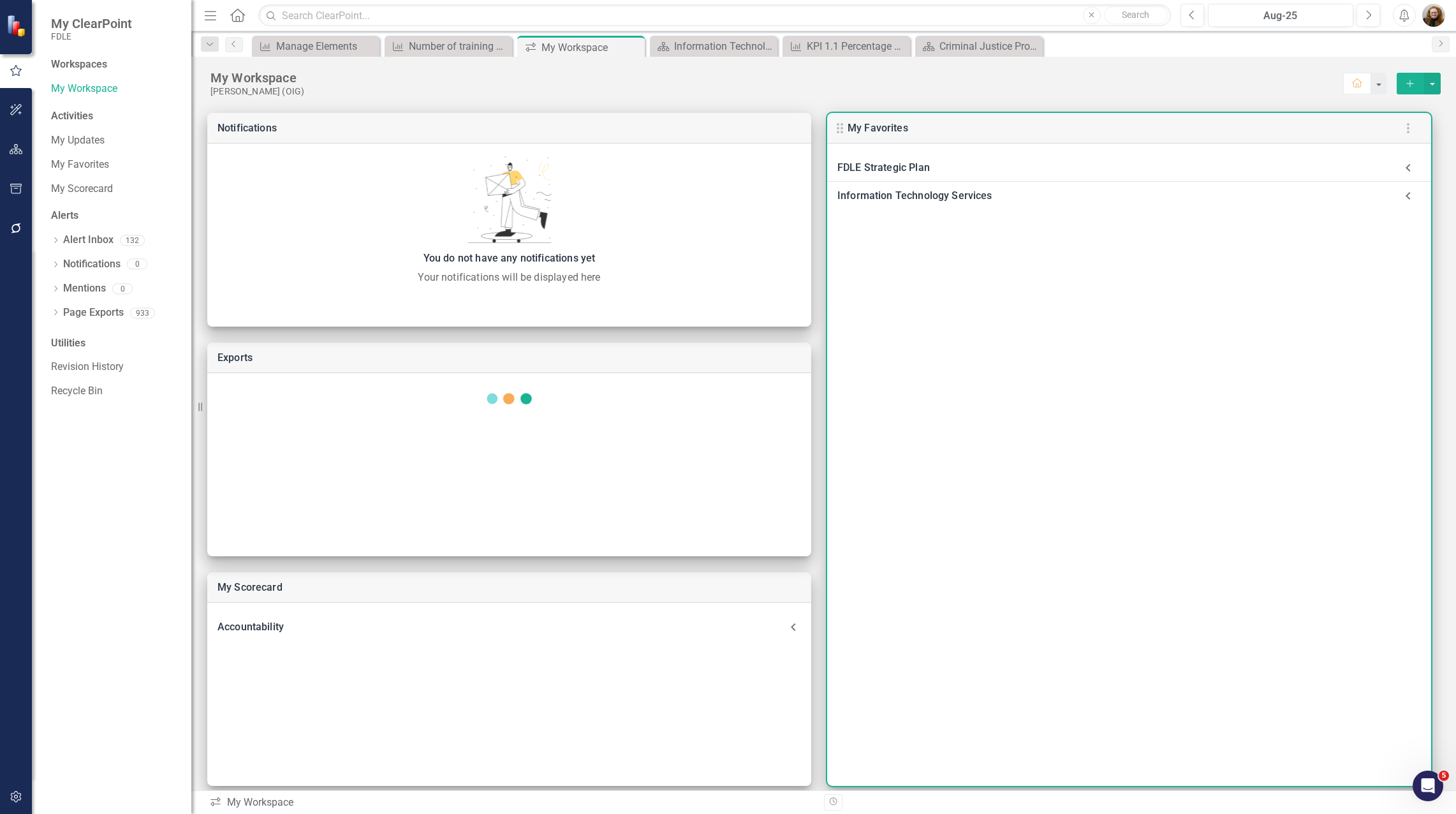
click at [1405, 194] on icon at bounding box center [1408, 196] width 26 height 26
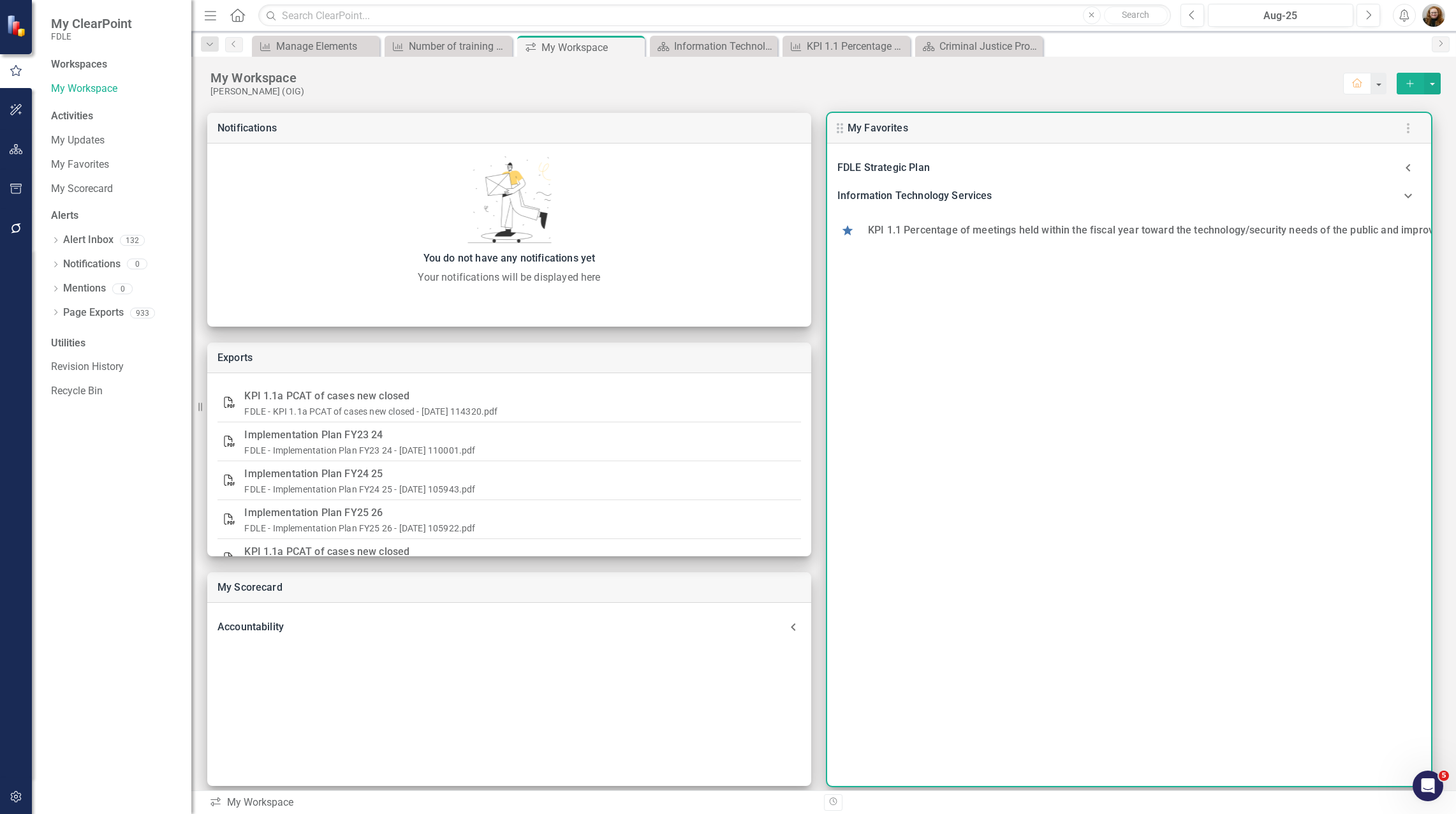
click at [1409, 167] on icon at bounding box center [1408, 168] width 26 height 26
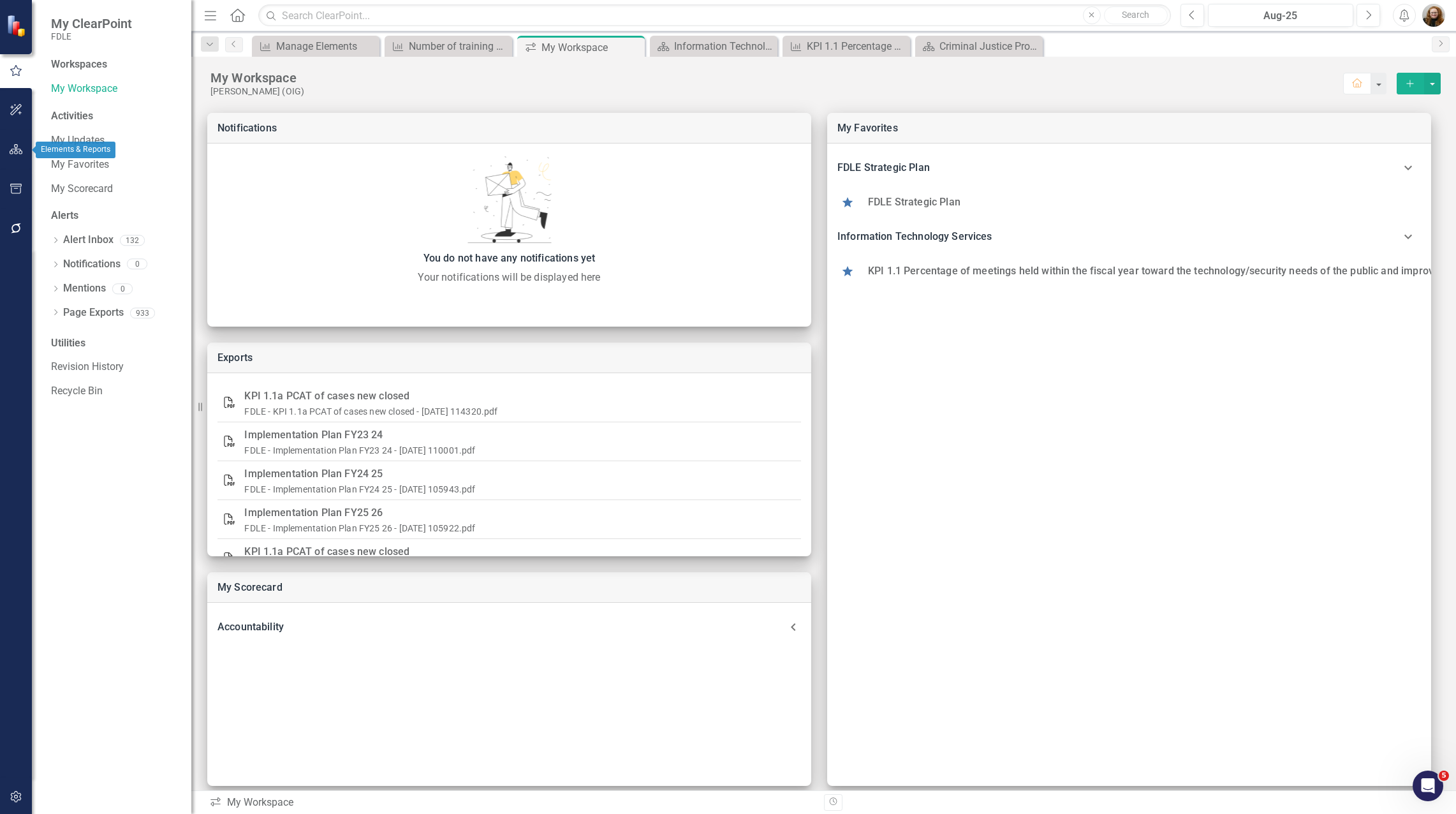
click at [16, 146] on icon "button" at bounding box center [16, 149] width 14 height 10
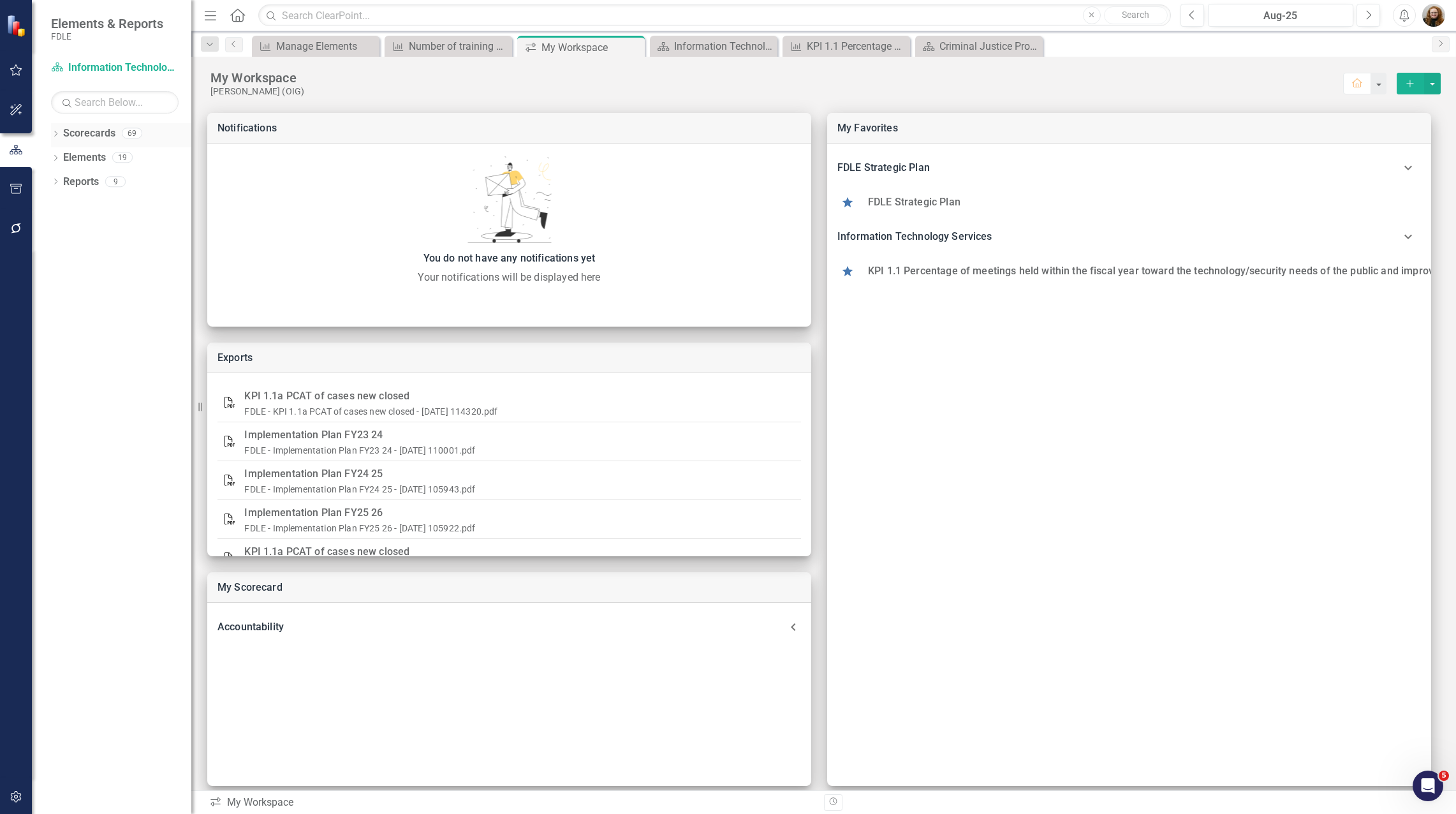
click at [58, 134] on icon "Dropdown" at bounding box center [55, 135] width 9 height 7
click at [48, 205] on icon "Dropdown" at bounding box center [43, 205] width 9 height 8
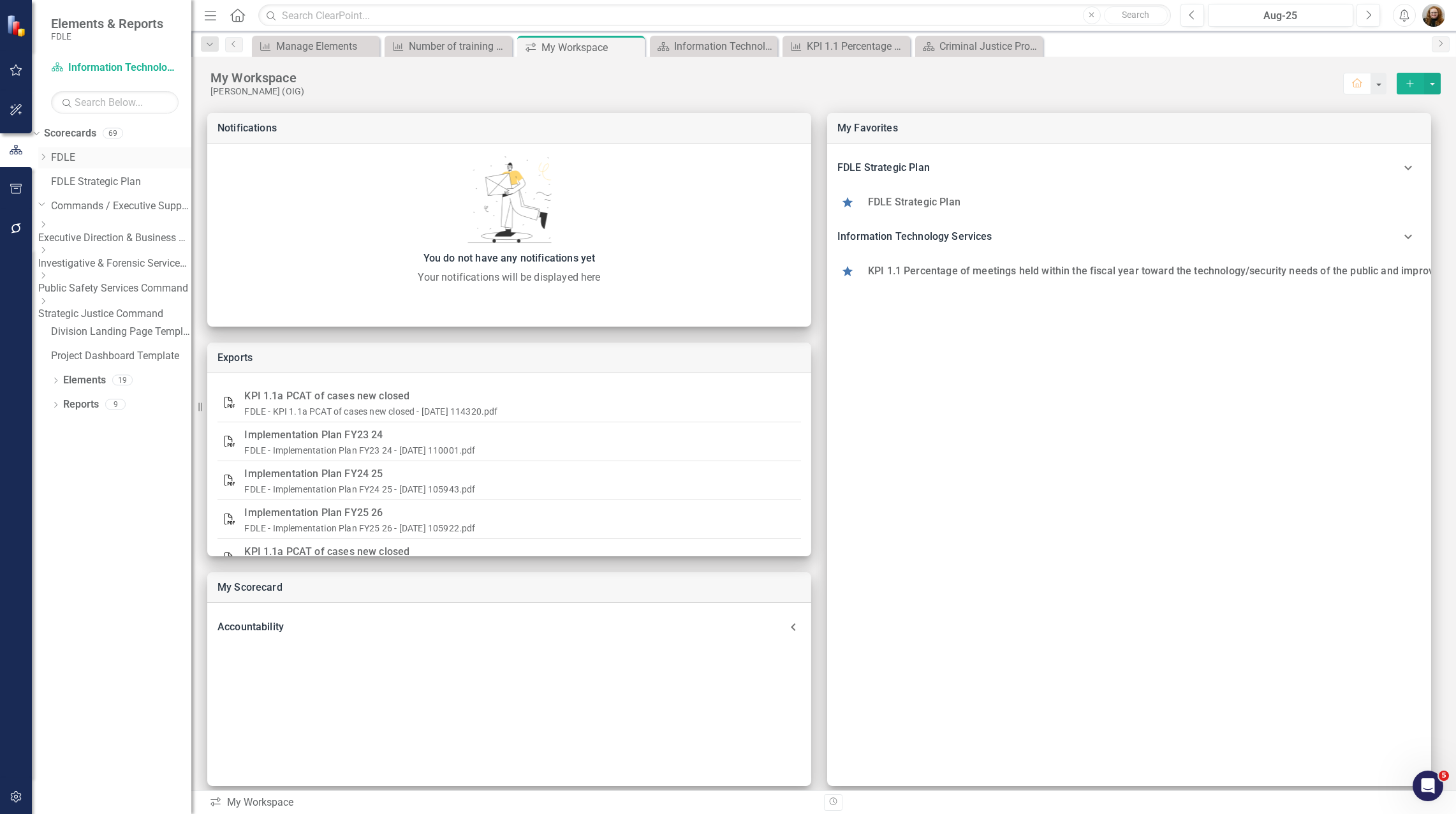
click at [48, 157] on icon "Dropdown" at bounding box center [43, 157] width 9 height 8
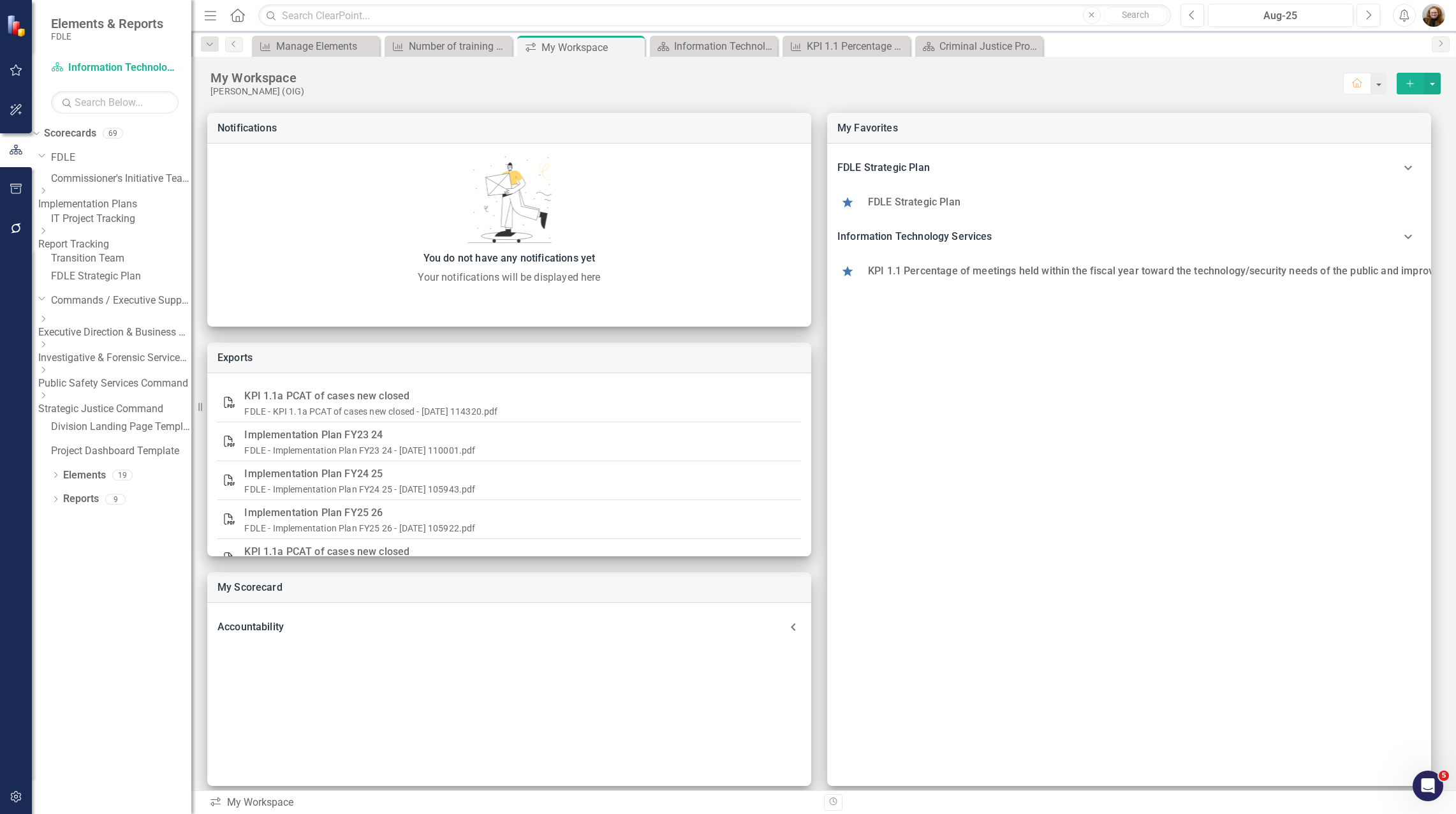
click at [48, 194] on icon "Dropdown" at bounding box center [43, 190] width 9 height 8
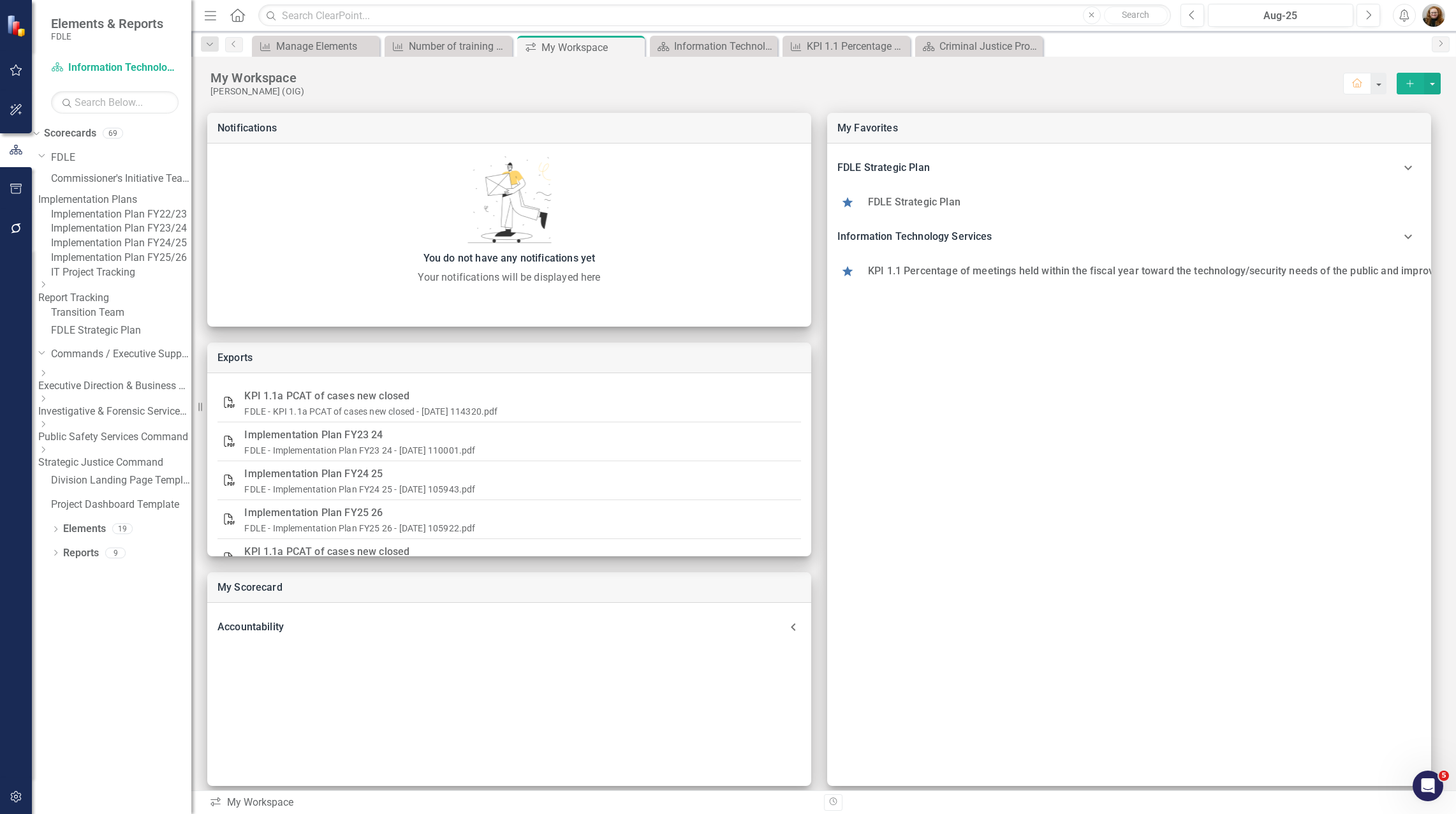
click at [118, 222] on link "Implementation Plan FY22/23" at bounding box center [121, 214] width 141 height 14
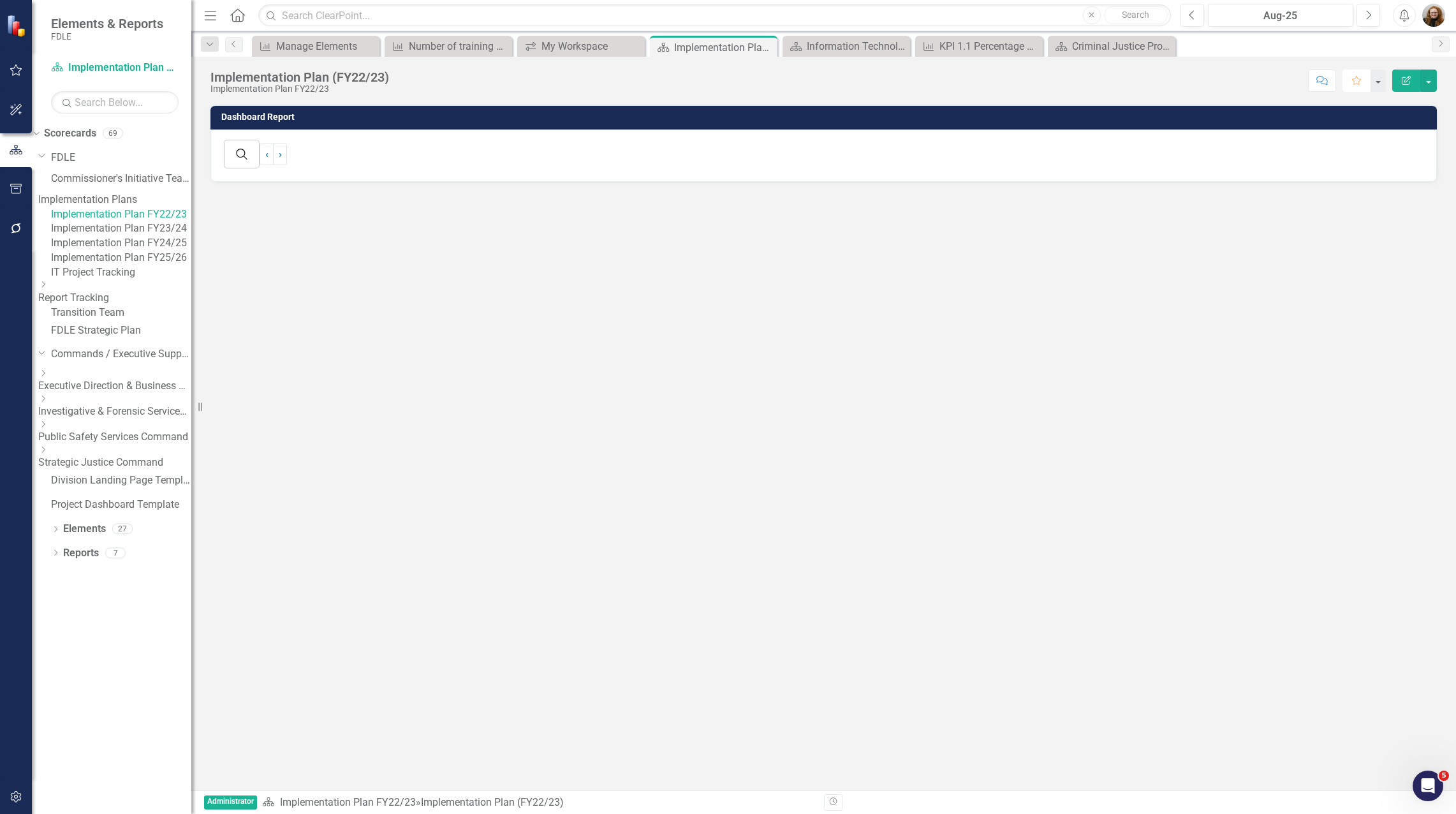
click at [1355, 80] on icon "Favorite" at bounding box center [1355, 80] width 11 height 9
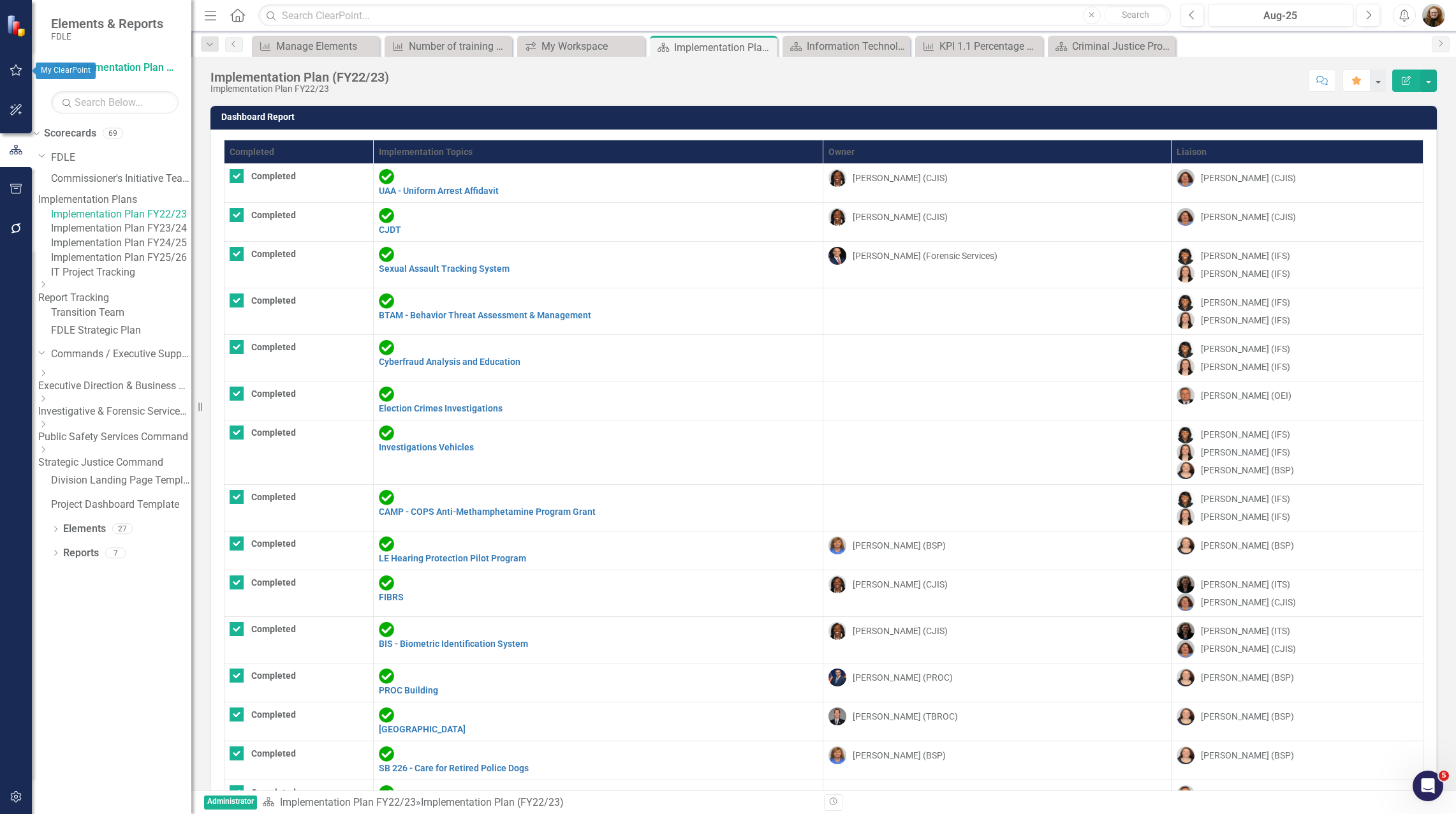
click at [16, 72] on icon "button" at bounding box center [16, 70] width 14 height 10
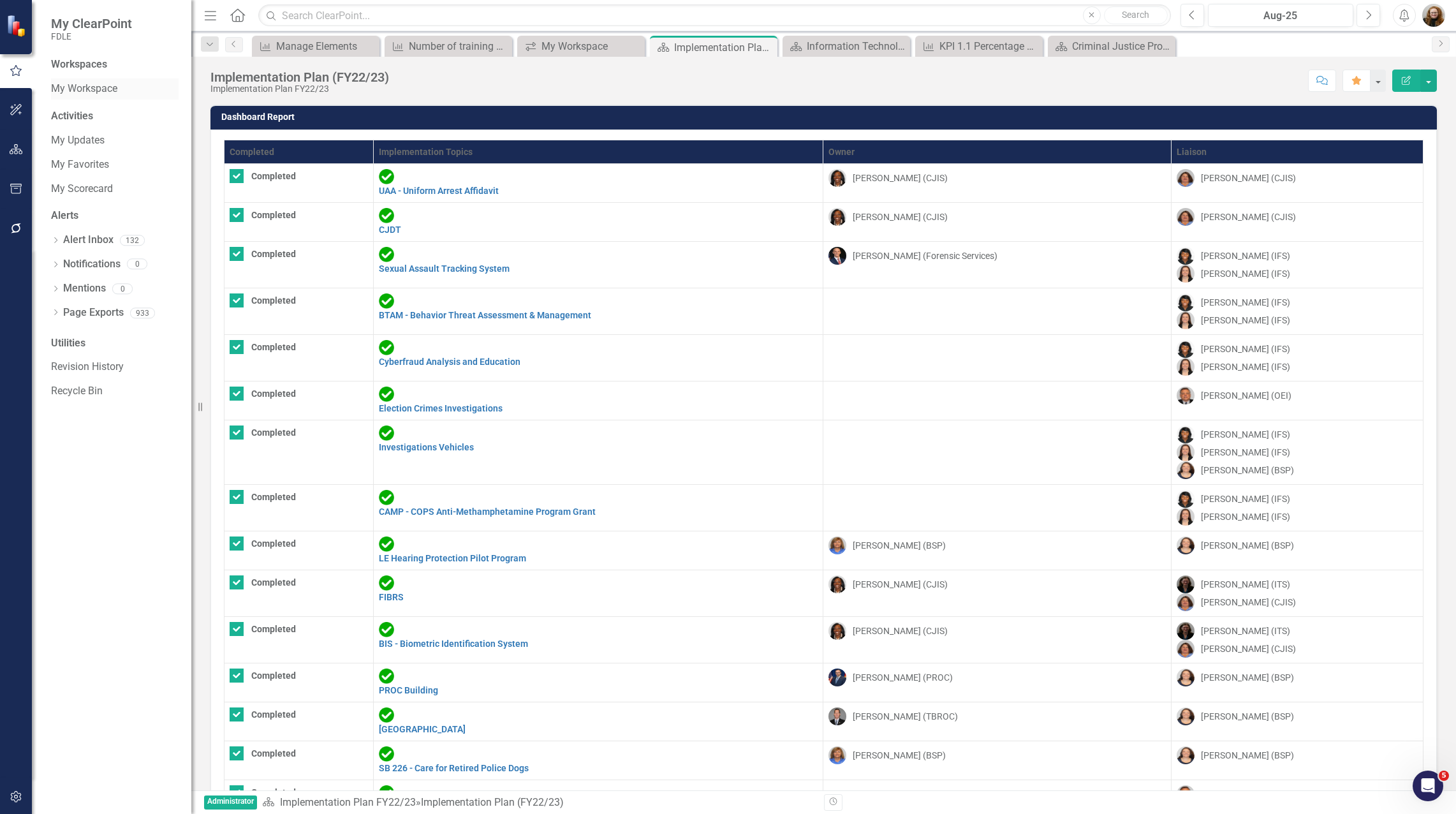
click at [106, 81] on div "My Workspace" at bounding box center [115, 89] width 128 height 21
click at [95, 90] on link "My Workspace" at bounding box center [115, 89] width 128 height 14
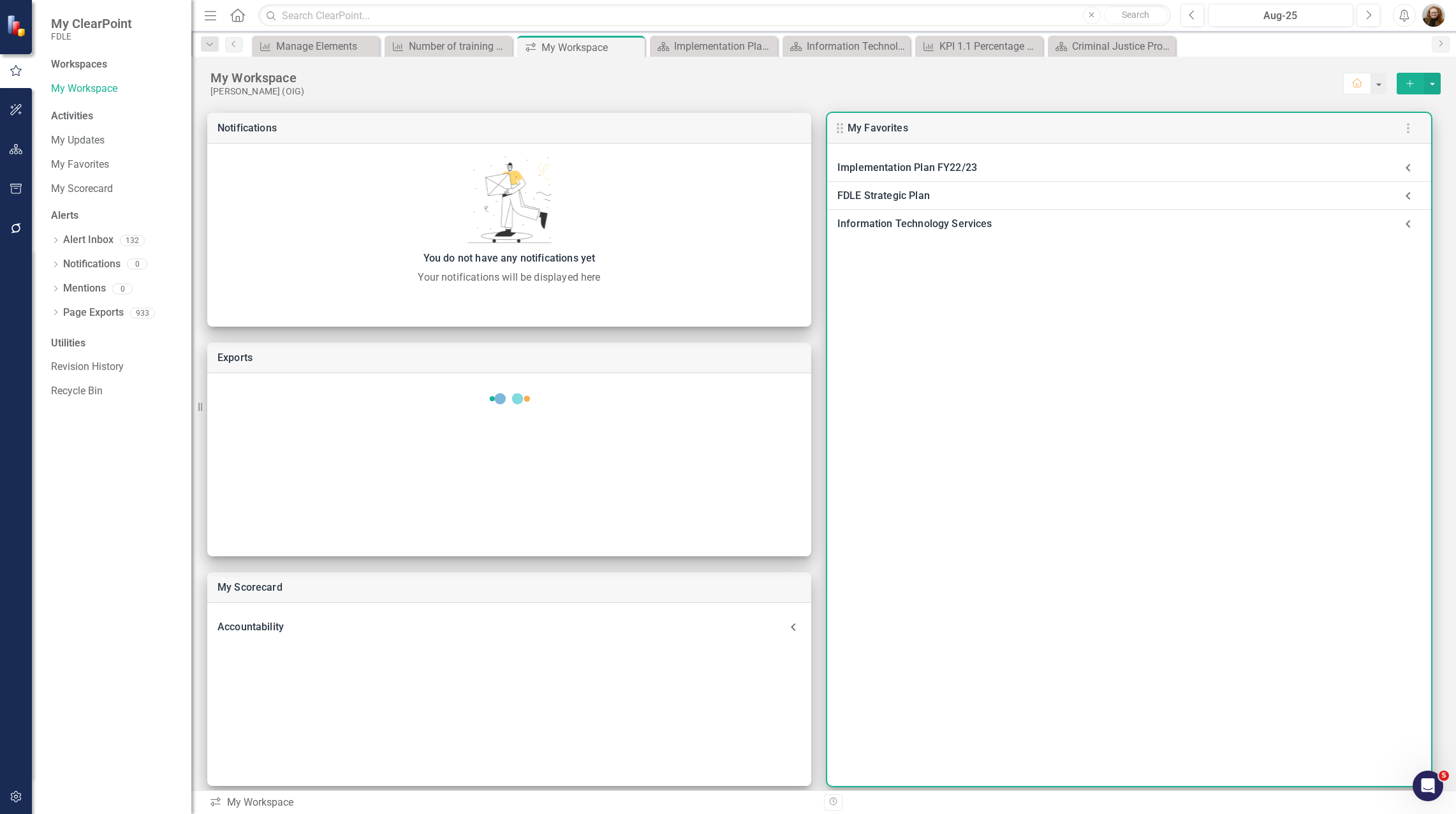
click at [1413, 163] on icon at bounding box center [1408, 168] width 26 height 26
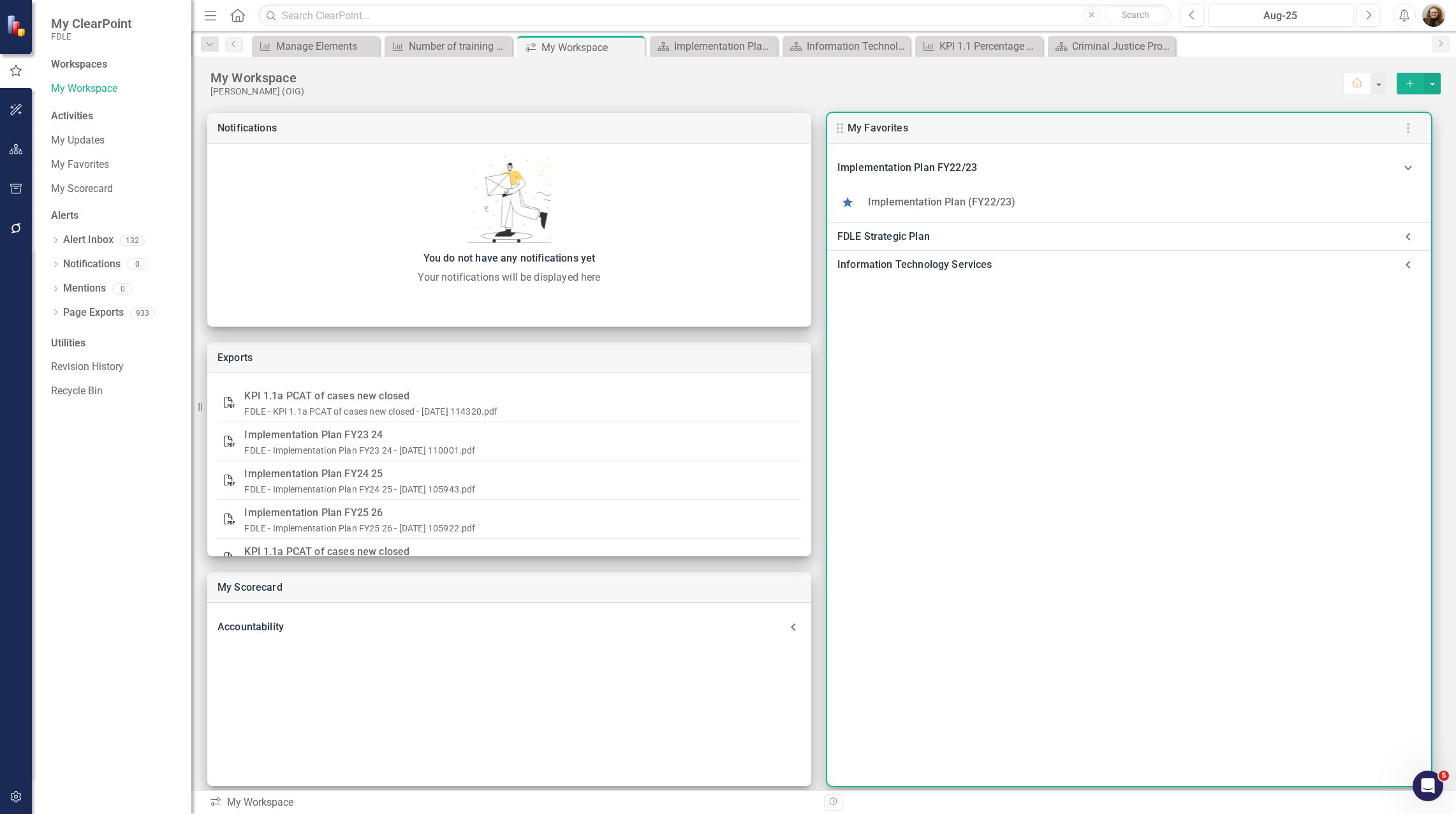
click at [1404, 263] on icon at bounding box center [1408, 265] width 26 height 26
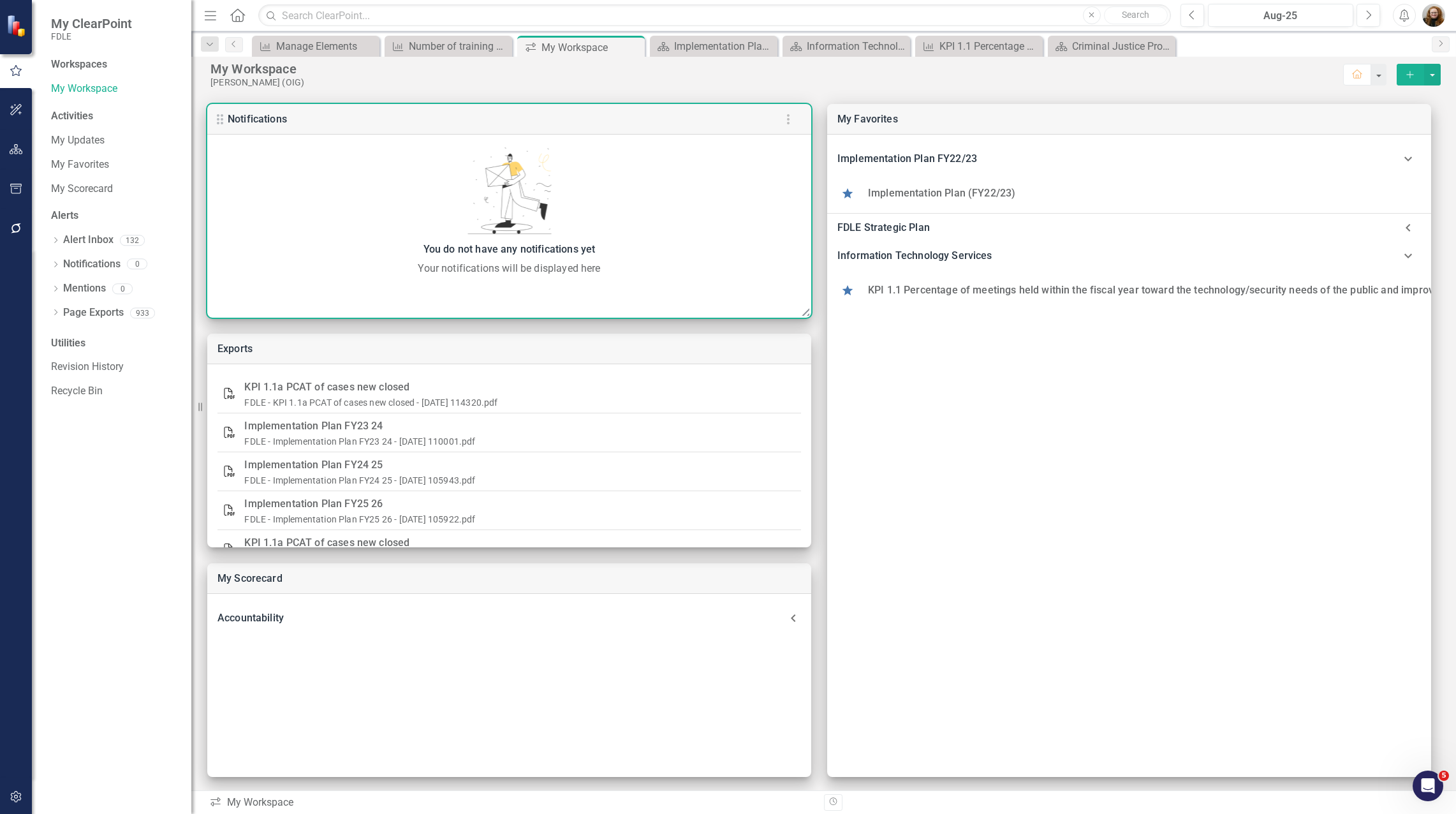
scroll to position [11, 0]
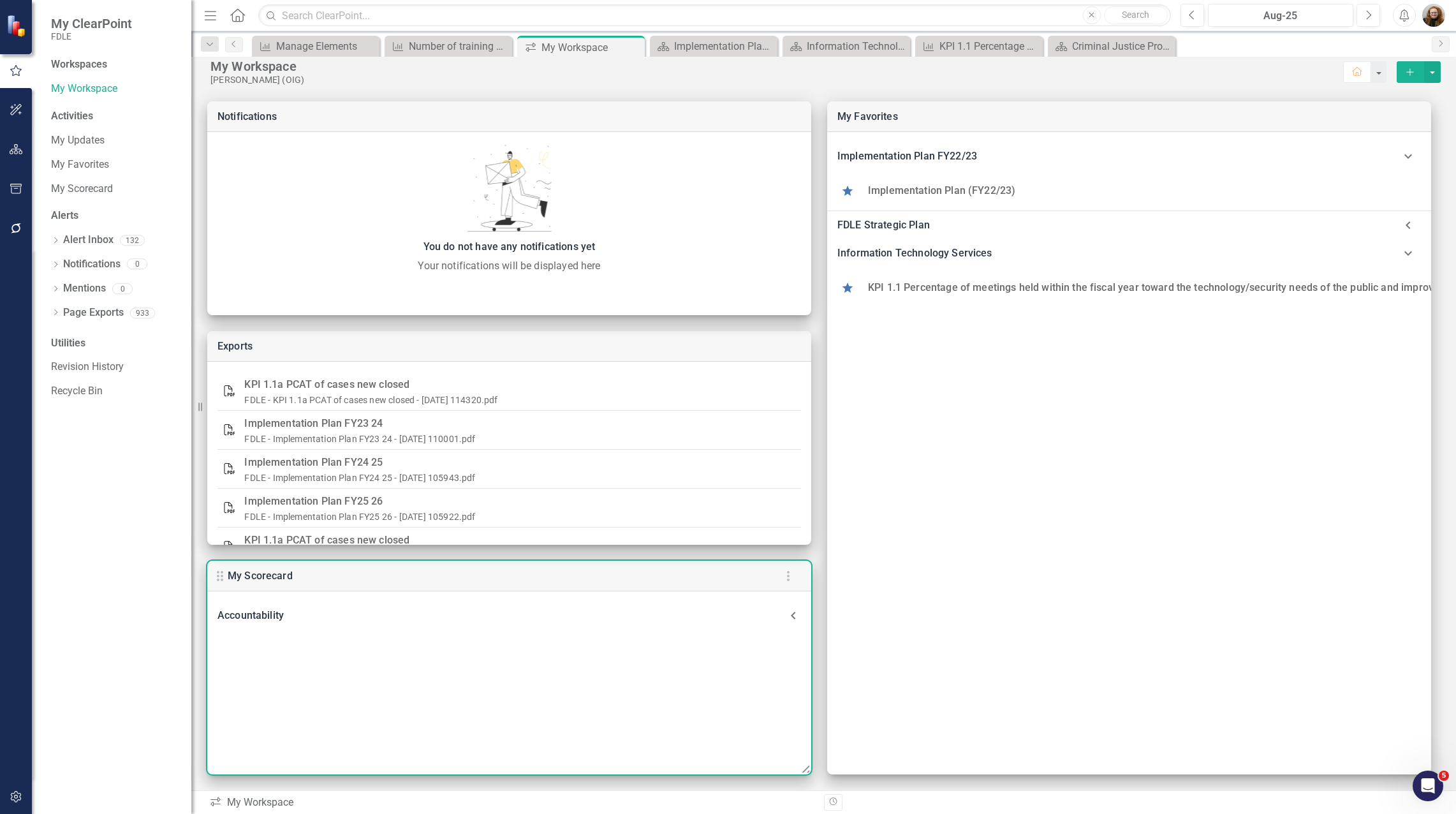
click at [791, 615] on icon at bounding box center [793, 615] width 15 height 15
click at [523, 700] on div "Accountability Implementation Topic SPEAR Training Program" at bounding box center [509, 683] width 604 height 183
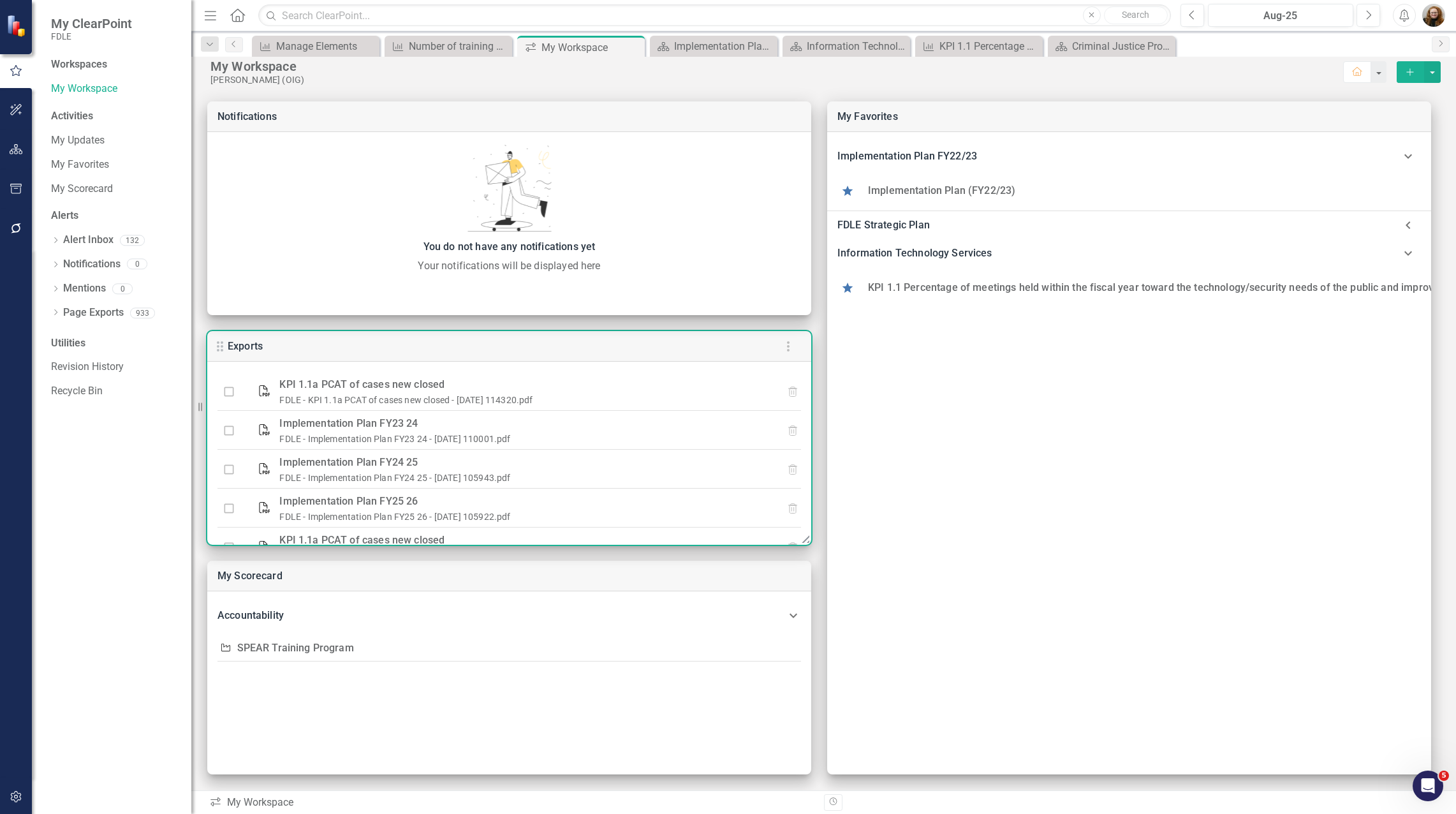
drag, startPoint x: 529, startPoint y: 347, endPoint x: 542, endPoint y: 359, distance: 17.7
click at [542, 359] on div "Exports" at bounding box center [509, 347] width 604 height 31
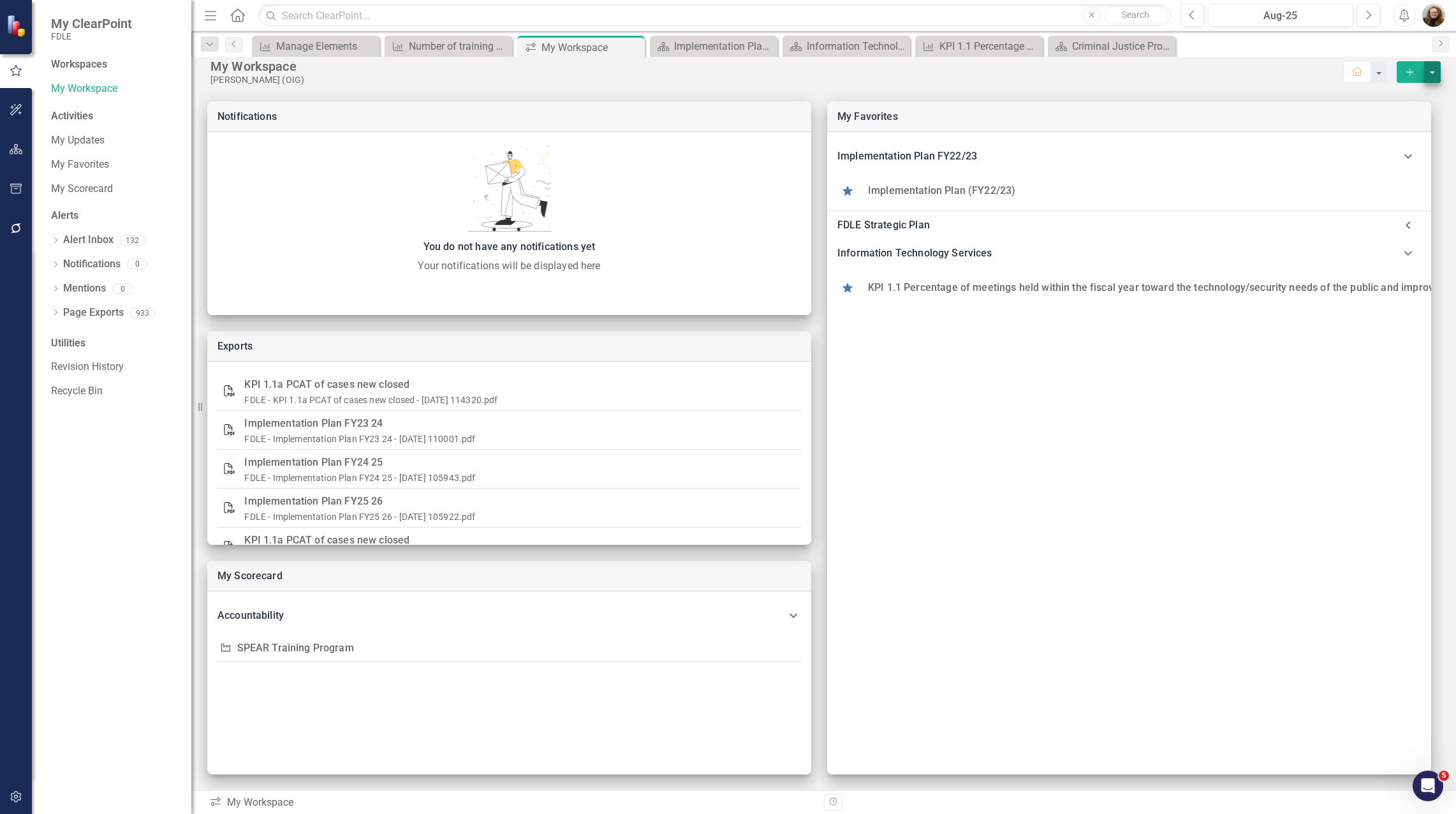
click at [1424, 66] on button "select merge strategy" at bounding box center [1432, 72] width 16 height 21
click at [1389, 128] on li "Manage Workspaces" at bounding box center [1376, 136] width 141 height 15
click at [1345, 102] on p "Add New Pod" at bounding box center [1376, 110] width 120 height 15
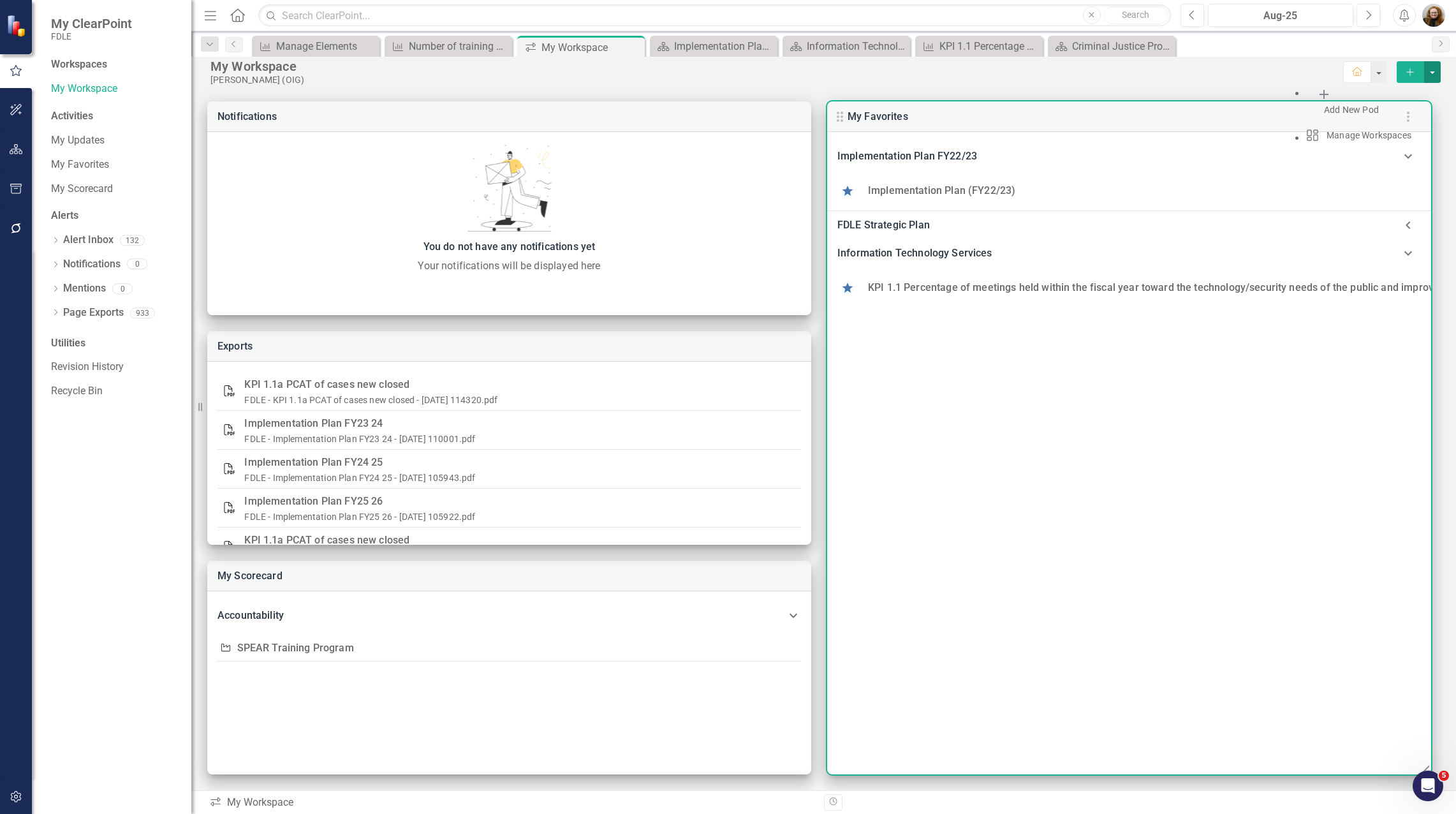
click at [1037, 400] on div "Implementation Plan FY22/23 Implementation Plan (FY22/23) FDLE Strategic Plan F…" at bounding box center [1129, 453] width 604 height 643
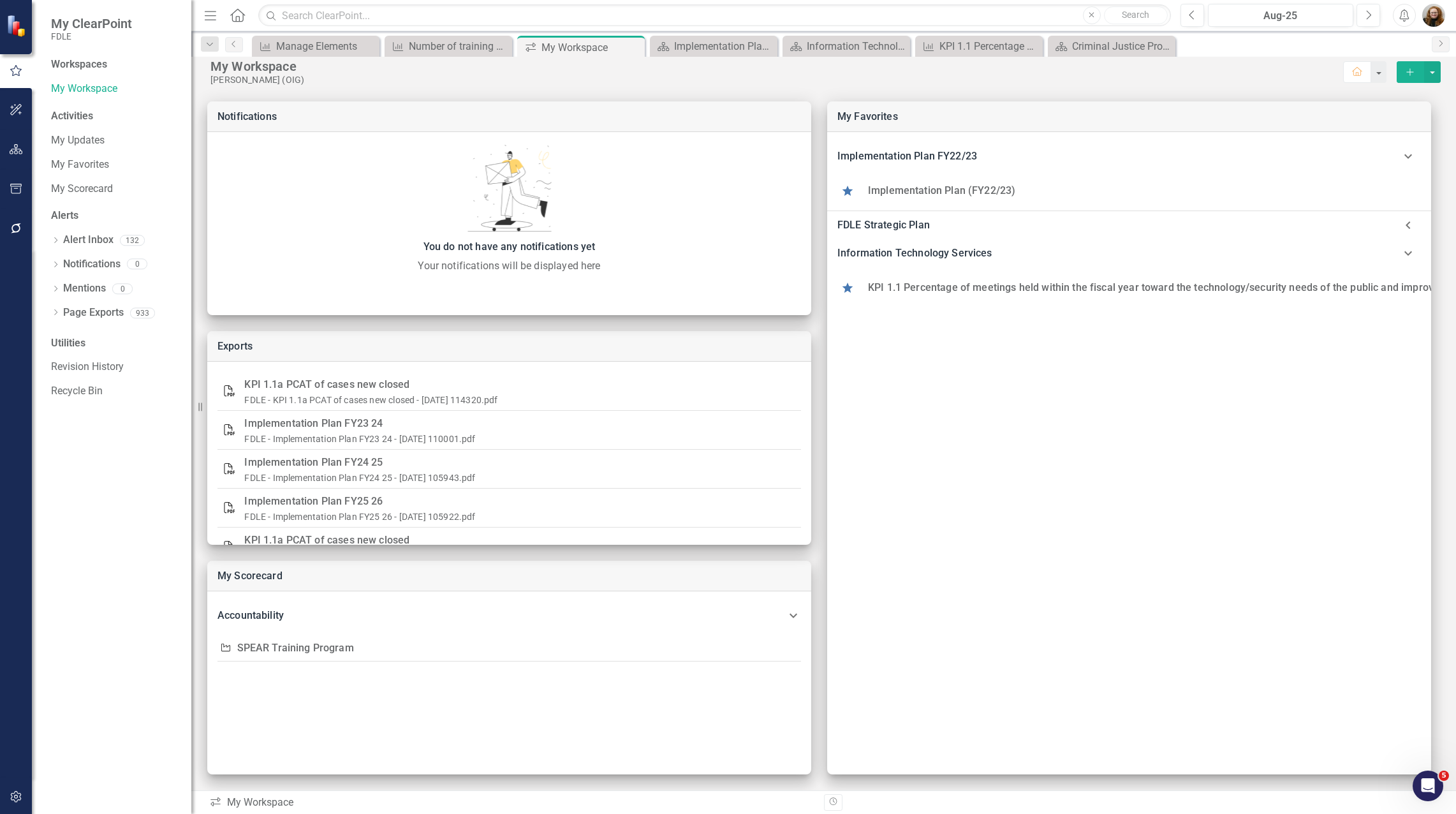
click at [93, 476] on div "Workspaces My Workspace Activities My Updates My Favorites My Scorecard Alerts …" at bounding box center [111, 436] width 159 height 757
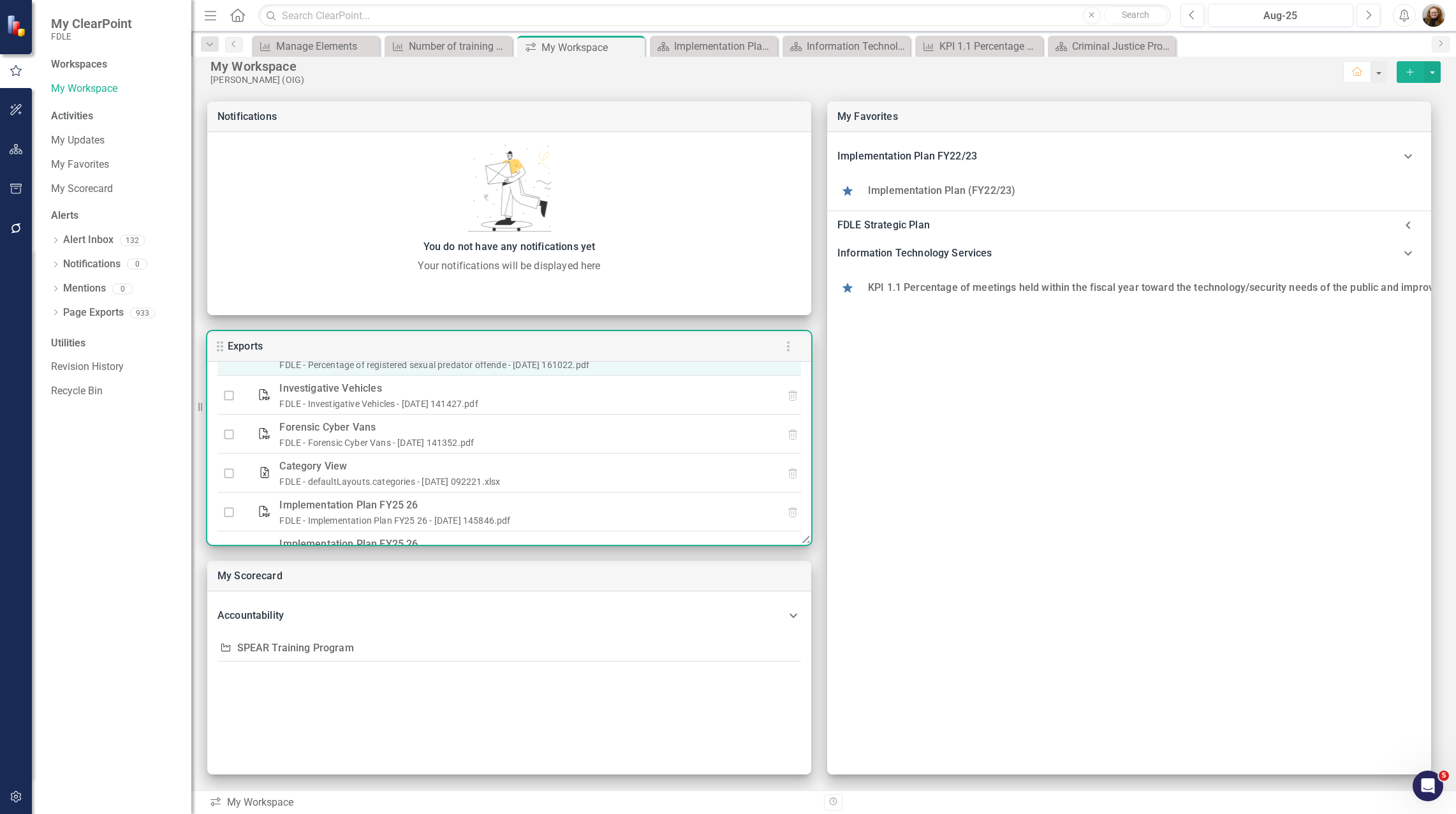
scroll to position [169, 0]
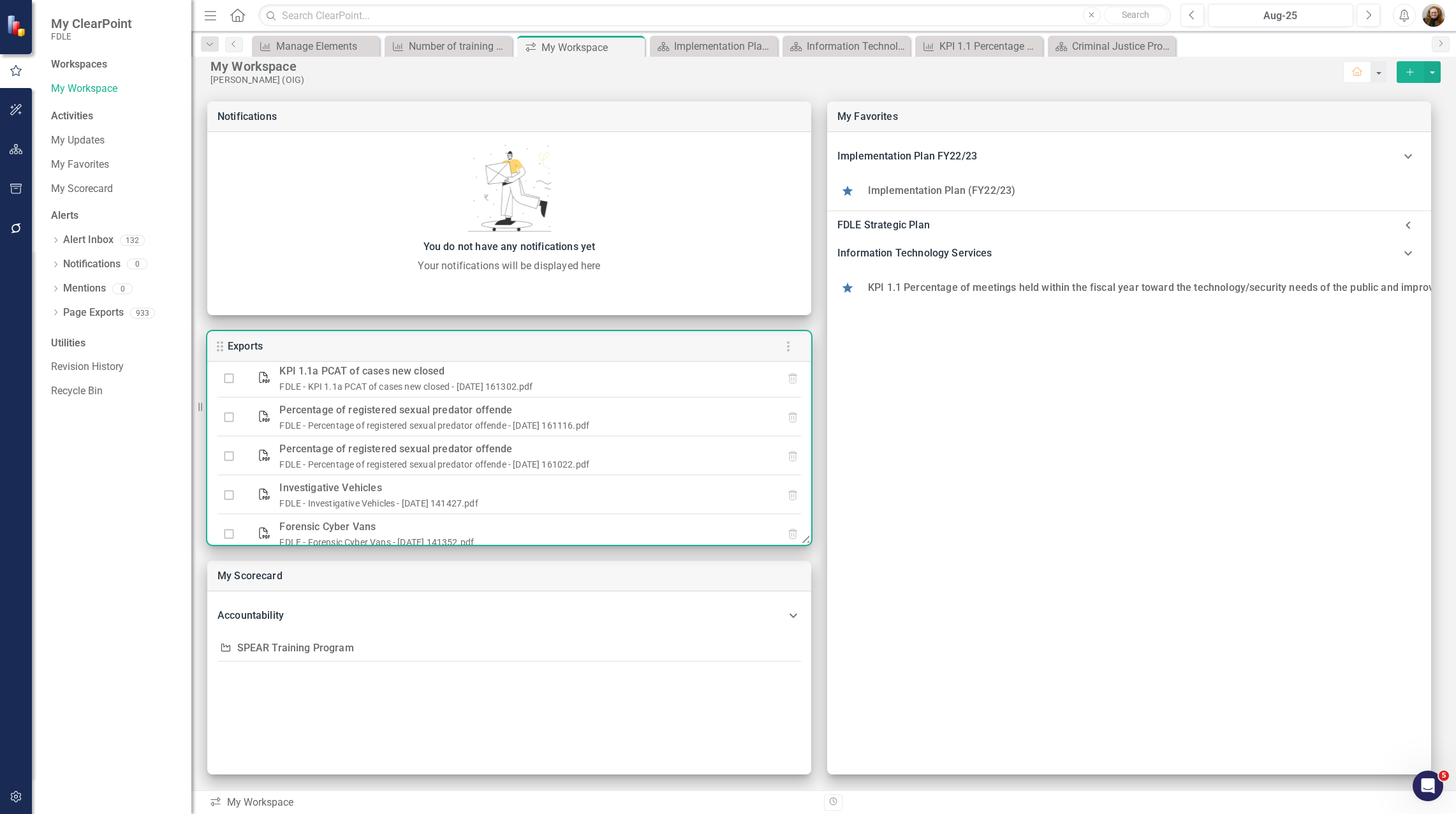
click at [790, 351] on icon "button" at bounding box center [788, 346] width 15 height 15
click at [1001, 813] on div at bounding box center [728, 814] width 1456 height 0
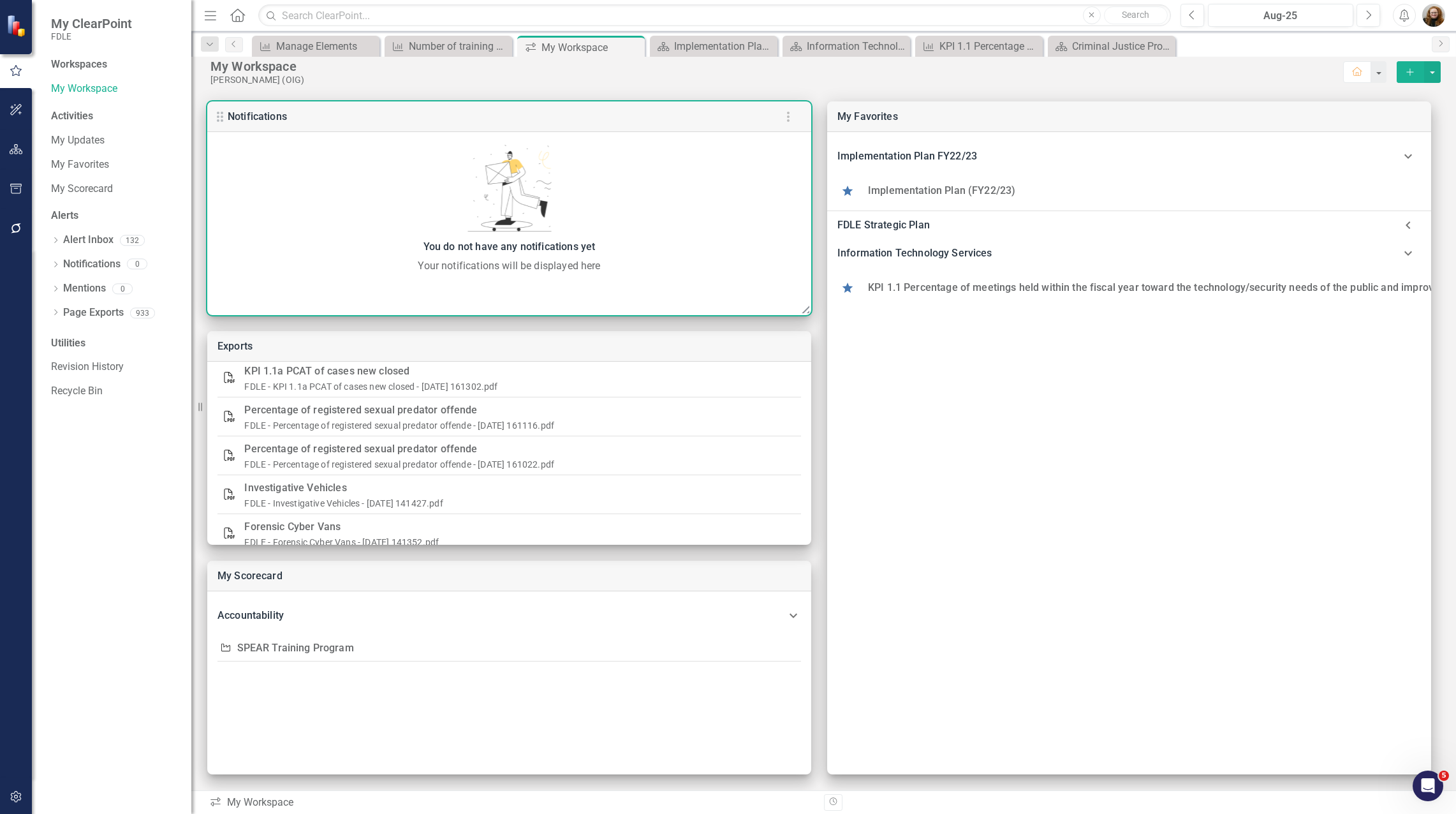
click at [793, 113] on icon "button" at bounding box center [788, 117] width 15 height 15
click at [764, 813] on li "Edit Pod Style" at bounding box center [728, 821] width 1456 height 14
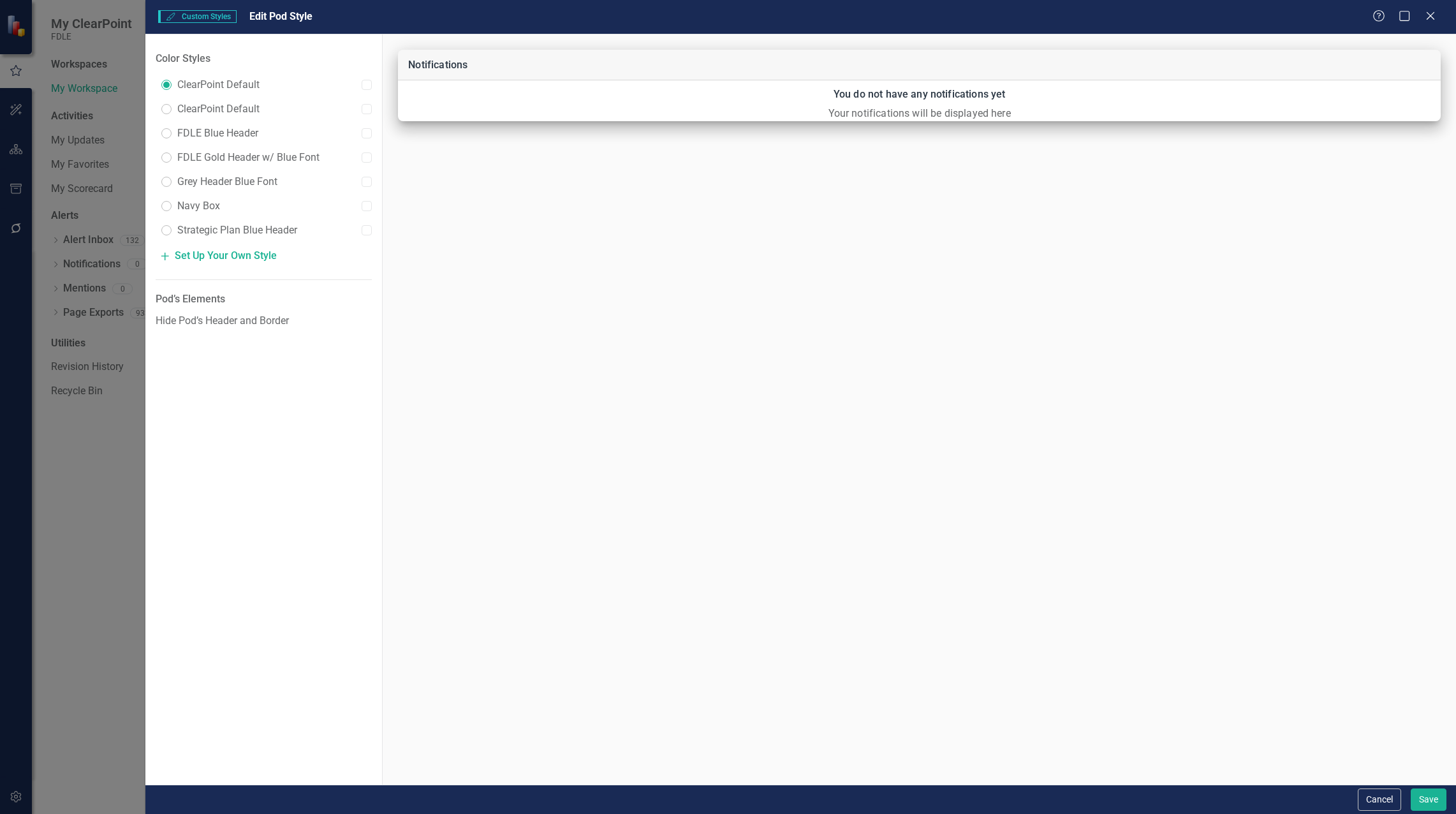
click at [164, 133] on input "radio" at bounding box center [166, 133] width 10 height 10
radio input "true"
radio input "false"
click at [1423, 794] on button "Save" at bounding box center [1429, 800] width 36 height 22
click at [872, 441] on button "Save" at bounding box center [874, 447] width 61 height 19
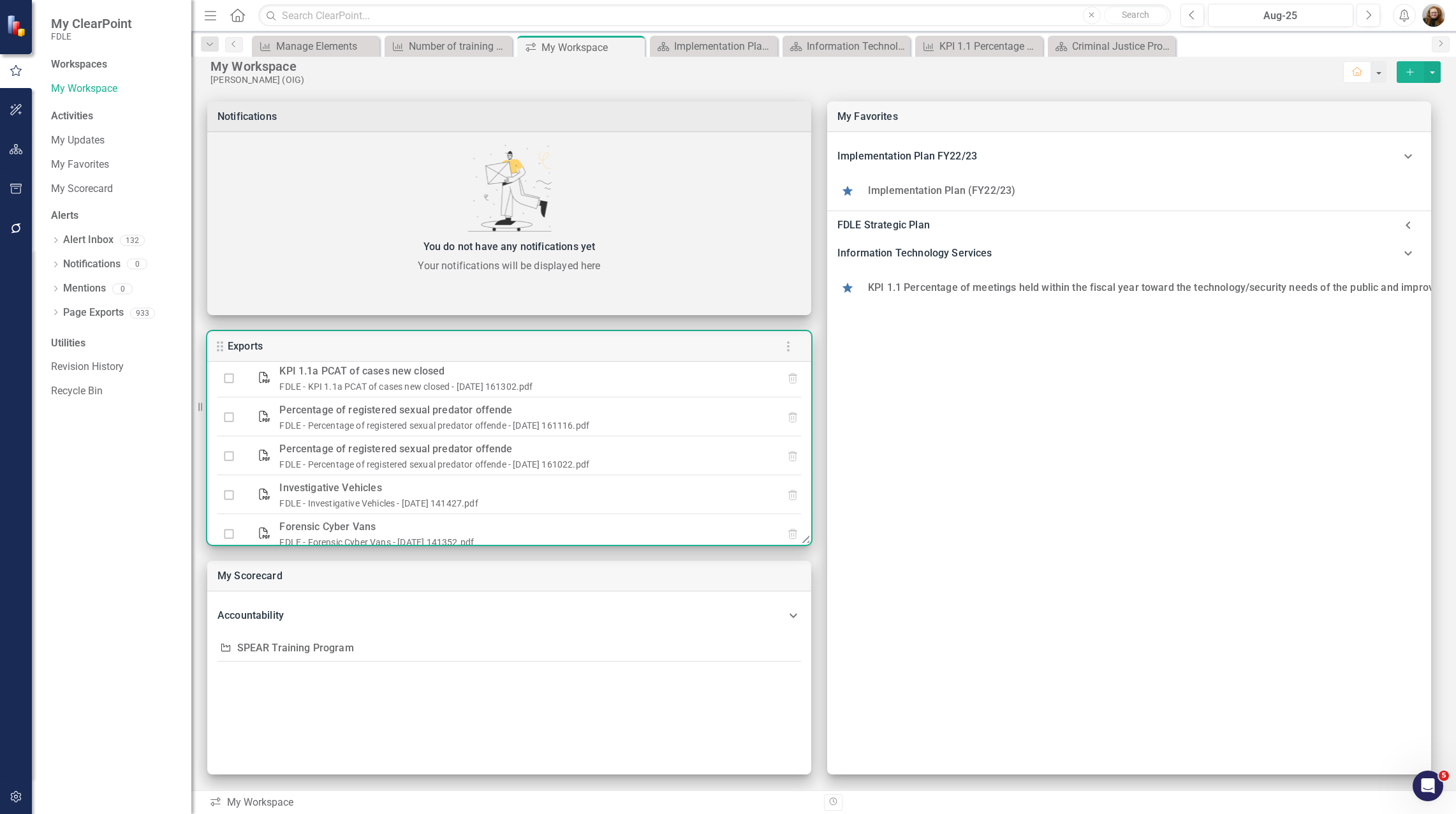
click at [787, 344] on icon "button" at bounding box center [788, 346] width 15 height 15
click at [80, 813] on div "Edit Pod Style" at bounding box center [49, 821] width 62 height 14
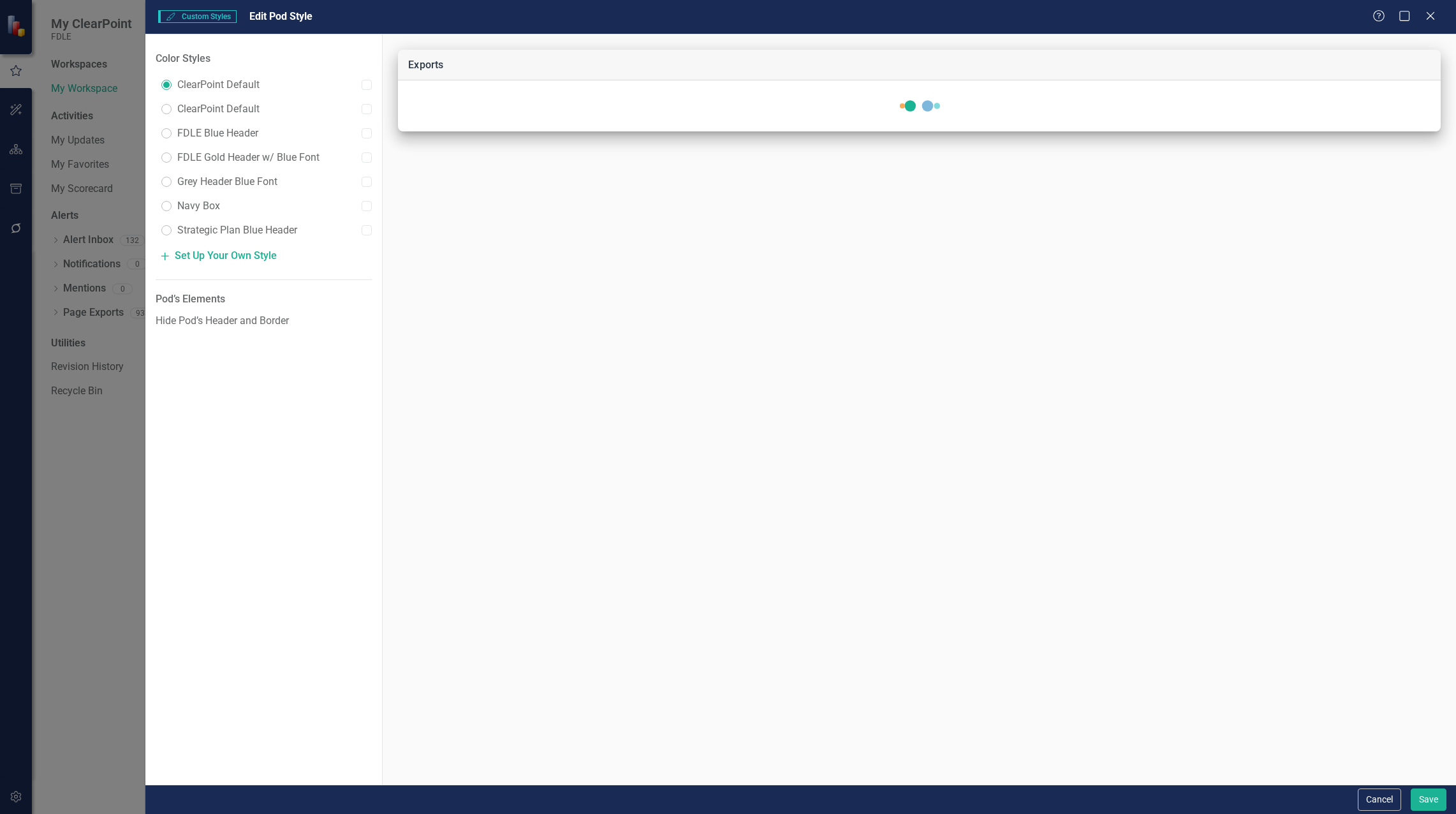
click at [166, 130] on input "radio" at bounding box center [166, 133] width 10 height 10
radio input "true"
radio input "false"
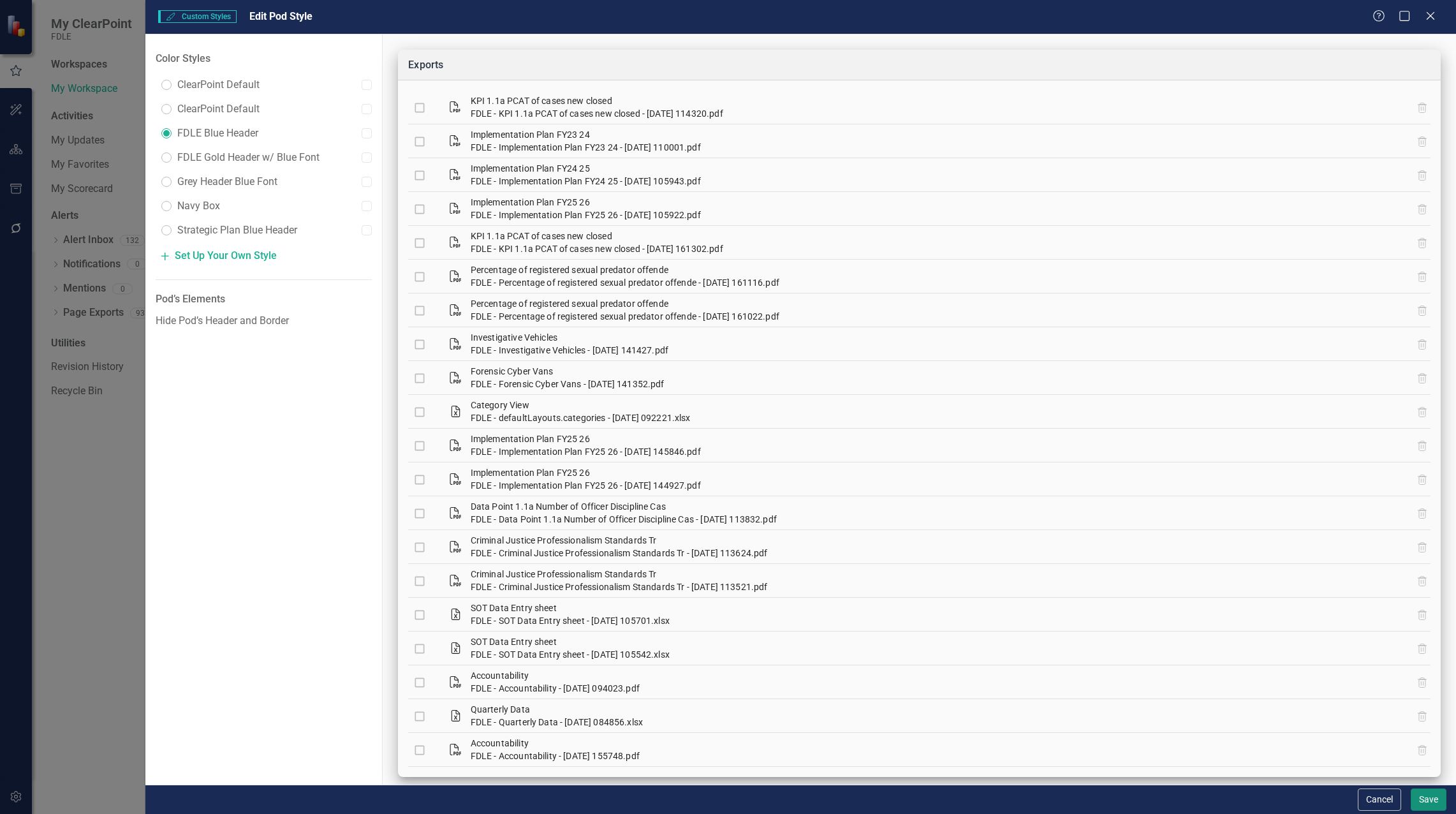
click at [1418, 798] on button "Save" at bounding box center [1429, 800] width 36 height 22
click at [881, 448] on button "Save" at bounding box center [874, 447] width 61 height 19
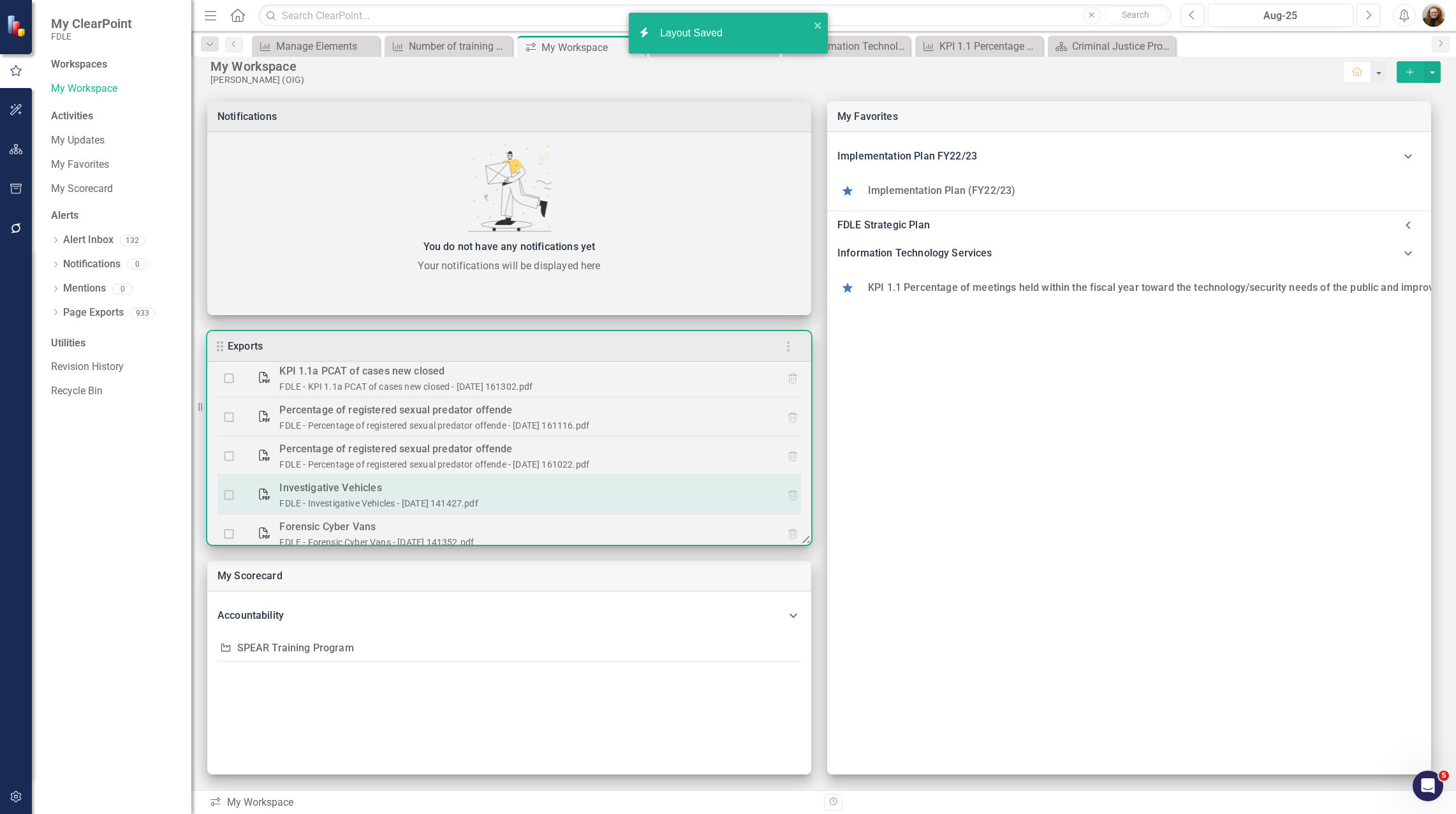
scroll to position [170, 0]
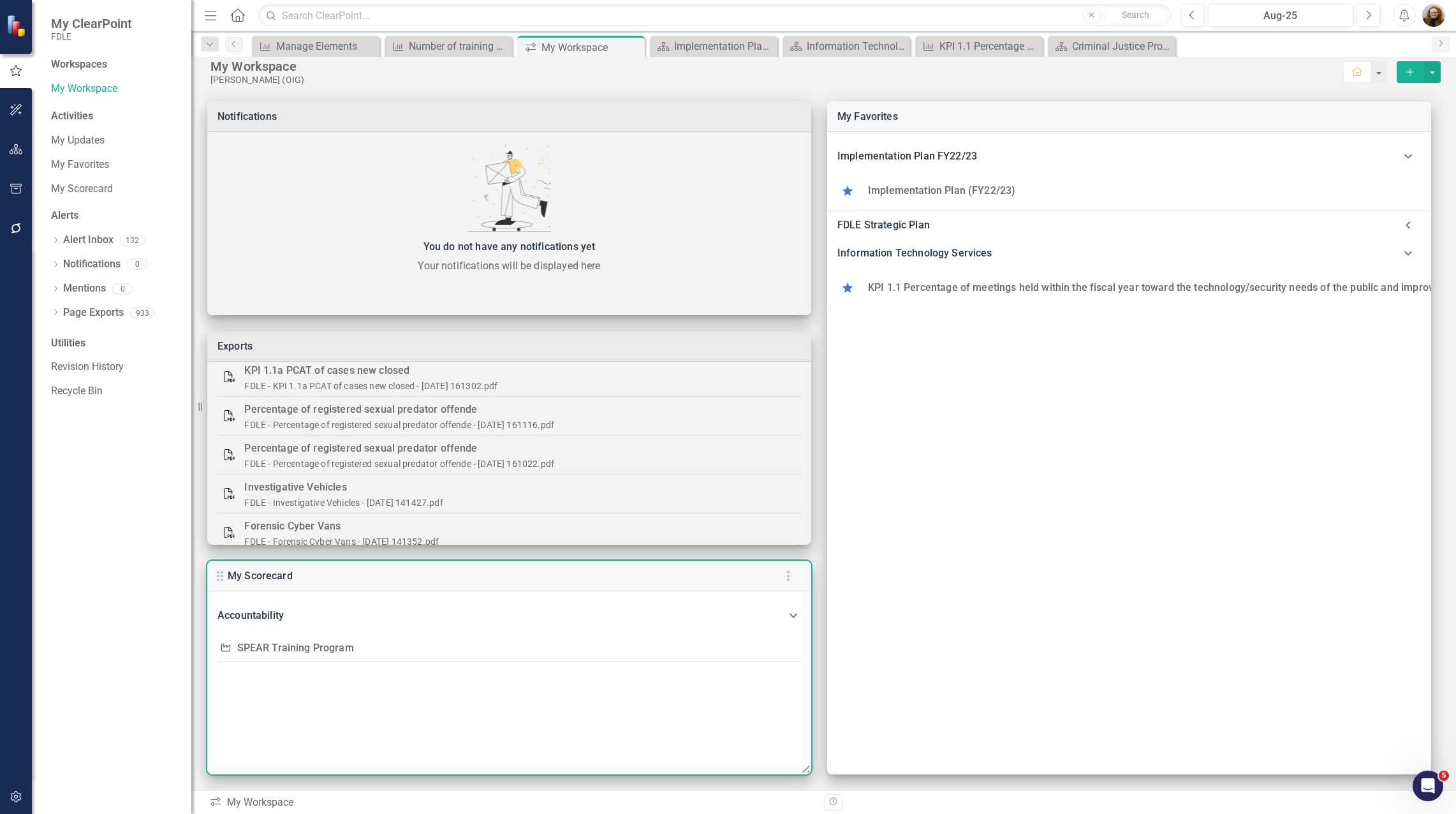
click at [786, 580] on icon "button" at bounding box center [788, 576] width 15 height 15
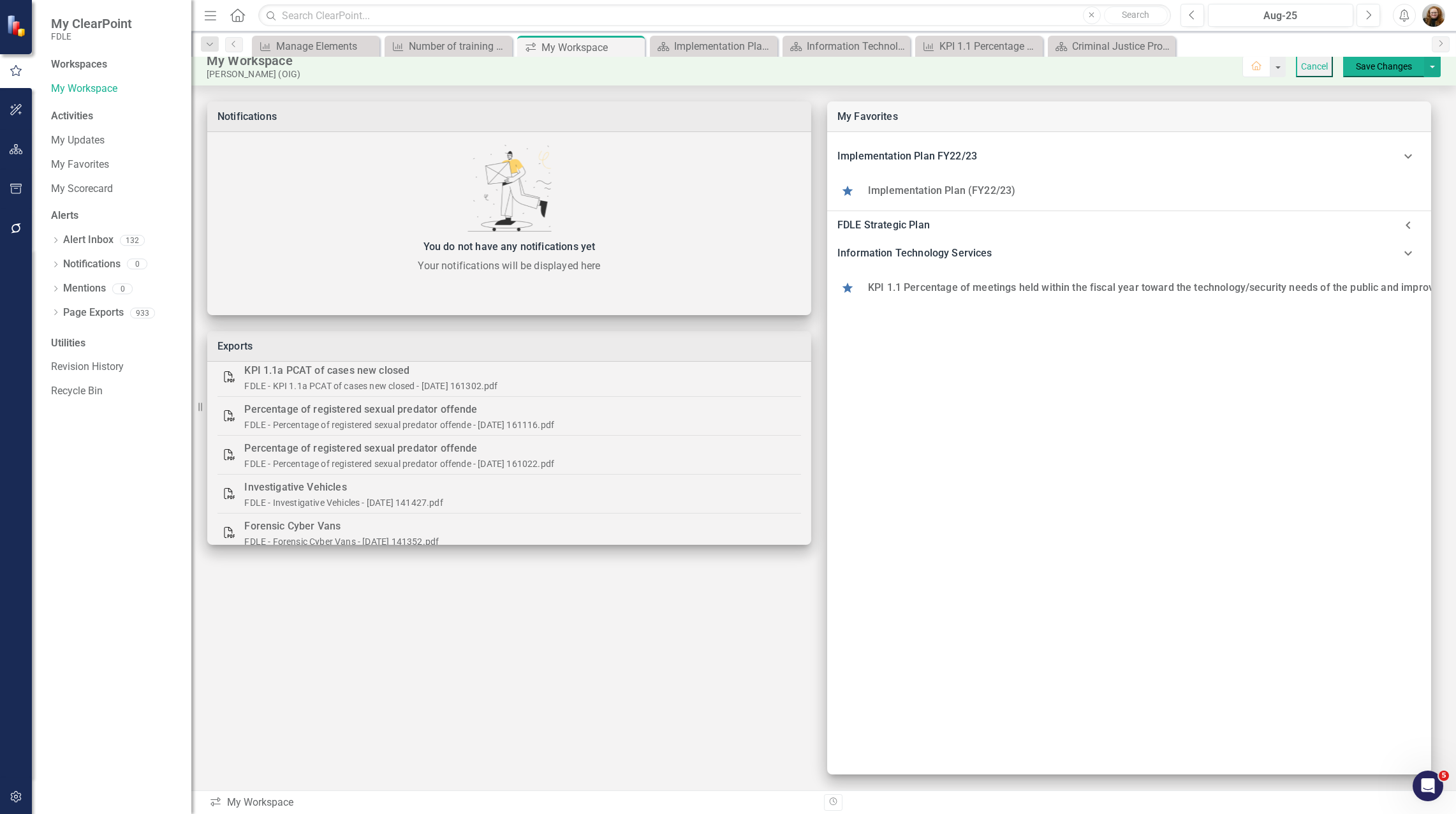
scroll to position [10, 0]
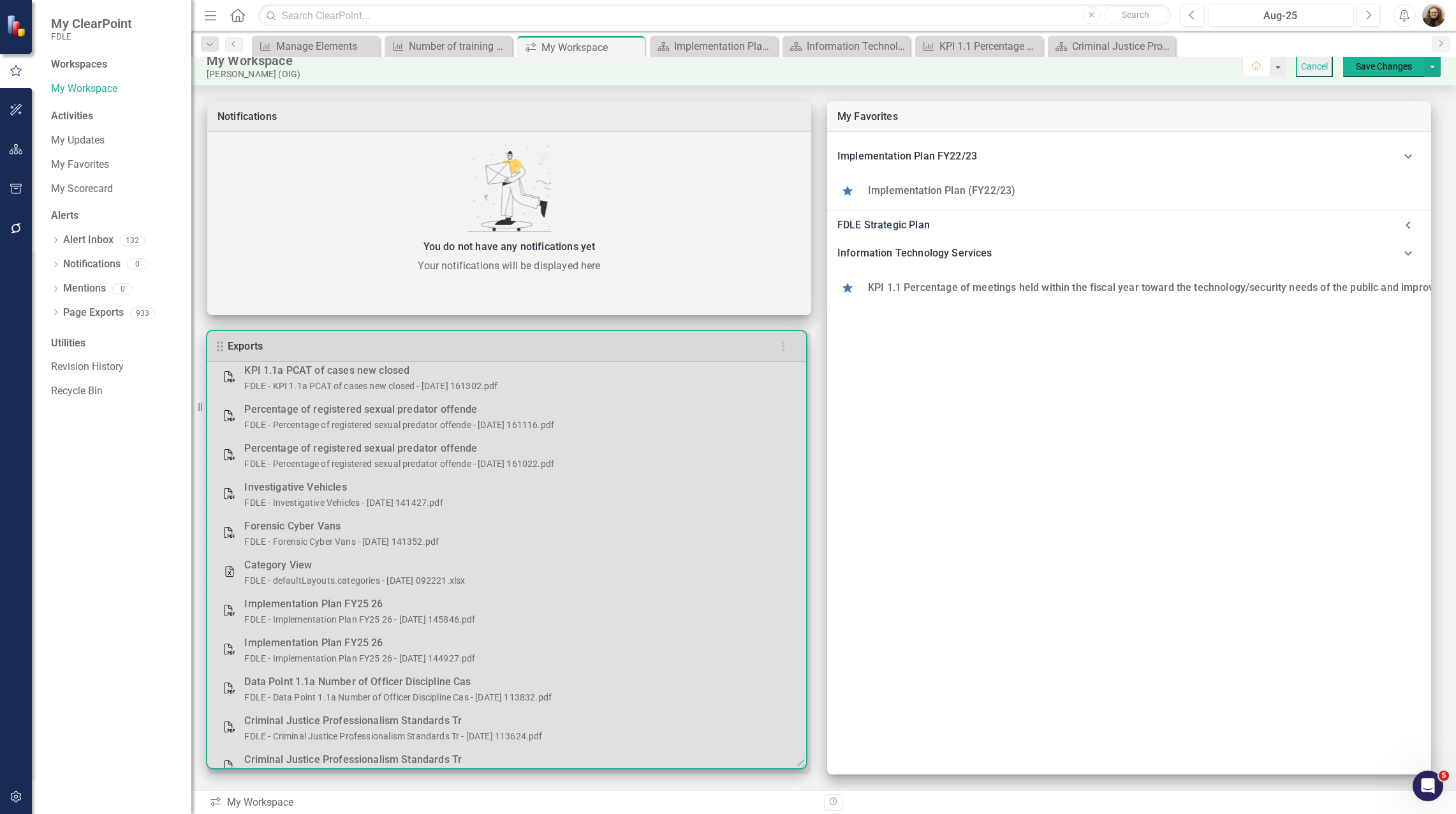
drag, startPoint x: 805, startPoint y: 537, endPoint x: 800, endPoint y: 760, distance: 223.1
click at [800, 760] on icon at bounding box center [798, 760] width 15 height 15
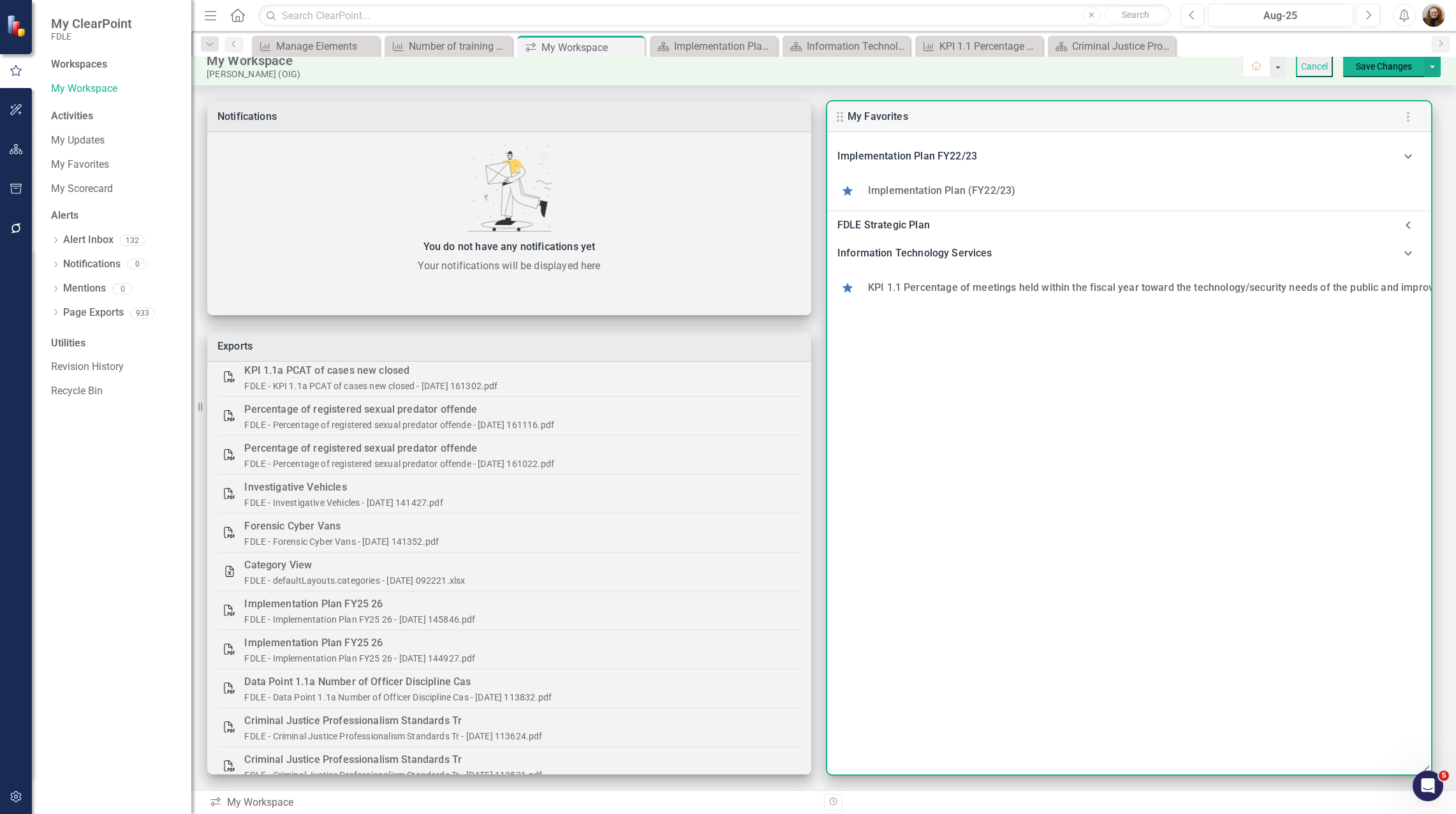
click at [861, 252] on div "Information Technology Services" at bounding box center [1116, 253] width 558 height 18
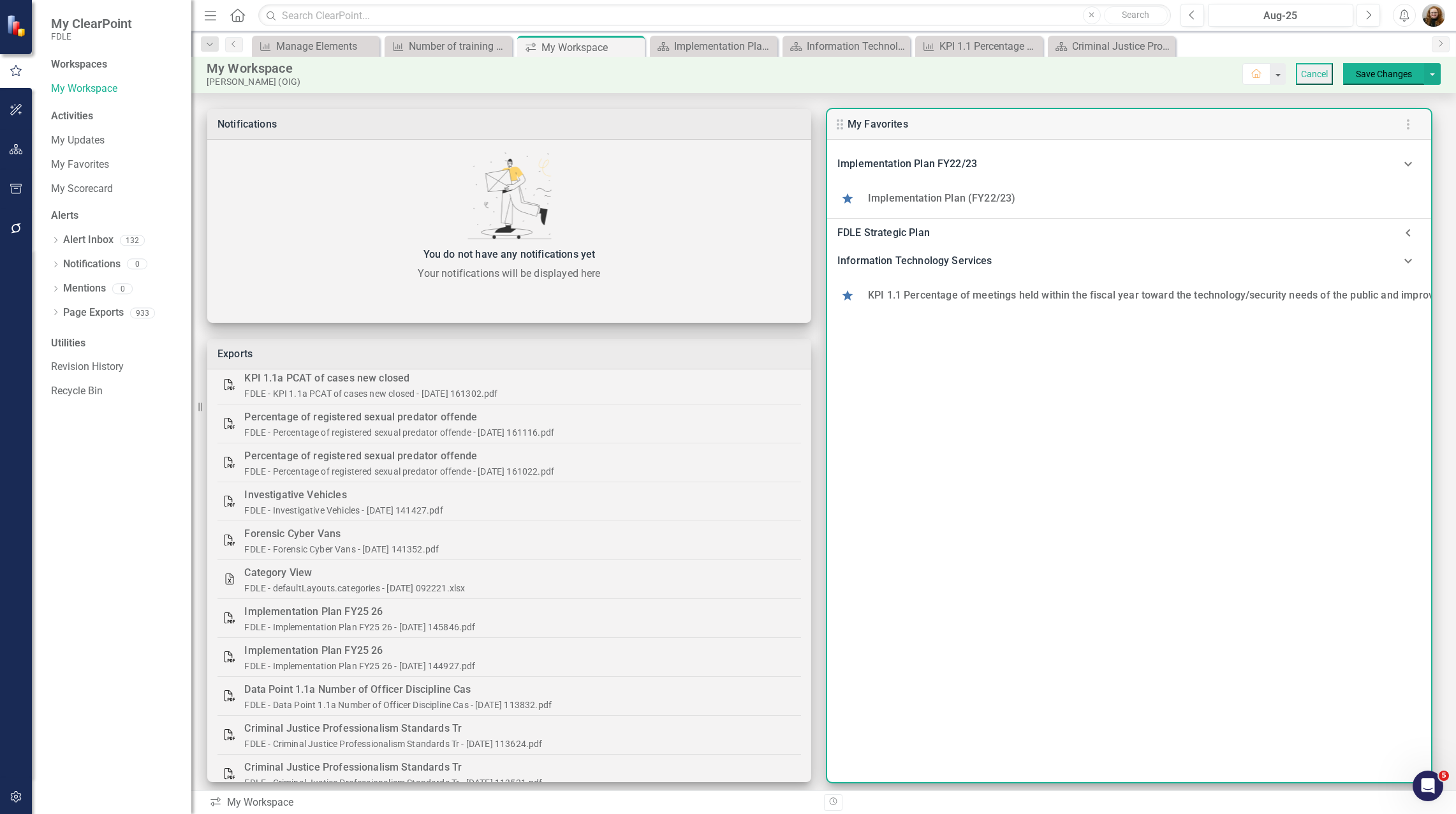
scroll to position [0, 0]
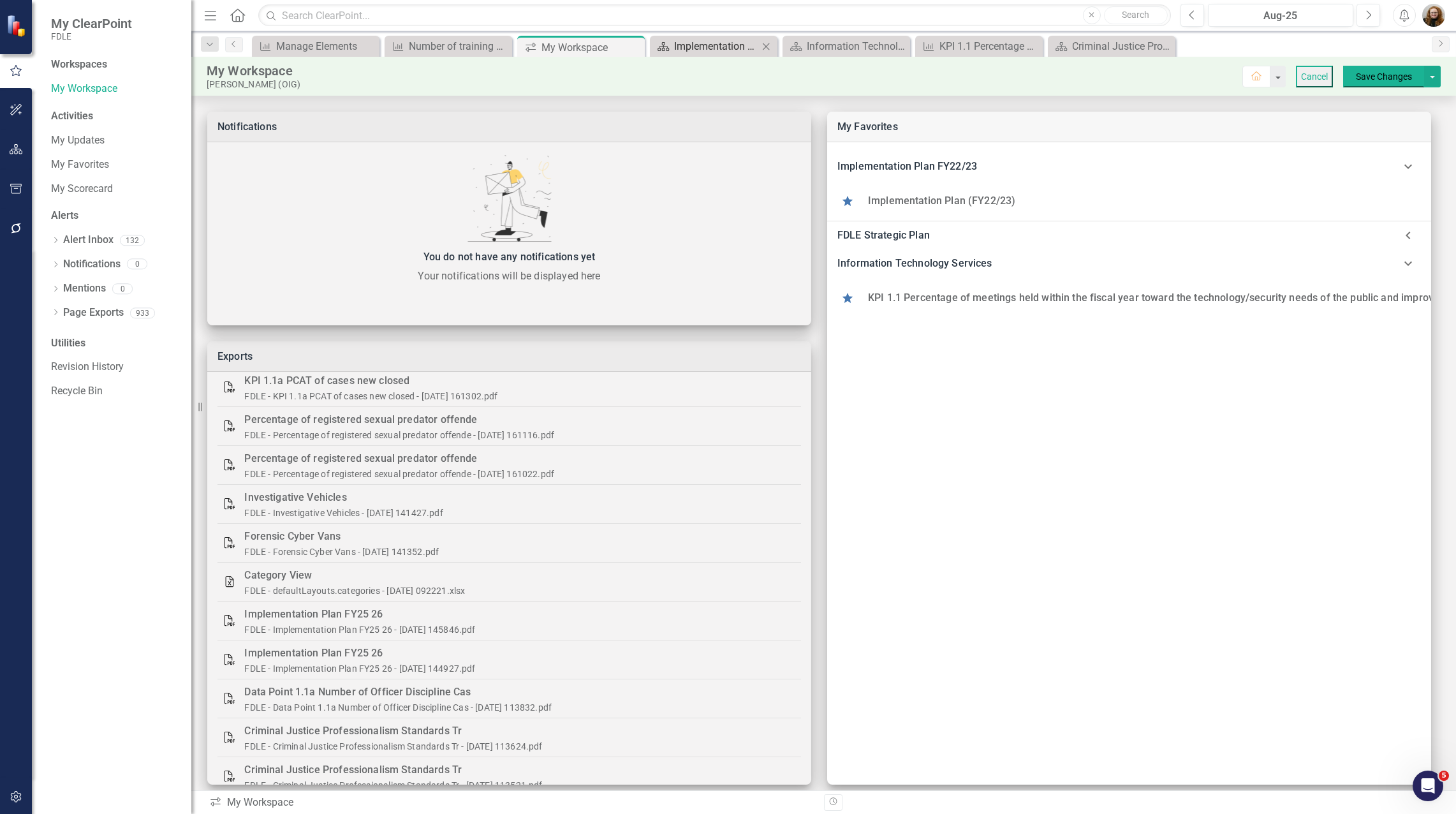
click at [699, 49] on div "Implementation Plan (FY22/23)" at bounding box center [716, 46] width 84 height 16
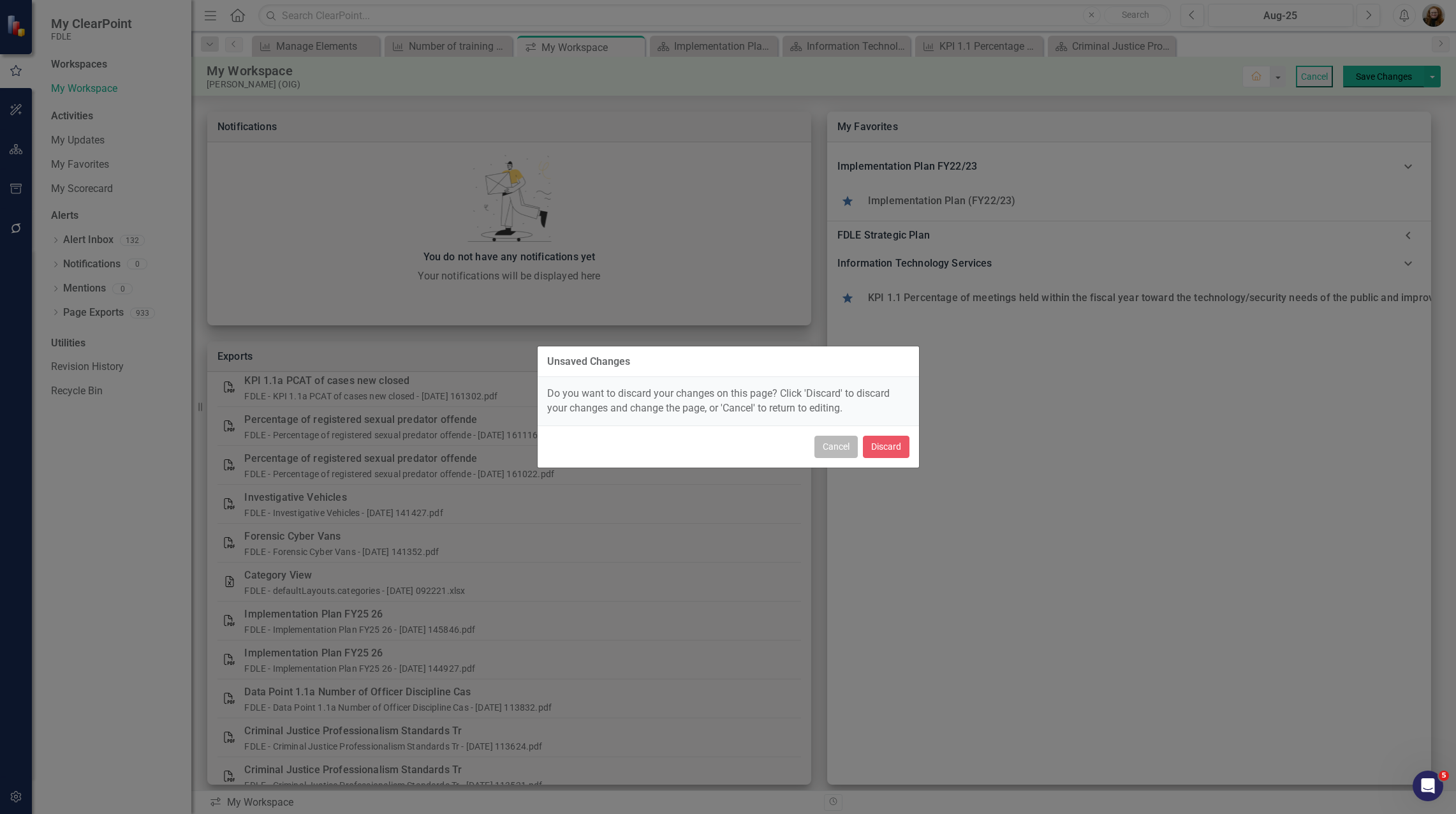
click at [838, 443] on button "Cancel" at bounding box center [836, 447] width 43 height 22
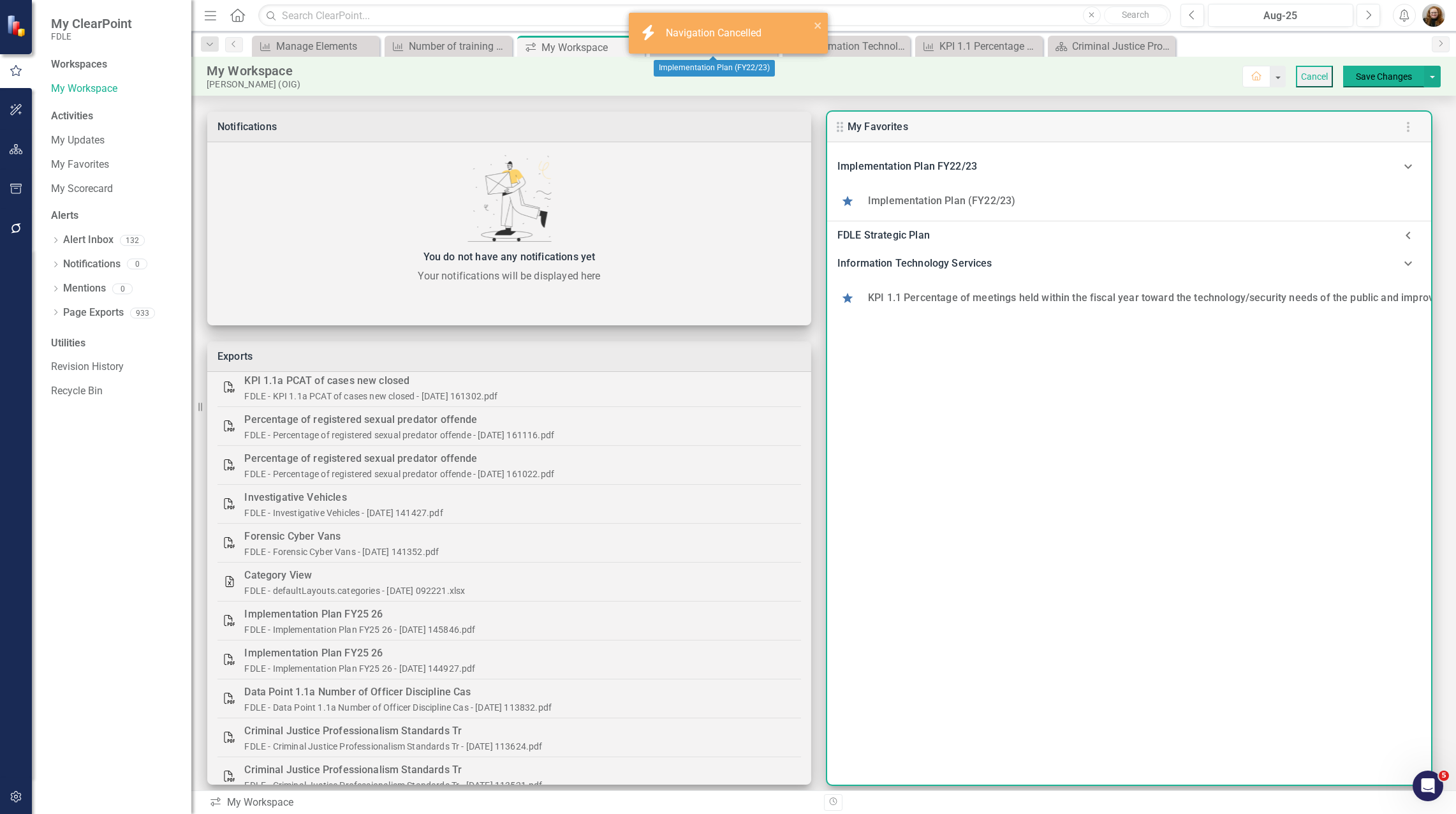
click at [1409, 130] on use "button" at bounding box center [1407, 127] width 3 height 10
click at [80, 813] on div "Edit Pod Style" at bounding box center [49, 821] width 62 height 14
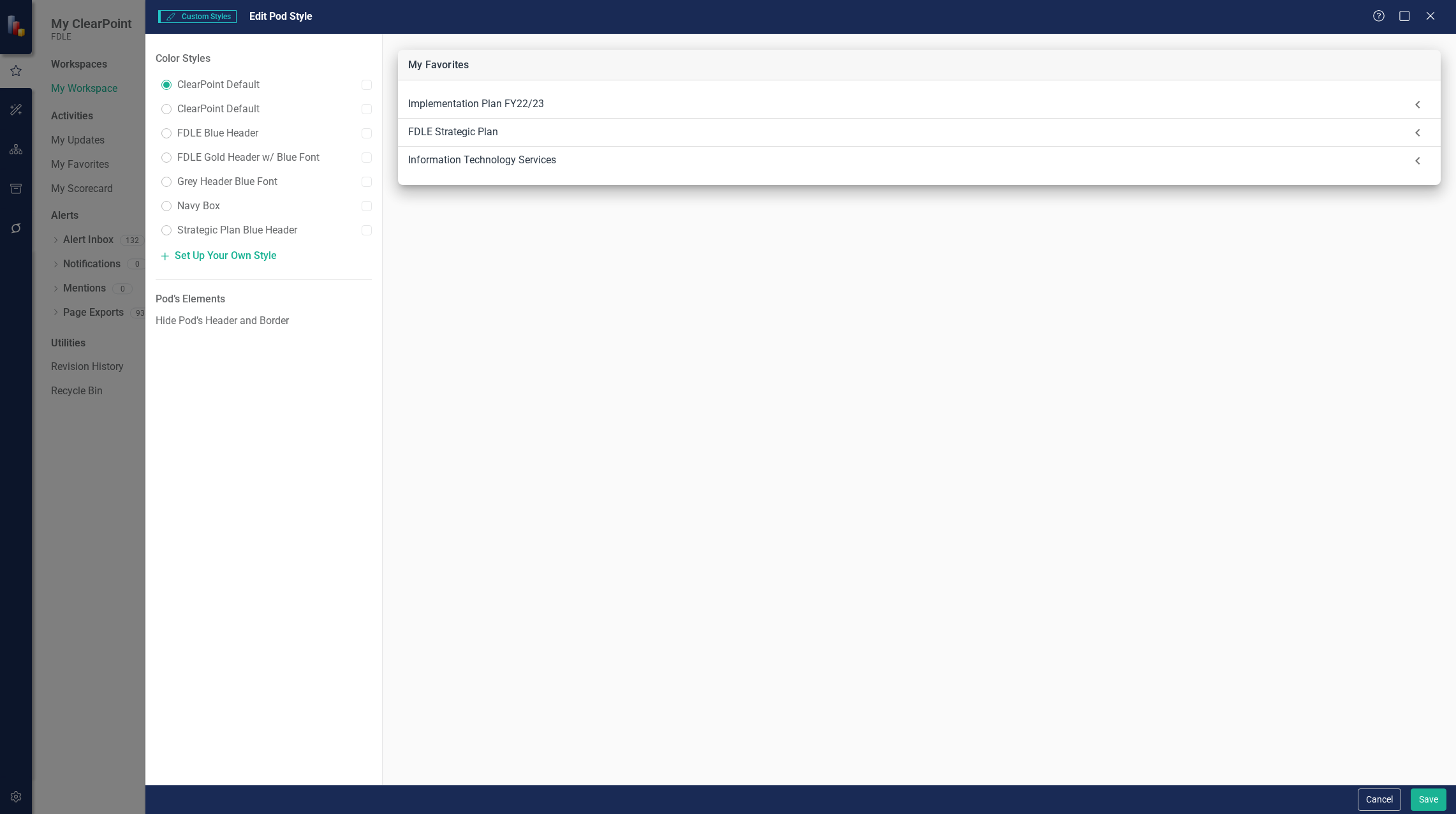
click at [176, 134] on div "FDLE Blue Header" at bounding box center [210, 133] width 97 height 15
click at [166, 131] on input "radio" at bounding box center [166, 133] width 10 height 10
radio input "true"
radio input "false"
click at [1417, 794] on button "Save" at bounding box center [1429, 800] width 36 height 22
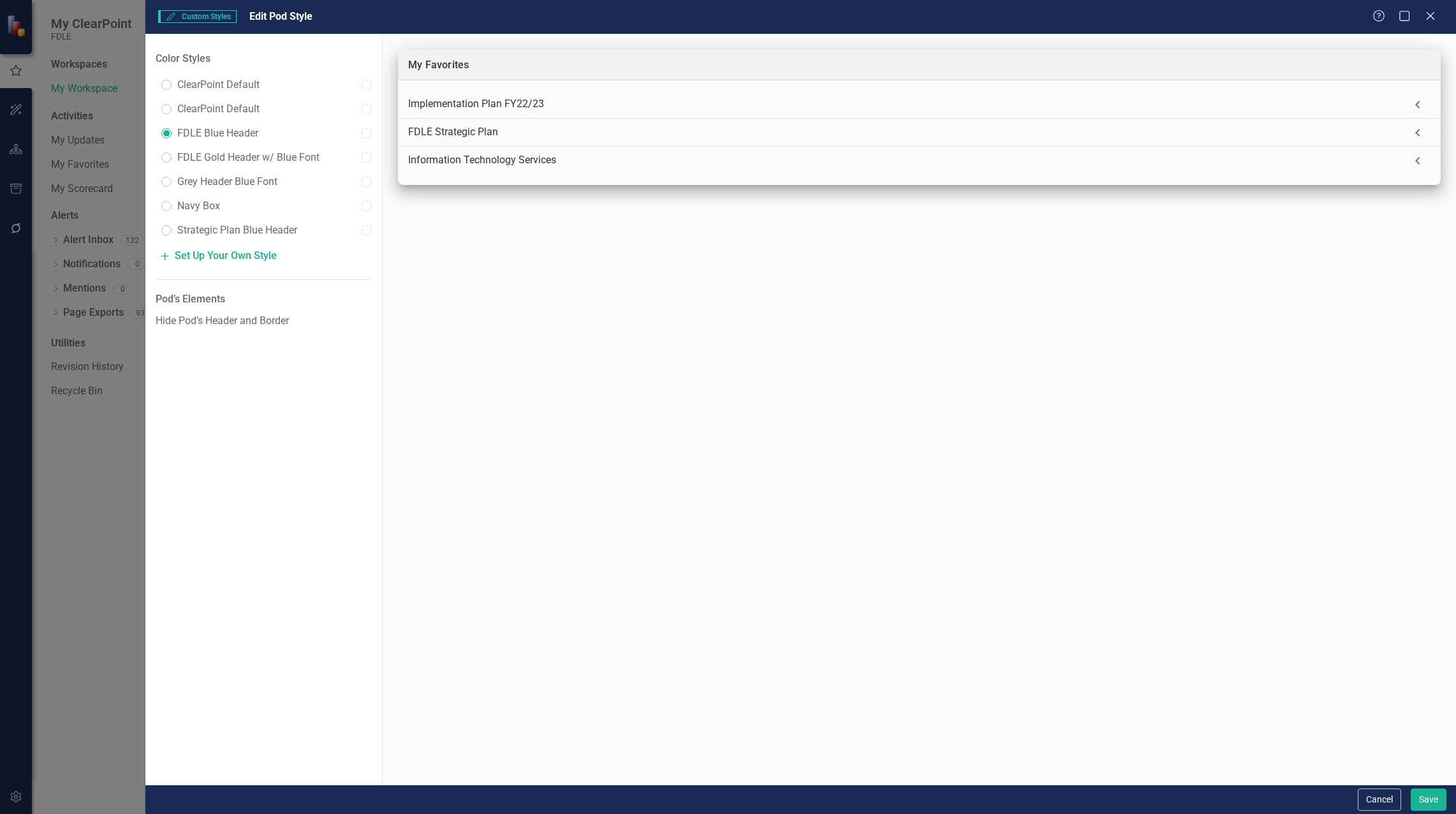
click at [860, 428] on div "Cancel Save" at bounding box center [728, 447] width 383 height 39
click at [863, 446] on button "Save" at bounding box center [874, 447] width 61 height 19
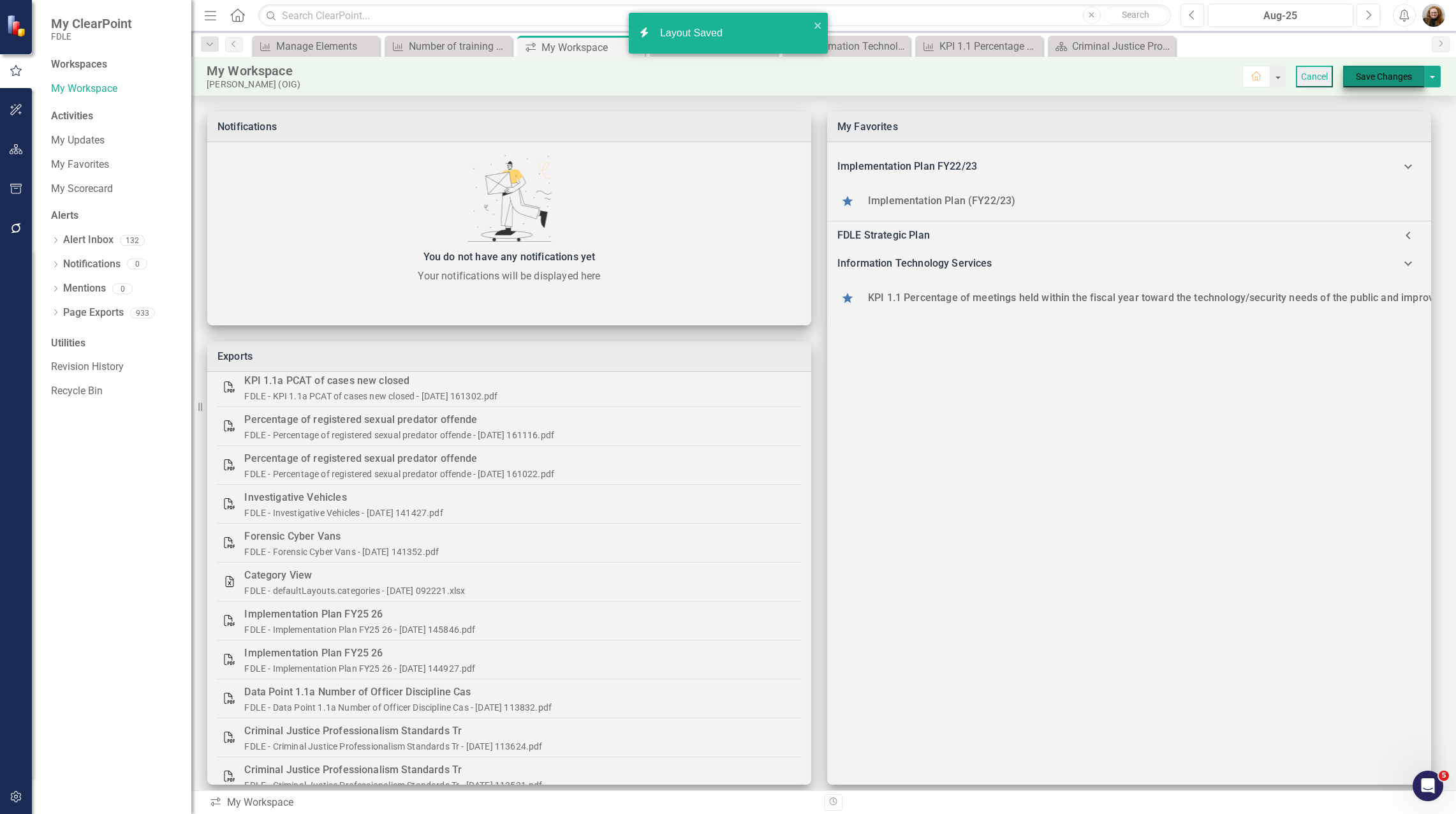
click at [1377, 76] on button "Save Changes" at bounding box center [1384, 76] width 81 height 21
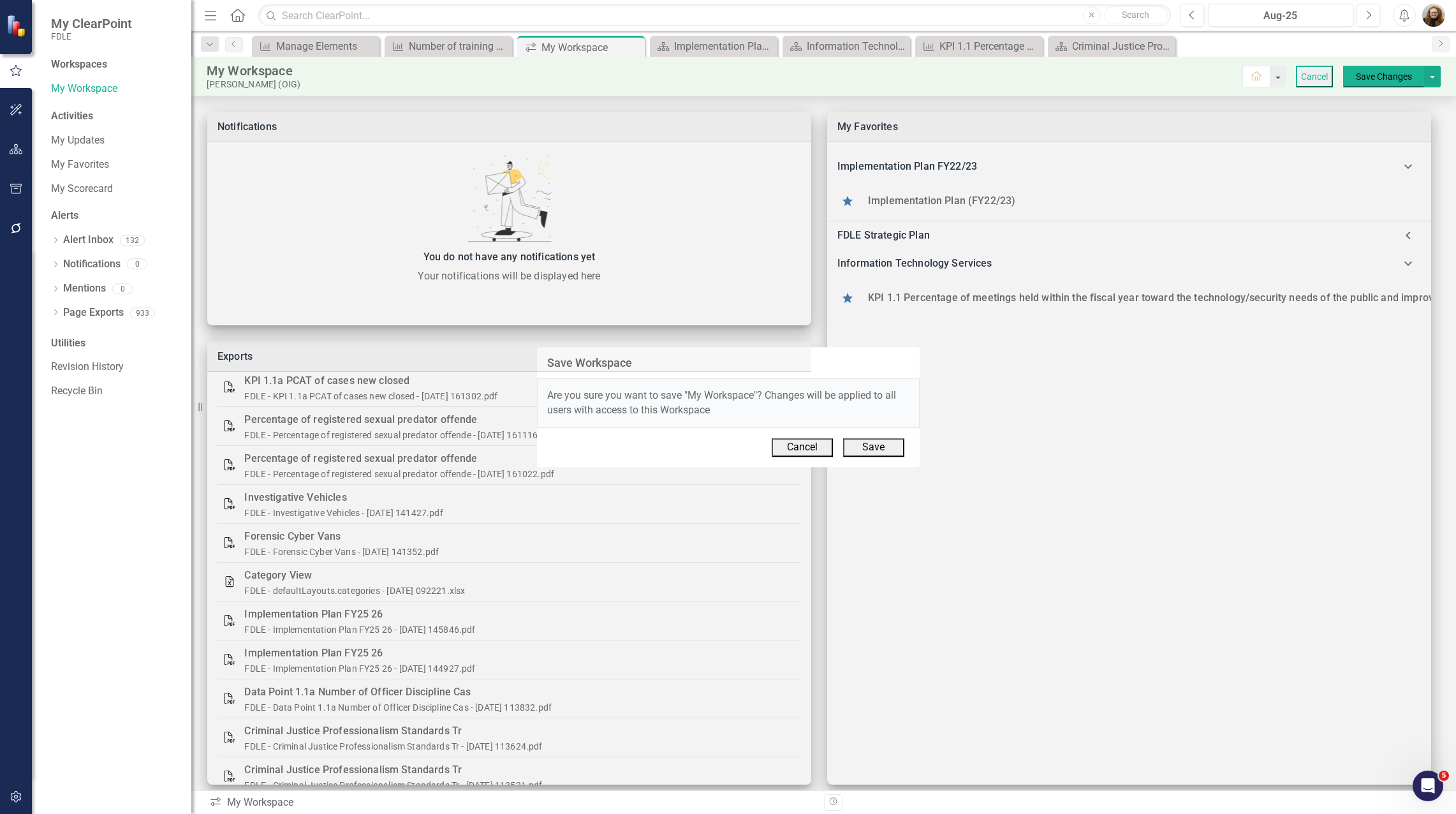
click at [880, 455] on button "Save" at bounding box center [874, 447] width 61 height 19
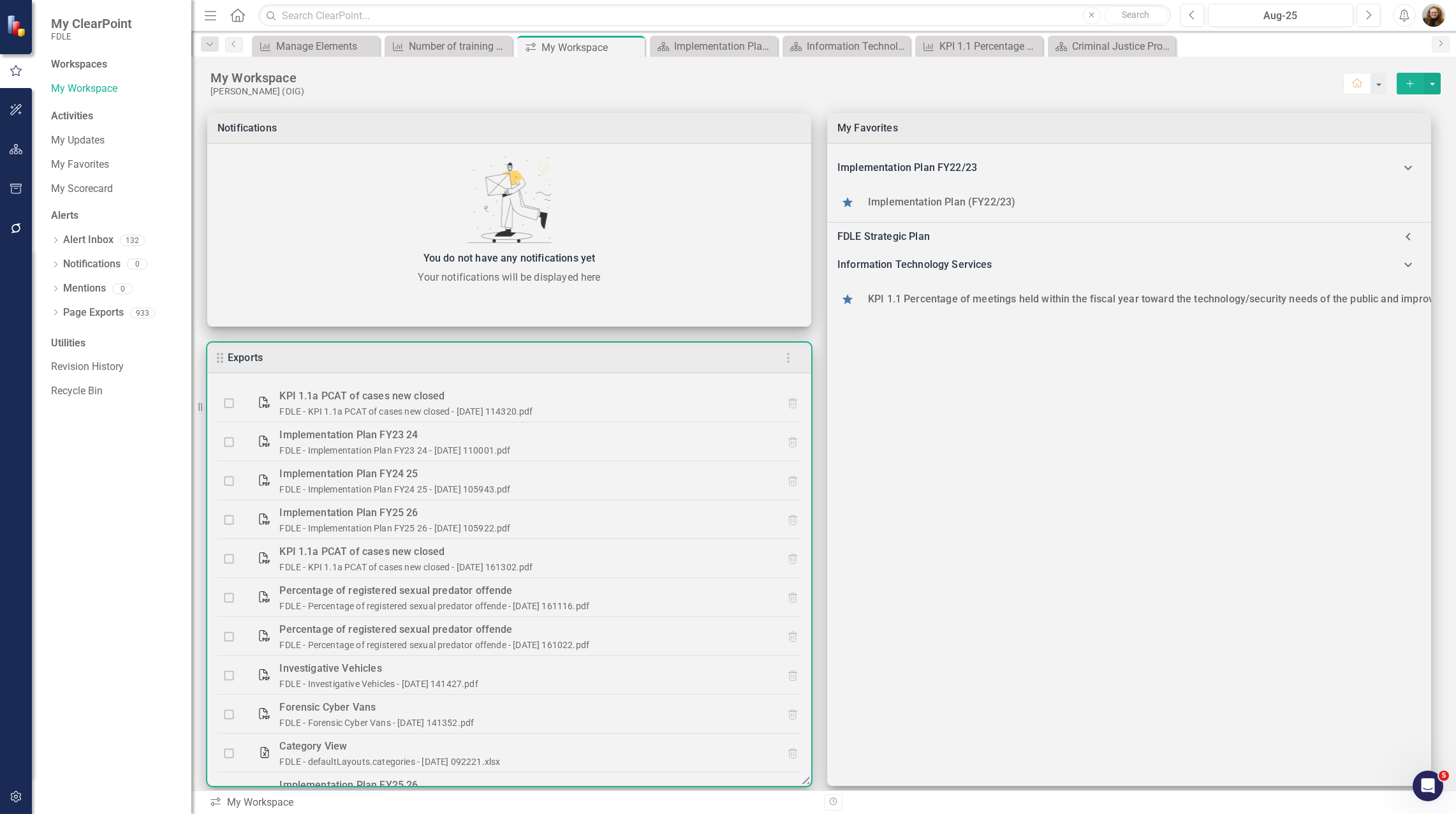
click at [789, 361] on icon "button" at bounding box center [788, 358] width 15 height 15
click at [789, 813] on div at bounding box center [728, 814] width 1456 height 0
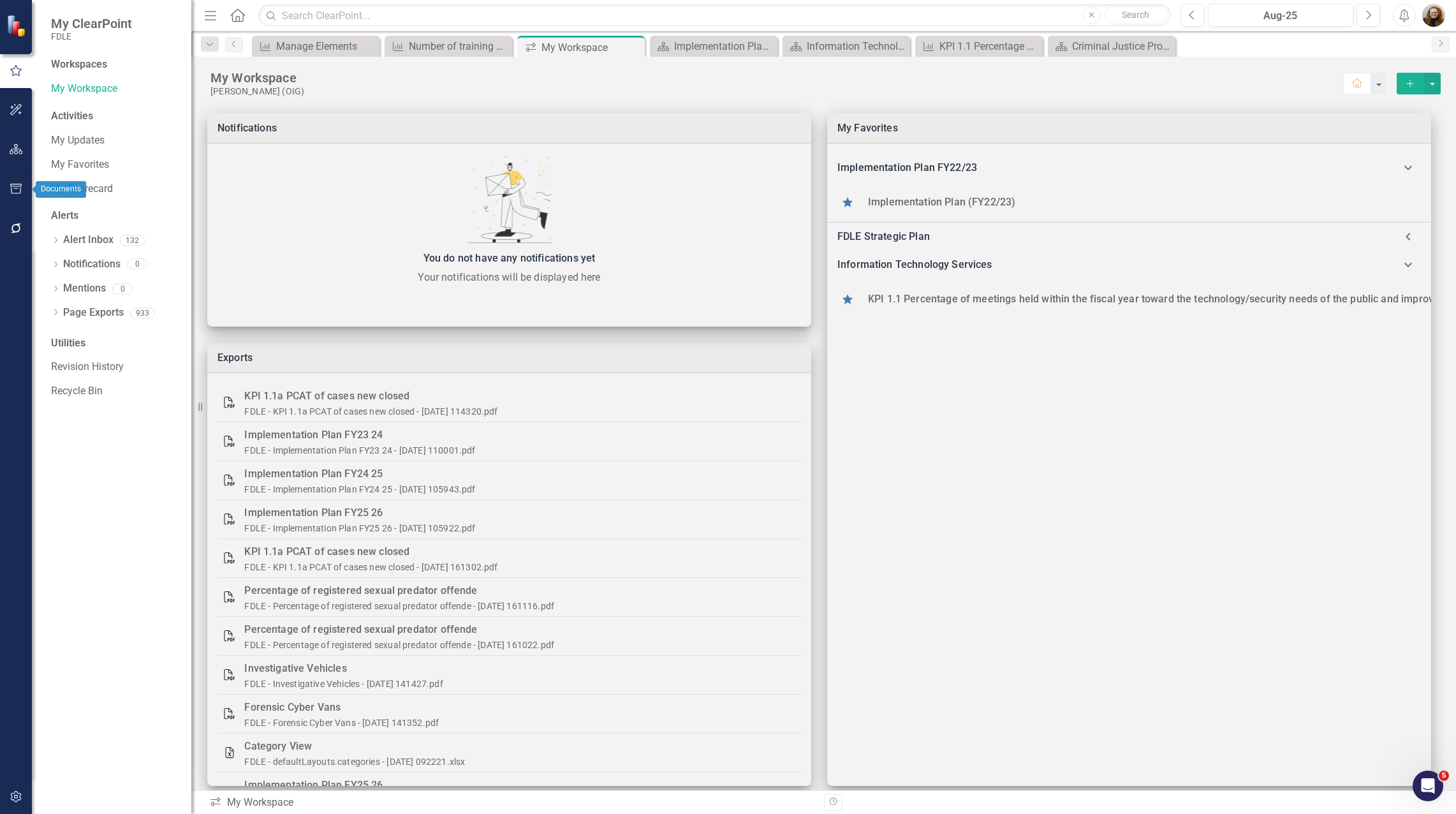
click at [14, 184] on icon "button" at bounding box center [15, 189] width 11 height 10
click at [83, 207] on link "Page Exports" at bounding box center [115, 199] width 128 height 14
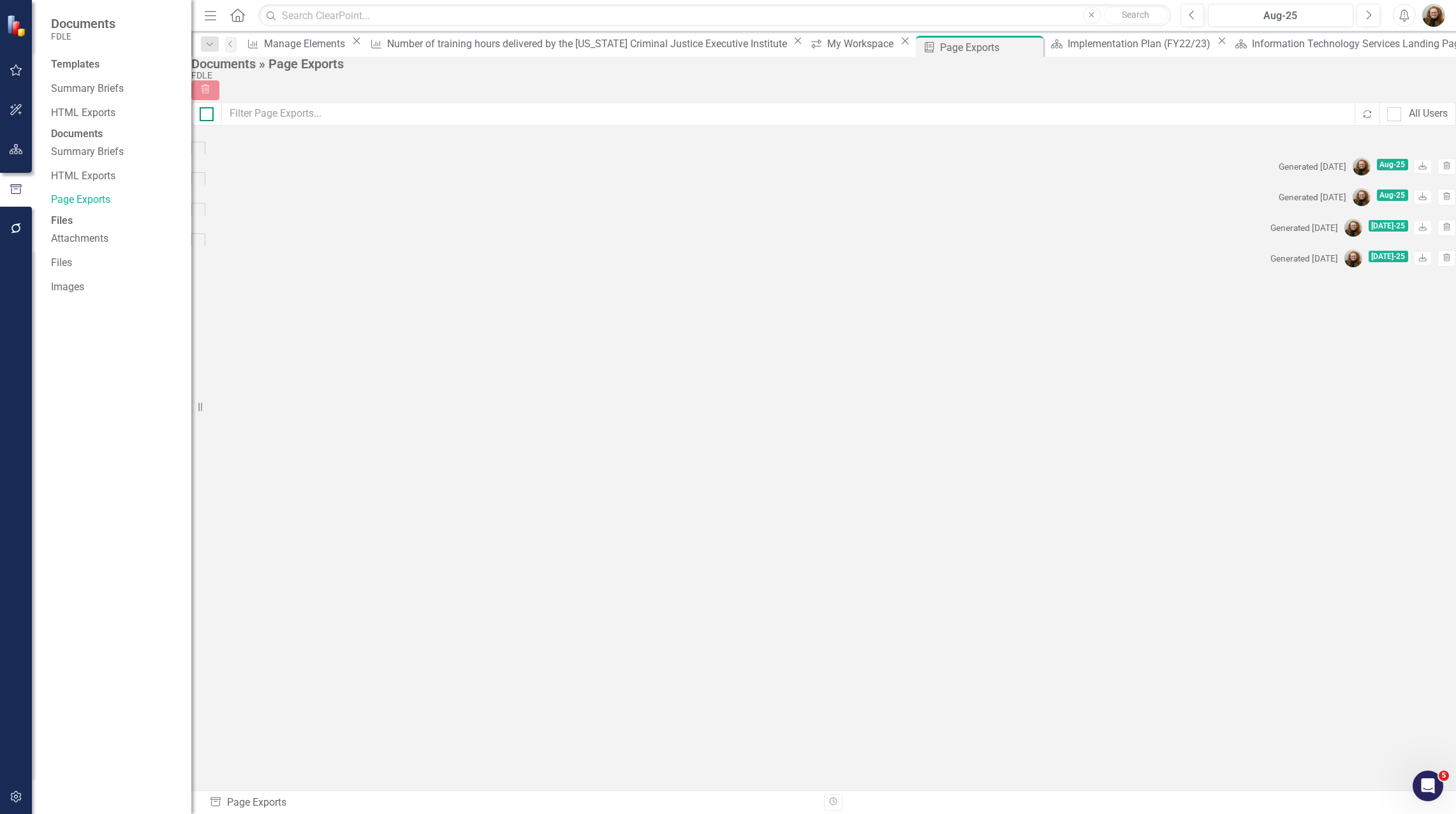
click at [214, 120] on div at bounding box center [206, 114] width 14 height 14
click at [208, 115] on input "checkbox" at bounding box center [204, 112] width 9 height 9
checkbox input "true"
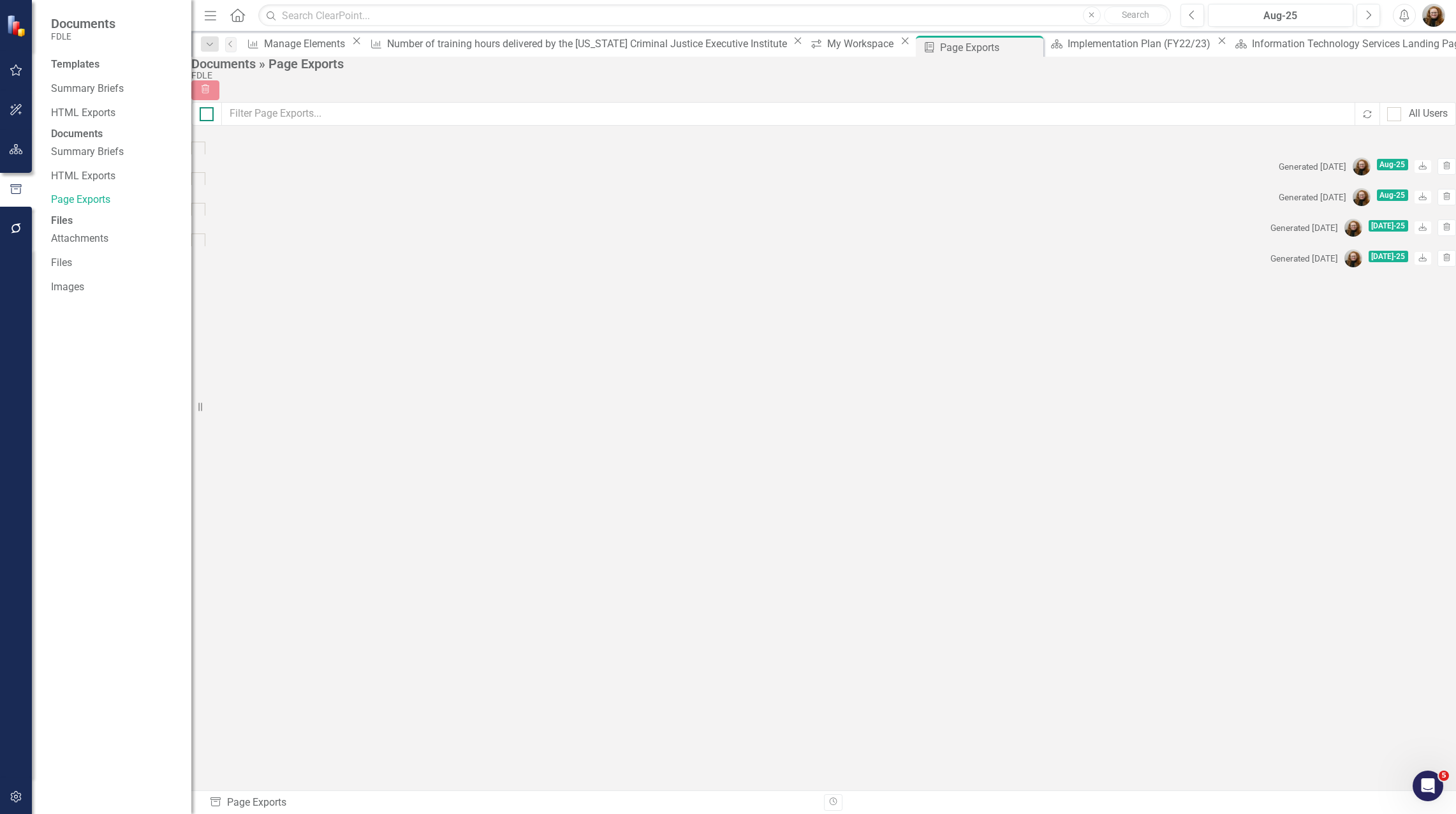
checkbox input "true"
click at [217, 87] on icon "Trash" at bounding box center [211, 91] width 11 height 9
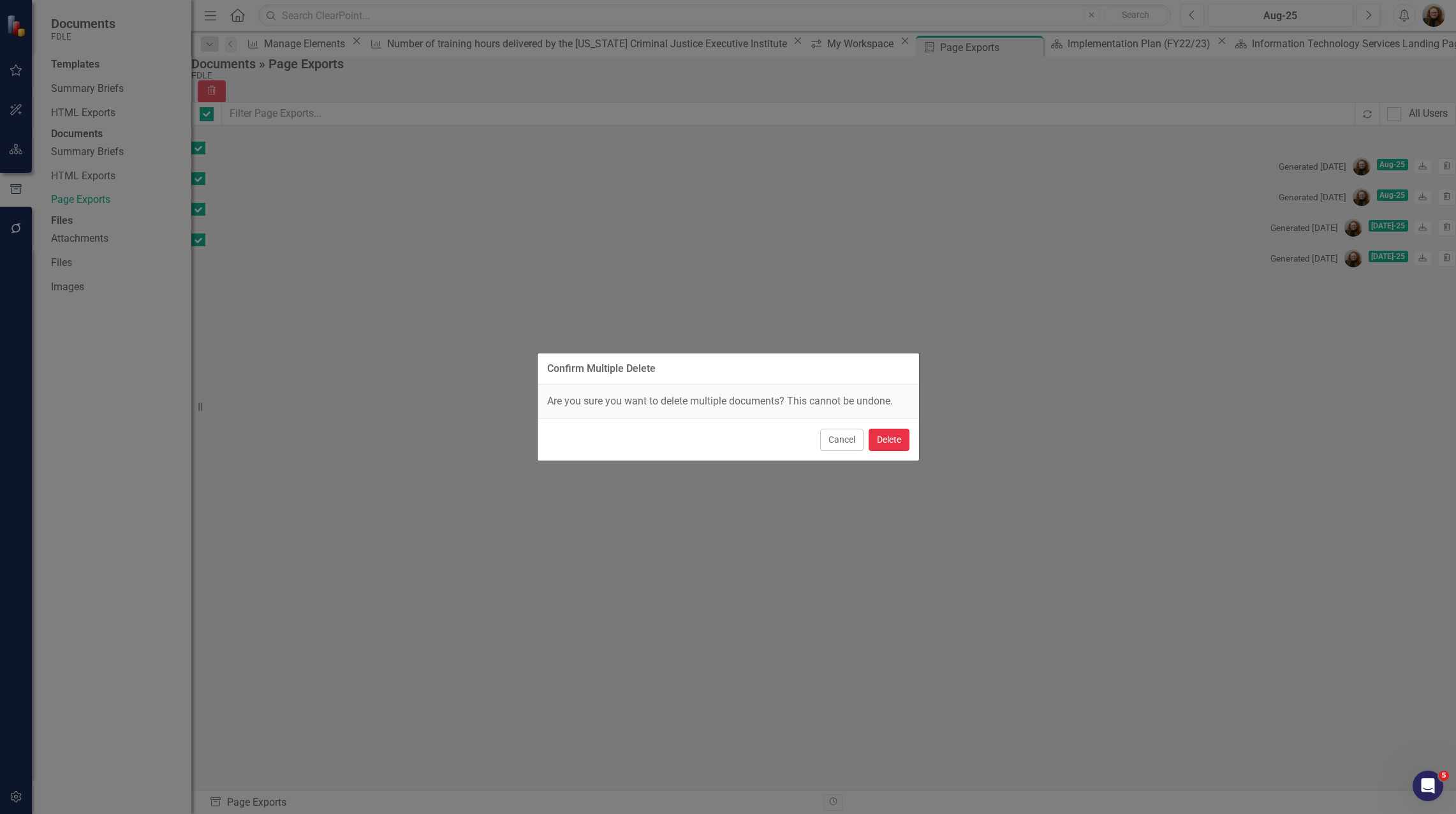
click at [887, 443] on button "Delete" at bounding box center [889, 440] width 41 height 22
checkbox input "false"
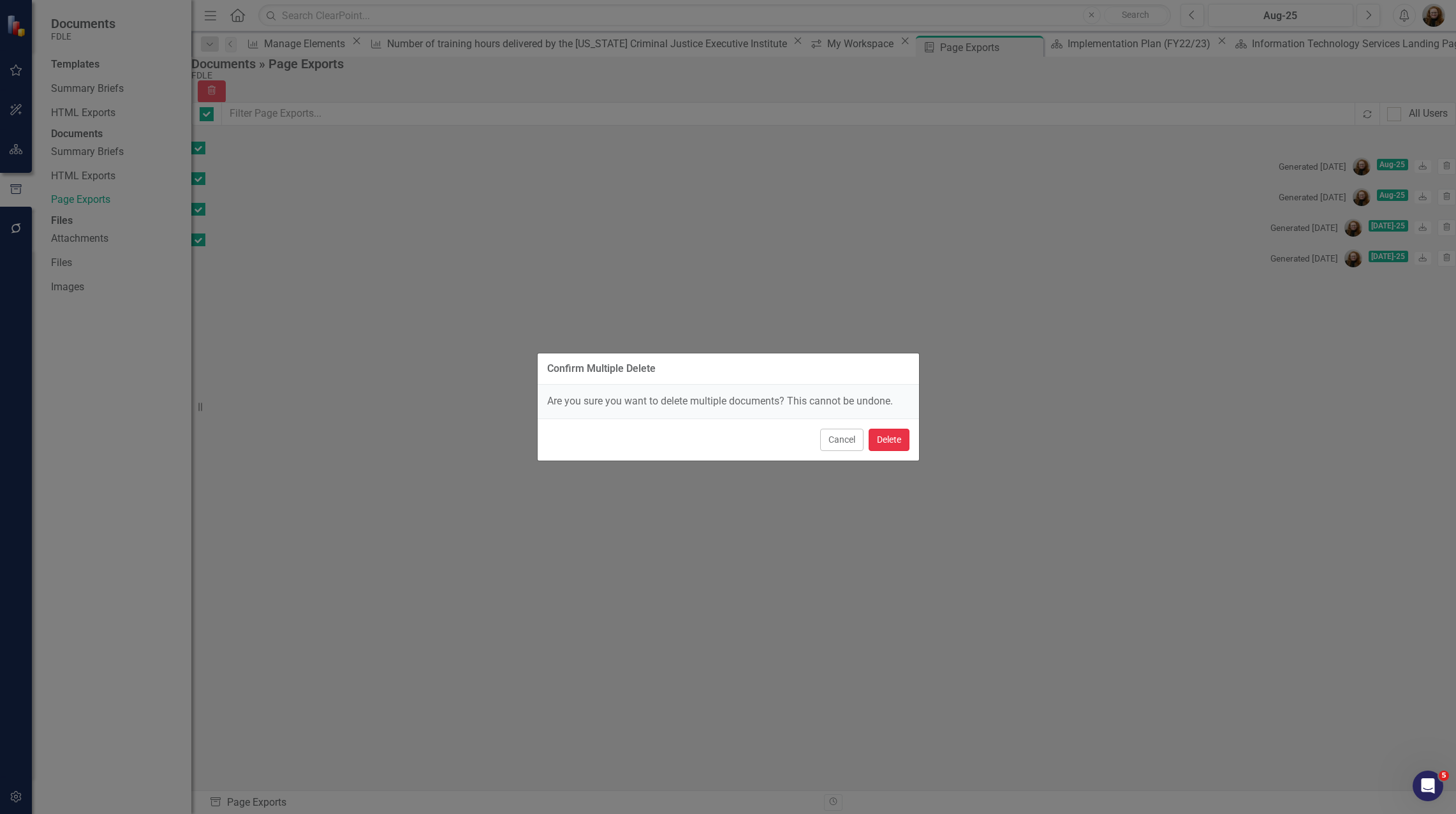
checkbox input "false"
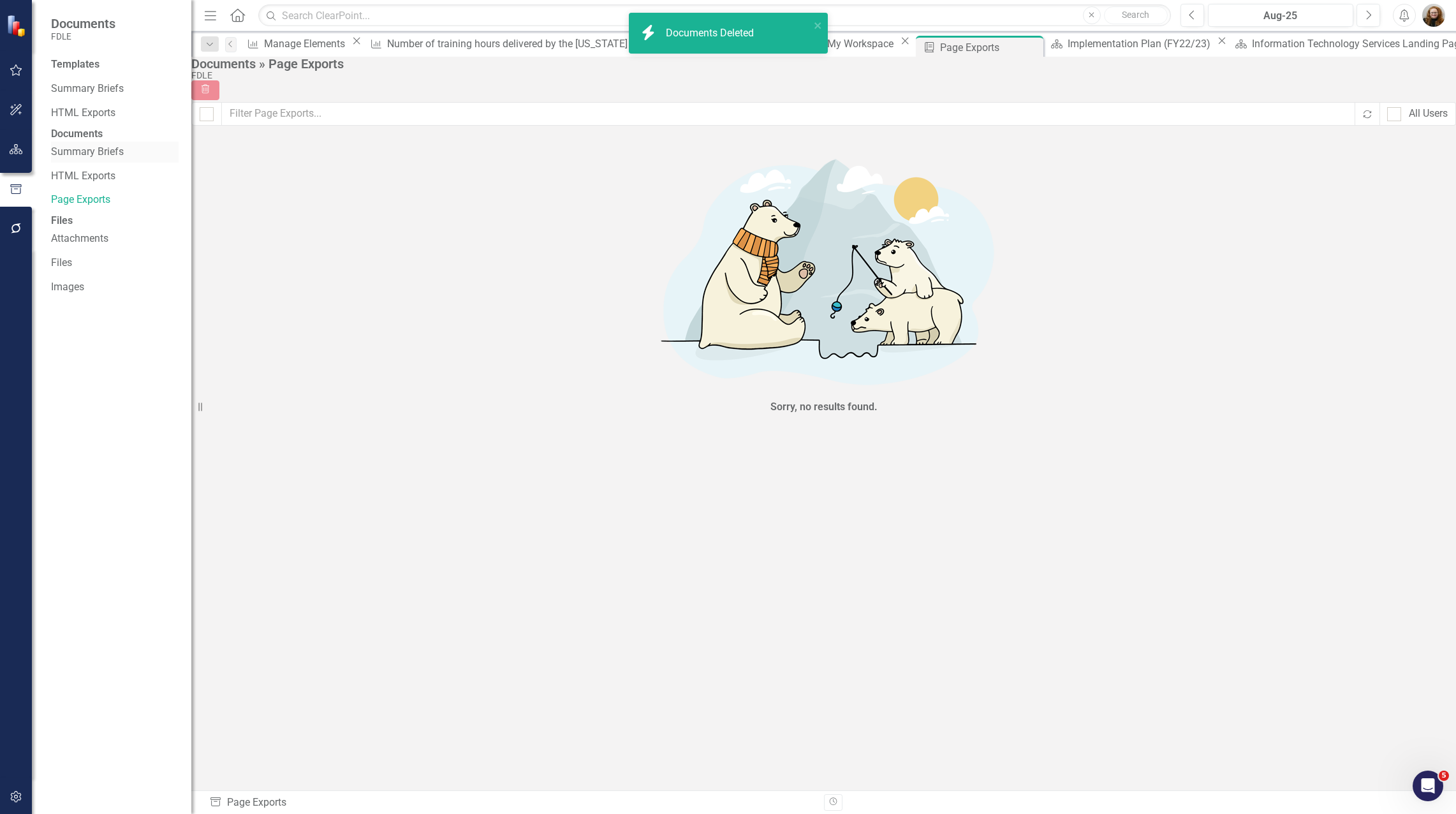
click at [78, 159] on link "Summary Briefs" at bounding box center [115, 152] width 128 height 14
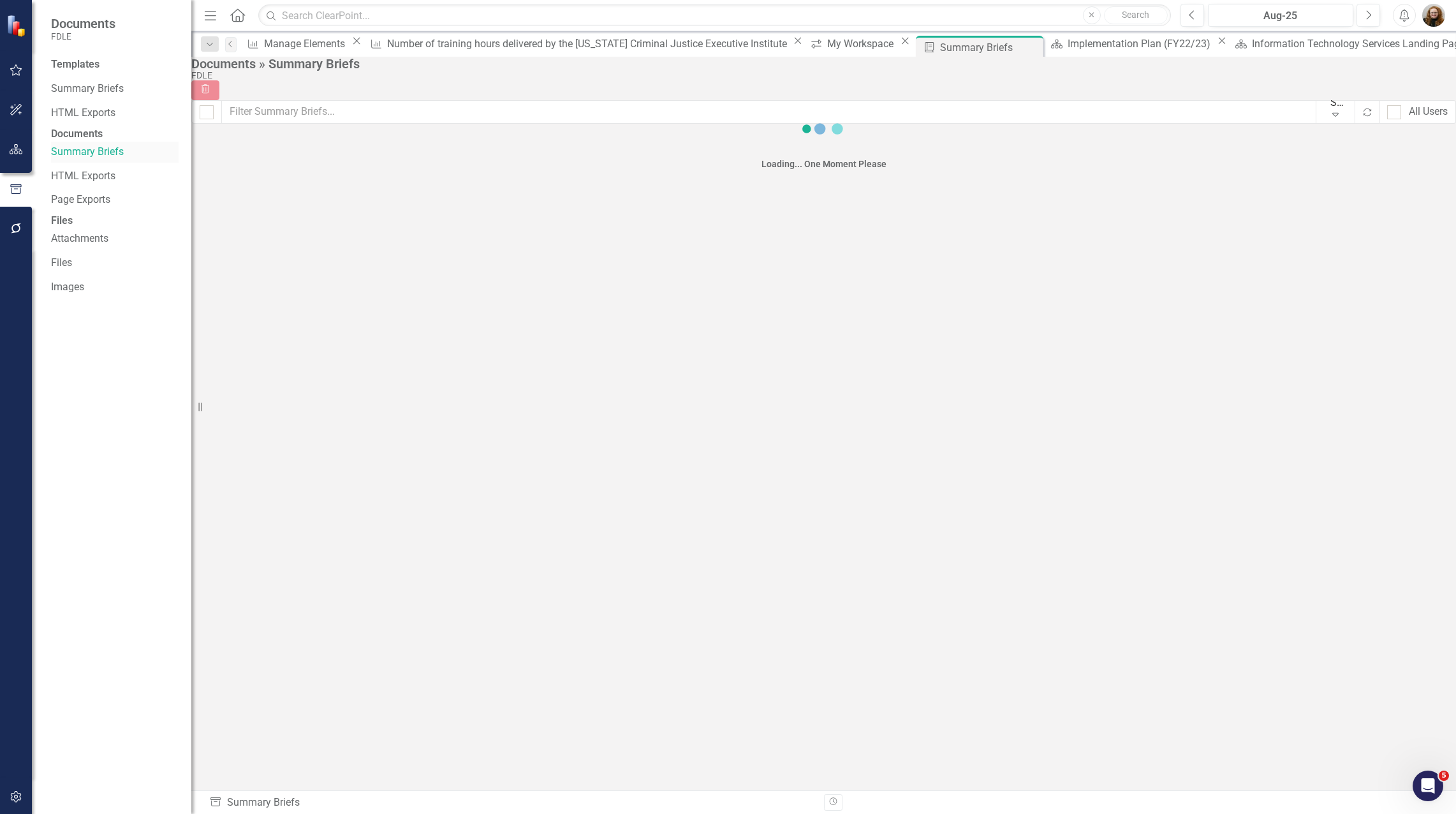
checkbox input "false"
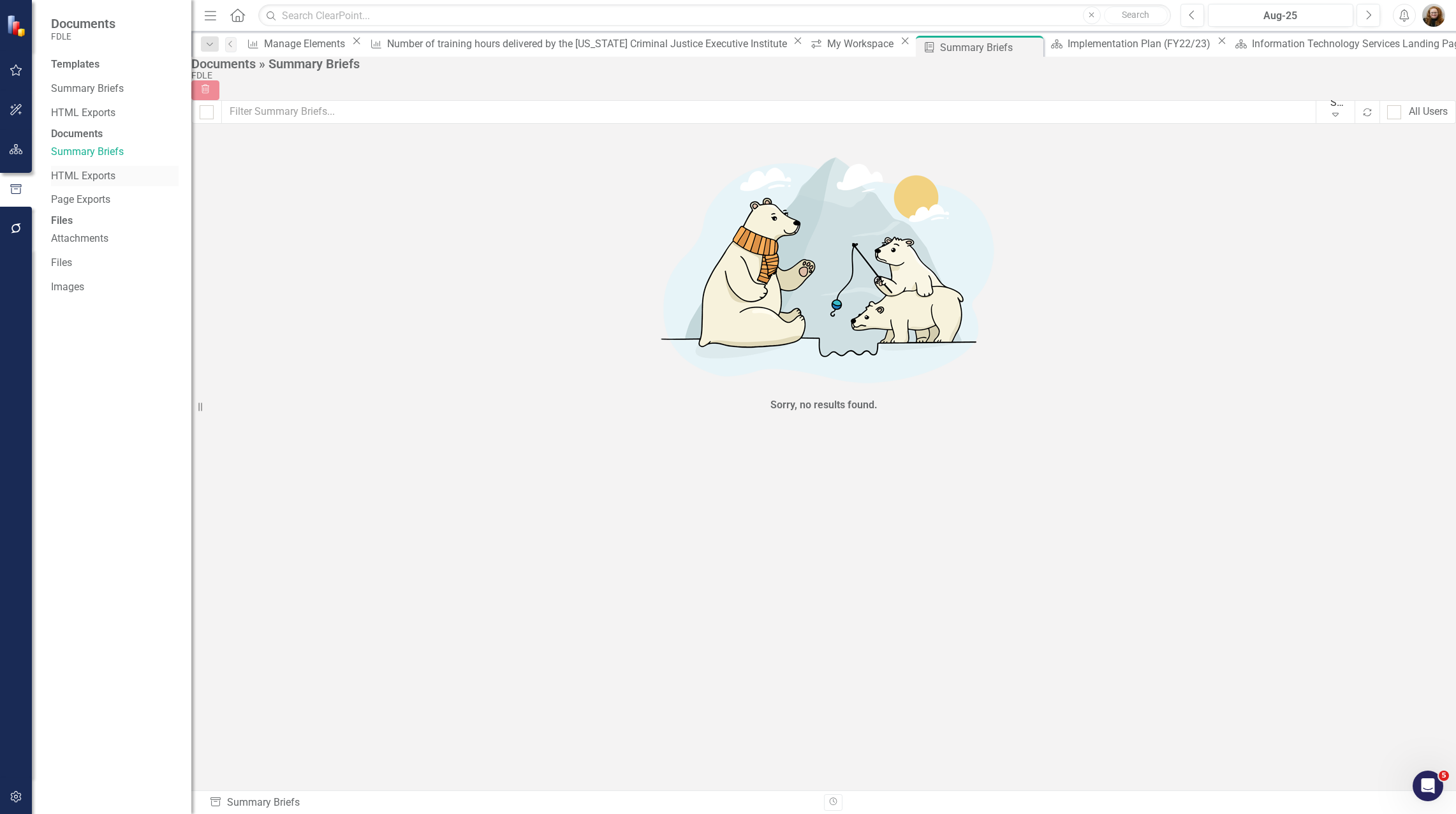
click at [70, 184] on link "HTML Exports" at bounding box center [115, 176] width 128 height 14
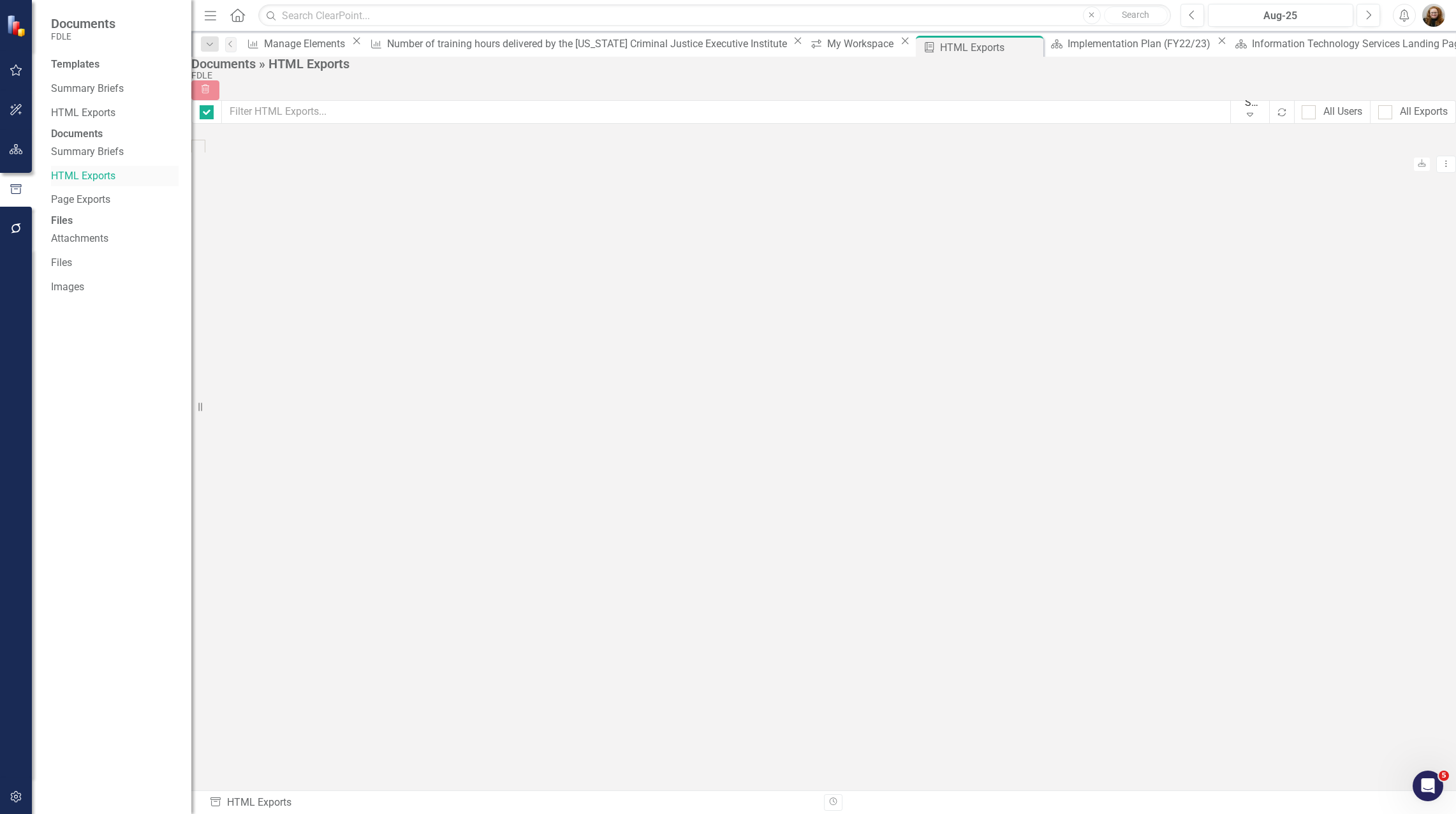
checkbox input "false"
click at [62, 207] on link "Page Exports" at bounding box center [115, 199] width 128 height 14
checkbox input "false"
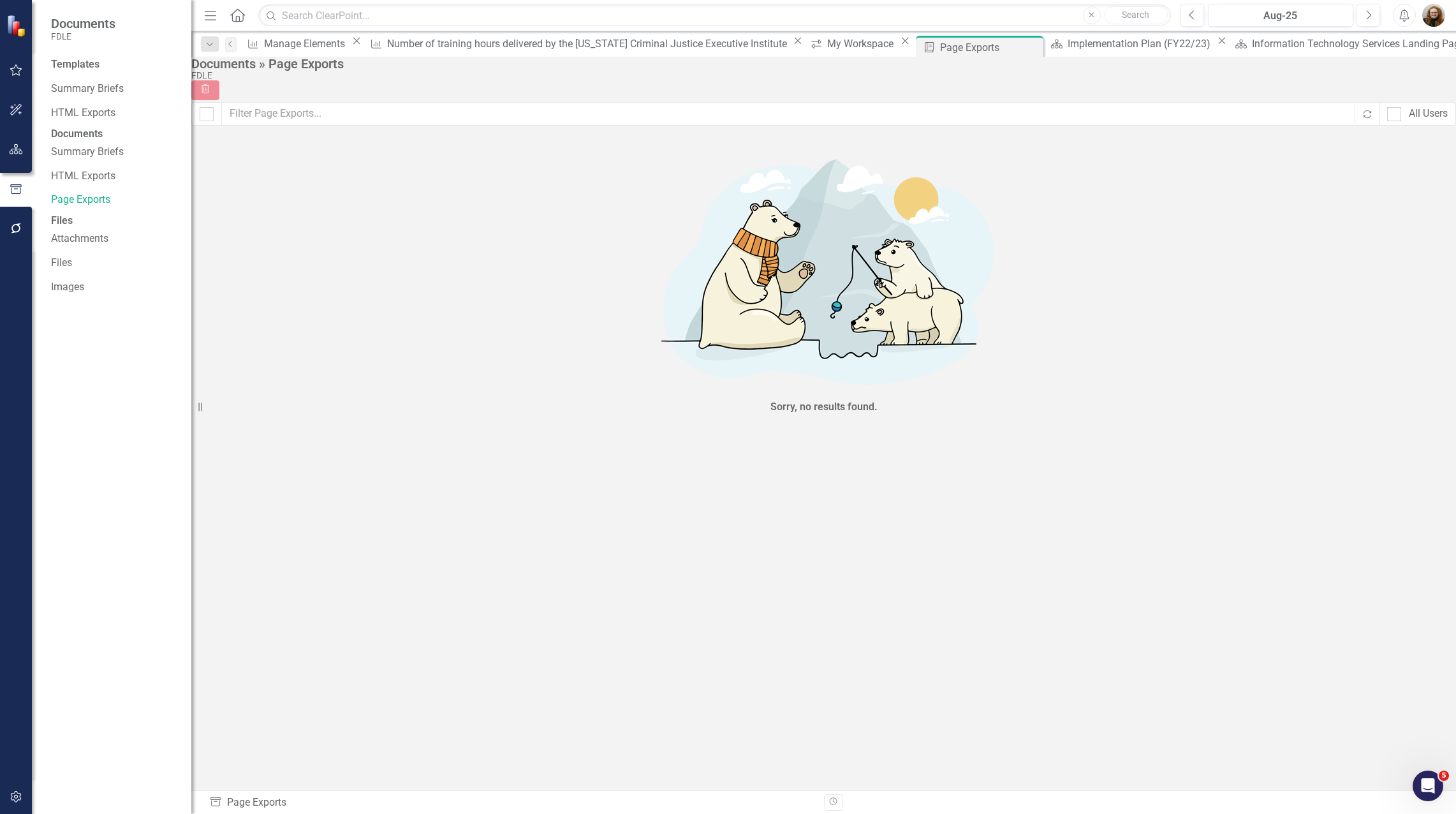
click at [94, 413] on div "Templates Summary Briefs HTML Exports Documents Summary Briefs HTML Exports Pag…" at bounding box center [111, 436] width 159 height 757
click at [100, 90] on link "Summary Briefs" at bounding box center [115, 89] width 128 height 14
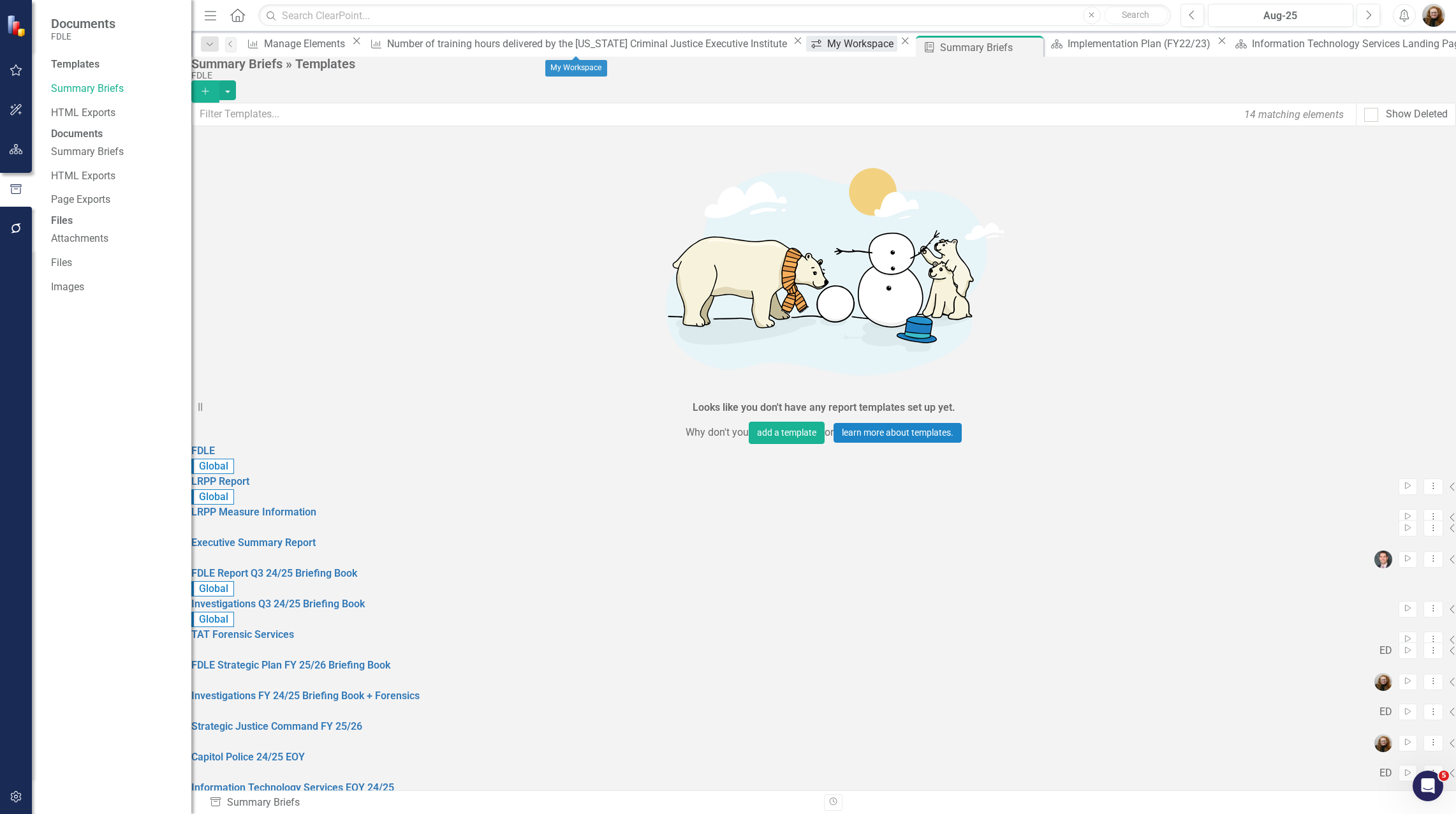
click at [827, 44] on div "My Workspace" at bounding box center [862, 43] width 70 height 16
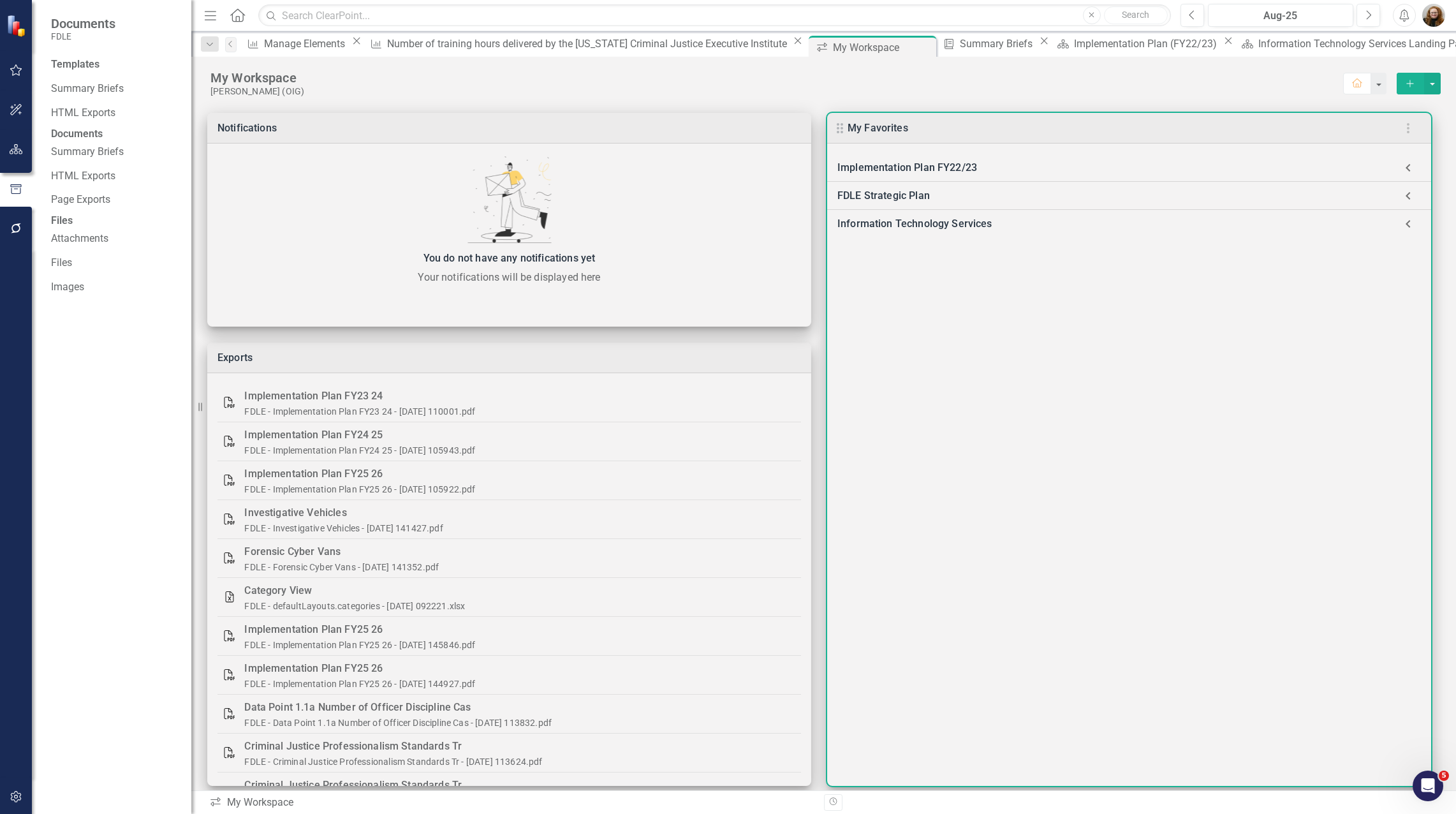
drag, startPoint x: 1162, startPoint y: 367, endPoint x: 1131, endPoint y: 364, distance: 31.1
click at [1160, 367] on div "Implementation Plan FY22/23 Implementation Plan (FY22/23) FDLE Strategic Plan F…" at bounding box center [1129, 465] width 604 height 643
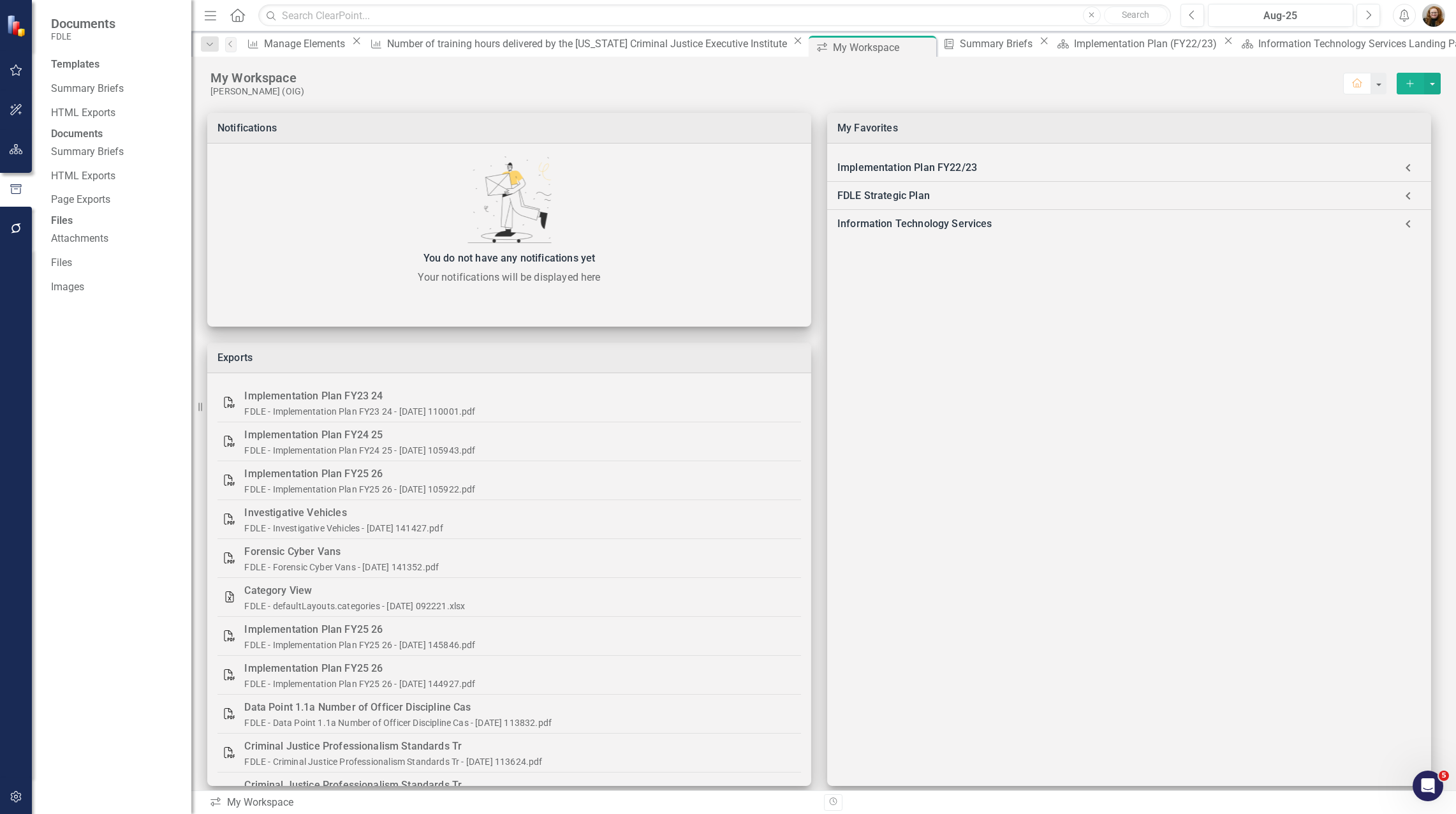
click at [1138, 75] on div "My Workspace" at bounding box center [776, 78] width 1132 height 16
click at [18, 72] on icon "button" at bounding box center [16, 70] width 14 height 10
click at [101, 89] on link "My Workspace" at bounding box center [115, 89] width 128 height 14
click at [1370, 82] on button "button" at bounding box center [1378, 83] width 16 height 21
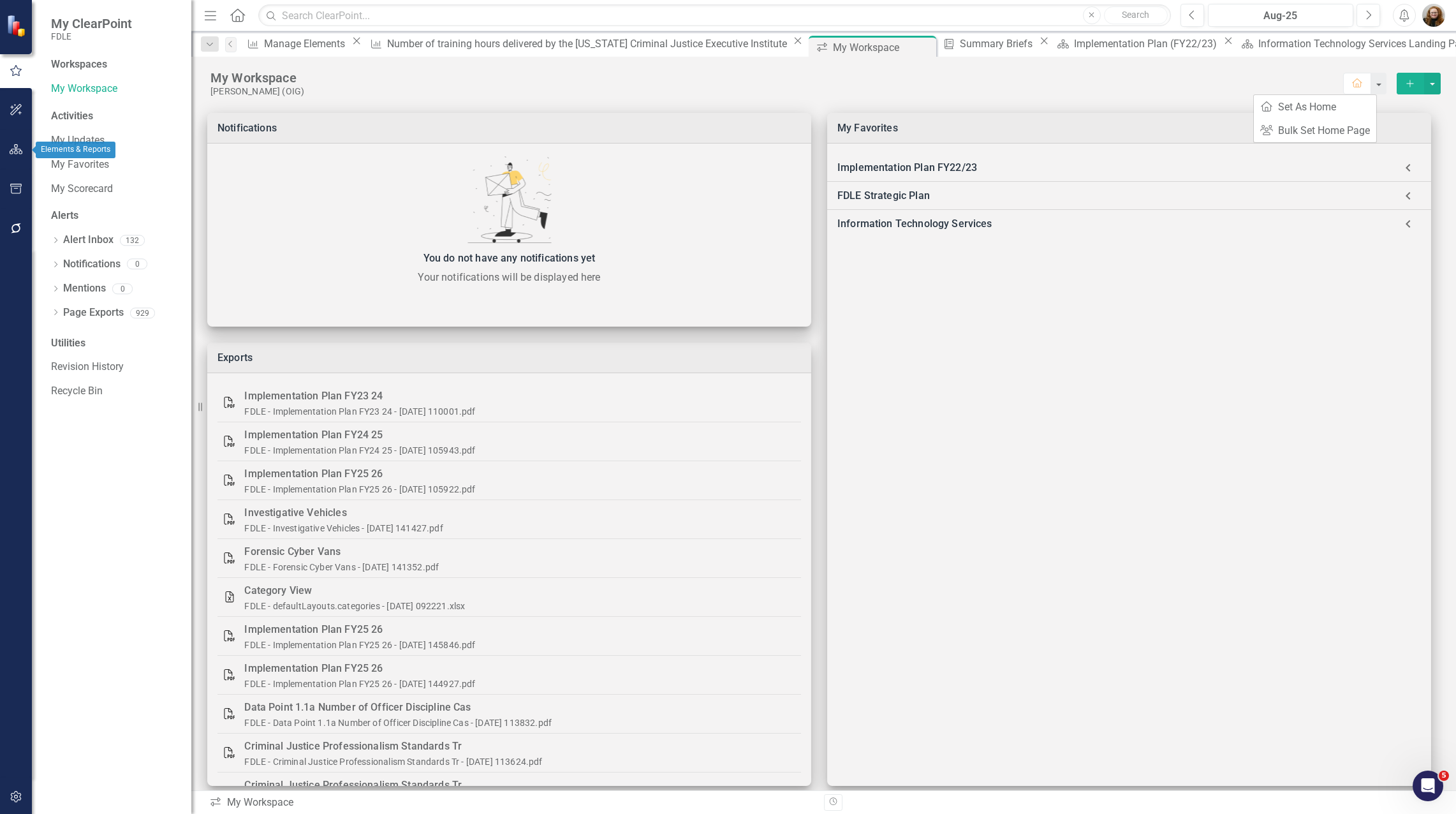
click at [24, 150] on button "button" at bounding box center [16, 149] width 29 height 26
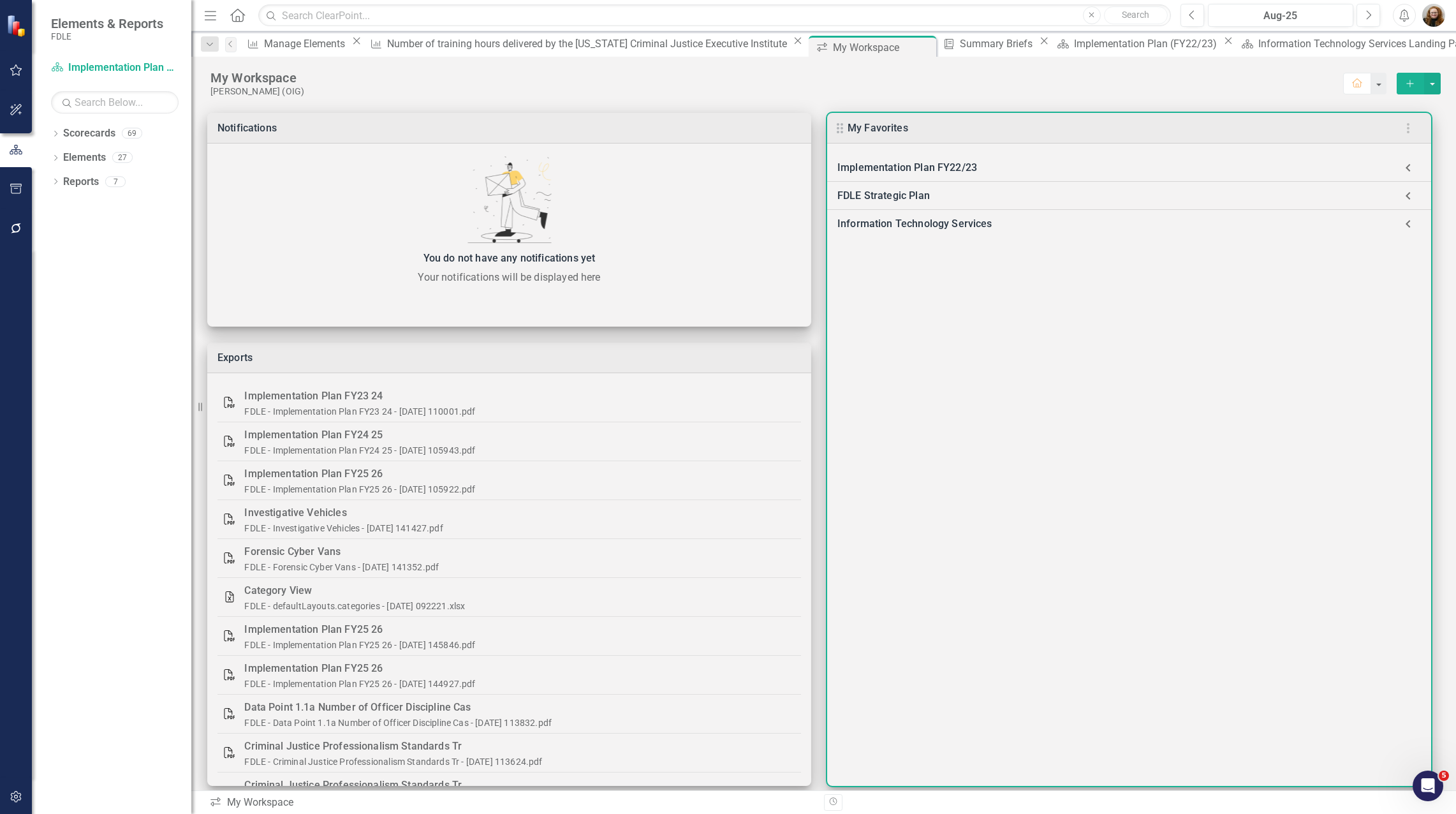
click at [1403, 227] on icon at bounding box center [1408, 224] width 26 height 26
drag, startPoint x: 1151, startPoint y: 404, endPoint x: 1140, endPoint y: 392, distance: 16.3
click at [1142, 395] on div "Implementation Plan FY22/23 Implementation Plan (FY22/23) FDLE Strategic Plan F…" at bounding box center [1129, 465] width 604 height 643
click at [1043, 538] on div "Implementation Plan FY22/23 Implementation Plan (FY22/23) FDLE Strategic Plan F…" at bounding box center [1129, 465] width 604 height 643
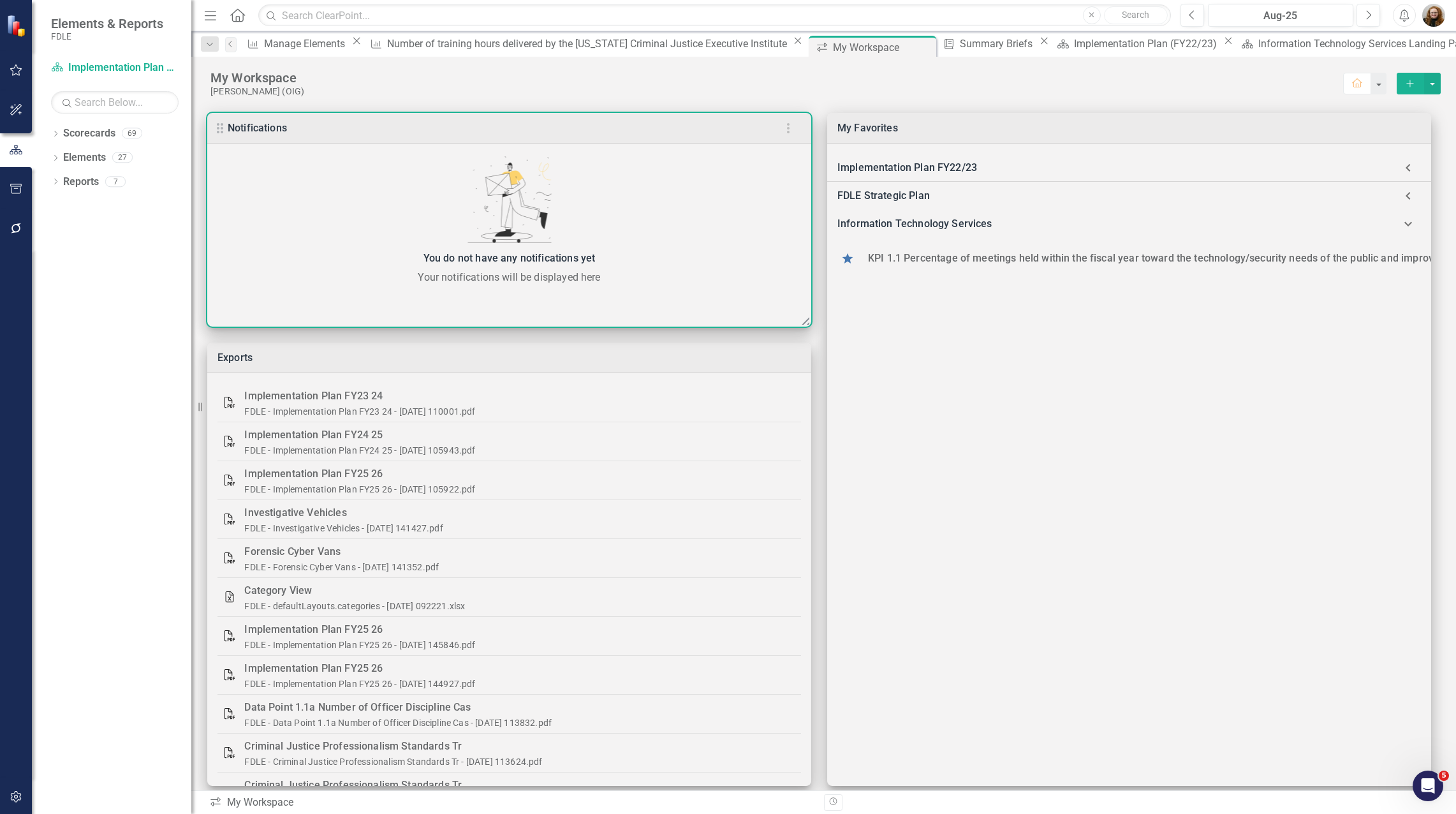
click at [521, 252] on div "You do not have any notifications yet" at bounding box center [509, 258] width 591 height 18
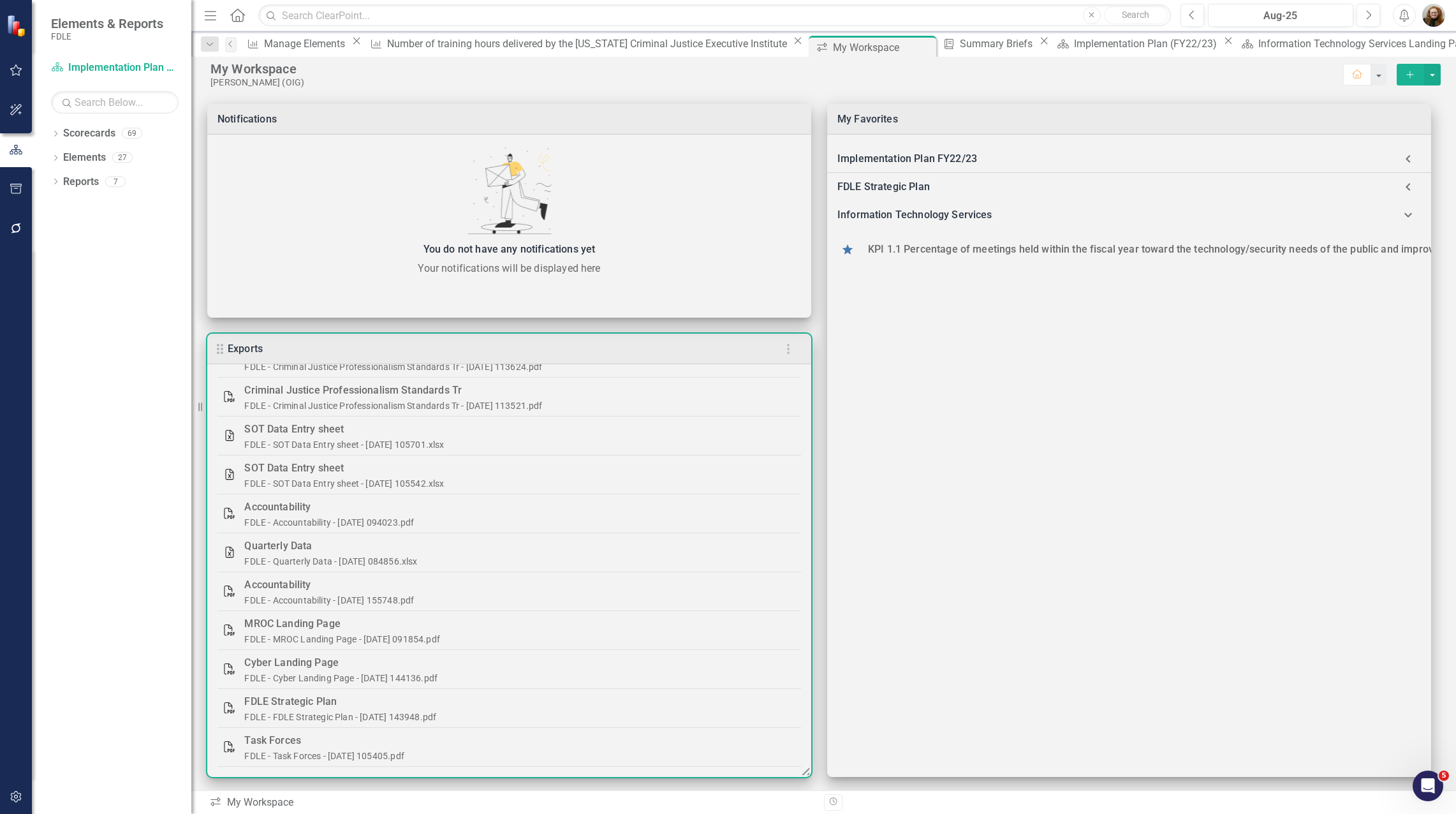
scroll to position [11, 0]
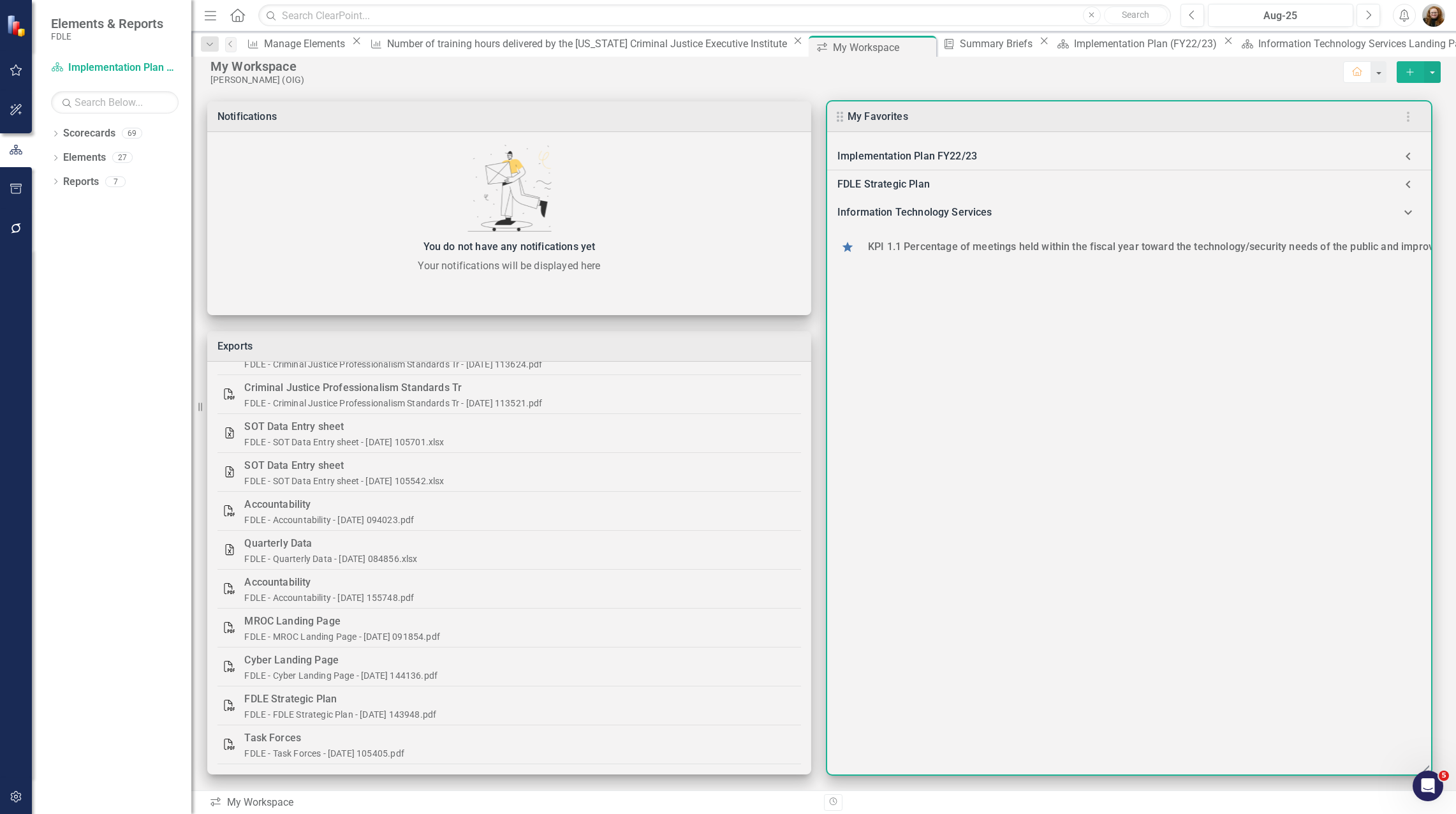
click at [1125, 509] on div "Implementation Plan FY22/23 Implementation Plan (FY22/23) FDLE Strategic Plan F…" at bounding box center [1129, 453] width 604 height 643
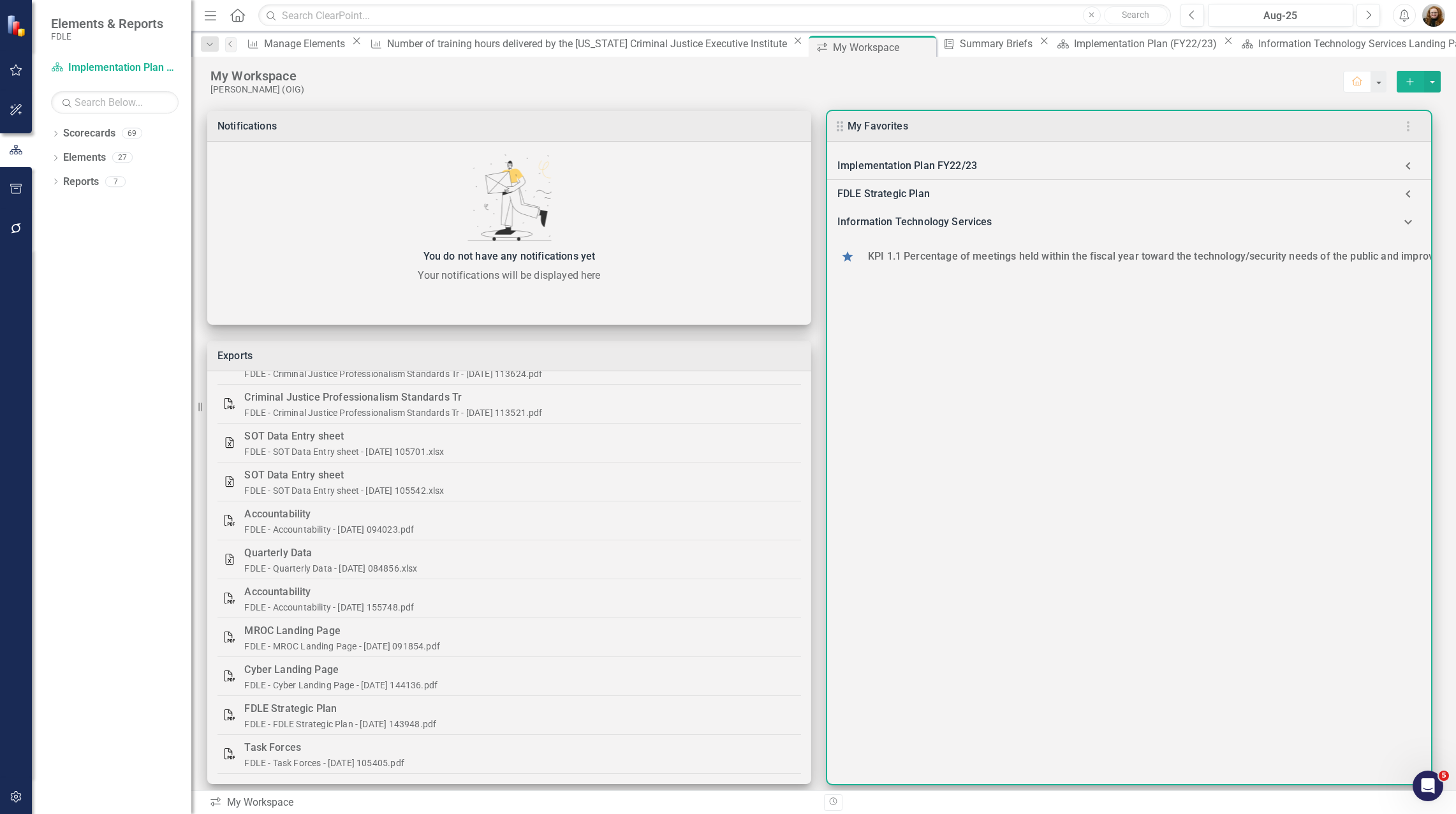
scroll to position [0, 0]
click at [1406, 222] on icon at bounding box center [1408, 224] width 26 height 26
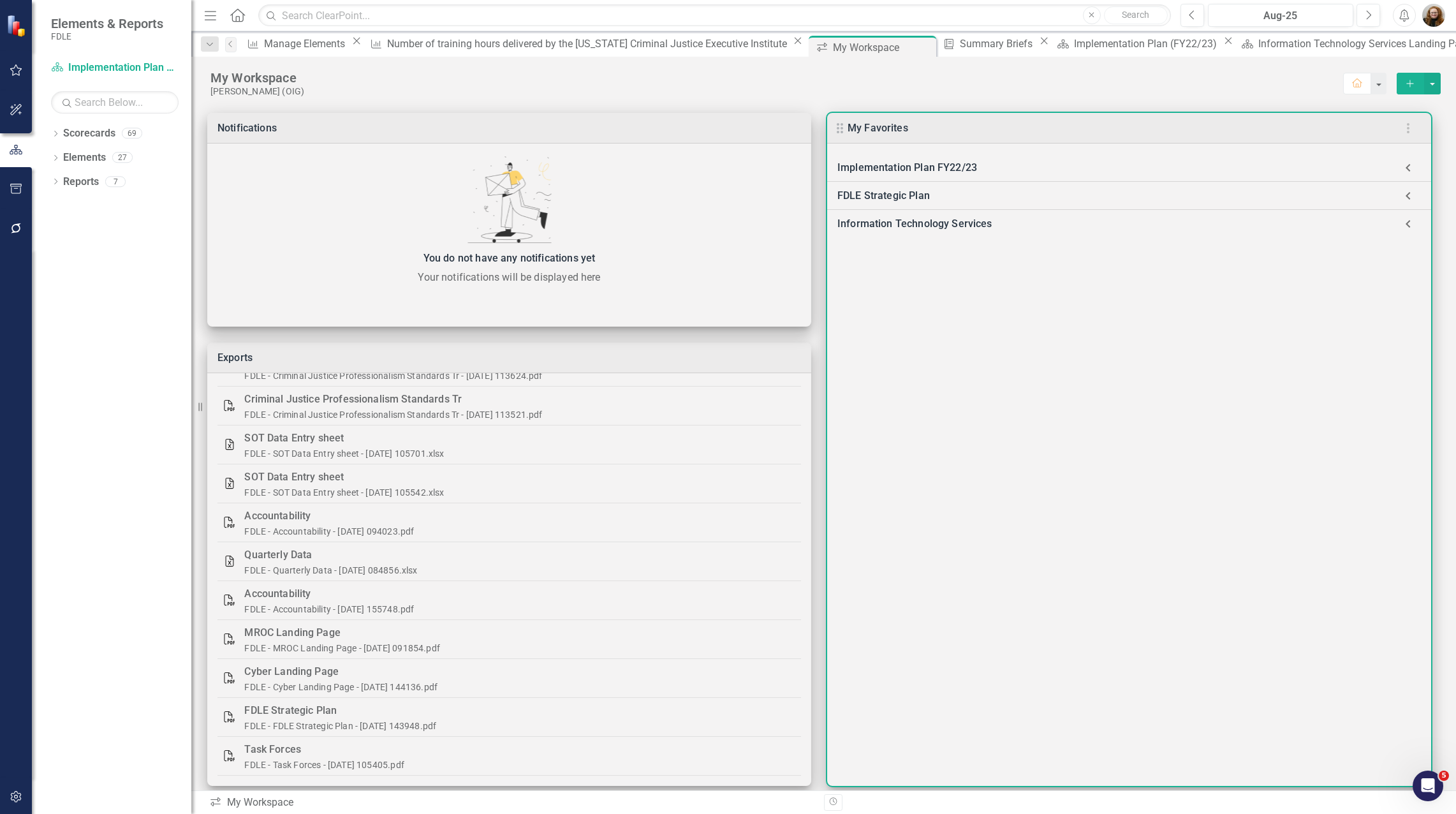
click at [864, 197] on div "FDLE Strategic Plan" at bounding box center [1116, 195] width 558 height 18
click at [844, 230] on use at bounding box center [848, 230] width 11 height 10
click at [849, 228] on use at bounding box center [848, 230] width 11 height 10
click at [1409, 238] on td at bounding box center [1411, 230] width 20 height 31
click at [1411, 196] on icon at bounding box center [1407, 196] width 8 height 4
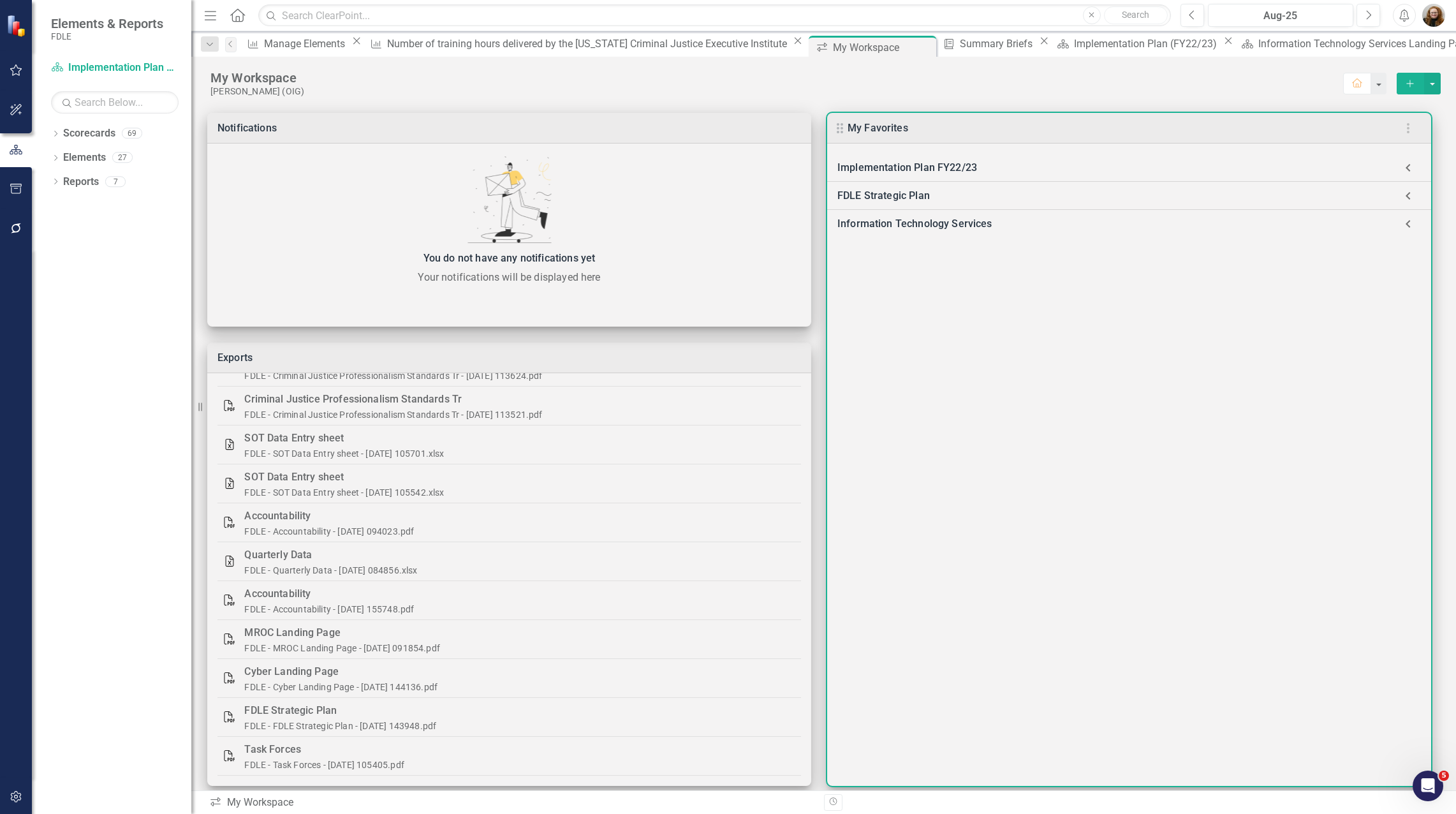
click at [1206, 334] on div "Implementation Plan FY22/23 Implementation Plan (FY22/23) FDLE Strategic Plan F…" at bounding box center [1129, 465] width 604 height 643
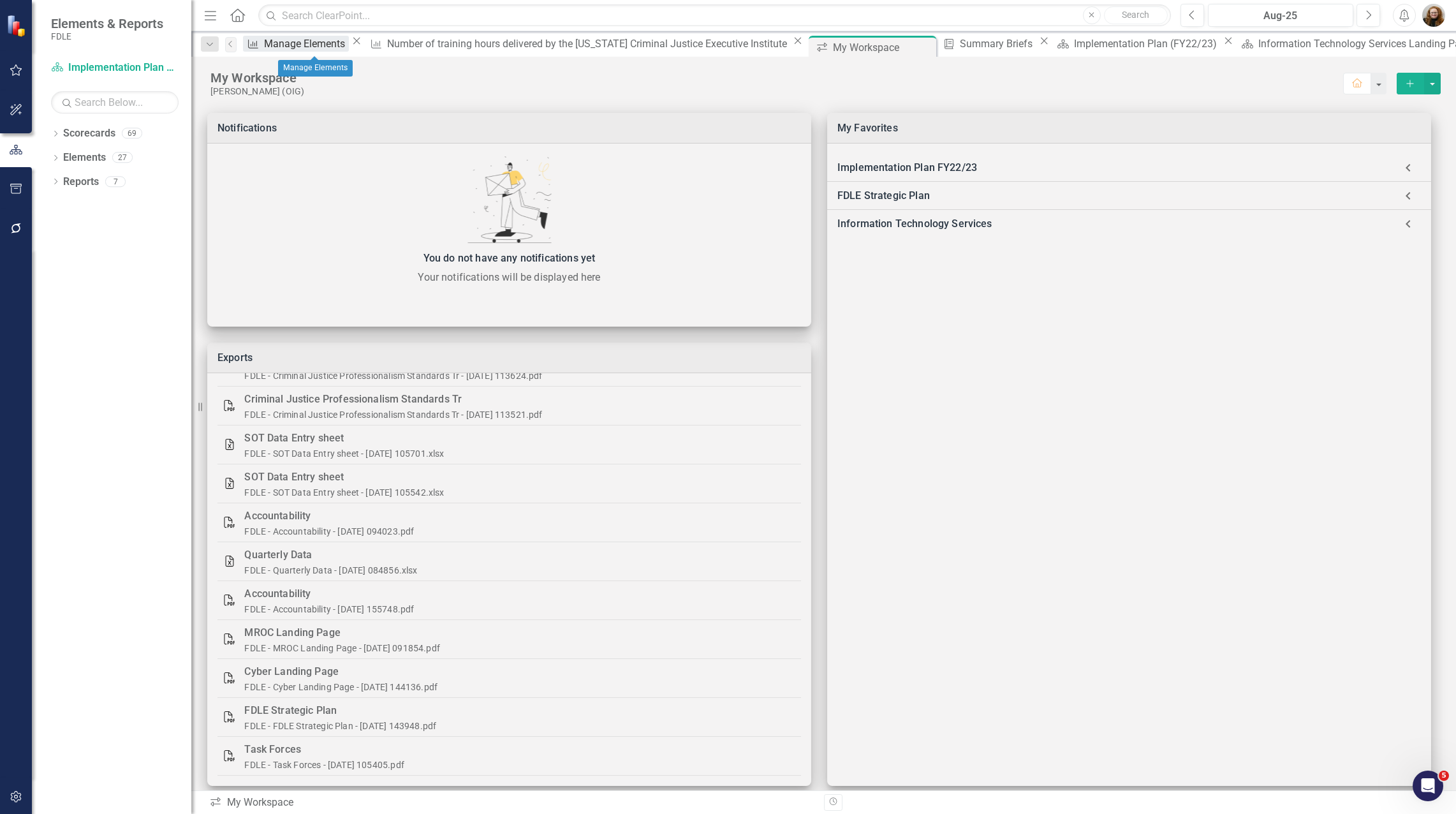
click at [307, 47] on div "Manage Elements" at bounding box center [307, 43] width 85 height 16
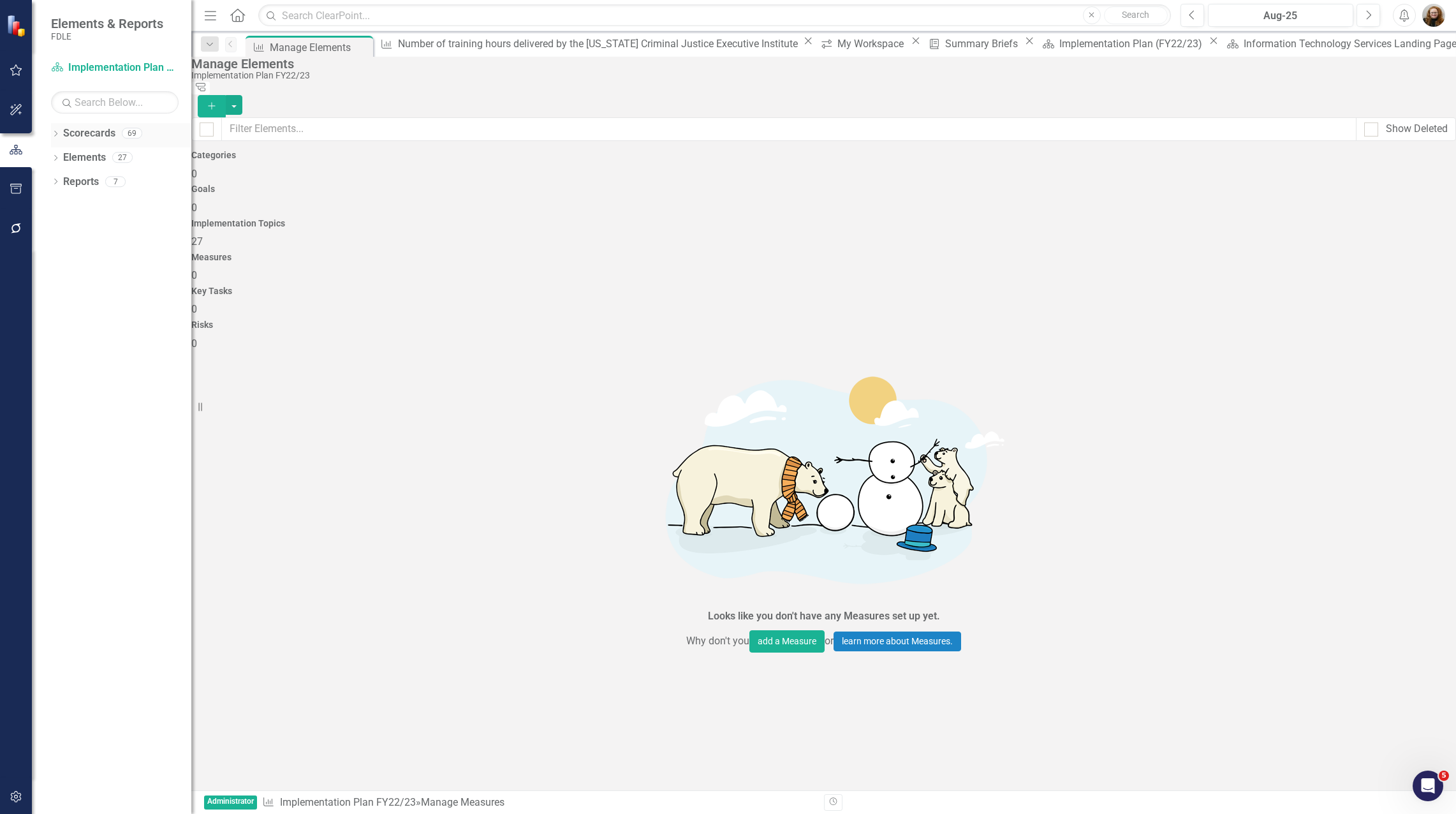
click at [55, 139] on div "Dropdown" at bounding box center [55, 135] width 9 height 11
click at [48, 210] on div "Dropdown" at bounding box center [43, 205] width 9 height 11
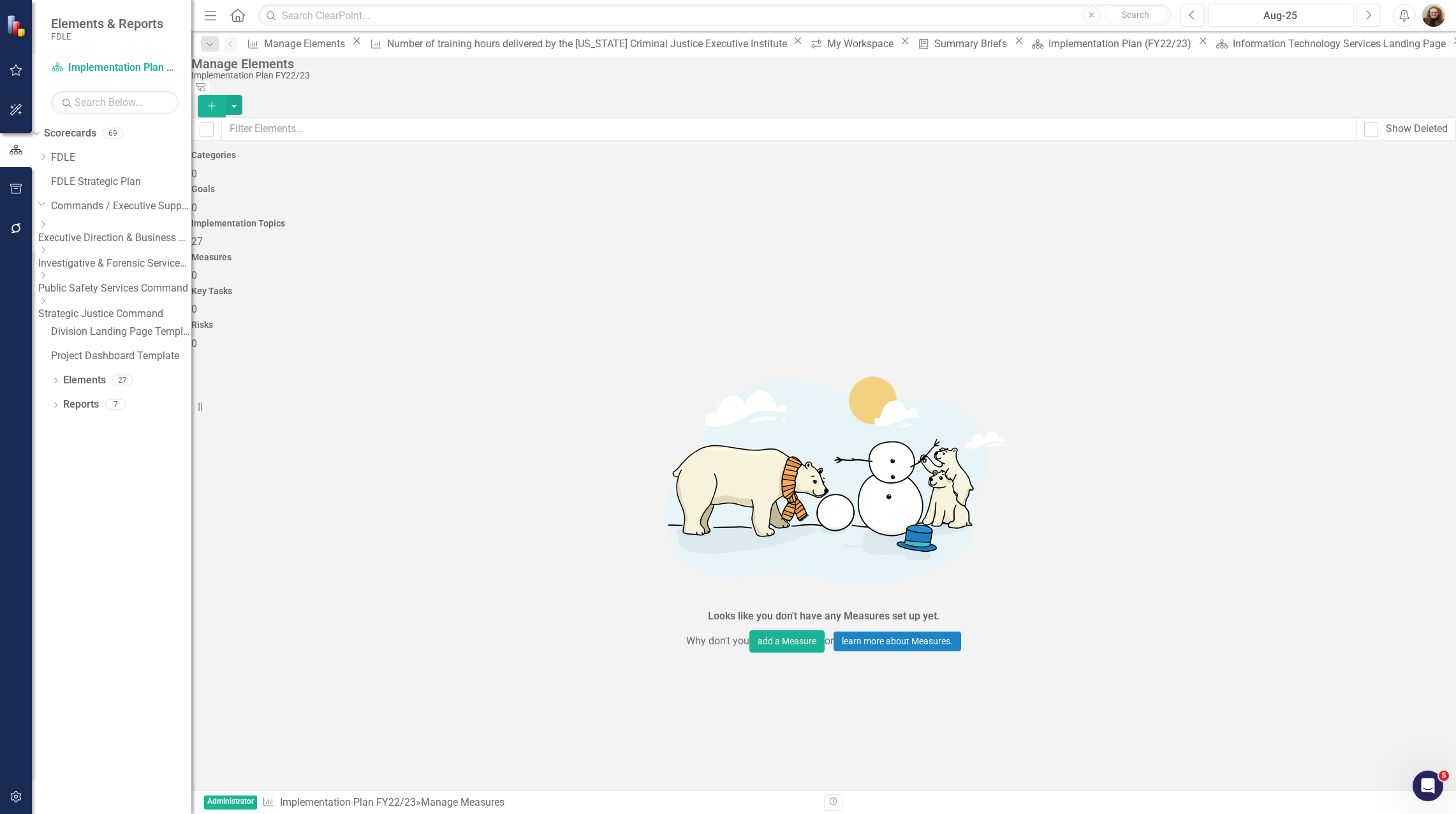
click at [48, 280] on icon "Dropdown" at bounding box center [43, 275] width 9 height 8
click at [48, 156] on icon "Dropdown" at bounding box center [43, 157] width 9 height 8
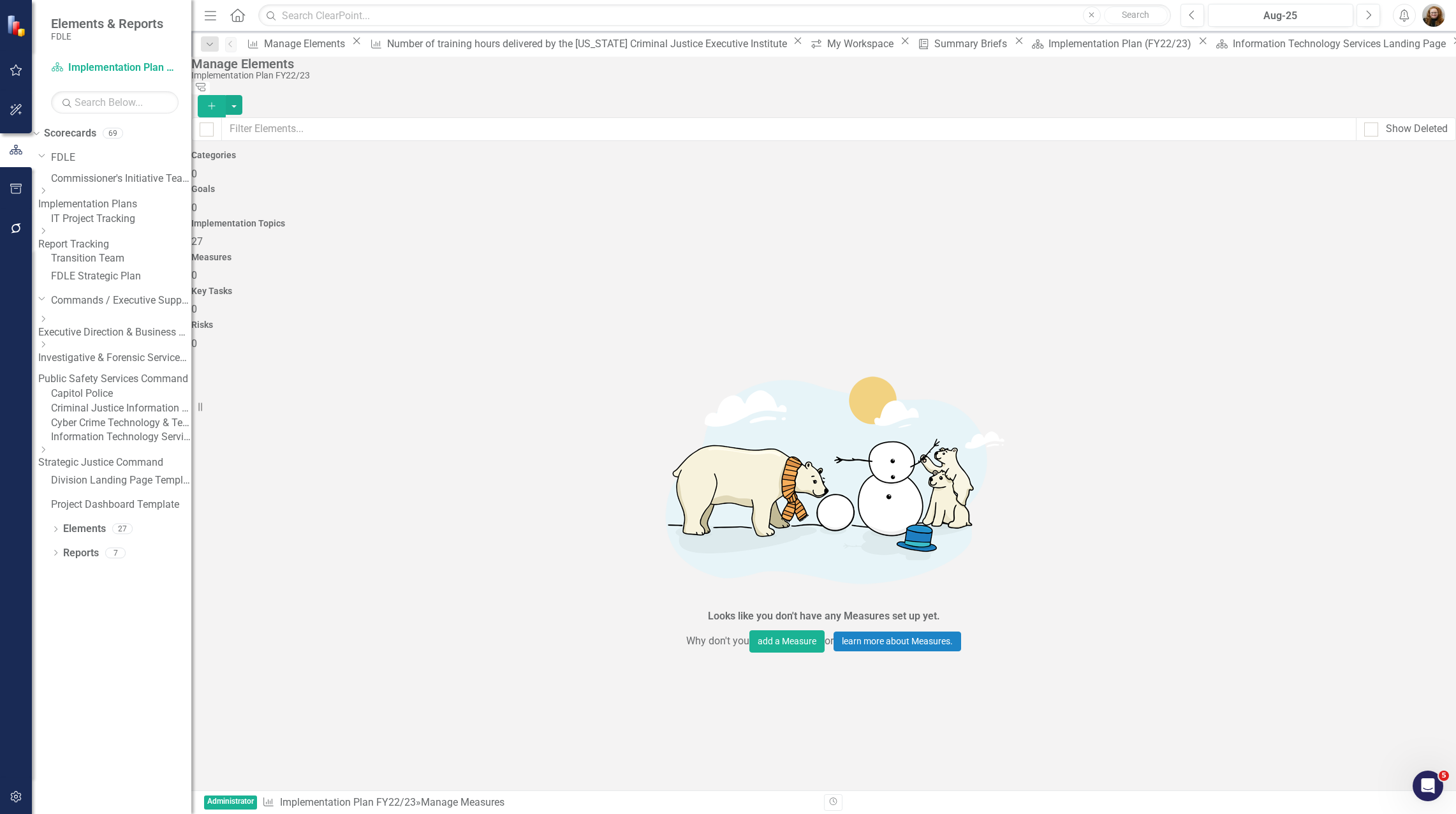
click at [48, 194] on icon "Dropdown" at bounding box center [43, 190] width 9 height 8
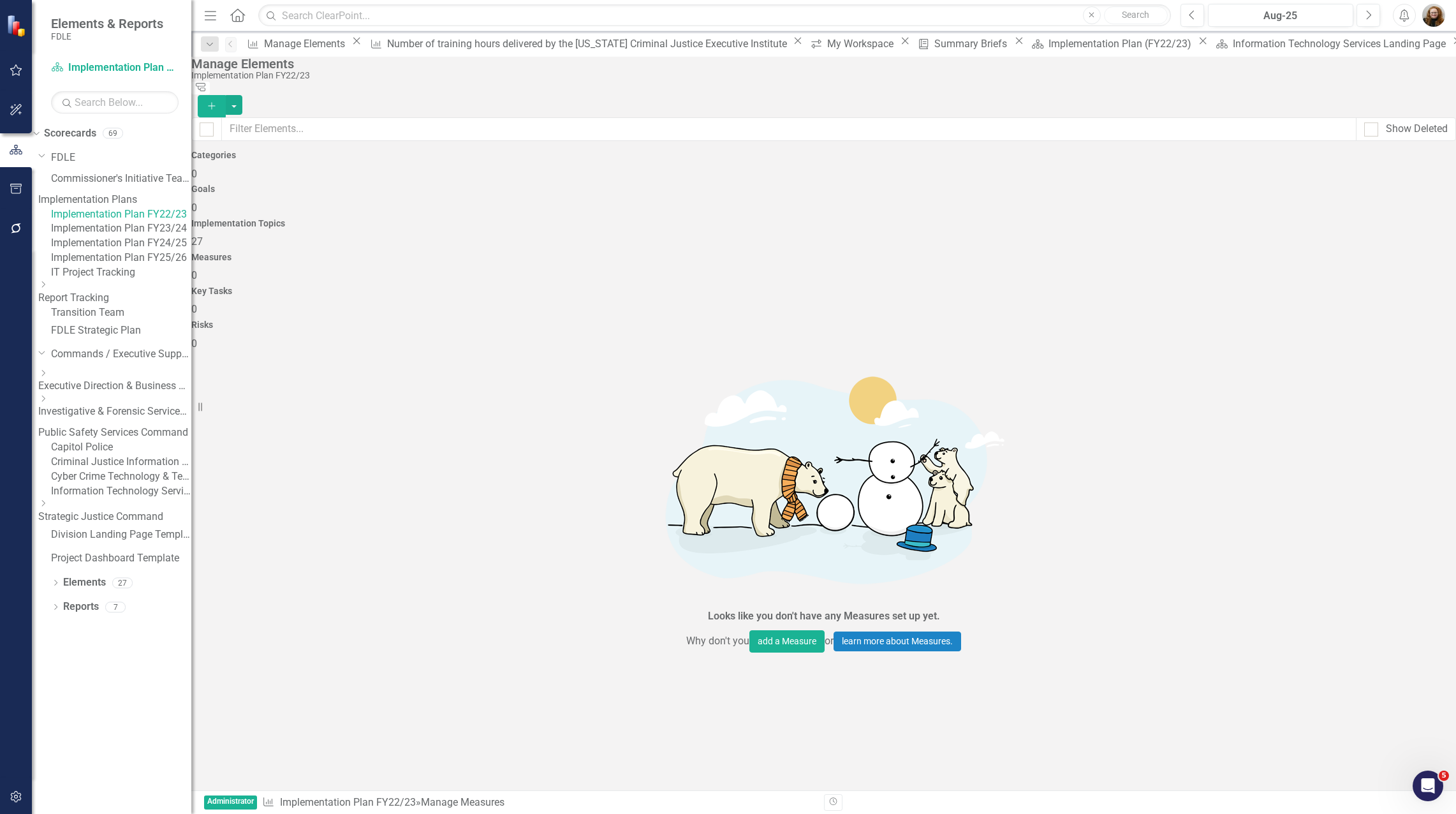
click at [114, 265] on link "Implementation Plan FY25/26" at bounding box center [121, 257] width 141 height 14
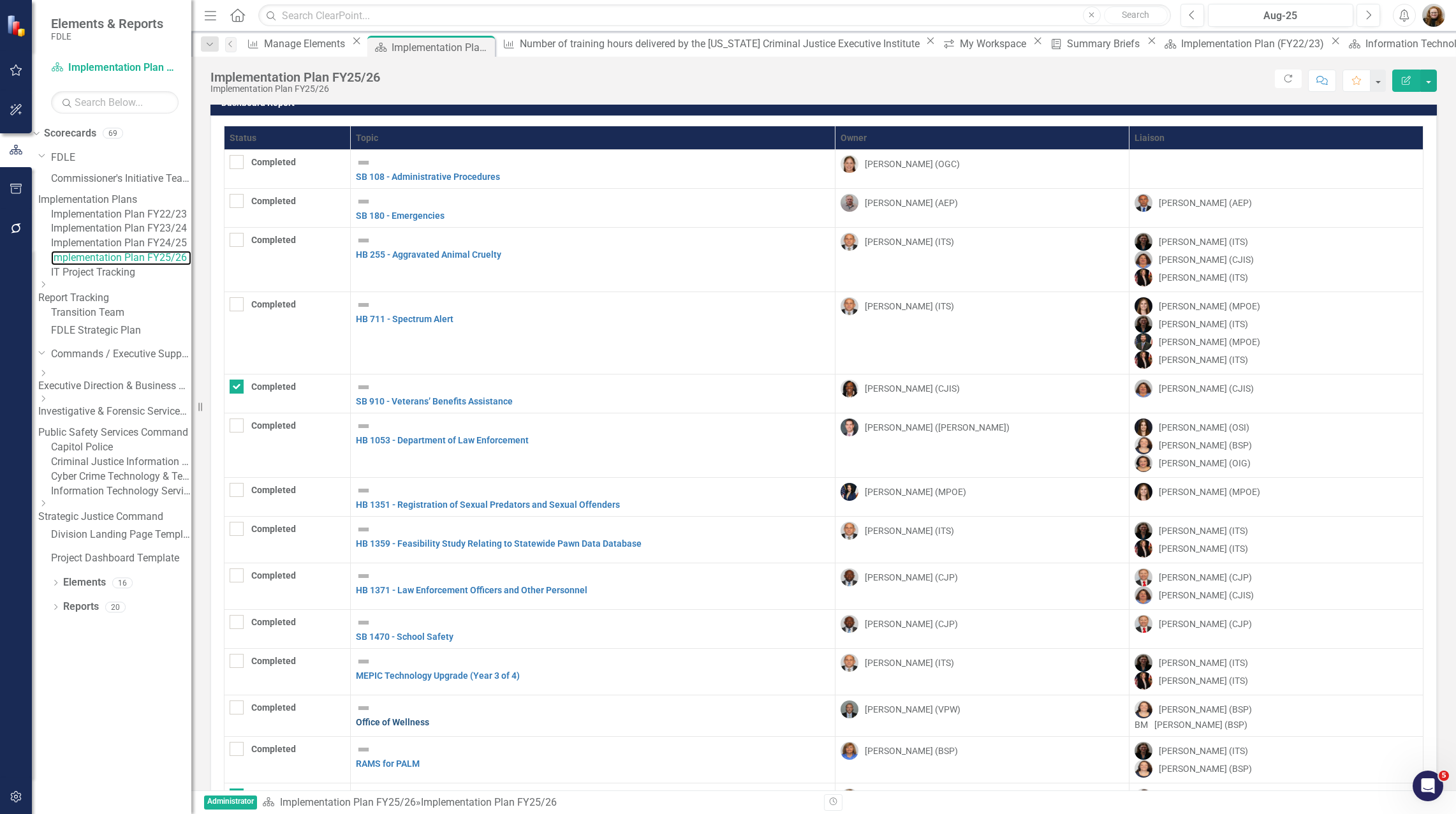
scroll to position [18, 0]
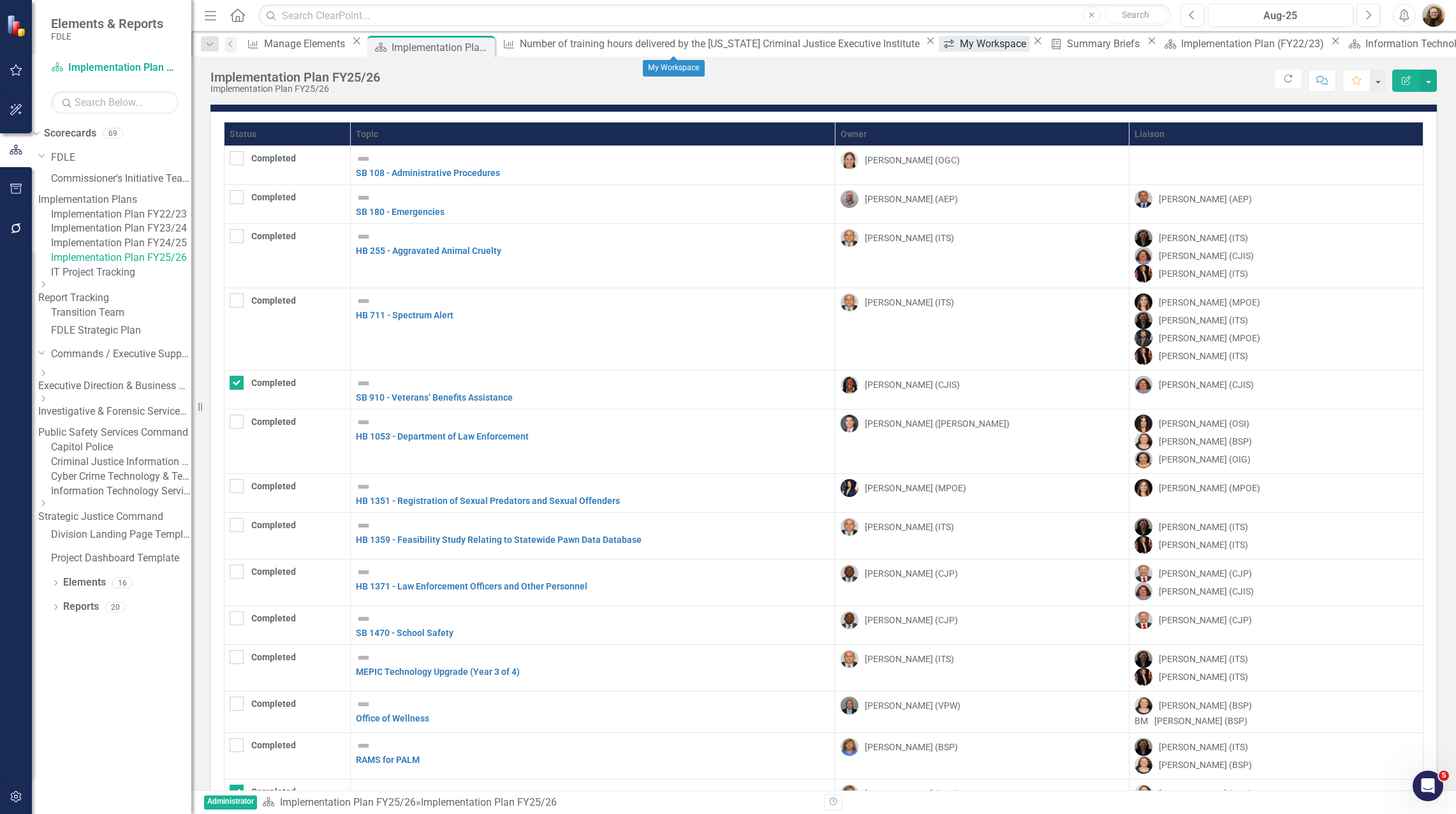
click at [960, 49] on div "My Workspace" at bounding box center [995, 43] width 70 height 16
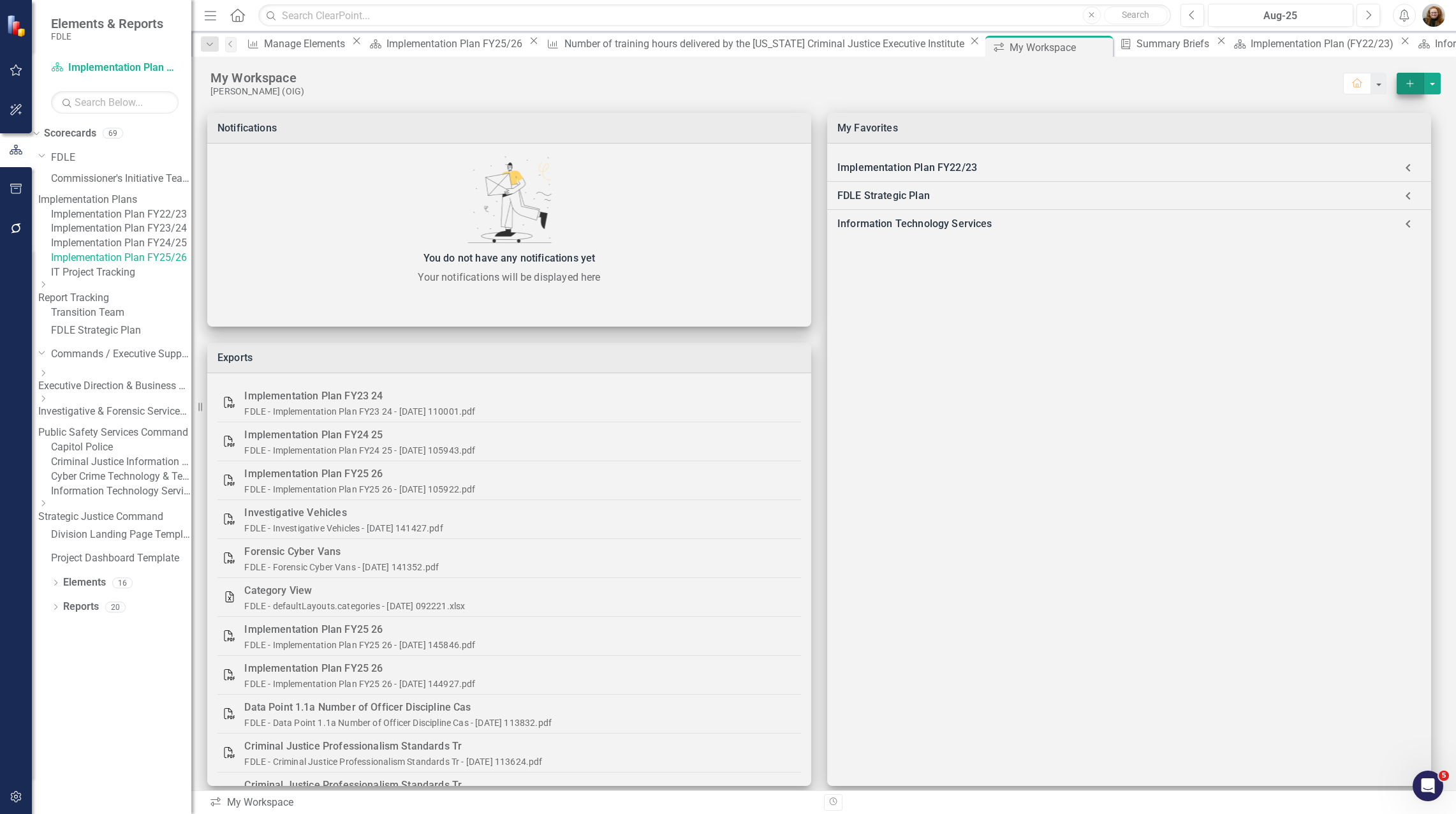
click at [1404, 84] on icon "Add" at bounding box center [1409, 84] width 11 height 9
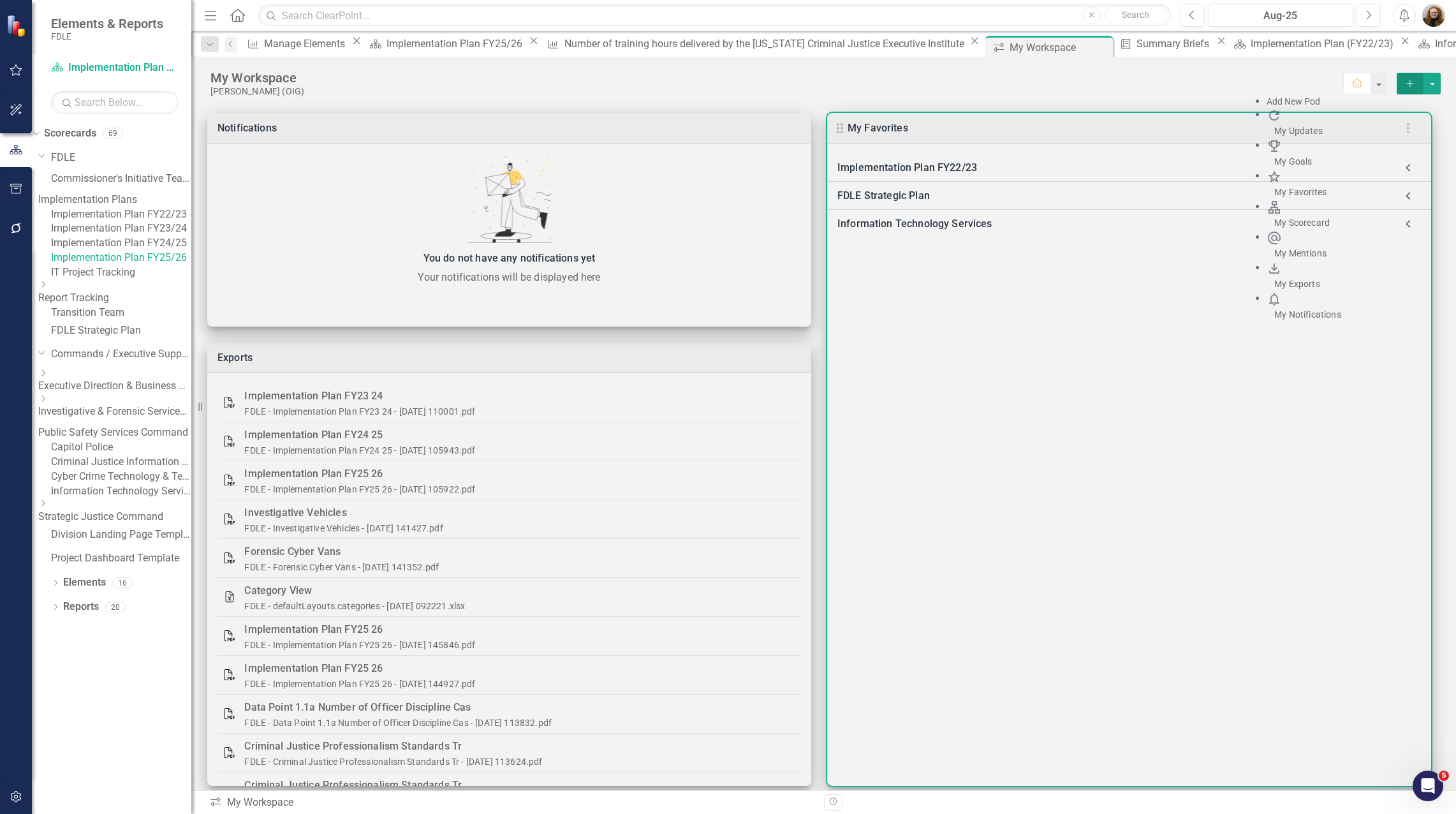
click at [1102, 557] on div "Implementation Plan FY22/23 Implementation Plan (FY22/23) FDLE Strategic Plan F…" at bounding box center [1129, 465] width 604 height 643
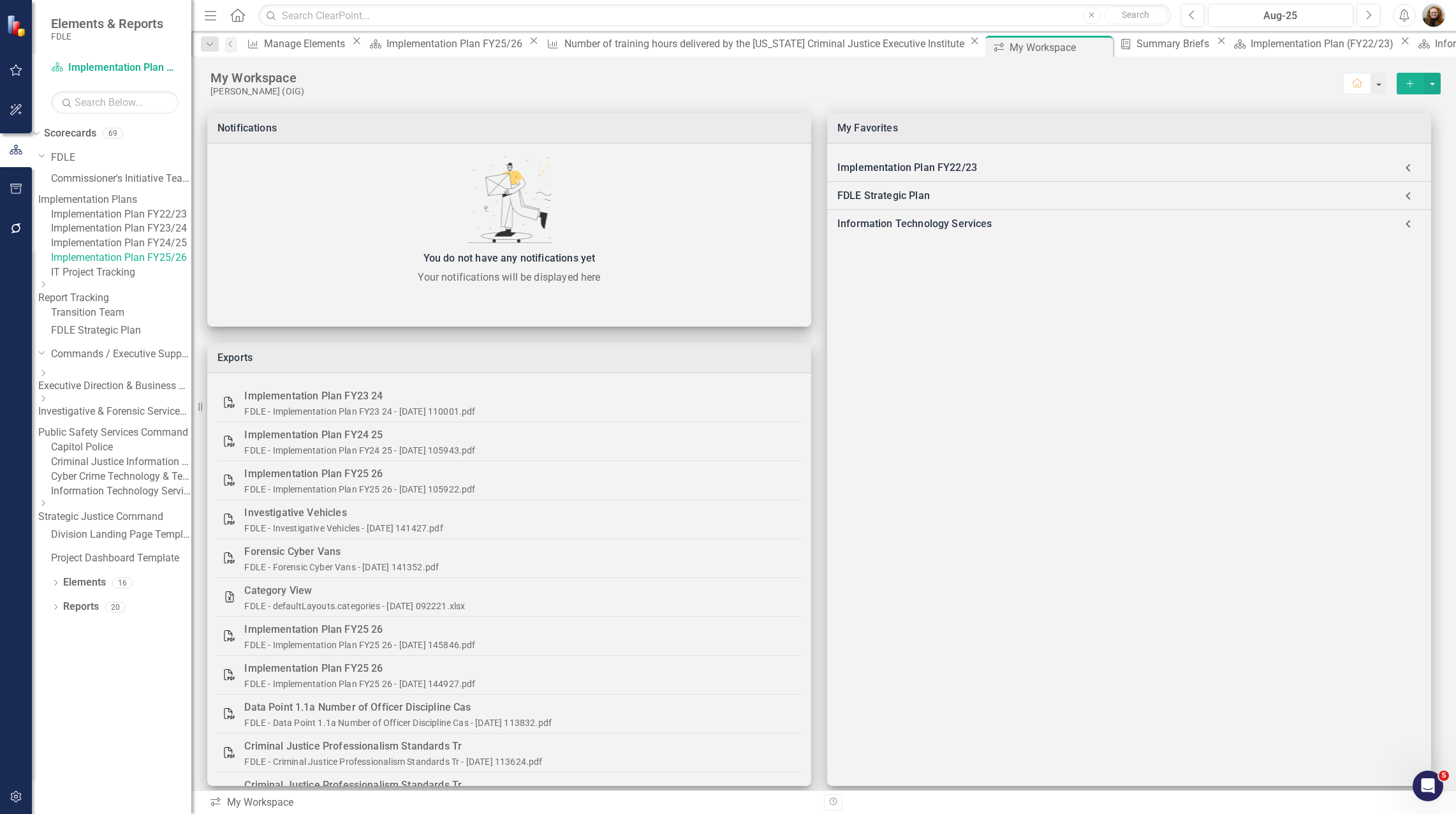
click at [129, 754] on div "Dropdown Scorecards 69 Dropdown FDLE Commissioner's Initiative Team Project Das…" at bounding box center [111, 468] width 159 height 691
click at [106, 494] on div "Dropdown" at bounding box center [111, 420] width 11 height 150
click at [48, 428] on icon "Dropdown" at bounding box center [43, 424] width 9 height 8
click at [133, 470] on link "Criminal Justice Information Services" at bounding box center [121, 462] width 141 height 14
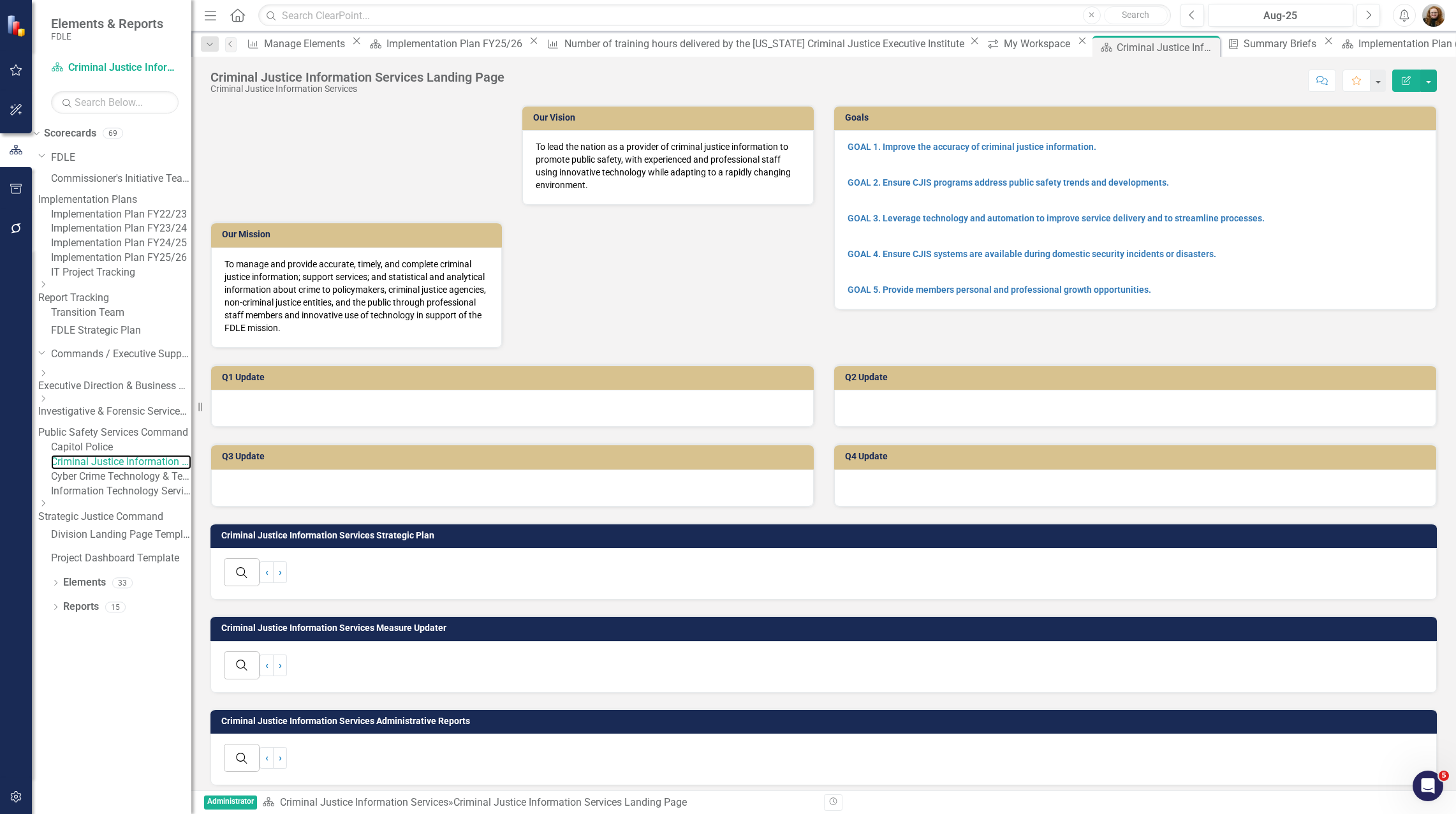
scroll to position [234, 0]
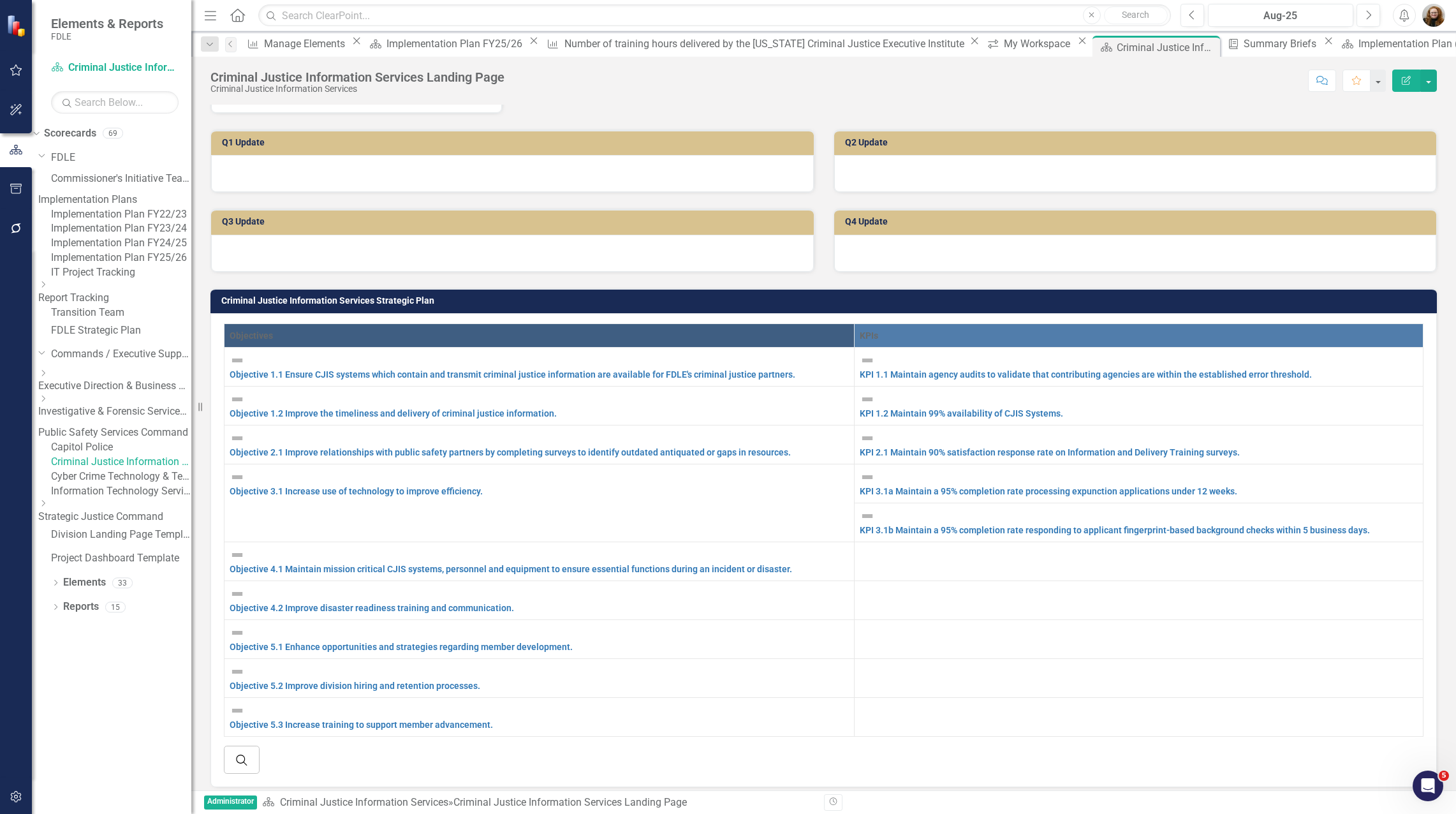
click at [129, 470] on link "Criminal Justice Information Services" at bounding box center [121, 462] width 141 height 14
click at [996, 410] on link "KPI 1.2 Maintain 99% availability of CJIS Systems." at bounding box center [961, 413] width 204 height 10
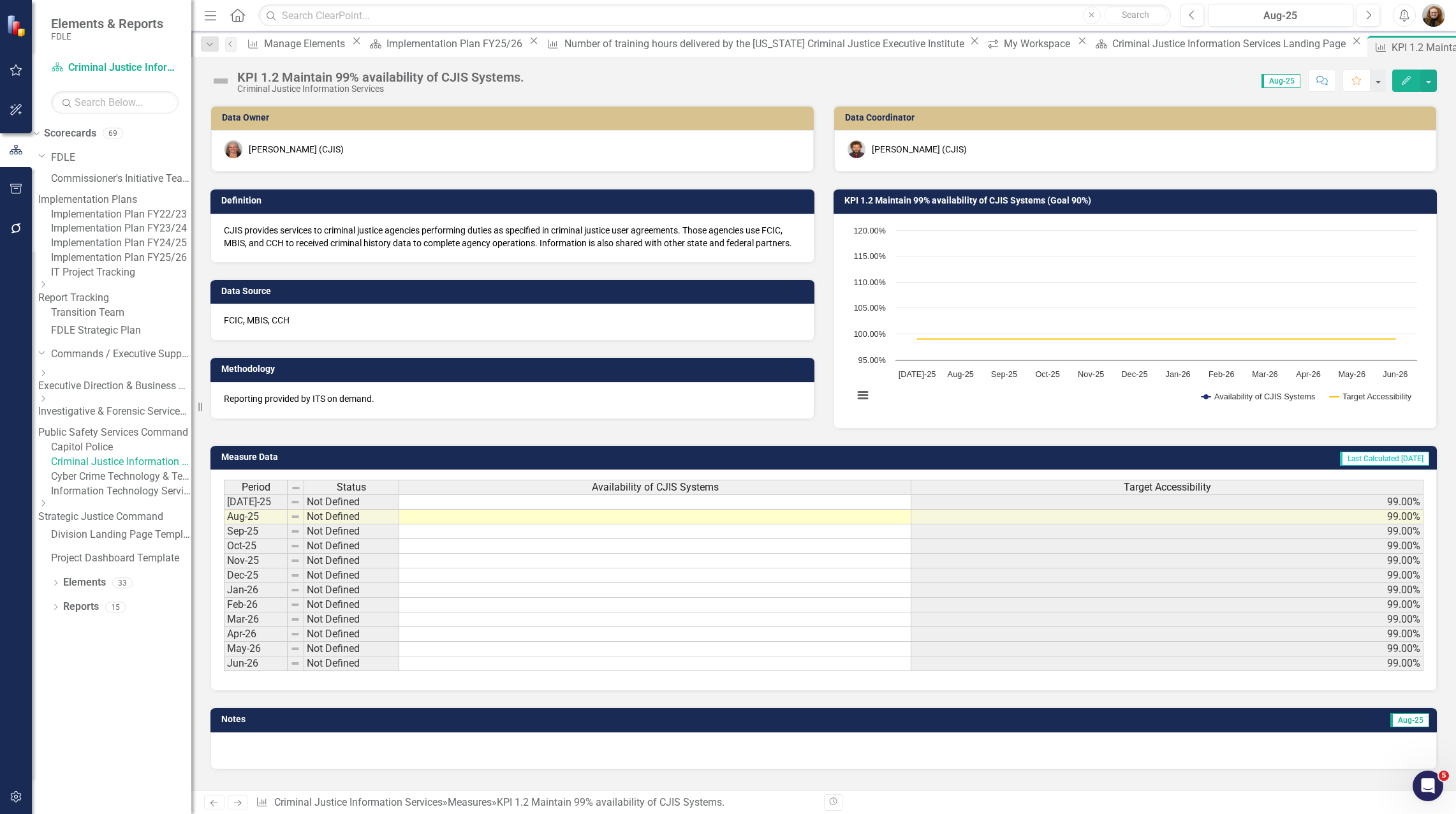
click at [1144, 152] on div "Christopher Kenworthy (CJIS)" at bounding box center [1136, 149] width 576 height 18
click at [1431, 76] on button "button" at bounding box center [1428, 81] width 16 height 22
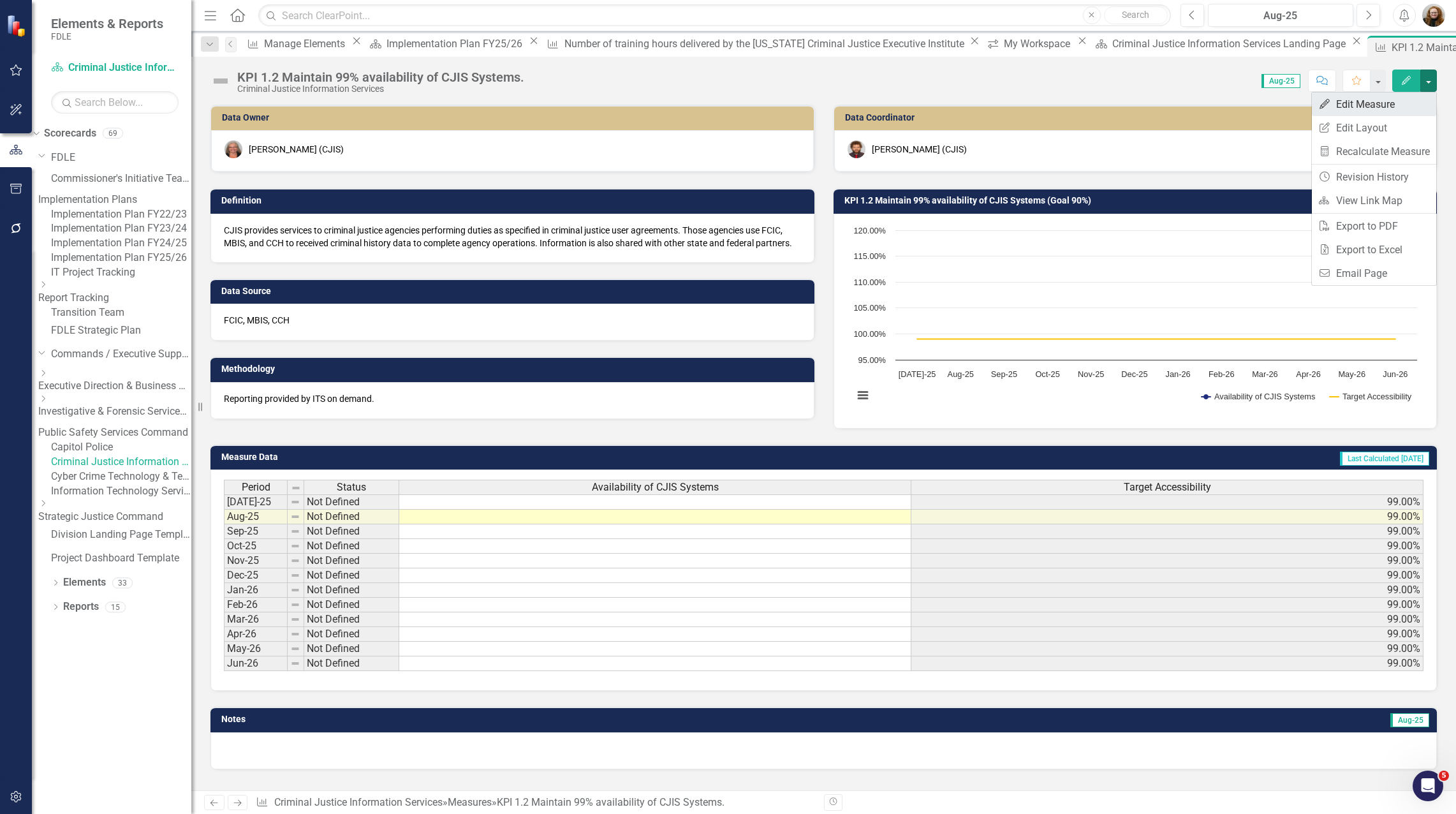
click at [1388, 104] on link "Edit Edit Measure" at bounding box center [1374, 105] width 124 height 24
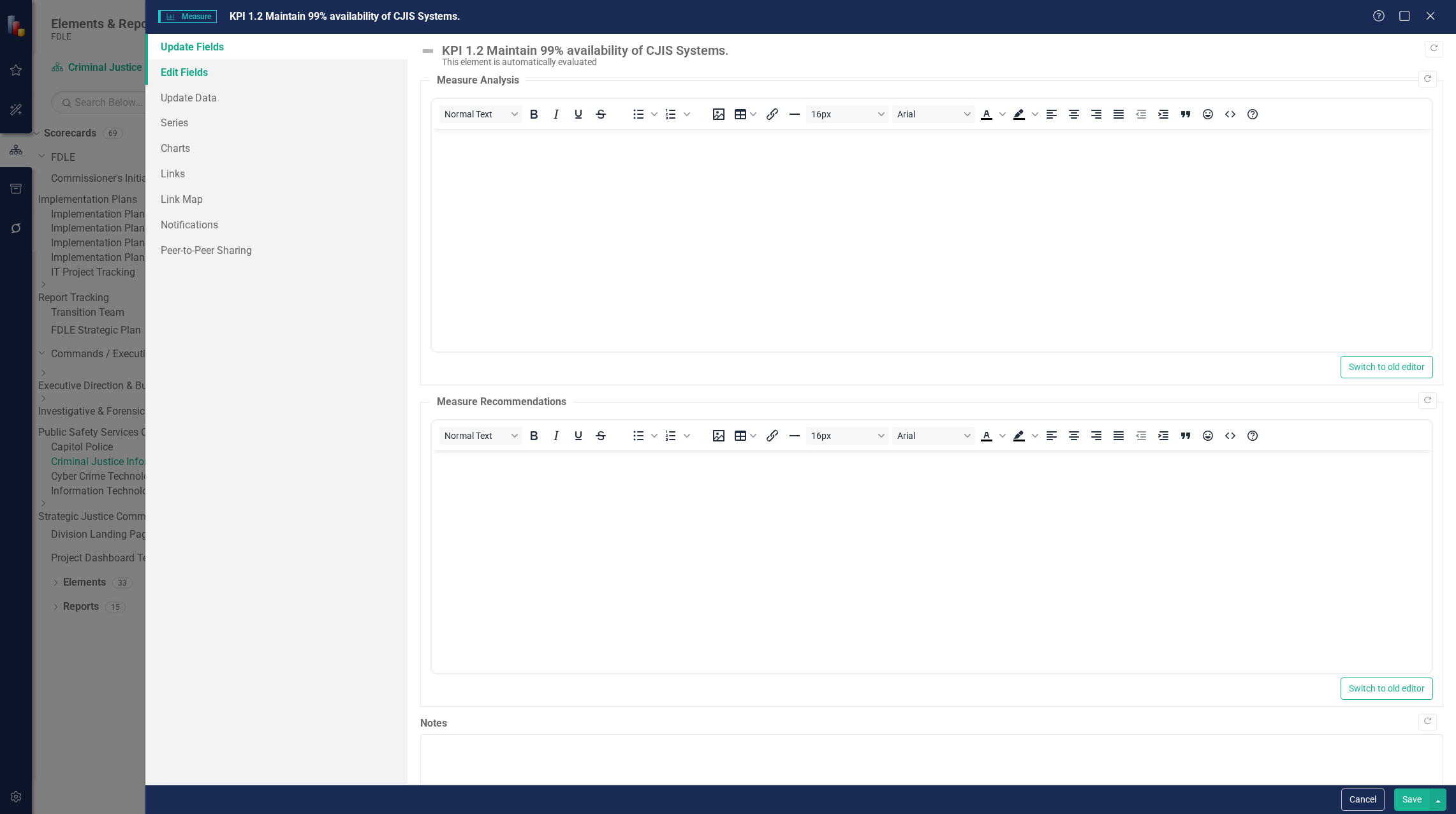
click at [207, 77] on link "Edit Fields" at bounding box center [277, 72] width 262 height 26
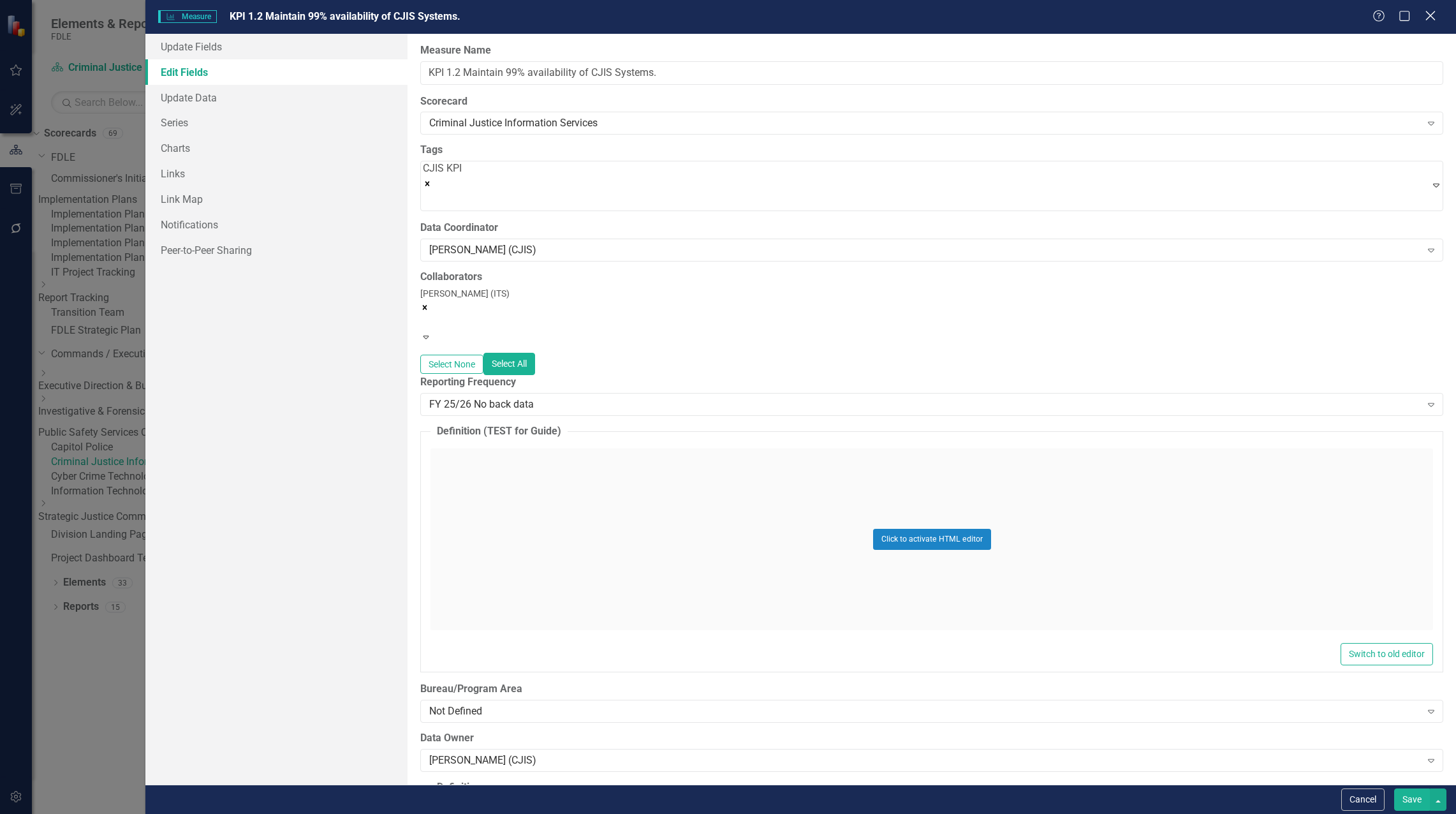
click at [1430, 19] on icon "Close" at bounding box center [1430, 15] width 16 height 12
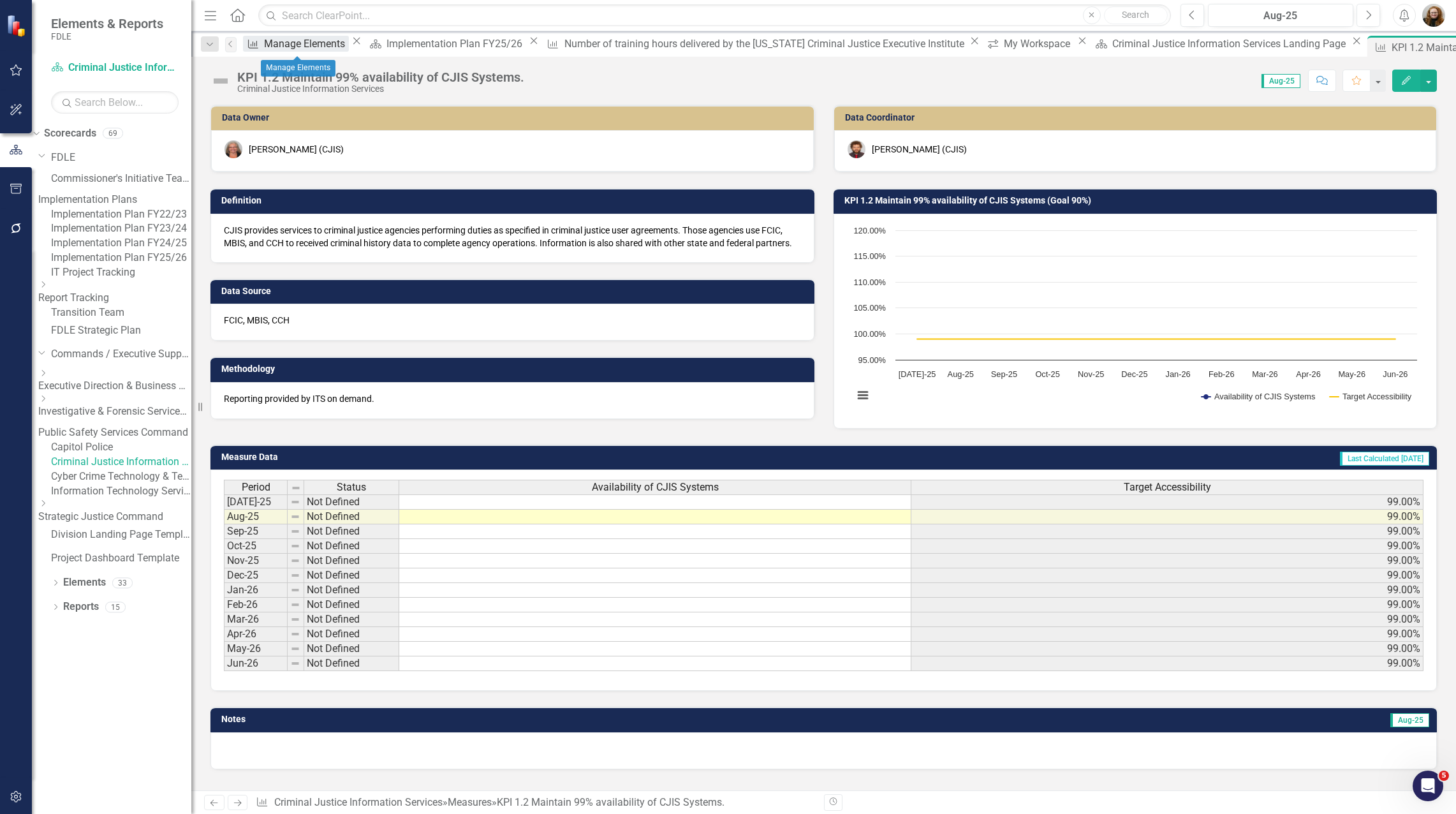
click at [293, 51] on div "Manage Elements" at bounding box center [307, 43] width 85 height 16
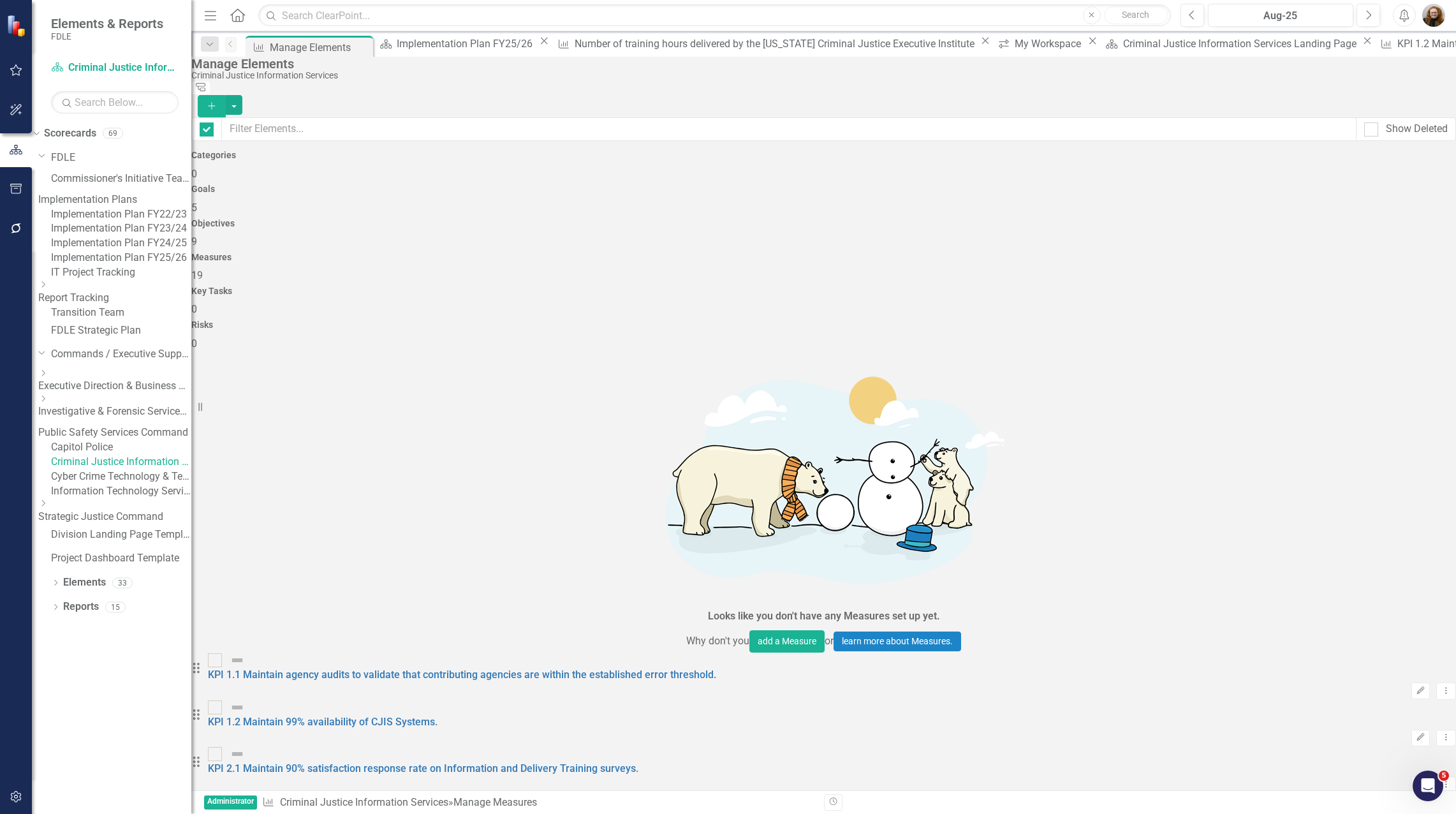
checkbox input "false"
click at [351, 717] on link "KPI 1.2 Maintain 99% availability of CJIS Systems." at bounding box center [322, 723] width 229 height 12
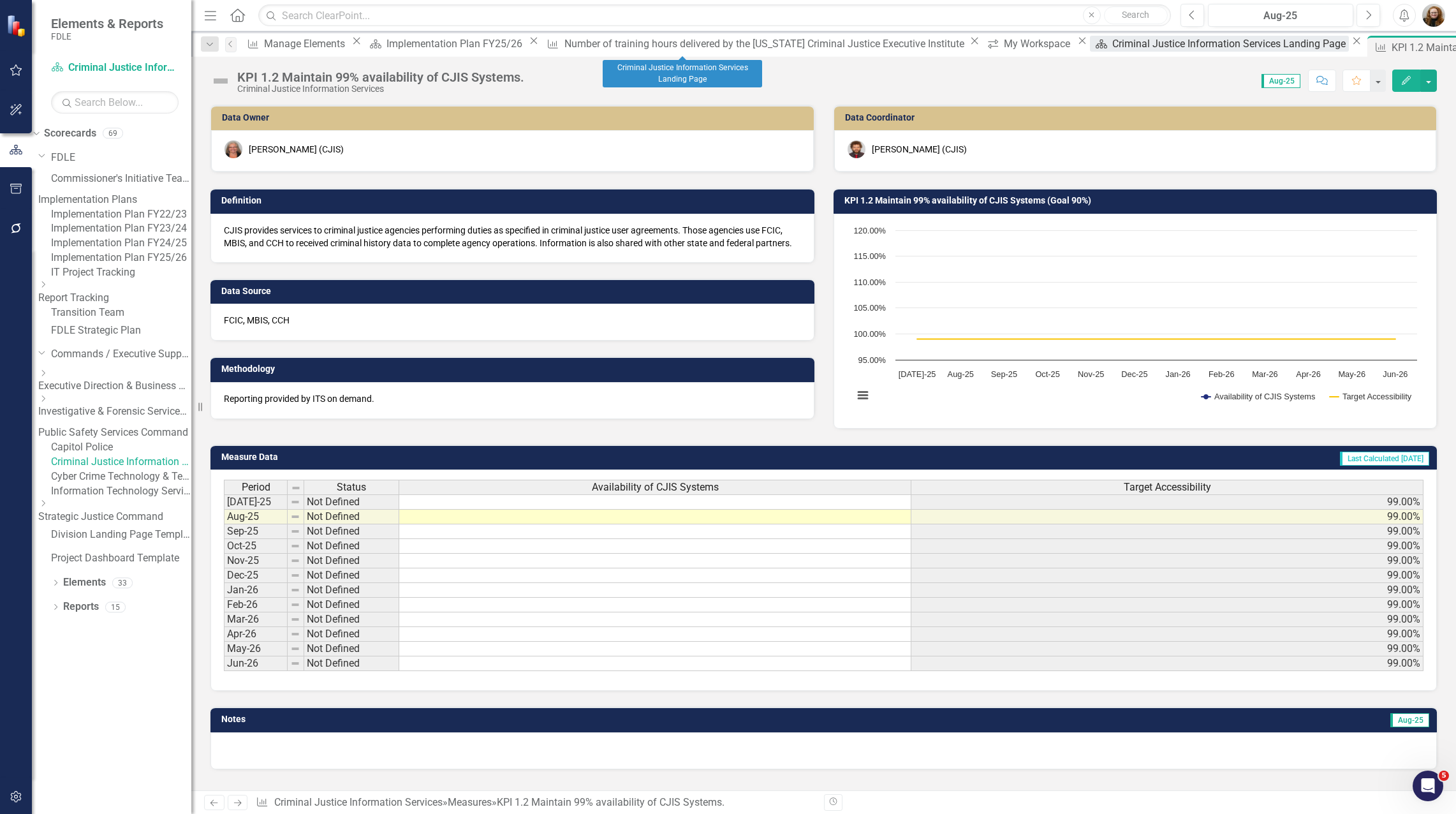
click at [1113, 52] on div "Criminal Justice Information Services Landing Page" at bounding box center [1231, 43] width 237 height 16
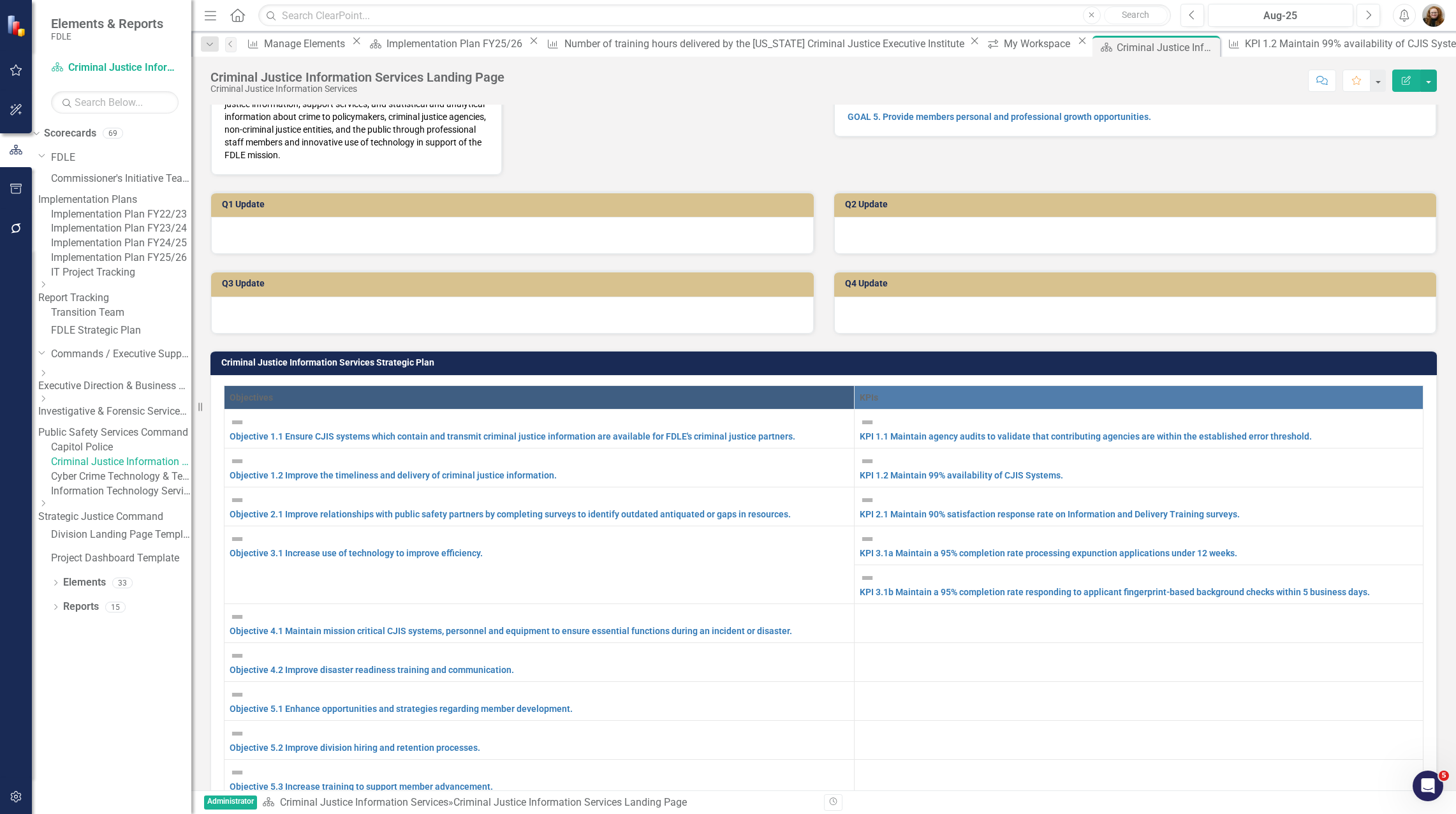
scroll to position [192, 0]
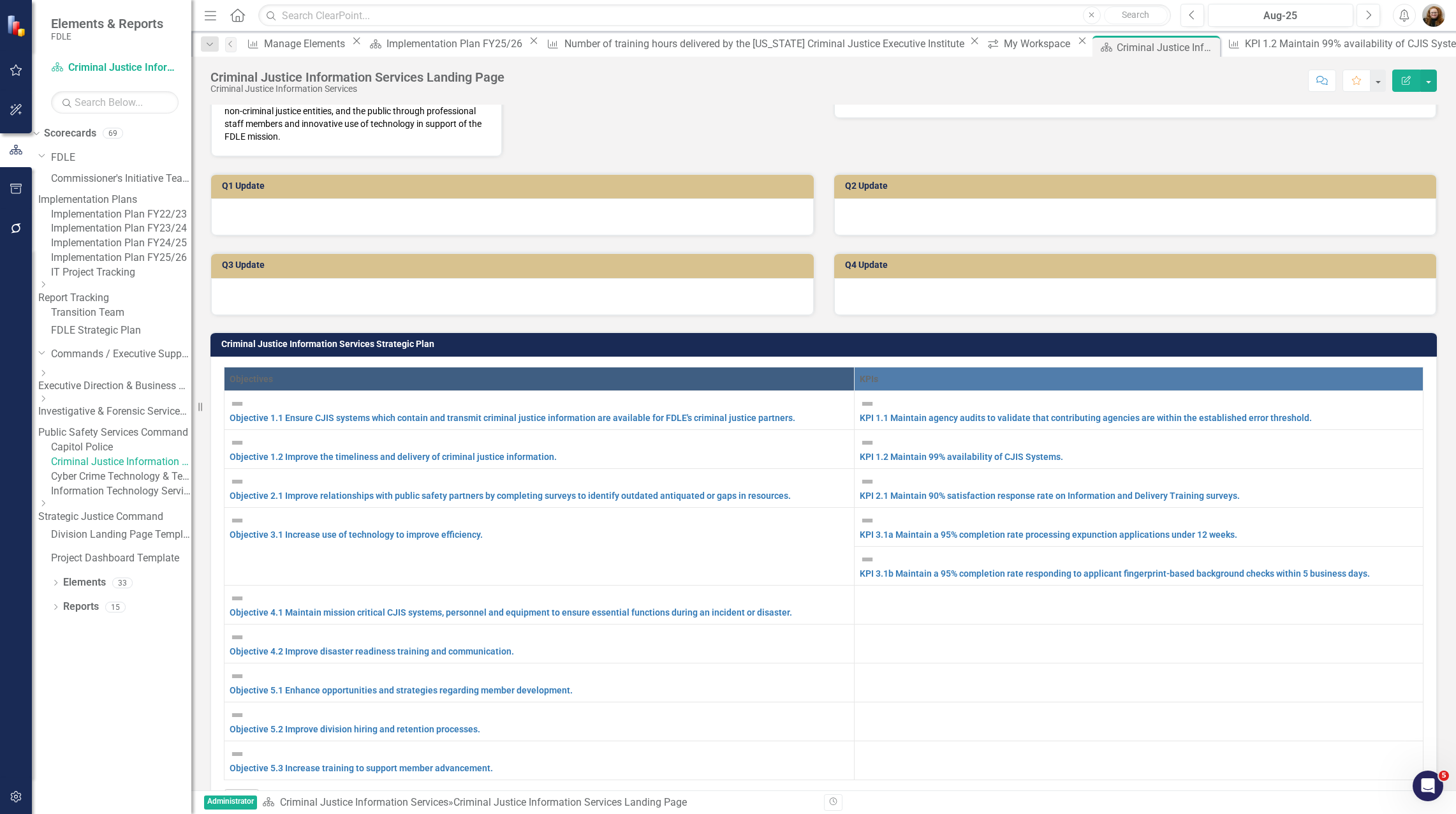
click at [103, 499] on link "Information Technology Services" at bounding box center [121, 491] width 141 height 14
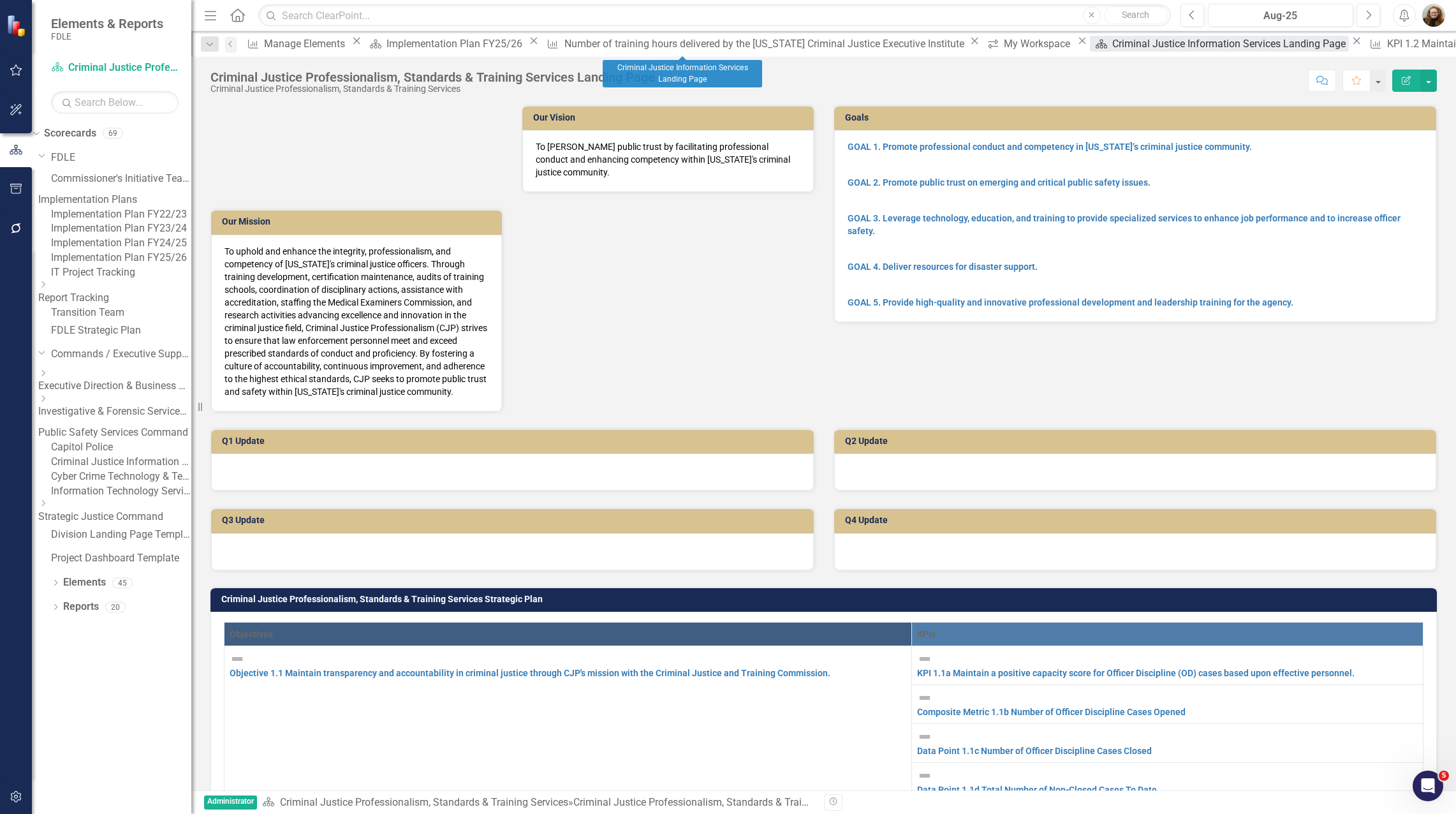
click at [1113, 44] on div "Criminal Justice Information Services Landing Page" at bounding box center [1231, 43] width 237 height 16
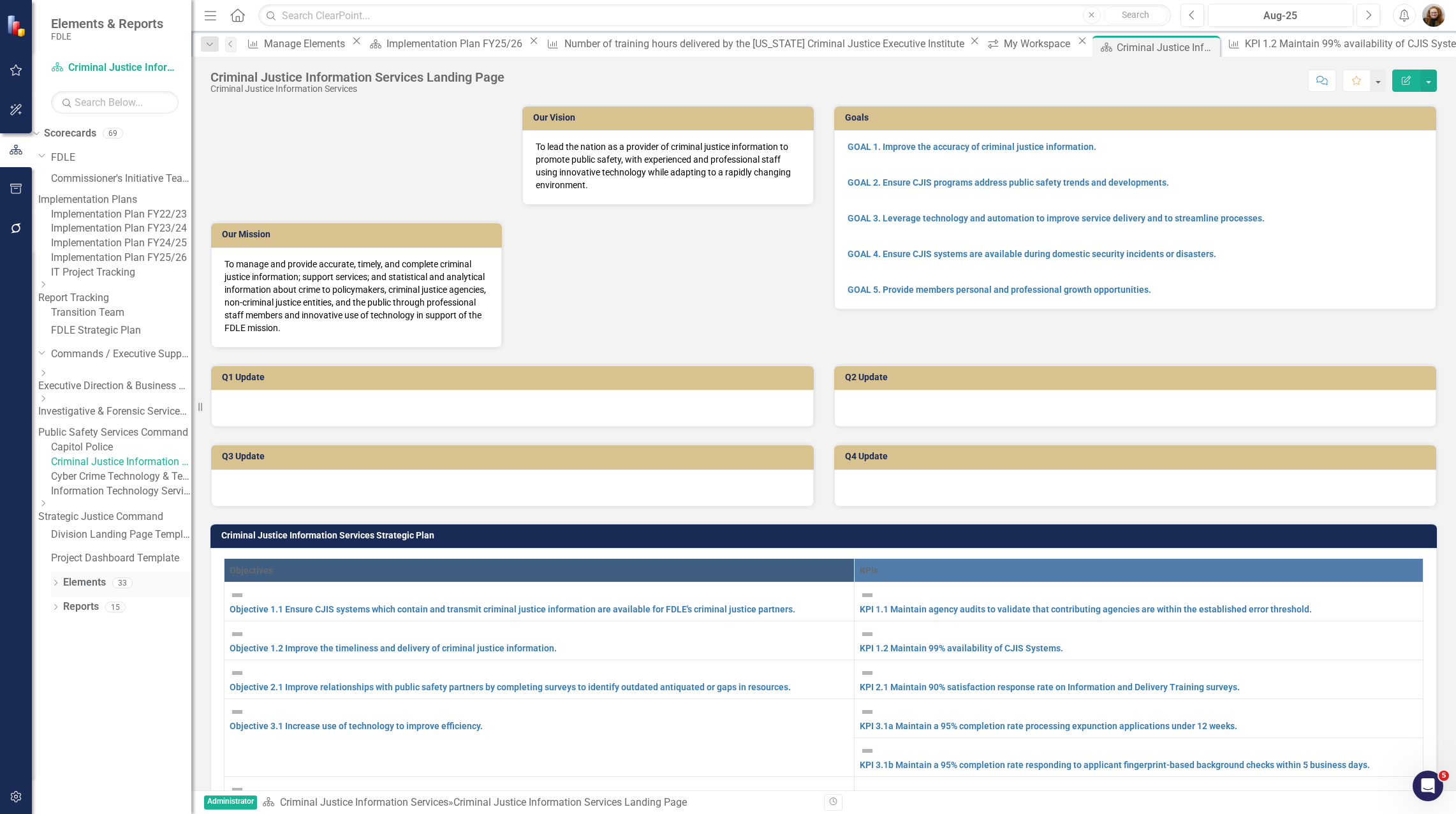
click at [98, 590] on link "Elements" at bounding box center [84, 582] width 43 height 14
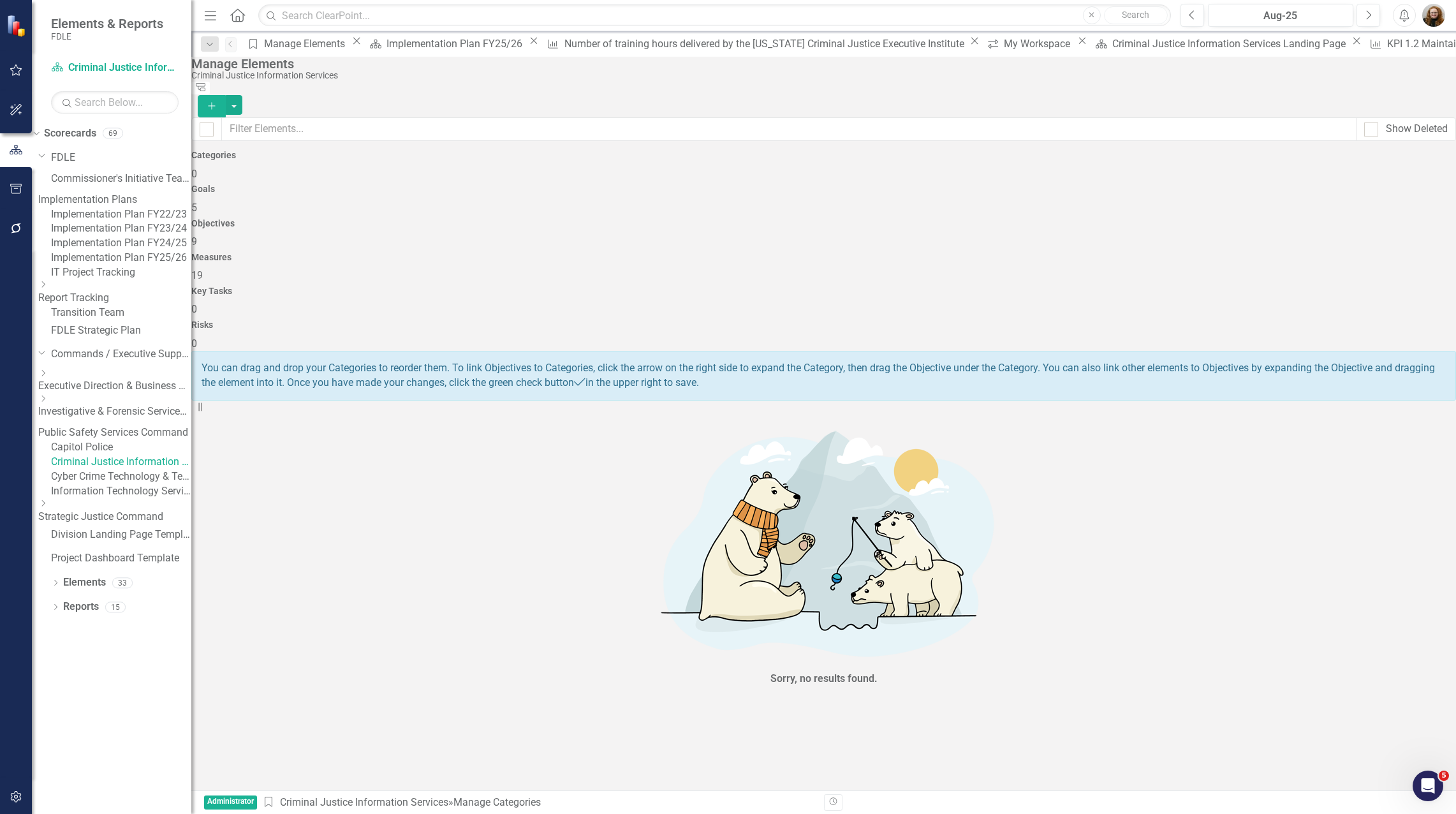
click at [203, 269] on span "19" at bounding box center [197, 275] width 11 height 12
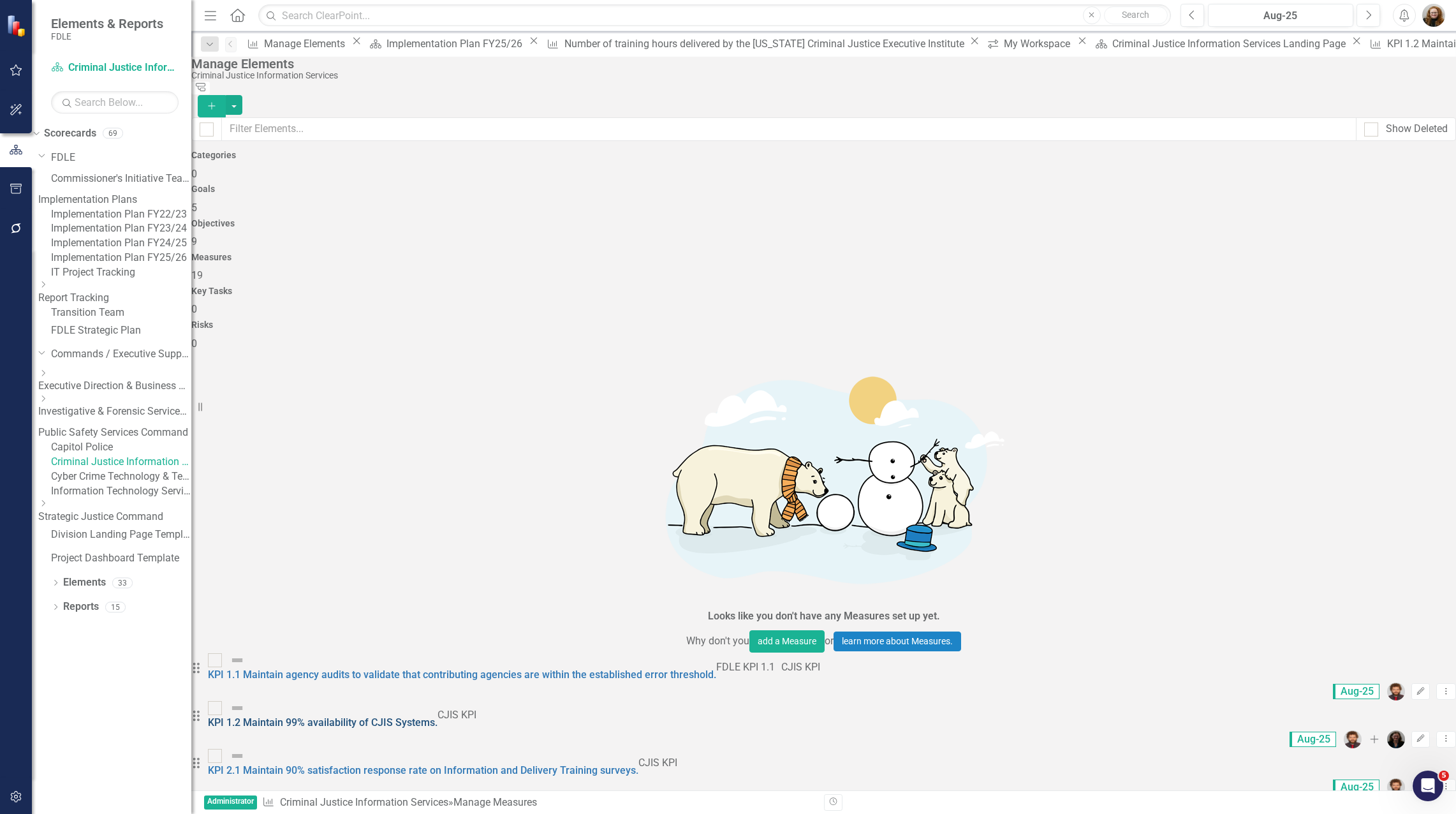
click at [438, 717] on link "KPI 1.2 Maintain 99% availability of CJIS Systems." at bounding box center [322, 723] width 229 height 12
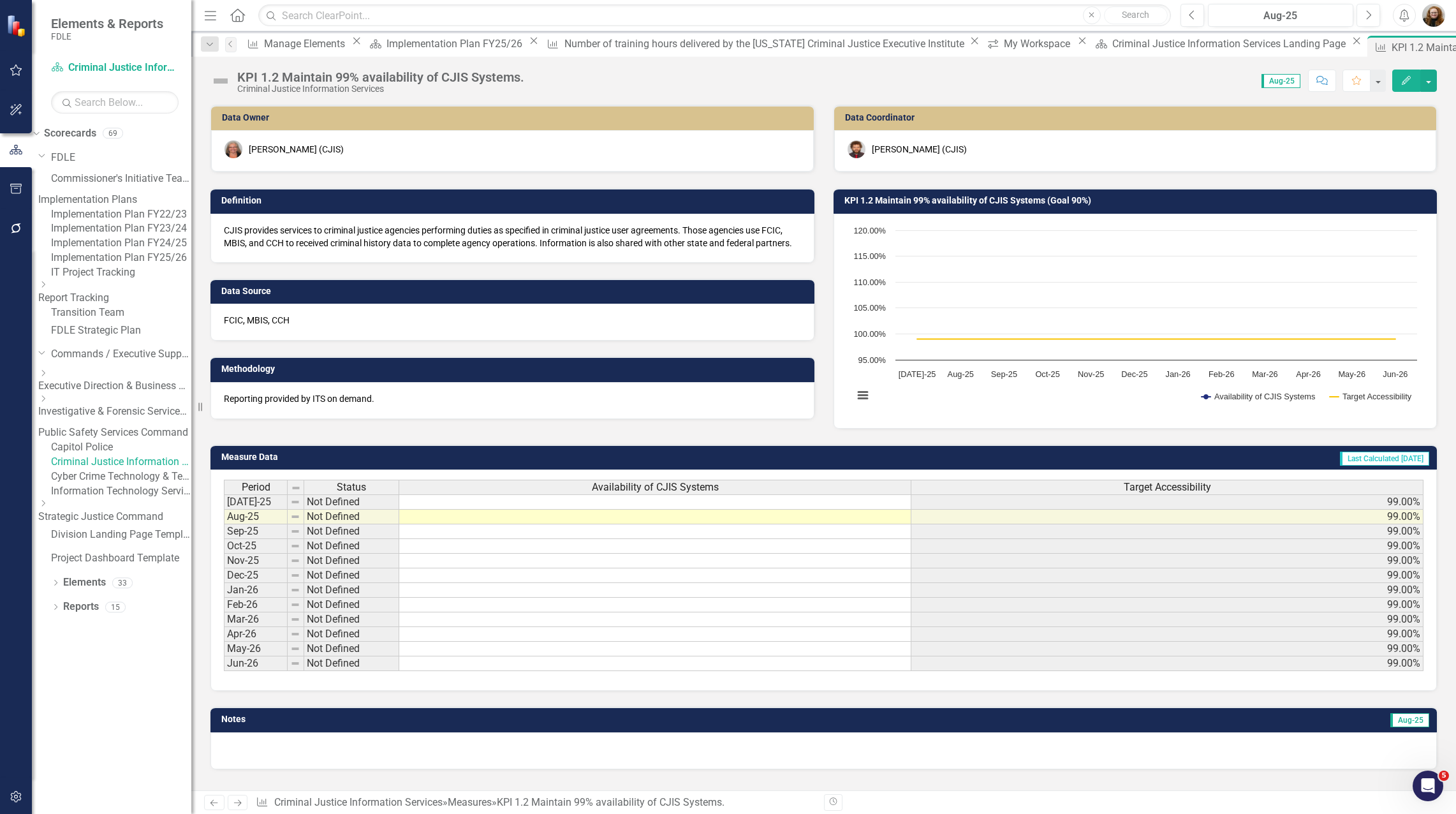
click at [817, 429] on div "Data Owner April Haupt (CJIS) Definition CJIS provides services to criminal jus…" at bounding box center [824, 429] width 1227 height 681
click at [16, 796] on icon "button" at bounding box center [16, 797] width 14 height 10
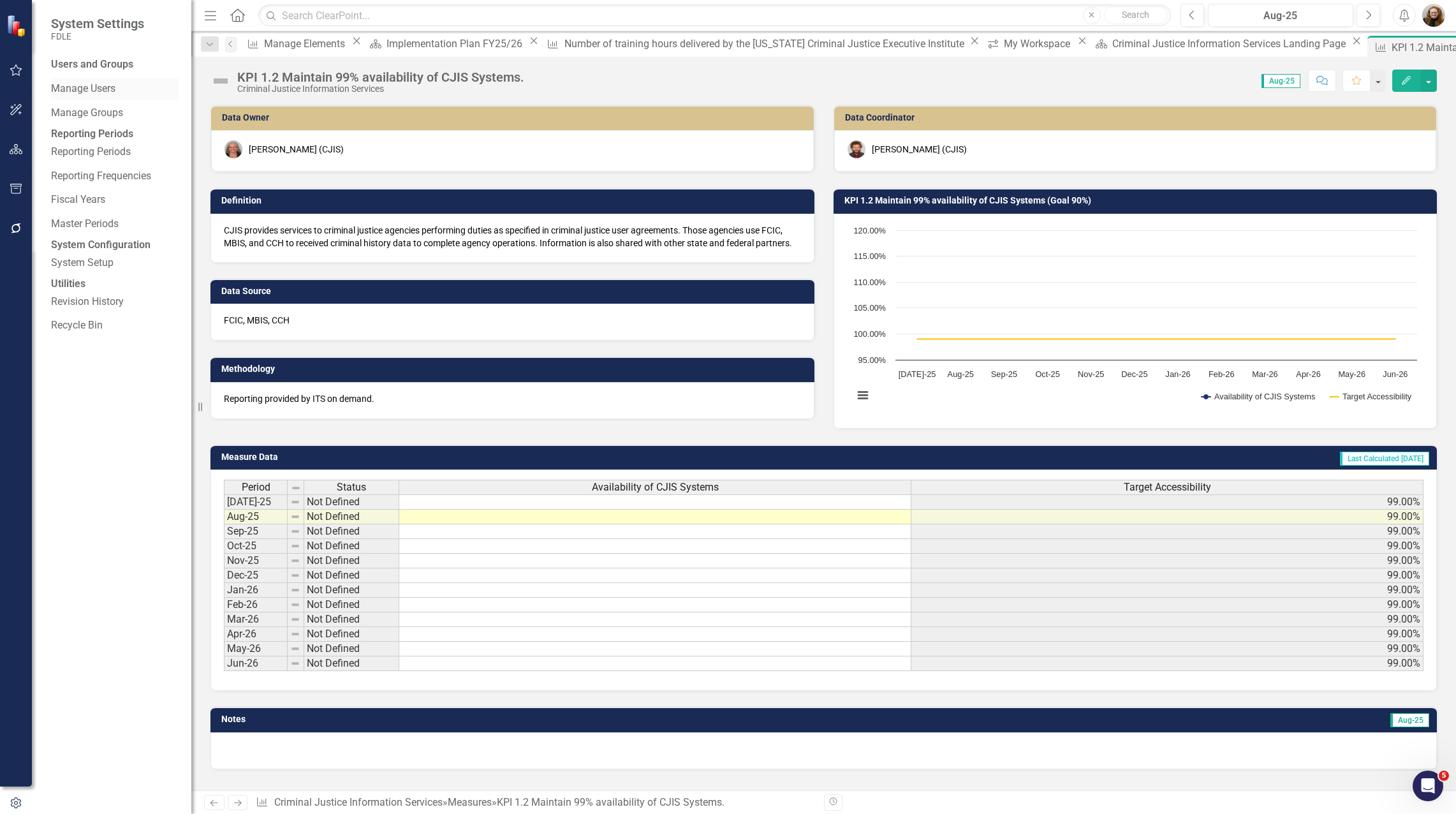
click at [98, 88] on link "Manage Users" at bounding box center [115, 89] width 128 height 14
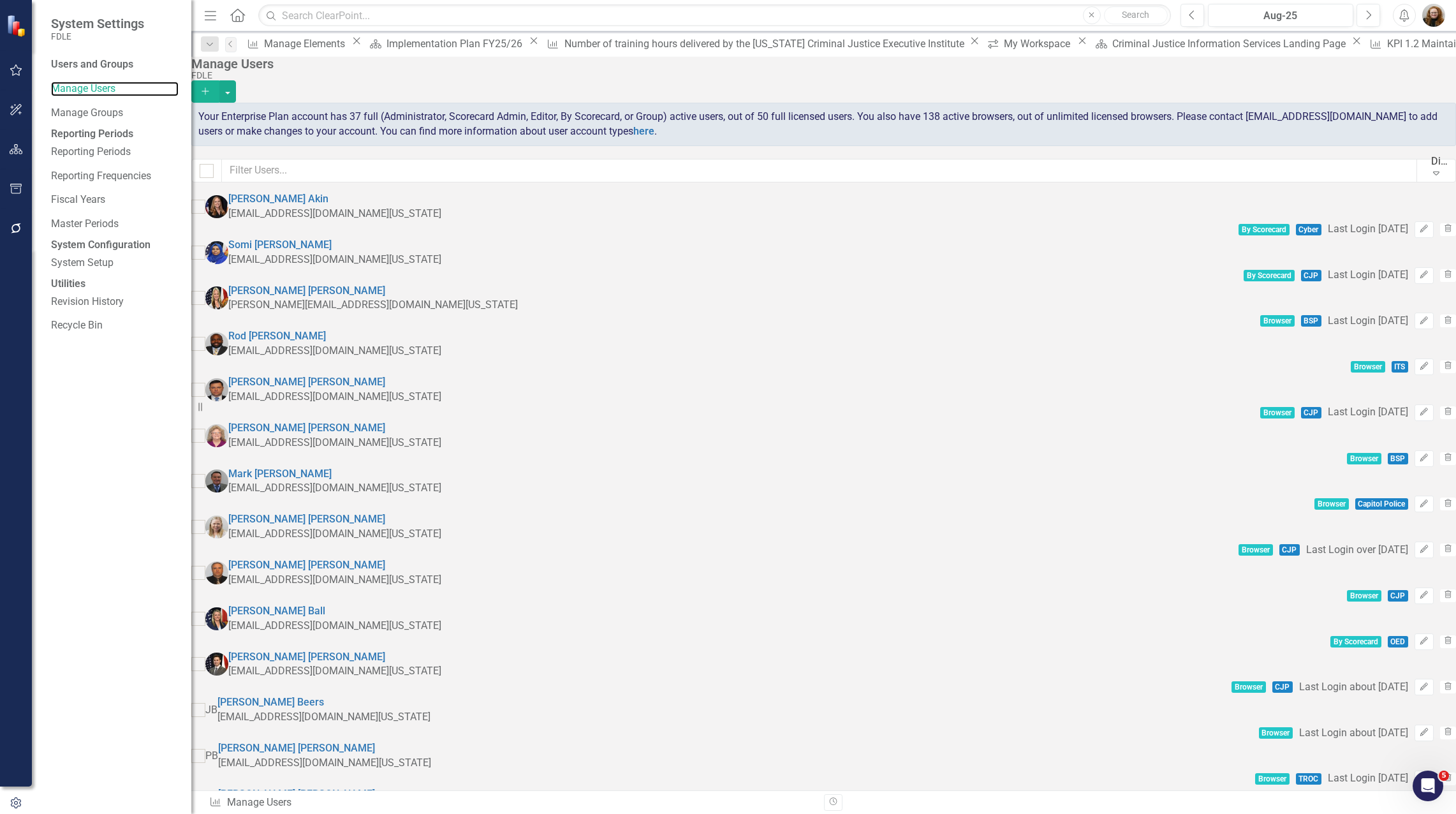
scroll to position [1787, 0]
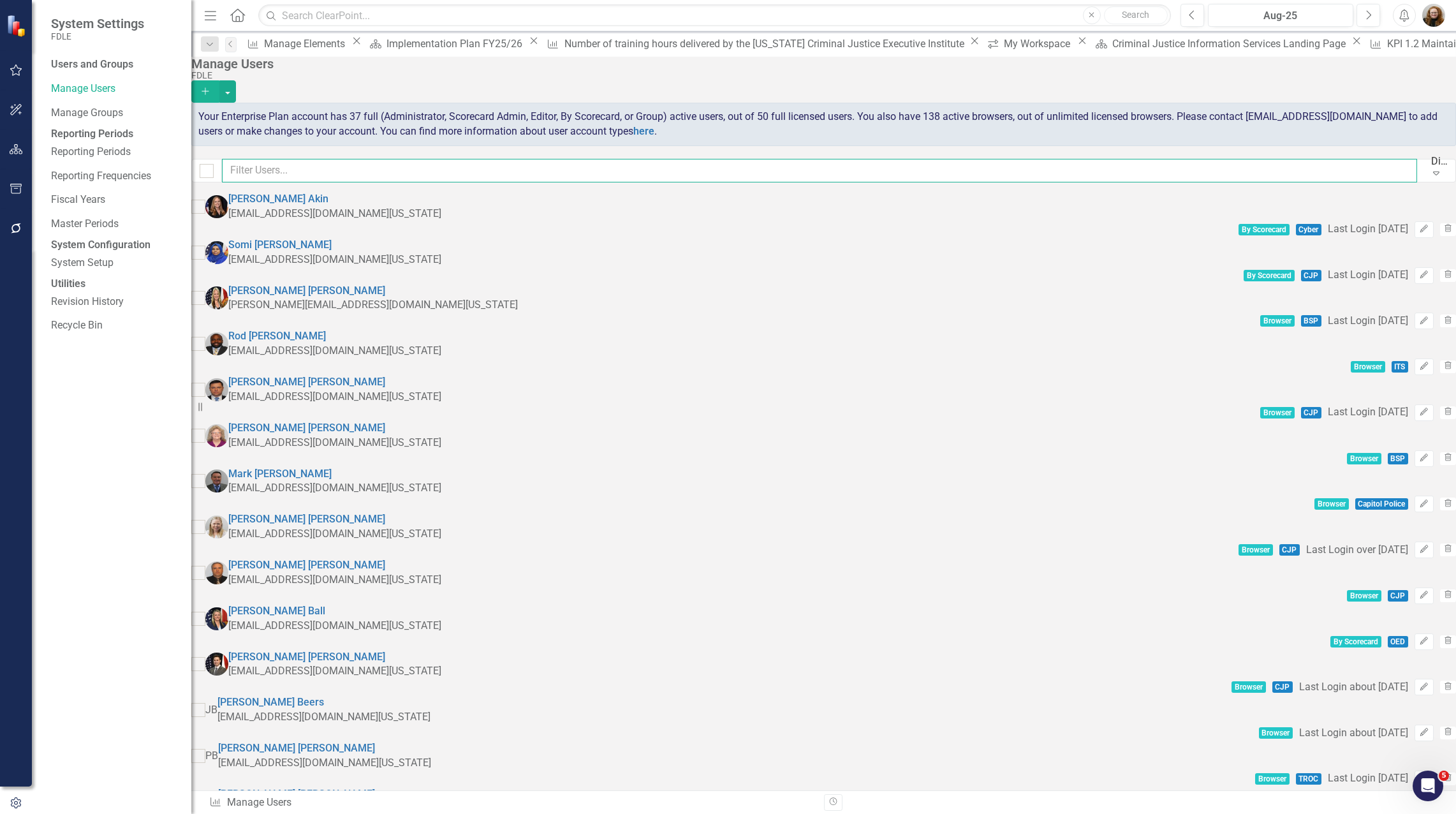
click at [337, 182] on input "text" at bounding box center [820, 170] width 1195 height 24
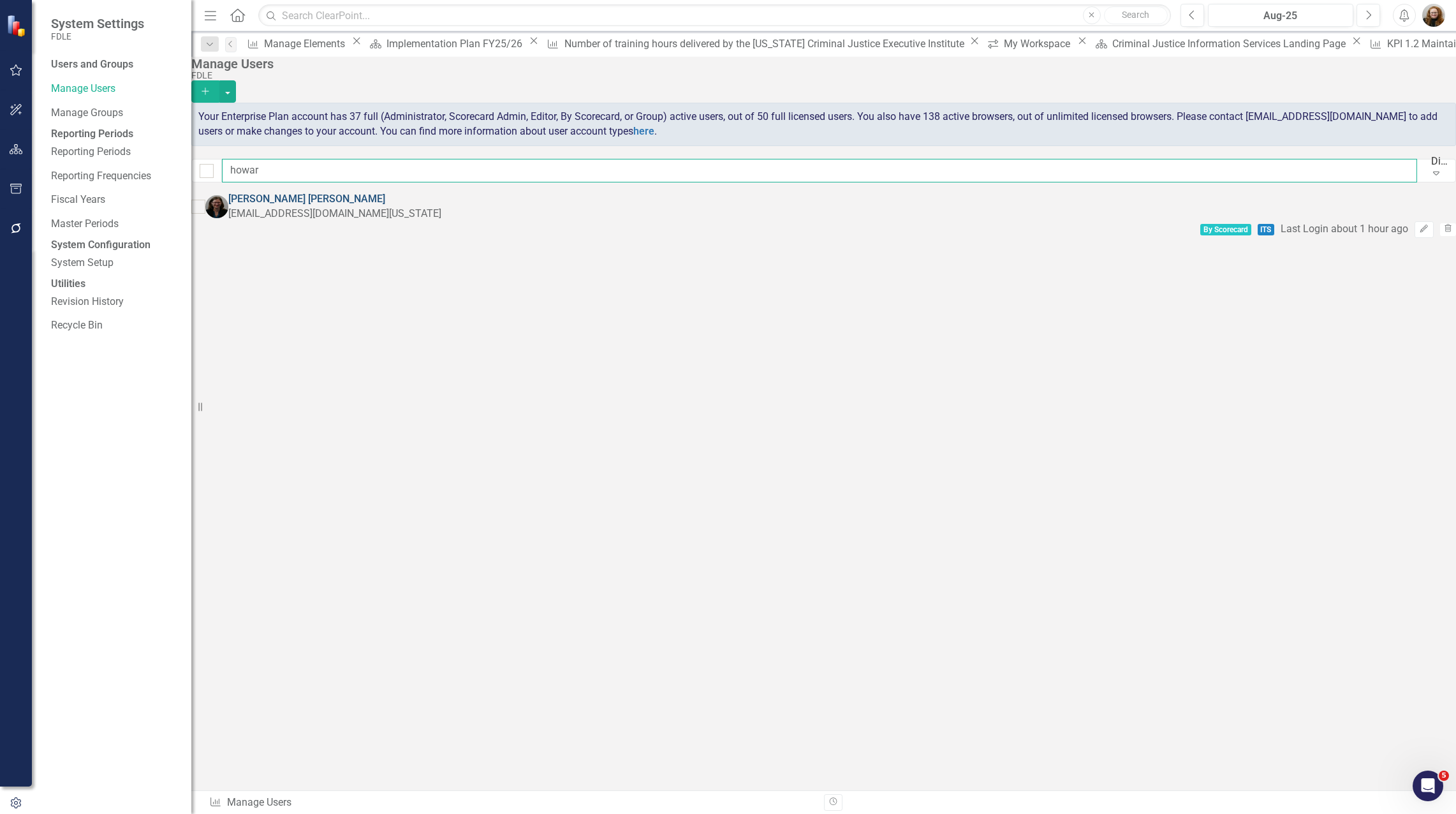
type input "howar"
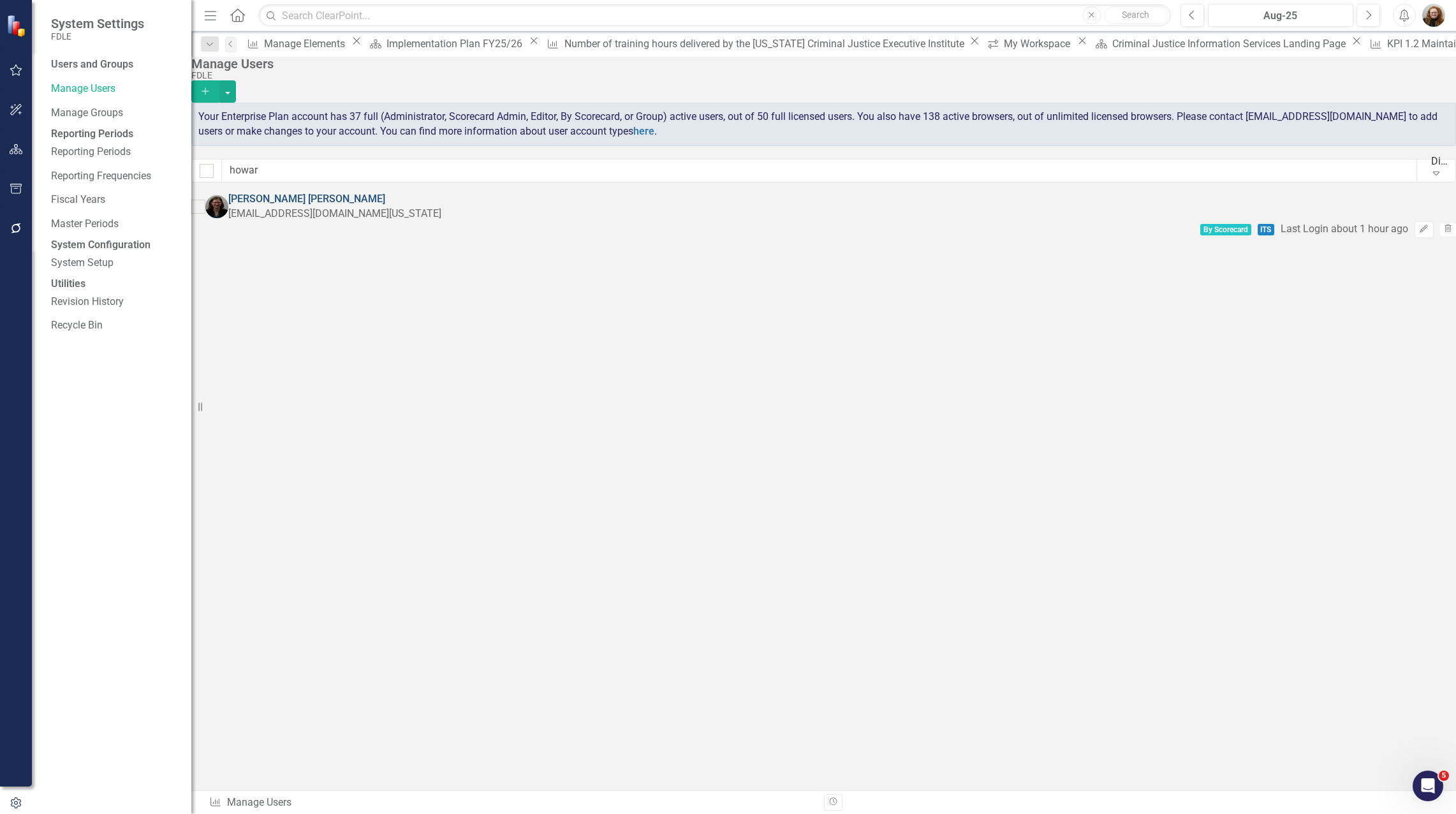
click at [308, 205] on link "Nicole Howard" at bounding box center [307, 199] width 157 height 12
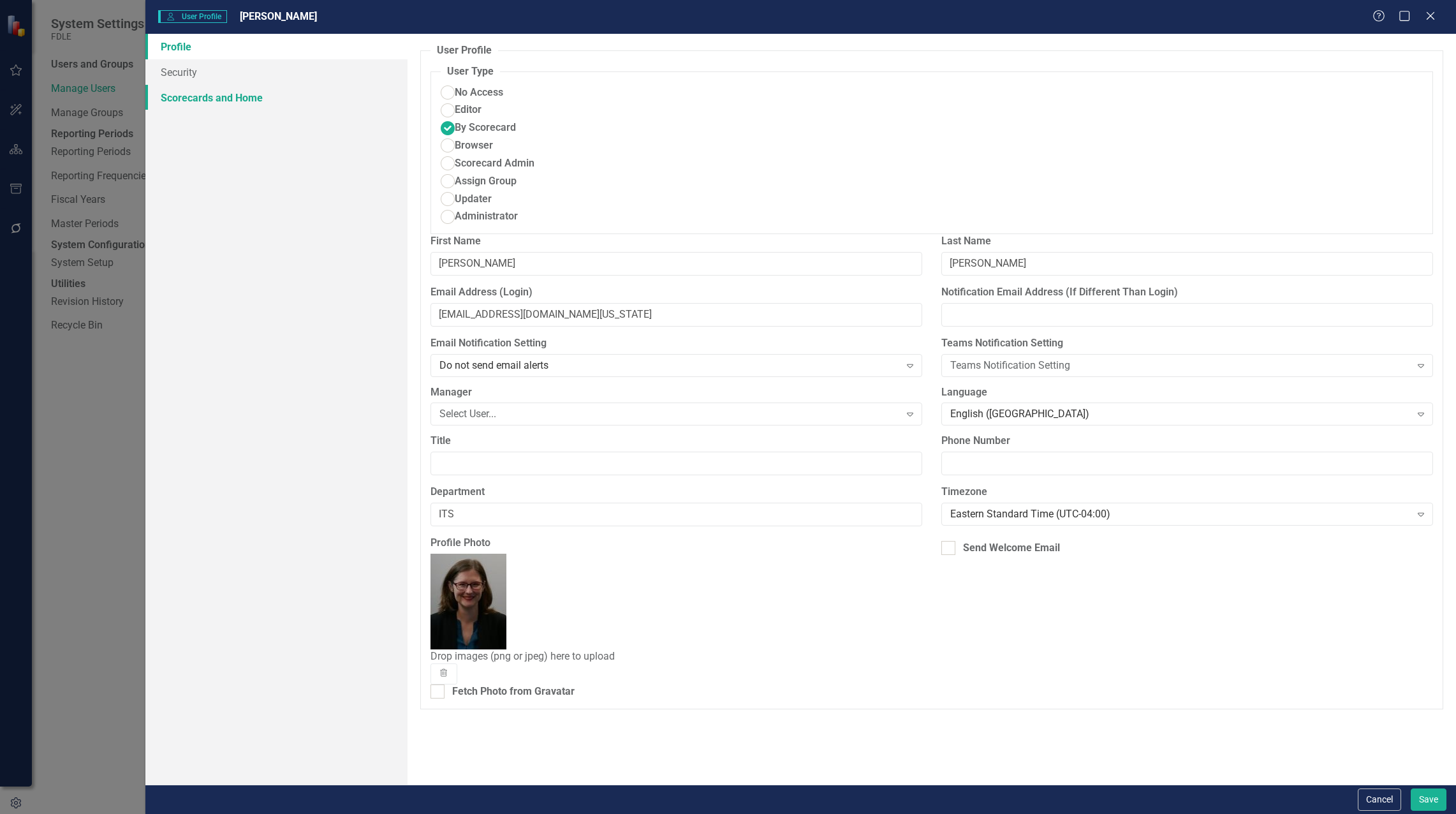
click at [192, 101] on link "Scorecards and Home" at bounding box center [277, 98] width 262 height 26
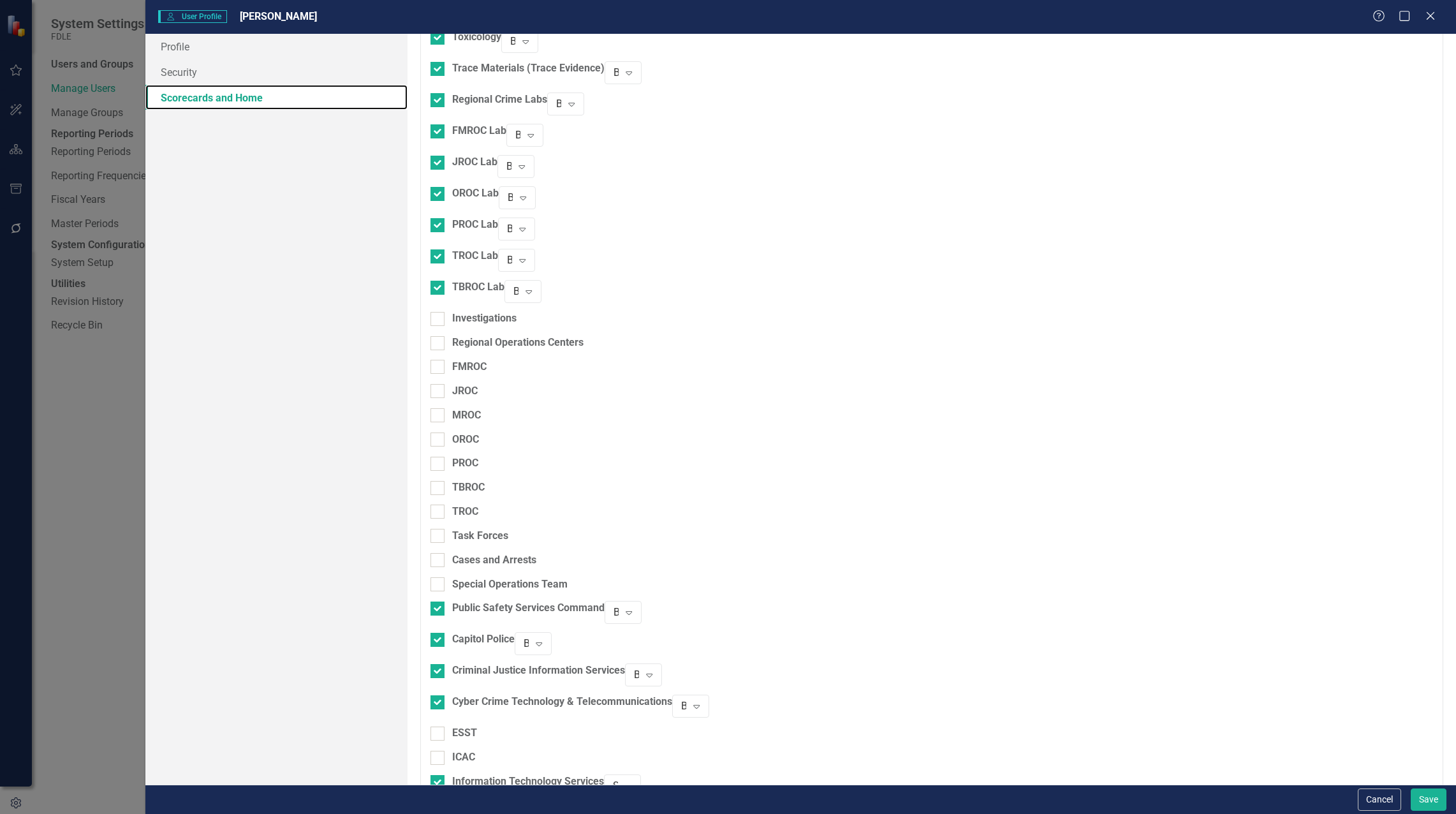
scroll to position [1088, 0]
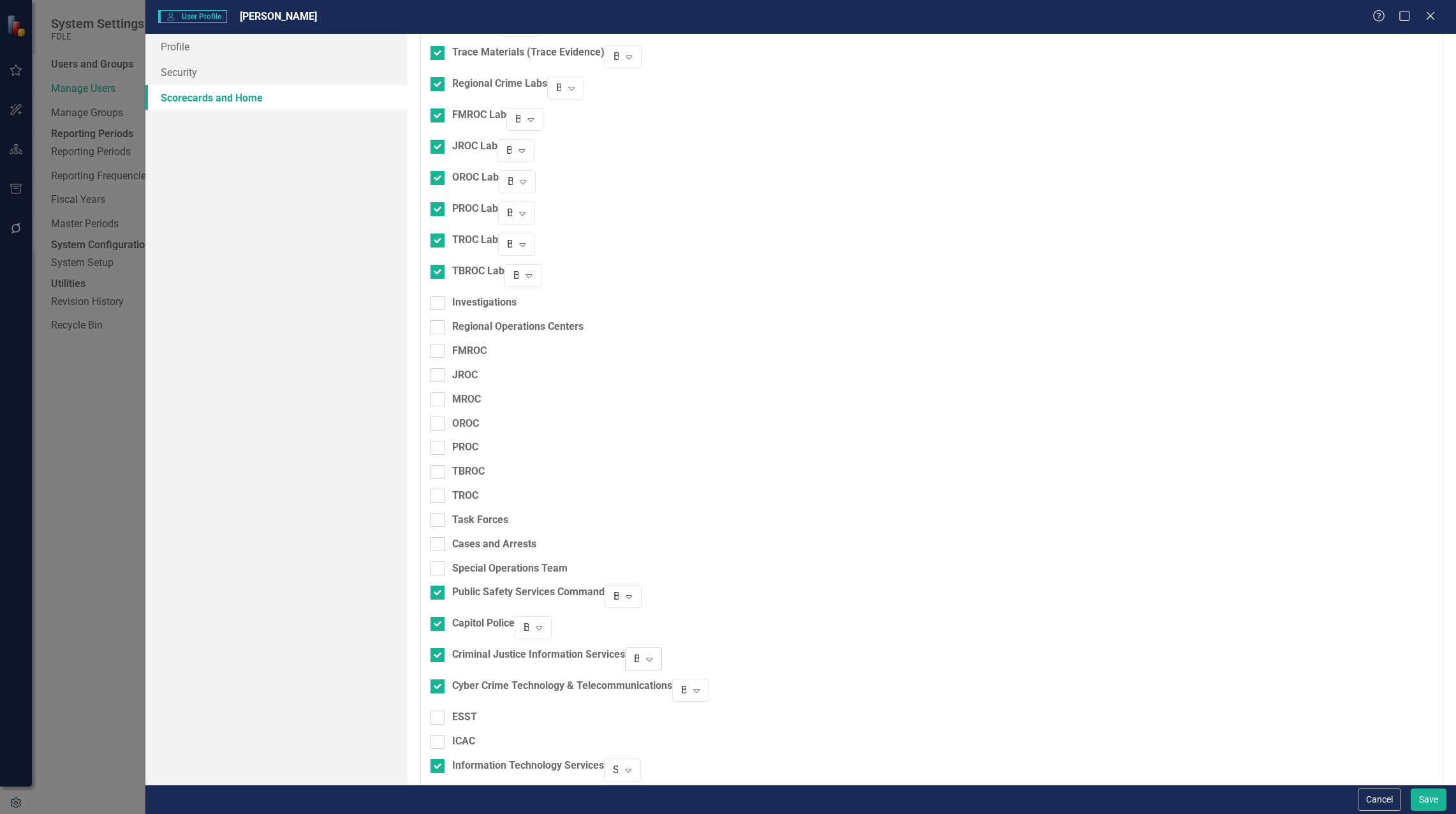
click at [639, 652] on div "Browser" at bounding box center [636, 659] width 5 height 14
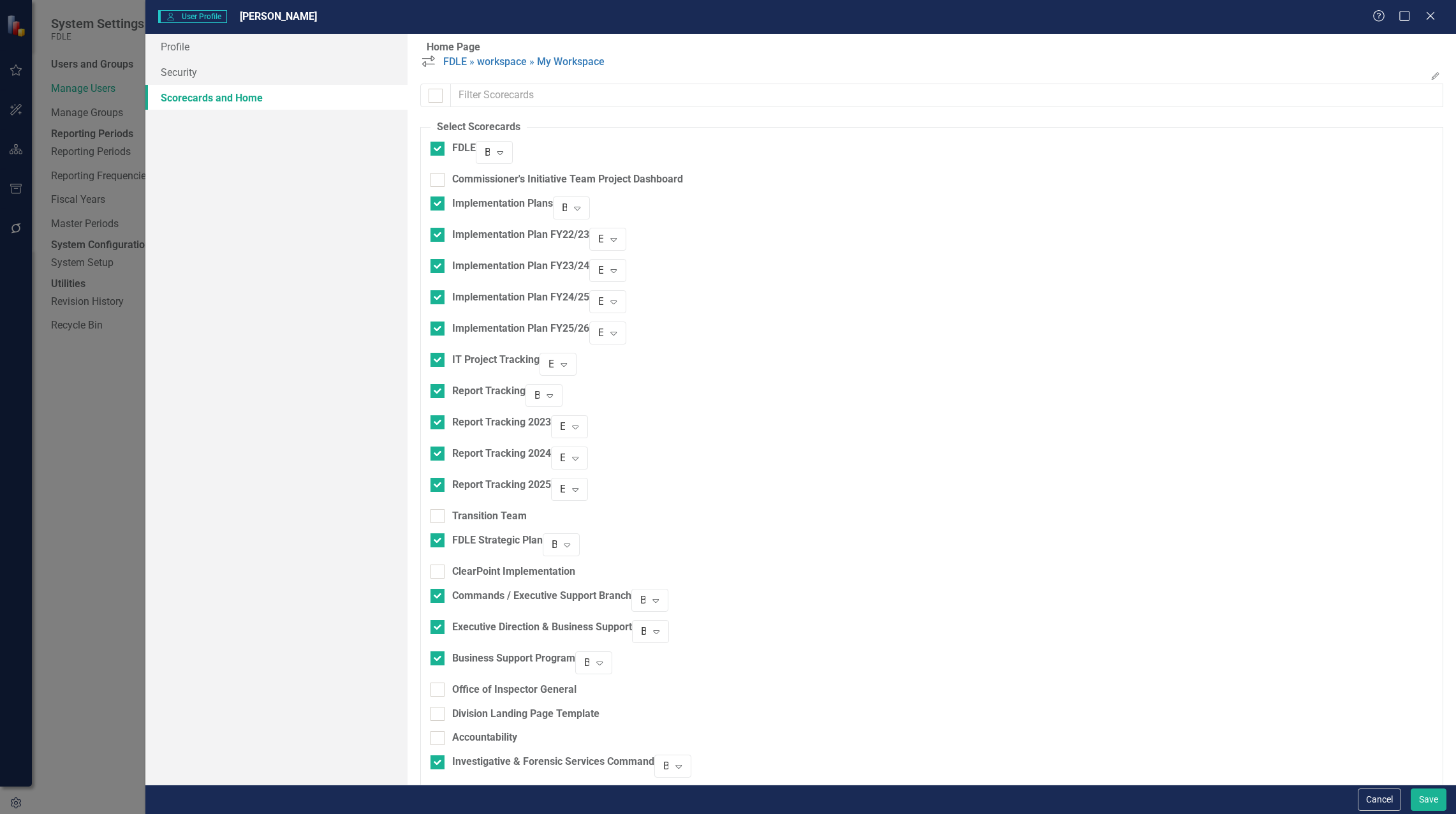
scroll to position [0, 0]
click at [1433, 797] on button "Save" at bounding box center [1429, 800] width 36 height 22
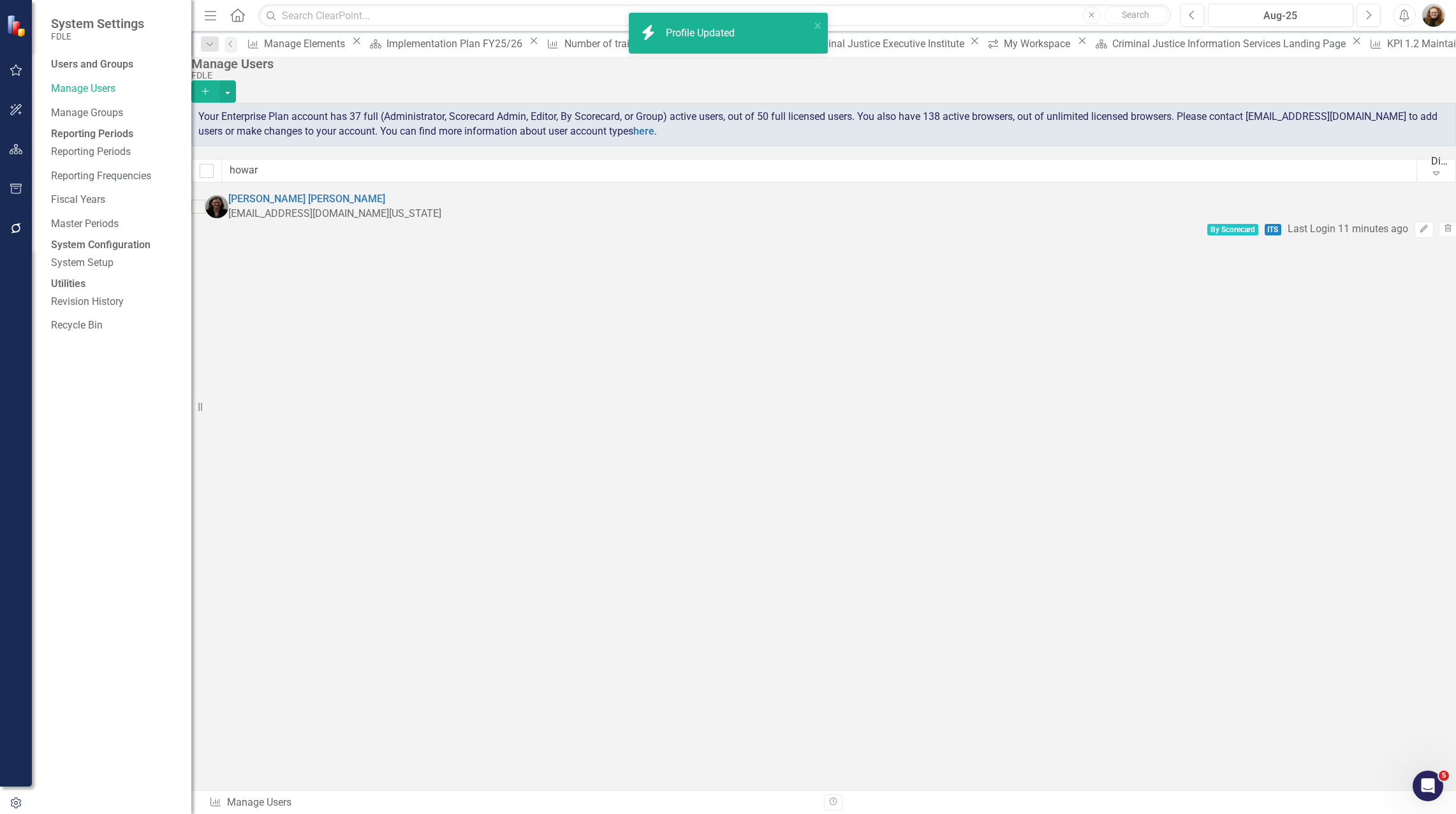
drag, startPoint x: 501, startPoint y: 474, endPoint x: 501, endPoint y: 465, distance: 9.0
click at [501, 238] on div "Sorry, no results found. Nicole Howard NicoleHoward@fdle.state.fl.us By Scoreca…" at bounding box center [824, 215] width 1264 height 46
drag, startPoint x: 889, startPoint y: 582, endPoint x: 866, endPoint y: 565, distance: 28.6
click at [884, 238] on div "Sorry, no results found. Nicole Howard NicoleHoward@fdle.state.fl.us By Scoreca…" at bounding box center [824, 215] width 1264 height 46
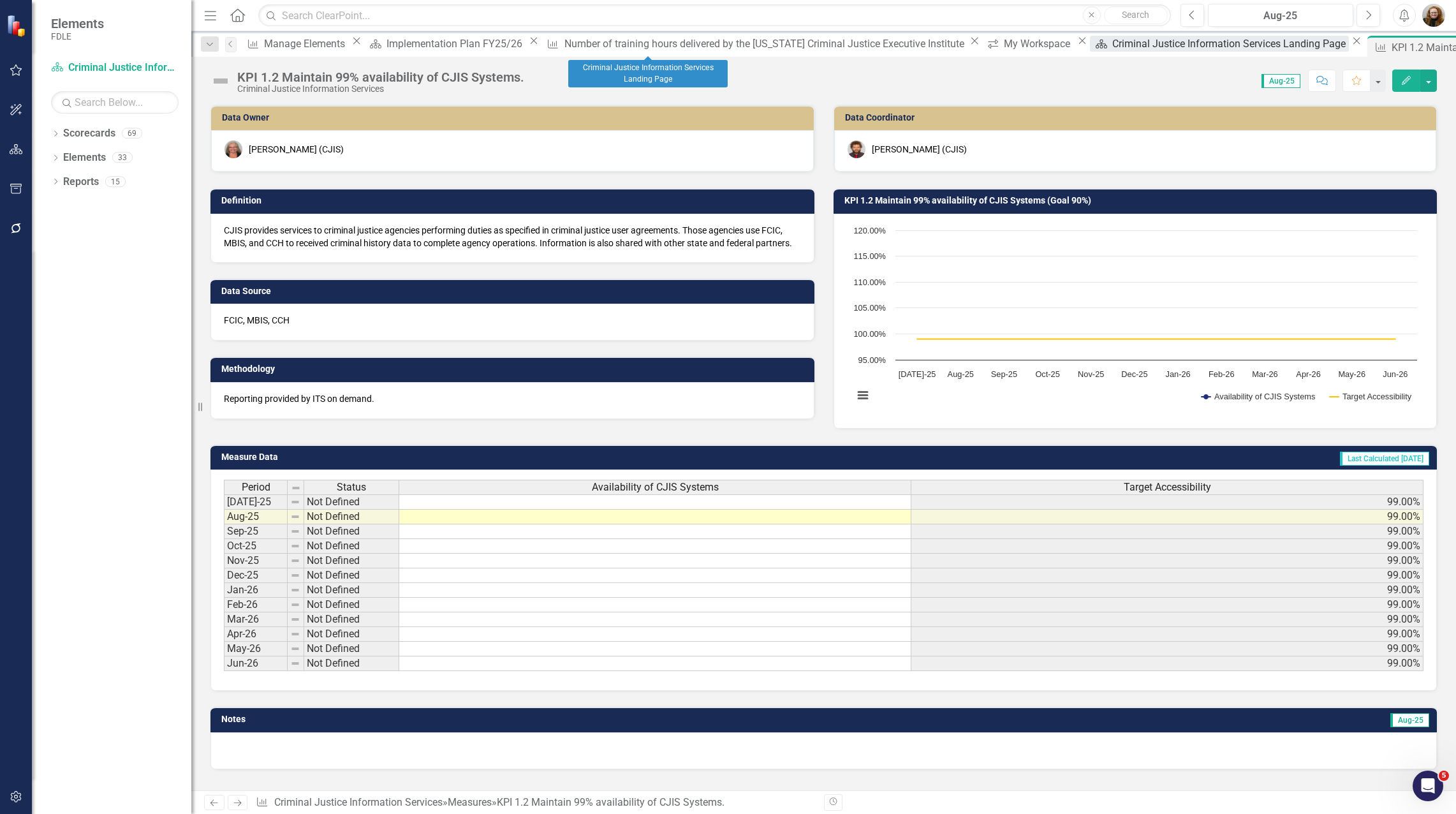
click at [1113, 47] on div "Criminal Justice Information Services Landing Page" at bounding box center [1231, 43] width 237 height 16
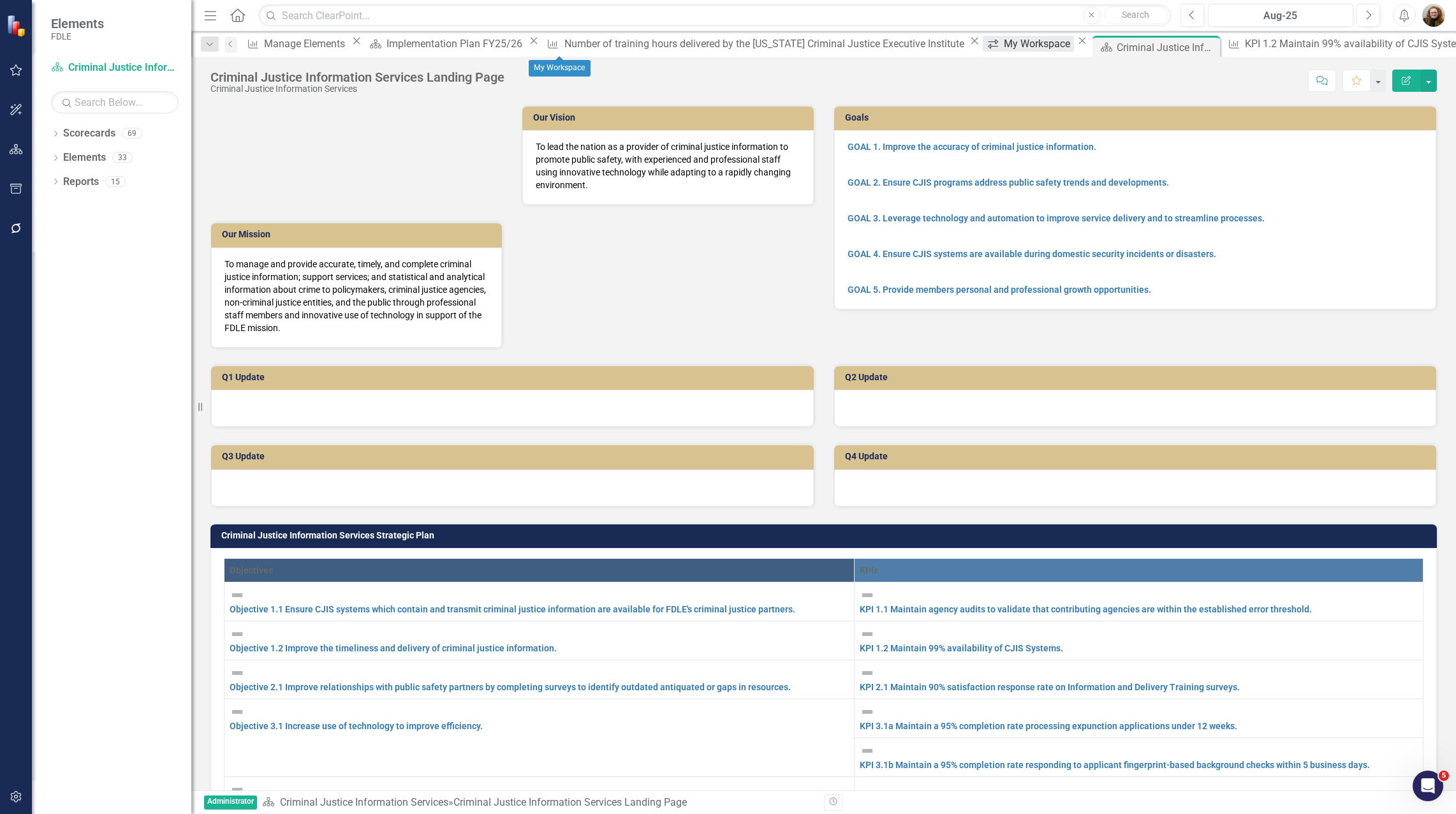
click at [1004, 48] on div "My Workspace" at bounding box center [1039, 43] width 70 height 16
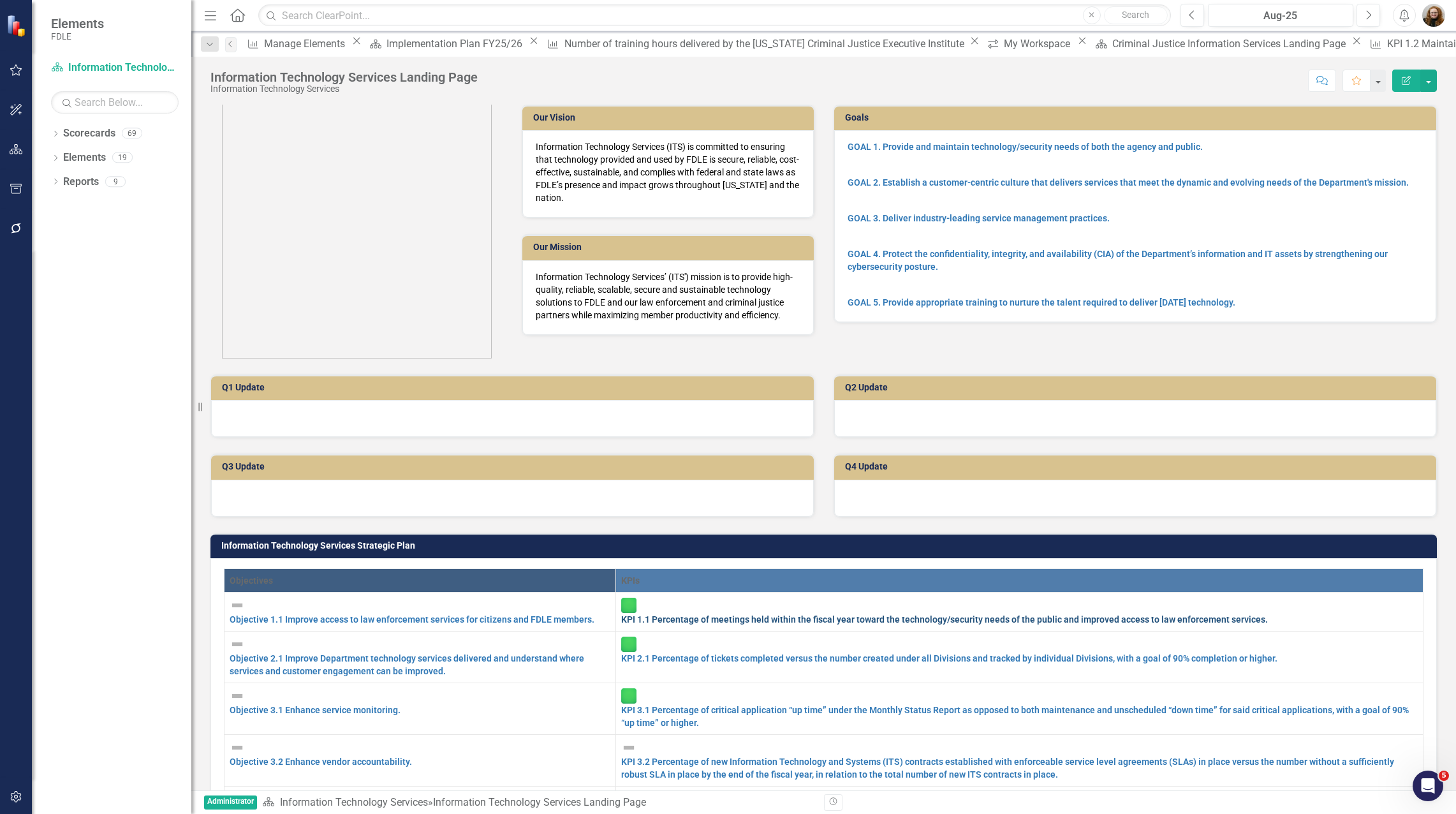
click at [1108, 623] on link "KPI 1.1 Percentage of meetings held within the fiscal year toward the technolog…" at bounding box center [944, 620] width 647 height 10
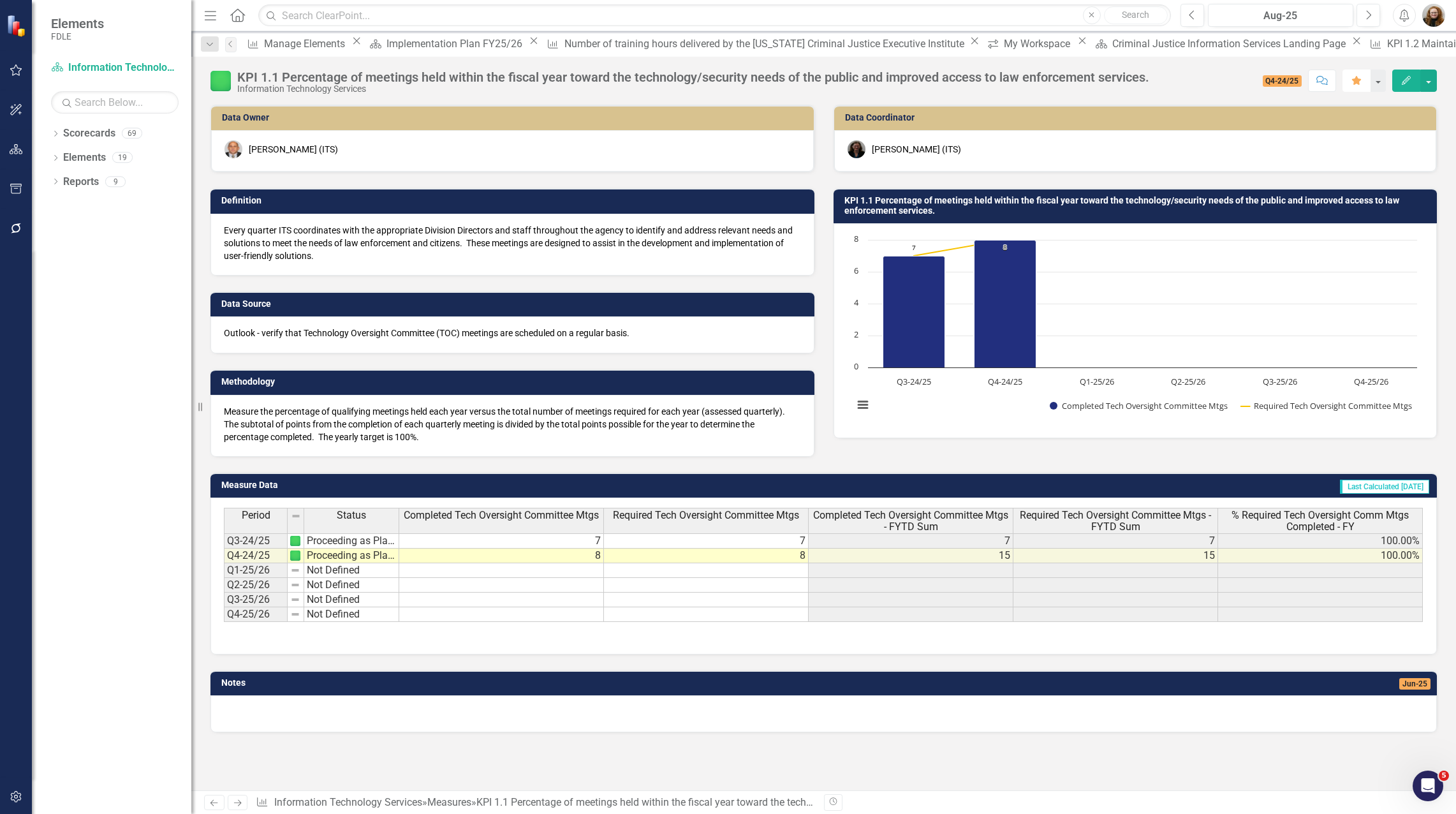
click at [1355, 85] on button "Favorite" at bounding box center [1356, 81] width 28 height 22
click at [1004, 49] on div "My Workspace" at bounding box center [1039, 43] width 70 height 16
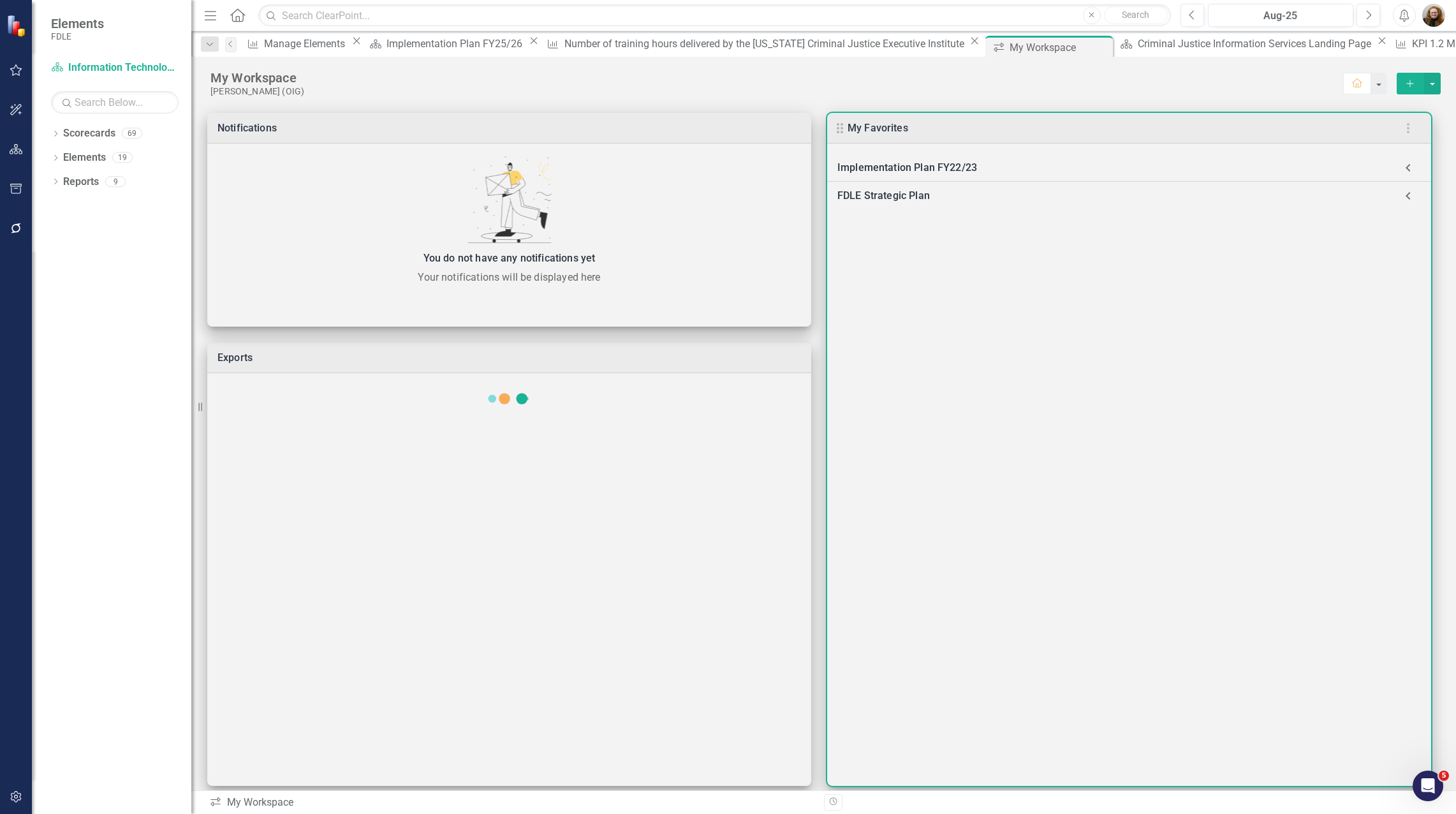
click at [952, 161] on div "Implementation Plan FY22/23" at bounding box center [1116, 167] width 558 height 18
click at [850, 205] on use at bounding box center [848, 202] width 11 height 10
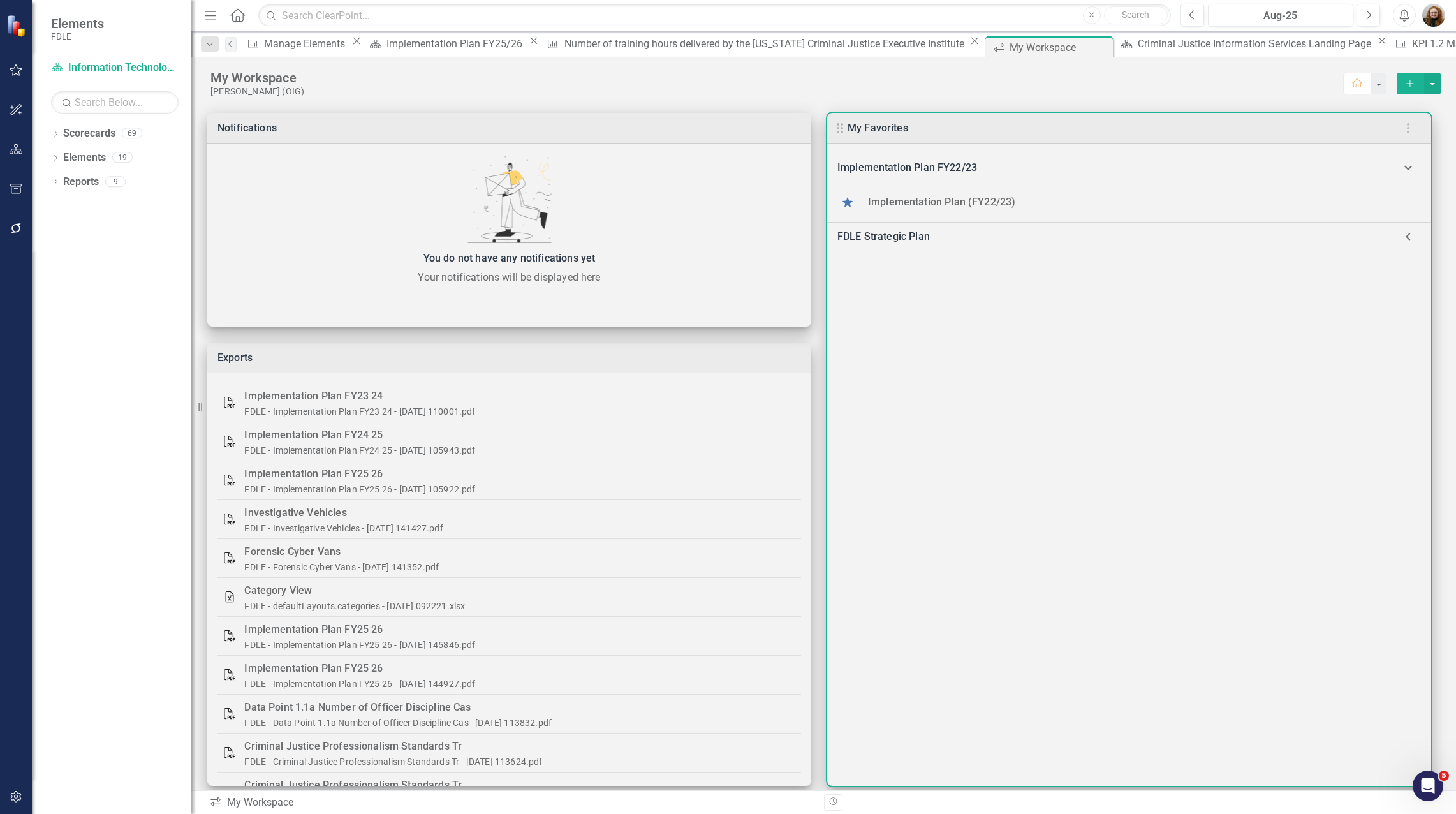
click at [846, 205] on use at bounding box center [848, 202] width 11 height 10
click at [924, 199] on link "Implementation Plan (FY22/23)" at bounding box center [941, 202] width 147 height 12
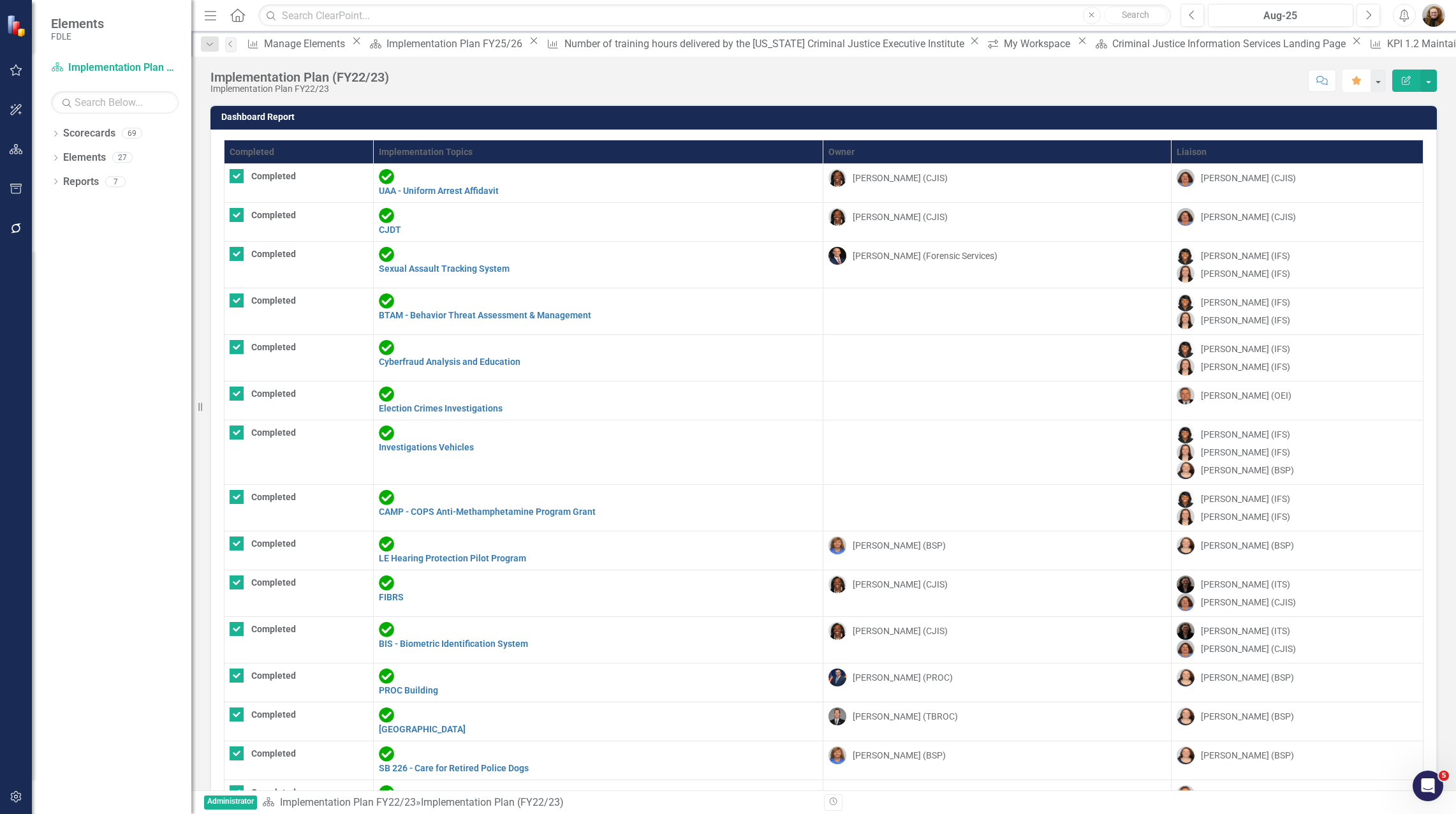
click at [1352, 80] on icon "Favorite" at bounding box center [1355, 80] width 11 height 9
click at [1076, 46] on icon "Close" at bounding box center [1082, 41] width 13 height 10
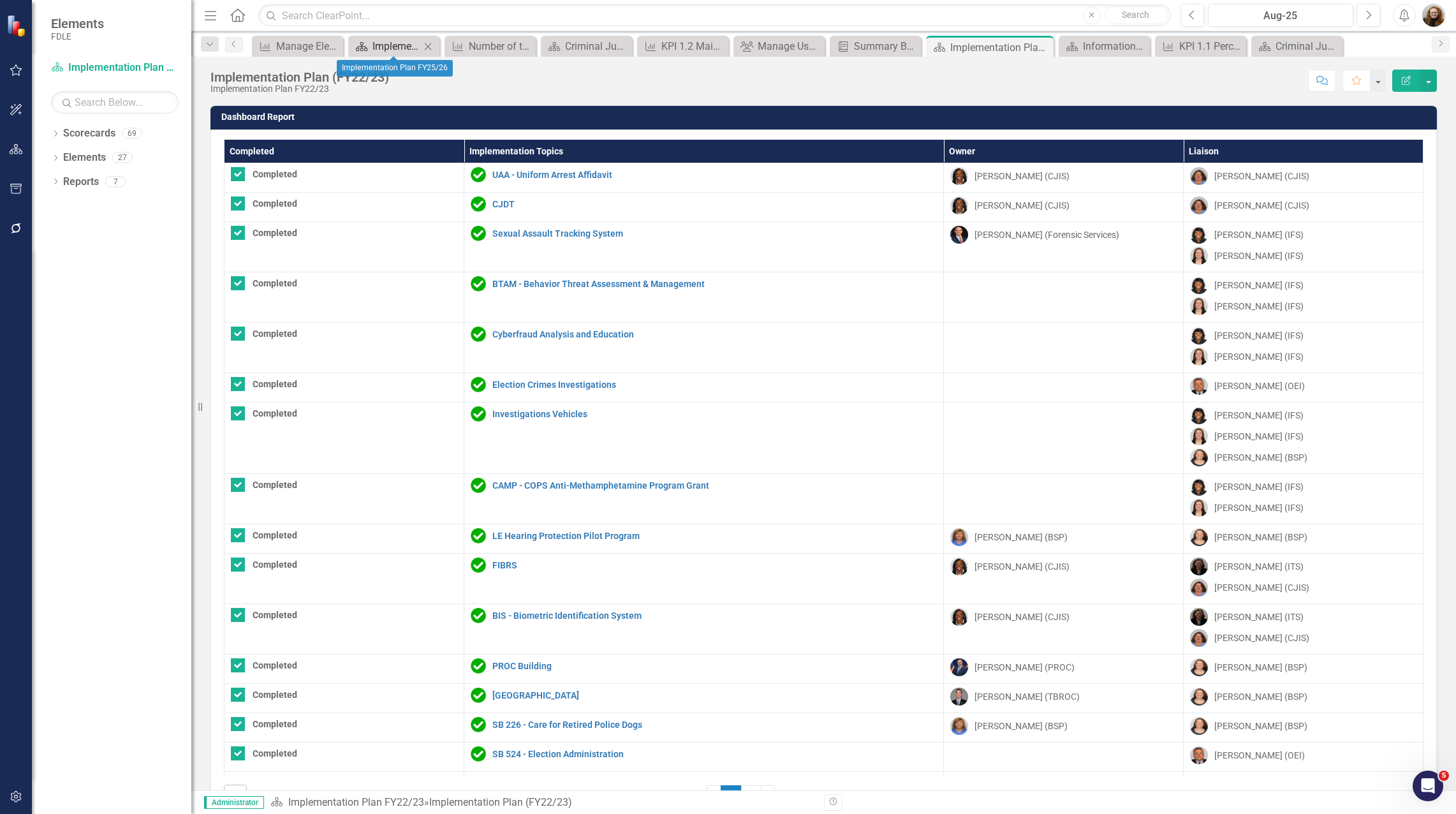
click at [384, 49] on div "Implementation Plan FY25/26" at bounding box center [396, 46] width 48 height 16
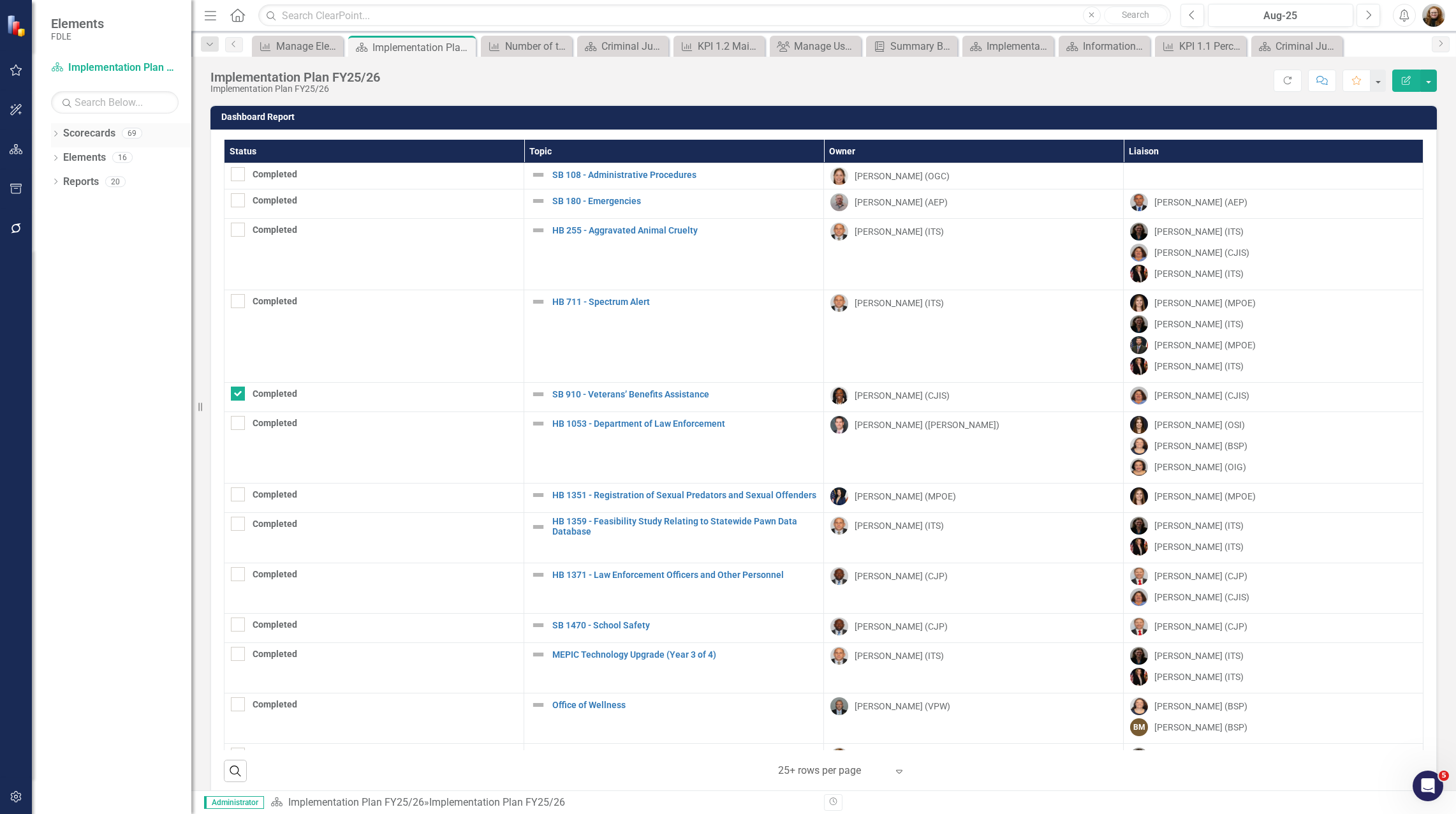
click at [58, 135] on icon "Dropdown" at bounding box center [55, 135] width 9 height 7
drag, startPoint x: 94, startPoint y: 182, endPoint x: 108, endPoint y: 182, distance: 14.0
click at [94, 182] on link "FDLE Strategic Plan" at bounding box center [130, 182] width 121 height 14
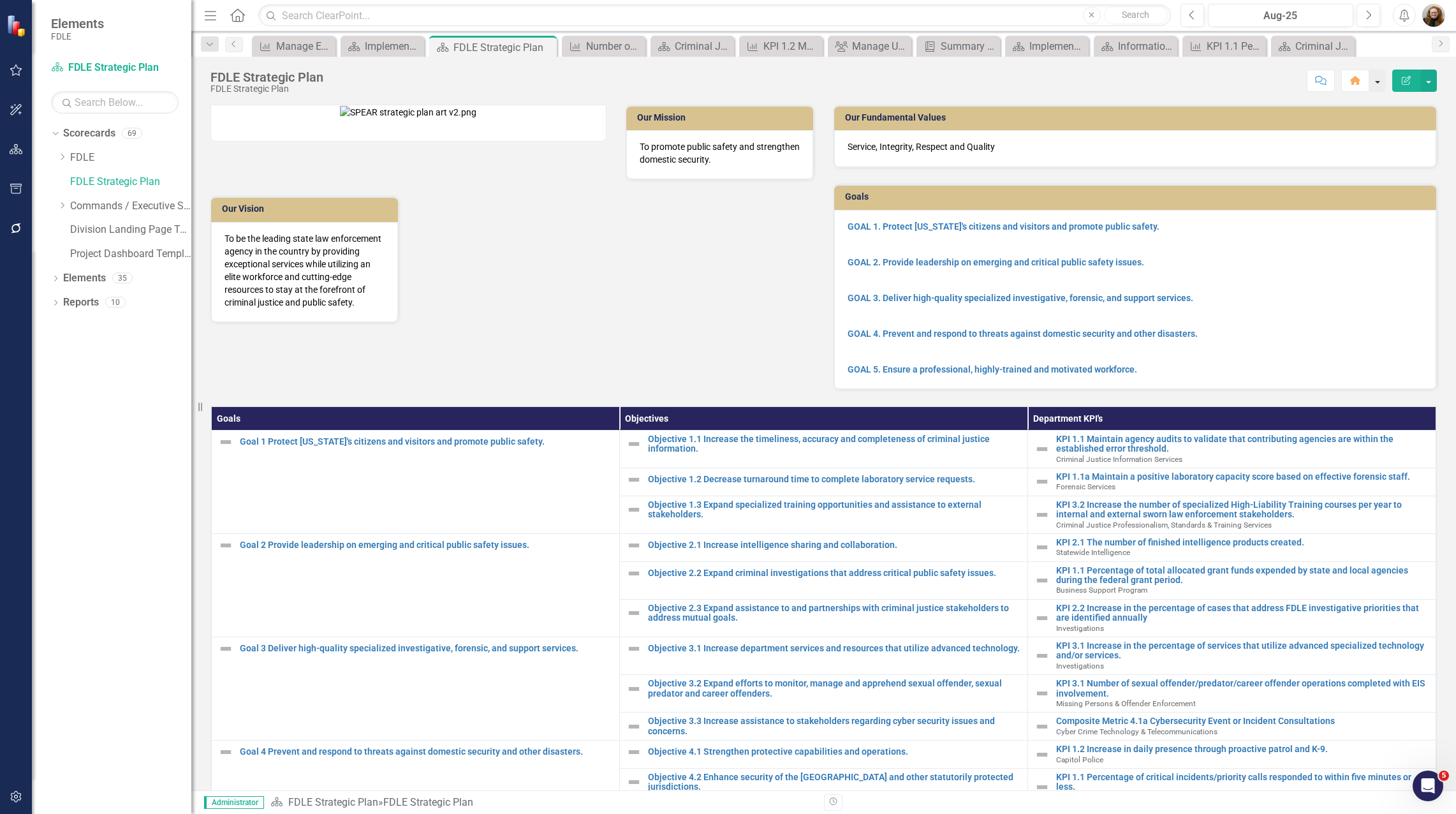
click at [1381, 84] on button "button" at bounding box center [1377, 81] width 16 height 22
click at [1380, 84] on button "button" at bounding box center [1377, 81] width 16 height 22
click at [994, 111] on td "Our Fundamental Values" at bounding box center [1137, 119] width 585 height 19
click at [416, 45] on icon "Close" at bounding box center [412, 47] width 13 height 10
click at [335, 46] on icon "Close" at bounding box center [331, 47] width 13 height 10
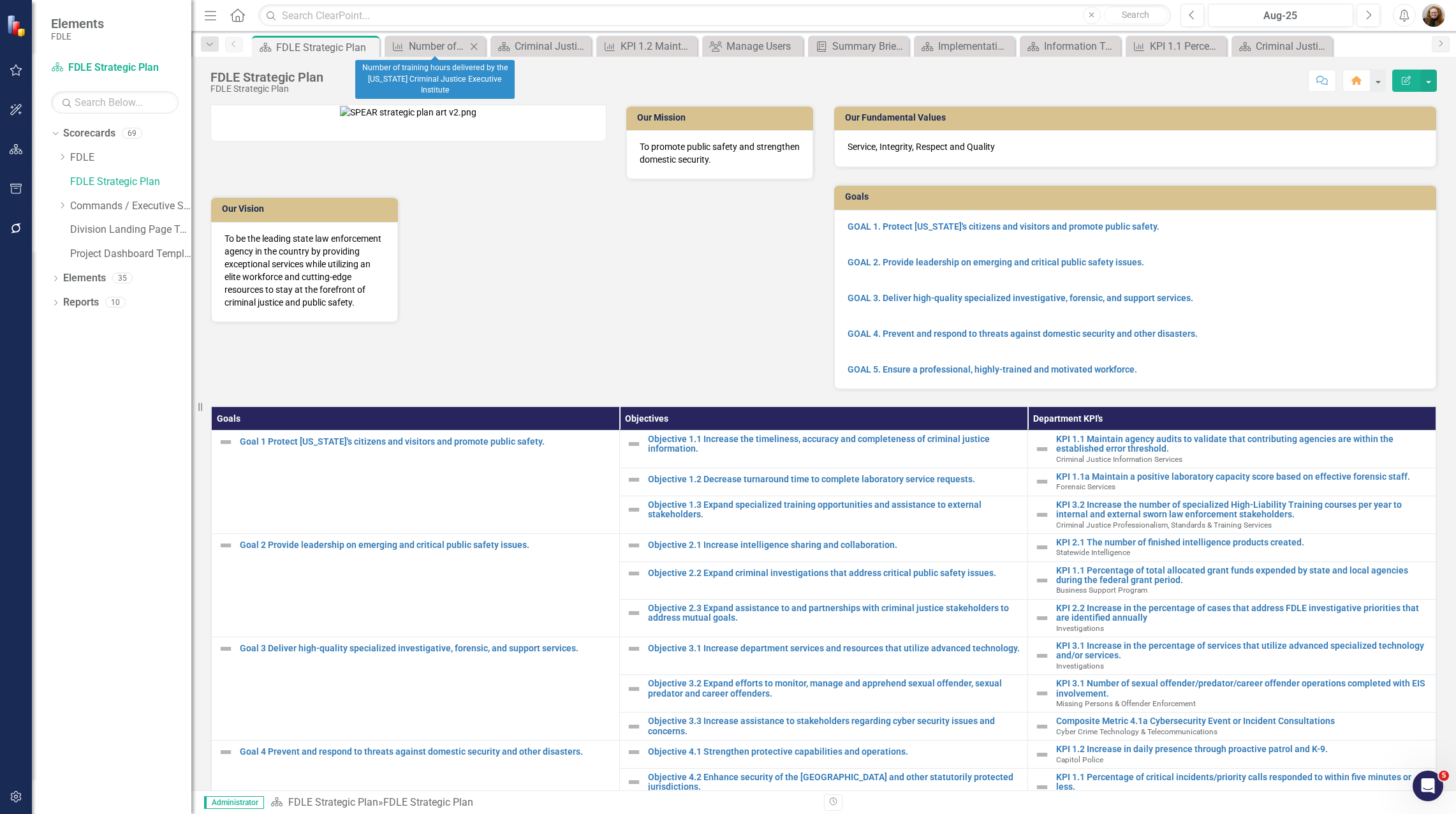
click at [470, 47] on icon "Close" at bounding box center [474, 47] width 13 height 10
click at [486, 46] on icon "Close" at bounding box center [484, 47] width 13 height 10
click at [500, 46] on icon "Close" at bounding box center [498, 47] width 13 height 10
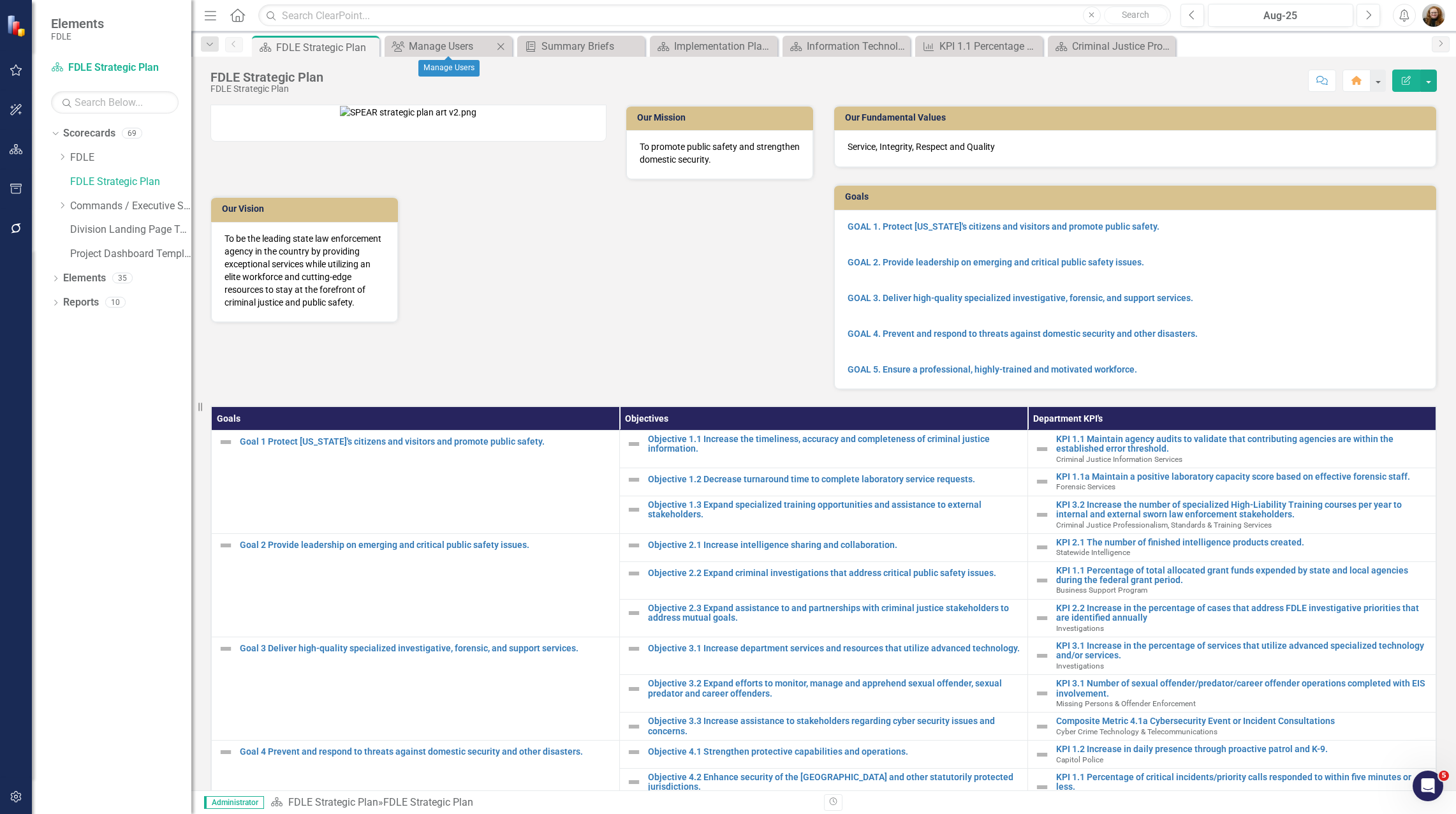
click at [505, 45] on icon "Close" at bounding box center [500, 47] width 13 height 10
click at [0, 0] on icon "Close" at bounding box center [0, 0] width 0 height 0
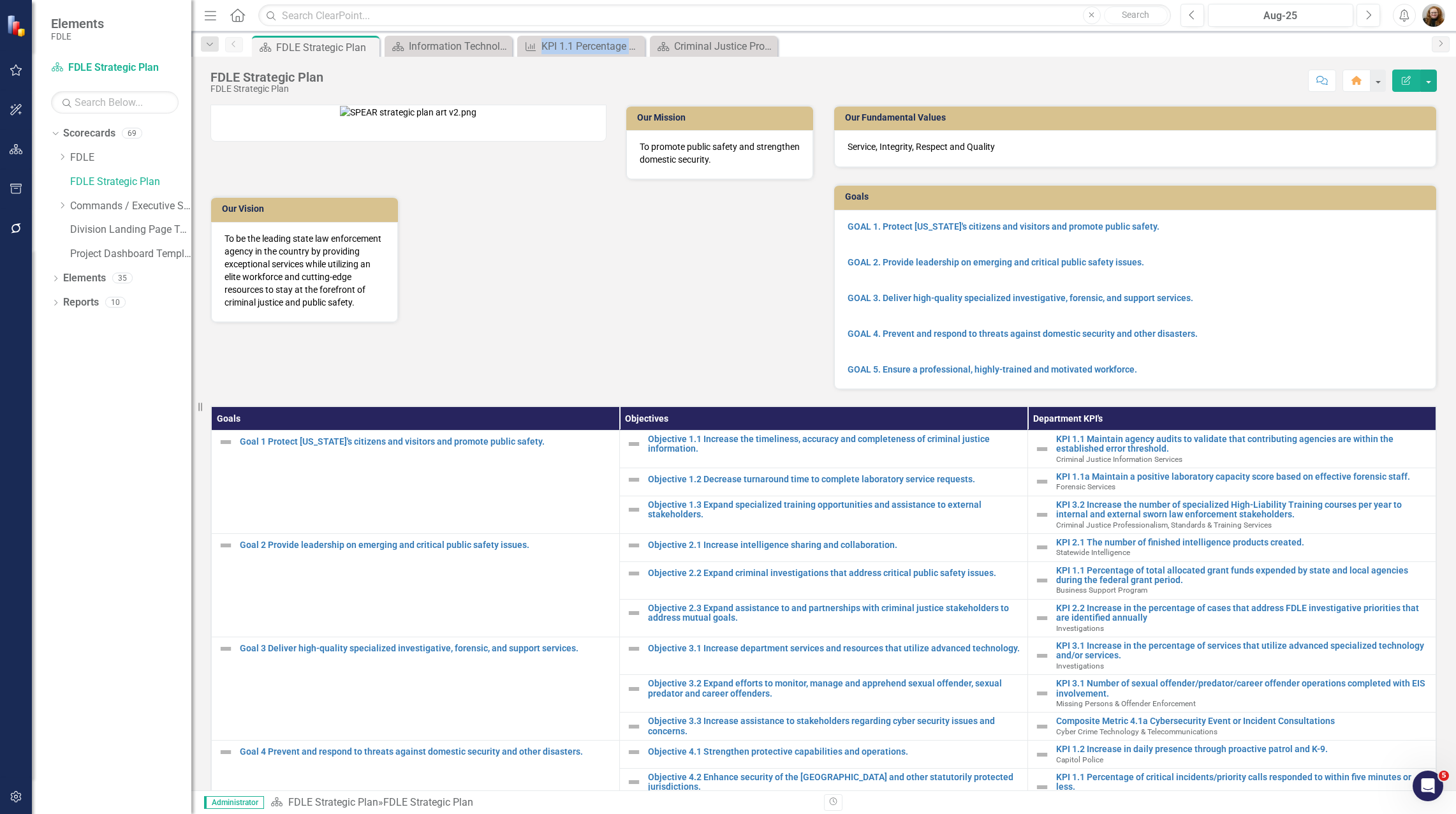
click at [0, 0] on icon "Close" at bounding box center [0, 0] width 0 height 0
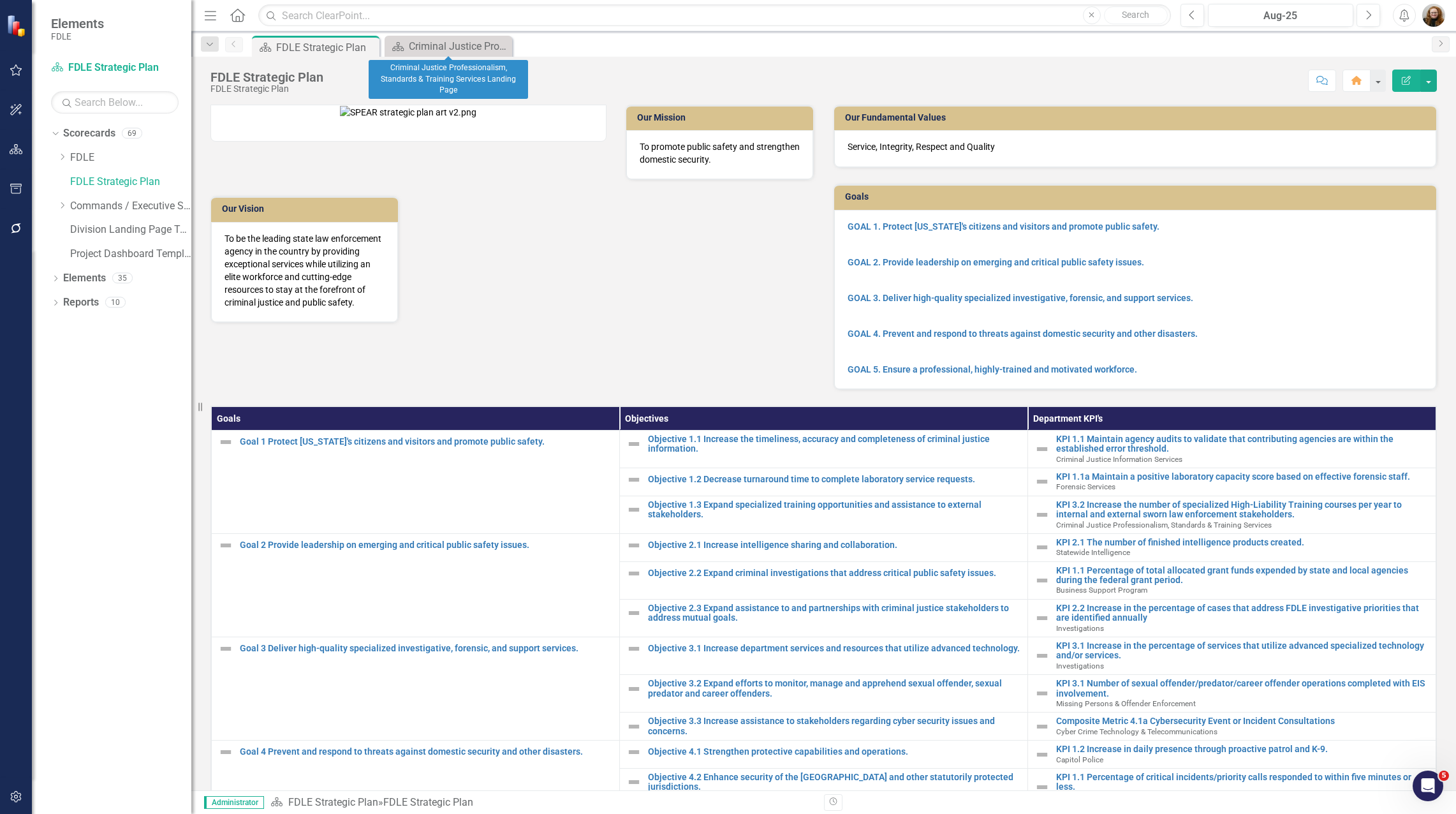
click at [0, 0] on icon "Close" at bounding box center [0, 0] width 0 height 0
click at [63, 205] on icon "Dropdown" at bounding box center [61, 205] width 9 height 8
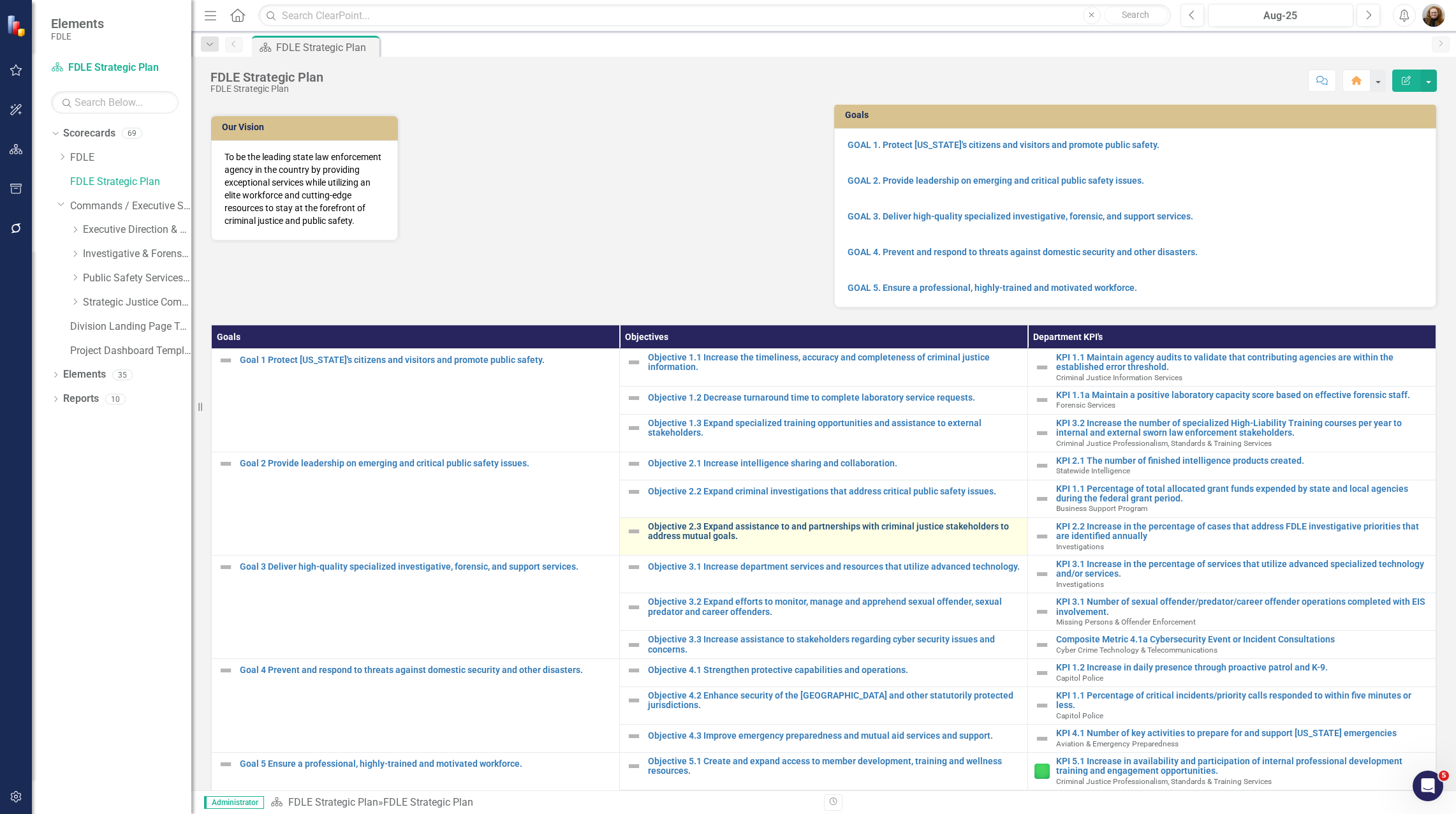
scroll to position [199, 0]
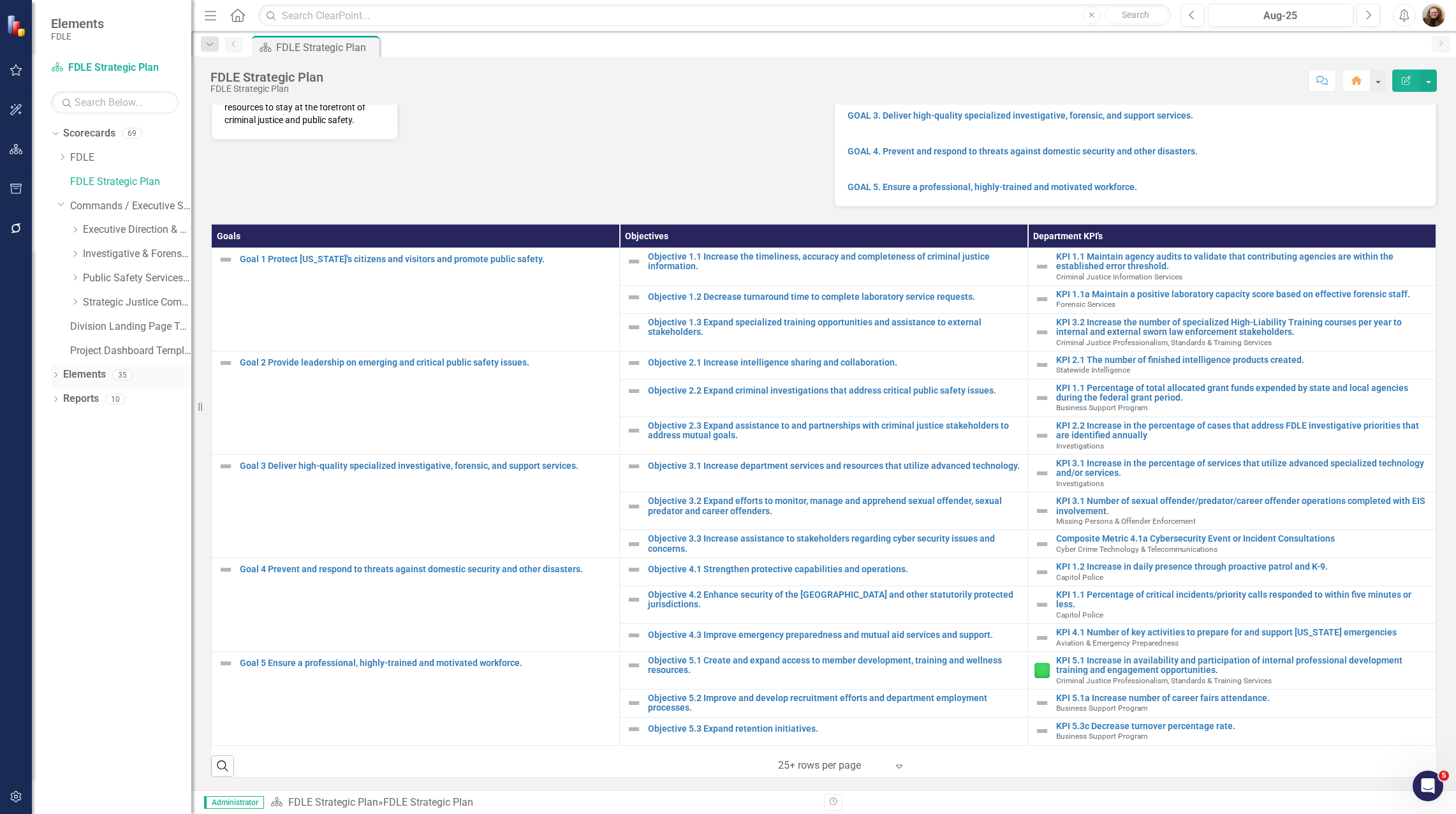
click at [55, 378] on icon "Dropdown" at bounding box center [55, 376] width 9 height 7
click at [58, 450] on icon "Dropdown" at bounding box center [61, 449] width 9 height 7
click at [118, 450] on link "Measure Measures" at bounding box center [95, 447] width 63 height 14
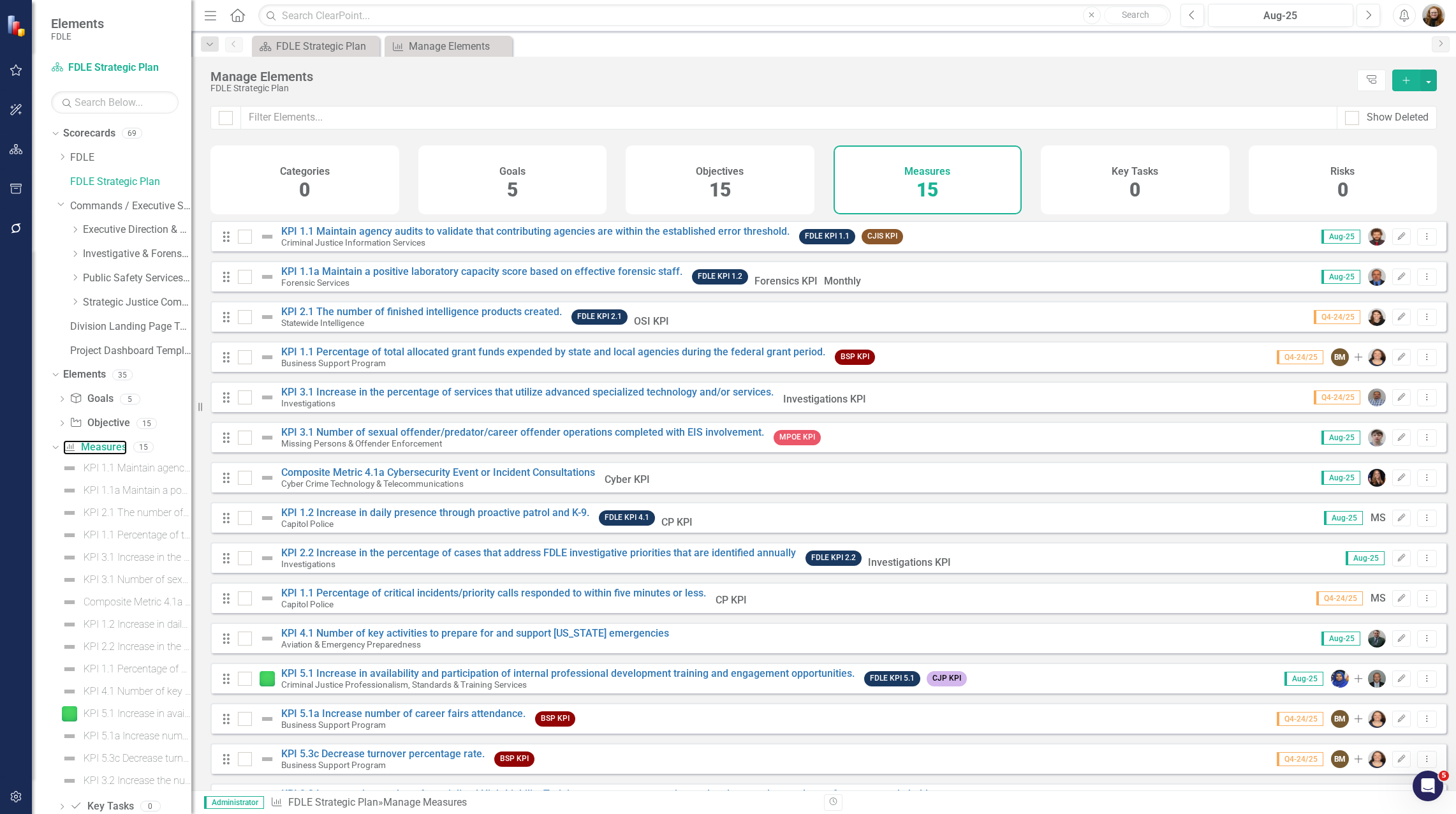
scroll to position [43, 0]
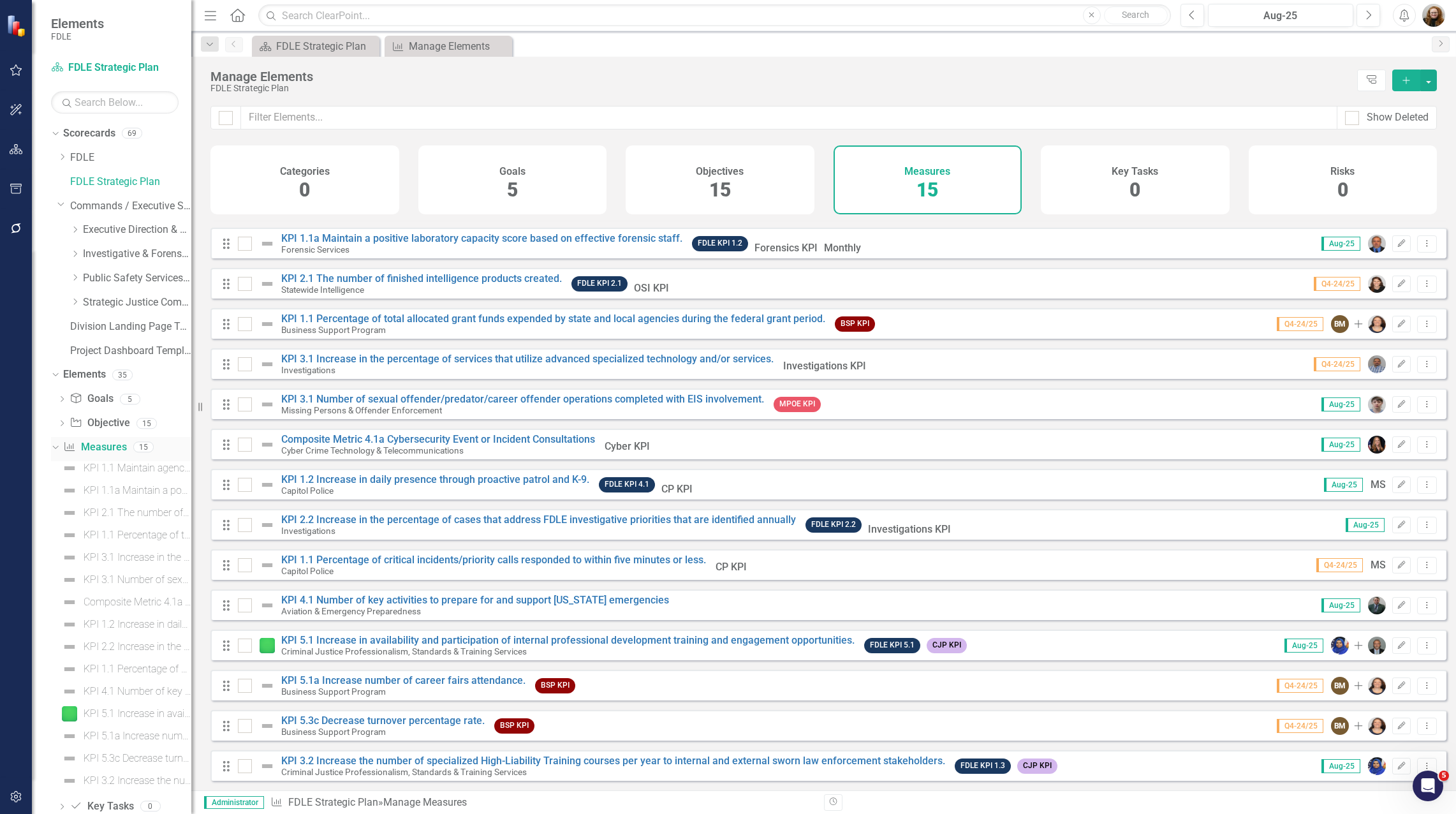
click at [58, 448] on icon at bounding box center [55, 447] width 6 height 3
click at [60, 377] on div "Dropdown" at bounding box center [55, 376] width 9 height 6
click at [60, 207] on icon "Dropdown" at bounding box center [60, 204] width 8 height 9
click at [117, 402] on div "Dropdown Scorecards 69 Dropdown FDLE Commissioner's Initiative Team Project Das…" at bounding box center [111, 468] width 159 height 691
click at [60, 156] on icon "Dropdown" at bounding box center [61, 157] width 9 height 8
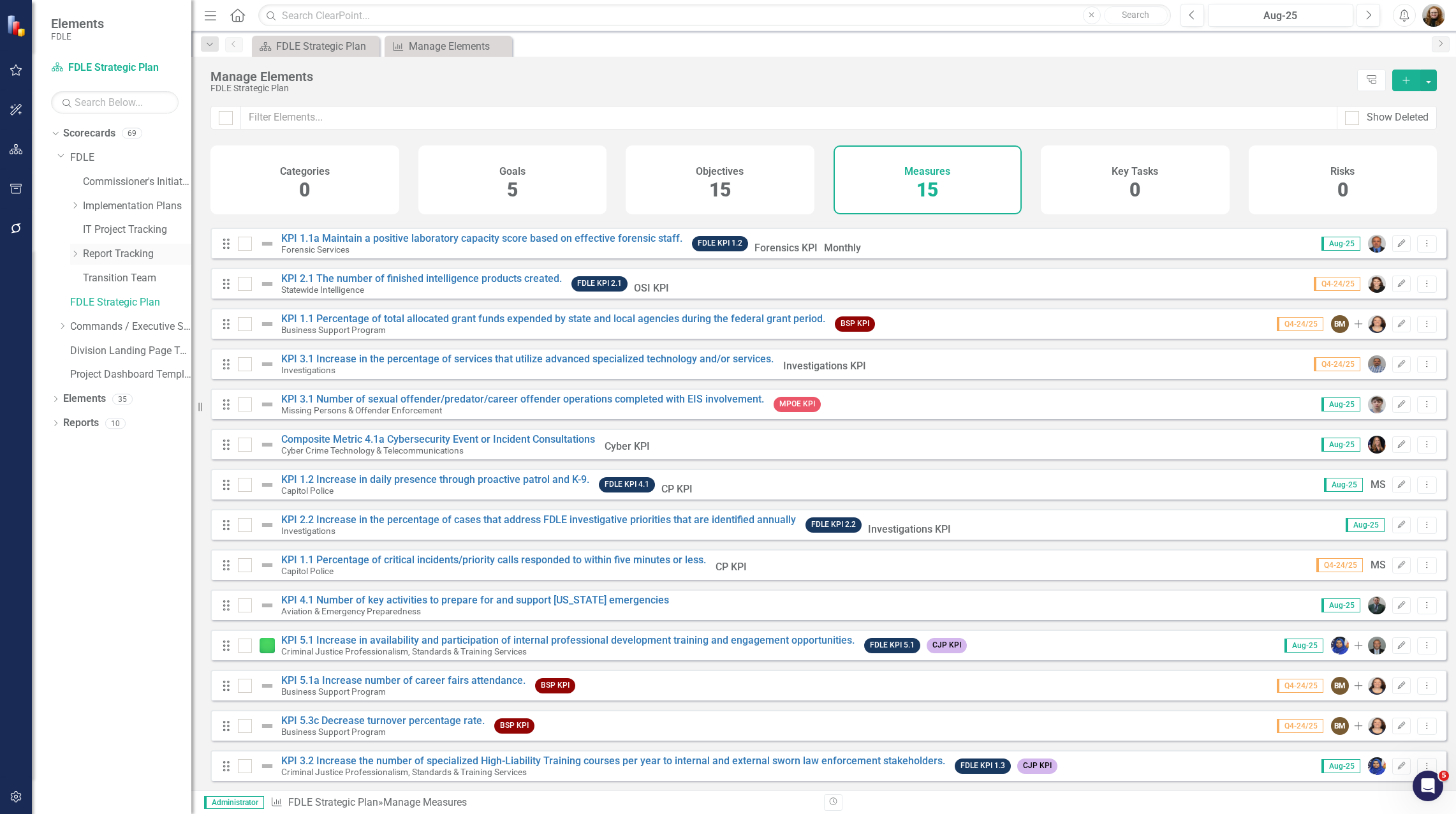
click at [73, 256] on icon "Dropdown" at bounding box center [74, 253] width 9 height 8
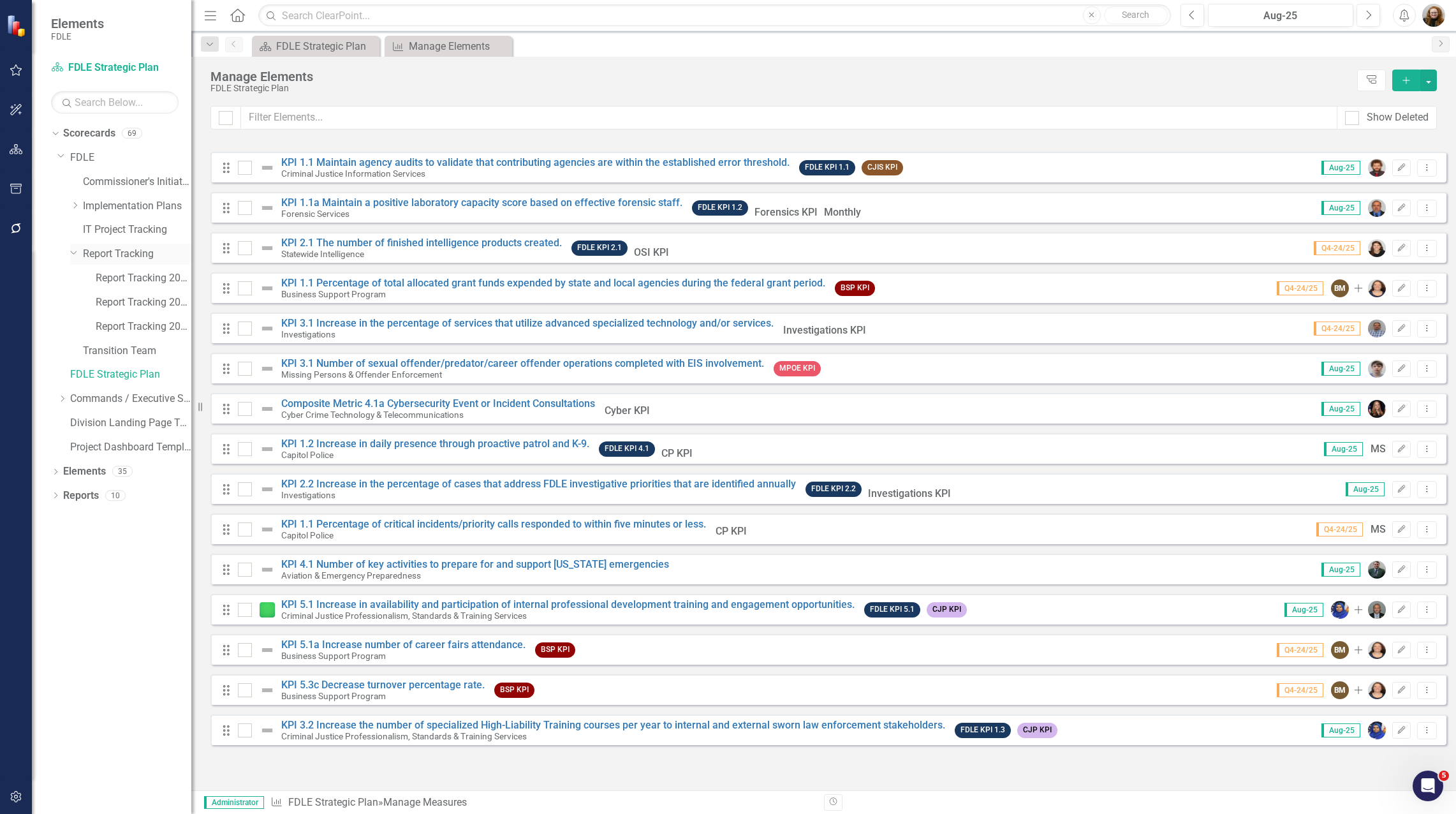
scroll to position [0, 0]
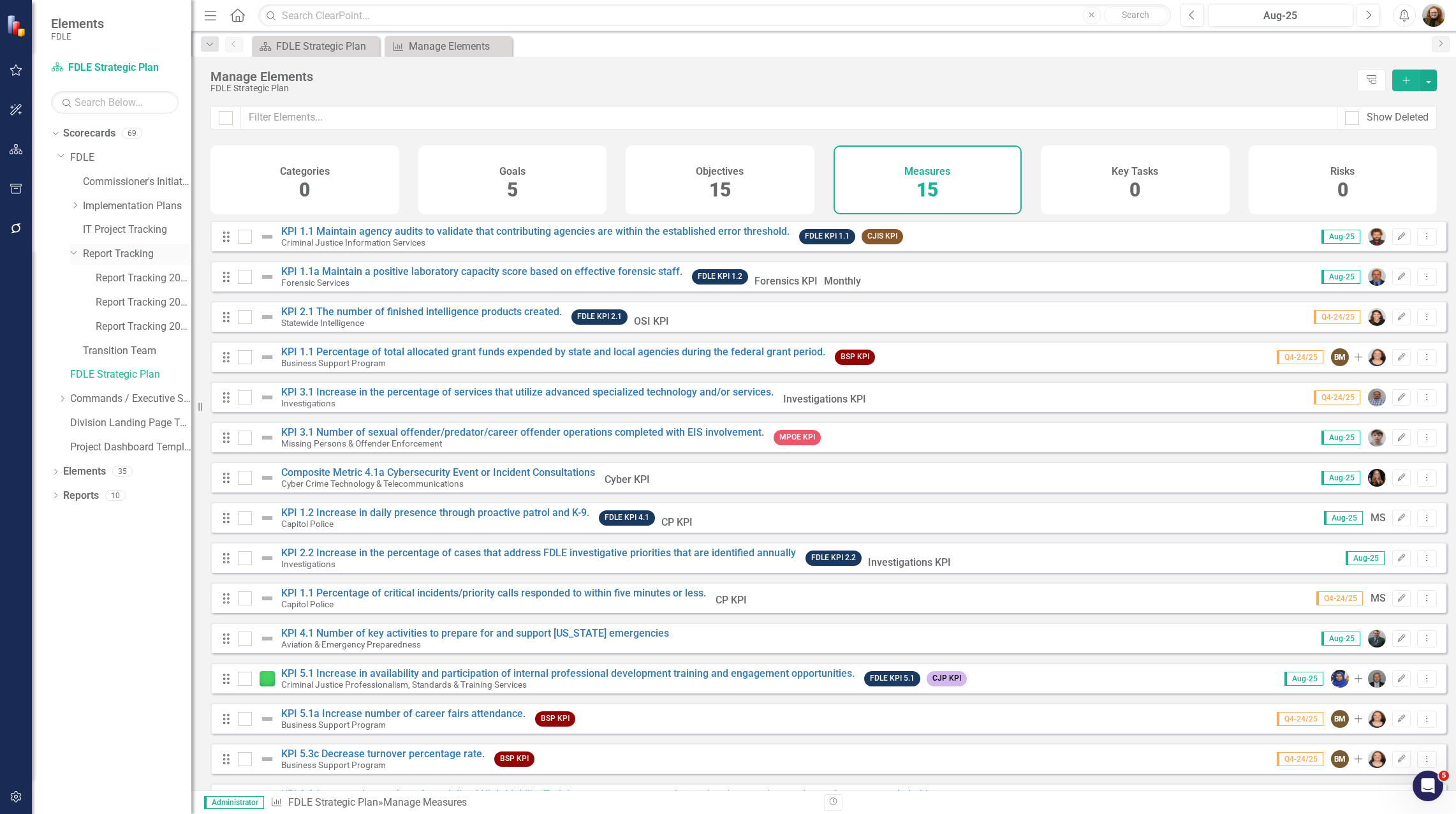
click at [74, 252] on icon "Dropdown" at bounding box center [73, 251] width 8 height 9
click at [74, 205] on icon "Dropdown" at bounding box center [74, 205] width 9 height 8
click at [73, 205] on icon at bounding box center [73, 205] width 6 height 3
click at [57, 159] on div "Dropdown Scorecards 69 Dropdown FDLE Commissioner's Initiative Team Project Das…" at bounding box center [121, 255] width 141 height 265
click at [60, 159] on icon "Dropdown" at bounding box center [60, 155] width 8 height 9
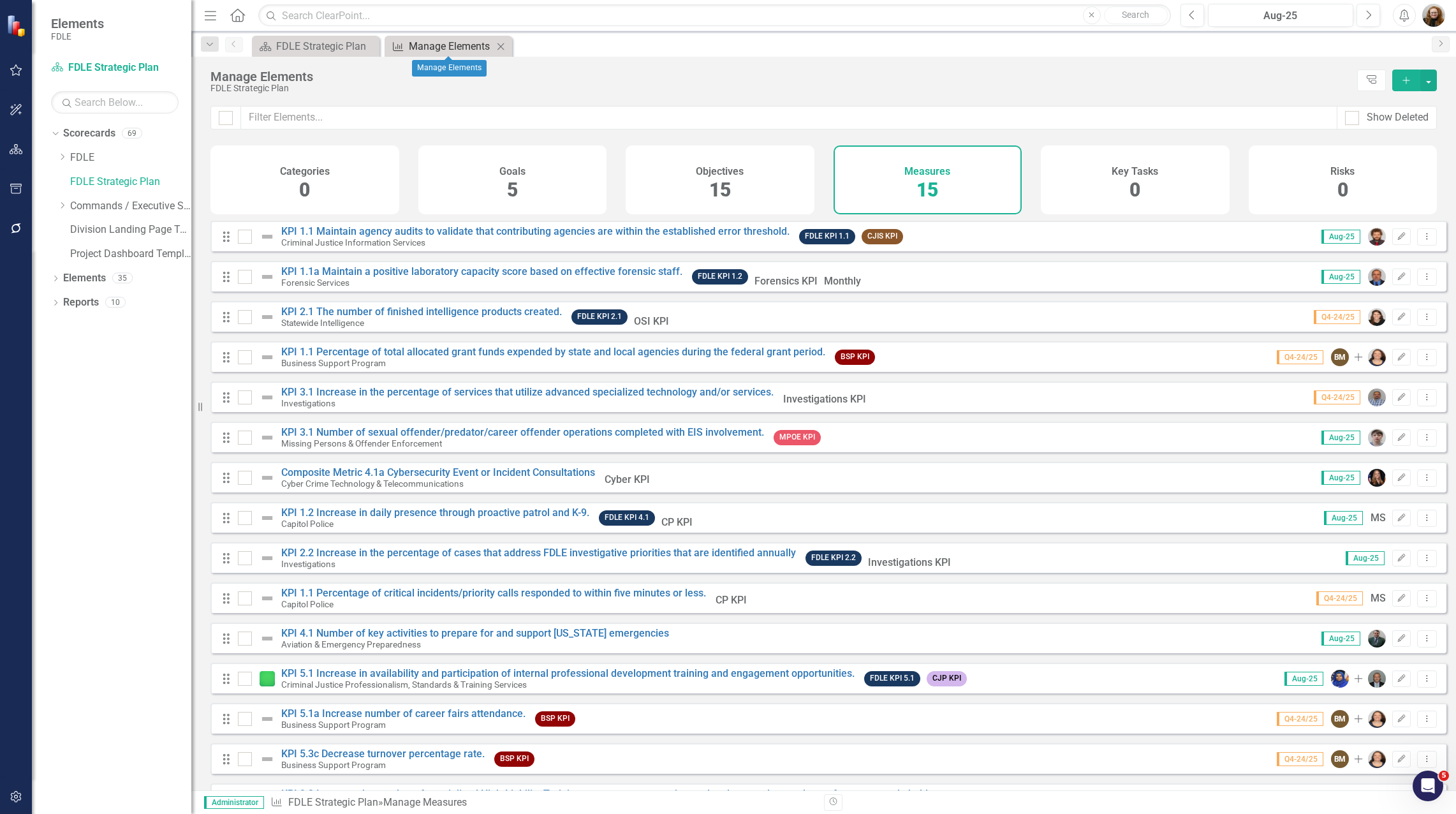
click at [480, 45] on div "Manage Elements" at bounding box center [451, 46] width 84 height 16
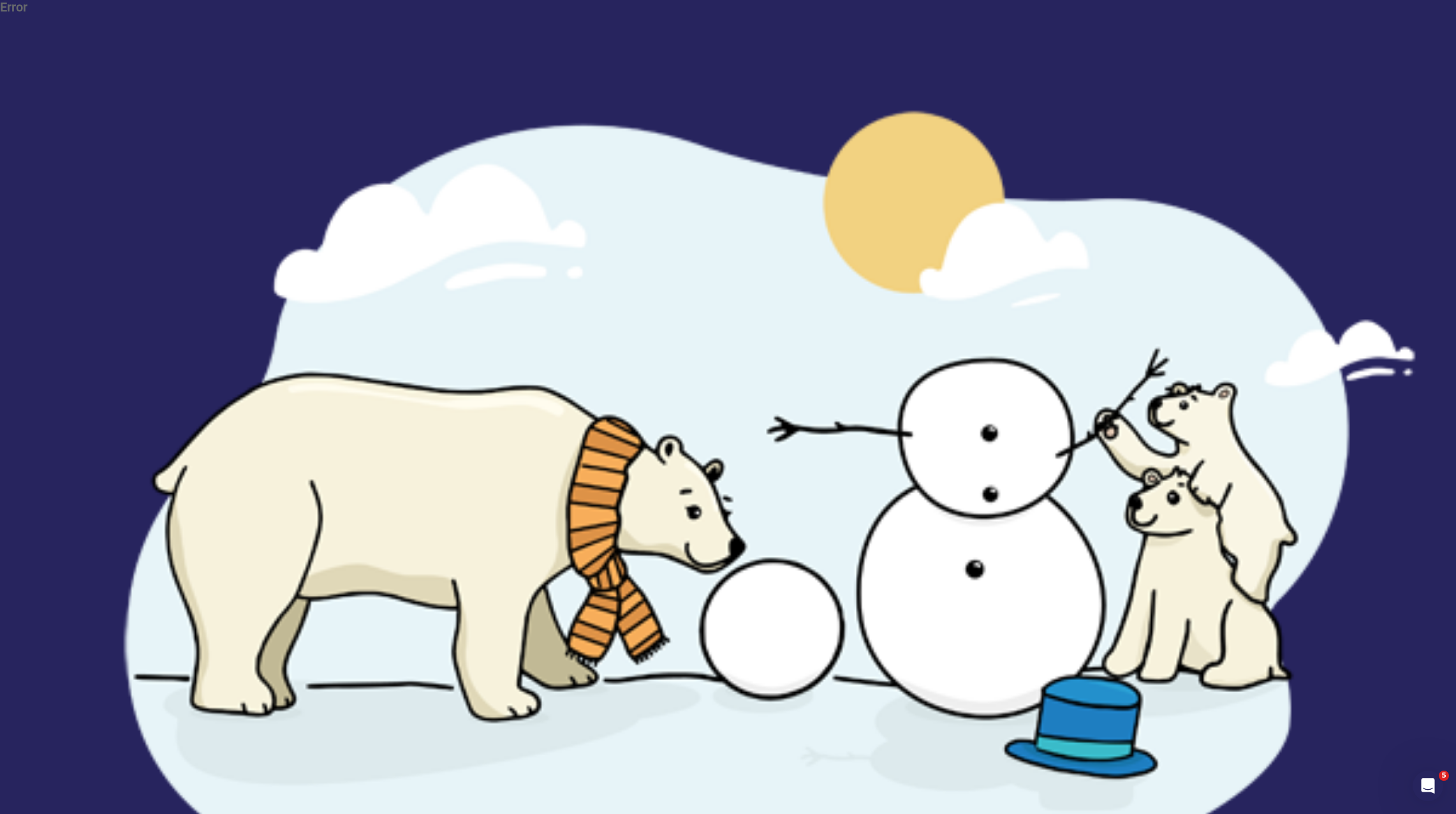
drag, startPoint x: 777, startPoint y: 280, endPoint x: 661, endPoint y: 360, distance: 140.9
click at [674, 407] on div "Error We've encountered an error. If problems persist, please contact ClearPoin…" at bounding box center [728, 518] width 1456 height 1036
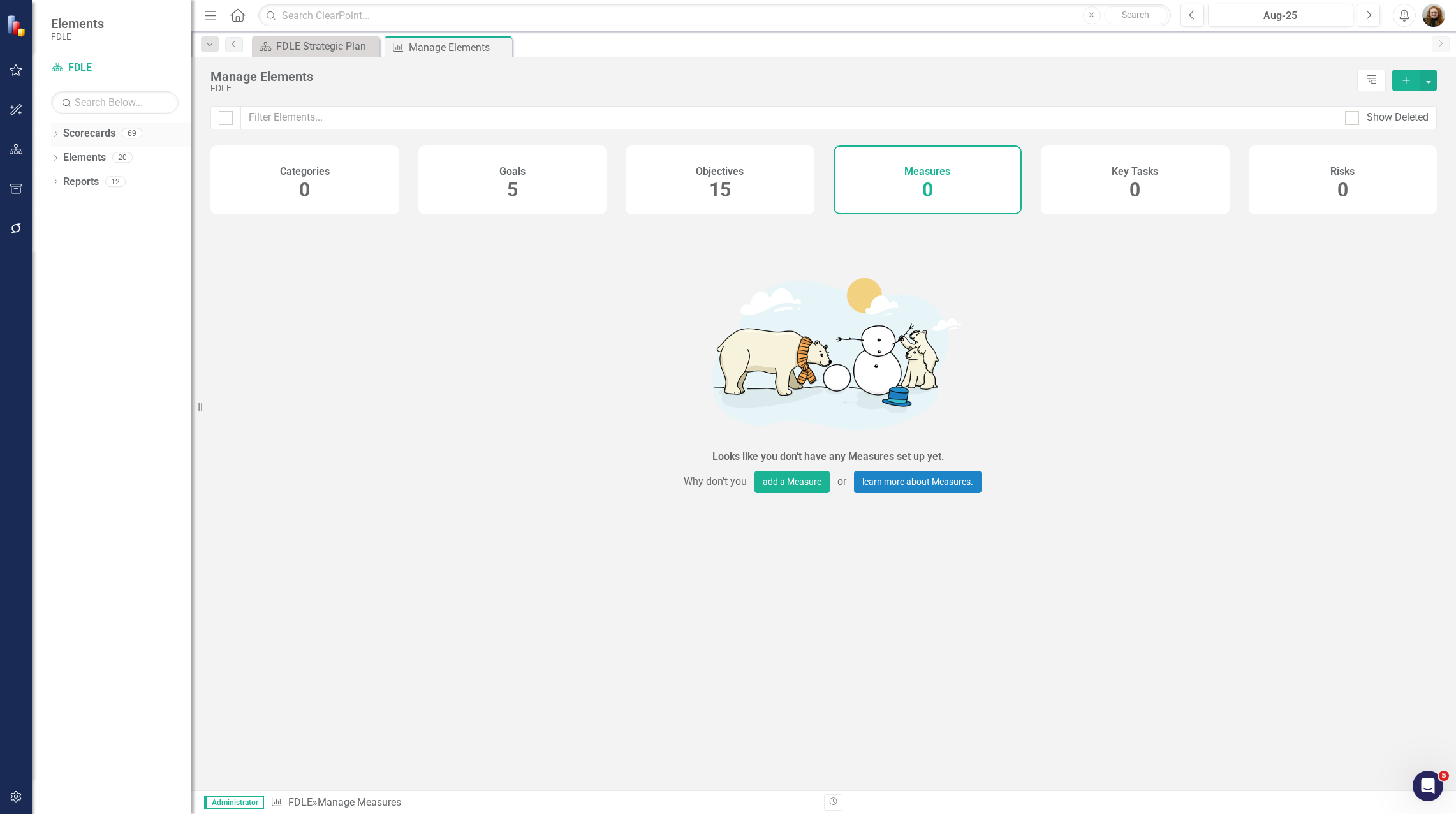
click at [81, 135] on link "Scorecards" at bounding box center [89, 133] width 52 height 14
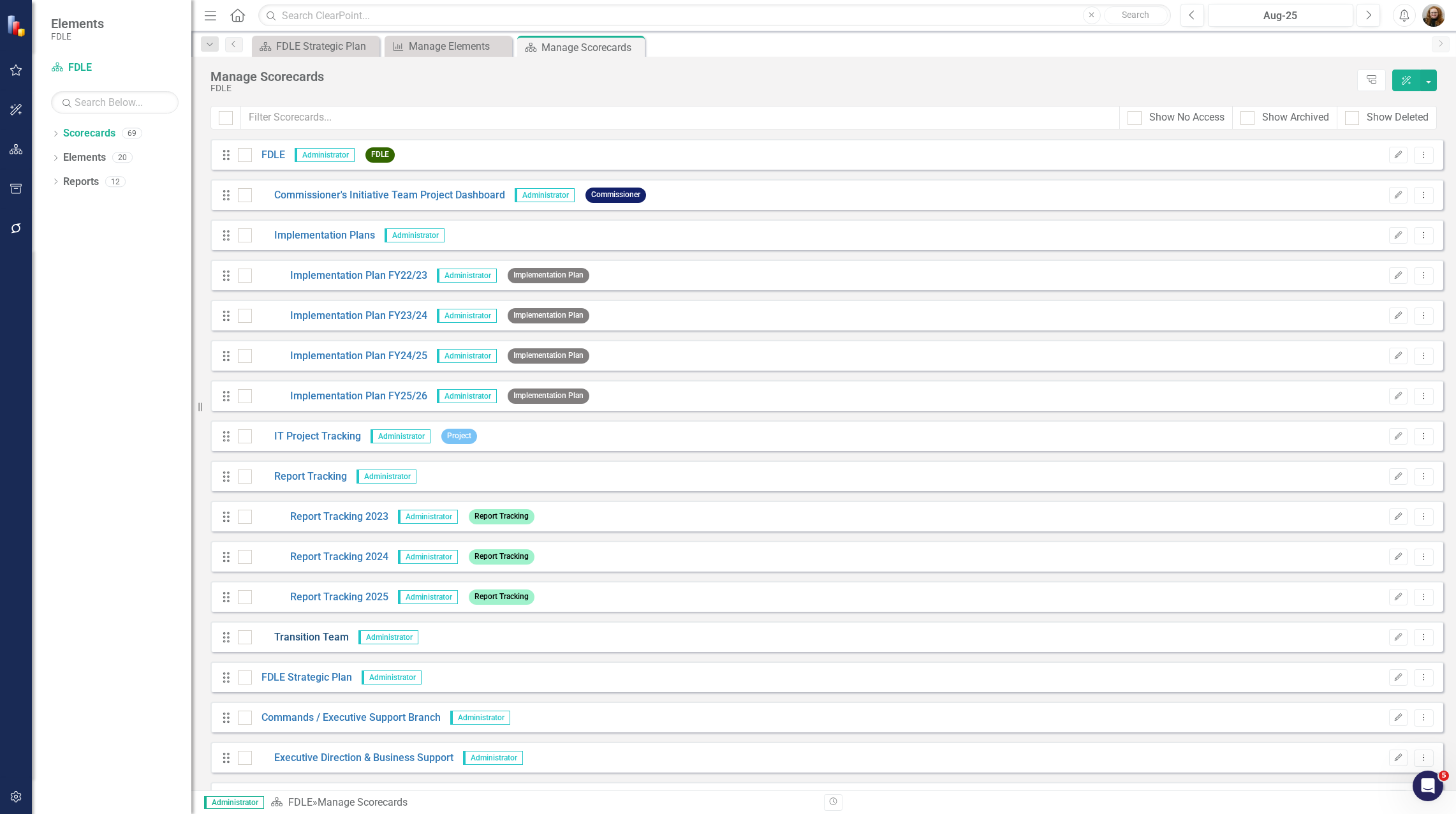
click at [296, 636] on link "Transition Team" at bounding box center [301, 638] width 97 height 14
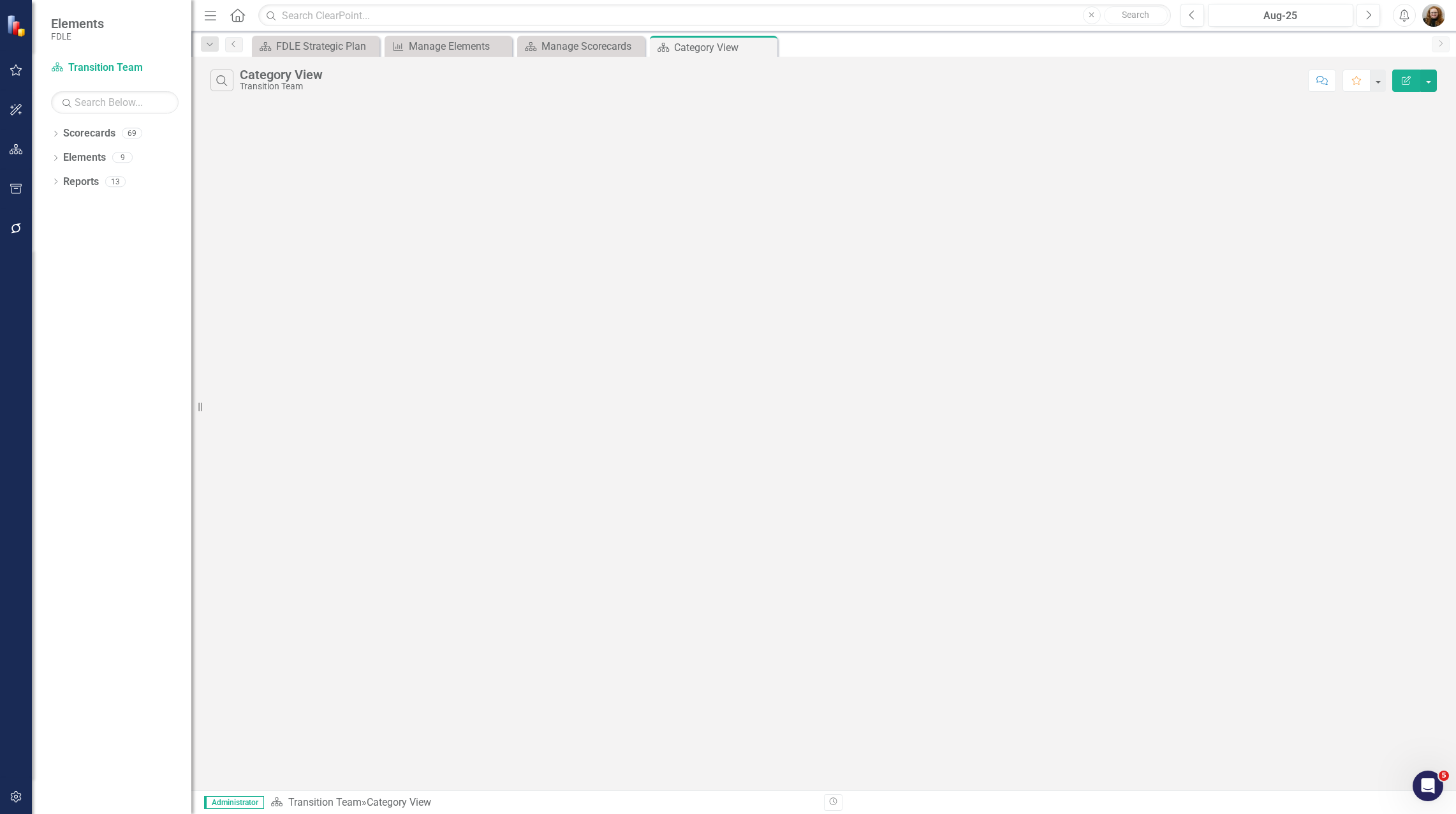
click at [508, 314] on div "Search Category View Transition Team Comment Favorite Edit Report" at bounding box center [824, 424] width 1264 height 734
click at [595, 46] on div "Manage Scorecards" at bounding box center [584, 46] width 84 height 16
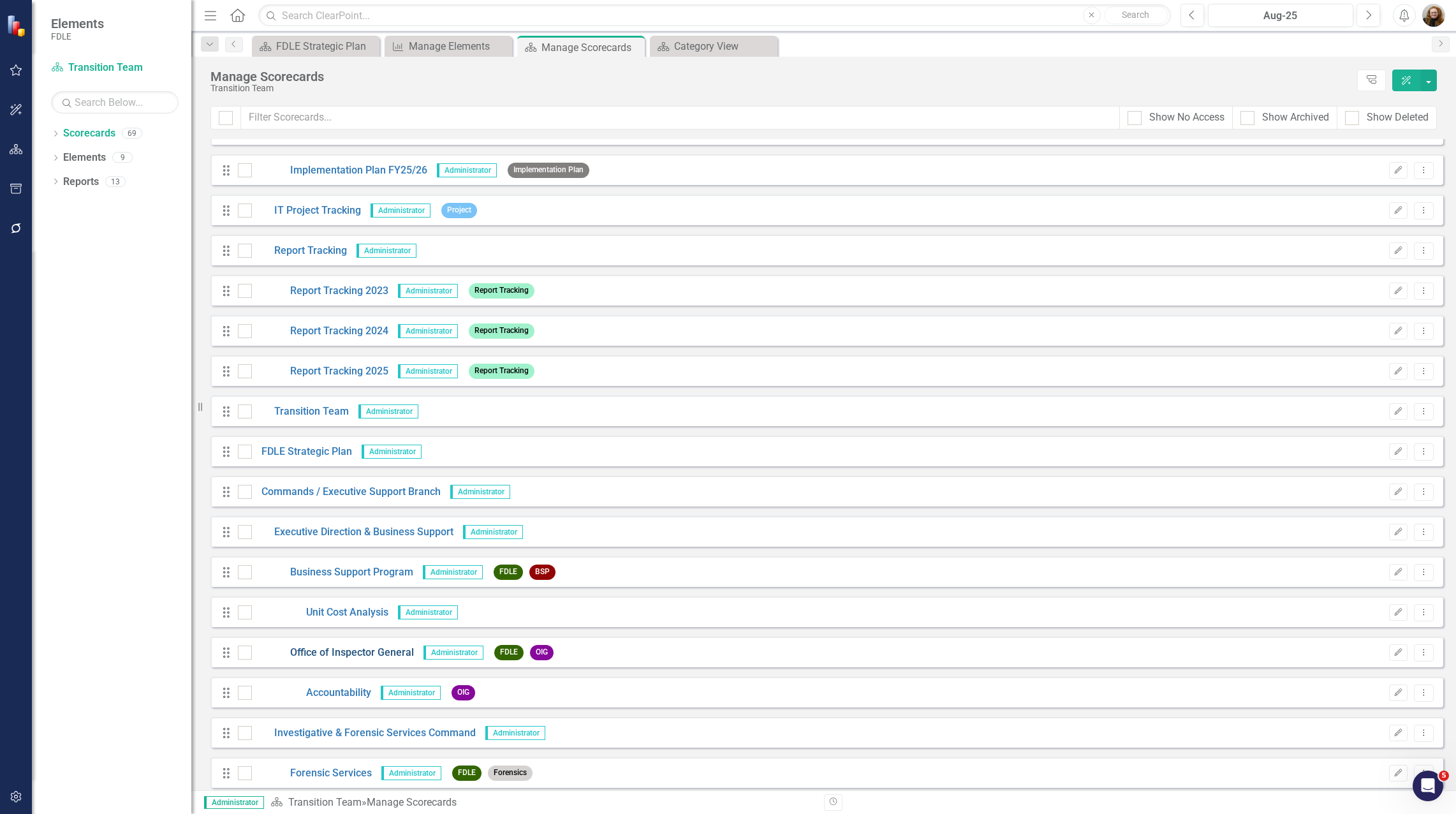
scroll to position [255, 0]
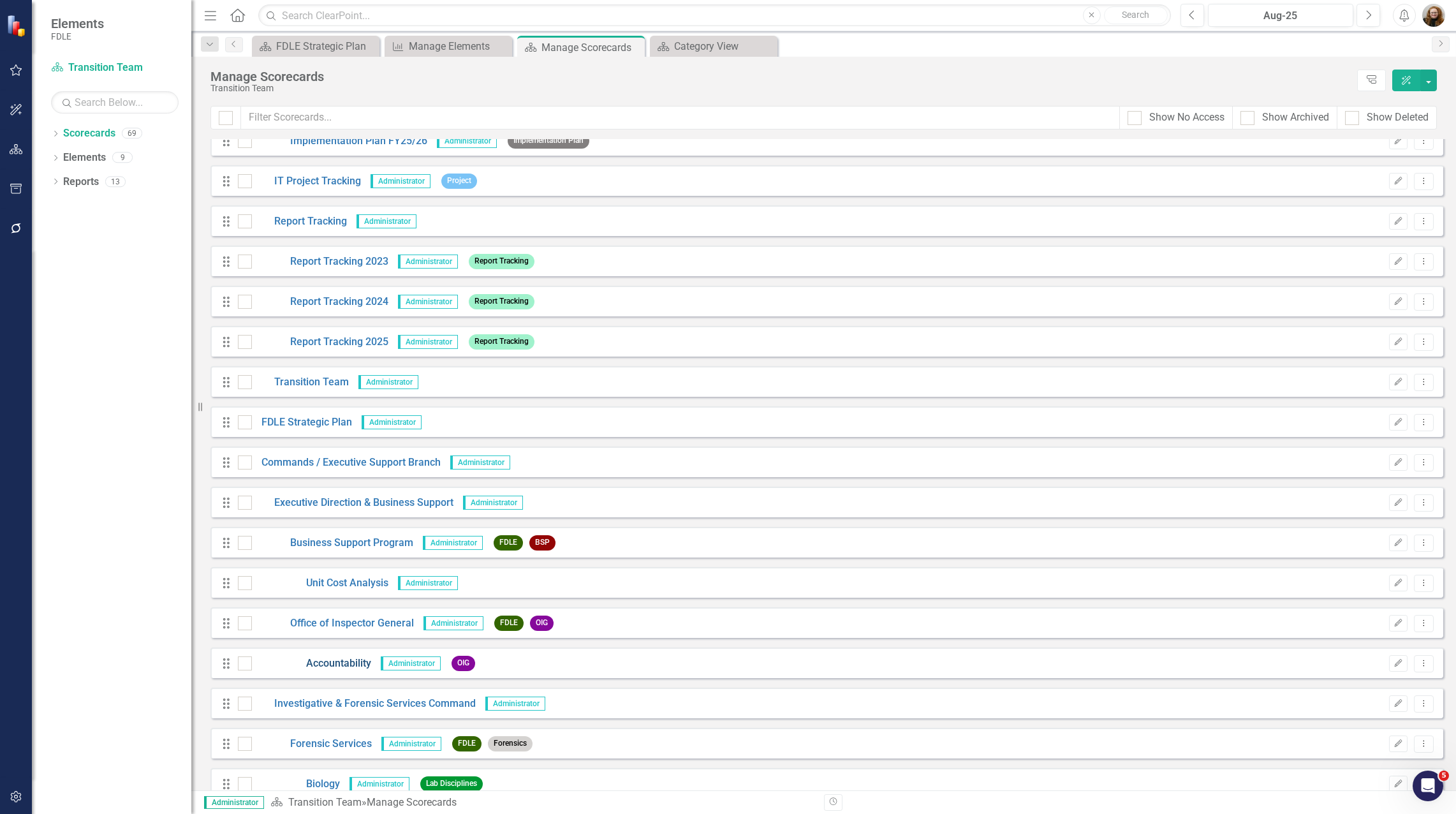
click at [339, 665] on link "Accountability" at bounding box center [312, 663] width 119 height 14
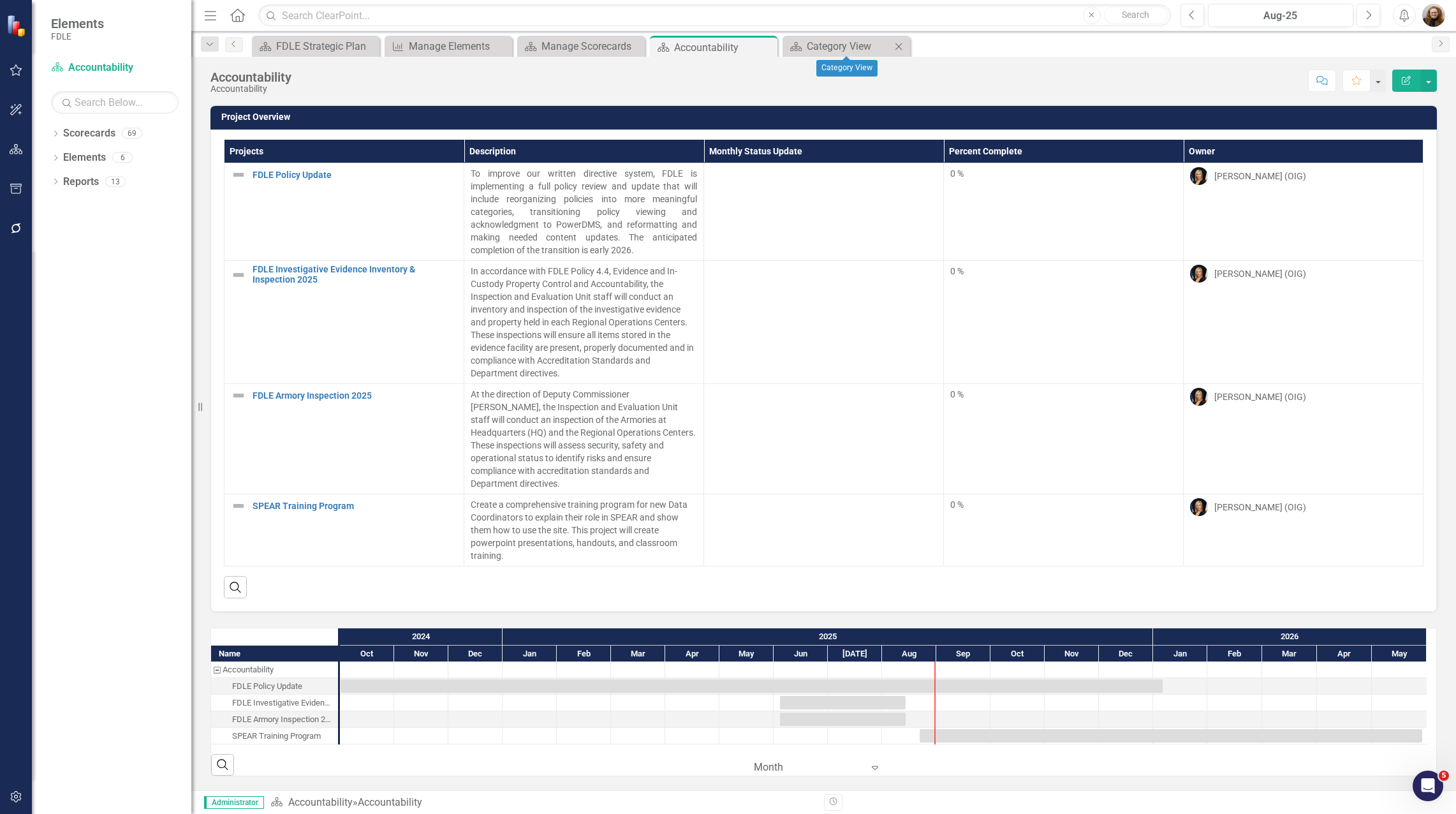
click at [900, 46] on icon "Close" at bounding box center [898, 47] width 13 height 10
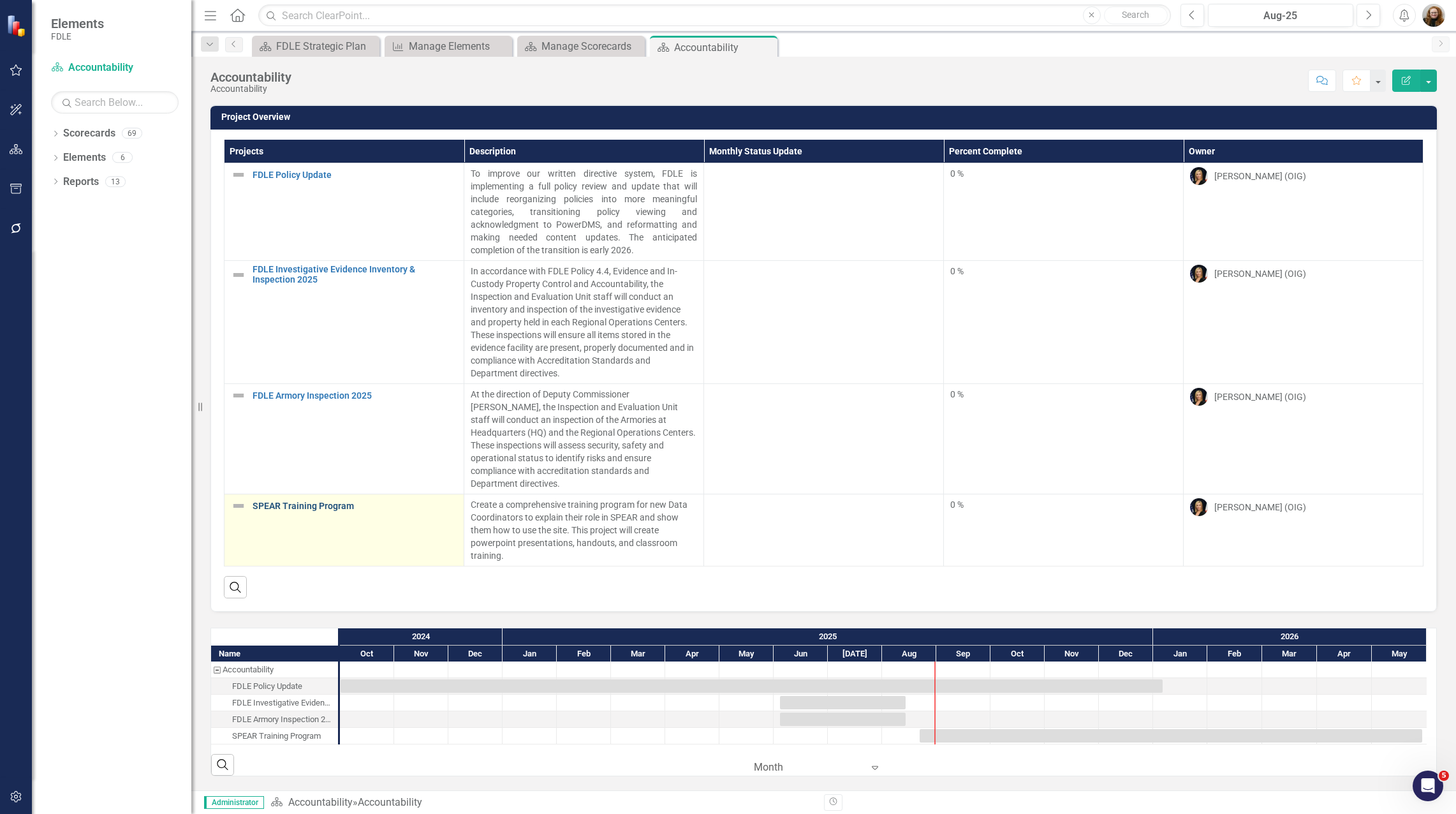
click at [291, 501] on link "SPEAR Training Program" at bounding box center [354, 505] width 204 height 9
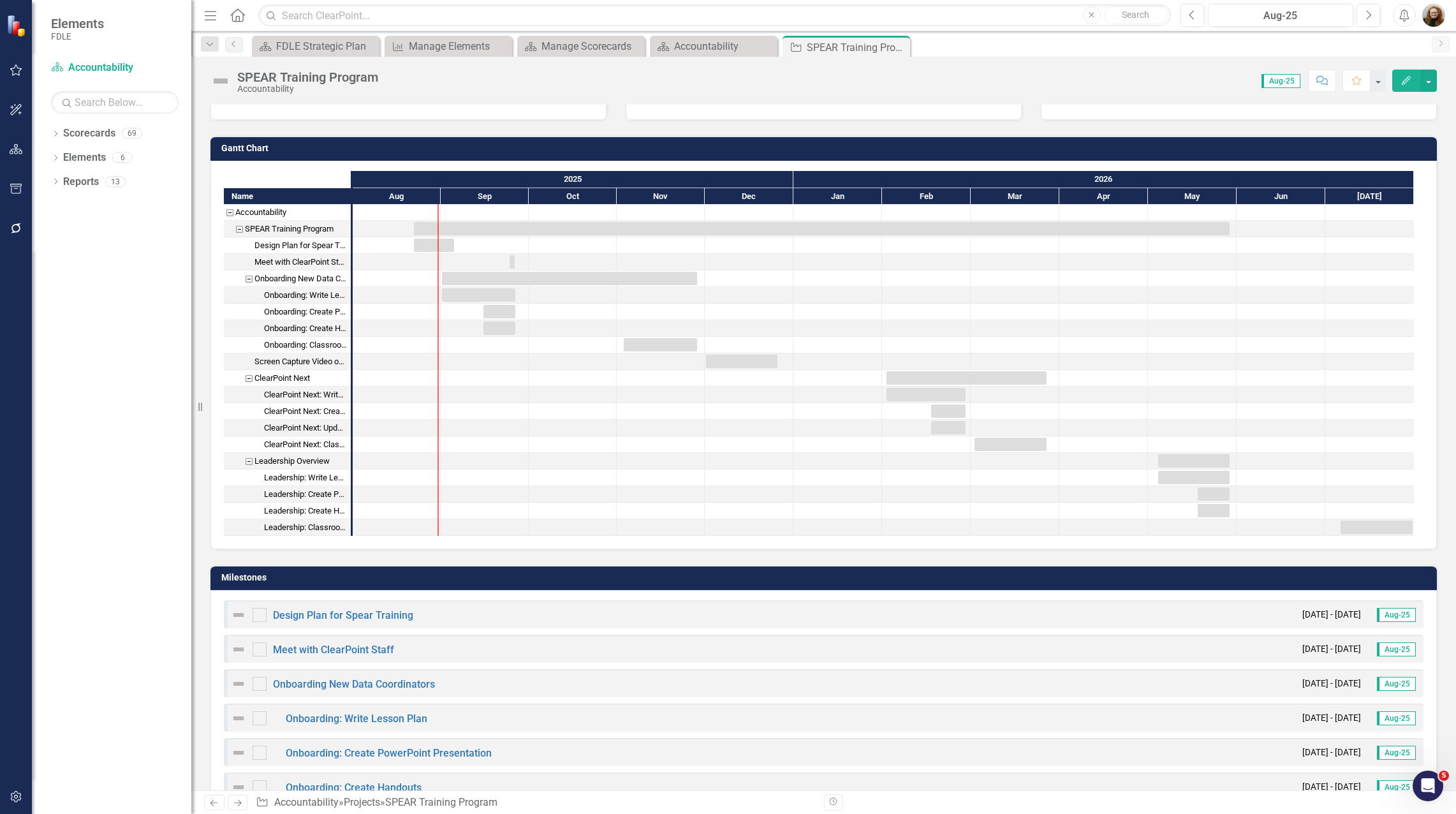
scroll to position [319, 0]
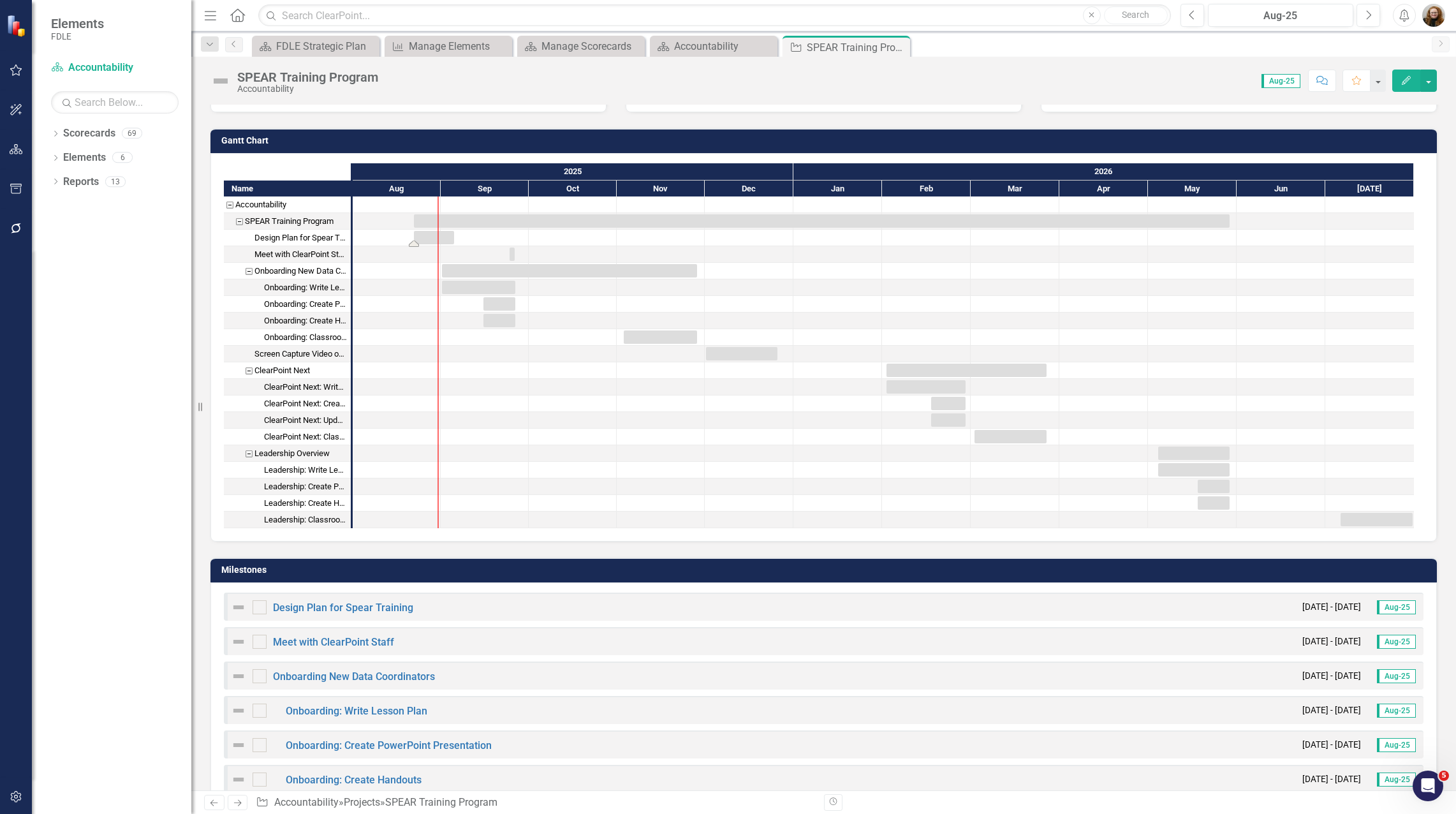
click at [425, 240] on div "Task: Start date: 2025-08-22 End date: 2025-09-05" at bounding box center [434, 238] width 40 height 14
click at [423, 222] on div "Task: Start date: 2025-08-22 End date: 2026-05-29" at bounding box center [821, 222] width 815 height 14
click at [468, 222] on div "Task: Start date: 2025-08-22 End date: 2026-05-29" at bounding box center [821, 222] width 815 height 14
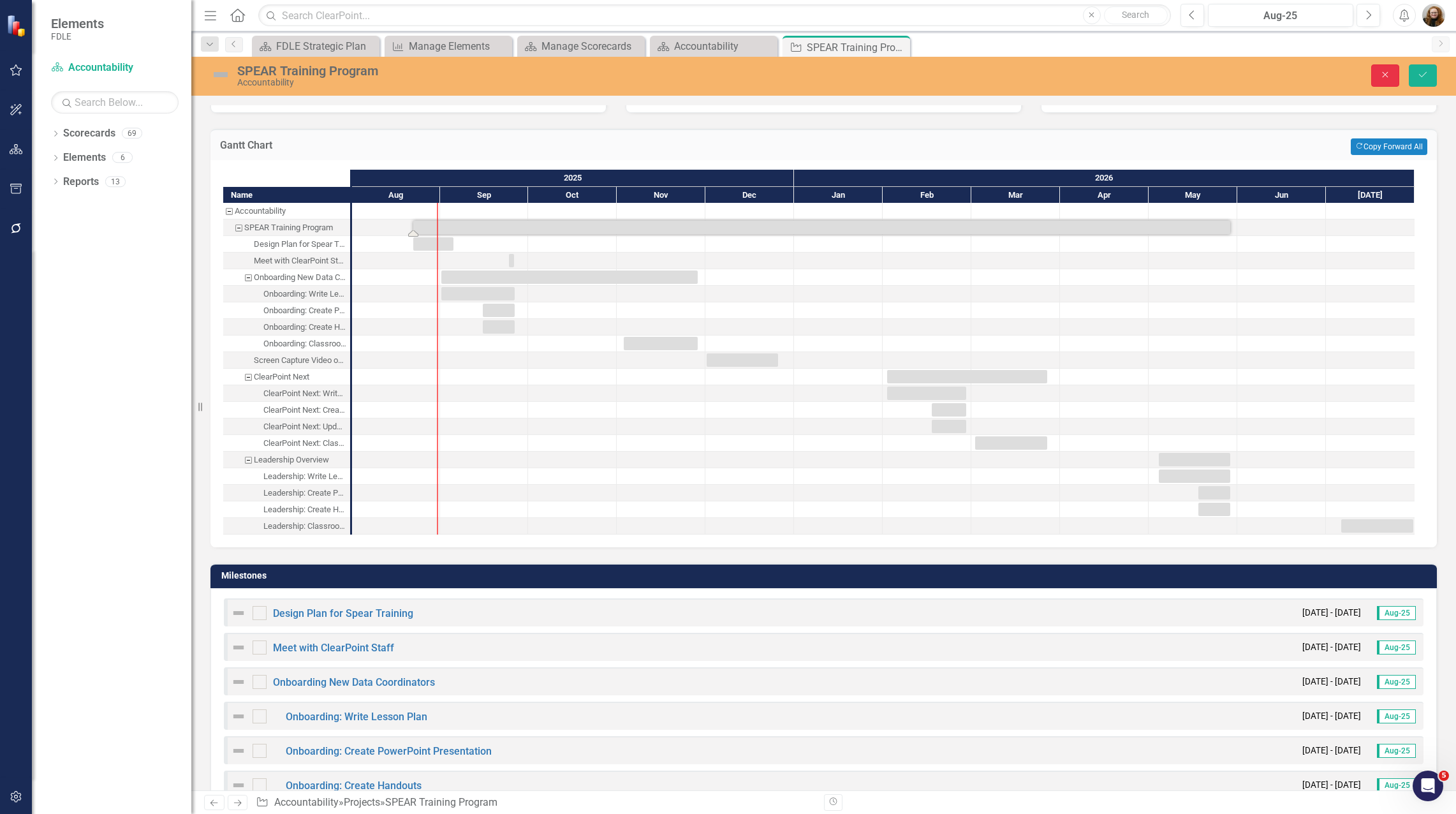
click at [1386, 70] on icon "Close" at bounding box center [1384, 74] width 11 height 9
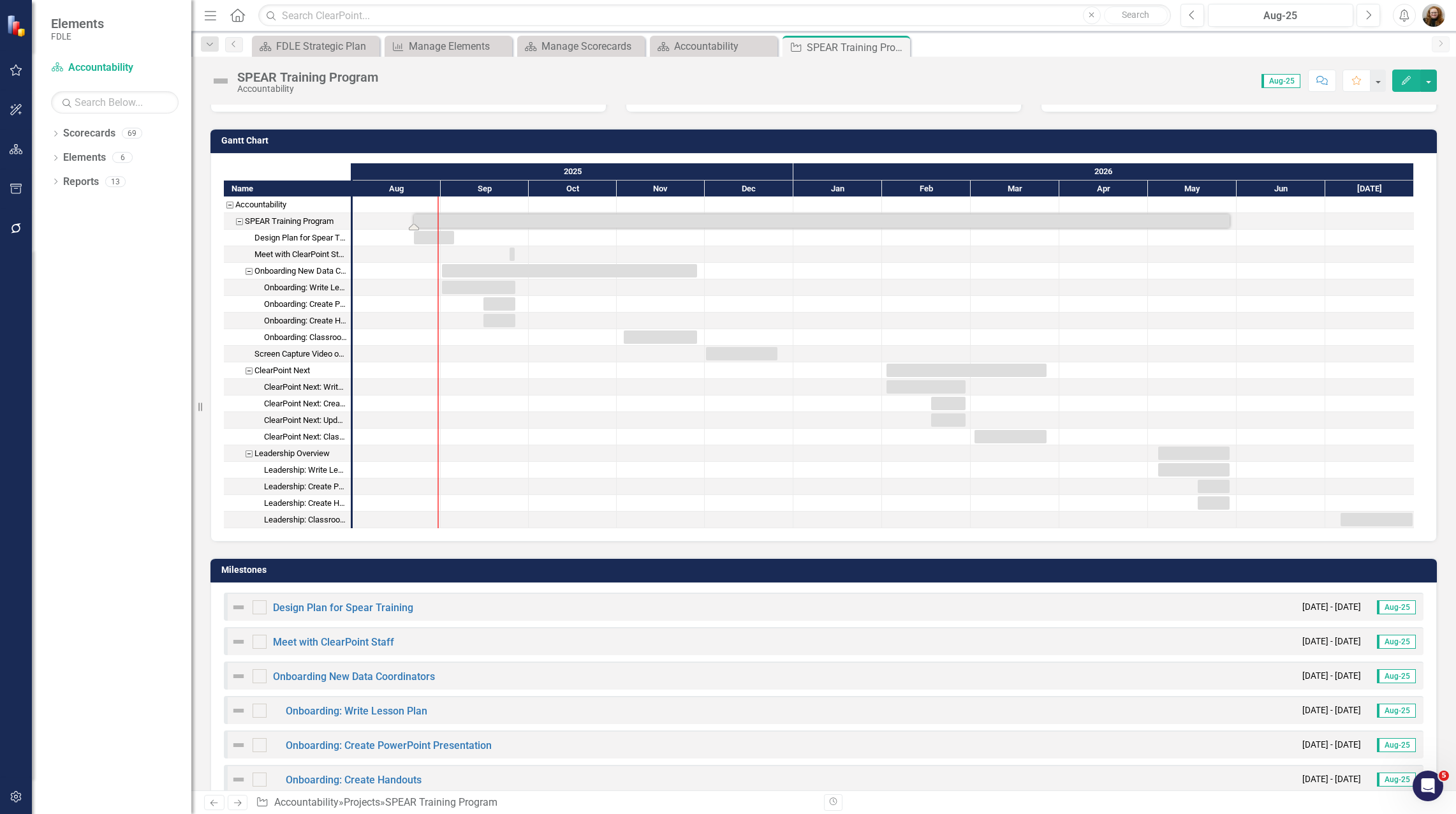
click at [294, 222] on div "SPEAR Training Program" at bounding box center [289, 221] width 89 height 16
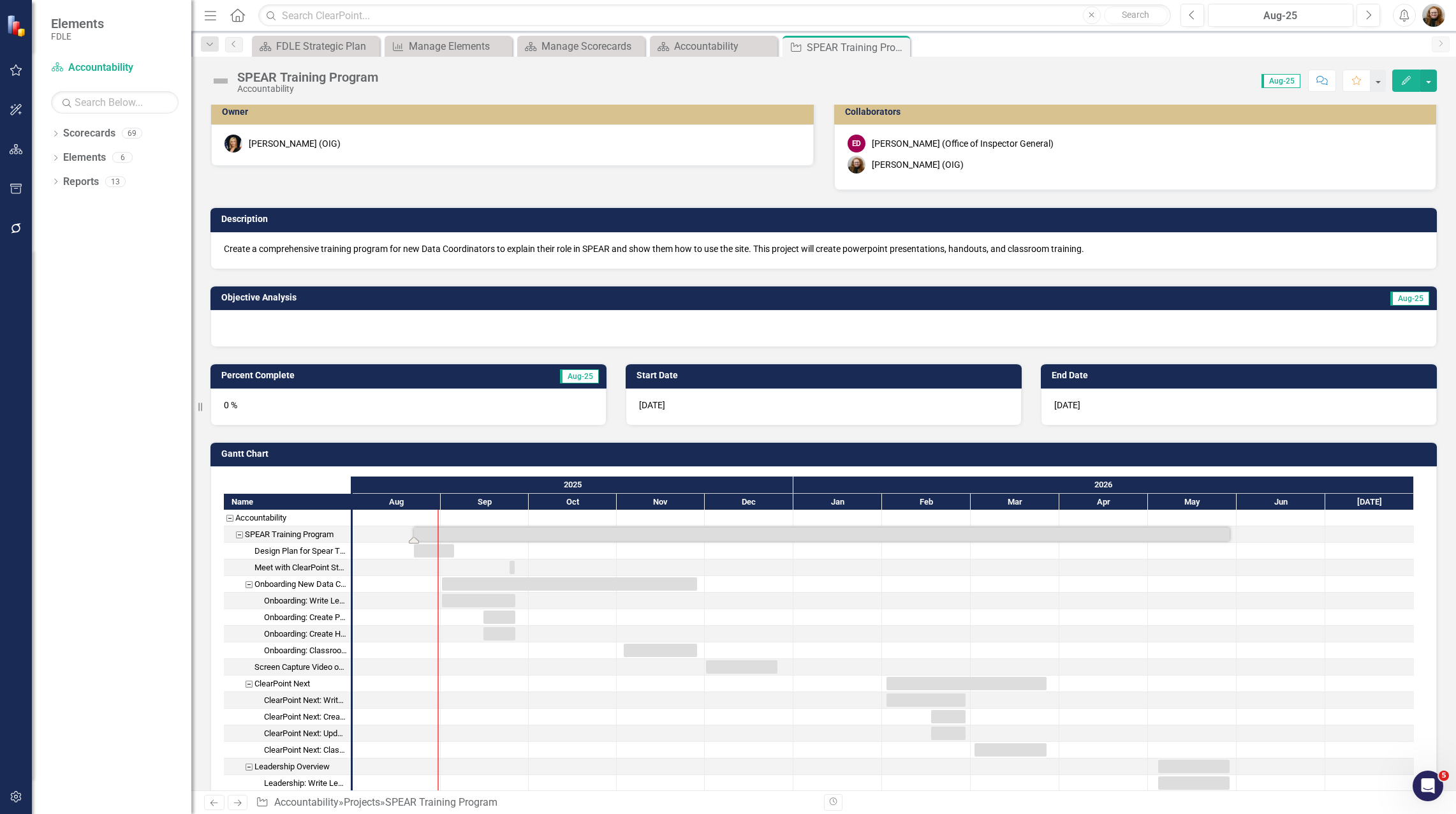
scroll to position [0, 0]
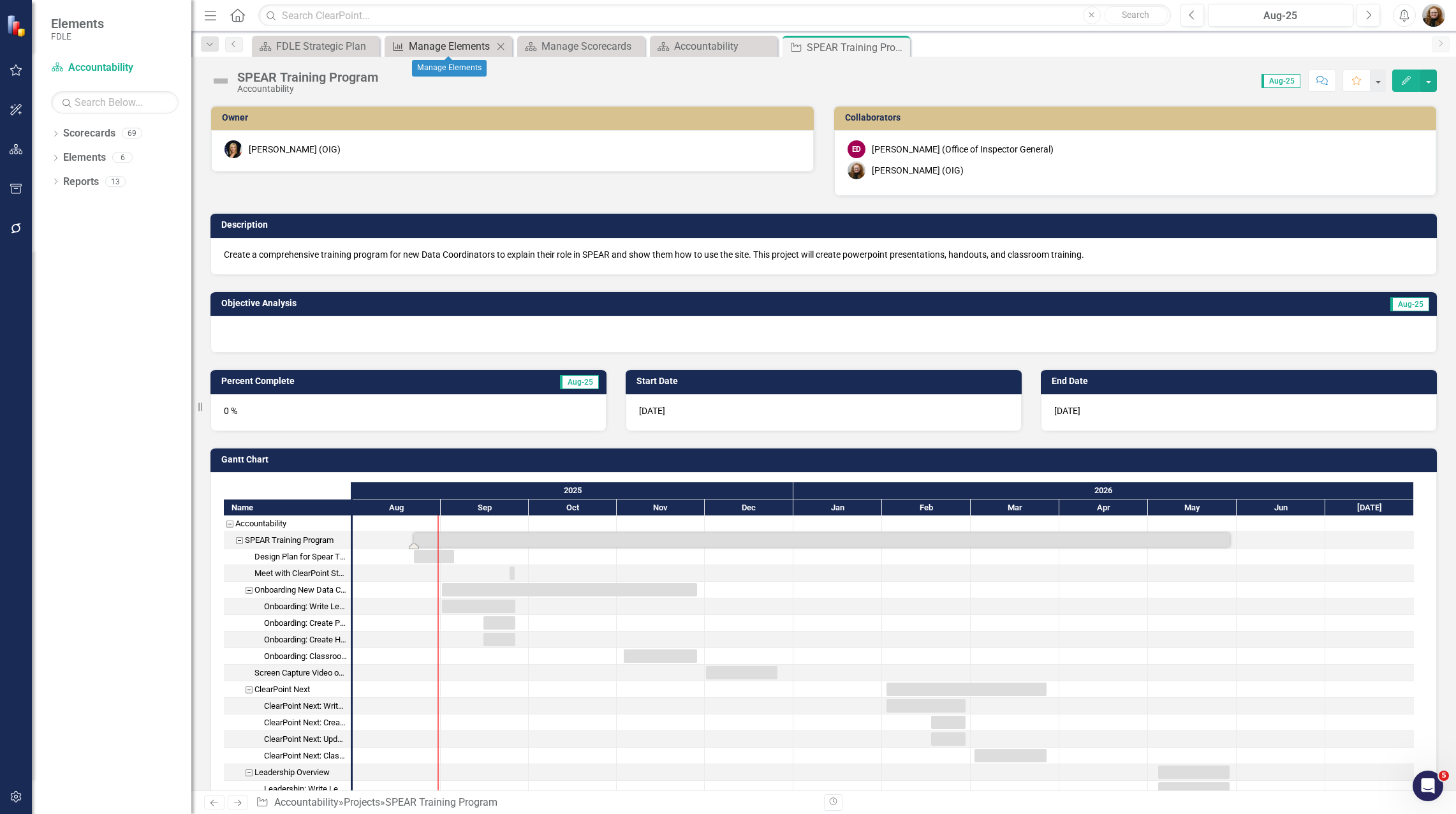
click at [440, 44] on div "Manage Elements" at bounding box center [451, 46] width 84 height 16
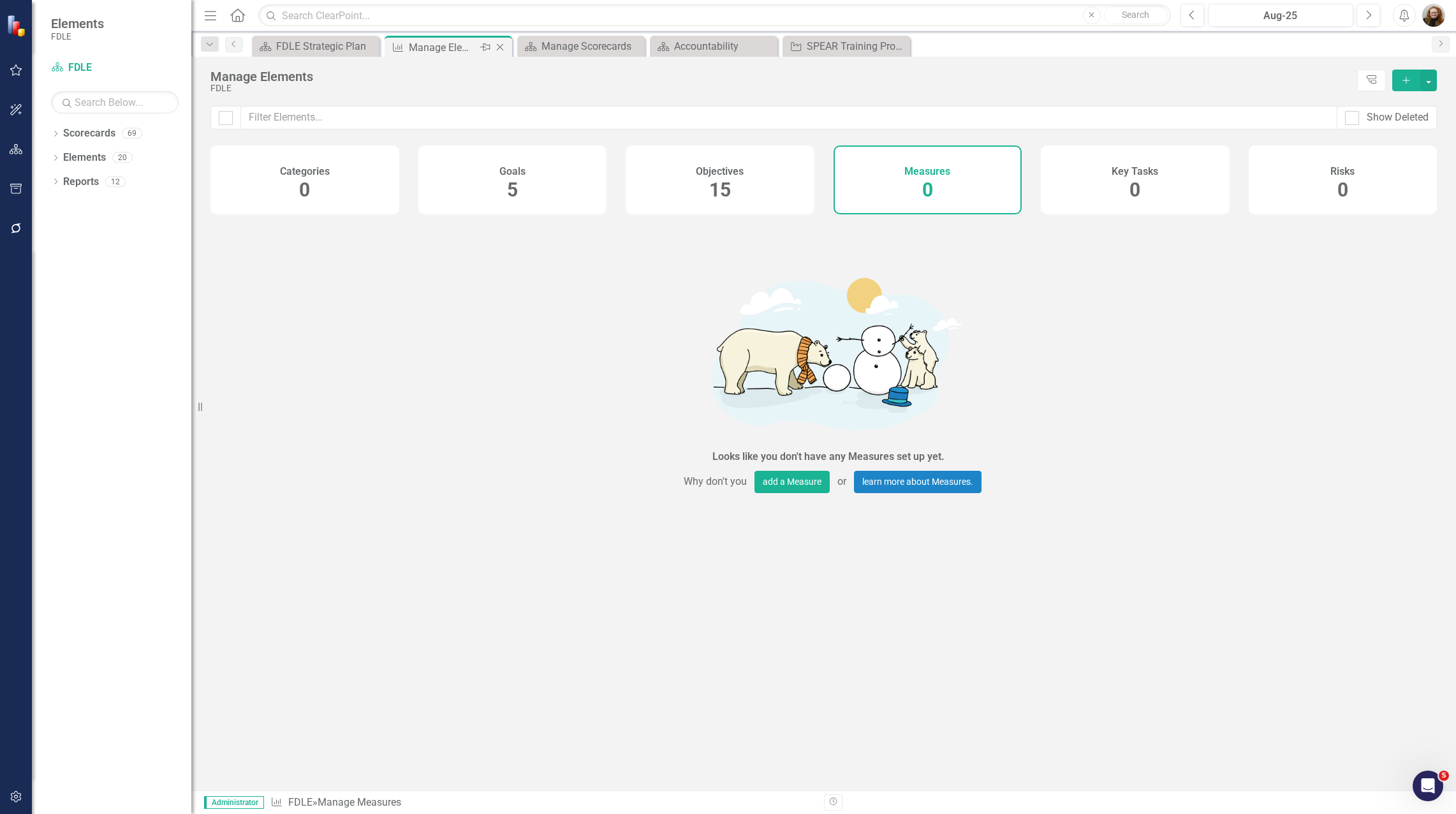
click at [504, 49] on icon "Close" at bounding box center [499, 47] width 13 height 10
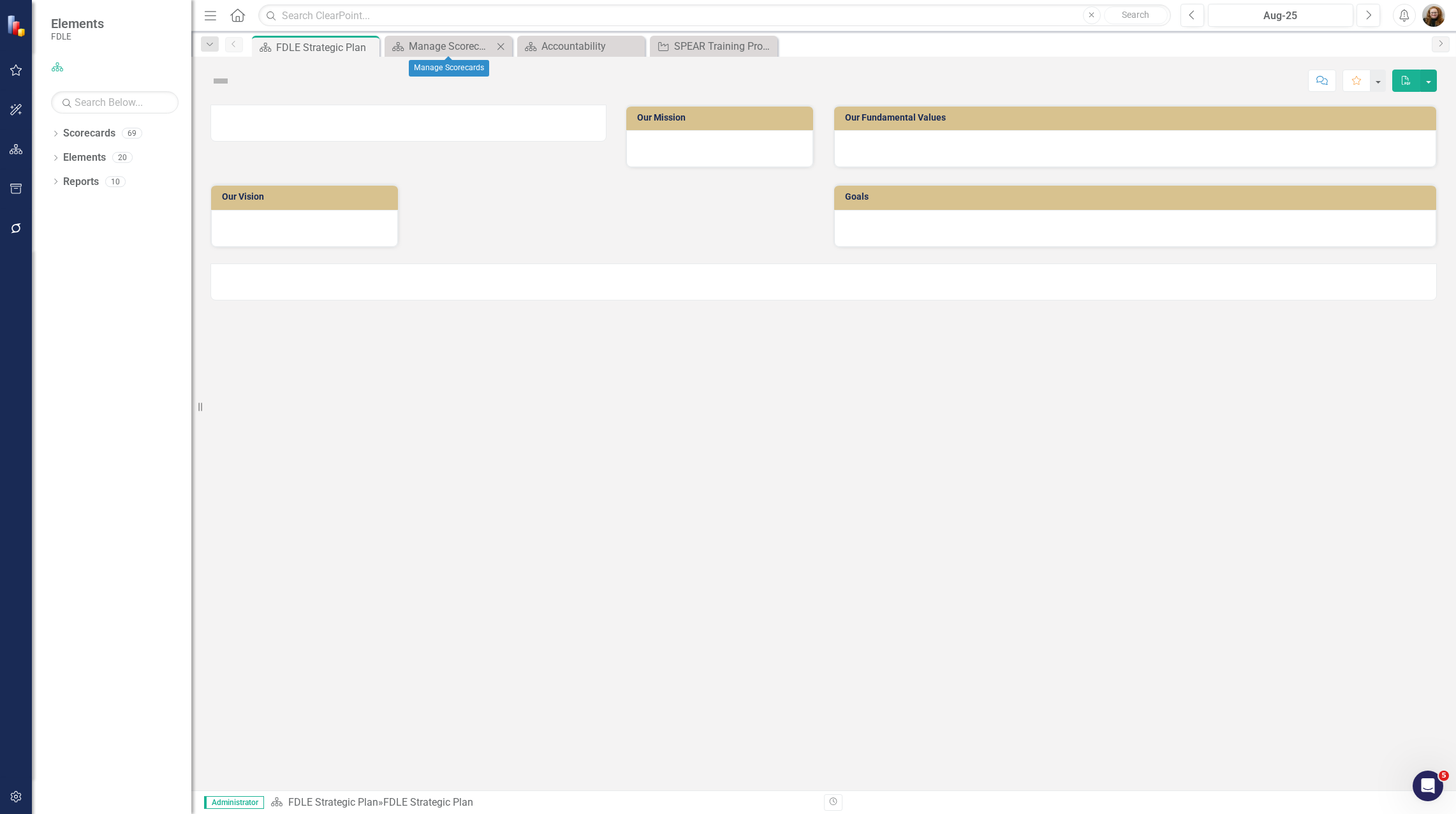
click at [504, 49] on icon "Close" at bounding box center [500, 47] width 13 height 10
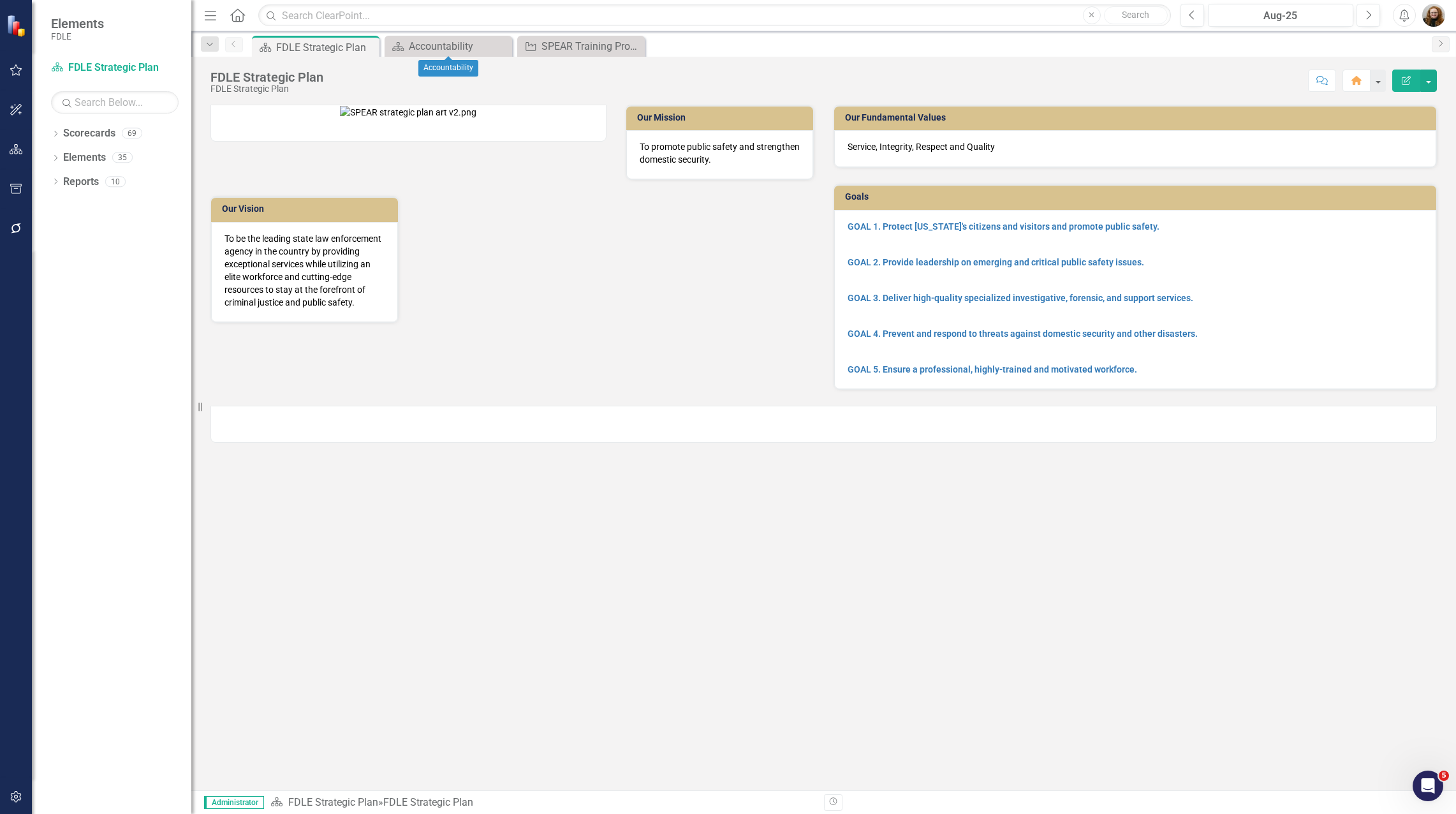
click at [0, 0] on icon "Close" at bounding box center [0, 0] width 0 height 0
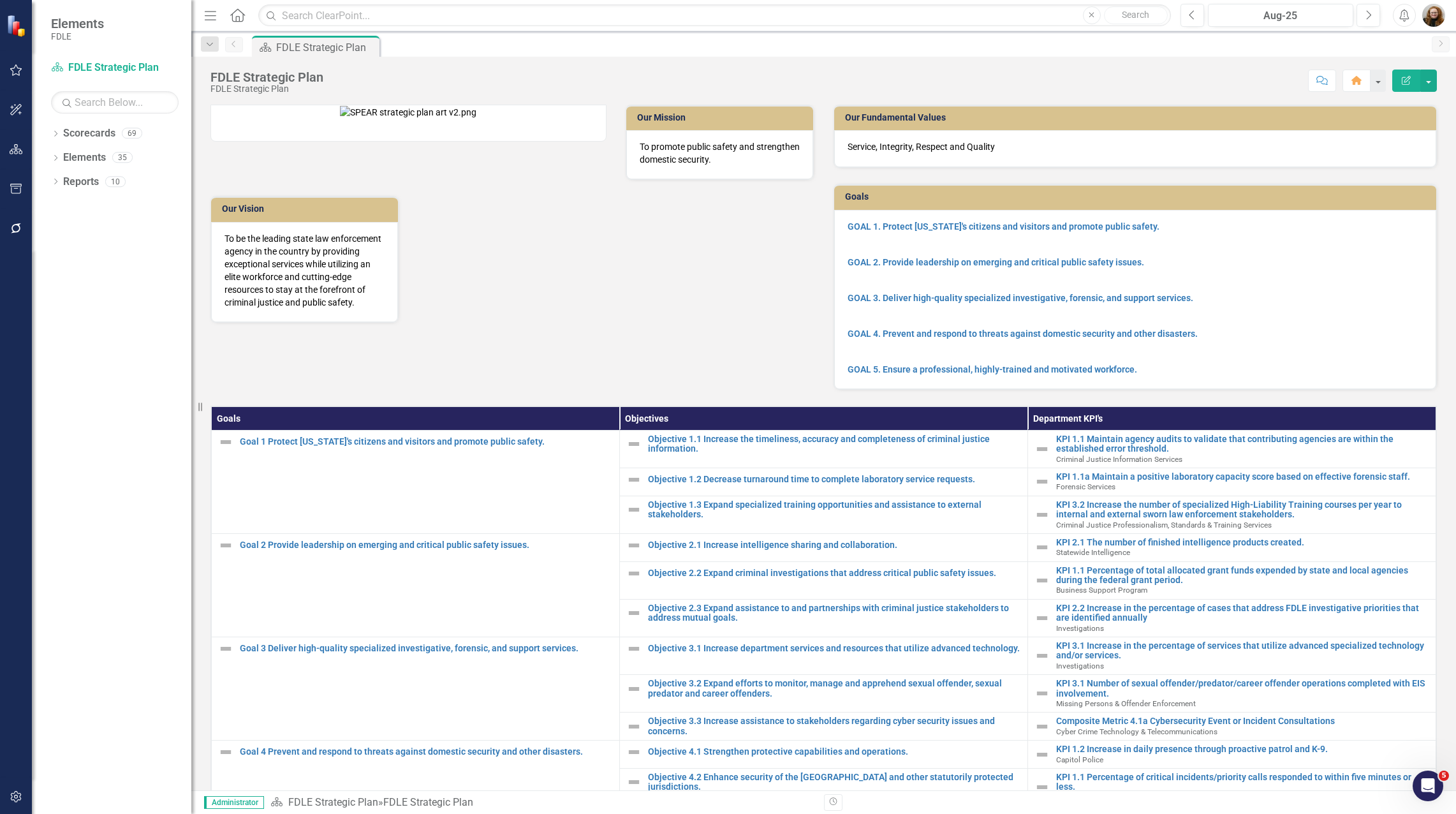
click at [1441, 16] on img "button" at bounding box center [1433, 14] width 23 height 23
click at [1399, 184] on link "Logout Log Out" at bounding box center [1394, 185] width 101 height 24
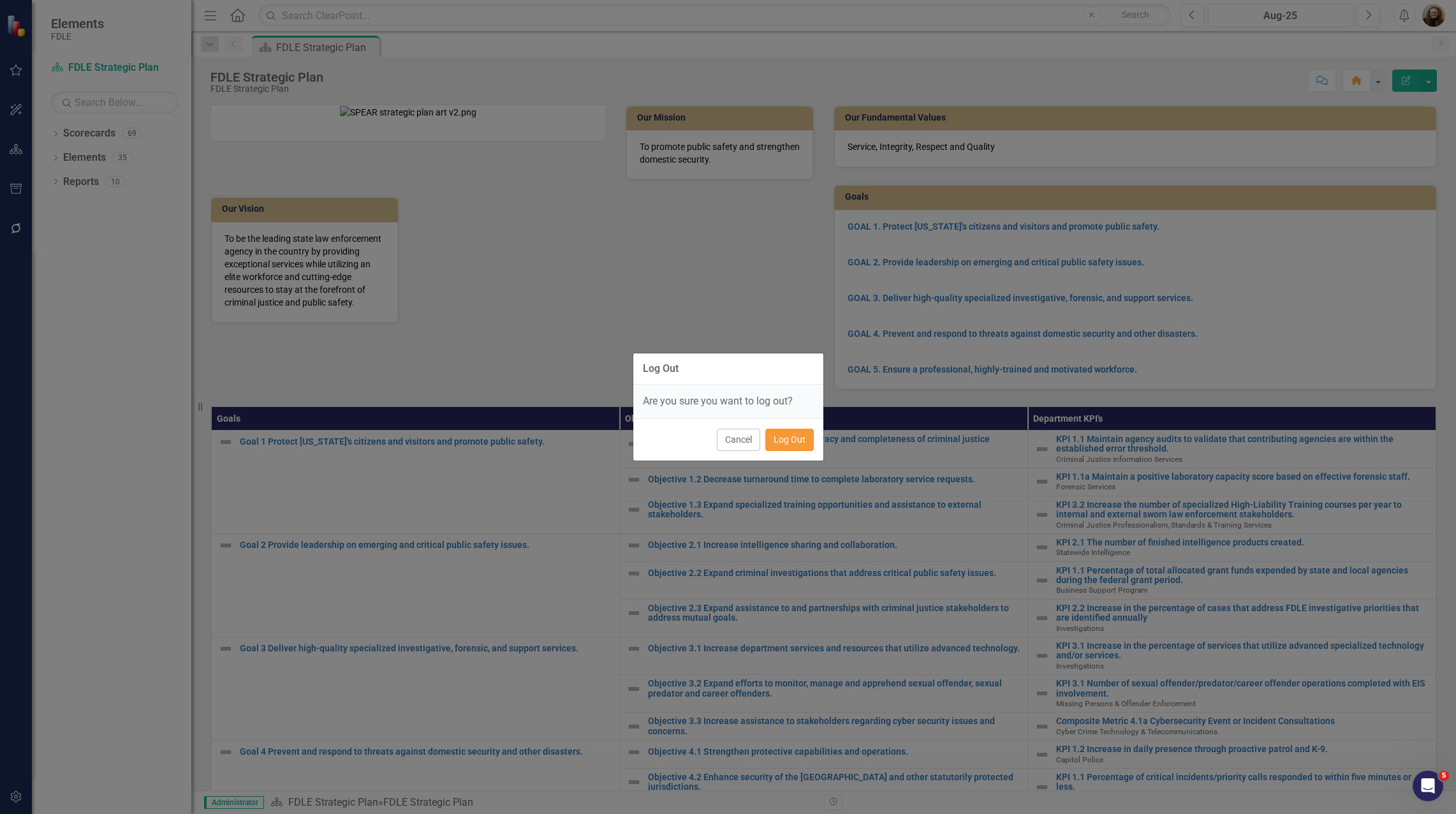
drag, startPoint x: 802, startPoint y: 446, endPoint x: 803, endPoint y: 440, distance: 6.1
click at [801, 446] on button "Log Out" at bounding box center [789, 440] width 49 height 22
